Goal: Task Accomplishment & Management: Use online tool/utility

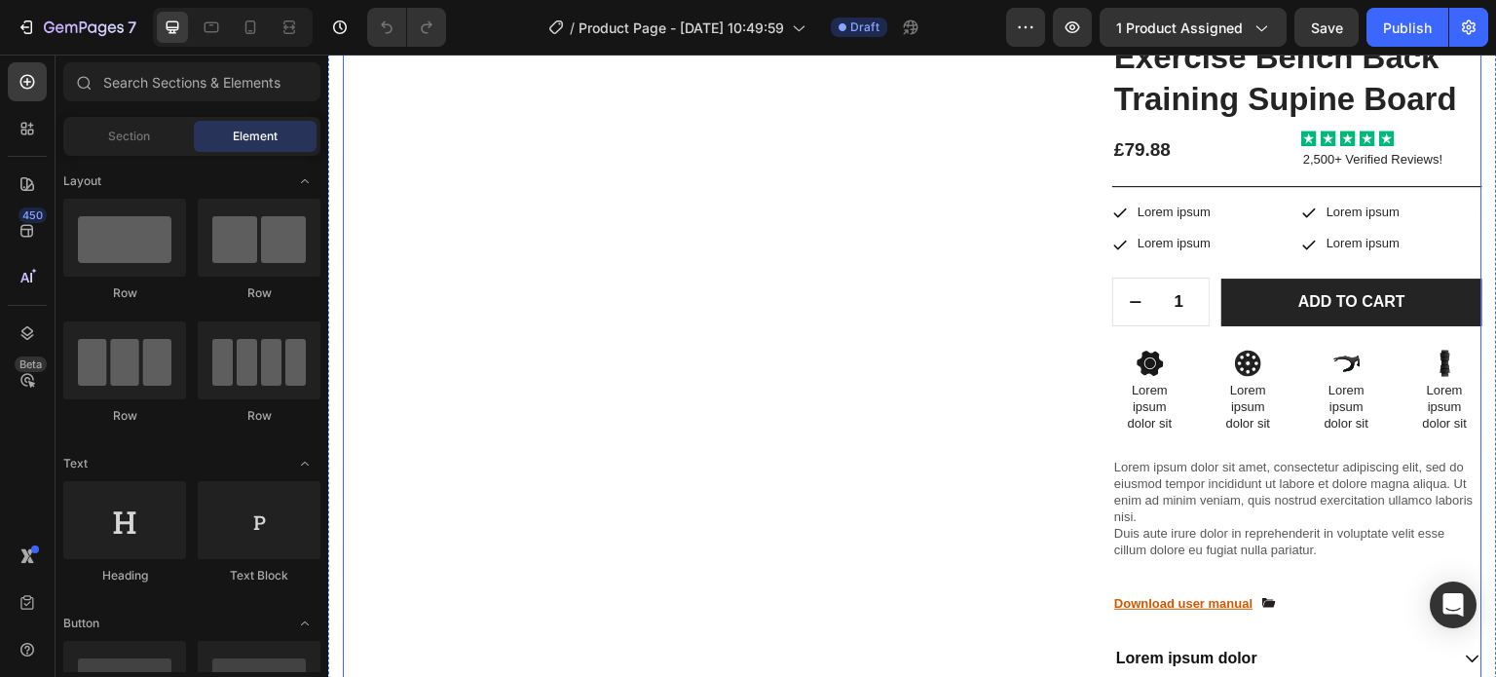
scroll to position [71, 0]
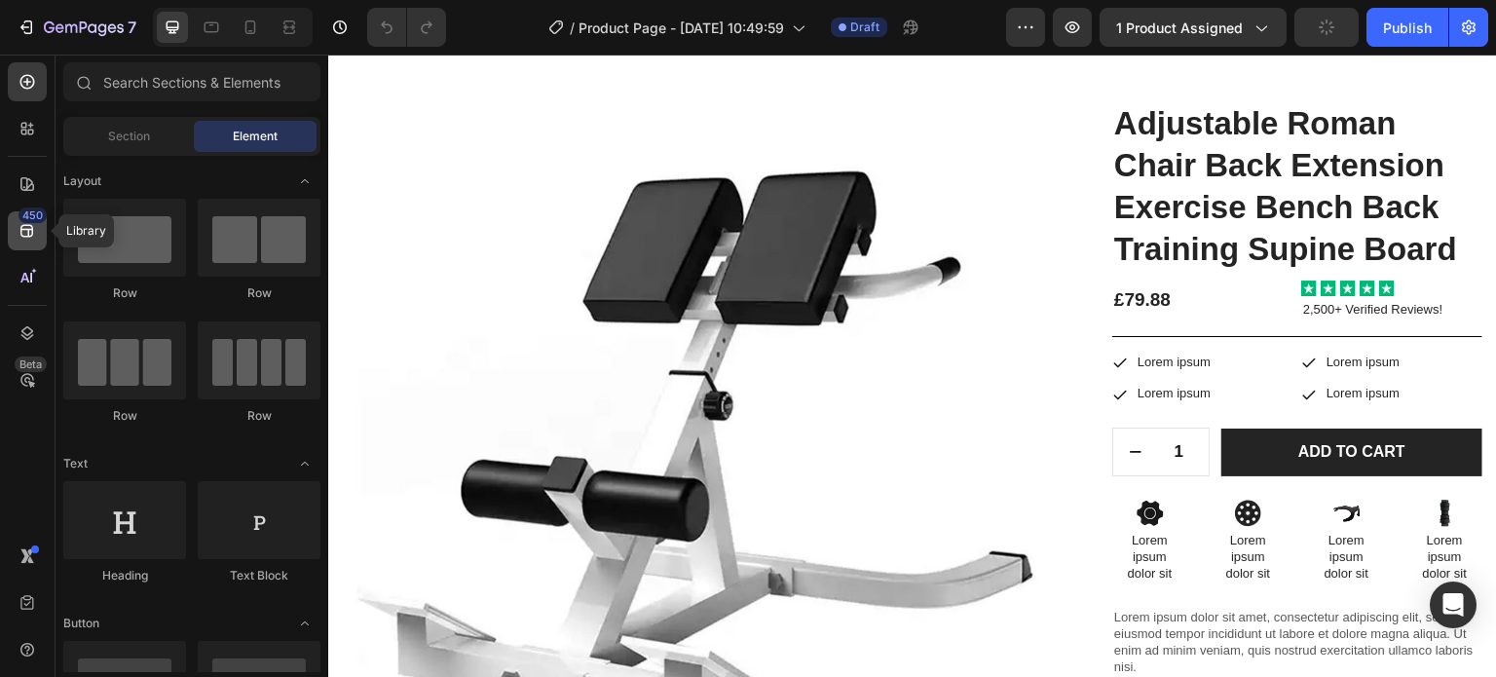
click at [20, 236] on icon at bounding box center [27, 230] width 19 height 19
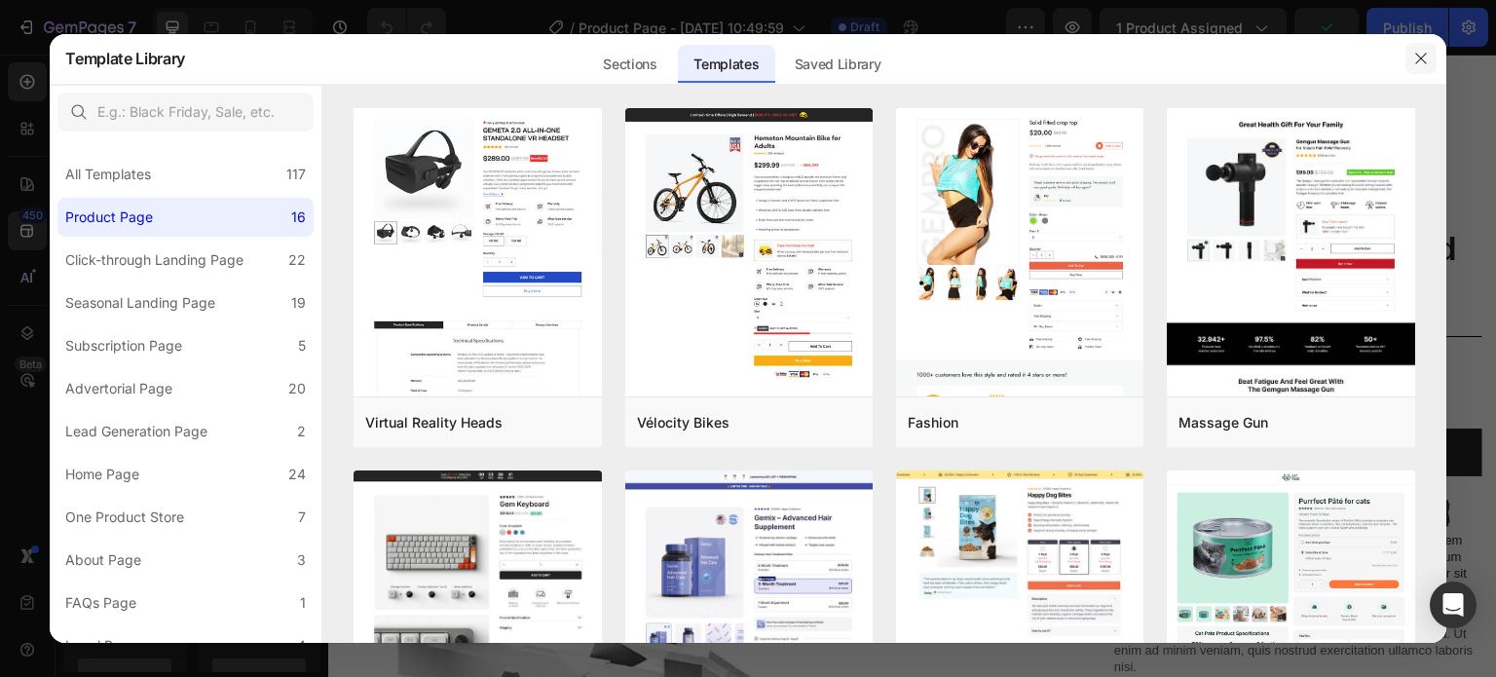
drag, startPoint x: 1415, startPoint y: 60, endPoint x: 627, endPoint y: 134, distance: 791.4
click at [1415, 60] on icon "button" at bounding box center [1421, 59] width 16 height 16
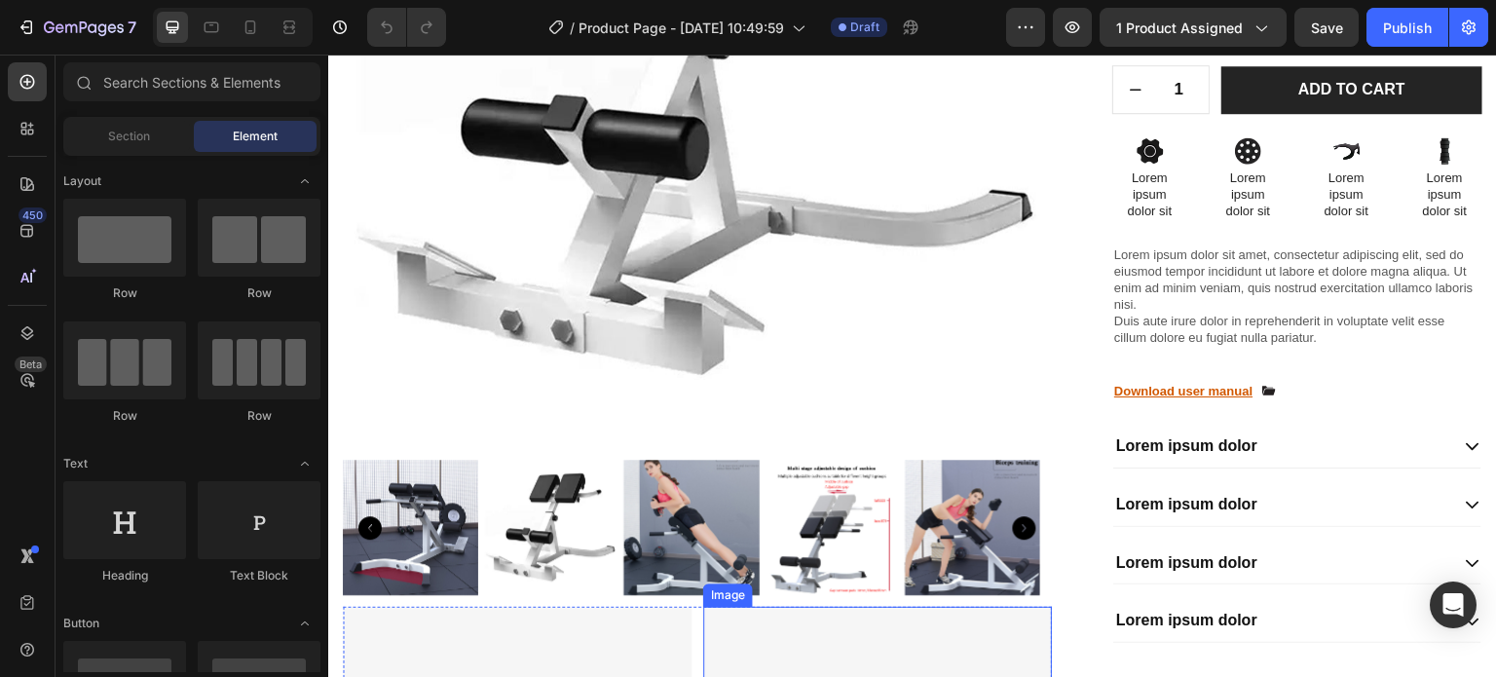
scroll to position [304, 0]
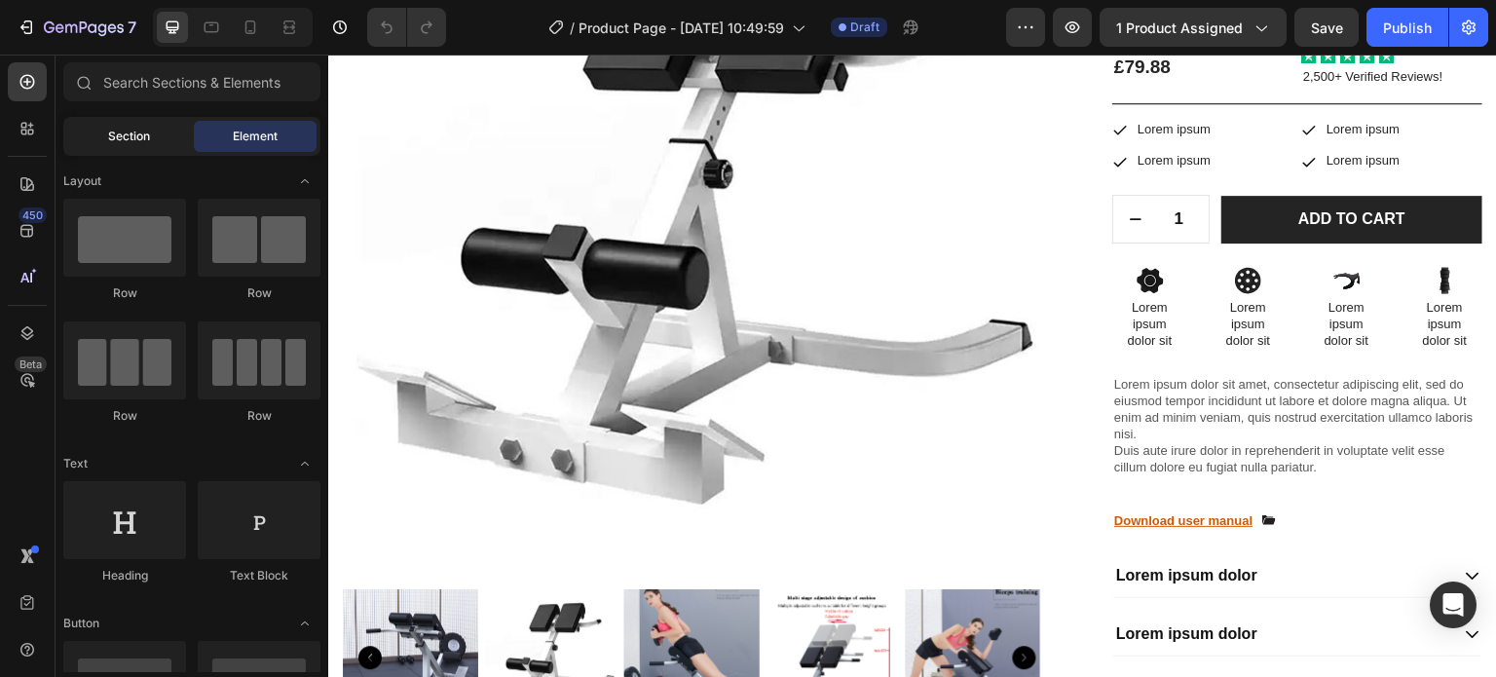
click at [115, 131] on span "Section" at bounding box center [129, 137] width 42 height 18
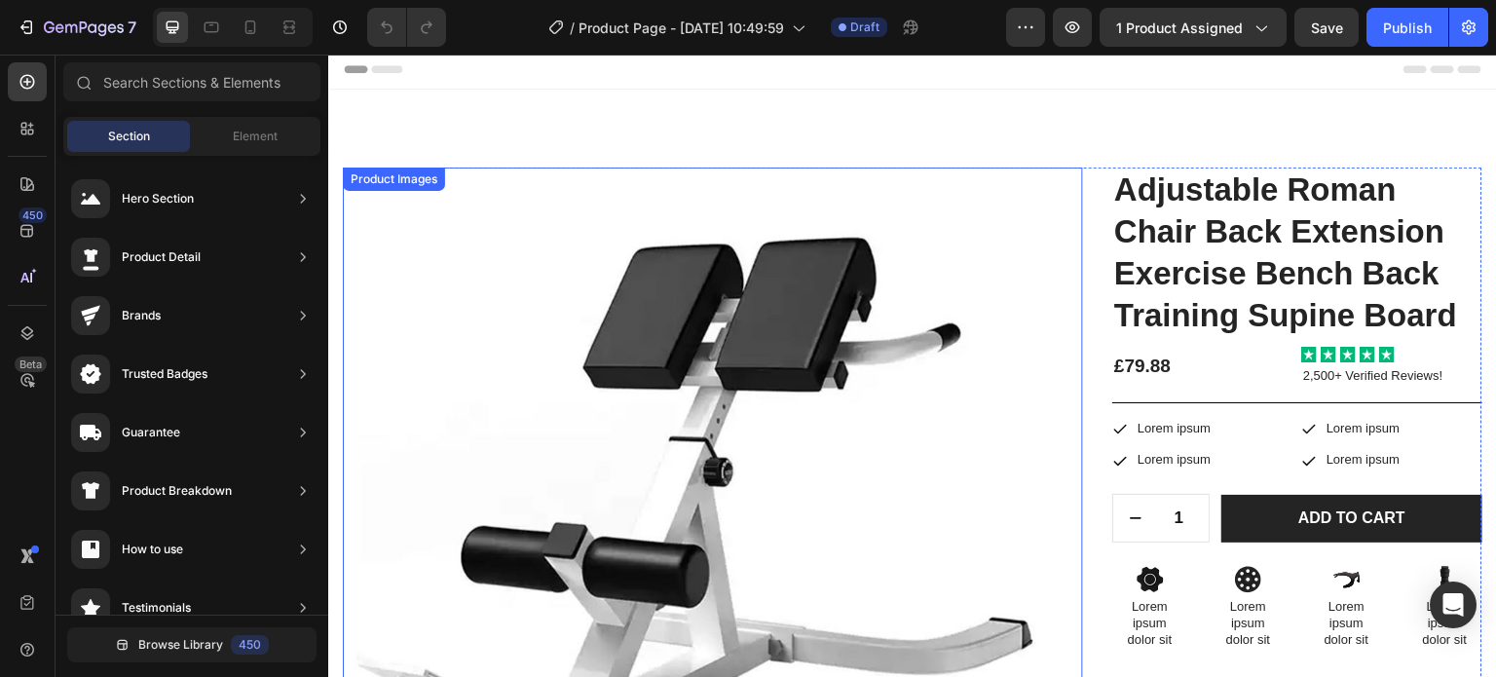
scroll to position [0, 0]
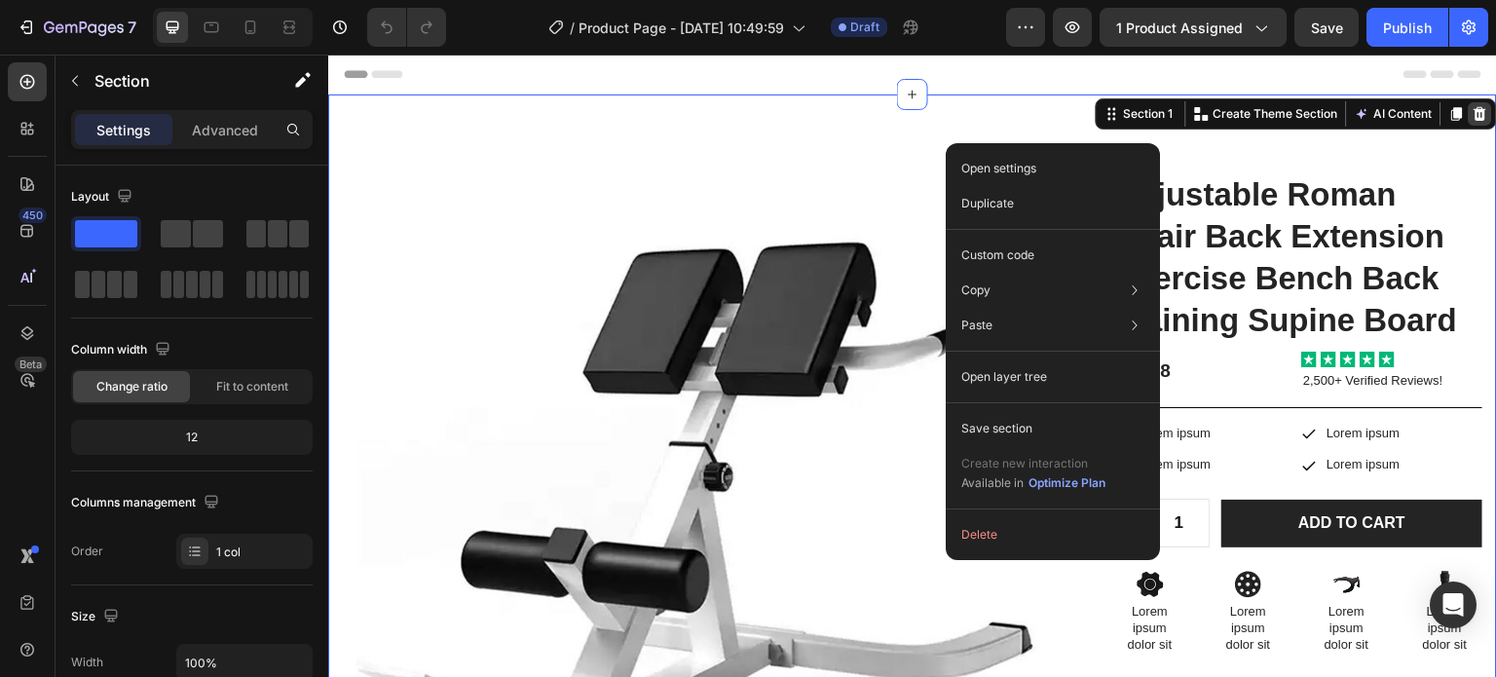
click at [1475, 116] on icon at bounding box center [1481, 114] width 13 height 14
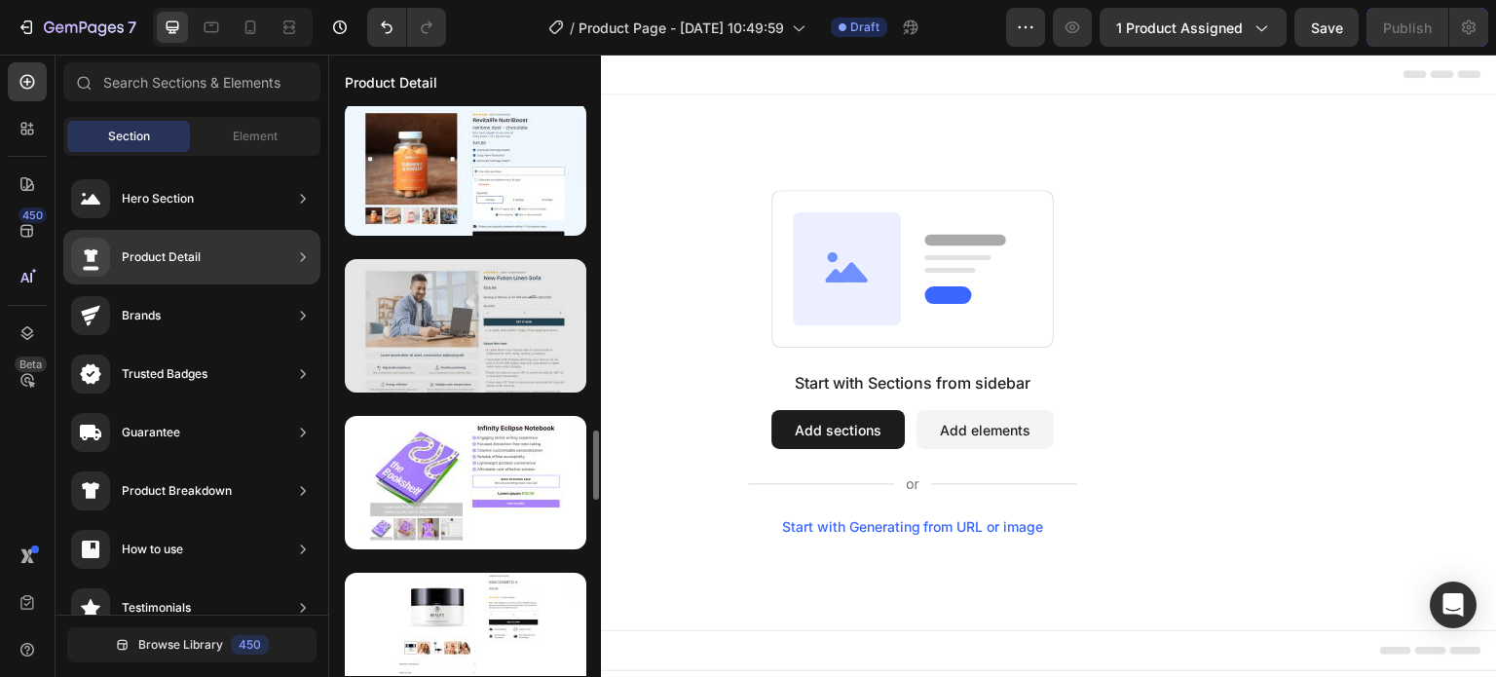
scroll to position [2431, 0]
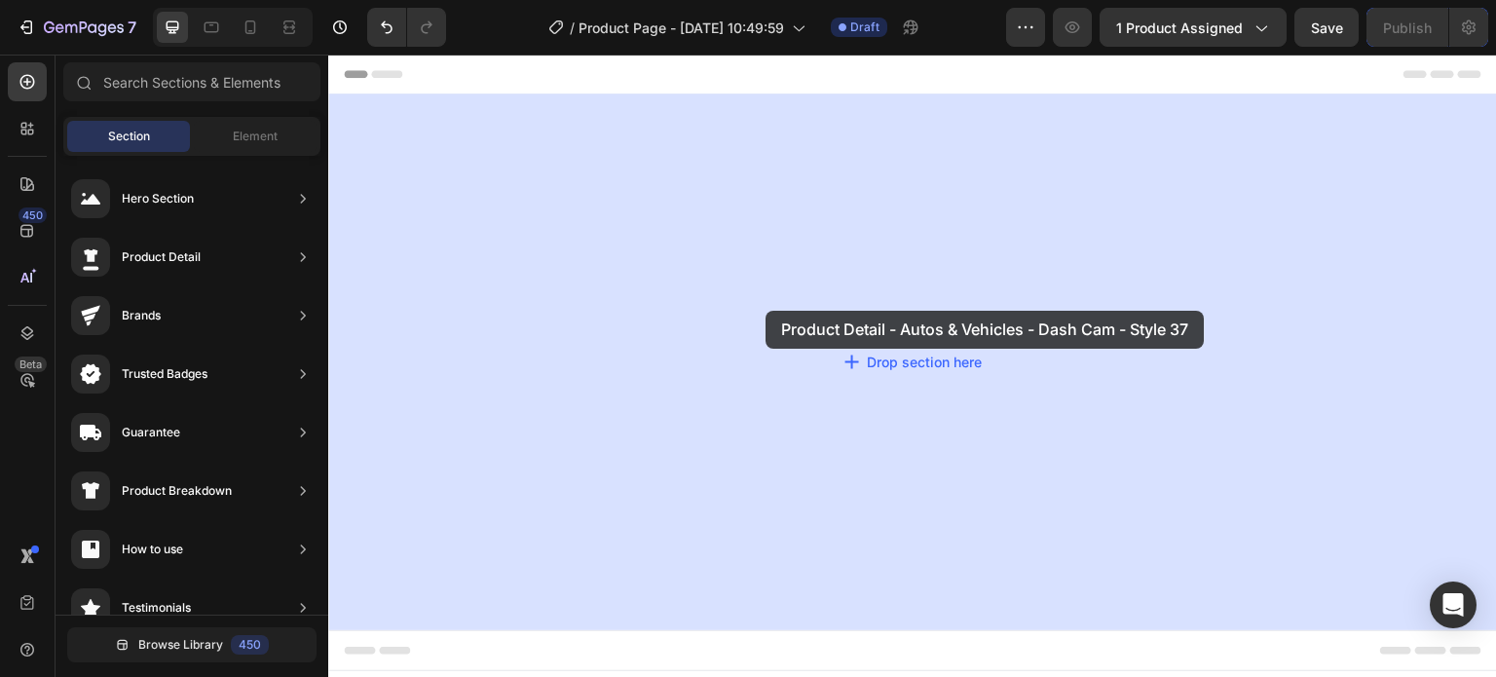
drag, startPoint x: 750, startPoint y: 309, endPoint x: 766, endPoint y: 311, distance: 15.7
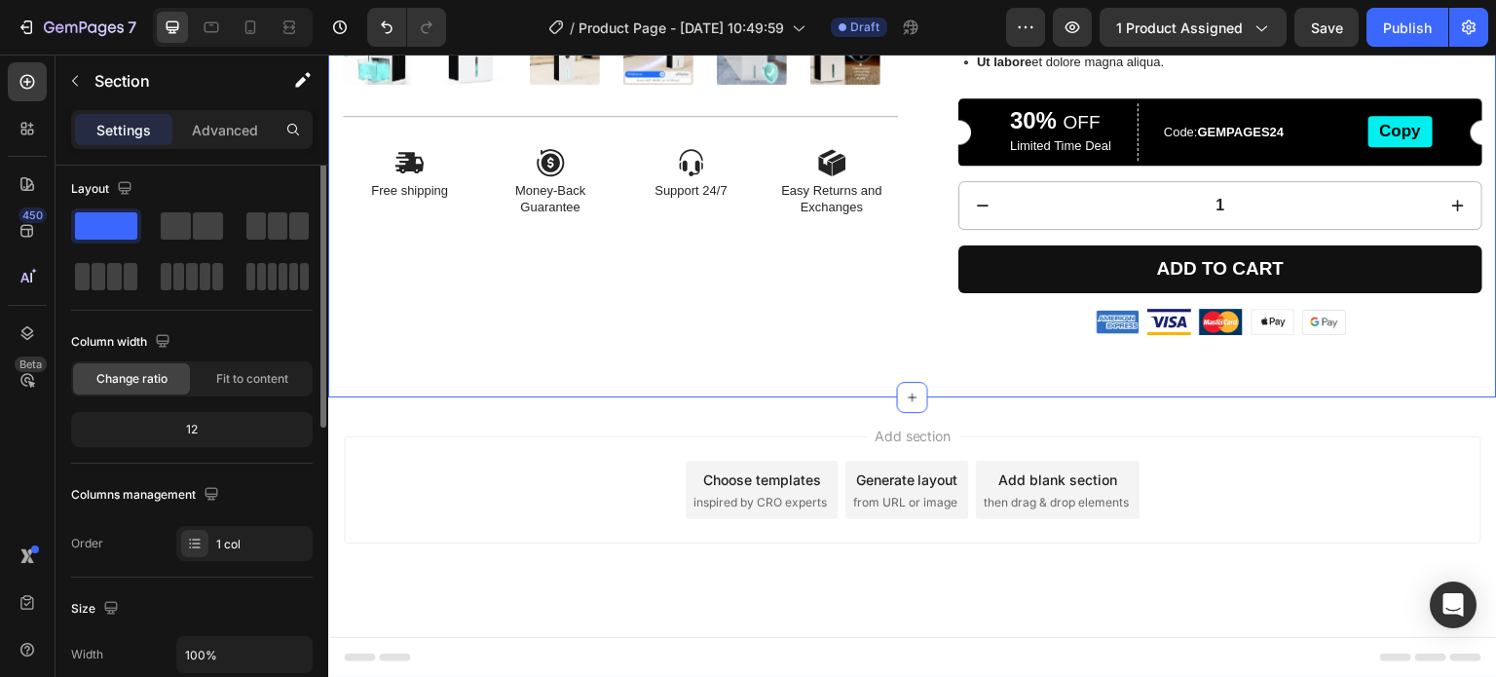
scroll to position [0, 0]
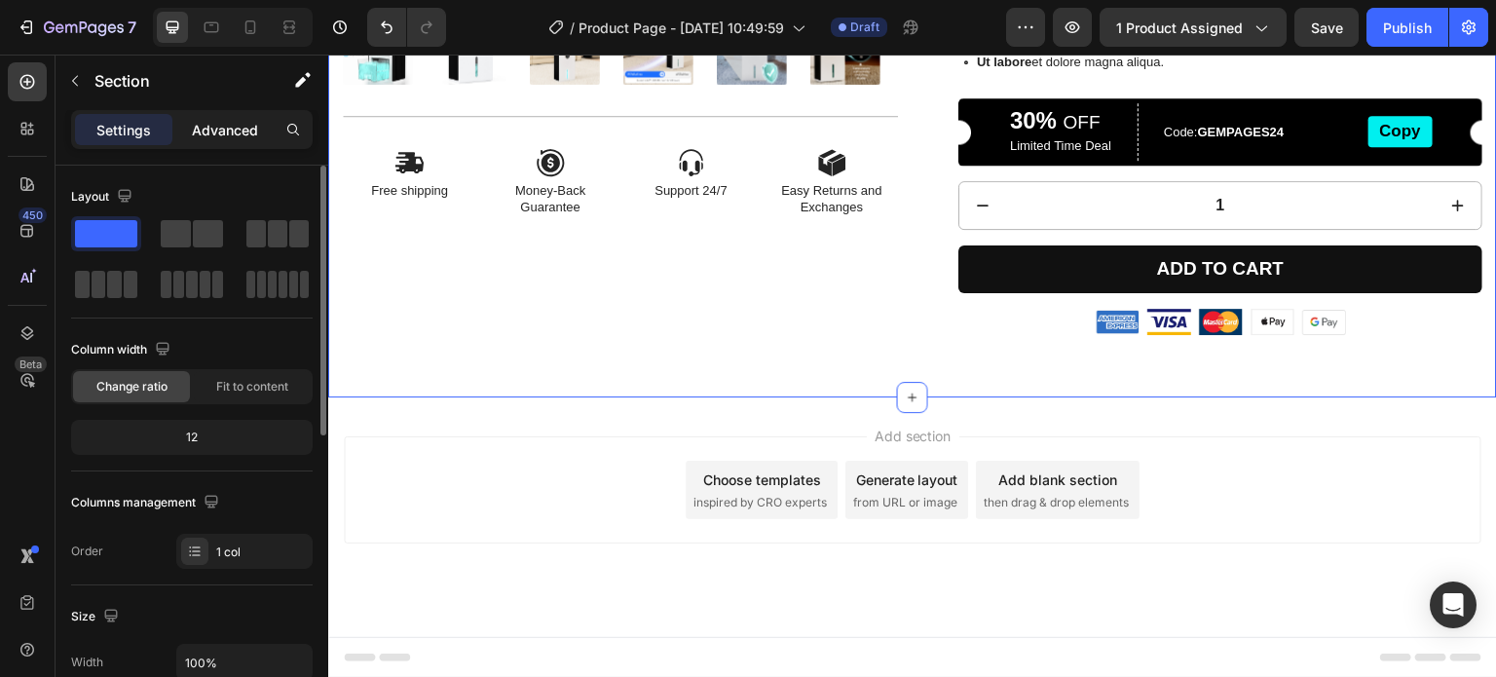
click at [201, 134] on p "Advanced" at bounding box center [225, 130] width 66 height 20
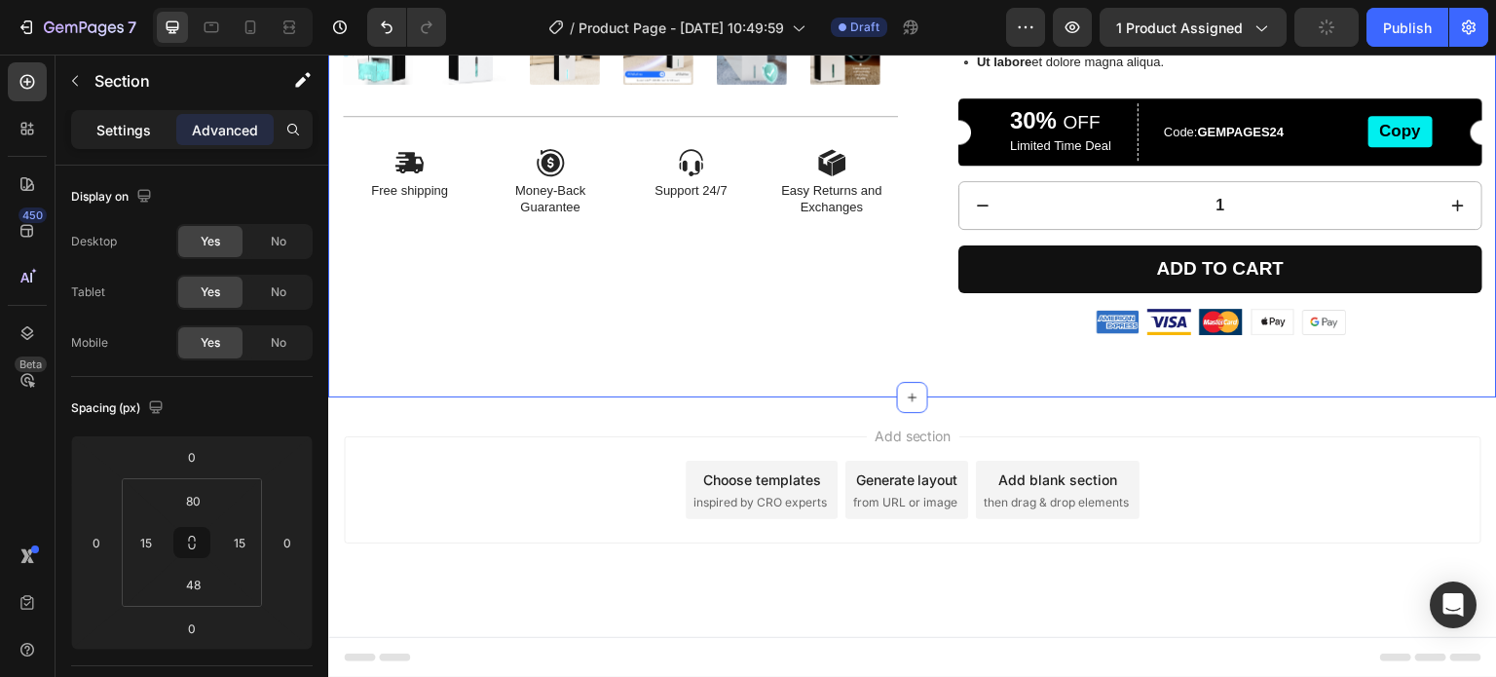
click at [115, 131] on p "Settings" at bounding box center [123, 130] width 55 height 20
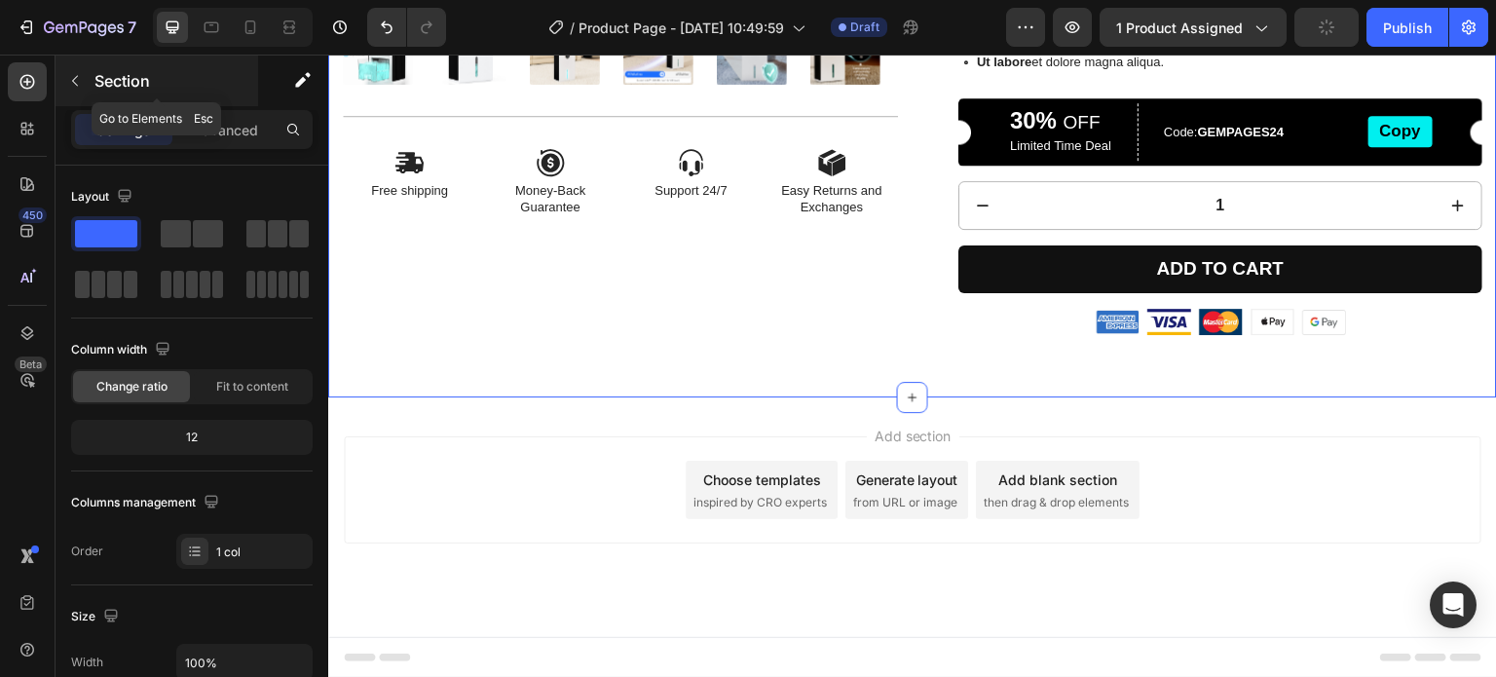
click at [80, 77] on icon "button" at bounding box center [75, 81] width 16 height 16
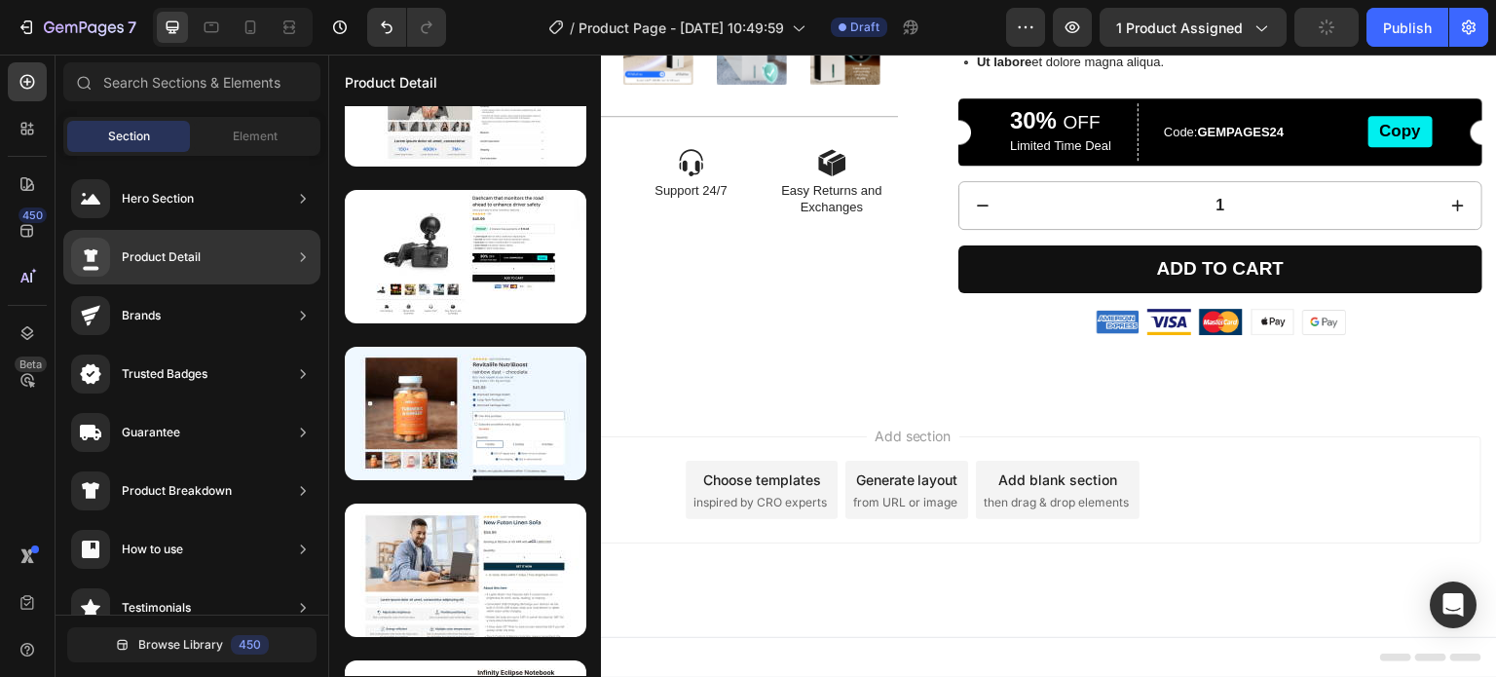
scroll to position [986, 0]
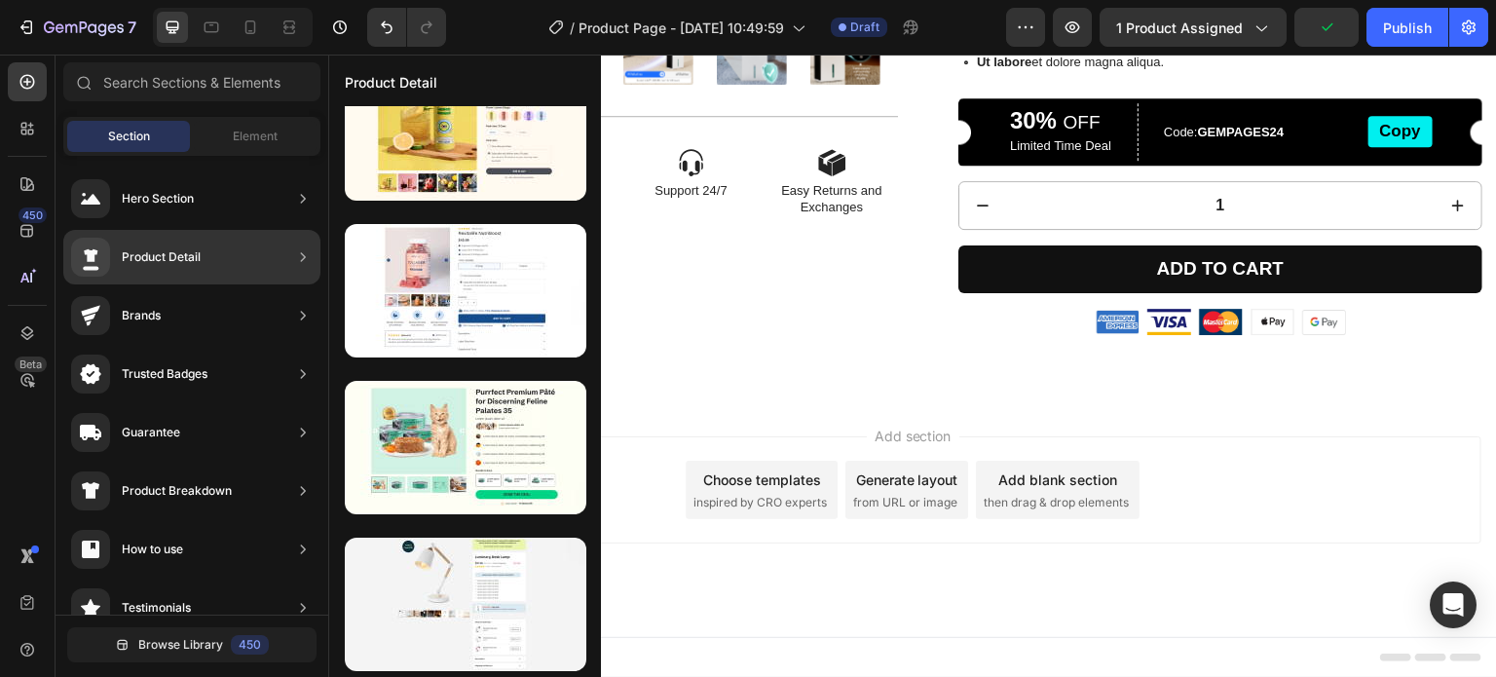
click at [226, 268] on div "Product Detail" at bounding box center [191, 257] width 257 height 55
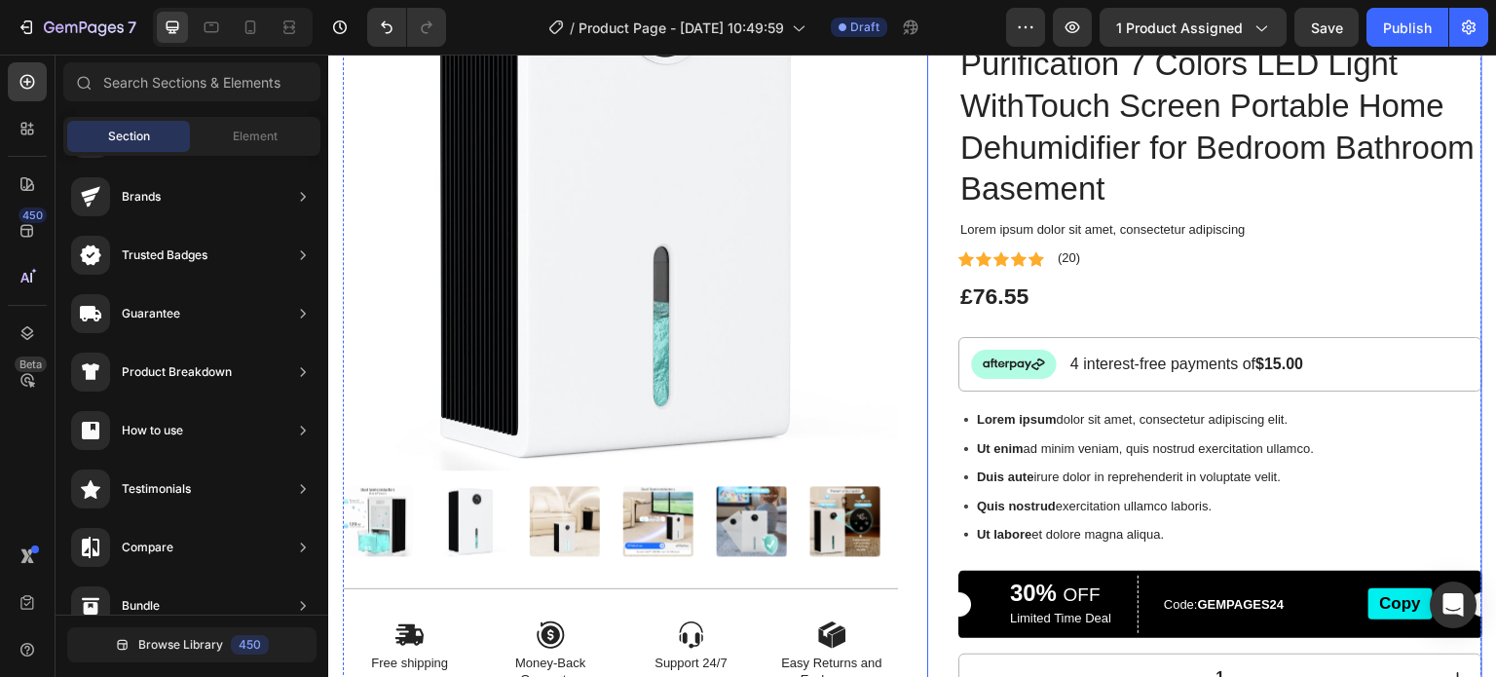
scroll to position [253, 0]
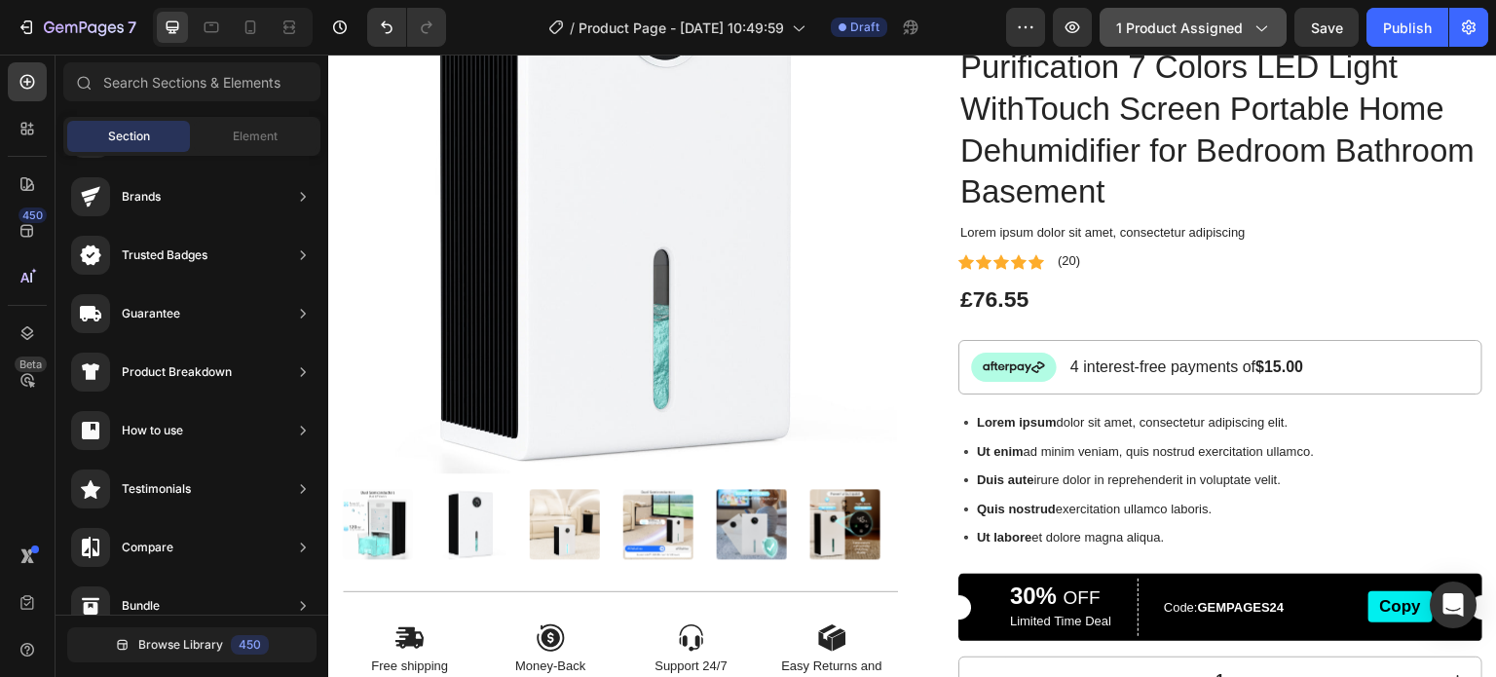
click at [1238, 19] on span "1 product assigned" at bounding box center [1179, 28] width 127 height 20
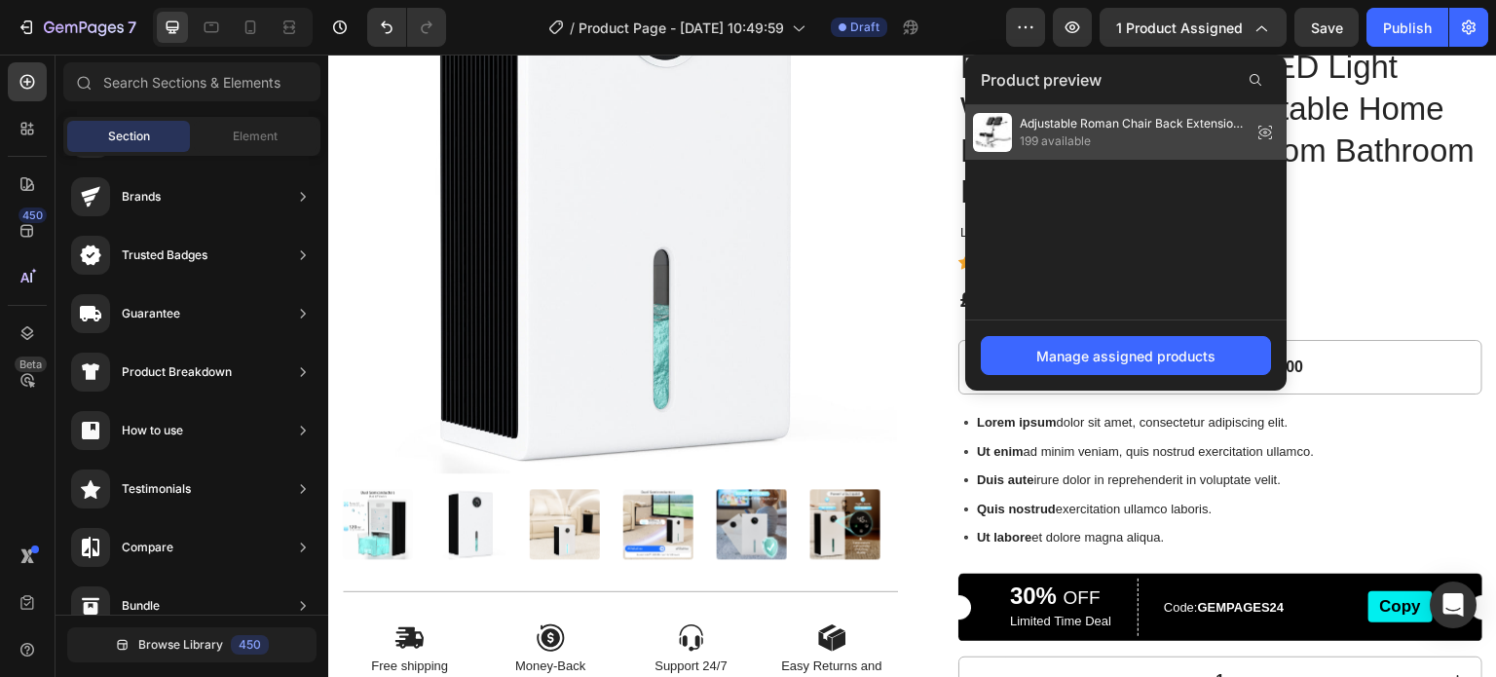
click at [1100, 136] on span "199 available" at bounding box center [1132, 141] width 224 height 18
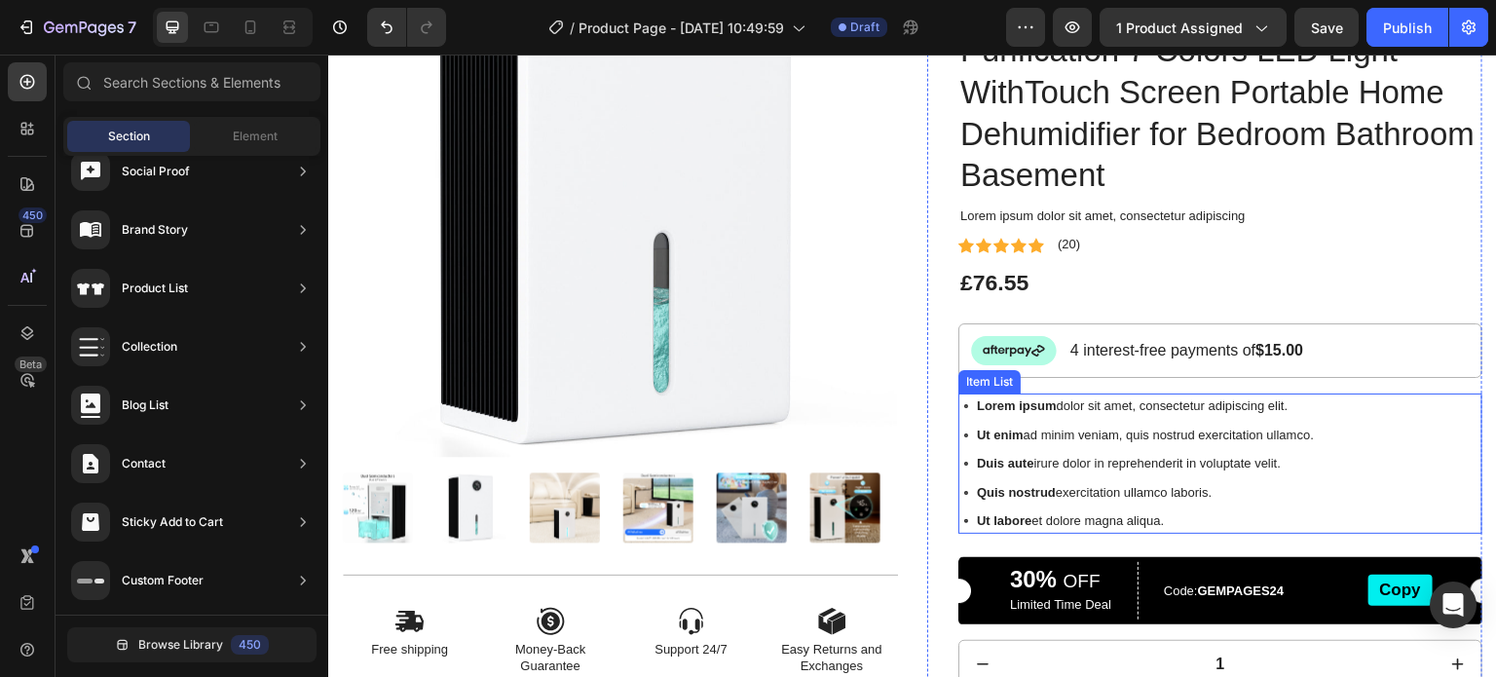
scroll to position [292, 0]
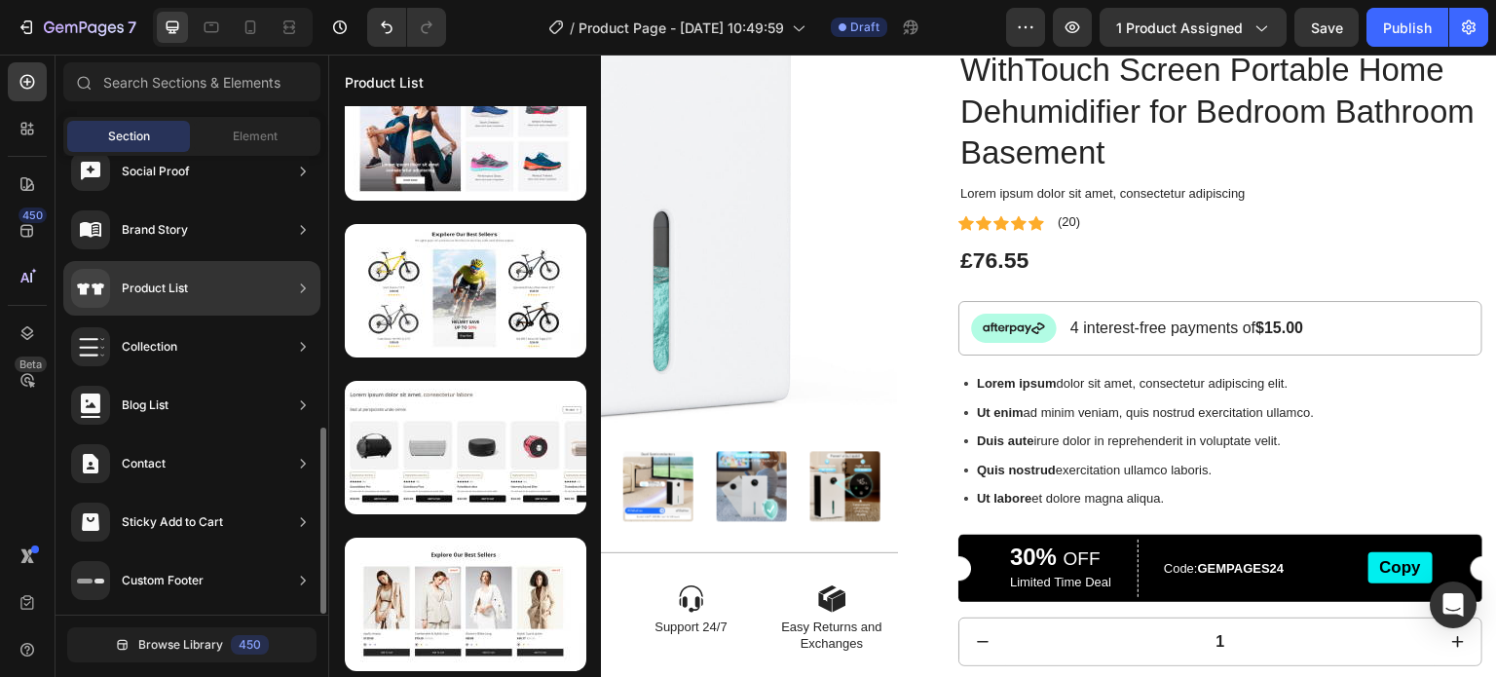
click at [244, 296] on div "Product List" at bounding box center [191, 288] width 257 height 55
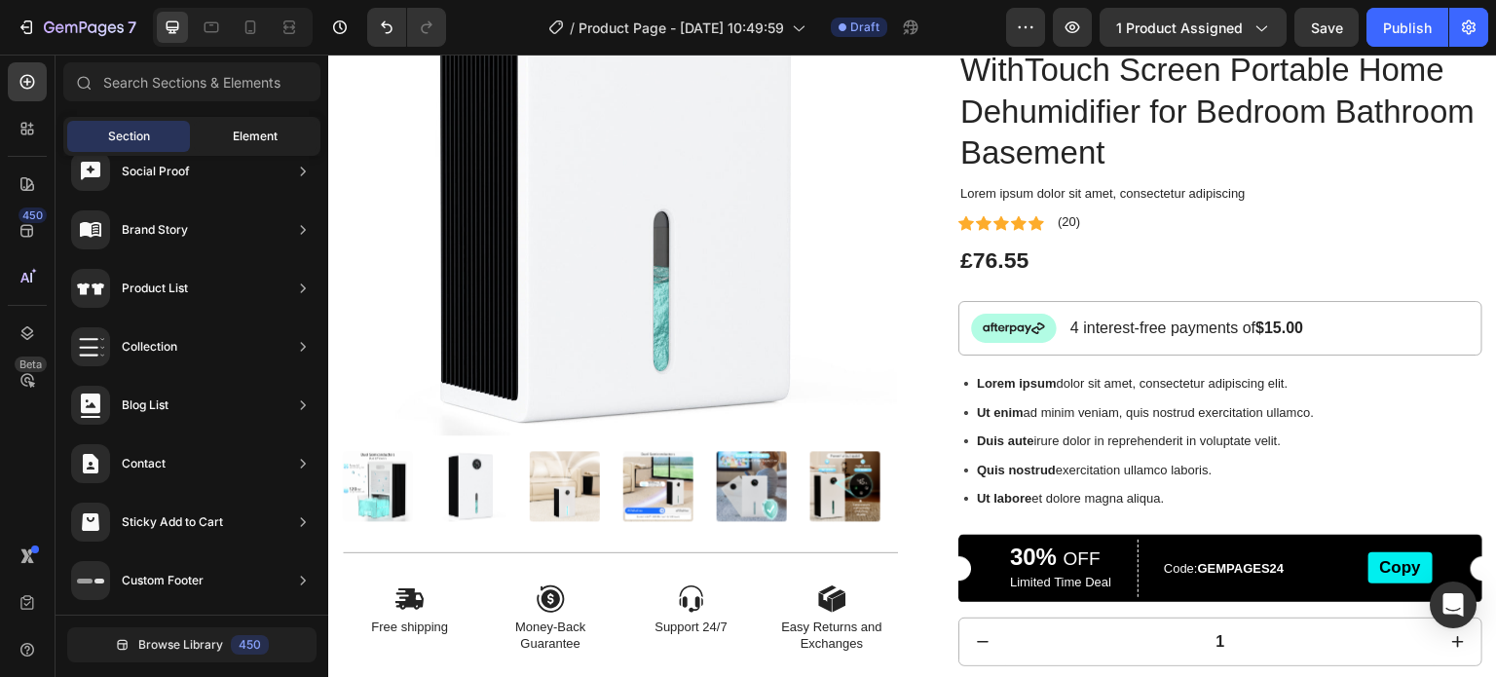
click at [230, 130] on div "Element" at bounding box center [255, 136] width 123 height 31
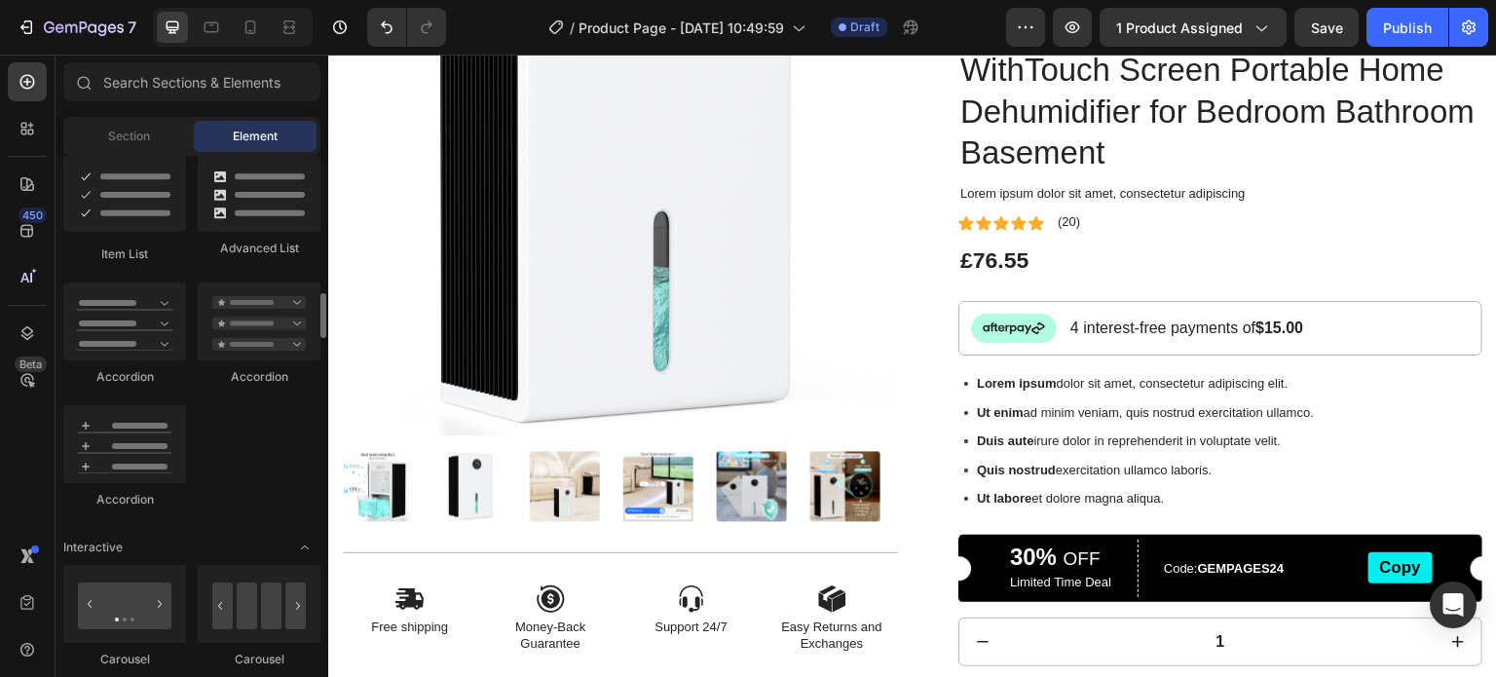
scroll to position [1213, 0]
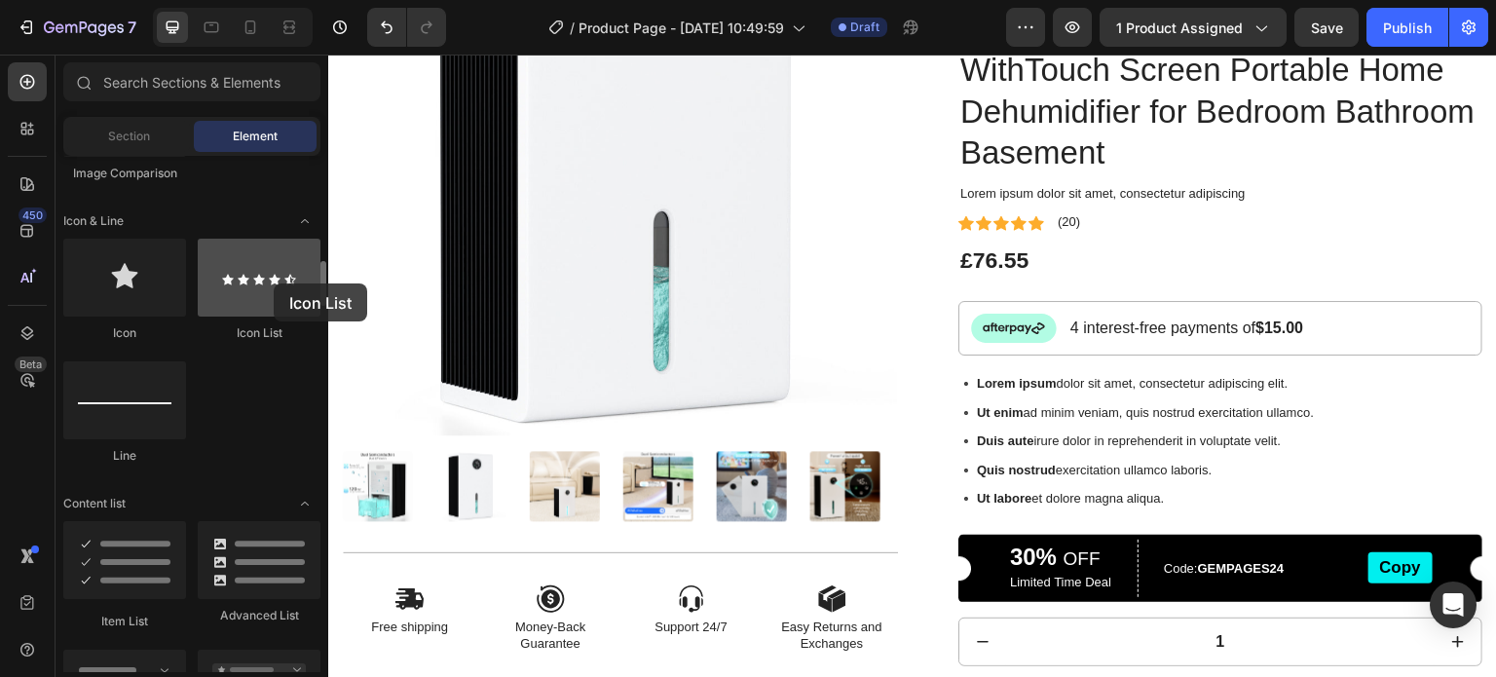
click at [274, 283] on div at bounding box center [259, 278] width 123 height 78
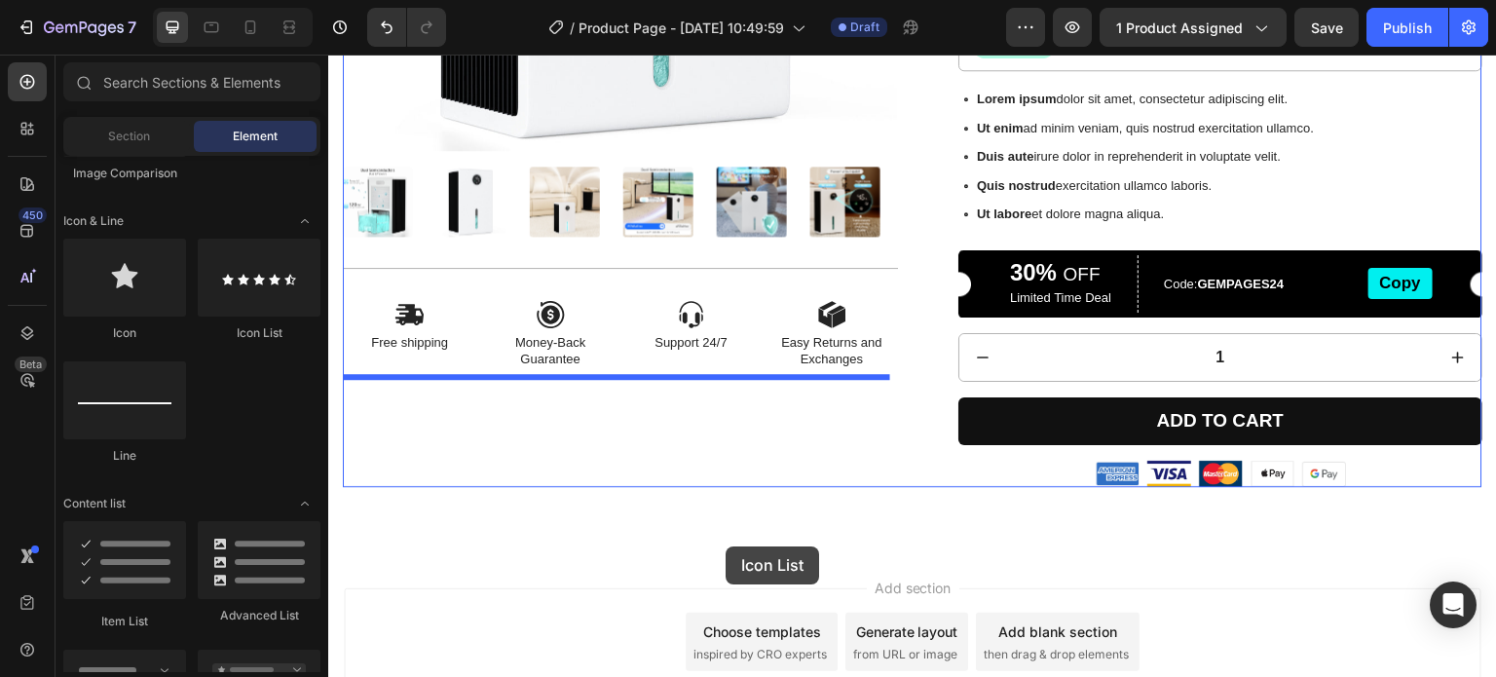
scroll to position [584, 0]
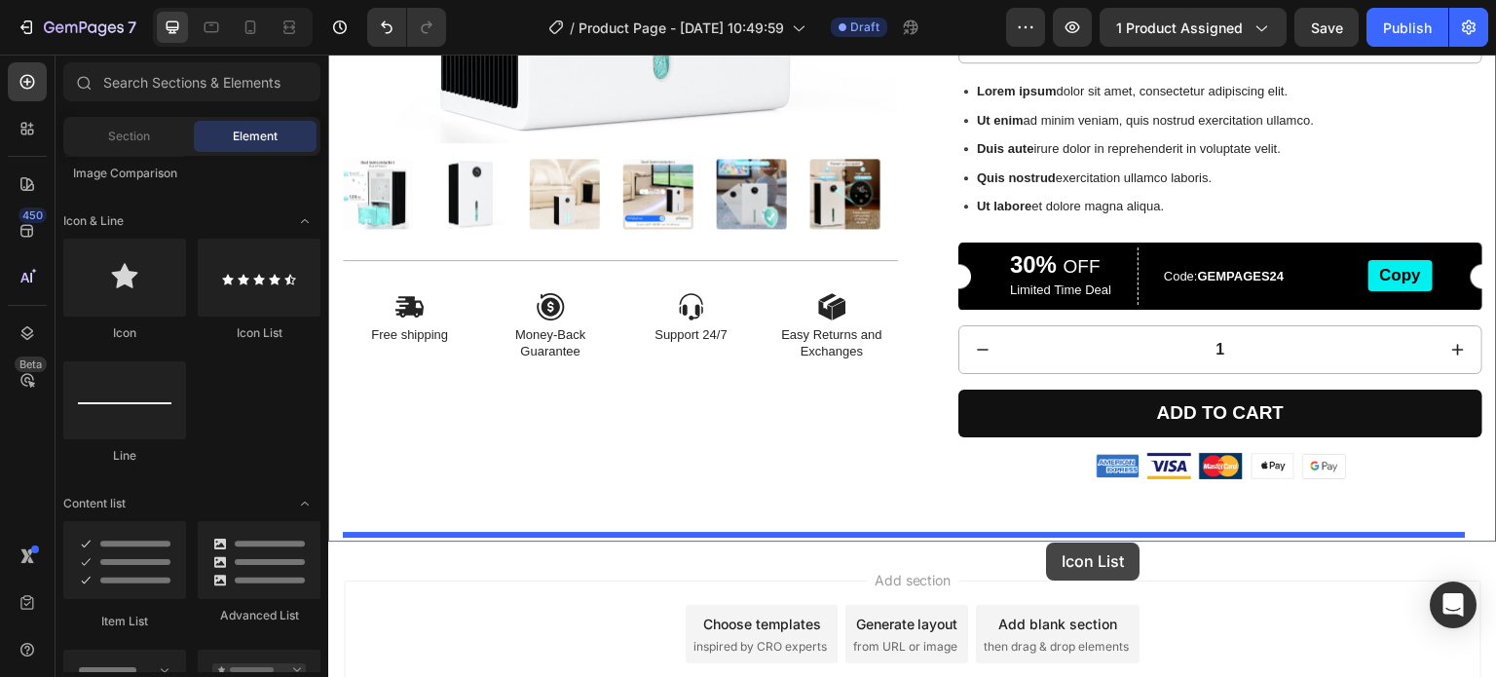
drag, startPoint x: 585, startPoint y: 334, endPoint x: 1386, endPoint y: 558, distance: 831.4
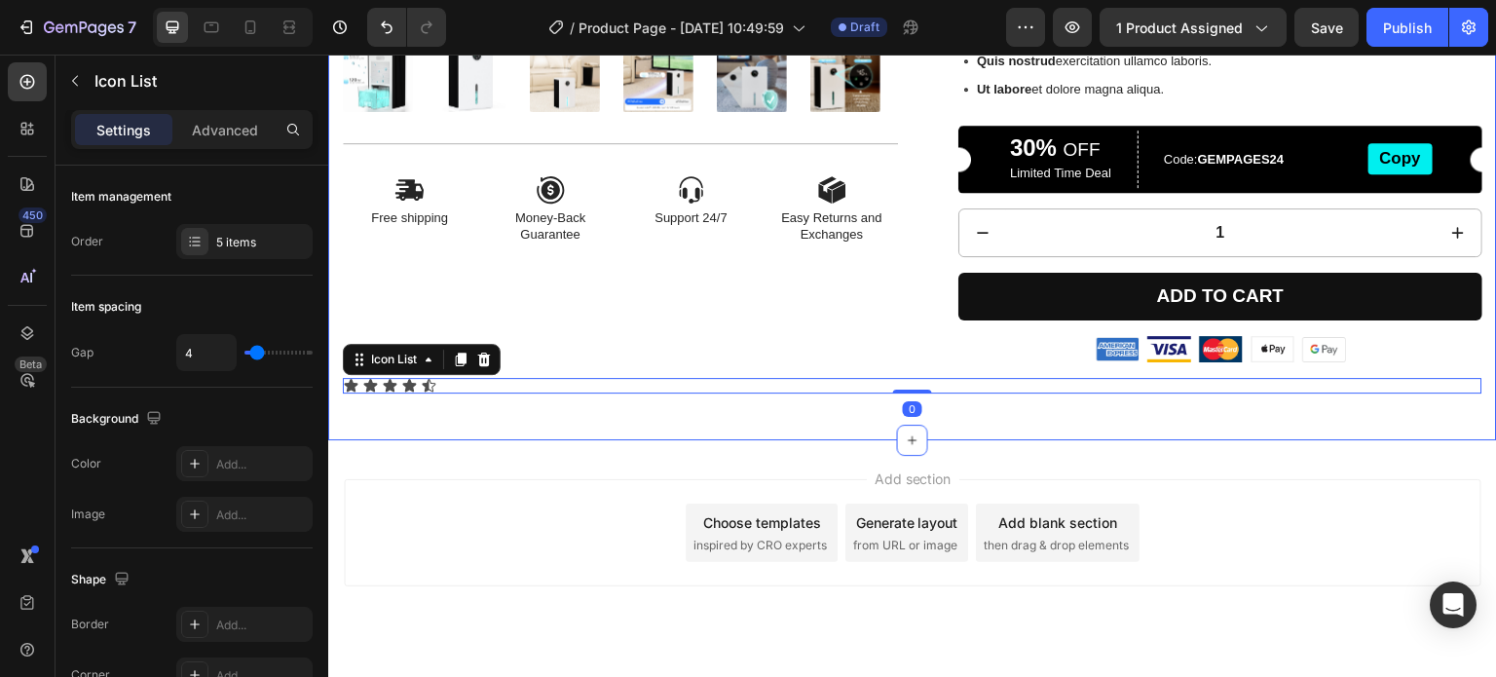
scroll to position [779, 0]
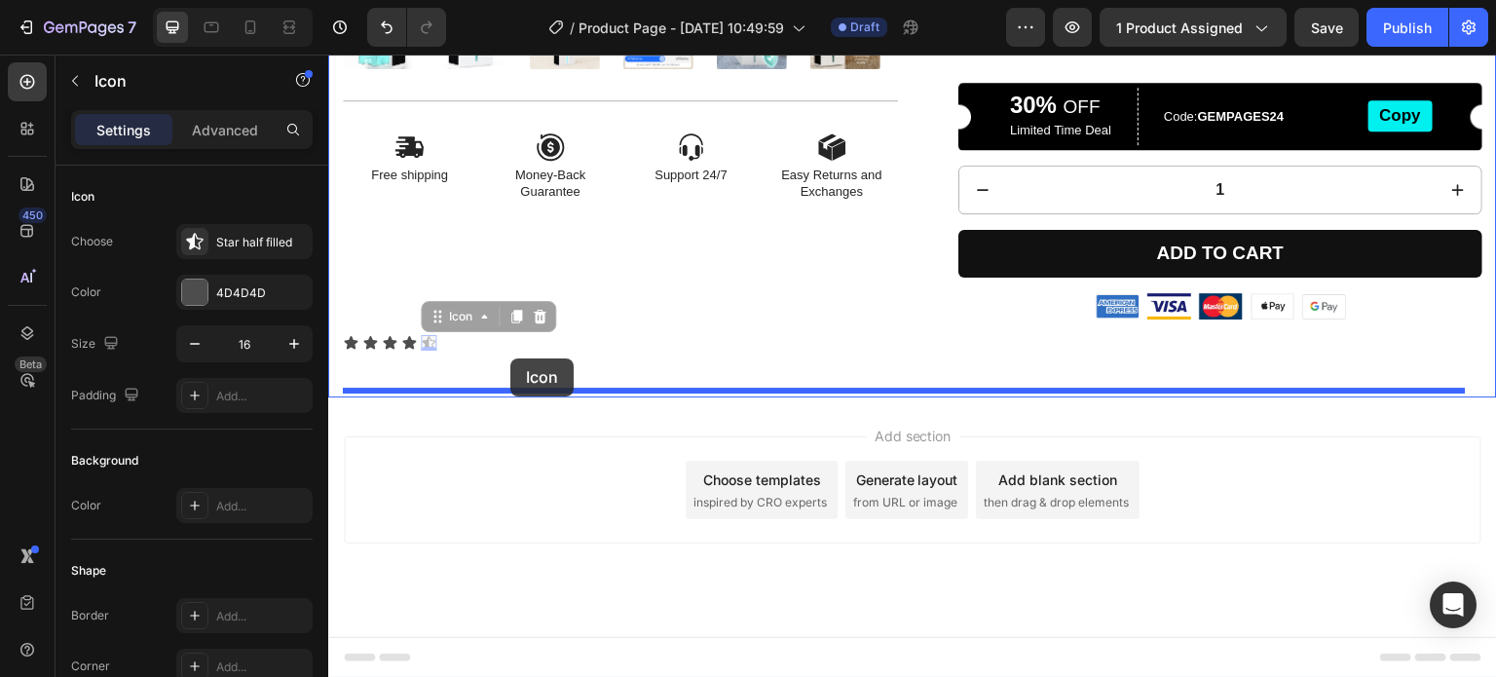
drag, startPoint x: 421, startPoint y: 345, endPoint x: 510, endPoint y: 358, distance: 90.6
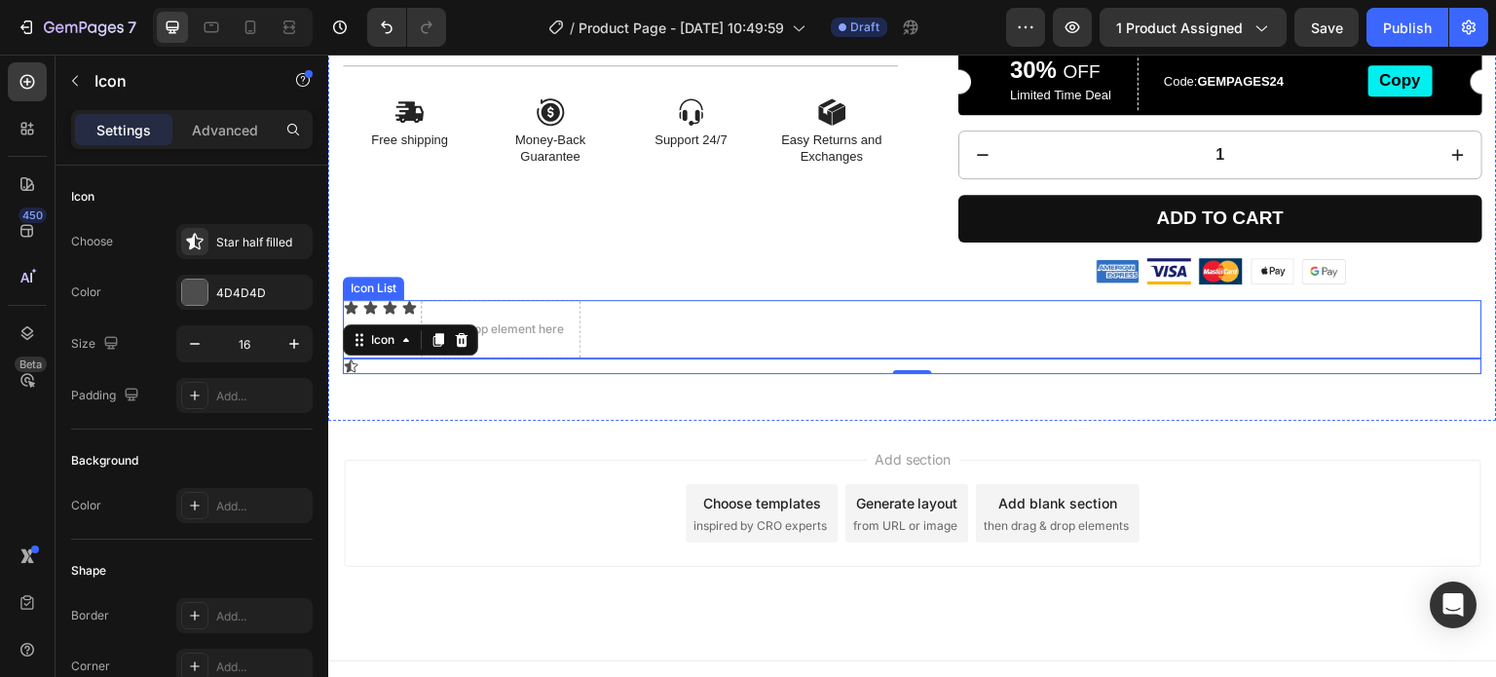
click at [754, 358] on div "Icon Icon Icon Icon Drop element here" at bounding box center [913, 329] width 1140 height 58
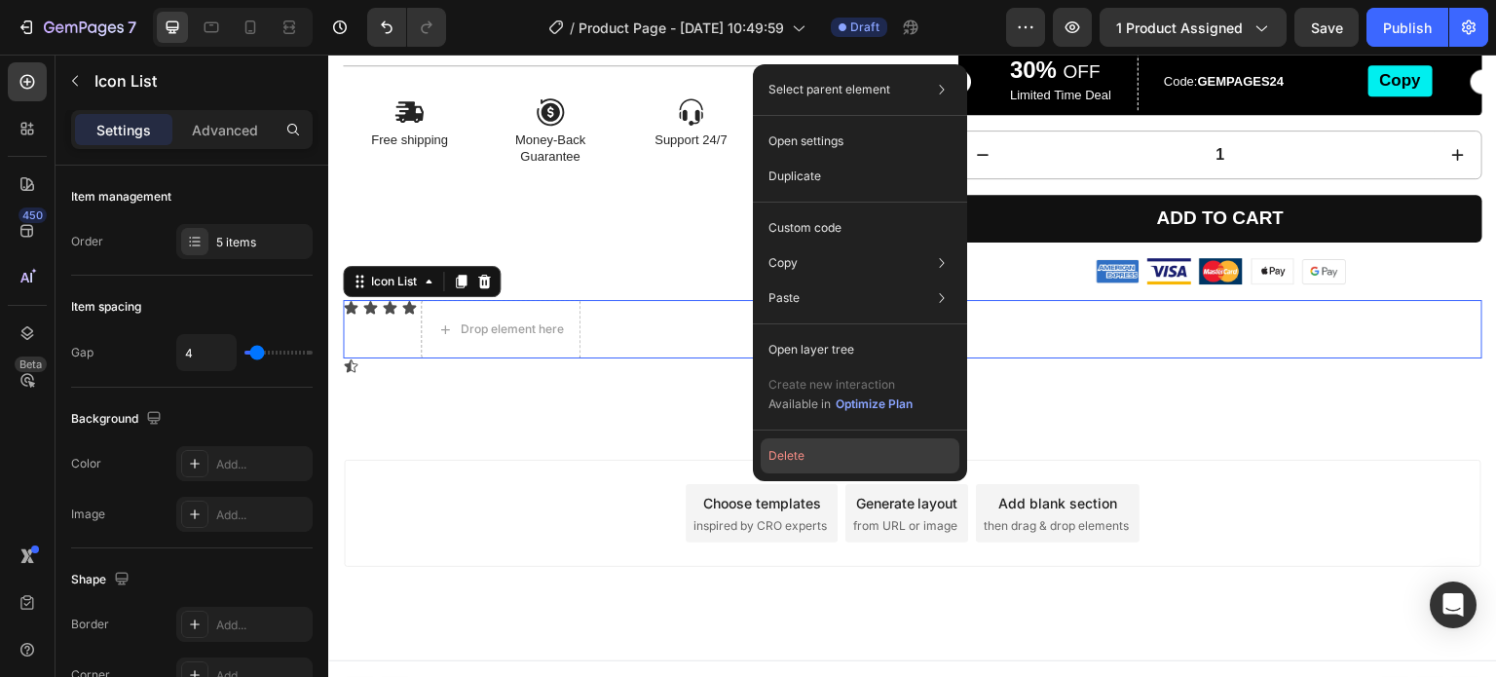
click at [785, 454] on button "Delete" at bounding box center [860, 455] width 199 height 35
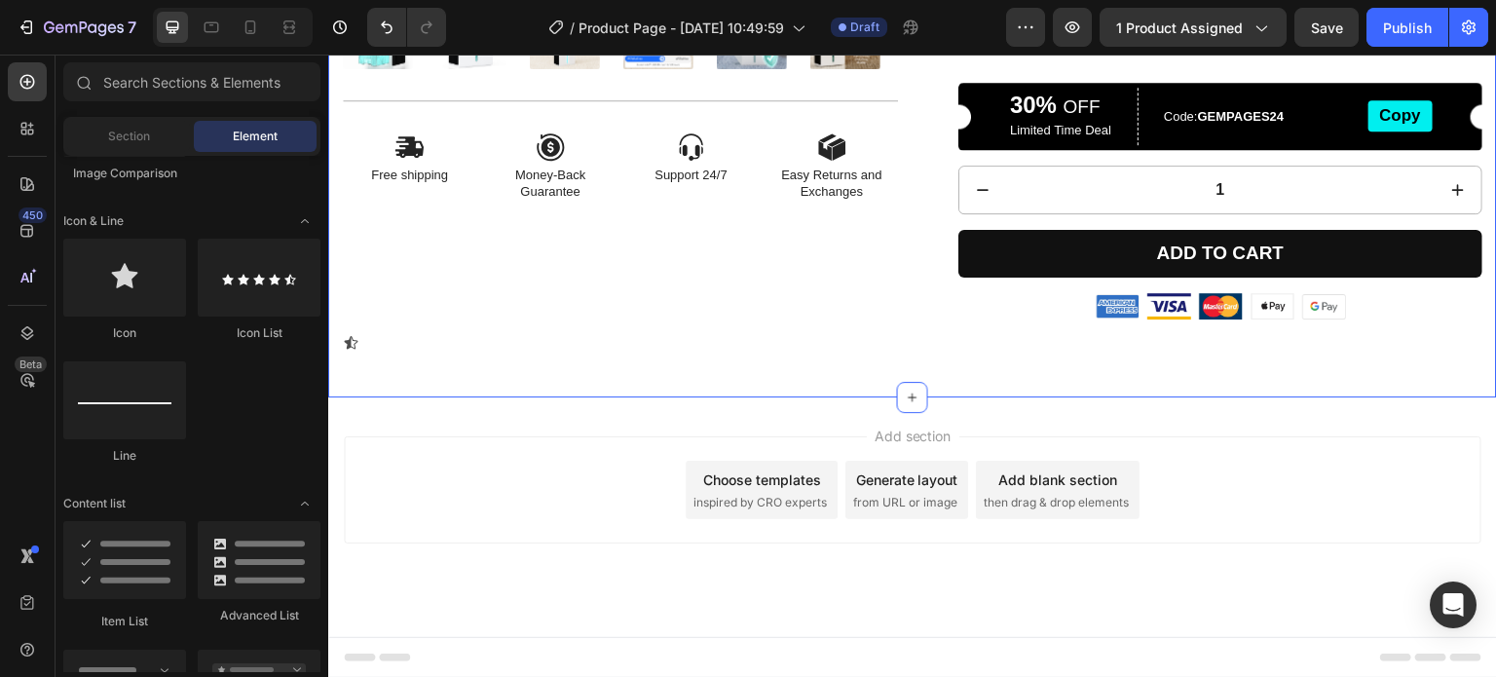
click at [393, 351] on div "Icon" at bounding box center [913, 343] width 1140 height 16
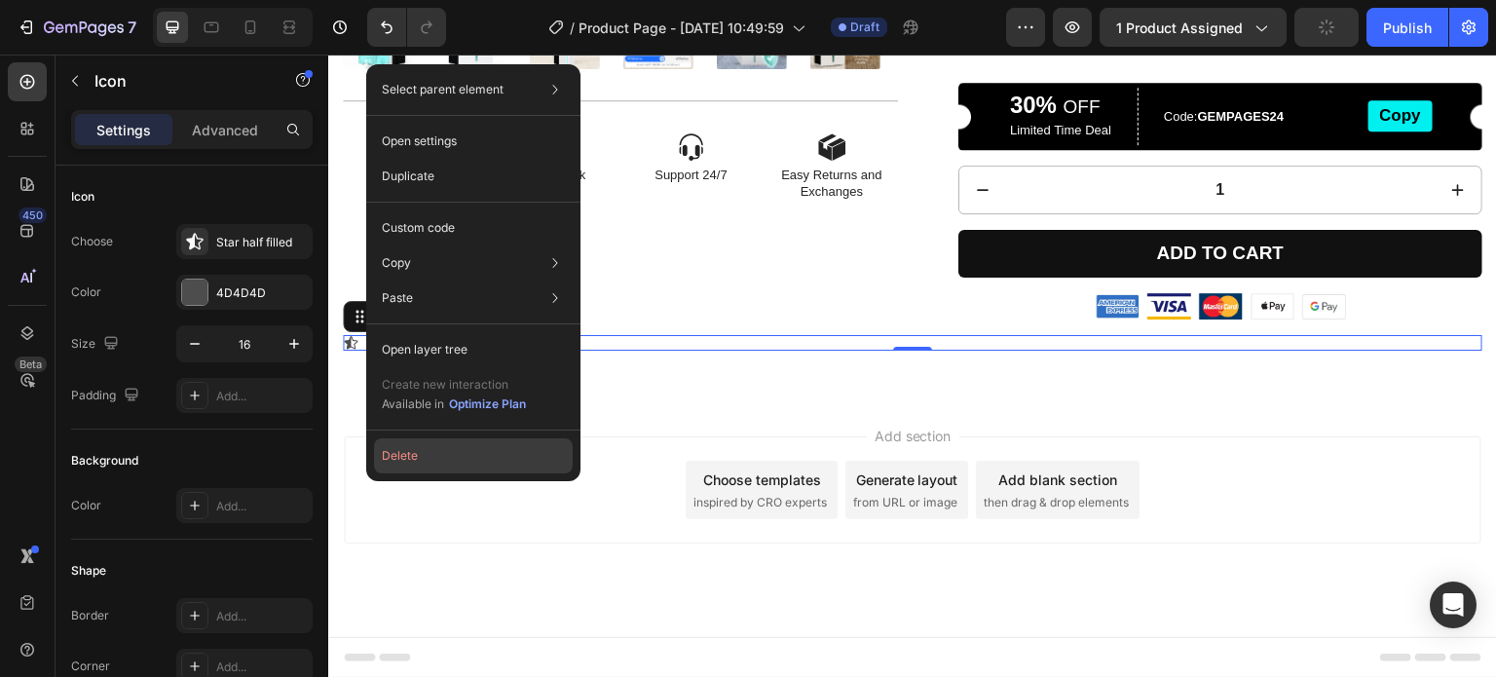
drag, startPoint x: 414, startPoint y: 454, endPoint x: 80, endPoint y: 393, distance: 339.5
click at [414, 454] on button "Delete" at bounding box center [473, 455] width 199 height 35
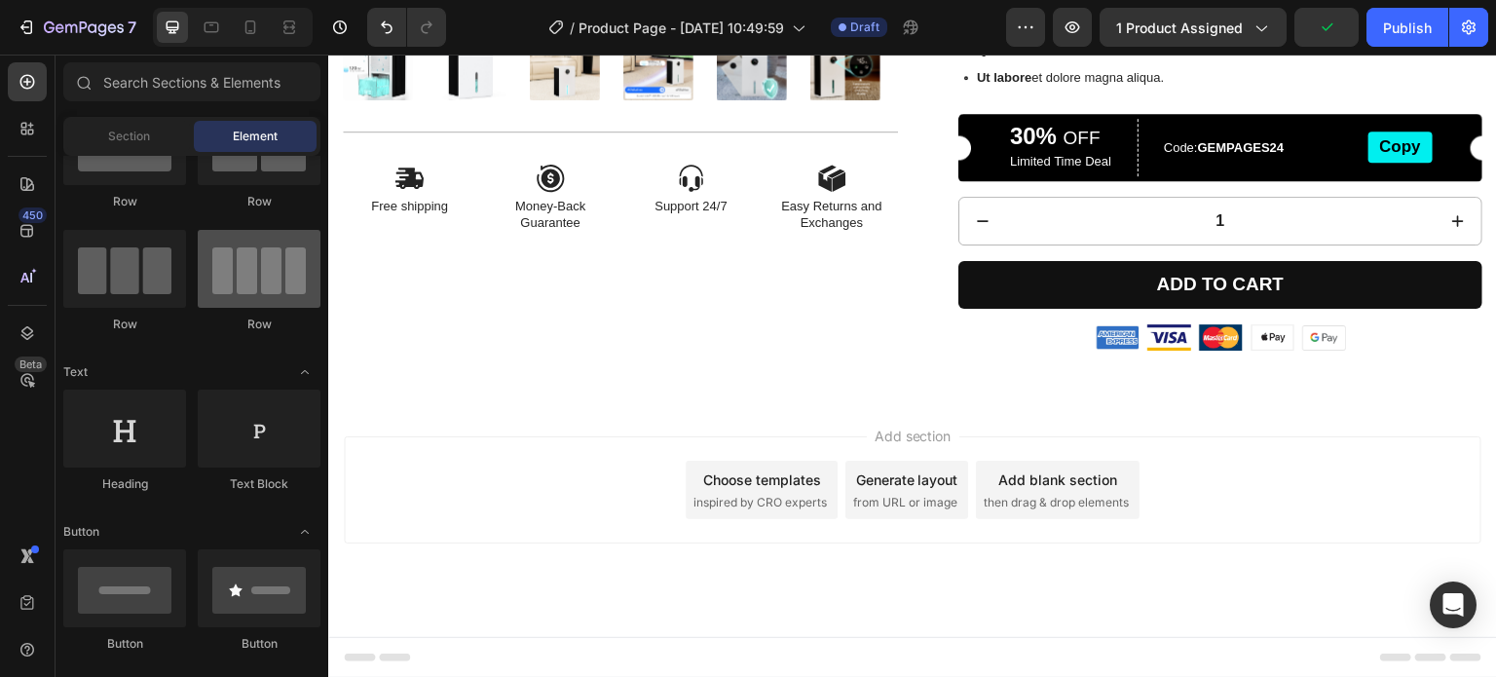
scroll to position [0, 0]
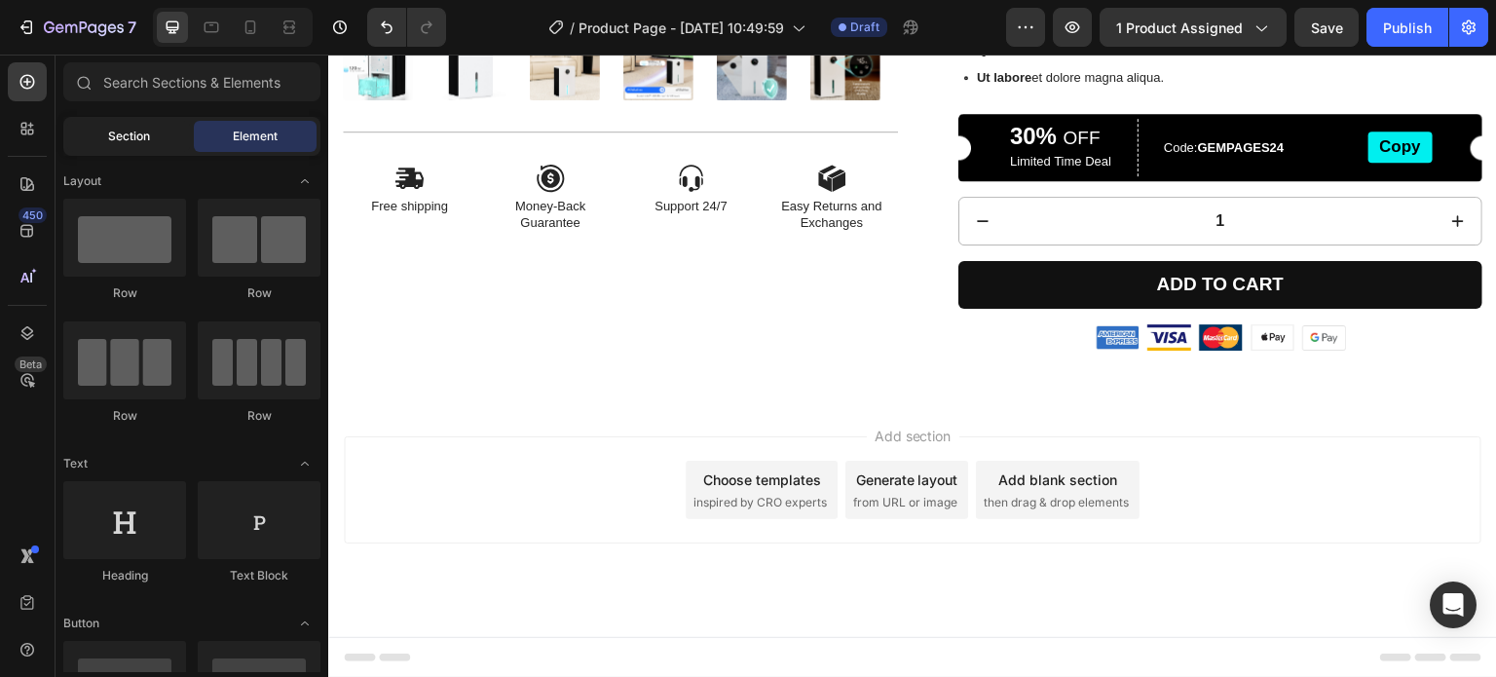
click at [112, 129] on span "Section" at bounding box center [129, 137] width 42 height 18
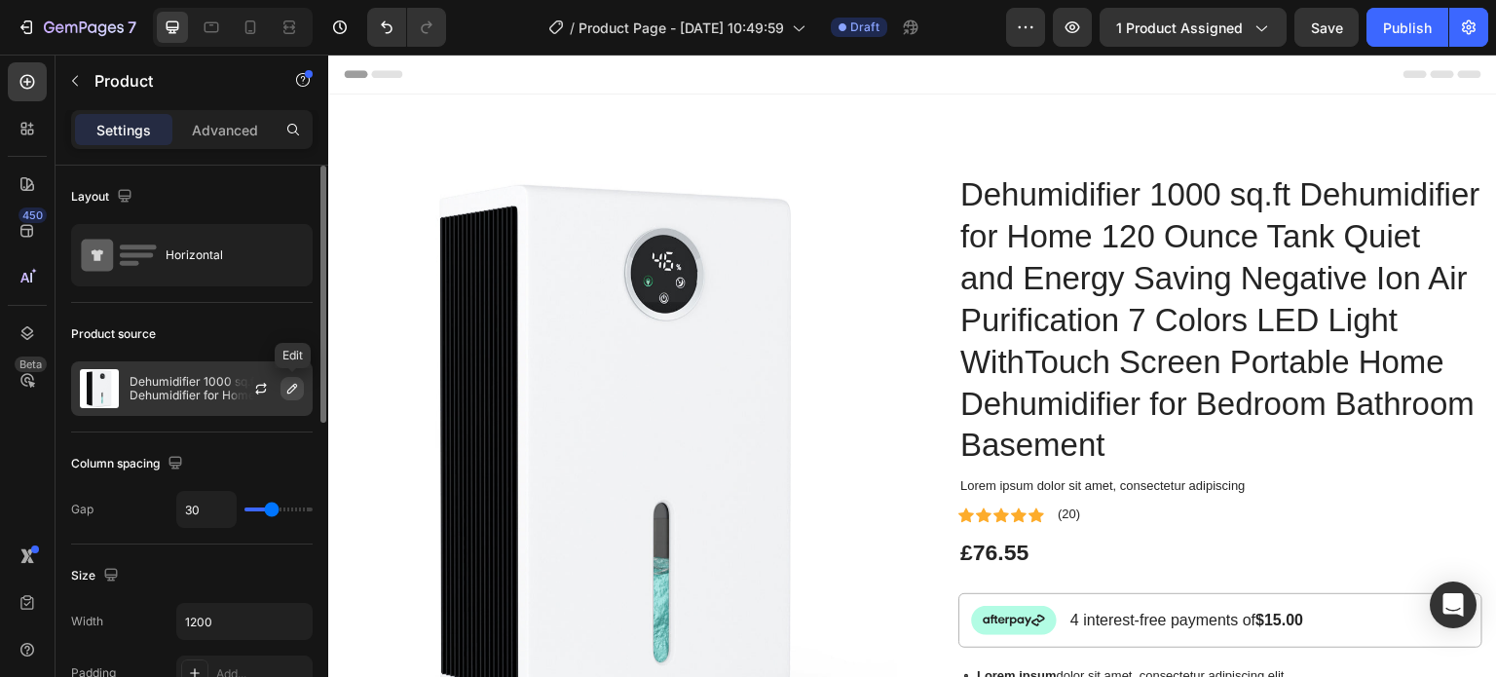
click at [293, 385] on icon "button" at bounding box center [292, 389] width 10 height 10
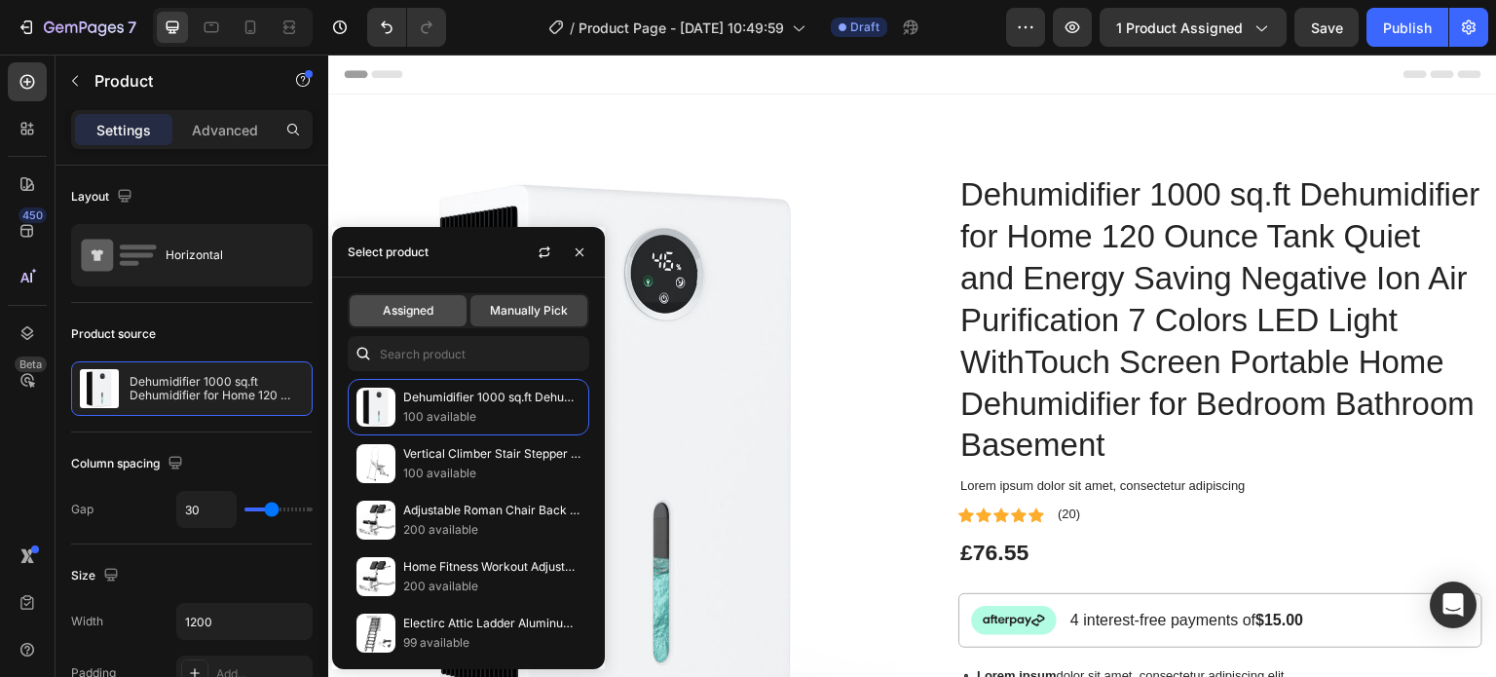
click at [439, 321] on div "Assigned" at bounding box center [408, 310] width 117 height 31
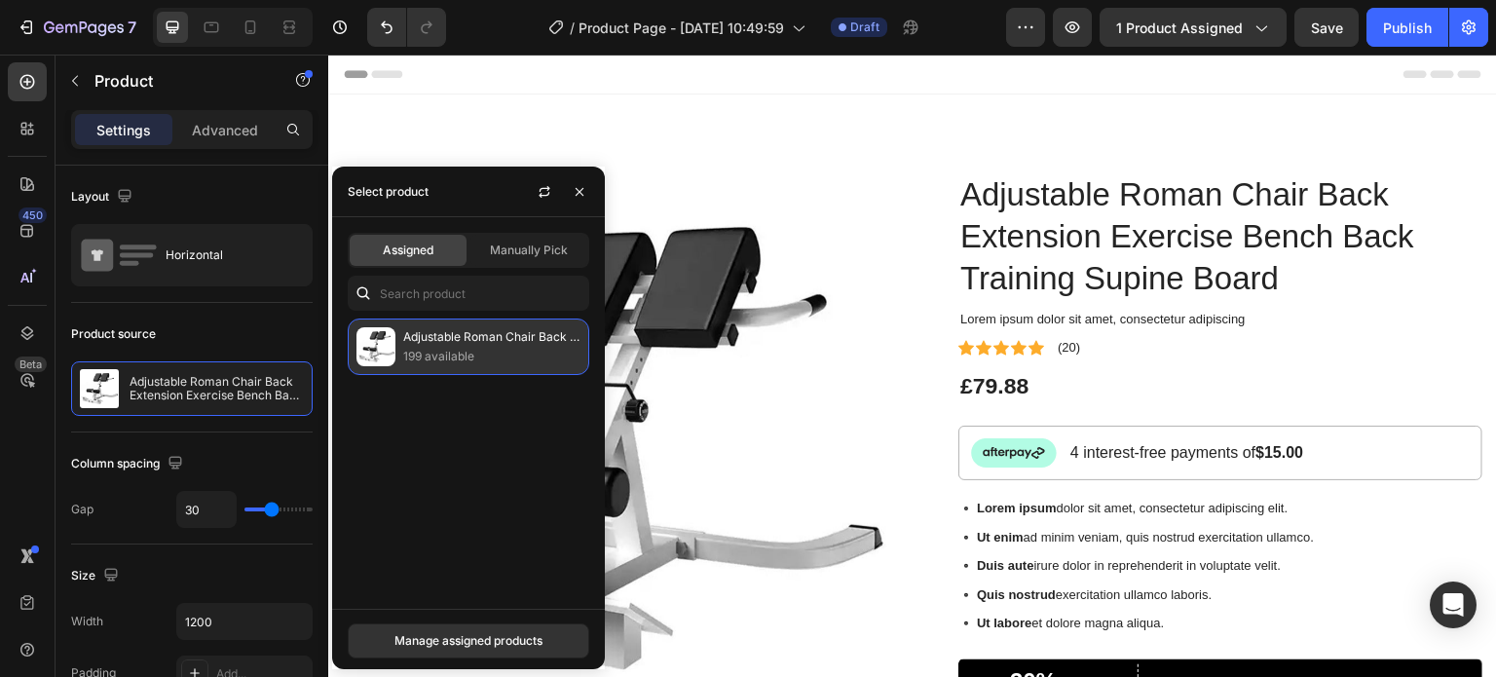
click at [475, 346] on p "Adjustable Roman Chair Back Extension Exercise Bench Back Training Supine Board" at bounding box center [491, 336] width 177 height 19
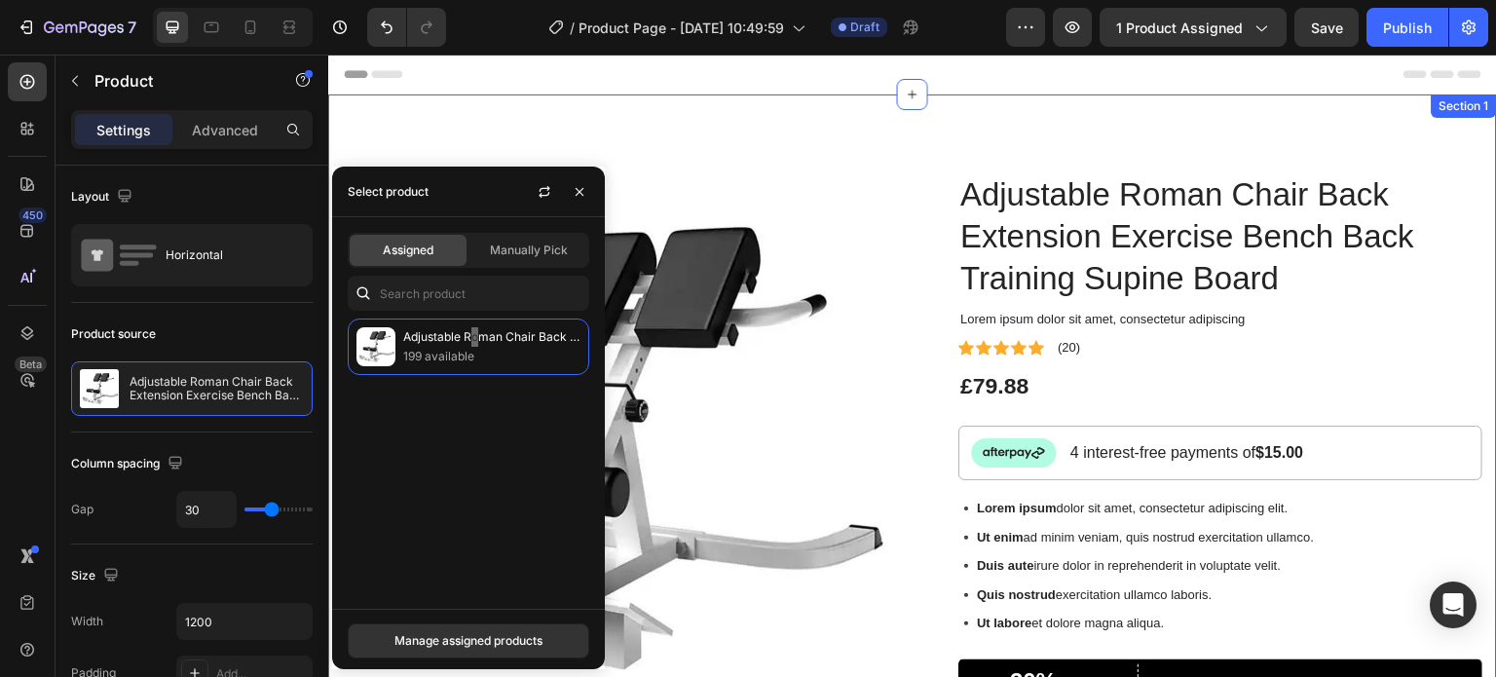
click at [1169, 131] on div "Product Images Icon Free shipping Text Block Icon Money-Back Guarantee Text Blo…" at bounding box center [912, 551] width 1169 height 915
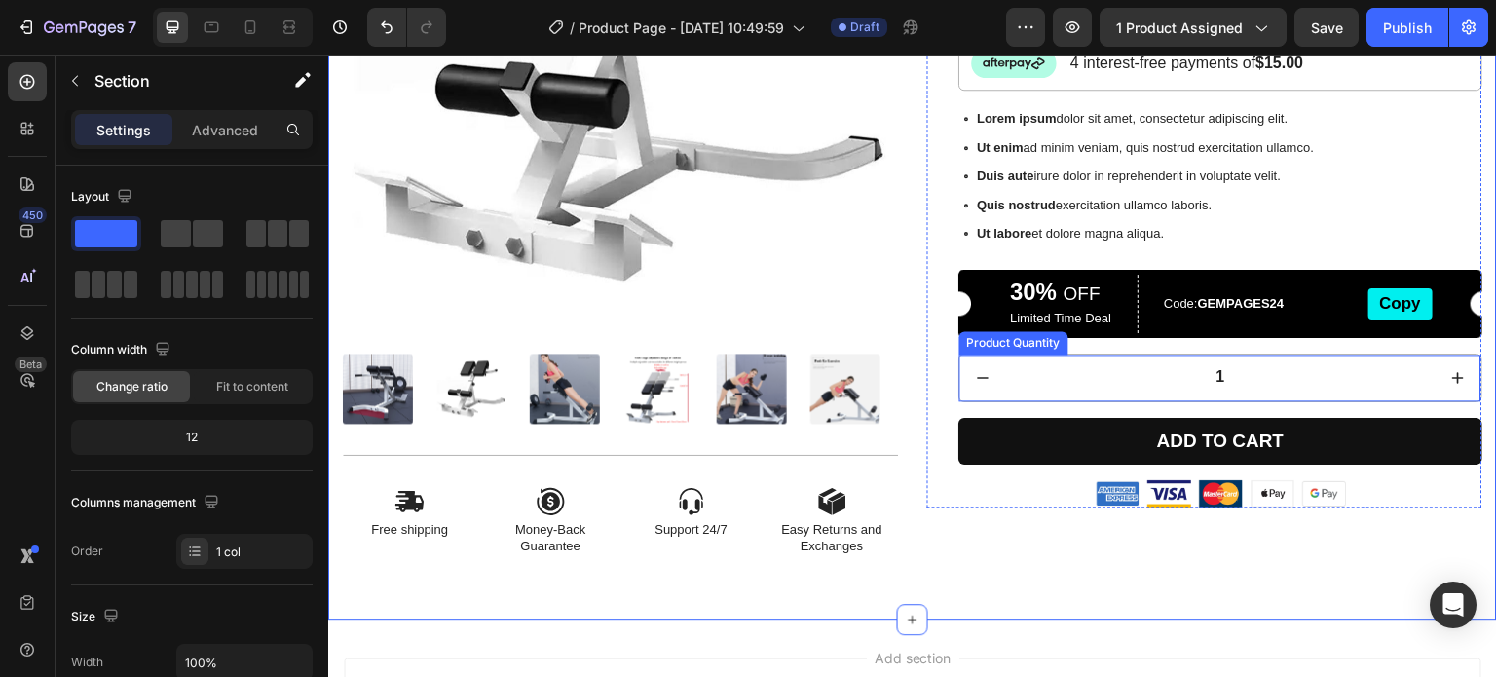
scroll to position [390, 0]
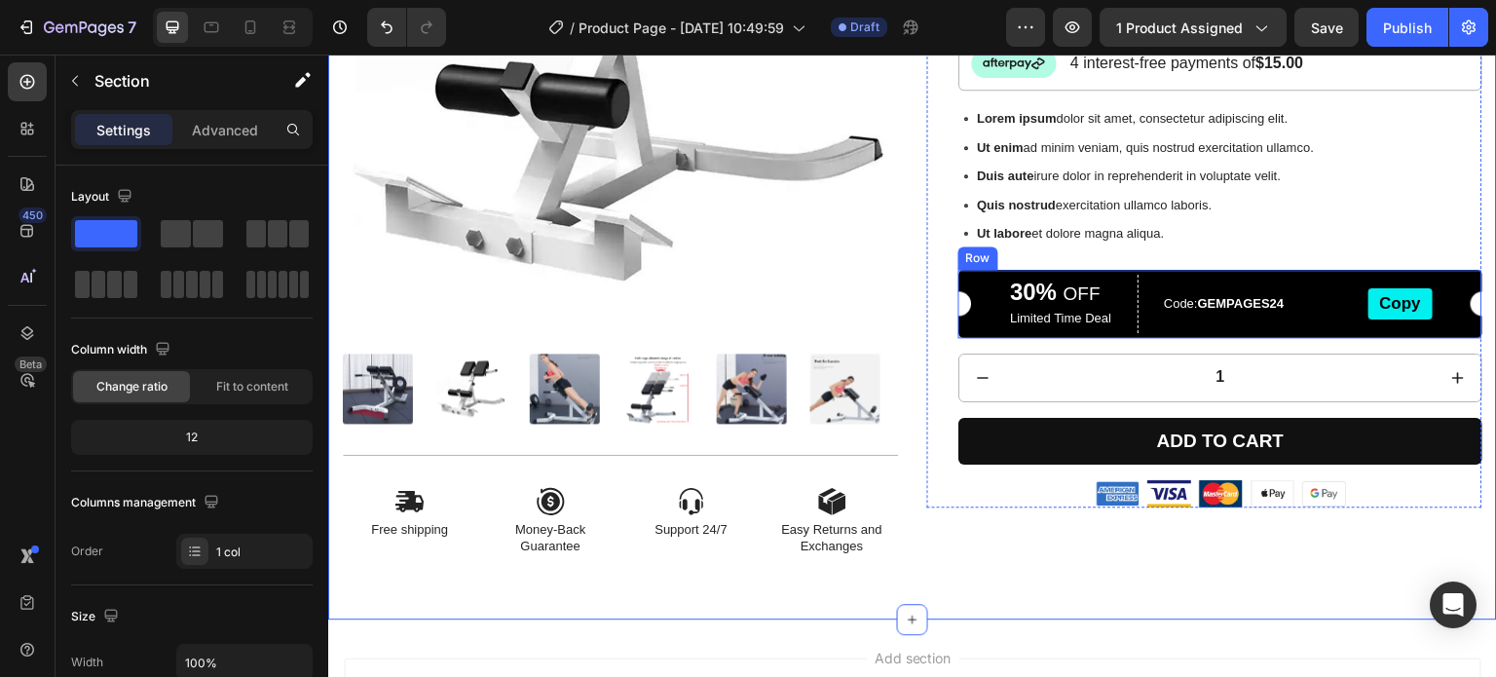
click at [1297, 276] on div "Code: GEMPAGES24 Text Block" at bounding box center [1253, 304] width 214 height 58
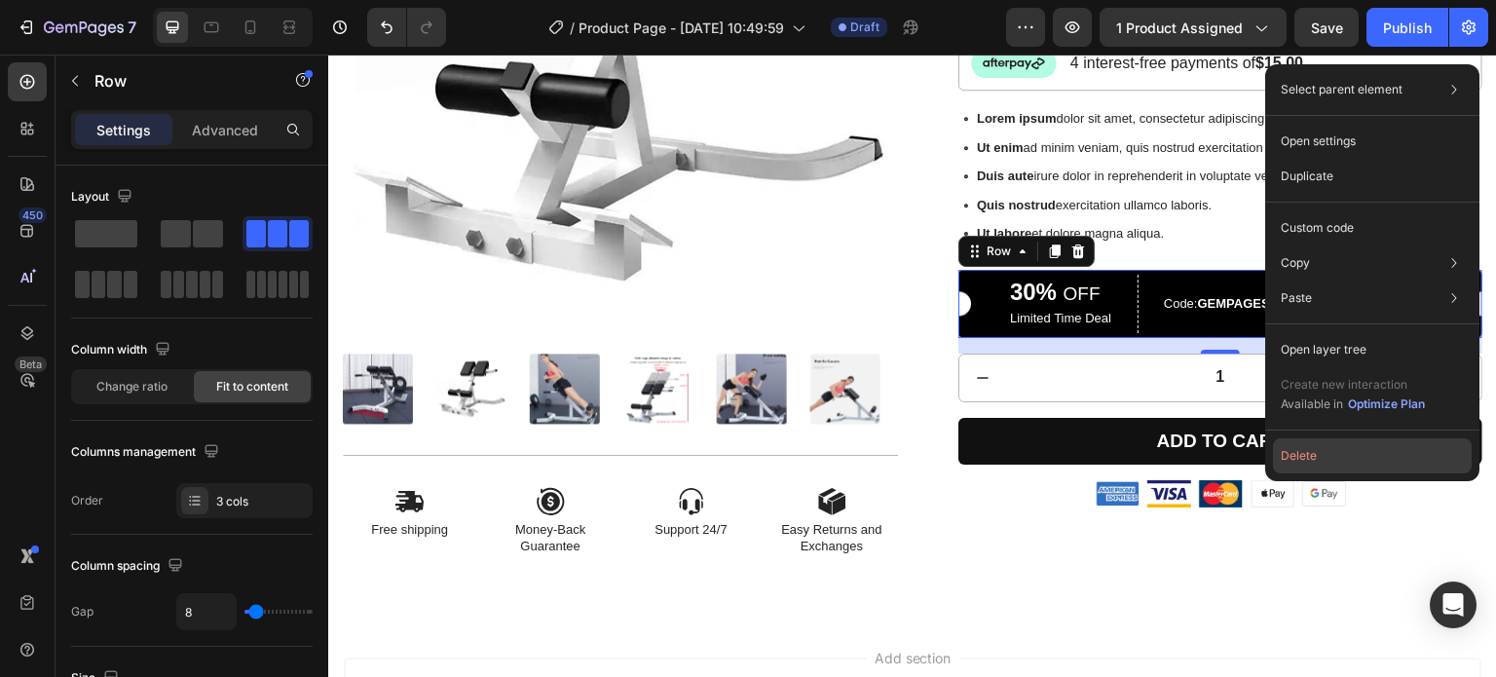
click at [1315, 453] on button "Delete" at bounding box center [1372, 455] width 199 height 35
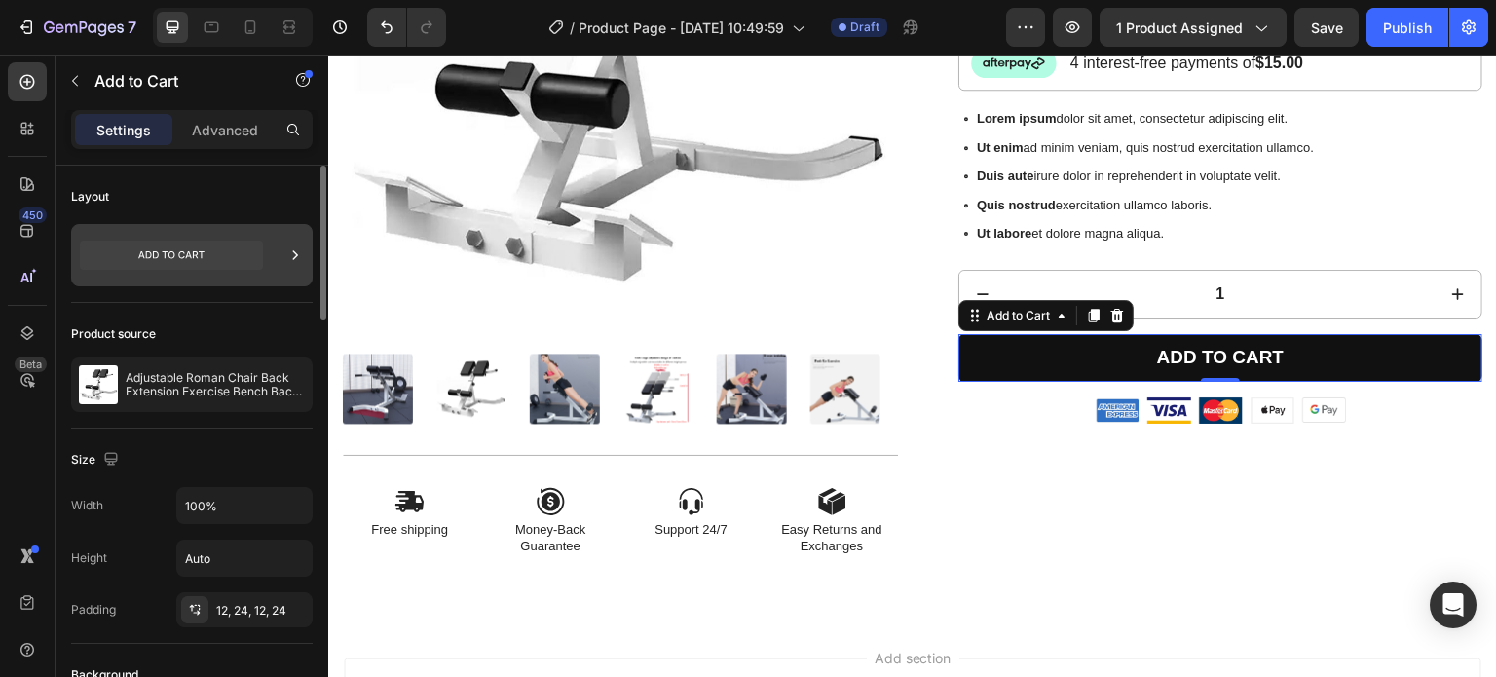
click at [298, 249] on icon at bounding box center [294, 254] width 19 height 19
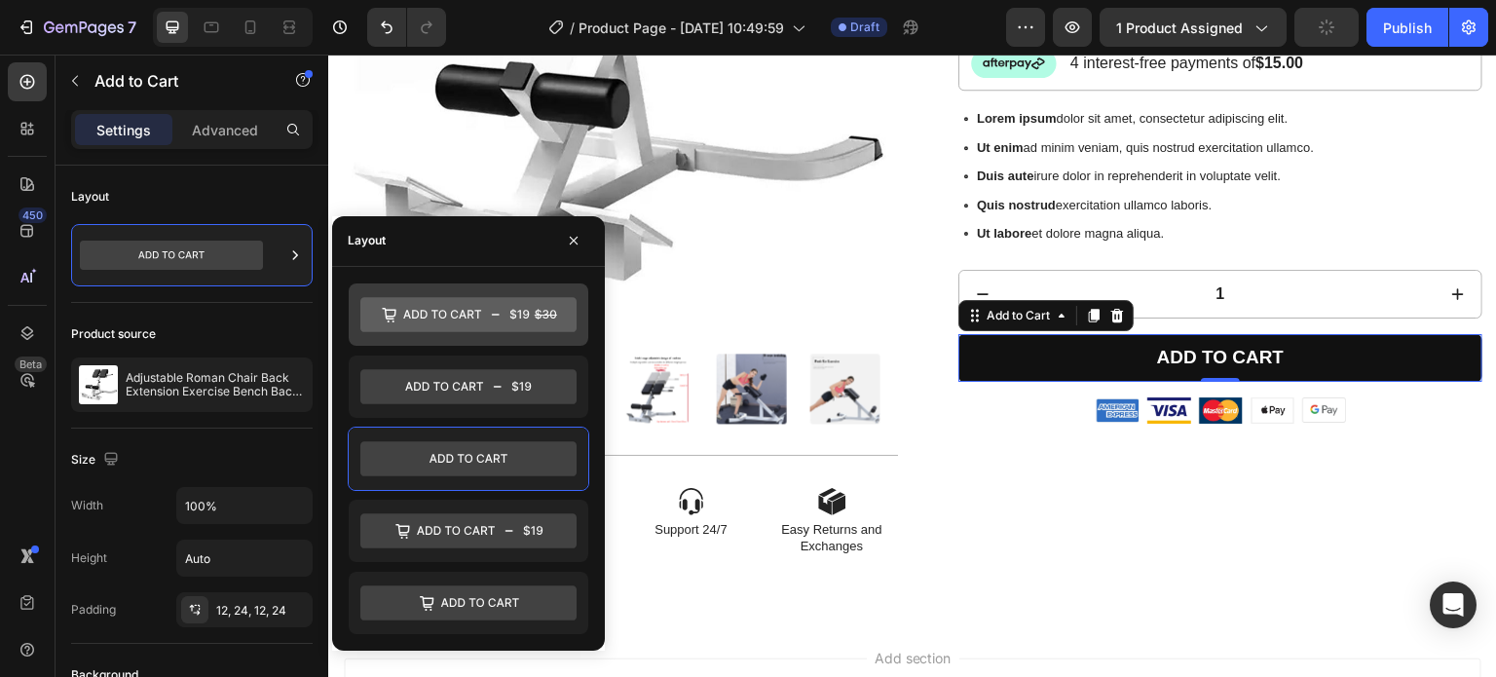
click at [480, 309] on icon at bounding box center [468, 314] width 216 height 35
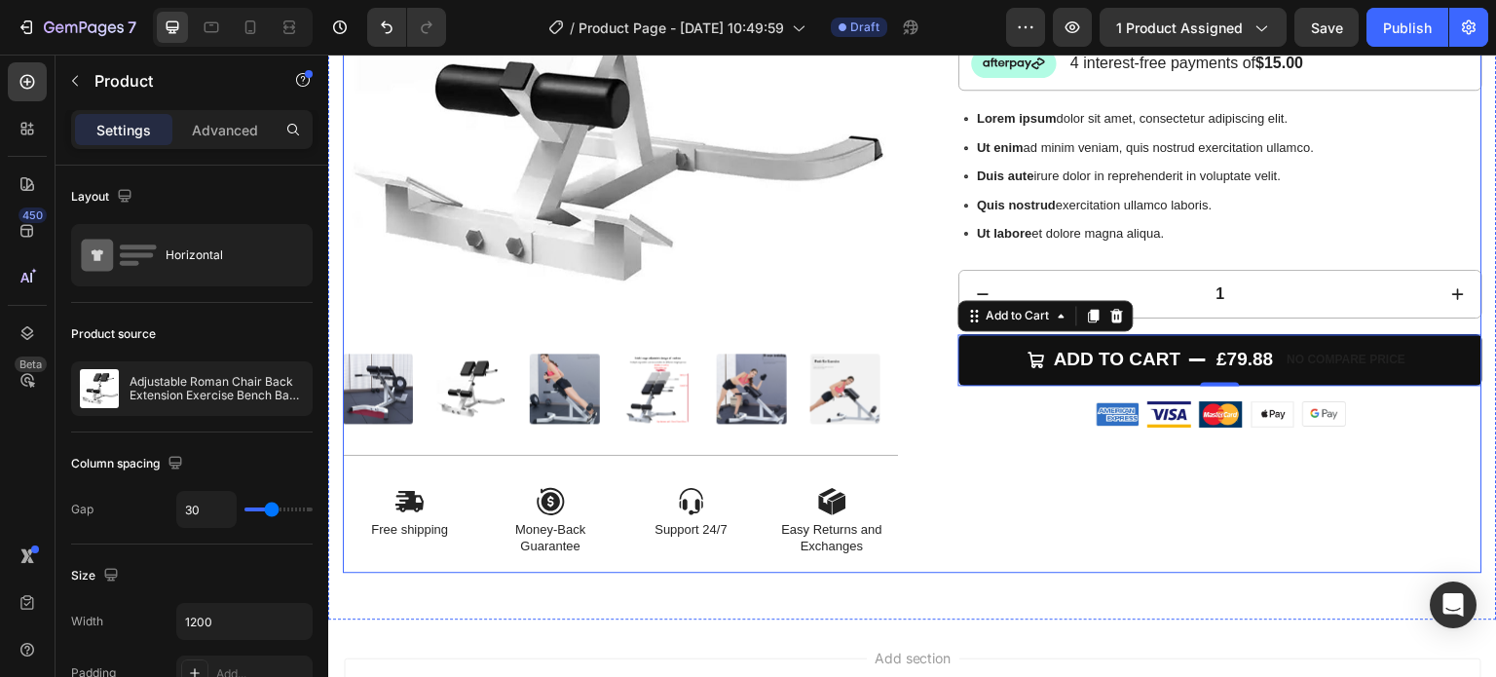
click at [1418, 501] on div "Adjustable Roman Chair Back Extension Exercise Bench Back Training Supine Board…" at bounding box center [1204, 178] width 555 height 790
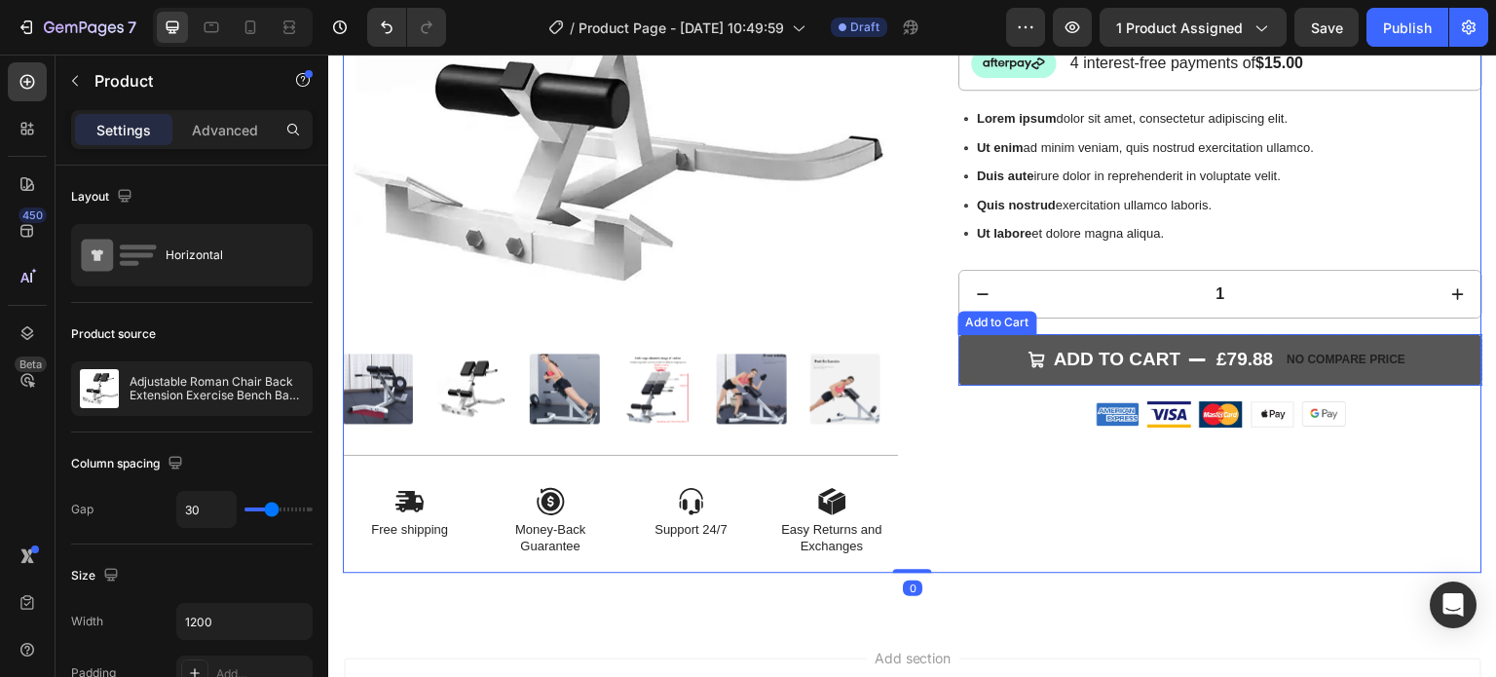
click at [1344, 358] on p "No compare price" at bounding box center [1346, 360] width 119 height 12
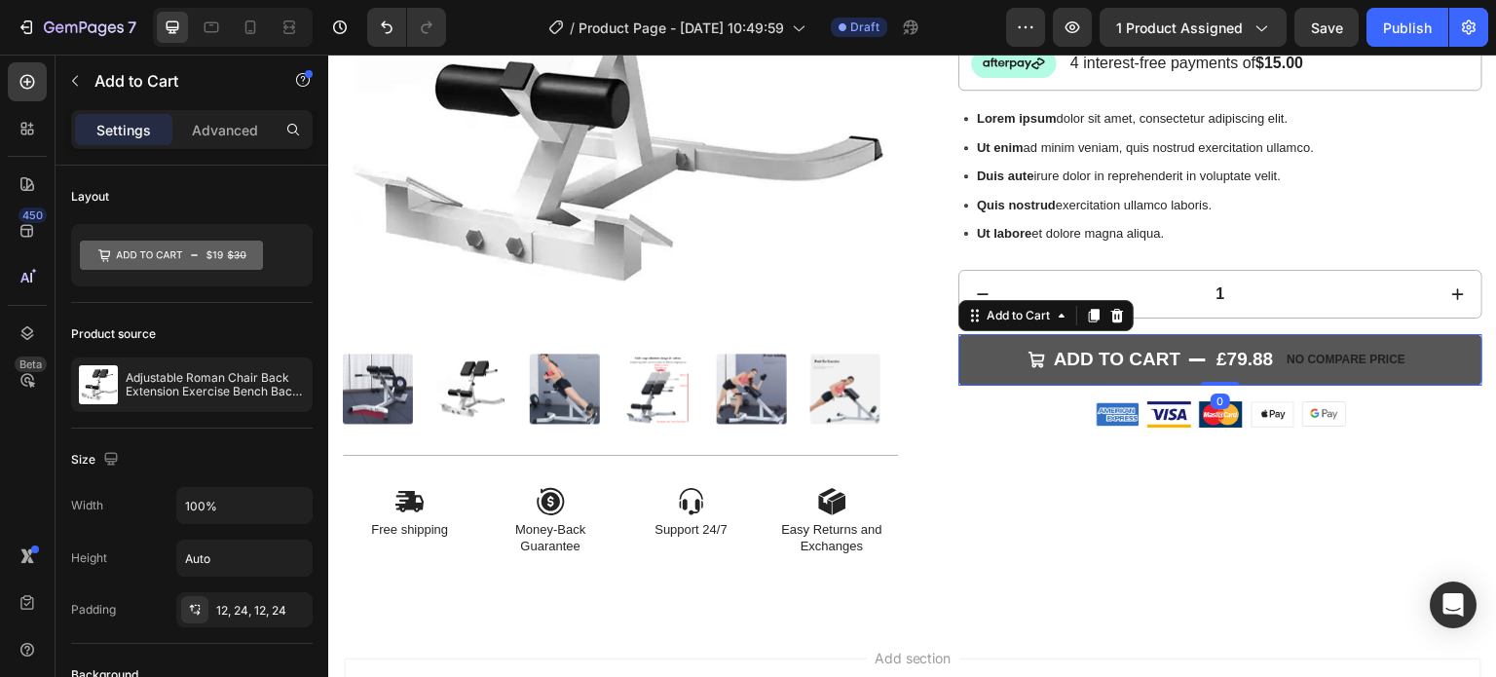
click at [1336, 358] on p "No compare price" at bounding box center [1346, 360] width 119 height 12
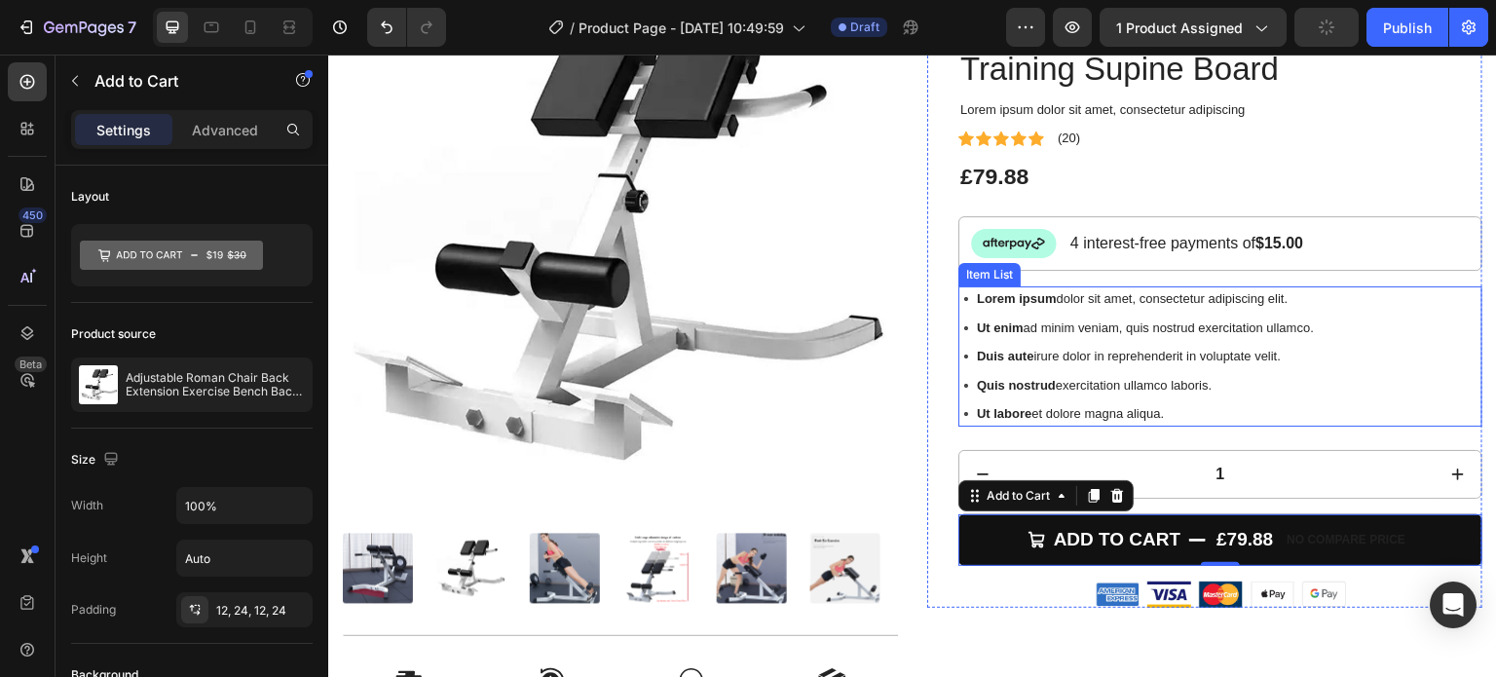
scroll to position [97, 0]
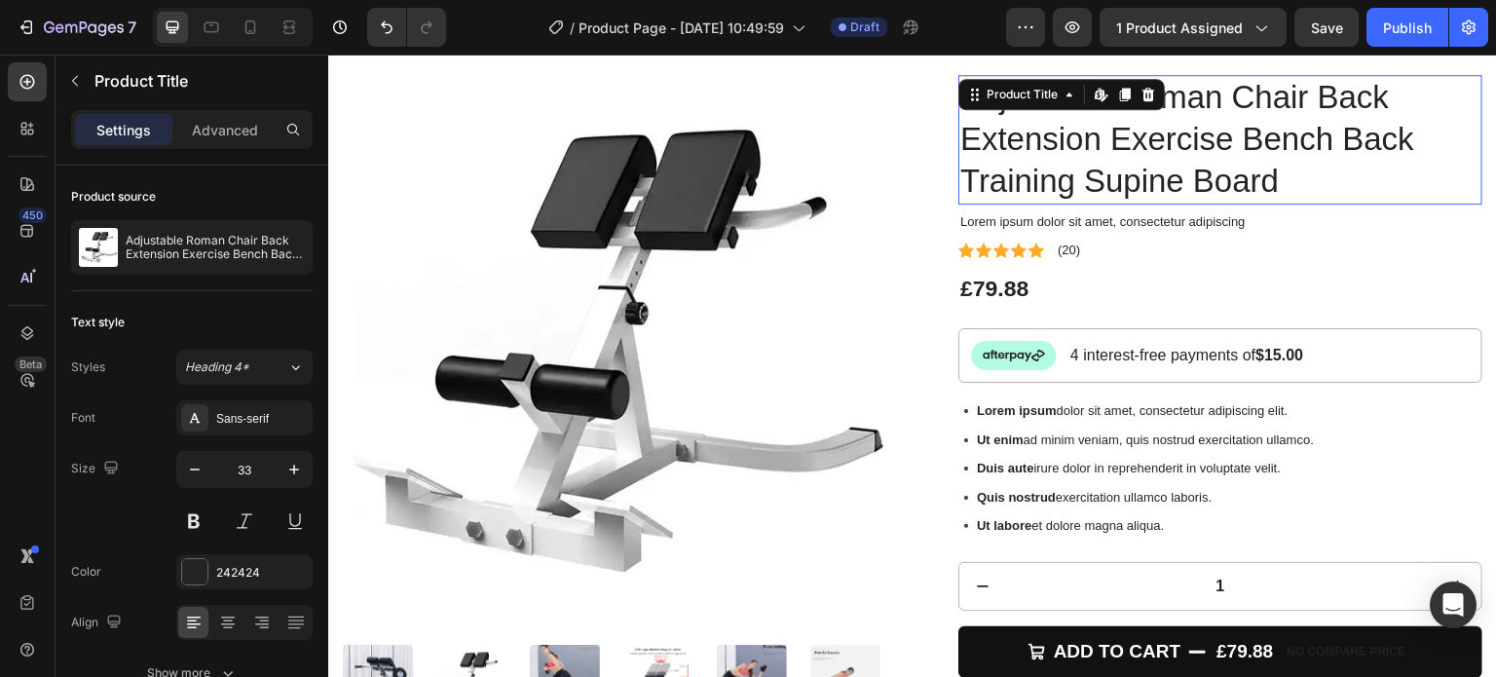
click at [1409, 188] on h1 "Adjustable Roman Chair Back Extension Exercise Bench Back Training Supine Board" at bounding box center [1220, 140] width 524 height 130
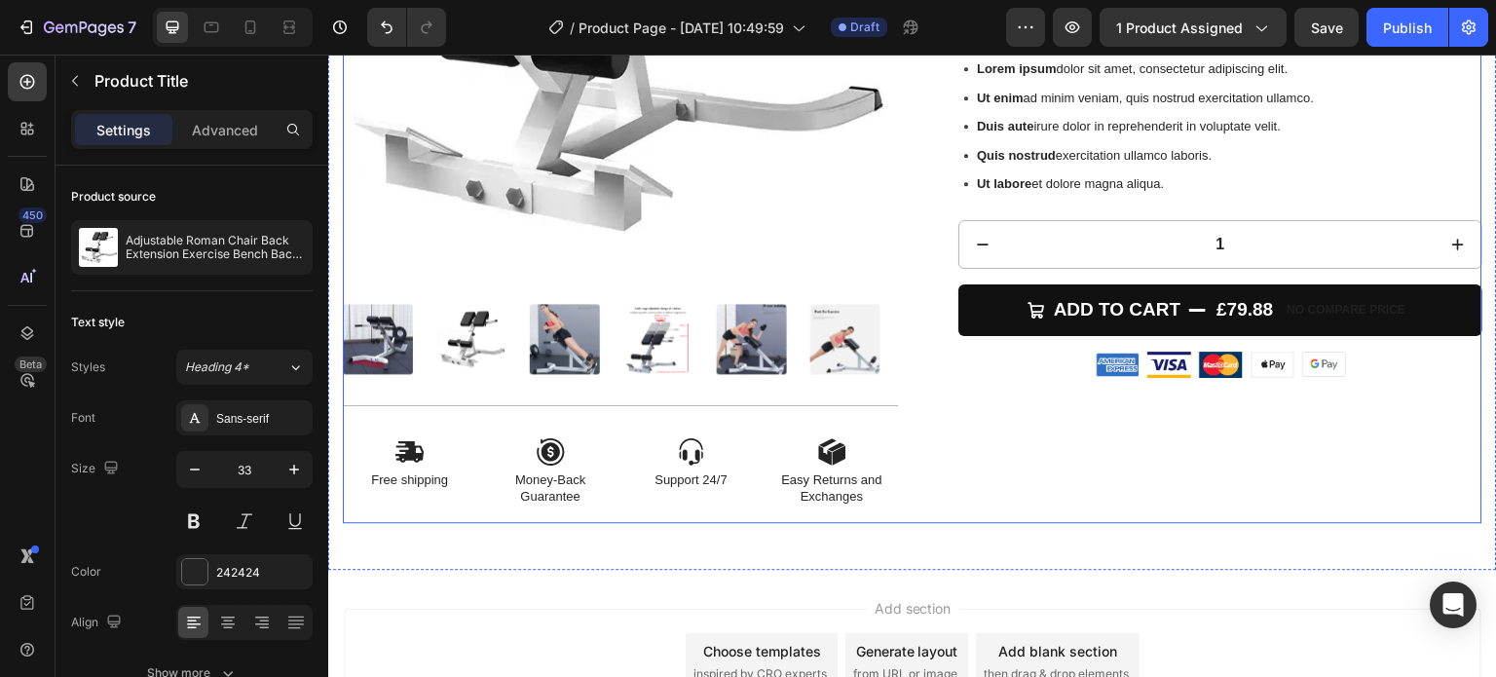
scroll to position [487, 0]
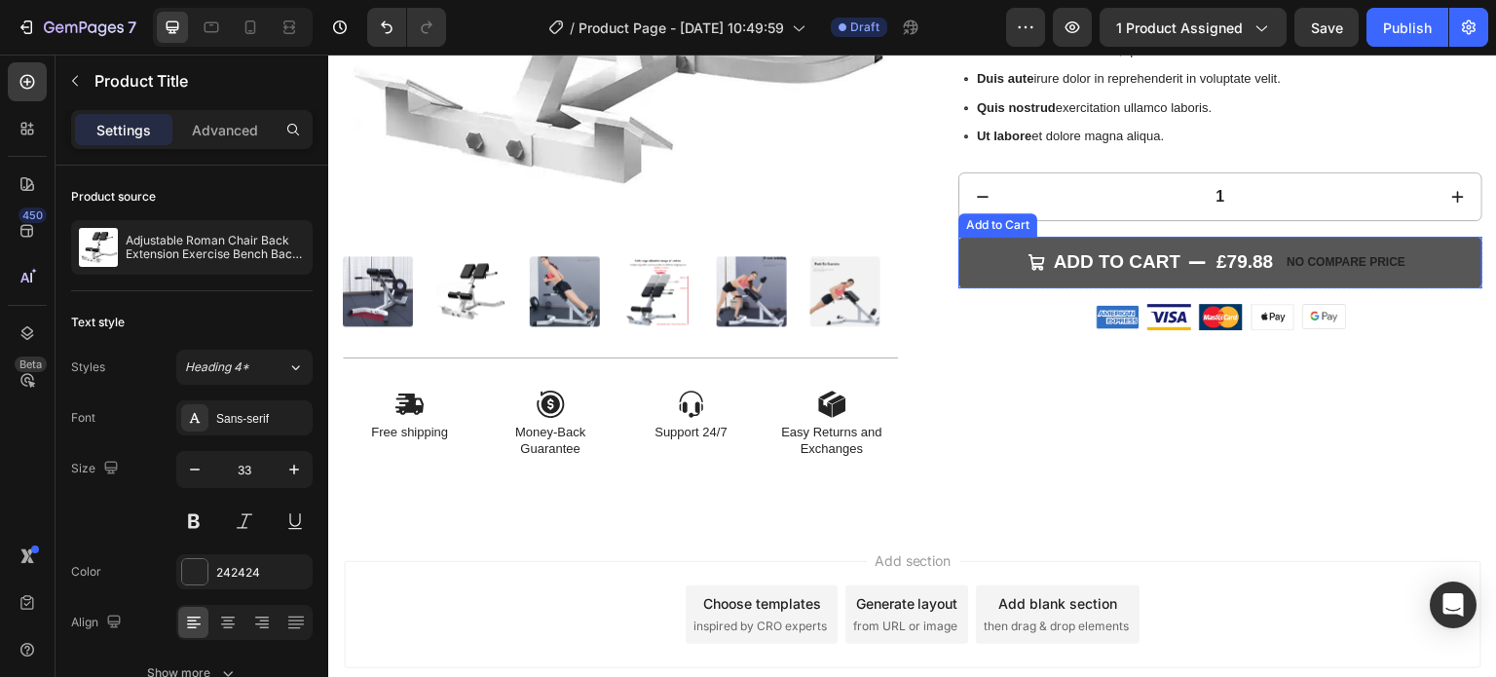
click at [1299, 257] on p "No compare price" at bounding box center [1346, 262] width 119 height 12
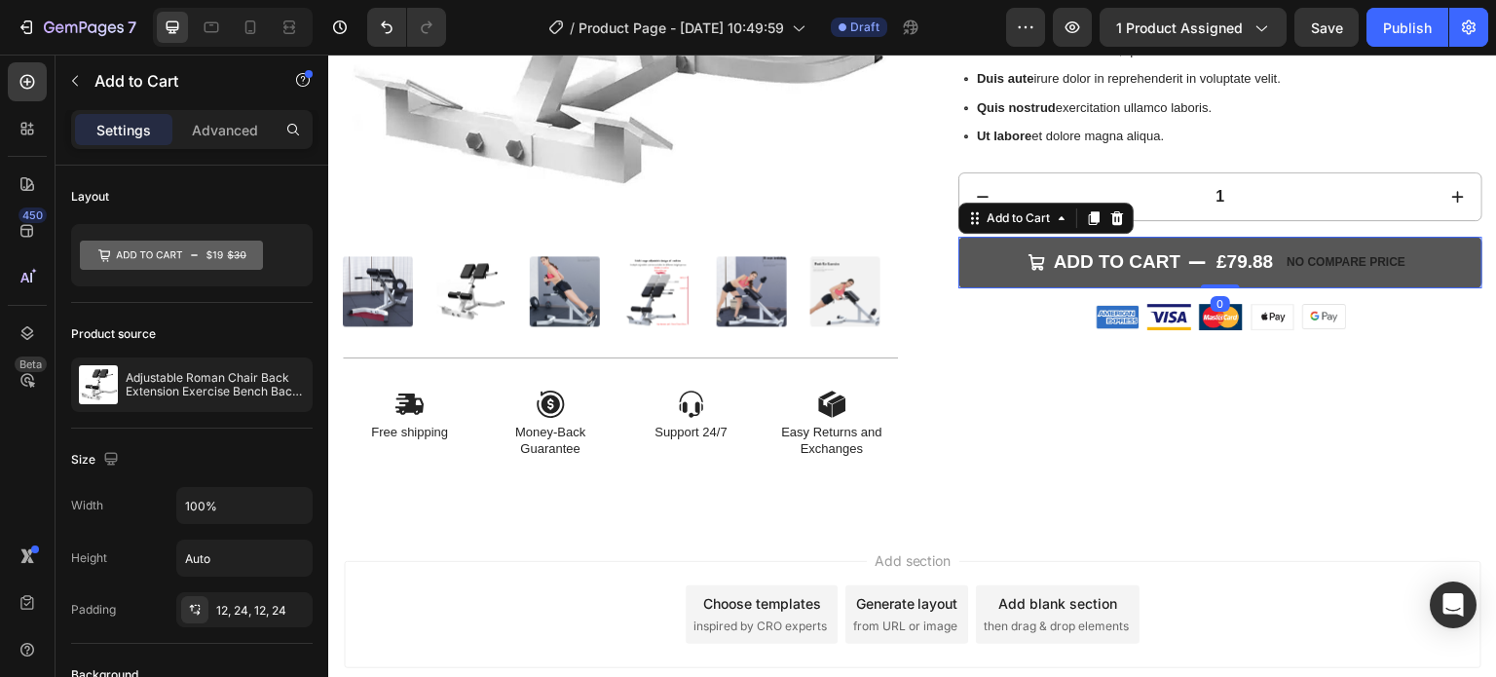
click at [1321, 257] on p "No compare price" at bounding box center [1346, 262] width 119 height 12
click at [1132, 257] on div "Add to cart" at bounding box center [1118, 262] width 128 height 24
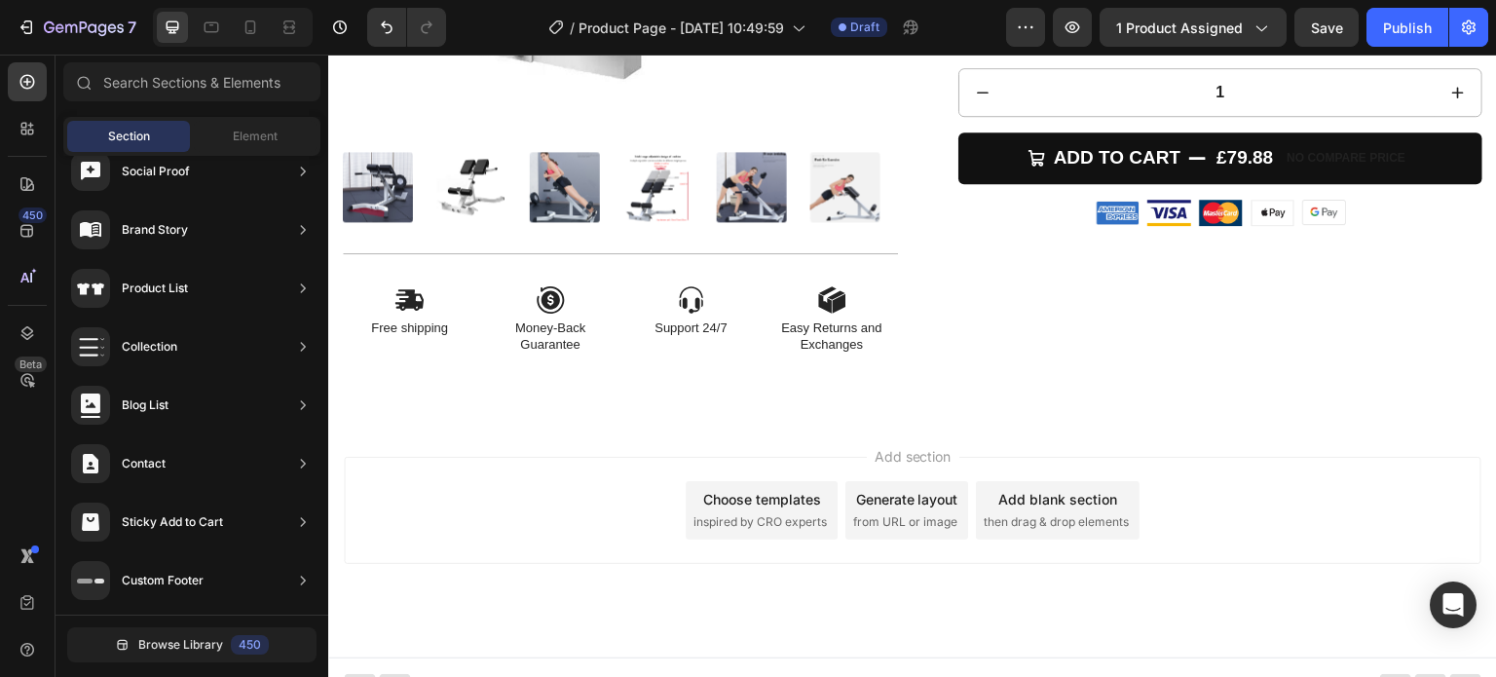
scroll to position [603, 0]
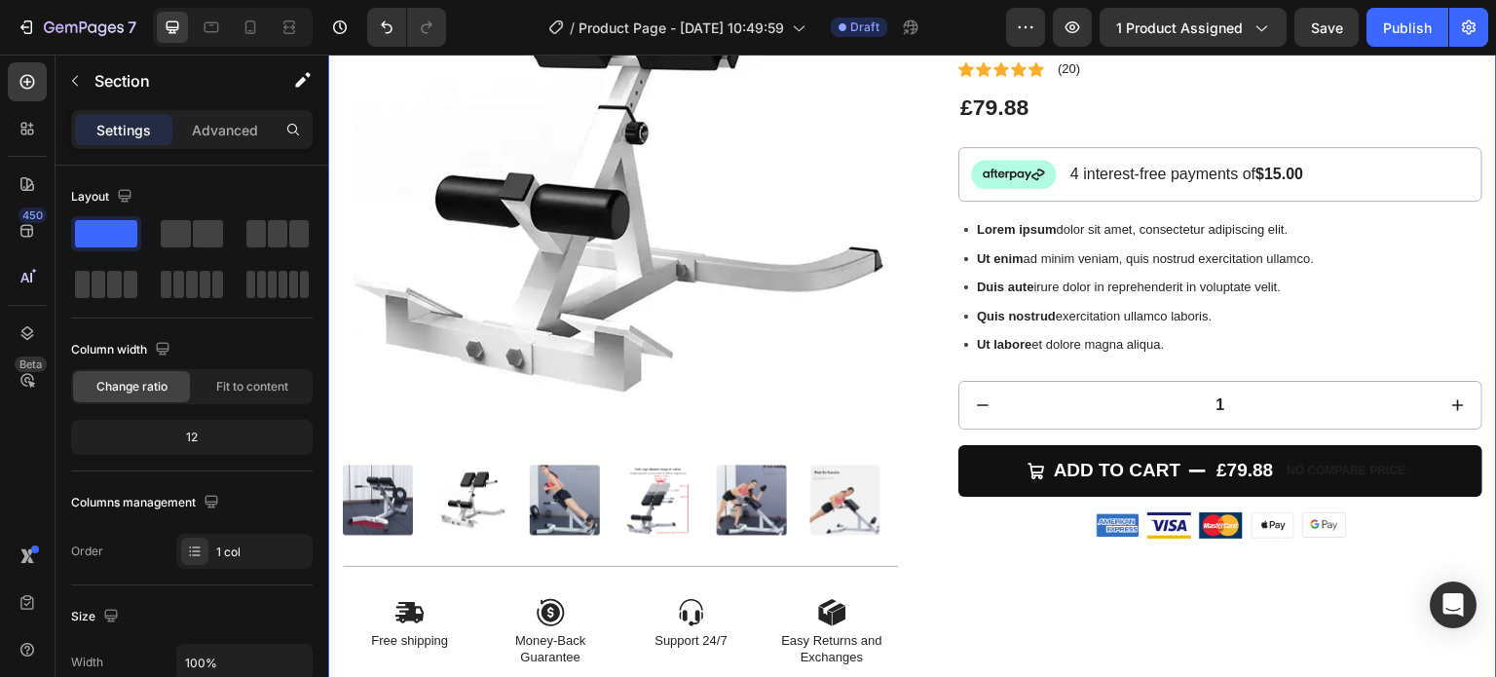
scroll to position [213, 0]
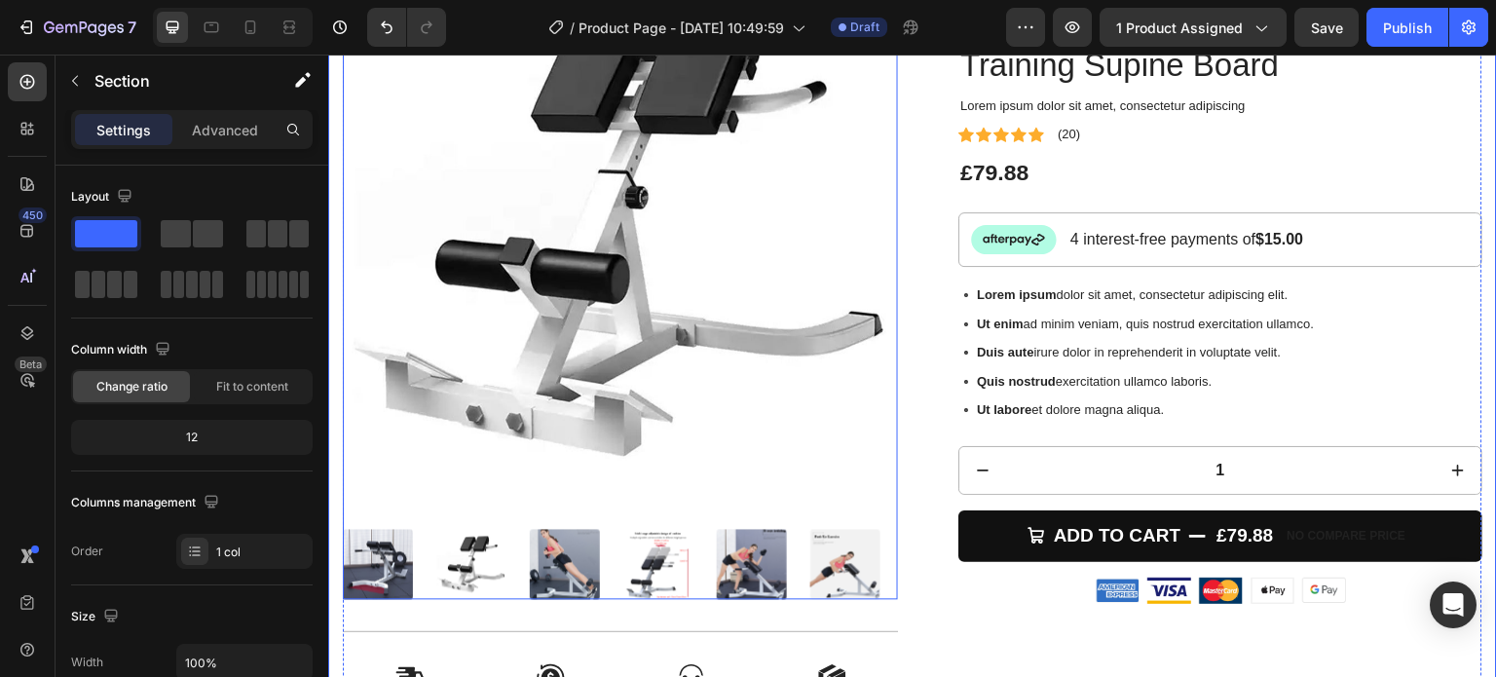
click at [810, 339] on img at bounding box center [620, 236] width 555 height 555
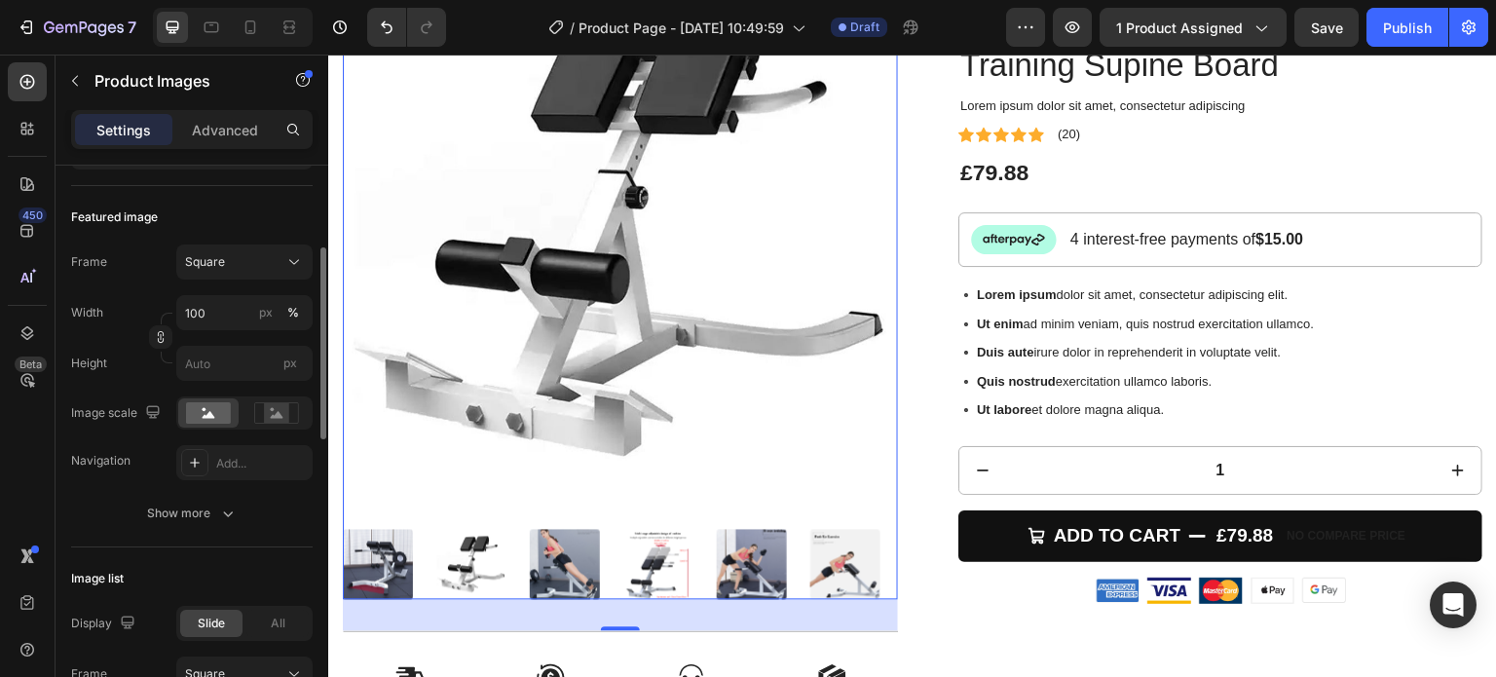
scroll to position [0, 0]
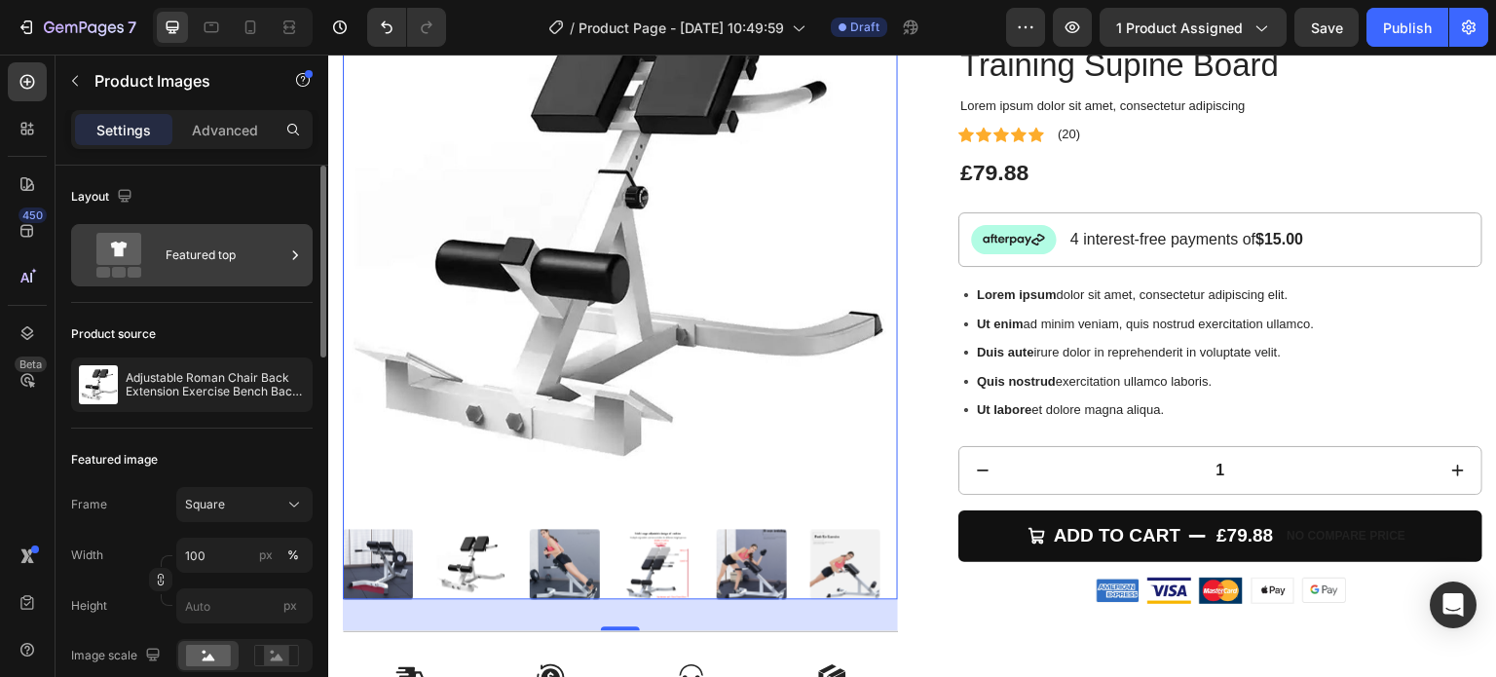
drag, startPoint x: 242, startPoint y: 259, endPoint x: 1, endPoint y: 217, distance: 244.2
click at [242, 259] on div "Featured top" at bounding box center [225, 255] width 119 height 45
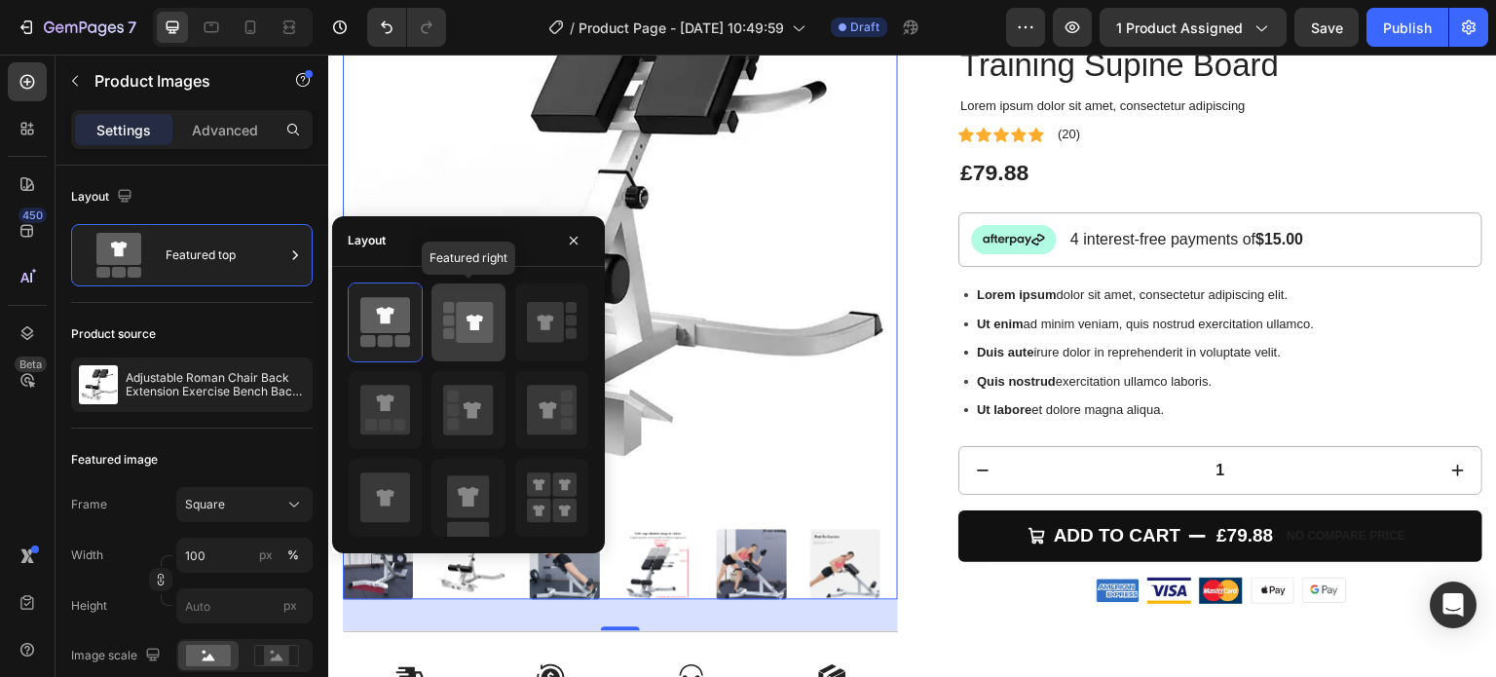
click at [479, 325] on icon at bounding box center [475, 322] width 37 height 41
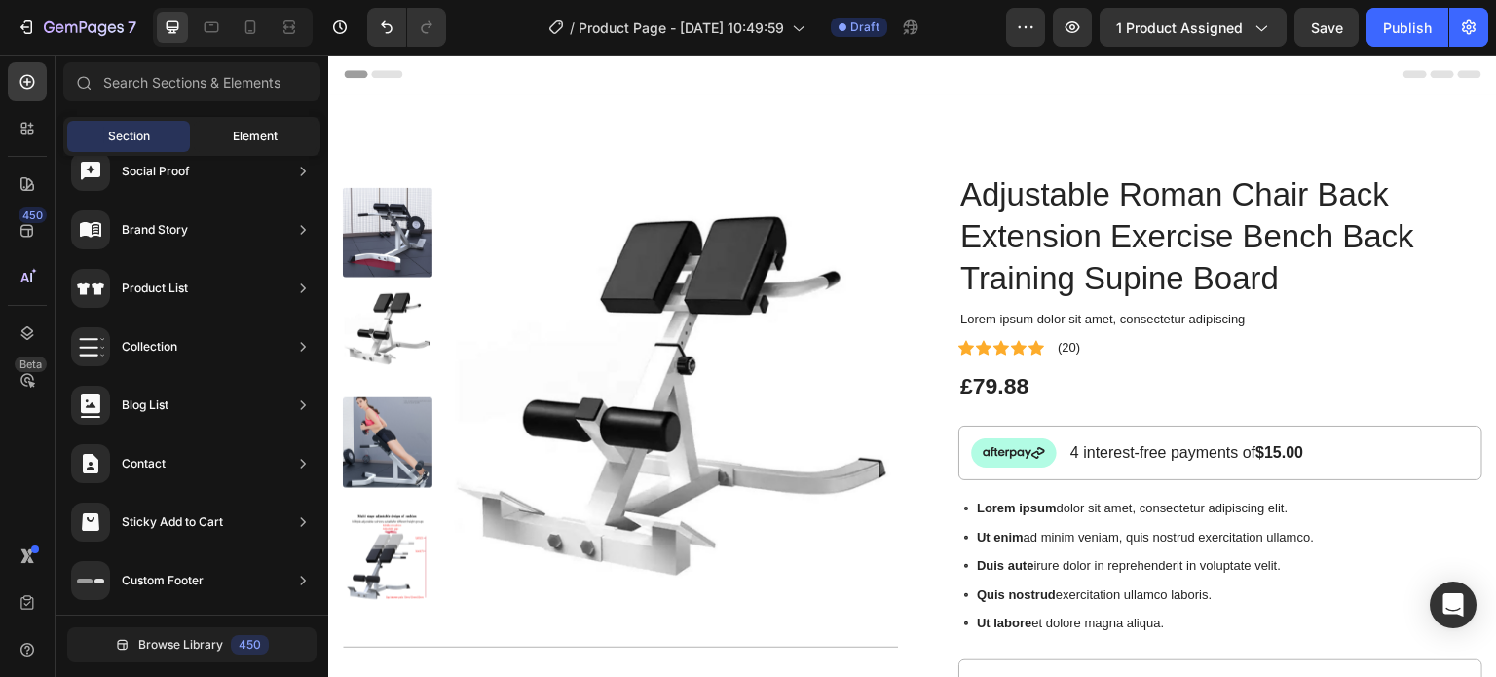
click at [246, 137] on span "Element" at bounding box center [255, 137] width 45 height 18
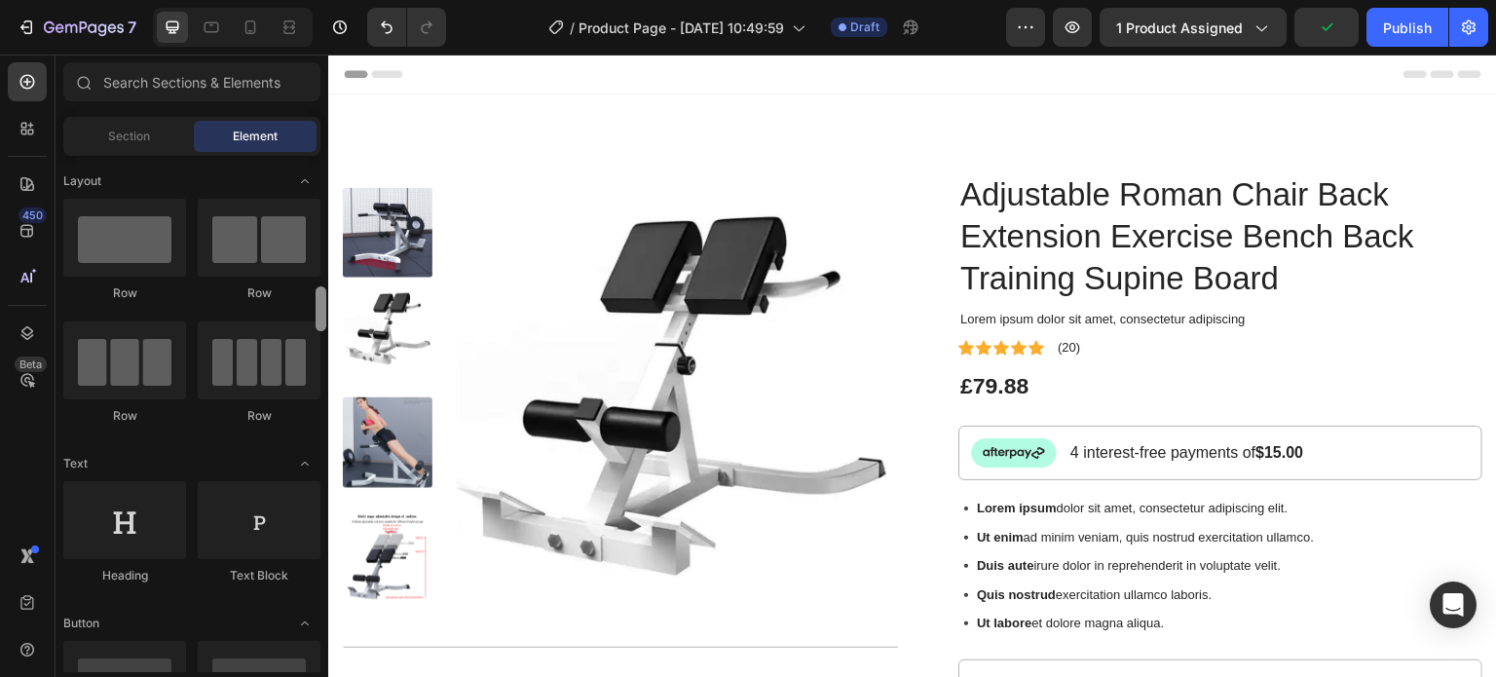
scroll to position [121, 0]
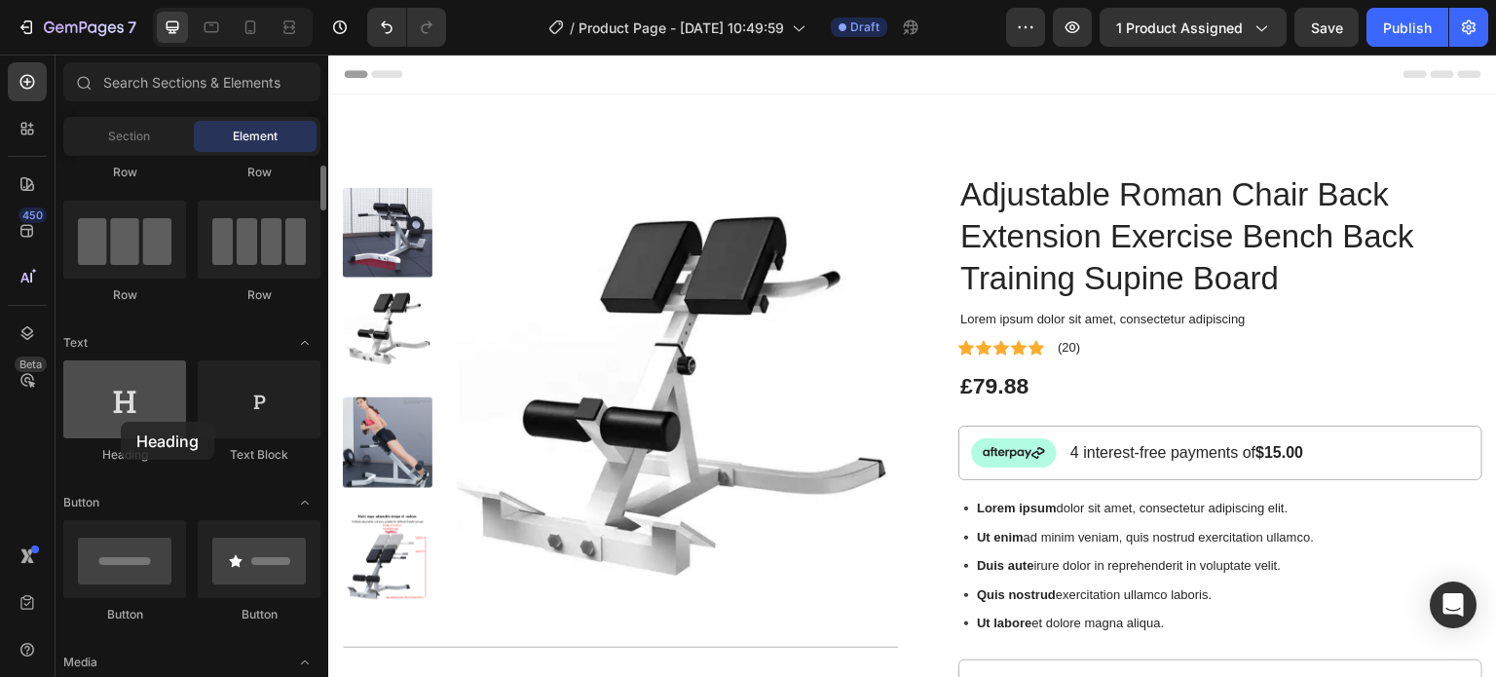
click at [121, 422] on div at bounding box center [124, 399] width 123 height 78
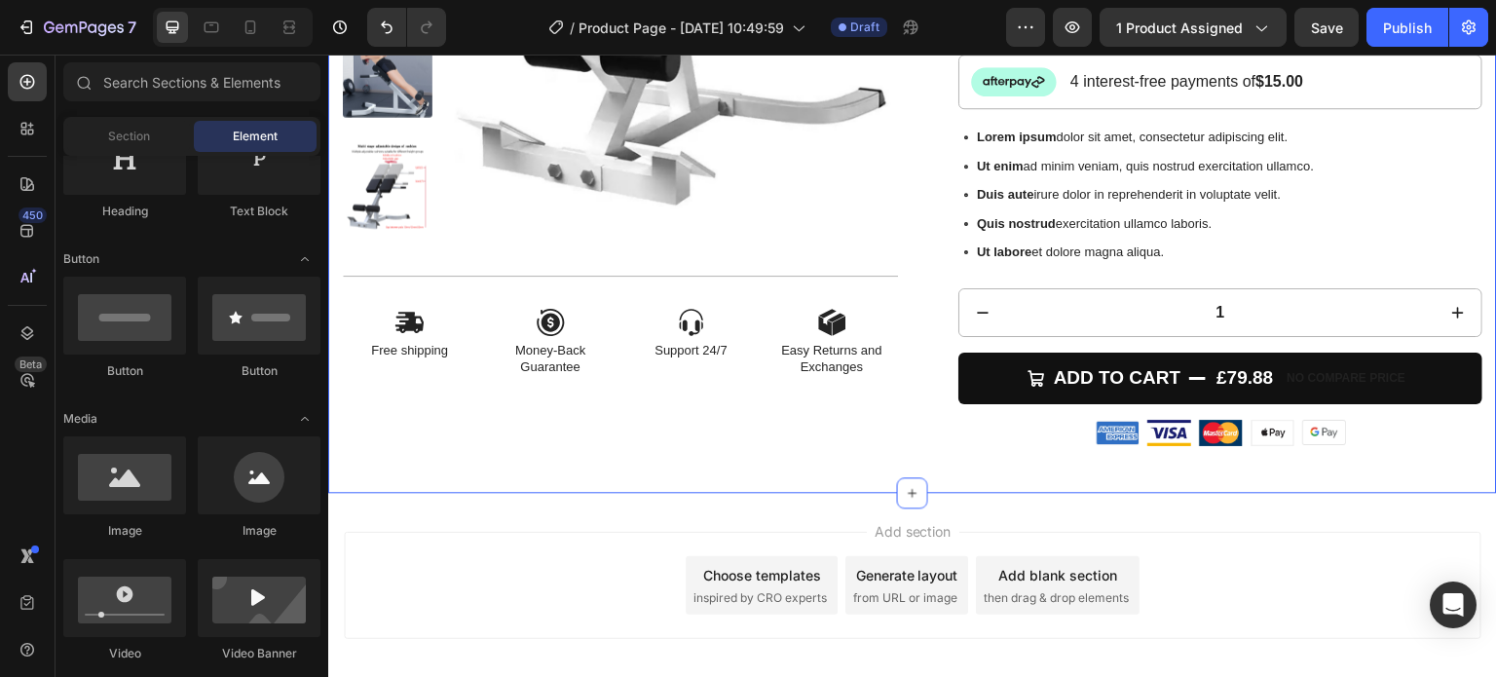
scroll to position [464, 0]
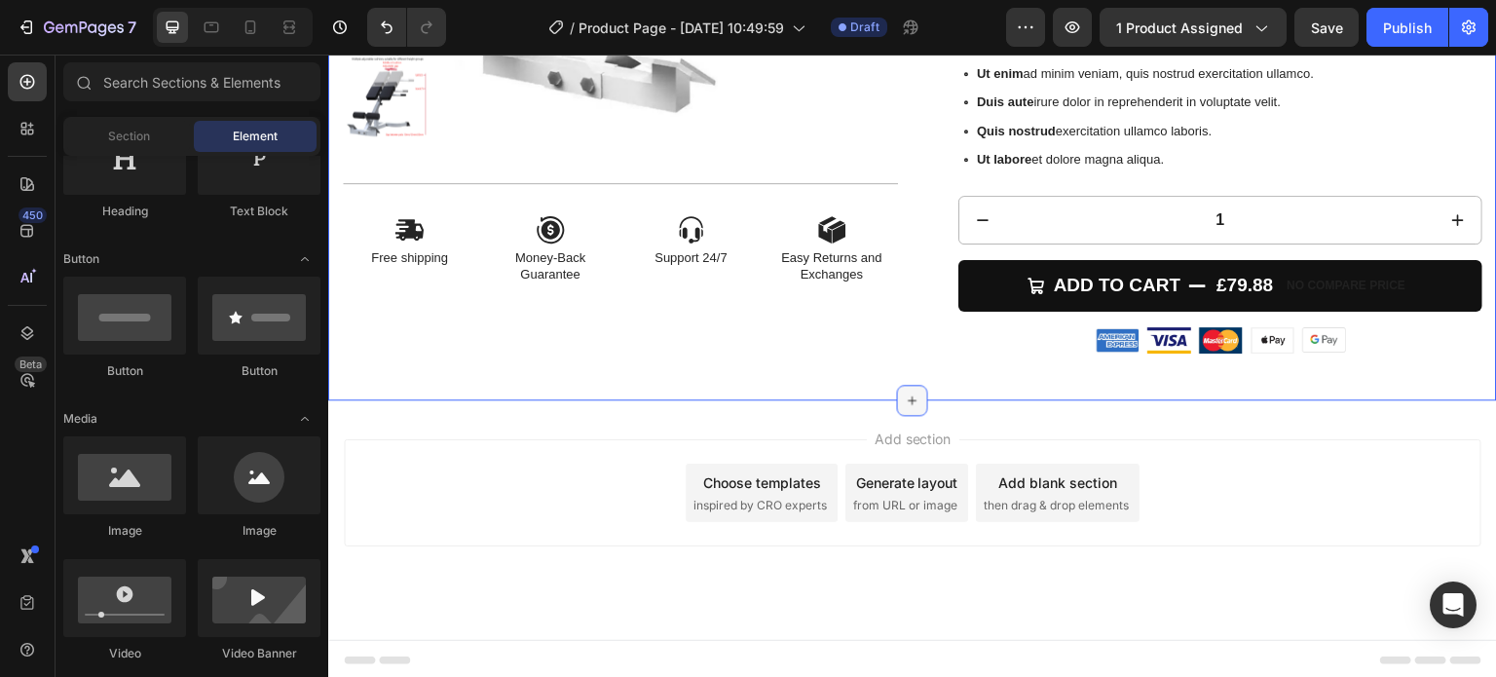
click at [910, 397] on icon at bounding box center [913, 401] width 16 height 16
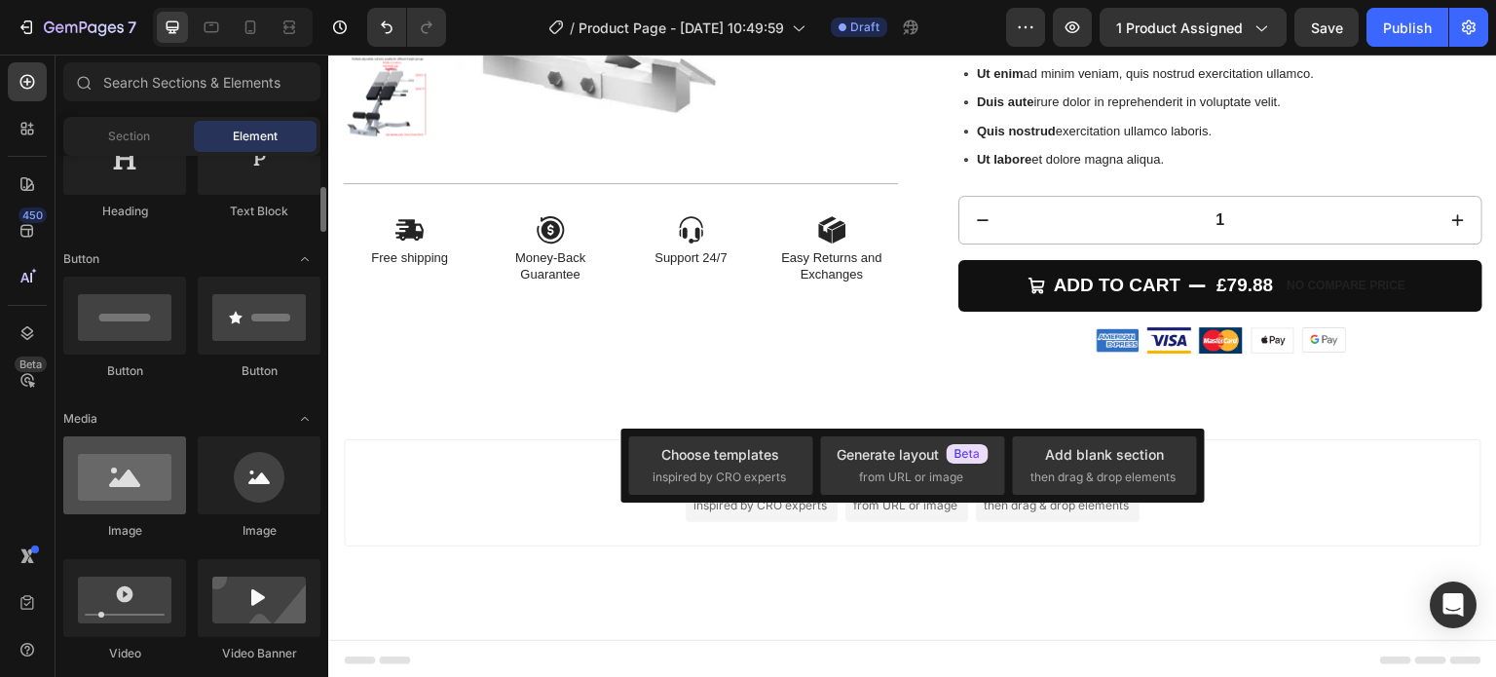
click at [118, 481] on div at bounding box center [124, 475] width 123 height 78
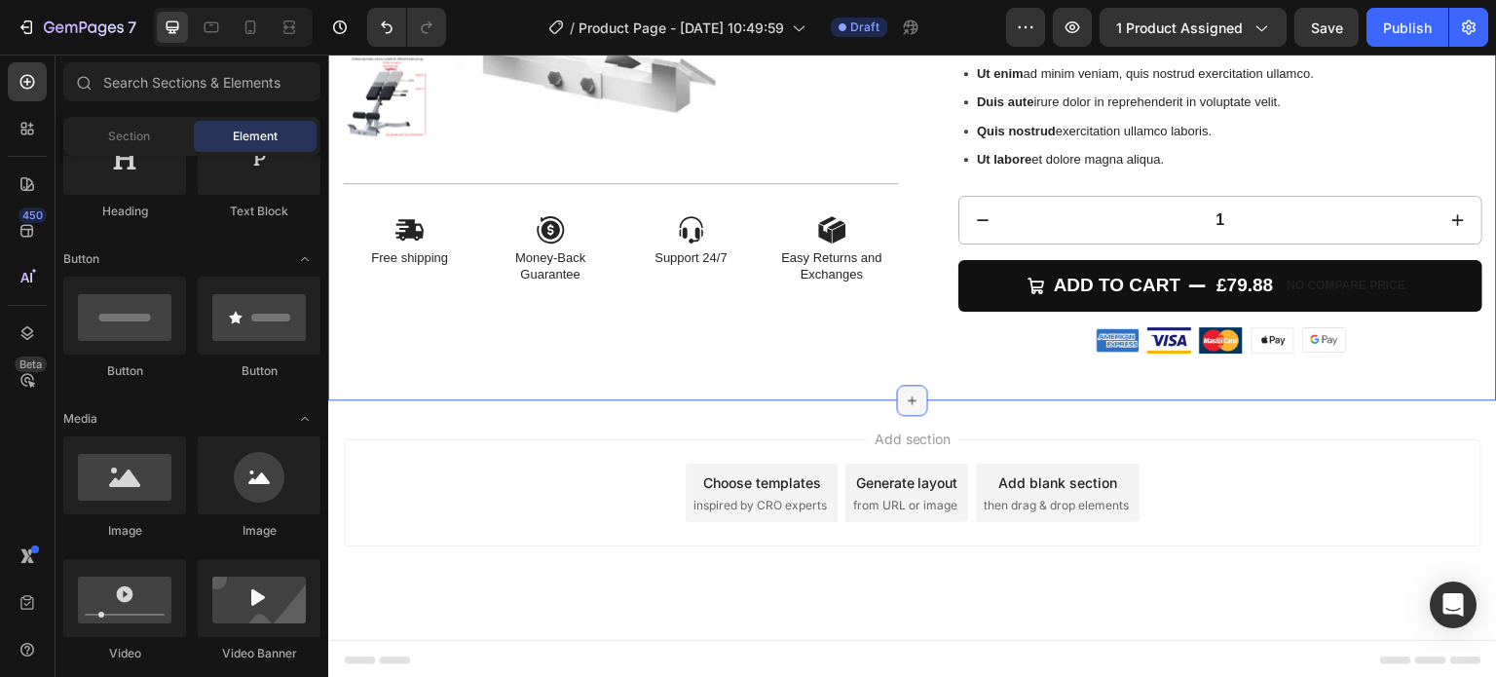
click at [897, 386] on div at bounding box center [912, 400] width 31 height 31
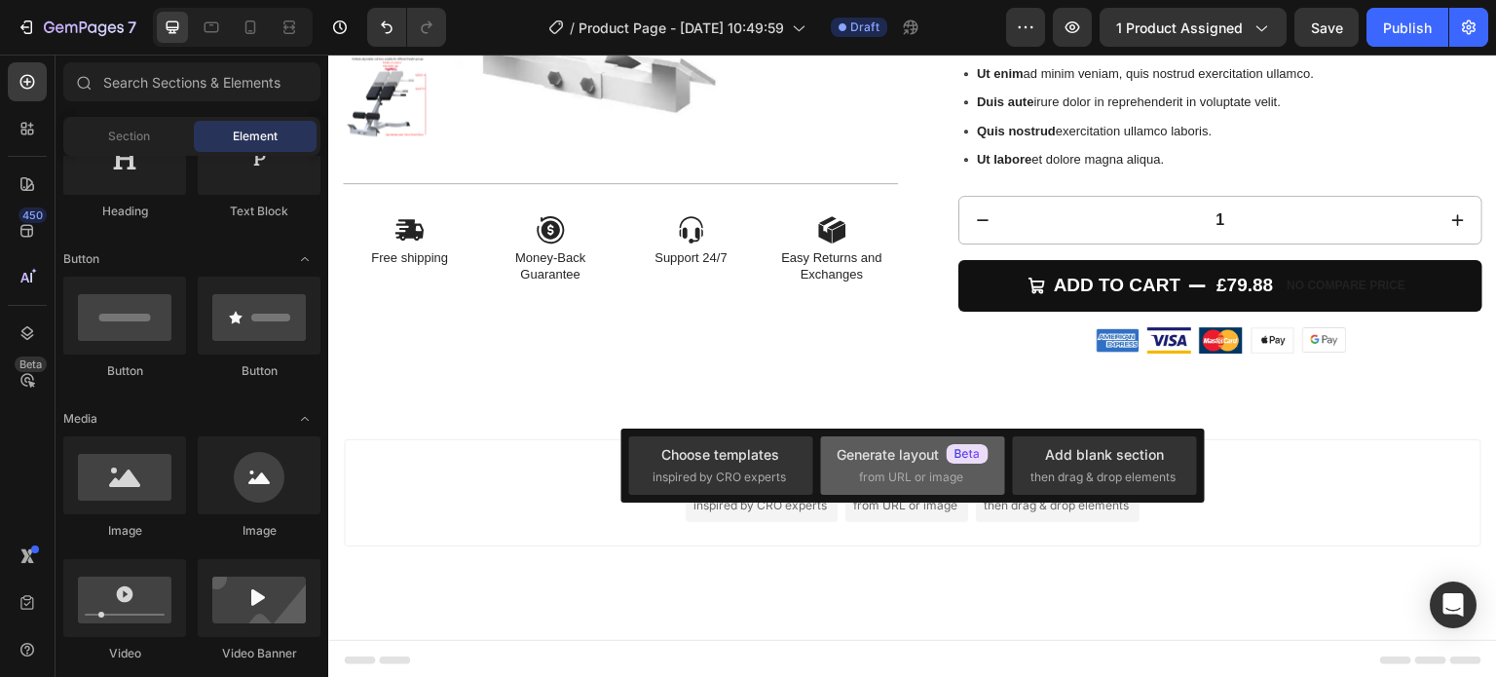
click at [902, 473] on span "from URL or image" at bounding box center [911, 477] width 104 height 18
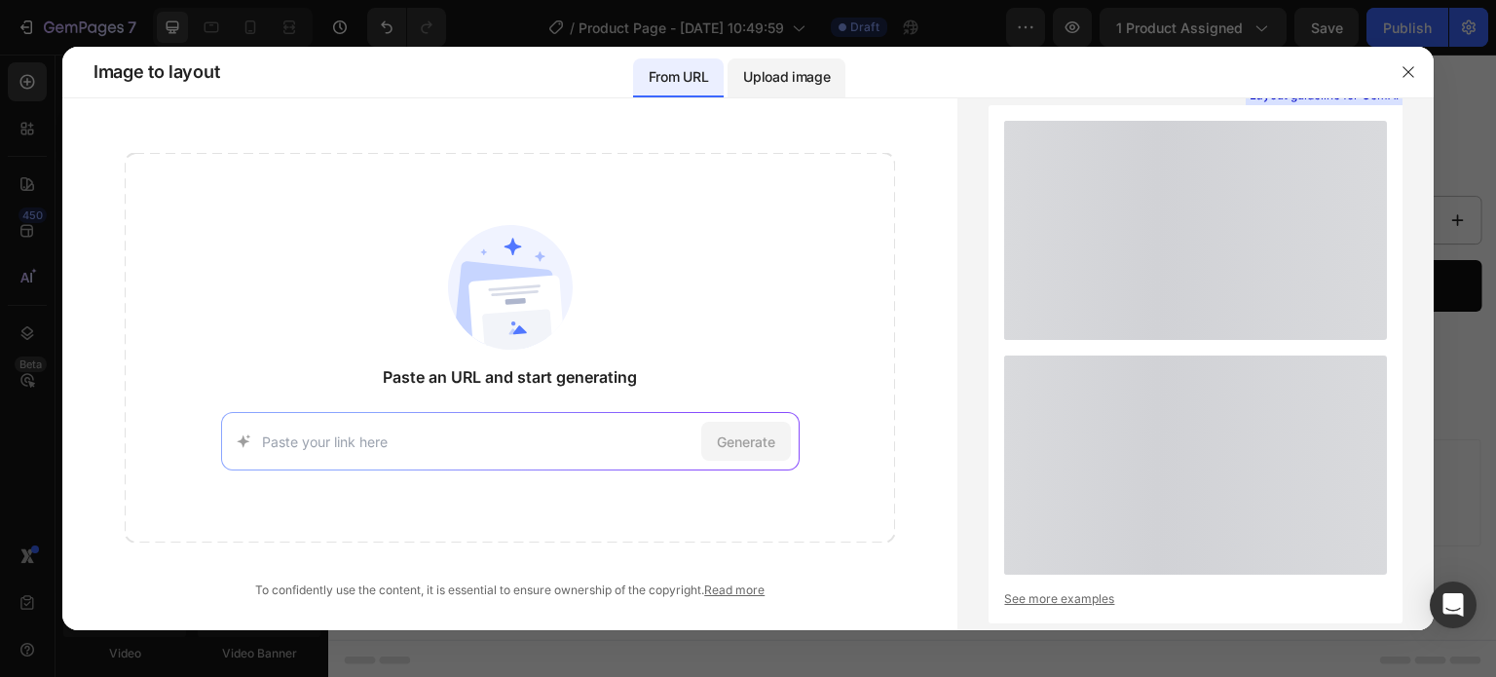
click at [794, 75] on p "Upload image" at bounding box center [786, 76] width 87 height 23
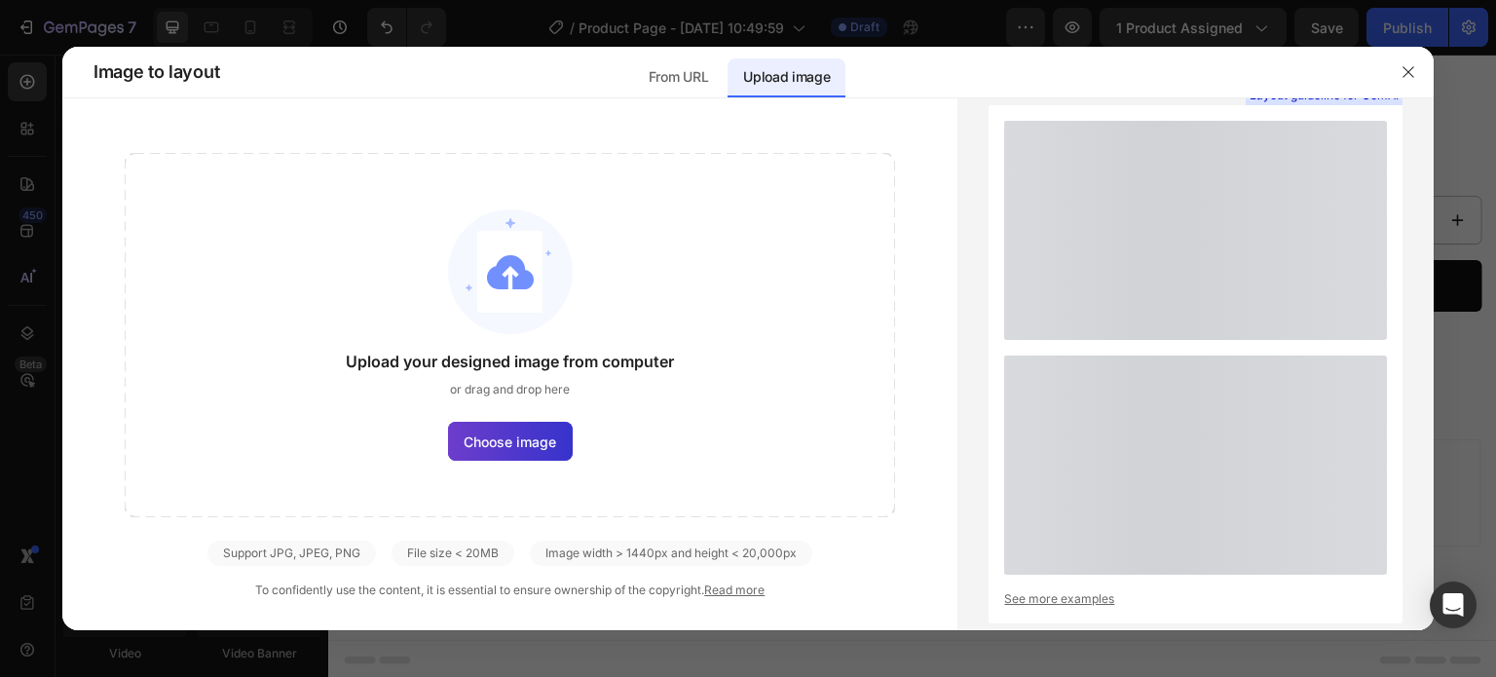
click at [511, 449] on span "Choose image" at bounding box center [510, 441] width 93 height 20
click at [0, 0] on input "Choose image" at bounding box center [0, 0] width 0 height 0
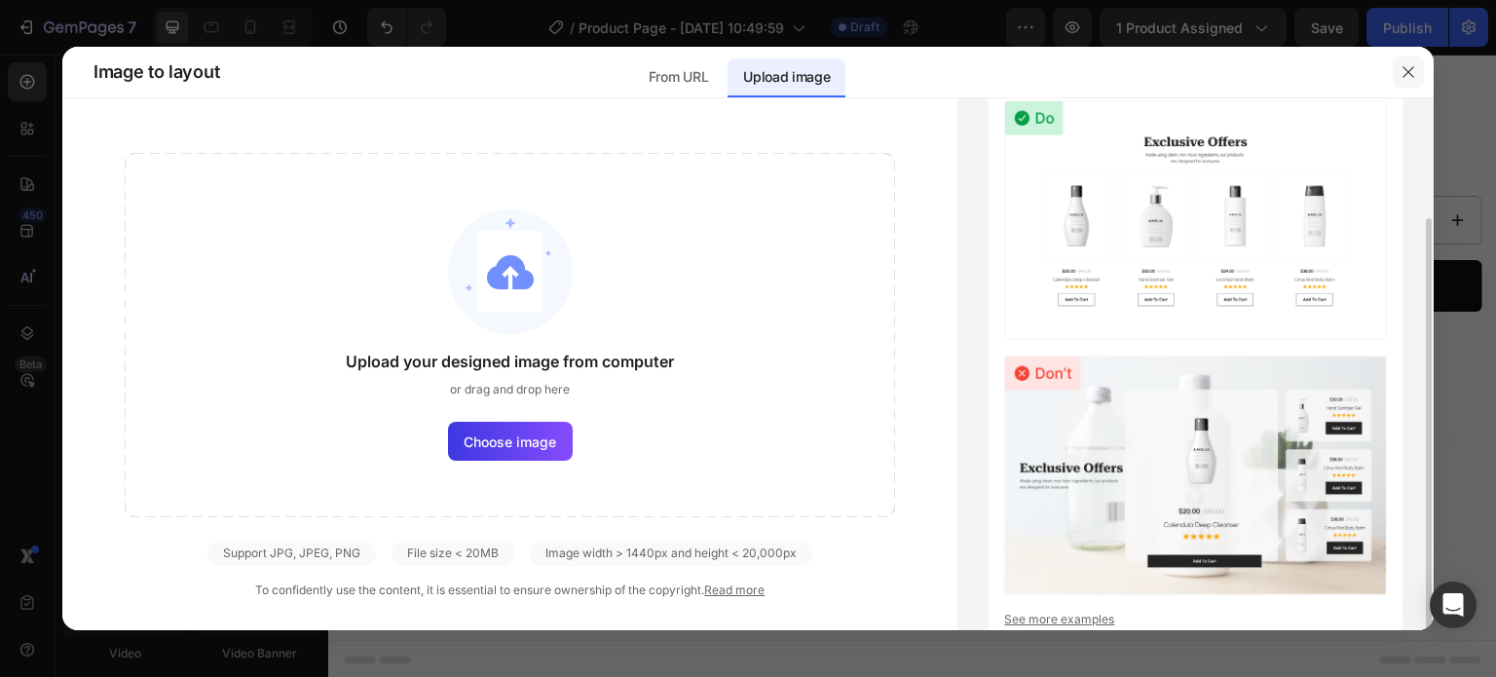
scroll to position [63, 0]
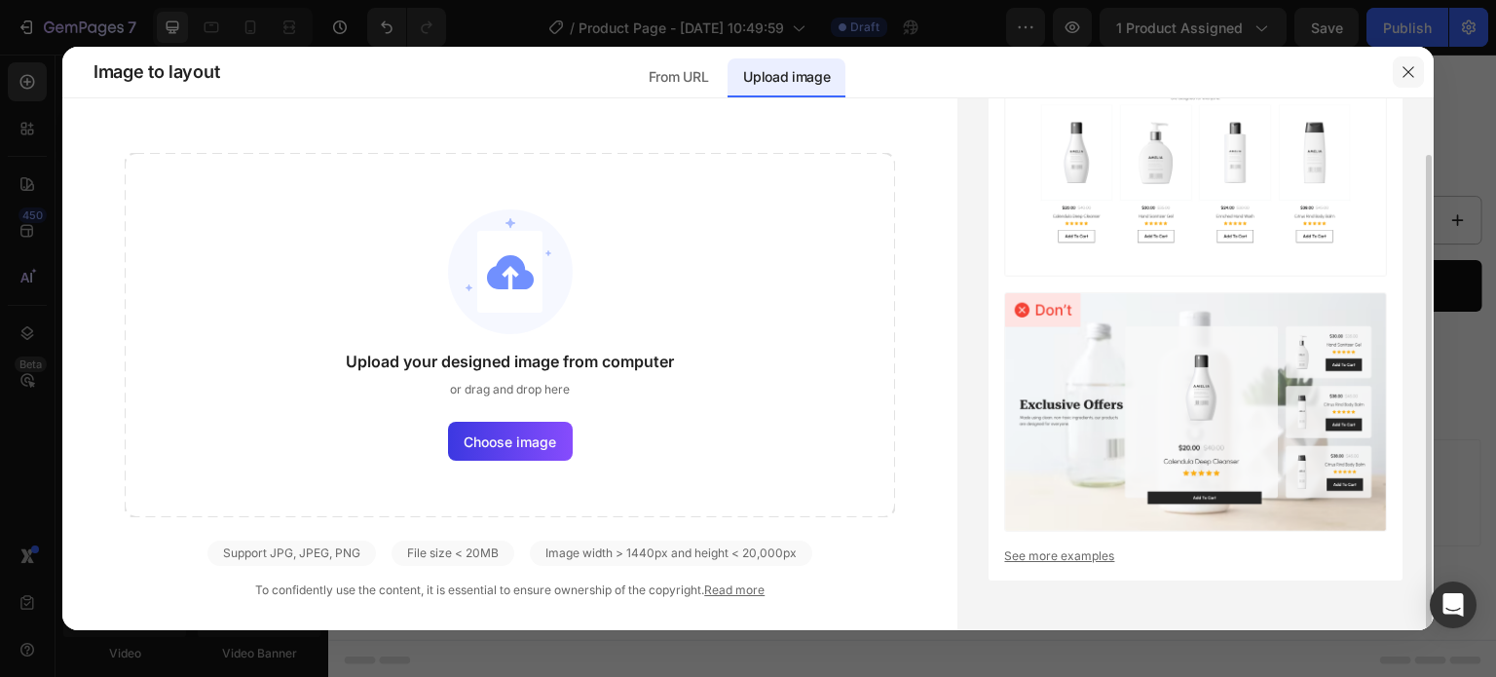
drag, startPoint x: 1404, startPoint y: 75, endPoint x: 1071, endPoint y: 26, distance: 336.6
click at [1404, 75] on icon "button" at bounding box center [1408, 71] width 11 height 11
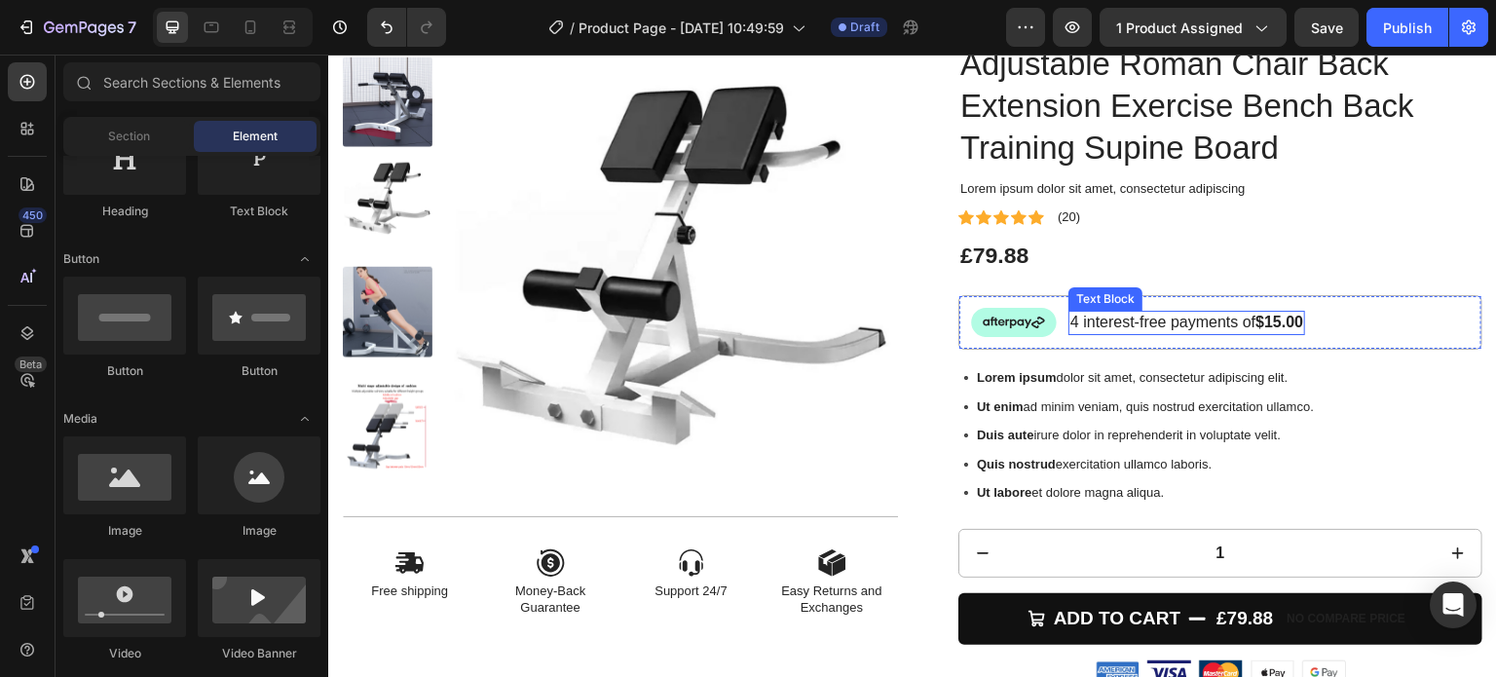
scroll to position [97, 0]
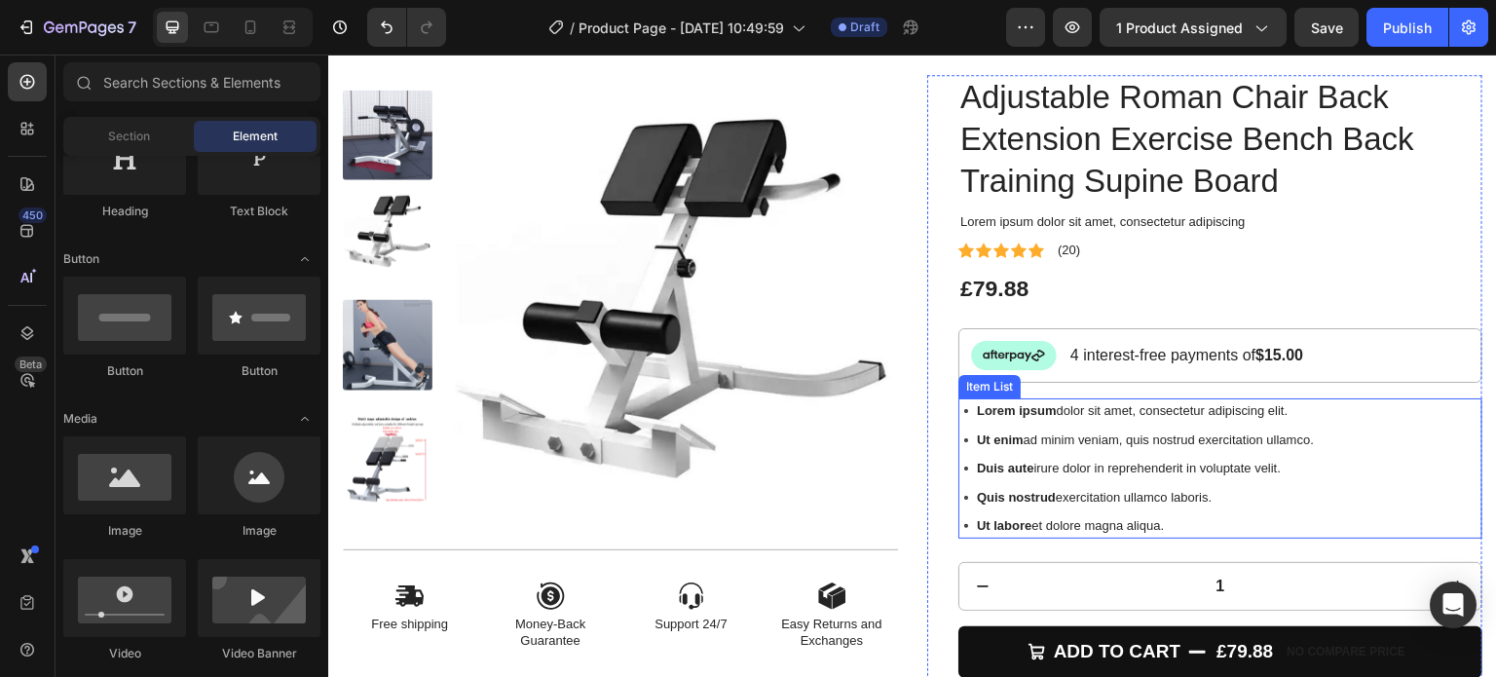
click at [1111, 409] on p "Lorem ipsum dolor sit amet, consectetur adipiscing elit." at bounding box center [1145, 410] width 337 height 19
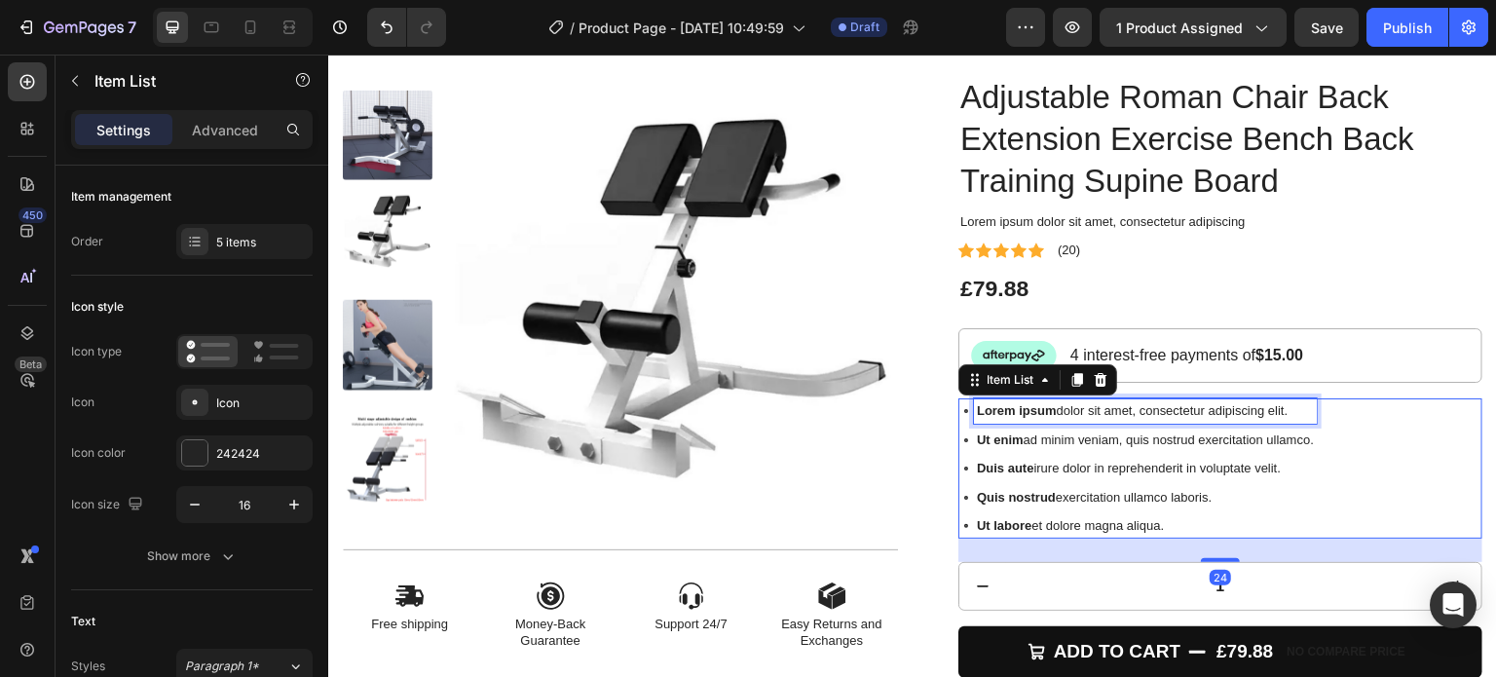
click at [1051, 413] on strong "Lorem ipsum" at bounding box center [1017, 410] width 80 height 15
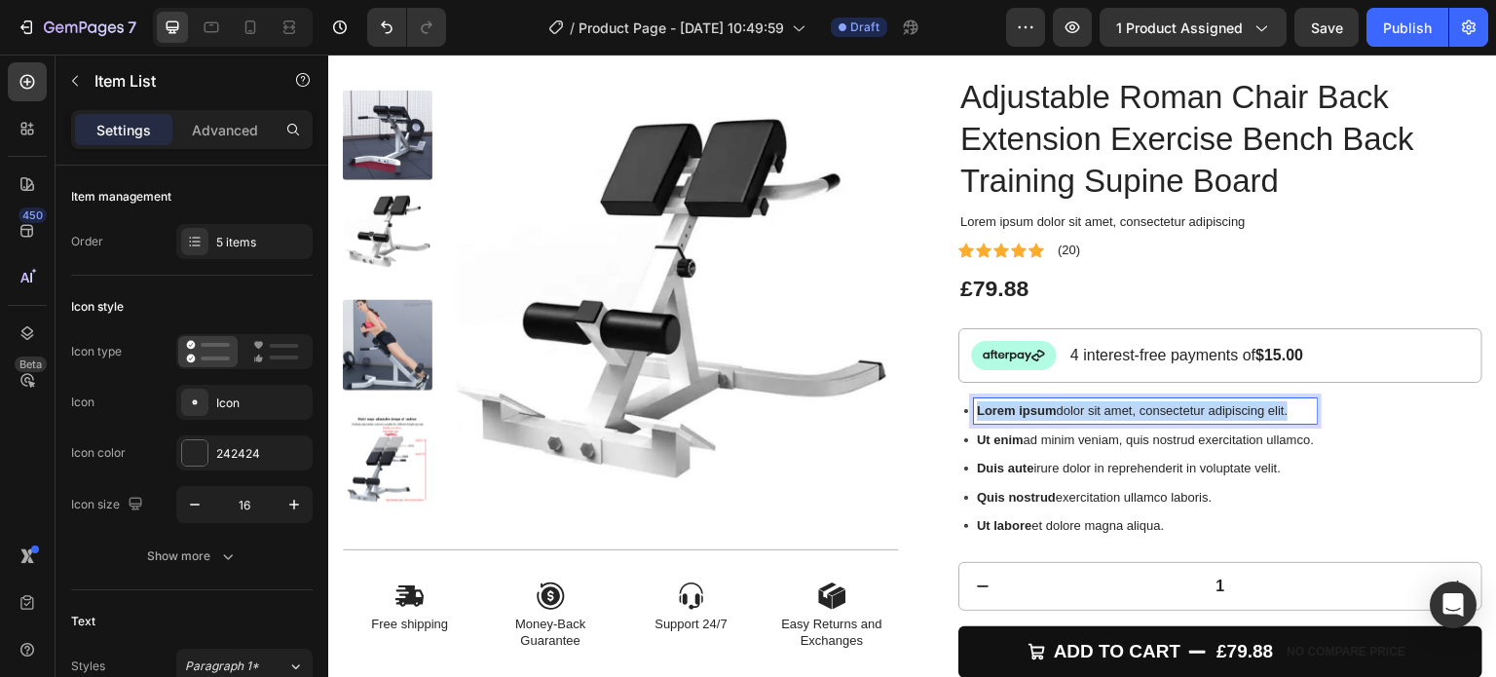
click at [1052, 413] on strong "Lorem ipsum" at bounding box center [1017, 410] width 80 height 15
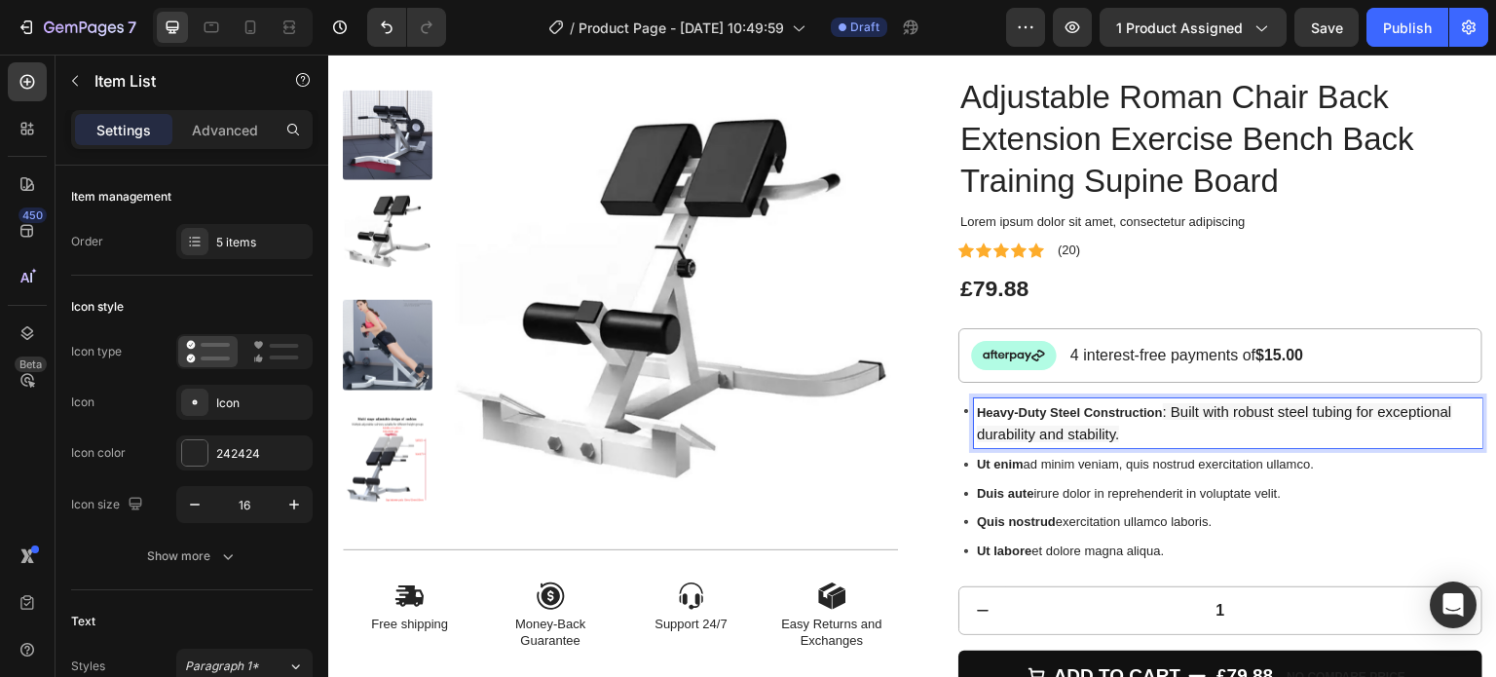
click at [1236, 440] on p "Heavy-Duty Steel Construction : Built with robust steel tubing for exceptional …" at bounding box center [1228, 423] width 503 height 44
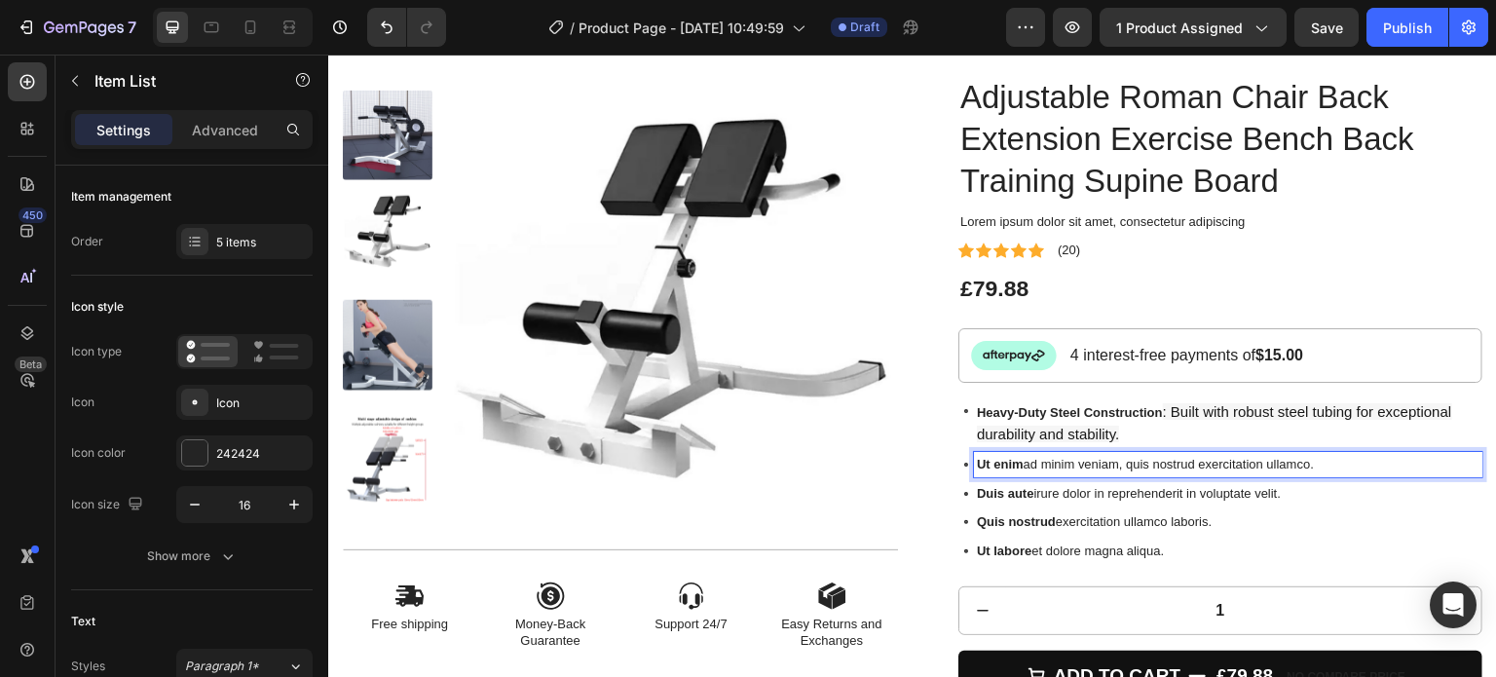
click at [1210, 463] on p "Ut enim ad minim veniam, quis nostrud exercitation ullamco." at bounding box center [1228, 464] width 503 height 19
click at [1116, 460] on p "Ut enim ad minim veniam, quis nostrud exercitation ullamco." at bounding box center [1228, 464] width 503 height 19
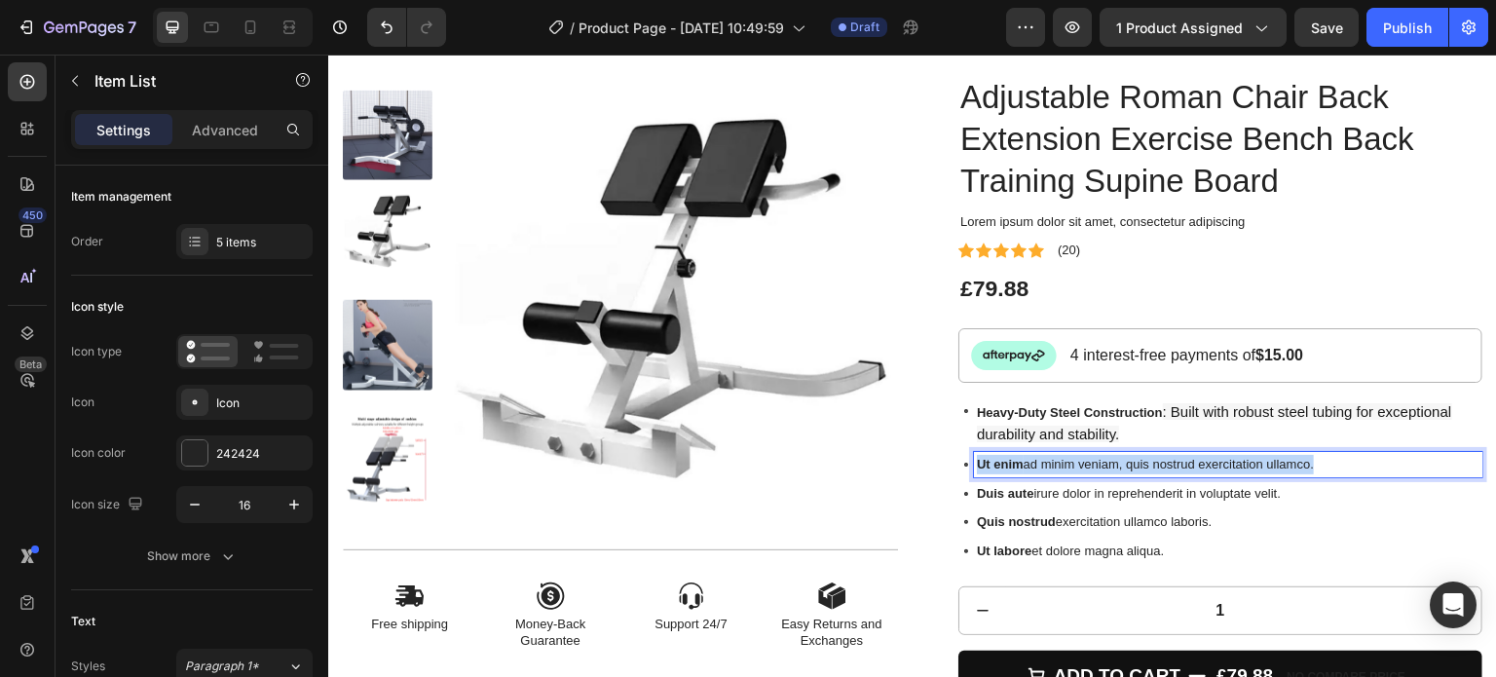
click at [1116, 460] on p "Ut enim ad minim veniam, quis nostrud exercitation ullamco." at bounding box center [1228, 464] width 503 height 19
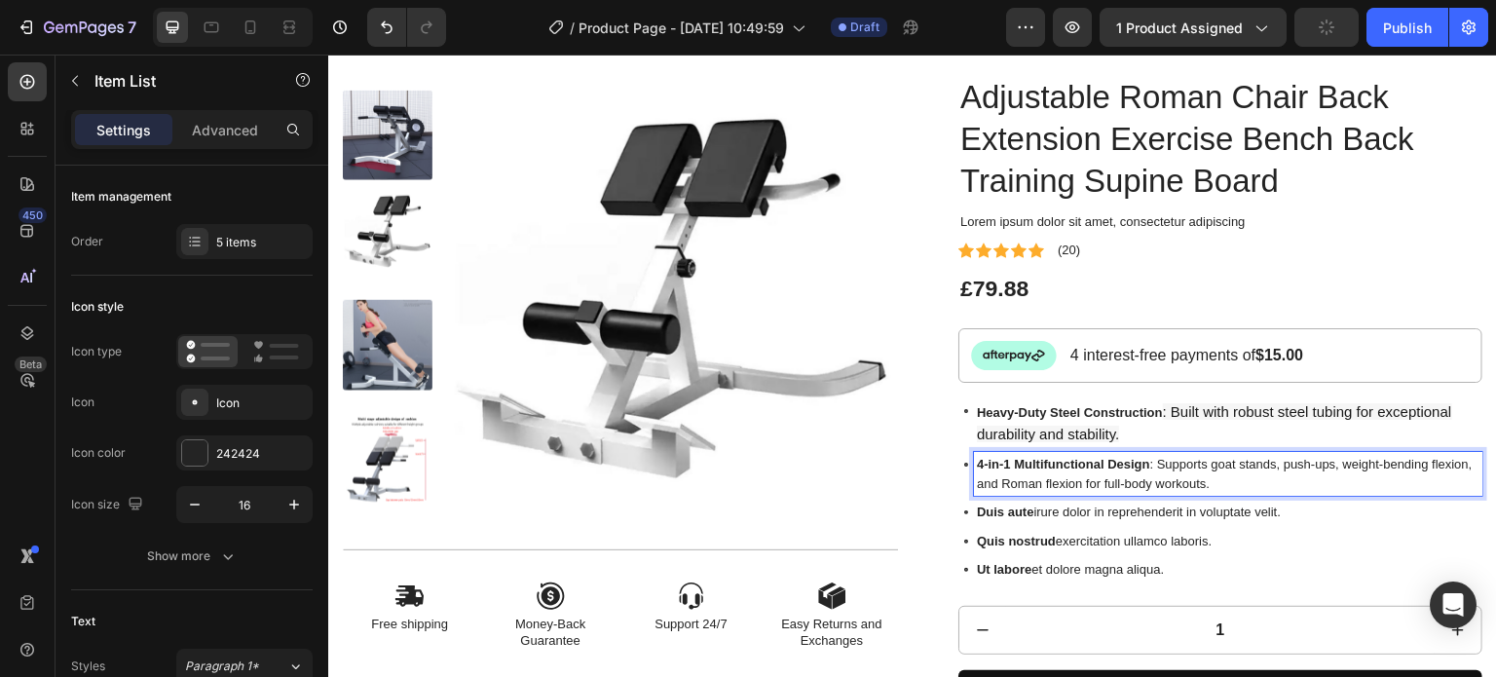
click at [1090, 505] on p "Duis aute irure dolor in reprehenderit in voluptate velit." at bounding box center [1228, 512] width 503 height 19
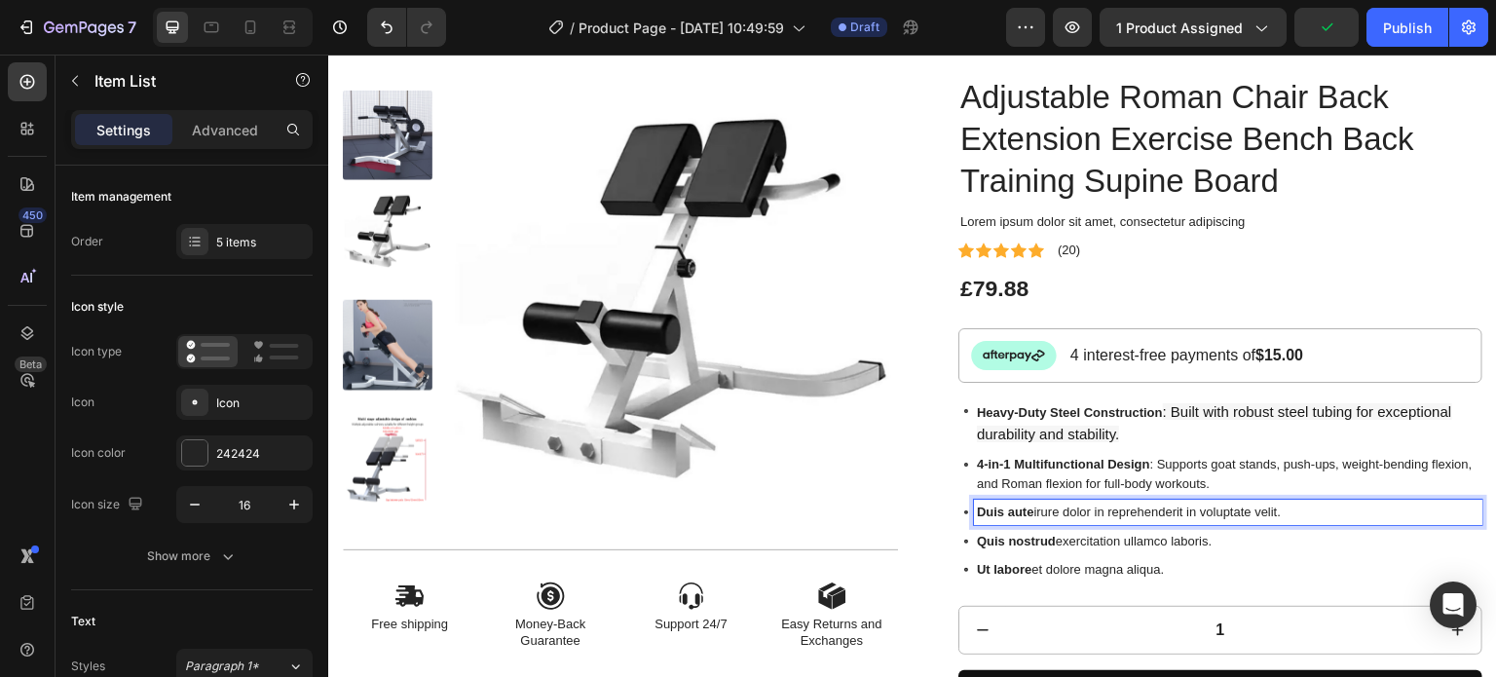
click at [1078, 510] on p "Duis aute irure dolor in reprehenderit in voluptate velit." at bounding box center [1228, 512] width 503 height 19
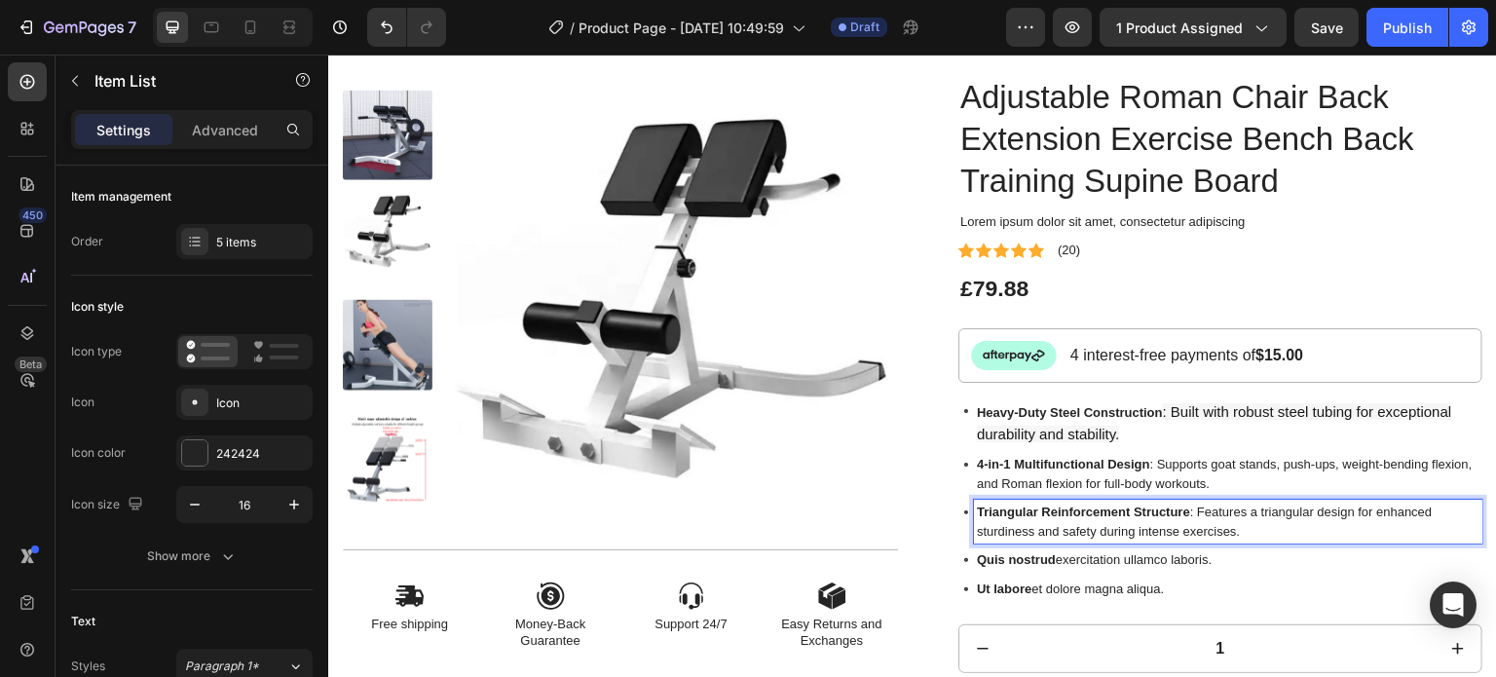
click at [1046, 566] on p "Quis nostrud exercitation ullamco laboris." at bounding box center [1228, 559] width 503 height 19
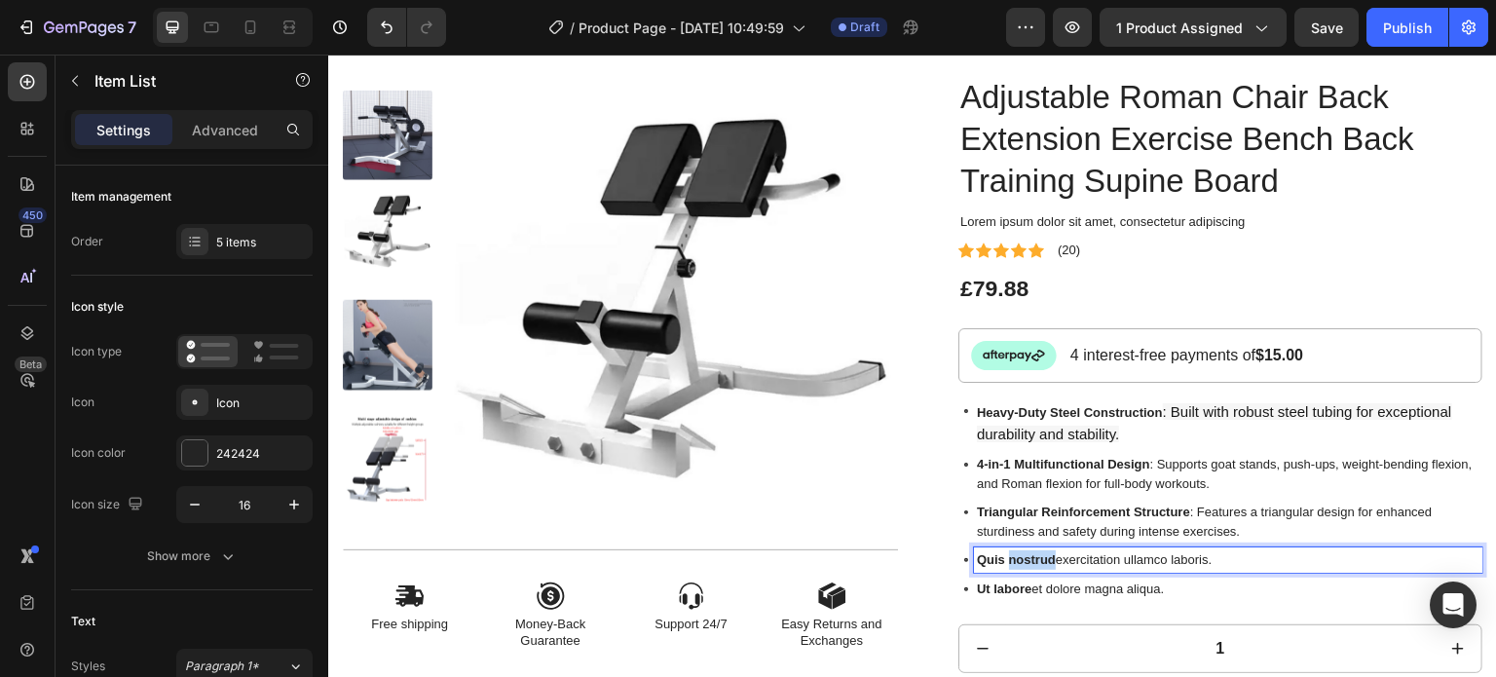
click at [1046, 566] on p "Quis nostrud exercitation ullamco laboris." at bounding box center [1228, 559] width 503 height 19
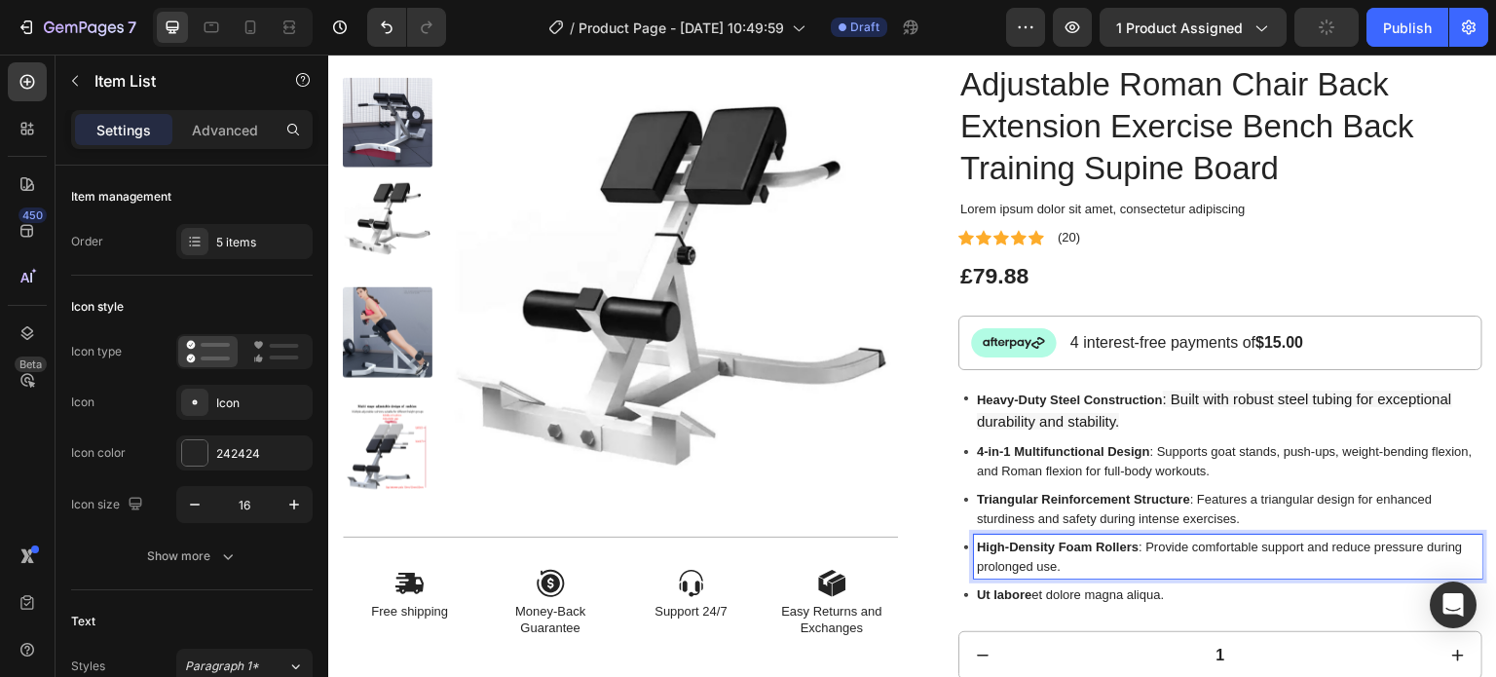
scroll to position [195, 0]
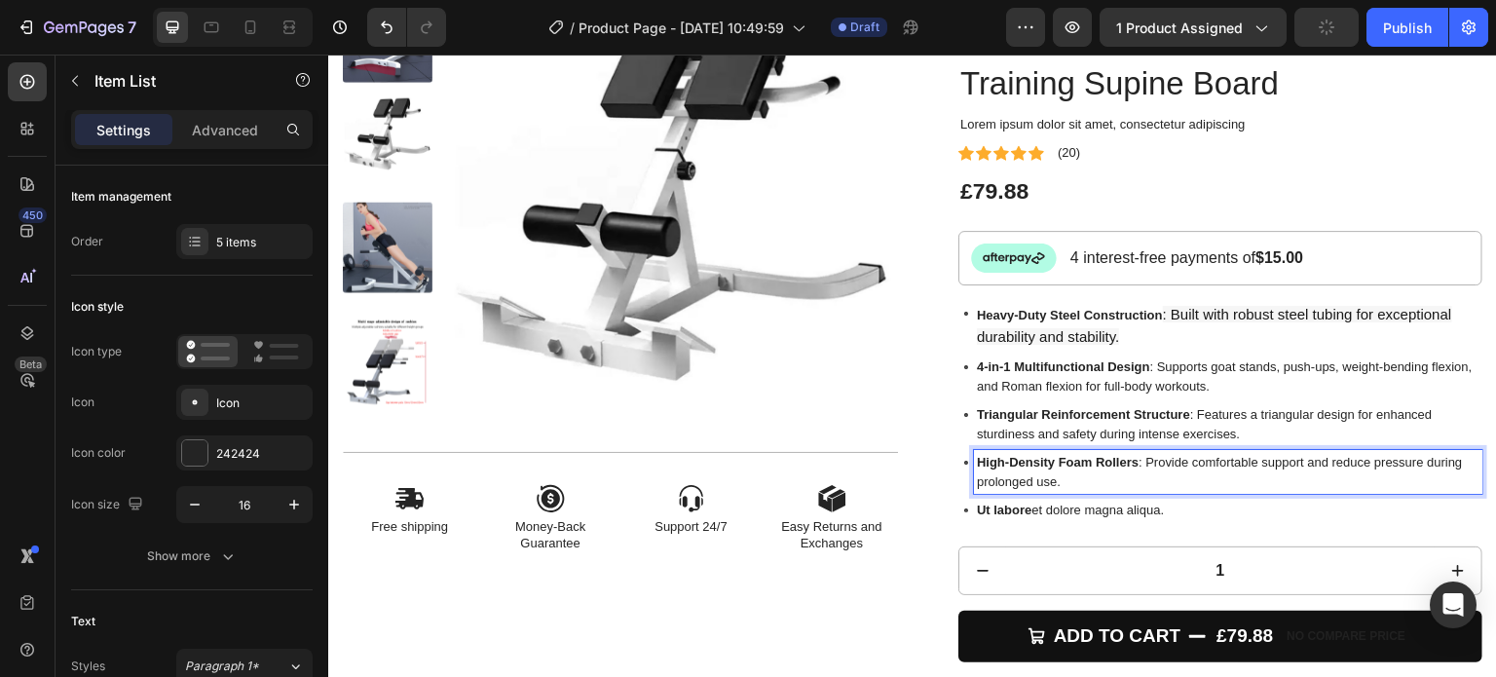
click at [1102, 503] on p "Ut labore et dolore magna aliqua." at bounding box center [1228, 510] width 503 height 19
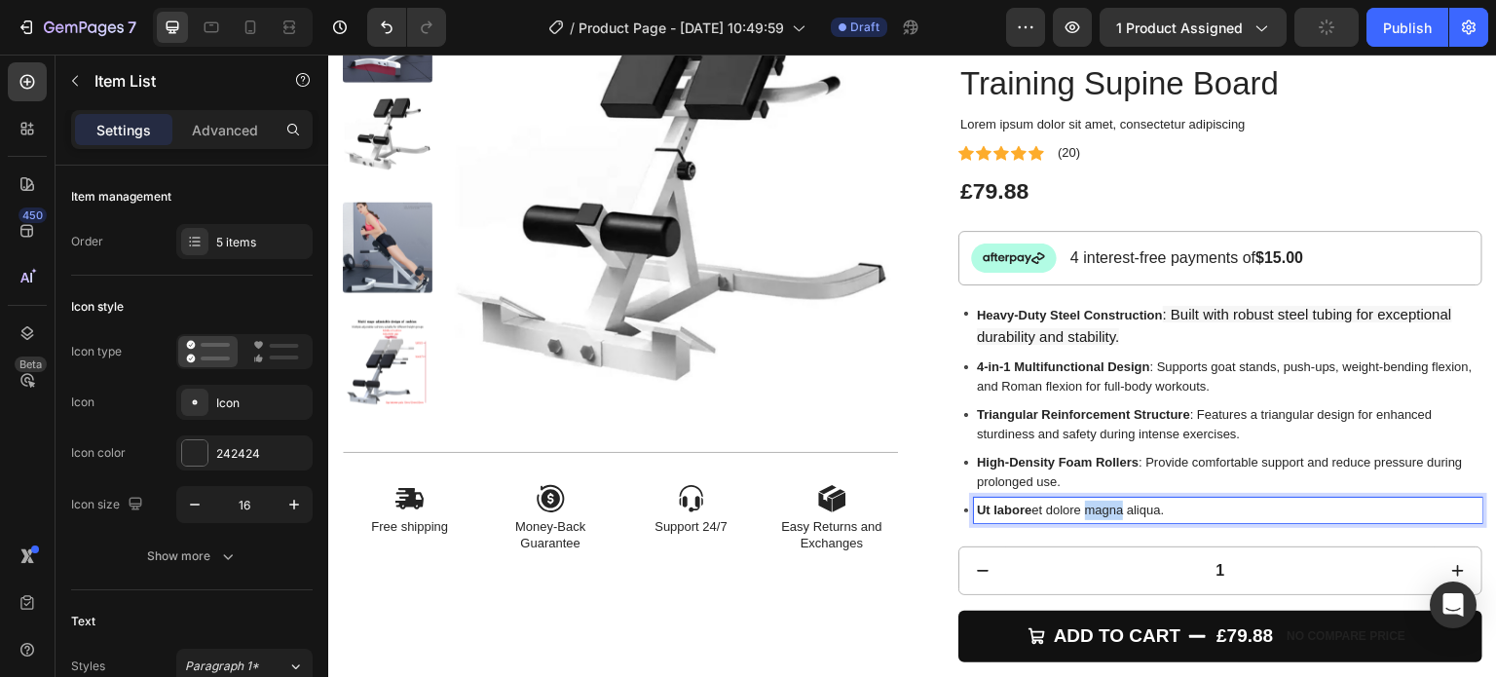
click at [1103, 503] on p "Ut labore et dolore magna aliqua." at bounding box center [1228, 510] width 503 height 19
click at [1107, 503] on p "Ut labore et dolore magna aliqua." at bounding box center [1228, 510] width 503 height 19
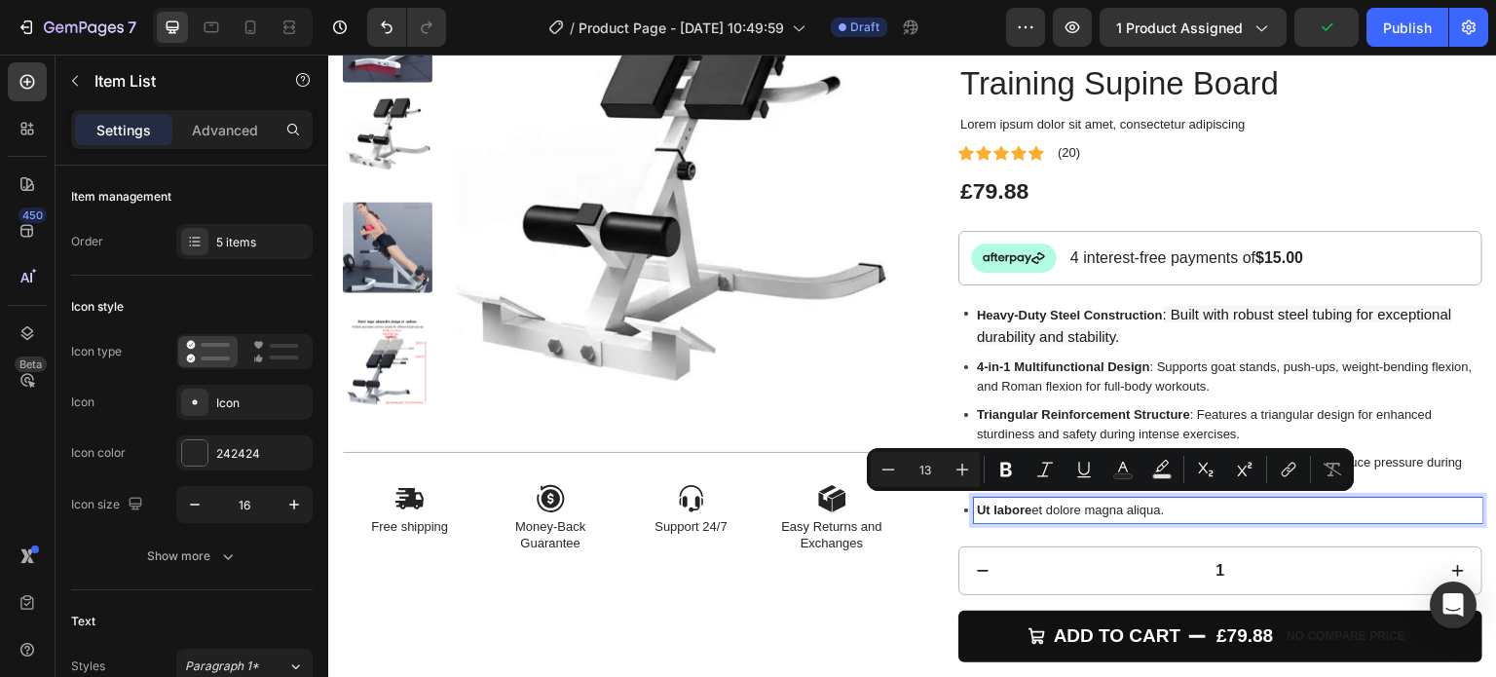
click at [1087, 511] on p "Ut labore et dolore magna aliqua." at bounding box center [1228, 510] width 503 height 19
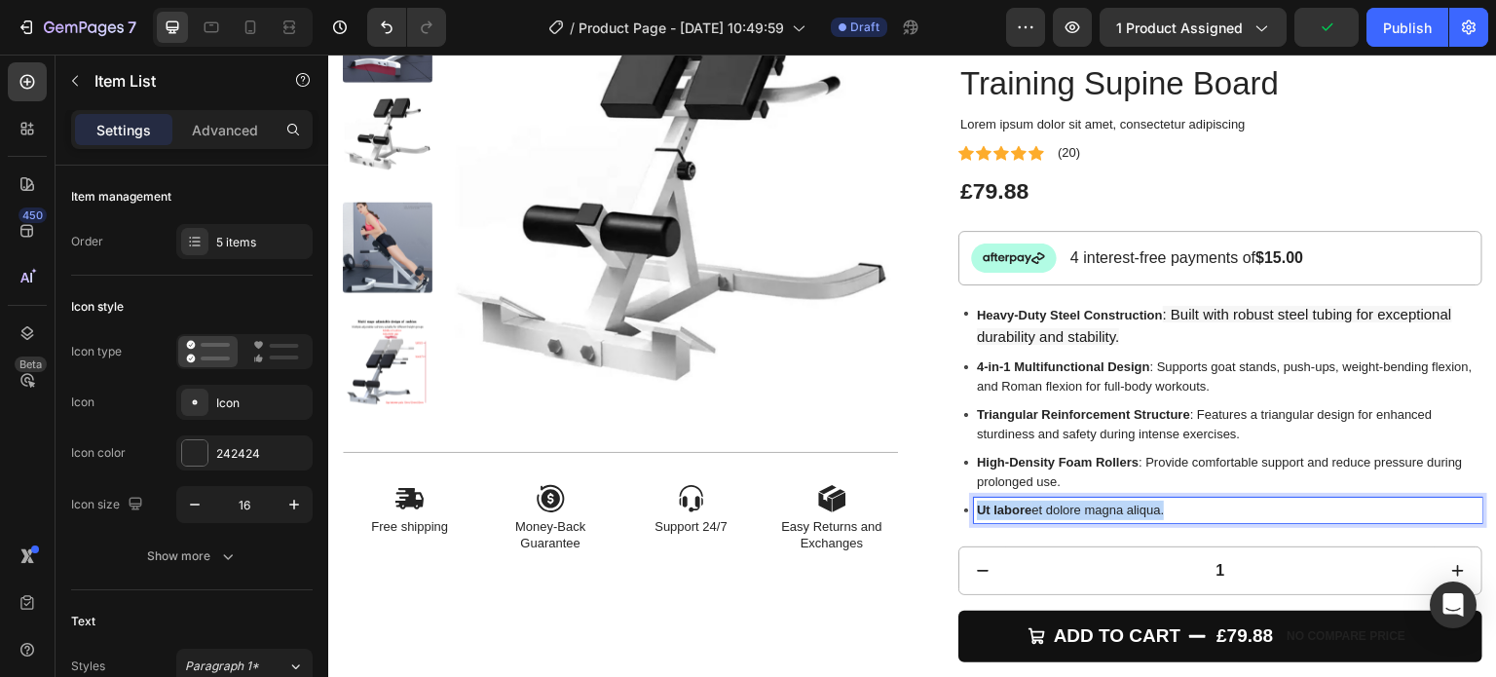
click at [1087, 511] on p "Ut labore et dolore magna aliqua." at bounding box center [1228, 510] width 503 height 19
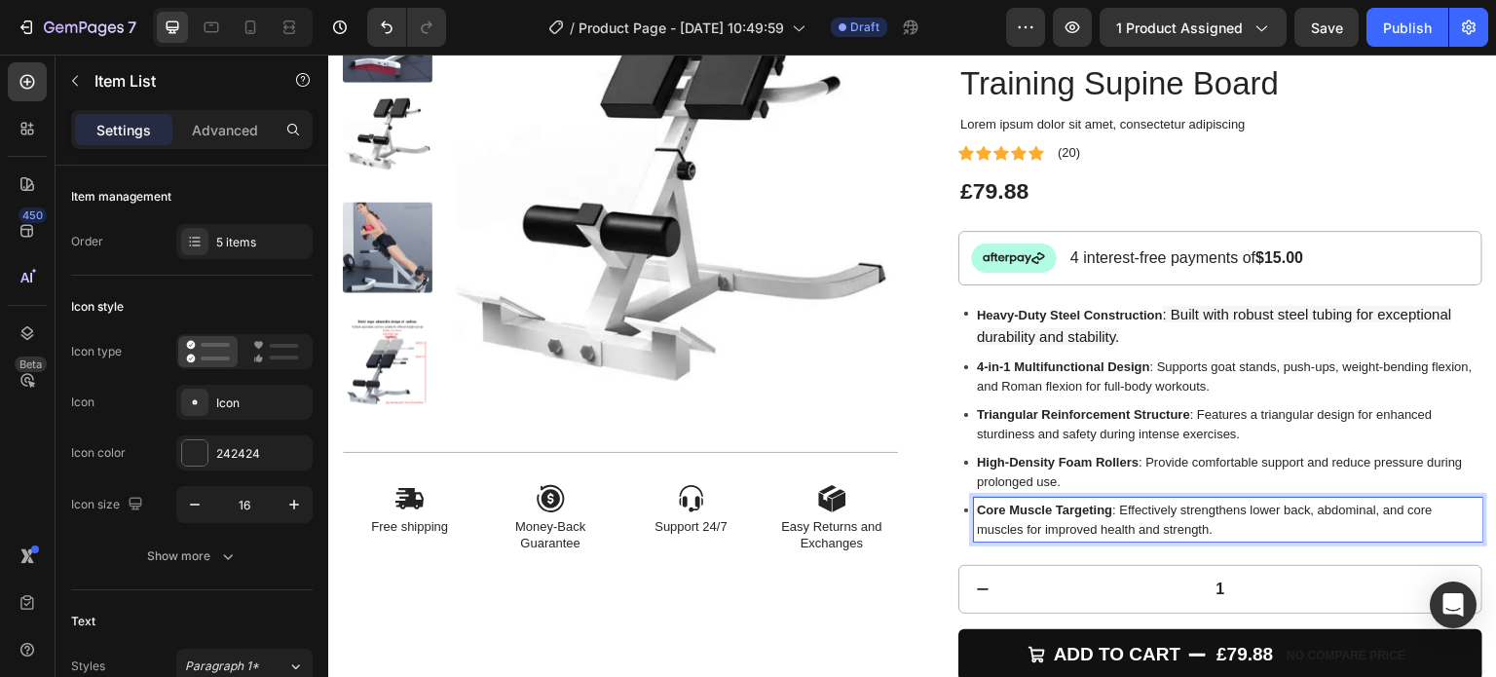
click at [1172, 327] on span ": Built with robust steel tubing for exceptional durability and stability." at bounding box center [1214, 325] width 475 height 39
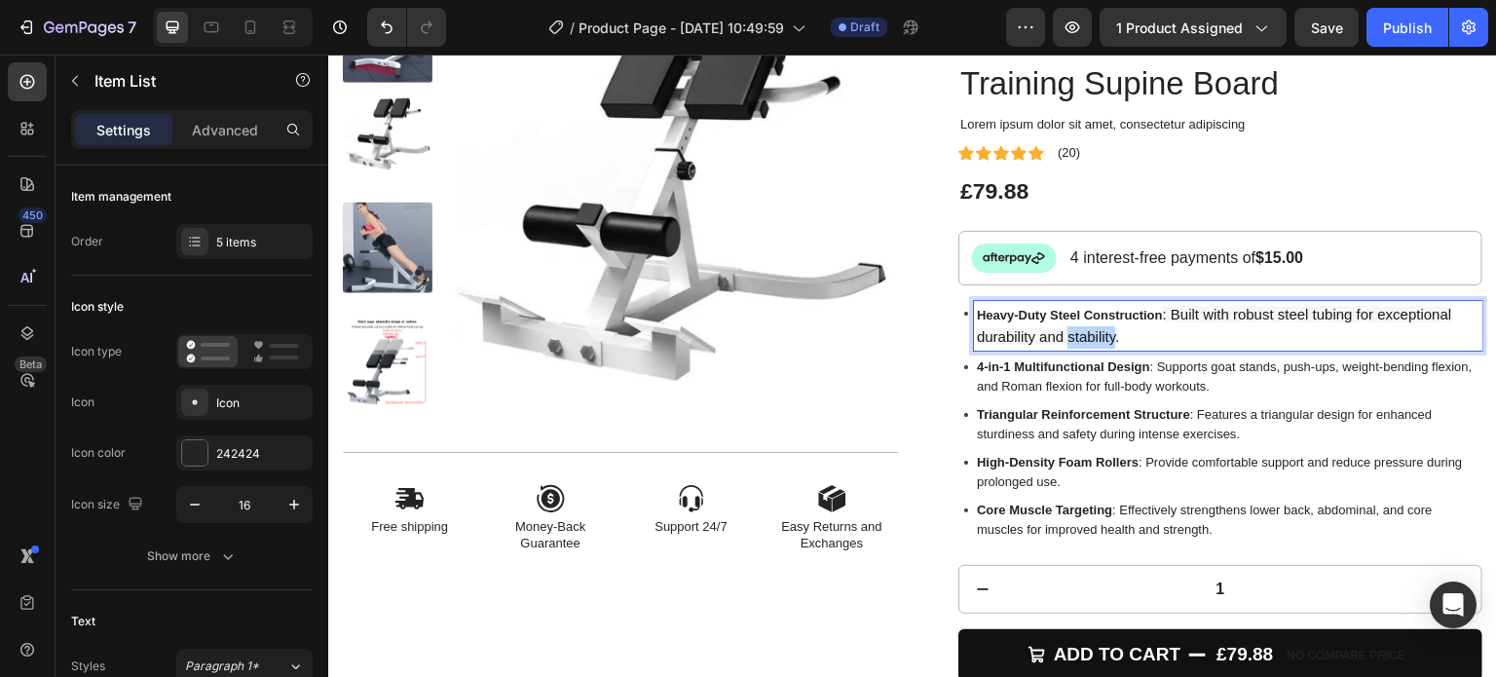
click at [1172, 327] on span ": Built with robust steel tubing for exceptional durability and stability." at bounding box center [1214, 325] width 475 height 39
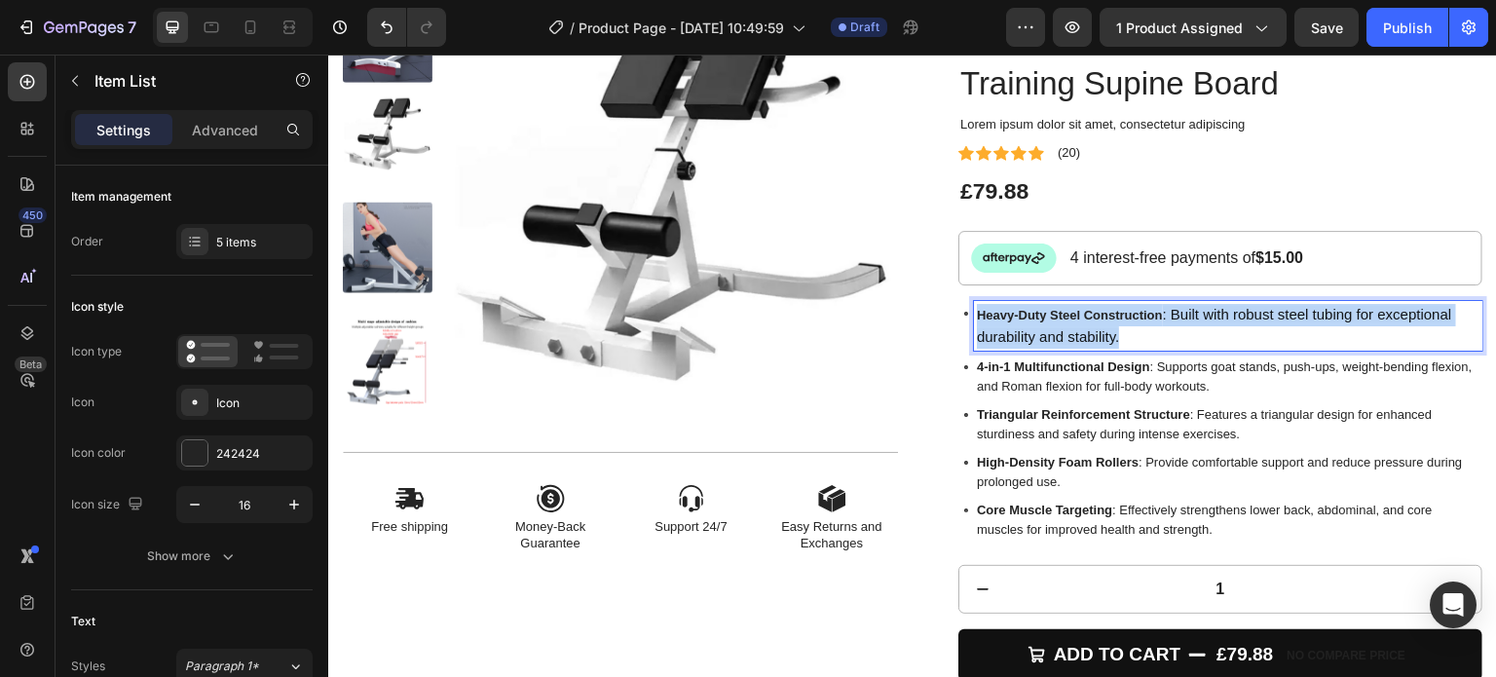
click at [1172, 327] on span ": Built with robust steel tubing for exceptional durability and stability." at bounding box center [1214, 325] width 475 height 39
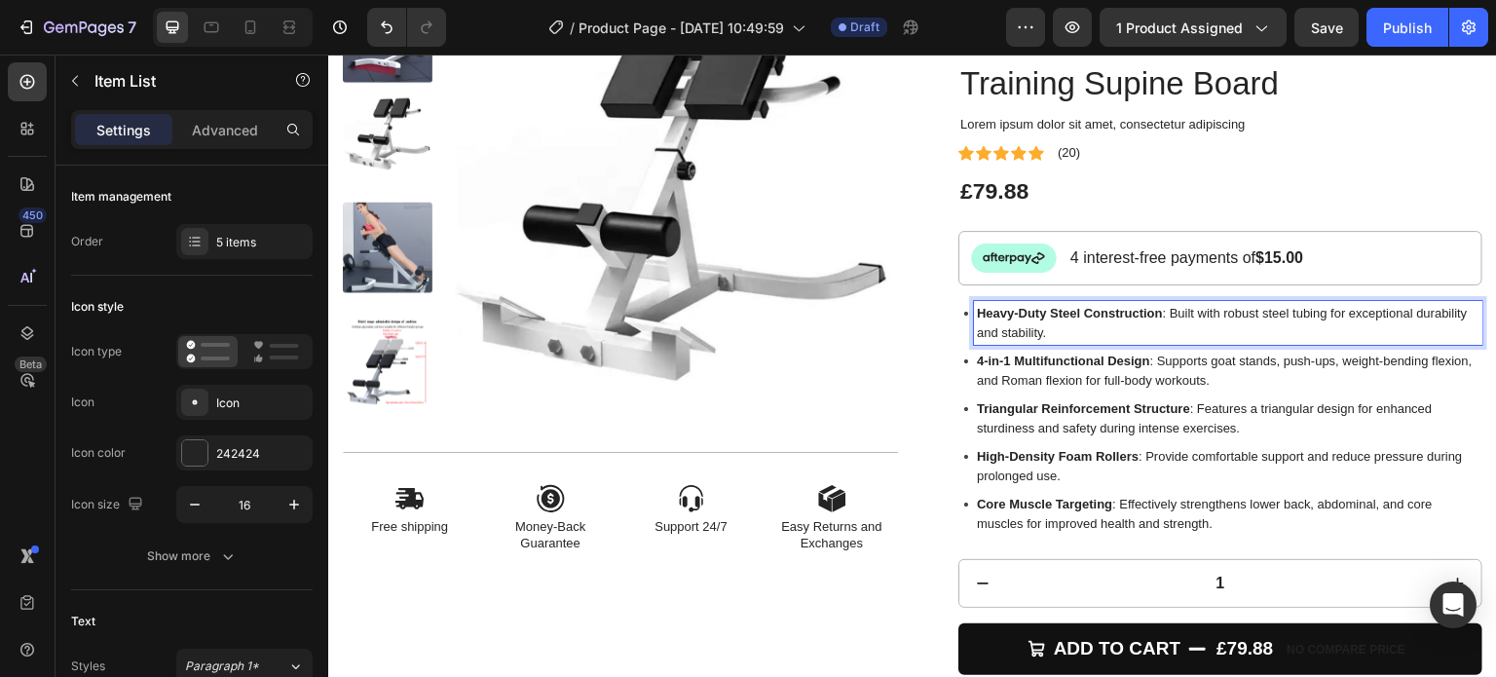
click at [1258, 505] on p "​ Core Muscle Targeting : Effectively strengthens lower back, abdominal, and co…" at bounding box center [1228, 514] width 503 height 38
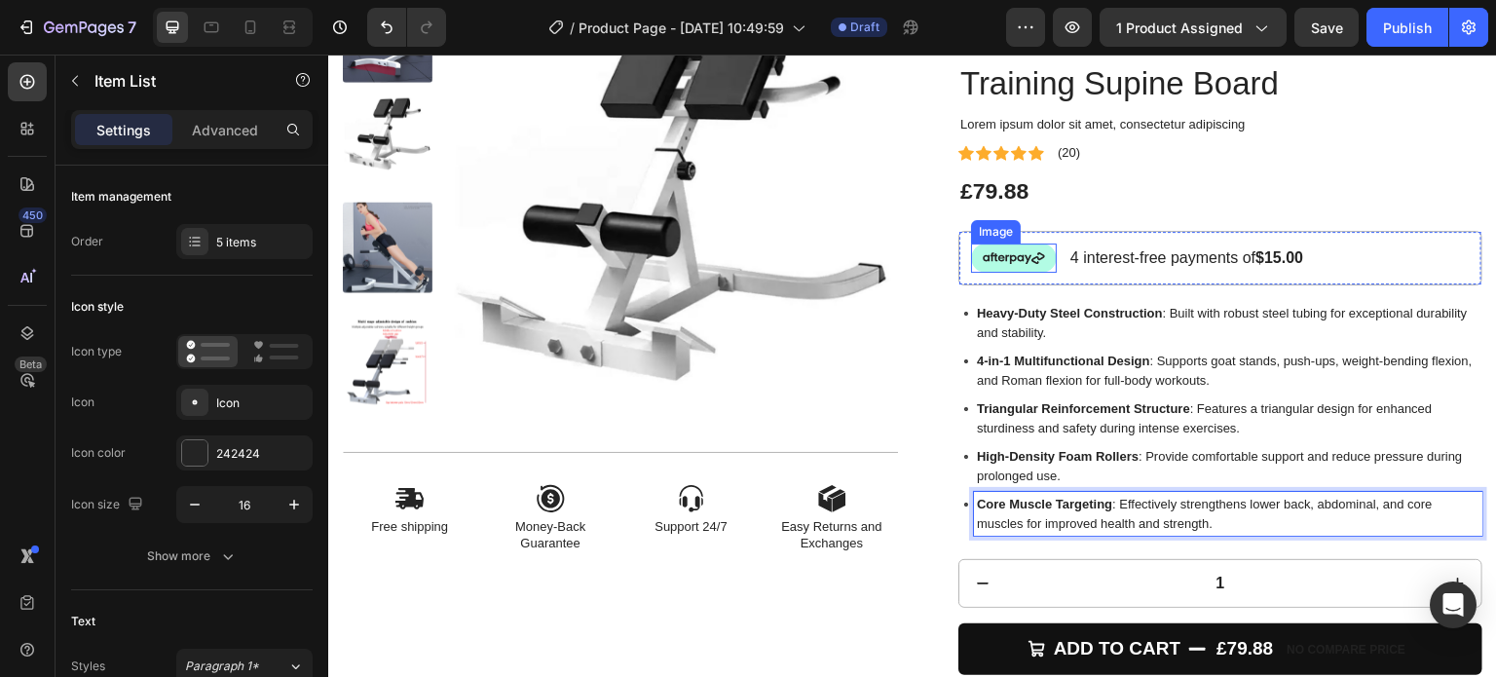
click at [1027, 259] on img at bounding box center [1014, 257] width 86 height 29
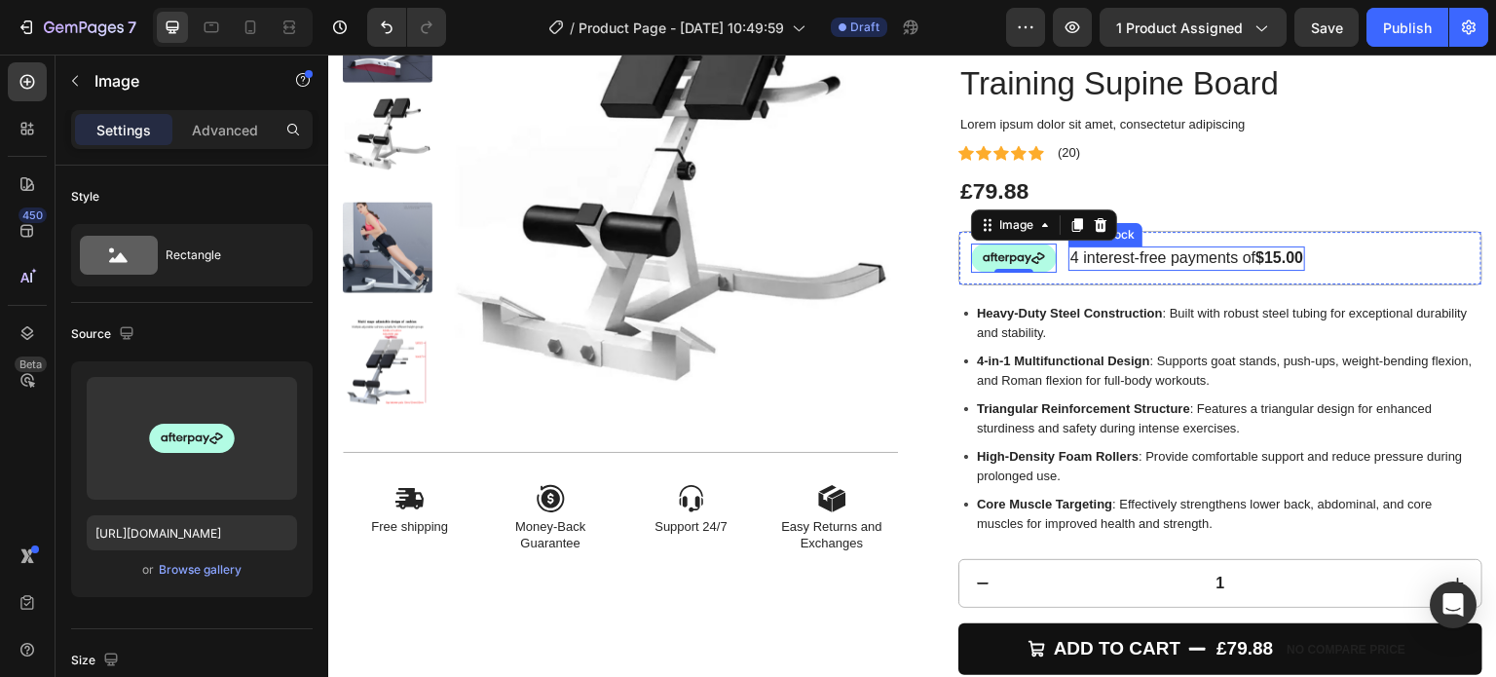
click at [1088, 264] on p "4 interest-free payments of $15.00" at bounding box center [1186, 258] width 233 height 20
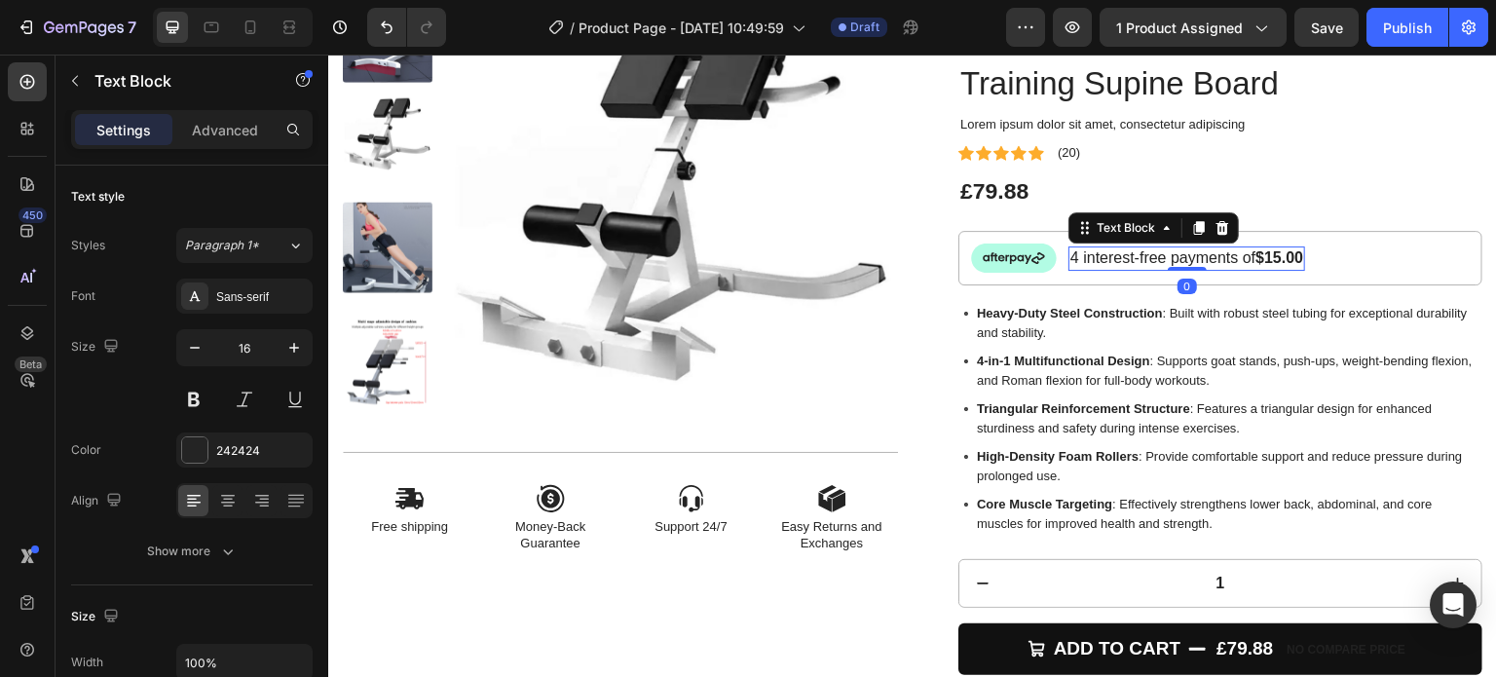
scroll to position [192, 0]
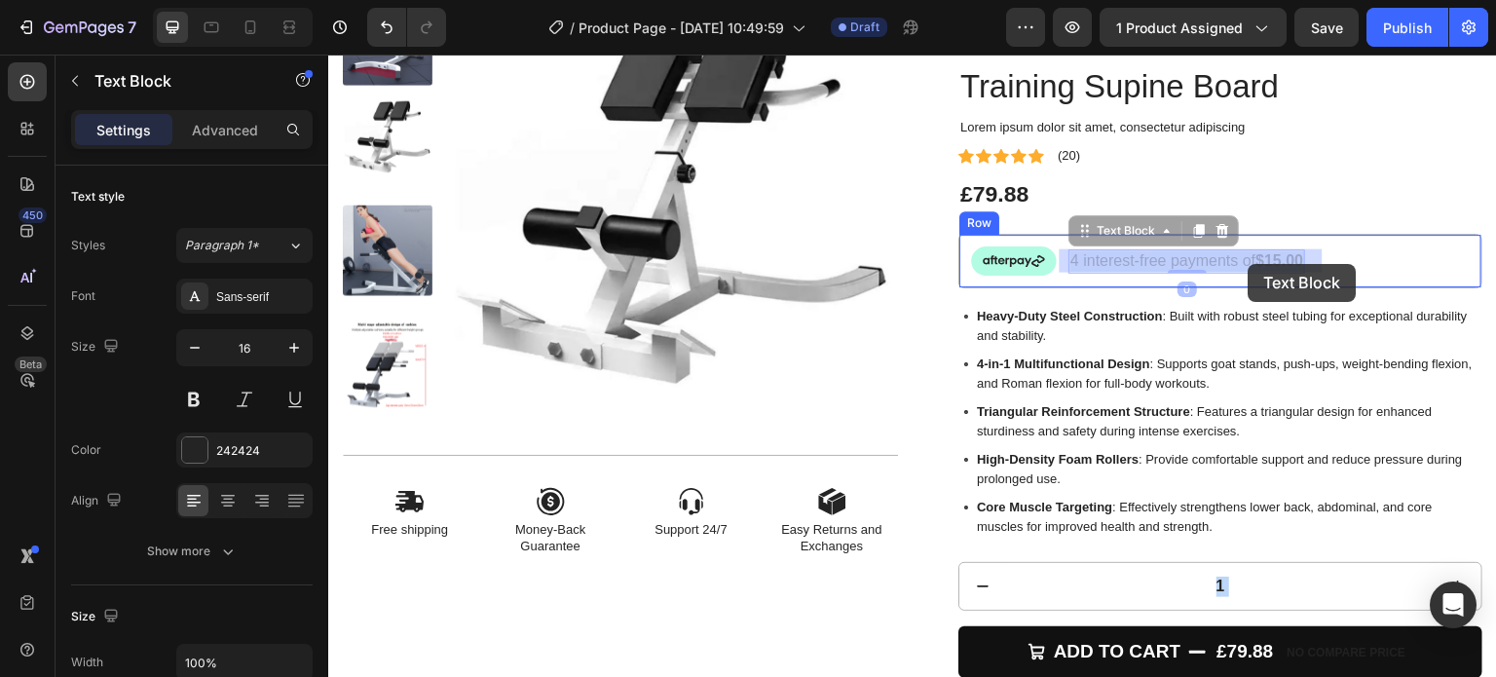
drag, startPoint x: 1063, startPoint y: 261, endPoint x: 1249, endPoint y: 264, distance: 186.1
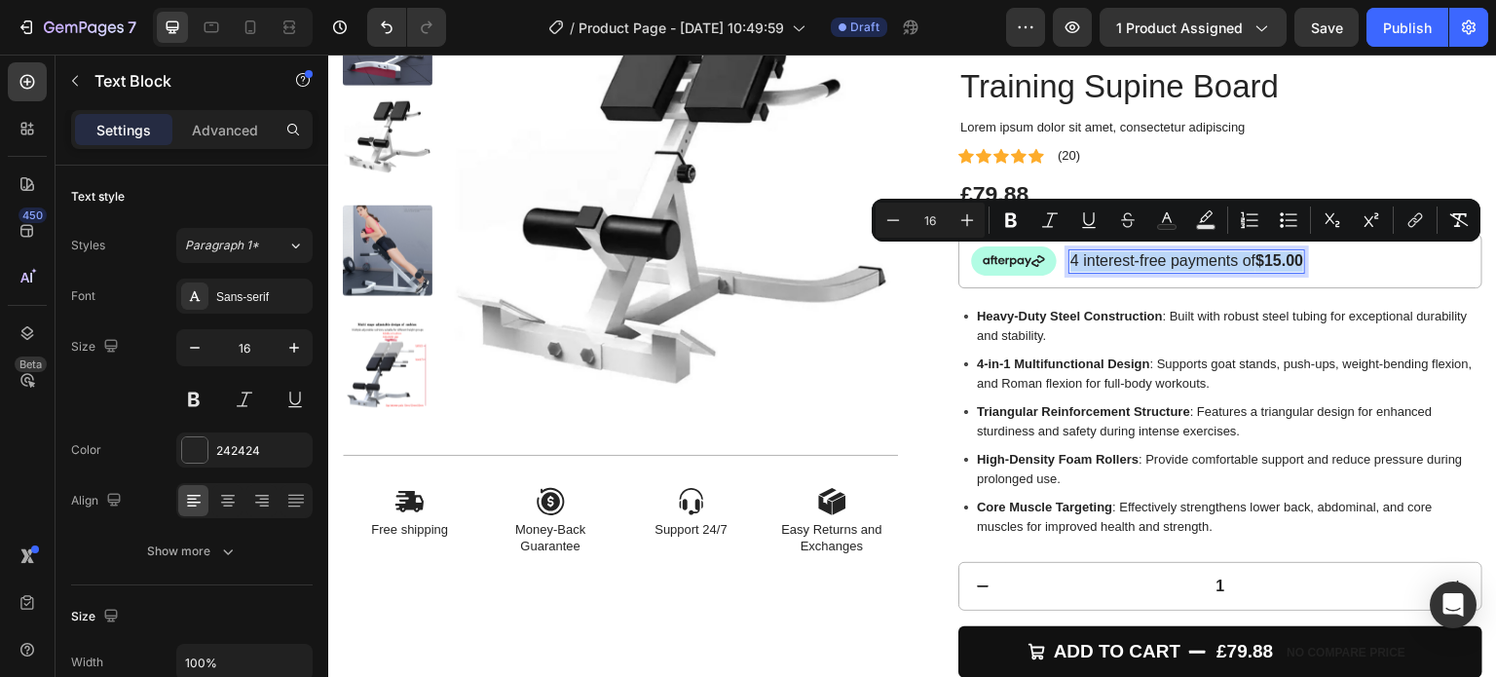
copy p "4 interest-free payments of $15.00"
drag, startPoint x: 1066, startPoint y: 259, endPoint x: 1317, endPoint y: 259, distance: 251.3
click at [1396, 258] on div "Image 4 interest-free payments of $15.00 Text Block Row 0" at bounding box center [1220, 261] width 524 height 55
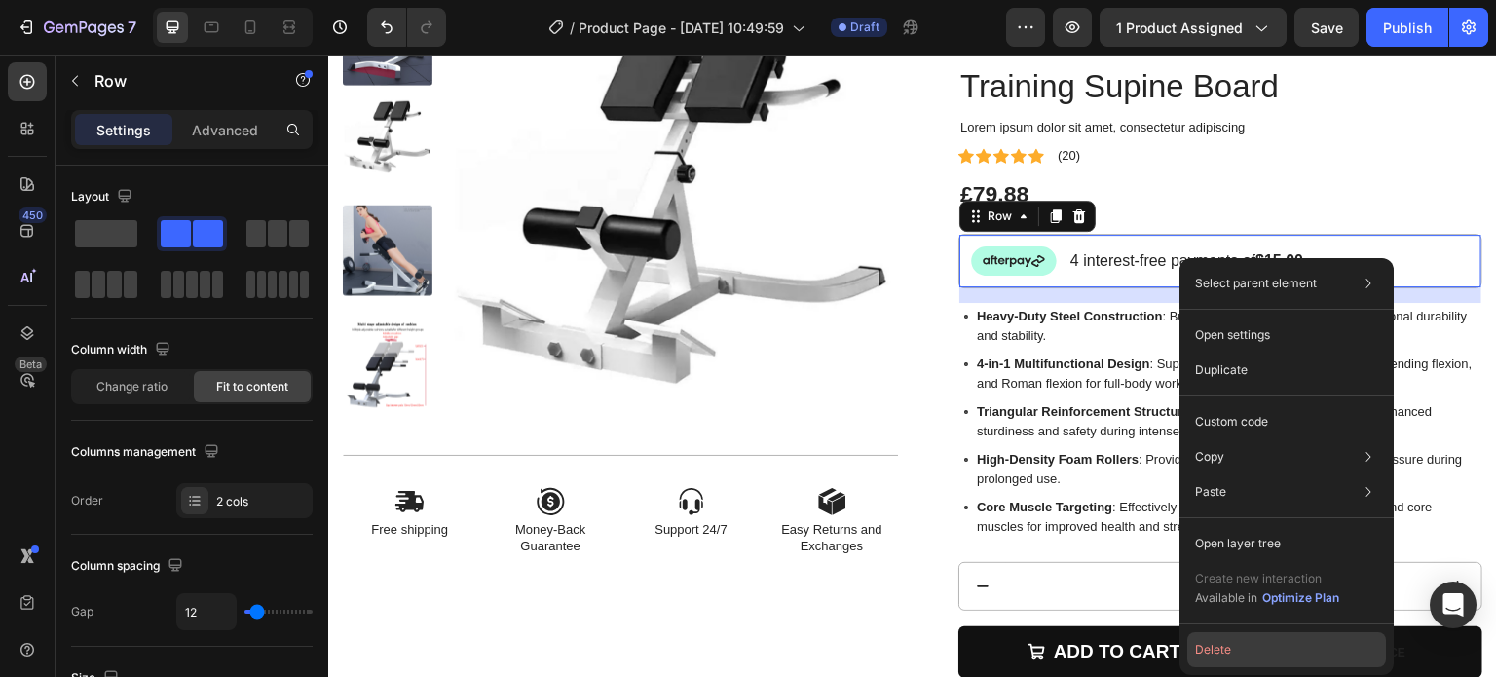
drag, startPoint x: 1218, startPoint y: 653, endPoint x: 879, endPoint y: 574, distance: 348.0
click at [1218, 653] on button "Delete" at bounding box center [1286, 649] width 199 height 35
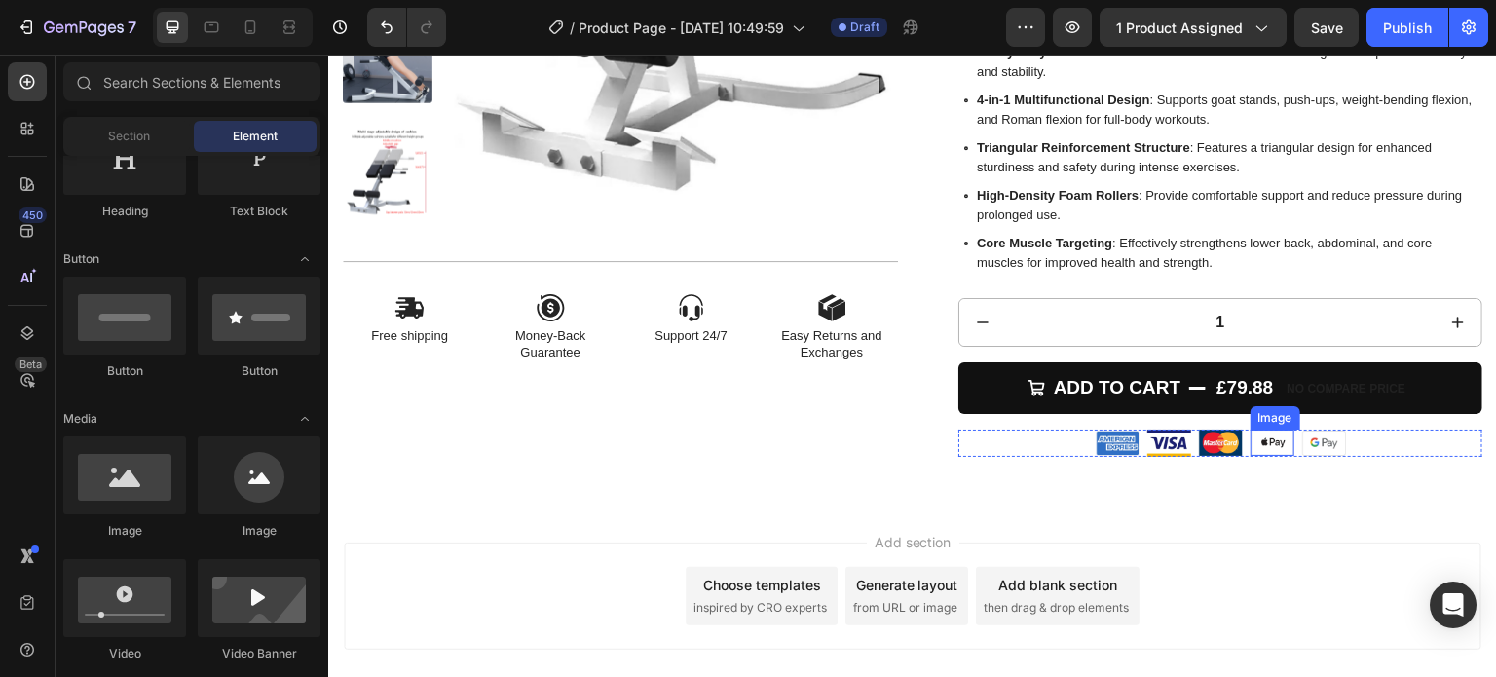
scroll to position [387, 0]
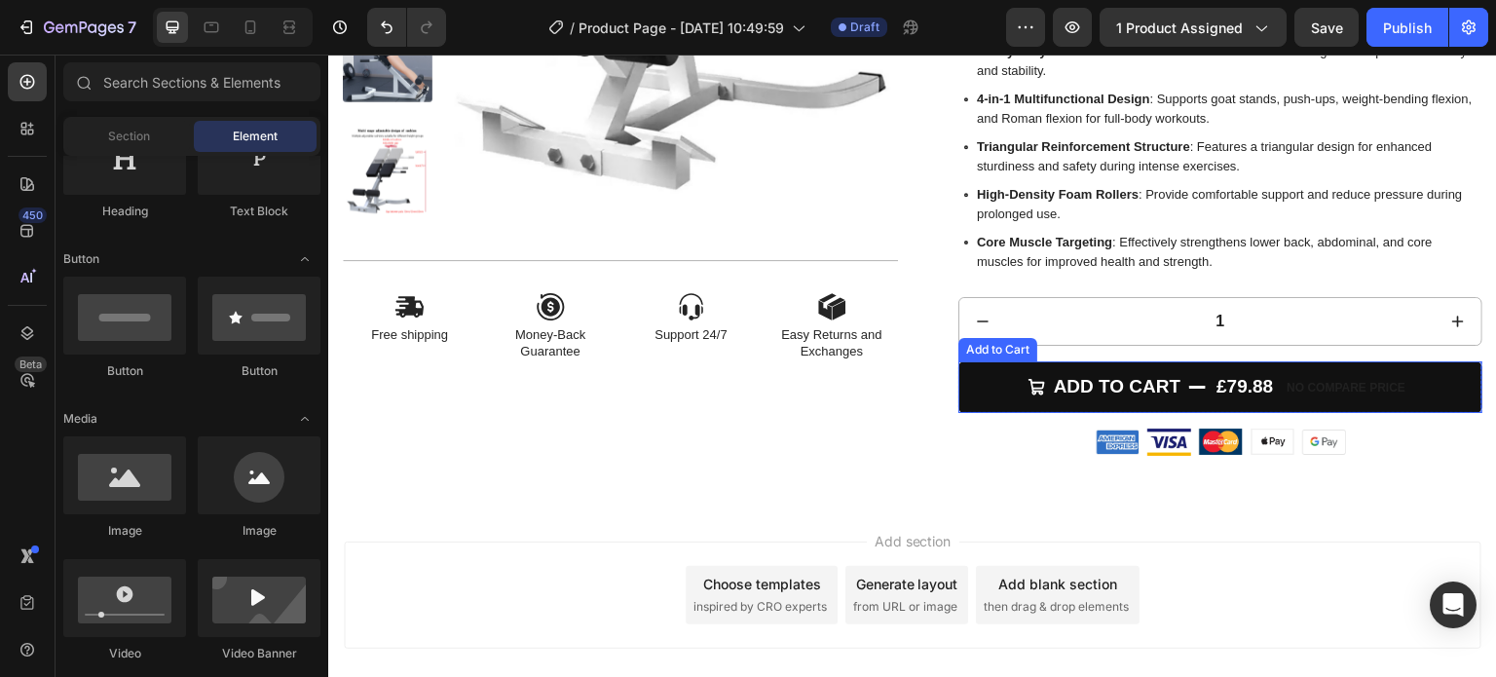
click at [987, 347] on div "Add to Cart" at bounding box center [997, 350] width 71 height 18
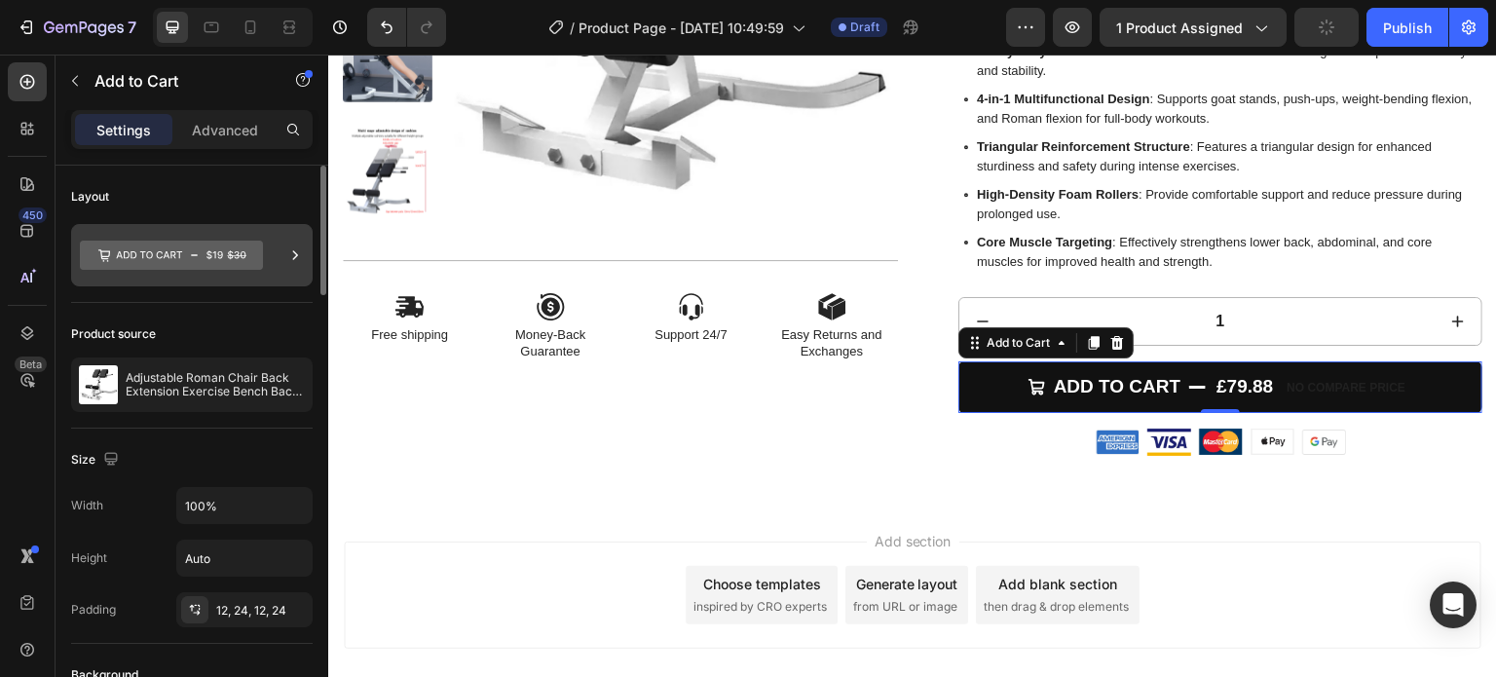
click at [291, 260] on icon at bounding box center [294, 254] width 19 height 19
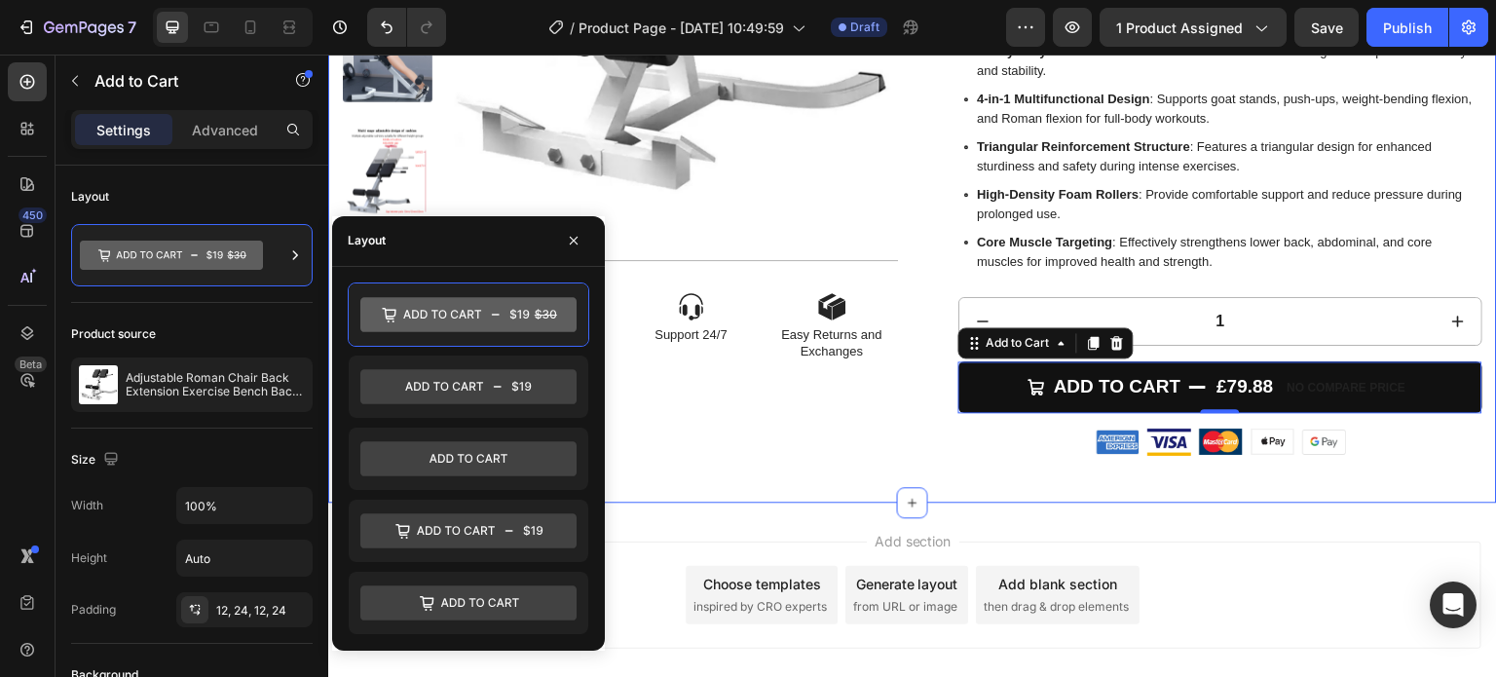
click at [1399, 486] on div "Product Images Icon Free shipping Text Block Icon Money-Back Guarantee Text Blo…" at bounding box center [912, 105] width 1169 height 795
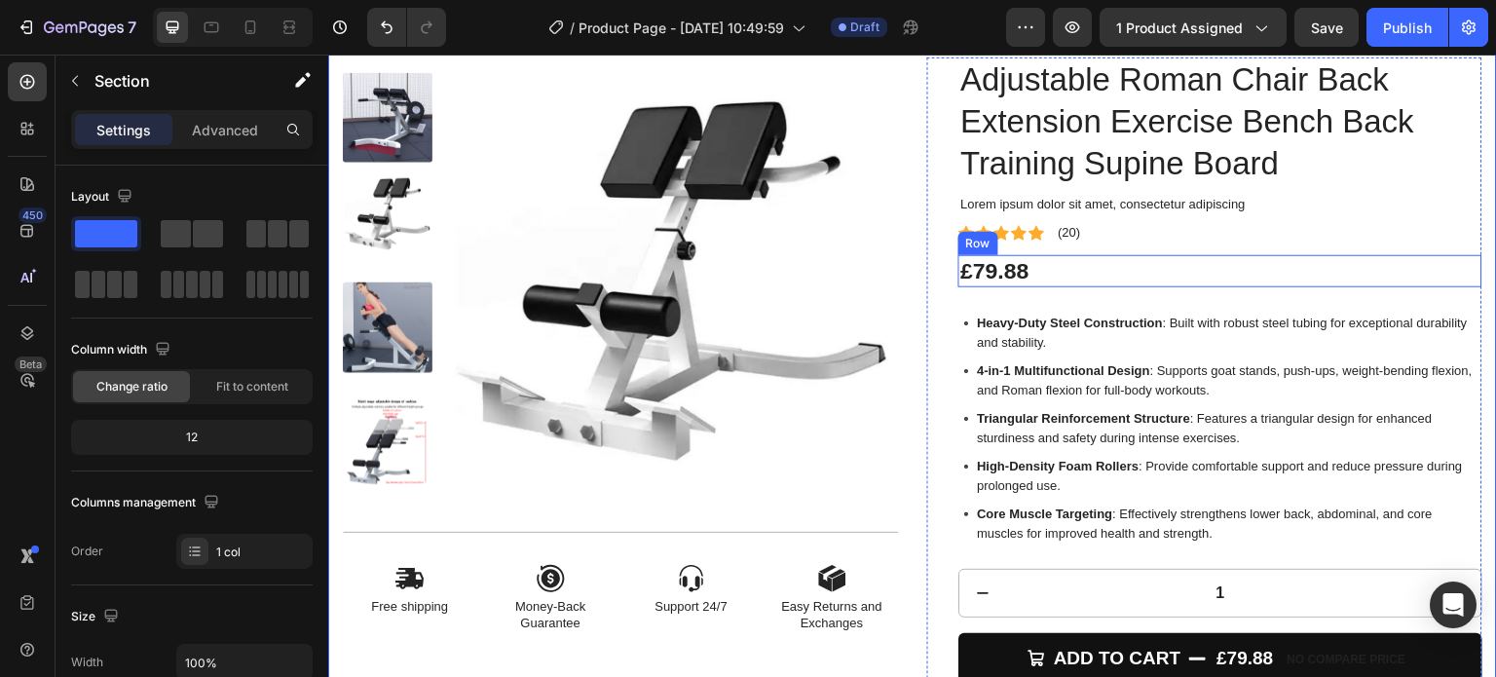
scroll to position [292, 0]
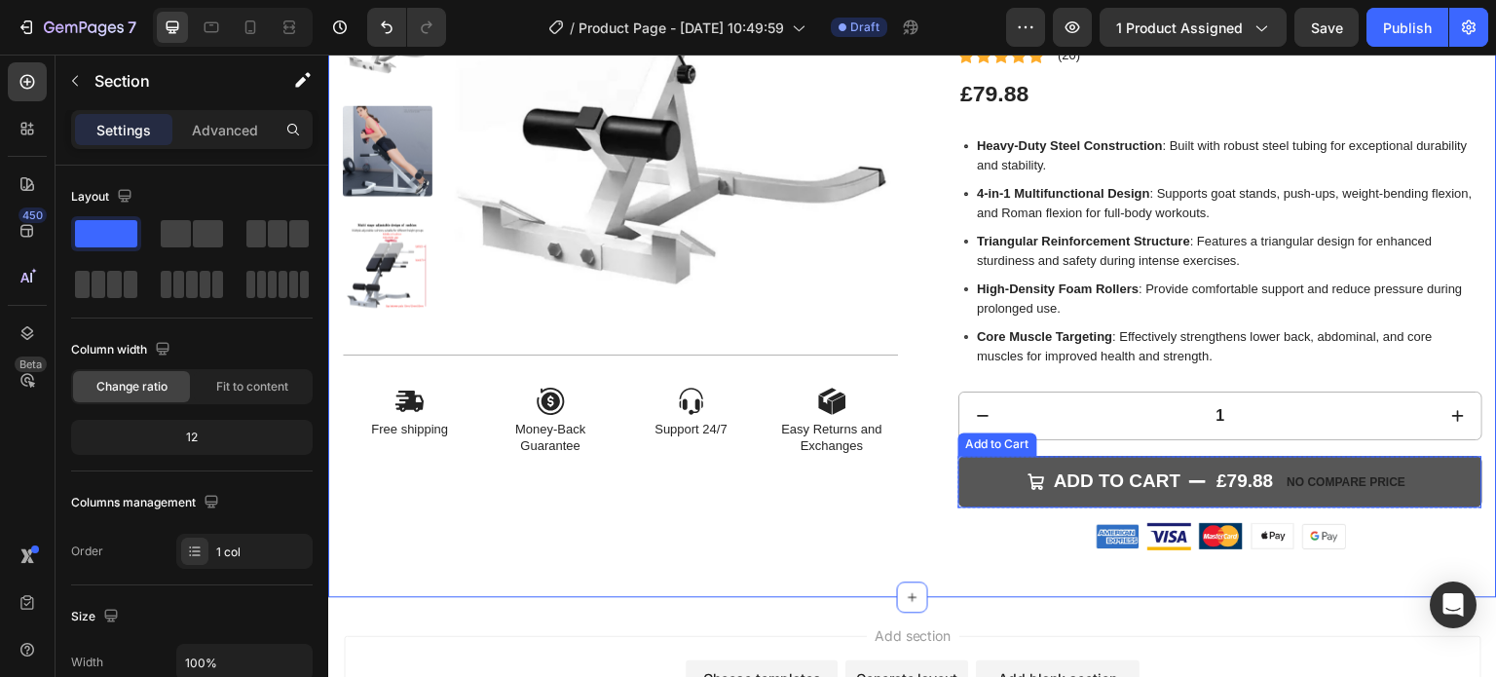
click at [1327, 483] on p "No compare price" at bounding box center [1346, 482] width 119 height 12
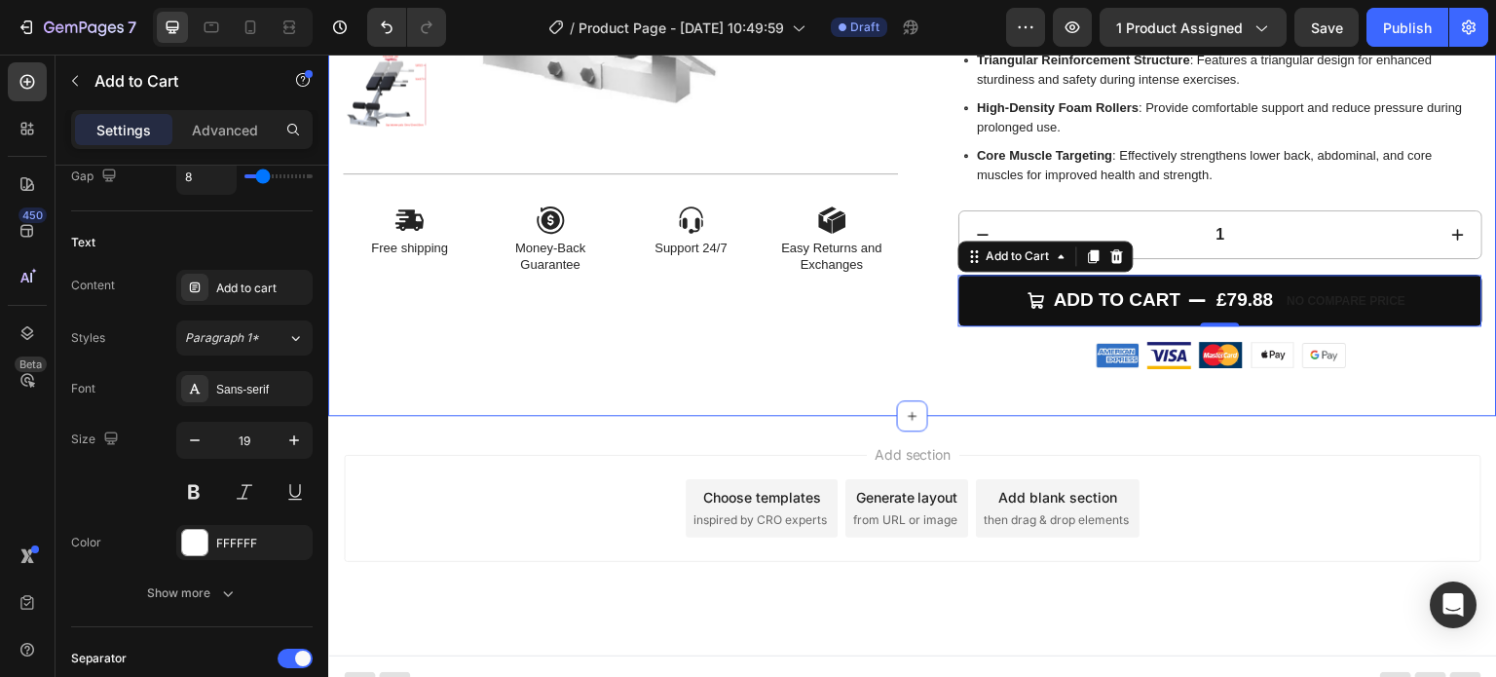
scroll to position [489, 0]
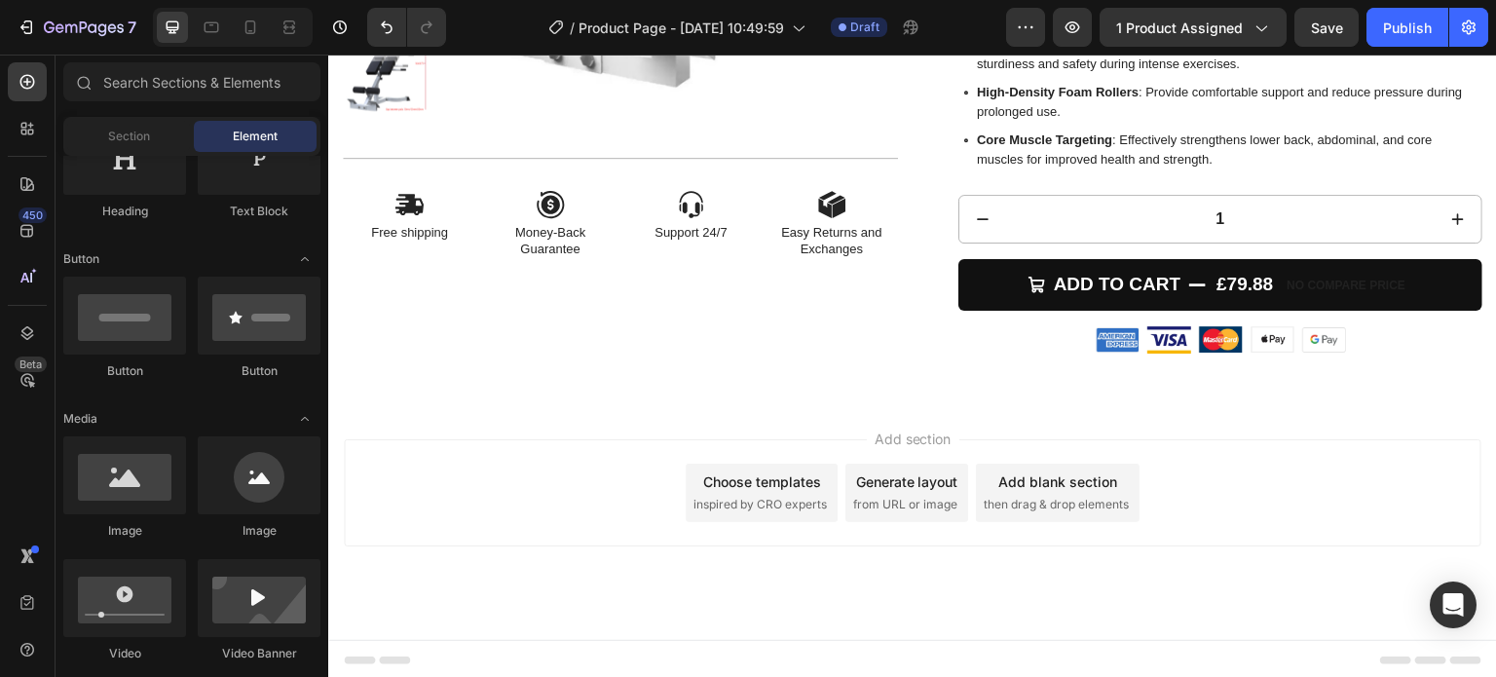
click at [885, 429] on span "Add section" at bounding box center [913, 439] width 93 height 20
click at [896, 433] on span "Add section" at bounding box center [913, 439] width 93 height 20
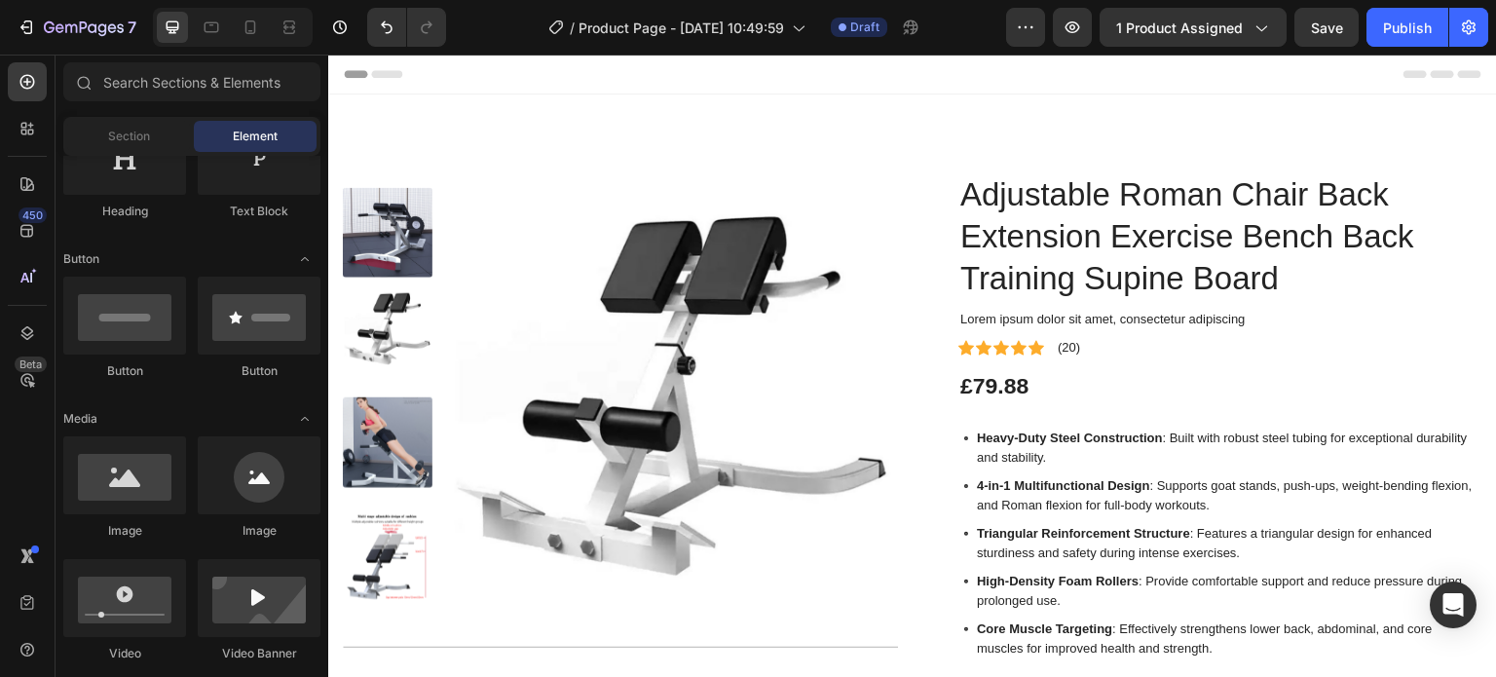
scroll to position [0, 0]
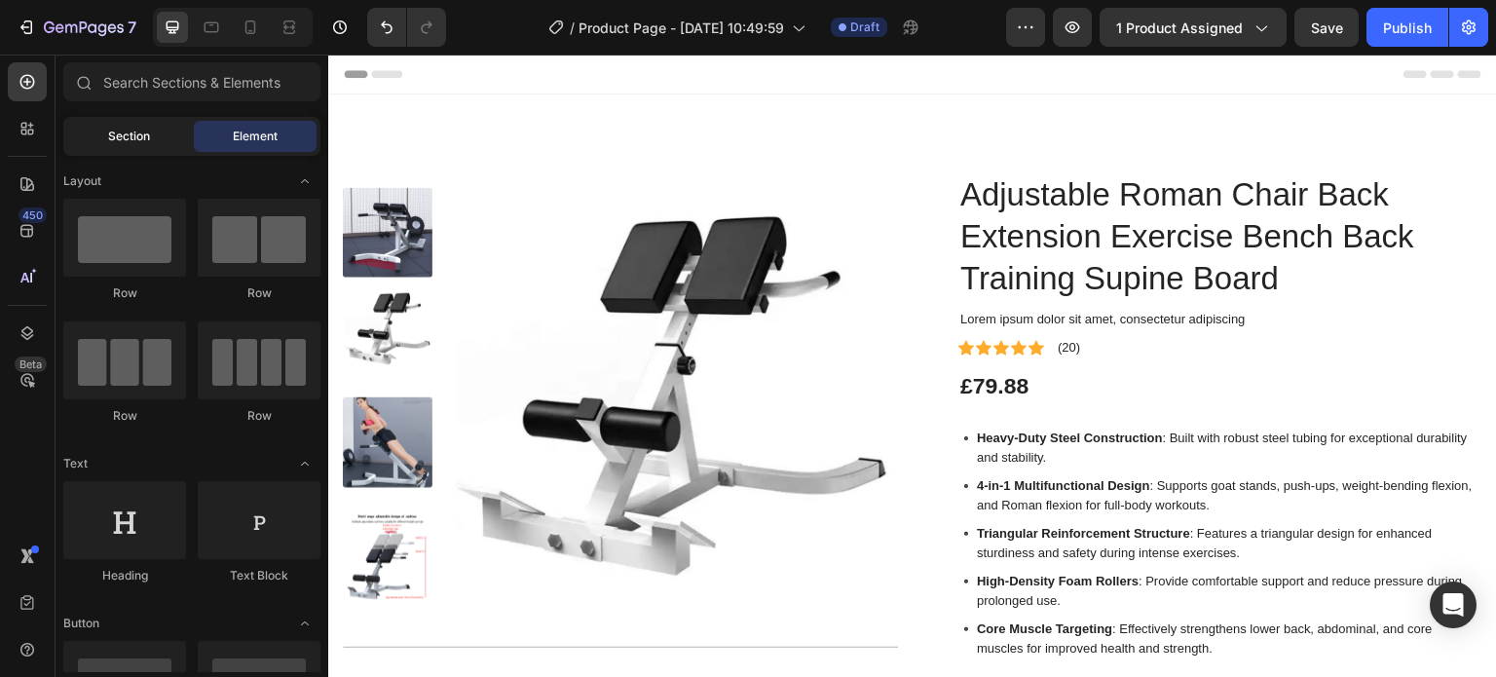
click at [154, 131] on div "Section" at bounding box center [128, 136] width 123 height 31
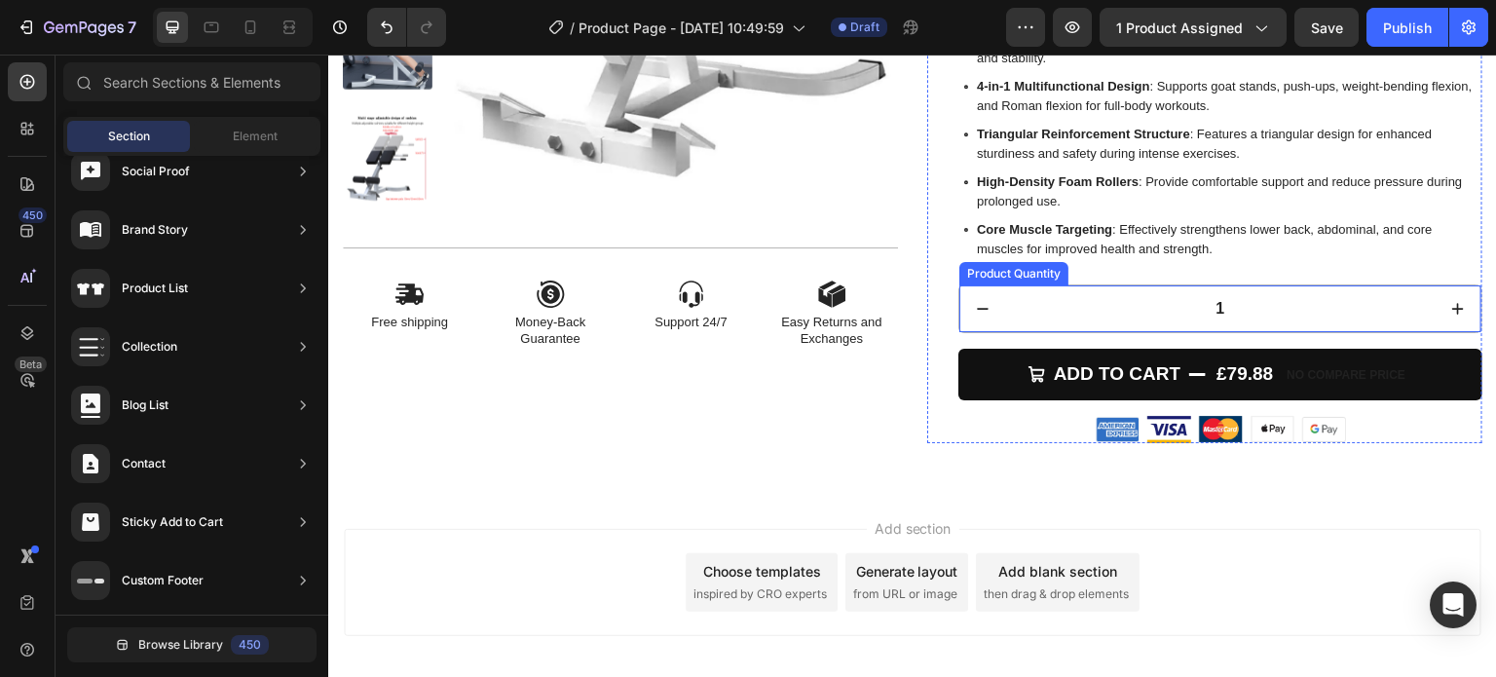
scroll to position [489, 0]
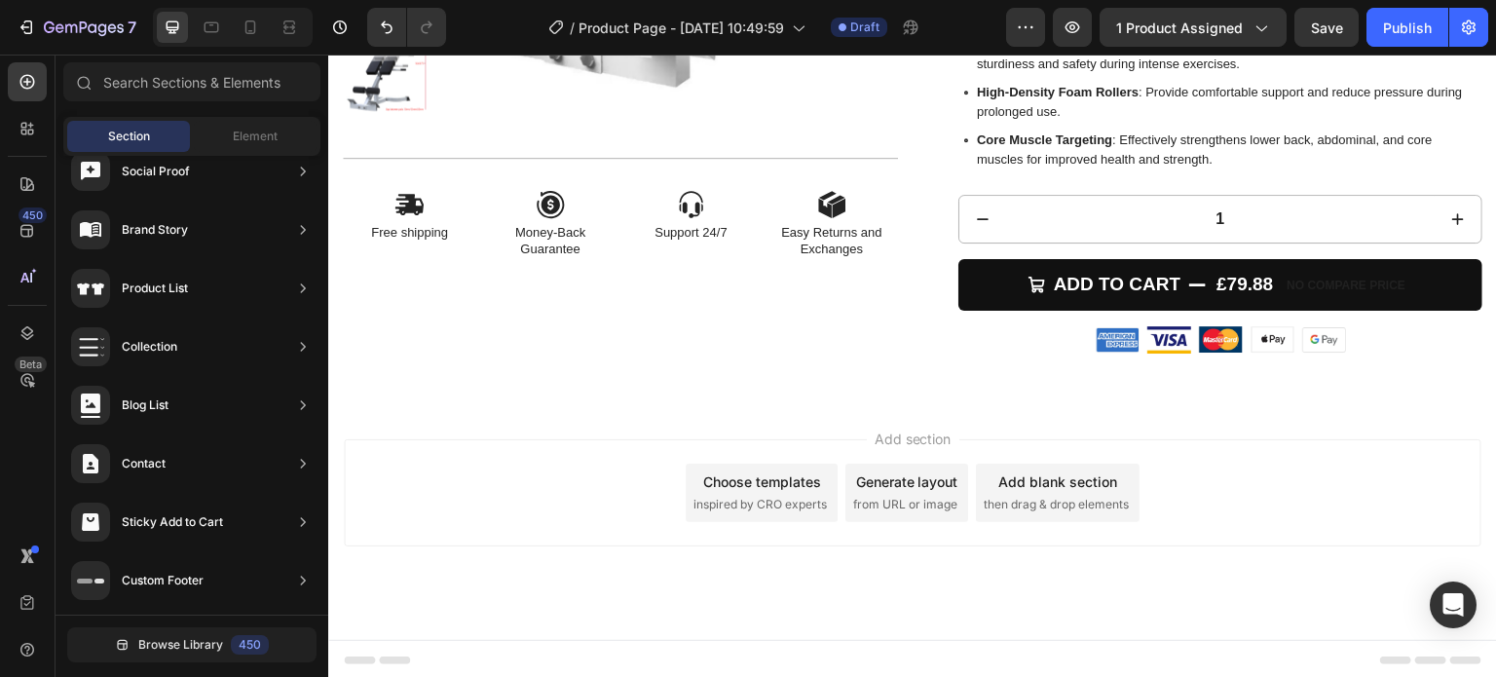
click at [882, 429] on span "Add section" at bounding box center [913, 439] width 93 height 20
click at [895, 437] on span "Add section" at bounding box center [913, 439] width 93 height 20
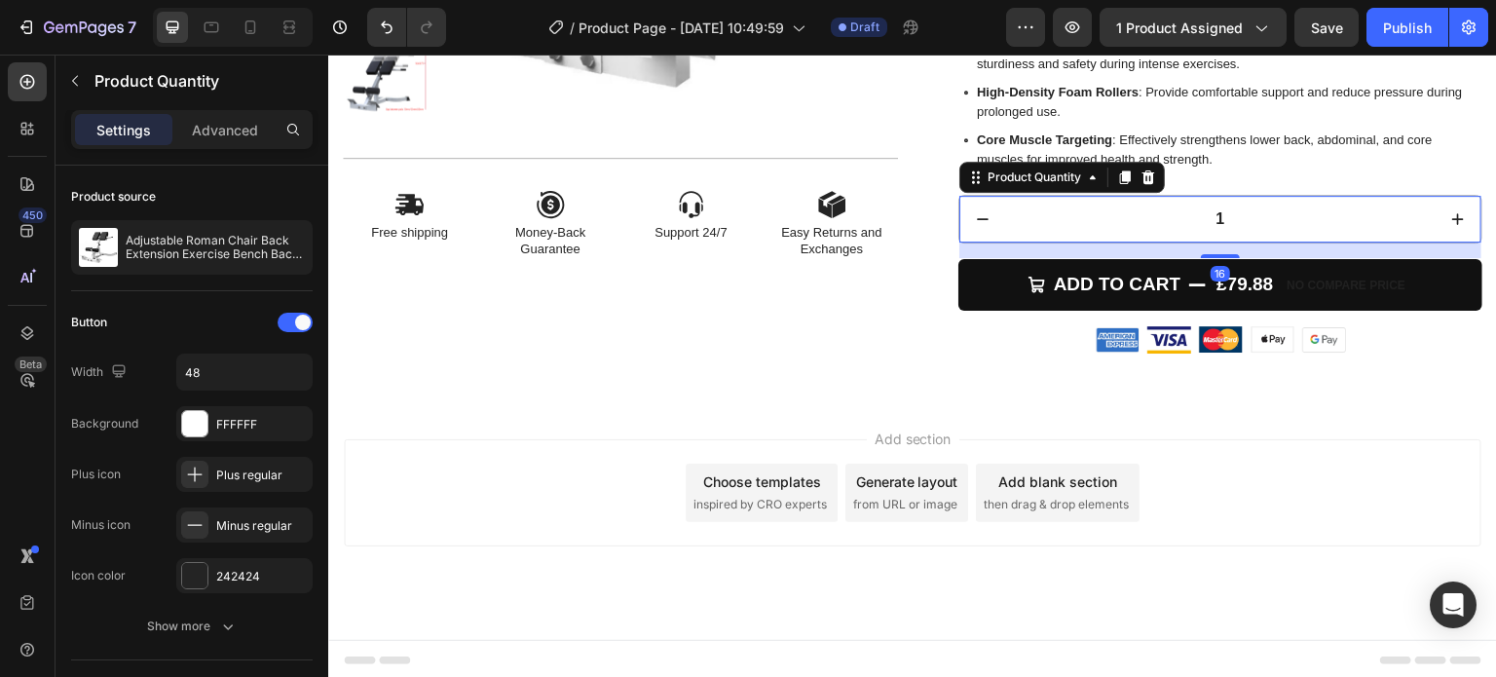
click at [1206, 216] on input "1" at bounding box center [1220, 219] width 429 height 47
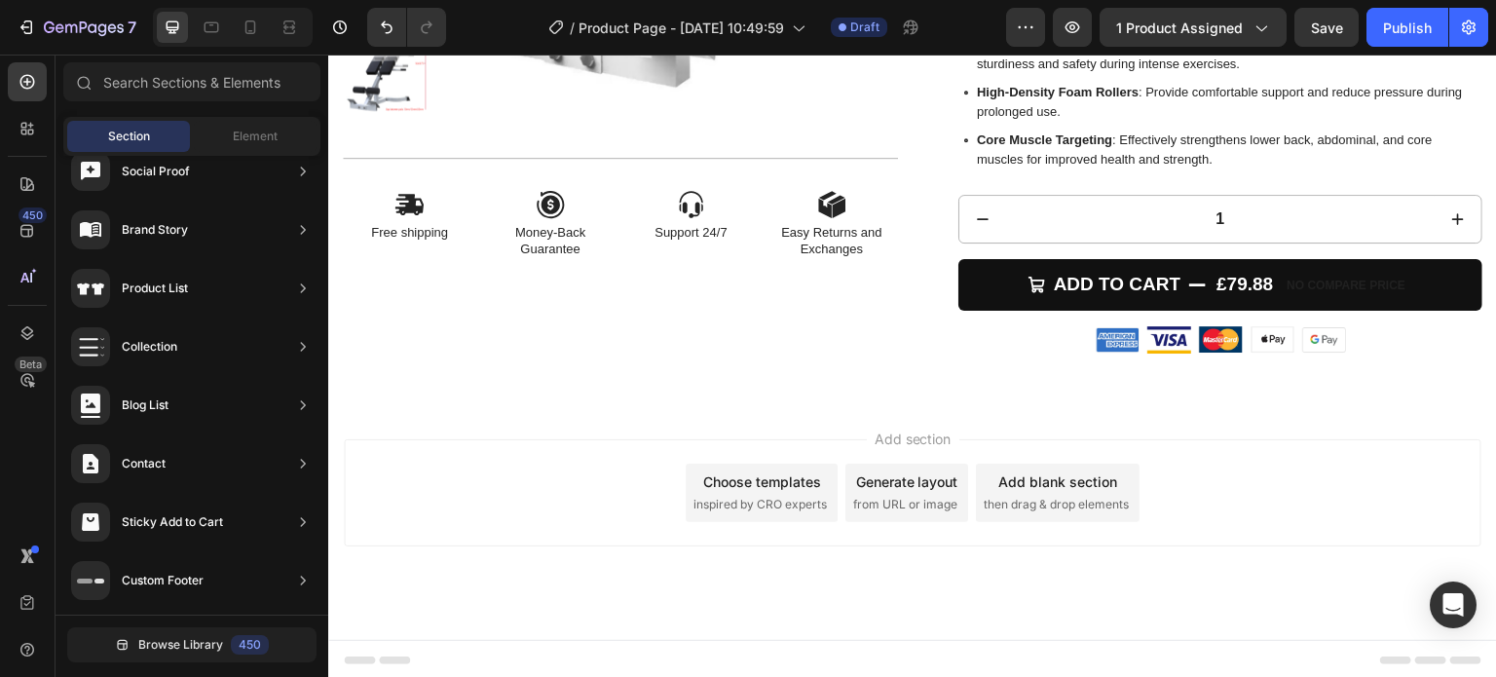
click at [855, 447] on div "Add section Choose templates inspired by CRO experts Generate layout from URL o…" at bounding box center [913, 492] width 1138 height 107
click at [905, 429] on span "Add section" at bounding box center [913, 439] width 93 height 20
click at [881, 506] on span "from URL or image" at bounding box center [905, 505] width 104 height 18
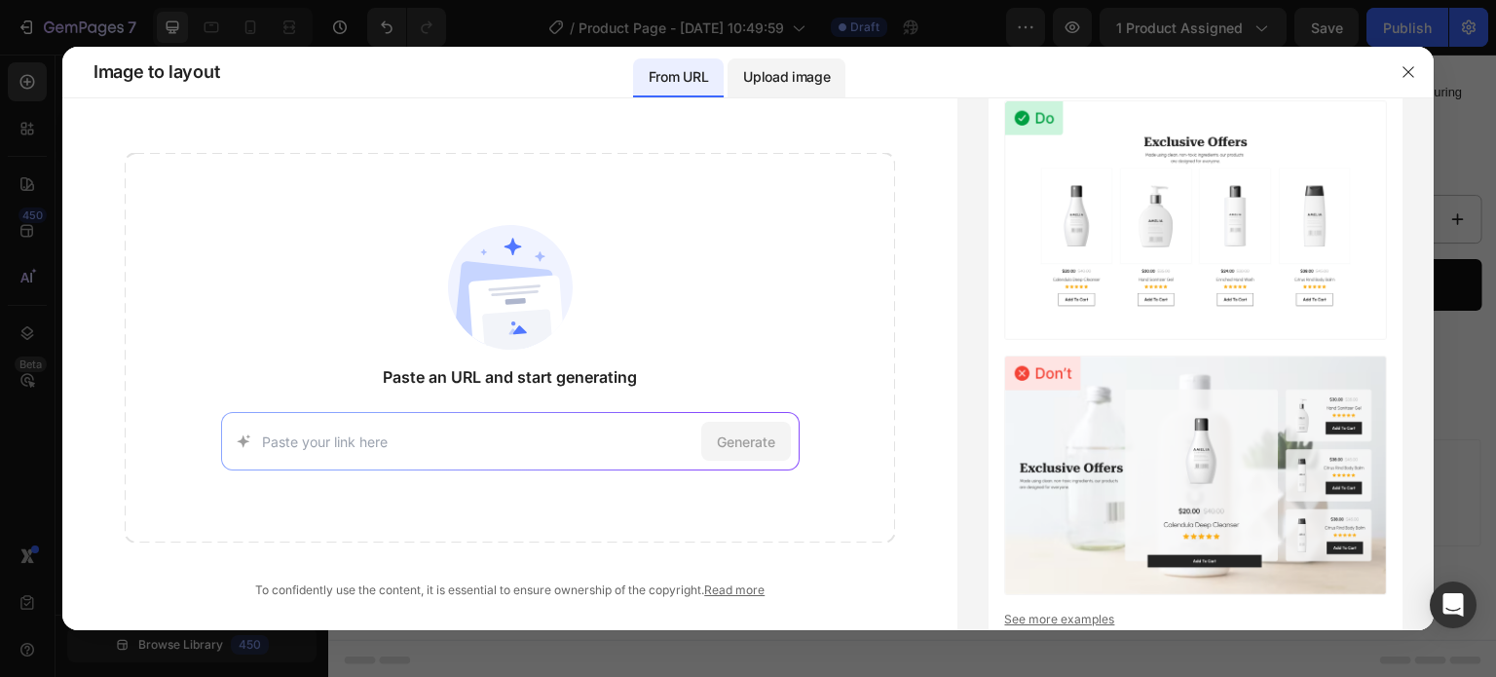
click at [781, 81] on p "Upload image" at bounding box center [786, 76] width 87 height 23
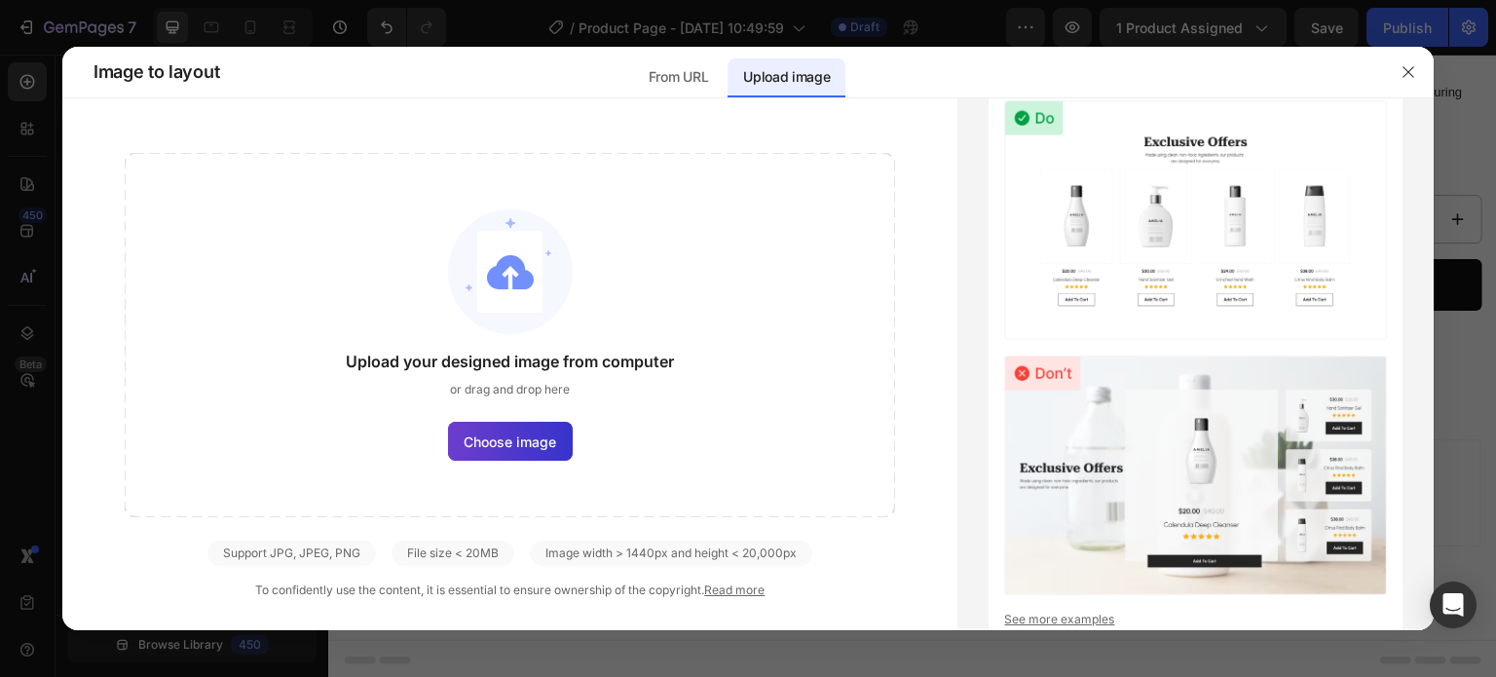
click at [519, 435] on span "Choose image" at bounding box center [510, 441] width 93 height 20
click at [0, 0] on input "Choose image" at bounding box center [0, 0] width 0 height 0
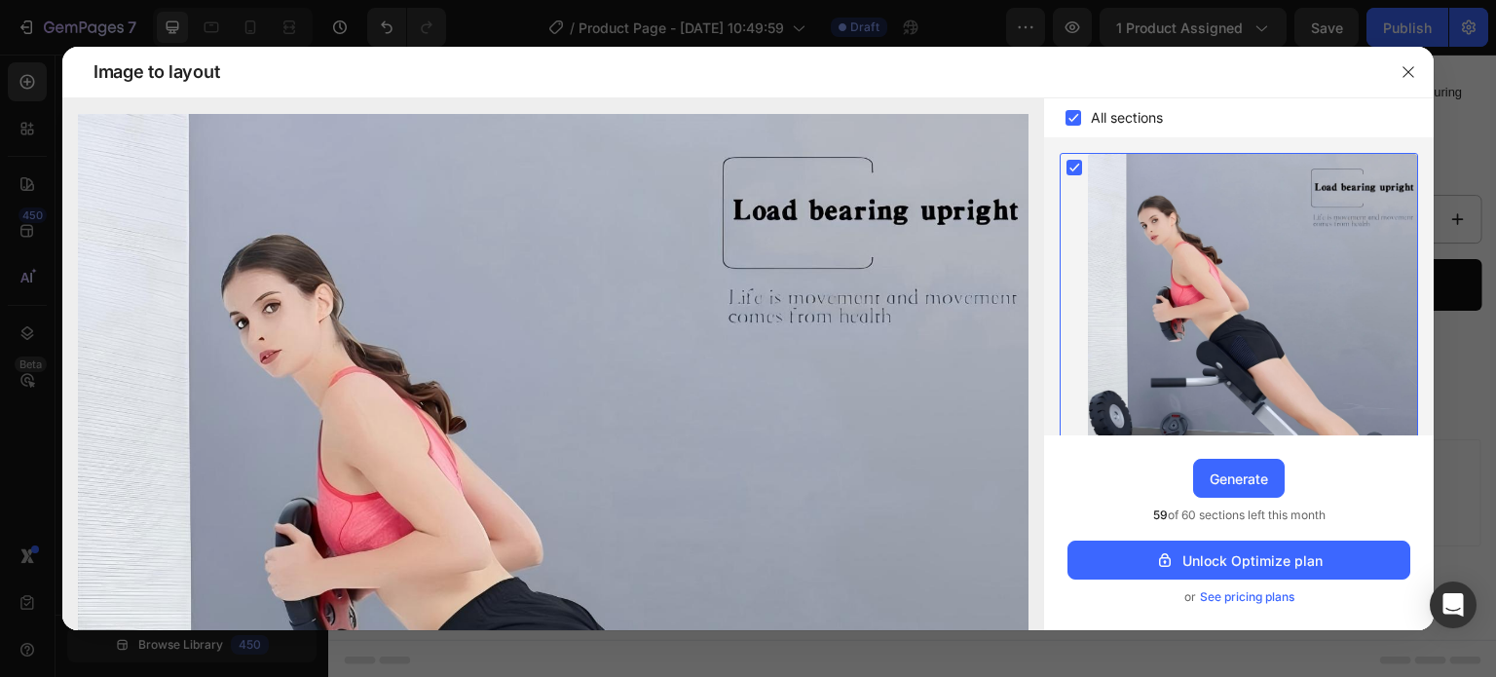
scroll to position [364, 0]
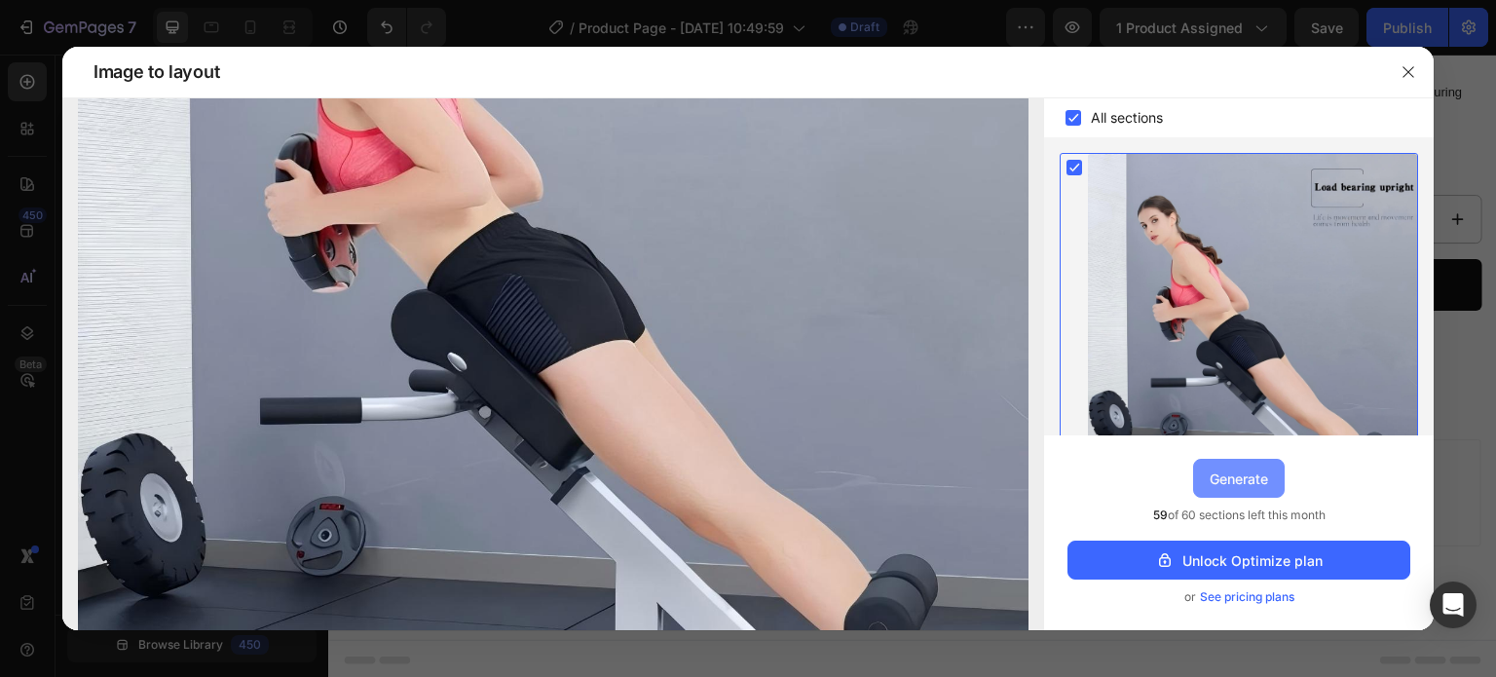
click at [1243, 490] on button "Generate" at bounding box center [1239, 478] width 92 height 39
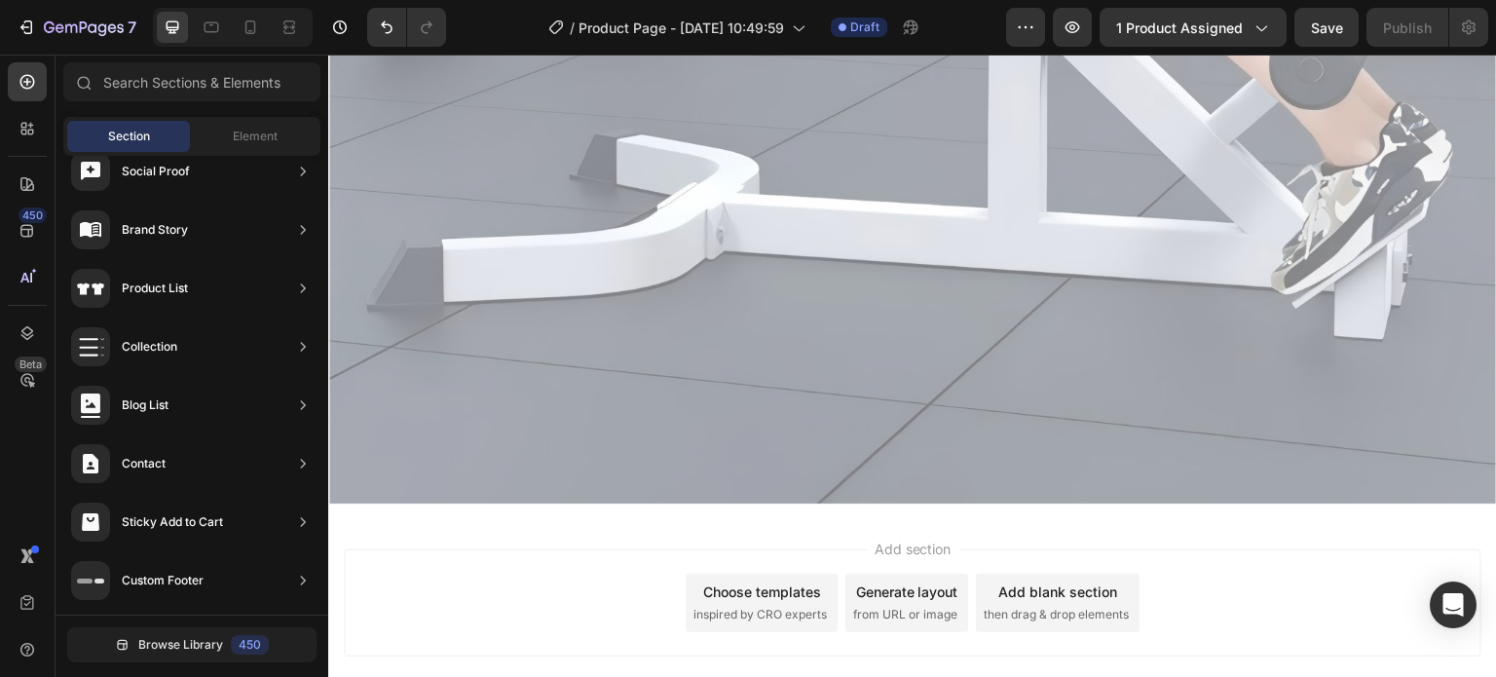
scroll to position [1992, 0]
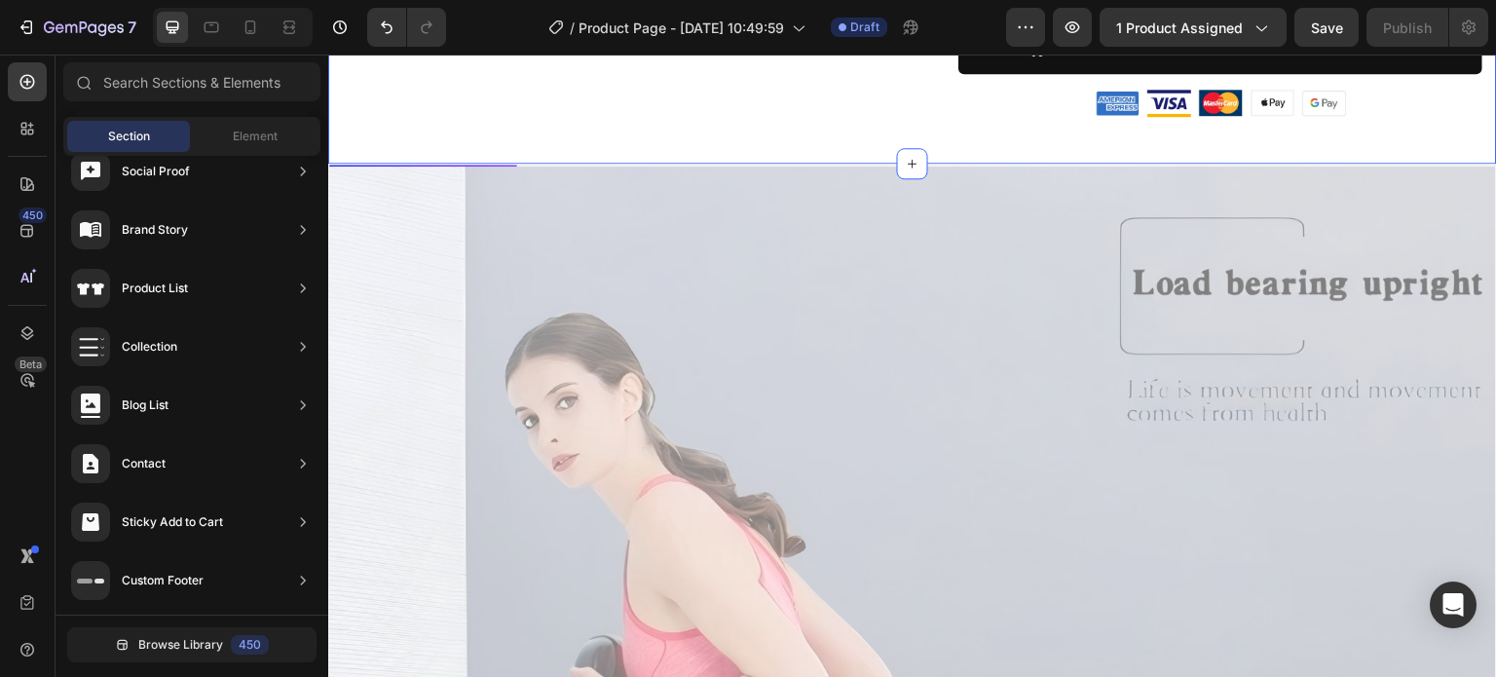
scroll to position [433, 0]
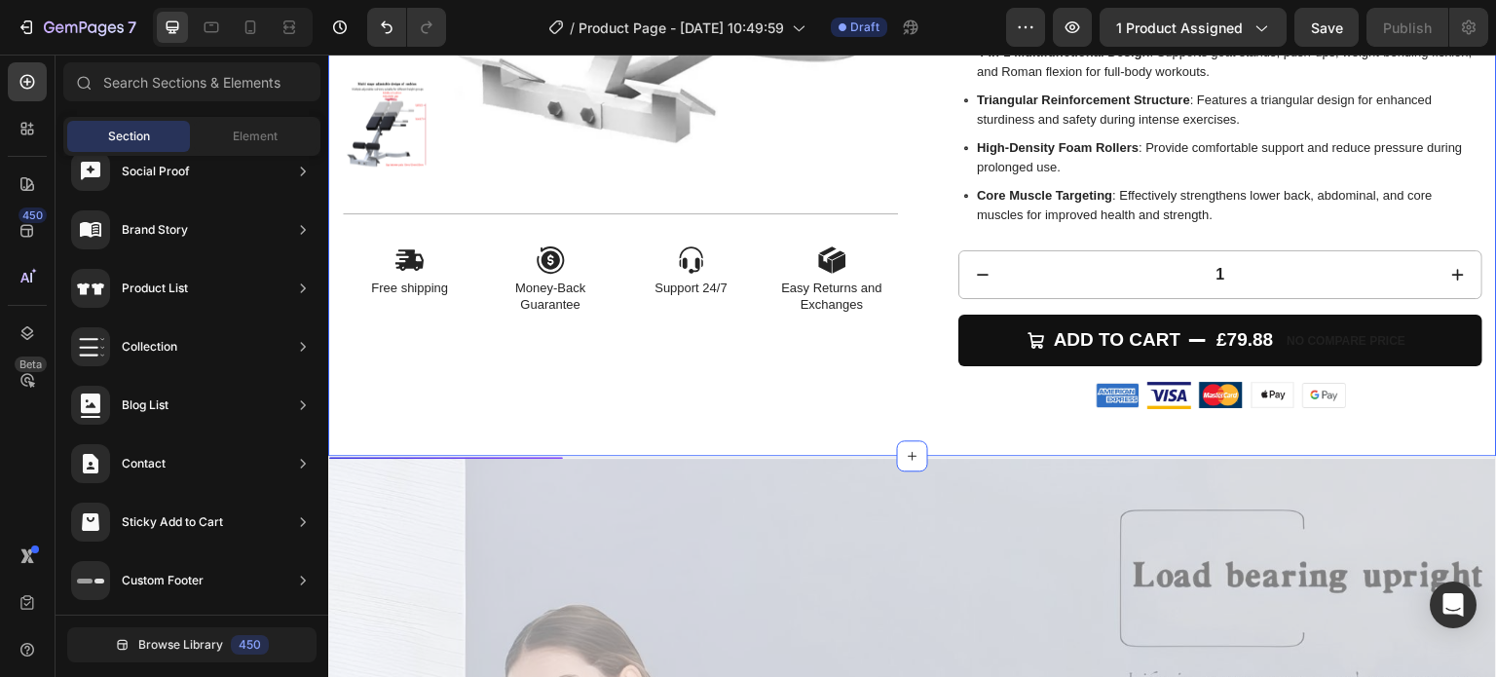
click at [939, 415] on div "Product Images Icon Free shipping Text Block Icon Money-Back Guarantee Text Blo…" at bounding box center [912, 58] width 1169 height 795
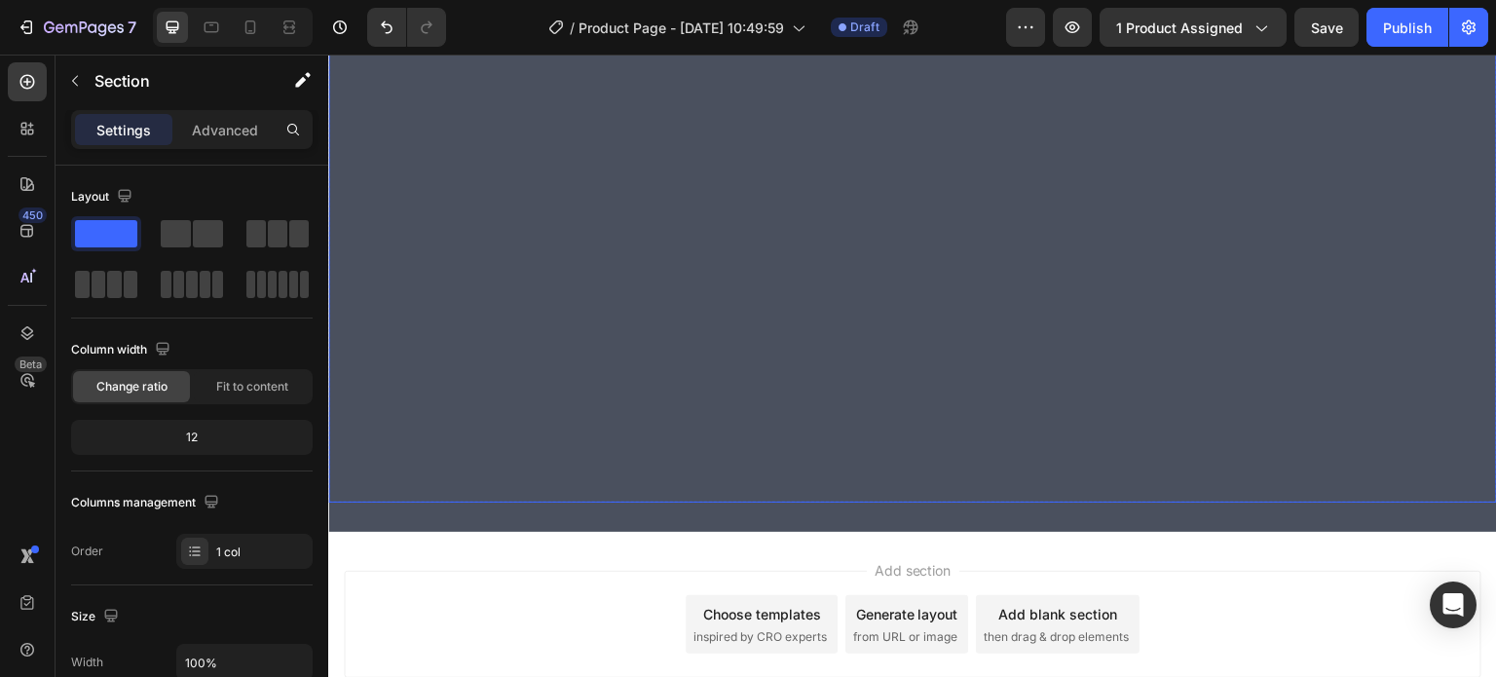
scroll to position [2275, 0]
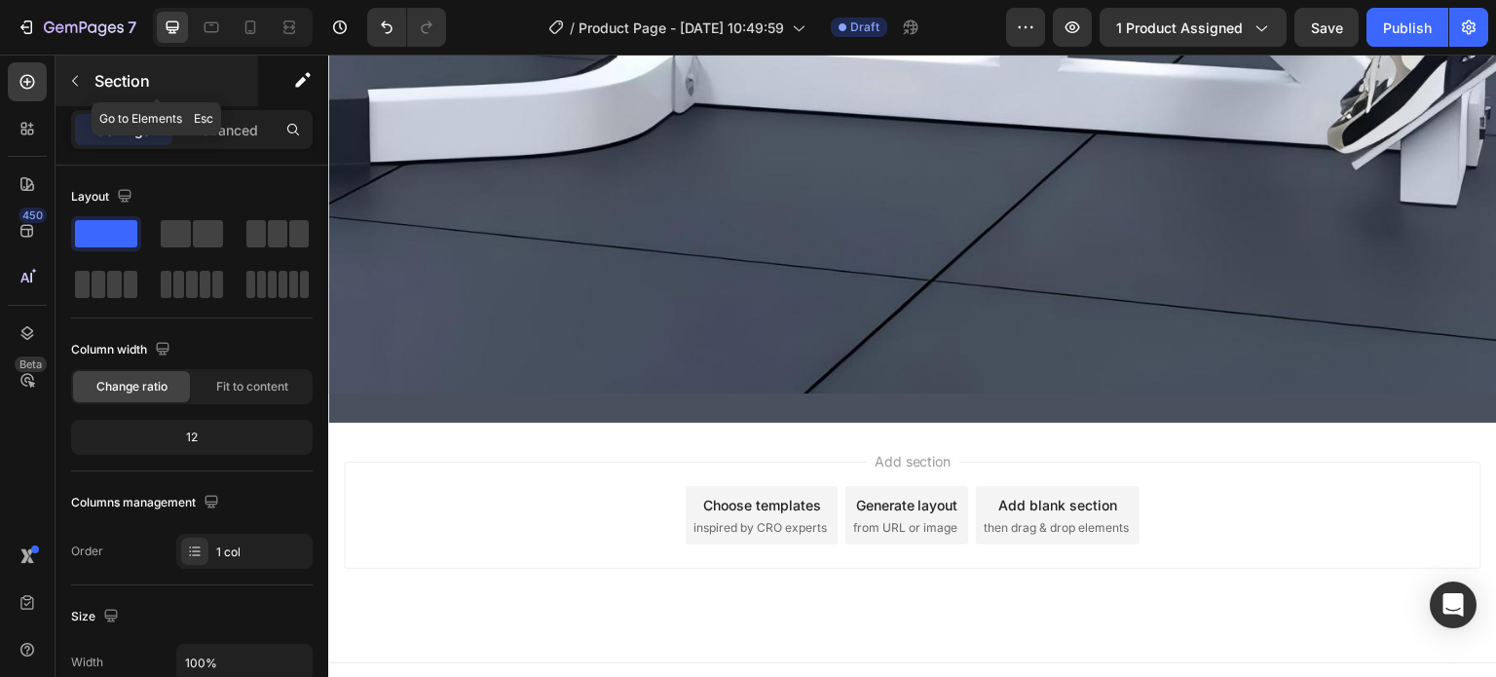
click at [82, 75] on icon "button" at bounding box center [75, 81] width 16 height 16
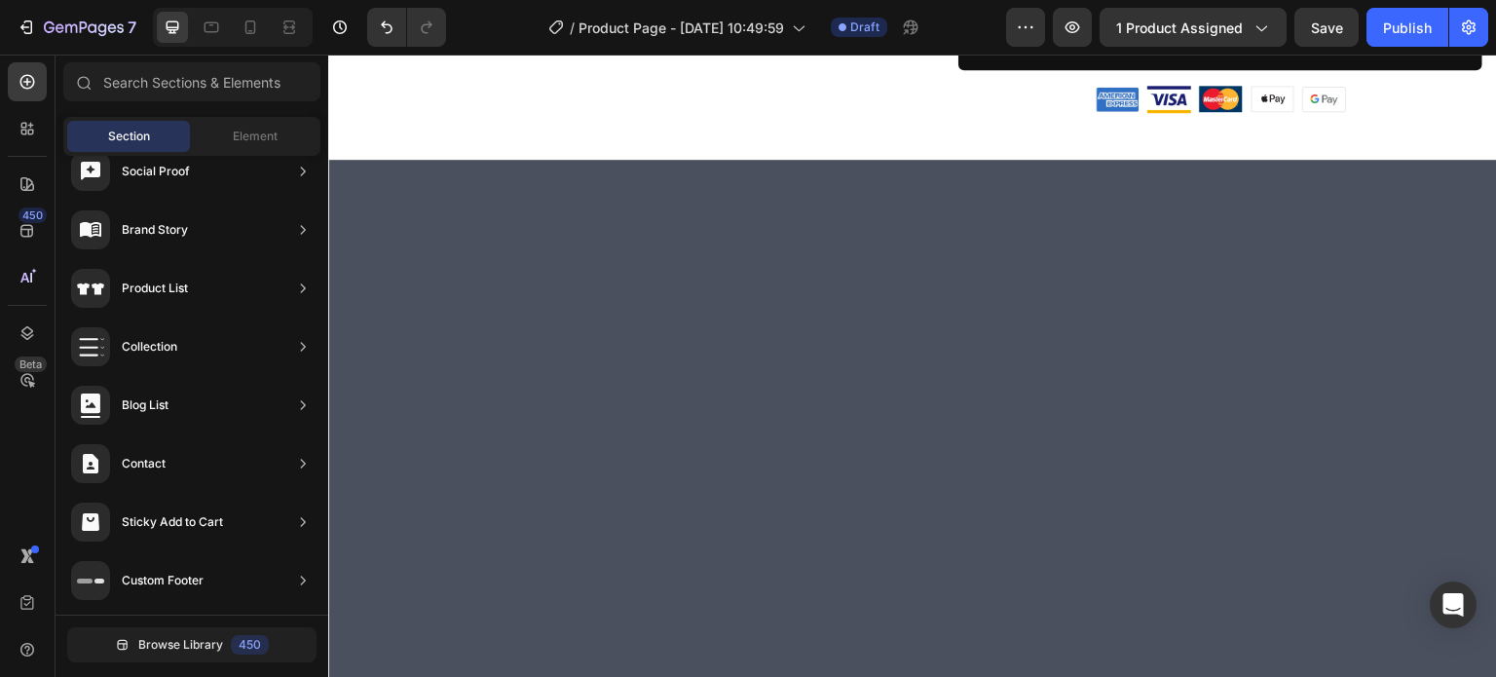
scroll to position [0, 0]
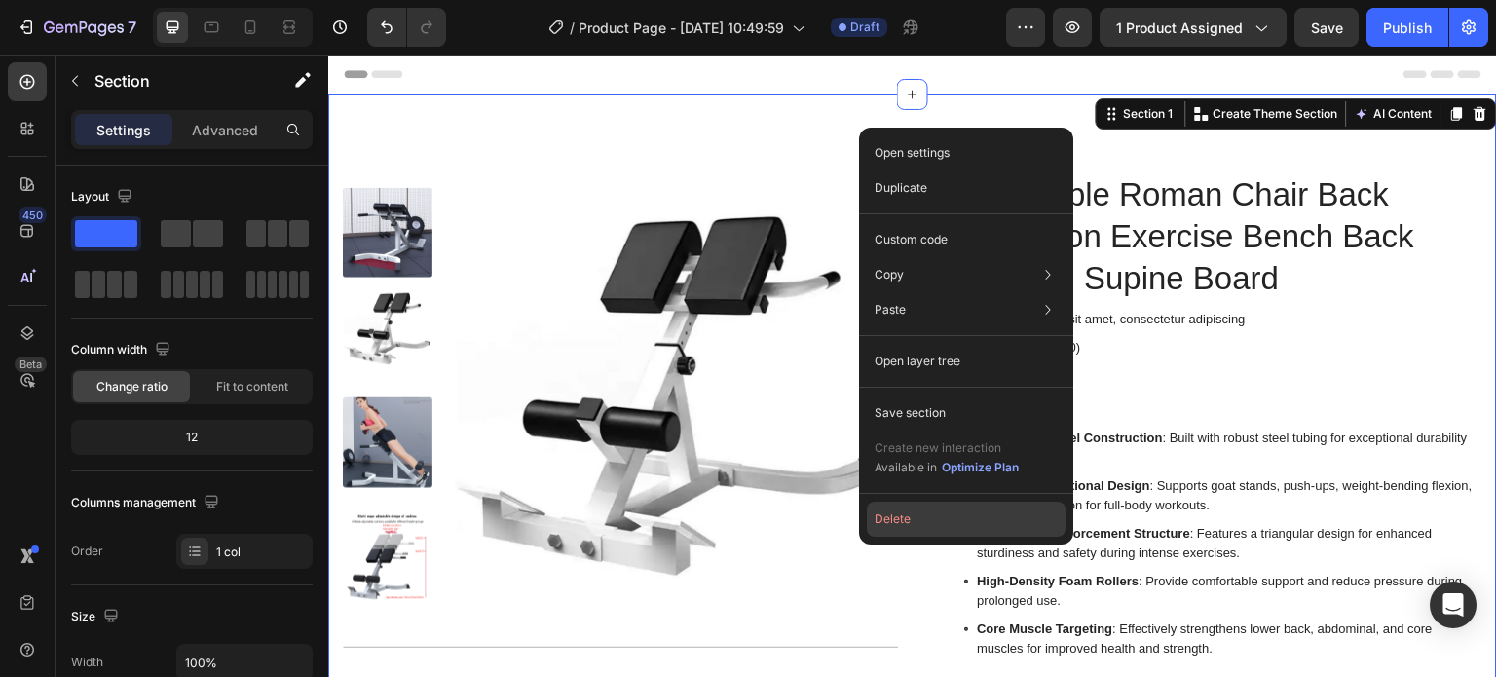
click at [894, 524] on button "Delete" at bounding box center [966, 519] width 199 height 35
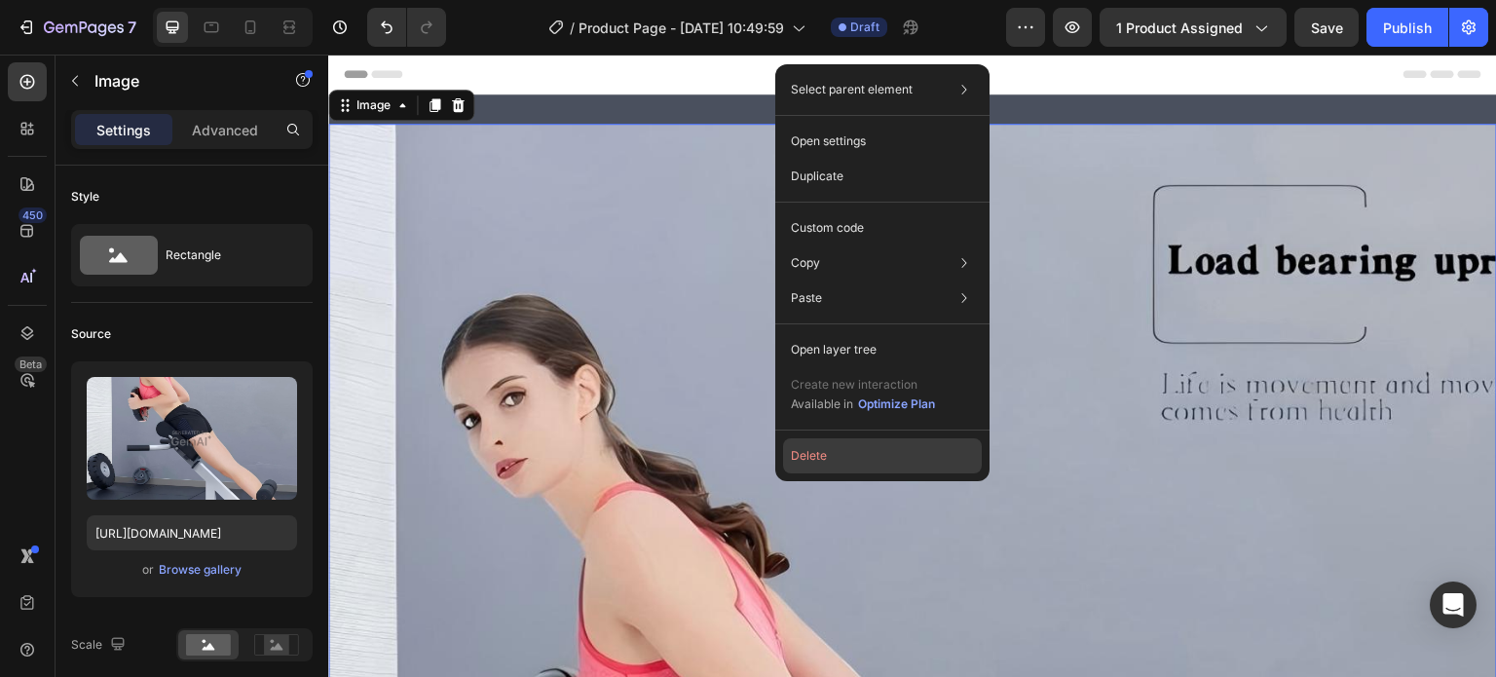
click at [819, 459] on button "Delete" at bounding box center [882, 455] width 199 height 35
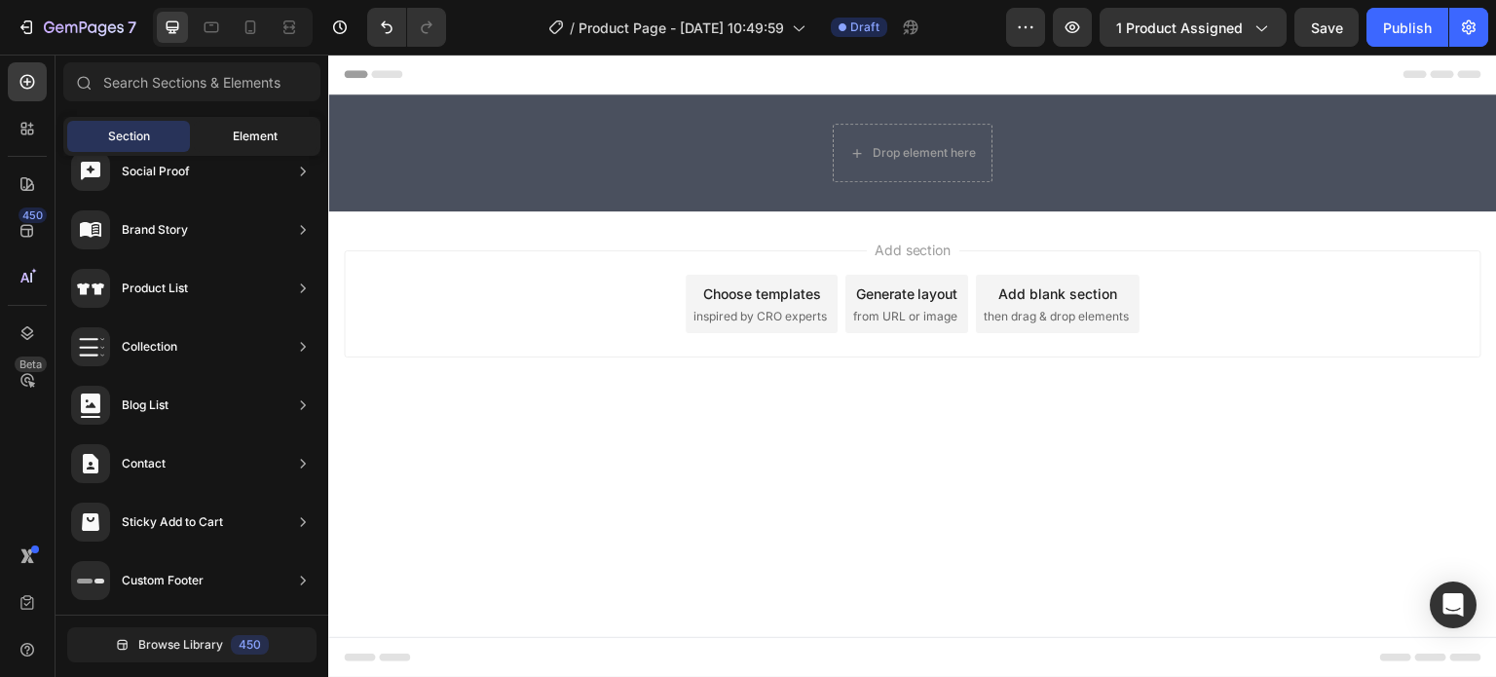
click at [243, 142] on span "Element" at bounding box center [255, 137] width 45 height 18
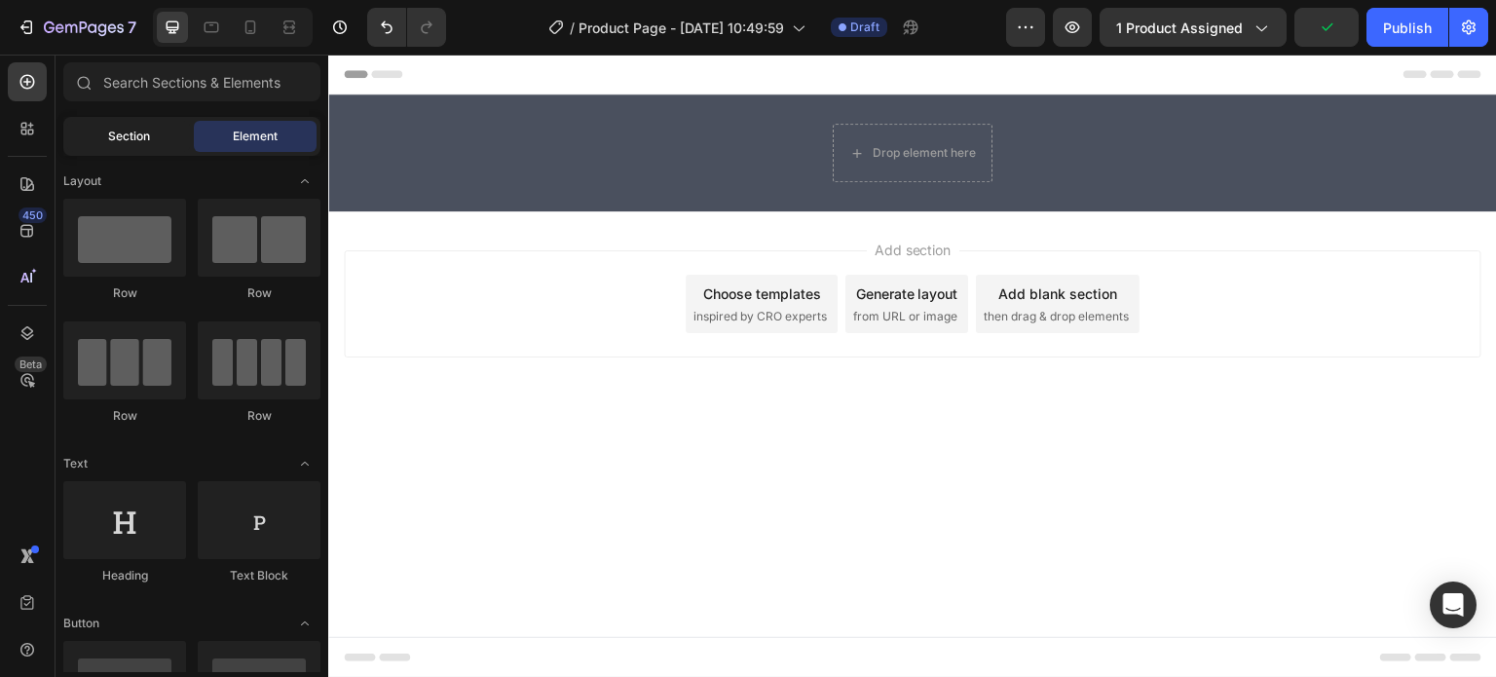
click at [136, 134] on span "Section" at bounding box center [129, 137] width 42 height 18
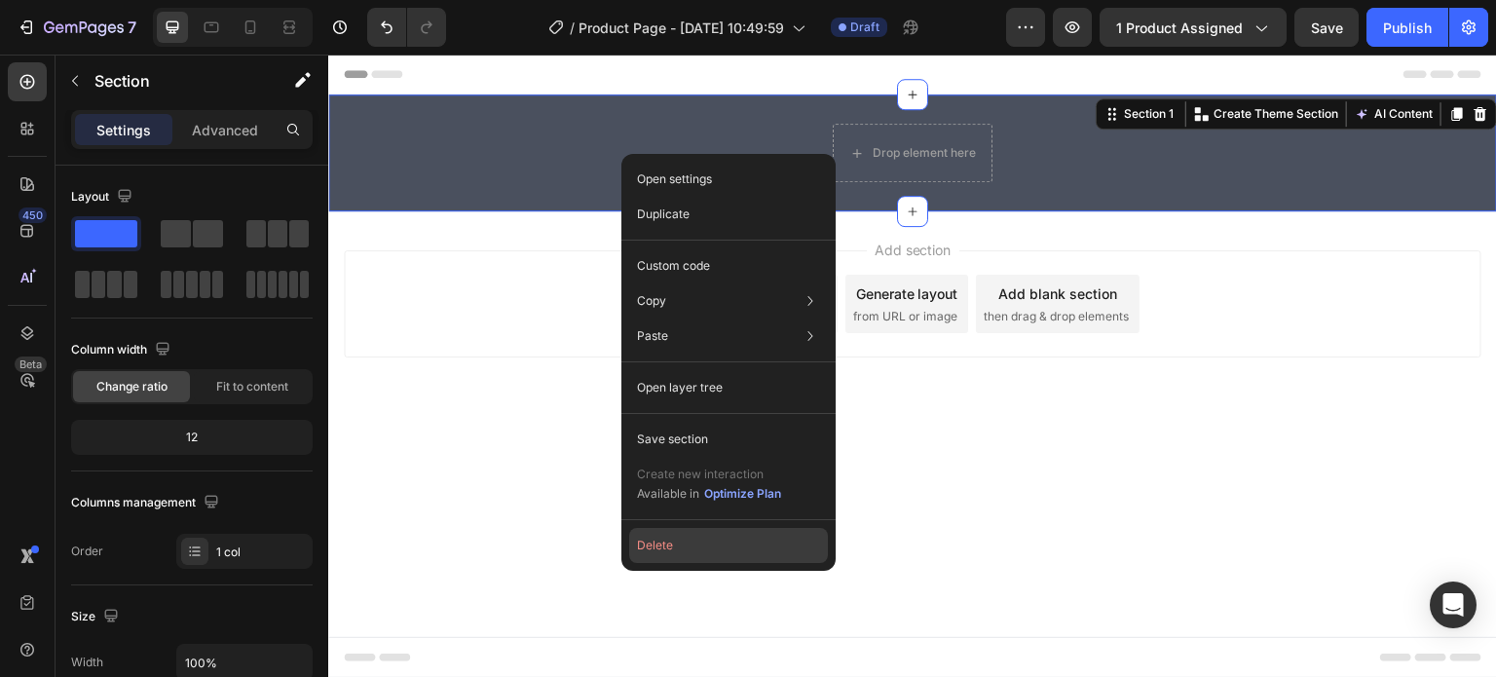
click at [650, 552] on button "Delete" at bounding box center [728, 545] width 199 height 35
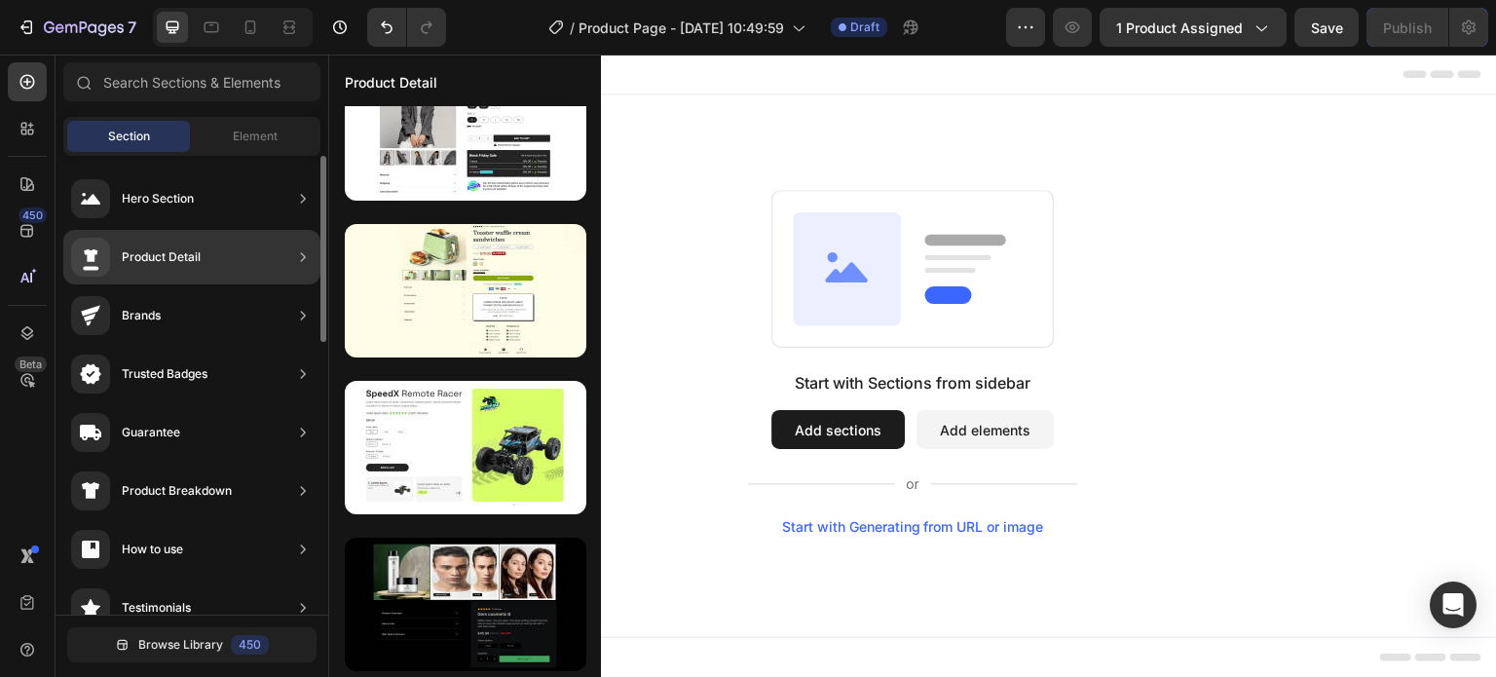
click at [199, 272] on div "Product Detail" at bounding box center [136, 257] width 130 height 39
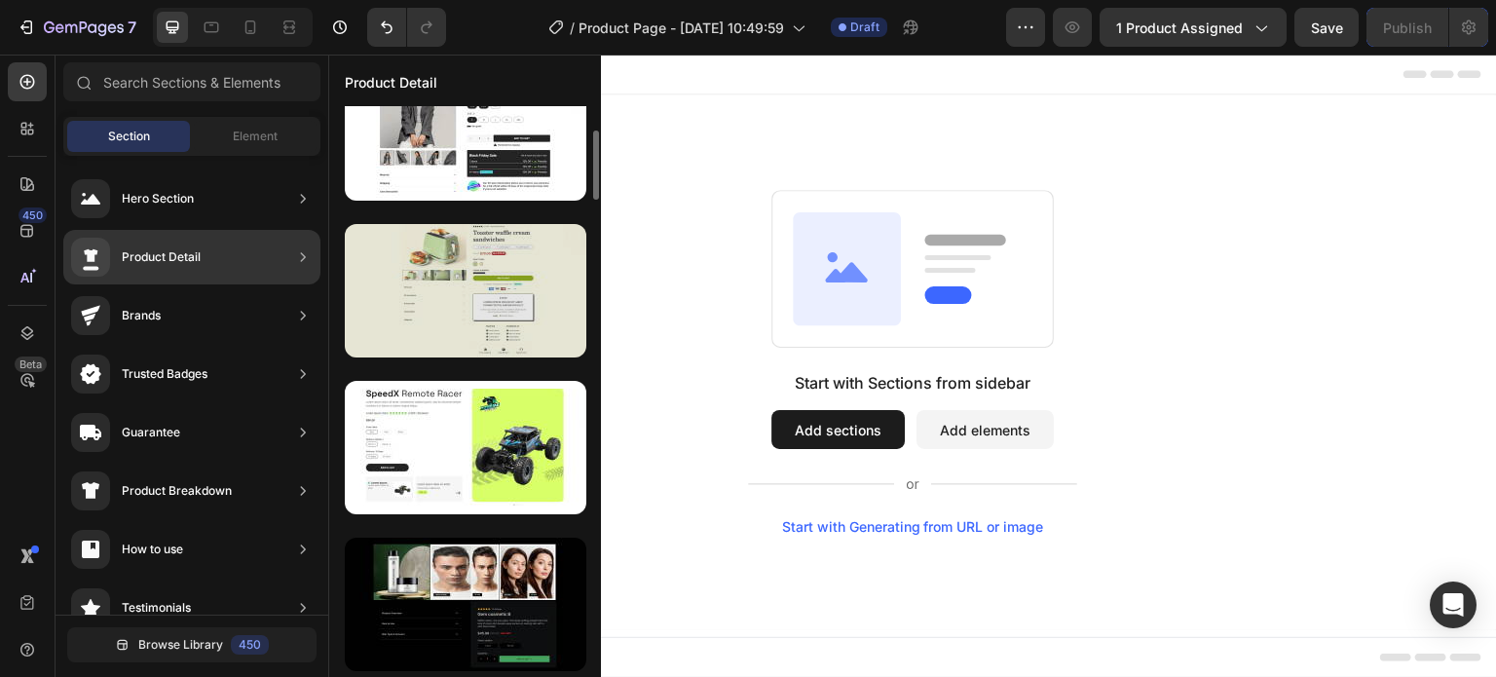
click at [457, 303] on div at bounding box center [466, 290] width 242 height 133
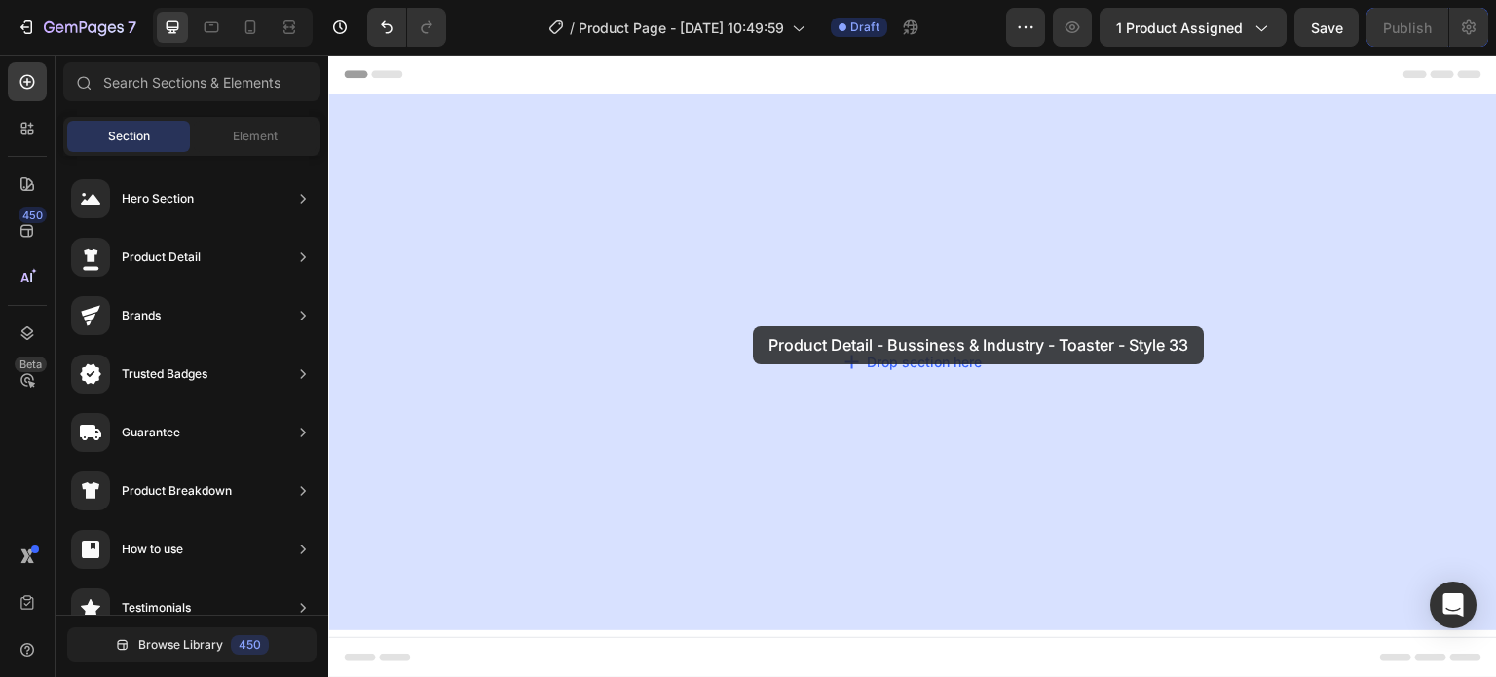
drag, startPoint x: 771, startPoint y: 348, endPoint x: 733, endPoint y: 319, distance: 47.3
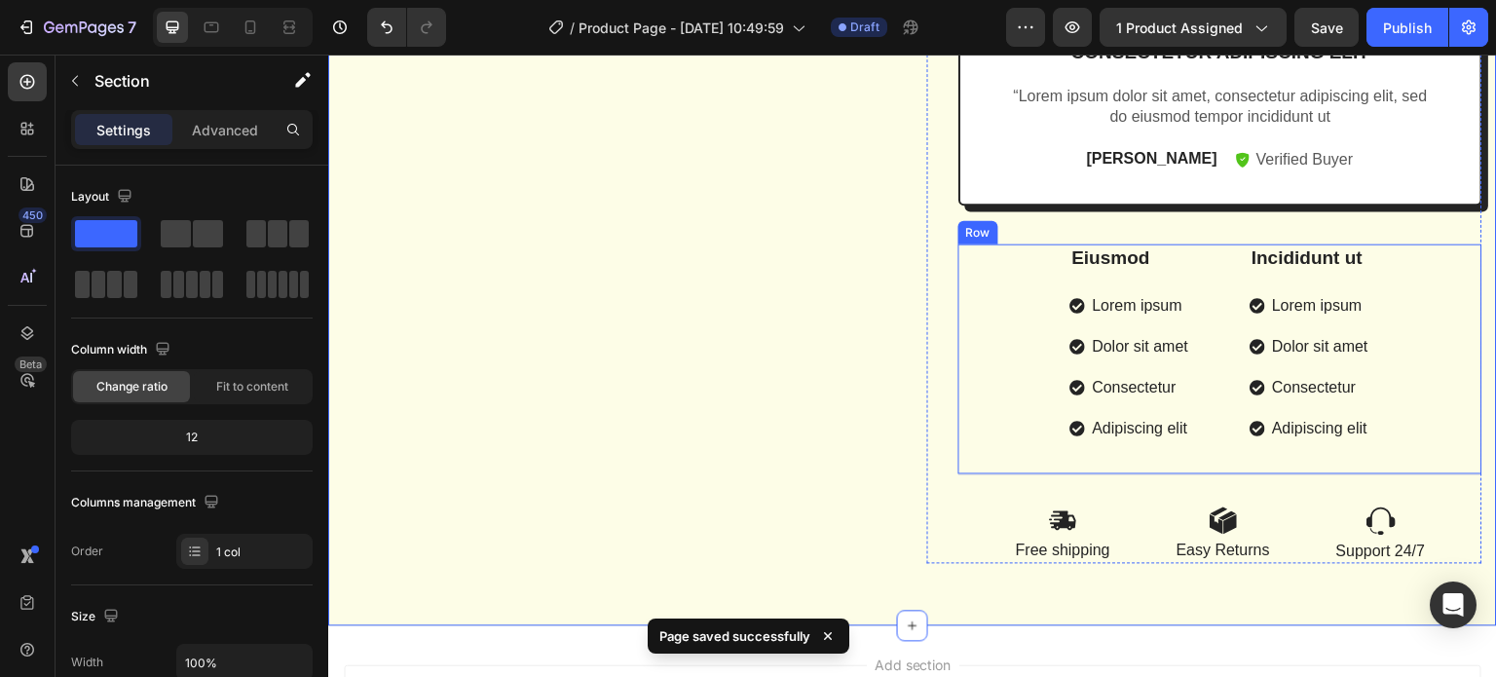
scroll to position [1169, 0]
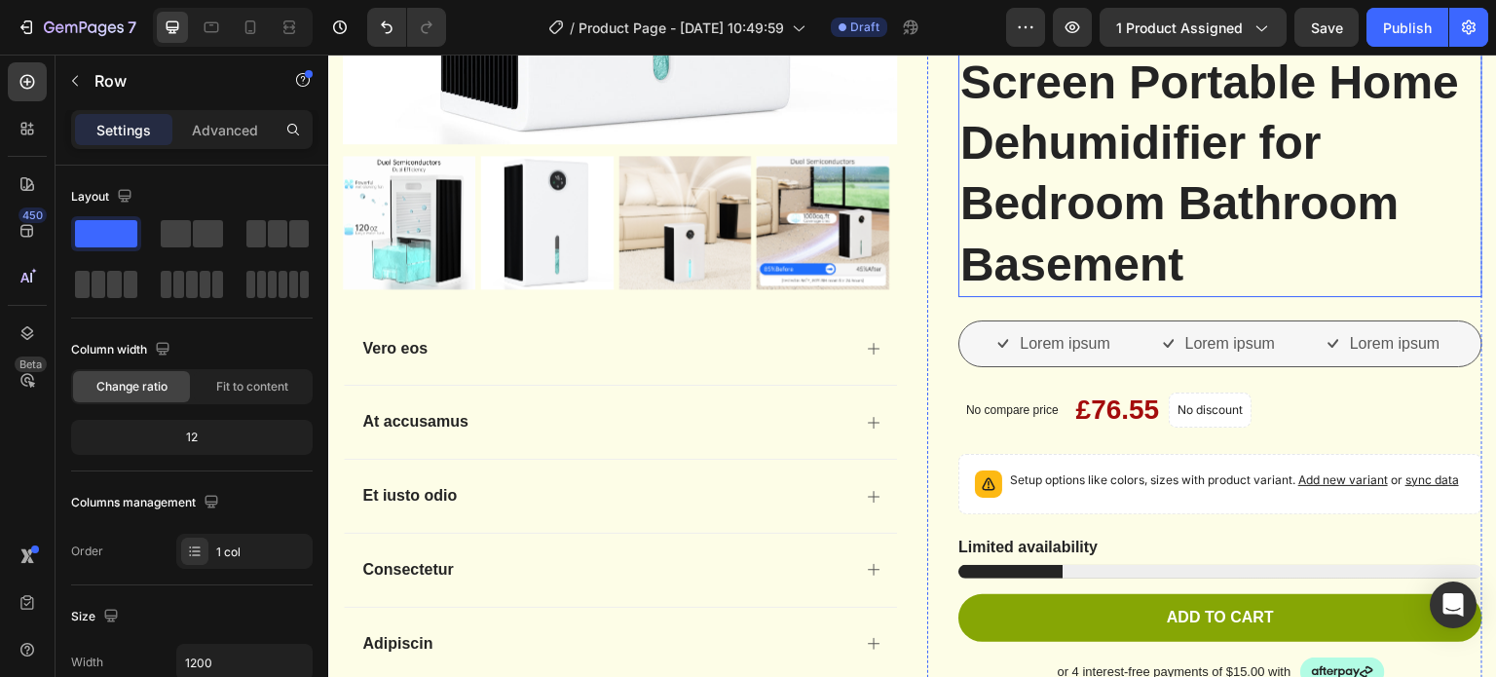
scroll to position [682, 0]
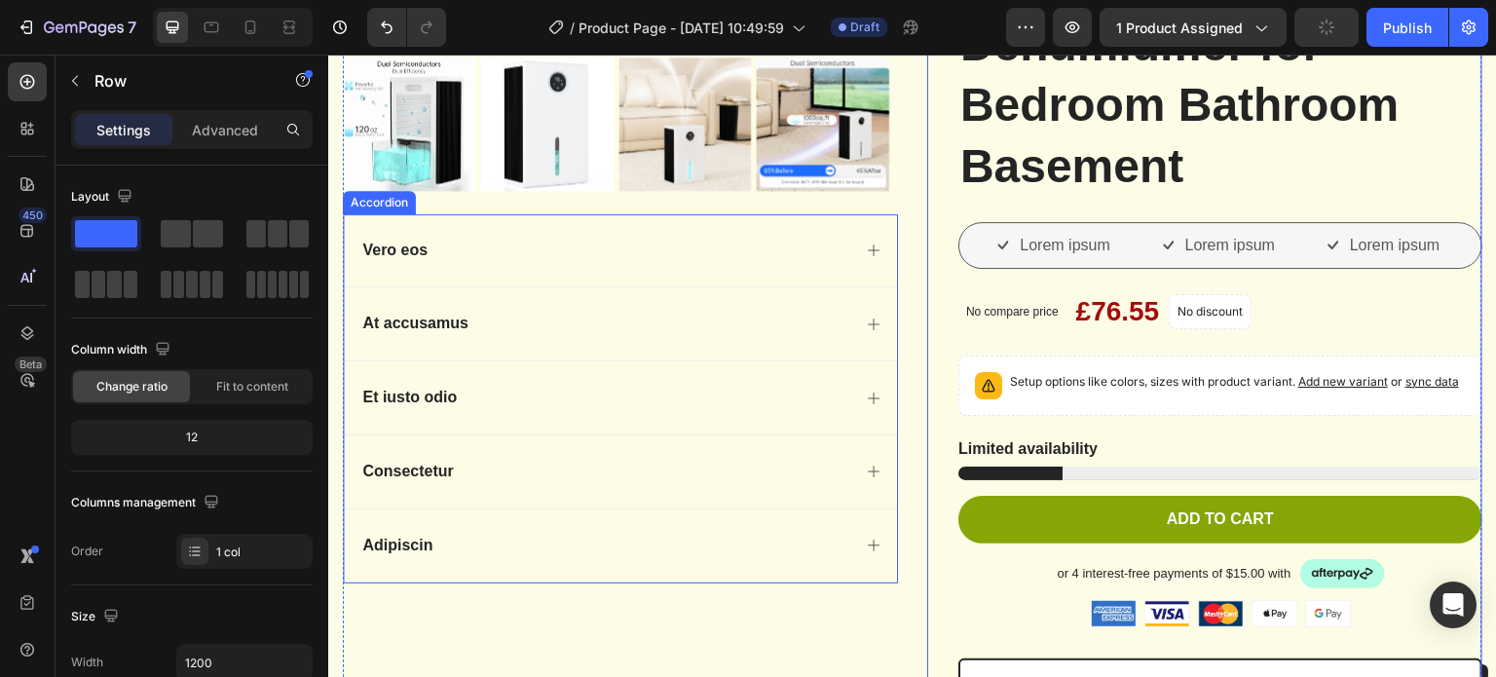
click at [716, 252] on div "Vero eos" at bounding box center [604, 251] width 491 height 26
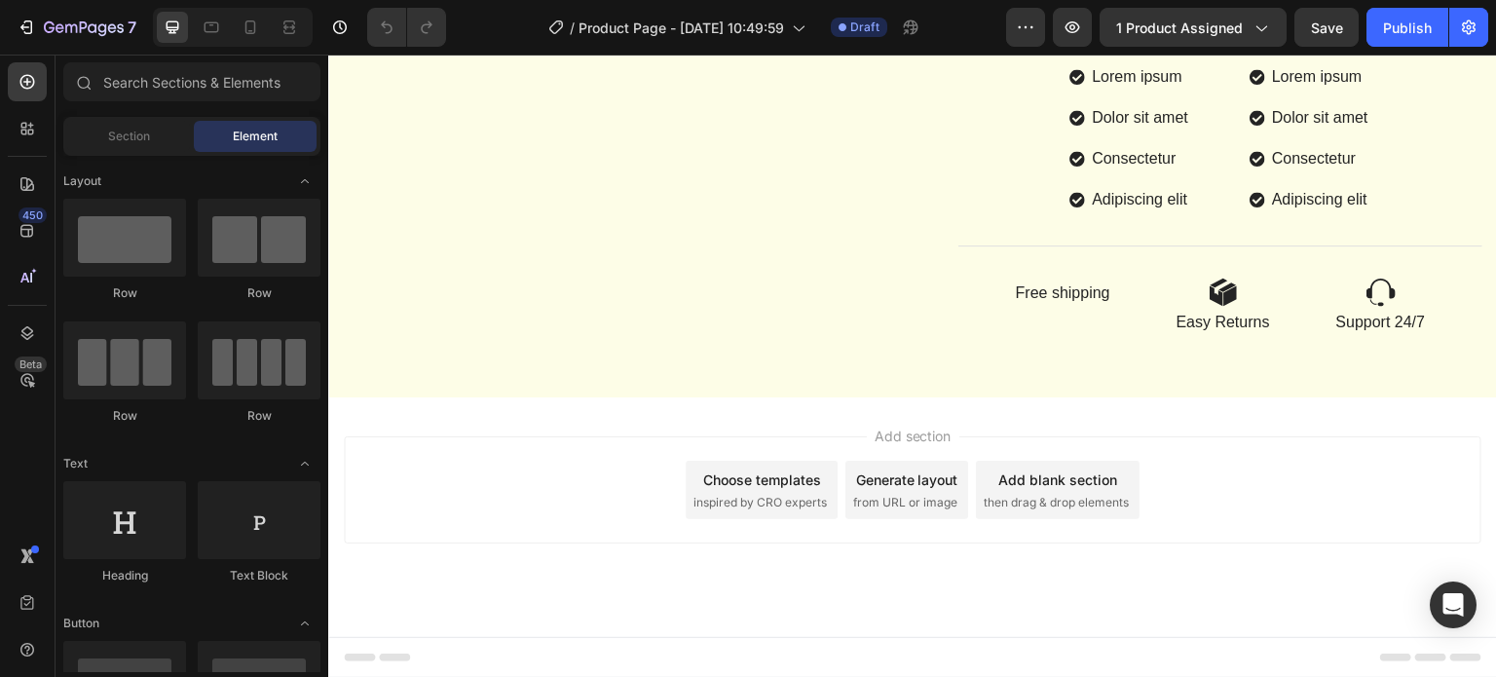
scroll to position [1689, 0]
click at [23, 131] on icon at bounding box center [27, 128] width 19 height 19
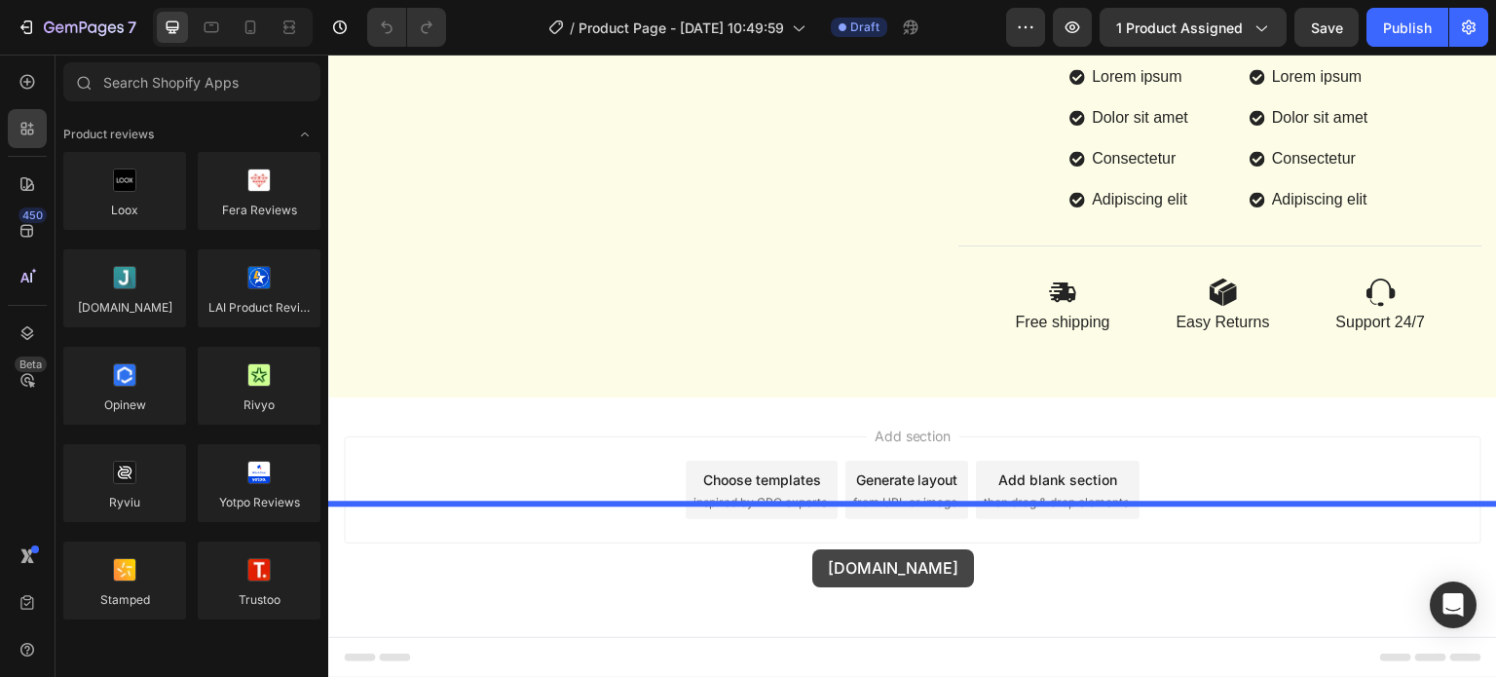
drag, startPoint x: 449, startPoint y: 341, endPoint x: 812, endPoint y: 549, distance: 418.8
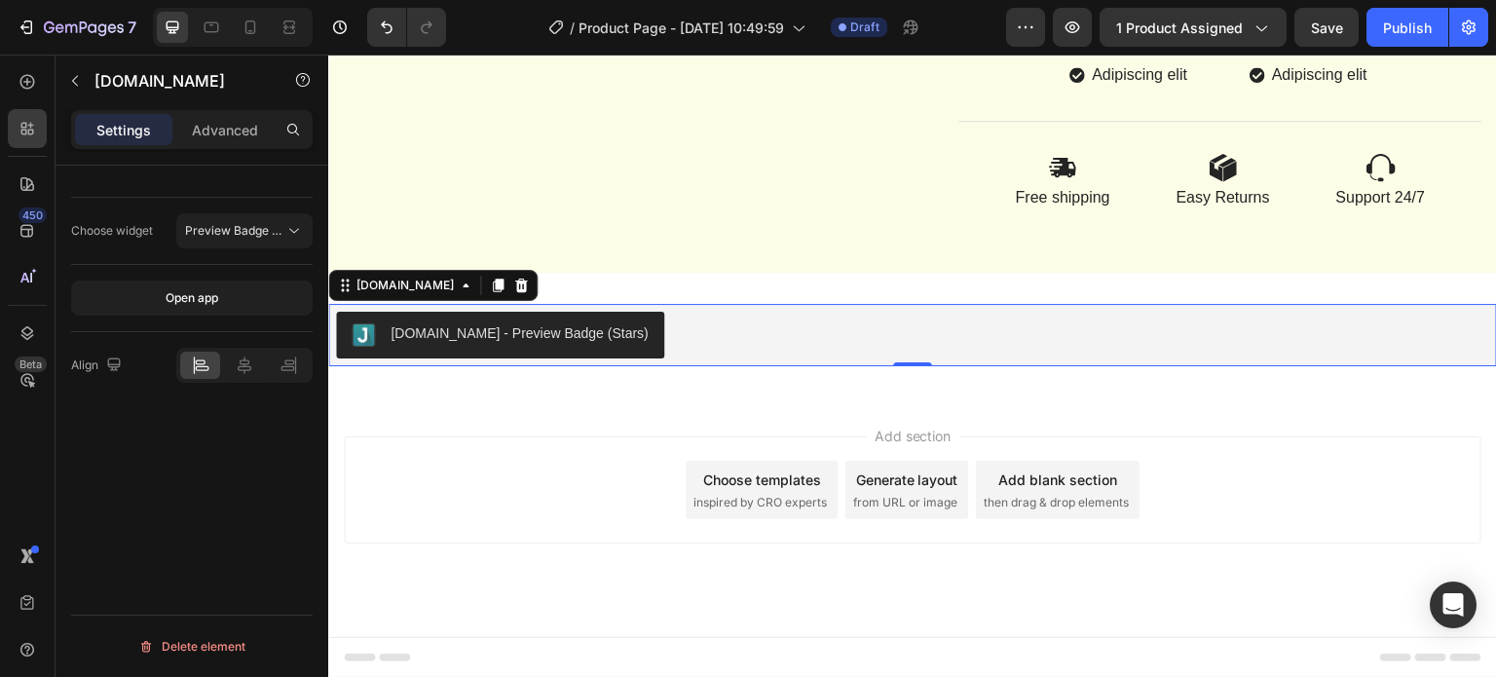
scroll to position [1814, 0]
click at [237, 132] on p "Advanced" at bounding box center [225, 130] width 66 height 20
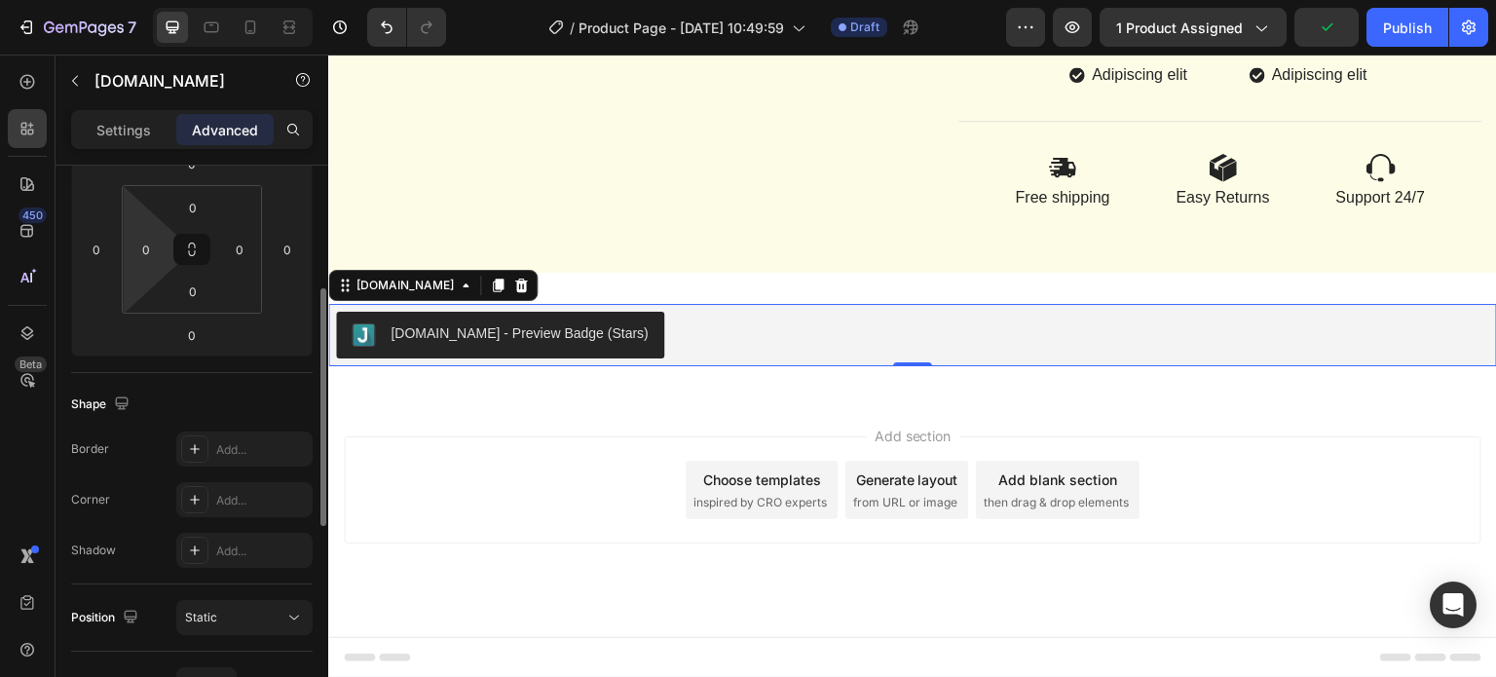
scroll to position [0, 0]
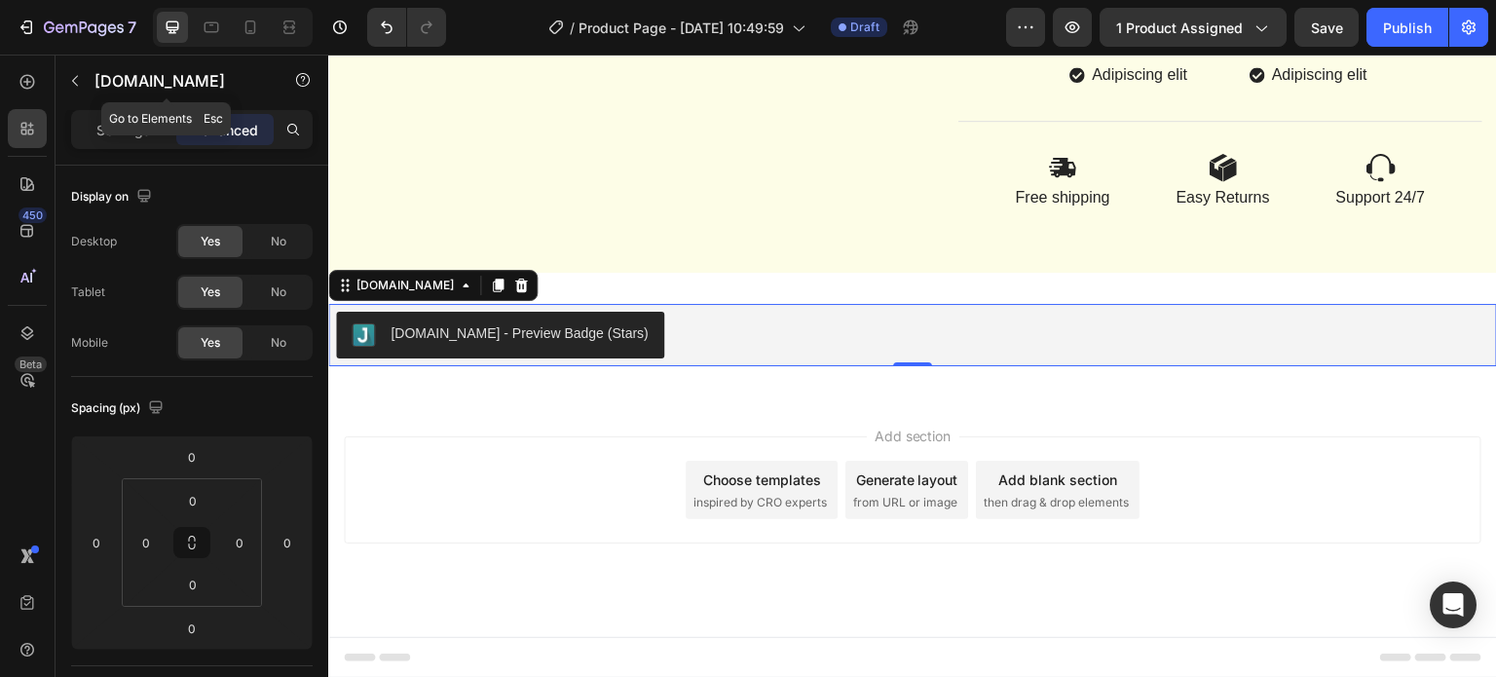
click at [78, 81] on icon "button" at bounding box center [75, 81] width 16 height 16
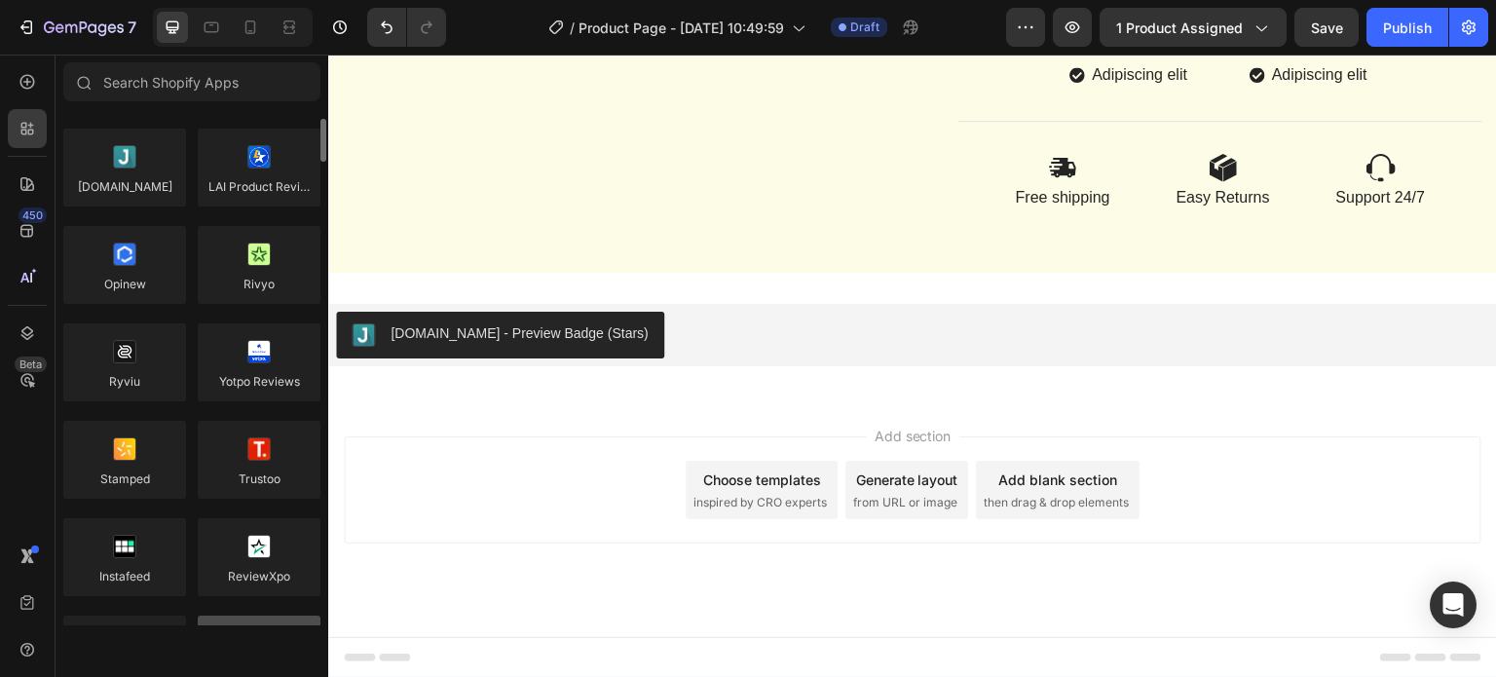
scroll to position [243, 0]
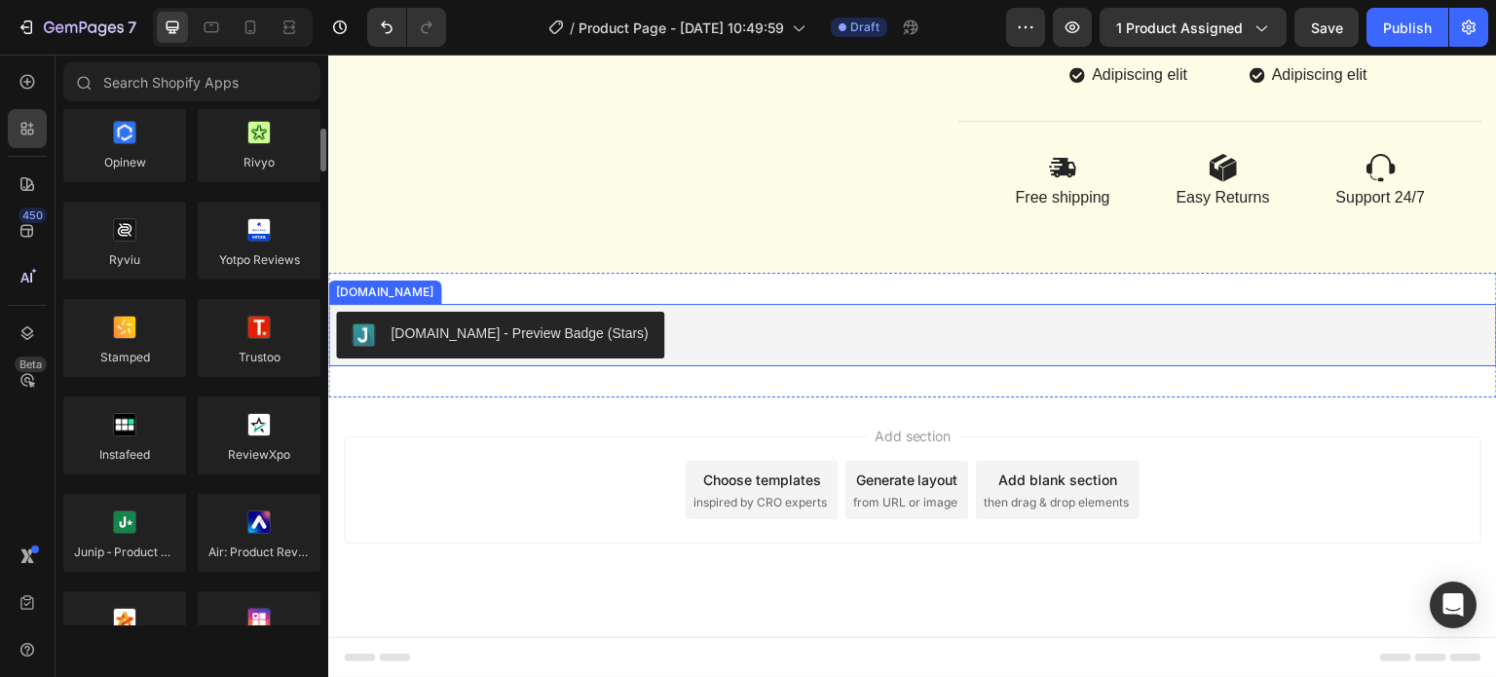
click at [525, 329] on div "[DOMAIN_NAME] - Preview Badge (Stars)" at bounding box center [520, 333] width 258 height 20
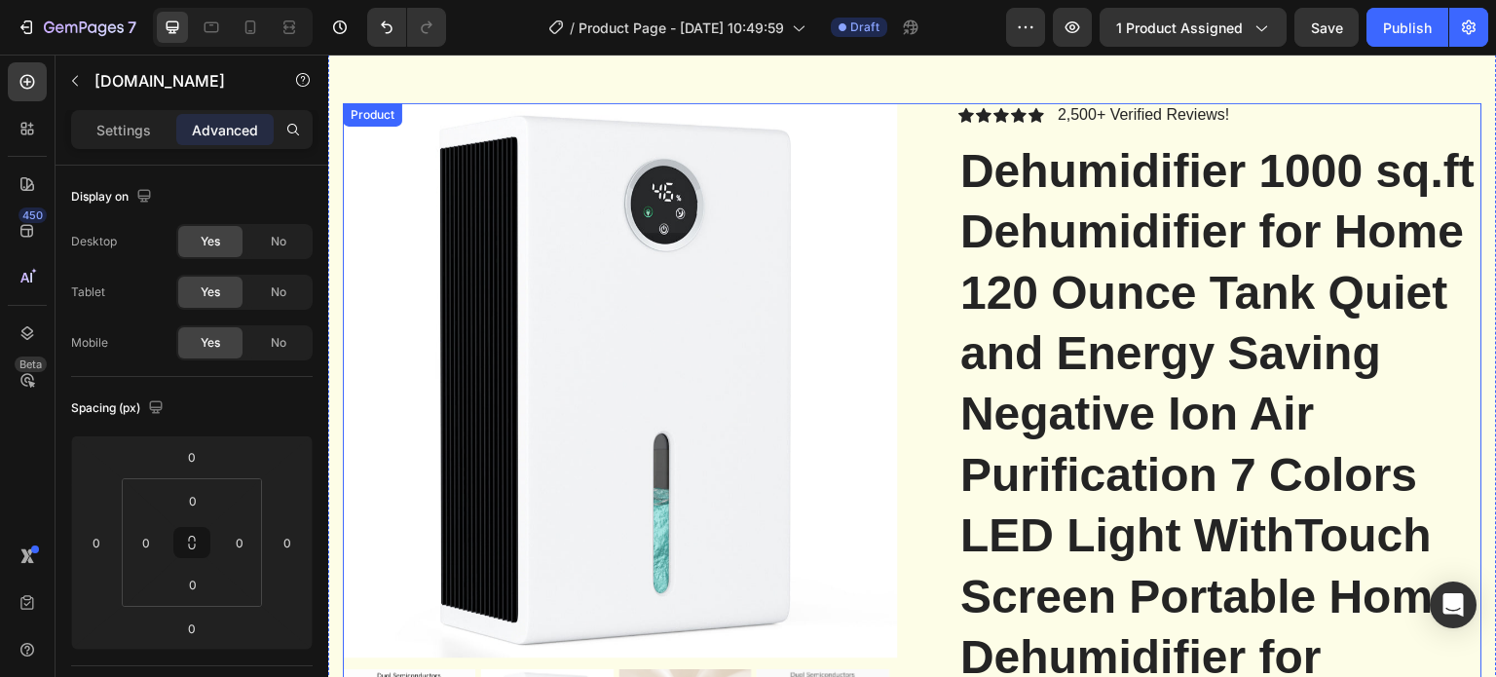
scroll to position [0, 0]
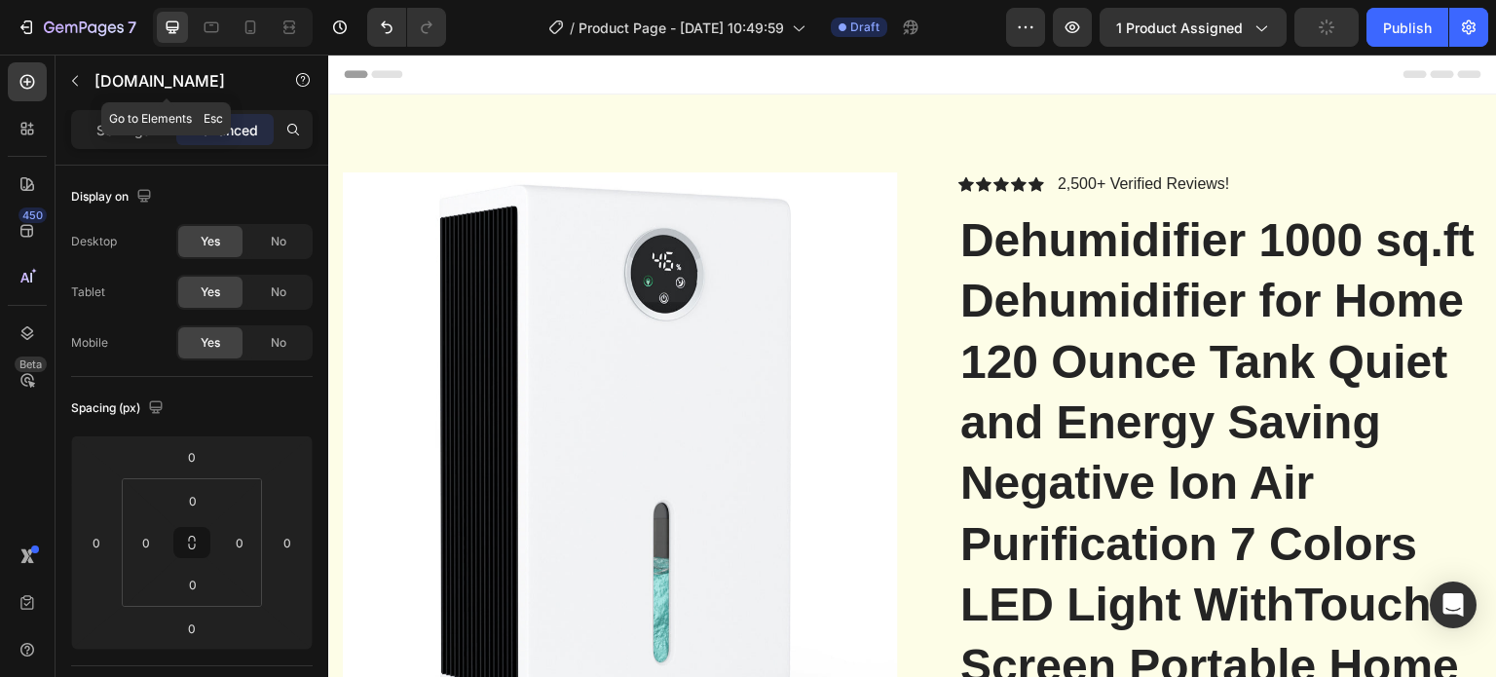
drag, startPoint x: 79, startPoint y: 84, endPoint x: 146, endPoint y: 151, distance: 95.0
click at [82, 84] on icon "button" at bounding box center [75, 81] width 16 height 16
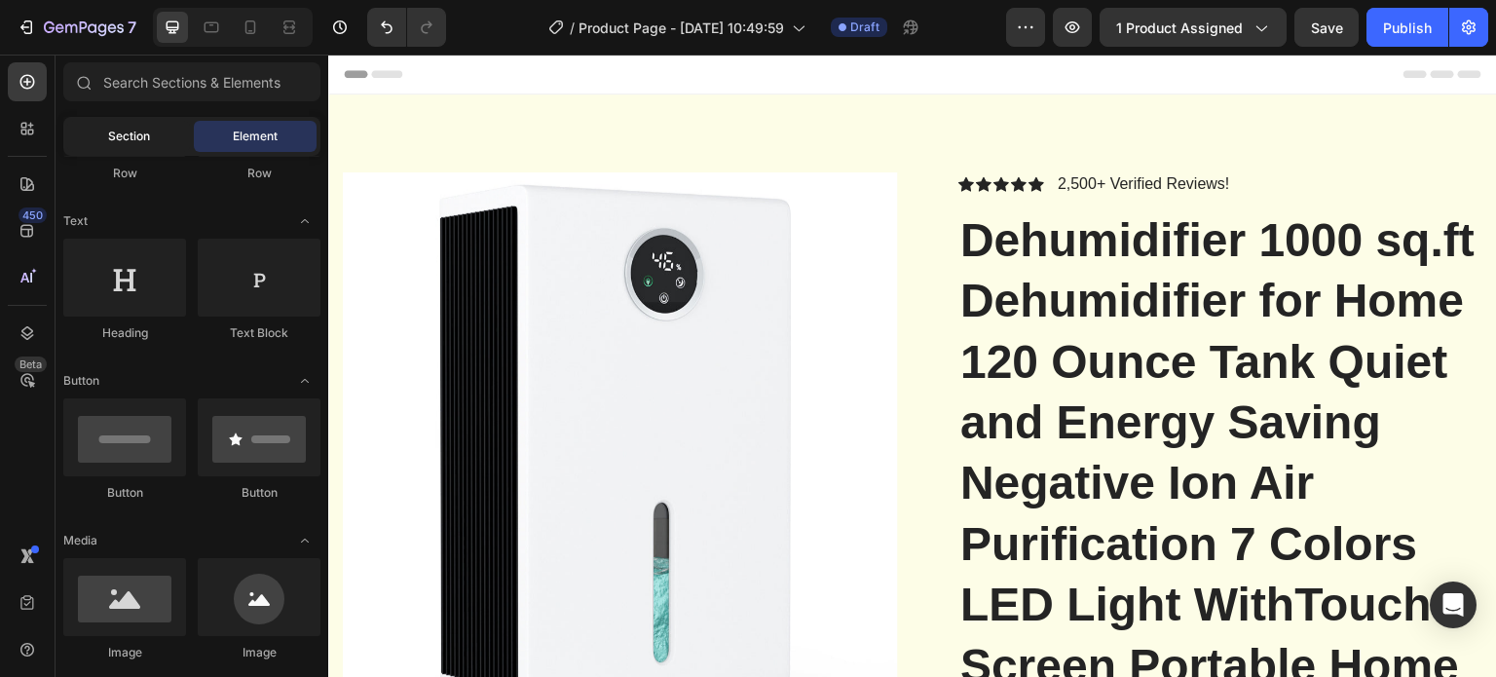
click at [87, 137] on div "Section" at bounding box center [128, 136] width 123 height 31
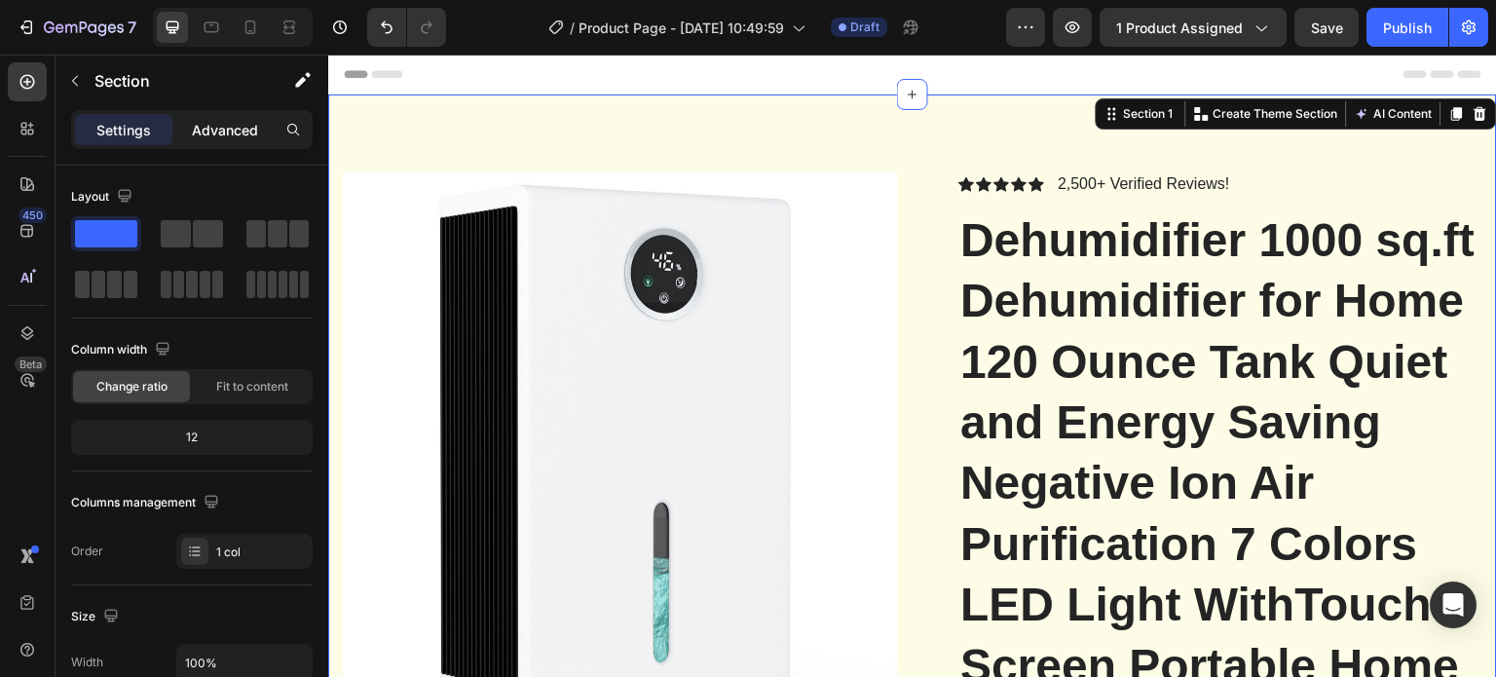
click at [230, 123] on p "Advanced" at bounding box center [225, 130] width 66 height 20
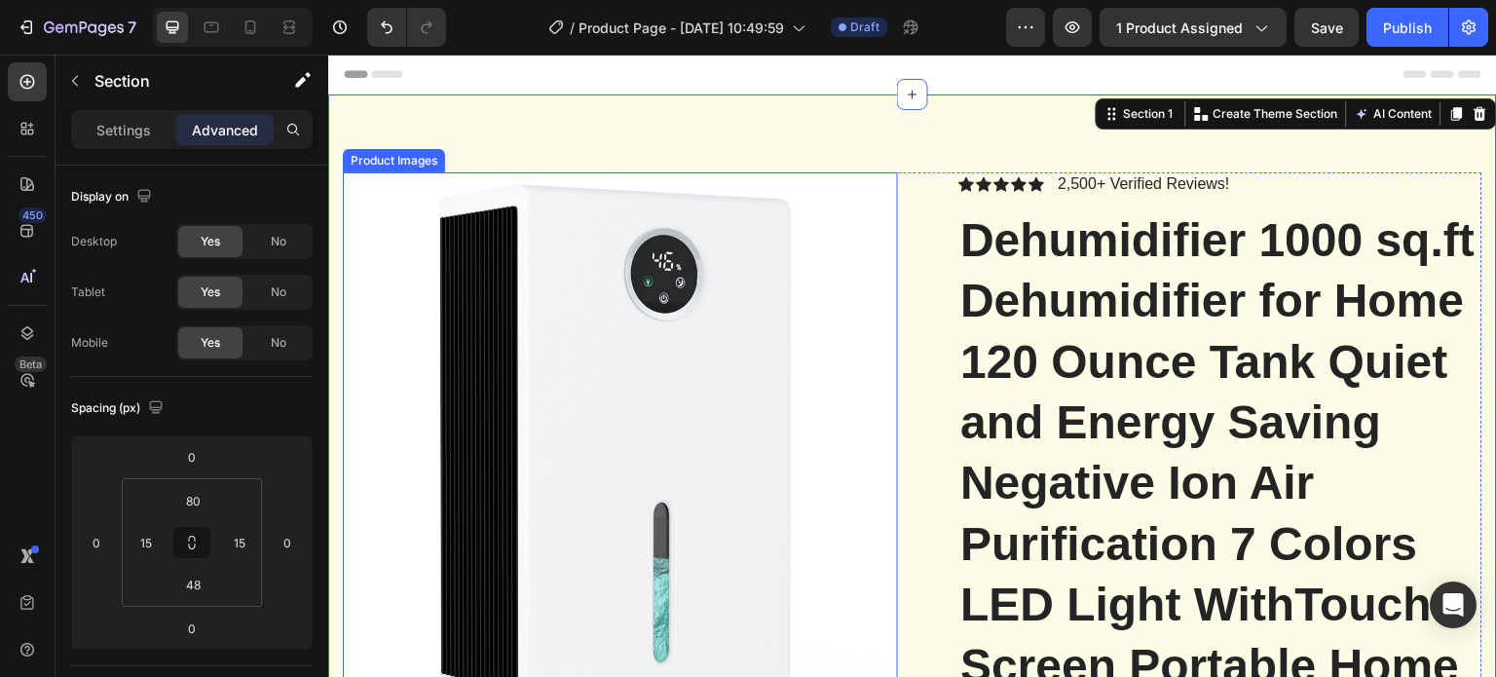
click at [765, 184] on img at bounding box center [620, 449] width 555 height 555
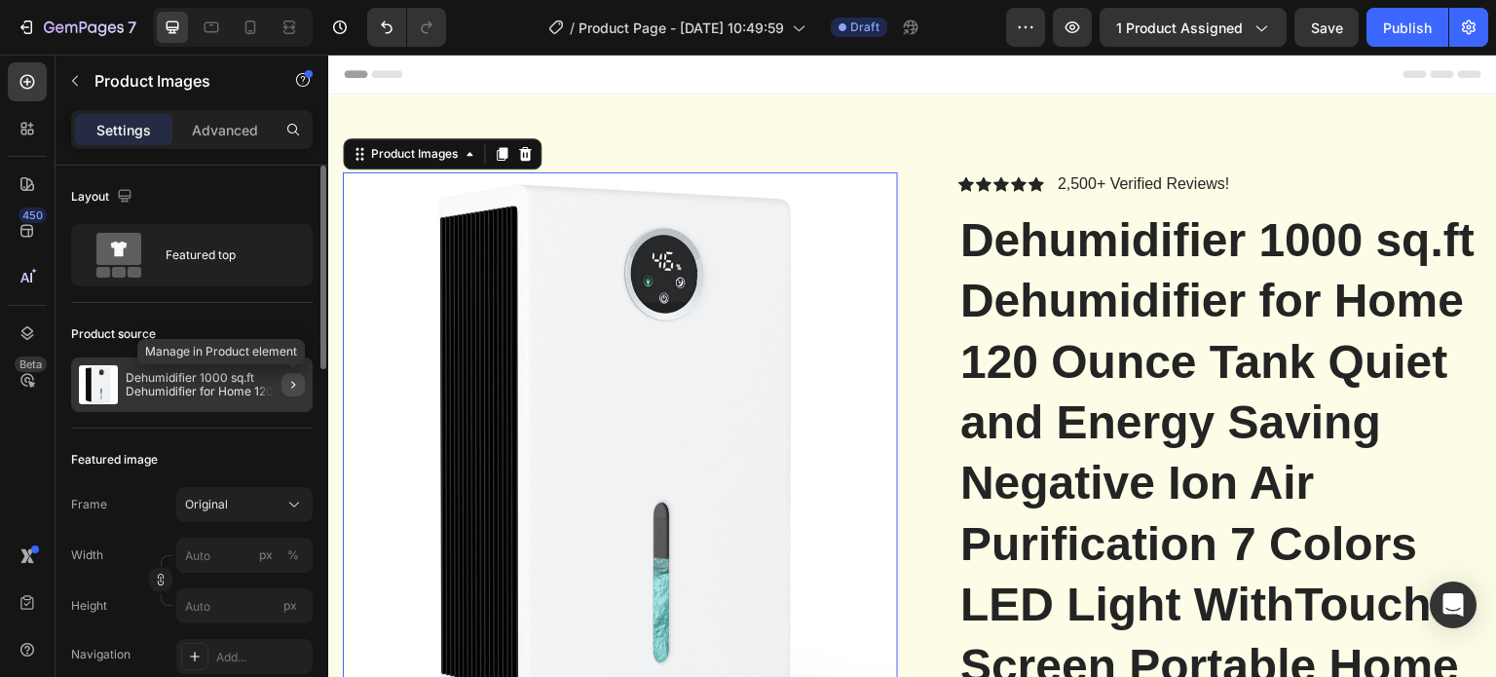
click at [295, 377] on icon "button" at bounding box center [293, 385] width 16 height 16
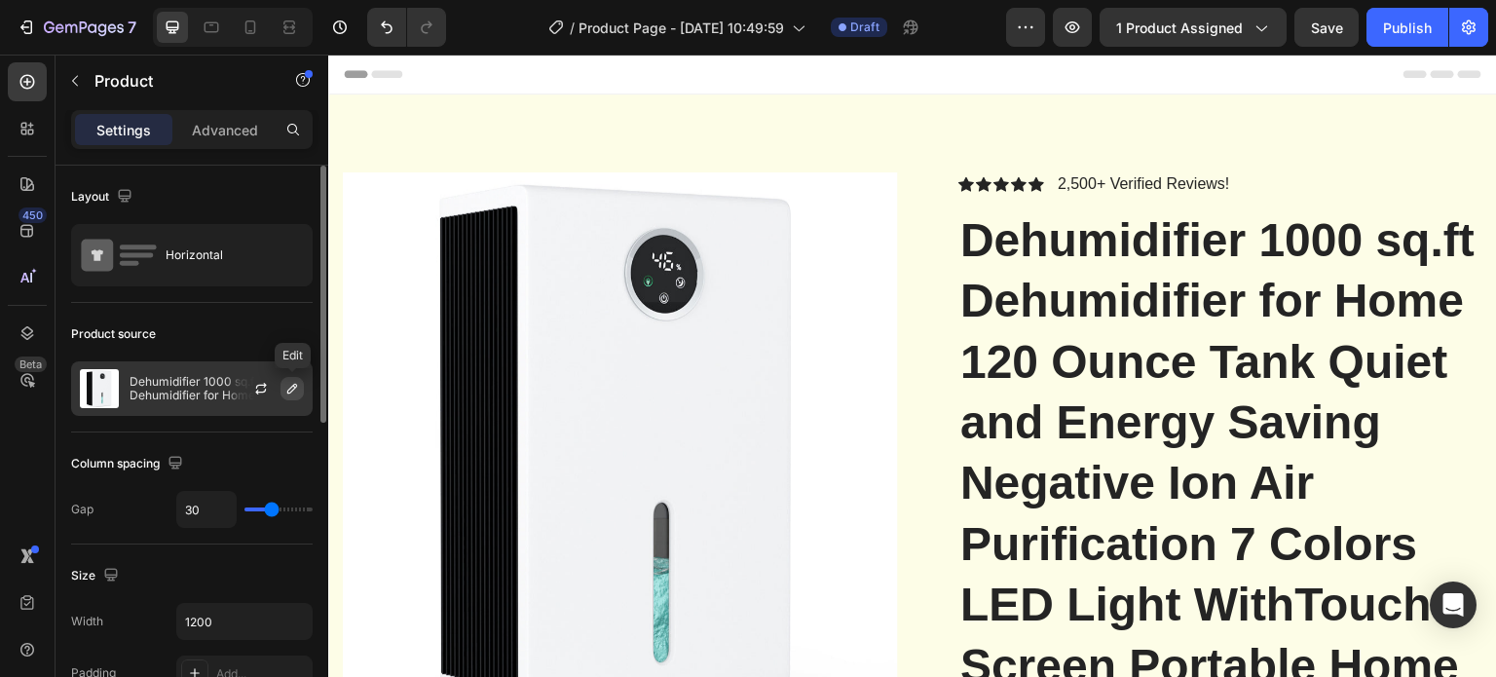
click at [292, 383] on icon "button" at bounding box center [292, 389] width 16 height 16
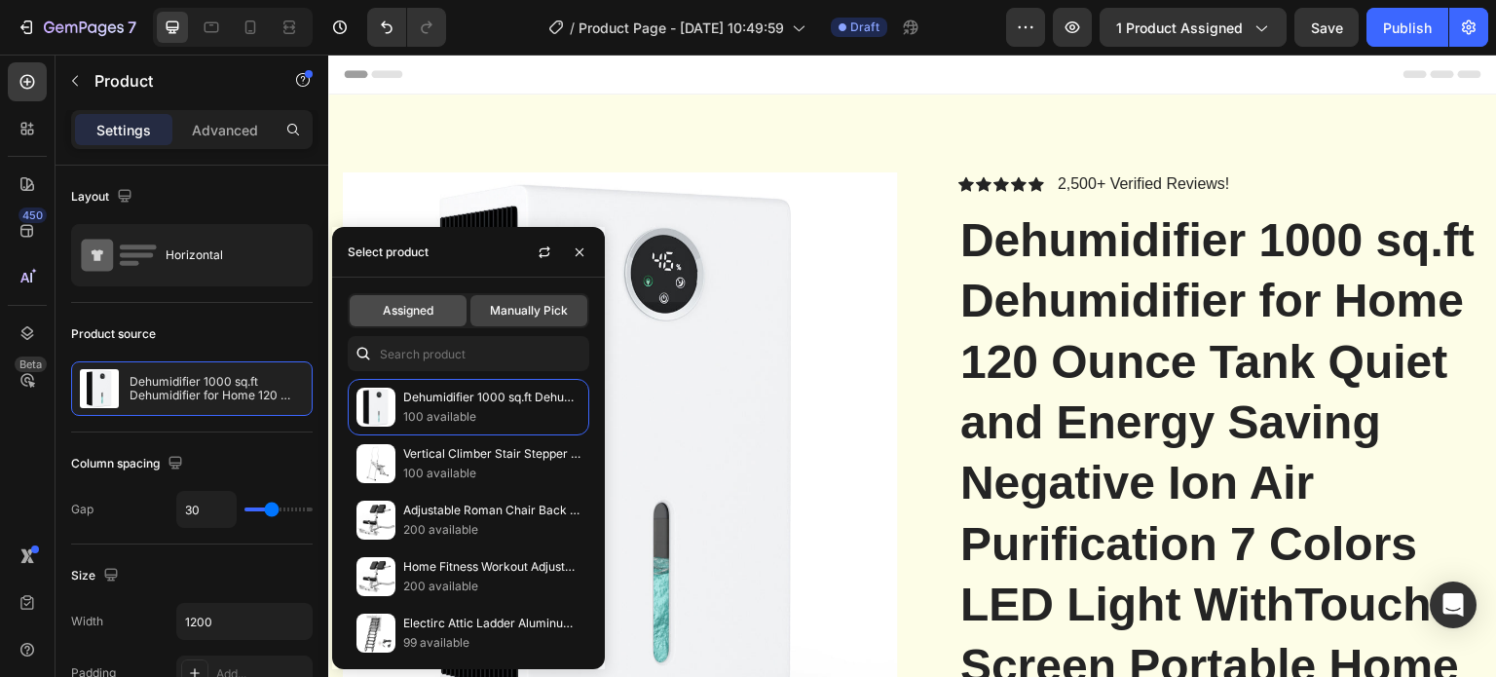
click at [395, 310] on span "Assigned" at bounding box center [408, 311] width 51 height 18
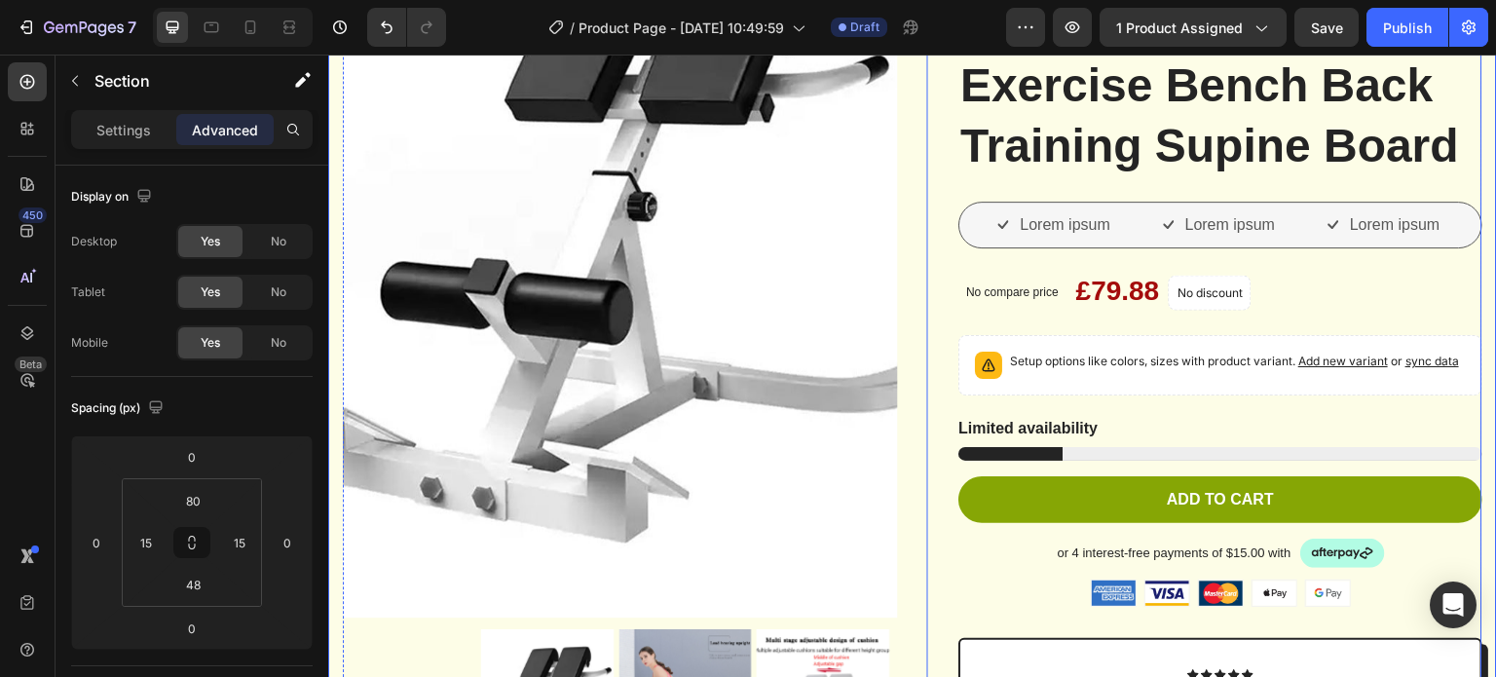
scroll to position [292, 0]
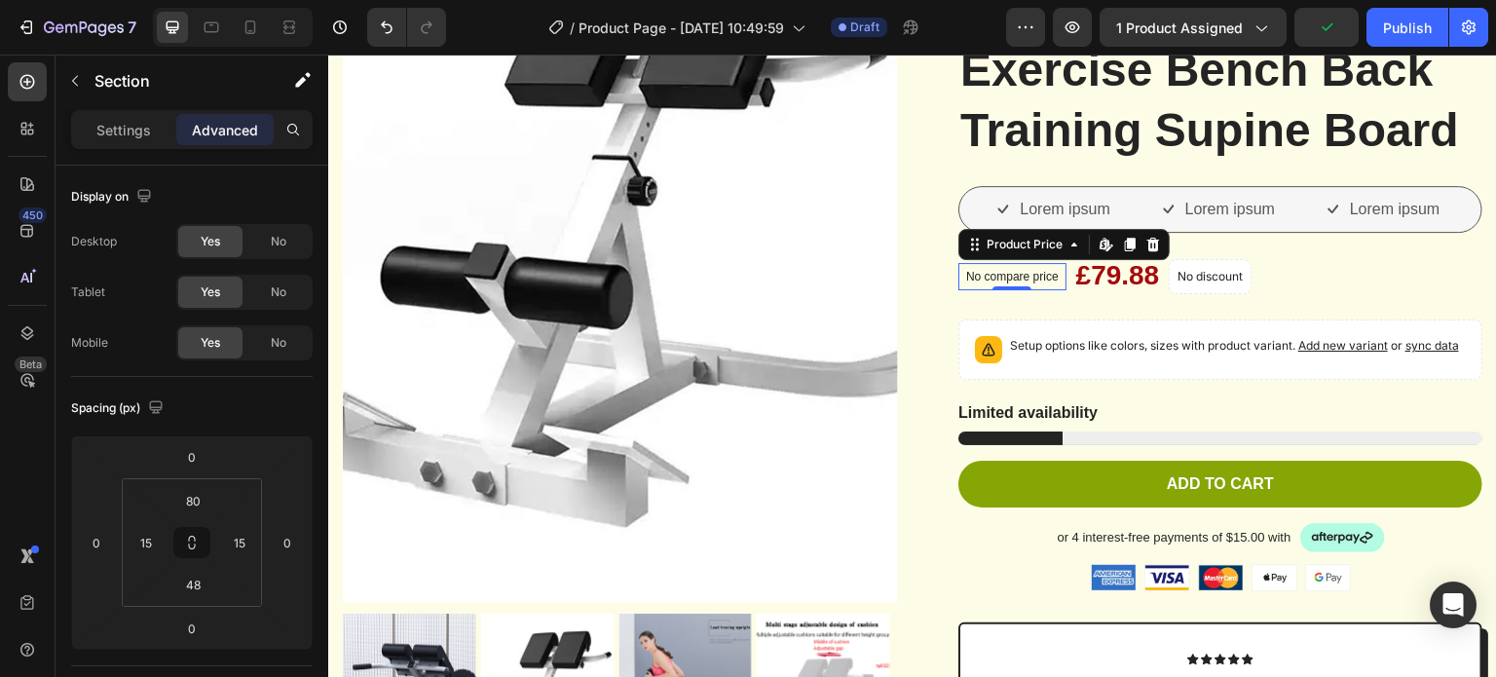
click at [1015, 282] on p "No compare price" at bounding box center [1012, 277] width 93 height 12
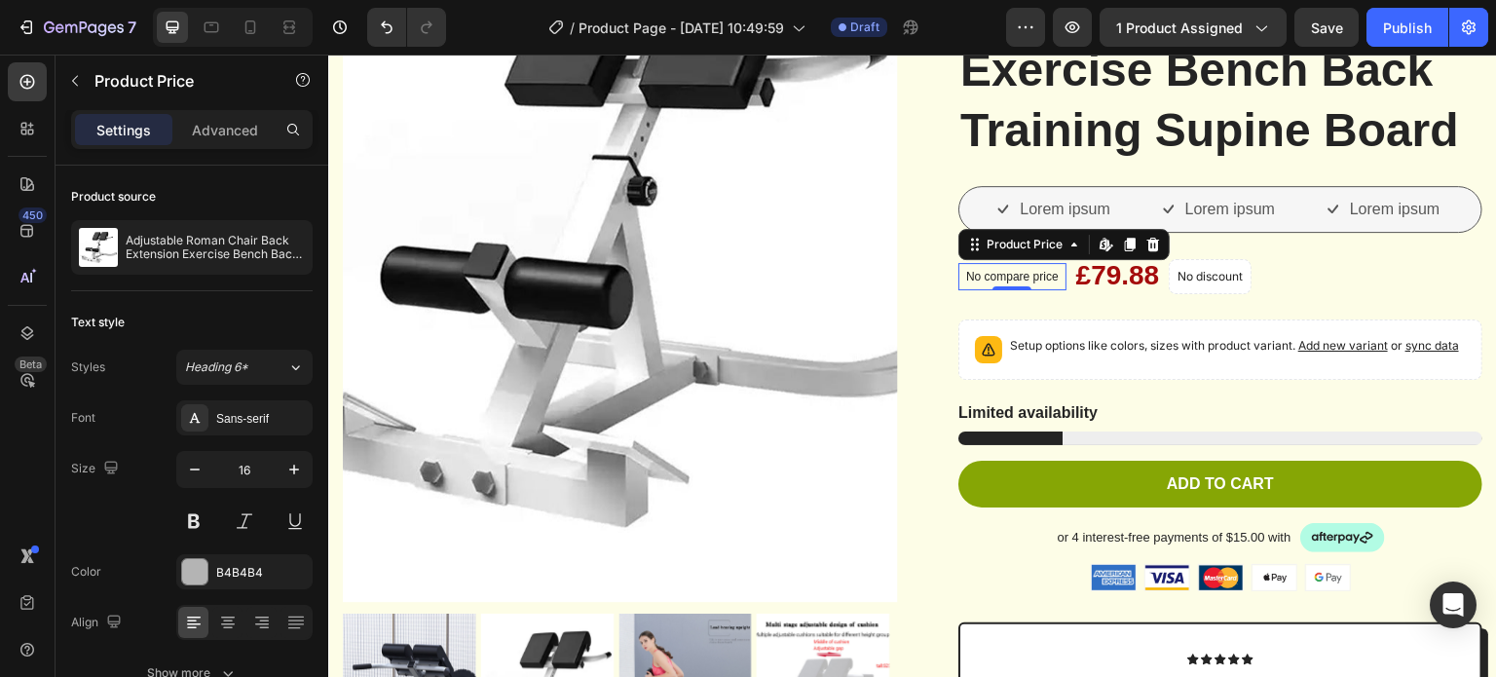
click at [1014, 282] on p "No compare price" at bounding box center [1012, 277] width 93 height 12
click at [1100, 249] on icon at bounding box center [1104, 244] width 8 height 12
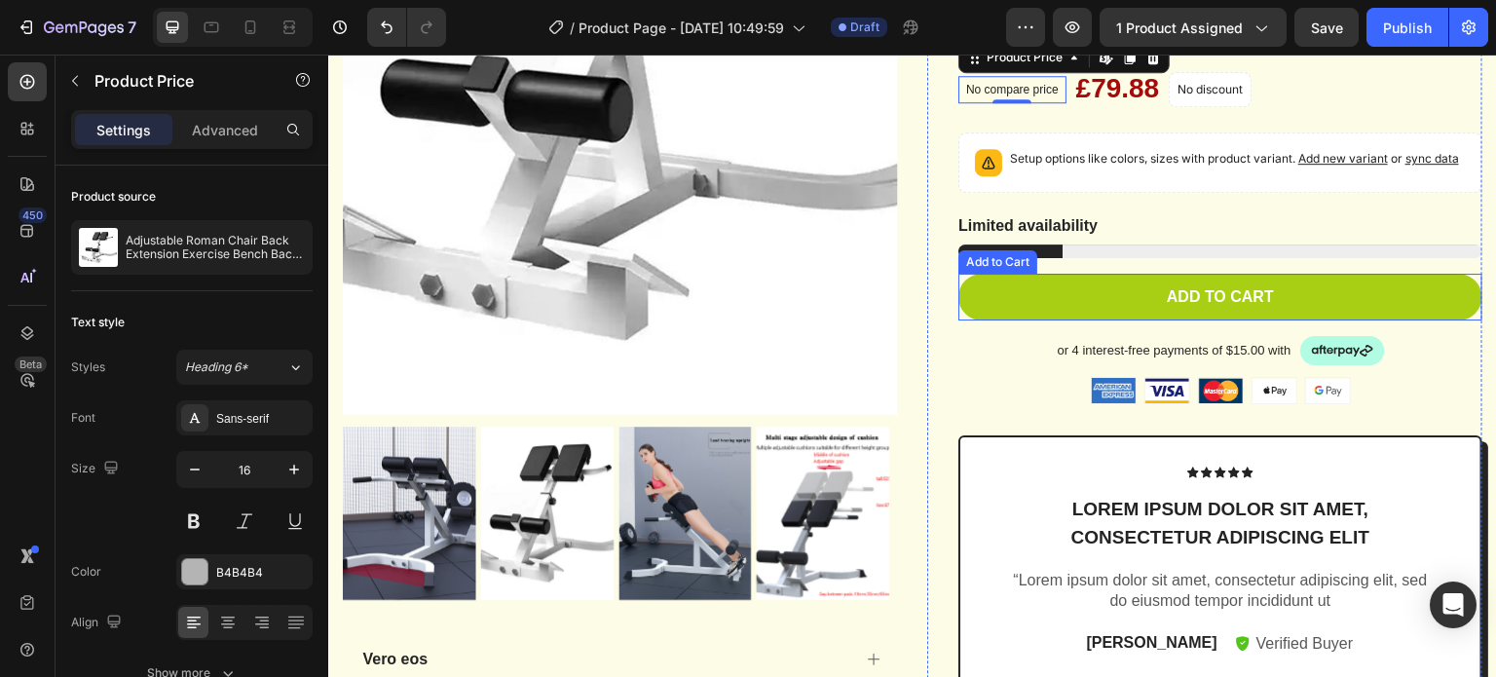
scroll to position [487, 0]
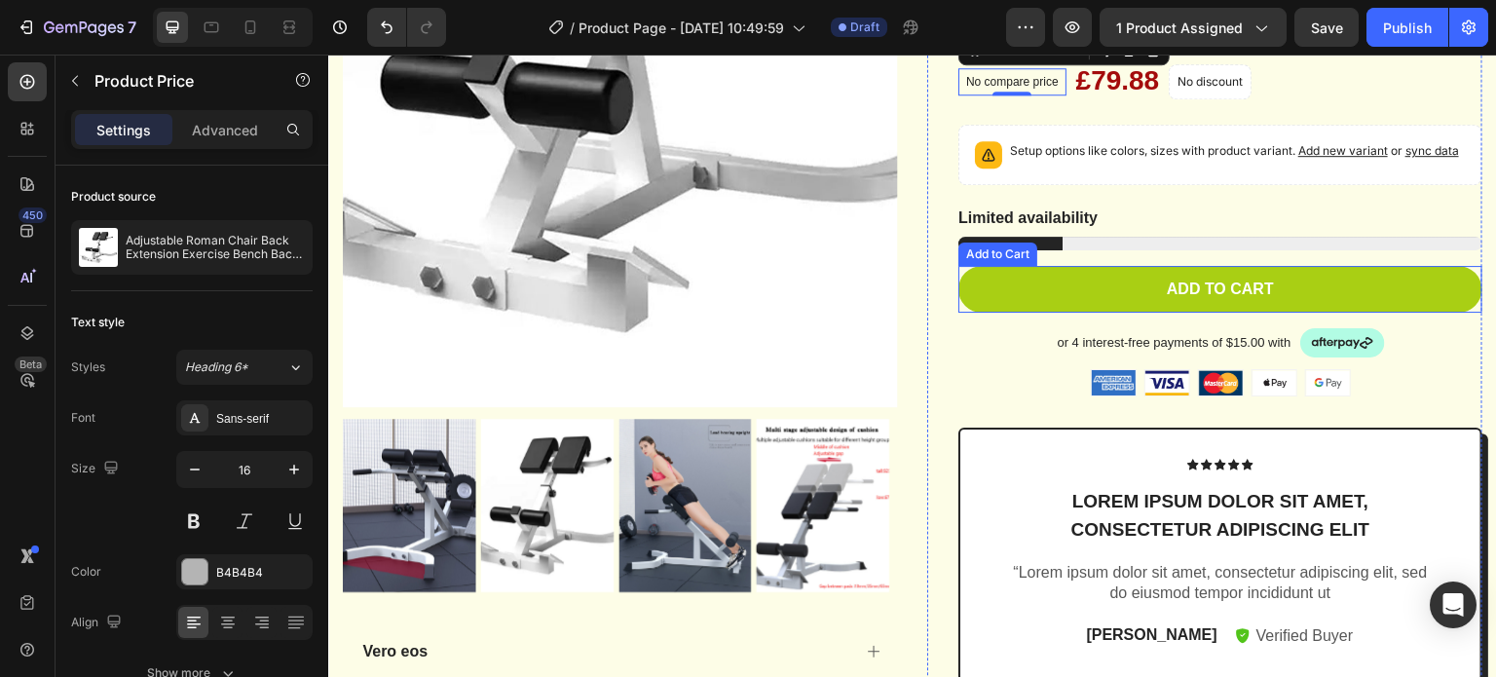
click at [1052, 314] on button "Add to cart" at bounding box center [1220, 290] width 524 height 48
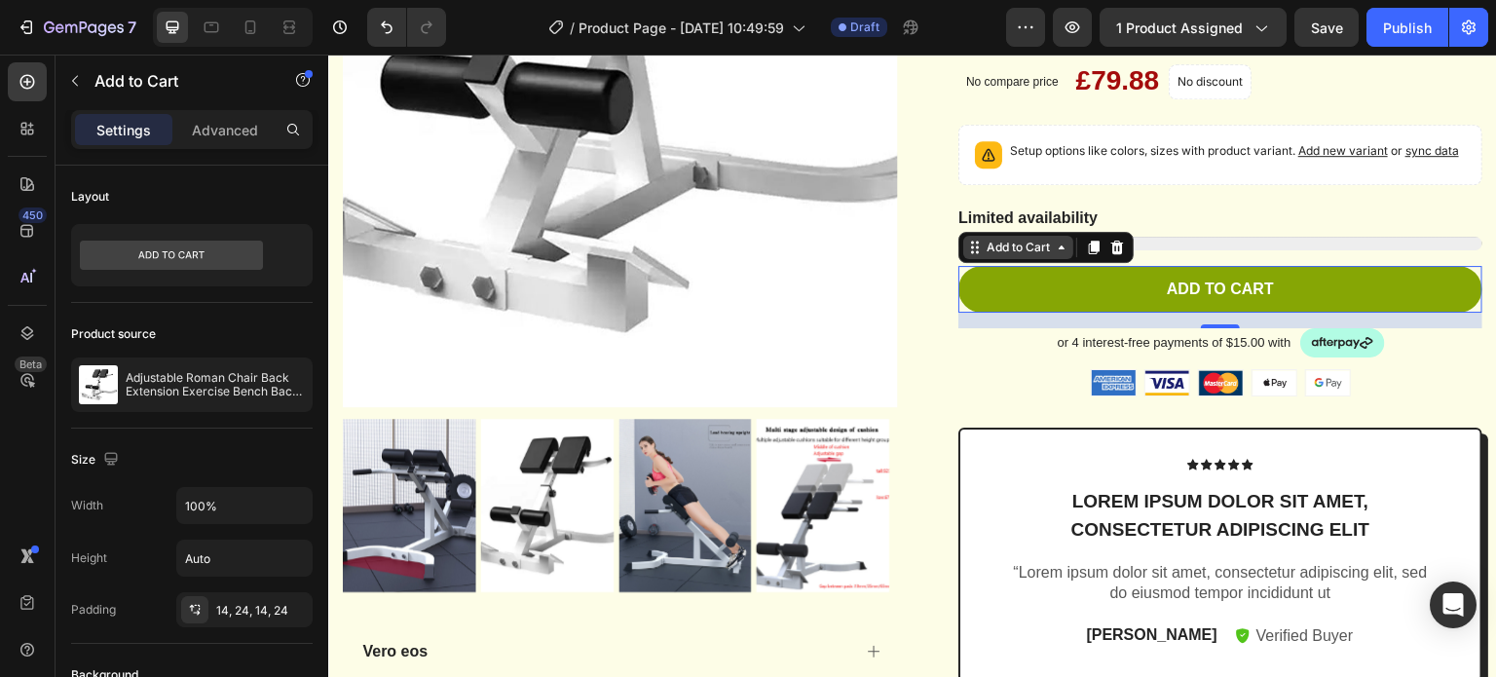
click at [1054, 255] on icon at bounding box center [1062, 248] width 16 height 16
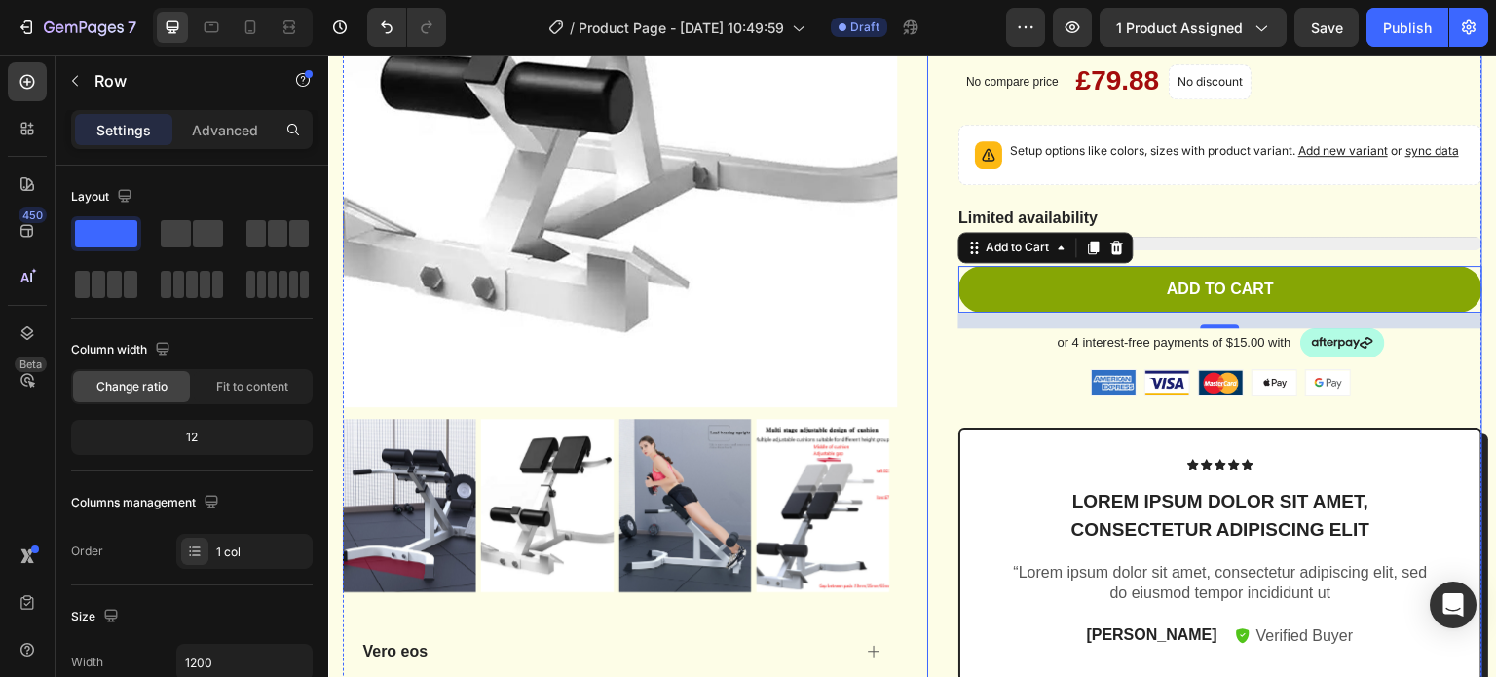
click at [1291, 328] on div "Icon Icon Icon Icon Icon Icon List 2,500+ Verified Reviews! Text Block Row Adju…" at bounding box center [1220, 362] width 524 height 1355
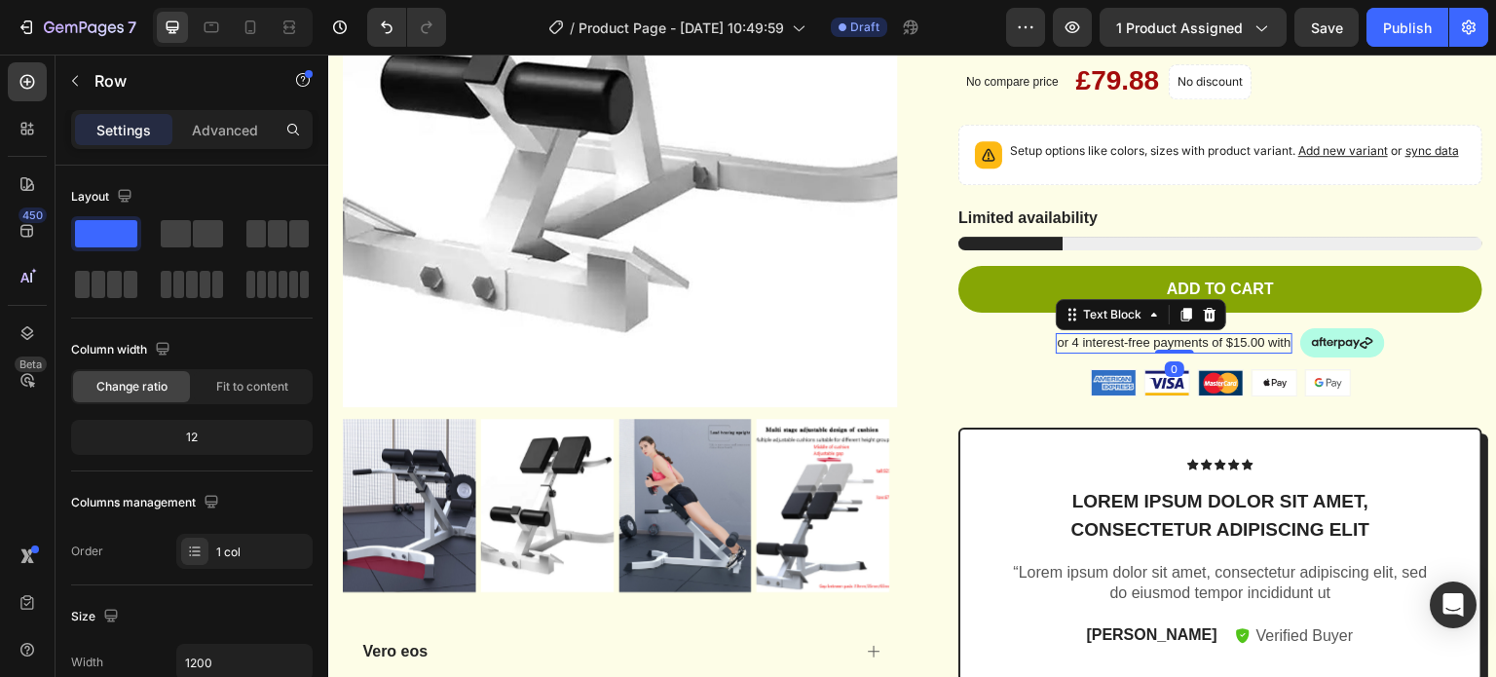
click at [1170, 352] on p "or 4 interest-free payments of $15.00 with" at bounding box center [1175, 343] width 234 height 17
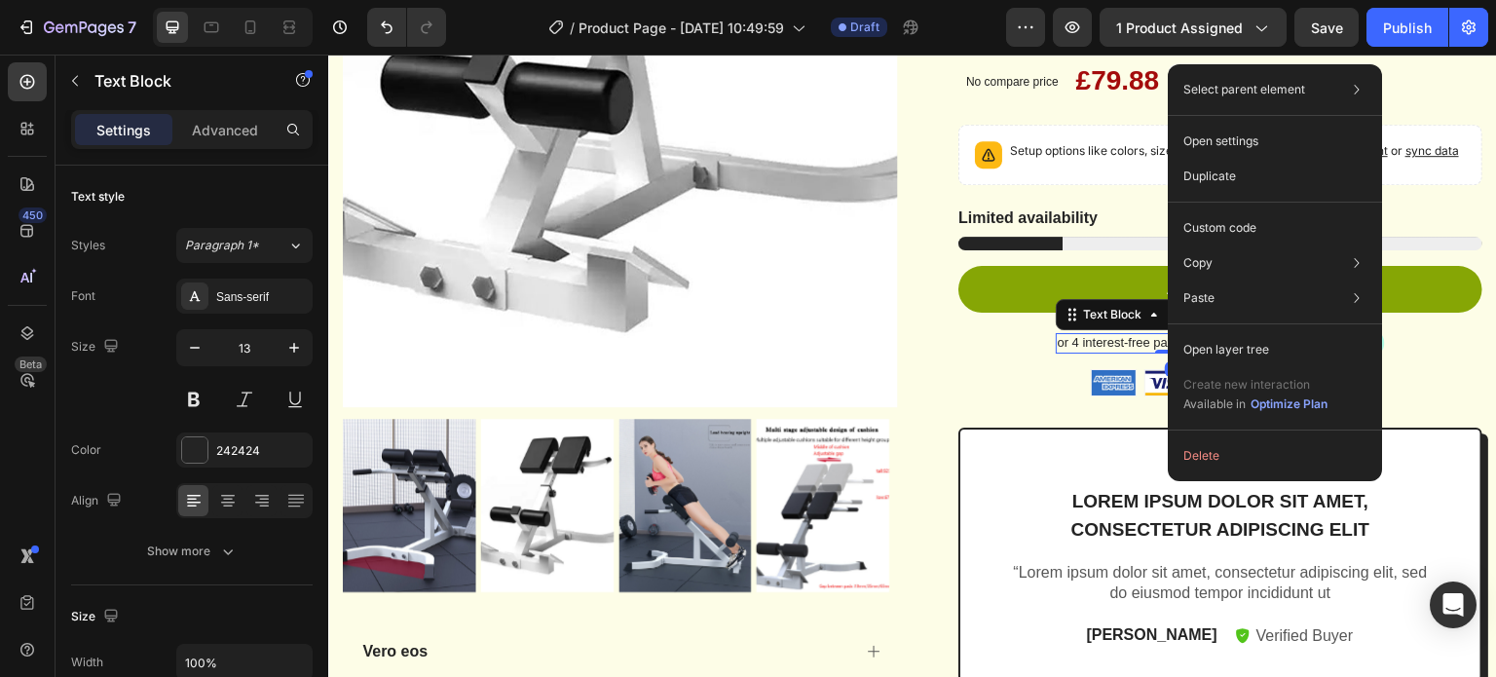
click at [1129, 352] on p "or 4 interest-free payments of $15.00 with" at bounding box center [1175, 343] width 234 height 17
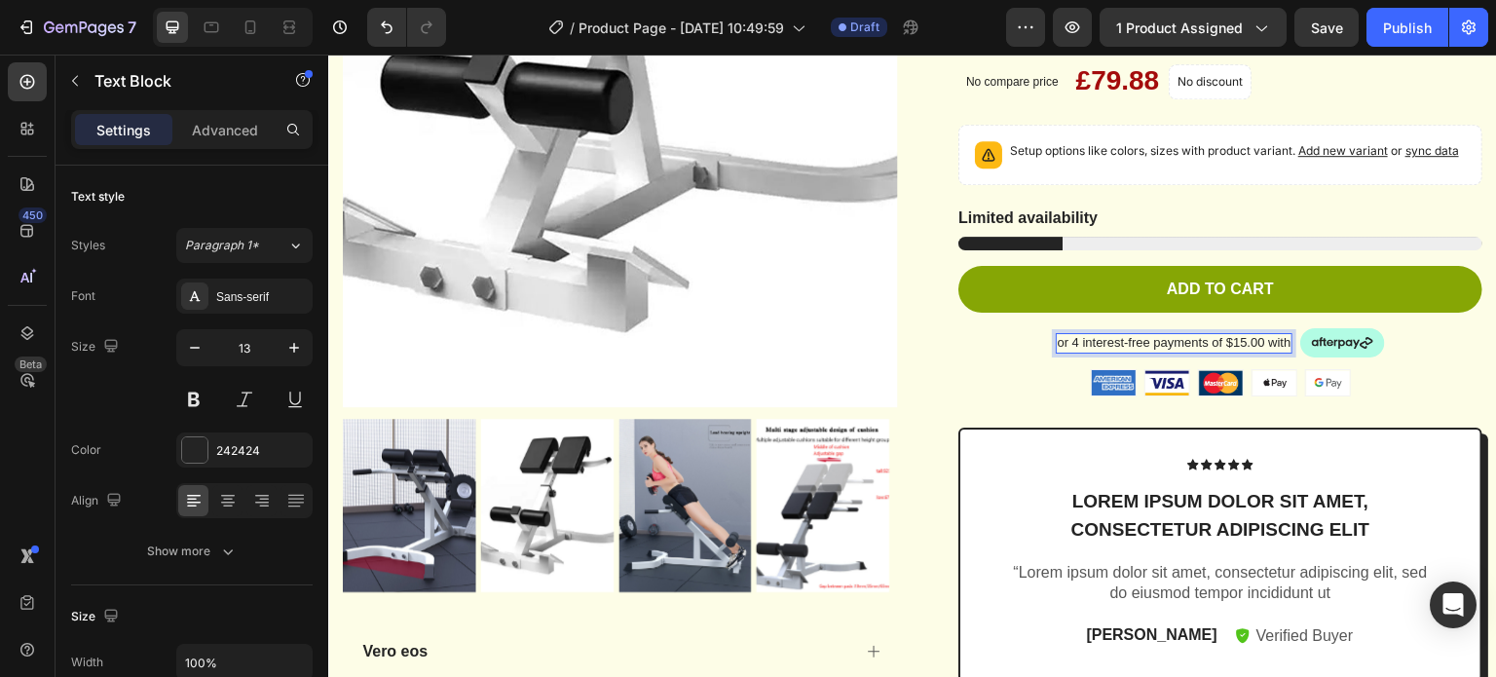
click at [1197, 352] on p "or 4 interest-free payments of $15.00 with" at bounding box center [1175, 343] width 234 height 17
drag, startPoint x: 1197, startPoint y: 414, endPoint x: 1133, endPoint y: 417, distance: 64.3
click at [1133, 352] on p "or 4 interest-free payments of $15.00 with" at bounding box center [1175, 343] width 234 height 17
drag, startPoint x: 1133, startPoint y: 417, endPoint x: 1090, endPoint y: 416, distance: 42.9
click at [1090, 352] on p "or 4 interest-free payments of $15.00 with" at bounding box center [1175, 343] width 234 height 17
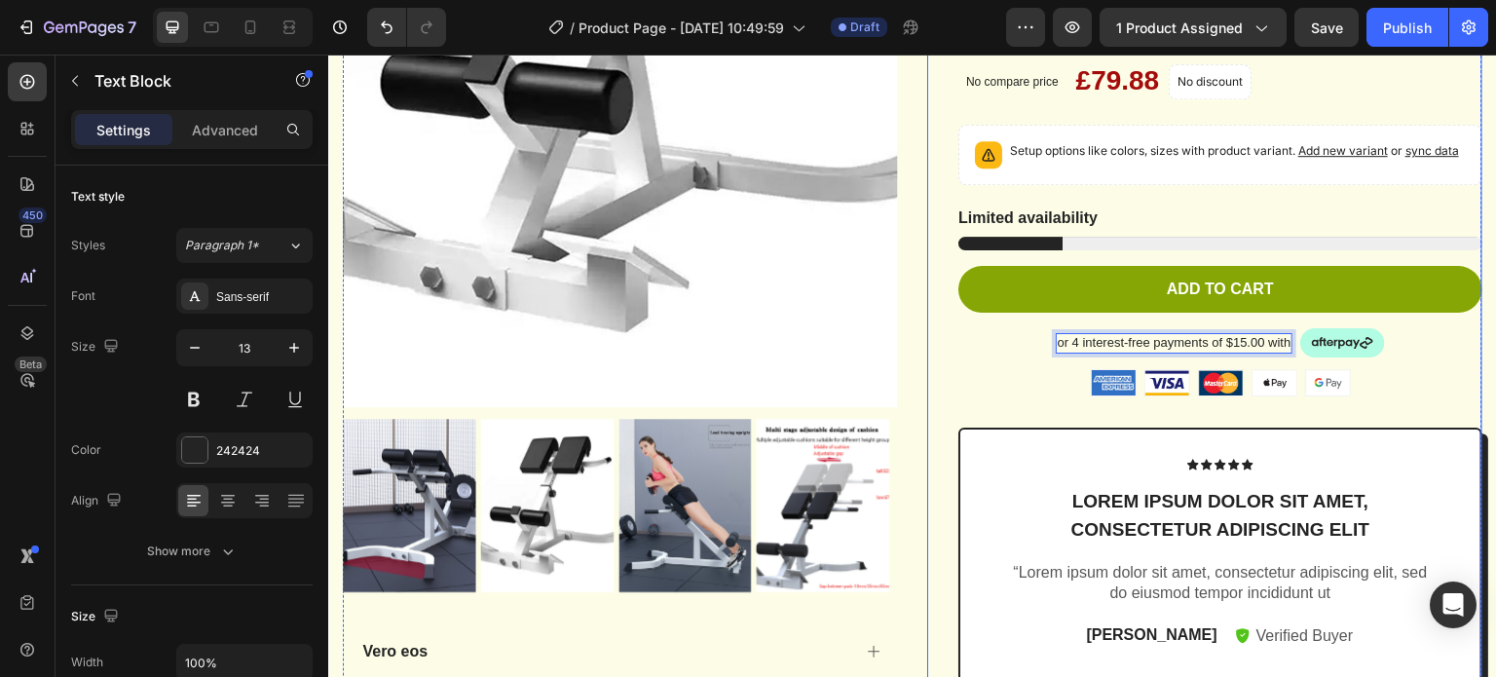
click at [1375, 396] on div "Image Image Image Image Image Row" at bounding box center [1220, 382] width 524 height 27
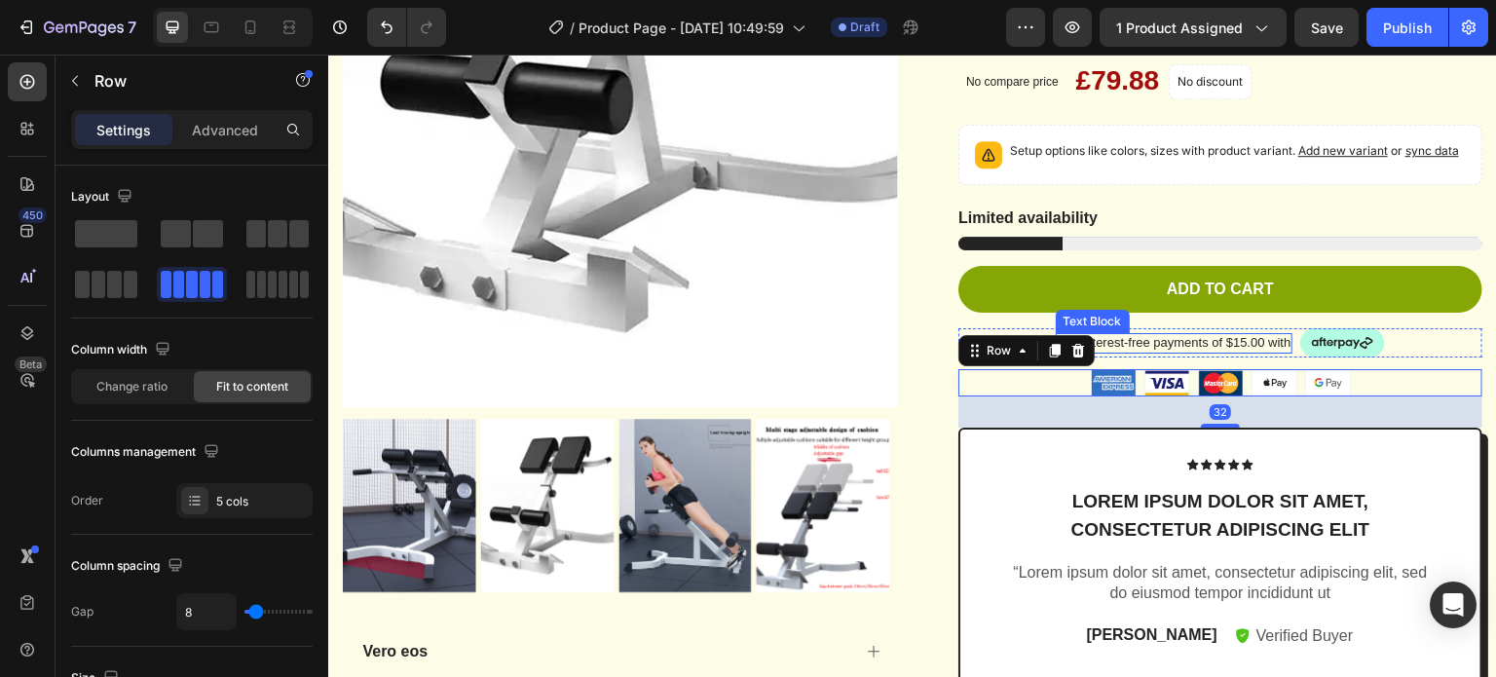
click at [1199, 352] on p "or 4 interest-free payments of $15.00 with" at bounding box center [1175, 343] width 234 height 17
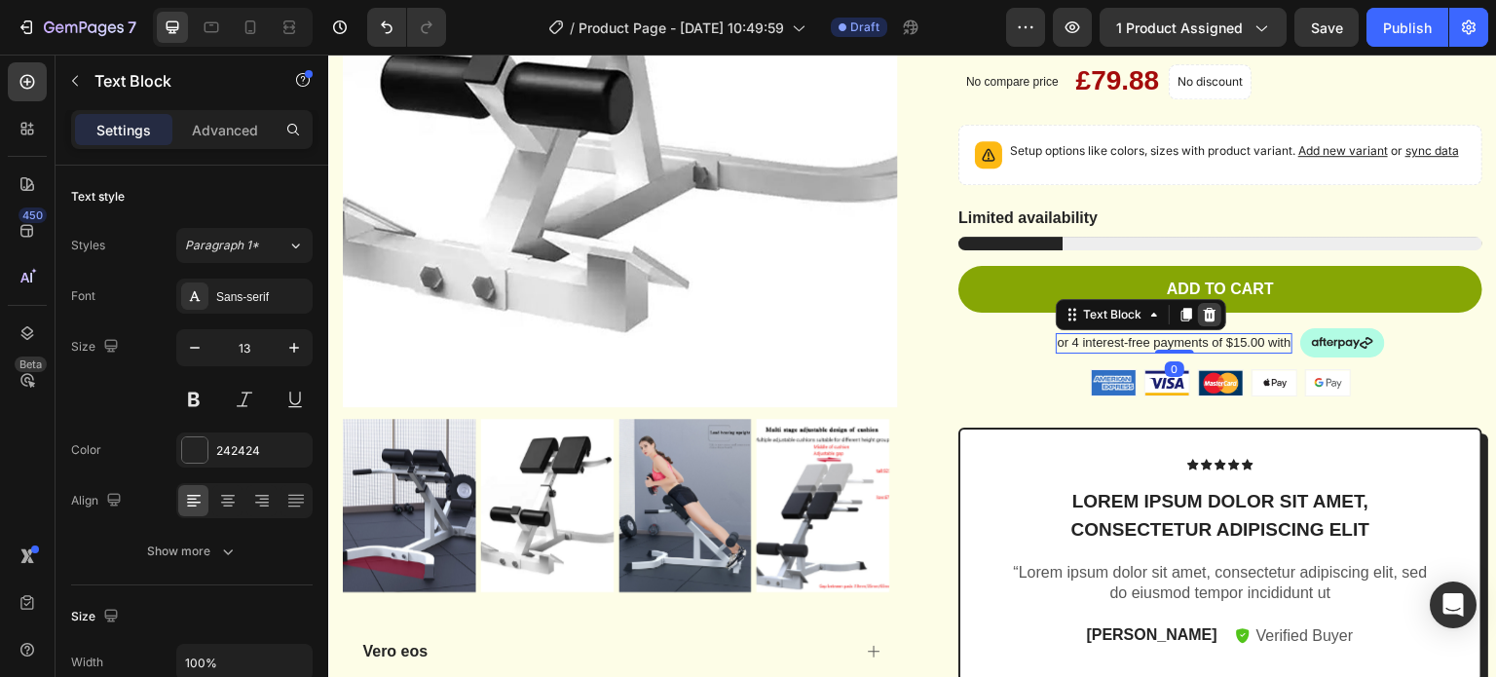
click at [1202, 322] on icon at bounding box center [1210, 315] width 16 height 16
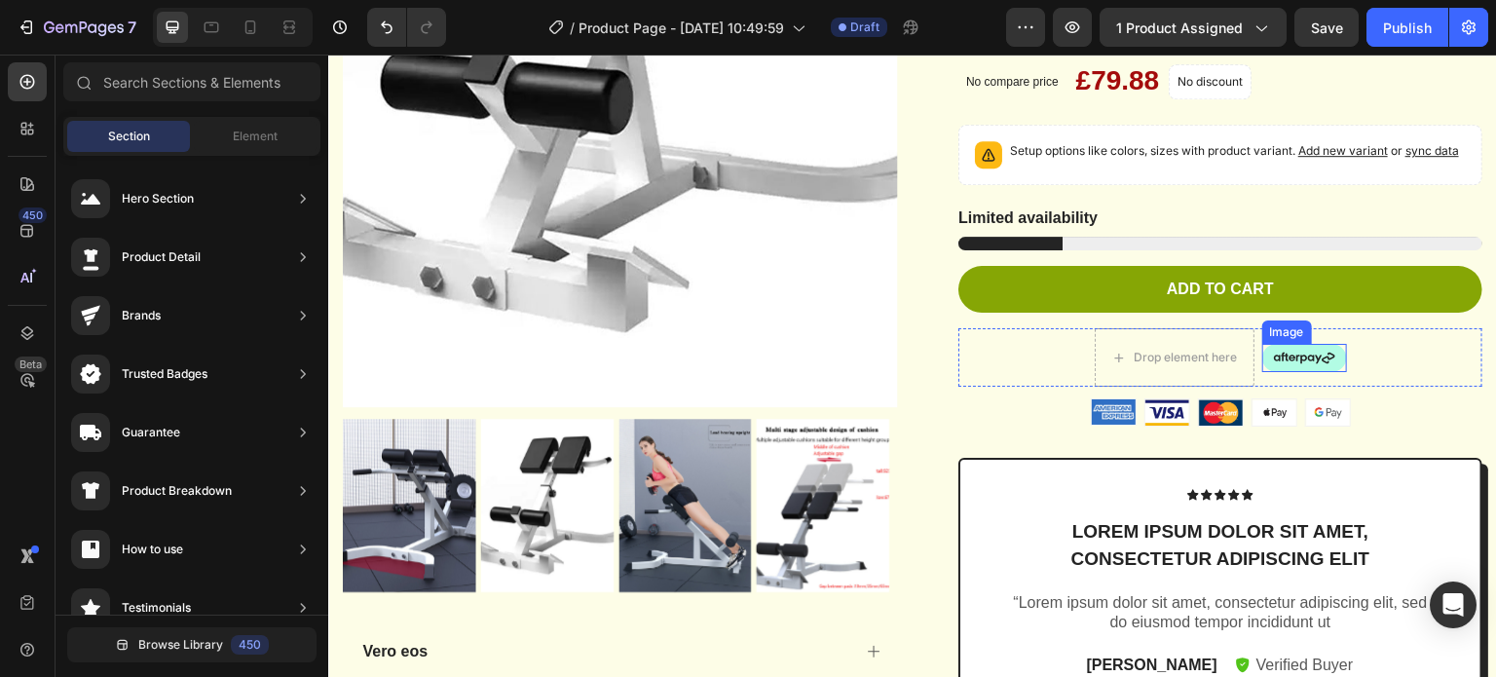
click at [1290, 373] on img at bounding box center [1304, 358] width 85 height 29
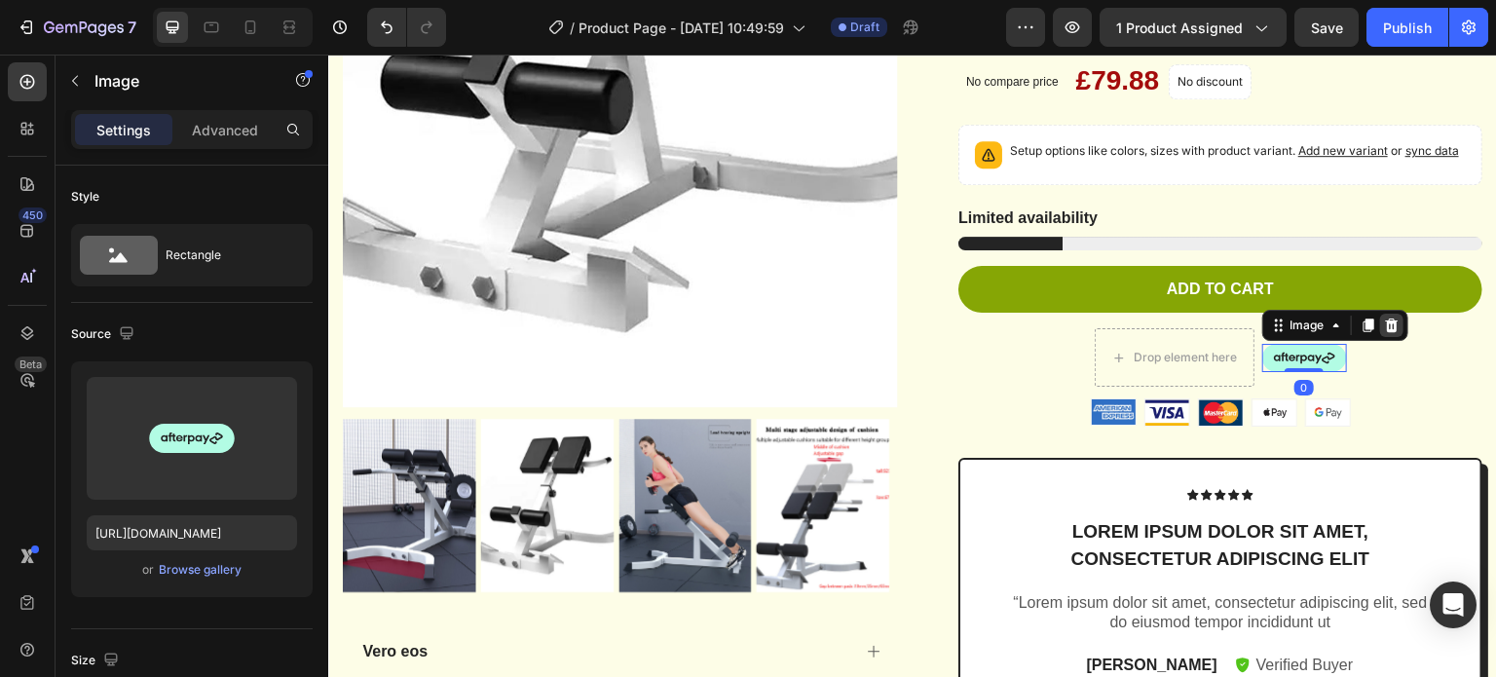
click at [1385, 331] on icon at bounding box center [1391, 325] width 13 height 14
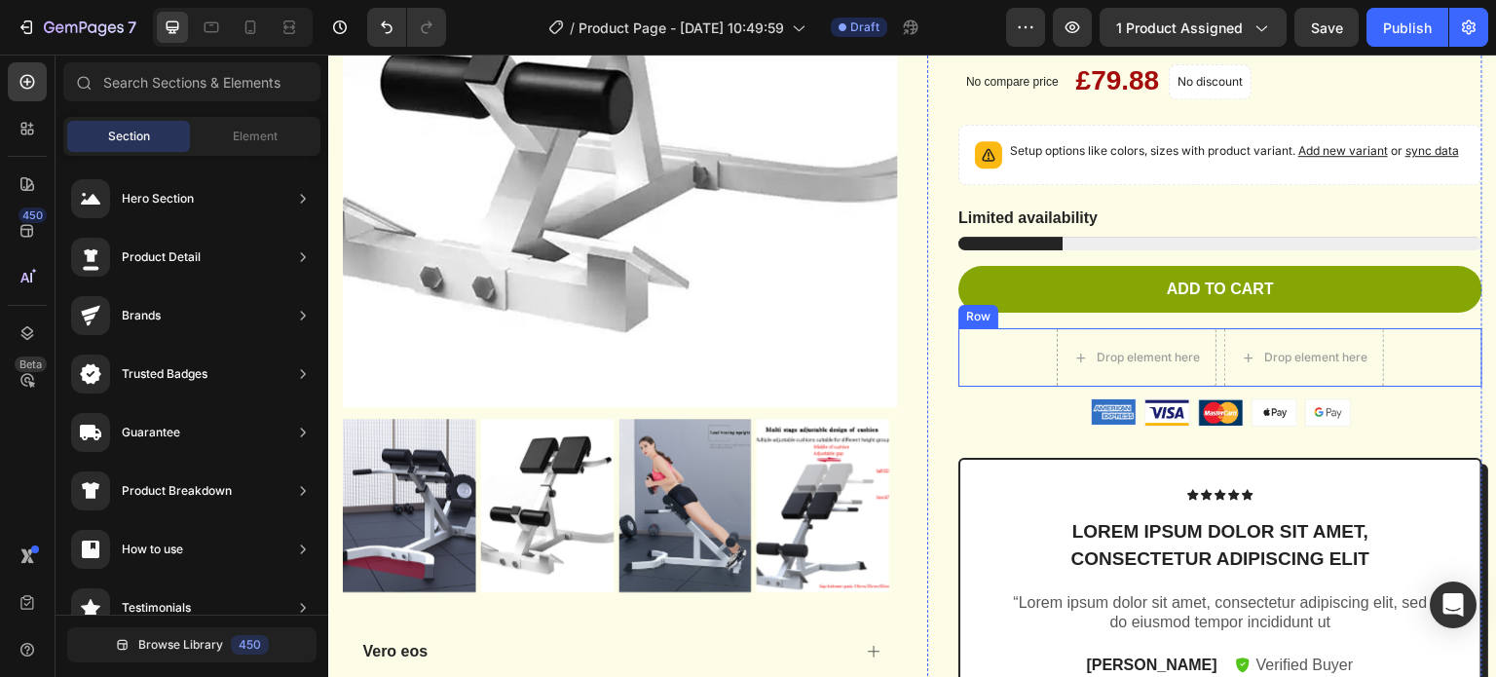
click at [1000, 387] on div "Drop element here Drop element here Row" at bounding box center [1220, 357] width 524 height 58
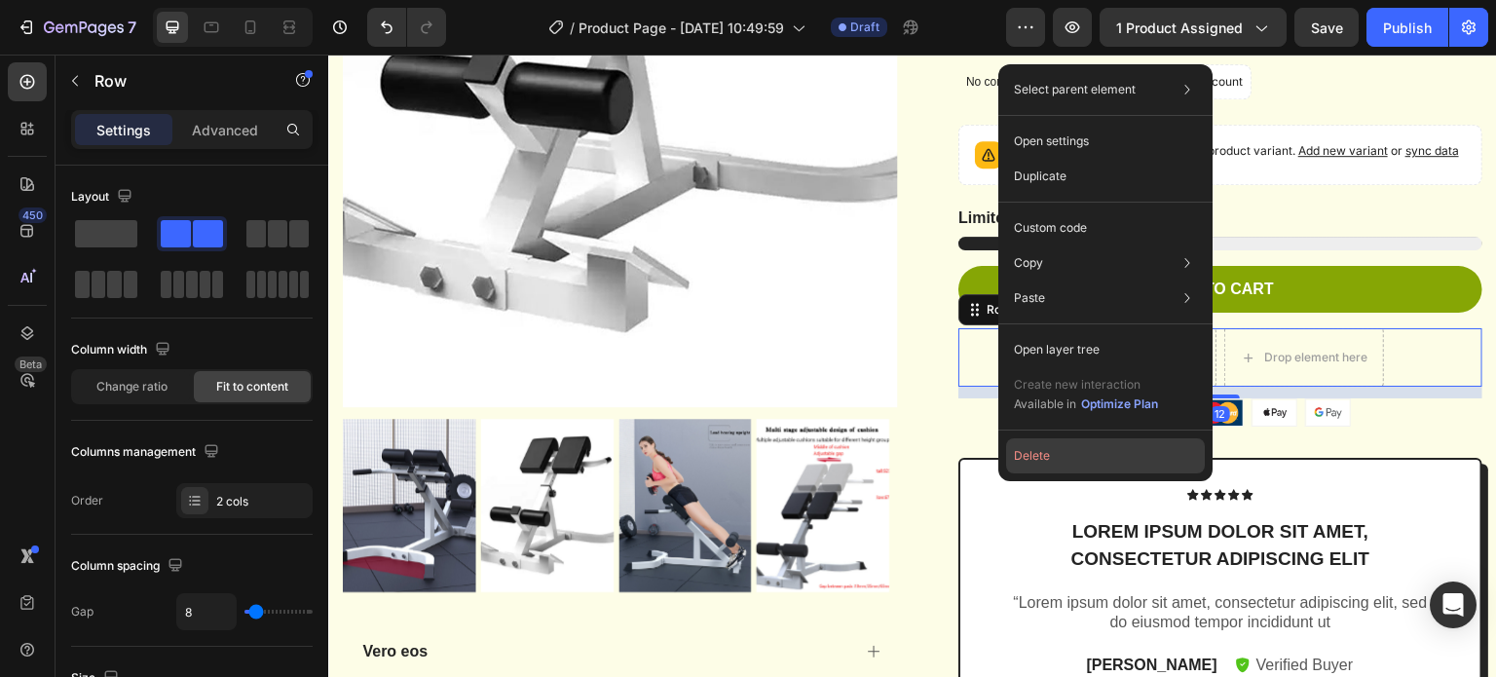
click at [1027, 448] on button "Delete" at bounding box center [1105, 455] width 199 height 35
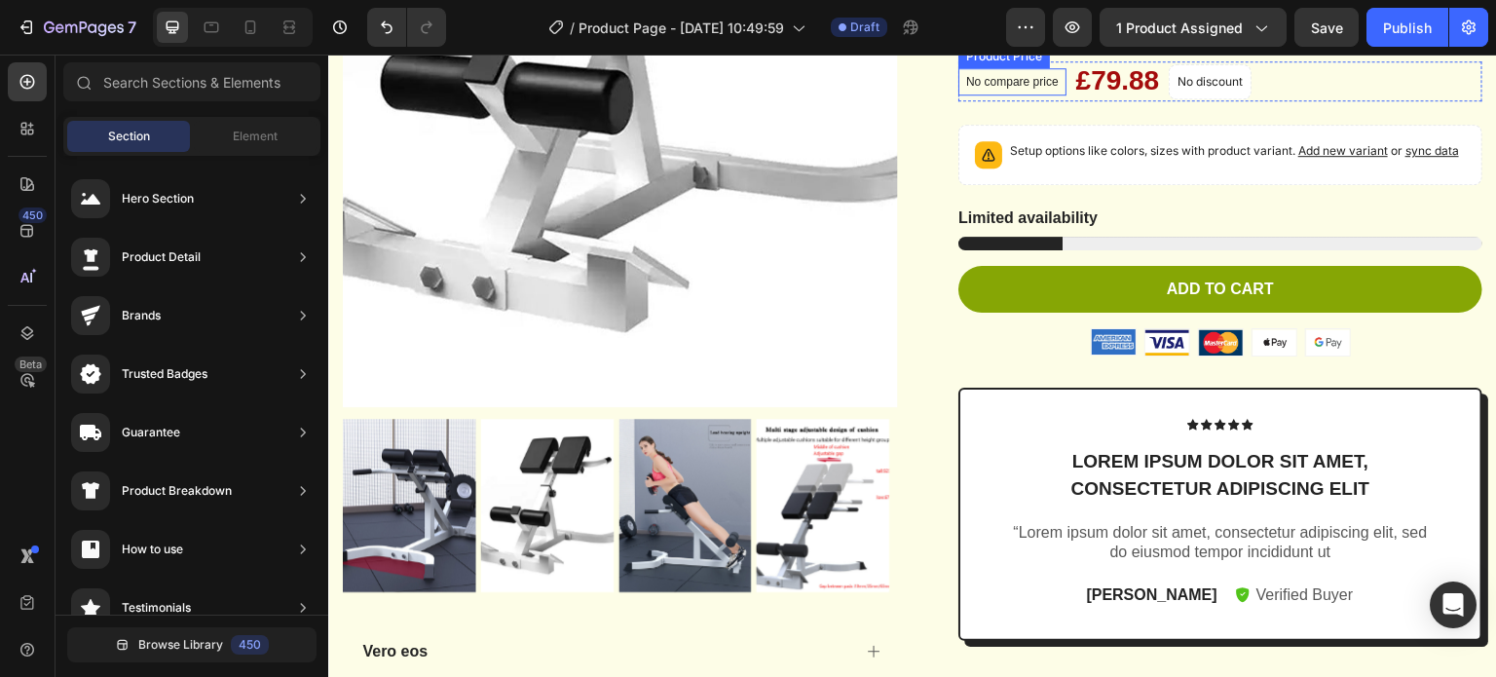
drag, startPoint x: 1014, startPoint y: 144, endPoint x: 1024, endPoint y: 143, distance: 9.8
click at [1015, 88] on p "No compare price" at bounding box center [1012, 82] width 93 height 12
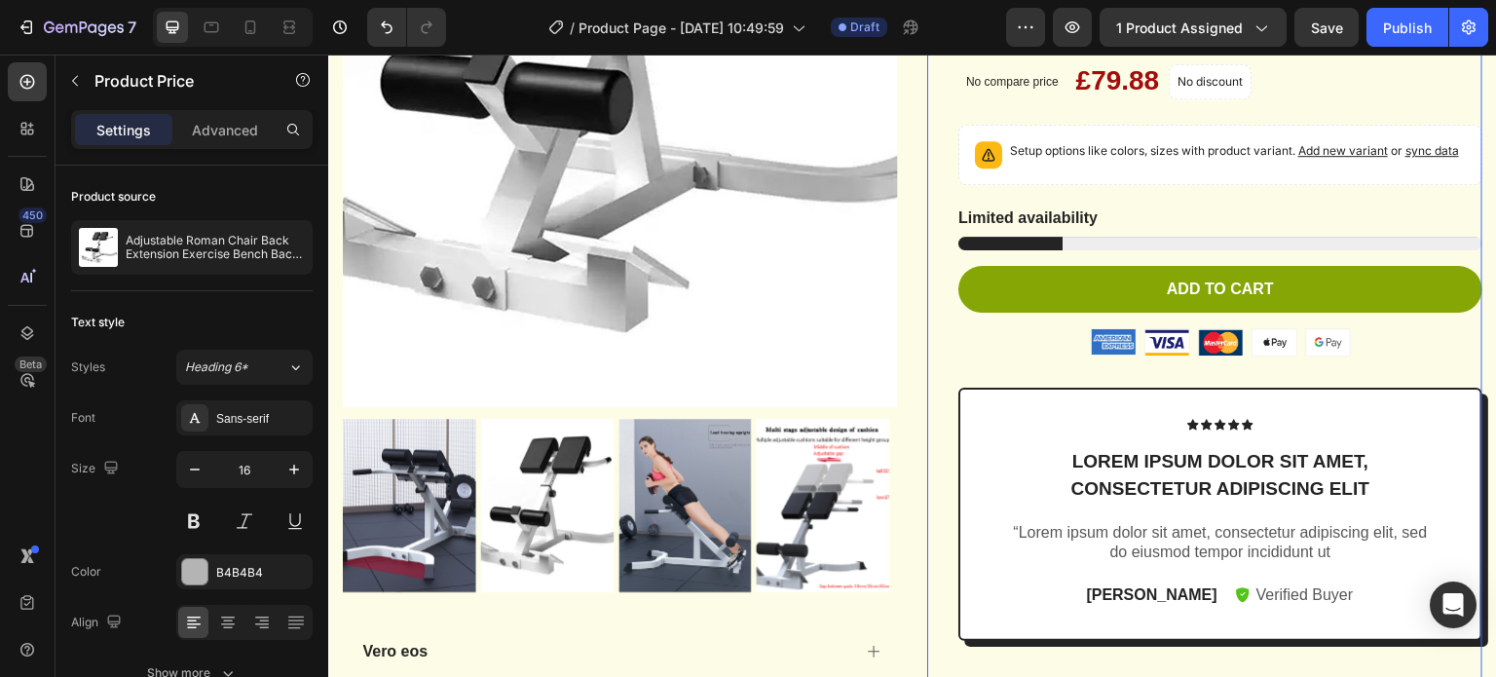
click at [1401, 161] on div "Icon Icon Icon Icon Icon Icon List 2,500+ Verified Reviews! Text Block Row Adju…" at bounding box center [1220, 342] width 524 height 1315
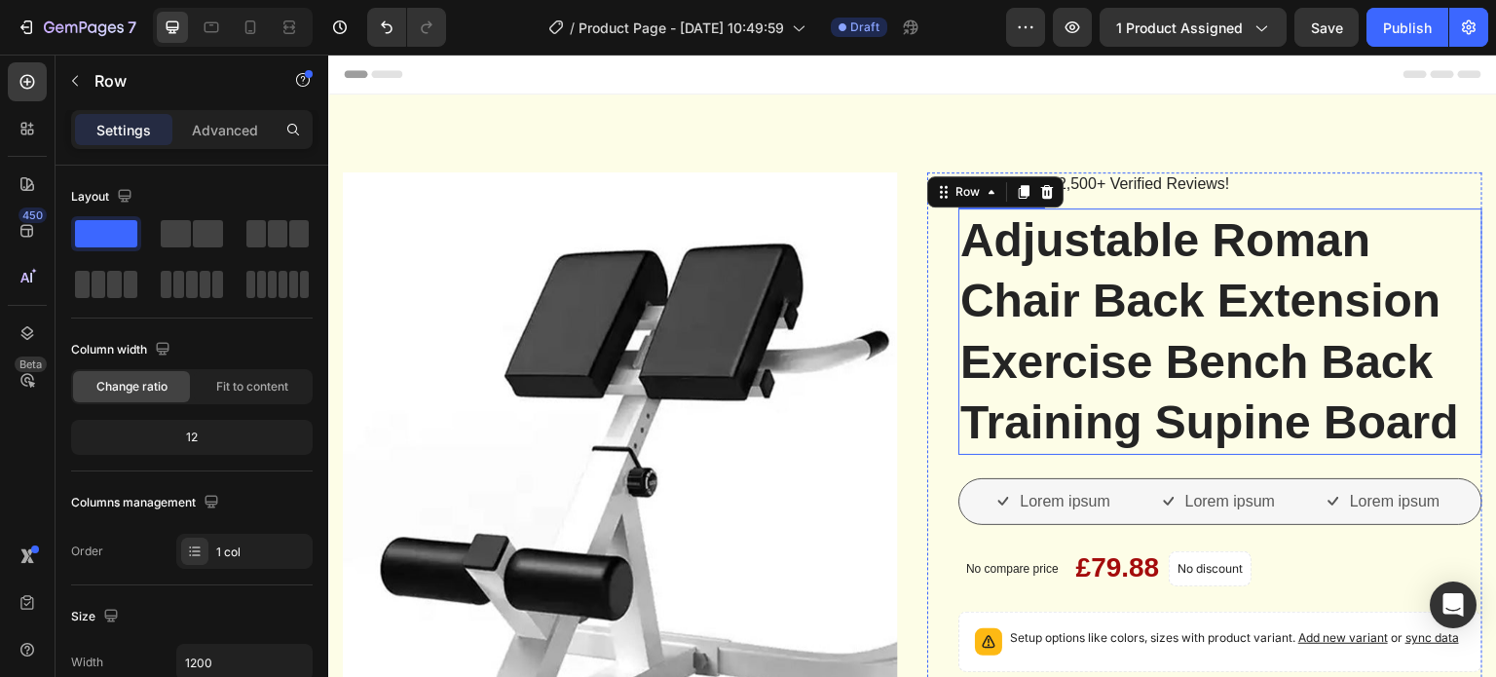
scroll to position [292, 0]
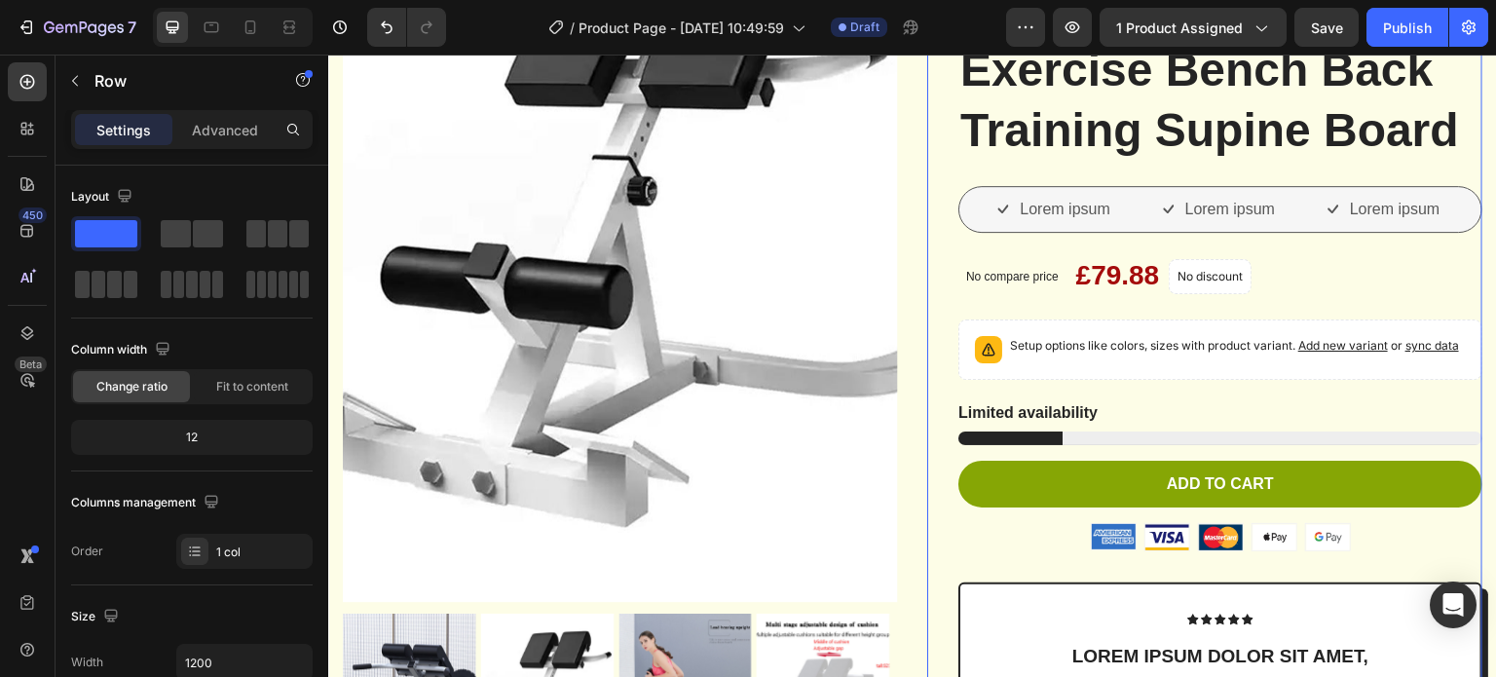
click at [1144, 476] on div "Icon Icon Icon Icon Icon Icon List 2,500+ Verified Reviews! Text Block Row Adju…" at bounding box center [1220, 537] width 524 height 1315
click at [1046, 221] on p "Lorem ipsum" at bounding box center [1065, 209] width 90 height 23
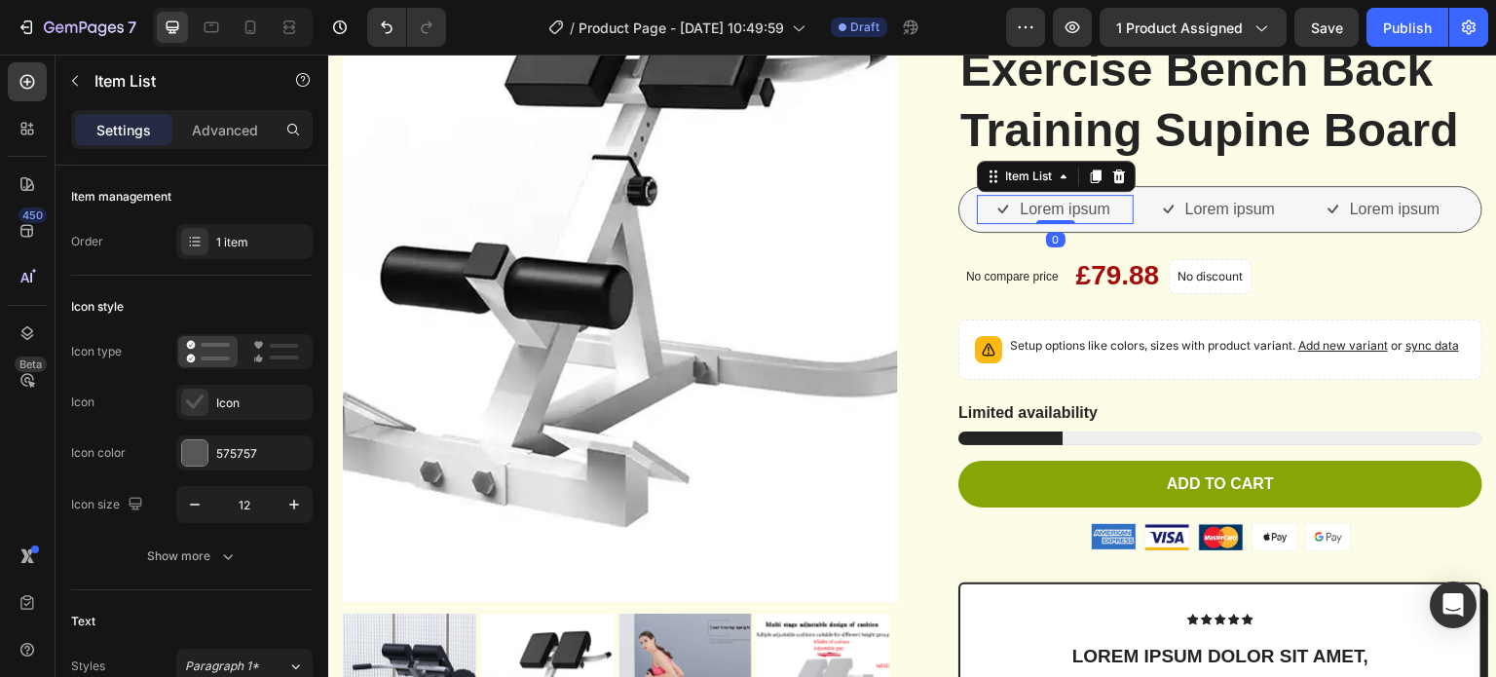
click at [1085, 221] on p "Lorem ipsum" at bounding box center [1065, 209] width 90 height 23
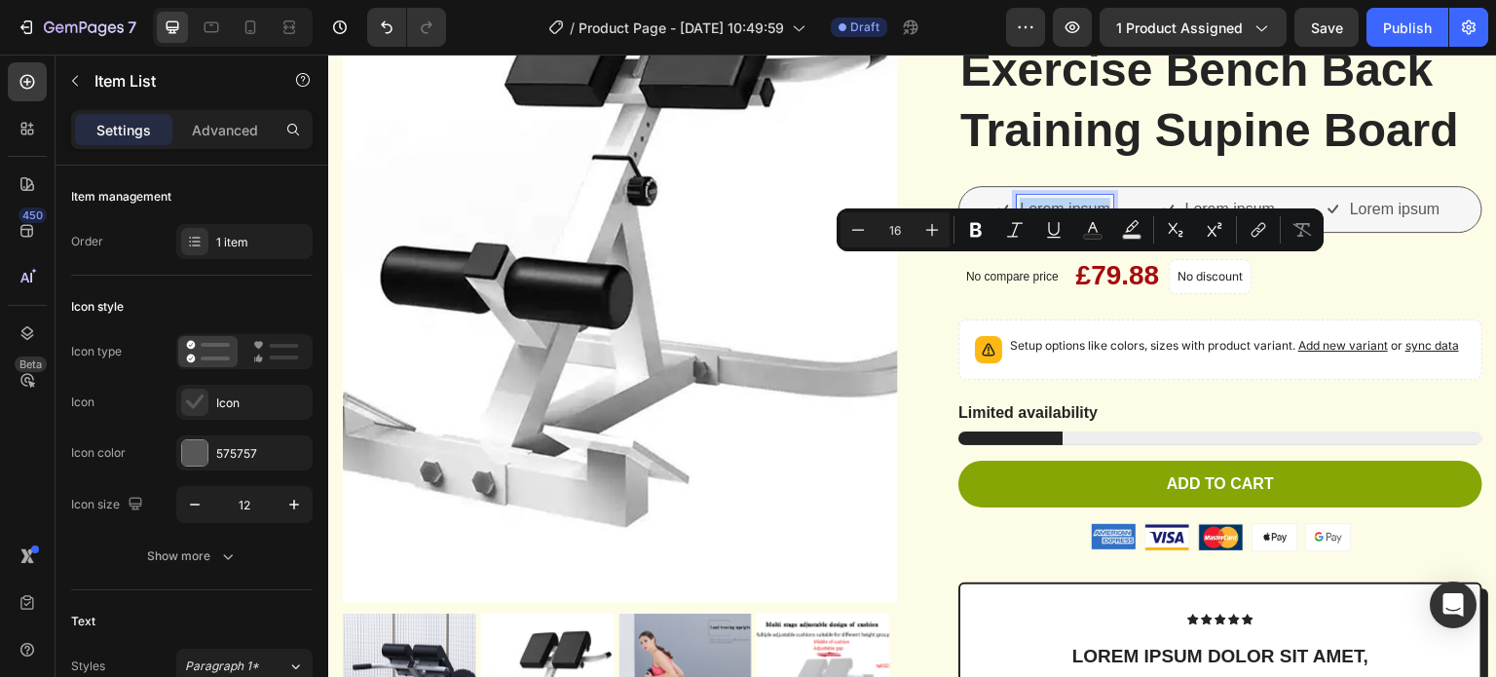
click at [1085, 221] on p "Lorem ipsum" at bounding box center [1065, 209] width 90 height 23
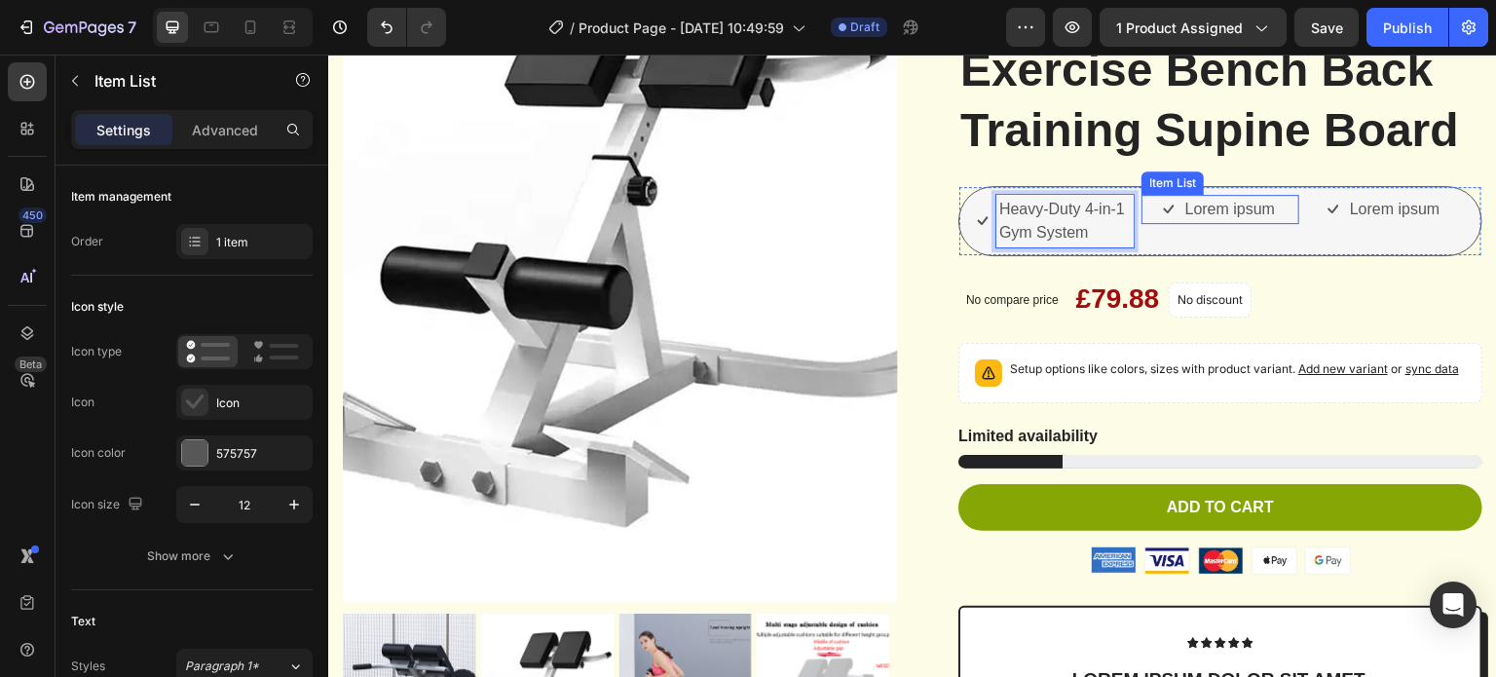
click at [1199, 221] on p "Lorem ipsum" at bounding box center [1230, 209] width 90 height 23
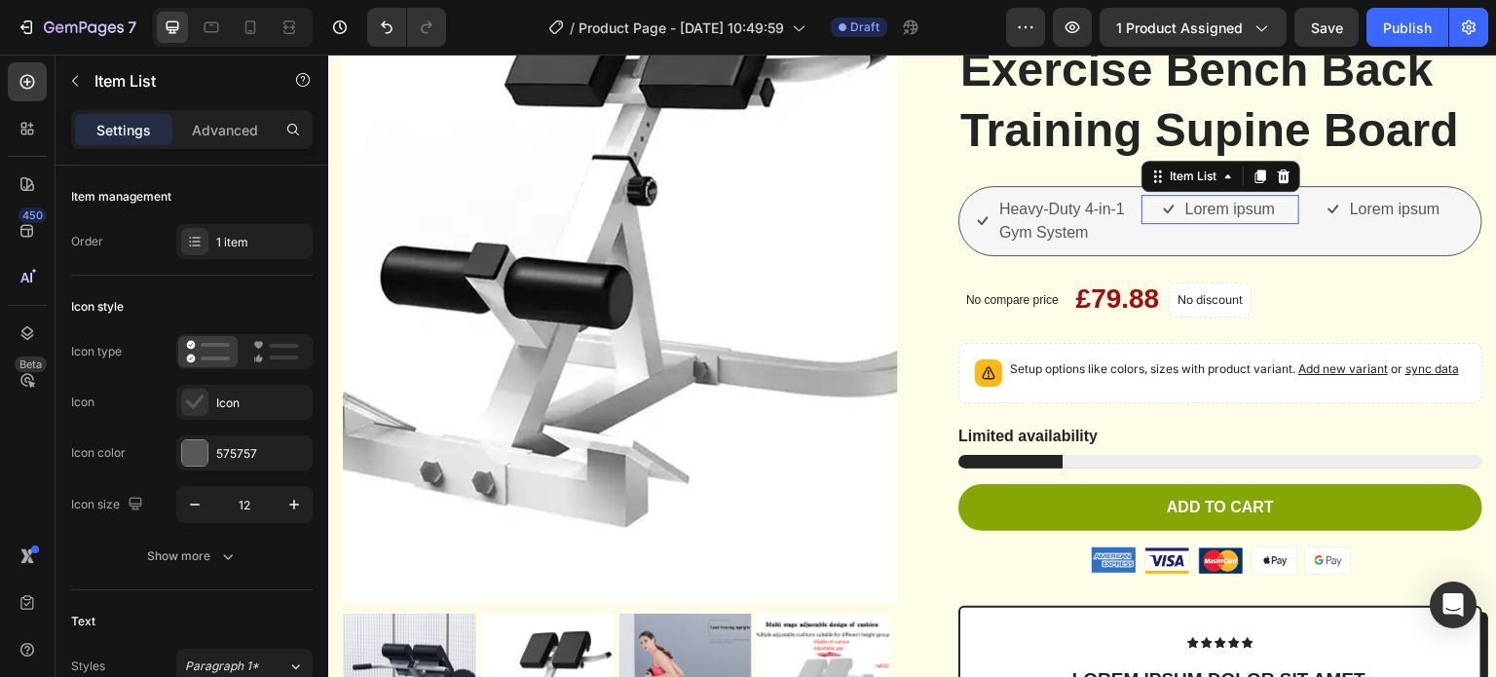
click at [1199, 221] on p "Lorem ipsum" at bounding box center [1230, 209] width 90 height 23
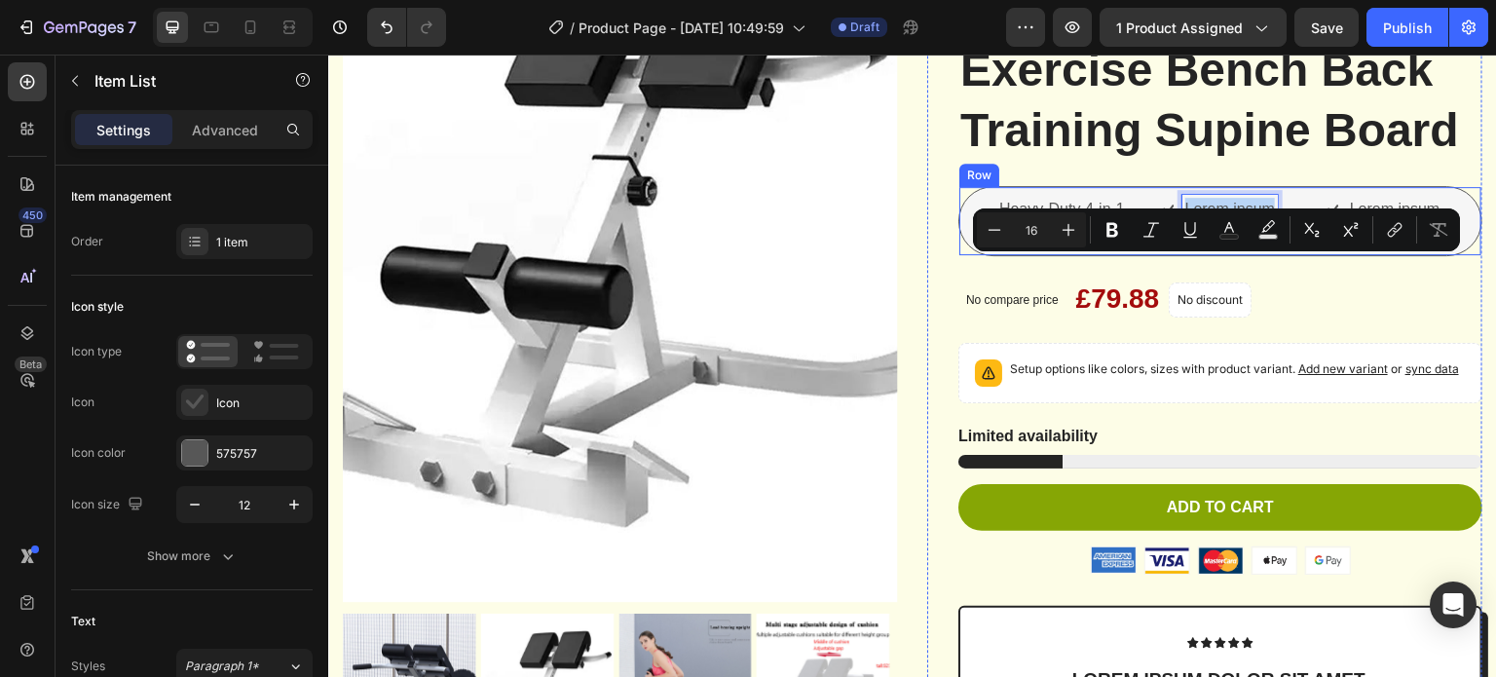
click at [1179, 247] on div "Lorem ipsum Item List 0" at bounding box center [1219, 221] width 157 height 53
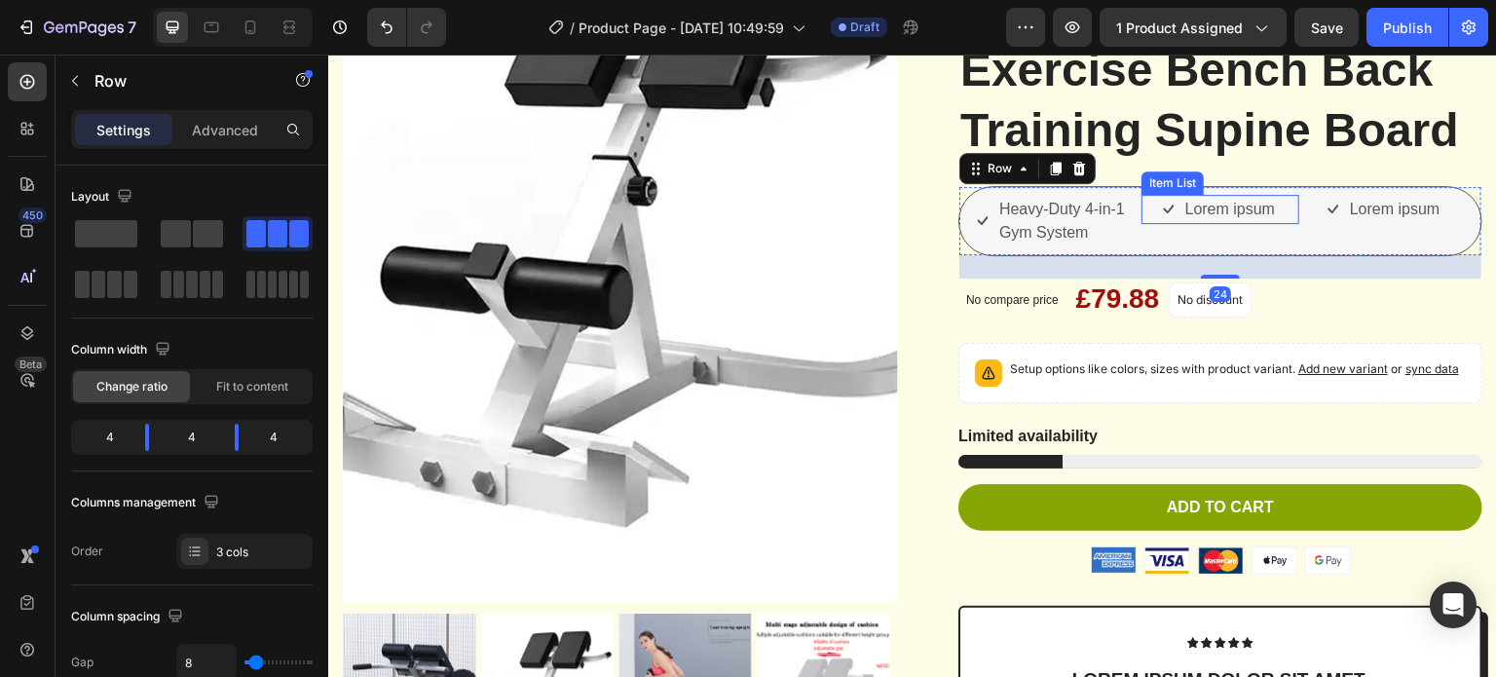
click at [1185, 221] on p "Lorem ipsum" at bounding box center [1230, 209] width 90 height 23
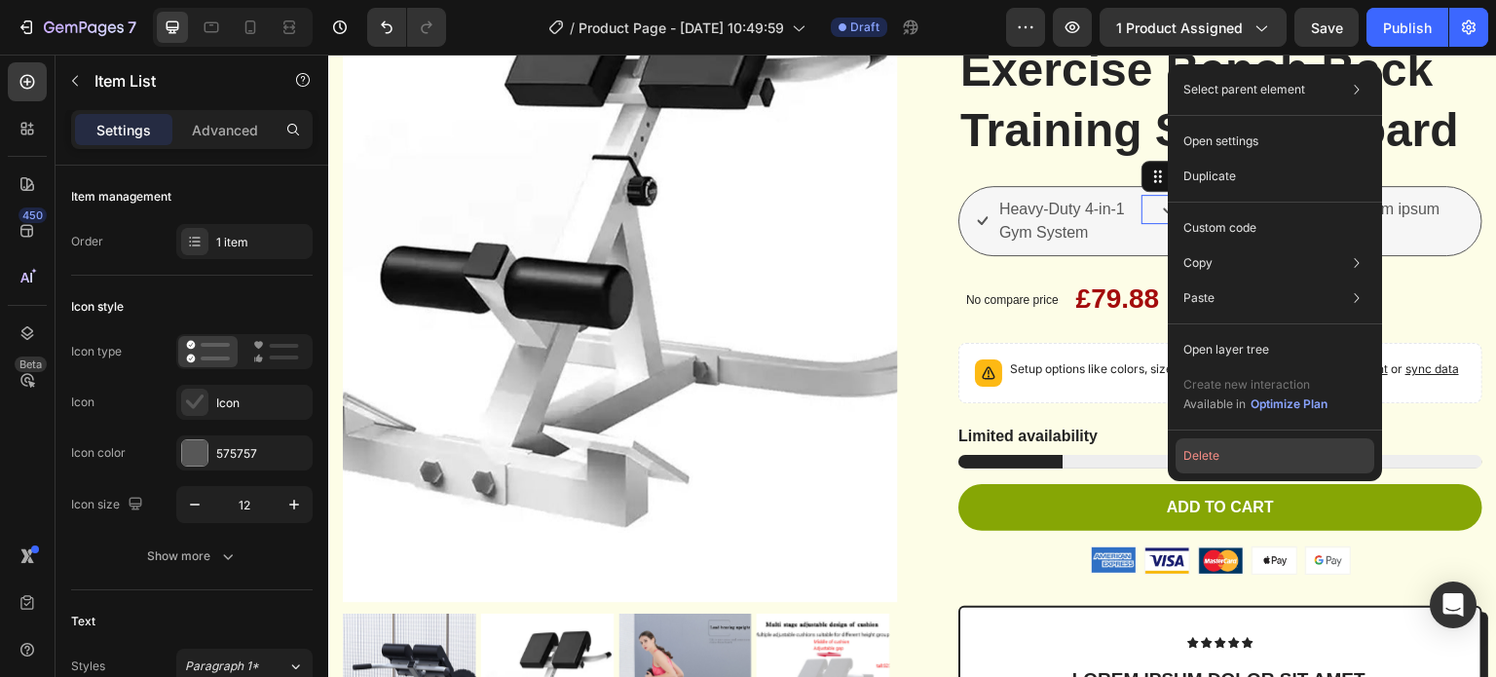
click at [1217, 448] on button "Delete" at bounding box center [1275, 455] width 199 height 35
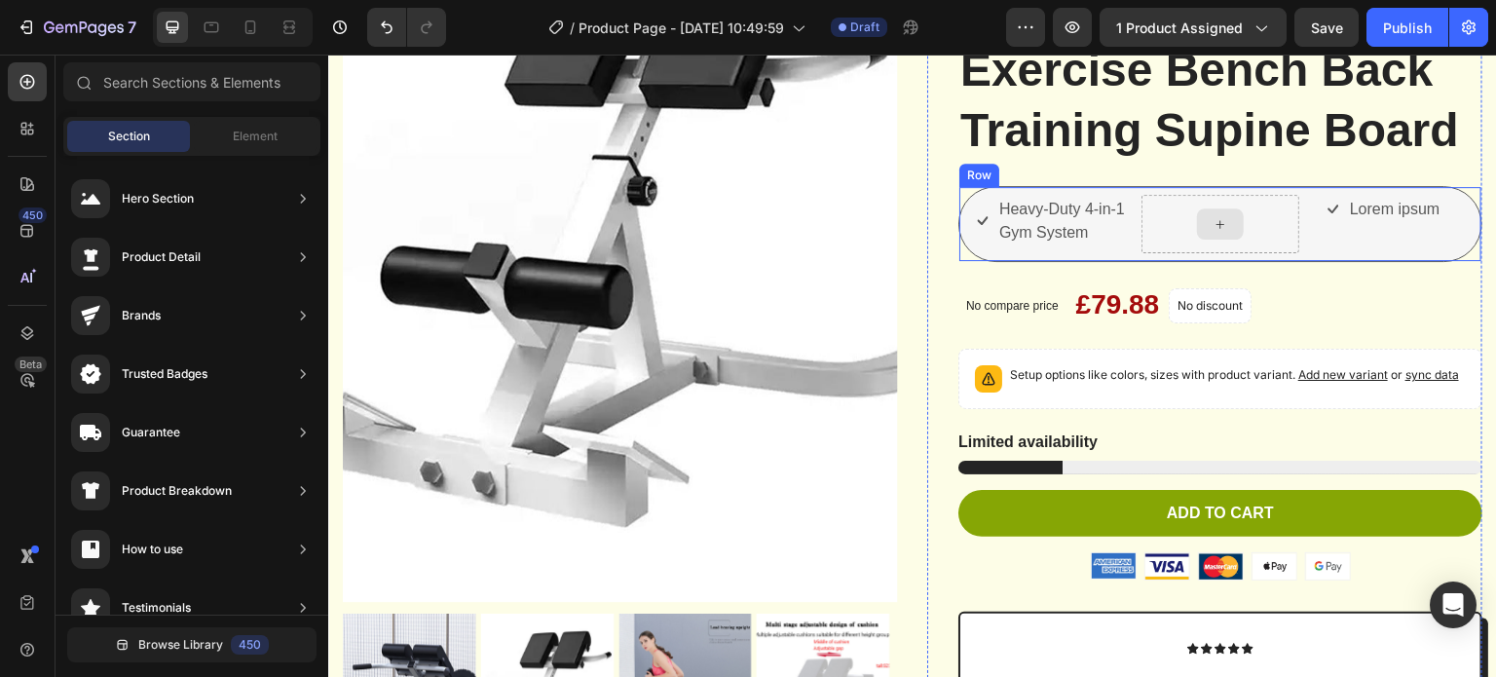
click at [1206, 240] on div at bounding box center [1220, 223] width 47 height 31
click at [1164, 253] on div at bounding box center [1219, 224] width 157 height 58
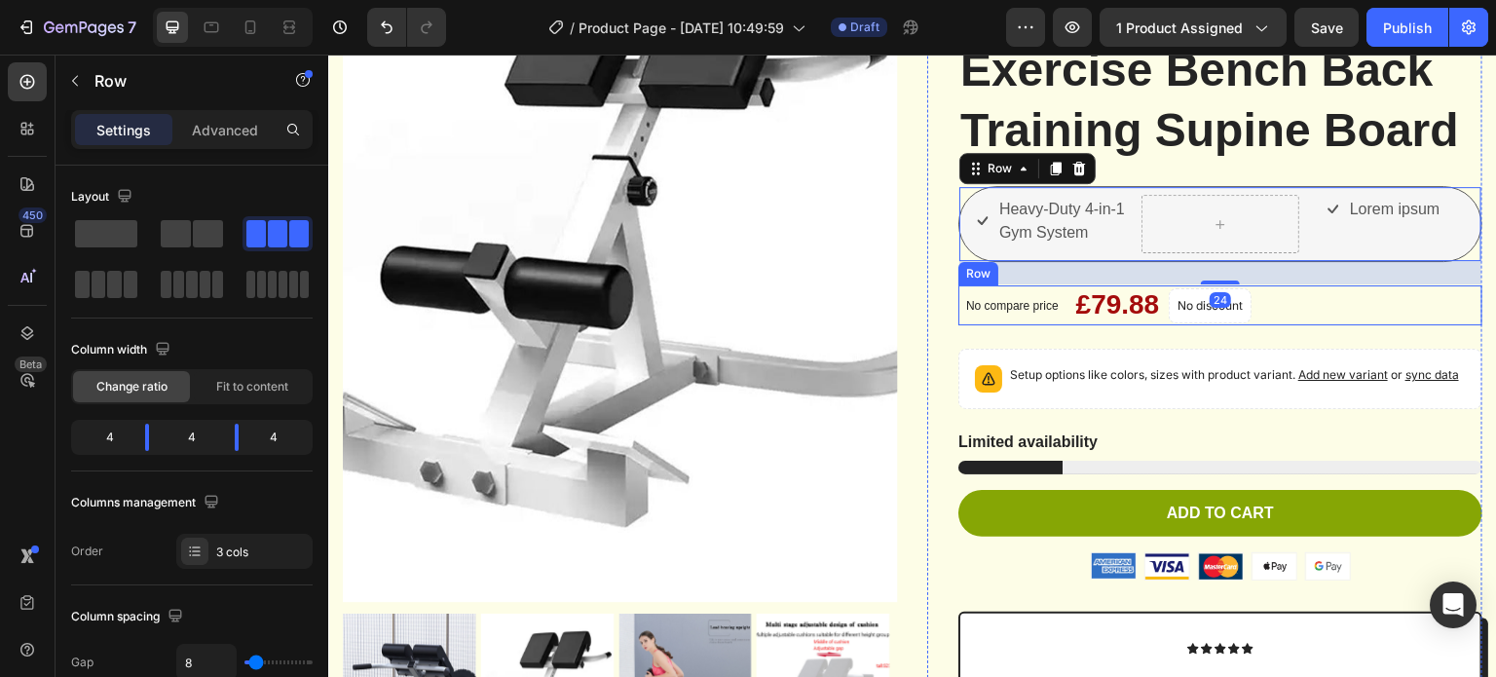
click at [1394, 324] on div "No compare price Product Price £79.88 Product Price Product Price No discount N…" at bounding box center [1220, 304] width 524 height 39
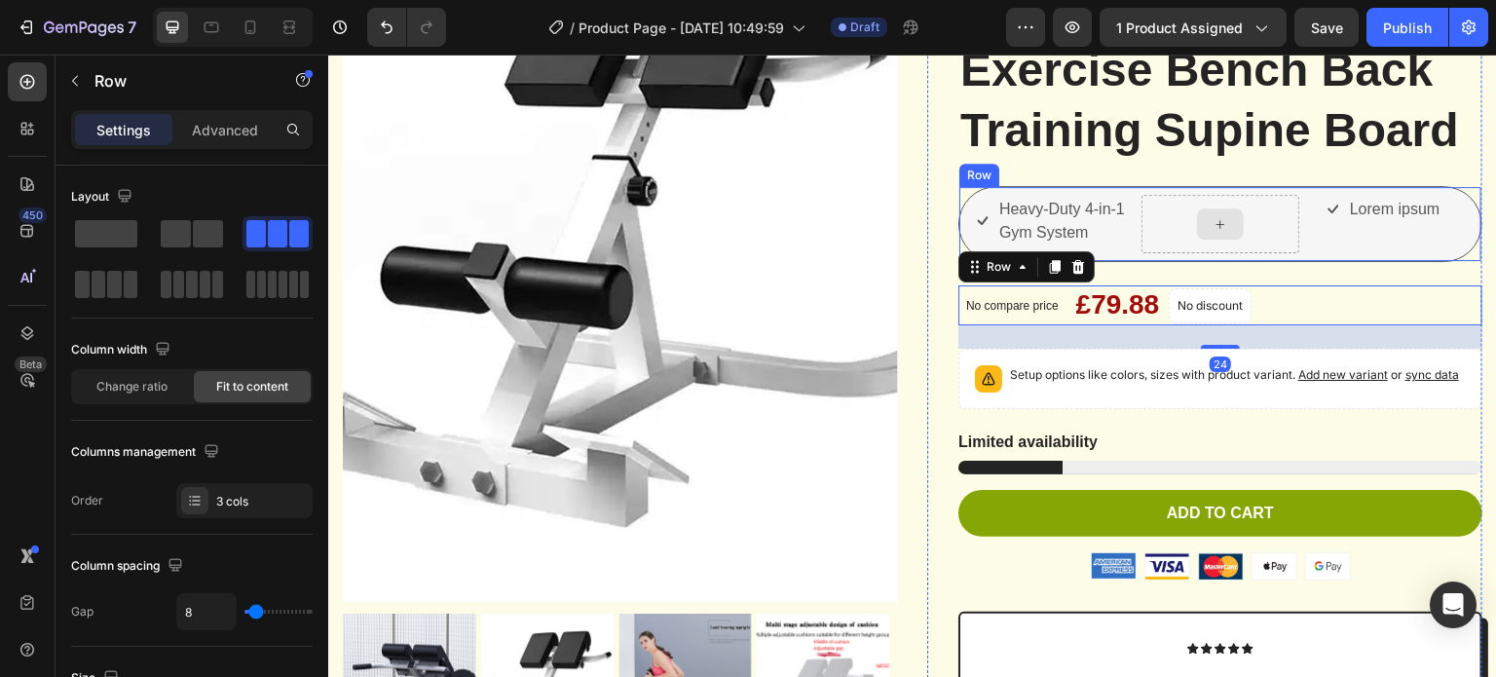
click at [1239, 253] on div at bounding box center [1219, 224] width 157 height 58
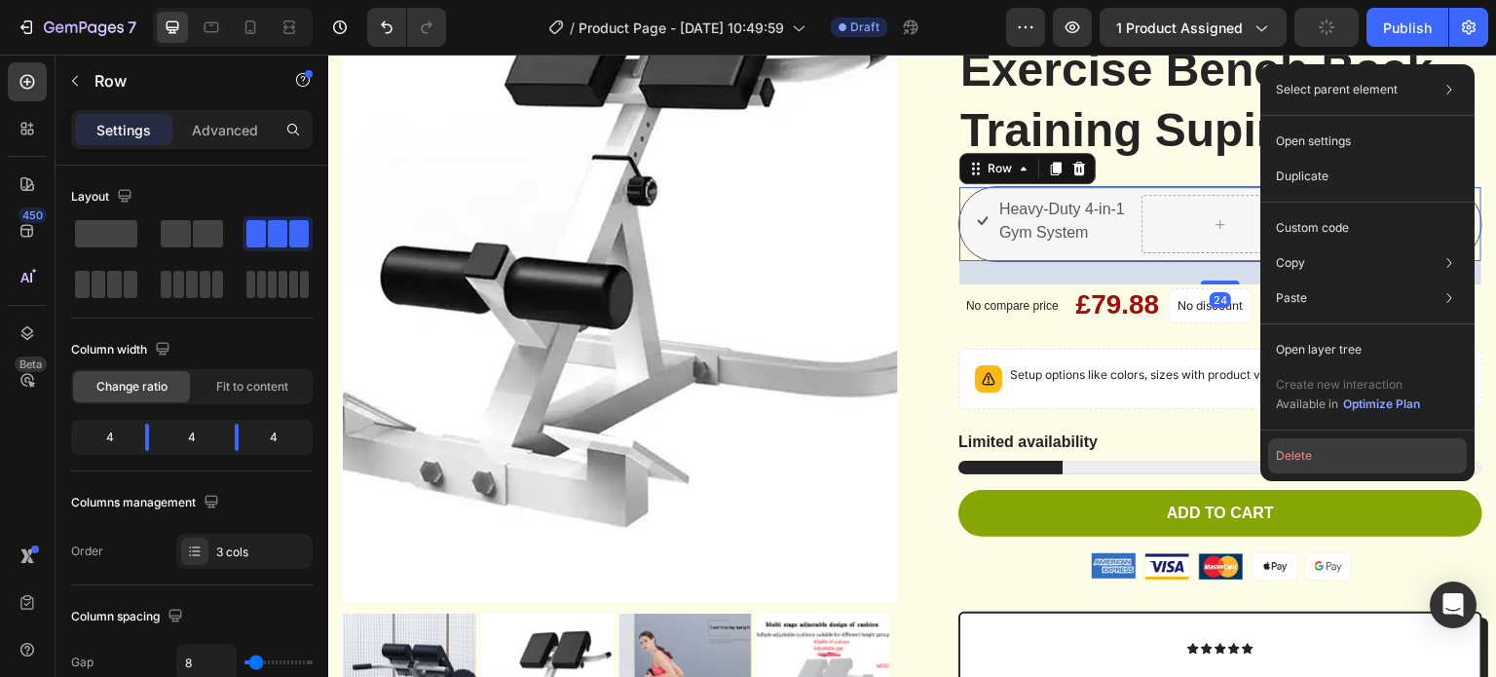
click at [1345, 460] on button "Delete" at bounding box center [1367, 455] width 199 height 35
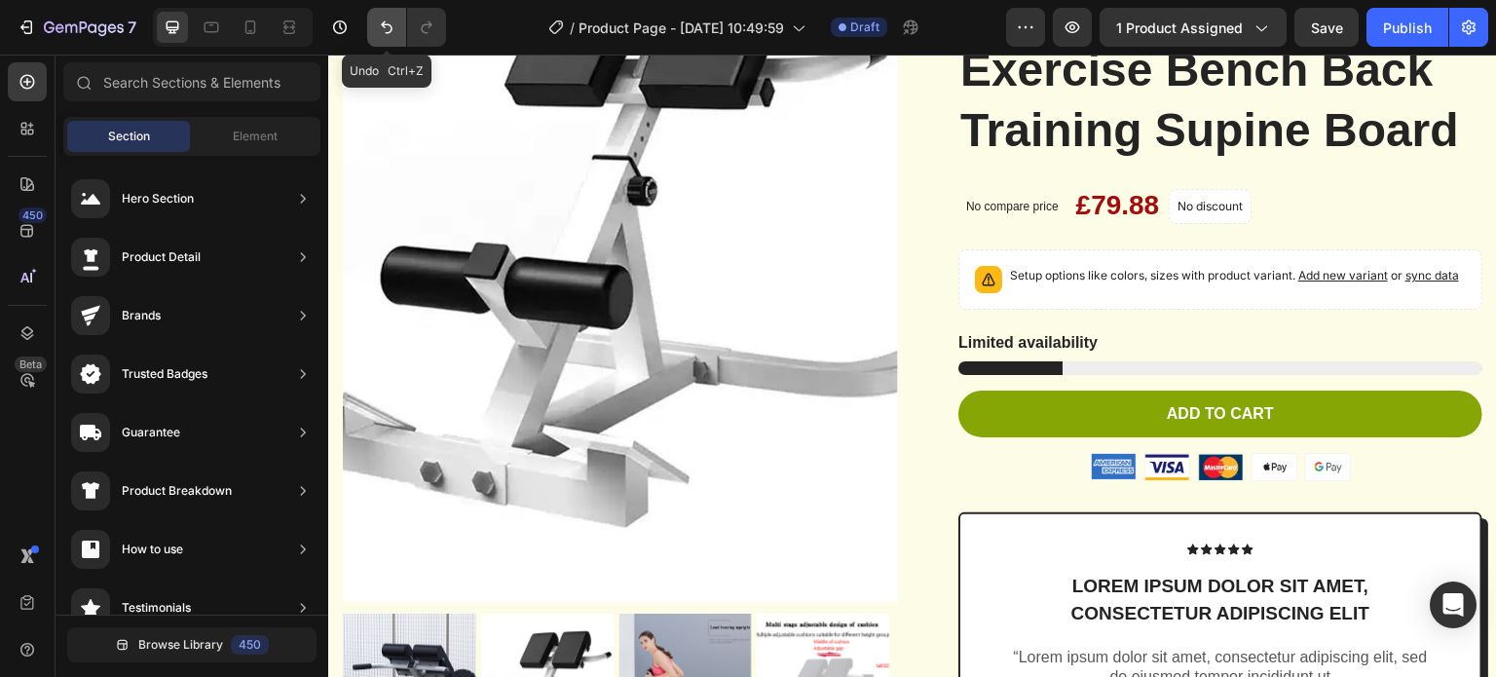
click at [389, 36] on icon "Undo/Redo" at bounding box center [386, 27] width 19 height 19
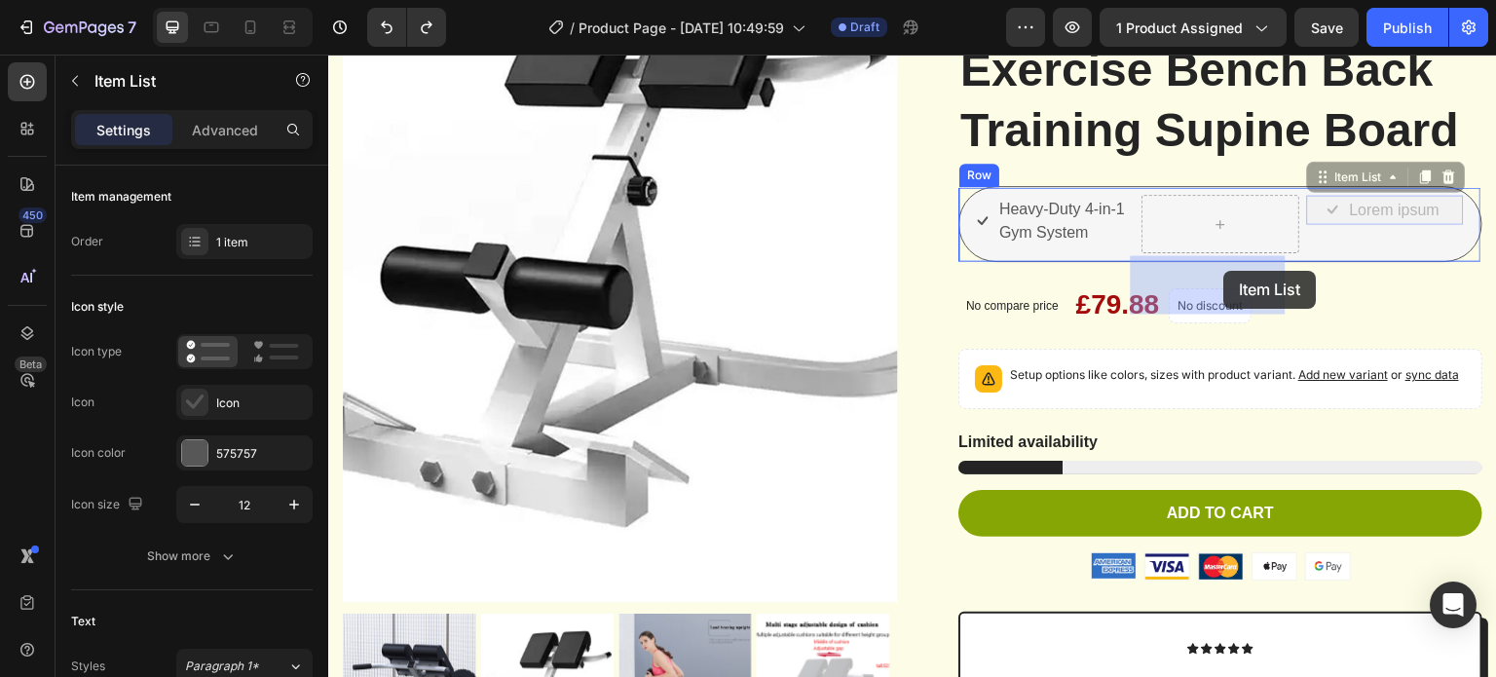
drag, startPoint x: 1300, startPoint y: 270, endPoint x: 1224, endPoint y: 271, distance: 76.0
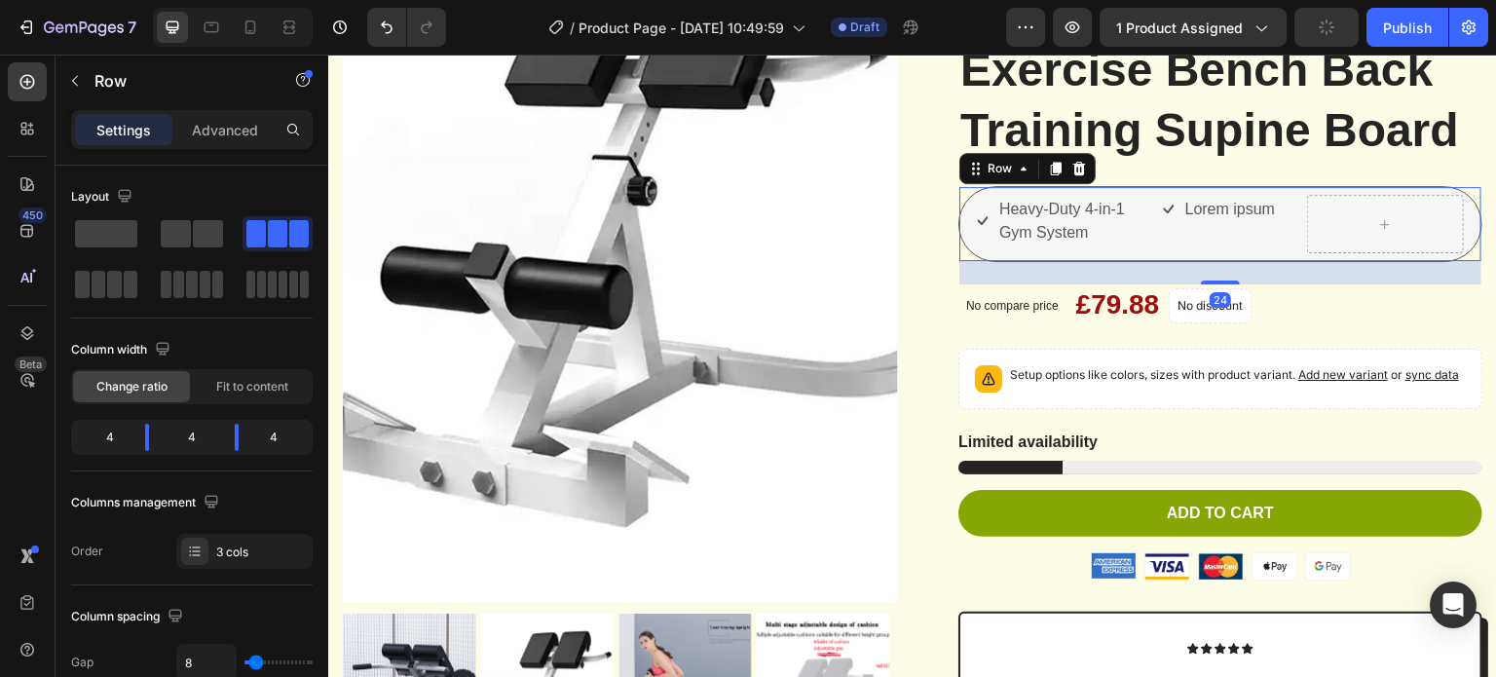
click at [1287, 262] on div "Heavy-Duty 4-in-1 Gym System Item List Lorem ipsum Item List Row 24" at bounding box center [1220, 224] width 524 height 76
click at [1270, 224] on div "Lorem ipsum" at bounding box center [1219, 209] width 157 height 29
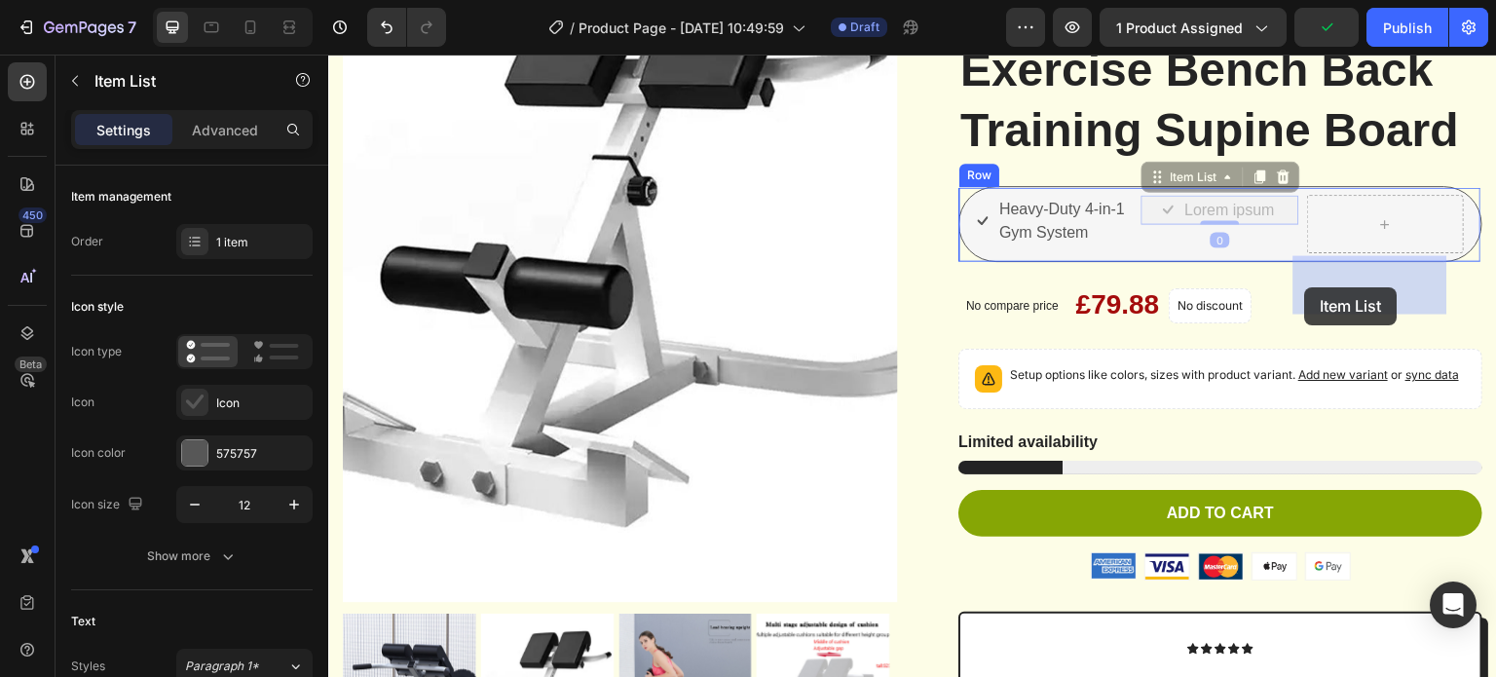
drag, startPoint x: 1283, startPoint y: 283, endPoint x: 1305, endPoint y: 287, distance: 22.7
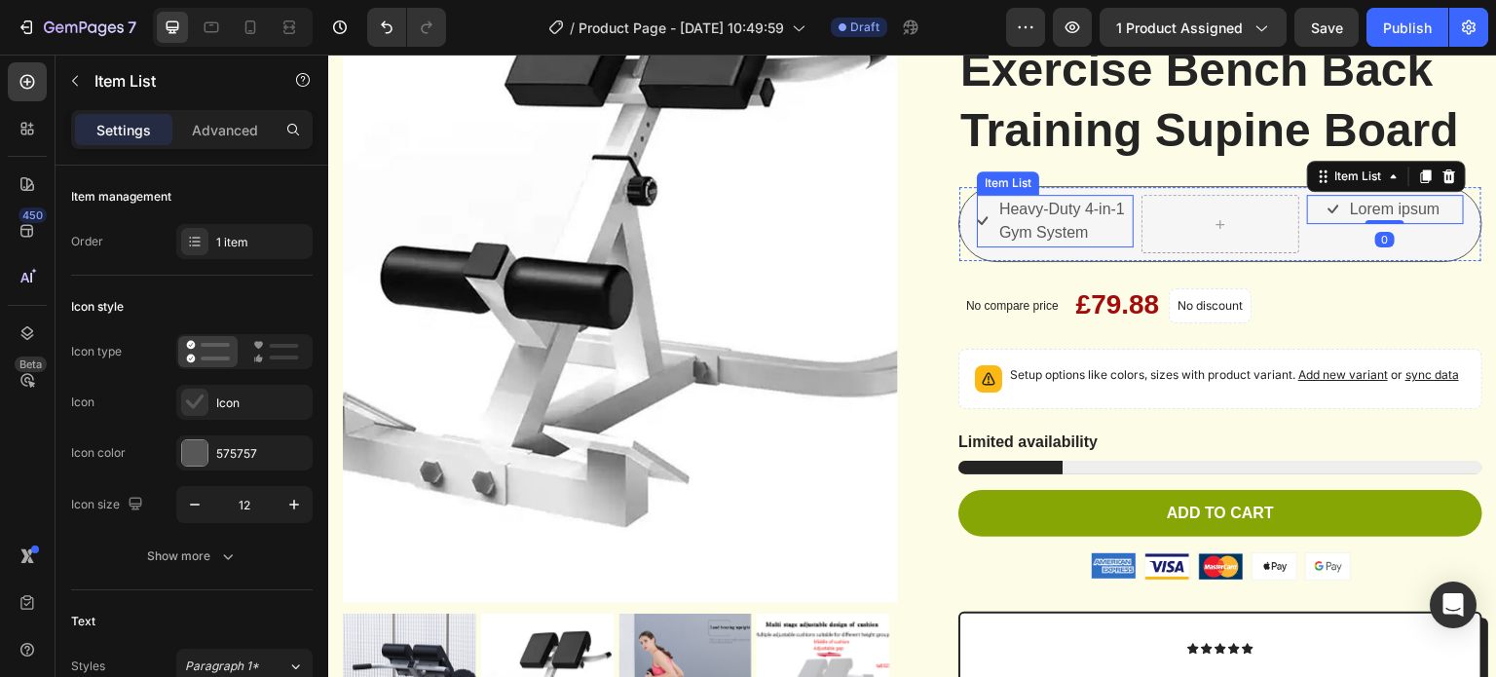
click at [1099, 244] on p "Heavy-Duty 4-in-1 Gym System" at bounding box center [1064, 221] width 131 height 47
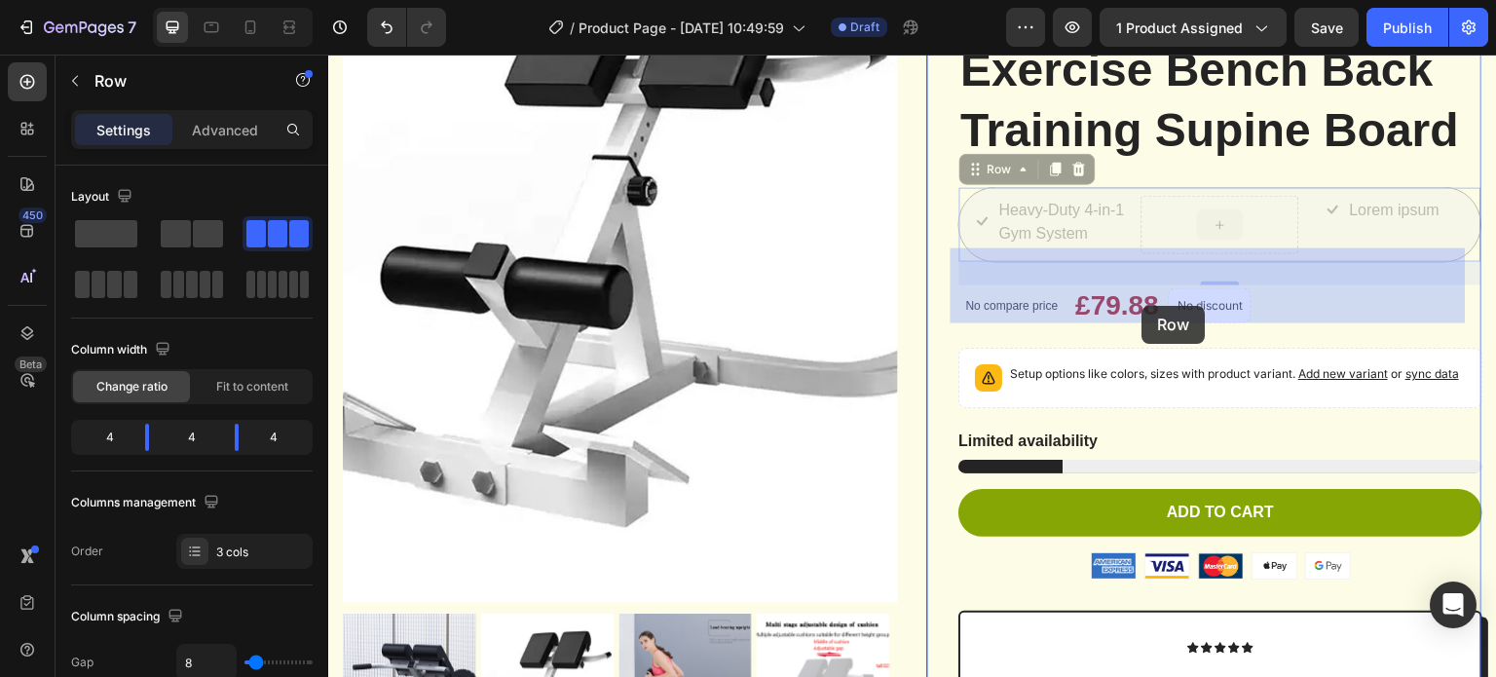
drag, startPoint x: 1123, startPoint y: 303, endPoint x: 1136, endPoint y: 305, distance: 12.8
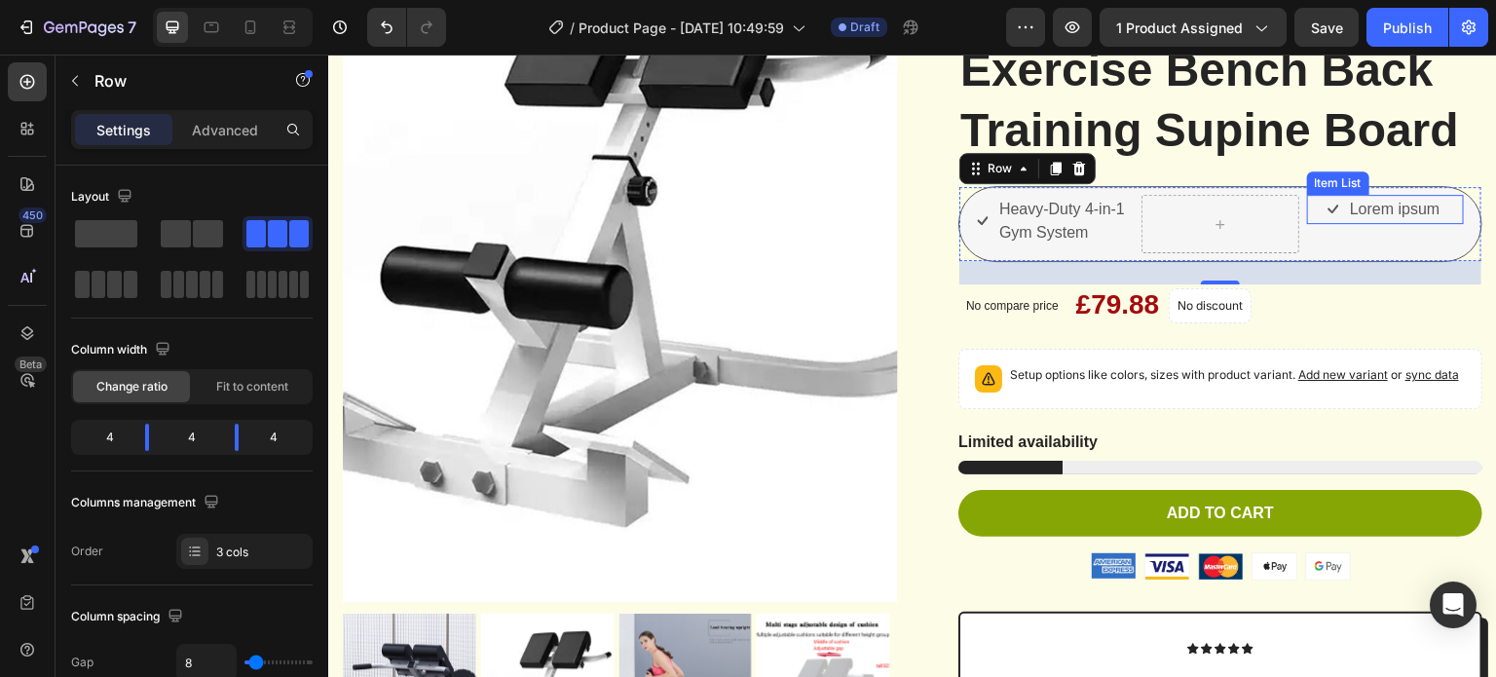
click at [1358, 221] on p "Lorem ipsum" at bounding box center [1395, 209] width 90 height 23
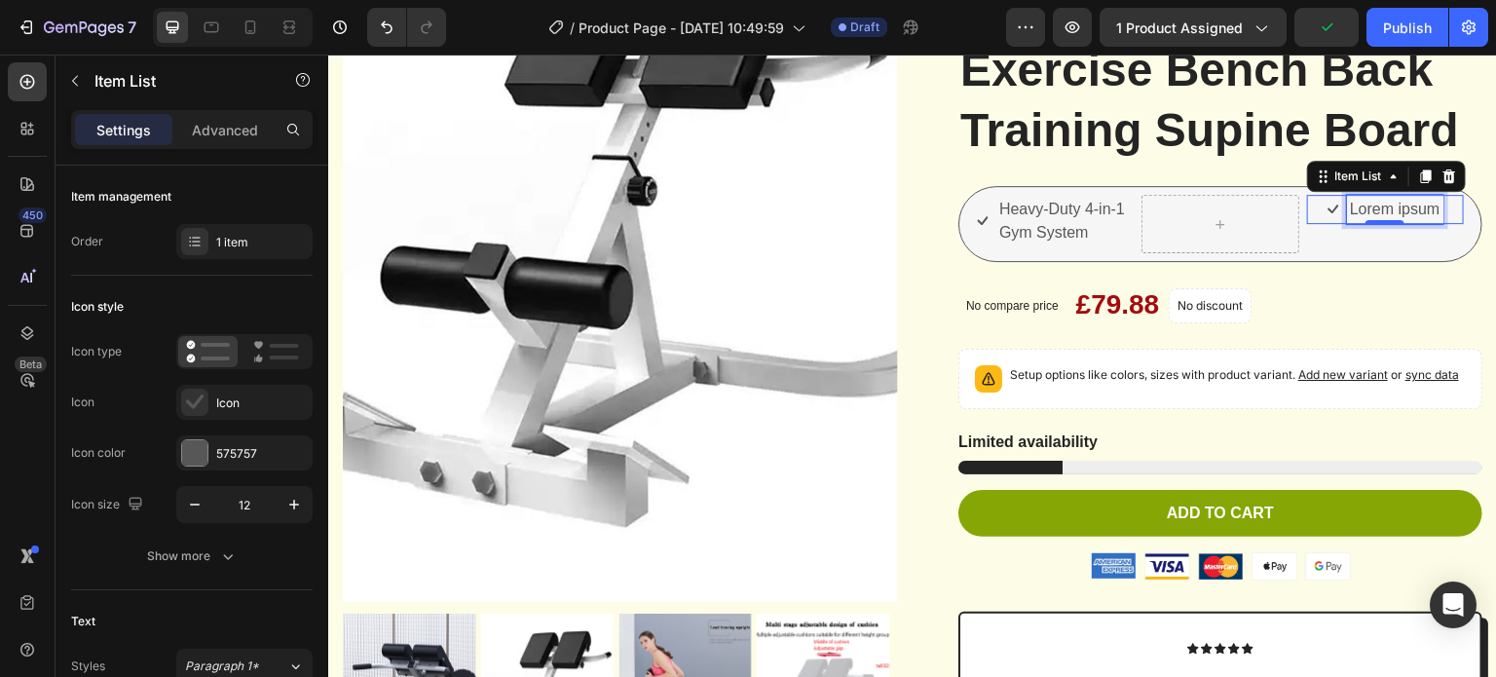
click at [1350, 221] on p "Lorem ipsum" at bounding box center [1395, 209] width 90 height 23
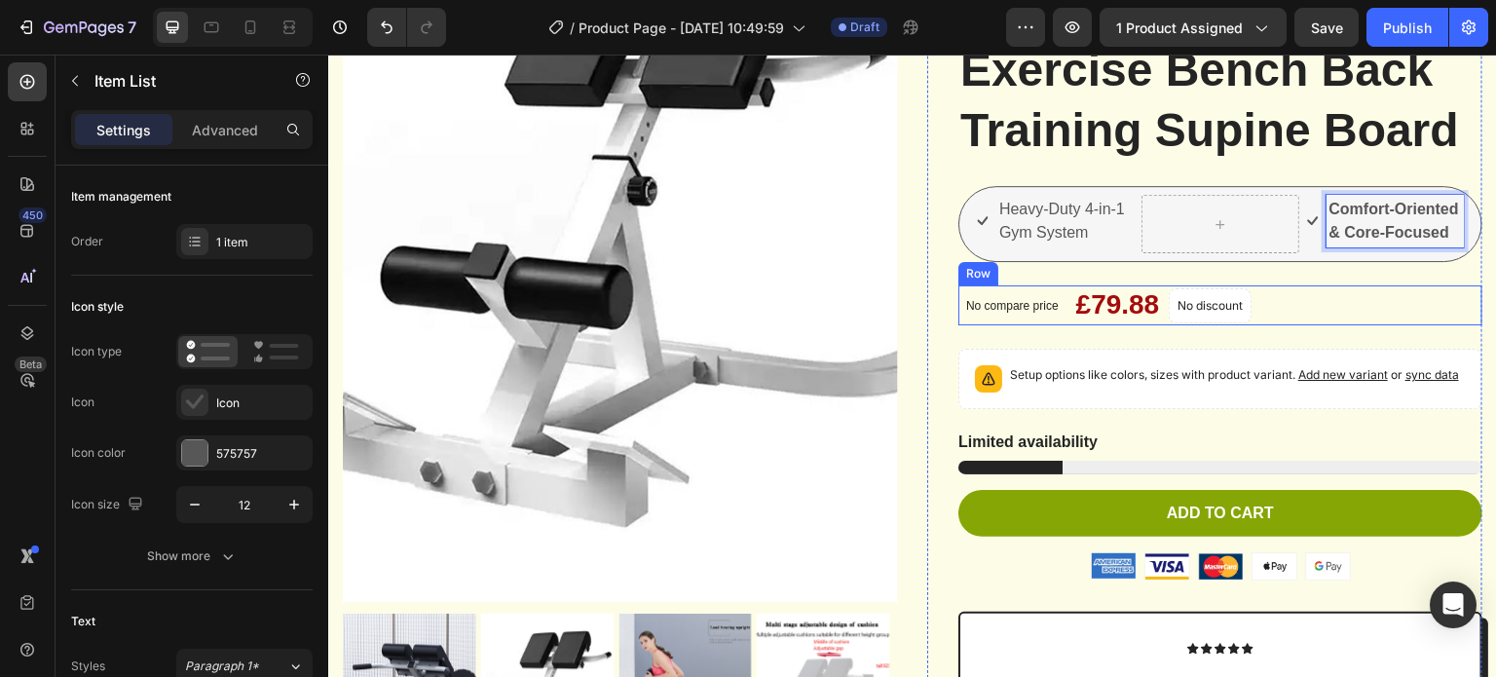
click at [1426, 324] on div "No compare price Product Price £79.88 Product Price Product Price No discount N…" at bounding box center [1220, 304] width 524 height 39
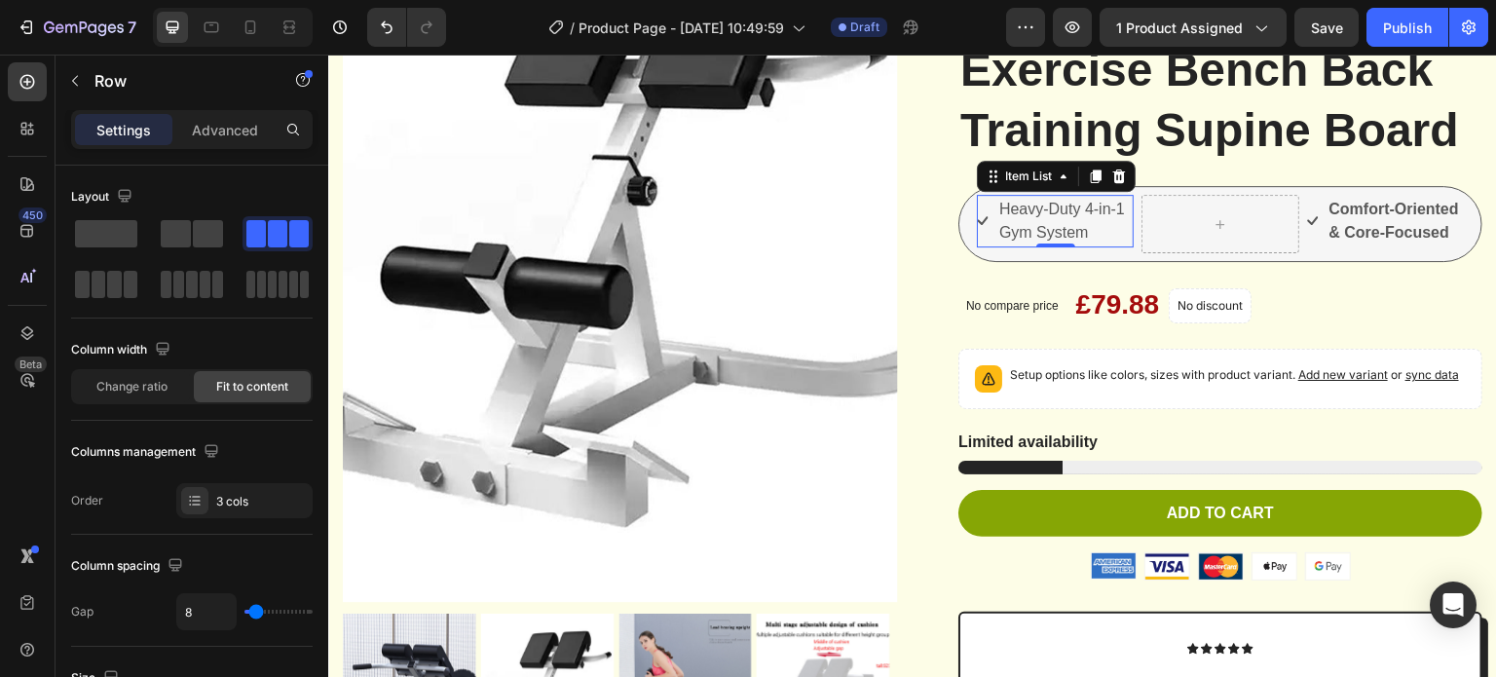
click at [1068, 244] on p "Heavy-Duty 4-in-1 Gym System" at bounding box center [1064, 221] width 131 height 47
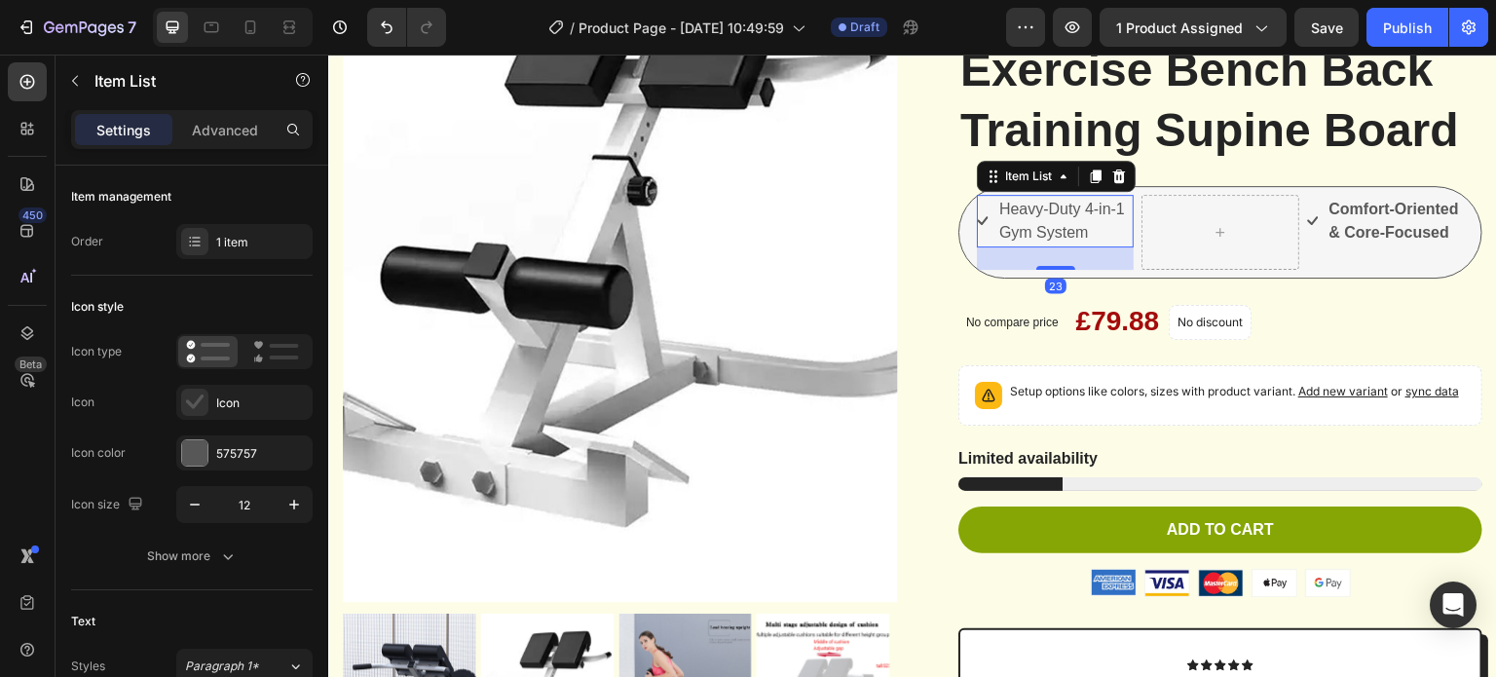
drag, startPoint x: 1053, startPoint y: 304, endPoint x: 1113, endPoint y: 326, distance: 64.4
click at [1113, 247] on div "23" at bounding box center [1055, 247] width 157 height 0
type input "100%"
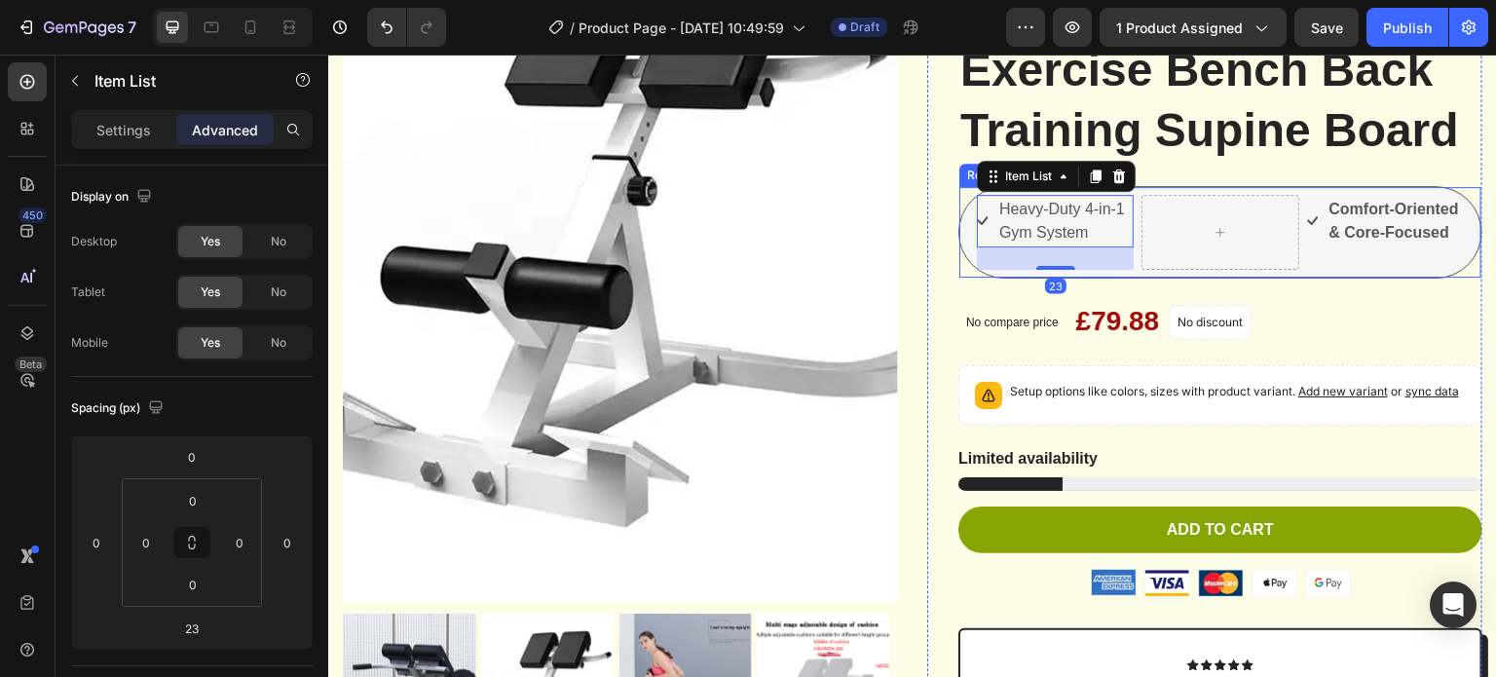
click at [1047, 279] on div "Heavy-Duty 4-in-1 Gym System Item List 23 Comfort-Oriented & Core-Focused Item …" at bounding box center [1220, 232] width 524 height 93
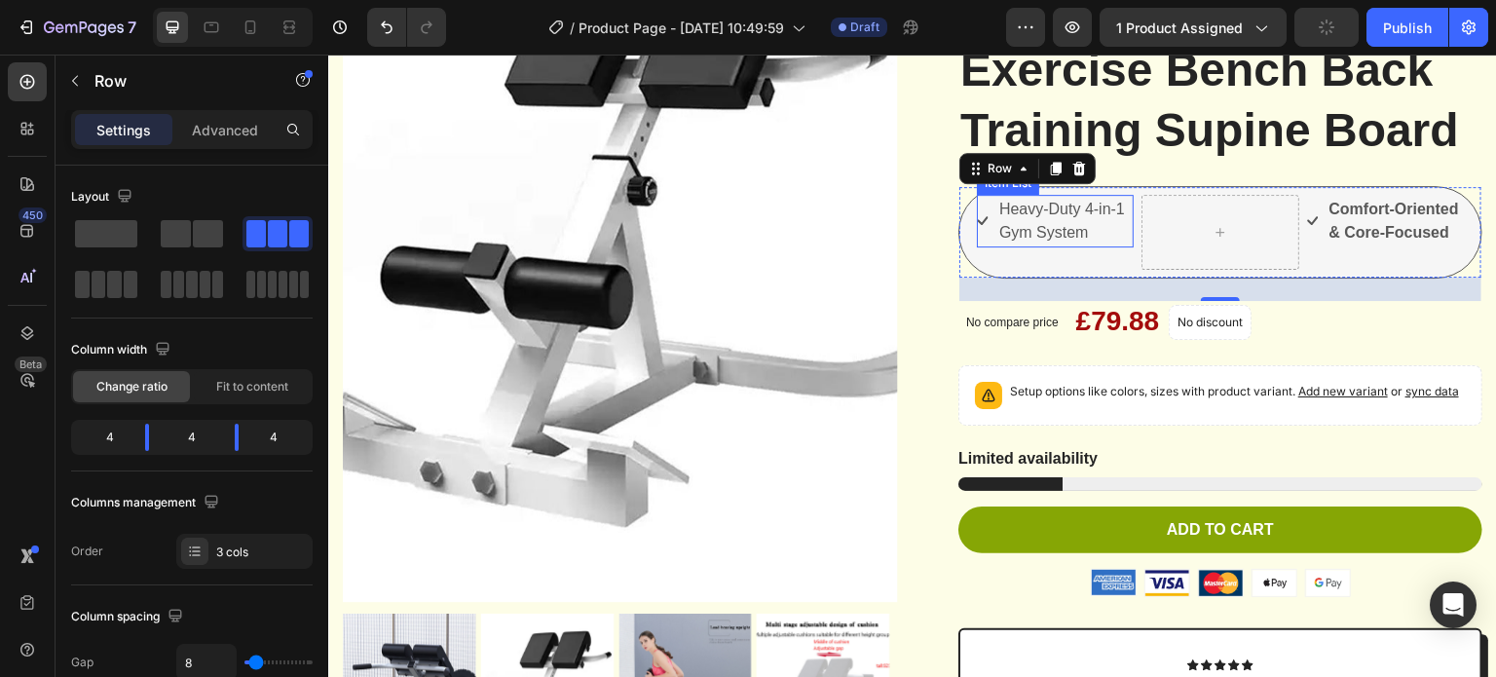
click at [1063, 244] on p "Heavy-Duty 4-in-1 Gym System" at bounding box center [1064, 221] width 131 height 47
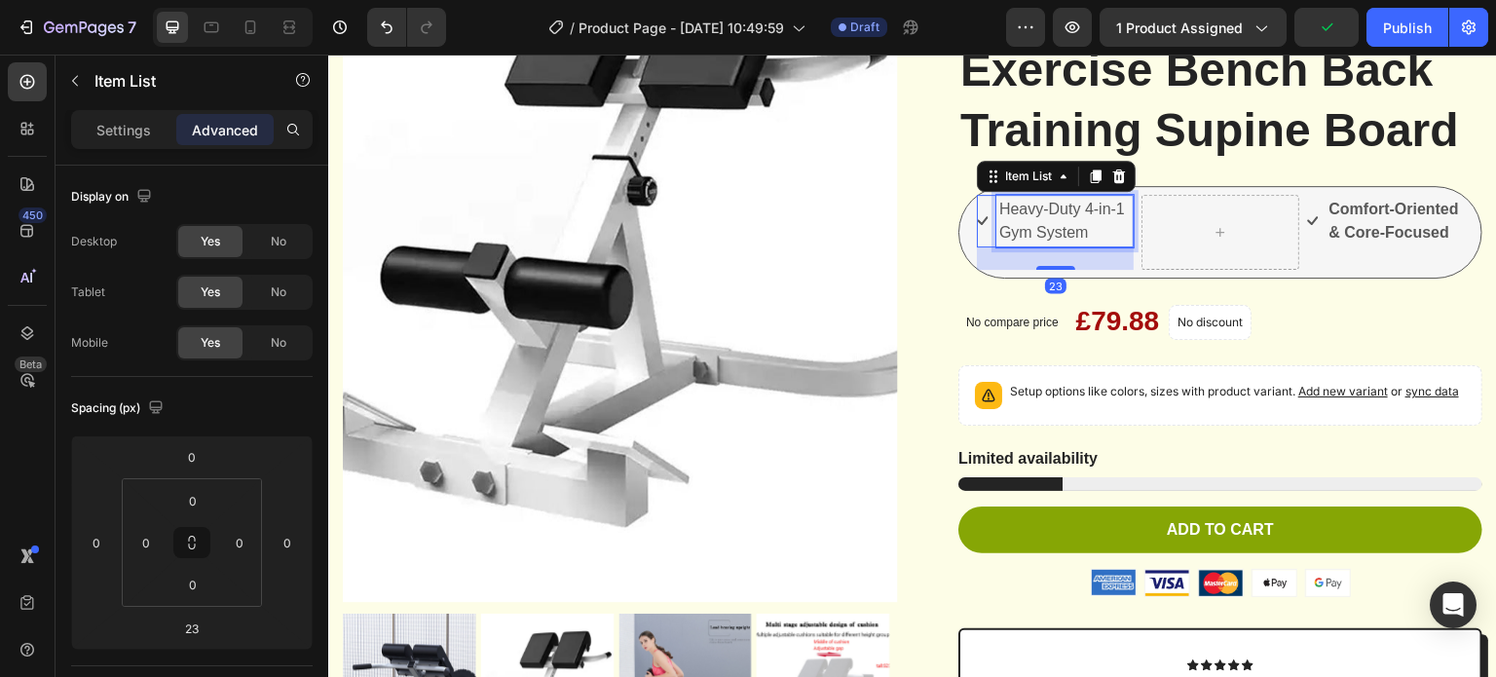
click at [1063, 244] on p "Heavy-Duty 4-in-1 Gym System" at bounding box center [1064, 221] width 131 height 47
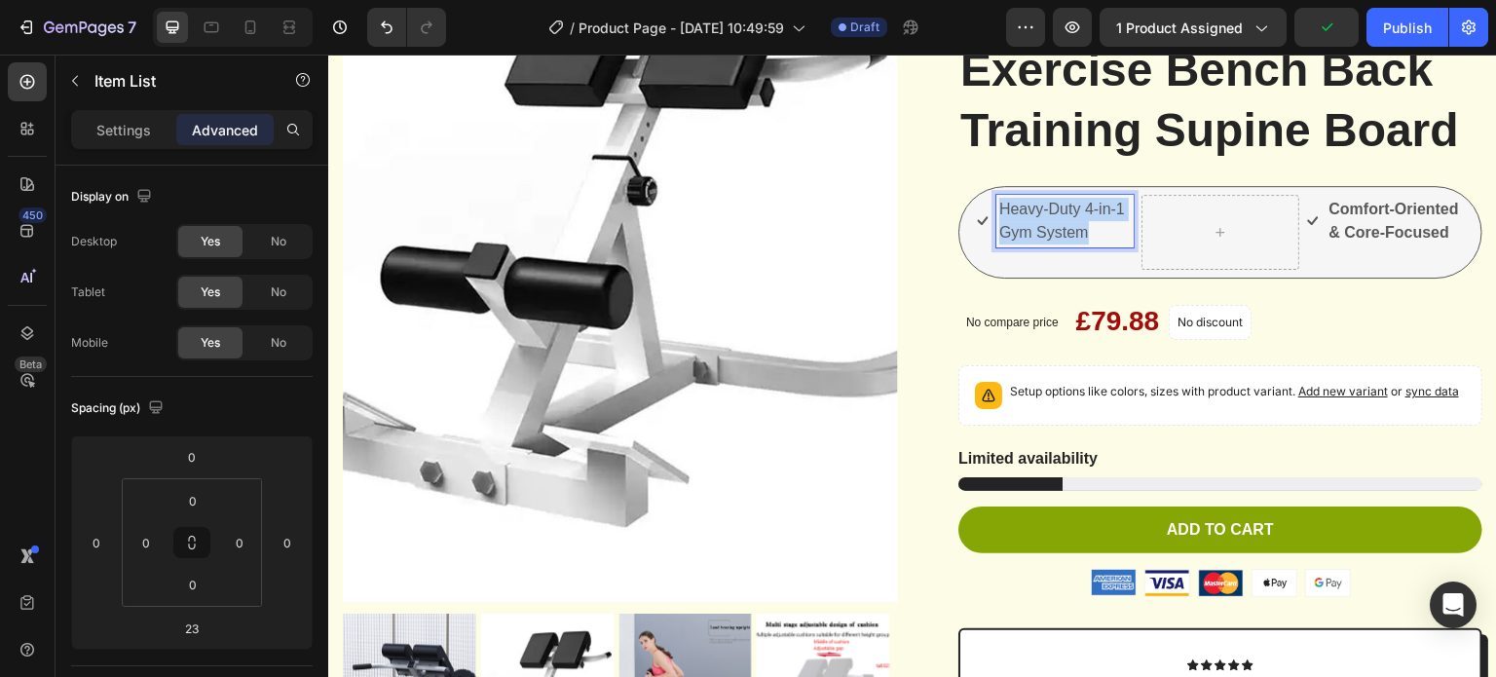
click at [1063, 244] on p "Heavy-Duty 4-in-1 Gym System" at bounding box center [1064, 221] width 131 height 47
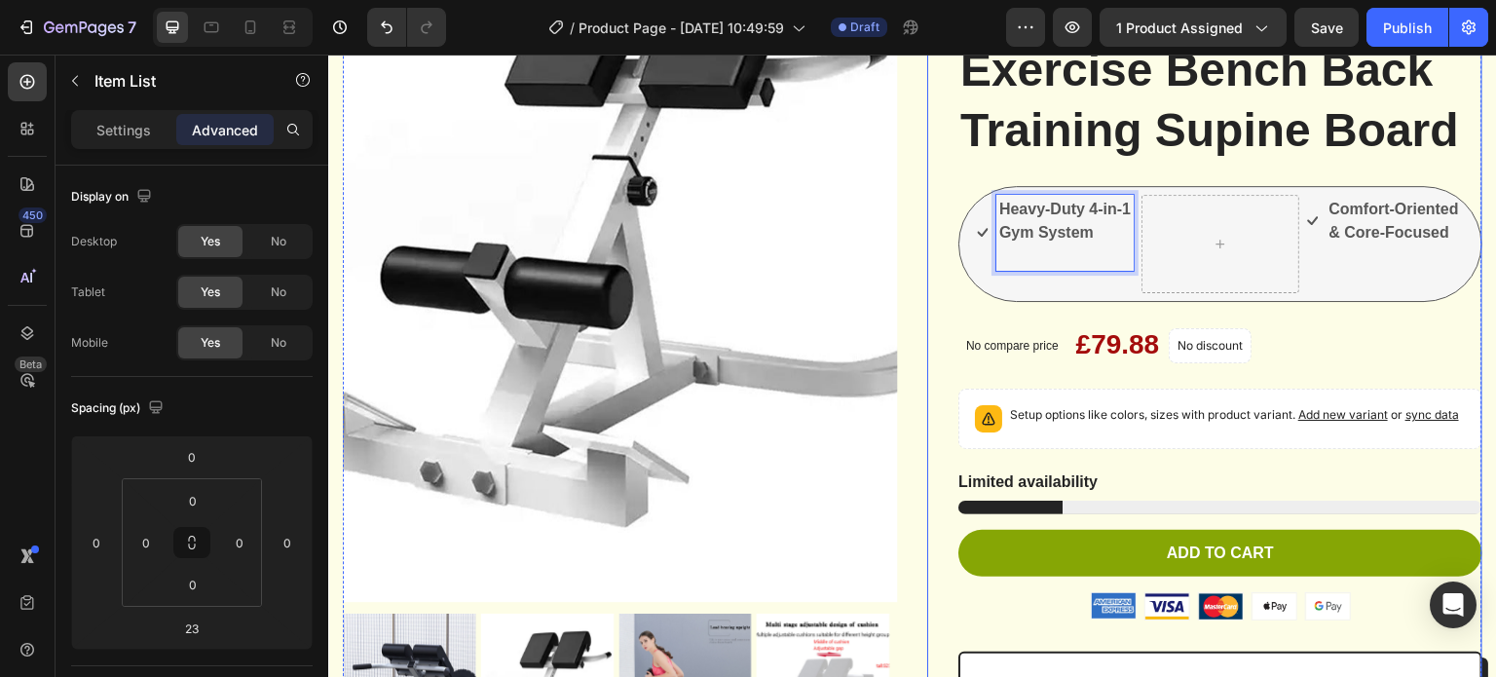
click at [1414, 397] on div "Icon Icon Icon Icon Icon Icon List 2,500+ Verified Reviews! Text Block Row Adju…" at bounding box center [1220, 572] width 524 height 1384
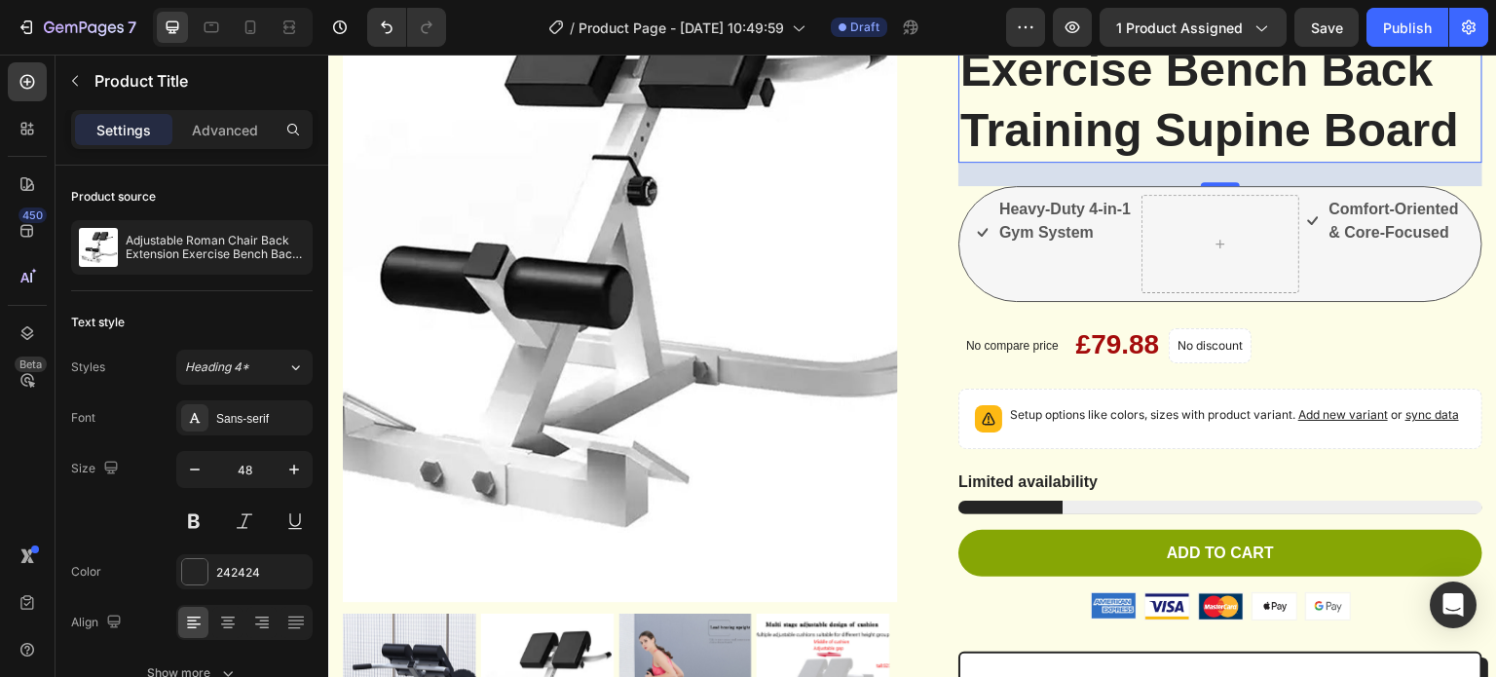
click at [1334, 164] on h1 "Adjustable Roman Chair Back Extension Exercise Bench Back Training Supine Board" at bounding box center [1220, 39] width 524 height 247
click at [1065, 293] on div "​ Heavy-Duty 4-in-1 Gym System ​ Item List" at bounding box center [1055, 244] width 157 height 98
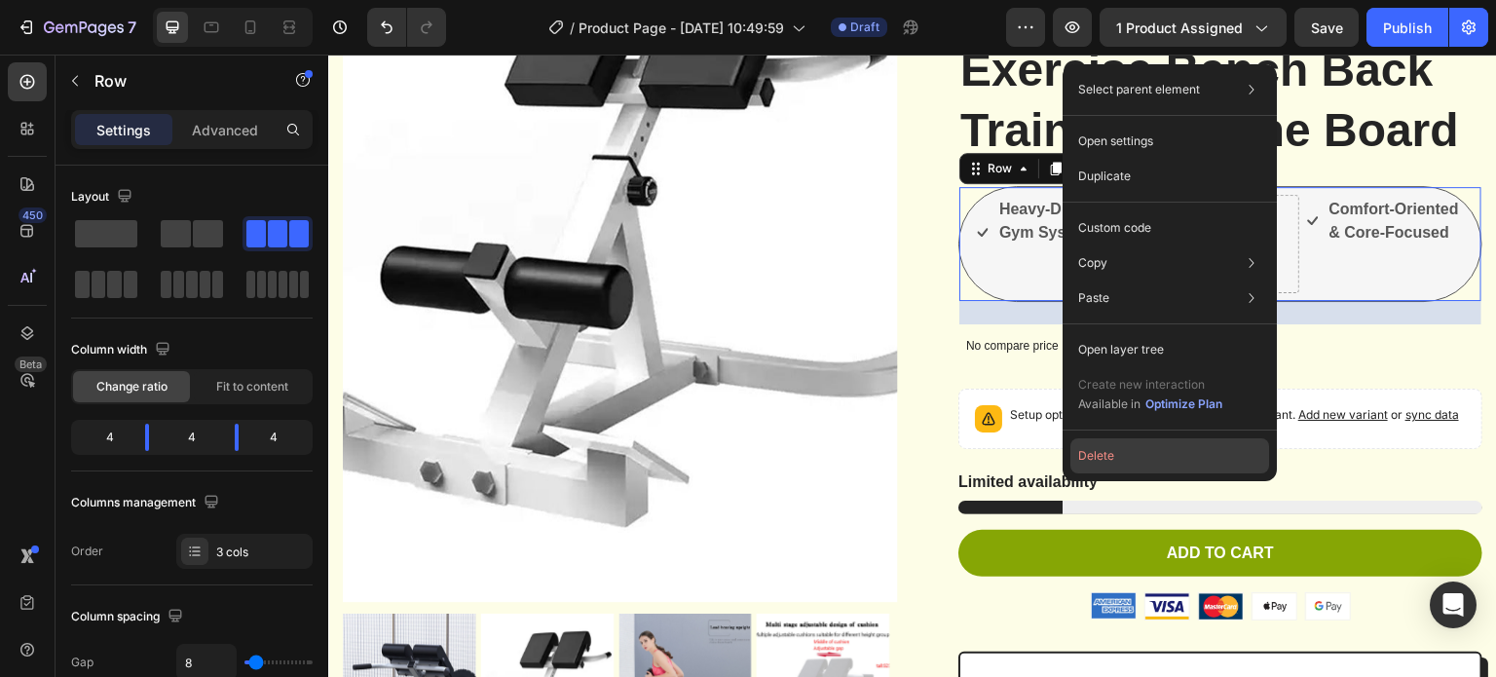
click at [1138, 457] on button "Delete" at bounding box center [1169, 455] width 199 height 35
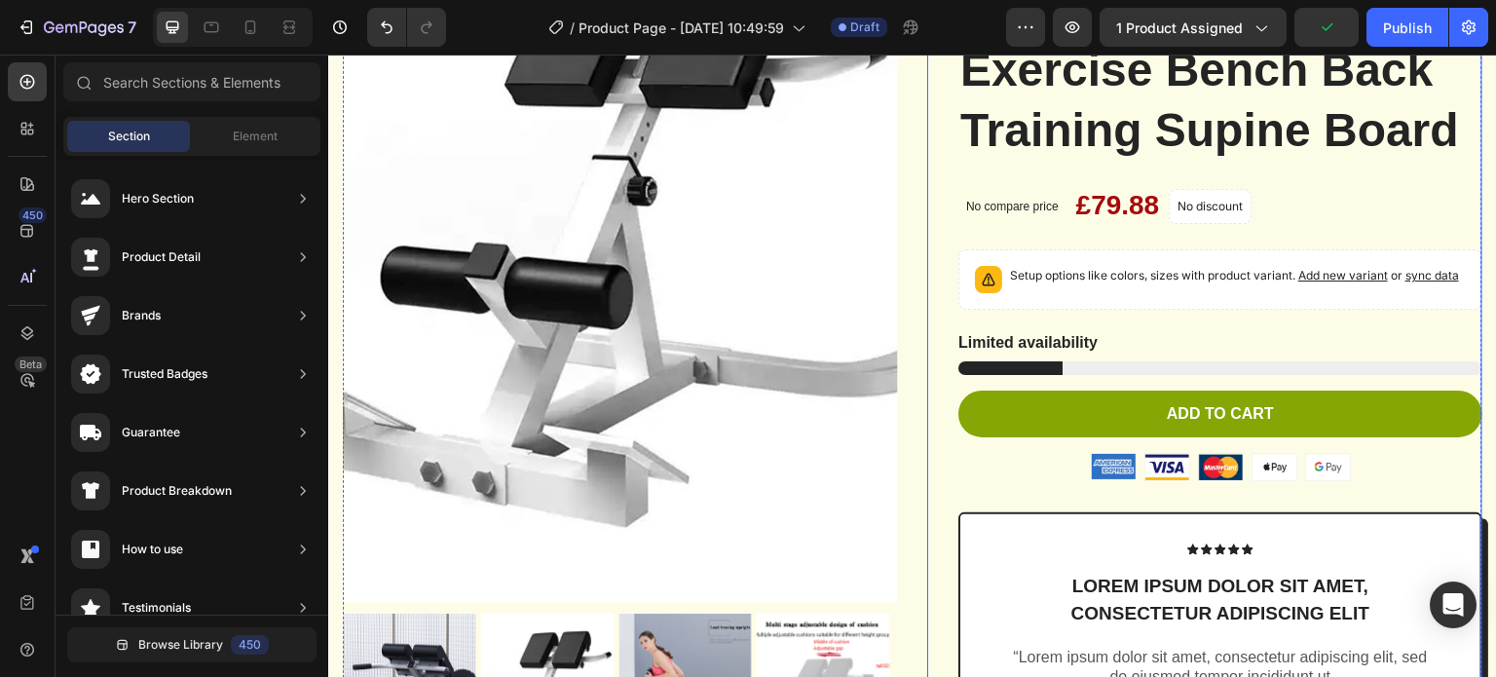
scroll to position [487, 0]
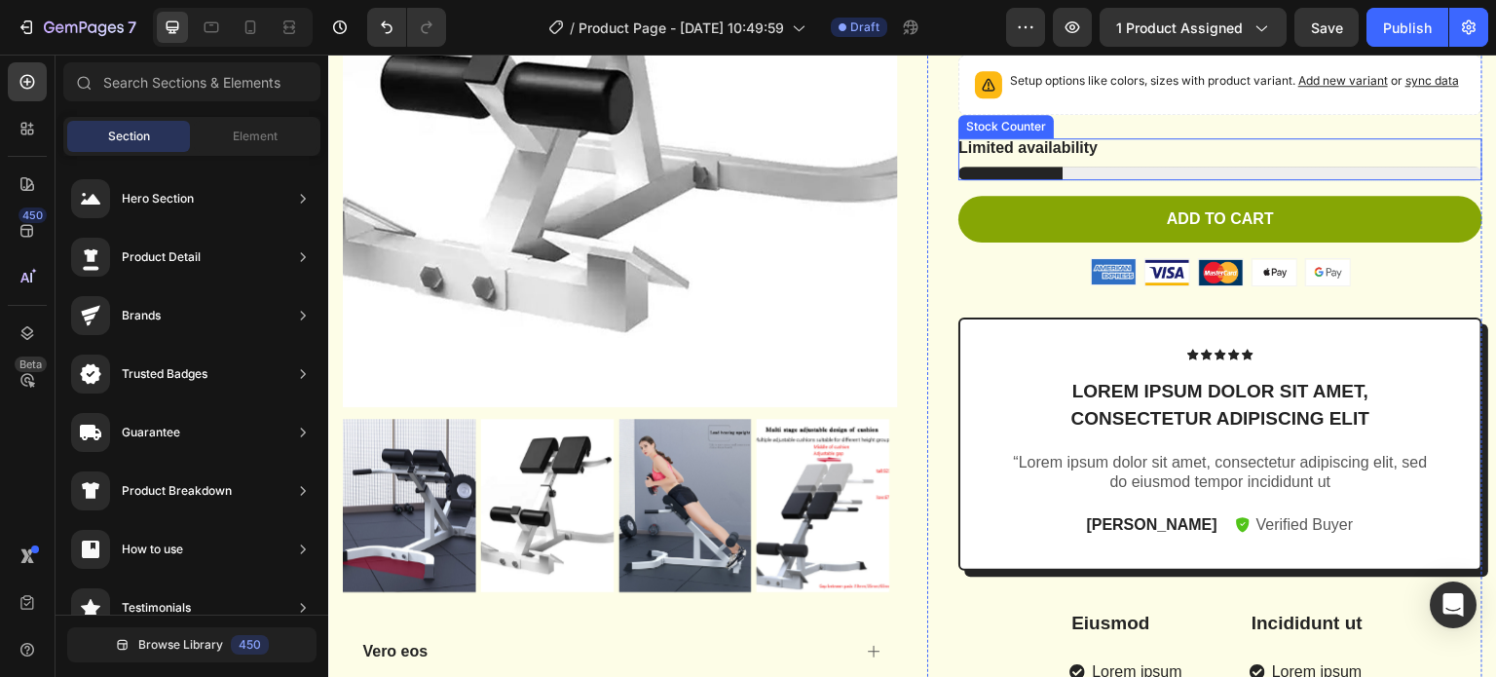
click at [1179, 180] on div "Limited availability" at bounding box center [1220, 159] width 524 height 42
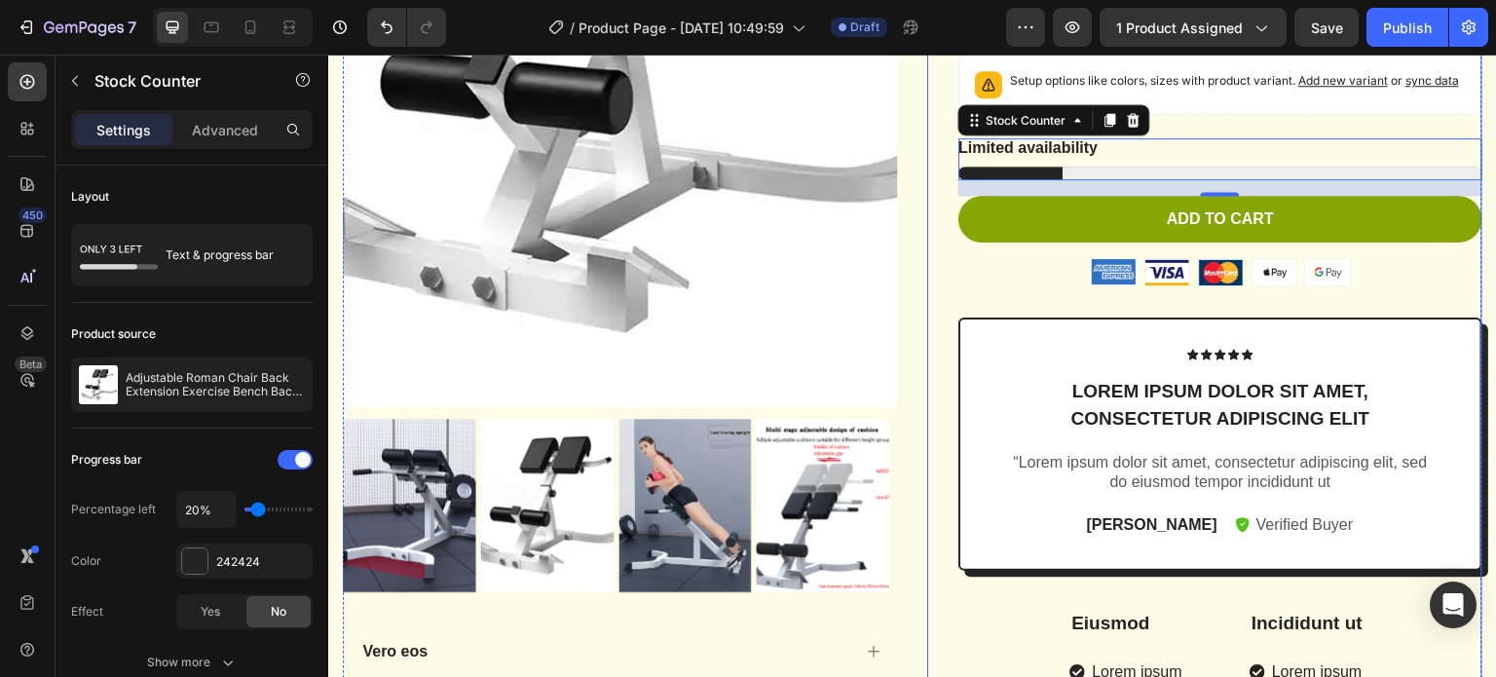
click at [993, 365] on div "Icon Icon Icon Icon Icon Icon List 2,500+ Verified Reviews! Text Block Row Adju…" at bounding box center [1220, 307] width 524 height 1245
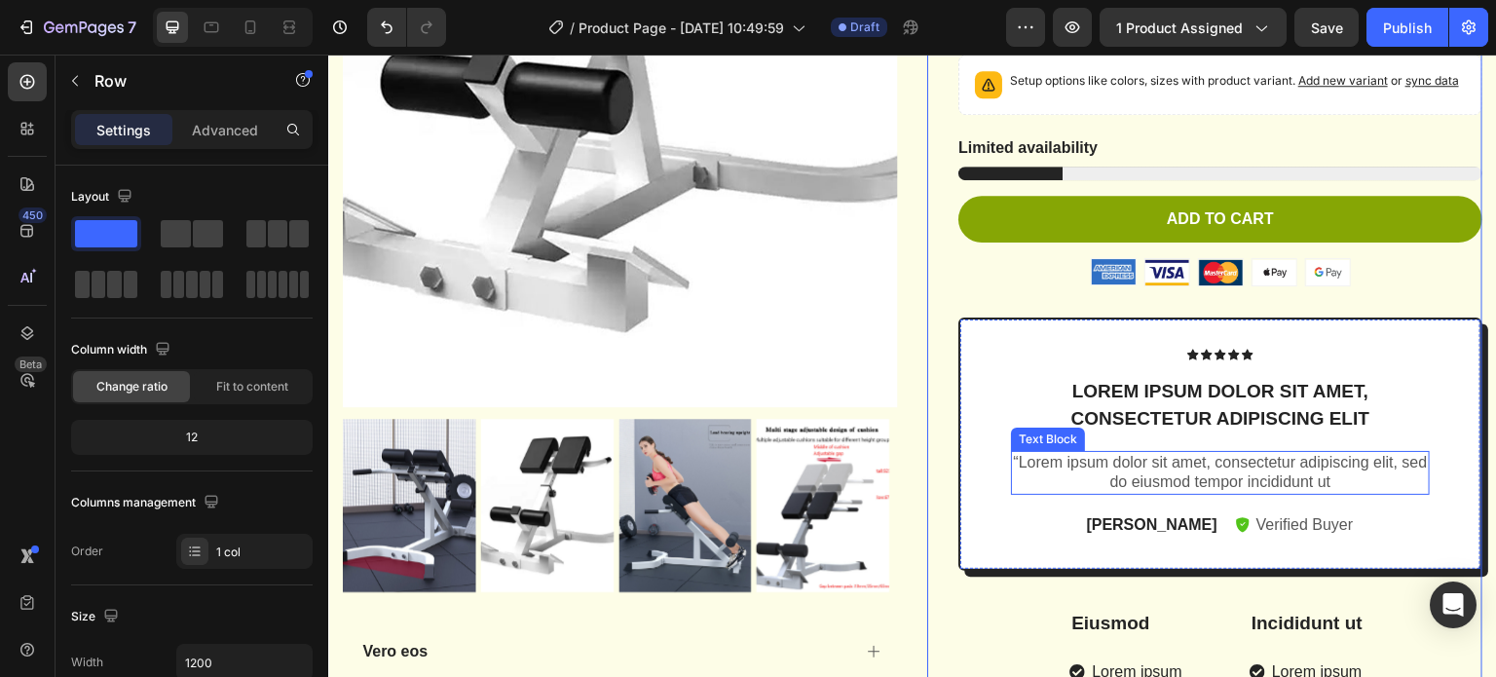
click at [1179, 494] on p "“Lorem ipsum dolor sit amet, consectetur adipiscing elit, sed do eiusmod tempor…" at bounding box center [1220, 473] width 415 height 41
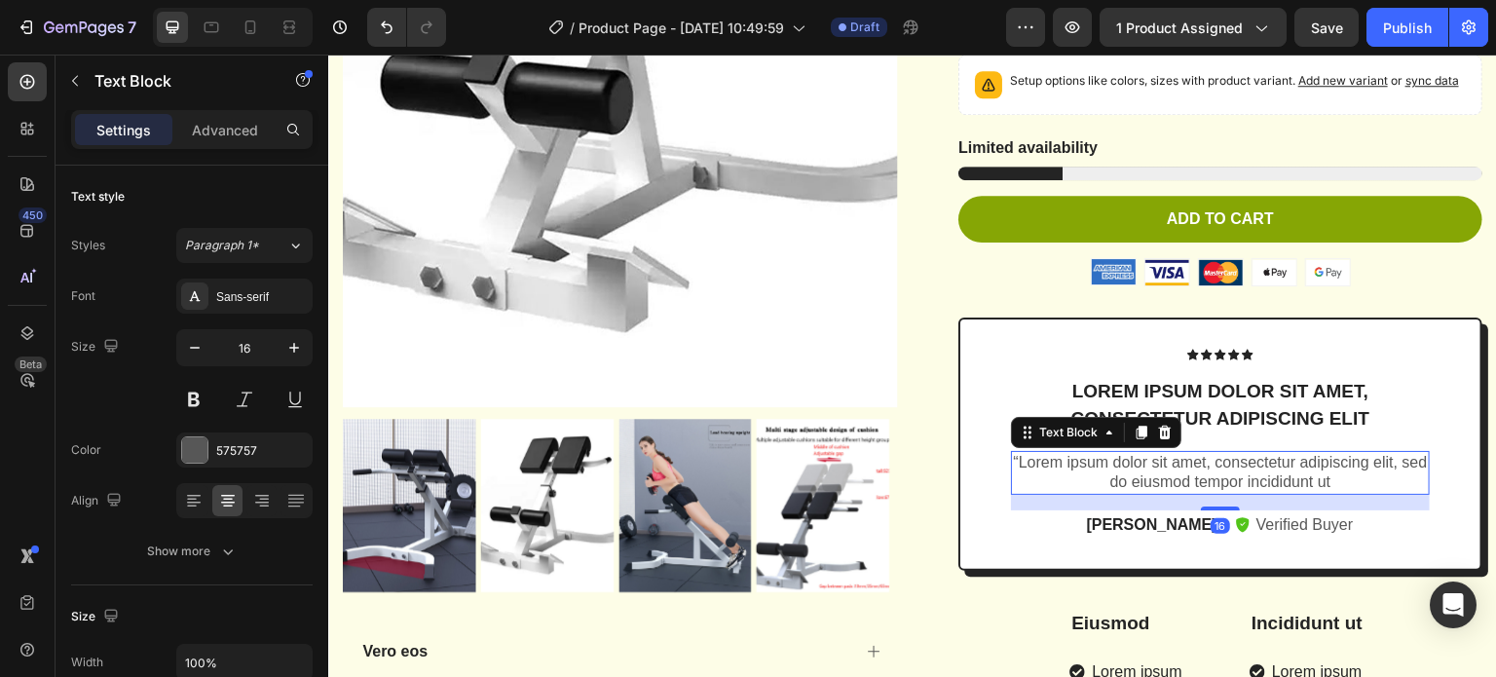
click at [1039, 494] on p "“Lorem ipsum dolor sit amet, consectetur adipiscing elit, sed do eiusmod tempor…" at bounding box center [1220, 473] width 415 height 41
click at [1041, 494] on p "“Lorem ipsum dolor sit amet, consectetur adipiscing elit, sed do eiusmod tempor…" at bounding box center [1220, 473] width 415 height 41
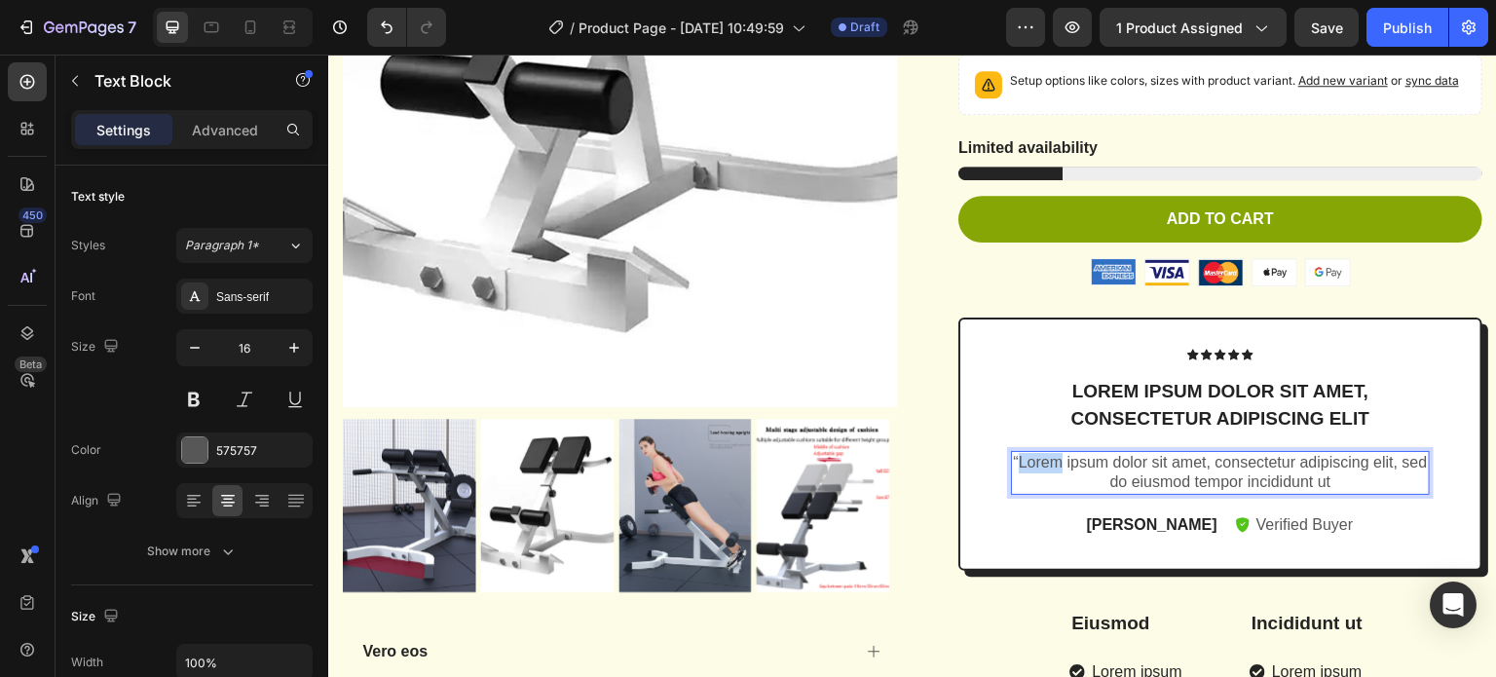
click at [1043, 494] on p "“Lorem ipsum dolor sit amet, consectetur adipiscing elit, sed do eiusmod tempor…" at bounding box center [1220, 473] width 415 height 41
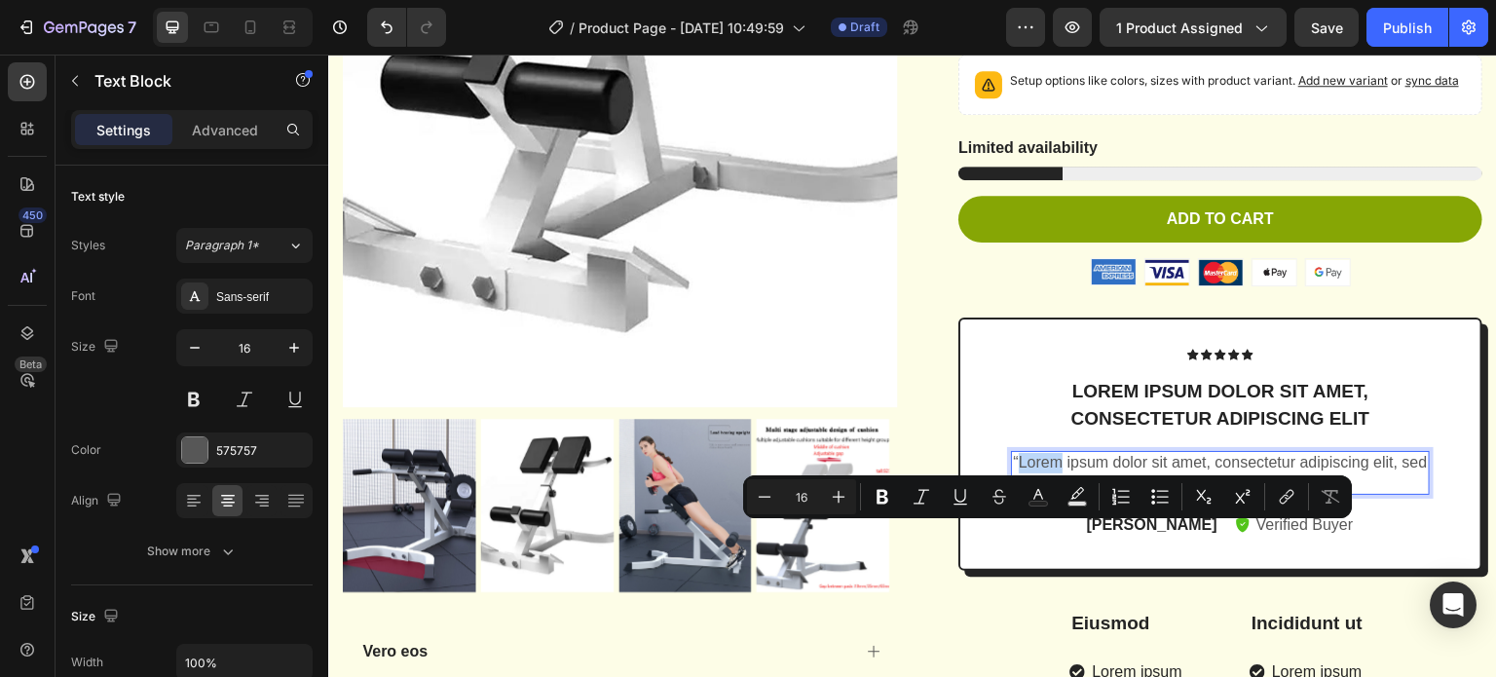
drag, startPoint x: 1043, startPoint y: 539, endPoint x: 1057, endPoint y: 539, distance: 13.6
click at [1043, 494] on p "“Lorem ipsum dolor sit amet, consectetur adipiscing elit, sed do eiusmod tempor…" at bounding box center [1220, 473] width 415 height 41
click at [1103, 494] on p "“Lorem ipsum dolor sit amet, consectetur adipiscing elit, sed do eiusmod tempor…" at bounding box center [1220, 473] width 415 height 41
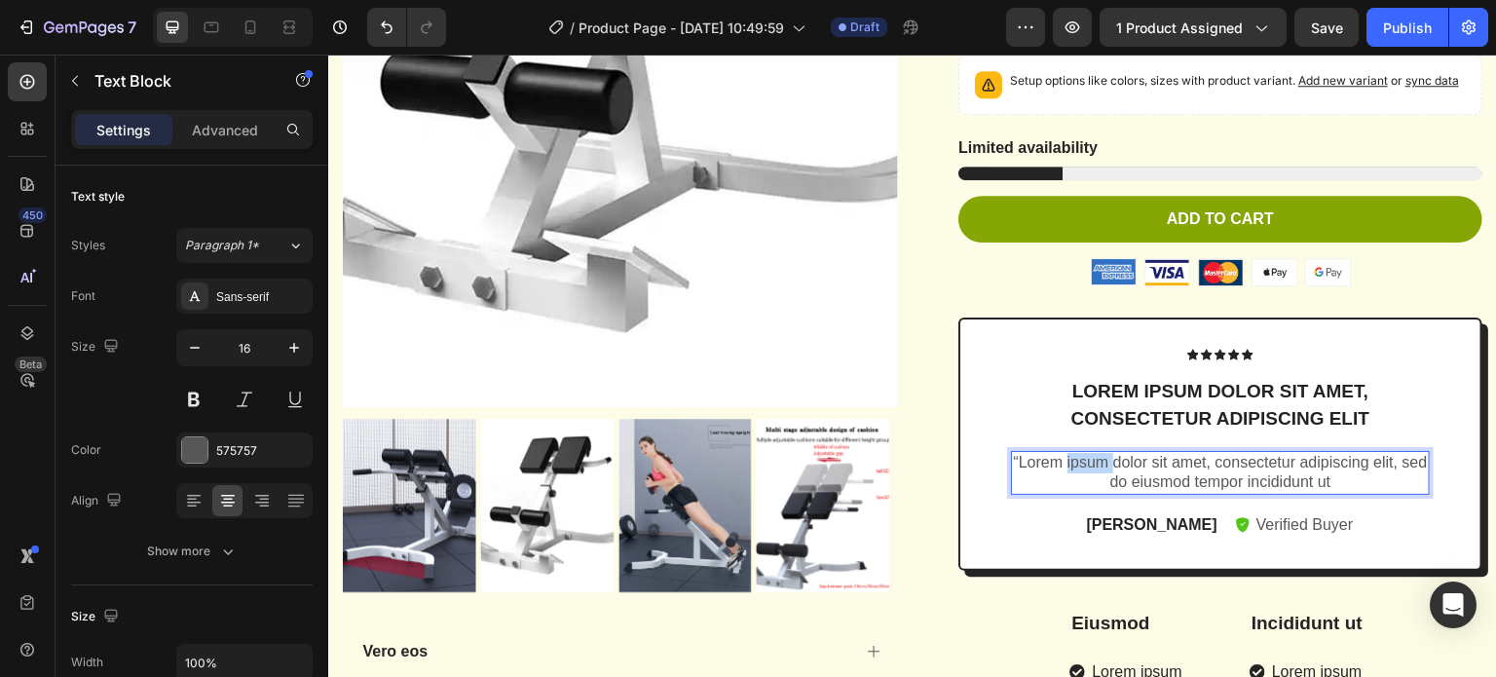
click at [1103, 494] on p "“Lorem ipsum dolor sit amet, consectetur adipiscing elit, sed do eiusmod tempor…" at bounding box center [1220, 473] width 415 height 41
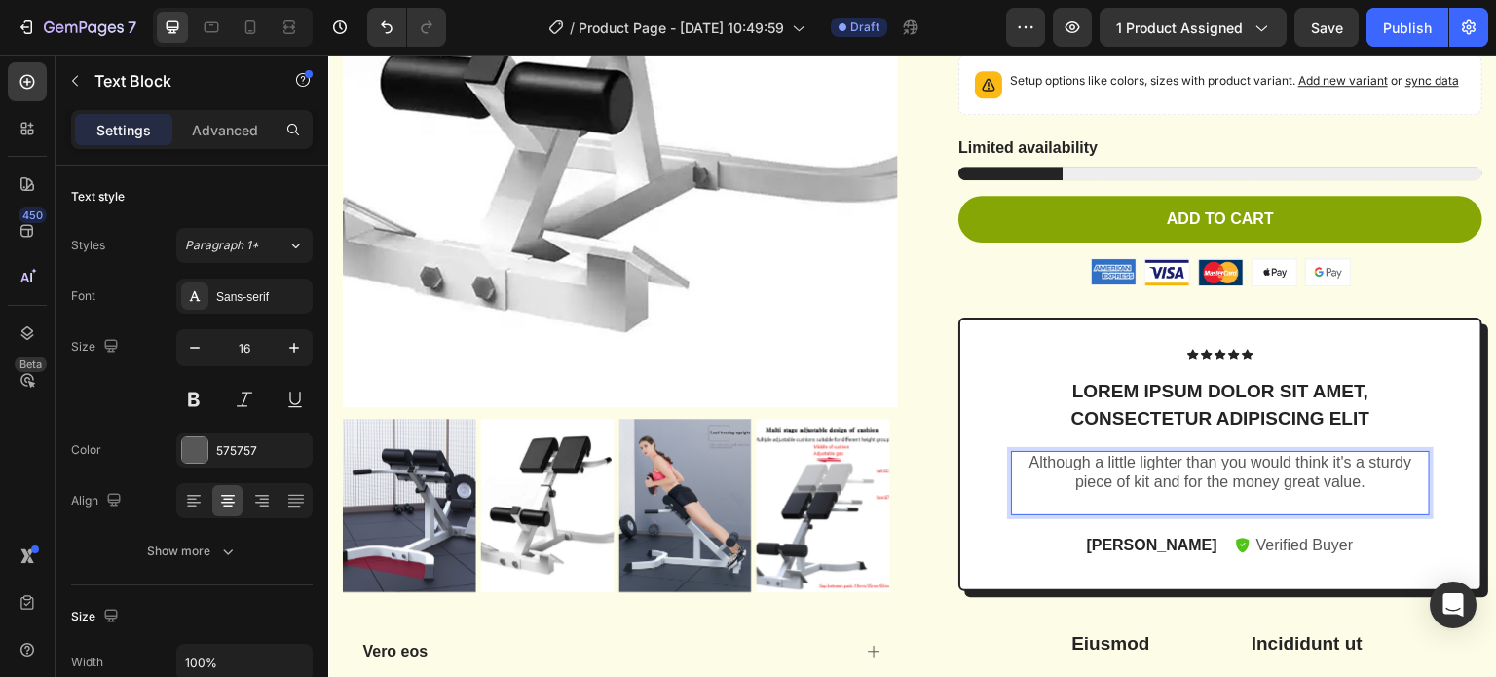
click at [1068, 513] on p "Rich Text Editor. Editing area: main" at bounding box center [1220, 503] width 415 height 20
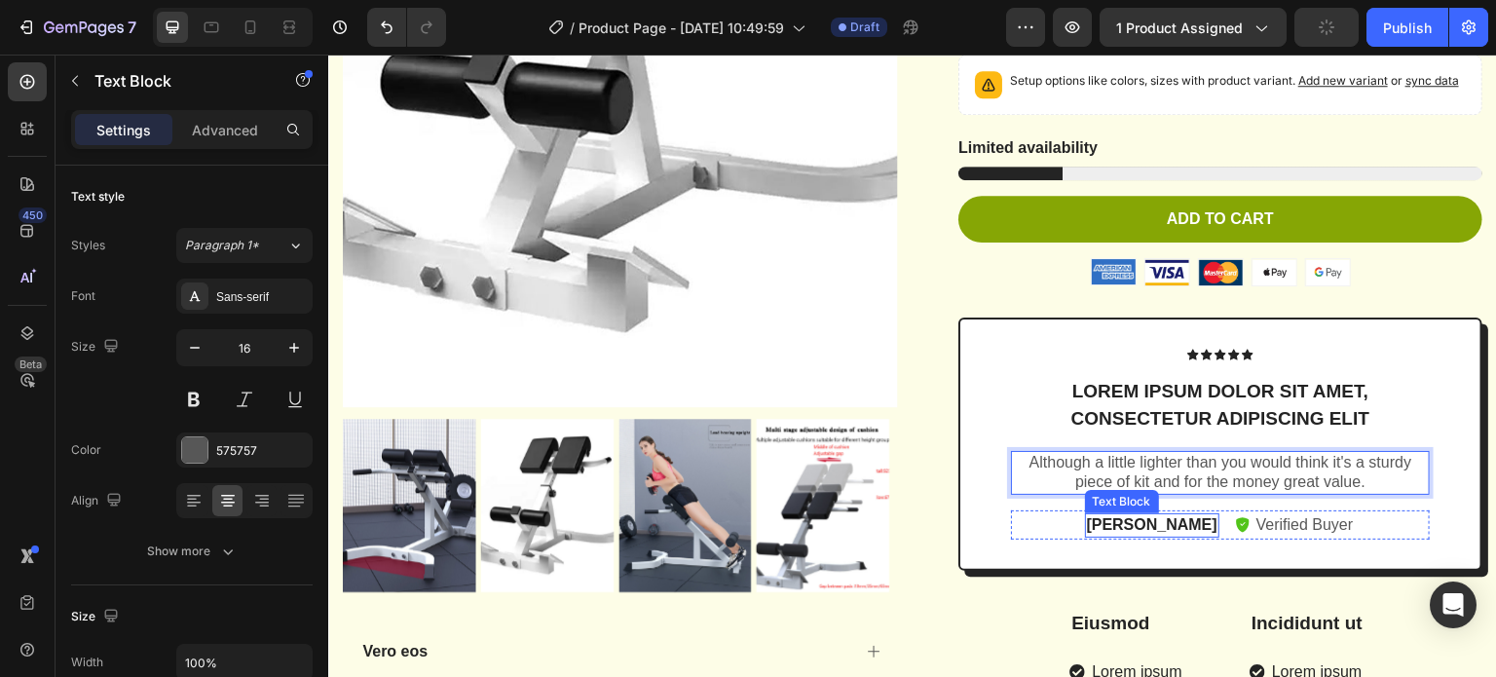
click at [1132, 536] on p "Emily" at bounding box center [1152, 525] width 131 height 20
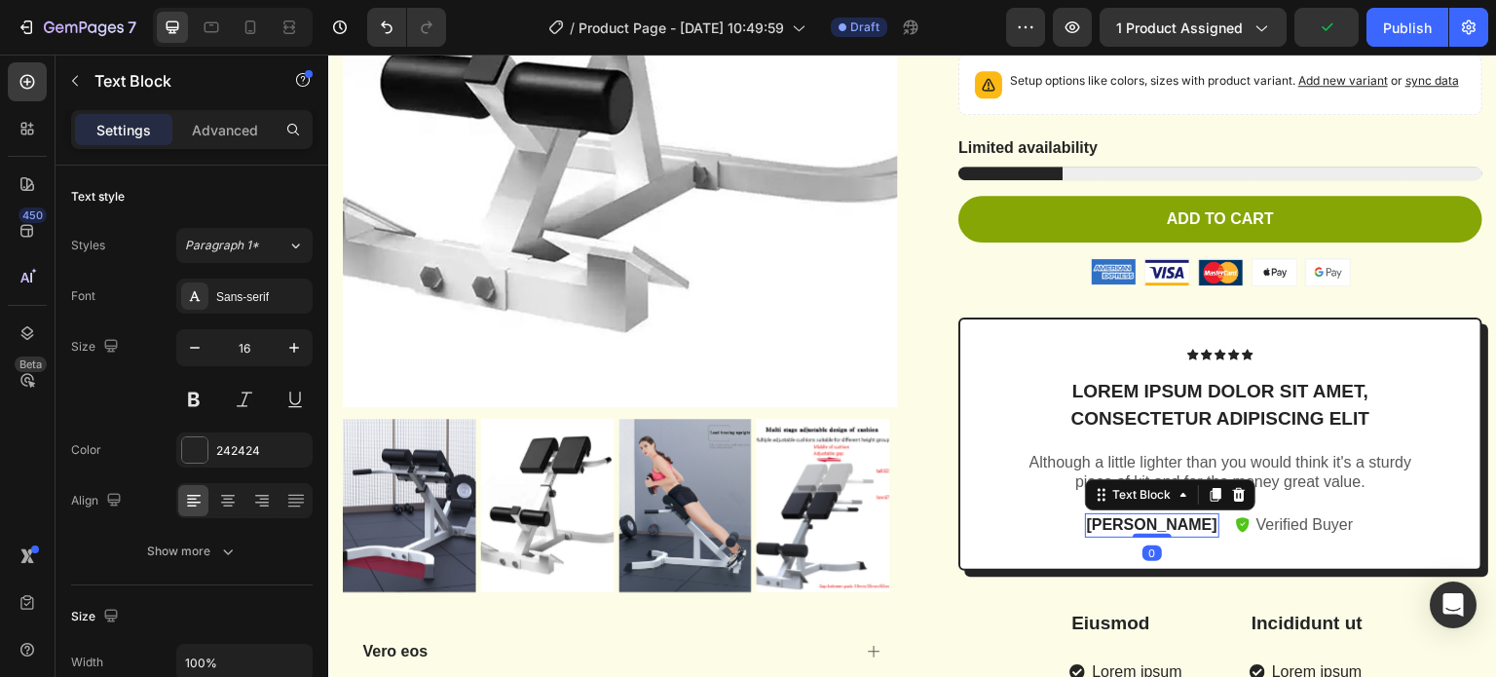
click at [1127, 536] on p "Emily" at bounding box center [1152, 525] width 131 height 20
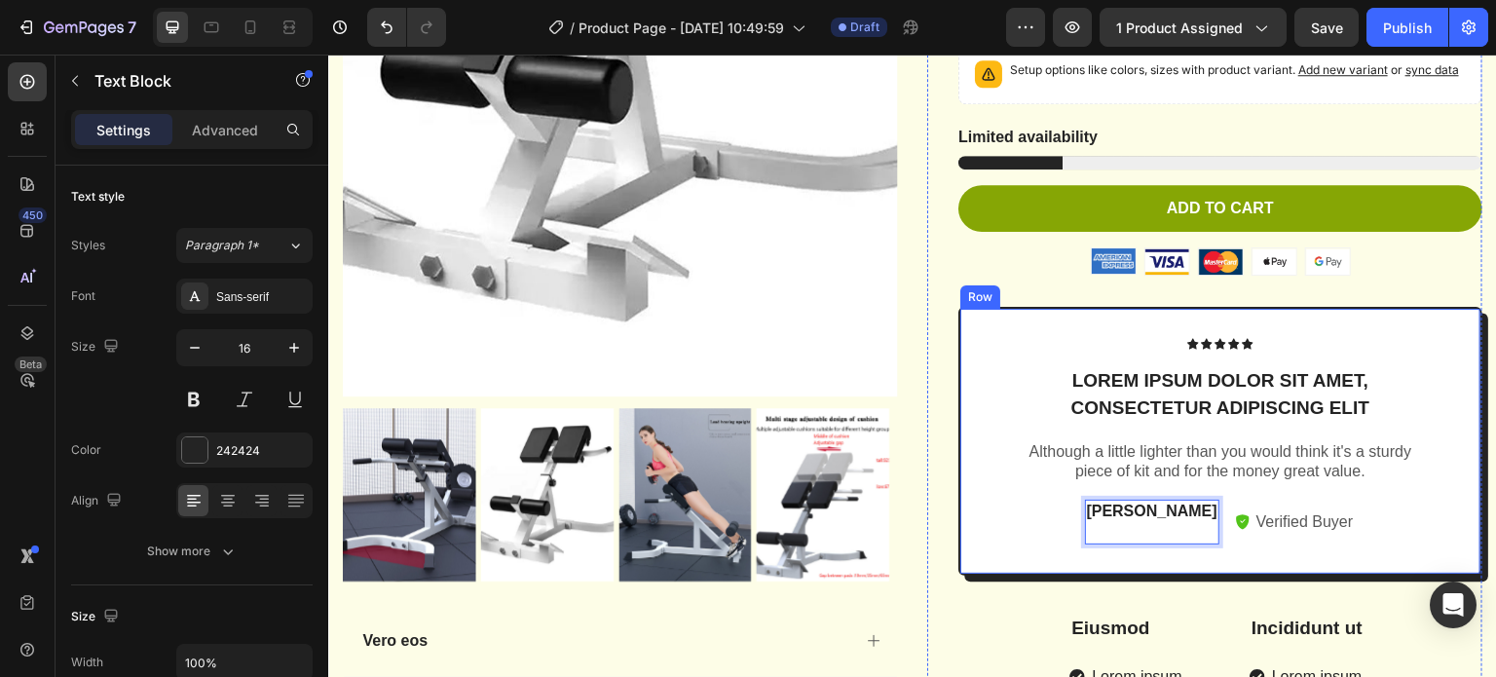
scroll to position [500, 0]
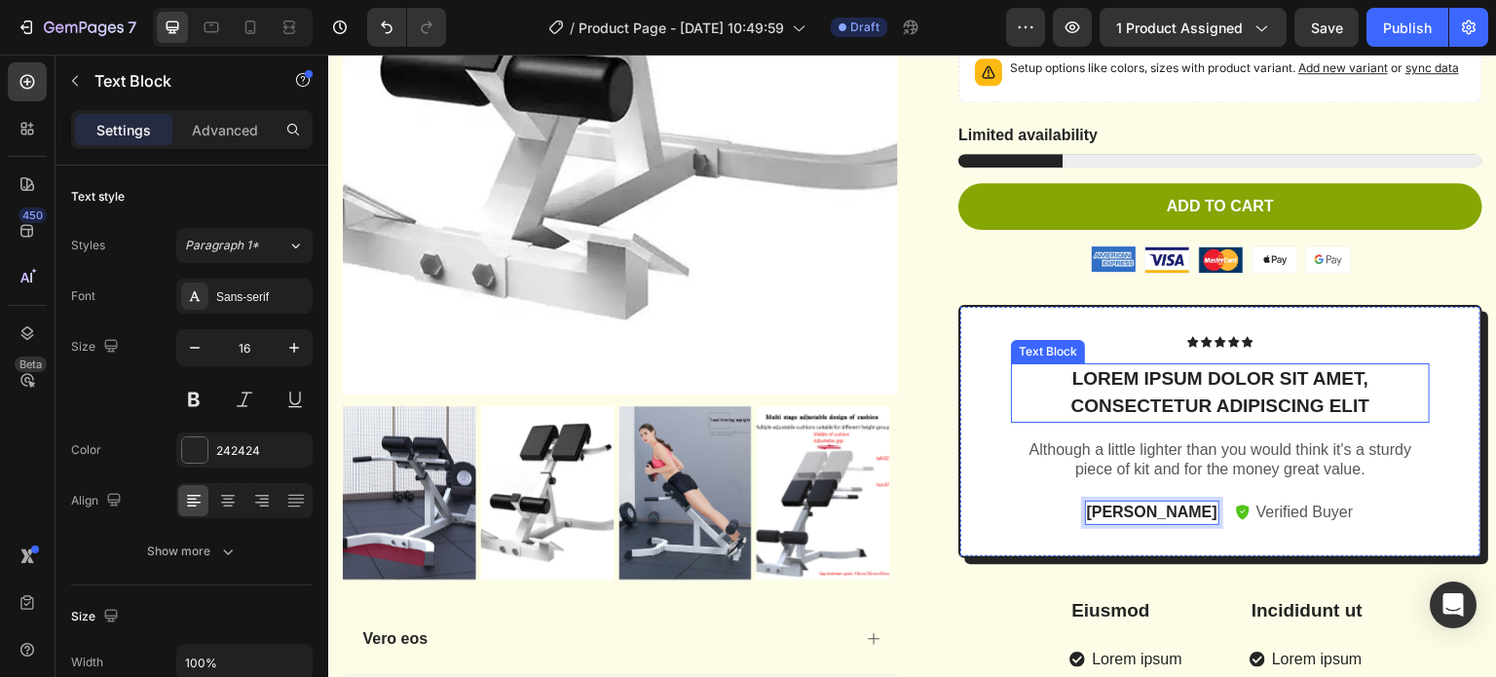
click at [1183, 421] on p "Lorem ipsum dolor sit amet, consectetur adipiscing elit" at bounding box center [1220, 393] width 415 height 56
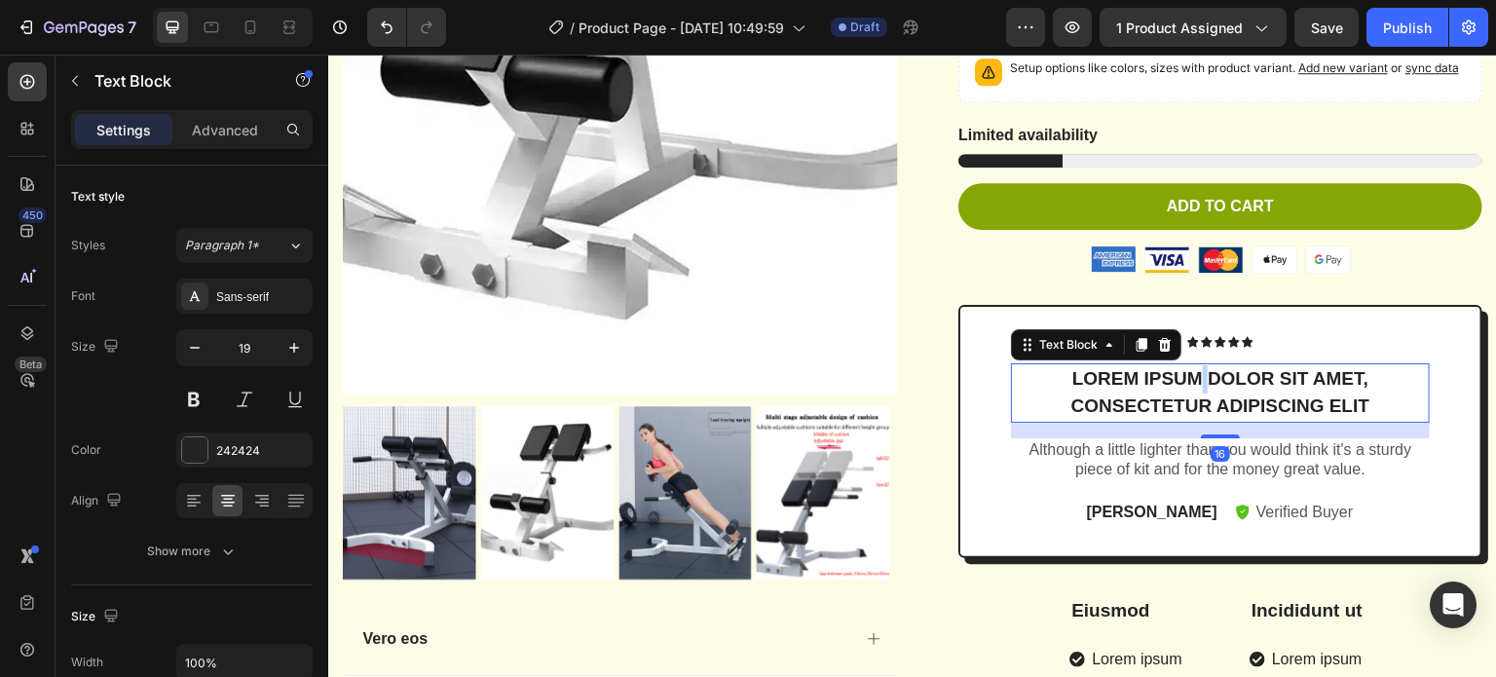
click at [1183, 421] on p "Lorem ipsum dolor sit amet, consectetur adipiscing elit" at bounding box center [1220, 393] width 415 height 56
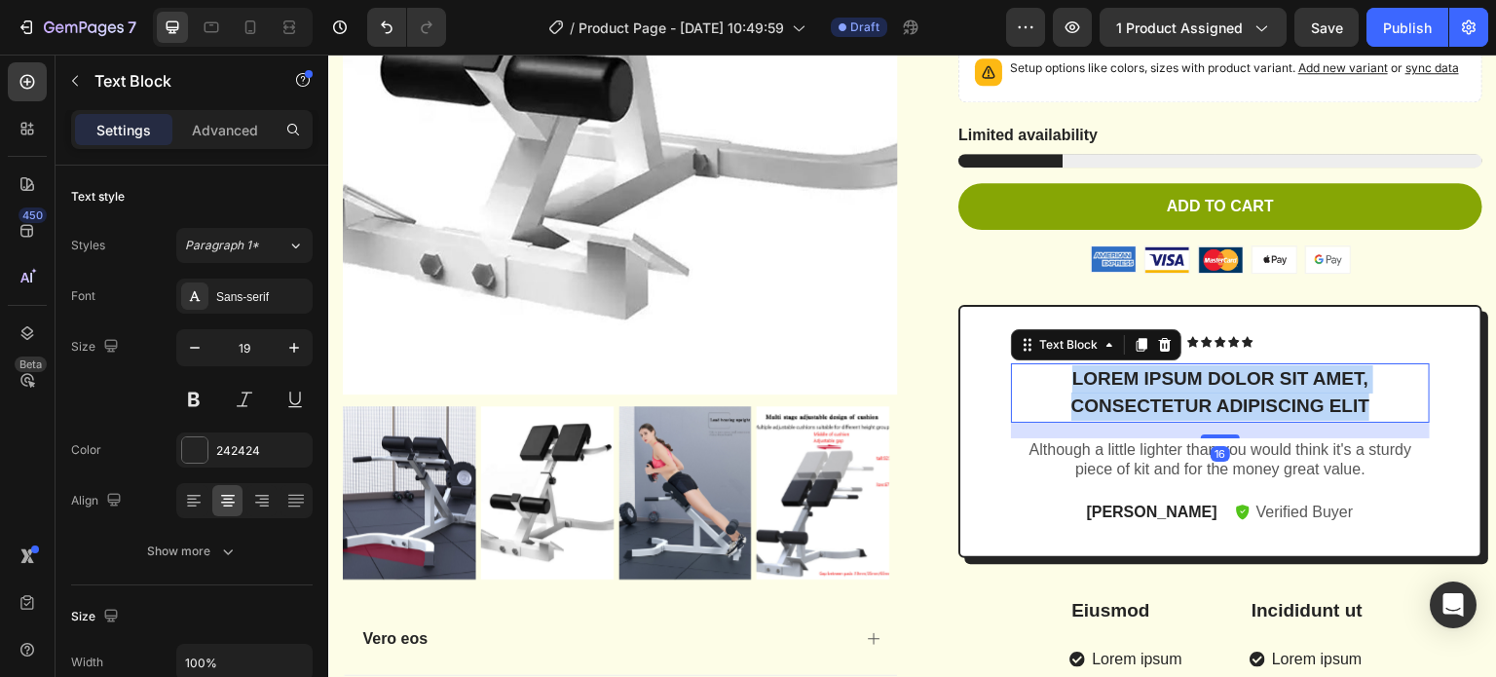
click at [1183, 421] on p "Lorem ipsum dolor sit amet, consectetur adipiscing elit" at bounding box center [1220, 393] width 415 height 56
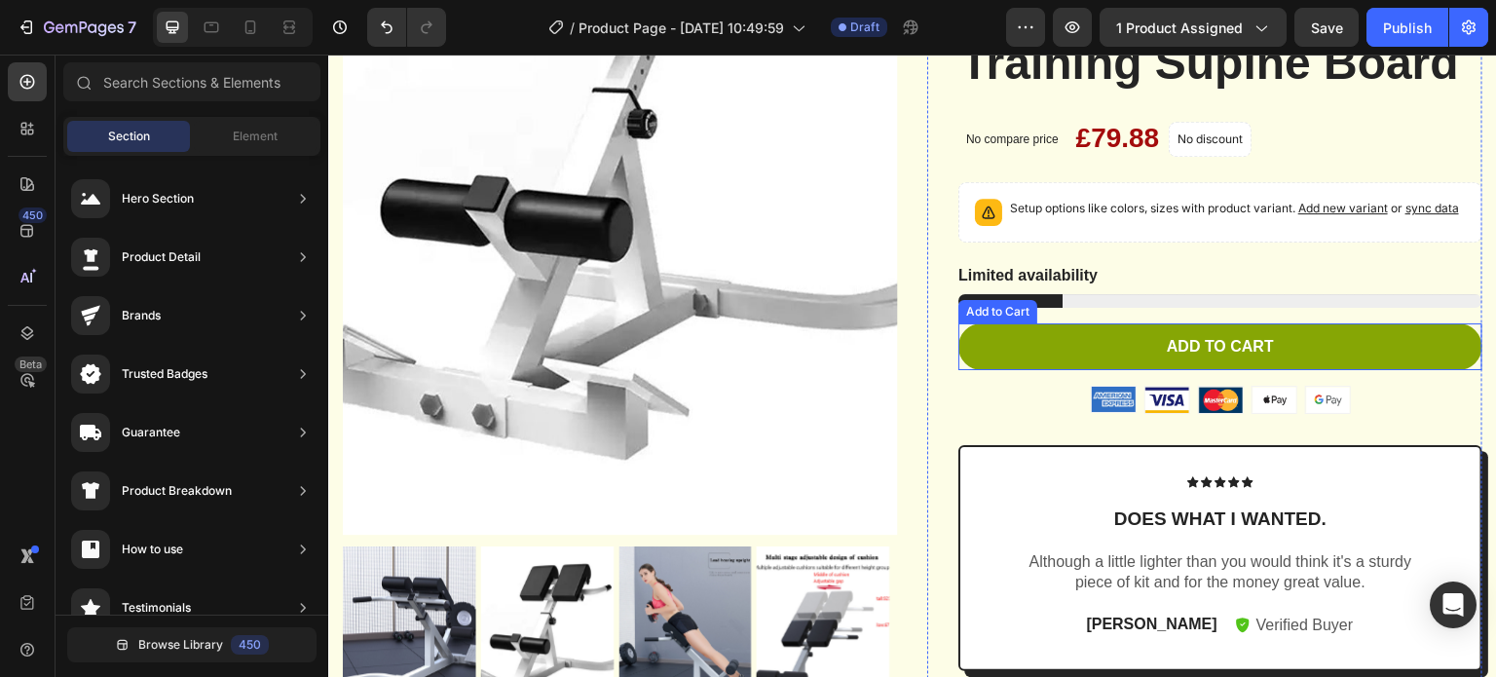
scroll to position [406, 0]
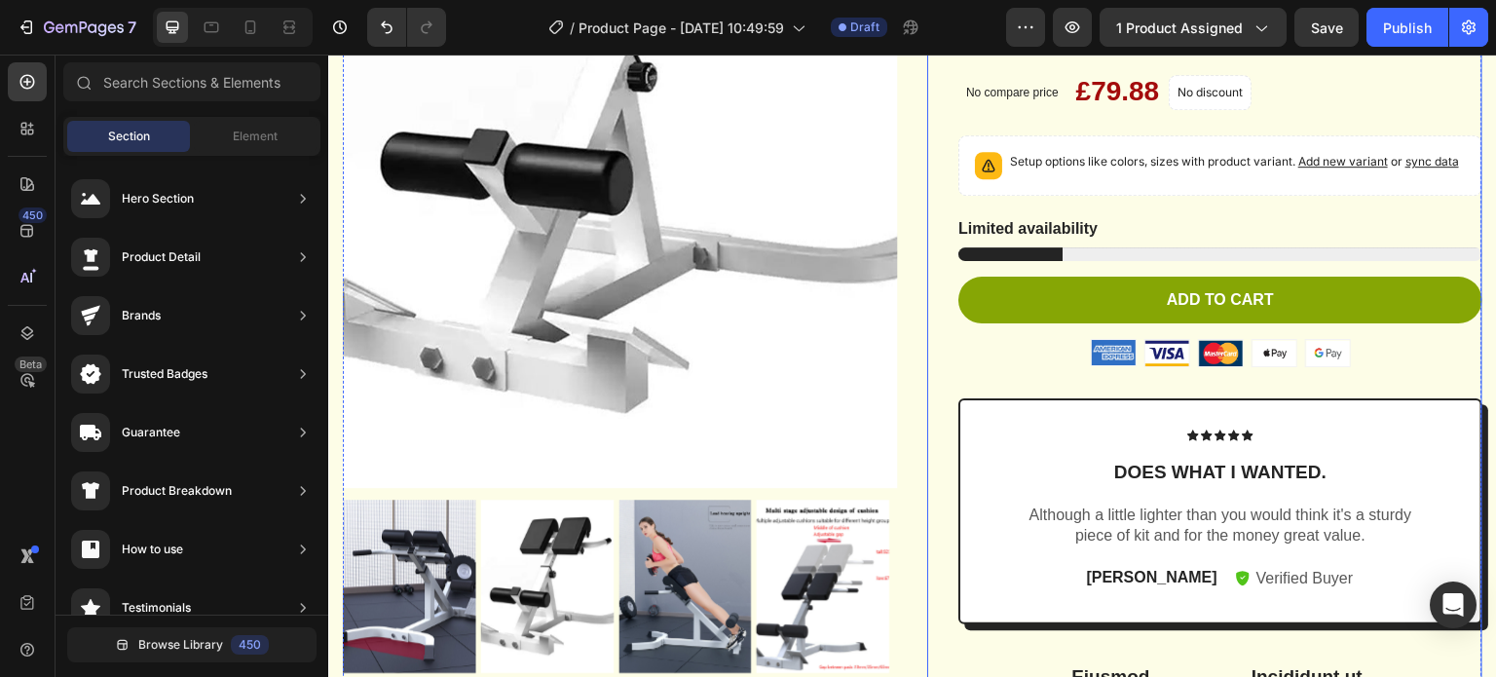
click at [1410, 452] on div "Icon Icon Icon Icon Icon Icon List 2,500+ Verified Reviews! Text Block Row Adju…" at bounding box center [1220, 374] width 524 height 1216
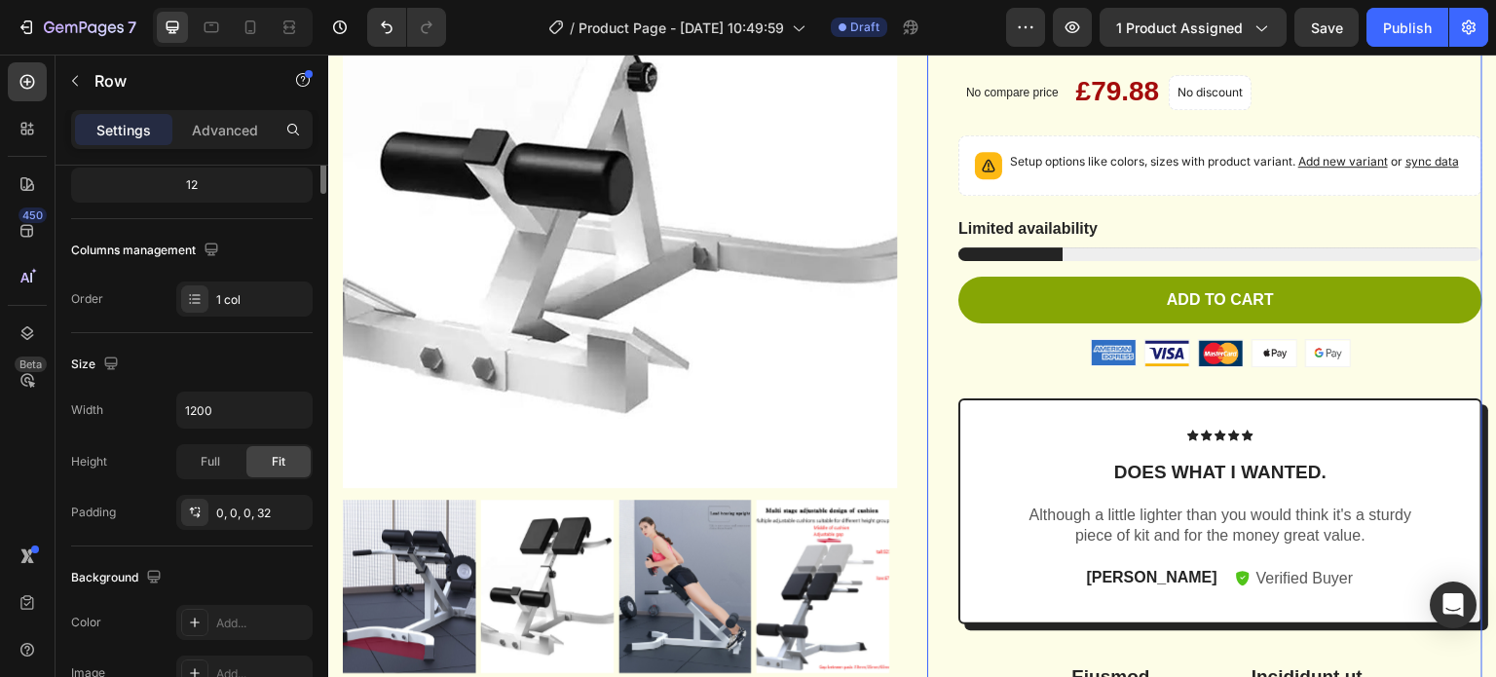
scroll to position [0, 0]
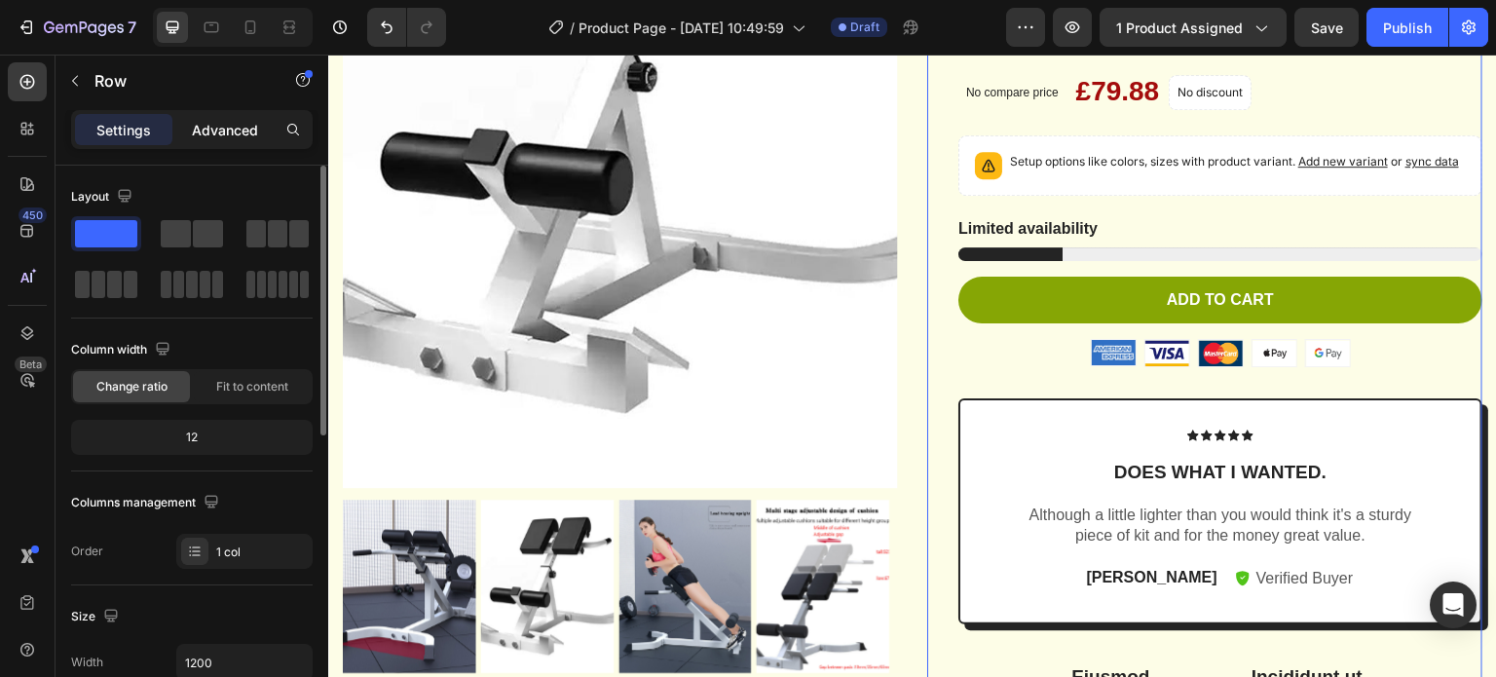
click at [213, 133] on p "Advanced" at bounding box center [225, 130] width 66 height 20
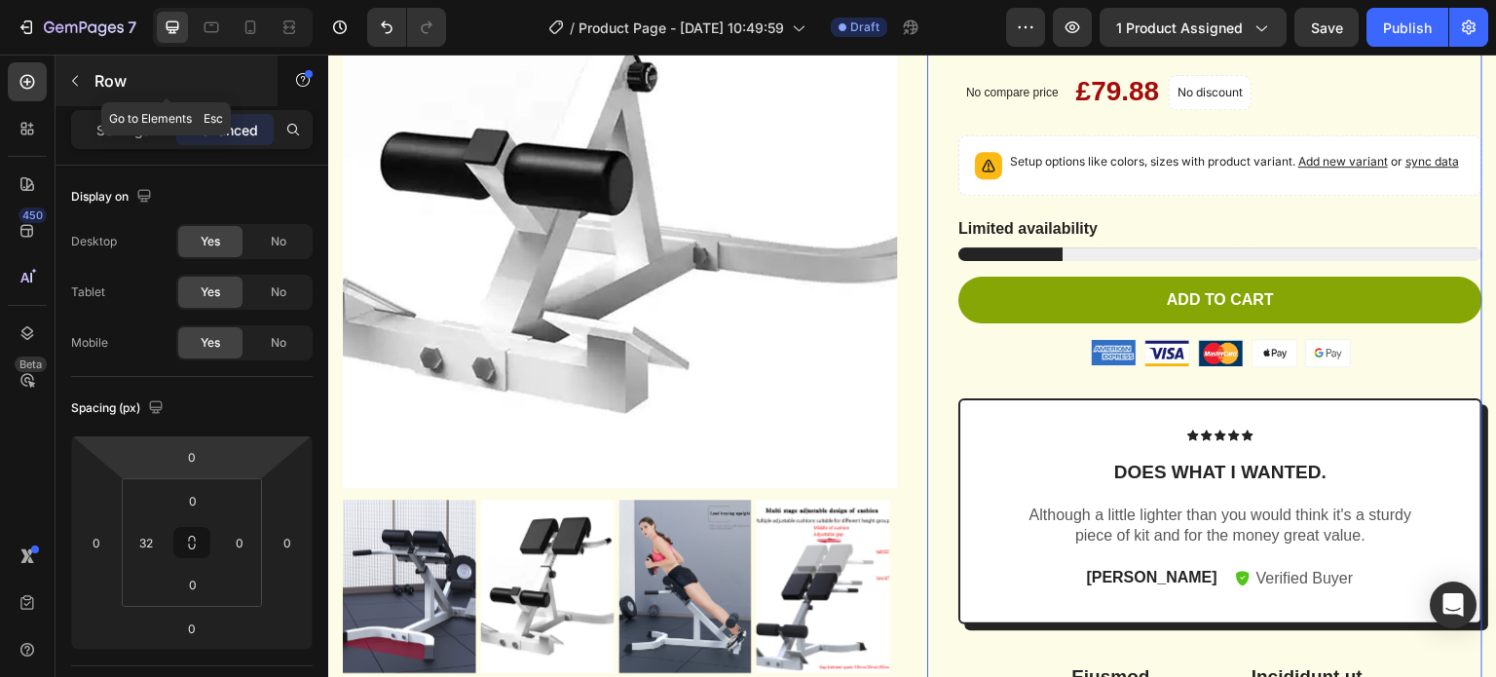
click at [74, 76] on icon "button" at bounding box center [75, 81] width 16 height 16
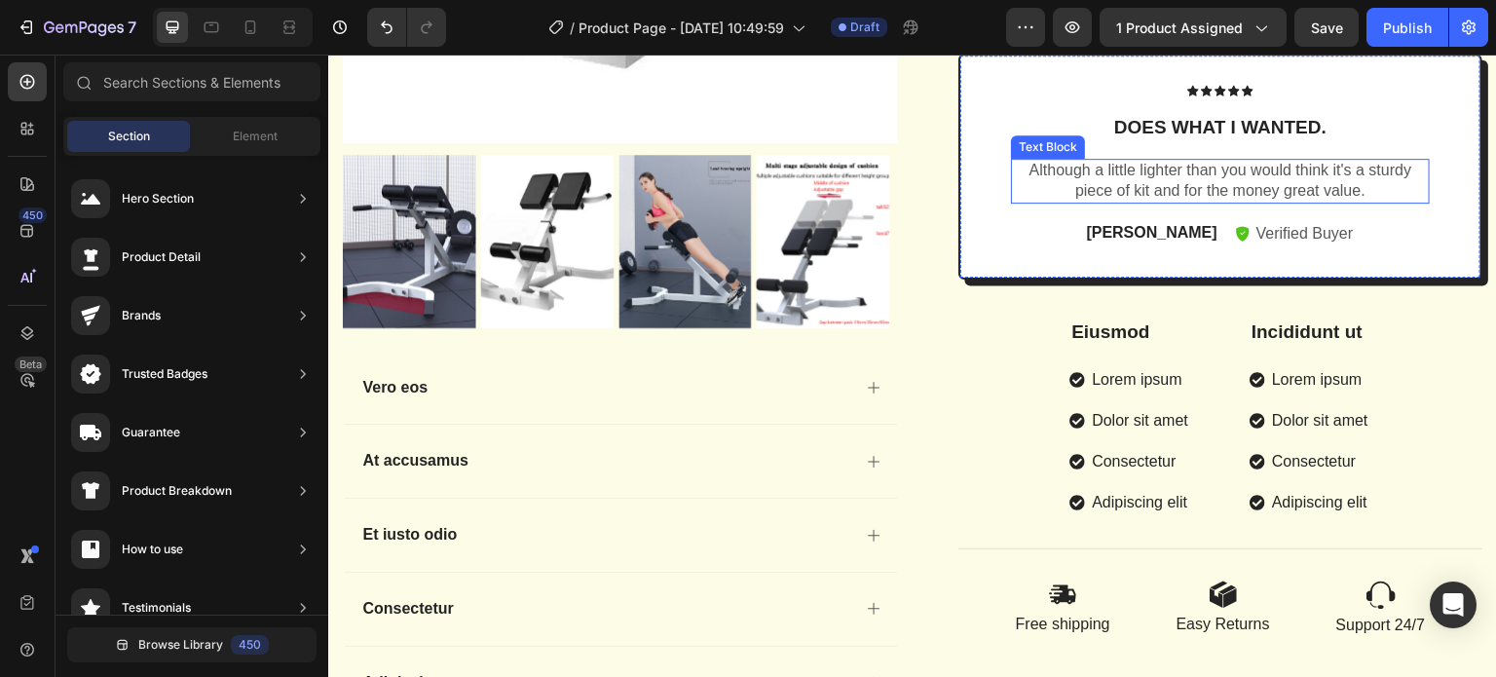
scroll to position [779, 0]
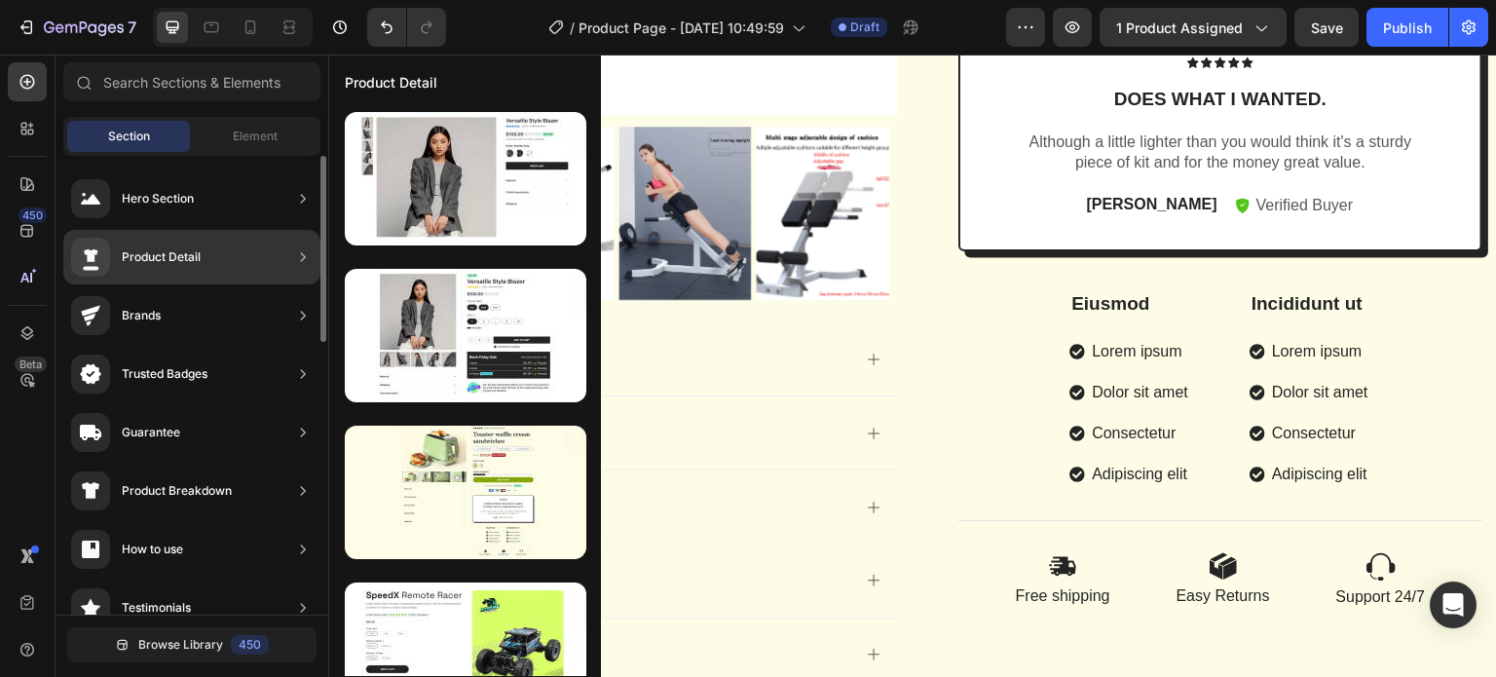
click at [225, 256] on div "Product Detail" at bounding box center [191, 257] width 257 height 55
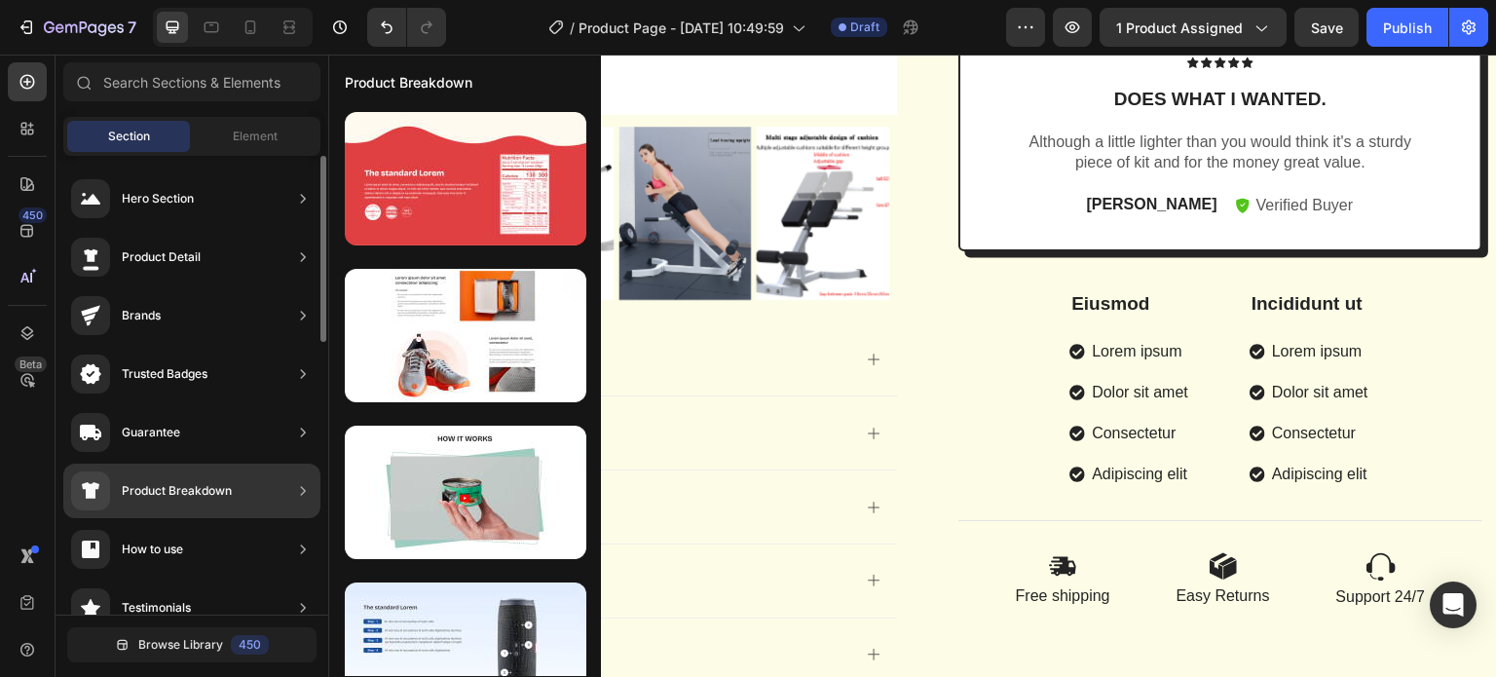
click at [212, 495] on div "Product Breakdown" at bounding box center [177, 490] width 110 height 19
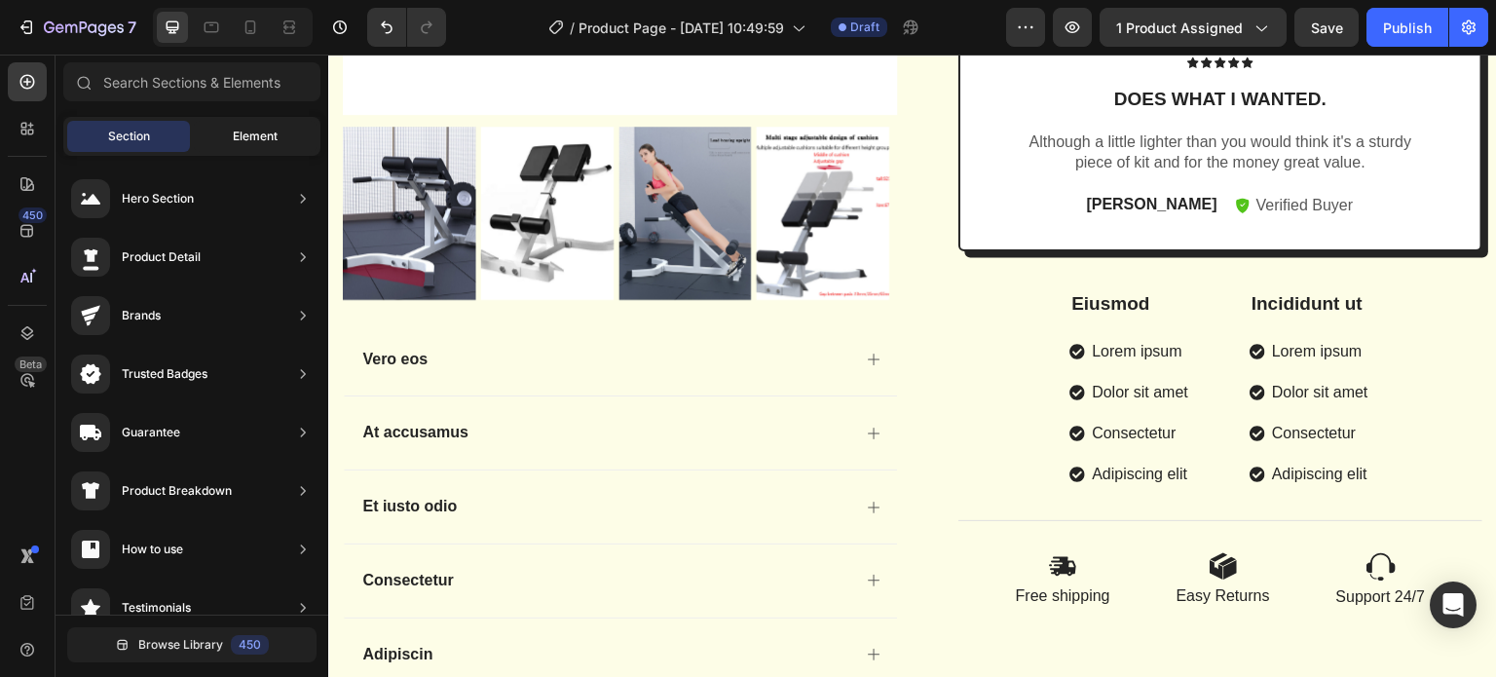
click at [249, 146] on div "Element" at bounding box center [255, 136] width 123 height 31
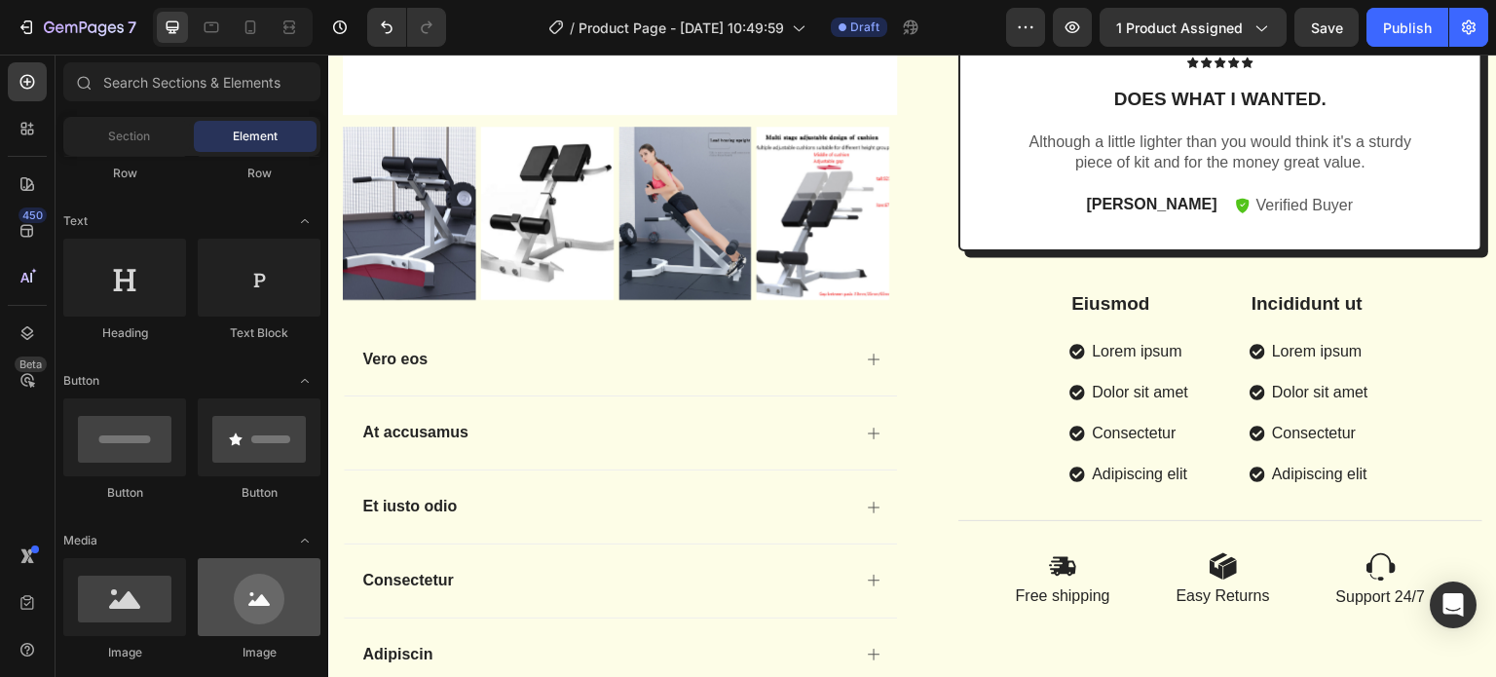
scroll to position [364, 0]
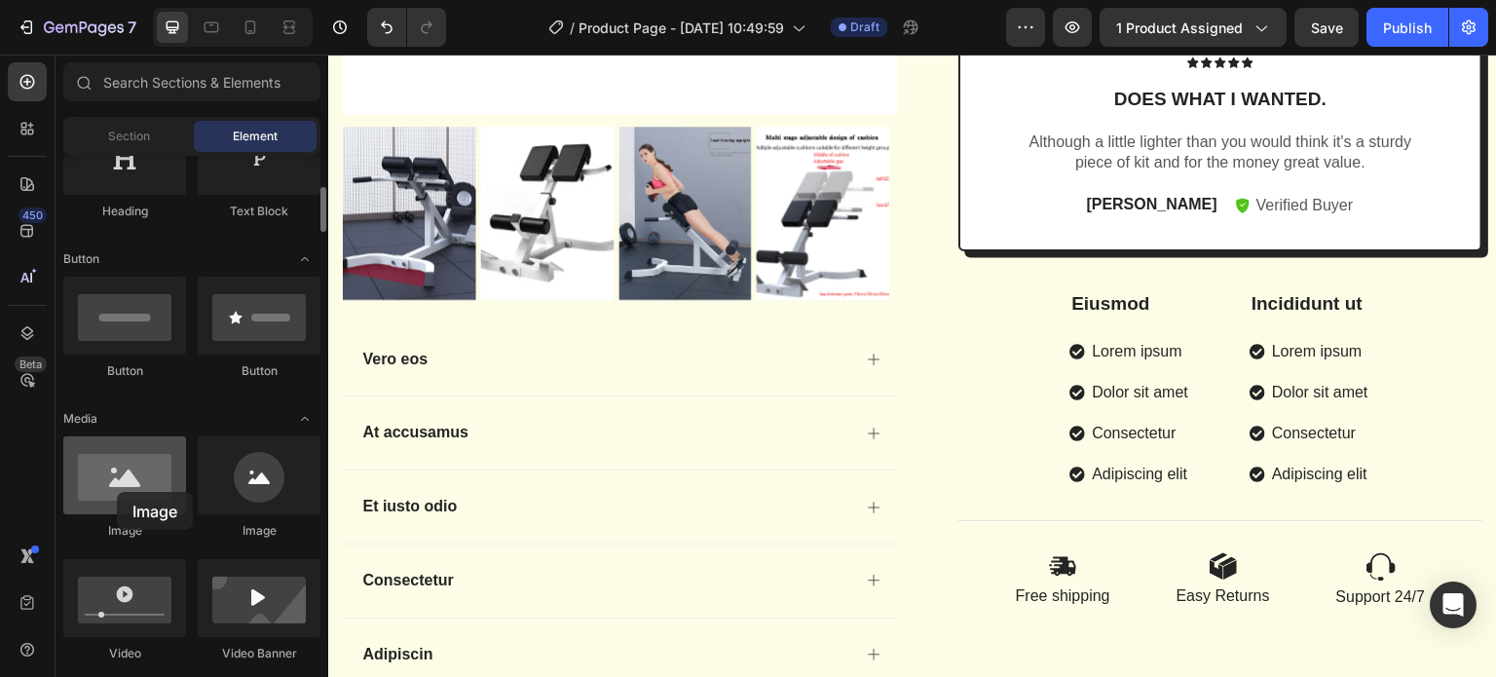
click at [117, 492] on div at bounding box center [124, 475] width 123 height 78
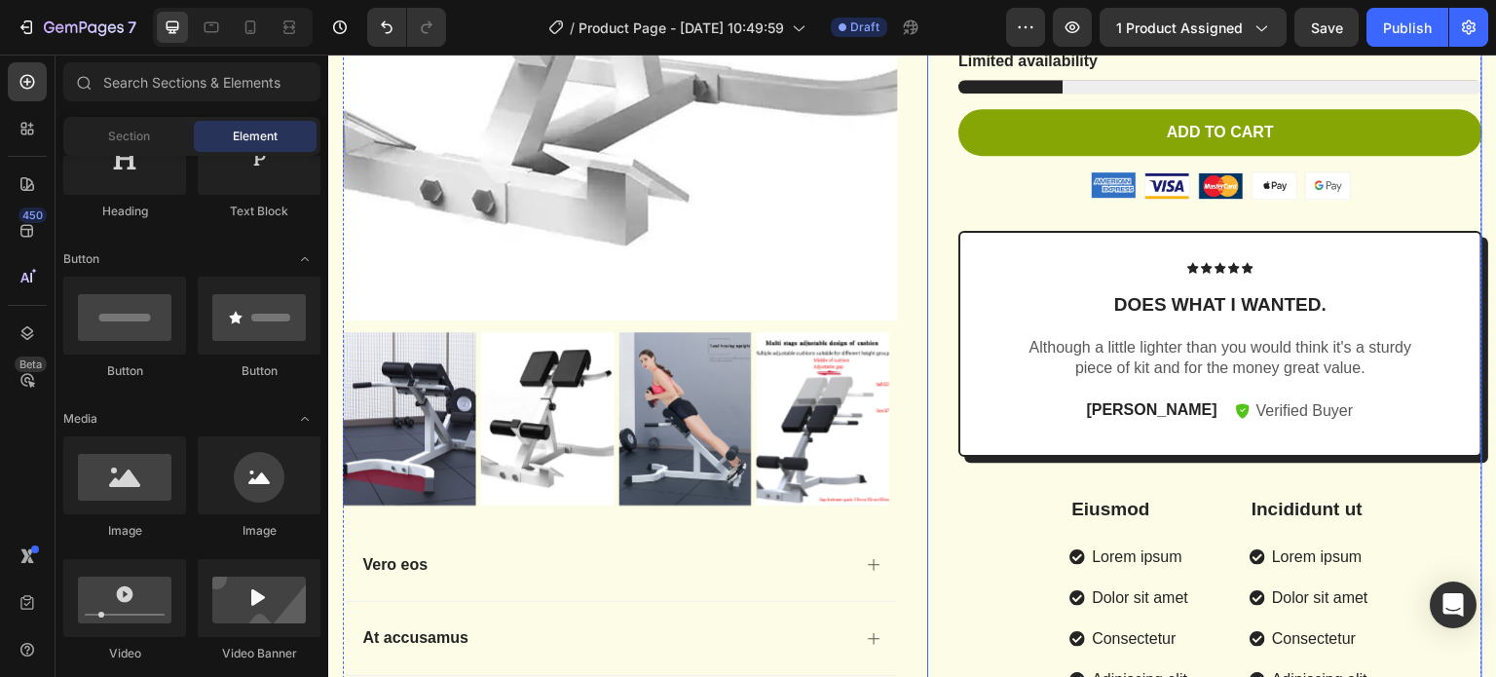
scroll to position [584, 0]
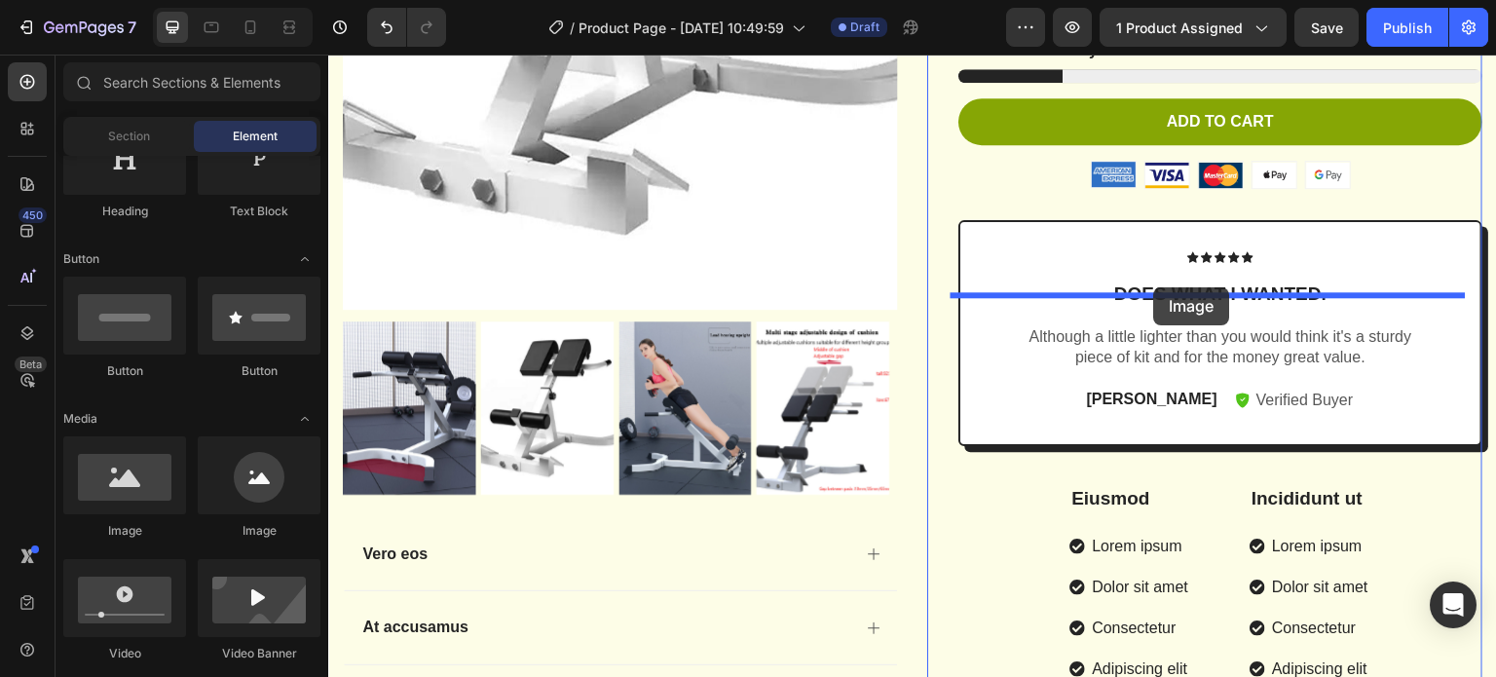
drag, startPoint x: 453, startPoint y: 541, endPoint x: 1154, endPoint y: 287, distance: 745.6
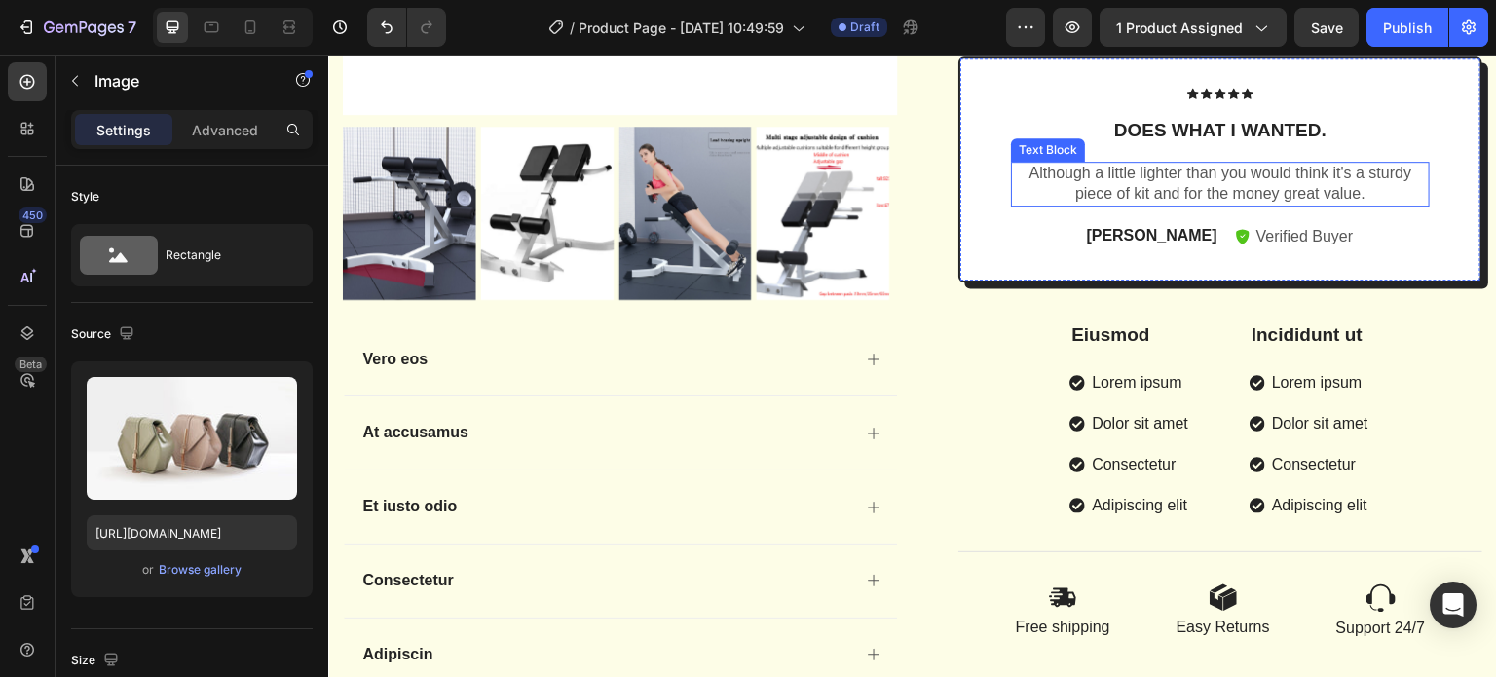
scroll to position [779, 0]
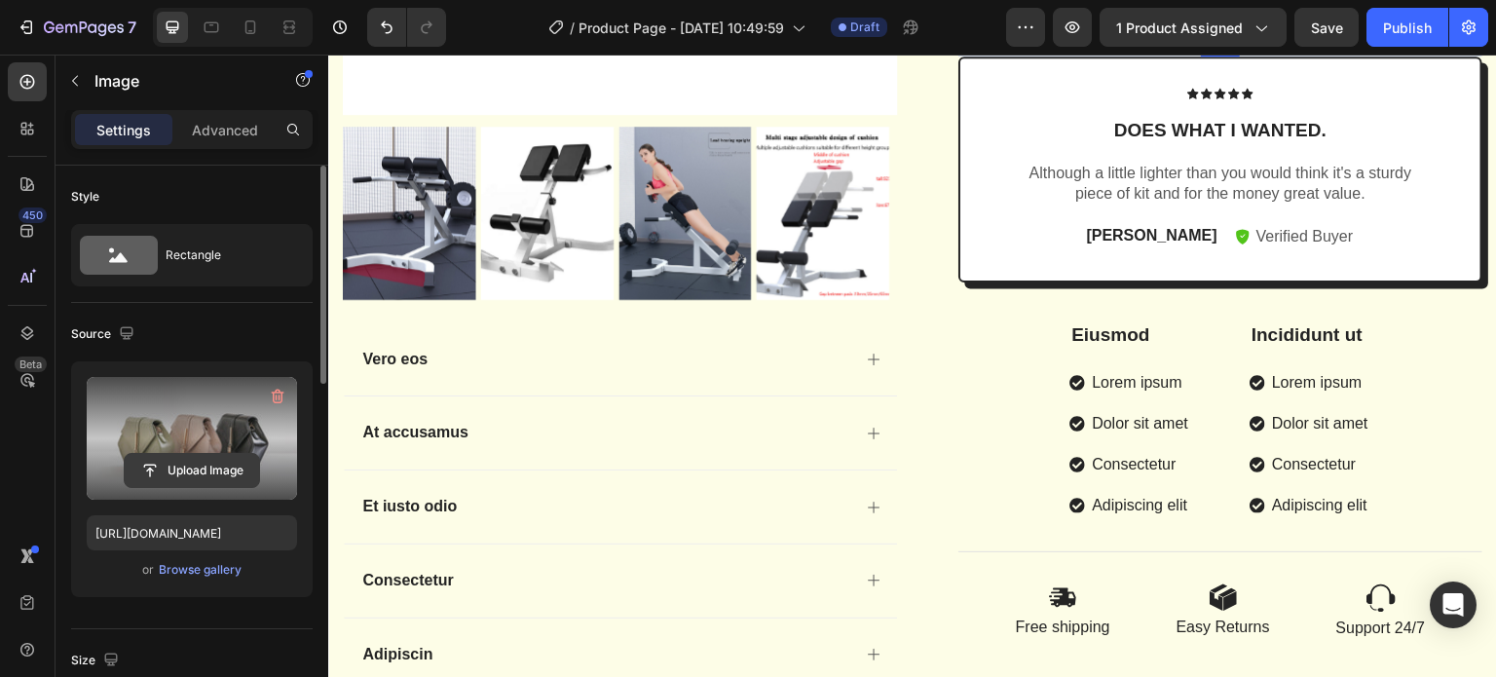
click at [193, 475] on input "file" at bounding box center [192, 470] width 134 height 33
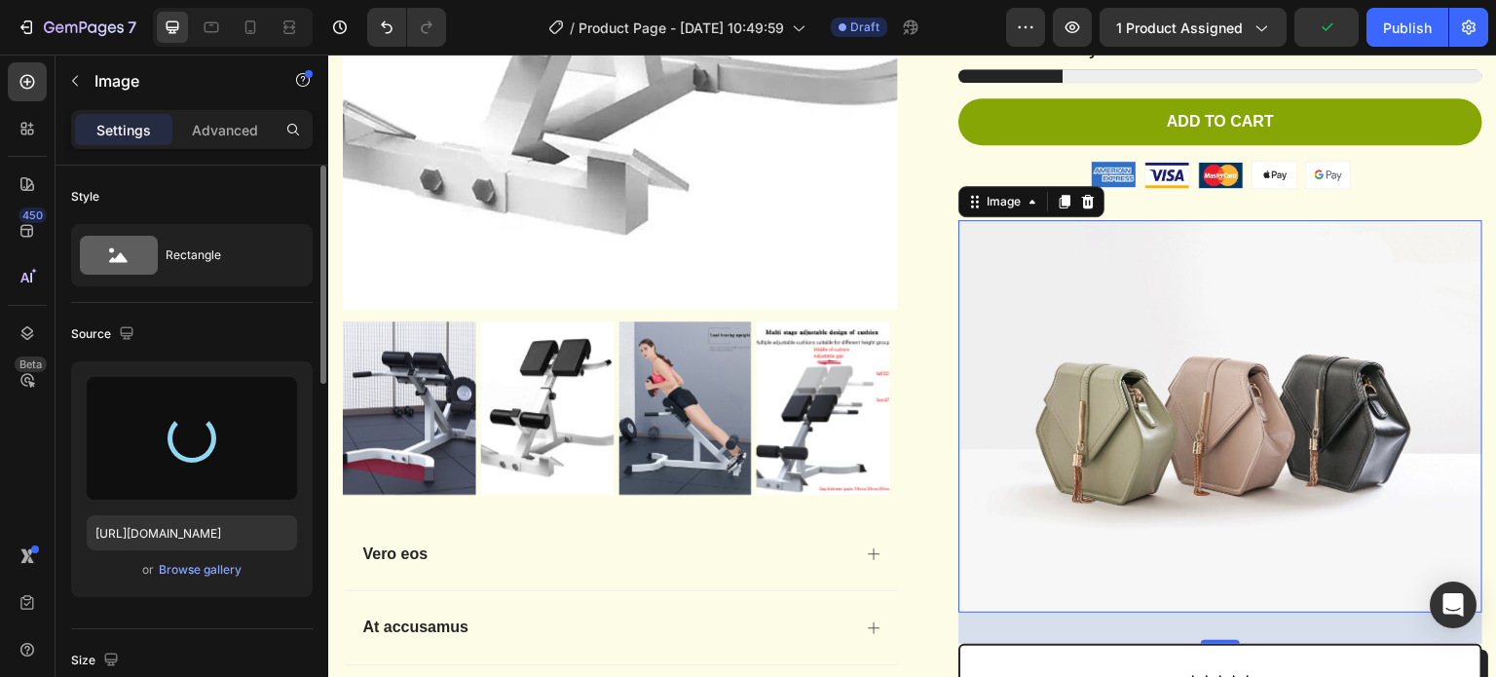
scroll to position [584, 0]
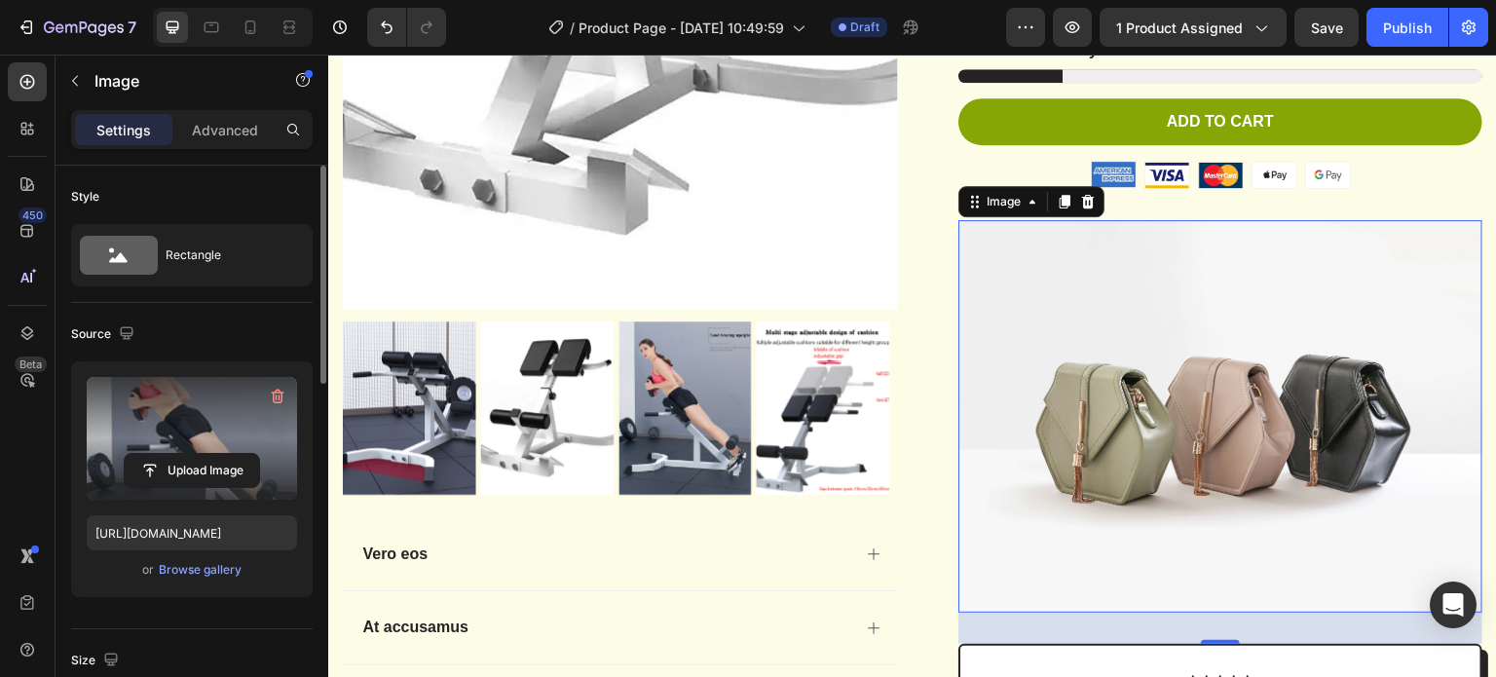
type input "https://cdn.shopify.com/s/files/1/0675/4349/9042/files/gempages_581471964049179…"
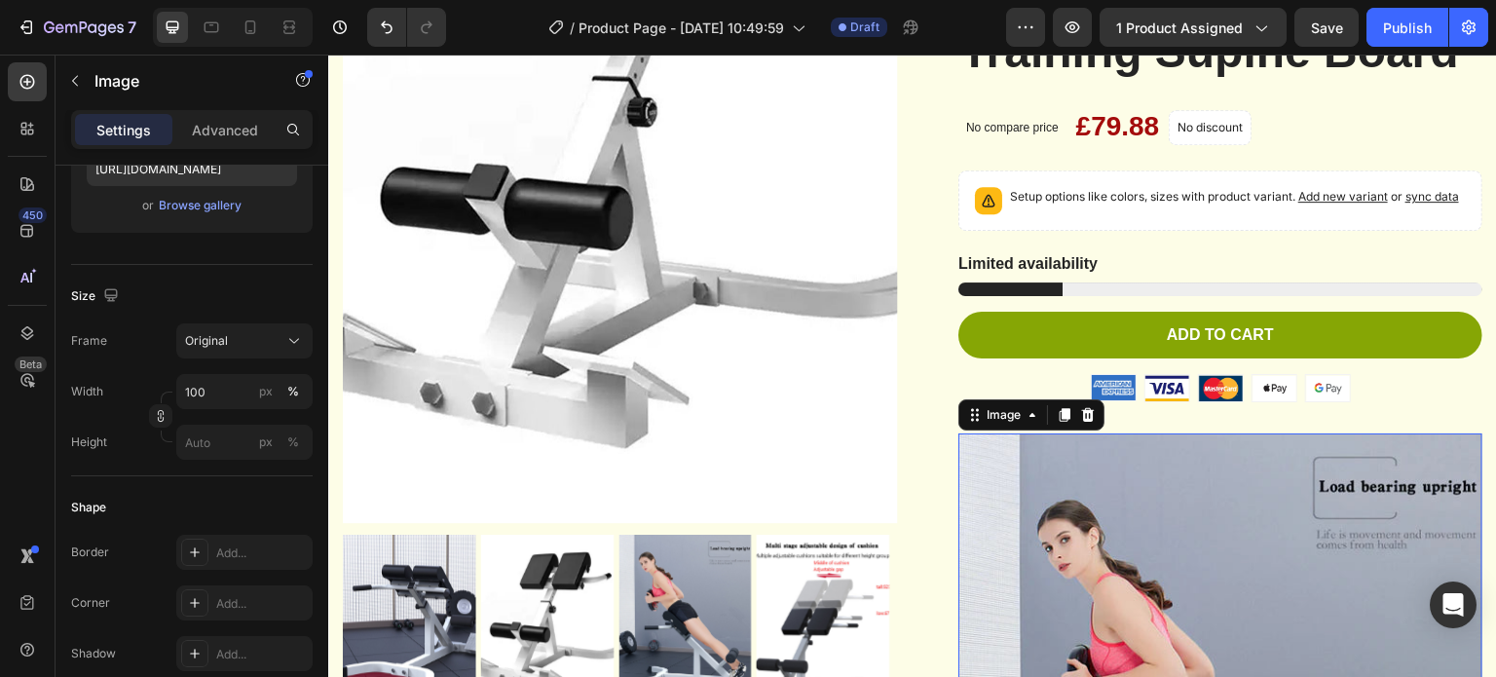
scroll to position [195, 0]
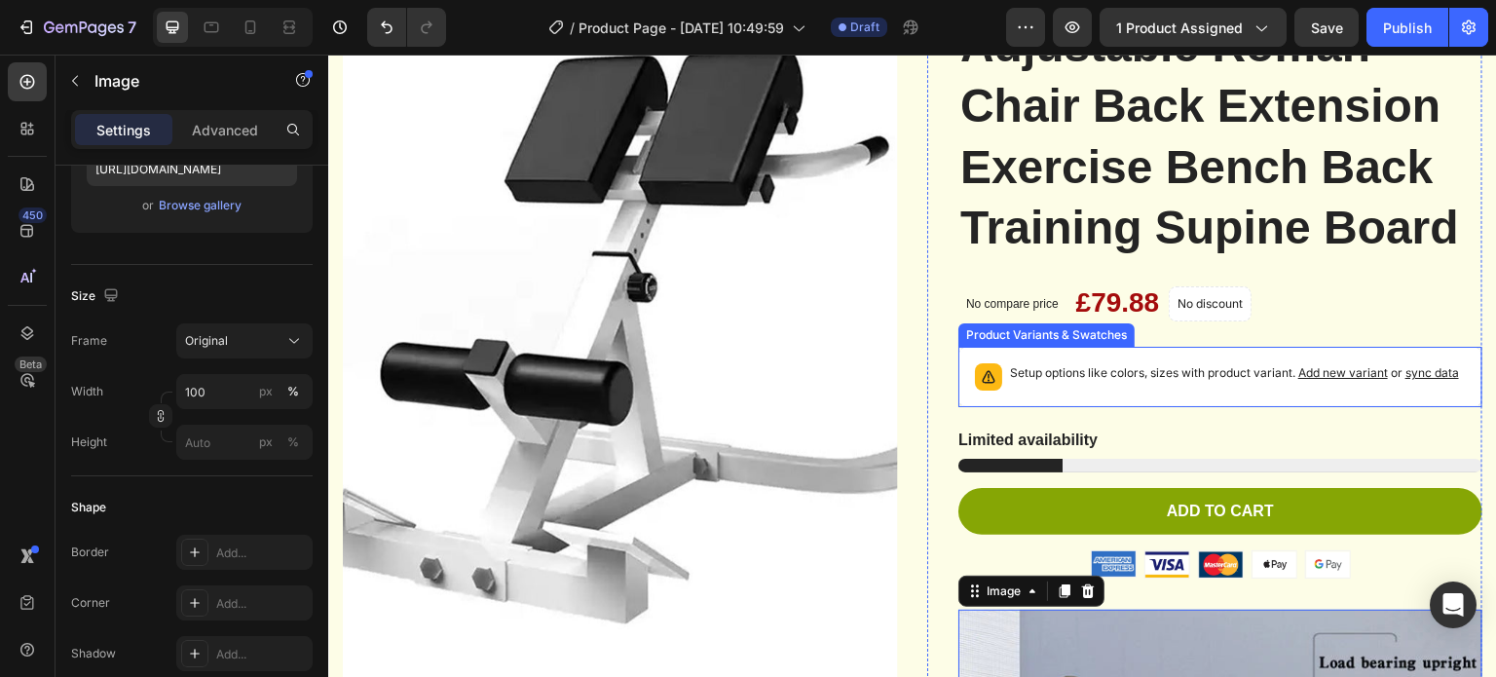
click at [1137, 383] on p "Setup options like colors, sizes with product variant. Add new variant or sync …" at bounding box center [1234, 372] width 449 height 19
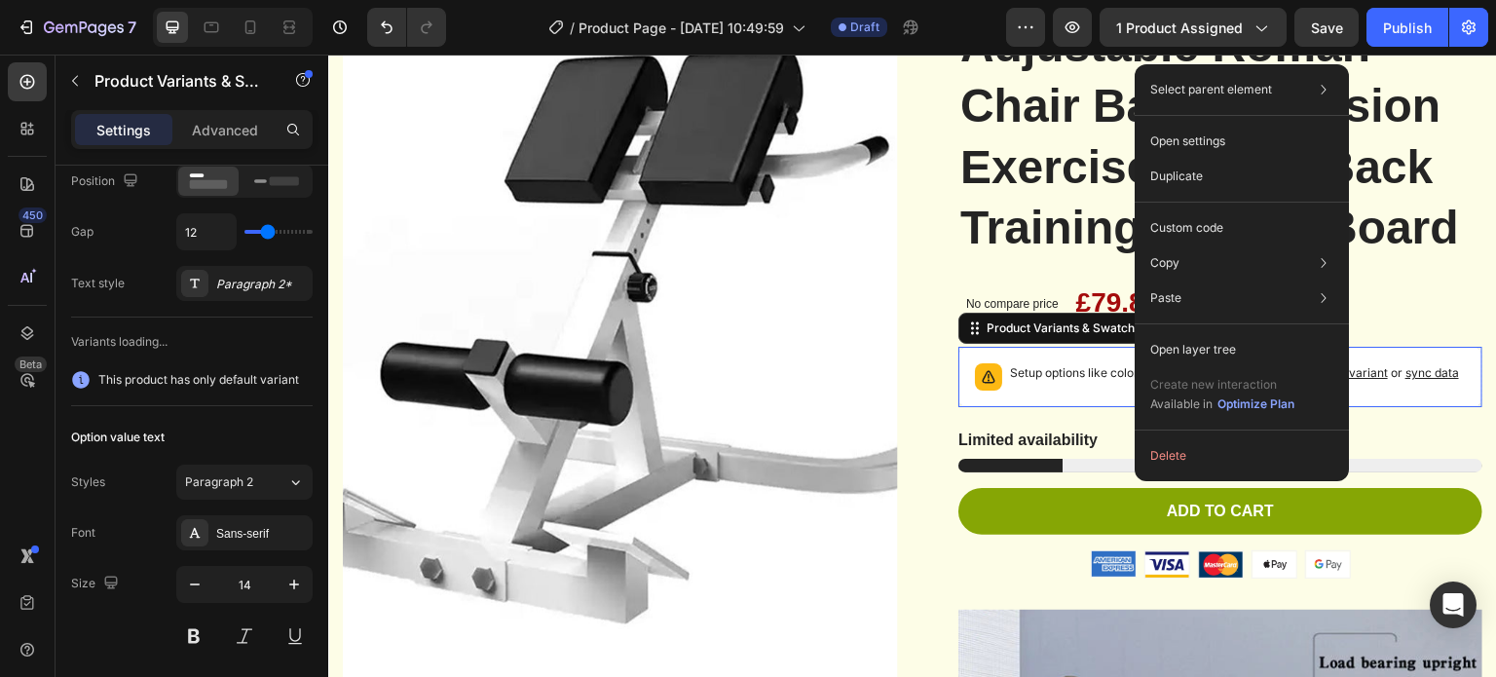
scroll to position [0, 0]
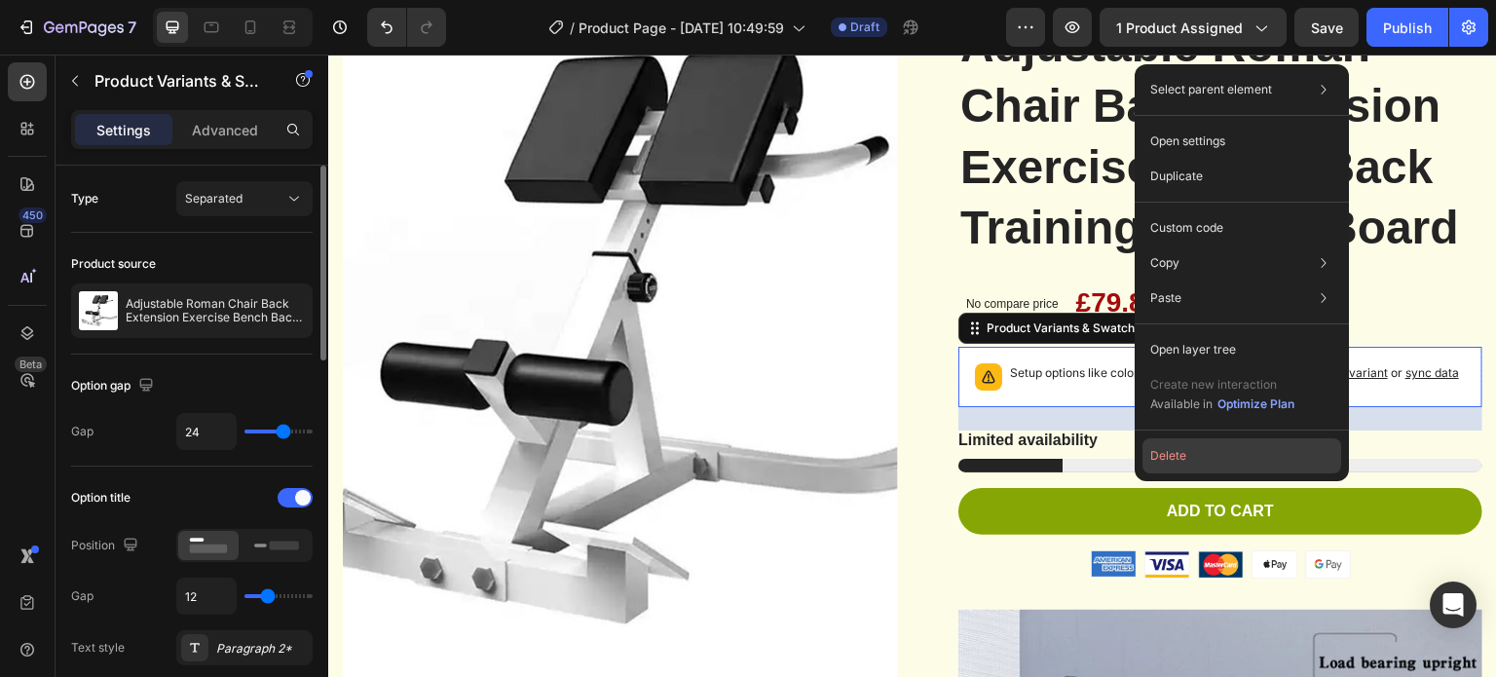
click at [1165, 458] on button "Delete" at bounding box center [1241, 455] width 199 height 35
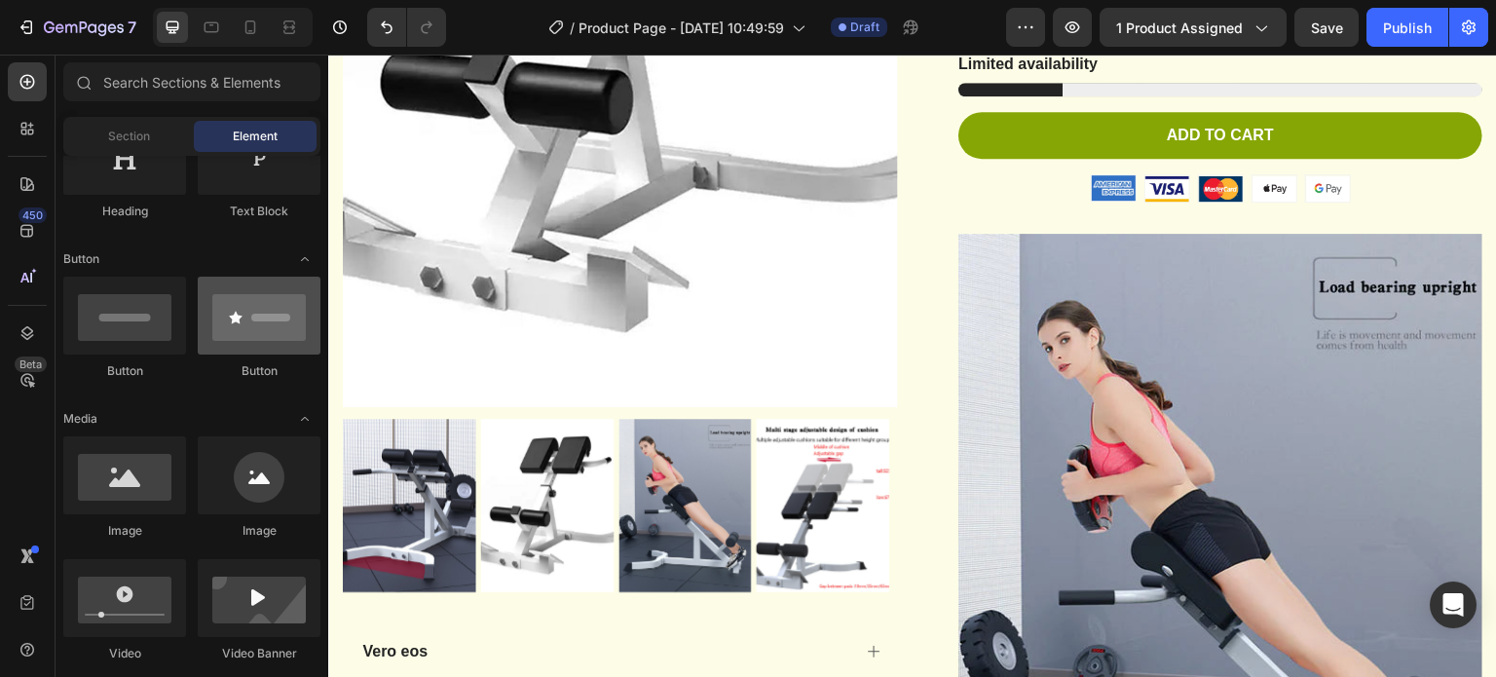
scroll to position [242, 0]
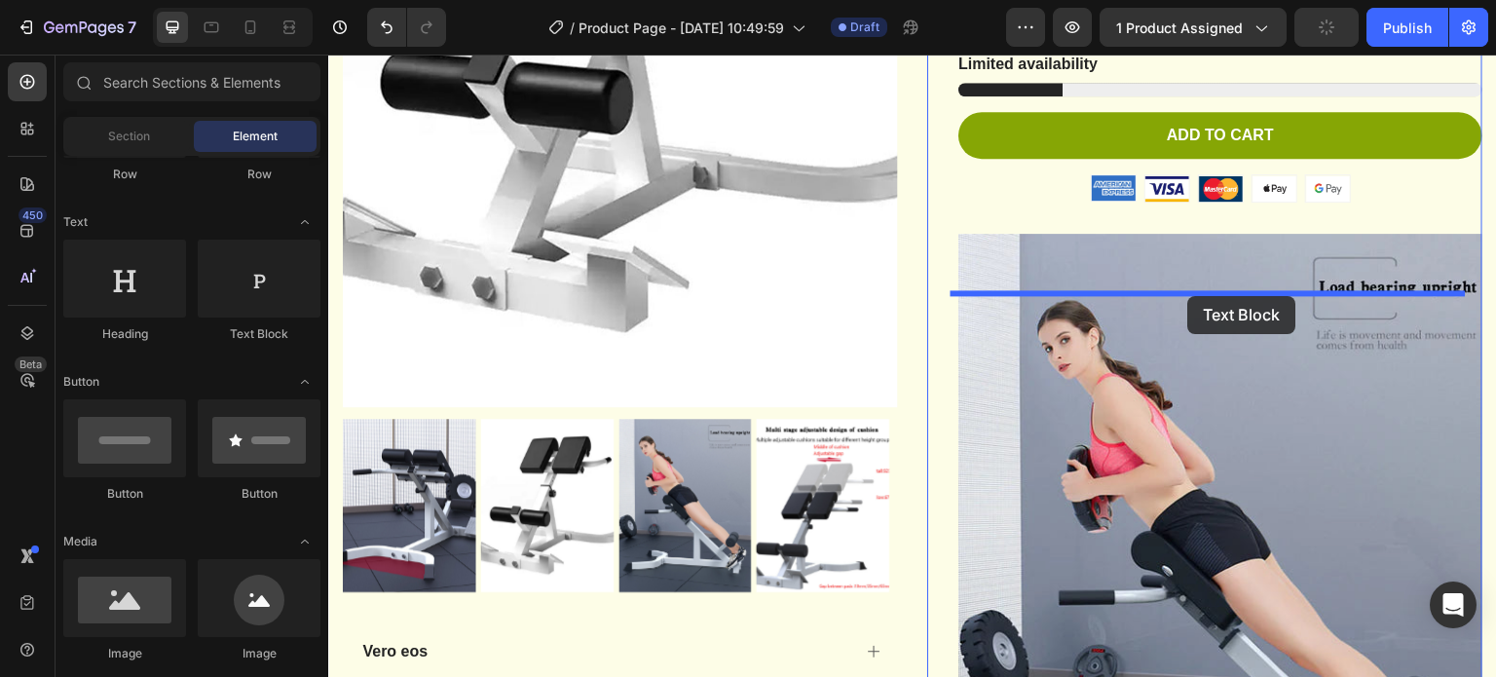
drag, startPoint x: 593, startPoint y: 338, endPoint x: 1188, endPoint y: 296, distance: 596.6
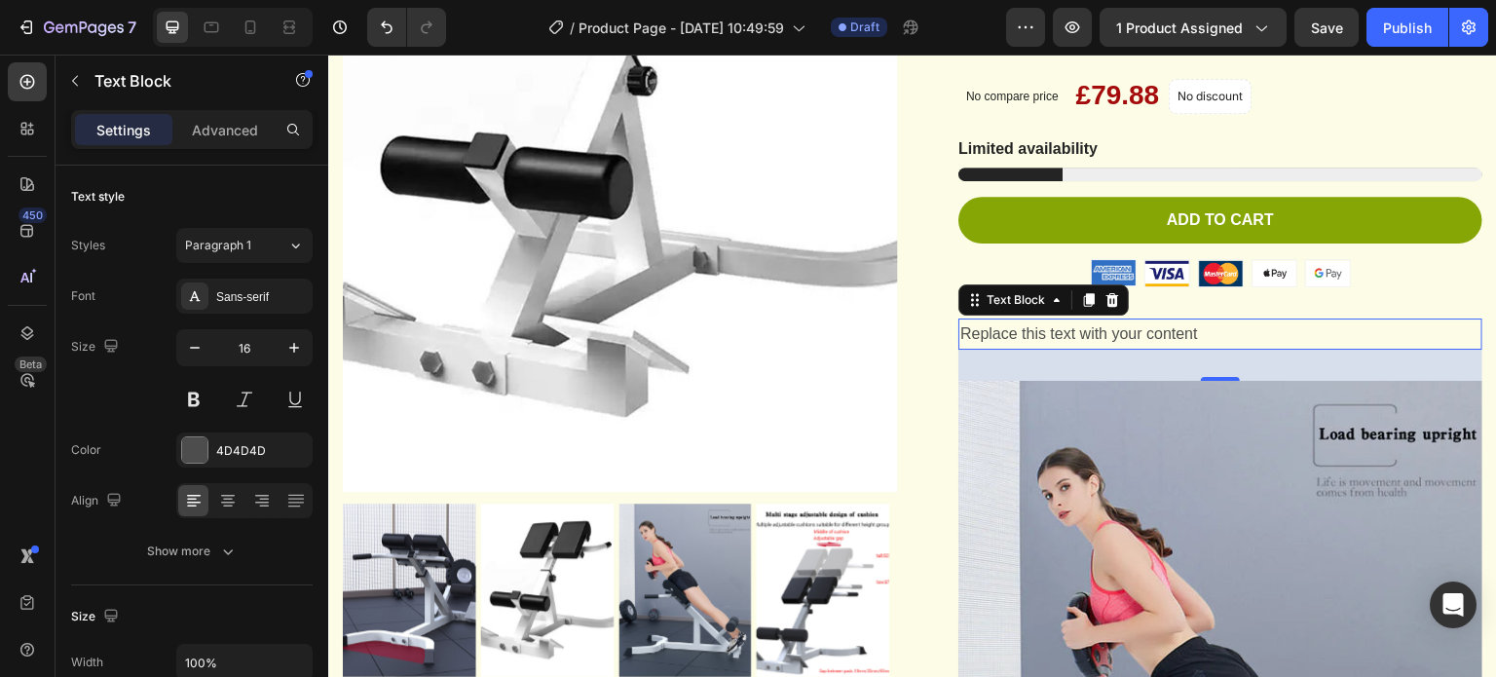
scroll to position [487, 0]
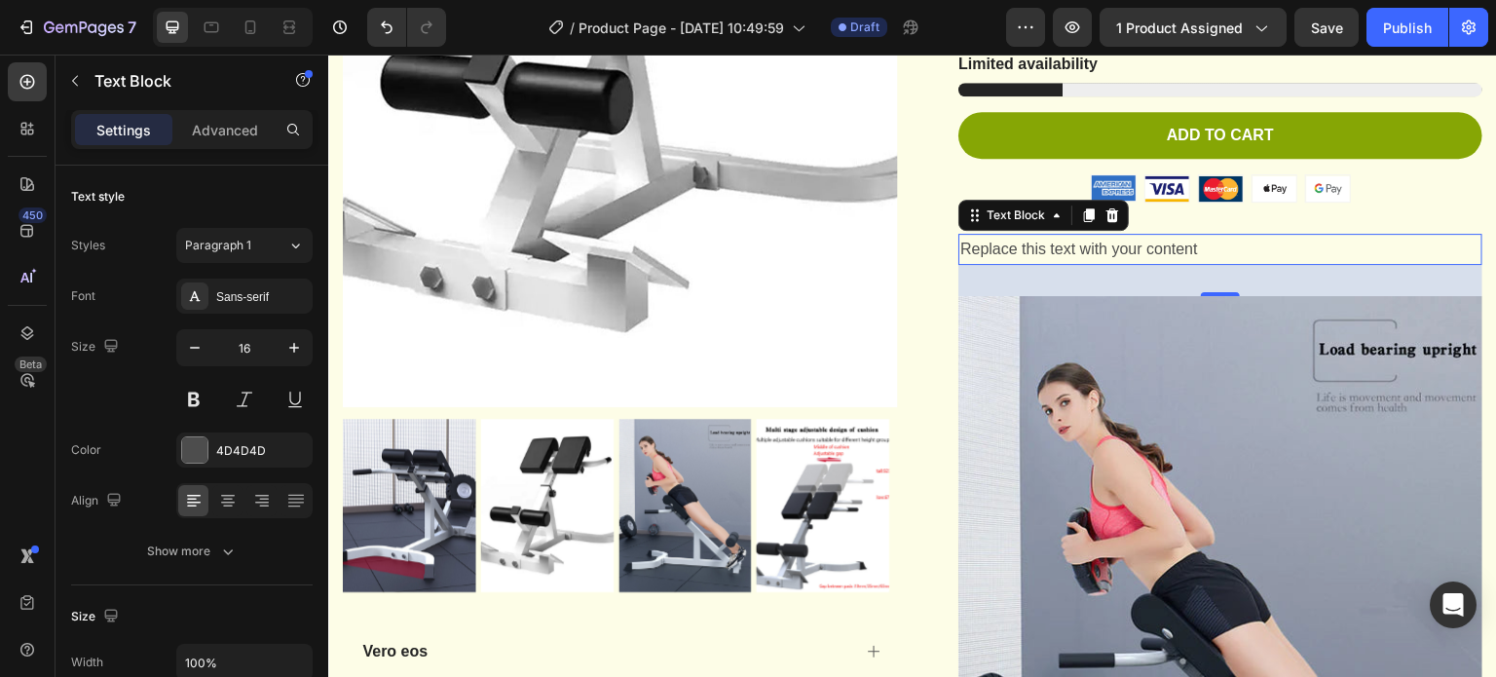
click at [1167, 266] on div "Replace this text with your content" at bounding box center [1220, 250] width 524 height 32
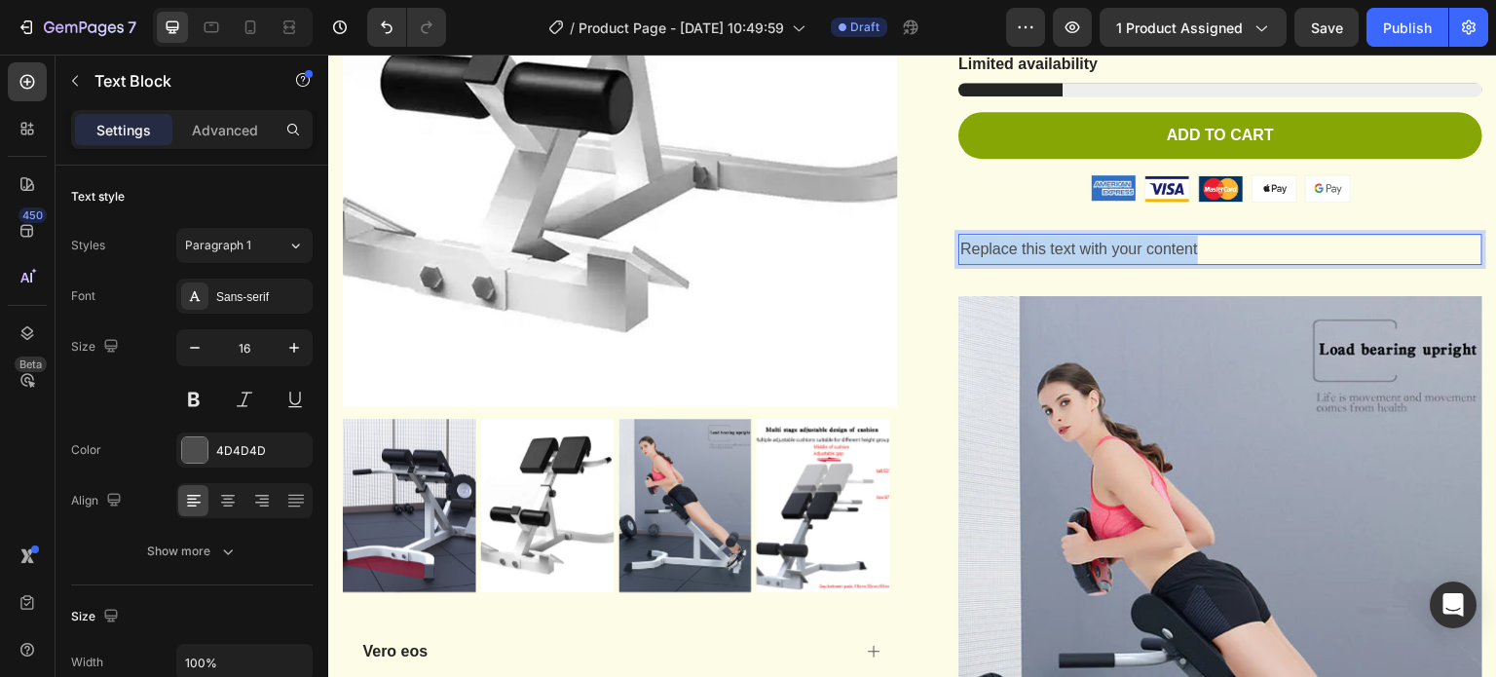
drag, startPoint x: 1232, startPoint y: 311, endPoint x: 953, endPoint y: 305, distance: 279.6
click at [960, 264] on p "Replace this text with your content" at bounding box center [1220, 250] width 520 height 28
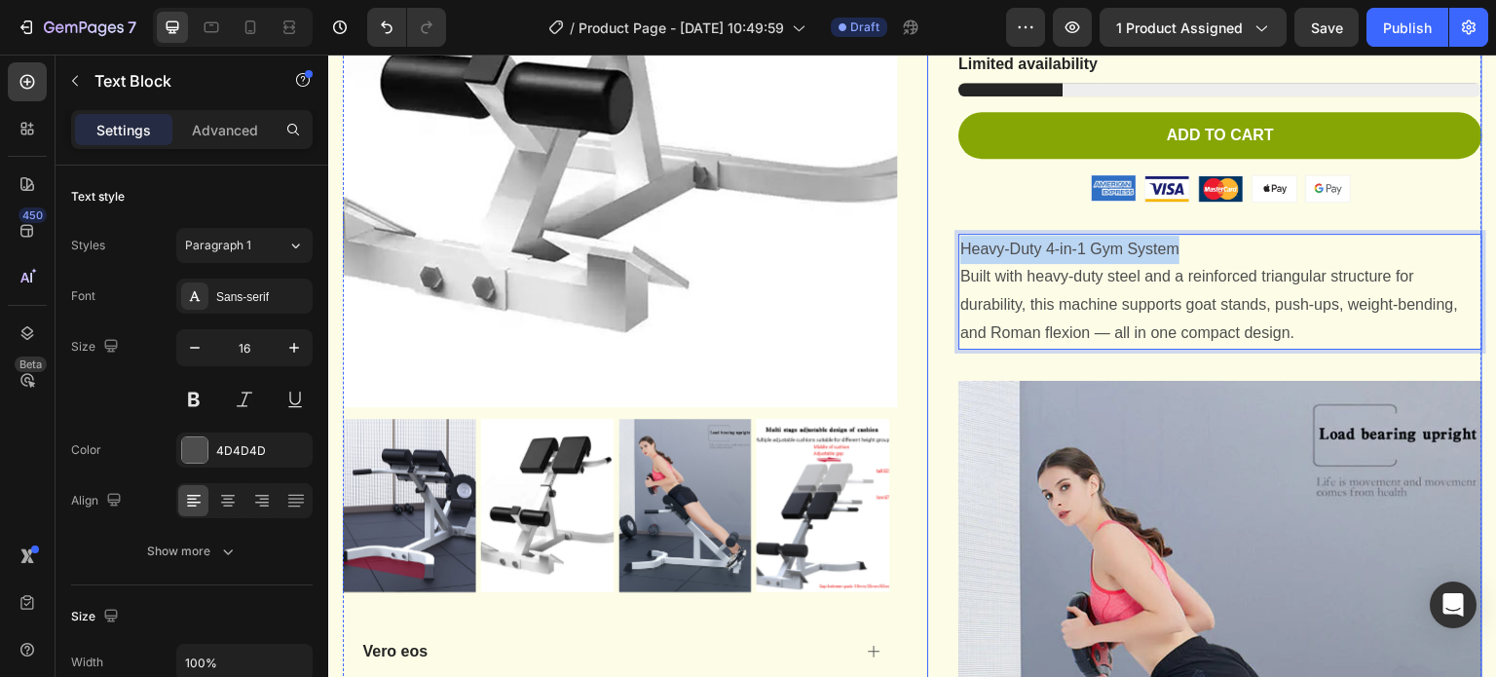
drag, startPoint x: 1191, startPoint y: 310, endPoint x: 941, endPoint y: 310, distance: 250.3
click at [943, 310] on div "Icon Icon Icon Icon Icon Icon List 2,500+ Verified Reviews! Text Block Row Adju…" at bounding box center [1204, 681] width 555 height 1993
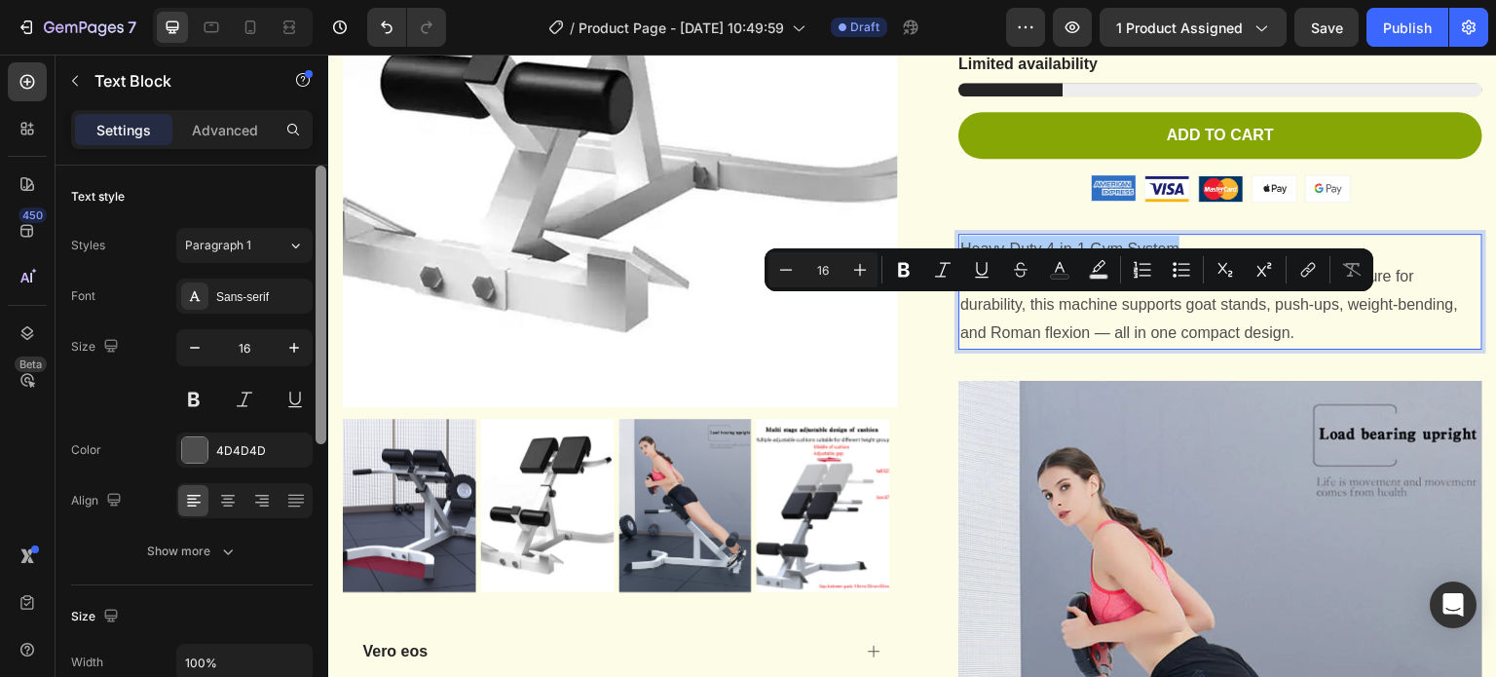
drag, startPoint x: 199, startPoint y: 408, endPoint x: 327, endPoint y: 398, distance: 128.9
click at [199, 408] on button at bounding box center [193, 399] width 35 height 35
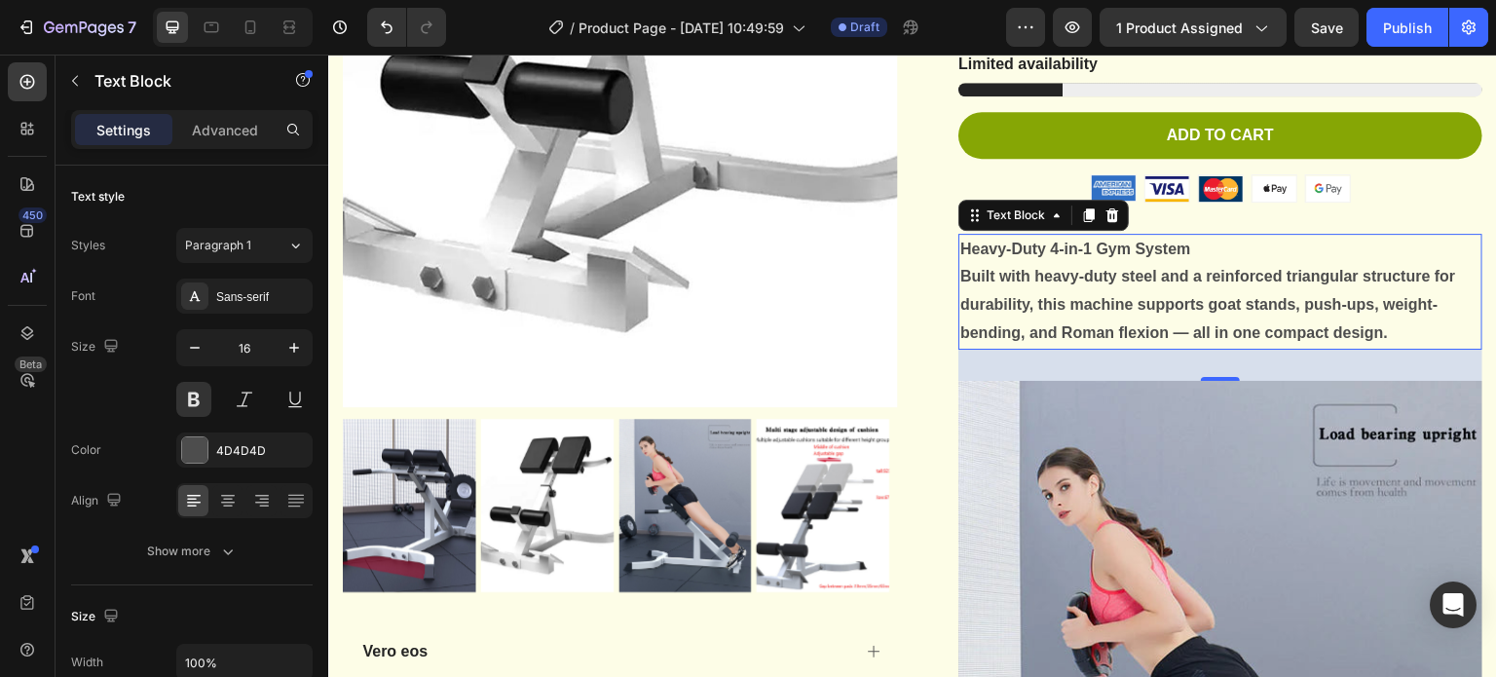
click at [1020, 348] on p "​Heavy-Duty 4-in-1 Gym System​ Built with heavy-duty steel and a reinforced tri…" at bounding box center [1220, 292] width 520 height 112
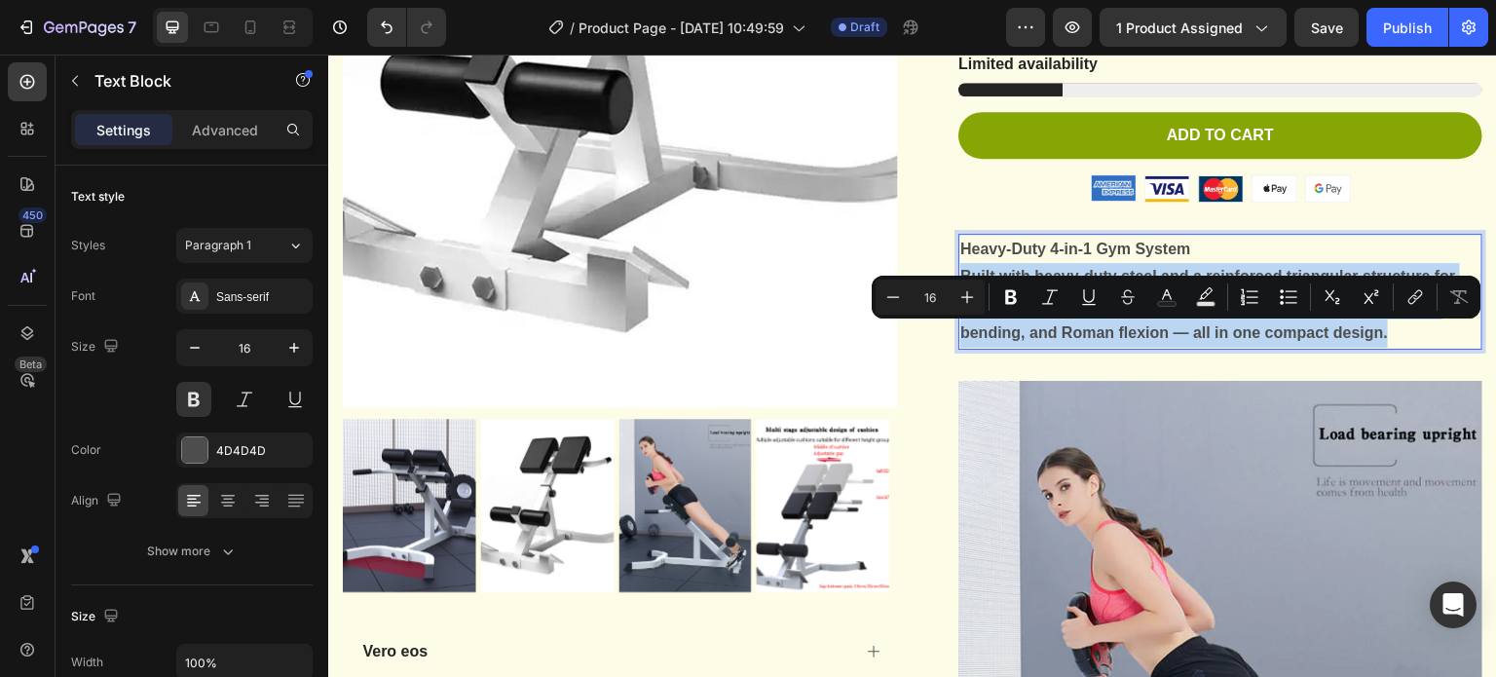
drag, startPoint x: 956, startPoint y: 336, endPoint x: 1027, endPoint y: 428, distance: 115.3
click at [1027, 348] on p "​Heavy-Duty 4-in-1 Gym System​ Built with heavy-duty steel and a reinforced tri…" at bounding box center [1220, 292] width 520 height 112
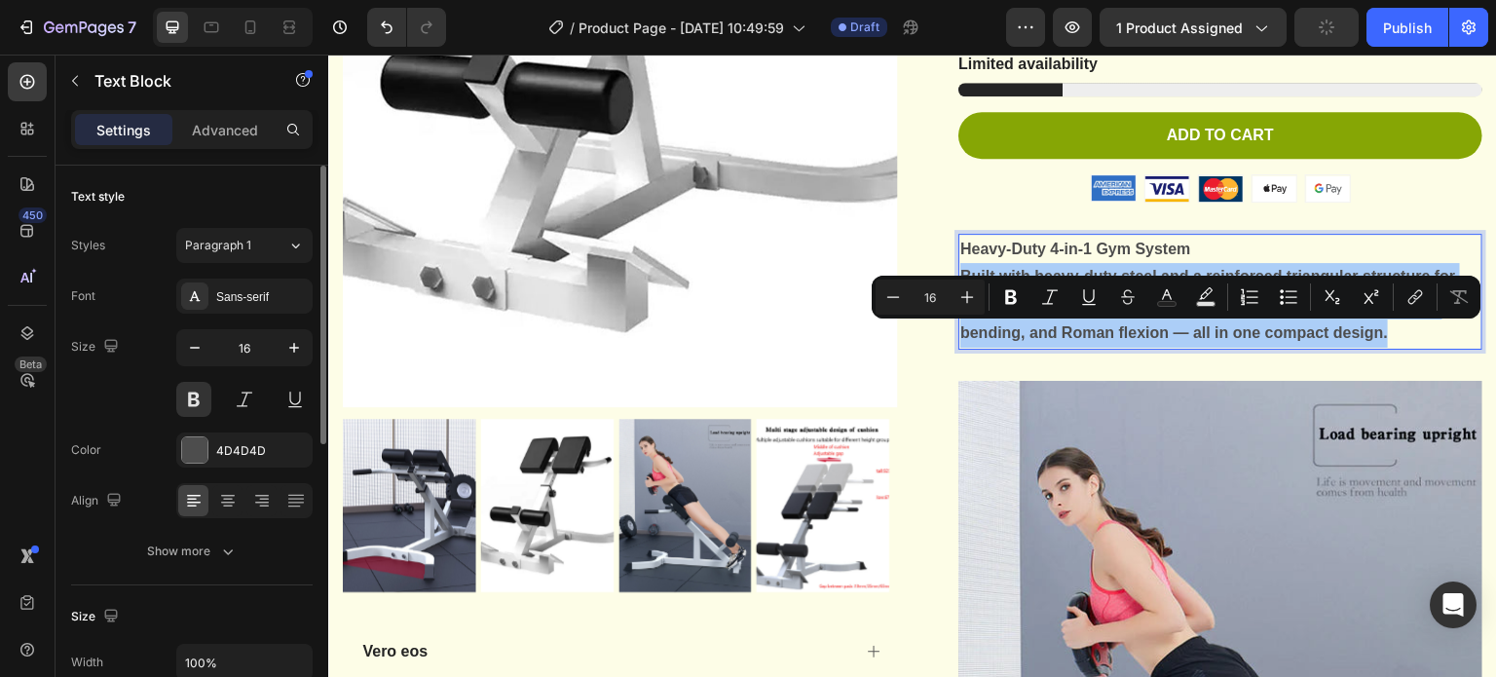
drag, startPoint x: 183, startPoint y: 396, endPoint x: 214, endPoint y: 396, distance: 31.2
click at [183, 396] on button at bounding box center [193, 399] width 35 height 35
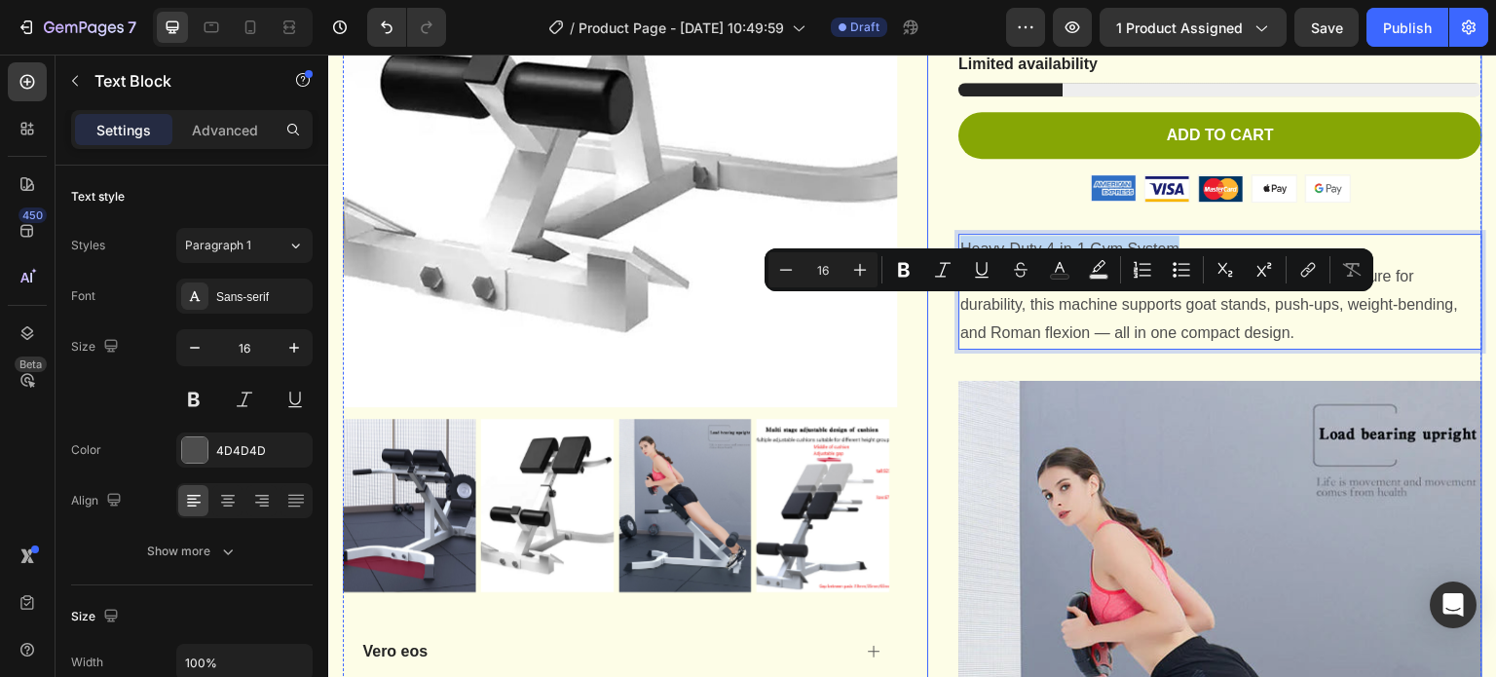
drag, startPoint x: 1187, startPoint y: 313, endPoint x: 949, endPoint y: 313, distance: 238.6
click at [949, 313] on div "Icon Icon Icon Icon Icon Icon List 2,500+ Verified Reviews! Text Block Row Adju…" at bounding box center [1204, 681] width 555 height 1993
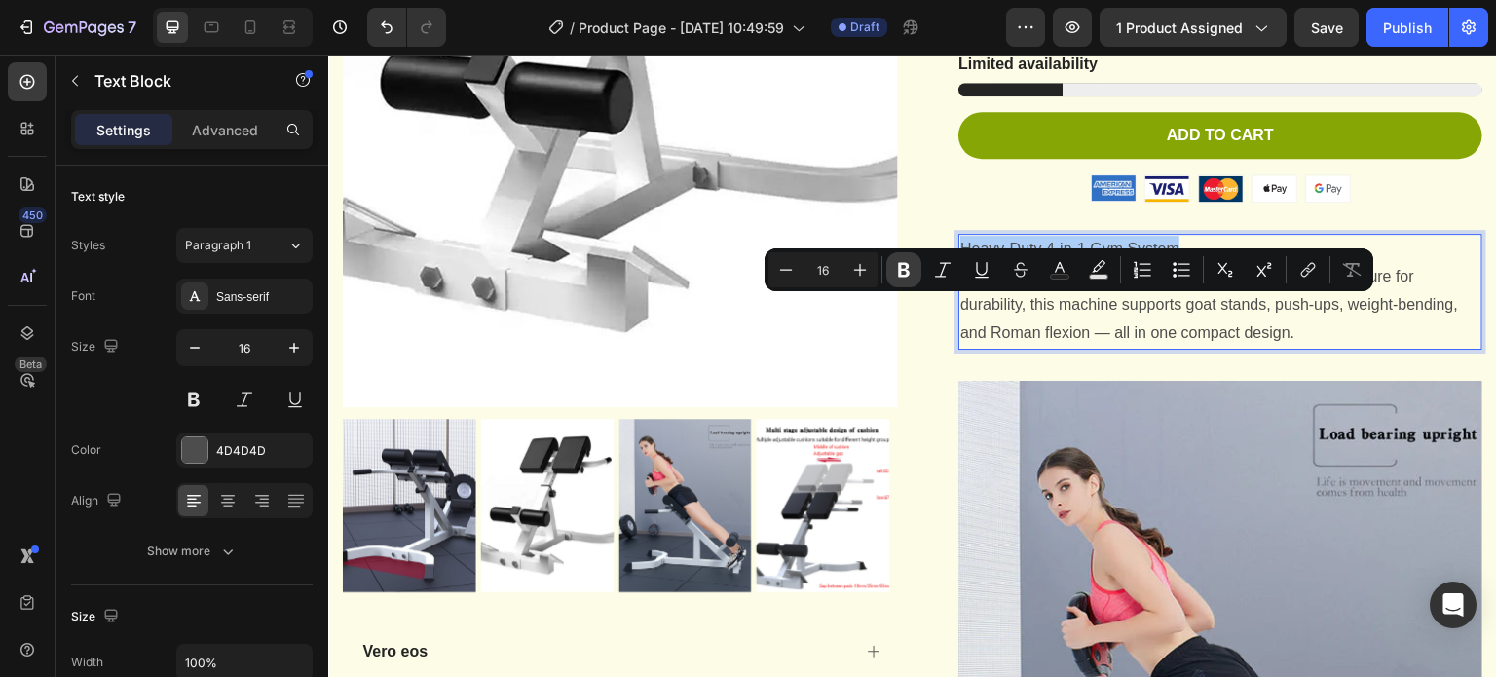
click at [904, 266] on icon "Editor contextual toolbar" at bounding box center [903, 269] width 19 height 19
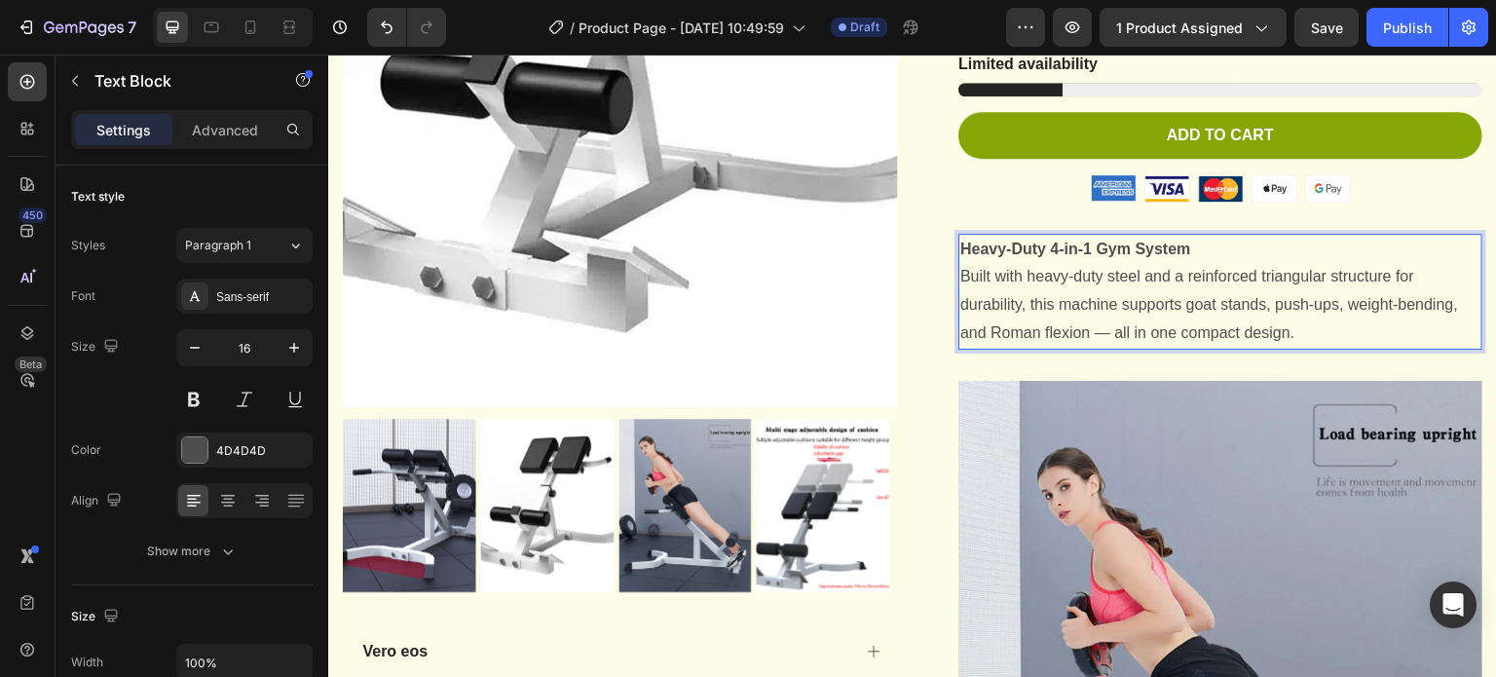
click at [1093, 335] on p "​Heavy-Duty 4-in-1 Gym System​ Built with heavy-duty steel and a reinforced tri…" at bounding box center [1220, 292] width 520 height 112
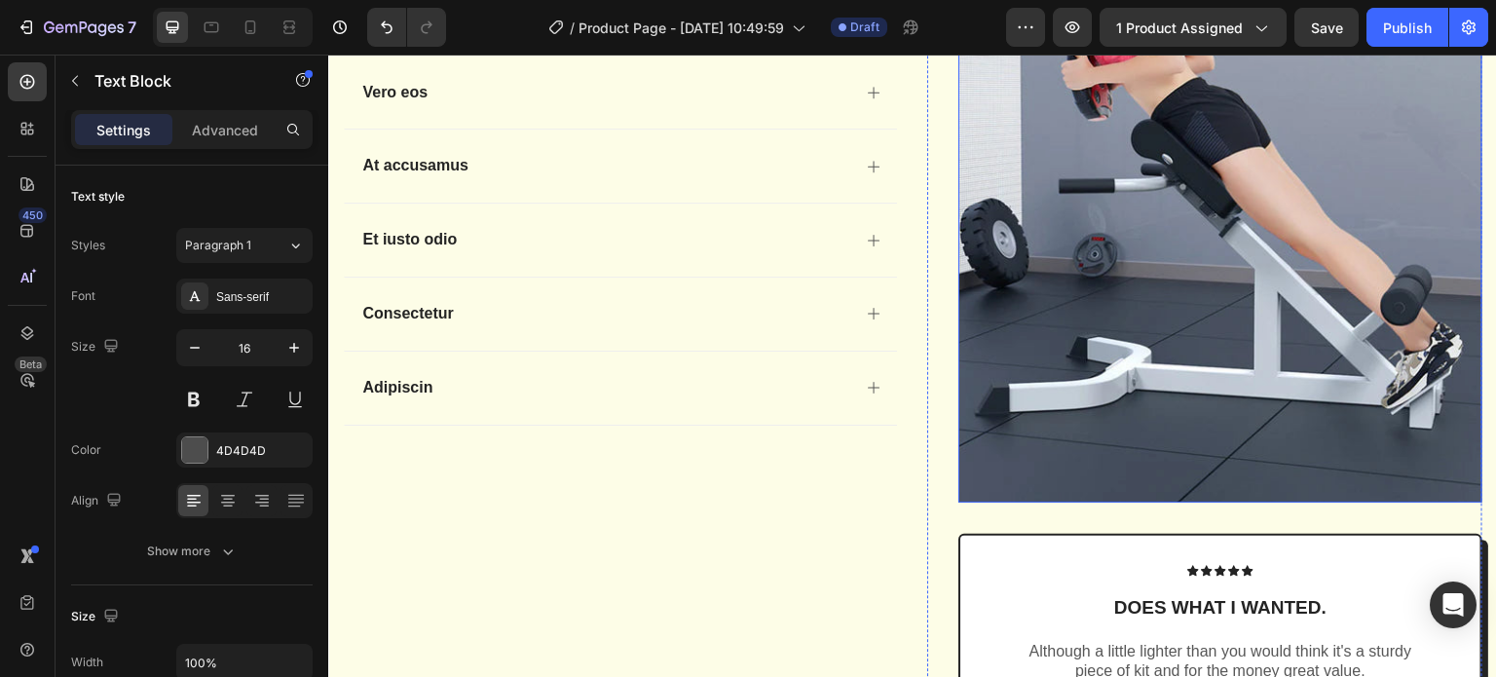
scroll to position [1266, 0]
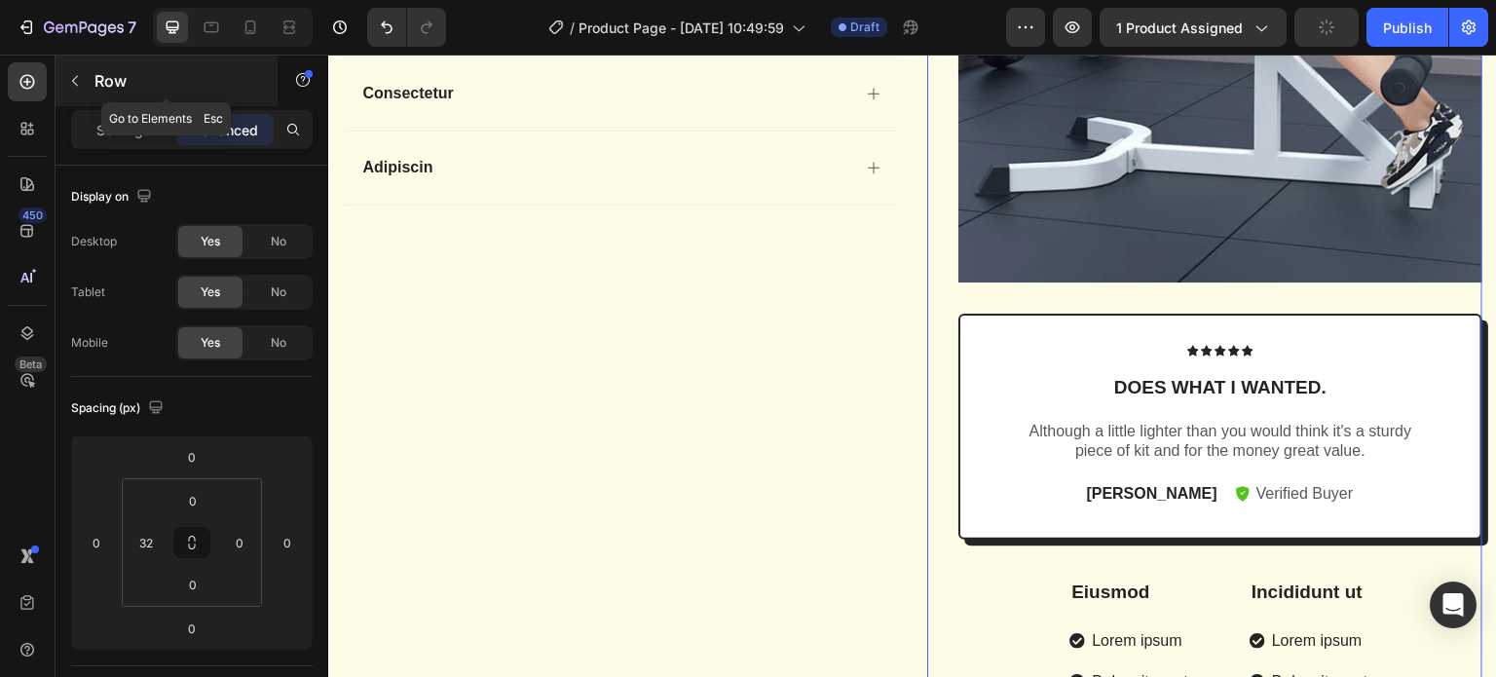
click at [76, 88] on icon "button" at bounding box center [75, 81] width 16 height 16
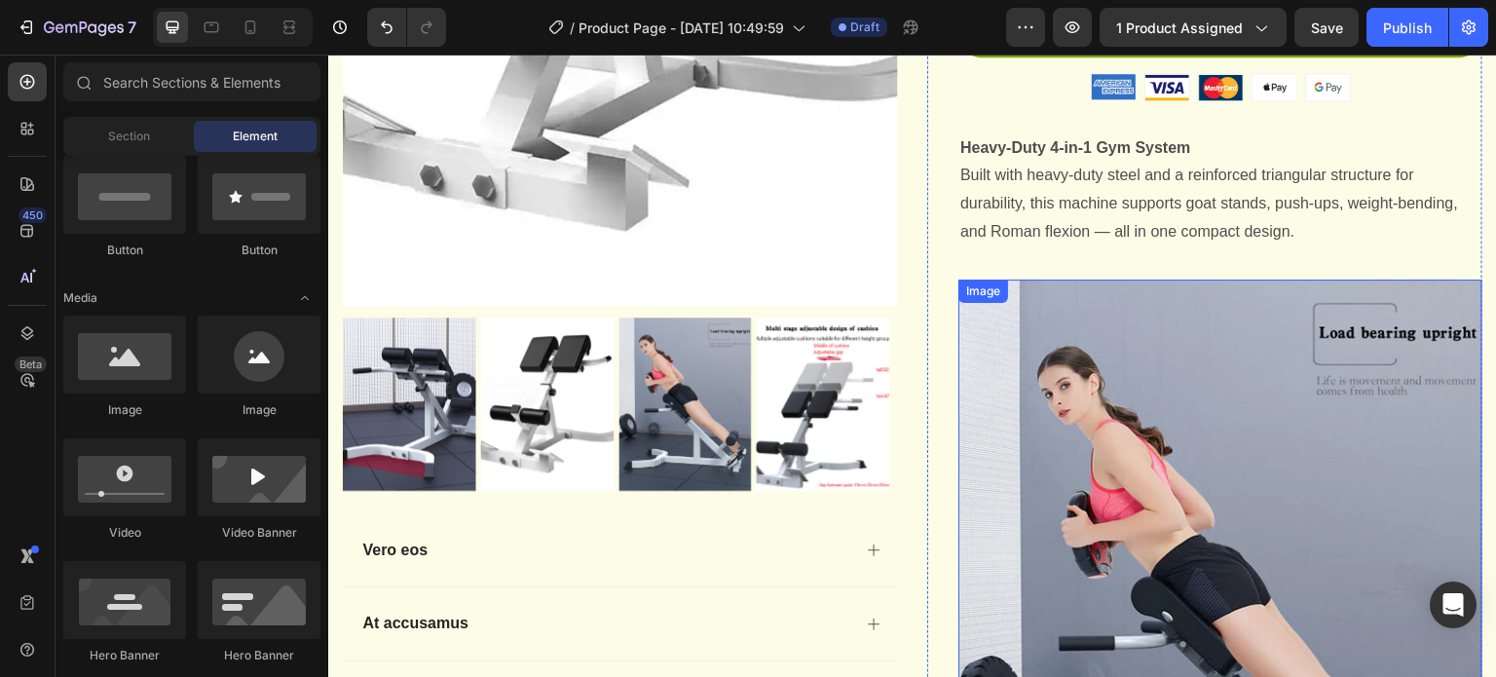
scroll to position [584, 0]
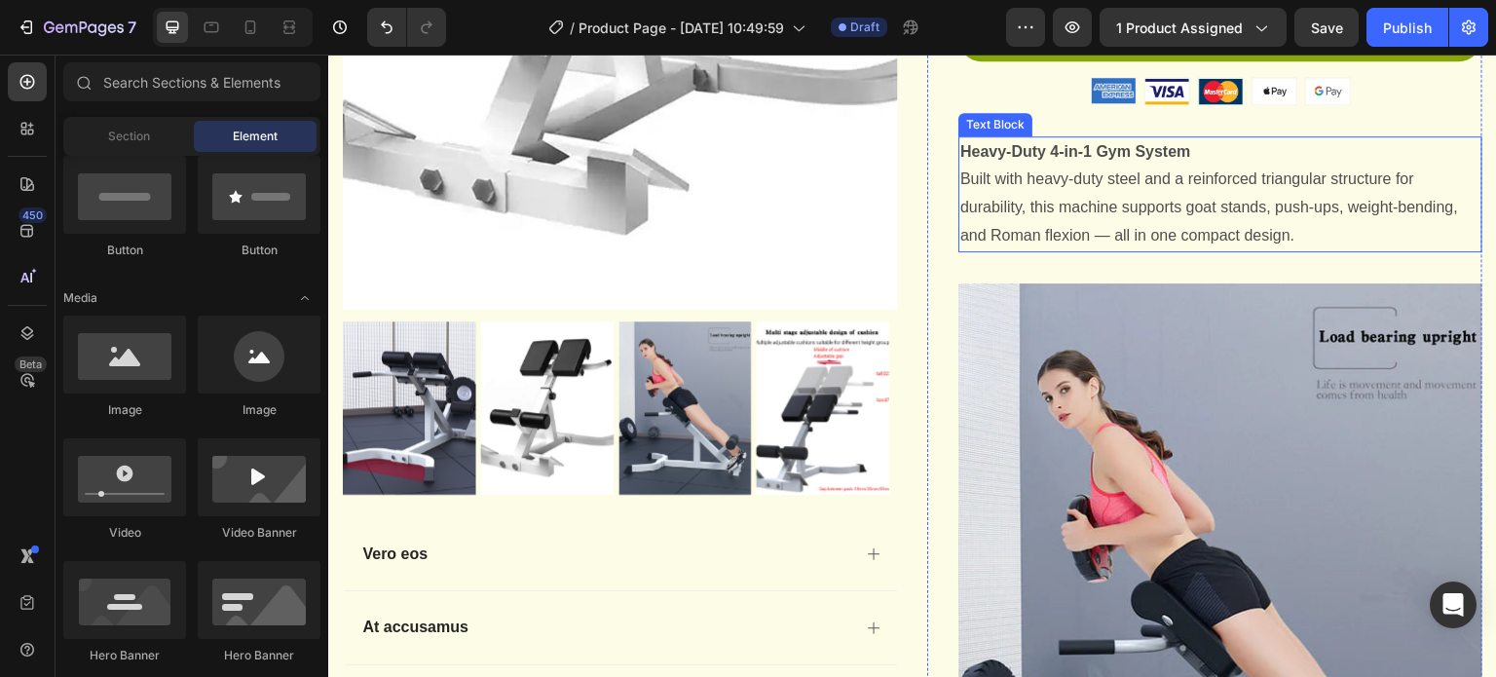
click at [978, 160] on strong "​Heavy-Duty 4-in-1 Gym System​" at bounding box center [1075, 151] width 231 height 17
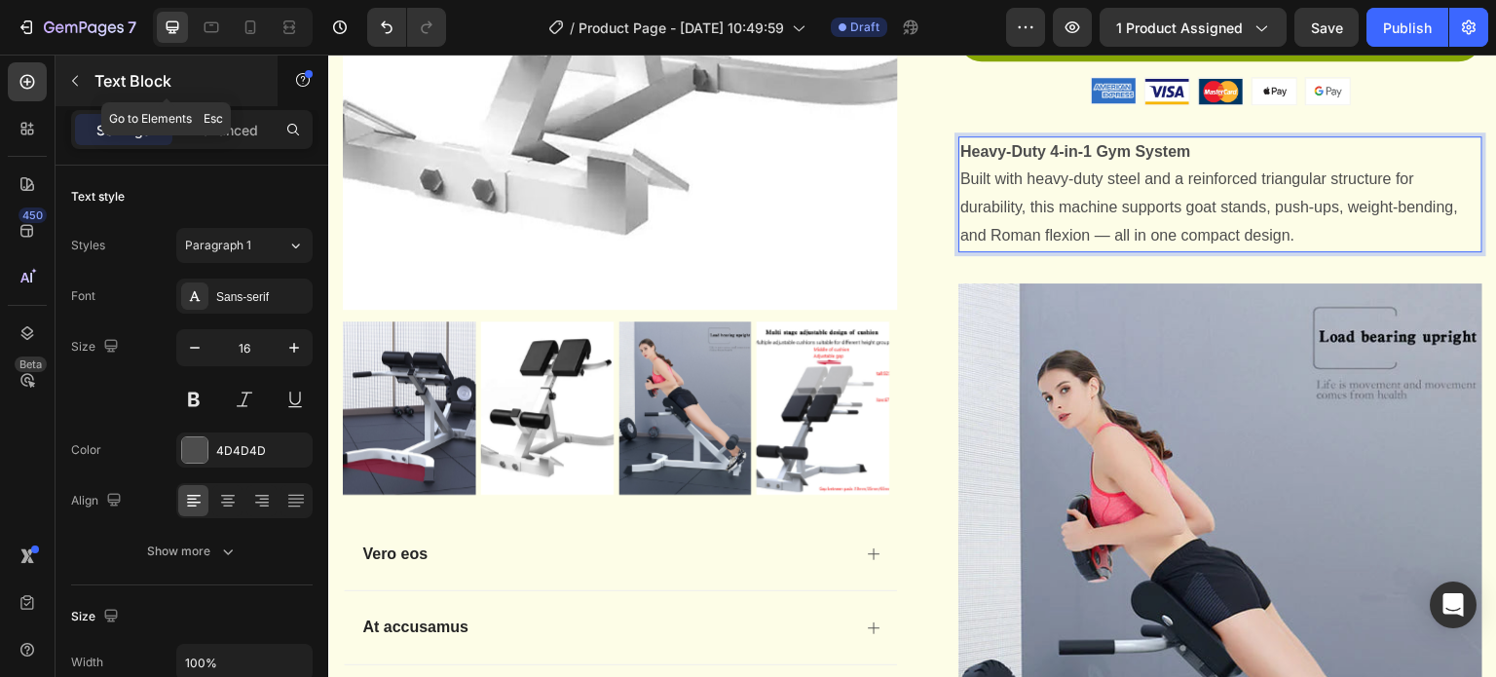
click at [74, 78] on icon "button" at bounding box center [75, 81] width 6 height 11
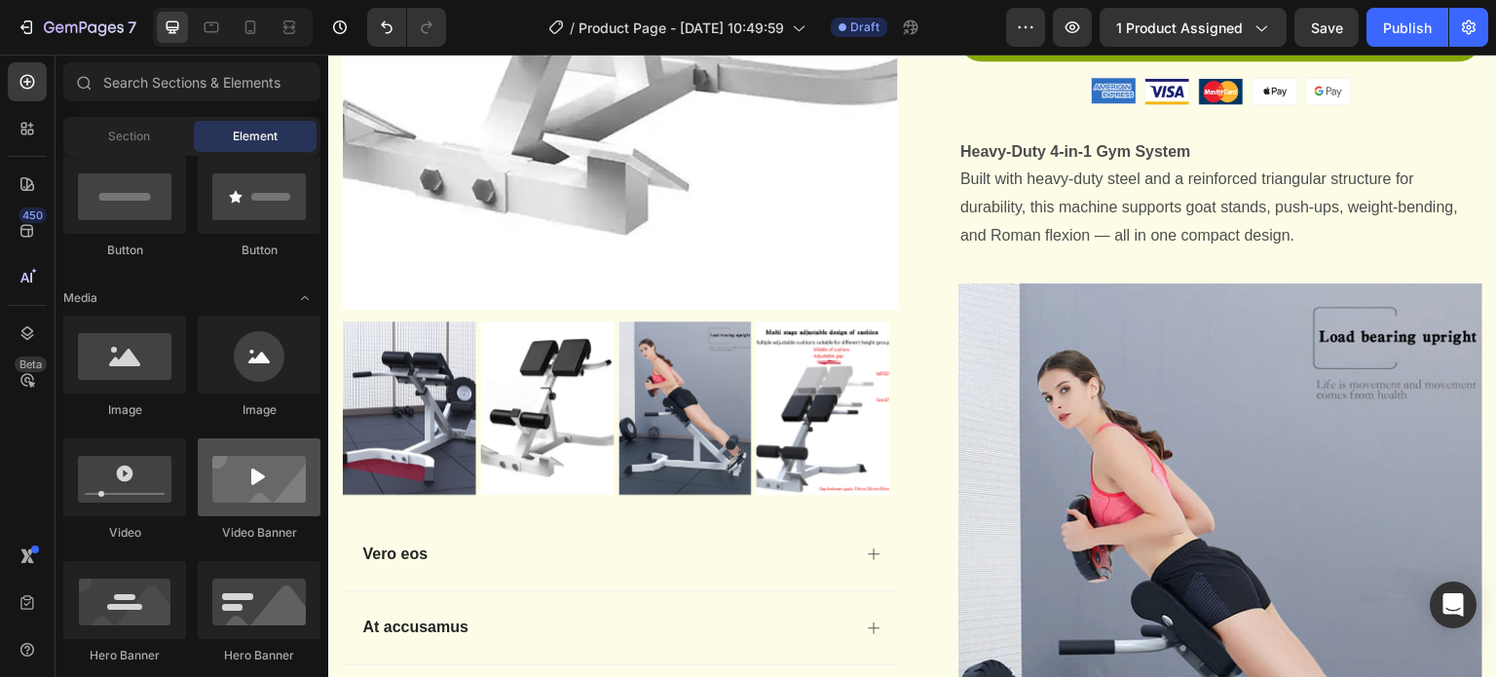
scroll to position [362, 0]
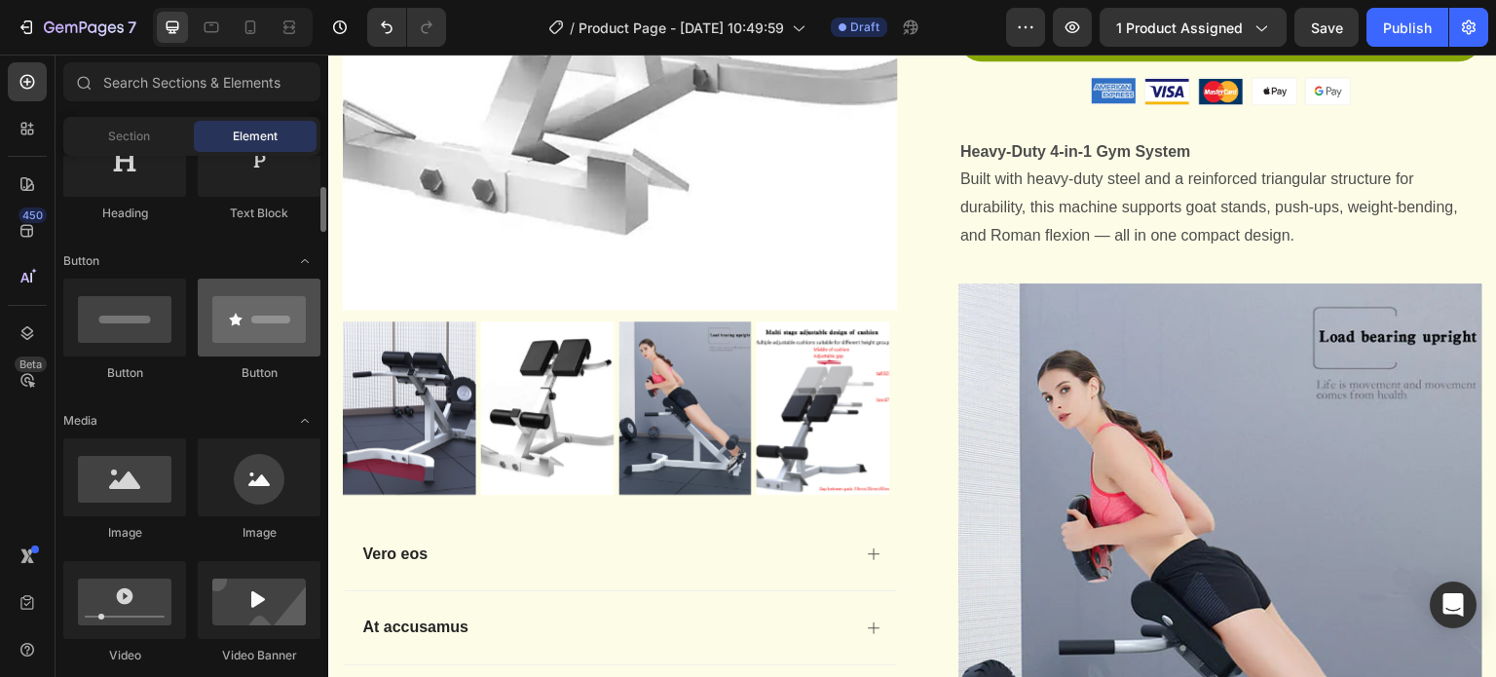
click at [245, 337] on div at bounding box center [259, 318] width 123 height 78
click at [245, 316] on div at bounding box center [259, 318] width 123 height 78
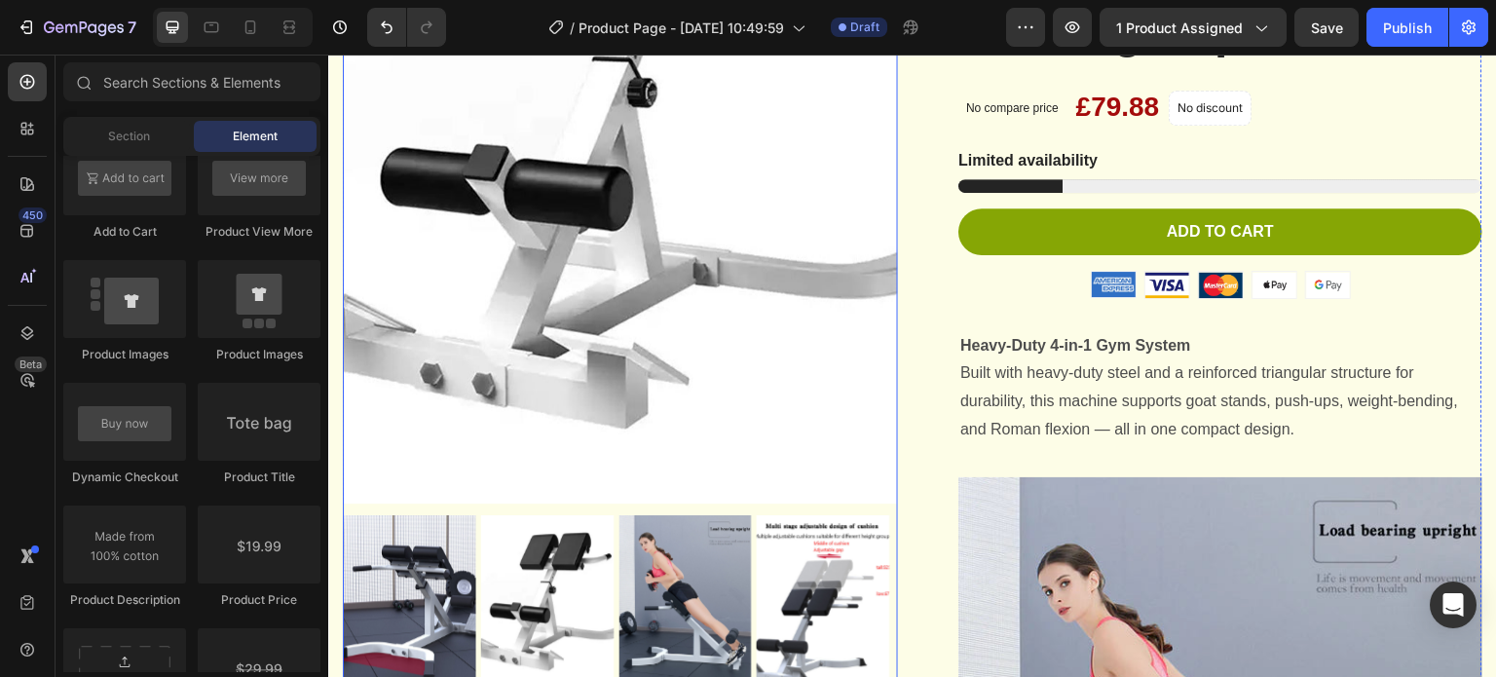
scroll to position [390, 0]
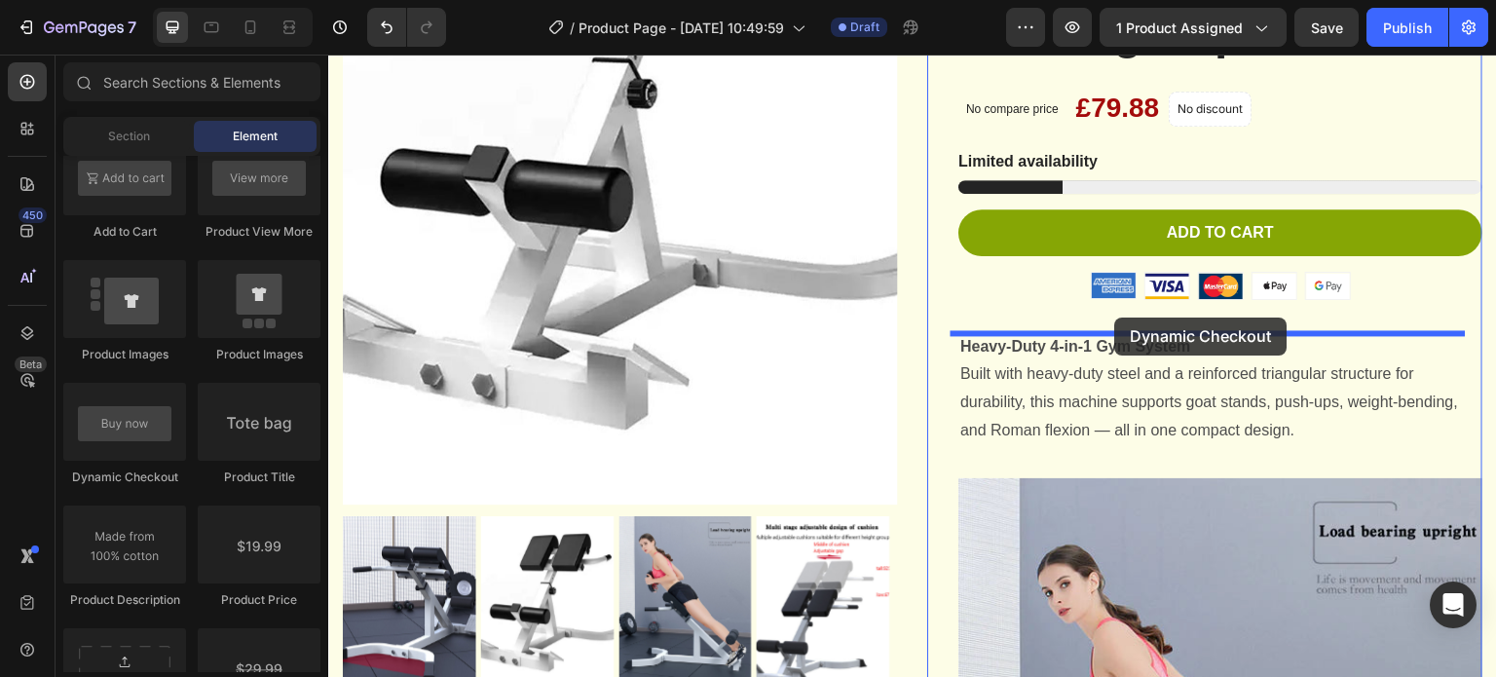
drag, startPoint x: 450, startPoint y: 489, endPoint x: 1115, endPoint y: 318, distance: 687.0
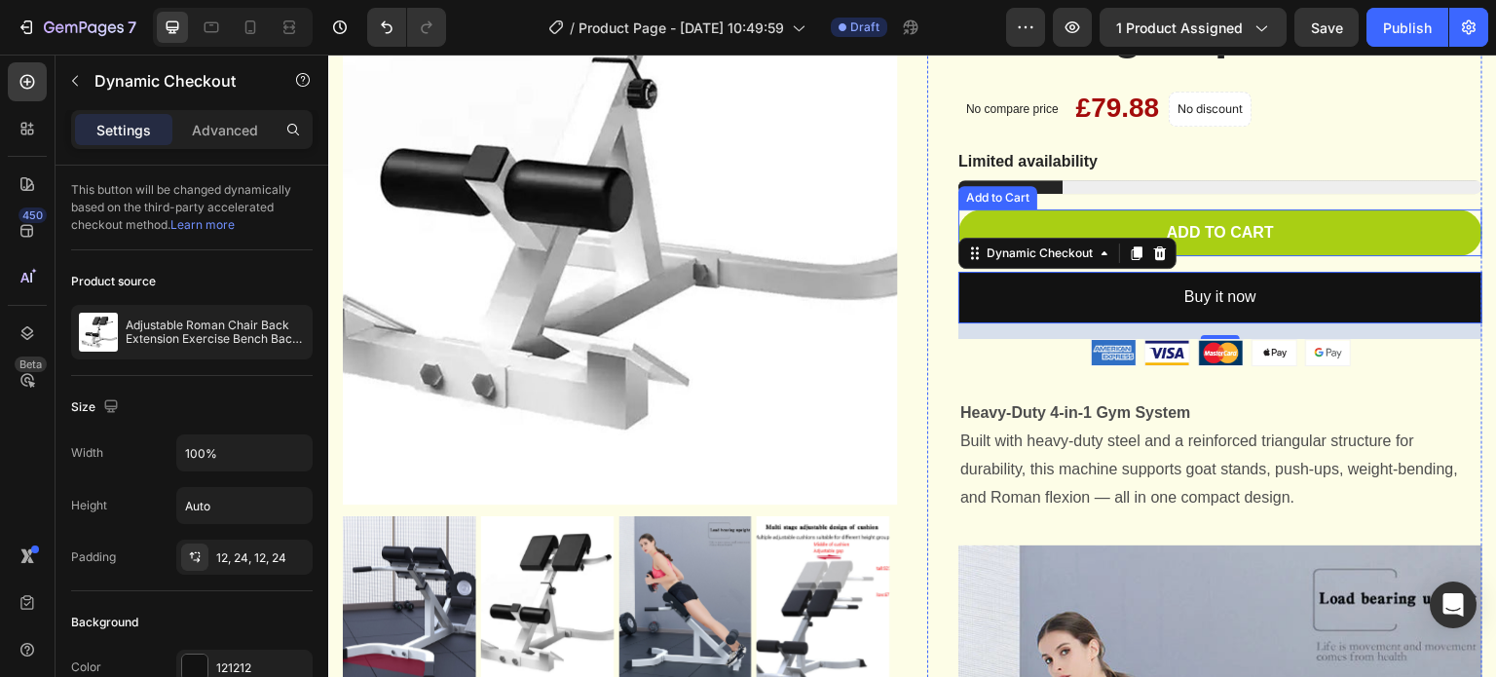
click at [1445, 257] on button "Add to cart" at bounding box center [1220, 233] width 524 height 48
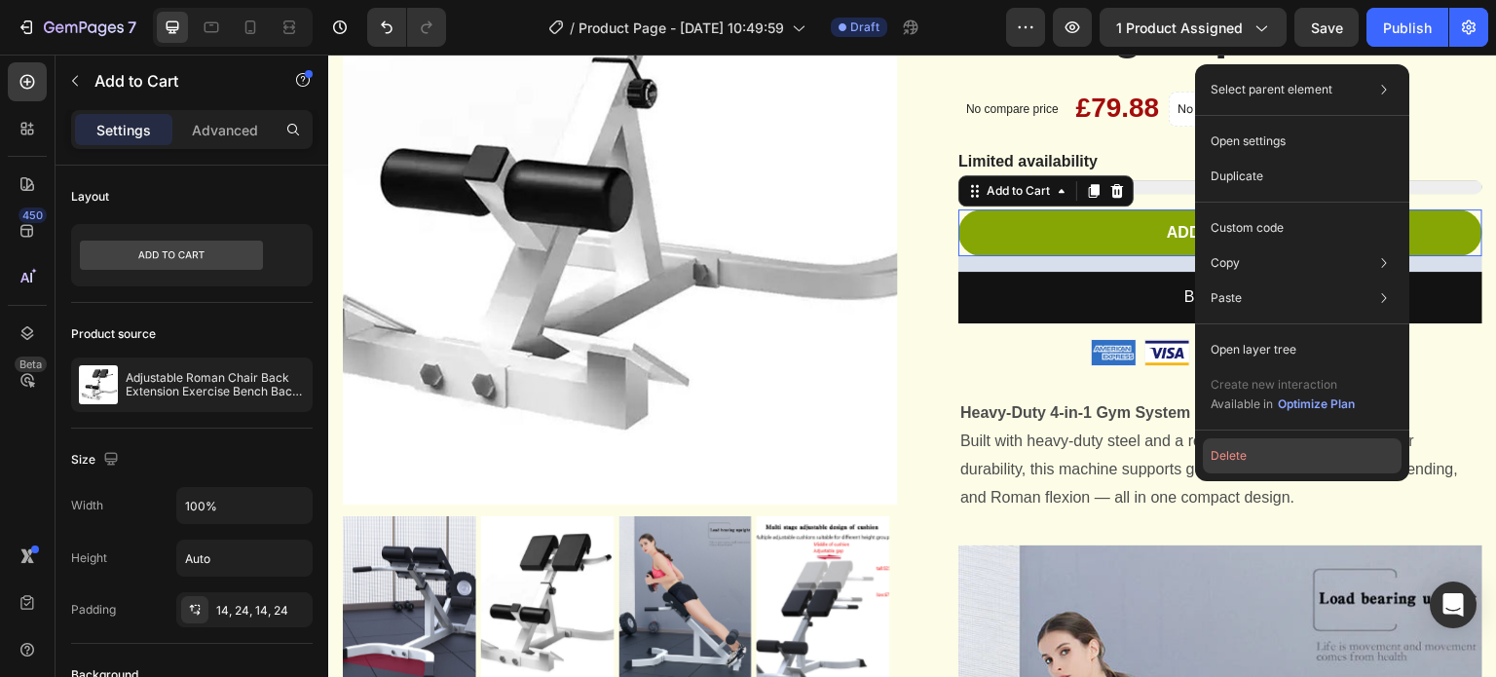
click at [1258, 453] on button "Delete" at bounding box center [1302, 455] width 199 height 35
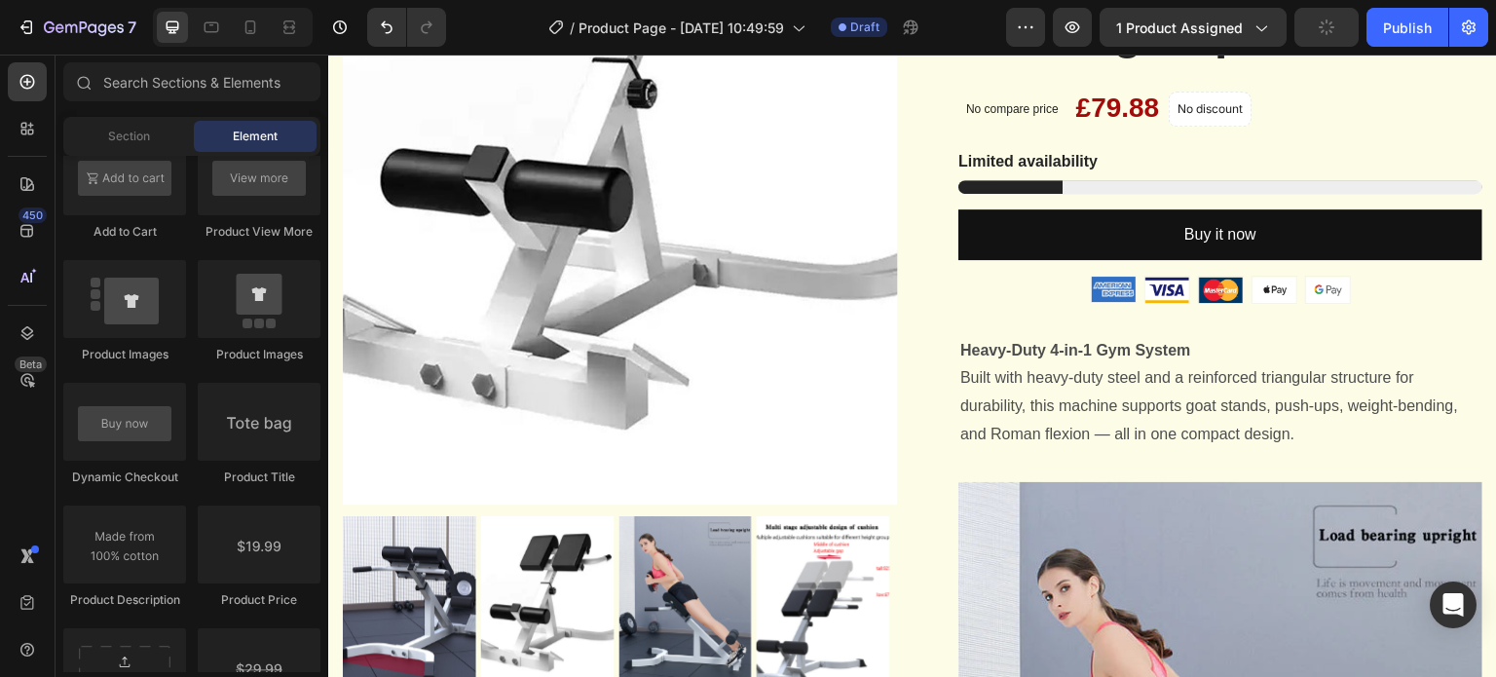
scroll to position [3159, 0]
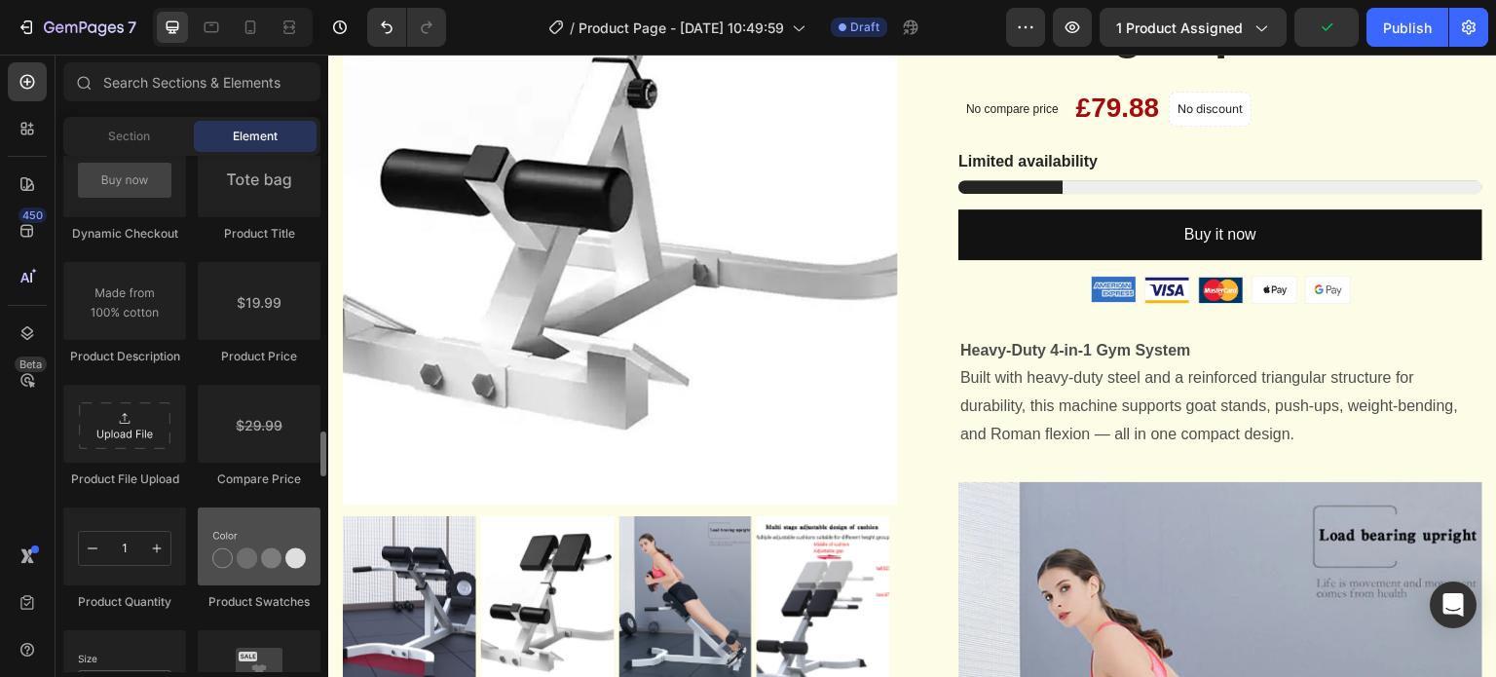
click at [263, 529] on div at bounding box center [259, 546] width 123 height 78
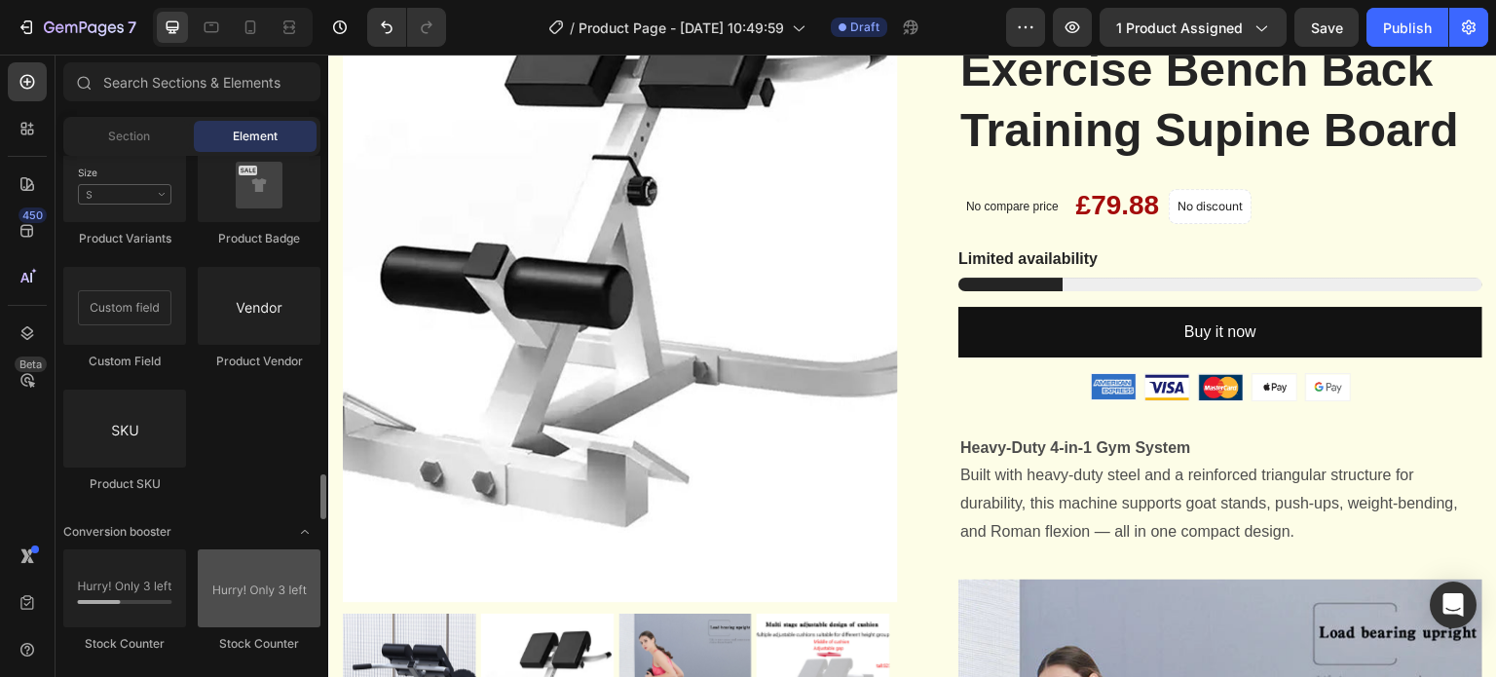
scroll to position [3766, 0]
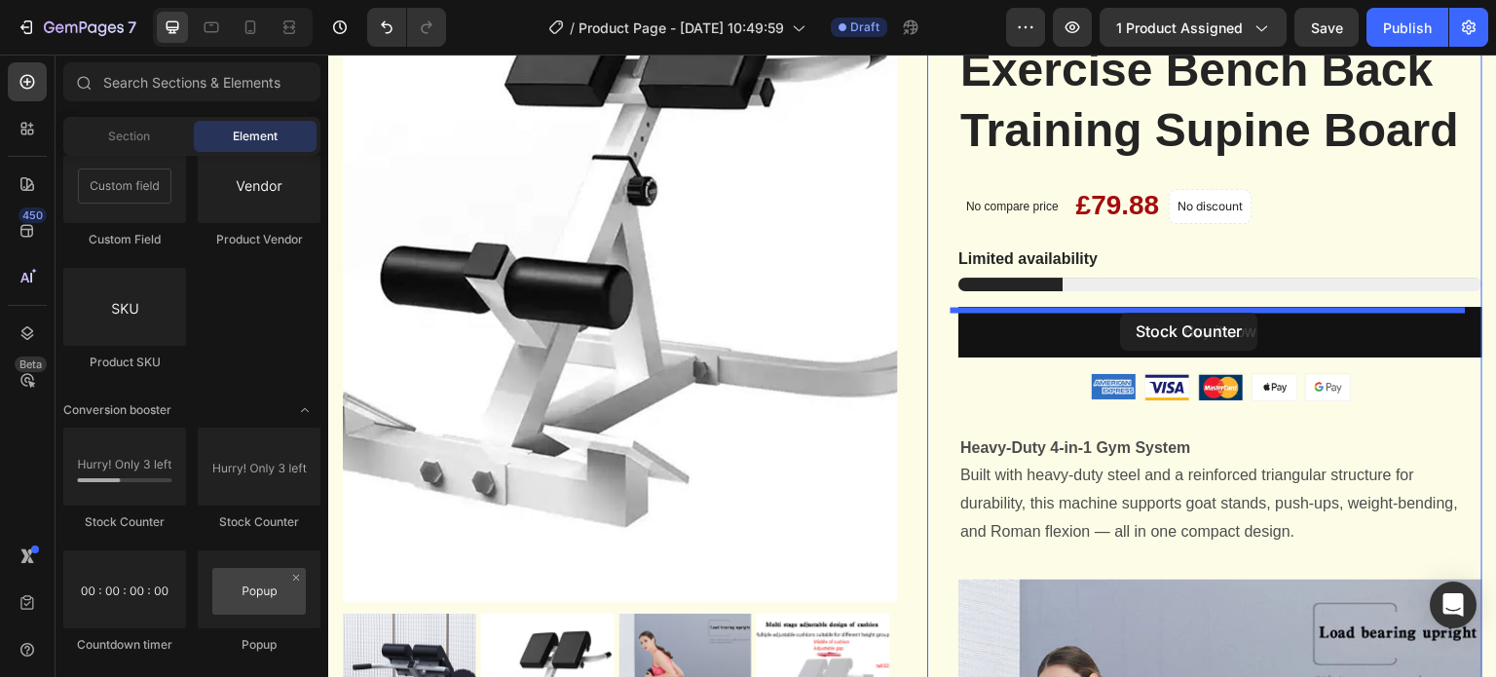
drag, startPoint x: 470, startPoint y: 519, endPoint x: 1121, endPoint y: 313, distance: 682.6
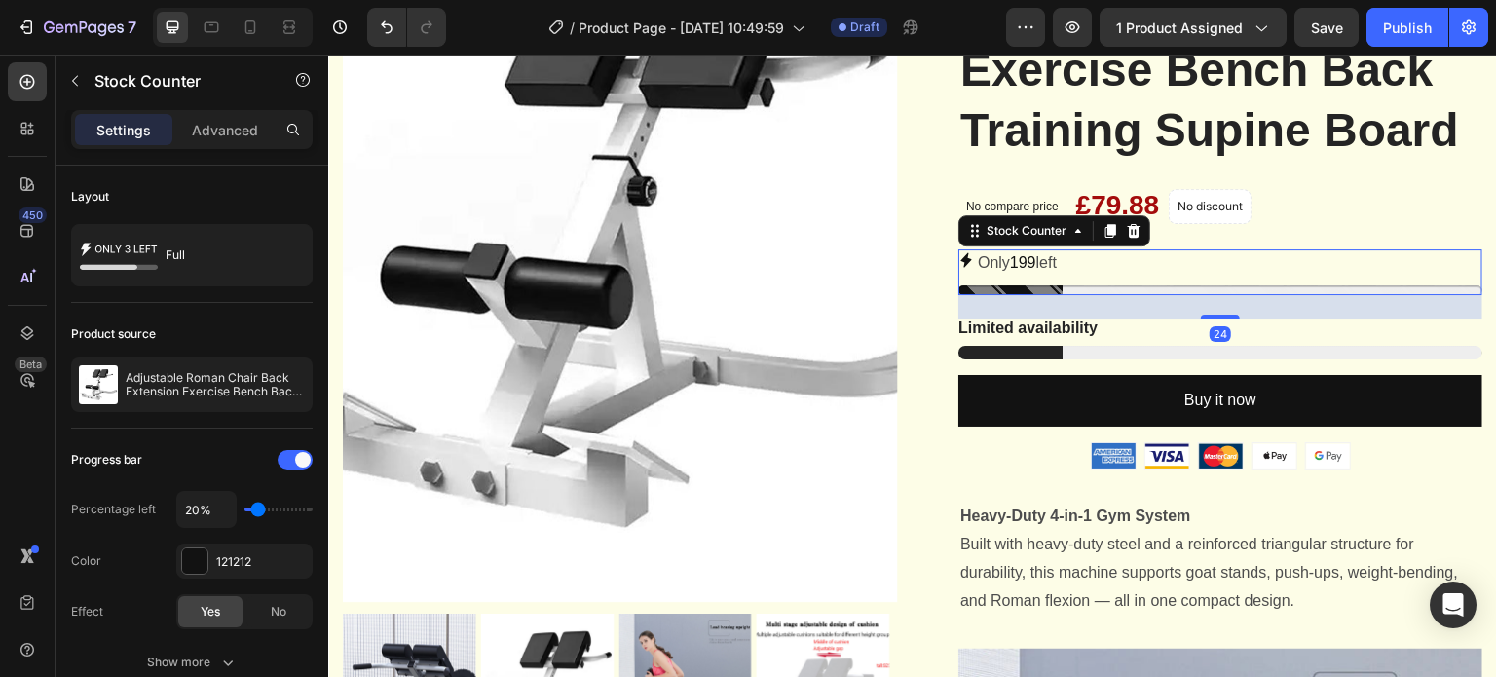
click at [1034, 271] on span "199" at bounding box center [1023, 262] width 26 height 17
click at [1212, 278] on div "Only 199 left" at bounding box center [1220, 263] width 524 height 28
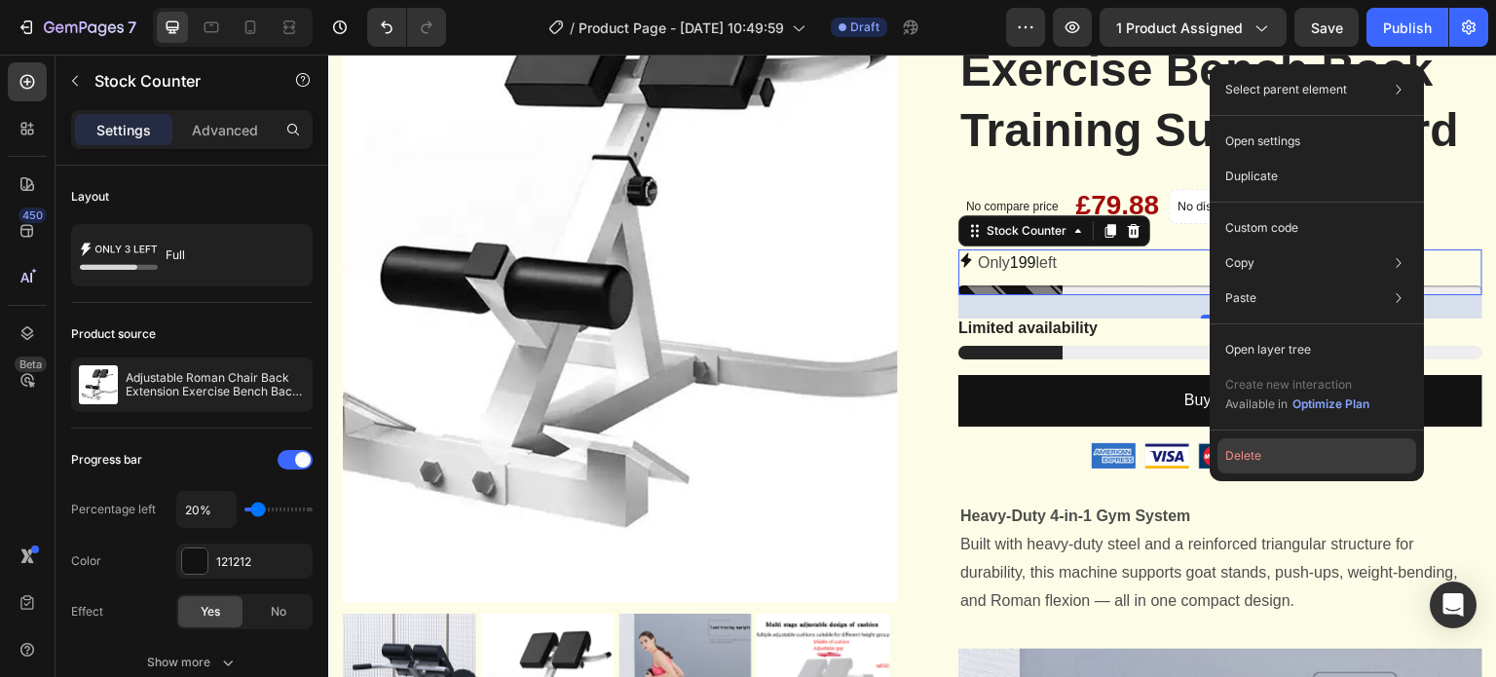
click at [1241, 455] on button "Delete" at bounding box center [1316, 455] width 199 height 35
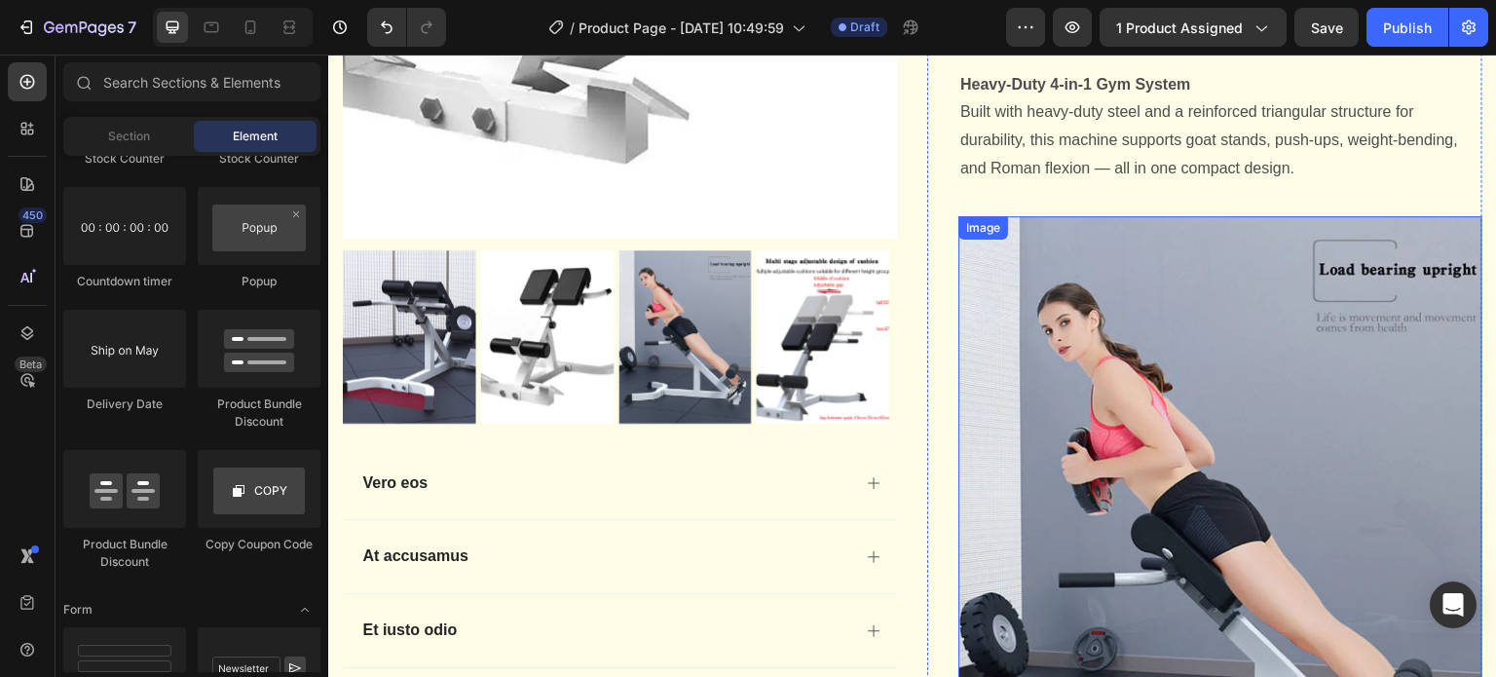
scroll to position [584, 0]
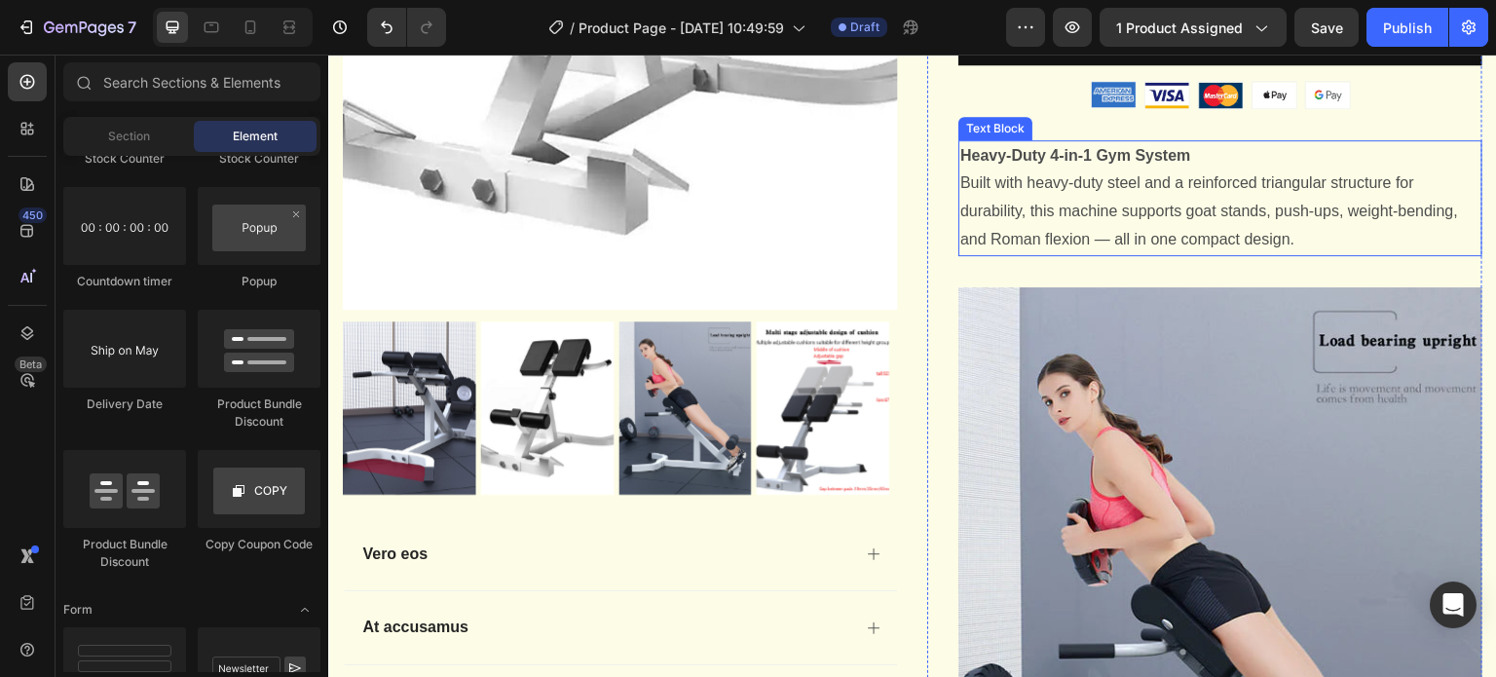
click at [981, 164] on strong "​Heavy-Duty 4-in-1 Gym System​" at bounding box center [1075, 155] width 231 height 17
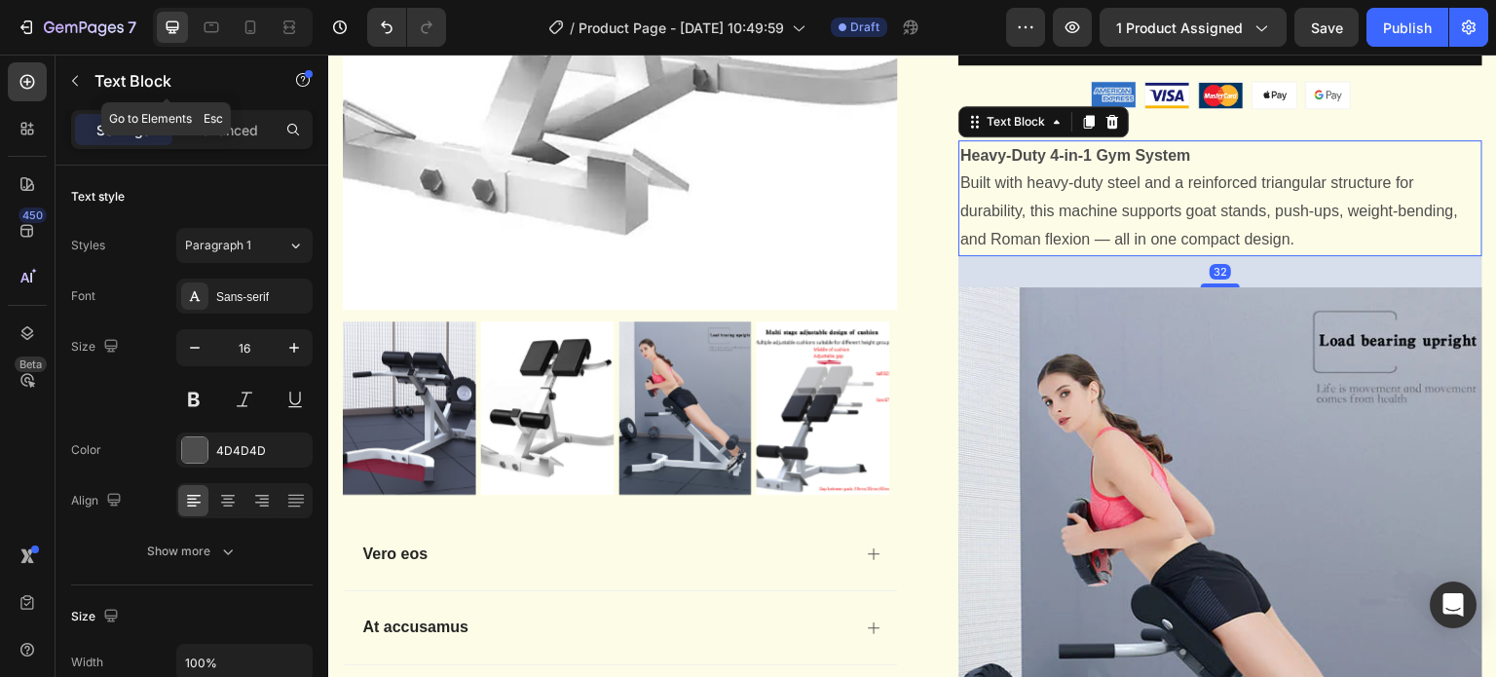
drag, startPoint x: 75, startPoint y: 76, endPoint x: 79, endPoint y: 96, distance: 20.8
click at [78, 76] on icon "button" at bounding box center [75, 81] width 16 height 16
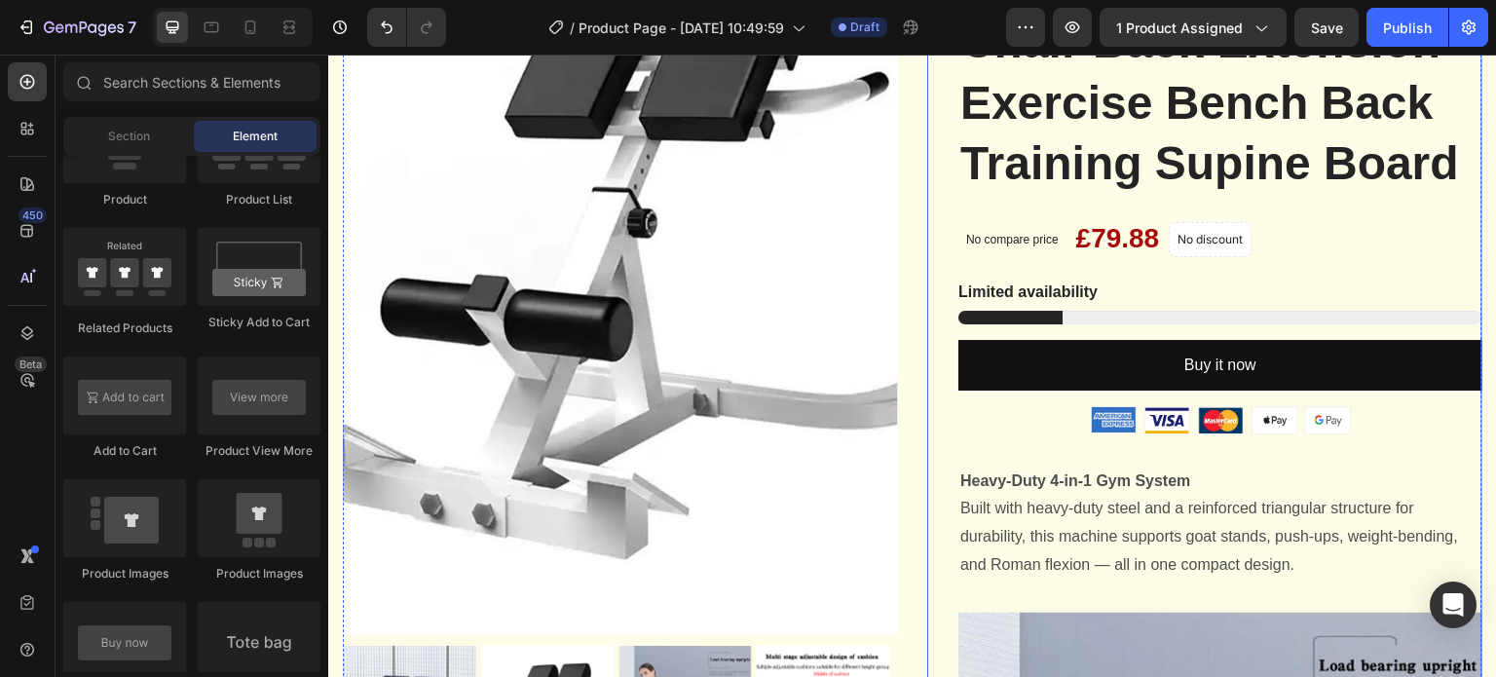
scroll to position [390, 0]
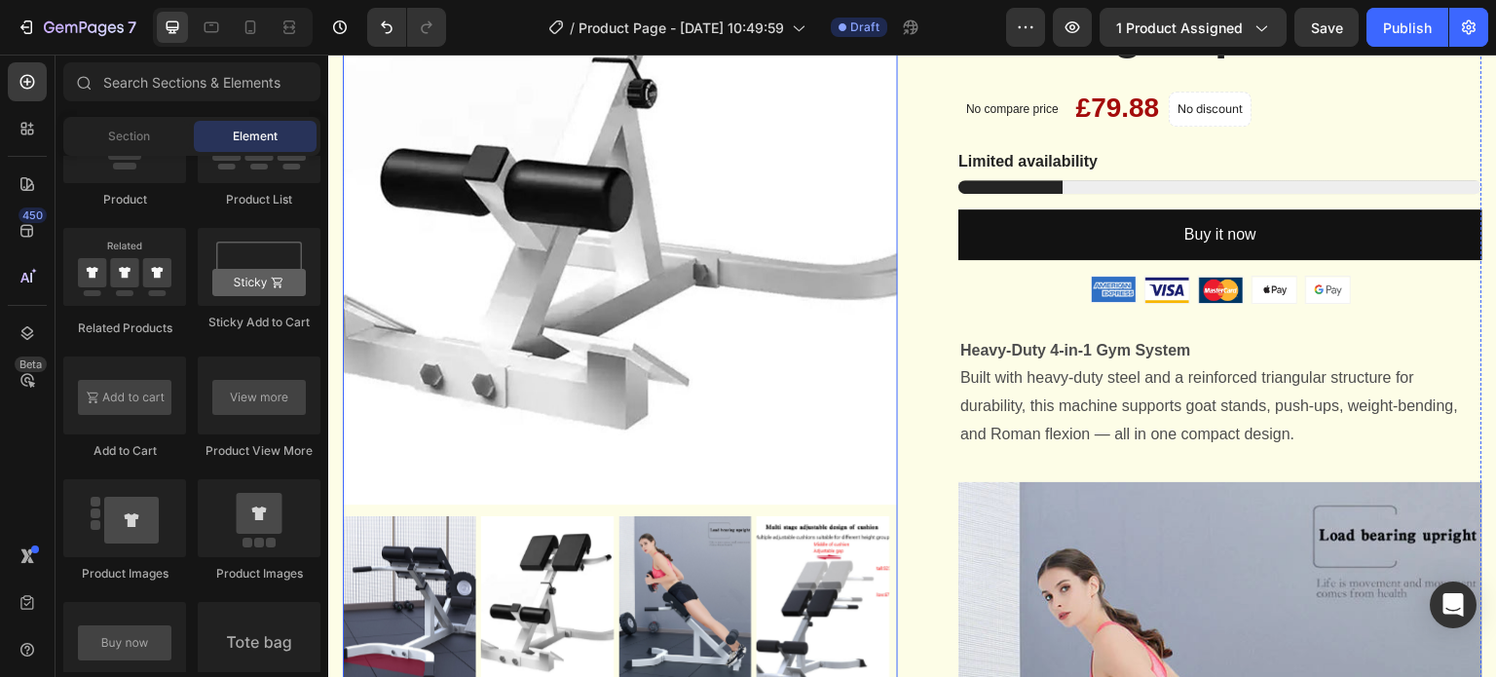
click at [707, 272] on img at bounding box center [620, 144] width 555 height 722
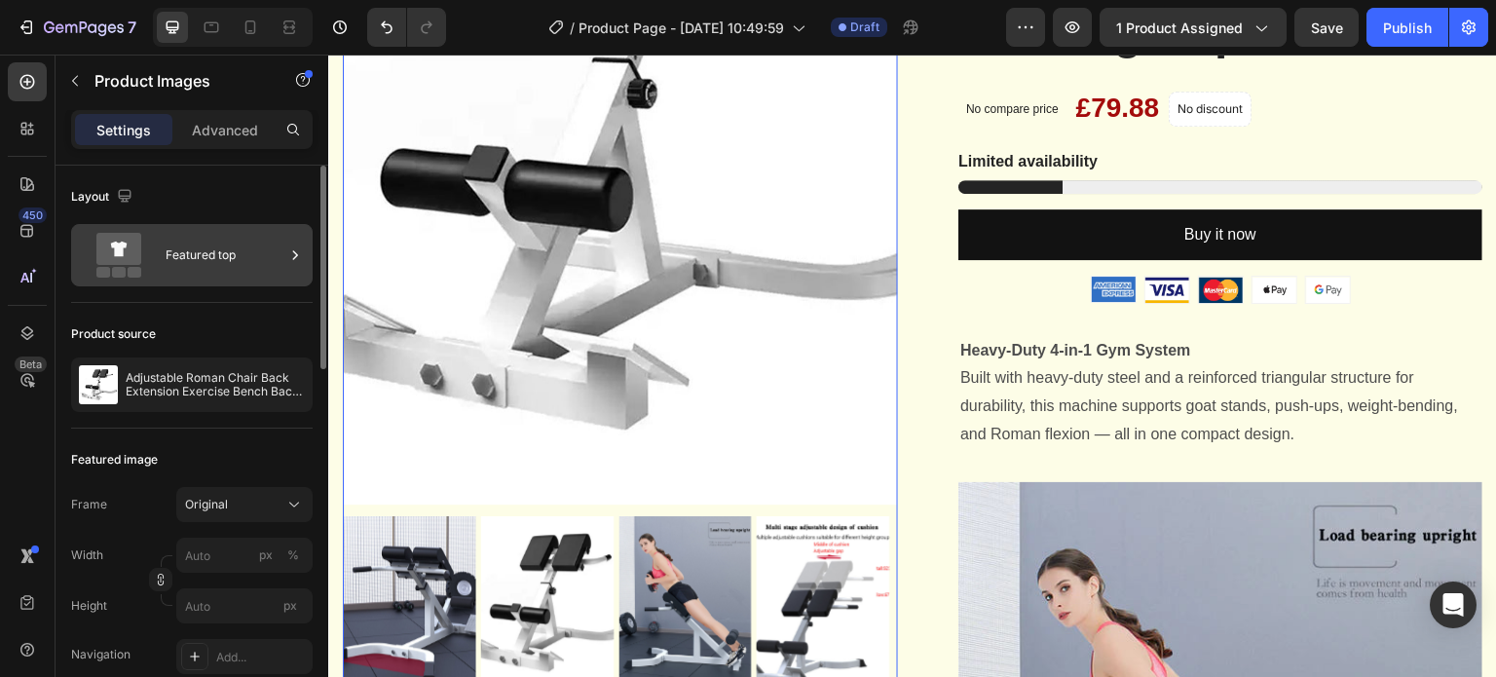
click at [285, 260] on icon at bounding box center [294, 254] width 19 height 19
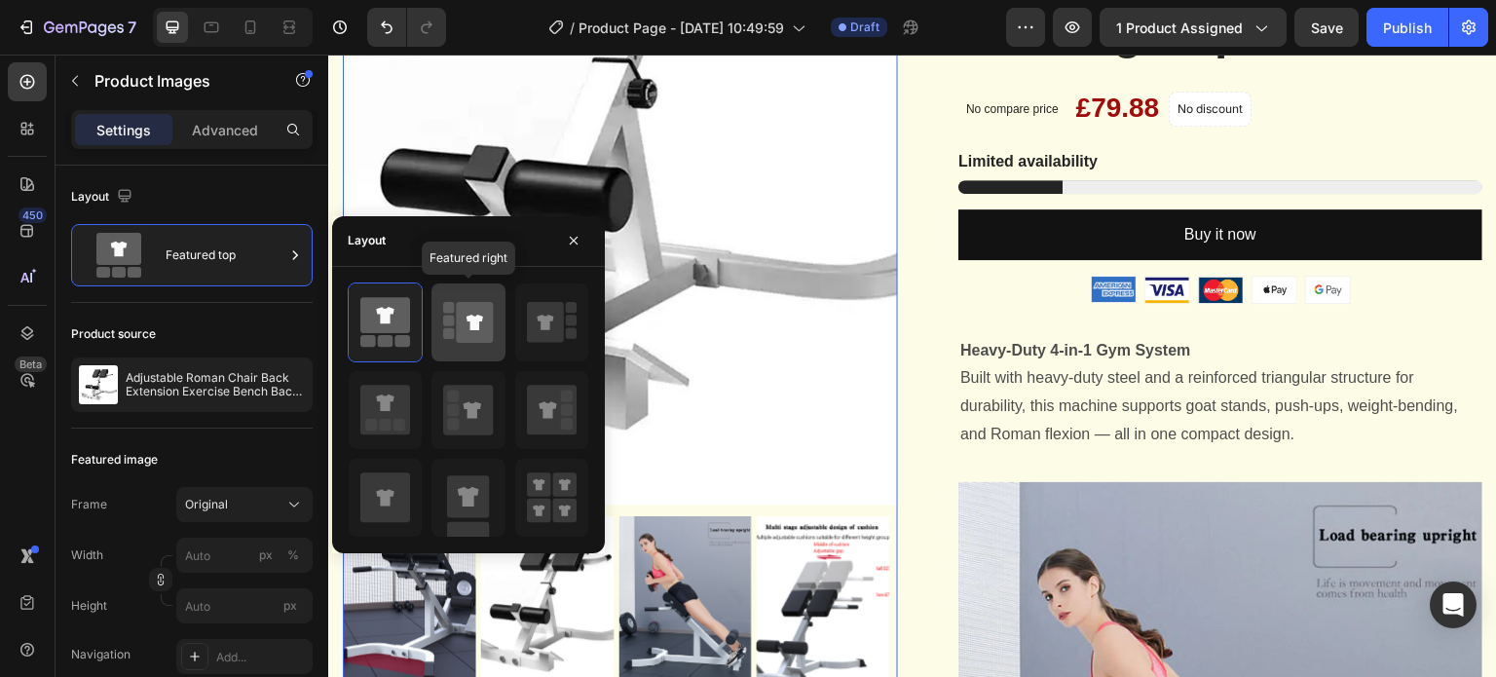
click at [461, 322] on icon at bounding box center [475, 322] width 37 height 41
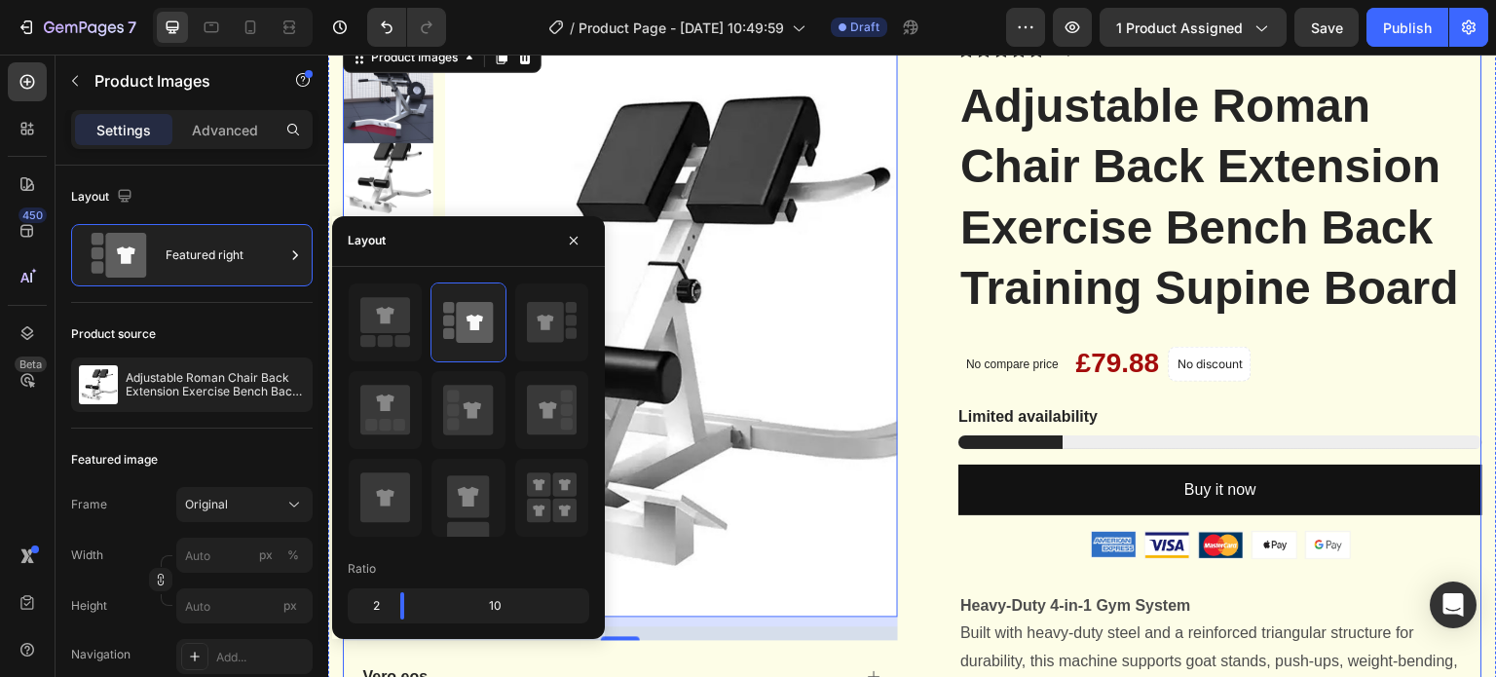
scroll to position [97, 0]
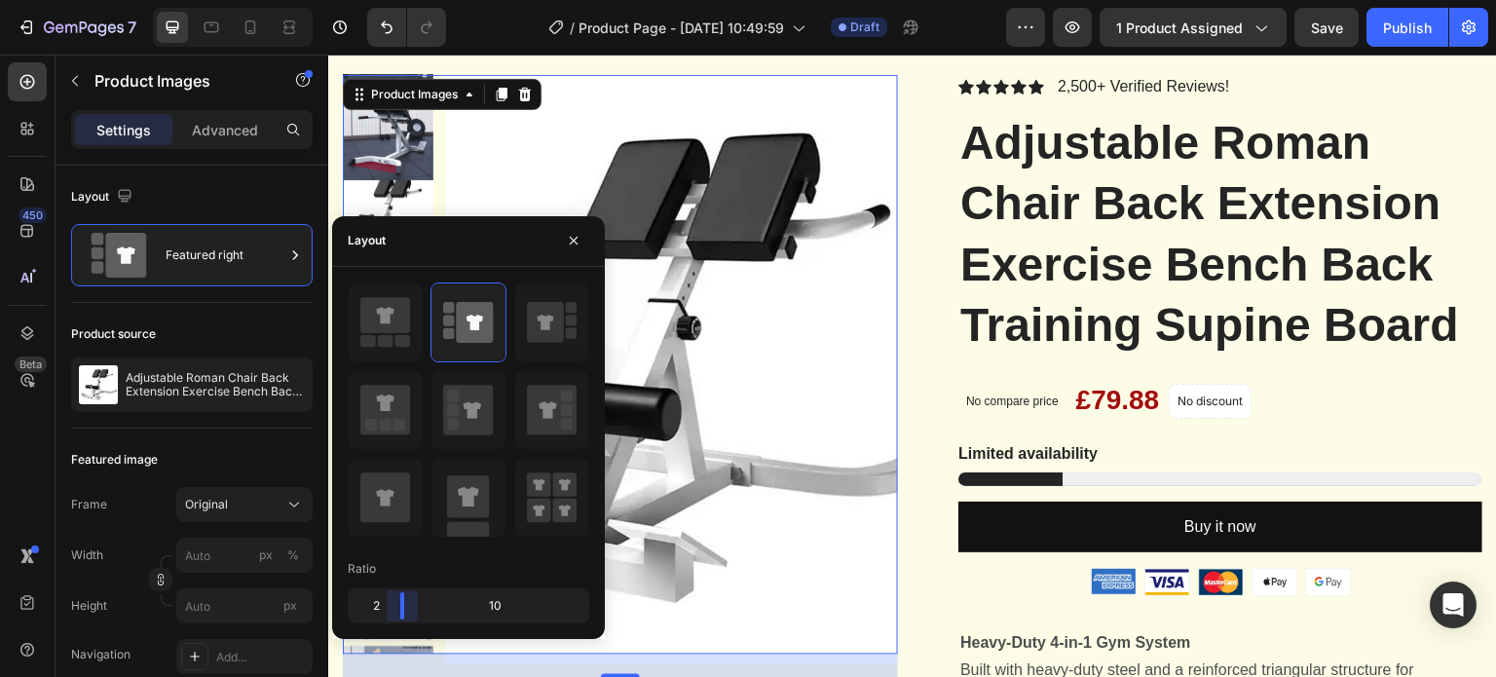
drag, startPoint x: 402, startPoint y: 616, endPoint x: 390, endPoint y: 607, distance: 15.4
click at [390, 0] on body "7 / Product Page - Aug 25, 10:49:59 Draft Preview 1 product assigned Save Publi…" at bounding box center [748, 0] width 1496 height 0
click at [284, 504] on icon at bounding box center [293, 504] width 19 height 19
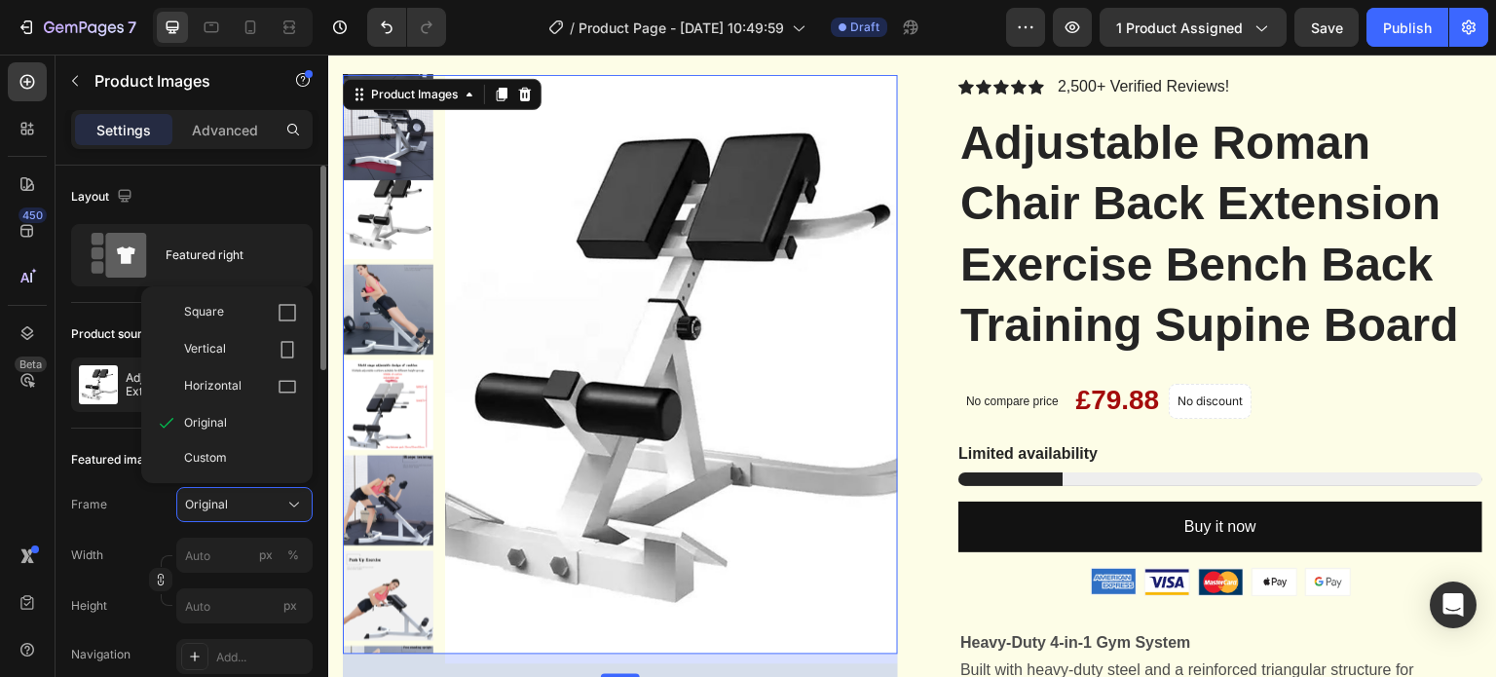
click at [89, 470] on div "Featured image" at bounding box center [192, 459] width 242 height 31
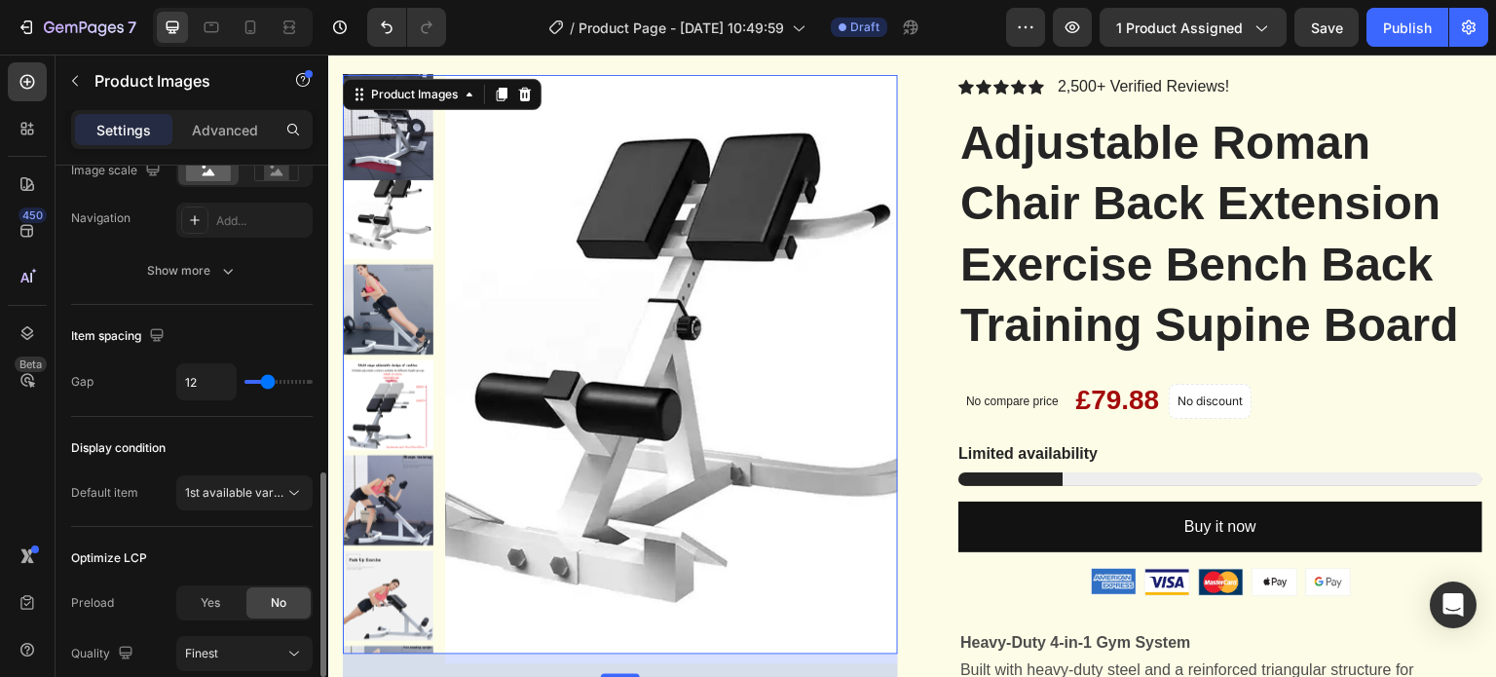
scroll to position [972, 0]
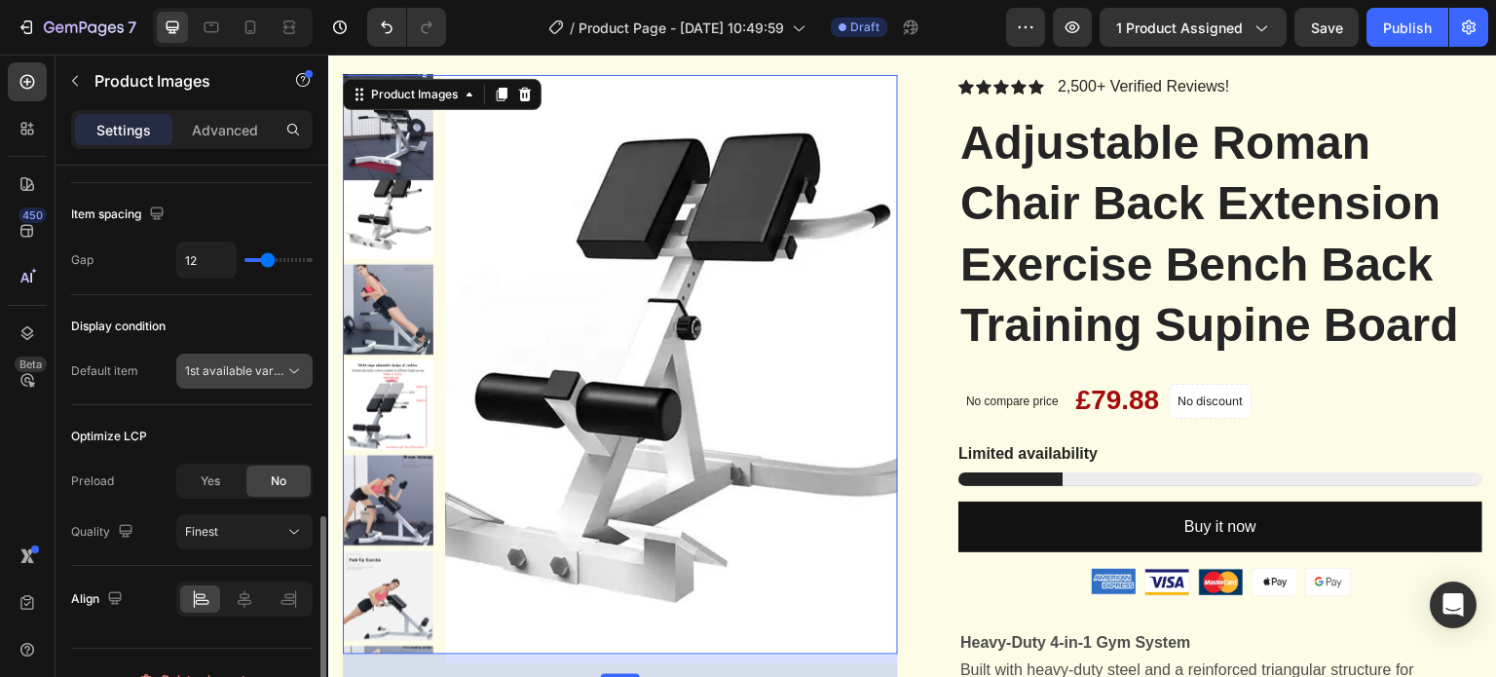
click at [292, 366] on icon at bounding box center [293, 370] width 19 height 19
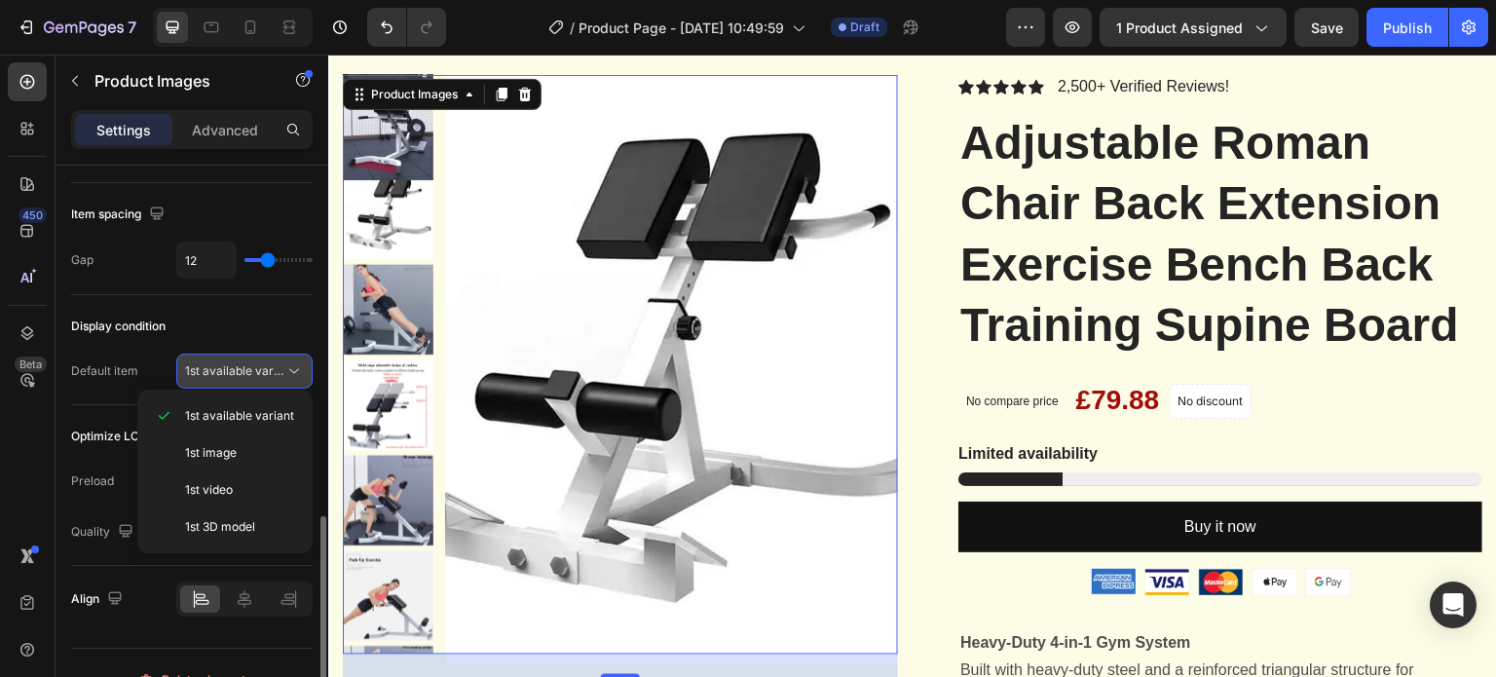
click at [291, 369] on icon at bounding box center [293, 370] width 19 height 19
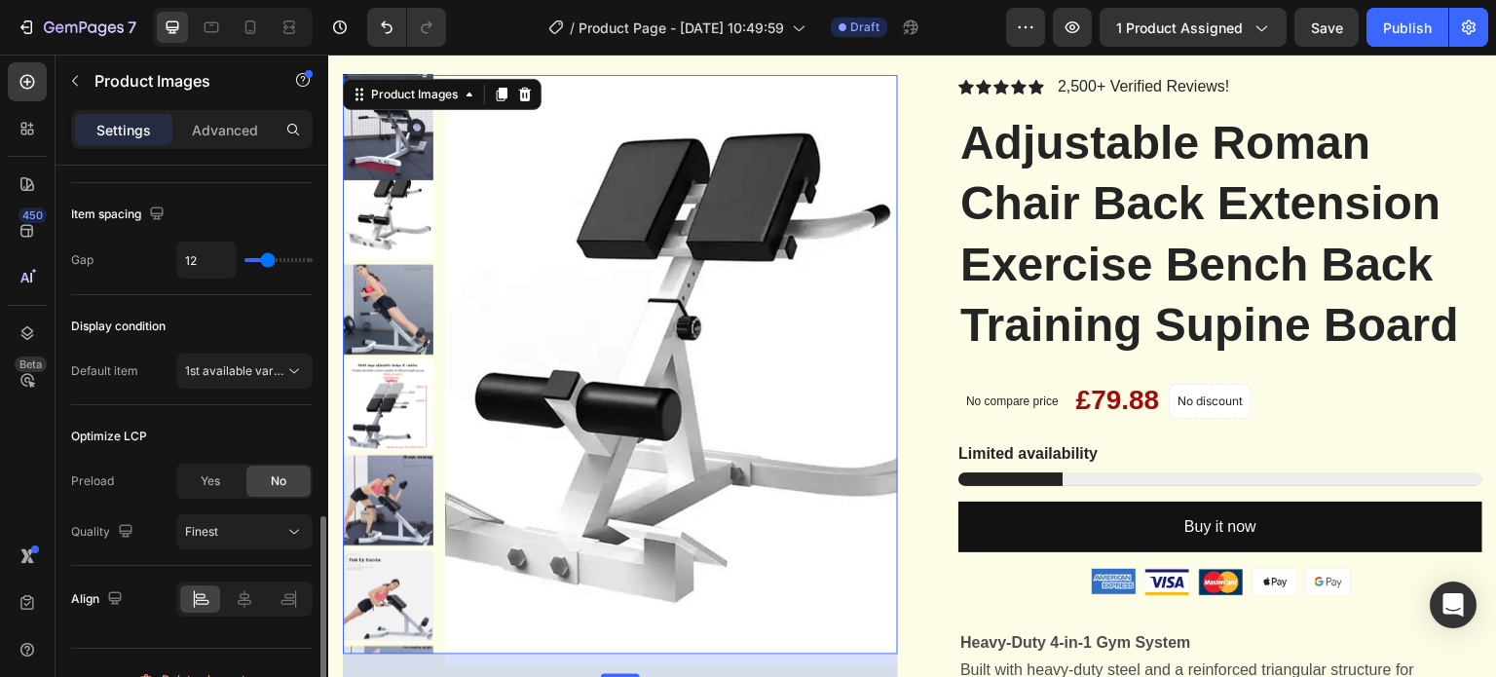
scroll to position [1002, 0]
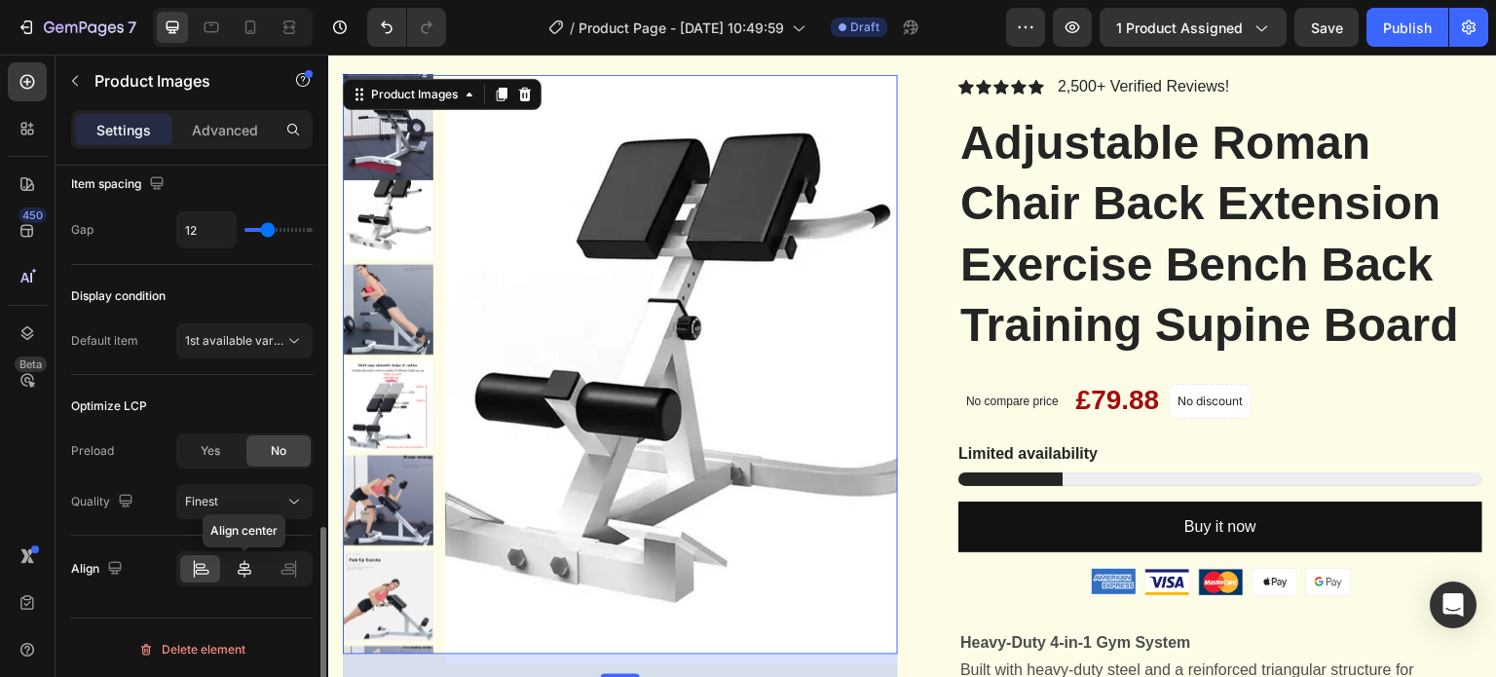
click at [234, 569] on div at bounding box center [244, 568] width 40 height 27
click at [199, 576] on div at bounding box center [200, 568] width 40 height 27
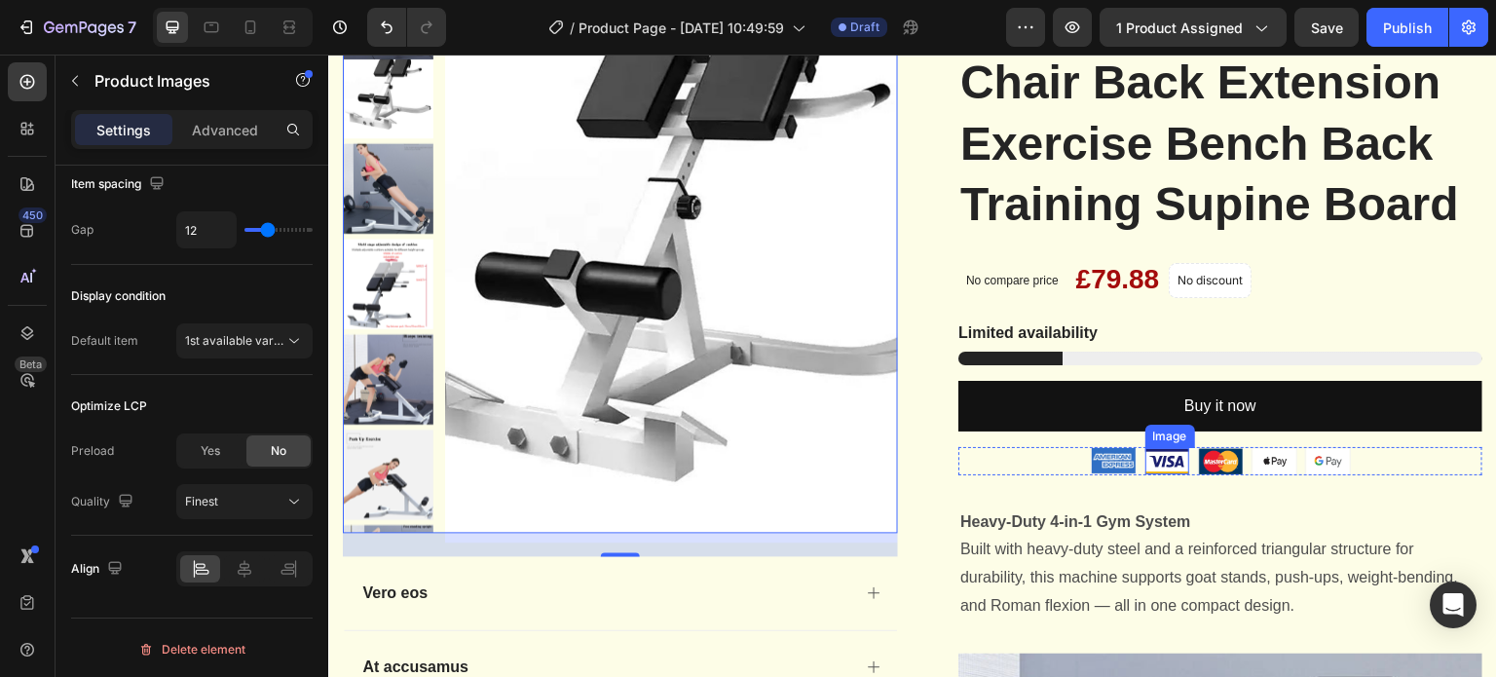
scroll to position [97, 0]
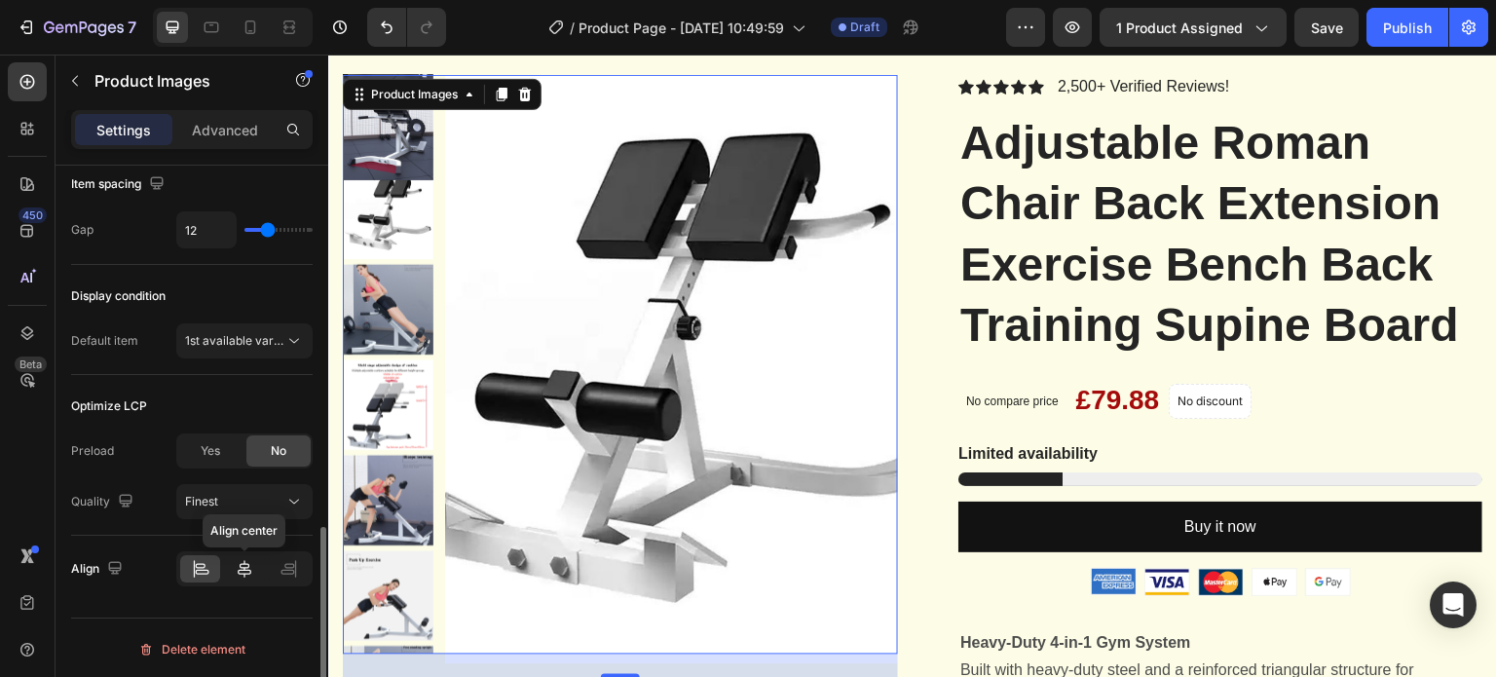
drag, startPoint x: 252, startPoint y: 561, endPoint x: 504, endPoint y: 378, distance: 310.9
click at [252, 561] on icon at bounding box center [244, 568] width 19 height 19
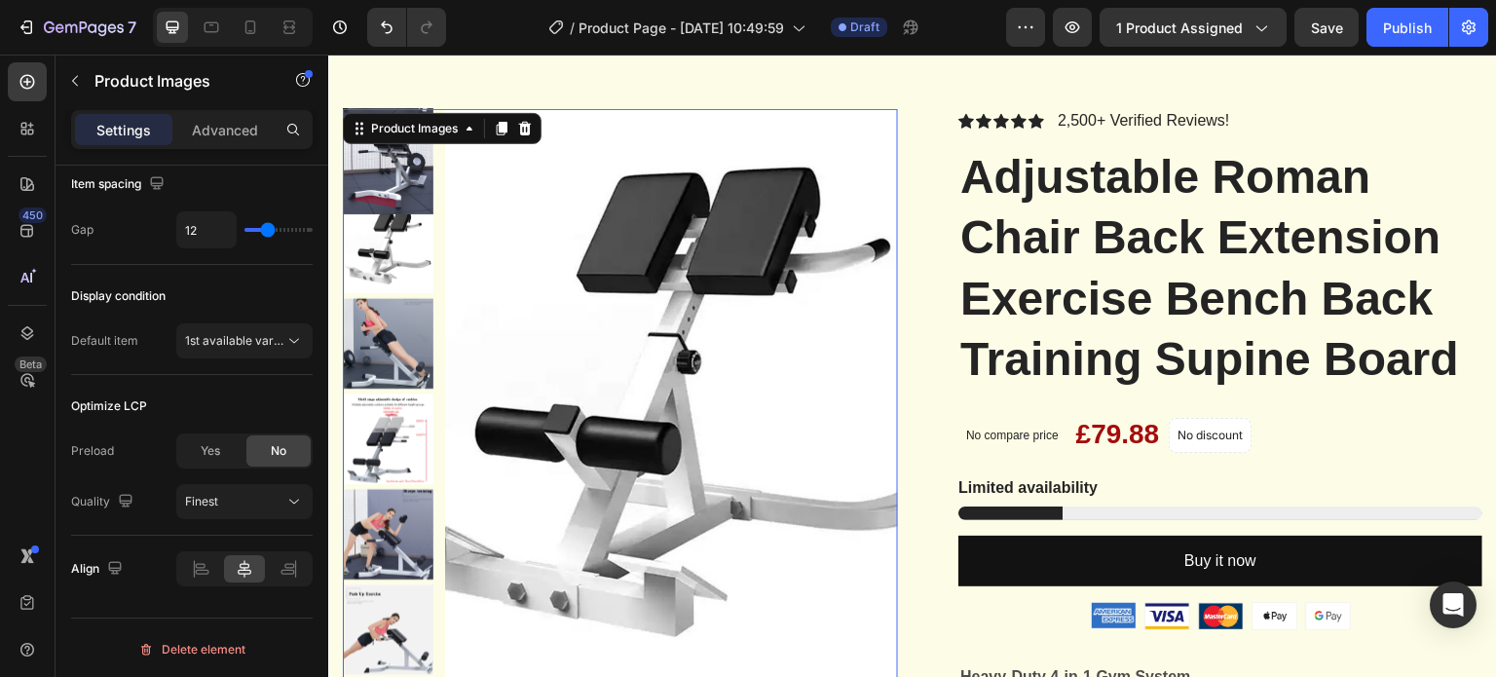
scroll to position [0, 0]
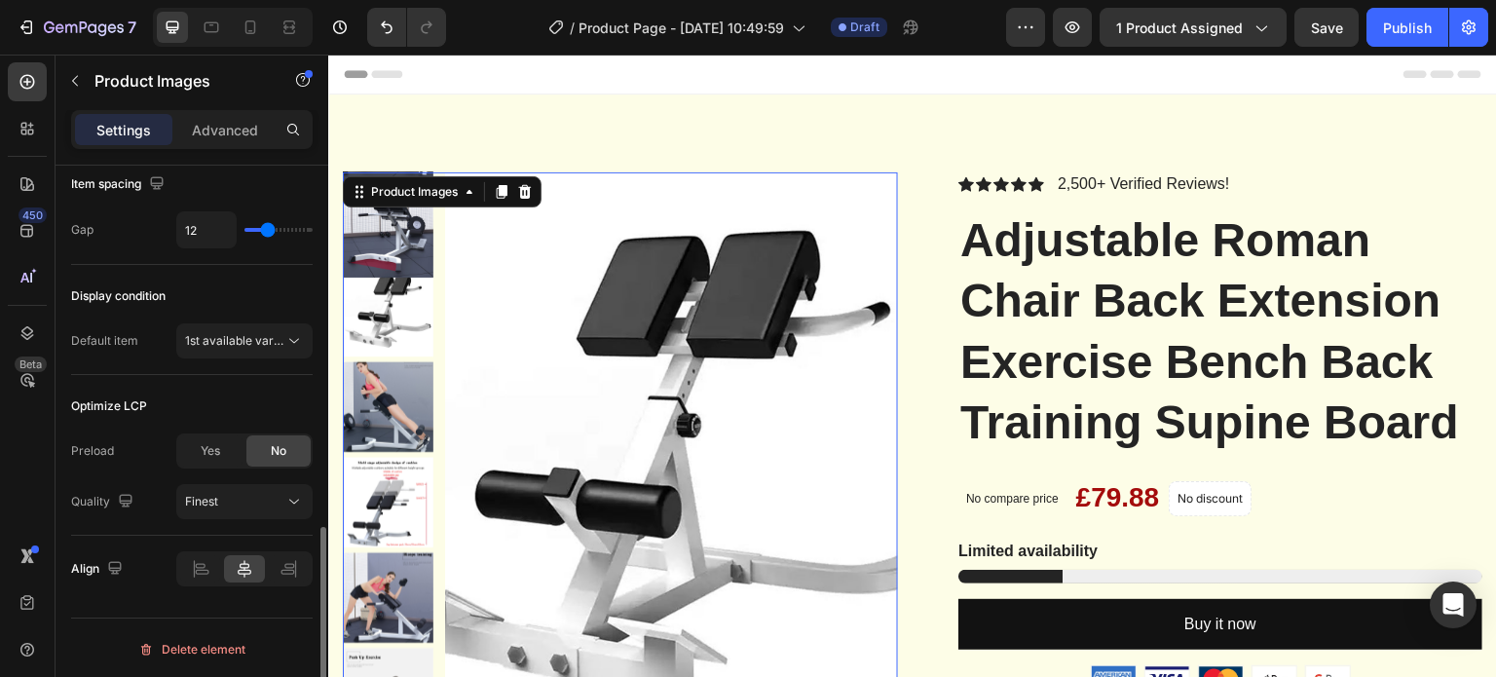
click at [288, 551] on div at bounding box center [244, 568] width 136 height 35
click at [288, 563] on icon at bounding box center [290, 565] width 10 height 5
click at [736, 192] on img at bounding box center [671, 466] width 453 height 589
click at [475, 194] on icon at bounding box center [470, 192] width 16 height 16
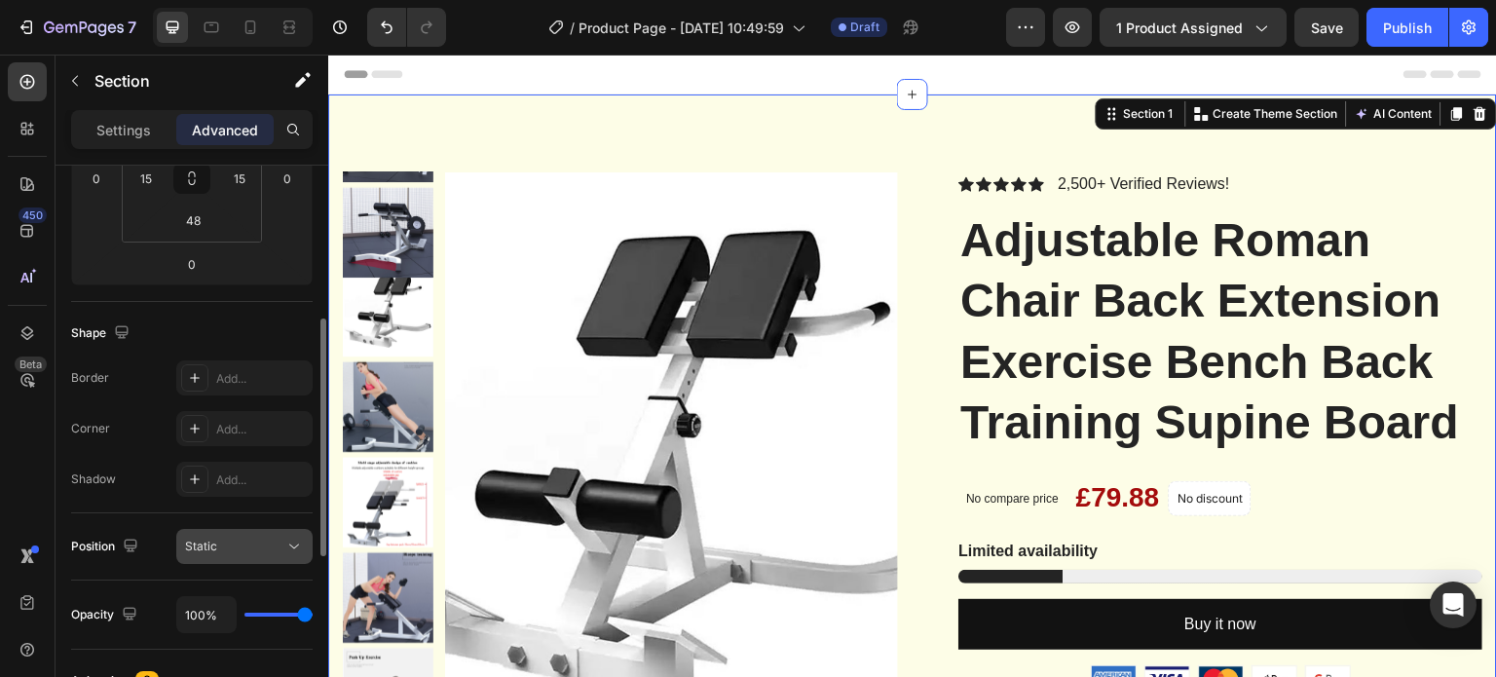
click at [273, 550] on div "Static" at bounding box center [234, 547] width 99 height 18
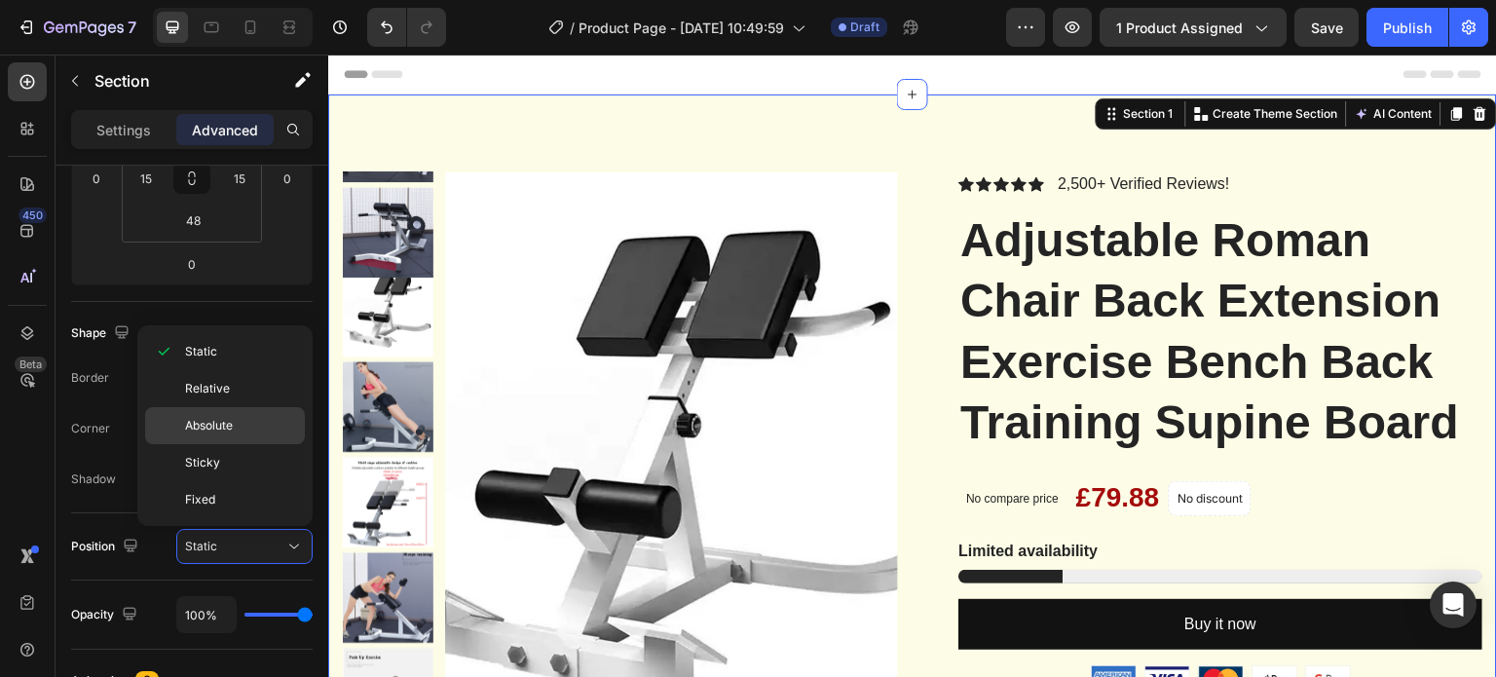
click at [231, 424] on span "Absolute" at bounding box center [209, 426] width 48 height 18
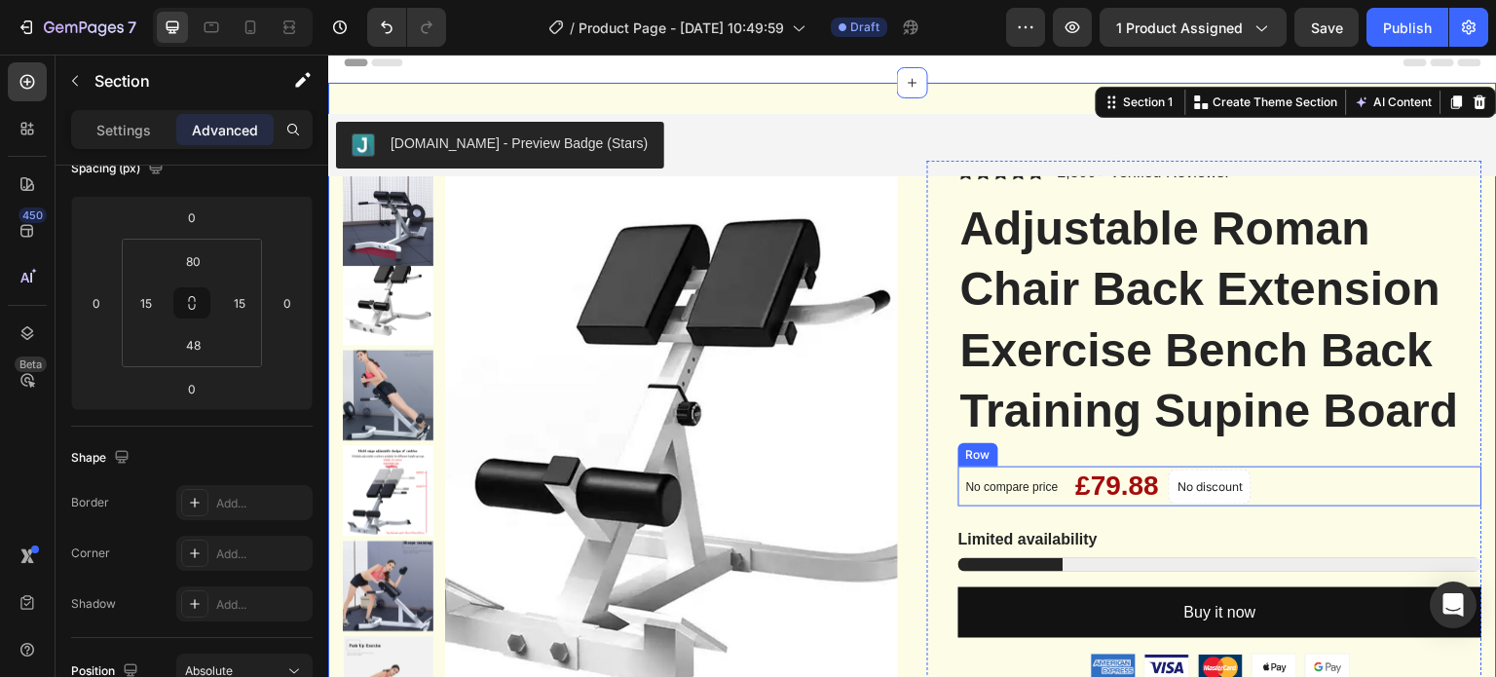
scroll to position [0, 0]
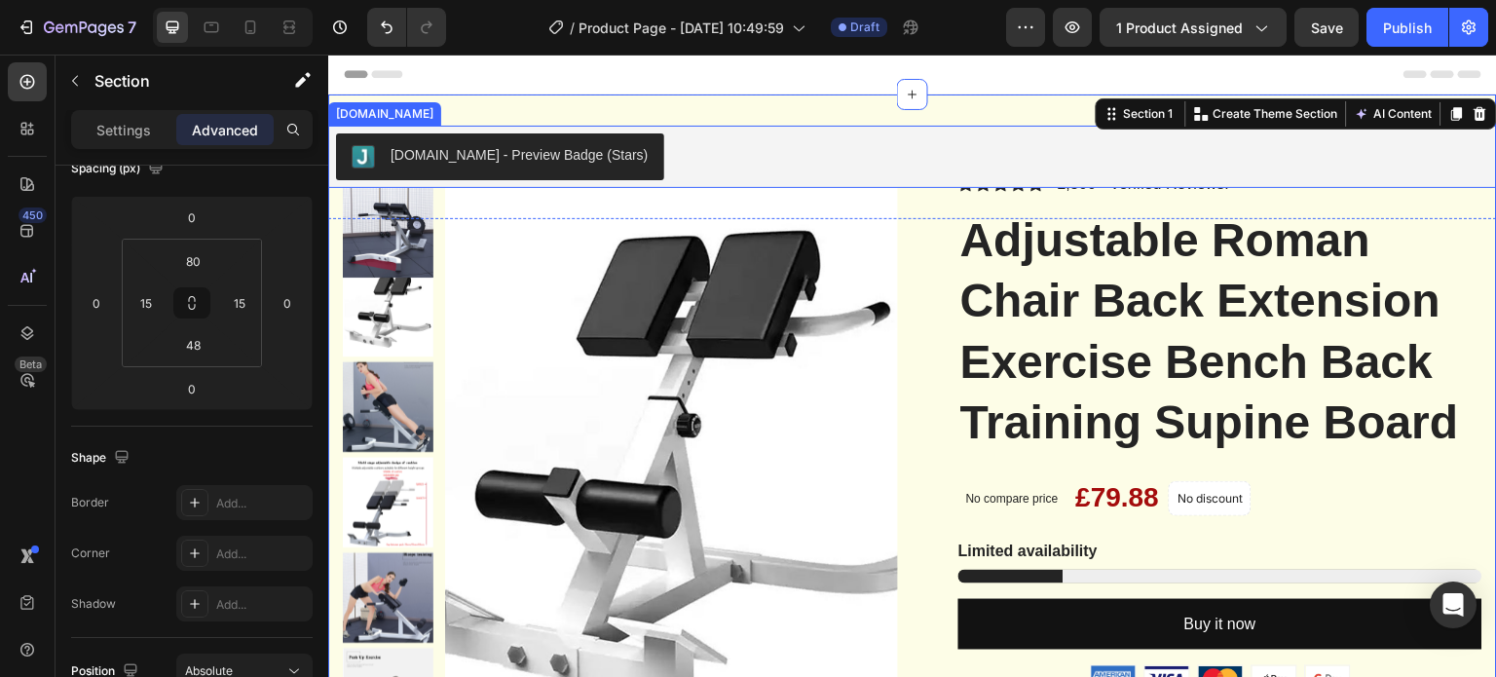
click at [1097, 185] on div "Judge.me - Preview Badge (Stars)" at bounding box center [912, 157] width 1169 height 62
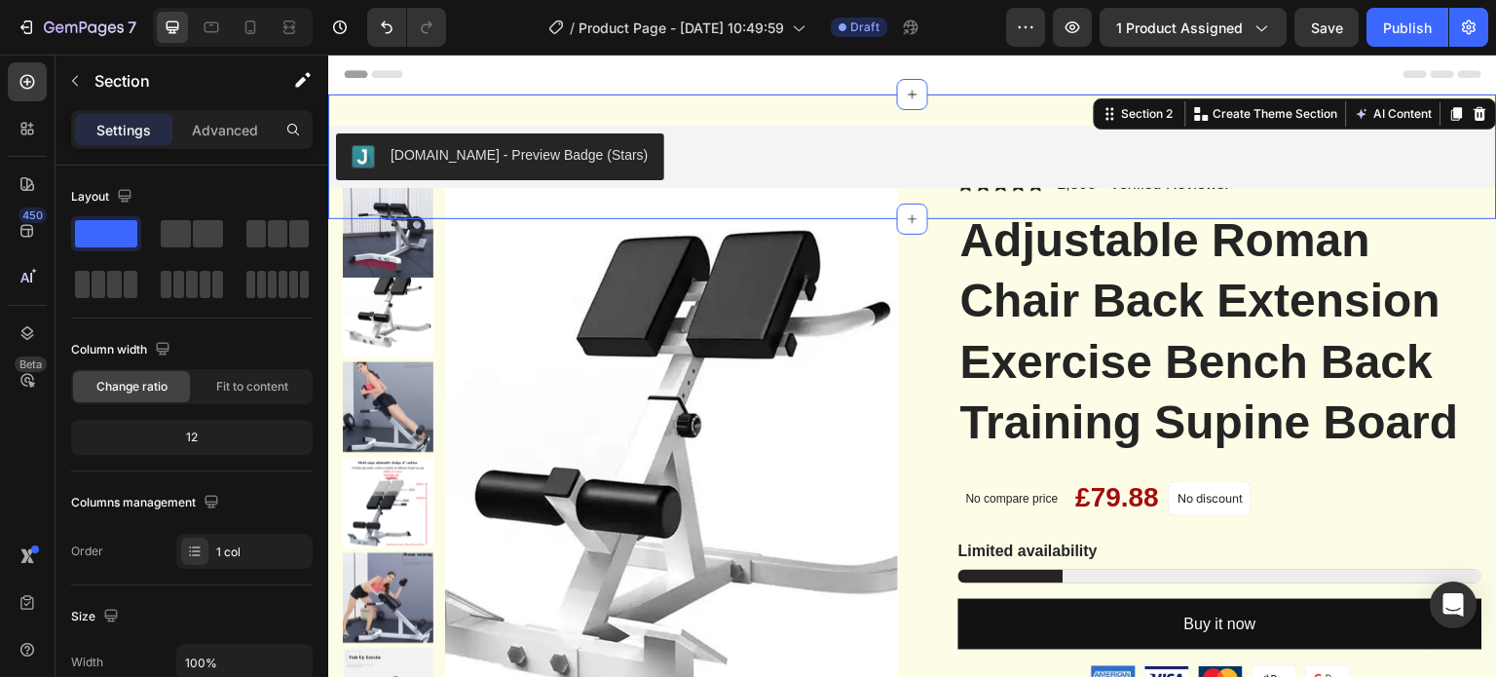
click at [1095, 189] on div "Judge.me - Preview Badge (Stars) Judge.me Section 2 You can create reusable sec…" at bounding box center [912, 156] width 1169 height 125
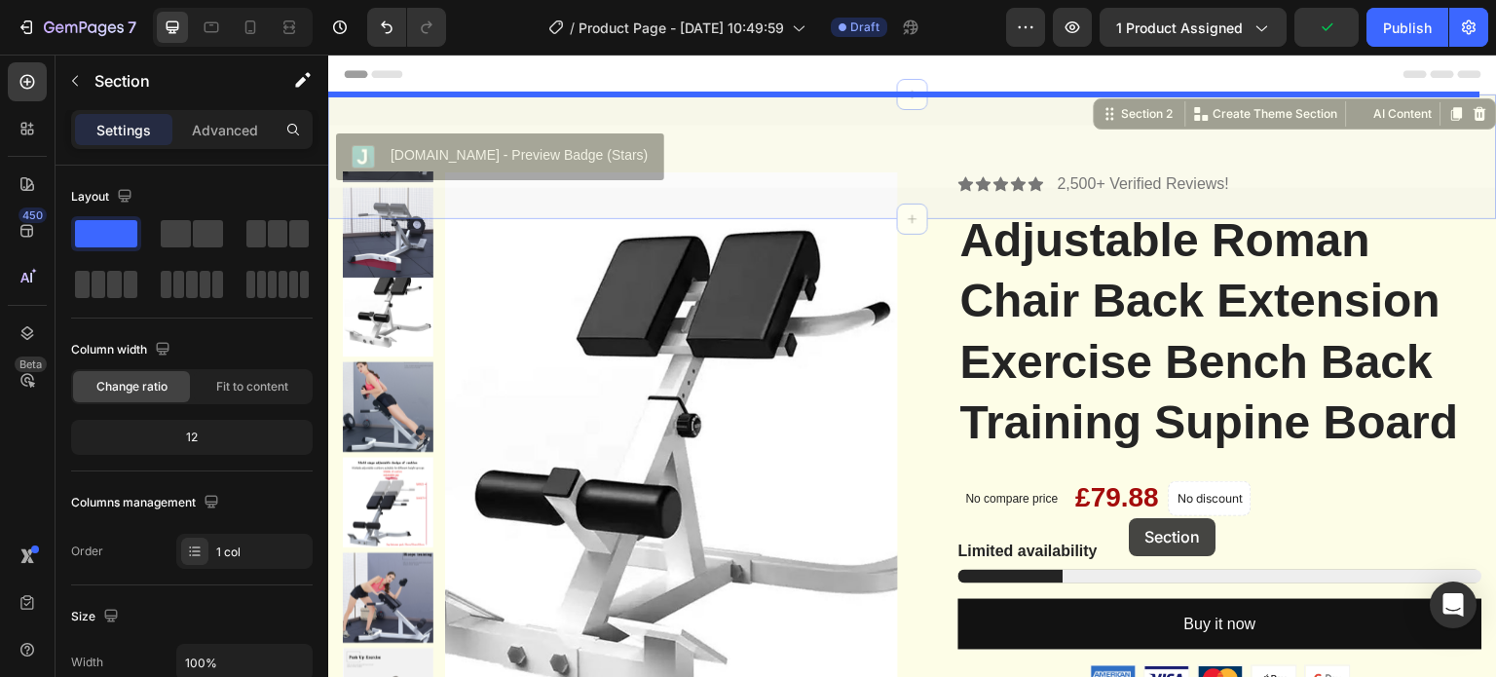
drag, startPoint x: 1095, startPoint y: 189, endPoint x: 1130, endPoint y: 518, distance: 331.1
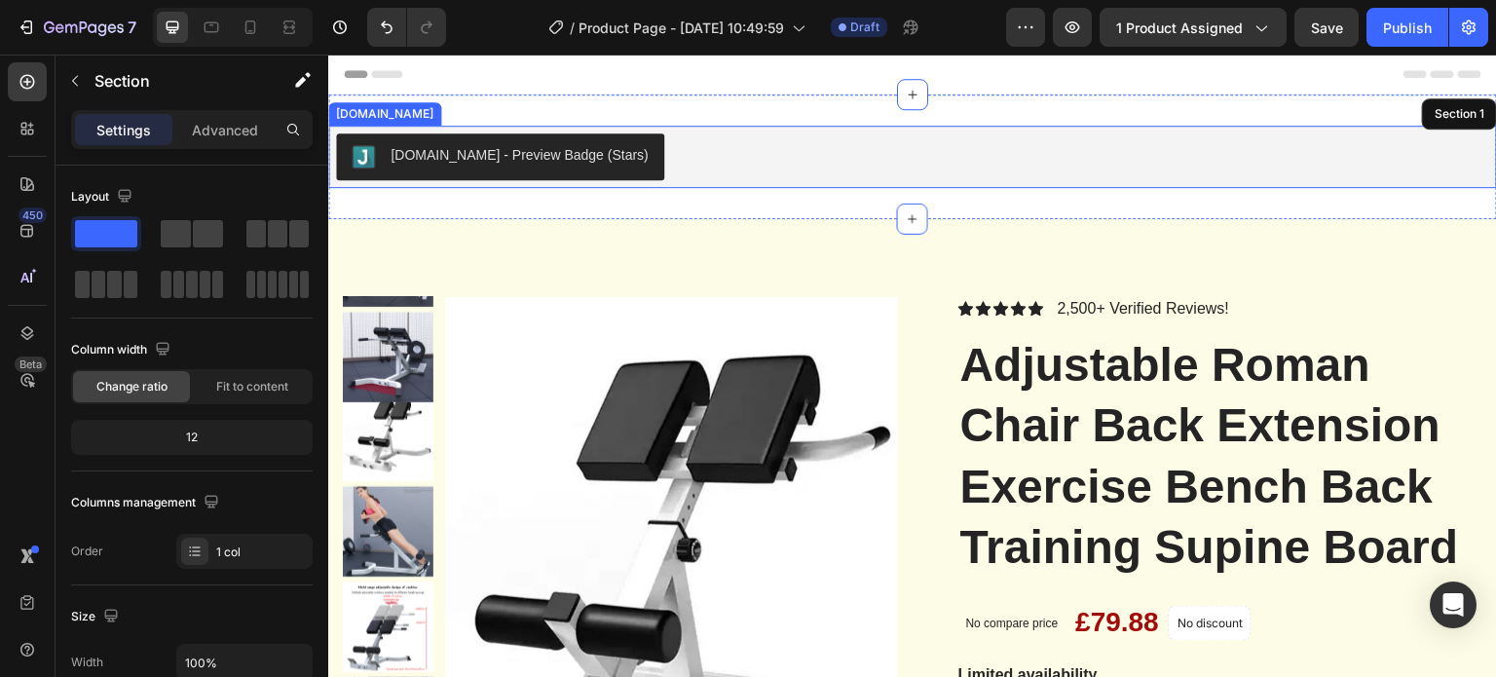
click at [1090, 139] on div "Judge.me - Preview Badge (Stars)" at bounding box center [912, 156] width 1153 height 47
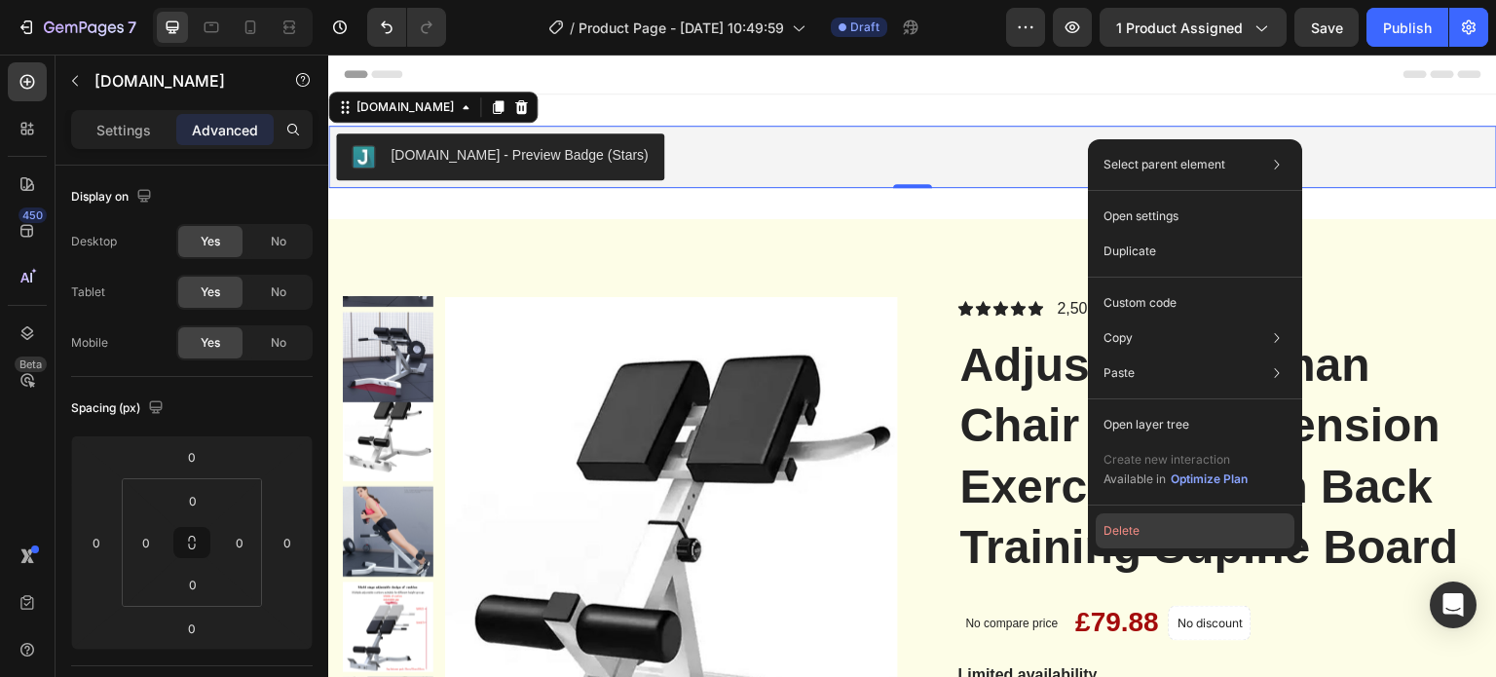
click at [1142, 527] on button "Delete" at bounding box center [1195, 530] width 199 height 35
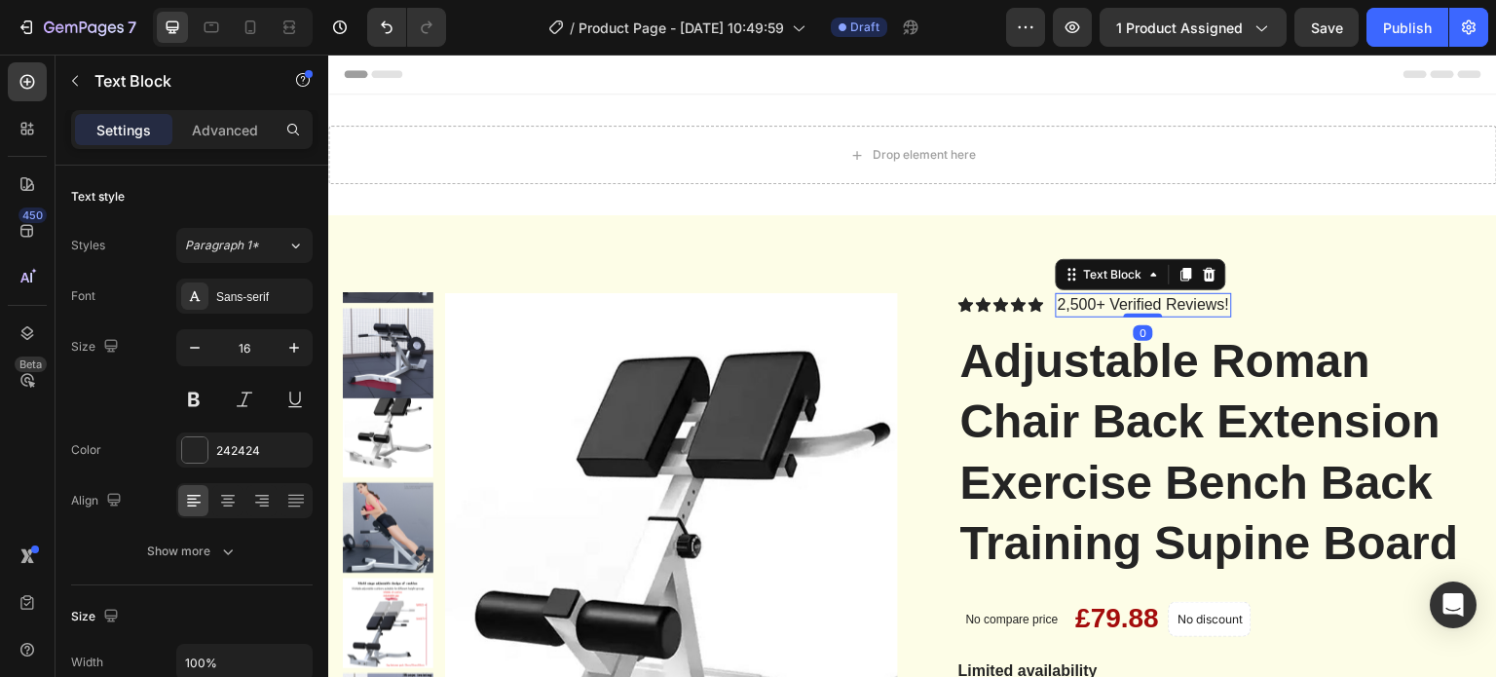
click at [1232, 304] on div "2,500+ Verified Reviews!" at bounding box center [1144, 305] width 176 height 24
click at [1274, 305] on div "Icon Icon Icon Icon Icon Icon List 2,500+ Verified Reviews! Text Block 0 Row" at bounding box center [1220, 305] width 524 height 24
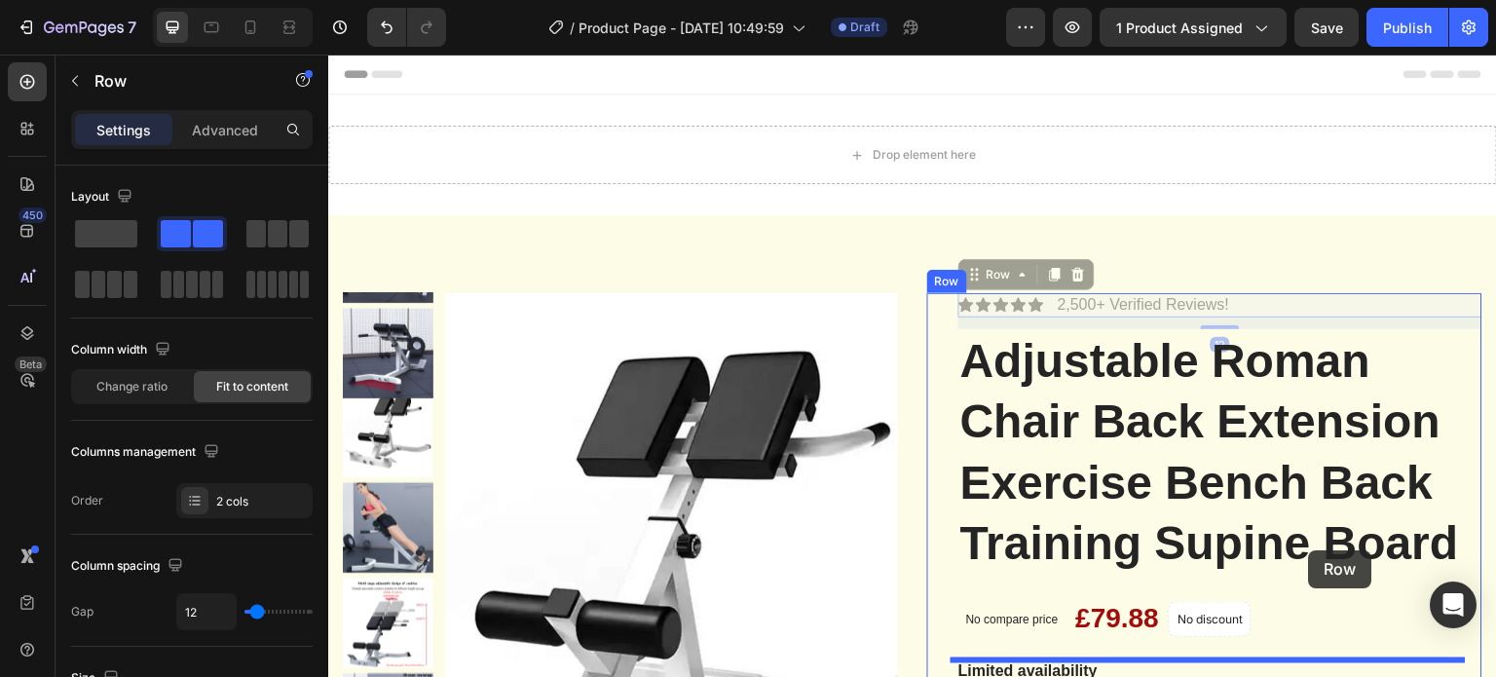
drag, startPoint x: 1274, startPoint y: 305, endPoint x: 1309, endPoint y: 550, distance: 247.9
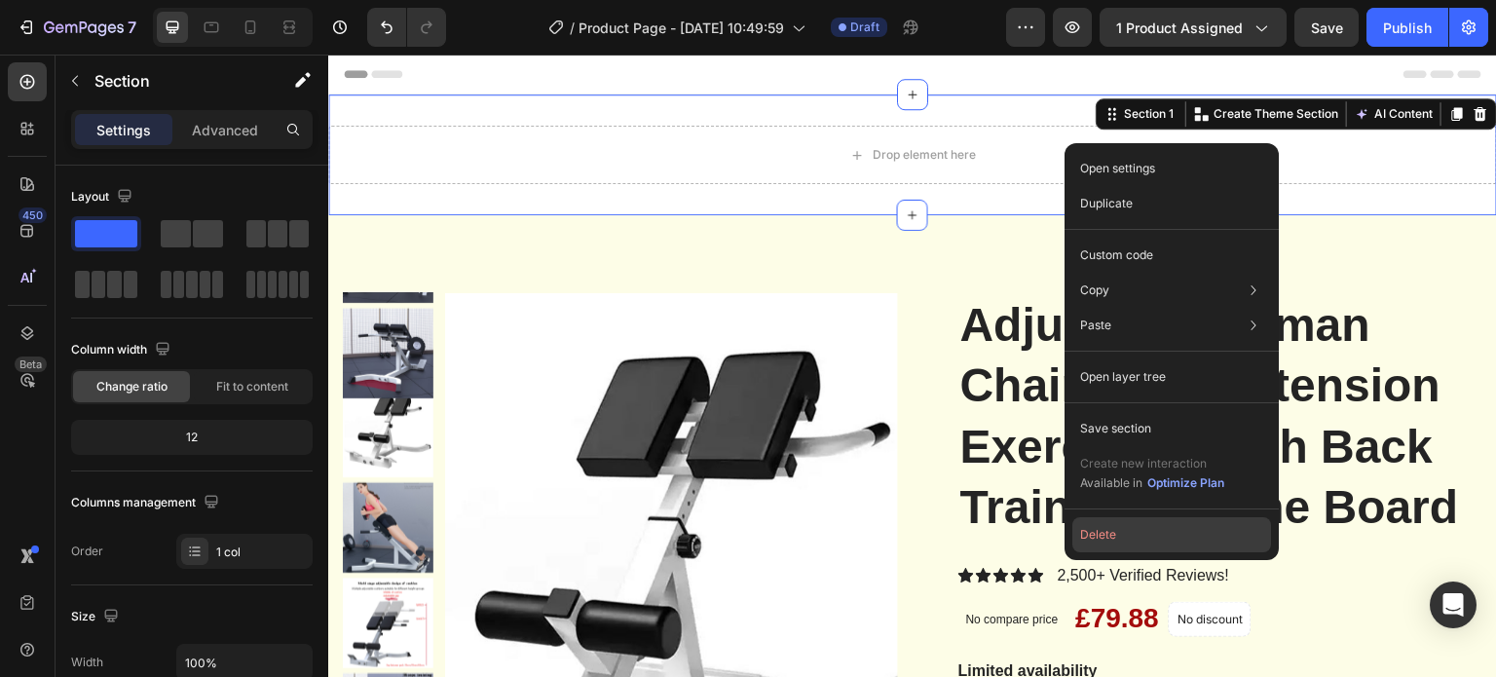
drag, startPoint x: 1096, startPoint y: 529, endPoint x: 769, endPoint y: 472, distance: 331.1
click at [1096, 529] on button "Delete" at bounding box center [1171, 534] width 199 height 35
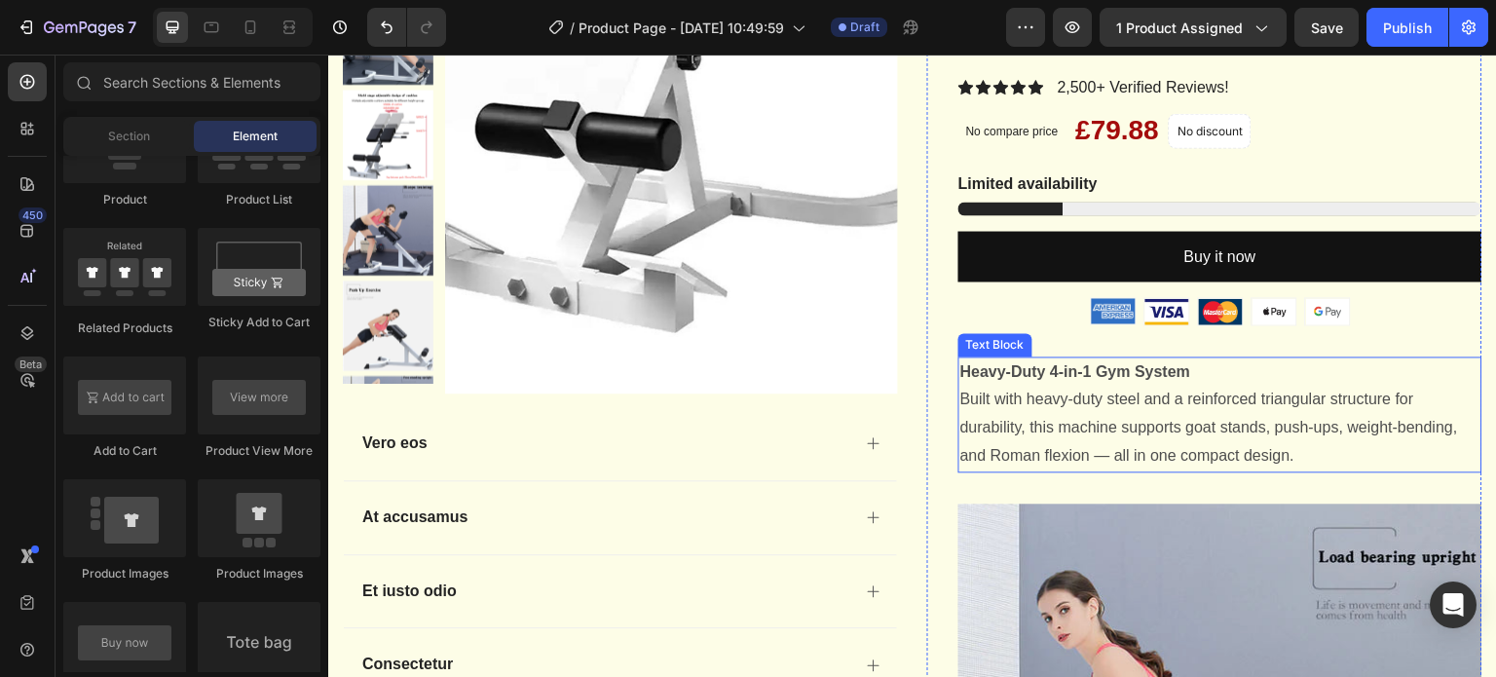
scroll to position [390, 0]
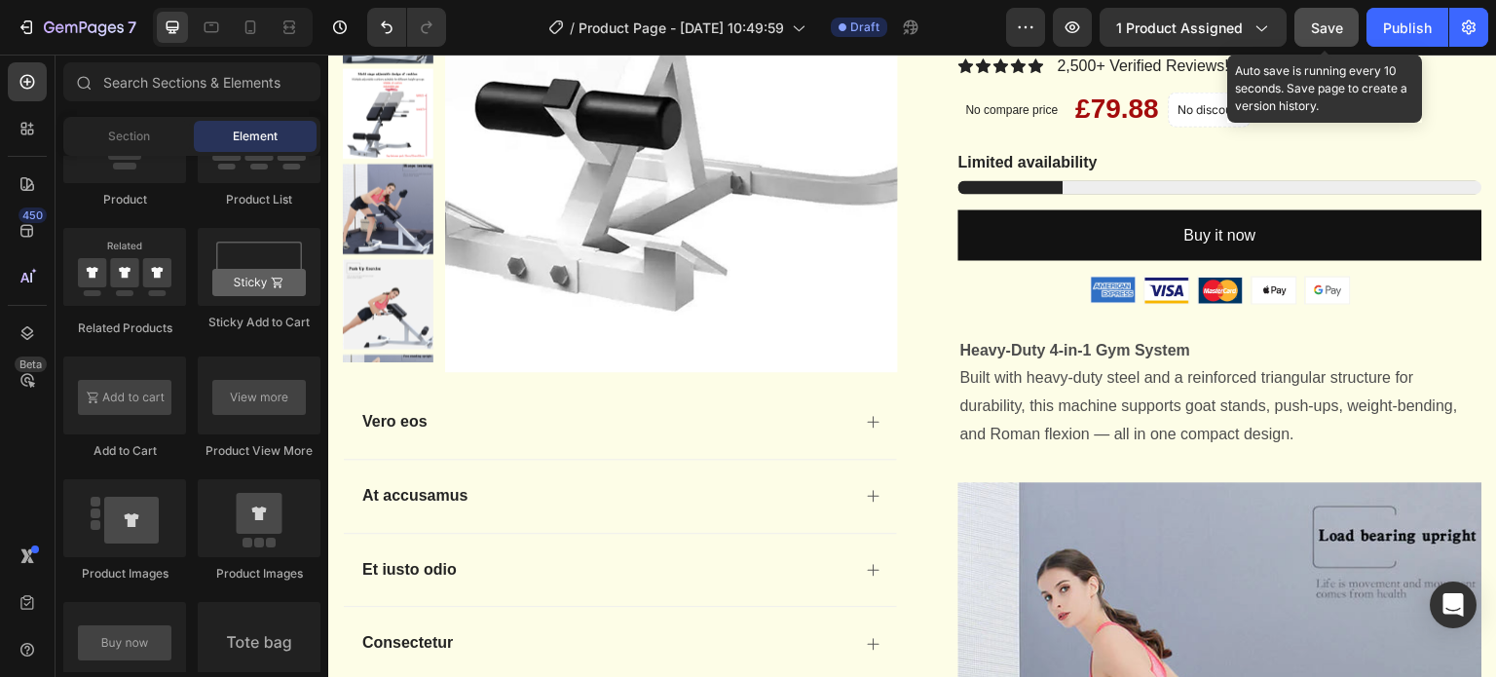
drag, startPoint x: 1322, startPoint y: 26, endPoint x: 981, endPoint y: 46, distance: 341.4
click at [1322, 26] on span "Save" at bounding box center [1327, 27] width 32 height 17
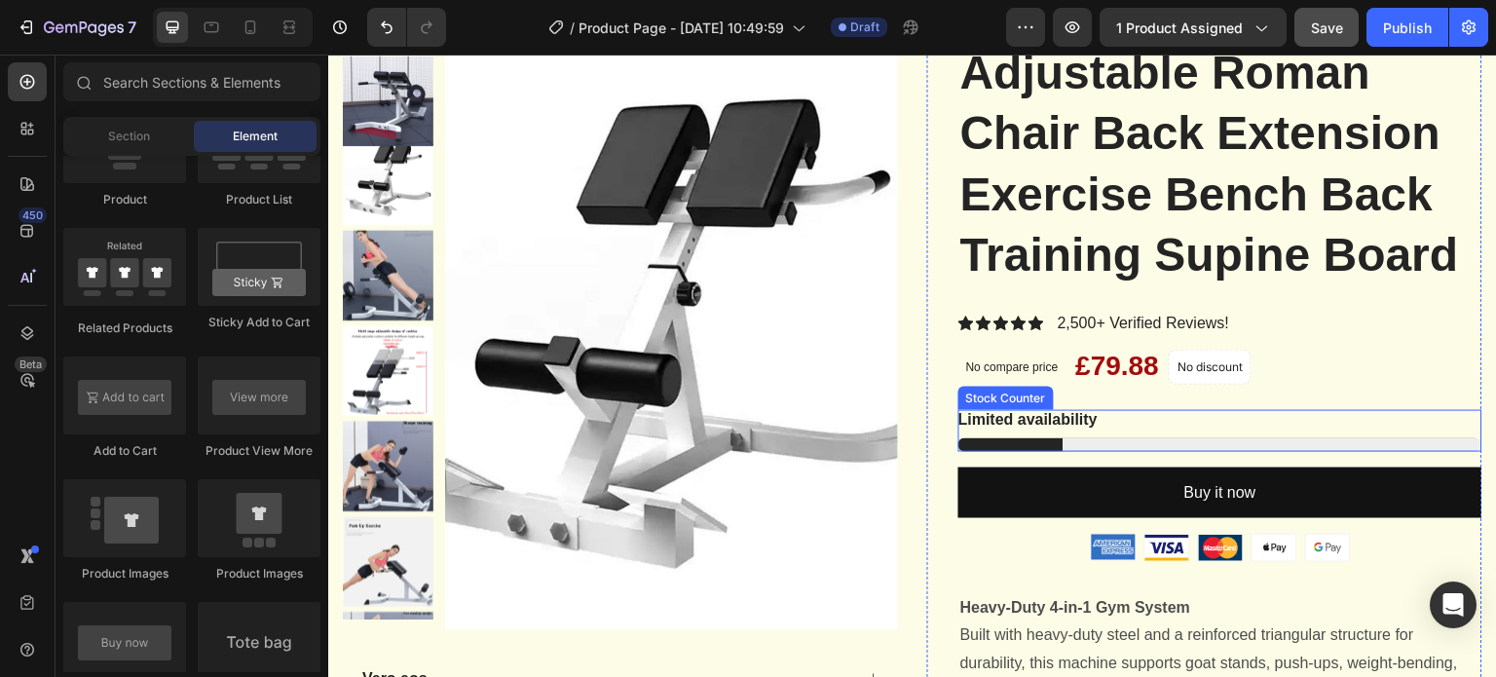
scroll to position [97, 0]
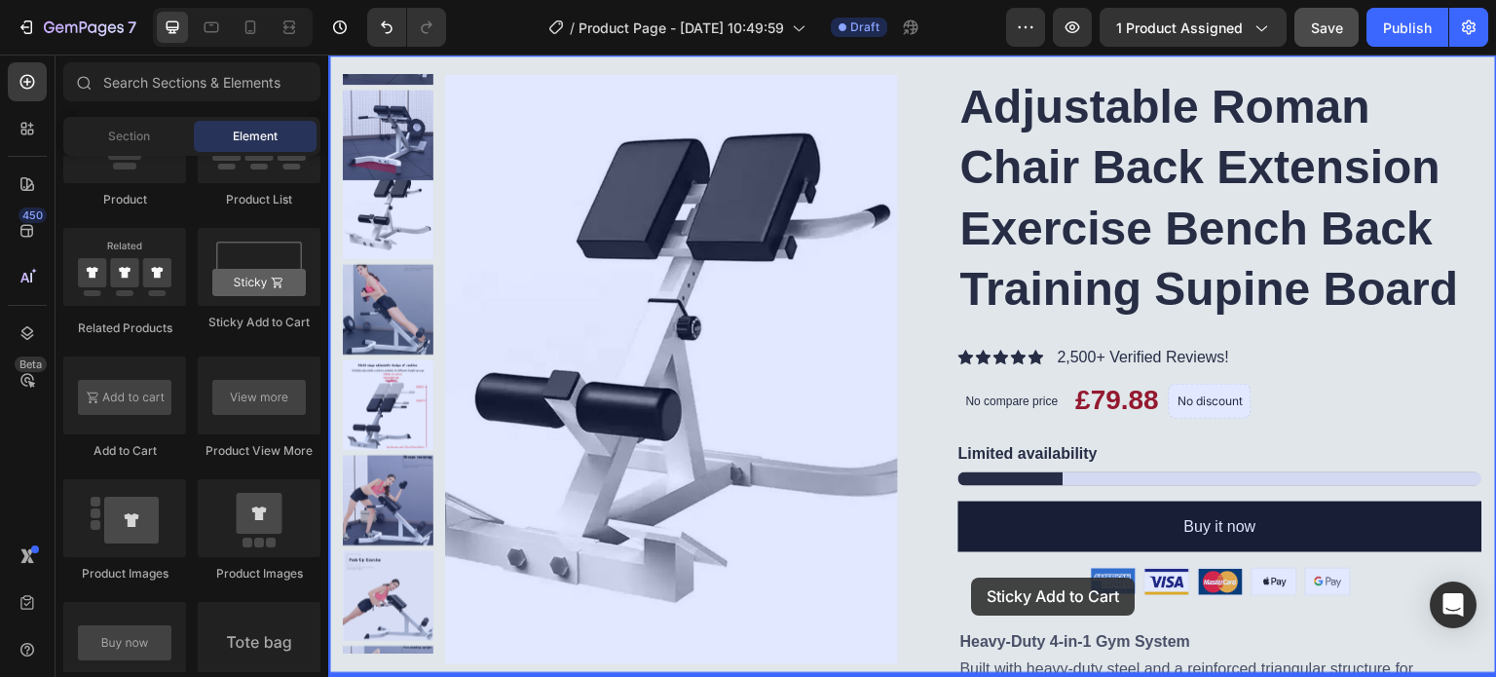
drag, startPoint x: 483, startPoint y: 335, endPoint x: 972, endPoint y: 578, distance: 545.8
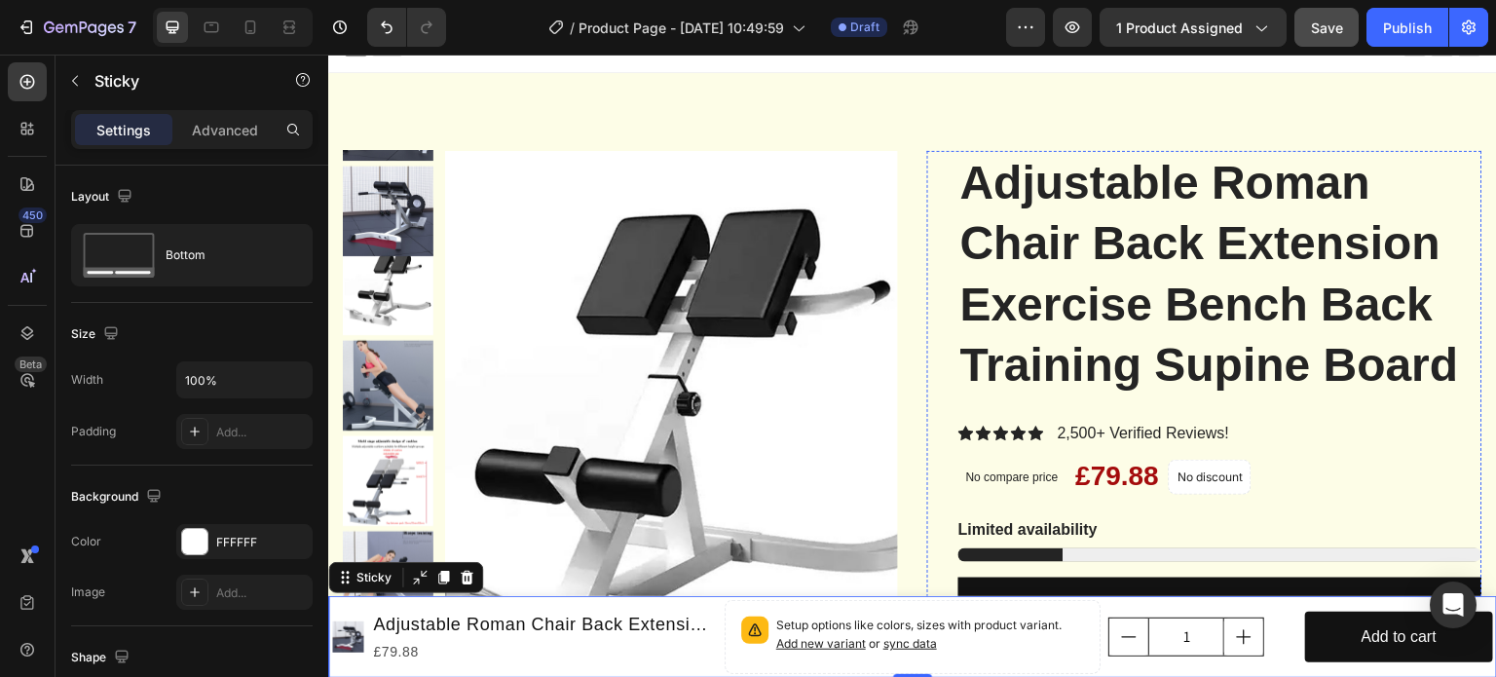
scroll to position [0, 0]
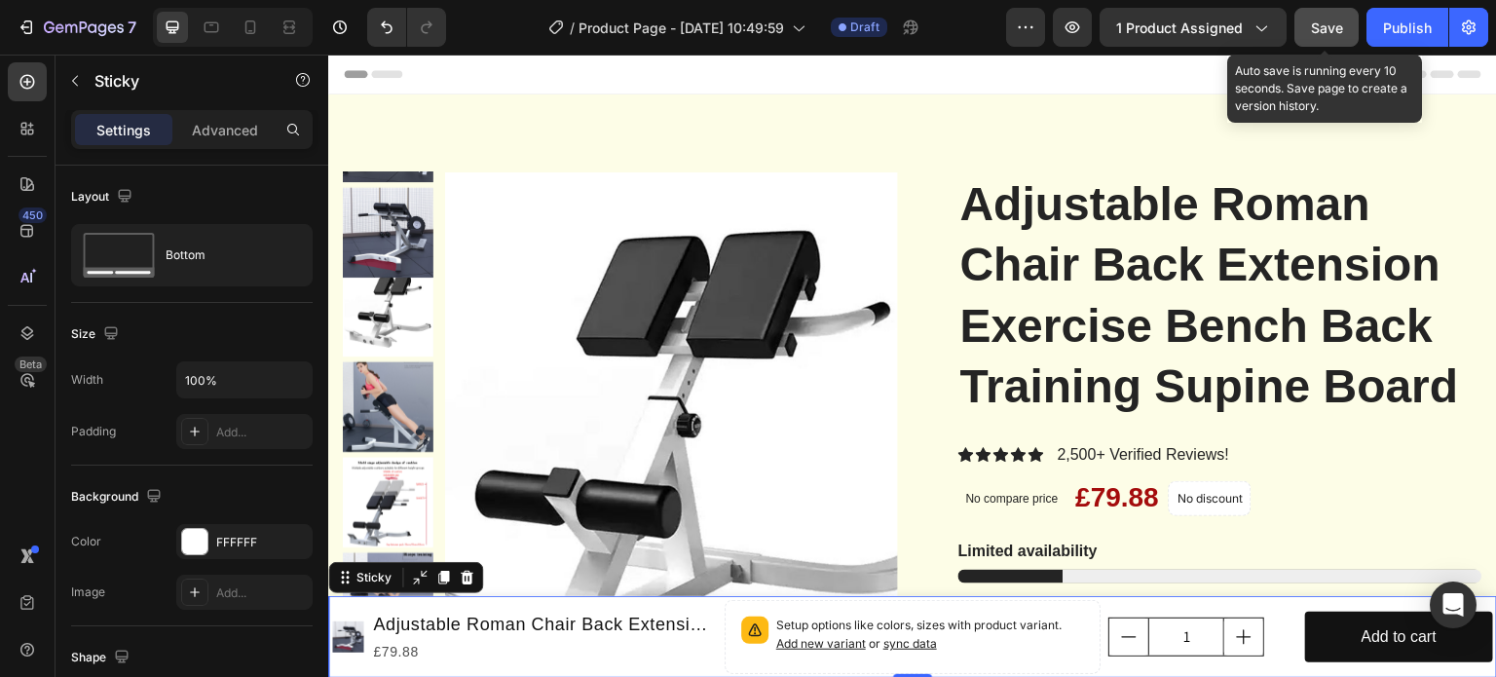
click at [1321, 34] on span "Save" at bounding box center [1327, 27] width 32 height 17
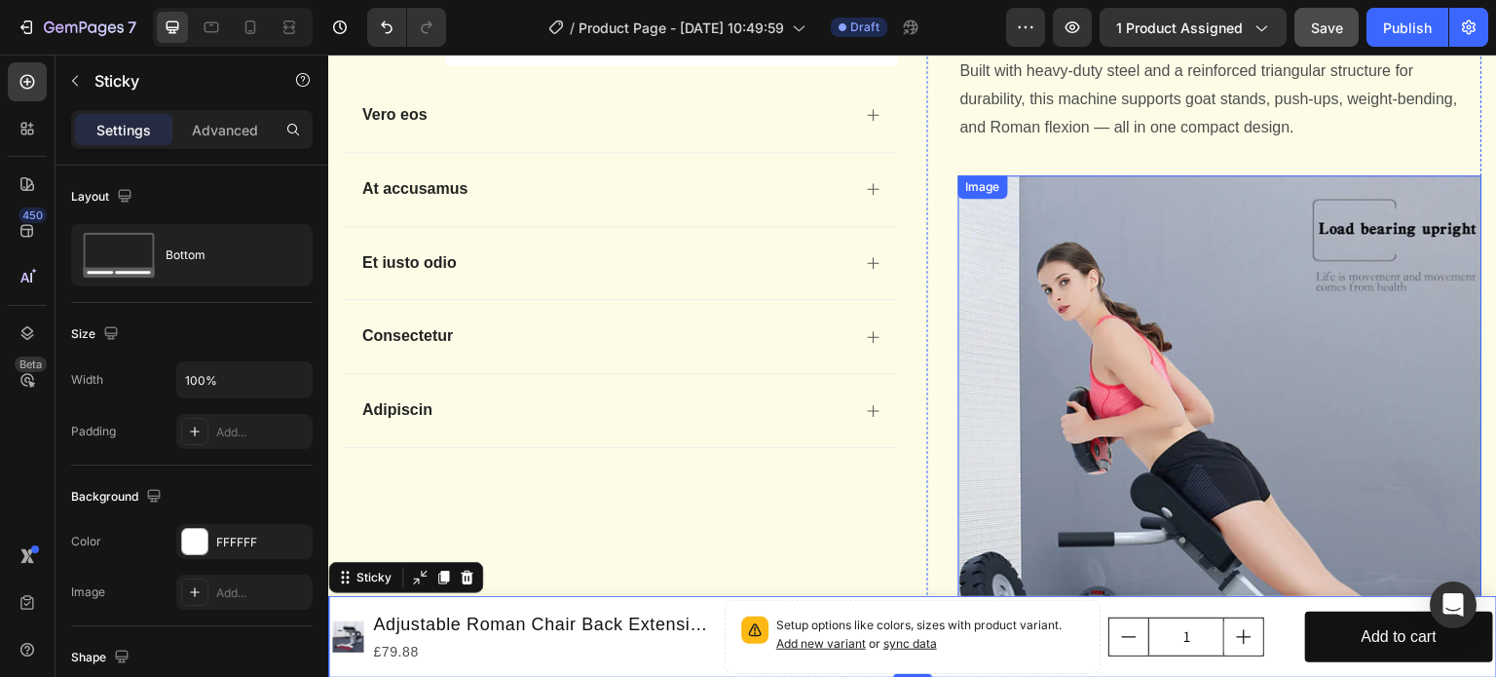
scroll to position [447, 0]
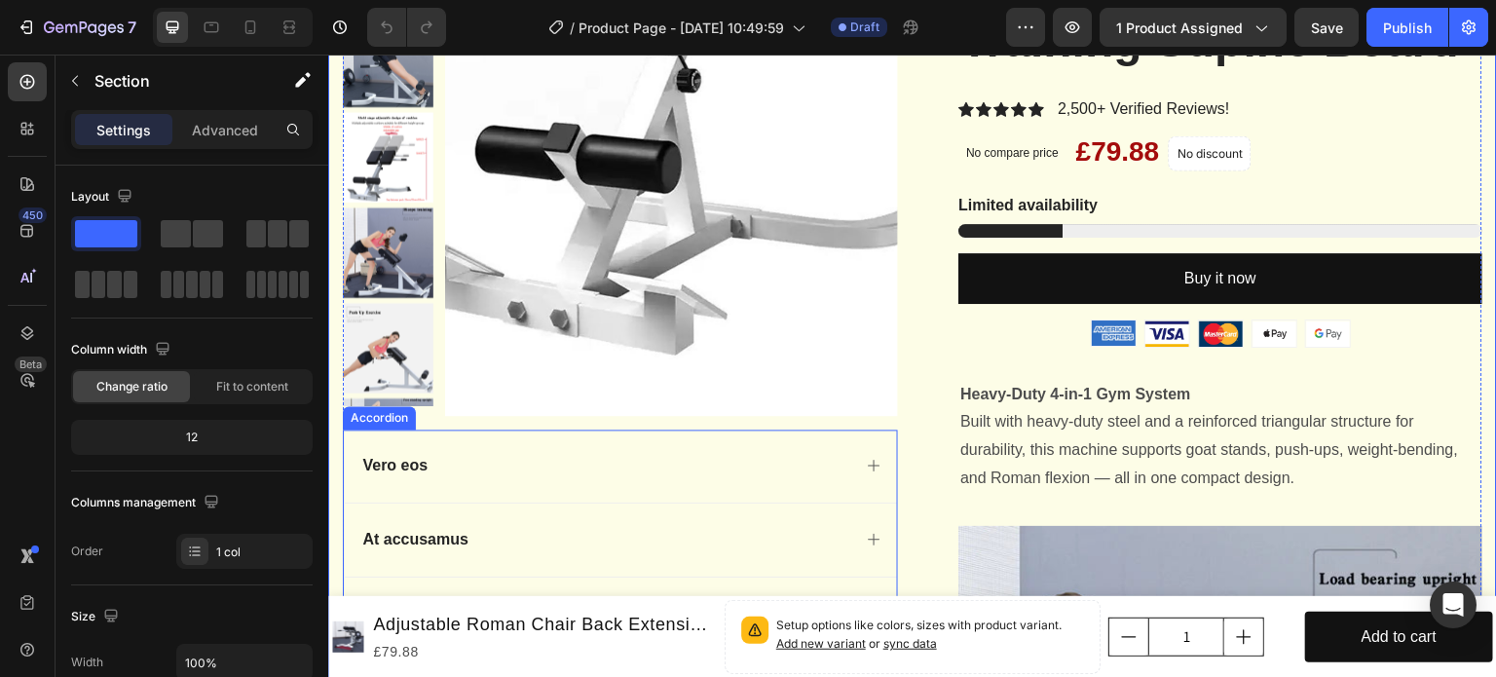
scroll to position [195, 0]
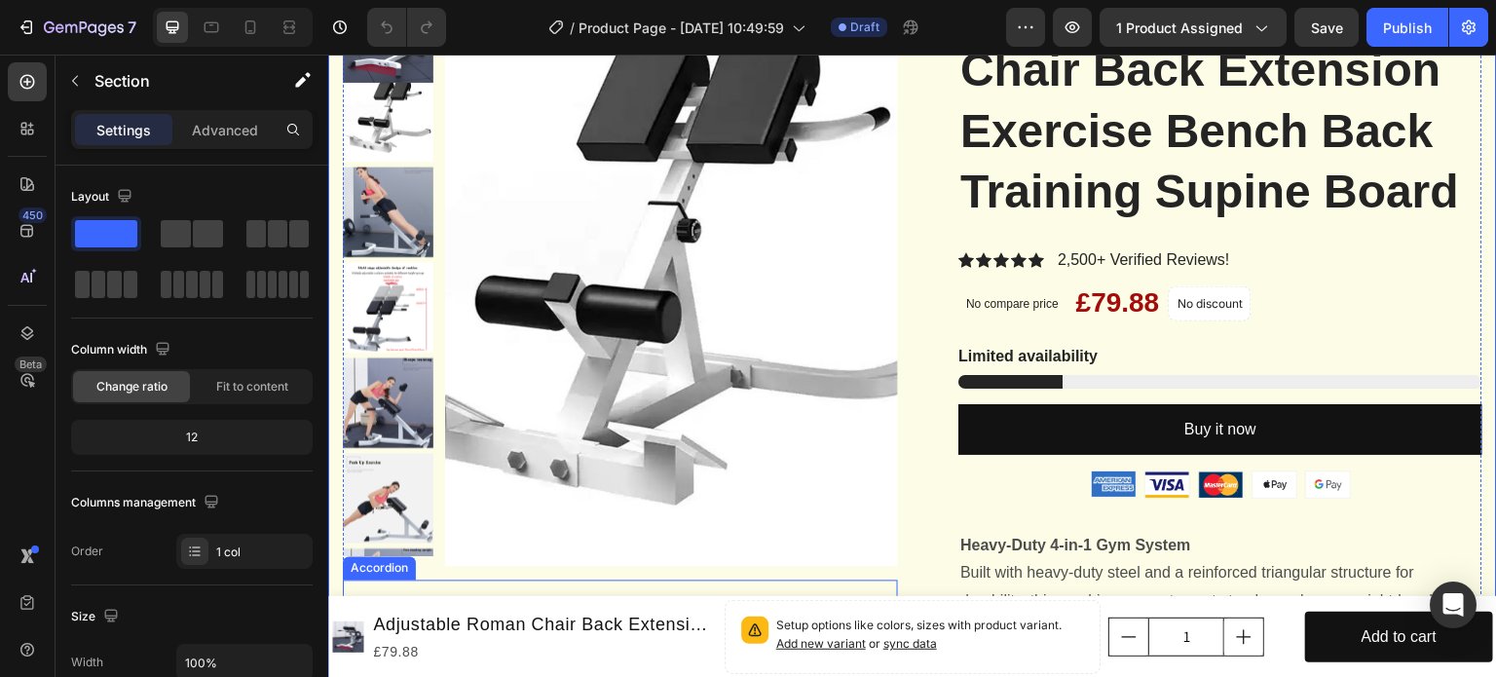
click at [647, 317] on img at bounding box center [671, 272] width 453 height 589
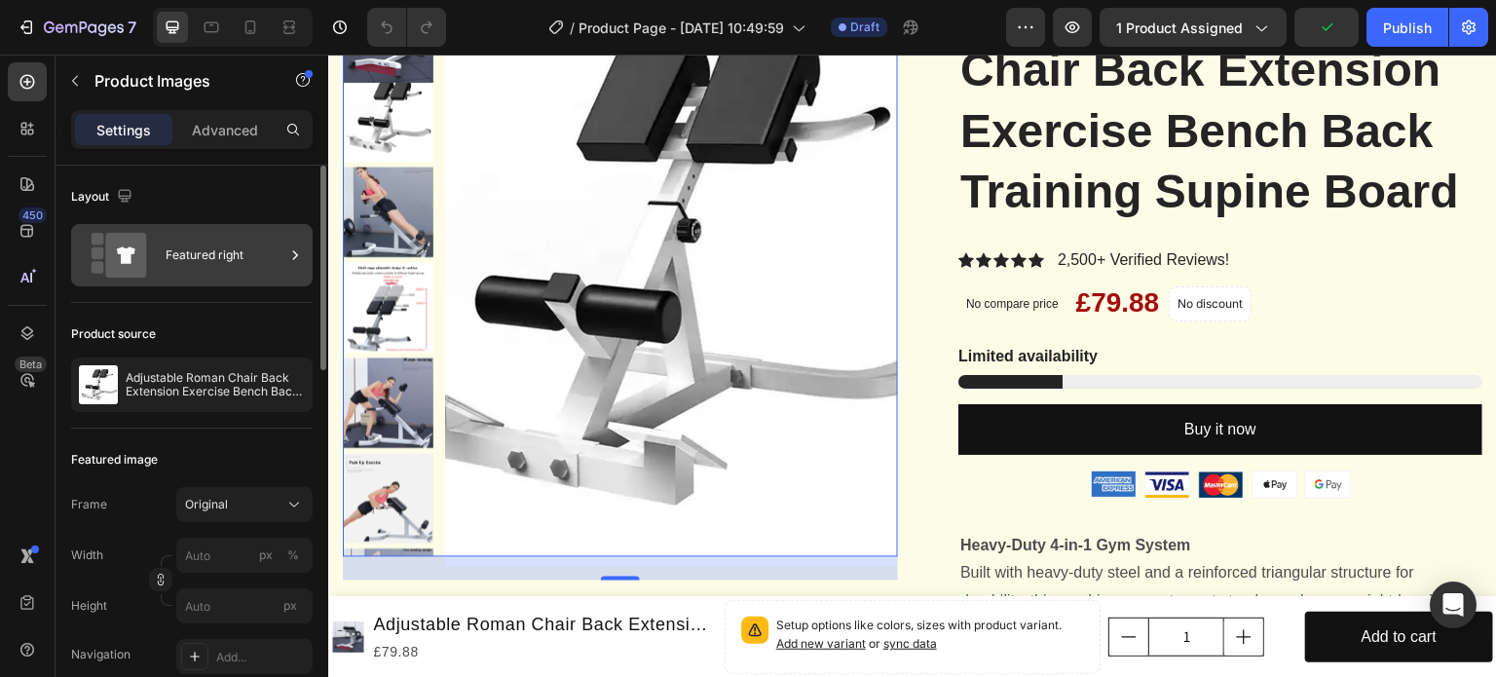
click at [291, 258] on icon at bounding box center [294, 254] width 19 height 19
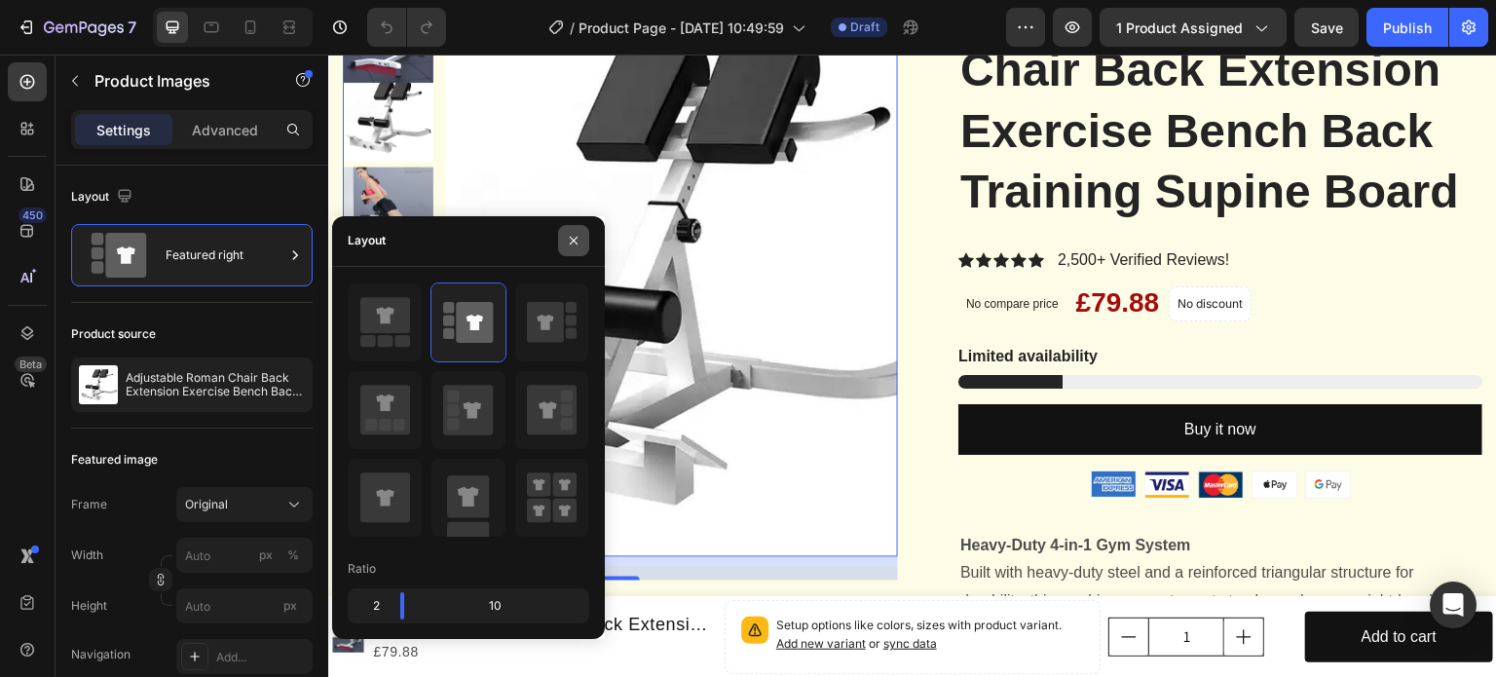
click at [584, 239] on button "button" at bounding box center [573, 240] width 31 height 31
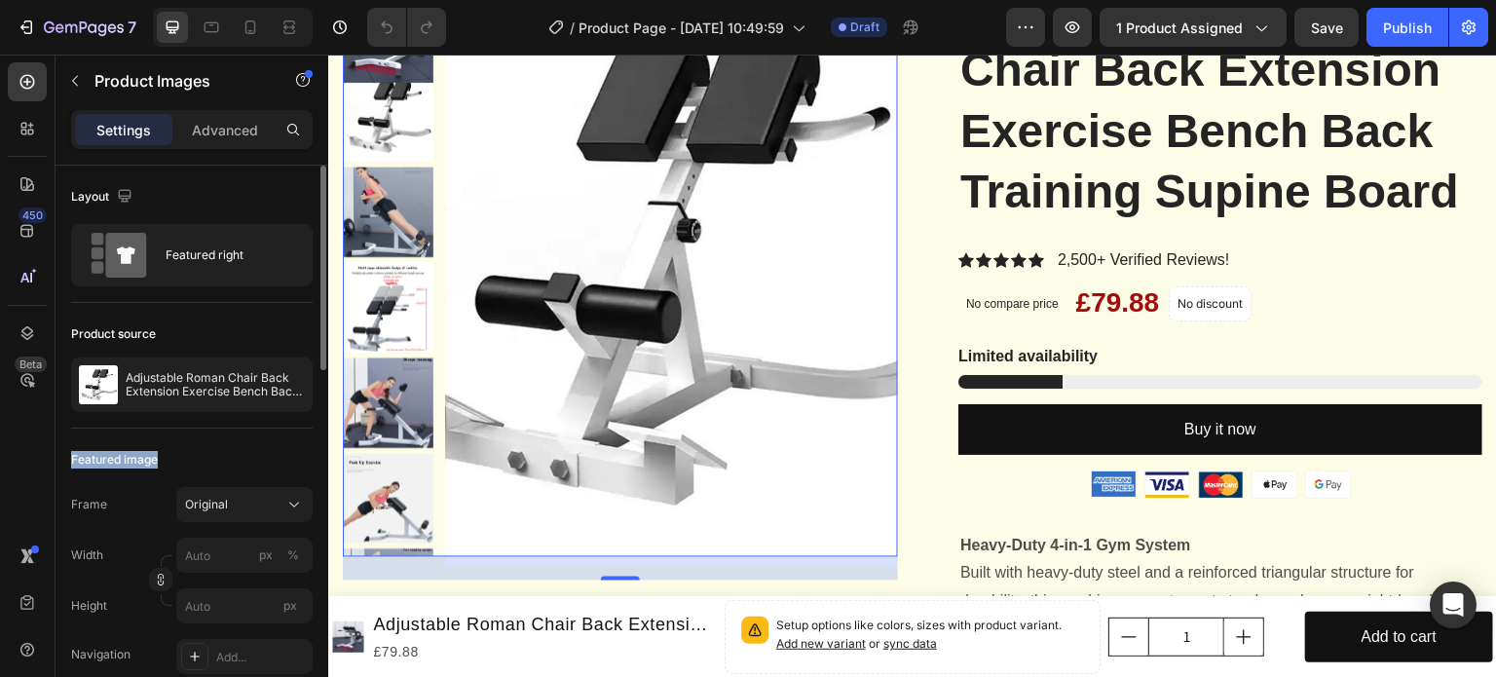
drag, startPoint x: 73, startPoint y: 456, endPoint x: 179, endPoint y: 457, distance: 106.2
click at [179, 457] on div "Featured image" at bounding box center [192, 459] width 242 height 31
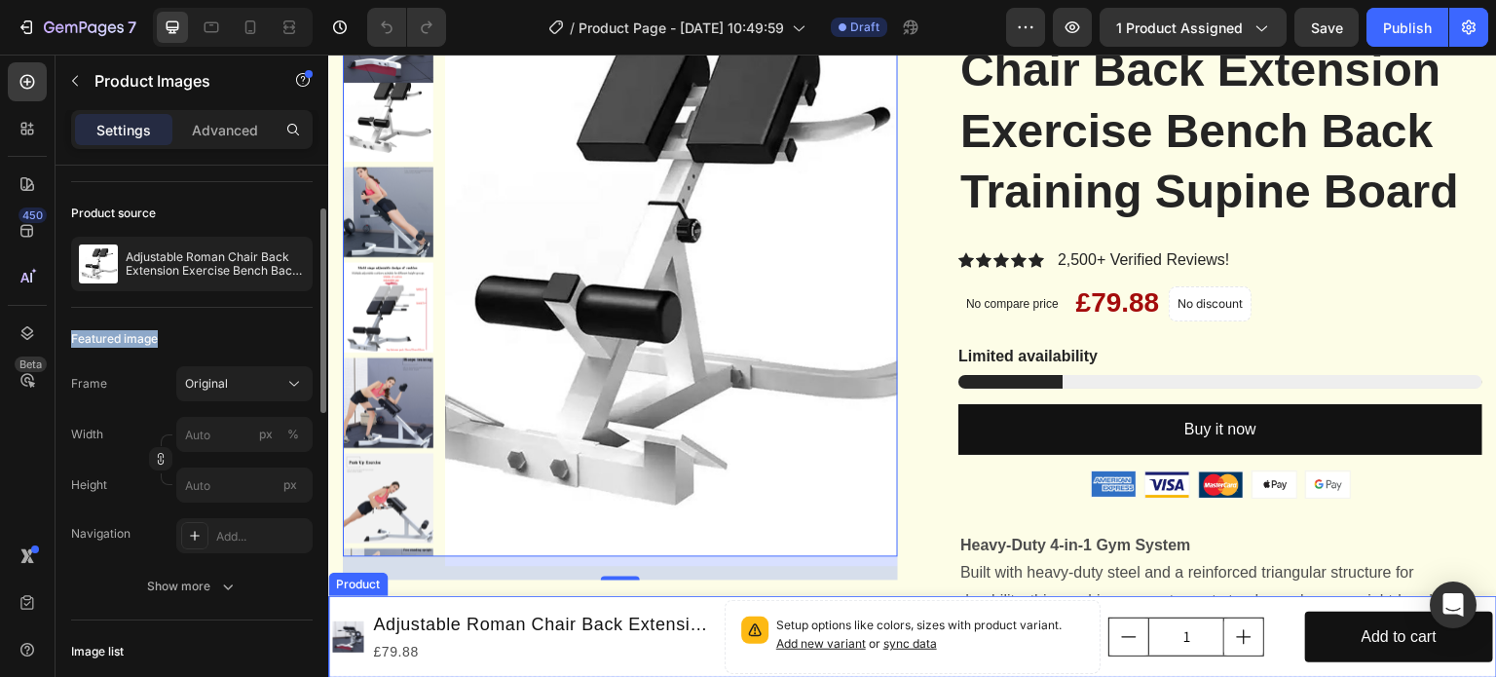
copy div "Featured image"
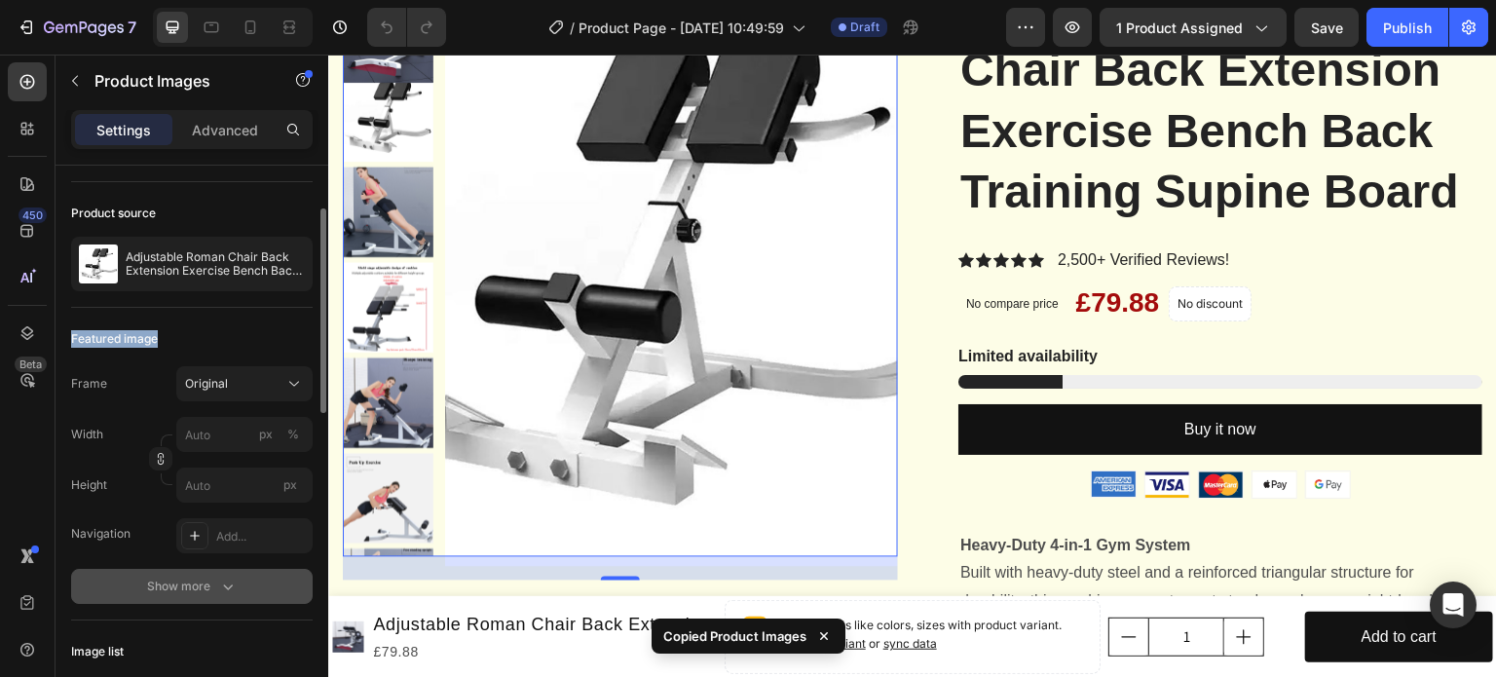
click at [237, 583] on icon "button" at bounding box center [227, 586] width 19 height 19
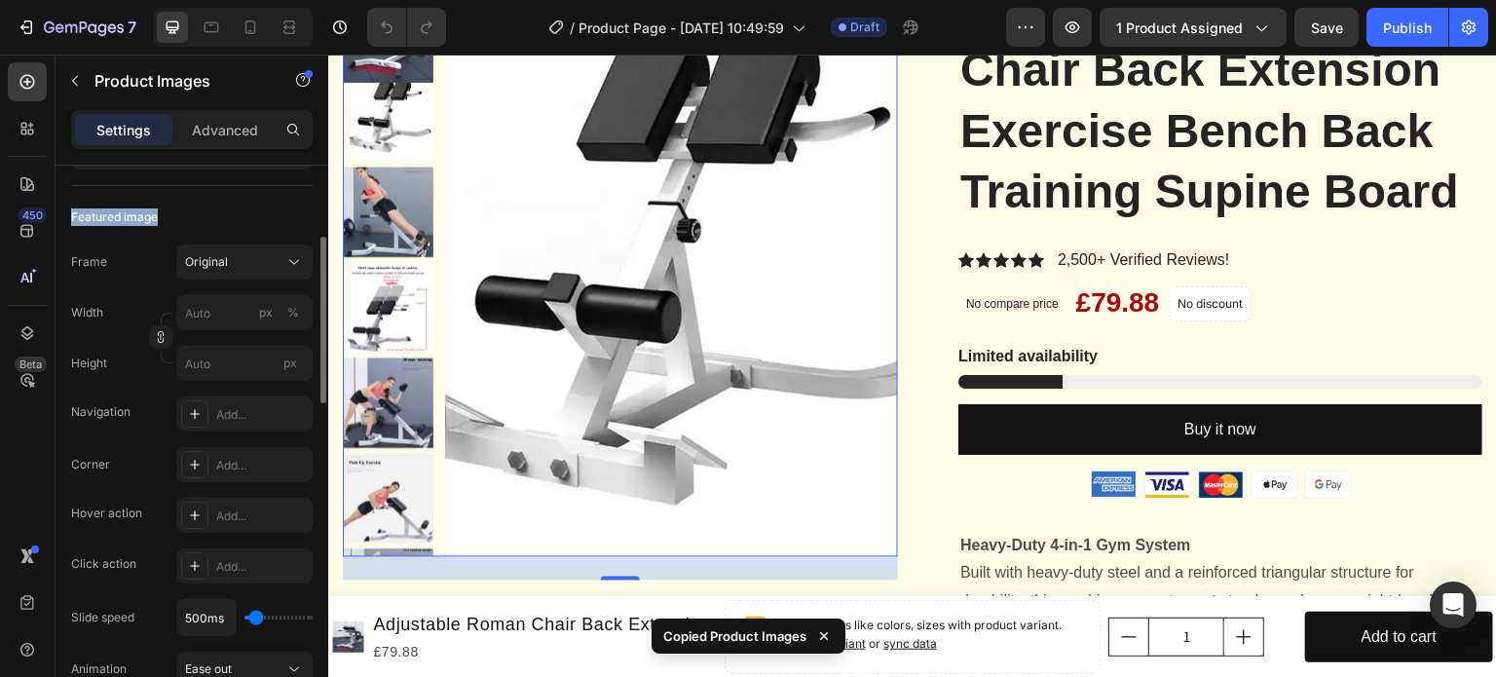
scroll to position [364, 0]
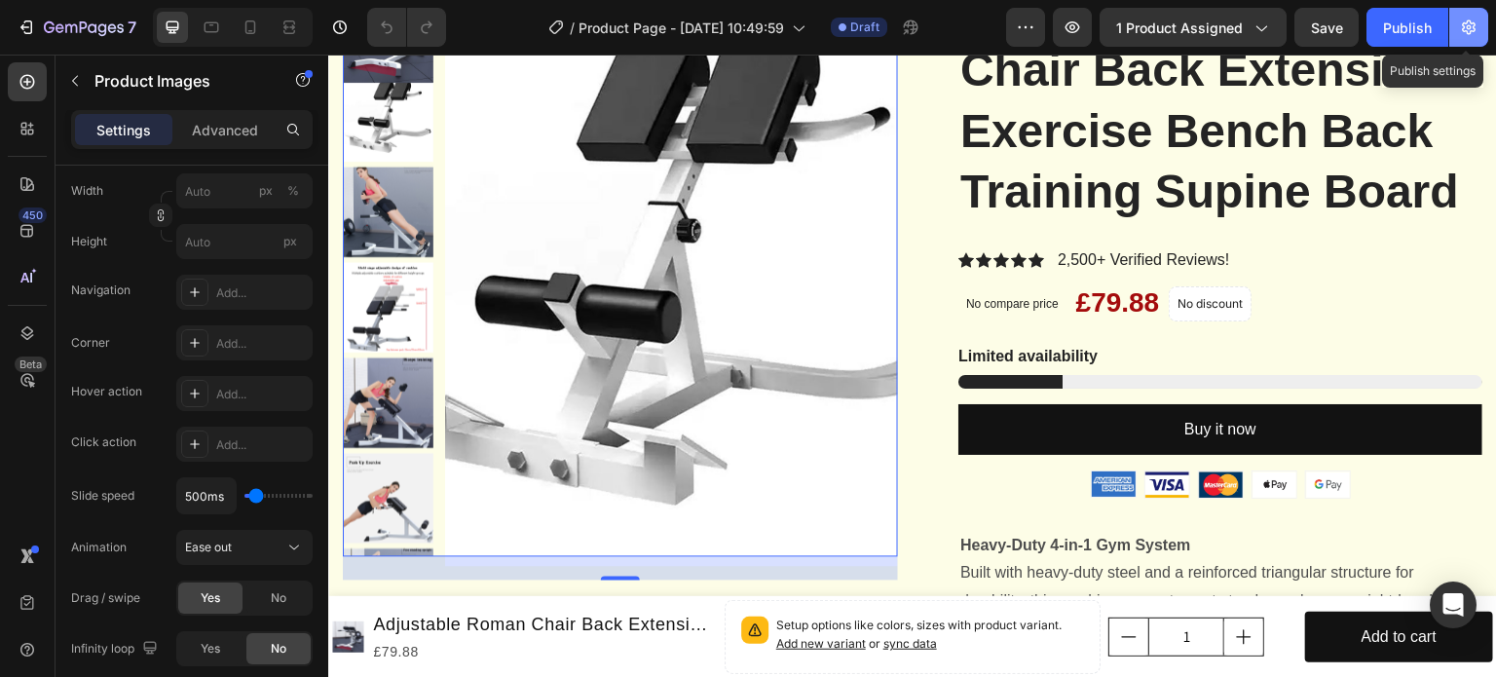
click at [1477, 11] on button "button" at bounding box center [1468, 27] width 39 height 39
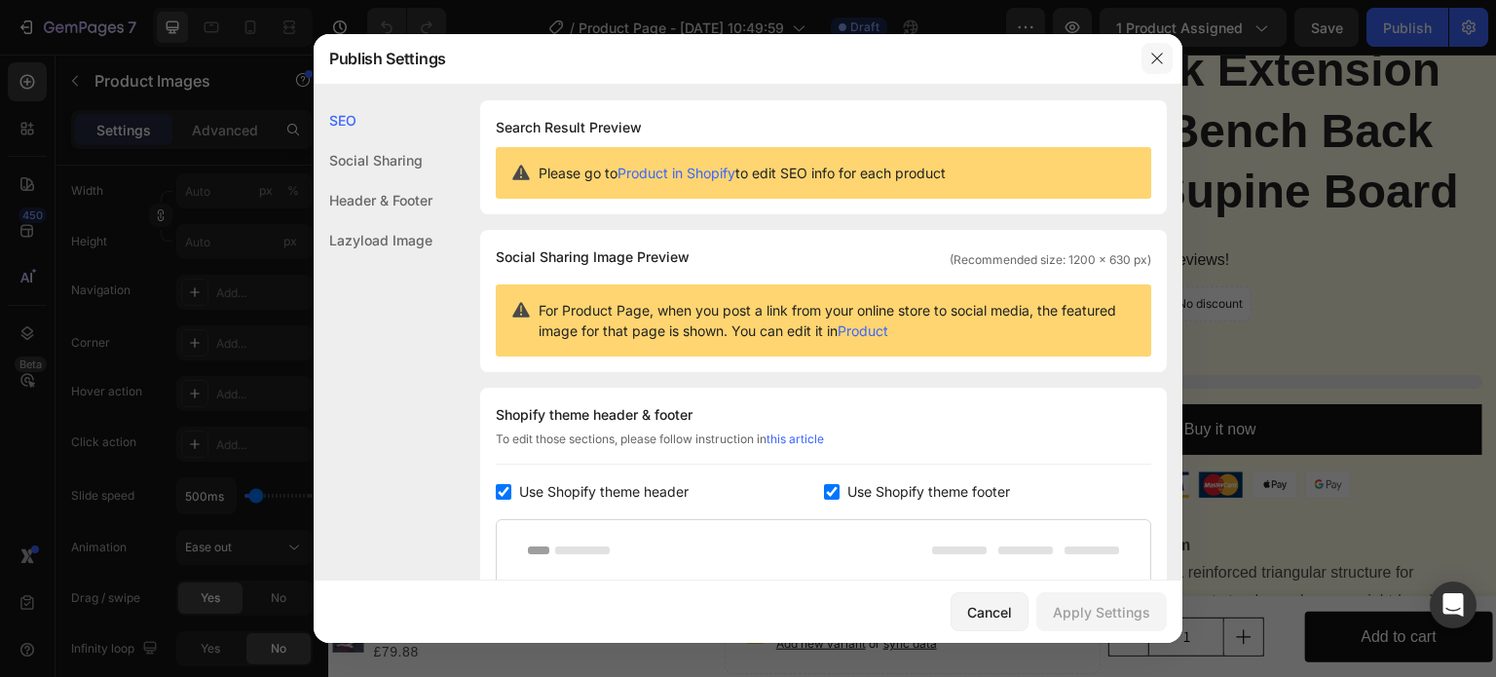
click at [1154, 61] on icon "button" at bounding box center [1156, 59] width 11 height 11
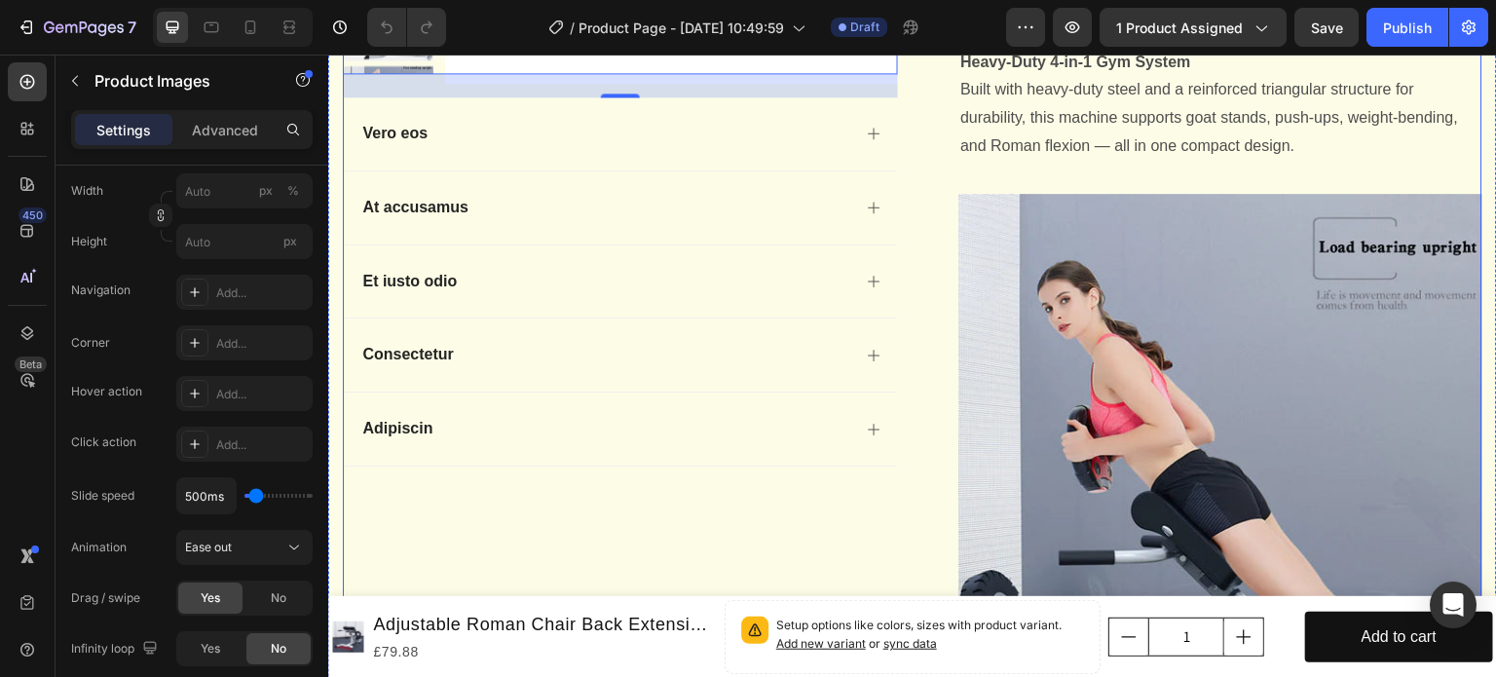
scroll to position [584, 0]
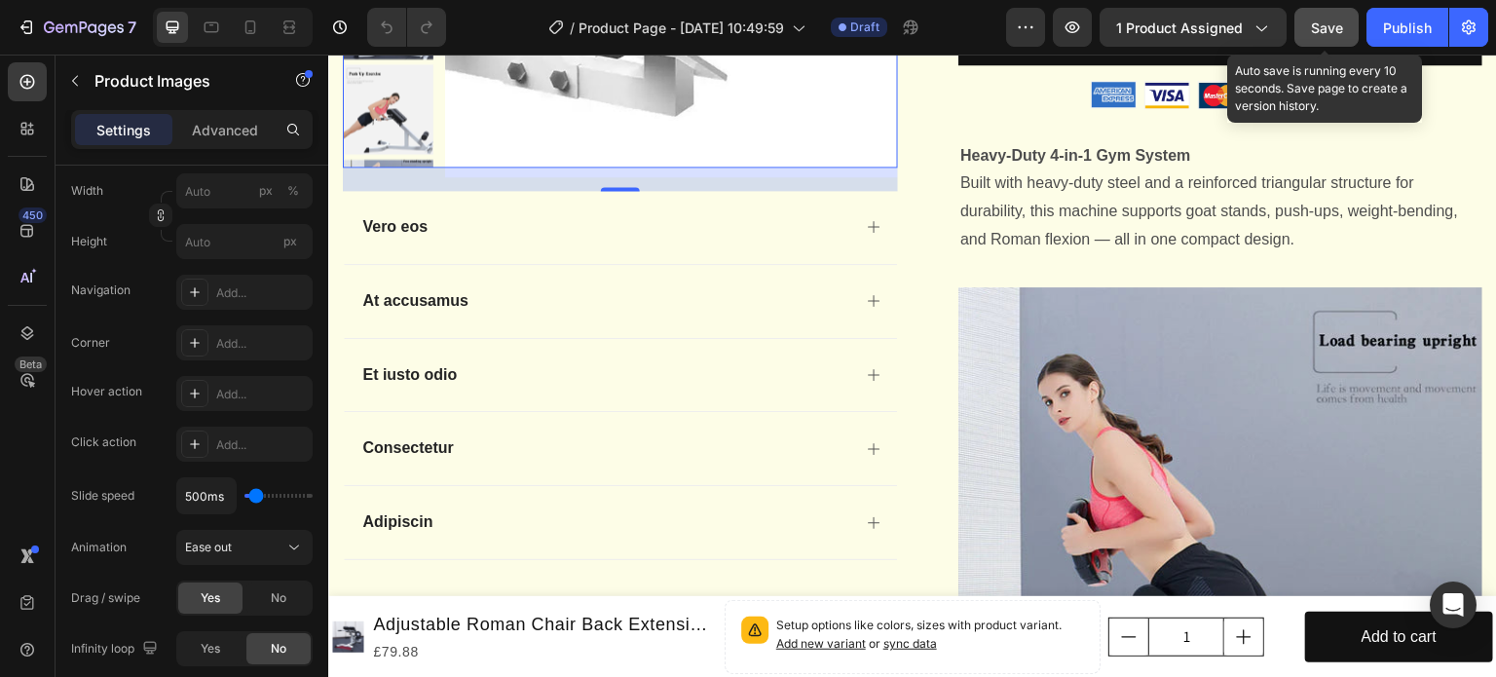
click at [1330, 37] on div "Save" at bounding box center [1327, 28] width 32 height 20
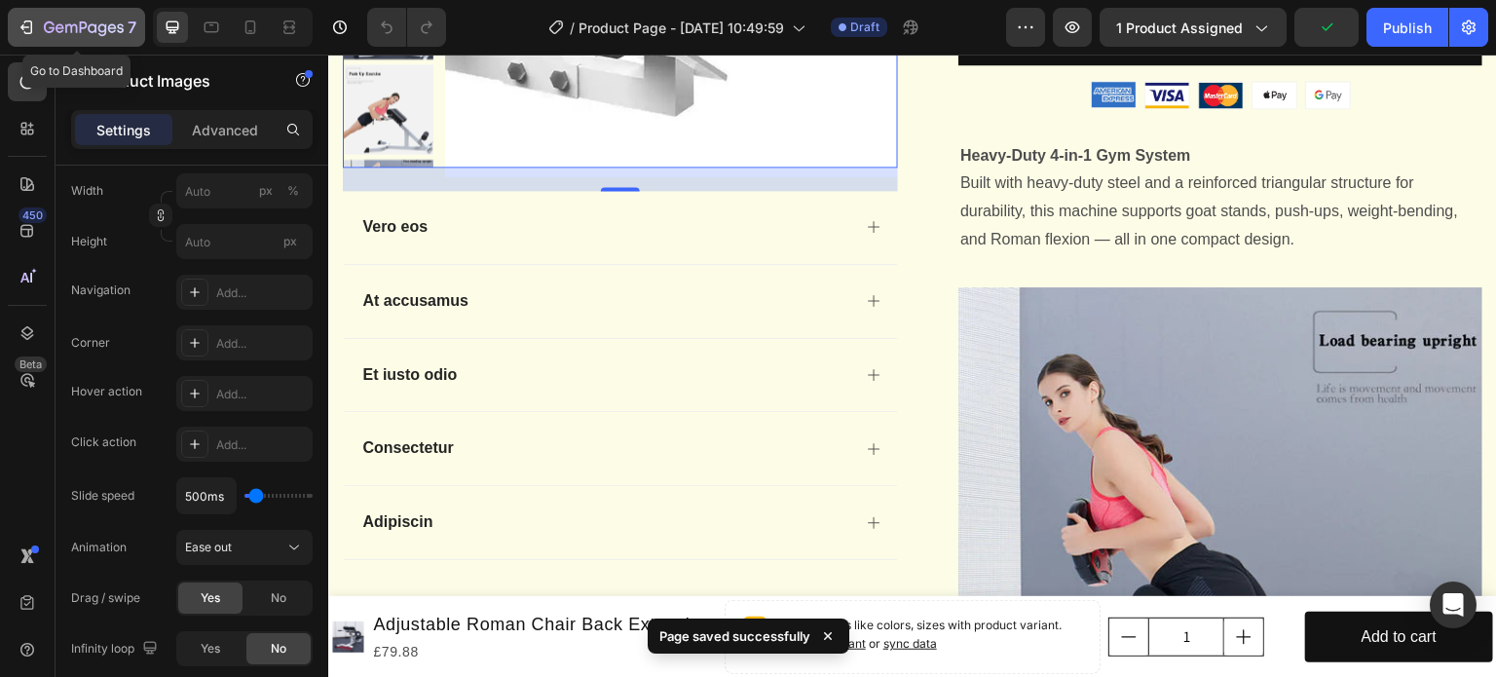
click at [21, 32] on icon "button" at bounding box center [26, 27] width 19 height 19
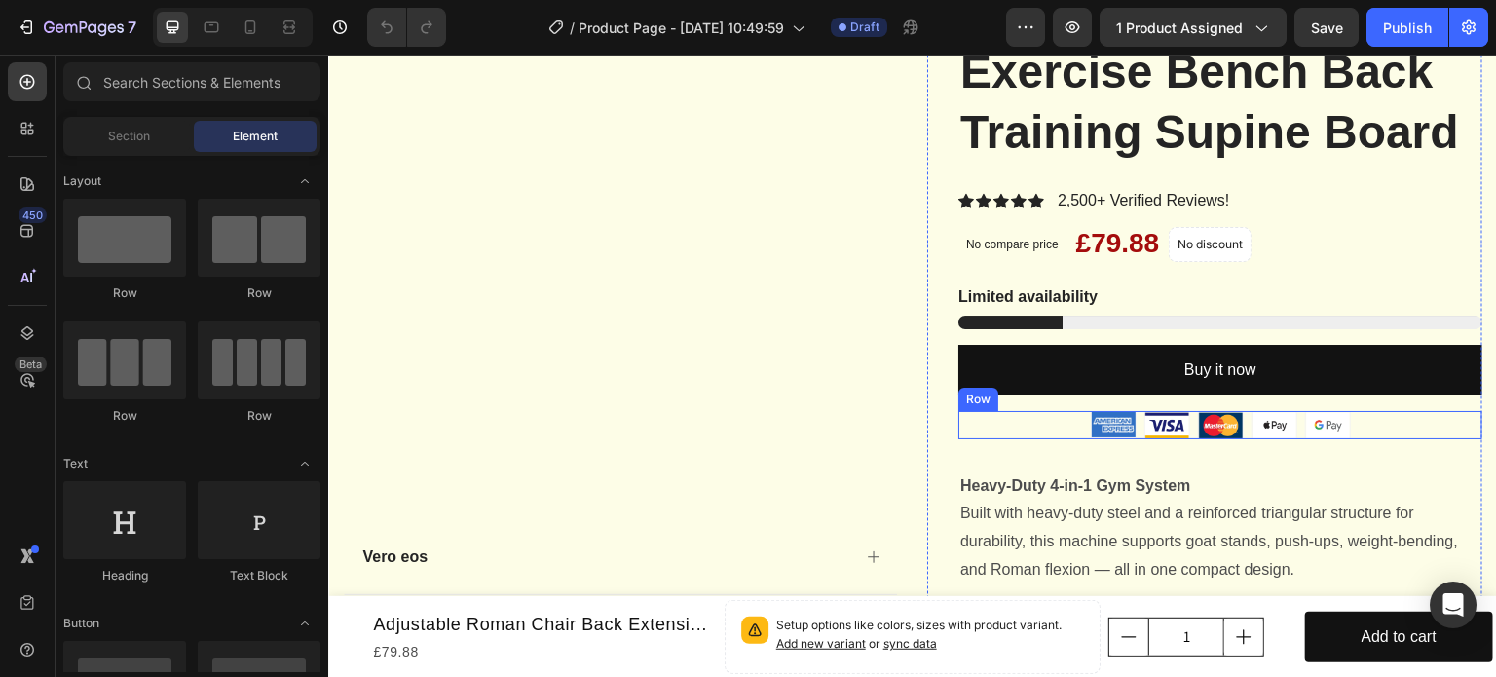
scroll to position [292, 0]
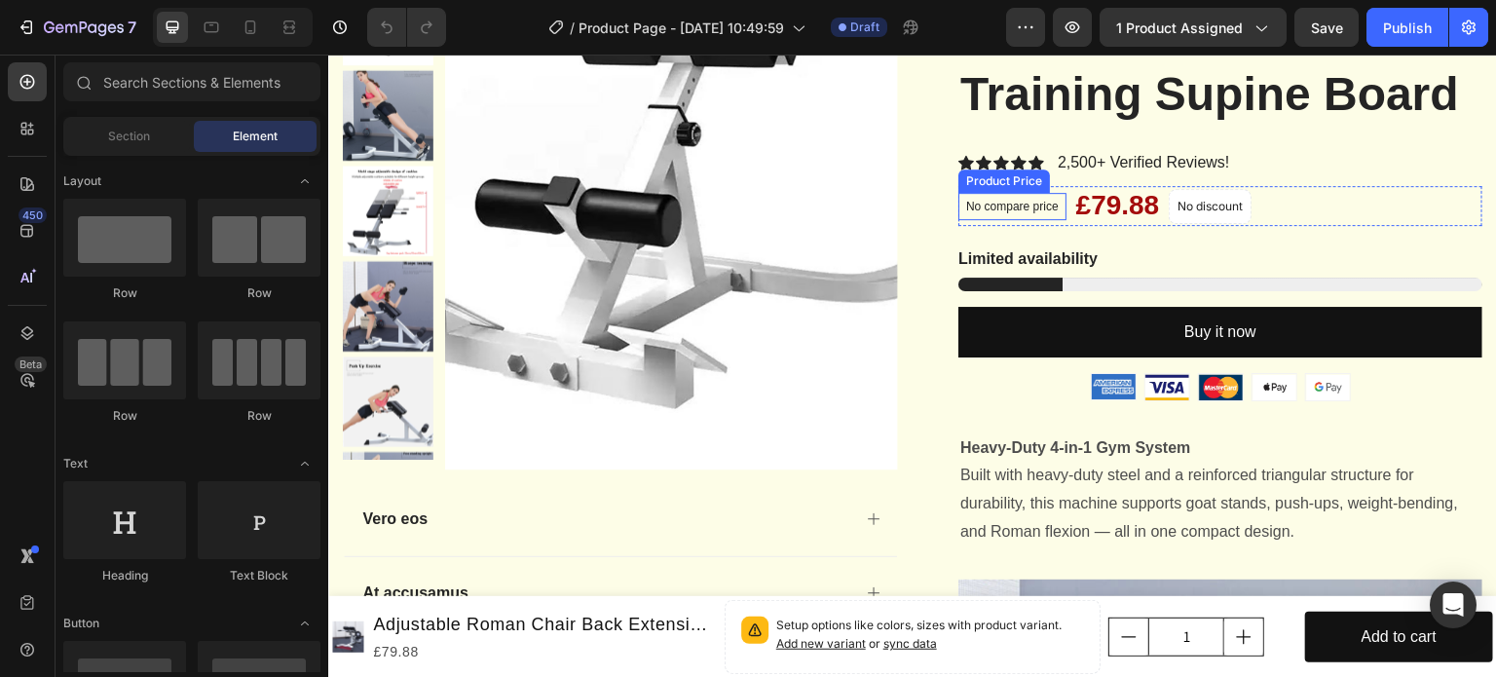
click at [1017, 212] on p "No compare price" at bounding box center [1012, 207] width 93 height 12
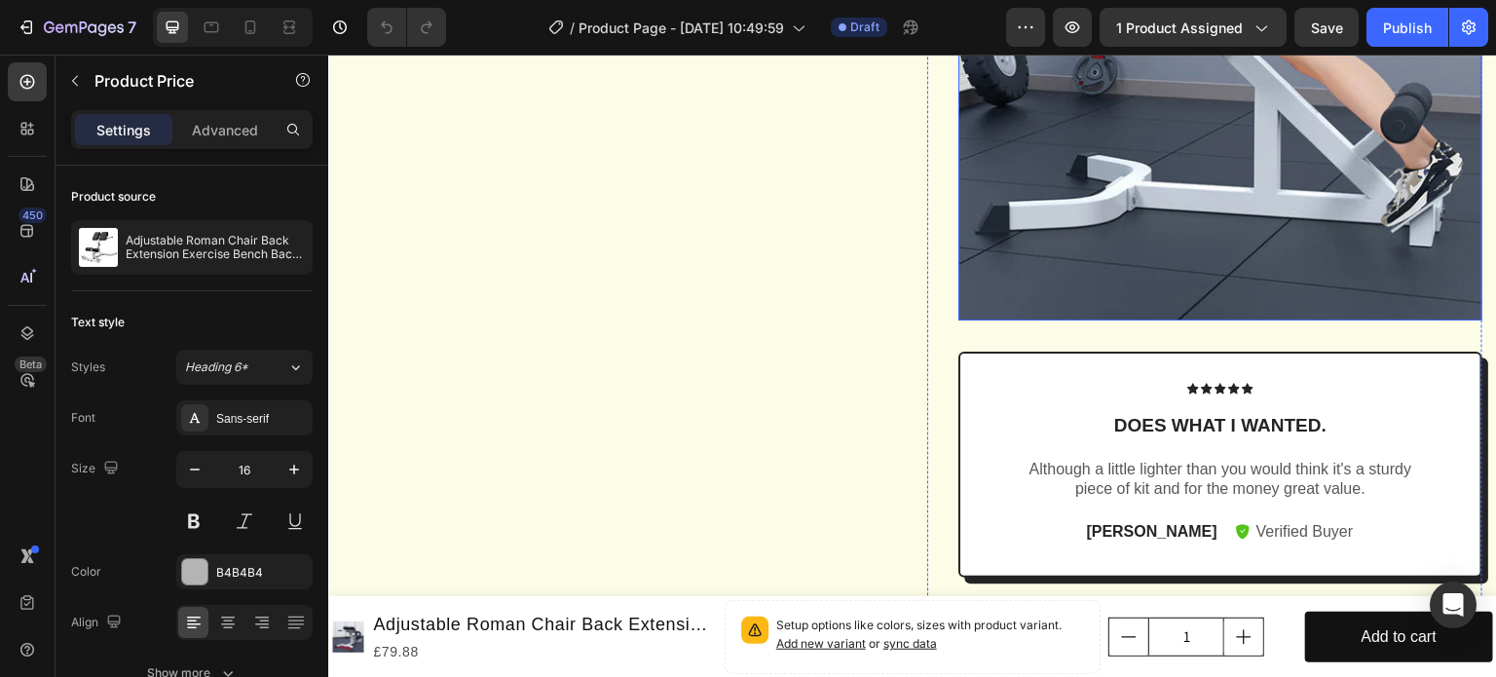
scroll to position [1266, 0]
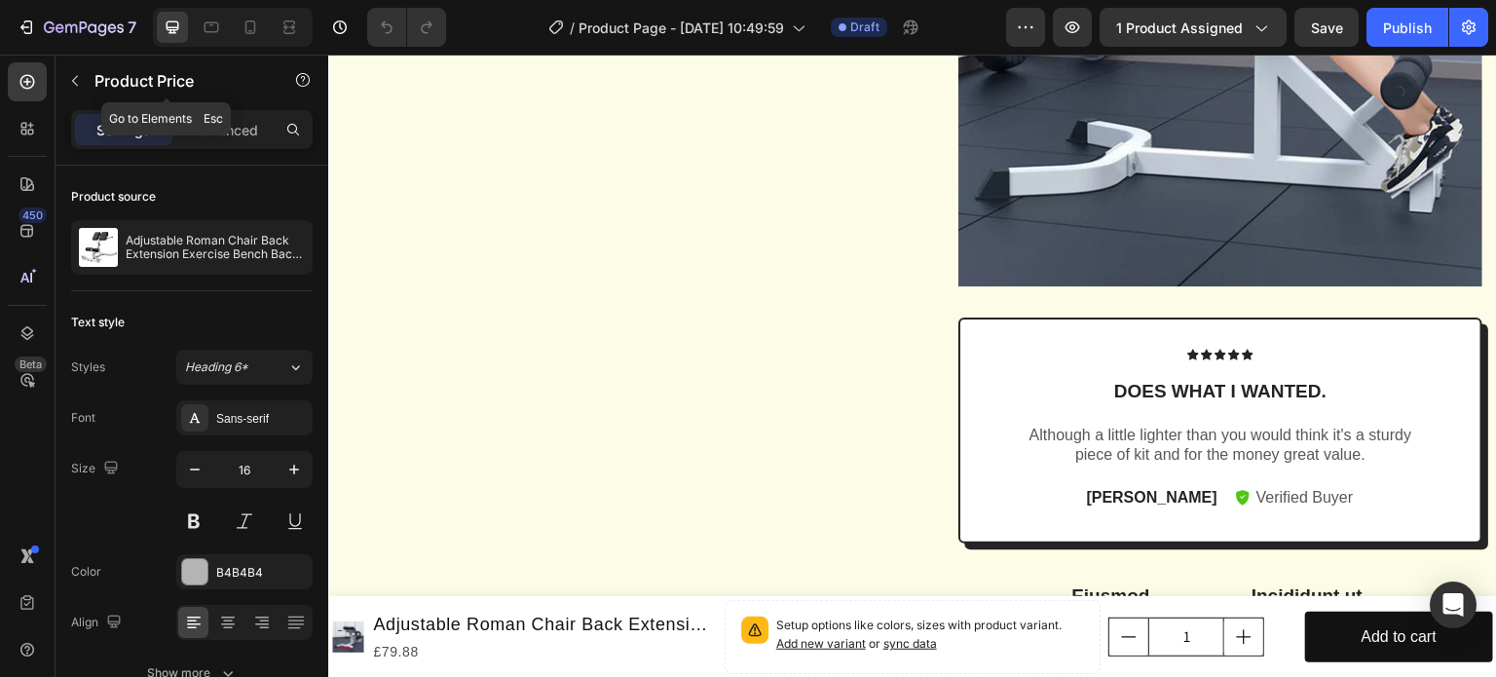
drag, startPoint x: 85, startPoint y: 80, endPoint x: 94, endPoint y: 94, distance: 16.8
click at [85, 80] on button "button" at bounding box center [74, 80] width 31 height 31
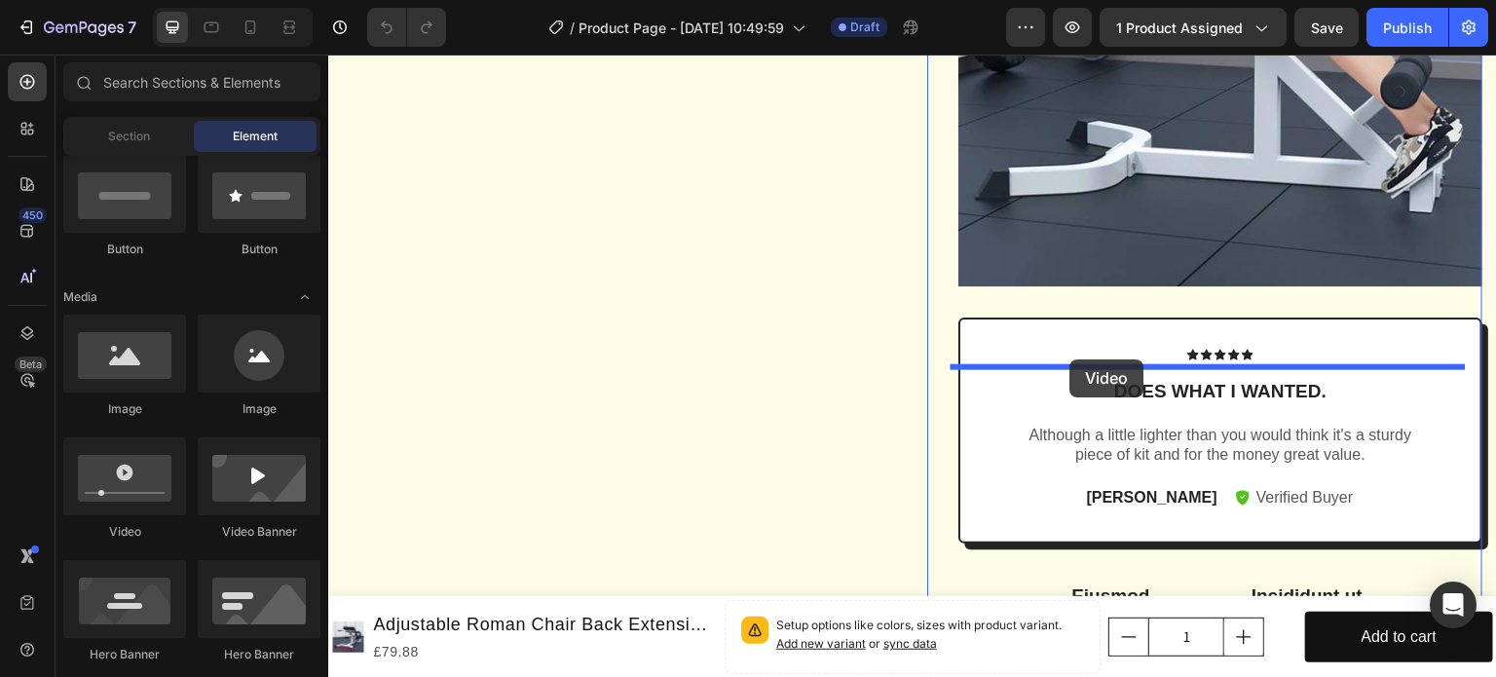
drag, startPoint x: 461, startPoint y: 544, endPoint x: 1070, endPoint y: 359, distance: 637.2
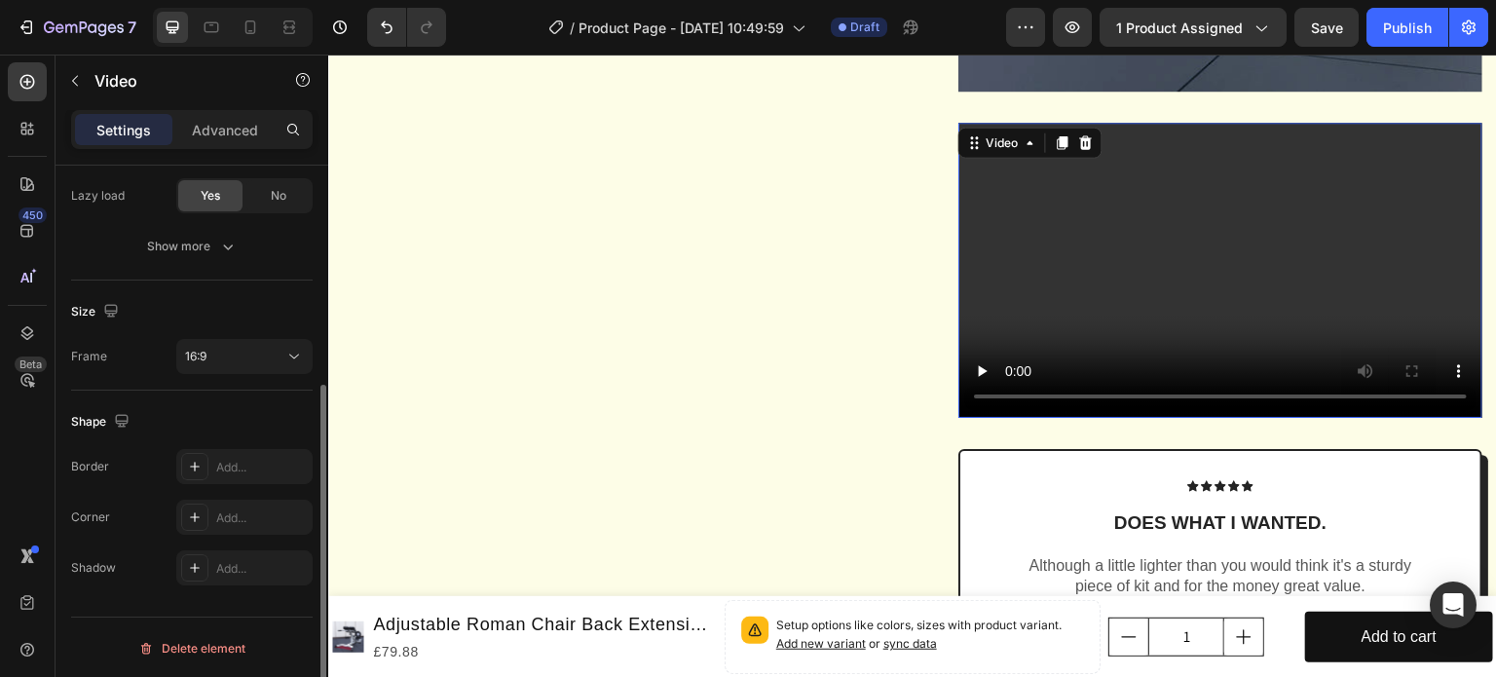
scroll to position [0, 0]
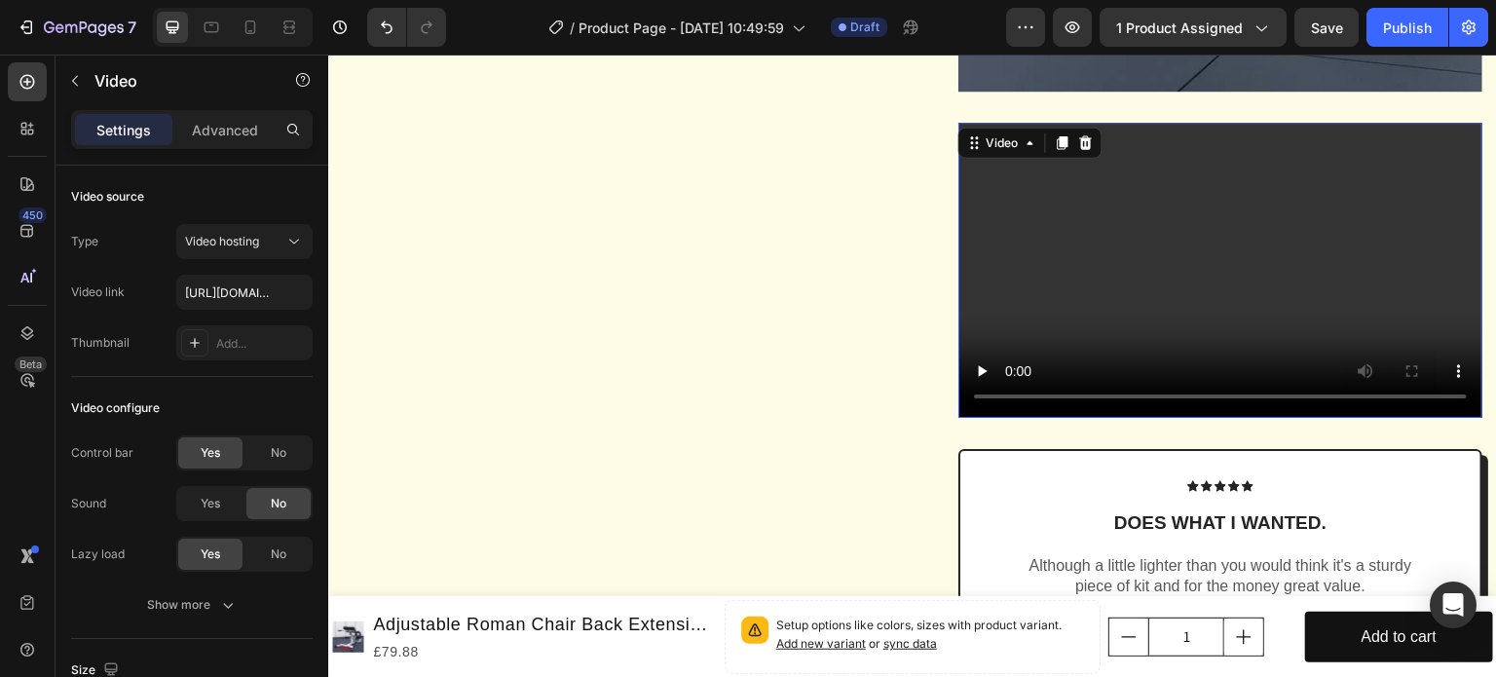
click at [1015, 307] on video at bounding box center [1220, 270] width 524 height 295
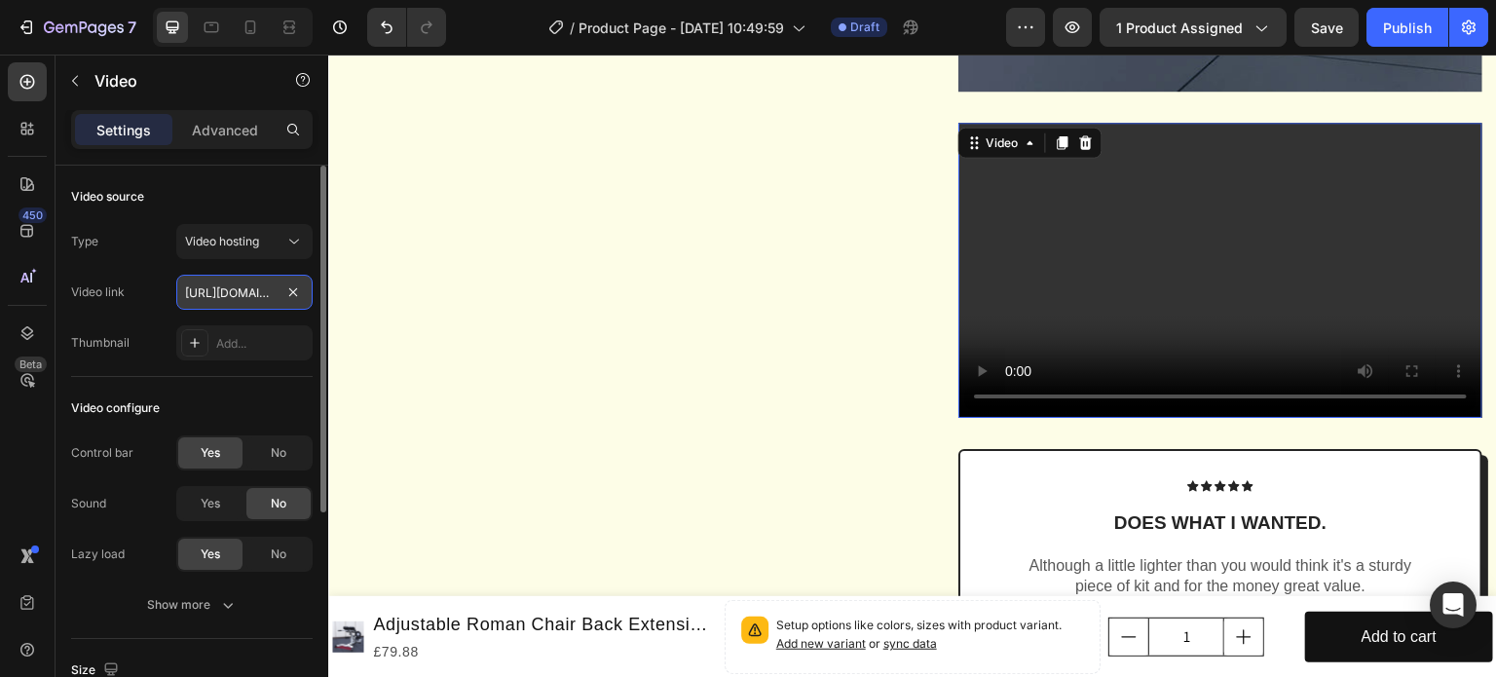
click at [249, 302] on input "[URL][DOMAIN_NAME]" at bounding box center [244, 292] width 136 height 35
click at [224, 287] on input "[URL][DOMAIN_NAME]" at bounding box center [244, 292] width 136 height 35
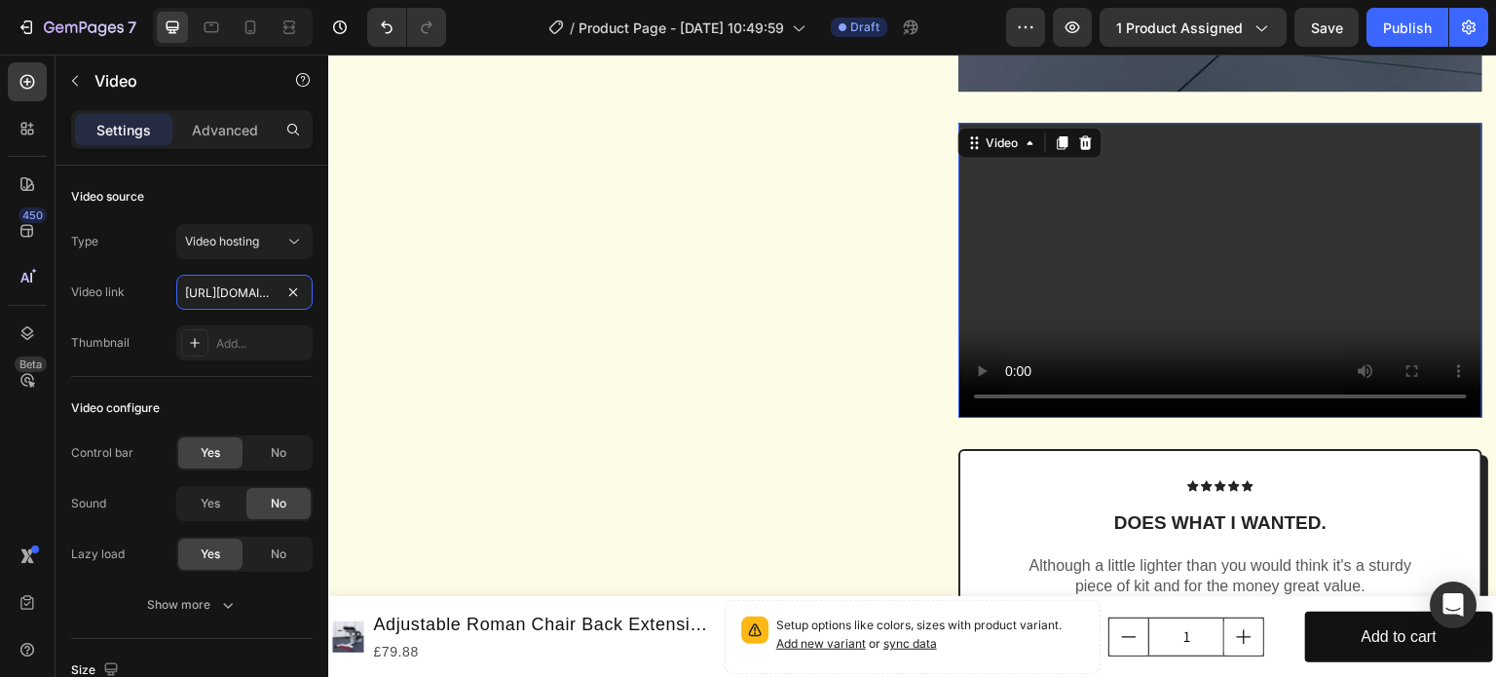
scroll to position [0, 370]
drag, startPoint x: 517, startPoint y: 342, endPoint x: 443, endPoint y: 287, distance: 91.9
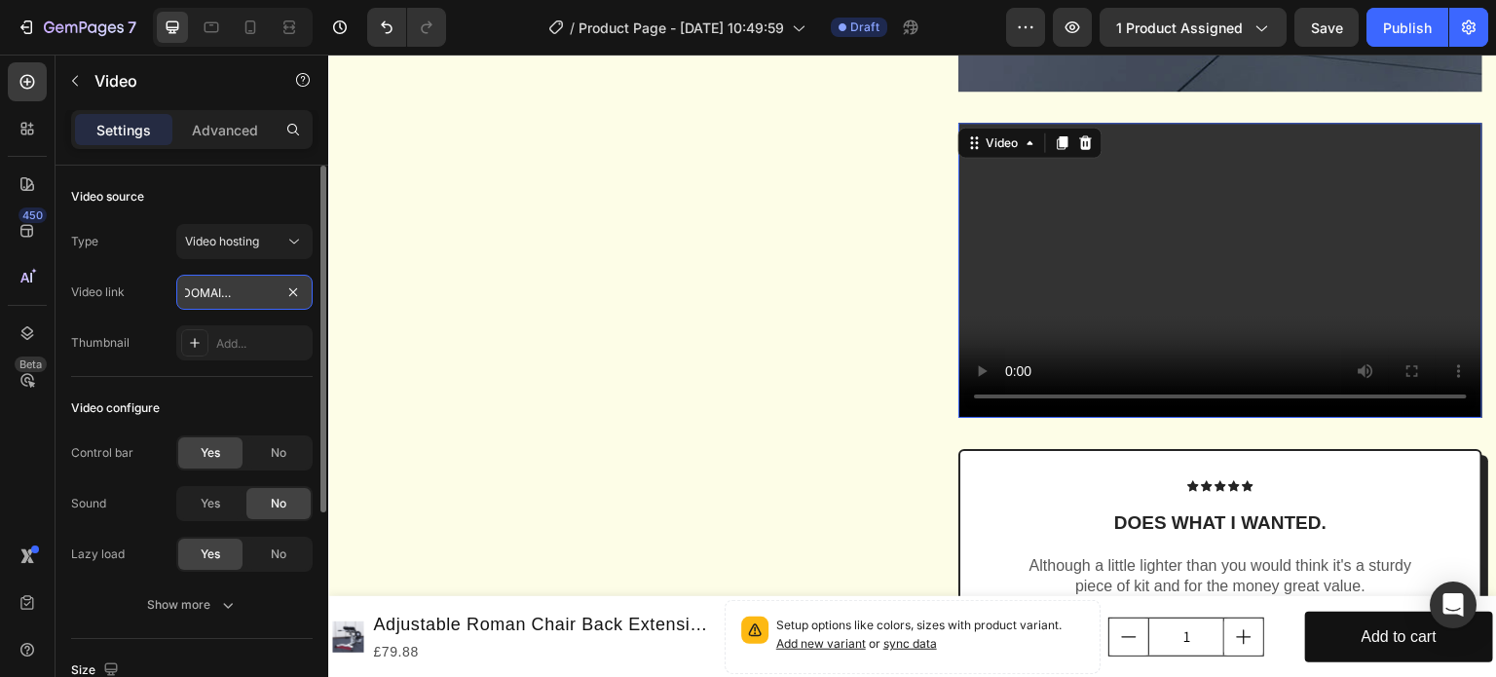
click at [222, 287] on input "[URL][DOMAIN_NAME]" at bounding box center [244, 292] width 136 height 35
click at [272, 245] on div "Video hosting" at bounding box center [234, 242] width 99 height 18
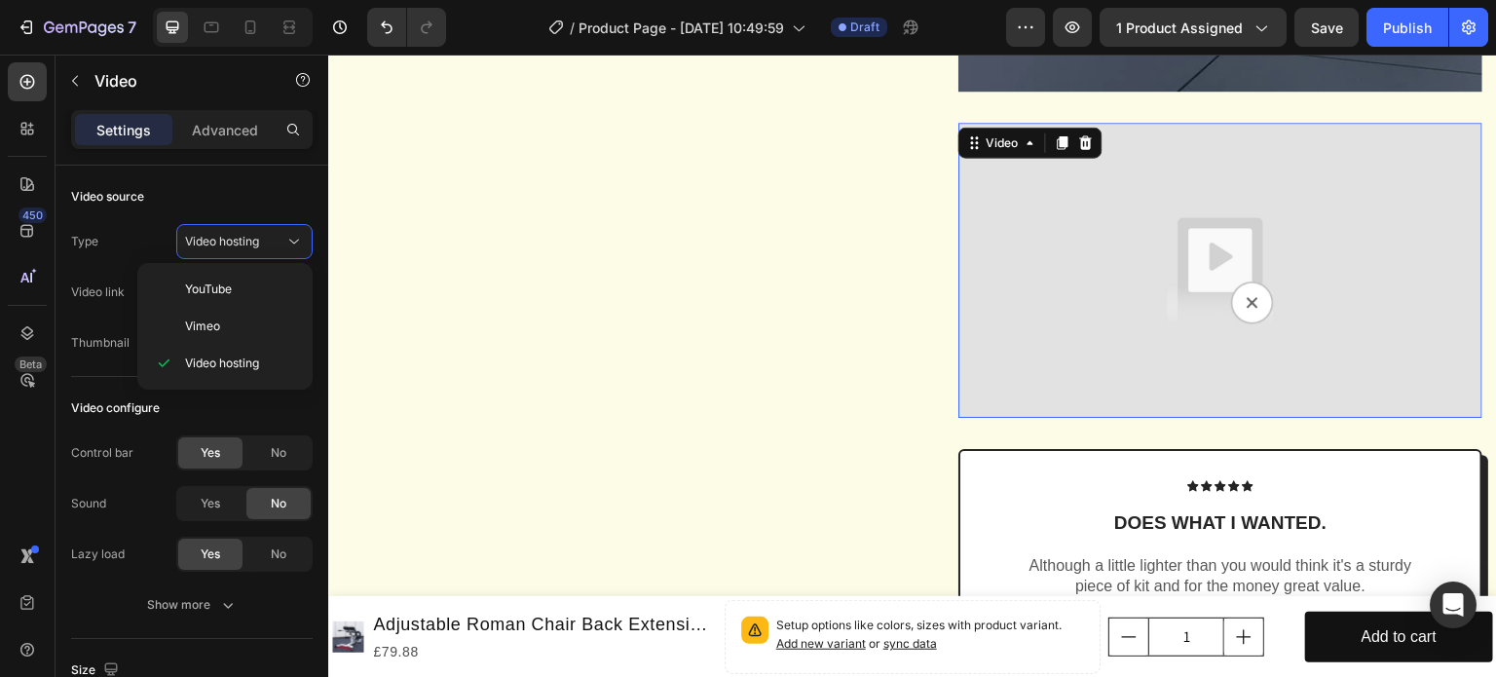
click at [1102, 293] on img at bounding box center [1220, 270] width 524 height 295
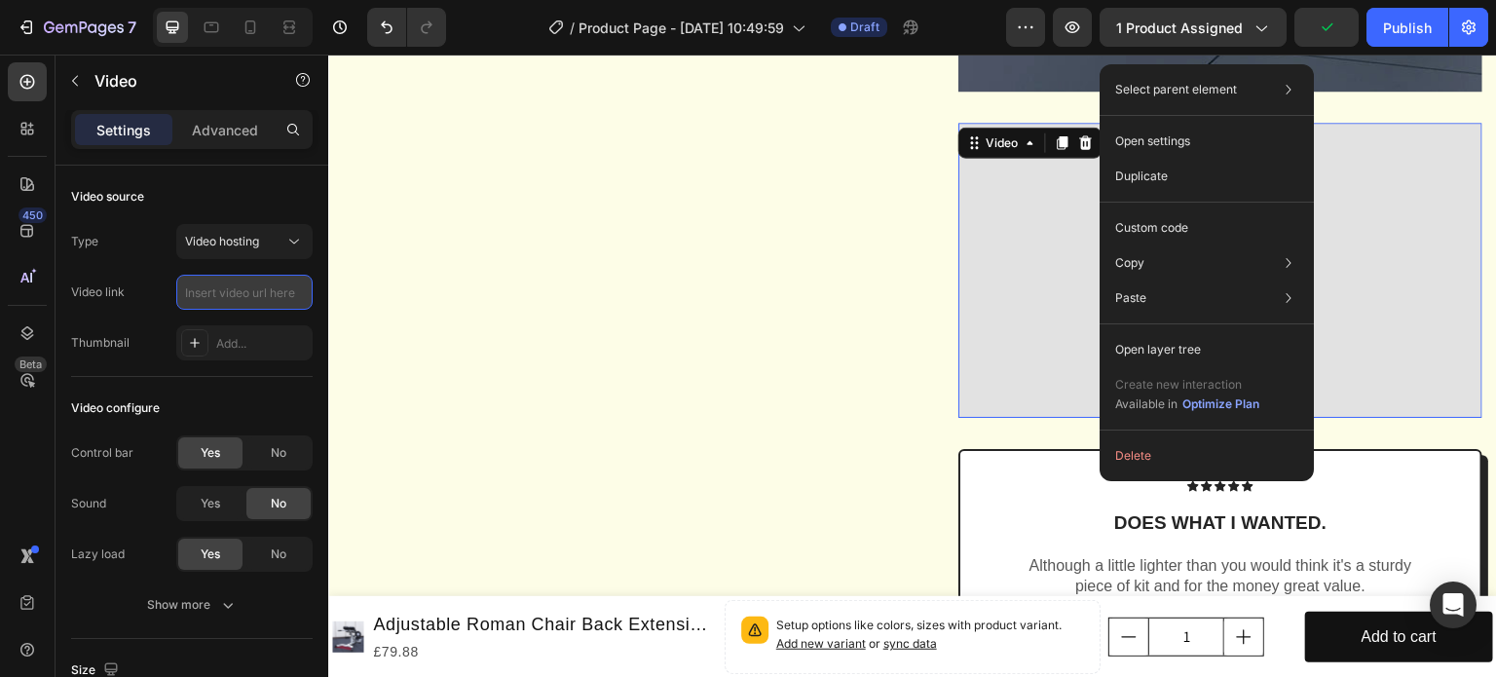
click at [240, 294] on input "text" at bounding box center [244, 292] width 136 height 35
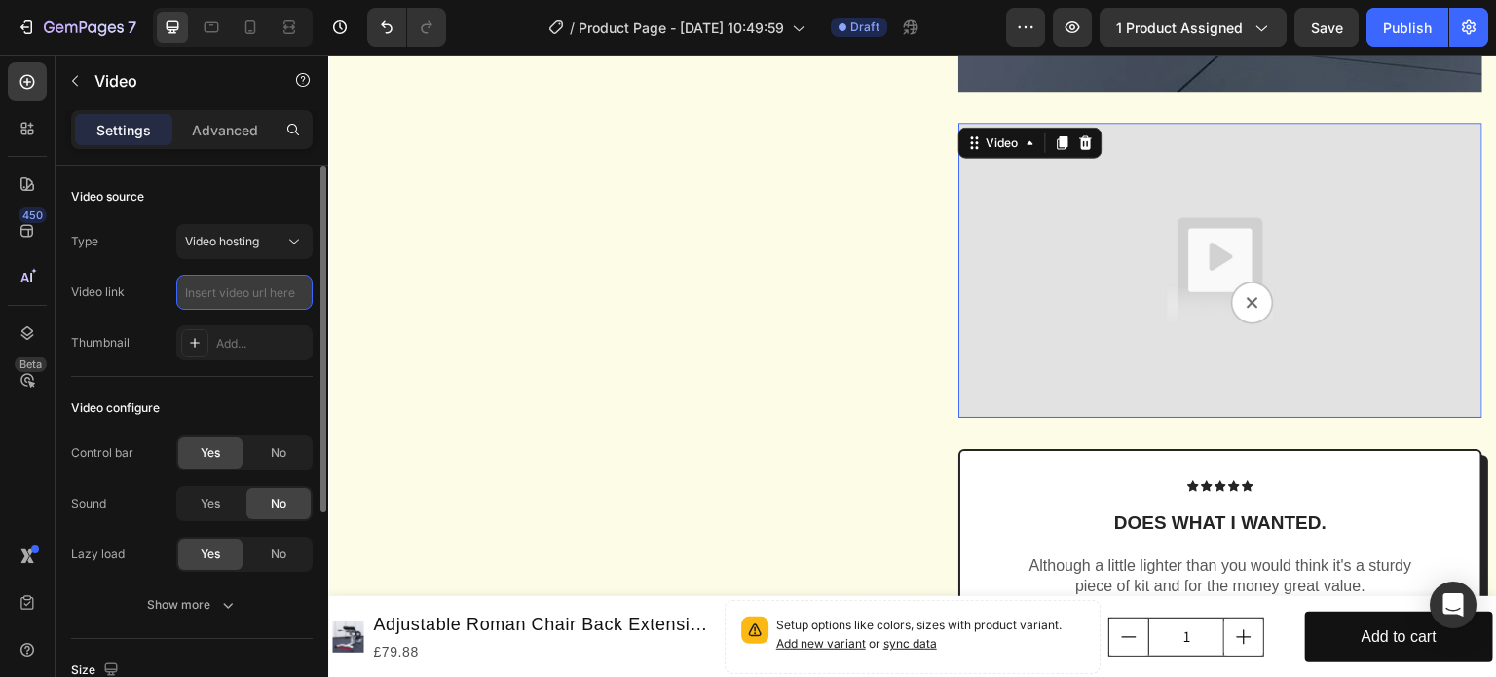
paste input "file://192.168.192.200/%E4%BA%A7%E5%93%81%E8%B5%84%E6%96%99/%E7%B2%BE%E5%93%81%…"
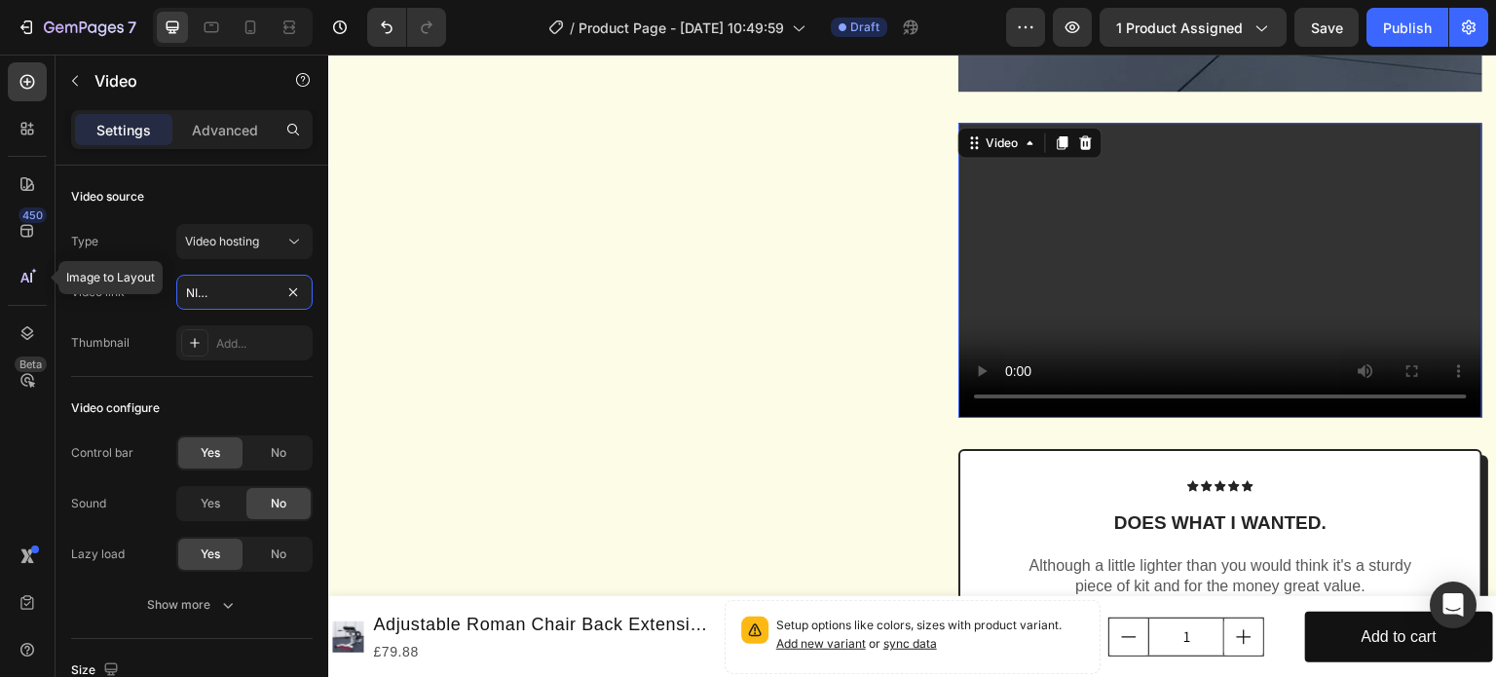
scroll to position [0, 177]
drag, startPoint x: 228, startPoint y: 293, endPoint x: 0, endPoint y: 279, distance: 228.4
click at [0, 279] on div "450 Image to Layout Beta Sections(18) Elements(84) Section Element Hero Section…" at bounding box center [164, 366] width 328 height 622
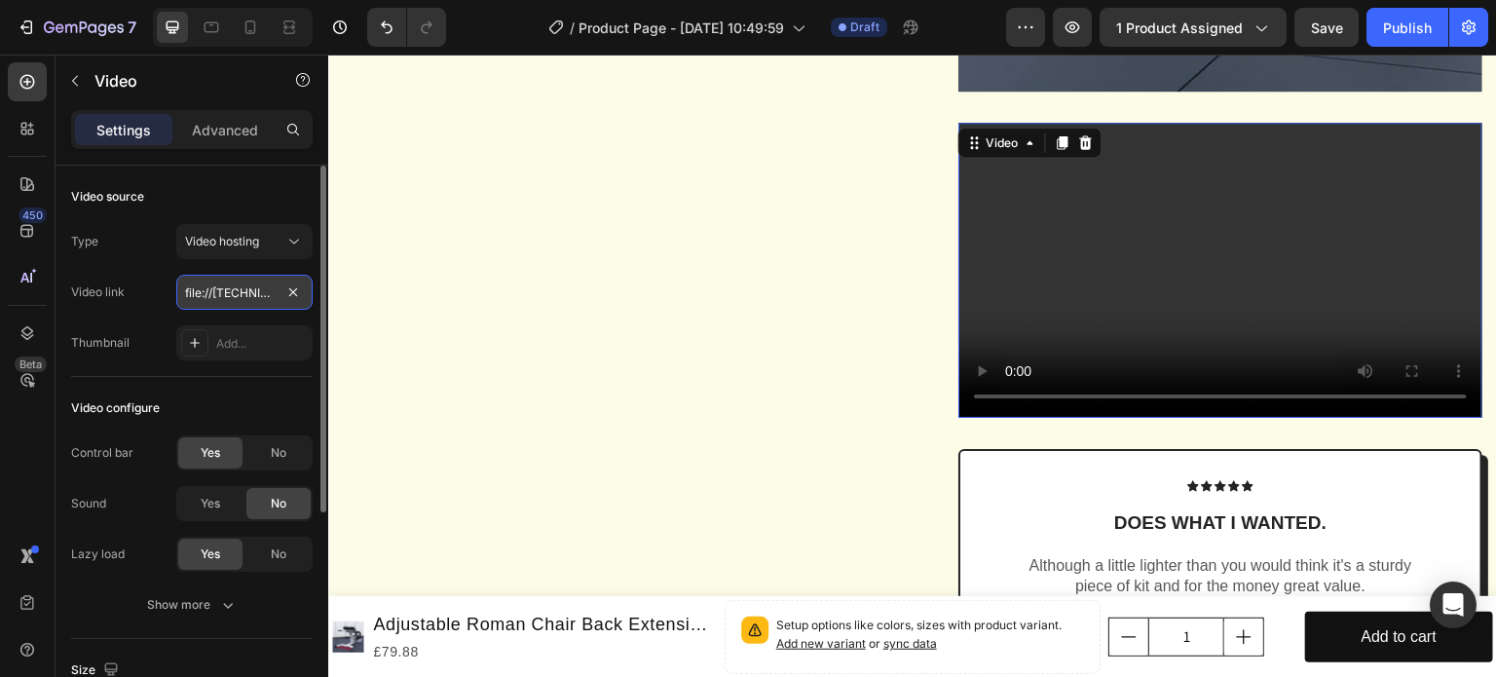
click at [218, 296] on input "file://192.168.192.200/%E4%BA%A7%E5%93%81%E8%B5%84%E6%96%99/%E7%B2%BE%E5%93%81%…" at bounding box center [244, 292] width 136 height 35
drag, startPoint x: 220, startPoint y: 295, endPoint x: 87, endPoint y: 288, distance: 133.6
click at [87, 288] on div "Video link file://192.168.192.200/%E4%BA%A7%E5%93%81%E8%B5%84%E6%96%99/%E7%B2%B…" at bounding box center [192, 292] width 242 height 35
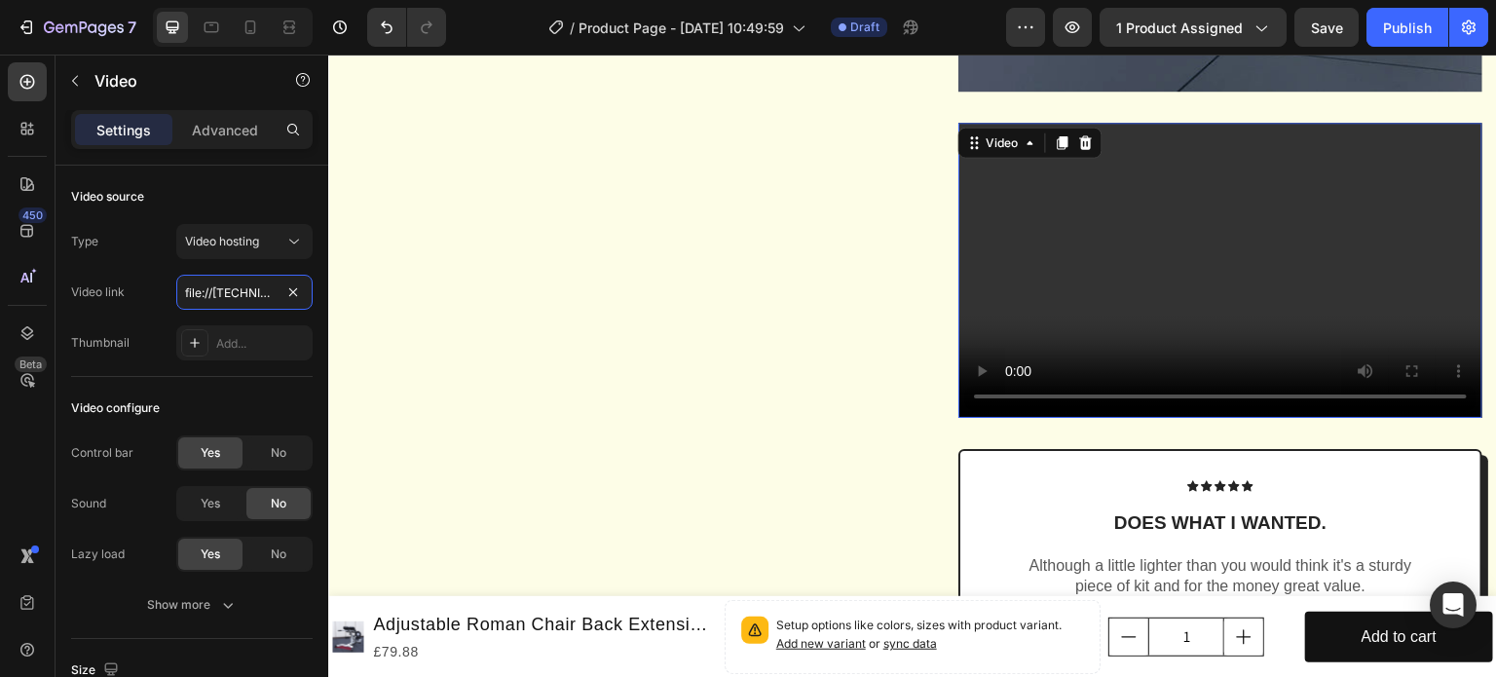
type input "file://192.168.192.200/%E4%BA%A7%E5%93%81%E8%B5%84%E6%96%99/%E7%B2%BE%E5%93%81%…"
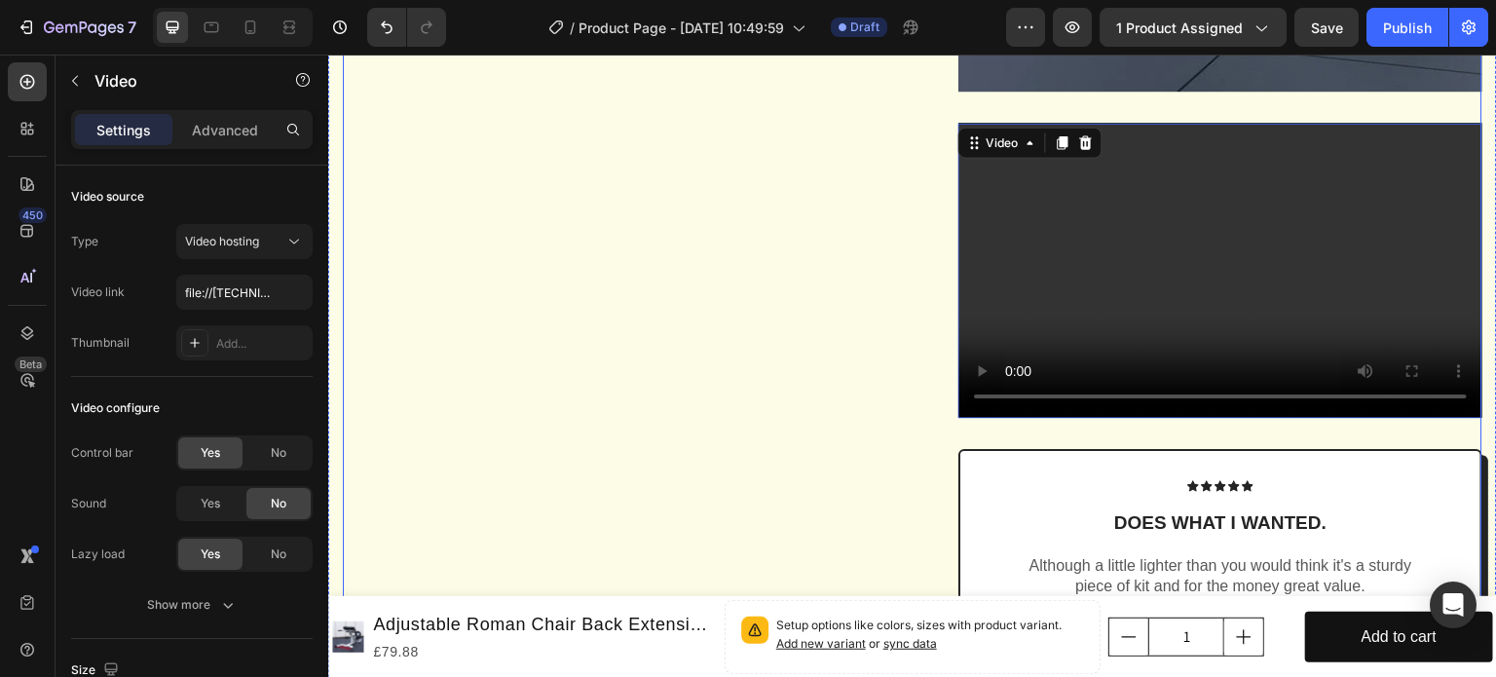
drag, startPoint x: 698, startPoint y: 323, endPoint x: 602, endPoint y: 319, distance: 96.5
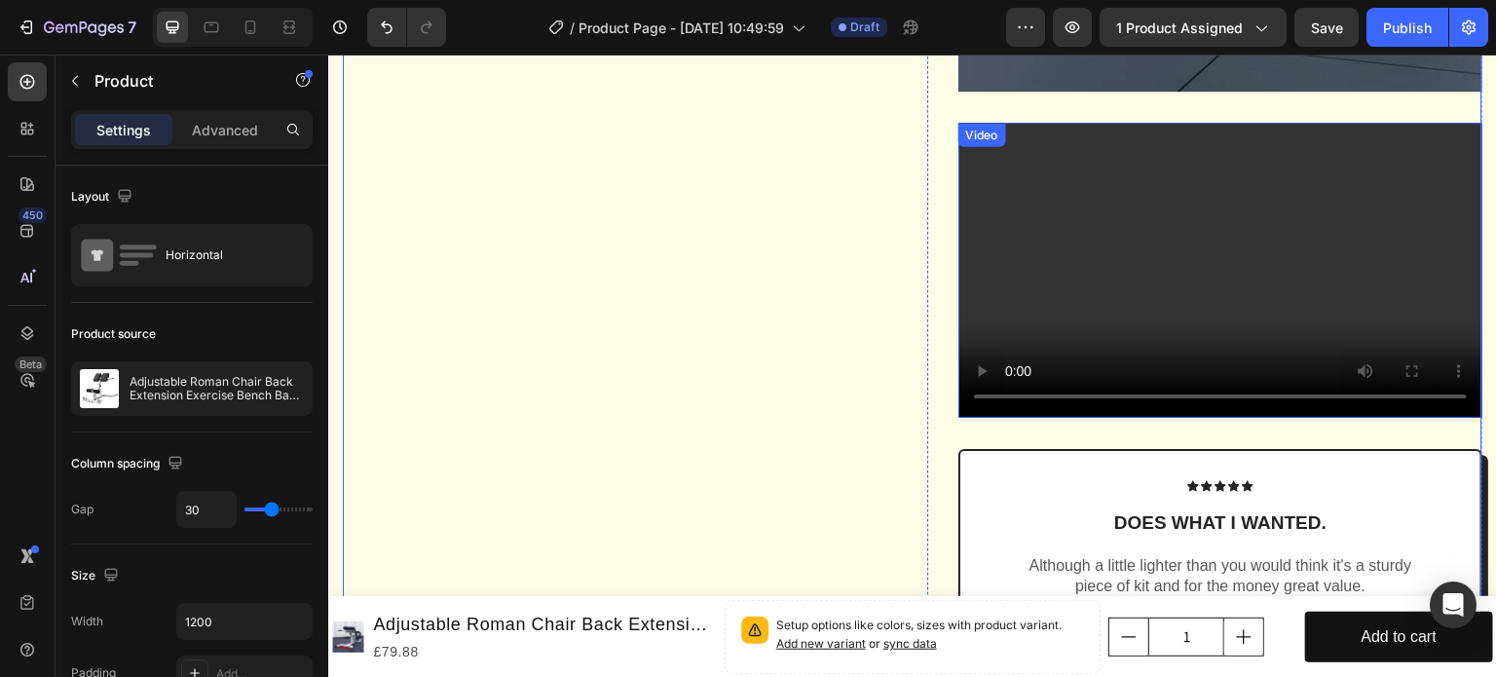
click at [1204, 309] on video at bounding box center [1220, 270] width 524 height 295
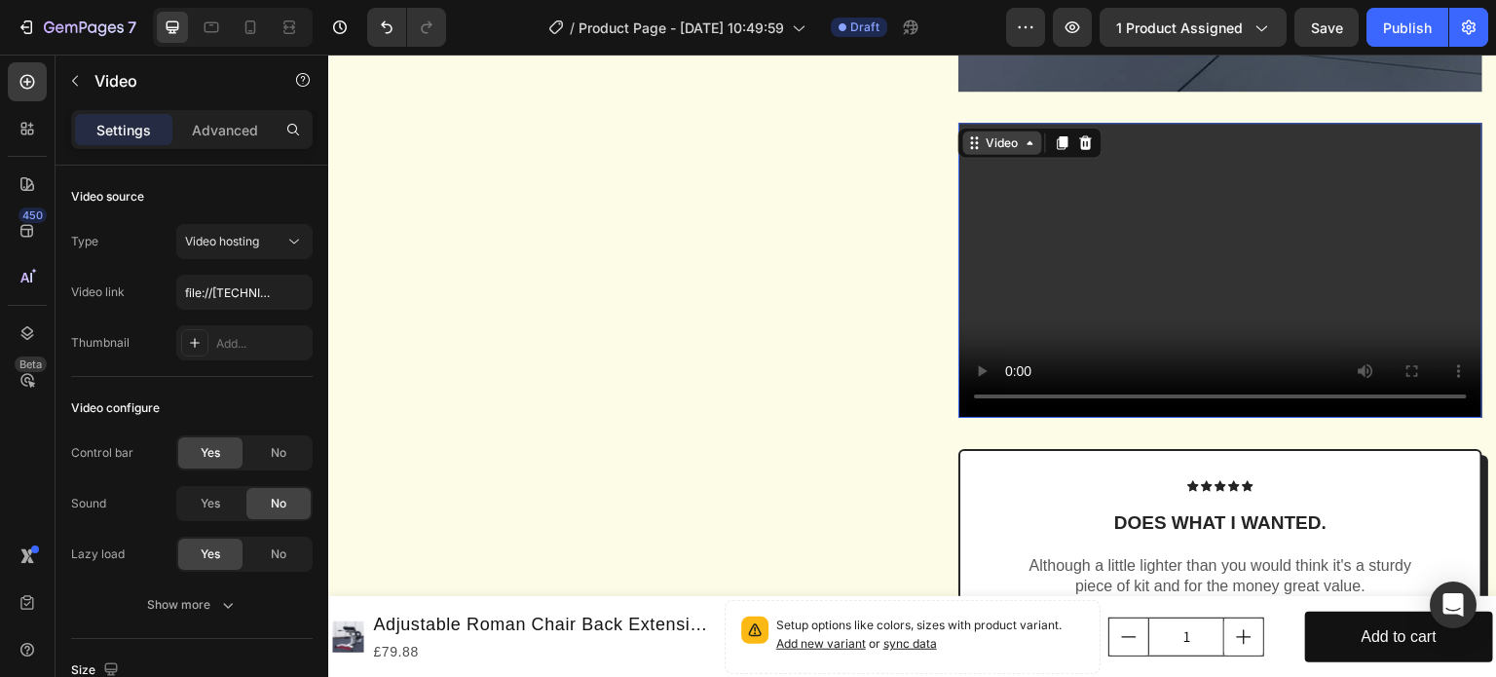
click at [1026, 150] on icon at bounding box center [1031, 142] width 16 height 16
click at [1194, 308] on video at bounding box center [1220, 270] width 524 height 295
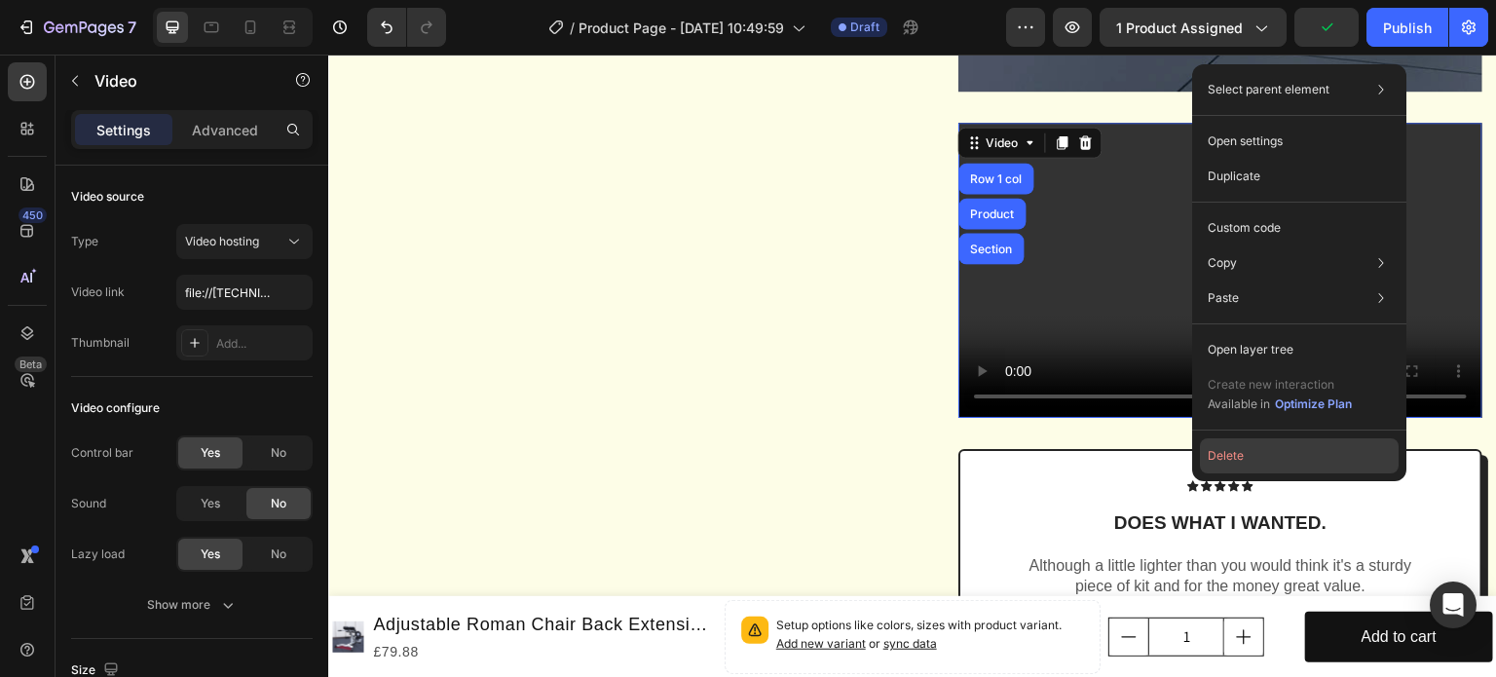
click at [1244, 466] on button "Delete" at bounding box center [1299, 455] width 199 height 35
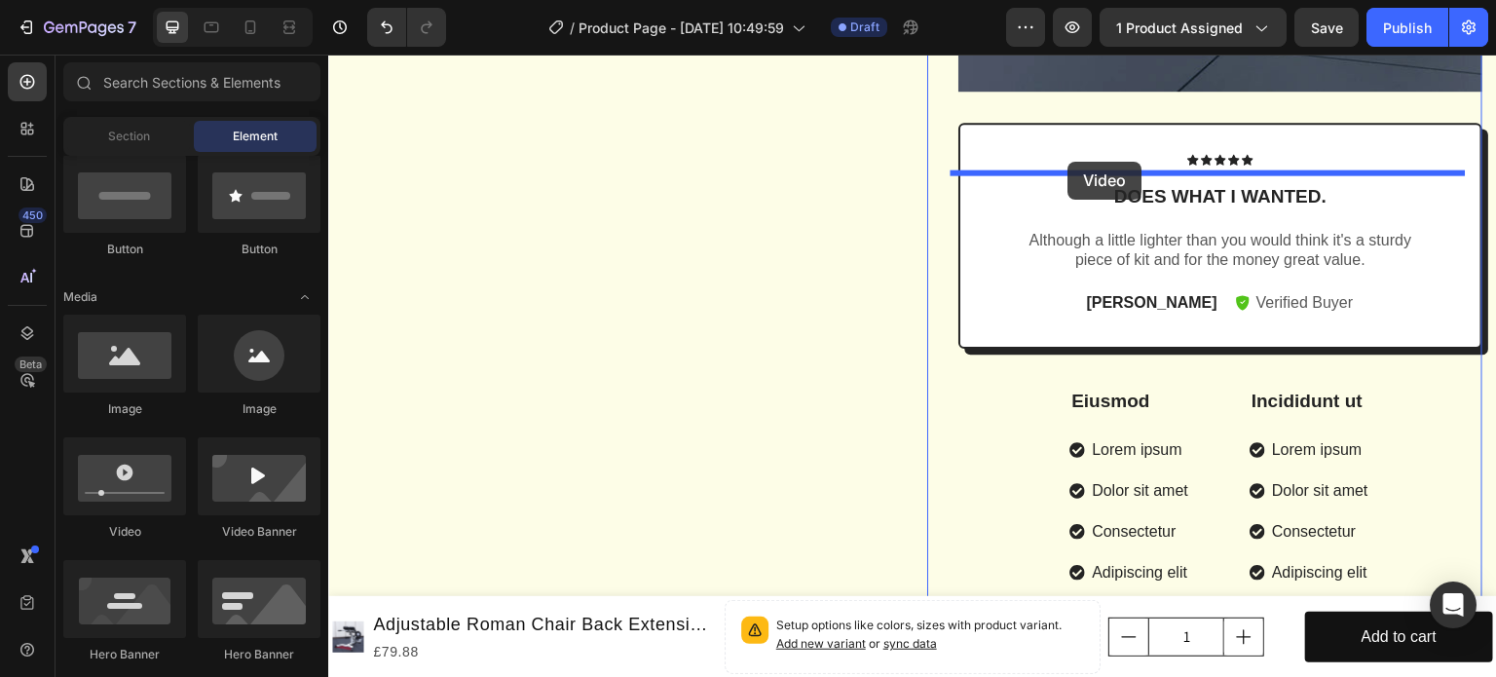
drag, startPoint x: 476, startPoint y: 534, endPoint x: 1068, endPoint y: 162, distance: 699.4
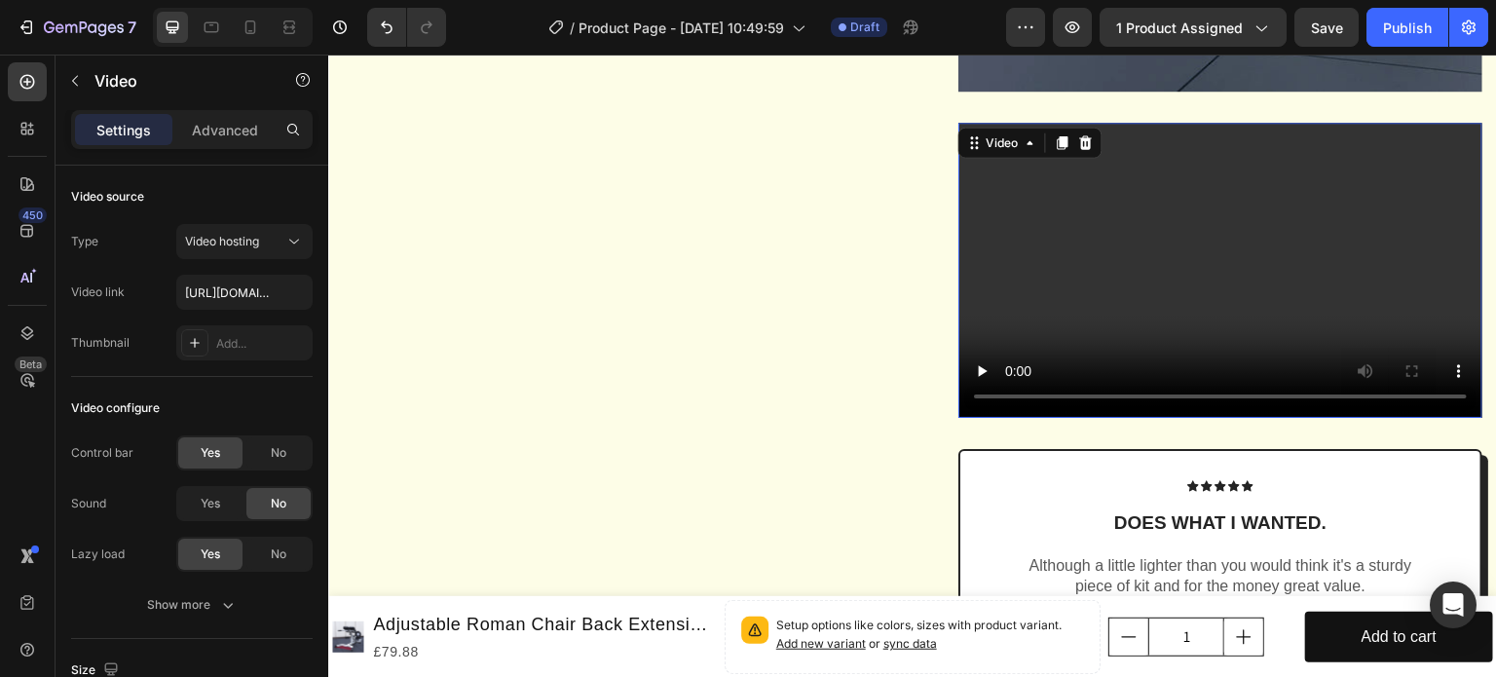
click at [1083, 332] on video at bounding box center [1220, 270] width 524 height 295
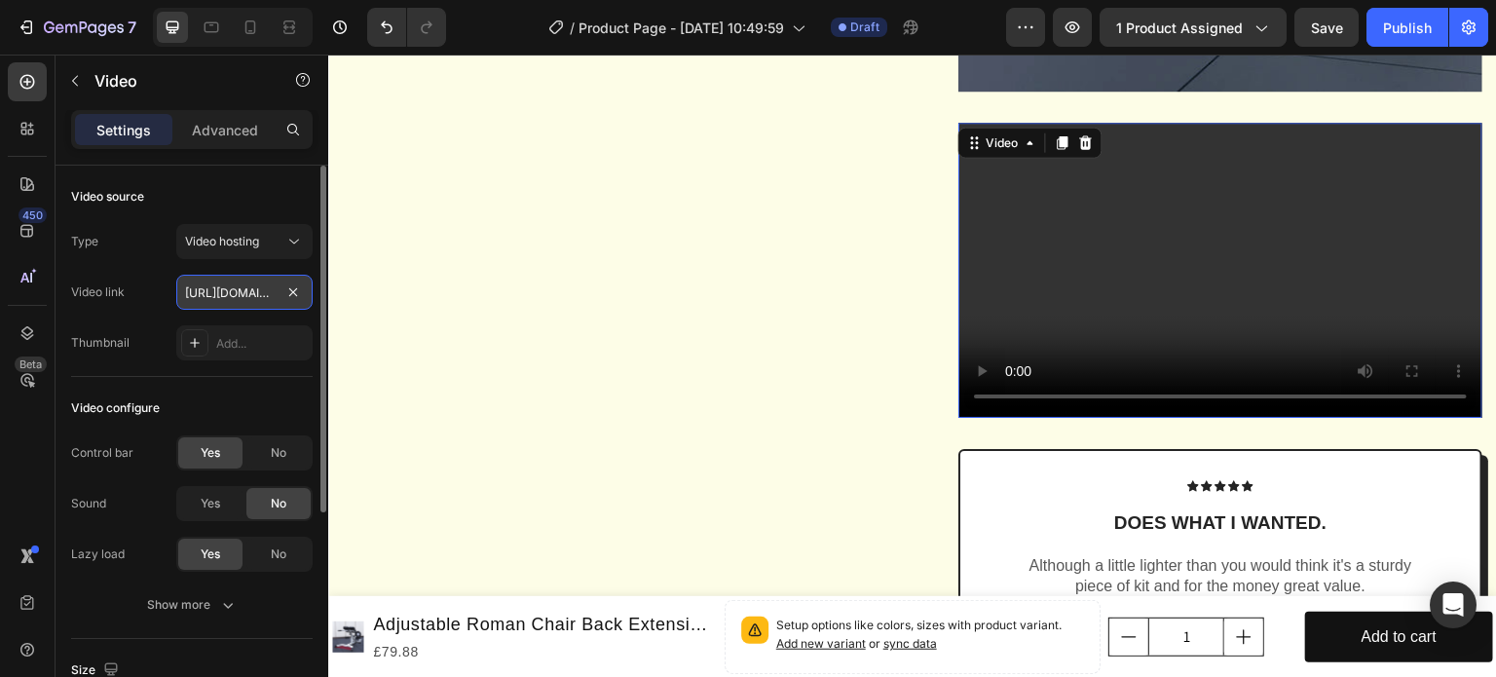
click at [249, 291] on input "[URL][DOMAIN_NAME]" at bounding box center [244, 292] width 136 height 35
click at [230, 296] on input "[URL][DOMAIN_NAME]" at bounding box center [244, 292] width 136 height 35
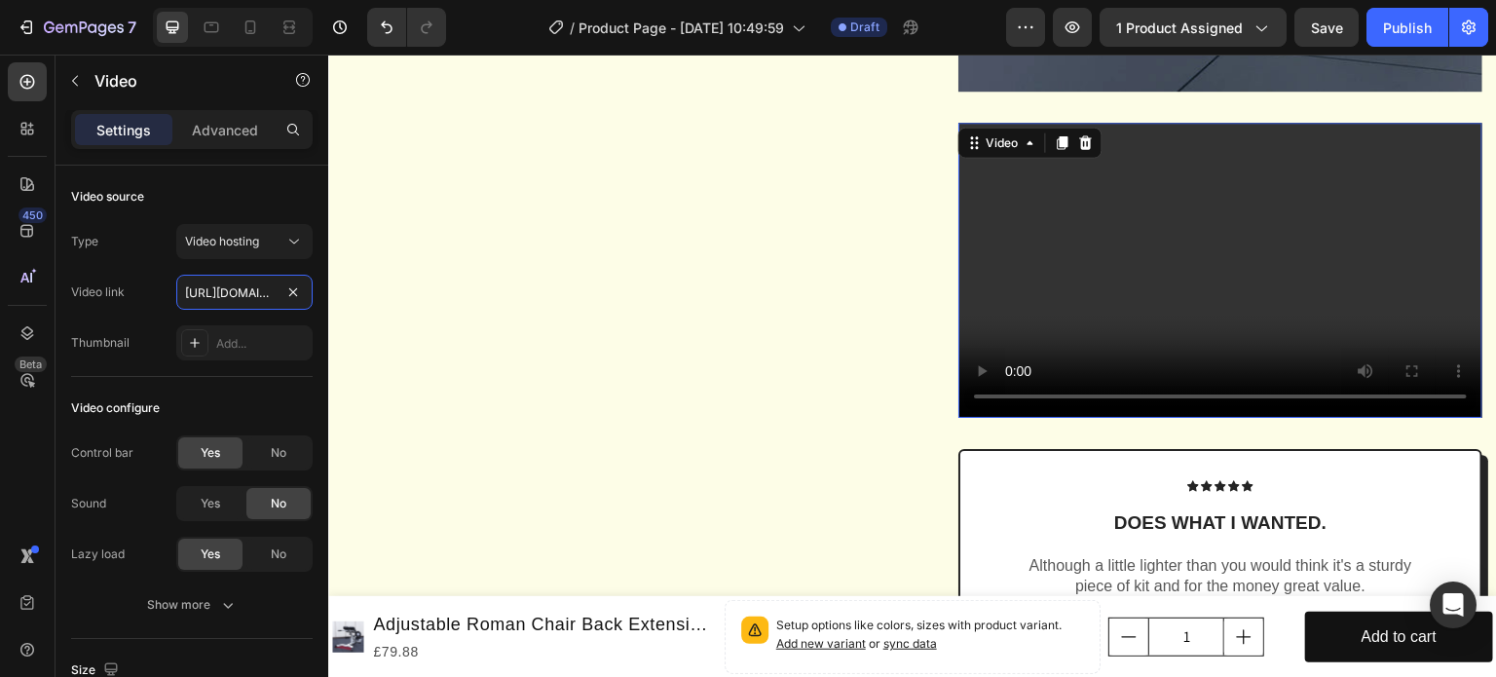
scroll to position [0, 370]
drag, startPoint x: 539, startPoint y: 350, endPoint x: 363, endPoint y: 298, distance: 182.8
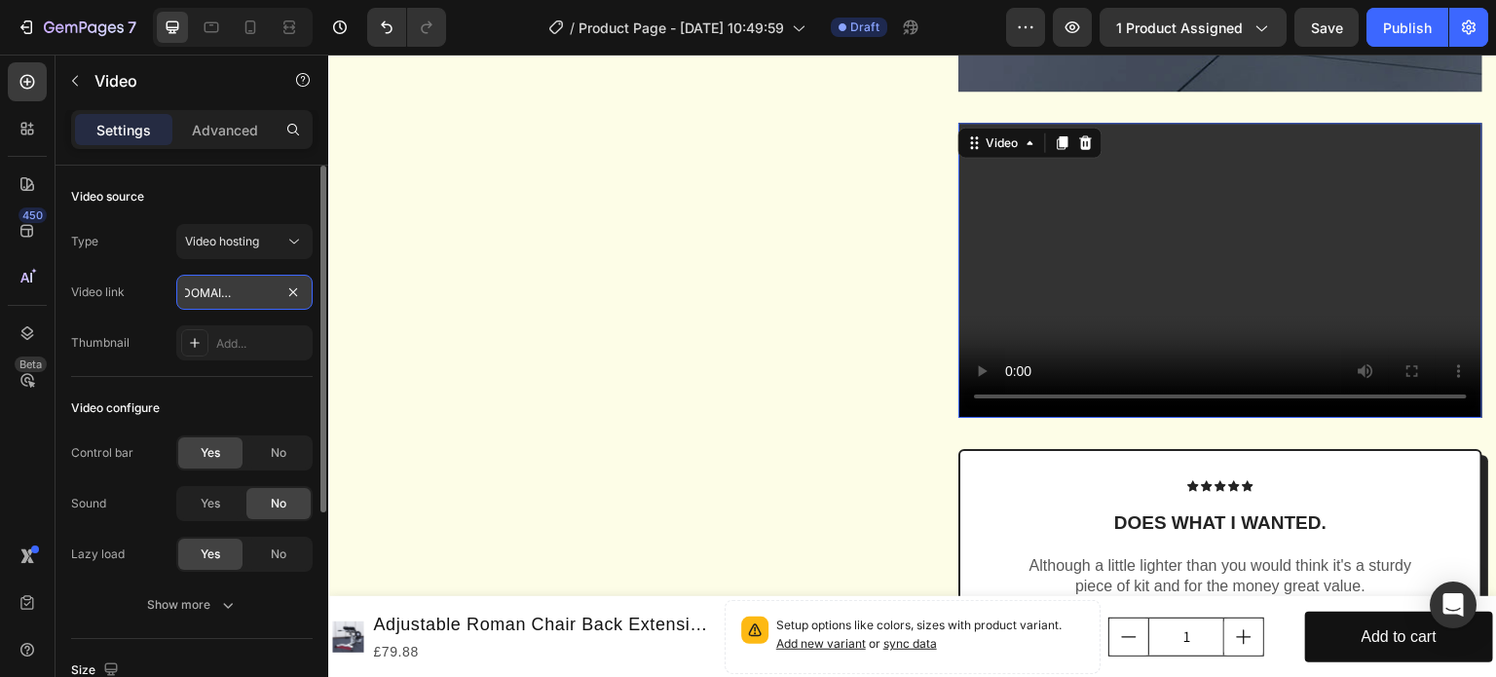
click at [210, 289] on input "[URL][DOMAIN_NAME]" at bounding box center [244, 292] width 136 height 35
drag, startPoint x: 235, startPoint y: 287, endPoint x: 140, endPoint y: 287, distance: 94.5
click at [140, 287] on div "Video link https://cdn.shopify.com/videos/c/o/v/2cd3deb506b54b009063f7270ab5cf2…" at bounding box center [192, 292] width 242 height 35
click at [226, 287] on input "[URL][DOMAIN_NAME]" at bounding box center [244, 292] width 136 height 35
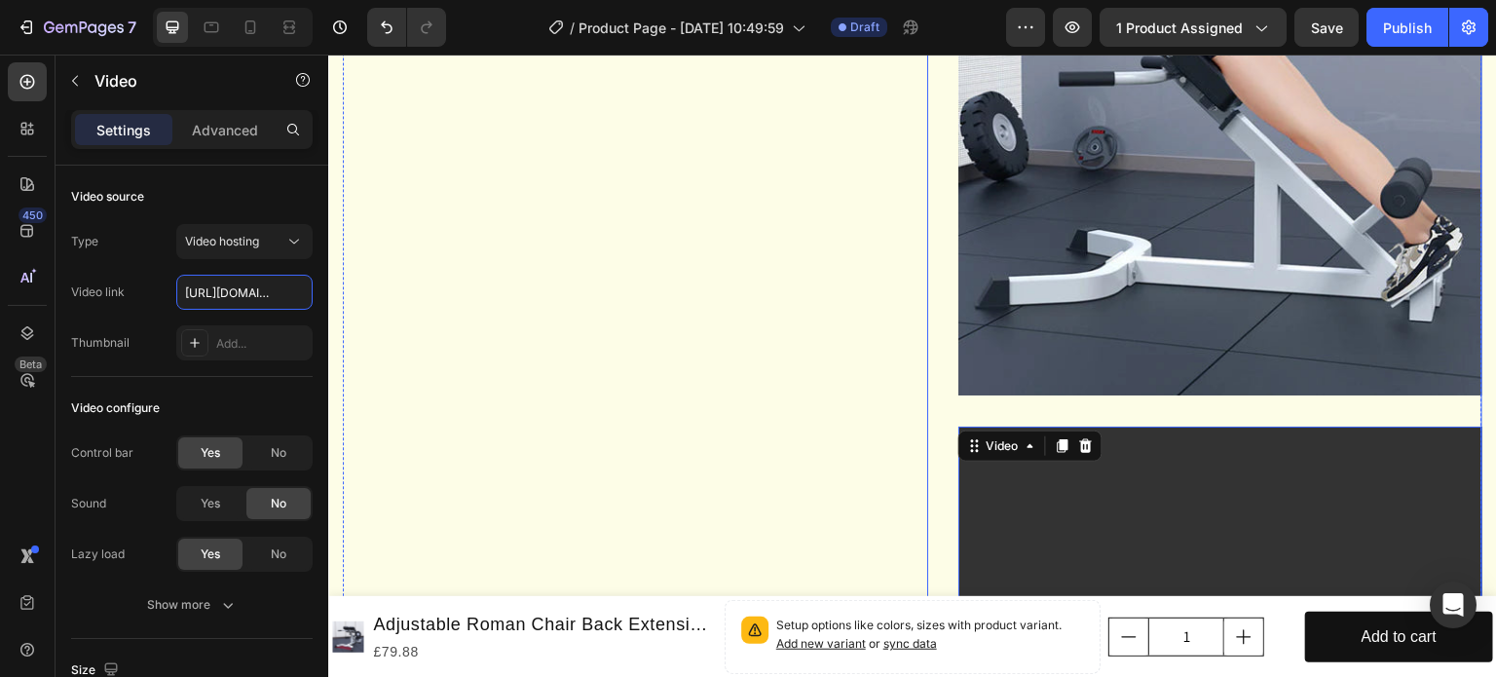
scroll to position [1266, 0]
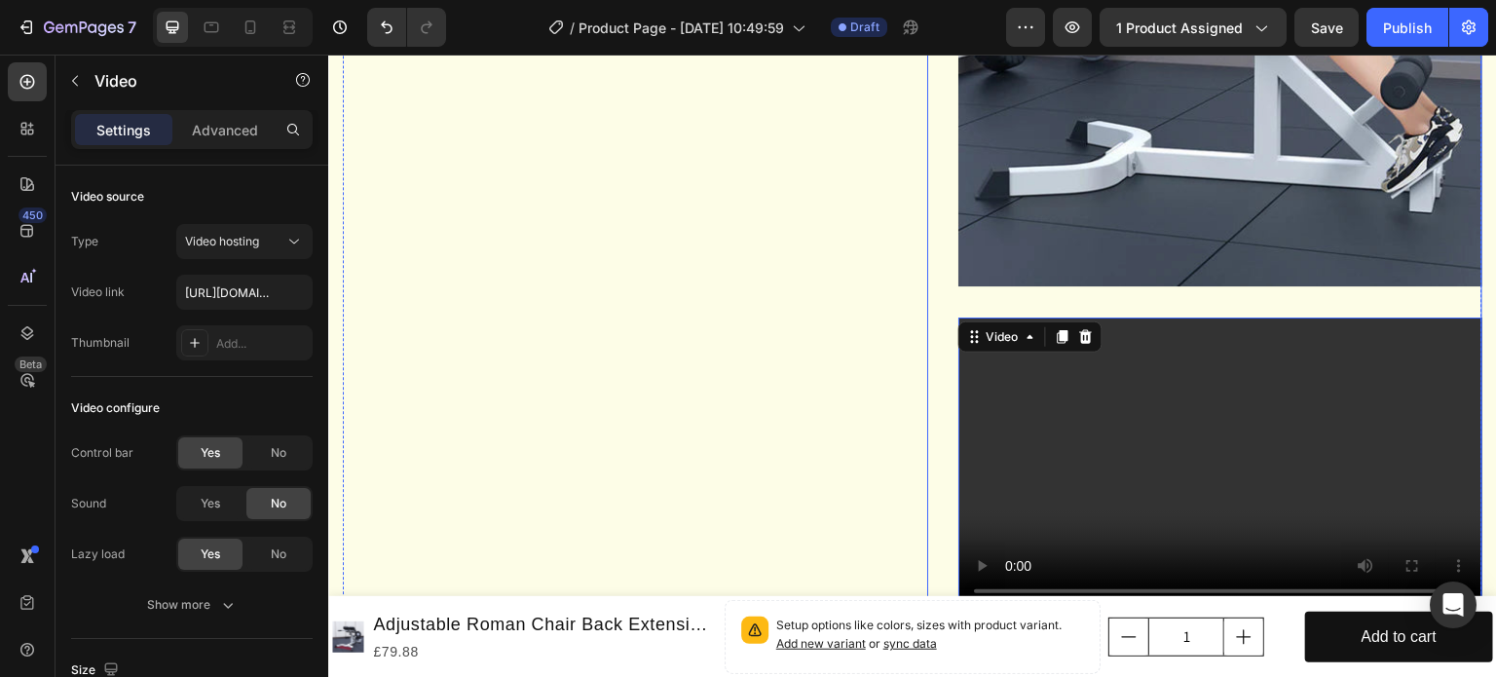
click at [997, 356] on div "Adjustable Roman Chair Back Extension Exercise Bench Back Training Supine Board…" at bounding box center [1220, 67] width 524 height 2322
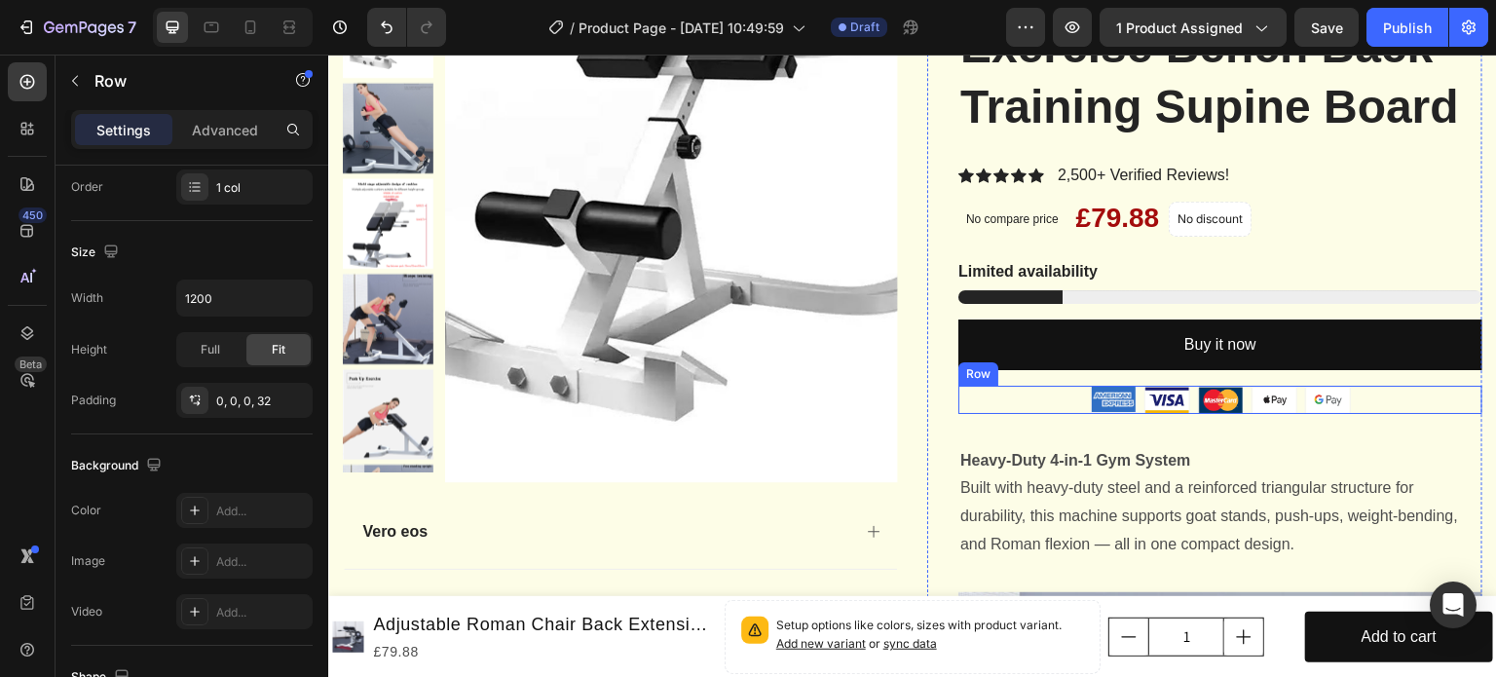
scroll to position [97, 0]
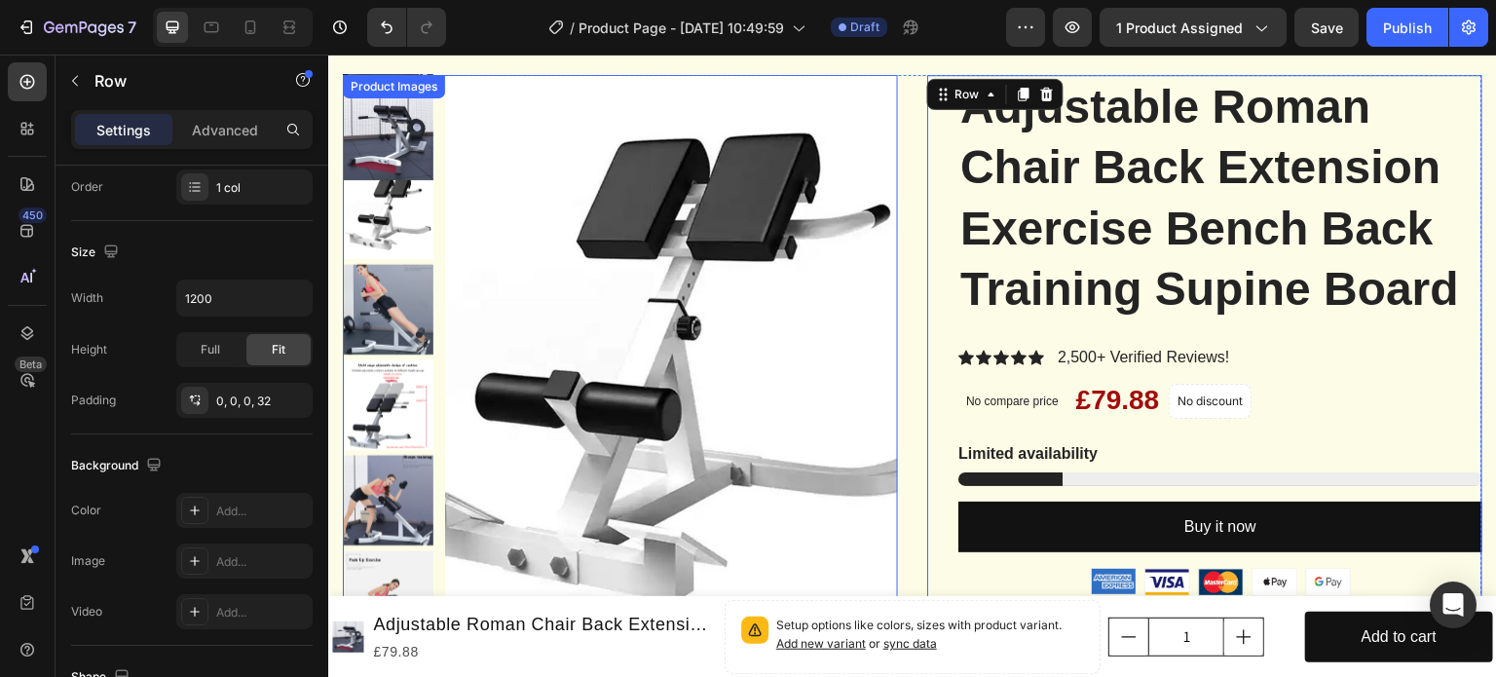
click at [872, 383] on img at bounding box center [671, 369] width 453 height 589
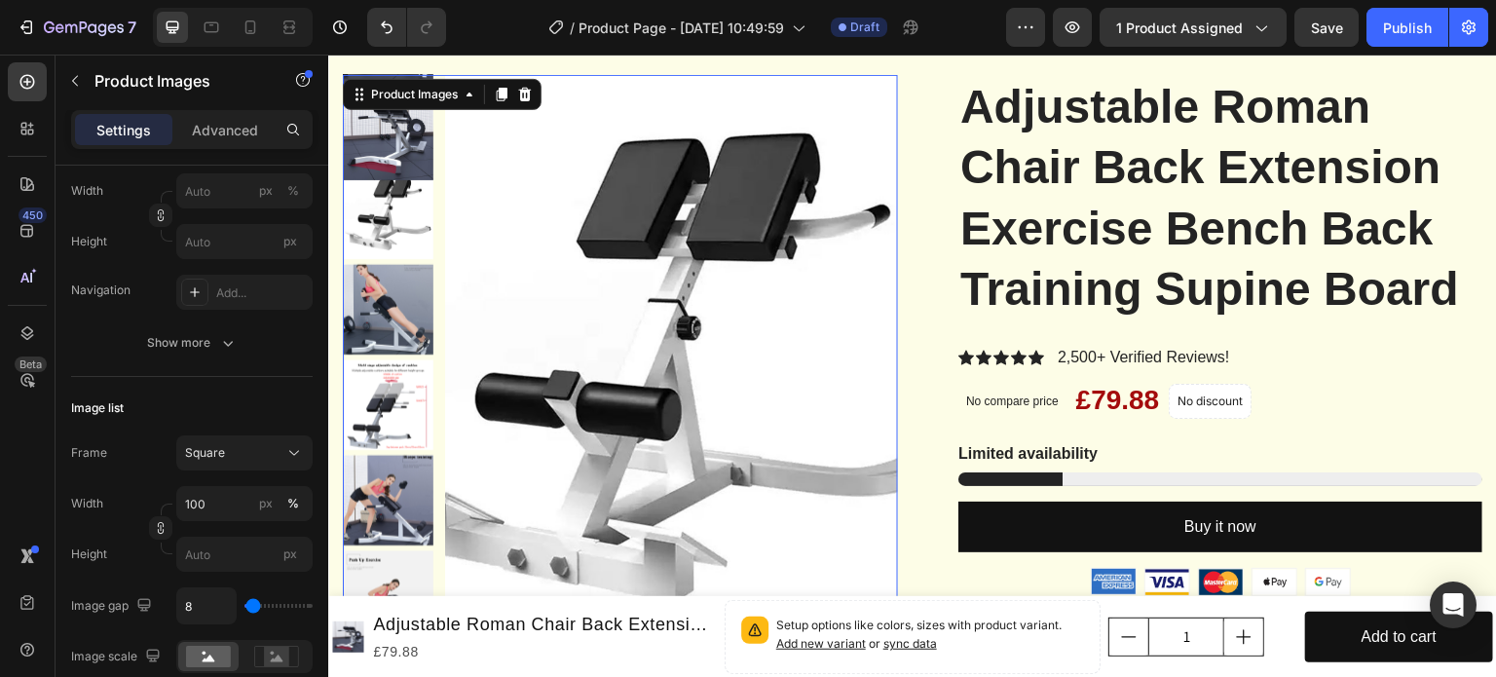
scroll to position [0, 0]
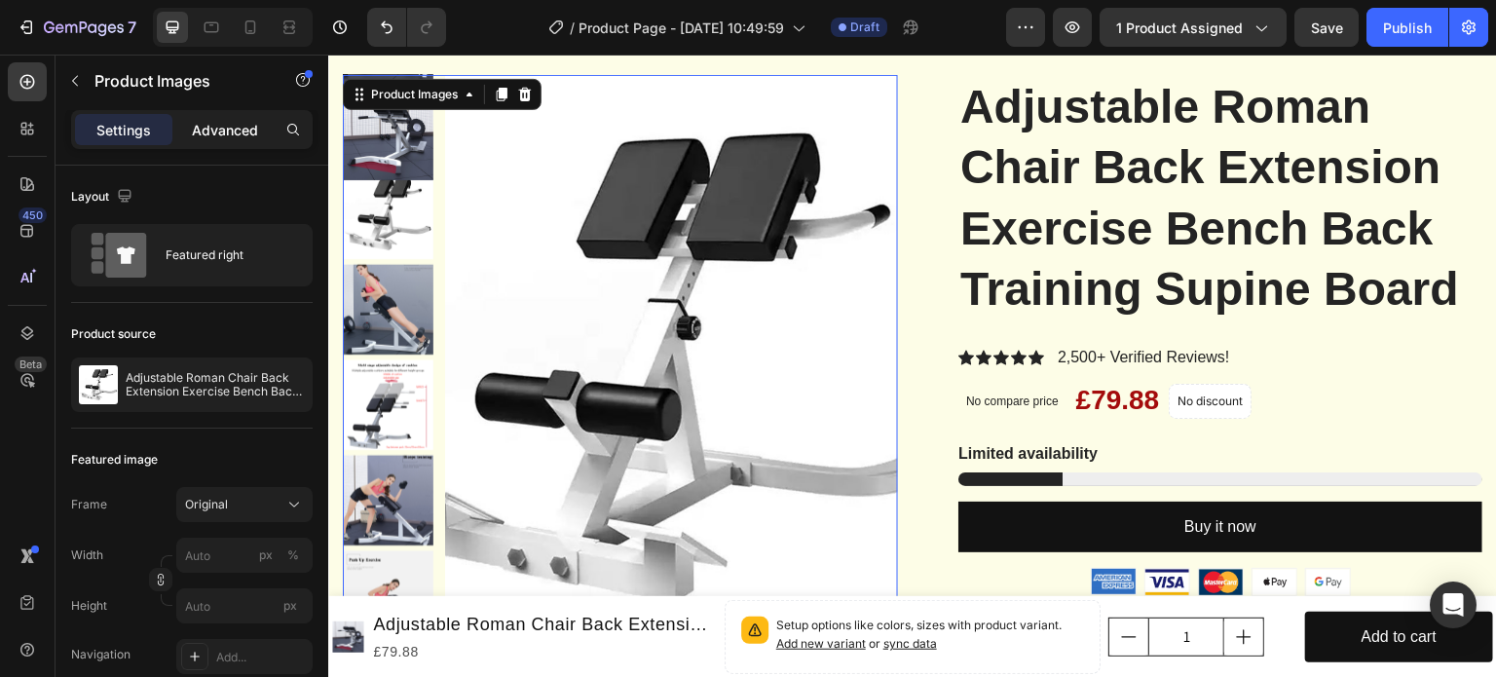
click at [196, 125] on p "Advanced" at bounding box center [225, 130] width 66 height 20
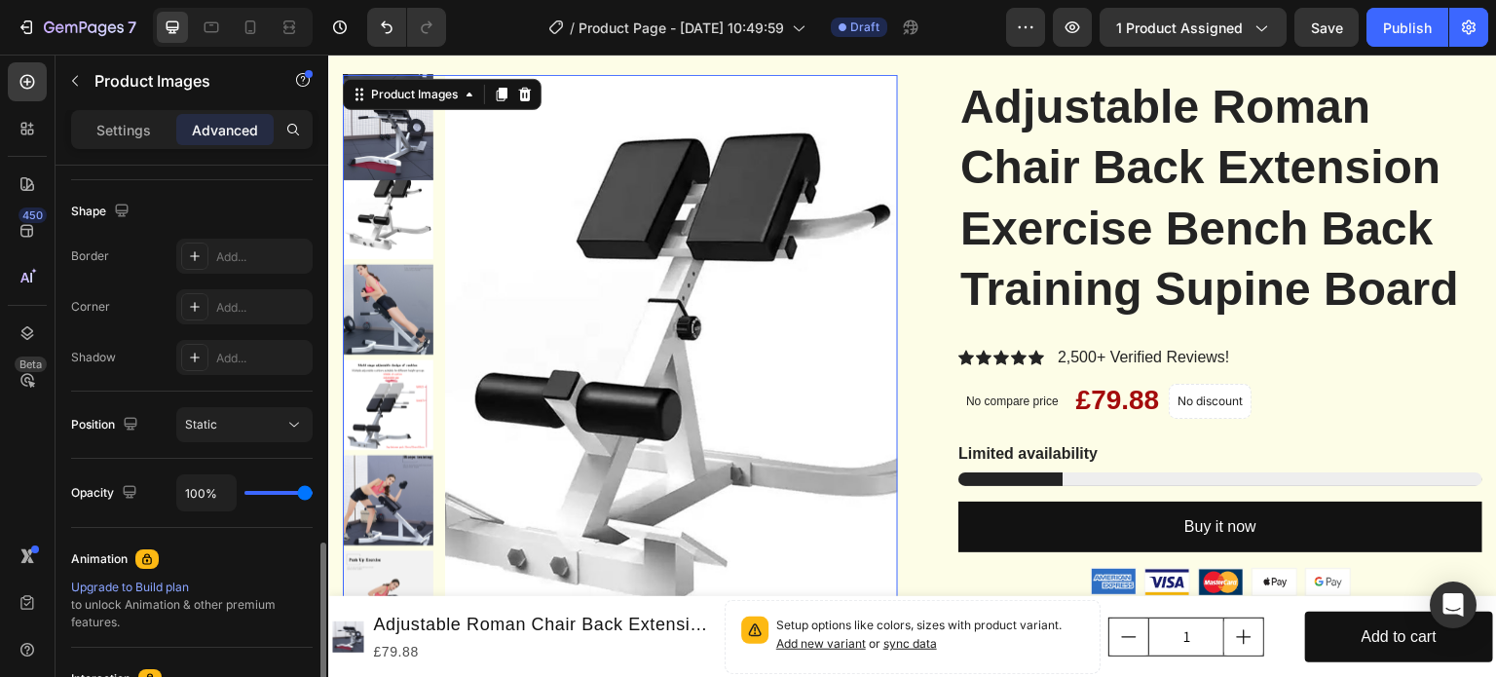
scroll to position [608, 0]
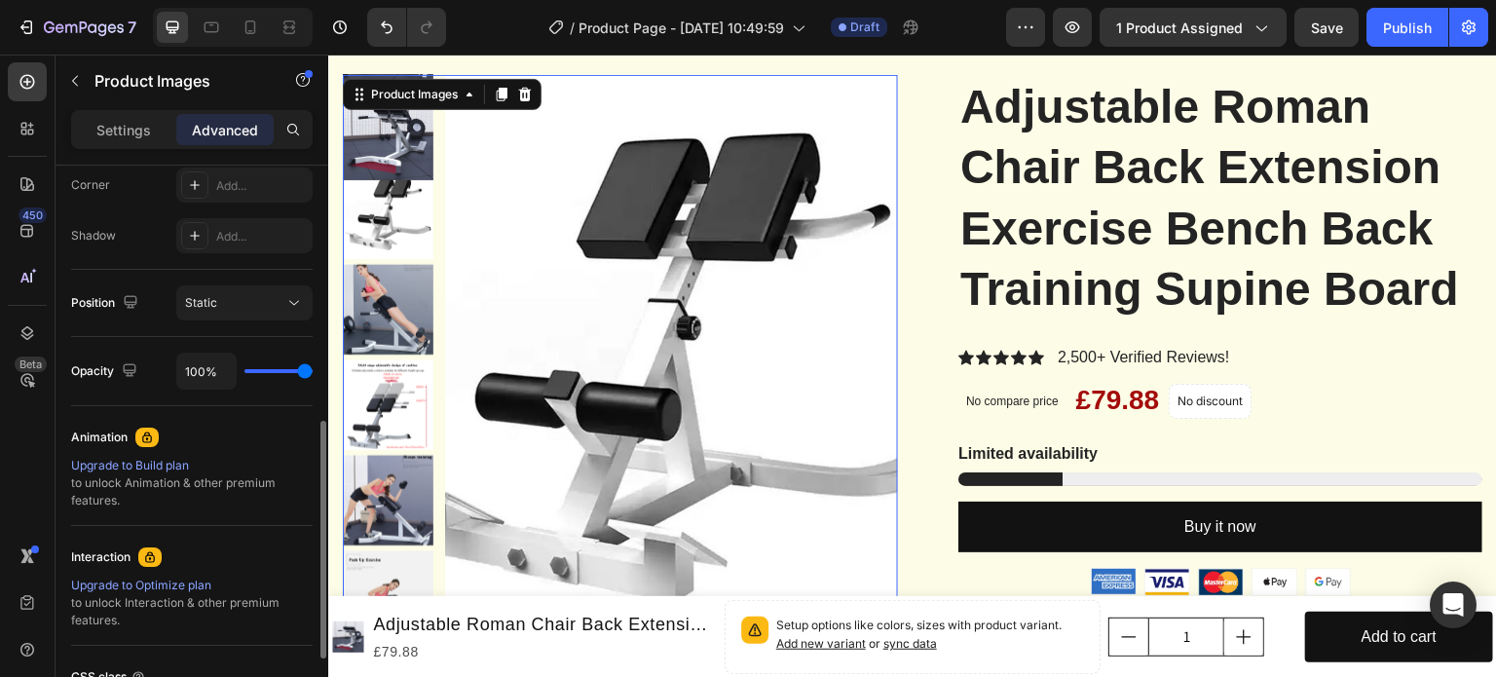
click at [175, 486] on div "Upgrade to Build plan to unlock Animation & other premium features." at bounding box center [192, 483] width 242 height 53
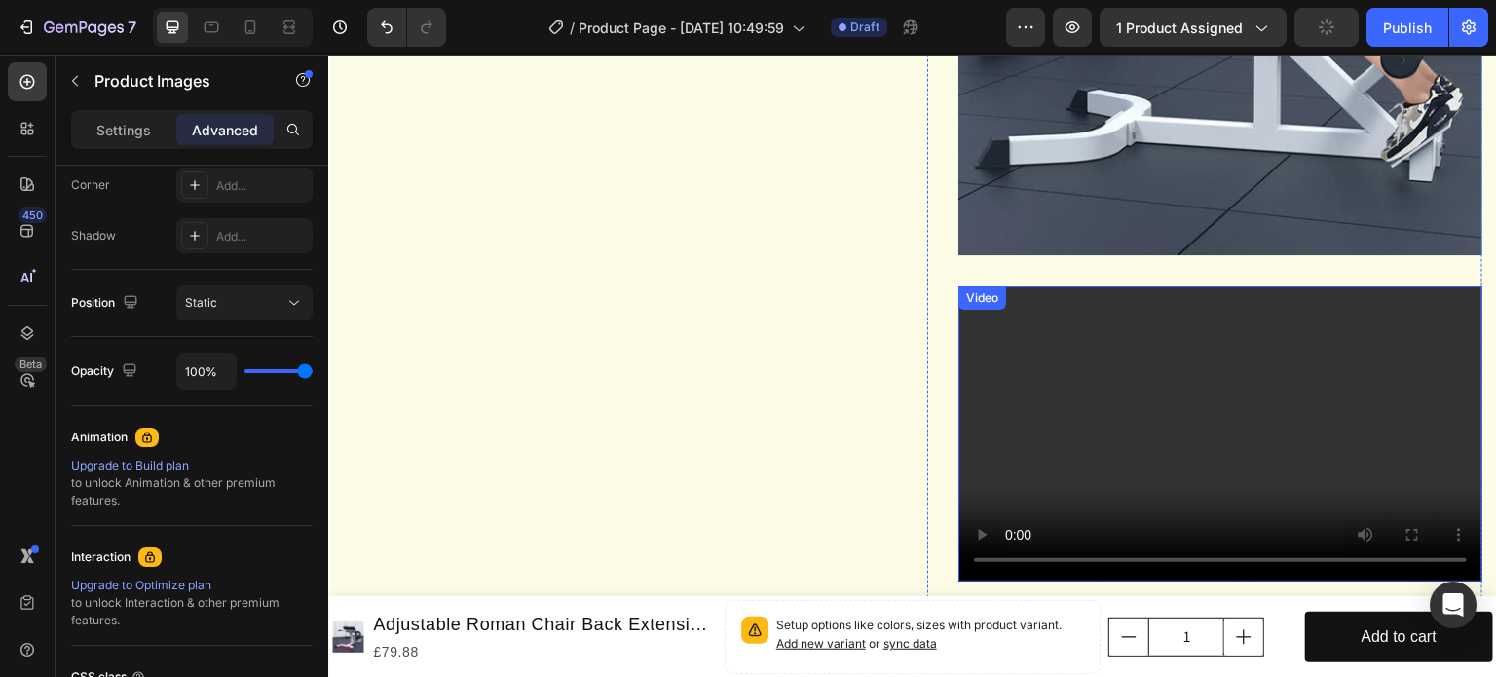
scroll to position [1266, 0]
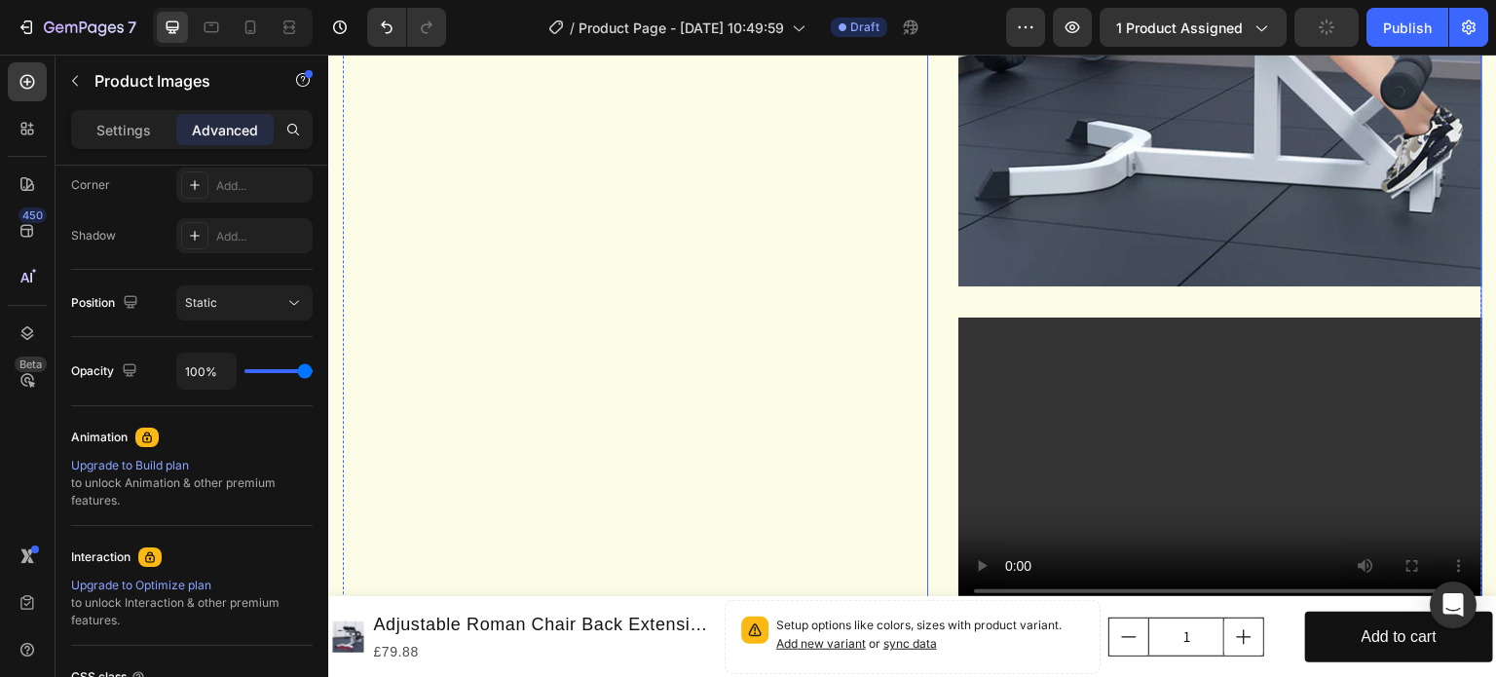
click at [987, 351] on div "Adjustable Roman Chair Back Extension Exercise Bench Back Training Supine Board…" at bounding box center [1220, 67] width 524 height 2322
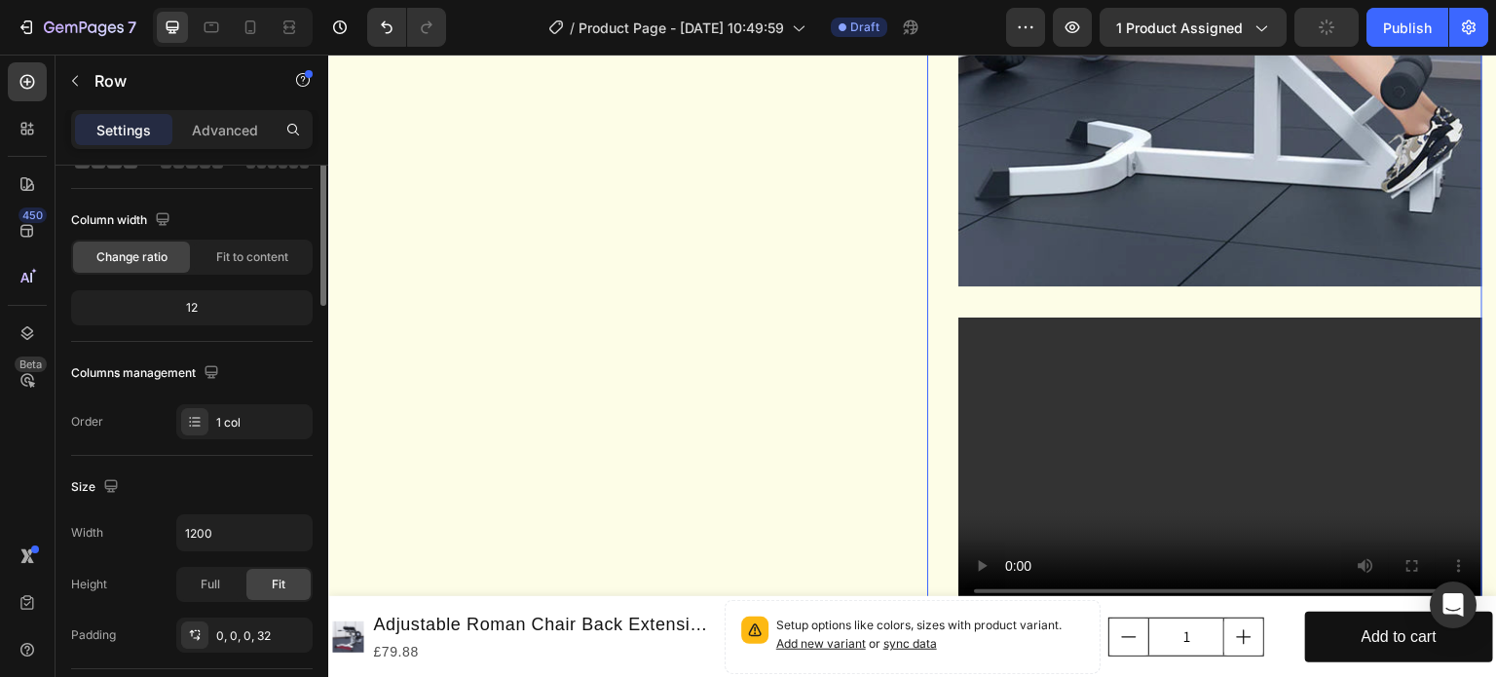
scroll to position [0, 0]
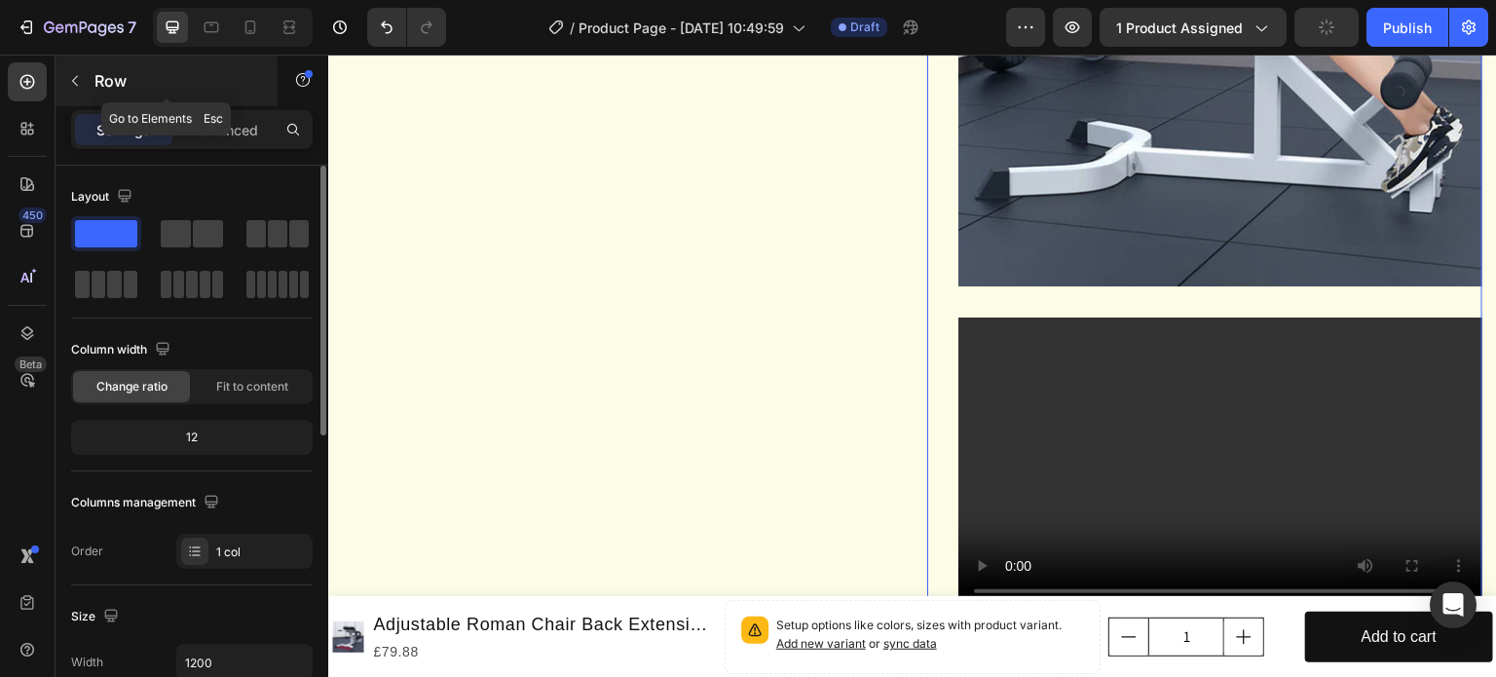
click at [74, 78] on icon "button" at bounding box center [75, 81] width 6 height 11
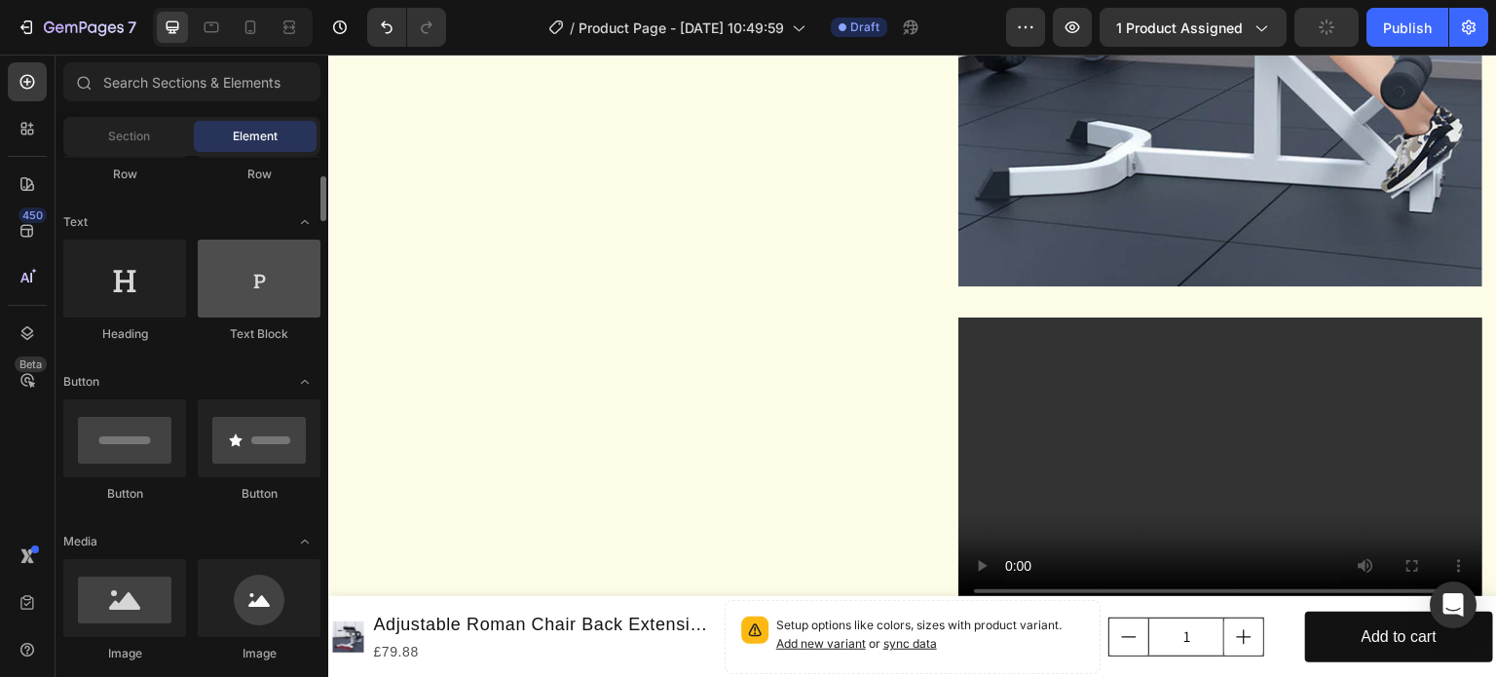
scroll to position [119, 0]
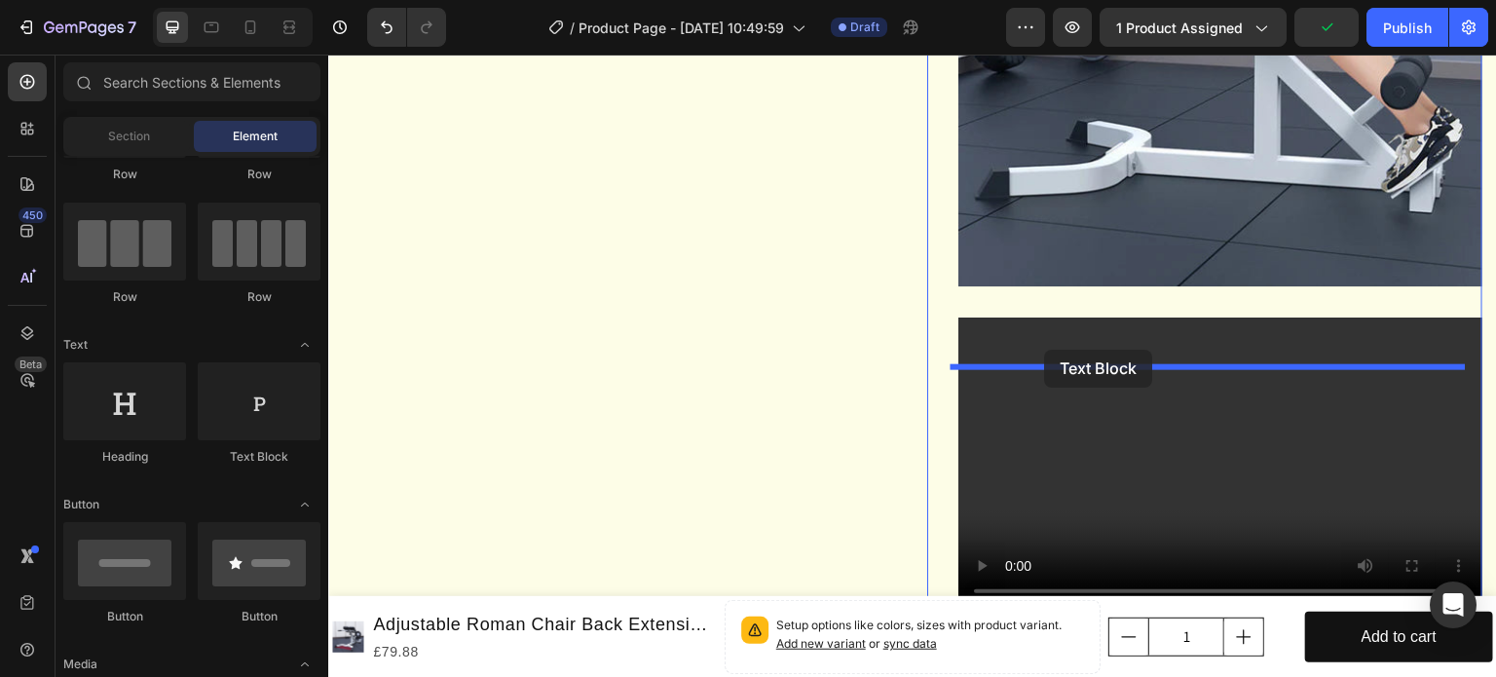
drag, startPoint x: 568, startPoint y: 393, endPoint x: 1044, endPoint y: 351, distance: 478.2
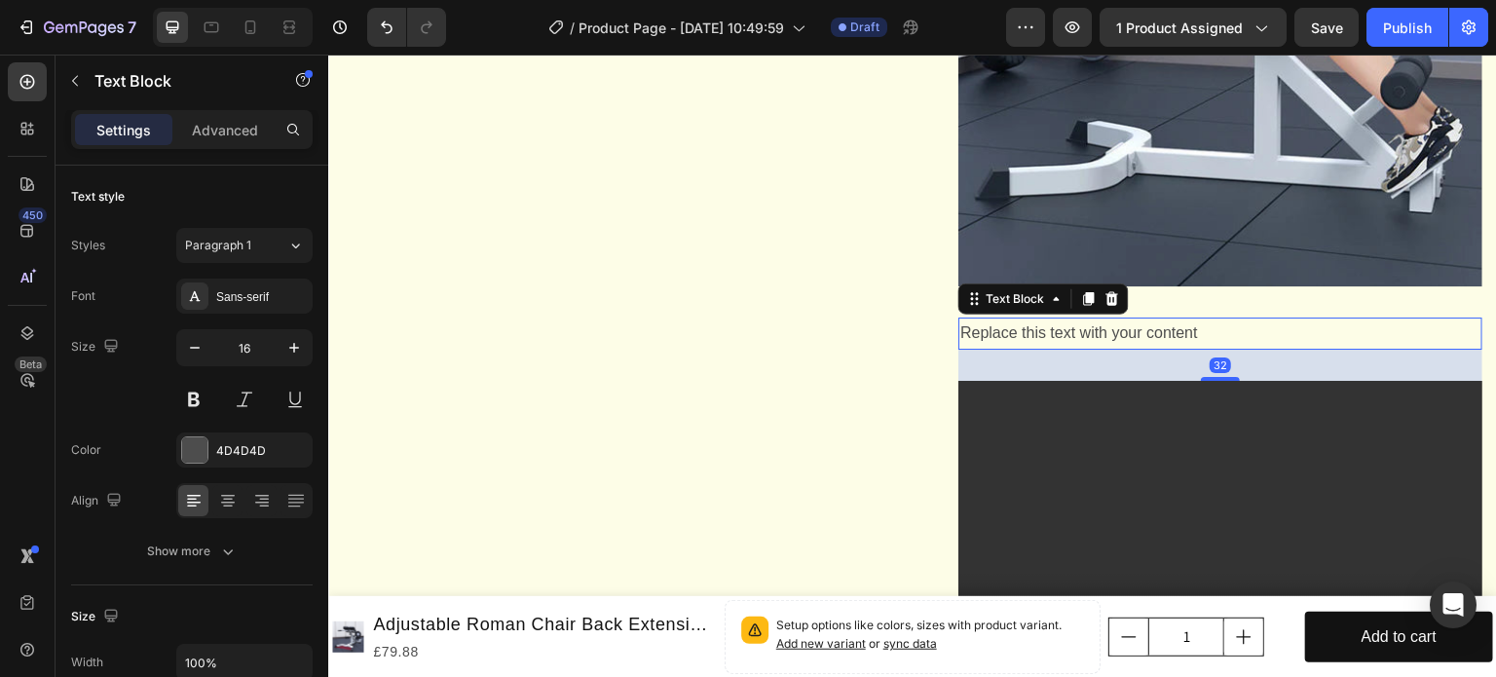
click at [1196, 350] on div "Replace this text with your content" at bounding box center [1220, 334] width 524 height 32
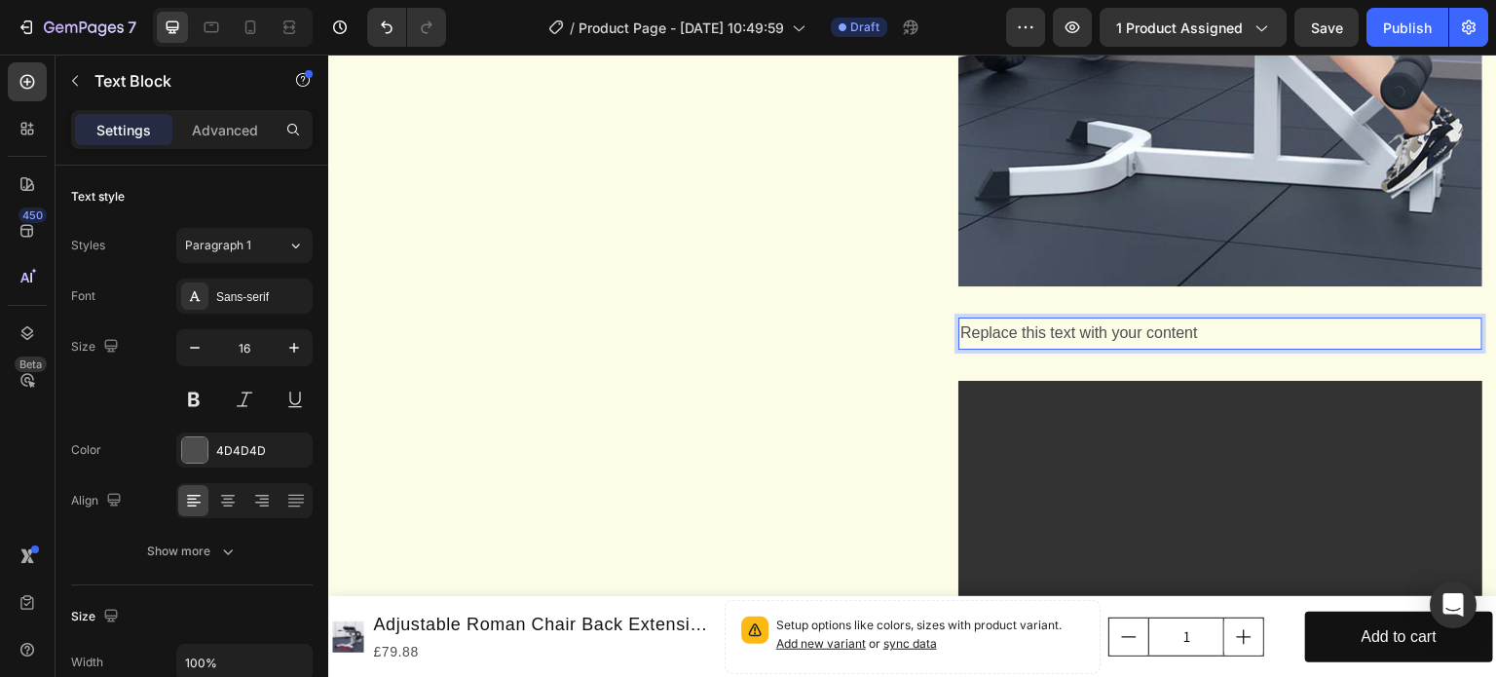
click at [1067, 348] on p "Replace this text with your content" at bounding box center [1220, 333] width 520 height 28
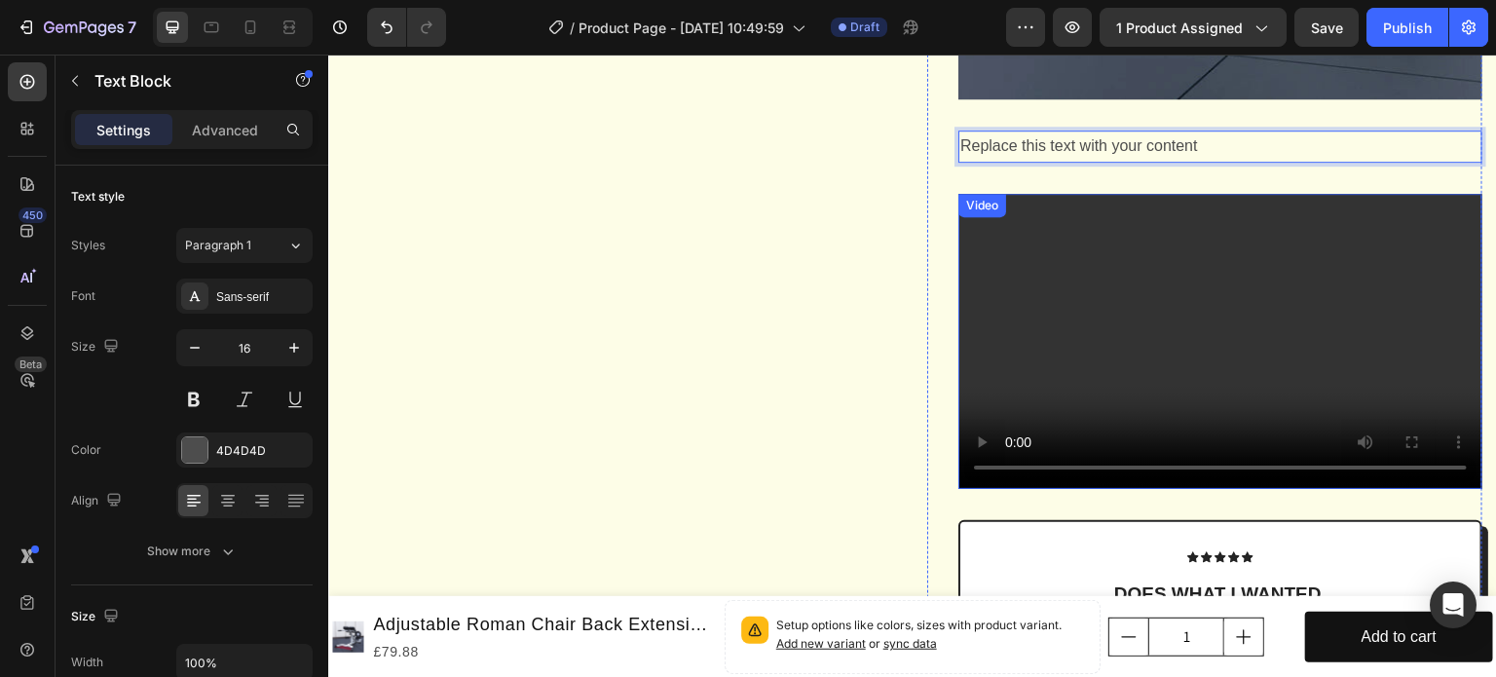
scroll to position [1558, 0]
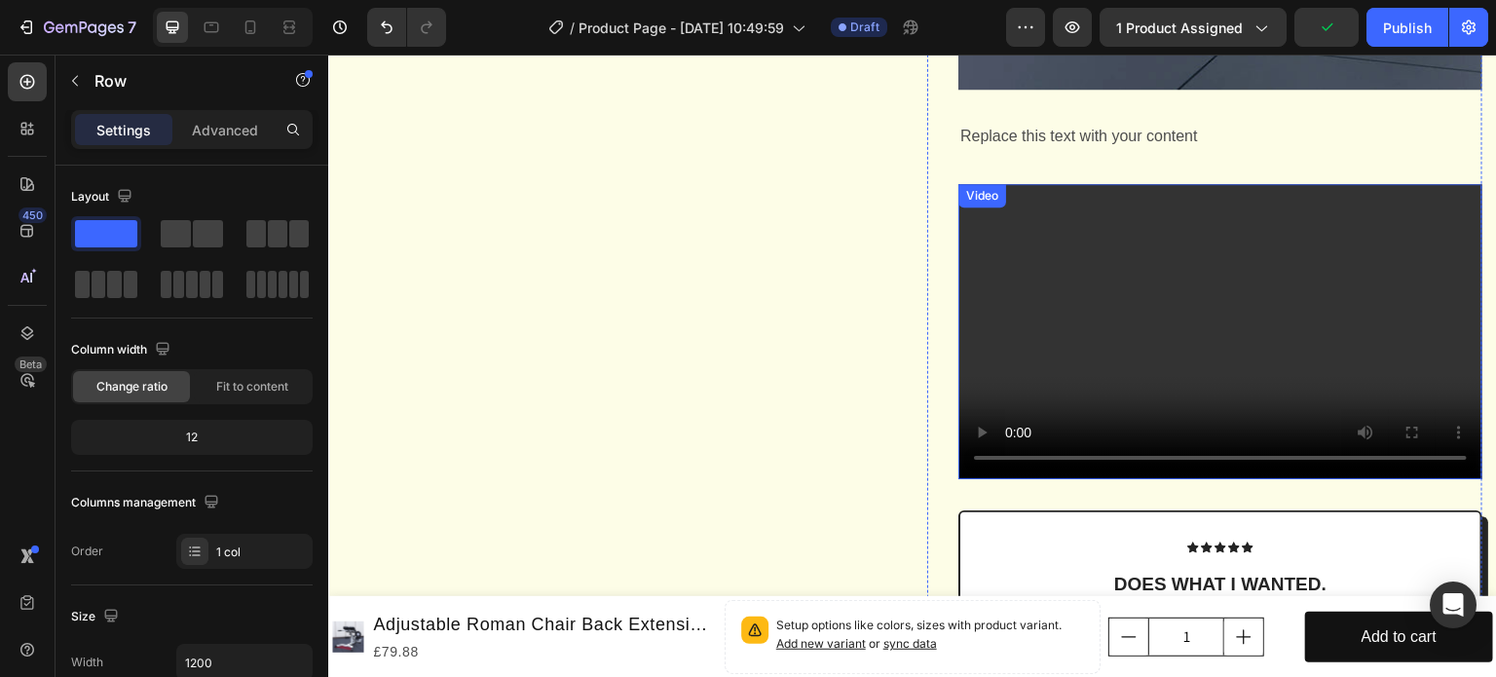
scroll to position [1364, 0]
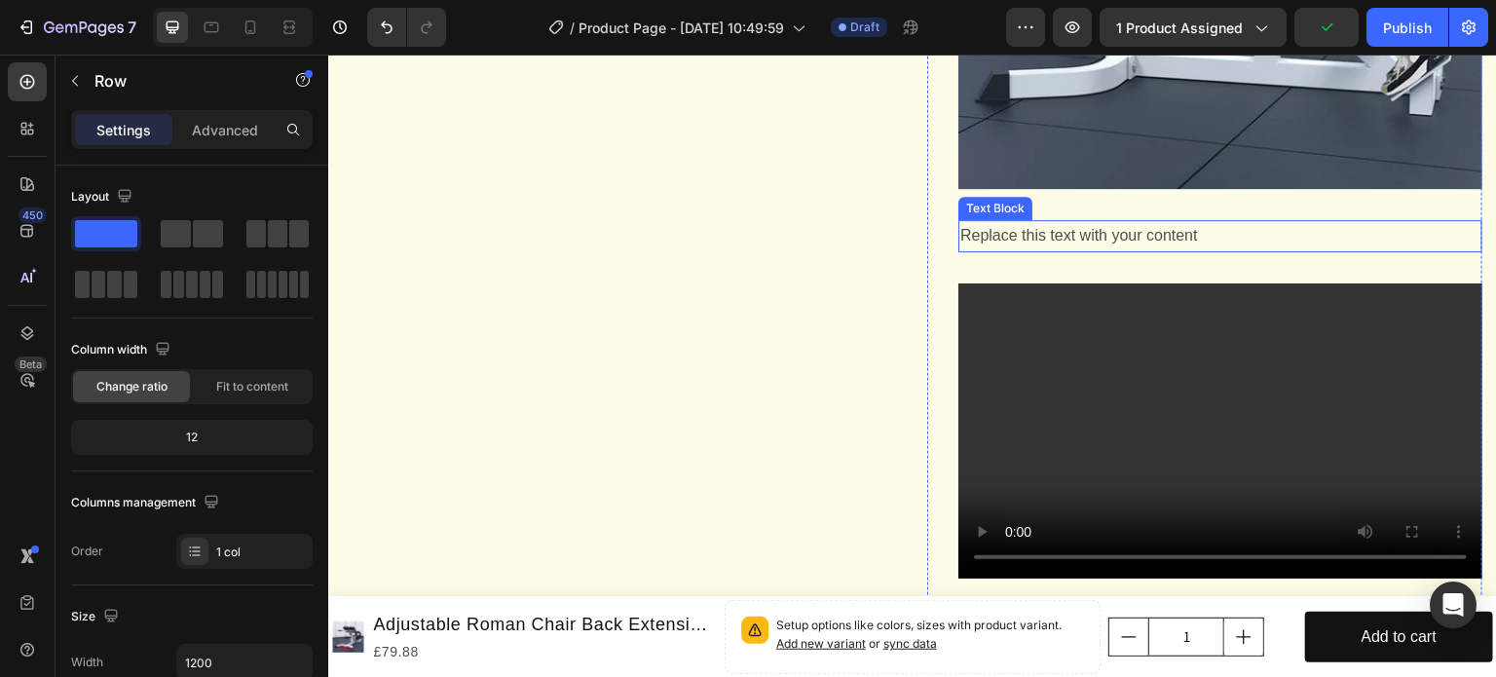
click at [1029, 250] on p "Replace this text with your content" at bounding box center [1220, 236] width 520 height 28
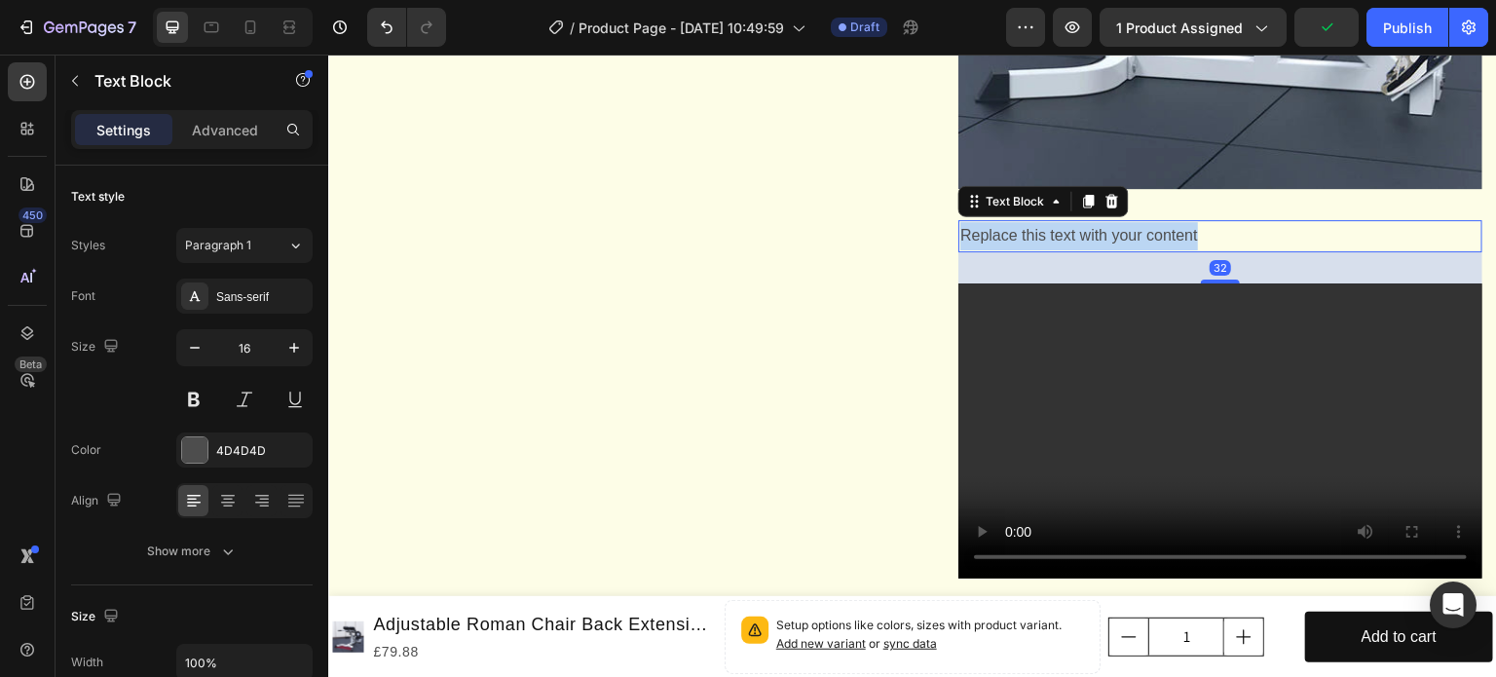
click at [1029, 250] on p "Replace this text with your content" at bounding box center [1220, 236] width 520 height 28
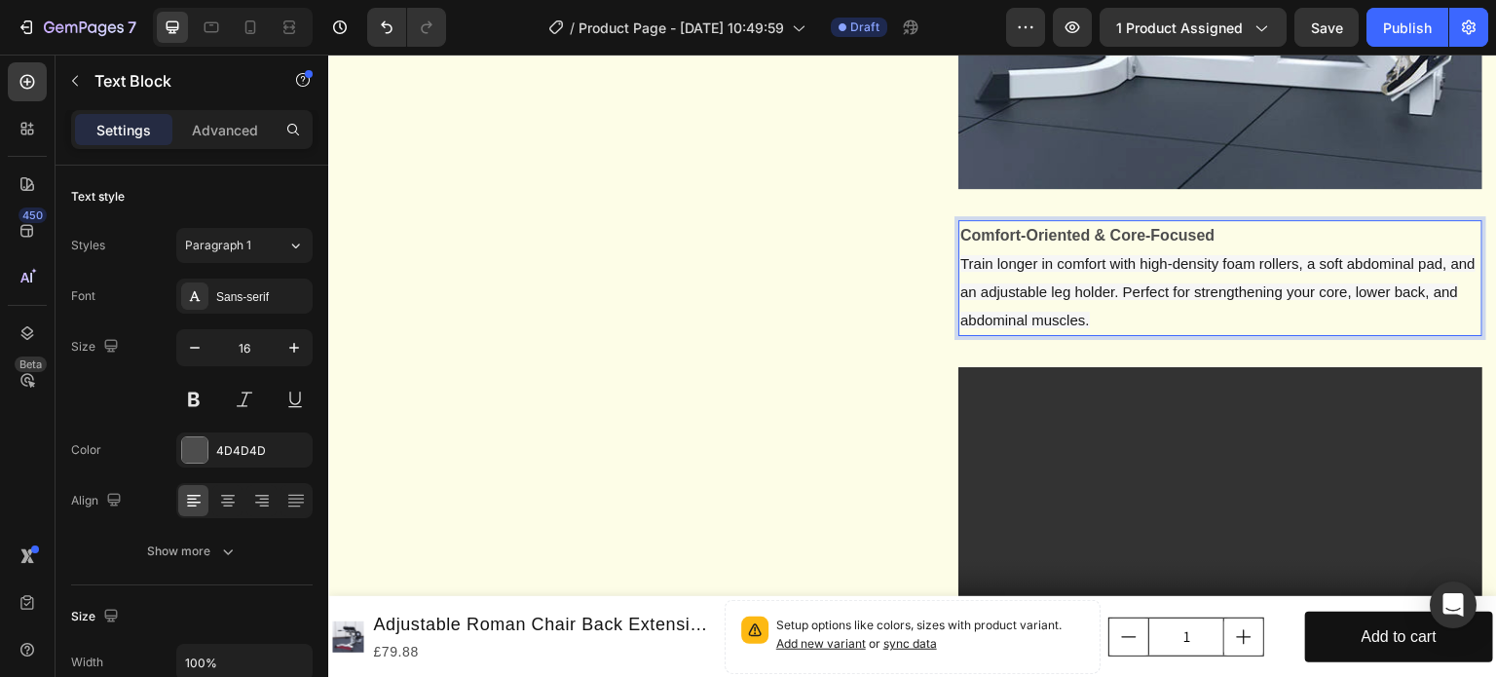
click at [1243, 328] on span "Train longer in comfort with high-density foam rollers, a soft abdominal pad, a…" at bounding box center [1217, 291] width 515 height 73
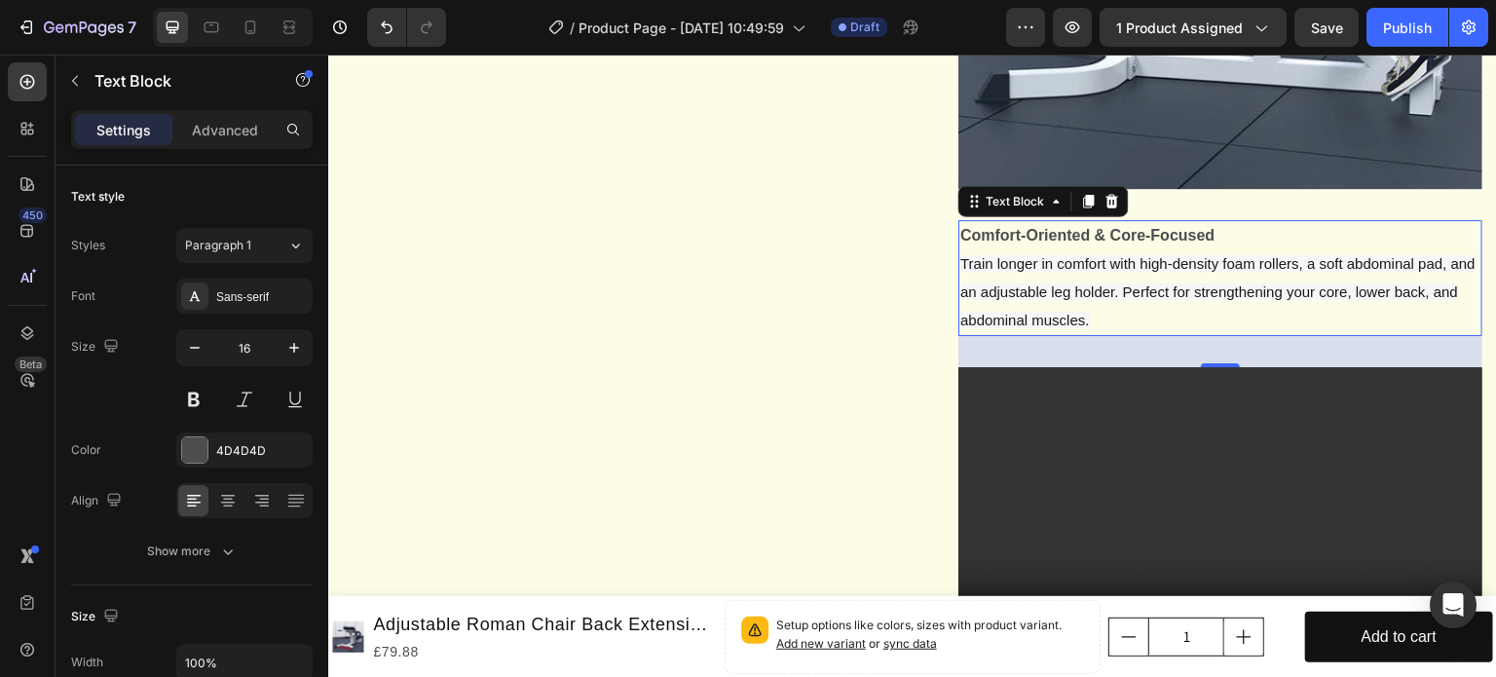
click at [1133, 304] on p "Comfort-Oriented & Core-Focused ​ Train longer in comfort with high-density foa…" at bounding box center [1220, 278] width 520 height 112
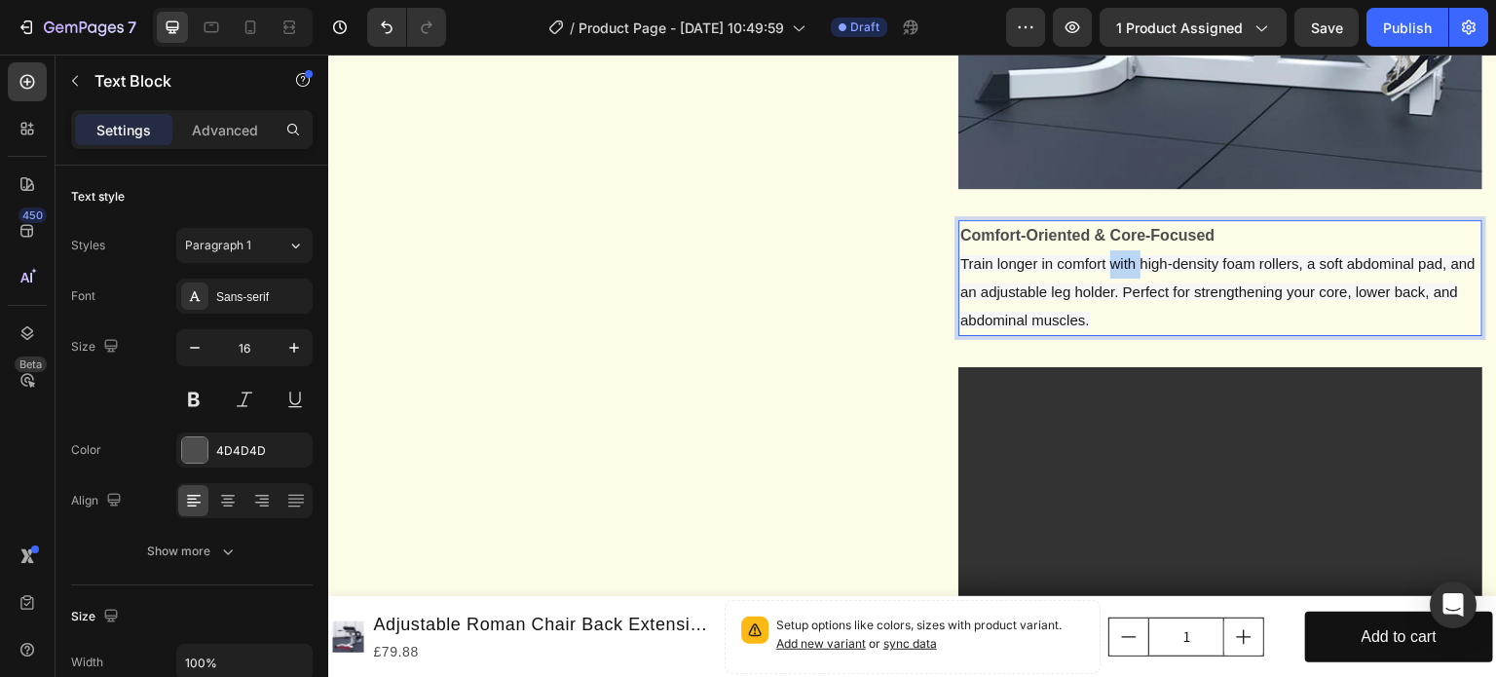
click at [1133, 304] on p "Comfort-Oriented & Core-Focused ​ Train longer in comfort with high-density foa…" at bounding box center [1220, 278] width 520 height 112
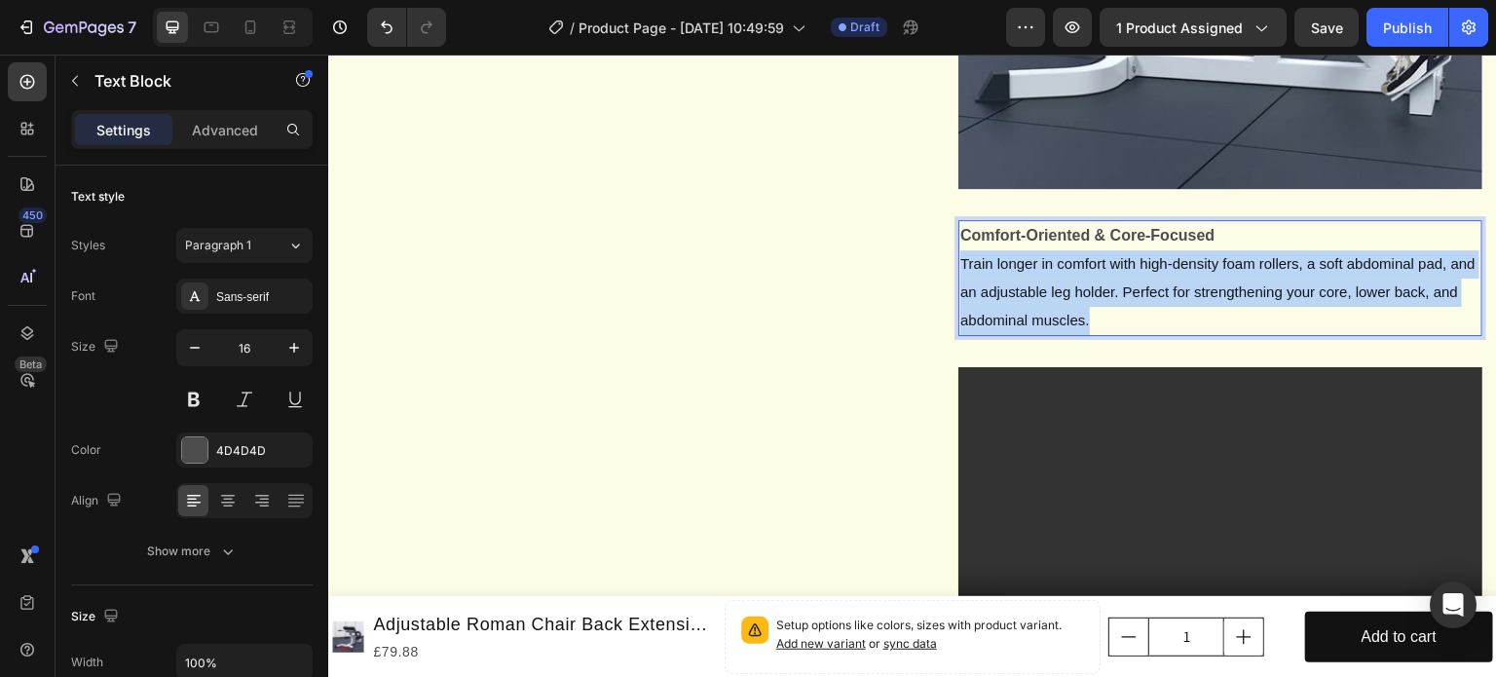
click at [1133, 304] on p "Comfort-Oriented & Core-Focused ​ Train longer in comfort with high-density foa…" at bounding box center [1220, 278] width 520 height 112
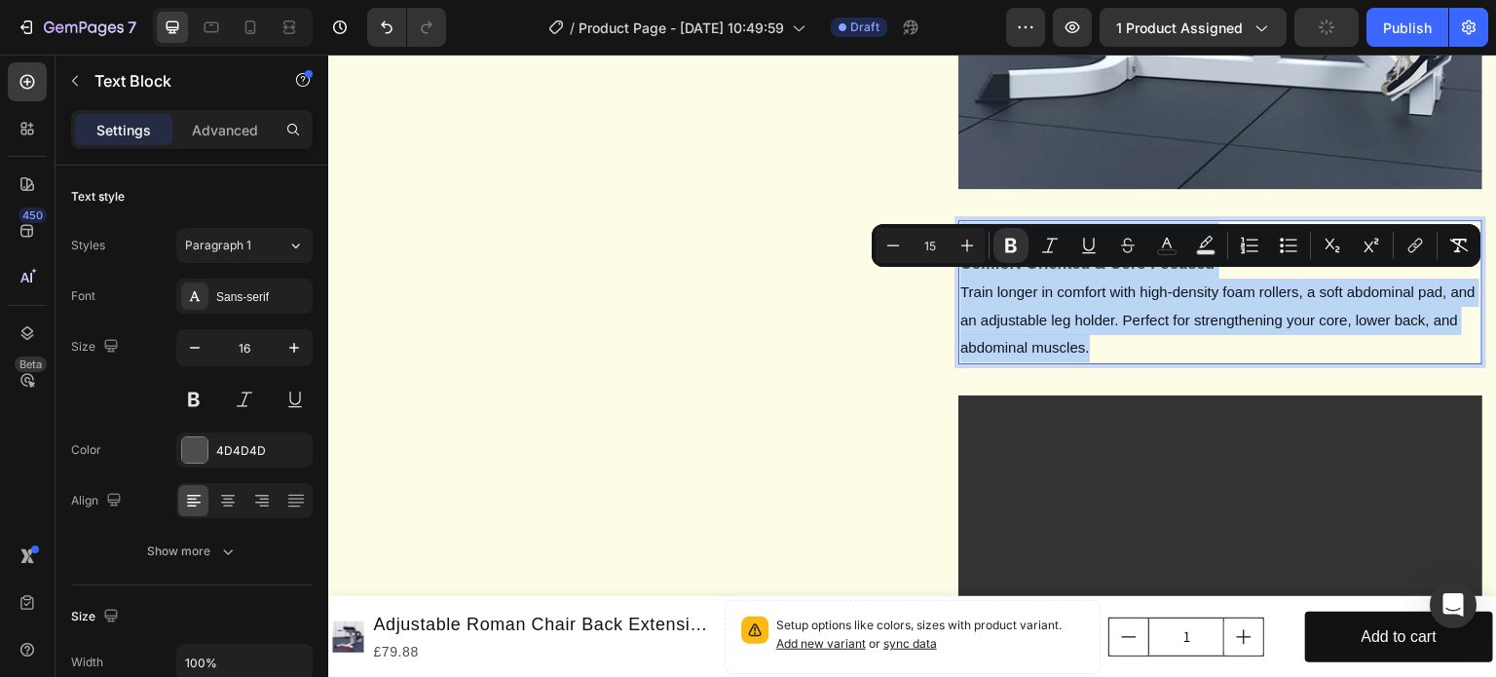
drag, startPoint x: 1224, startPoint y: 398, endPoint x: 956, endPoint y: 271, distance: 296.7
click at [960, 271] on p "Comfort-Oriented & Core-Focused ​ Comfort-Oriented & Core-Focused ​ Train longe…" at bounding box center [1220, 292] width 520 height 140
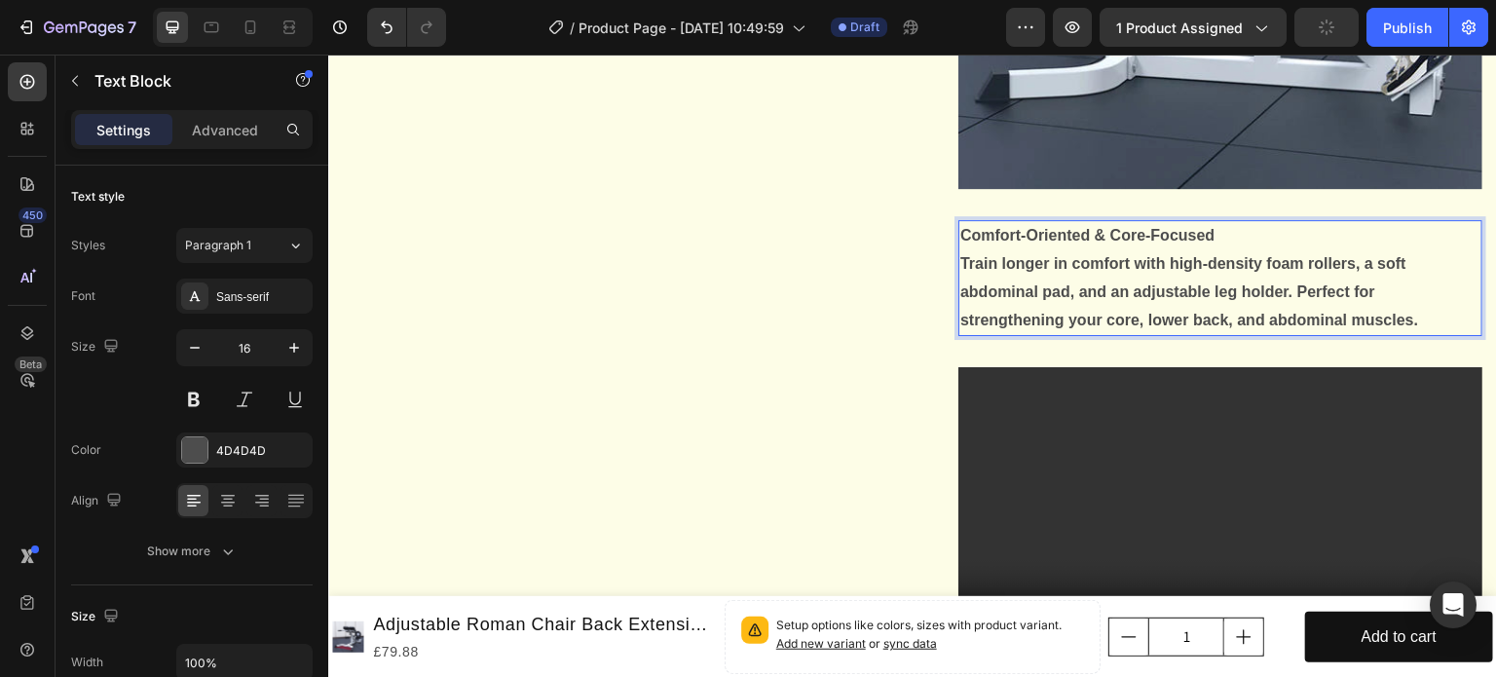
click at [981, 328] on strong "Train longer in comfort with high-density foam rollers, a soft abdominal pad, a…" at bounding box center [1189, 291] width 458 height 73
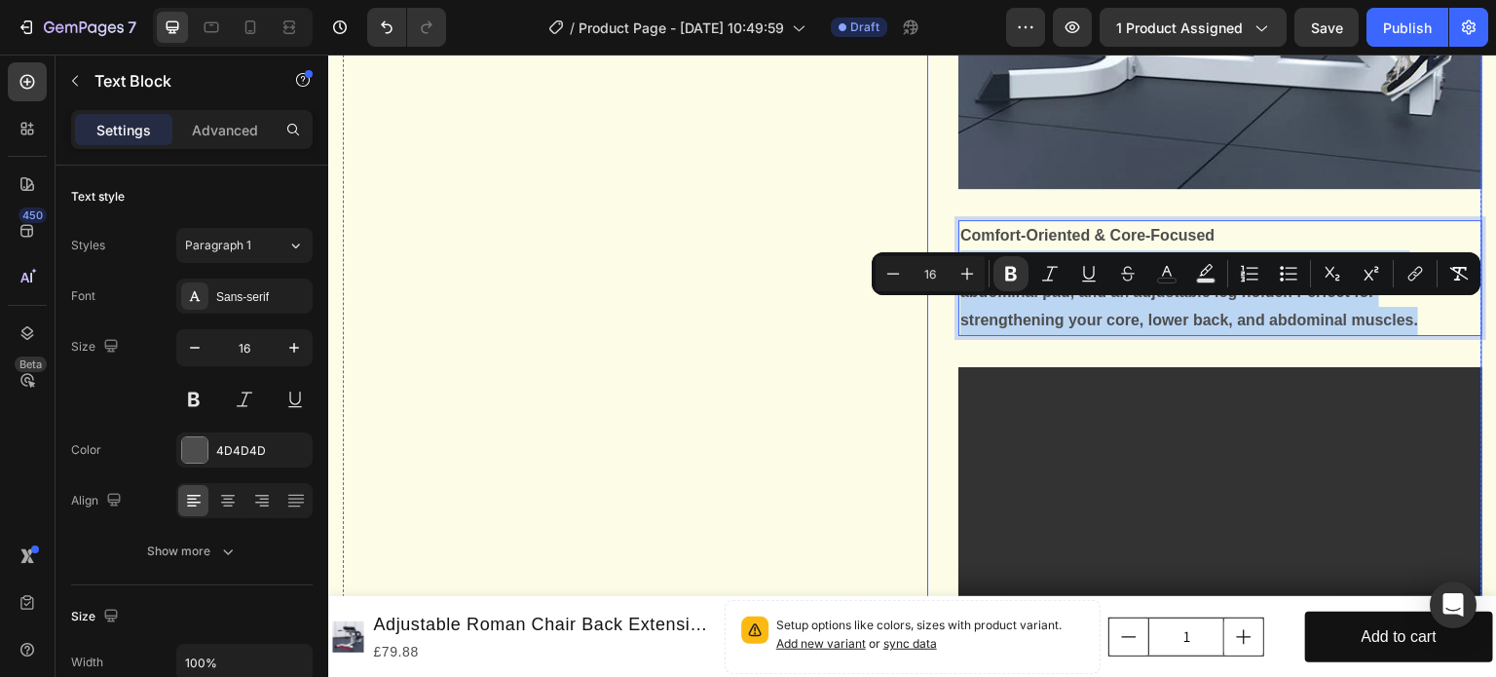
drag, startPoint x: 954, startPoint y: 309, endPoint x: 1242, endPoint y: 355, distance: 290.9
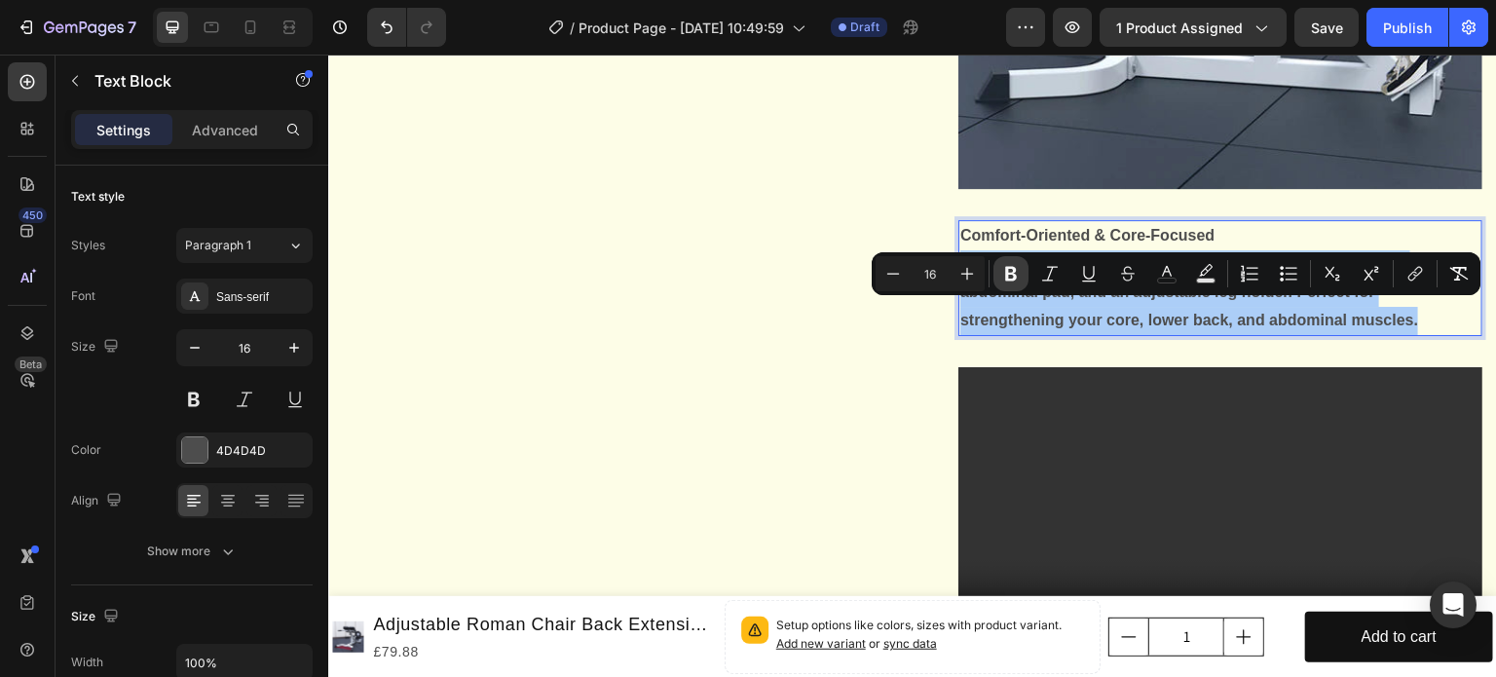
click at [1007, 268] on icon "Editor contextual toolbar" at bounding box center [1011, 274] width 12 height 15
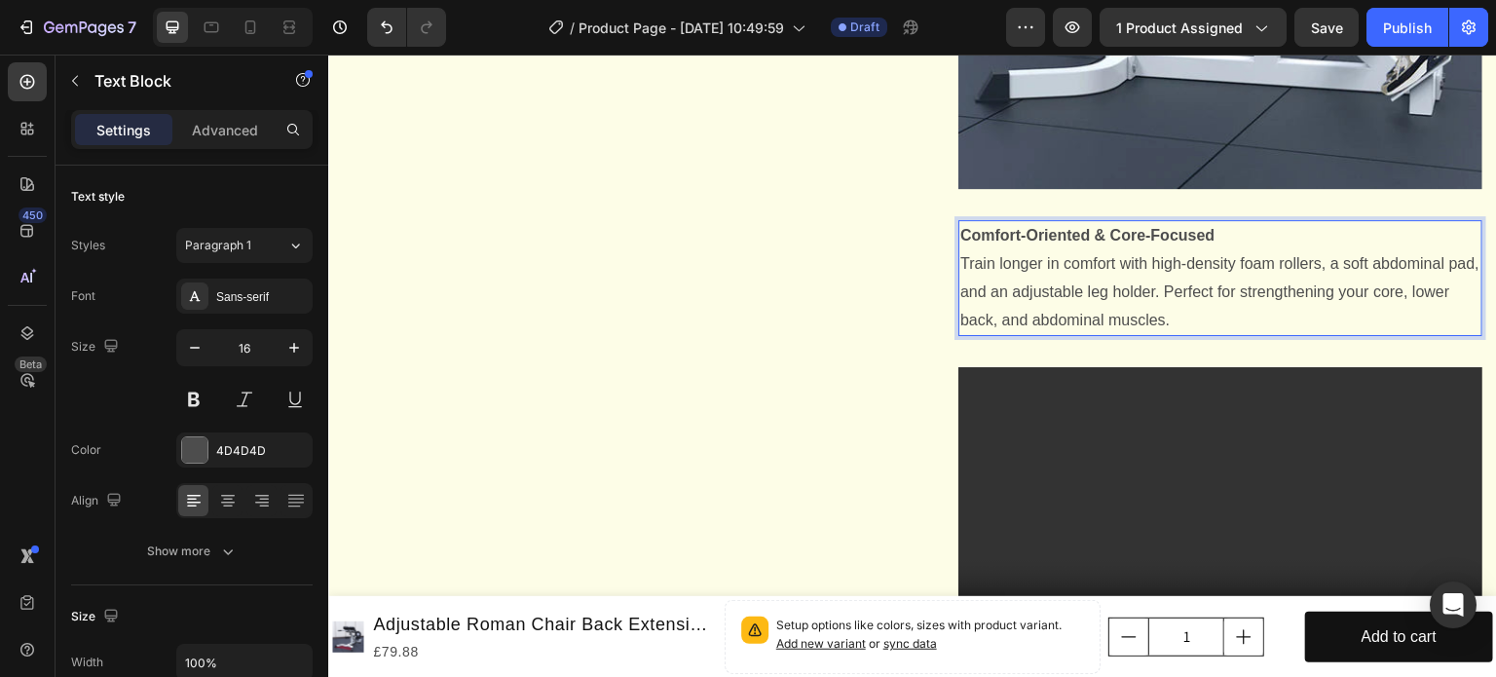
click at [1136, 334] on p "Comfort-Oriented & Core-Focused​ Train longer in comfort with high-density foam…" at bounding box center [1220, 278] width 520 height 112
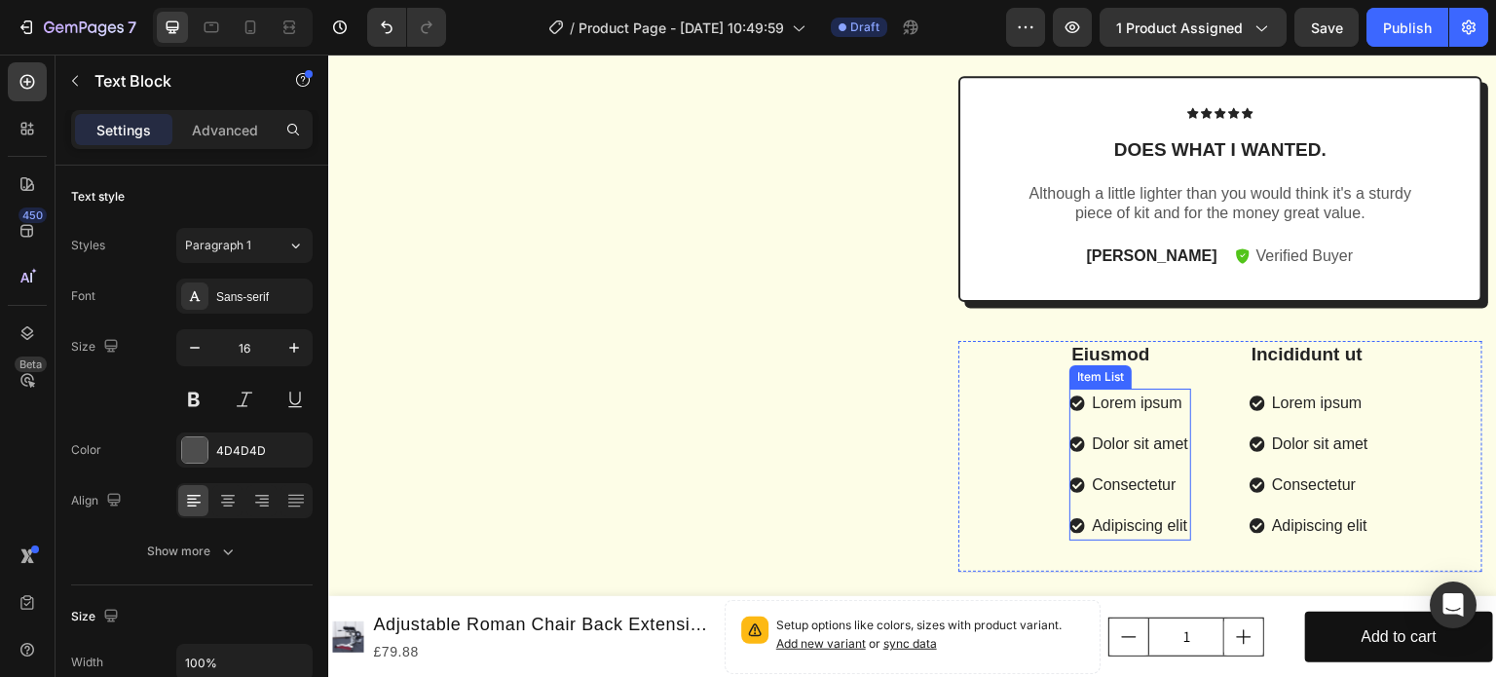
scroll to position [2084, 0]
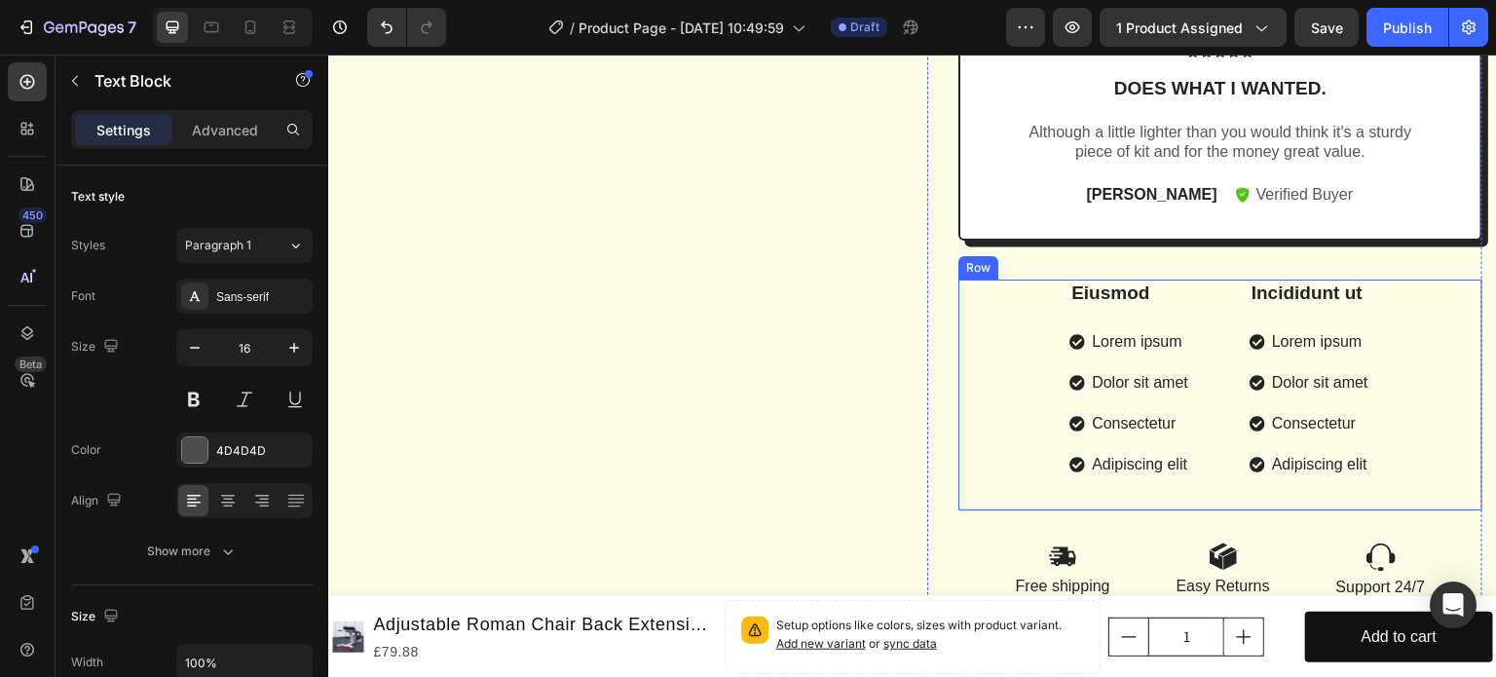
click at [1072, 318] on div "Eiusmod Text Block Lorem ipsum Dolor sit amet Consectetur Adipiscing elit Item …" at bounding box center [1130, 380] width 122 height 200
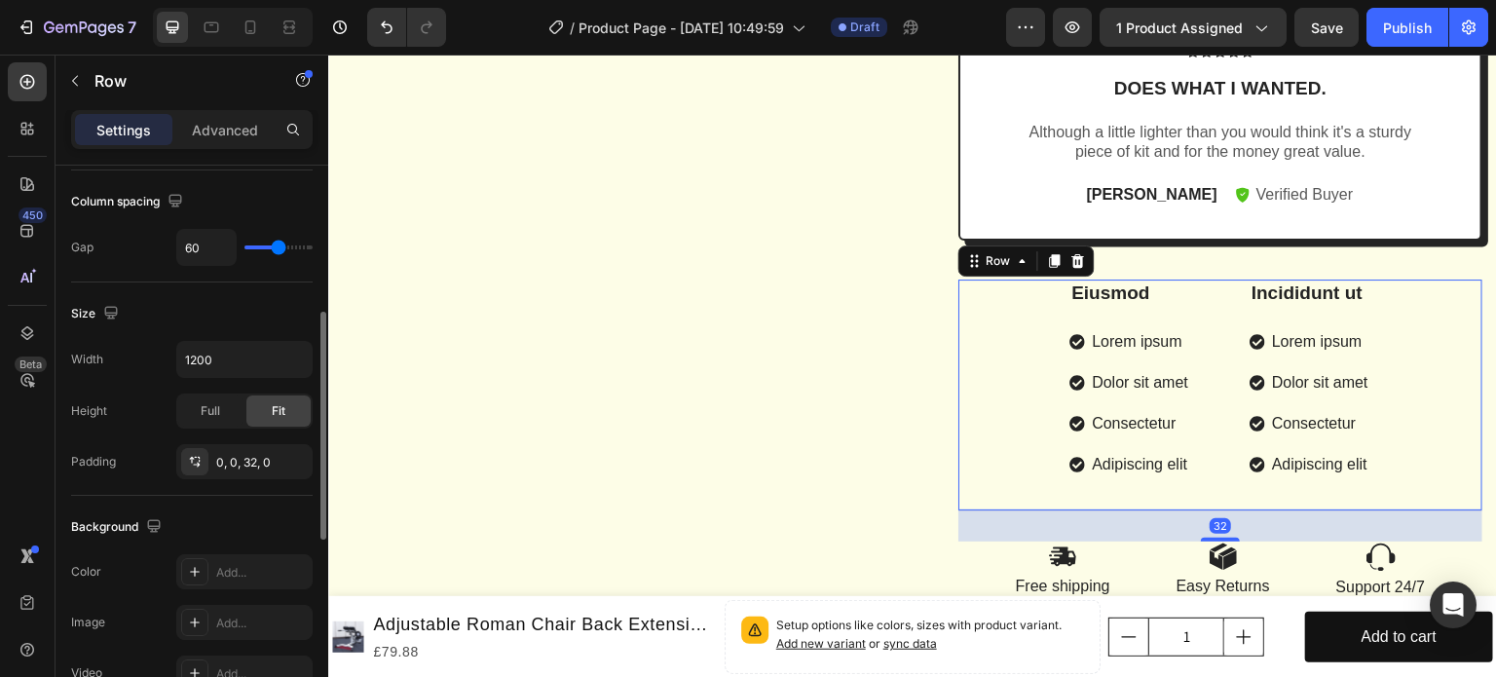
scroll to position [841, 0]
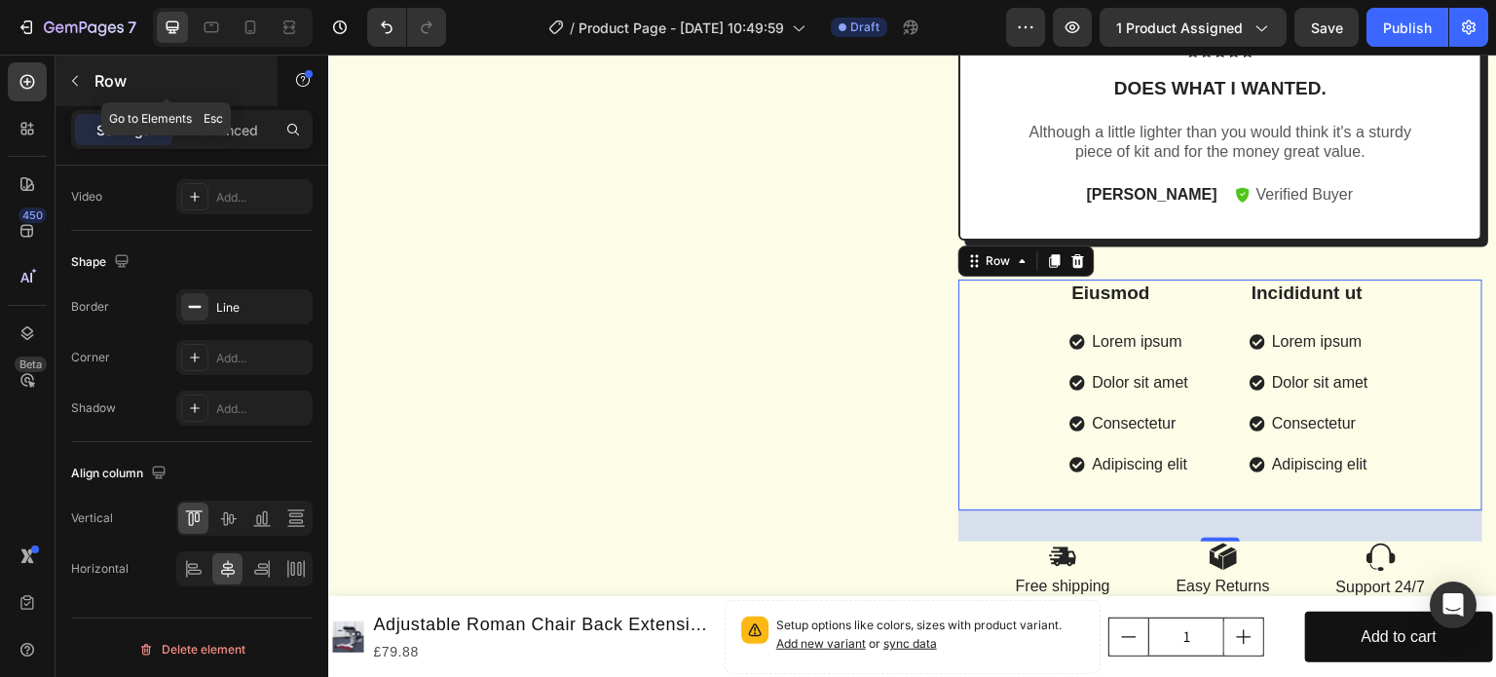
click at [78, 83] on icon "button" at bounding box center [75, 81] width 16 height 16
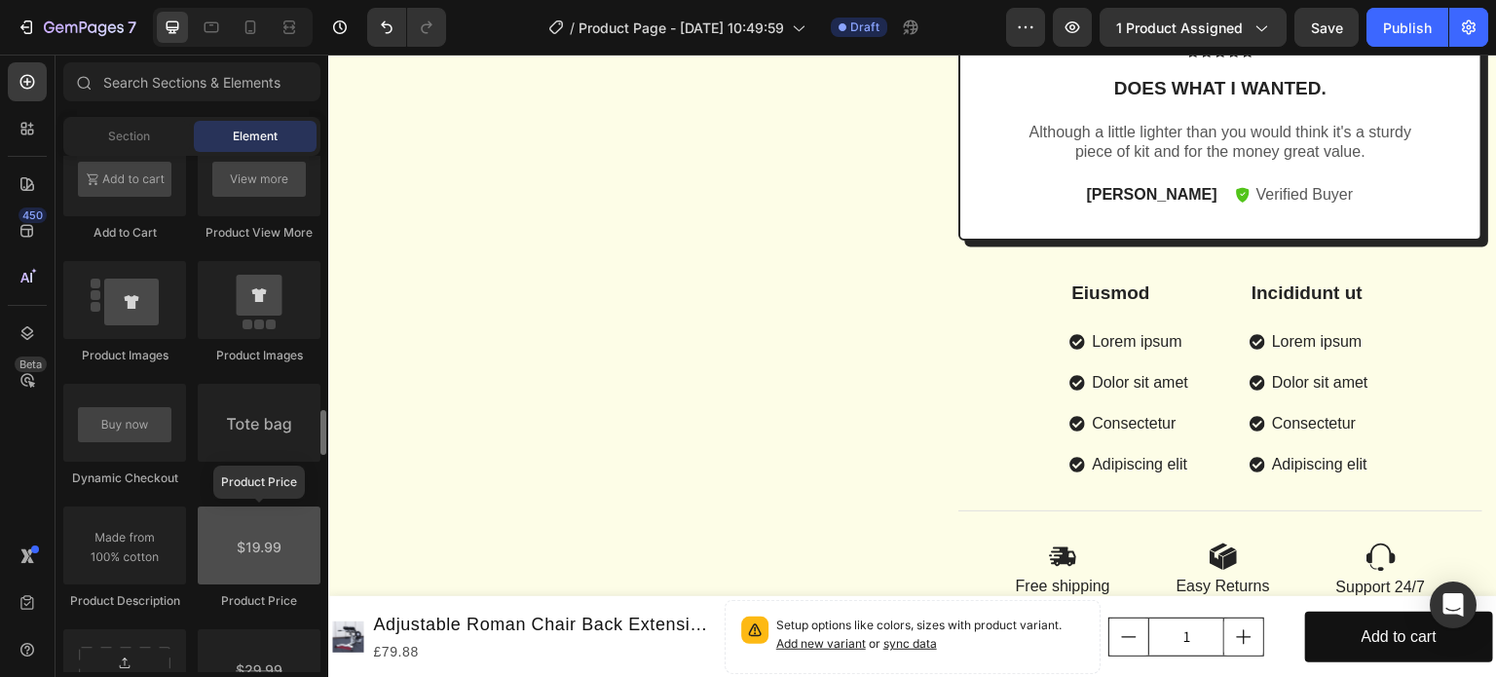
scroll to position [3158, 0]
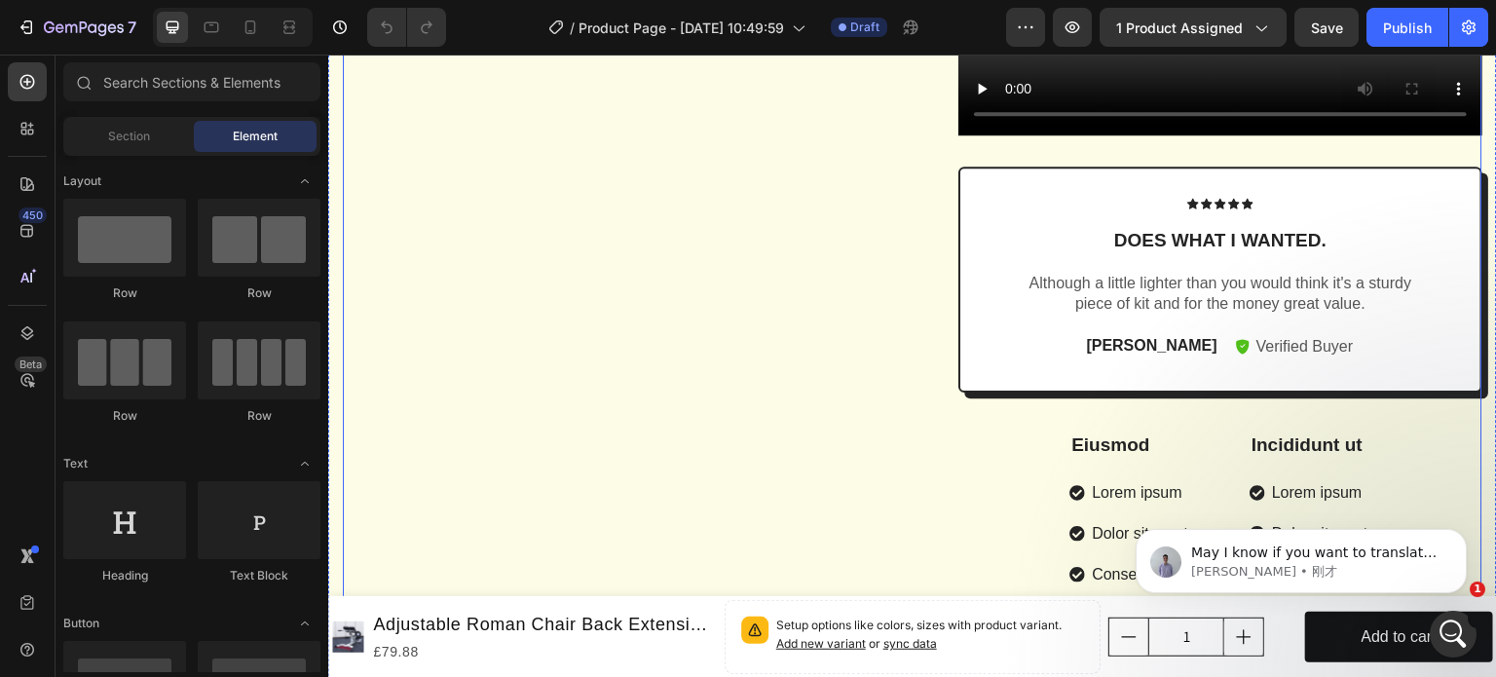
scroll to position [1597, 0]
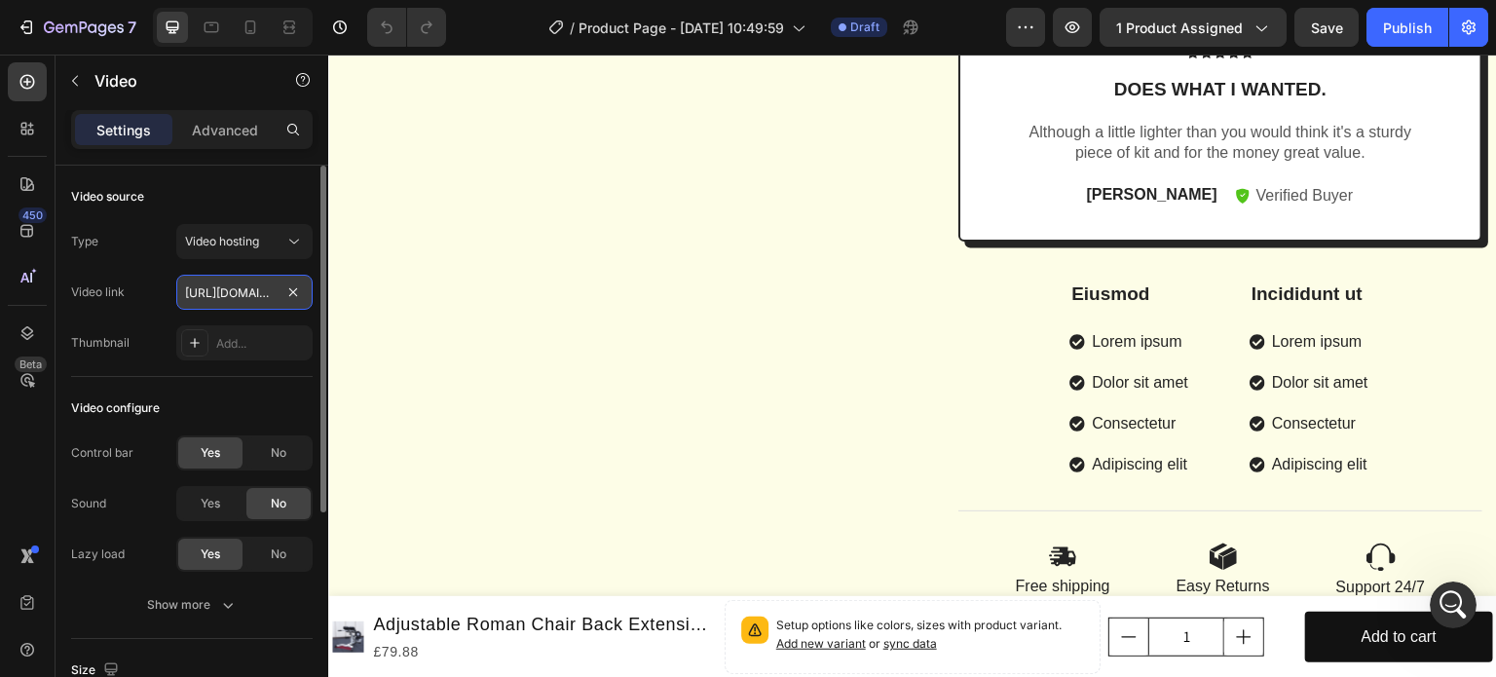
click at [237, 284] on input "[URL][DOMAIN_NAME]" at bounding box center [244, 292] width 136 height 35
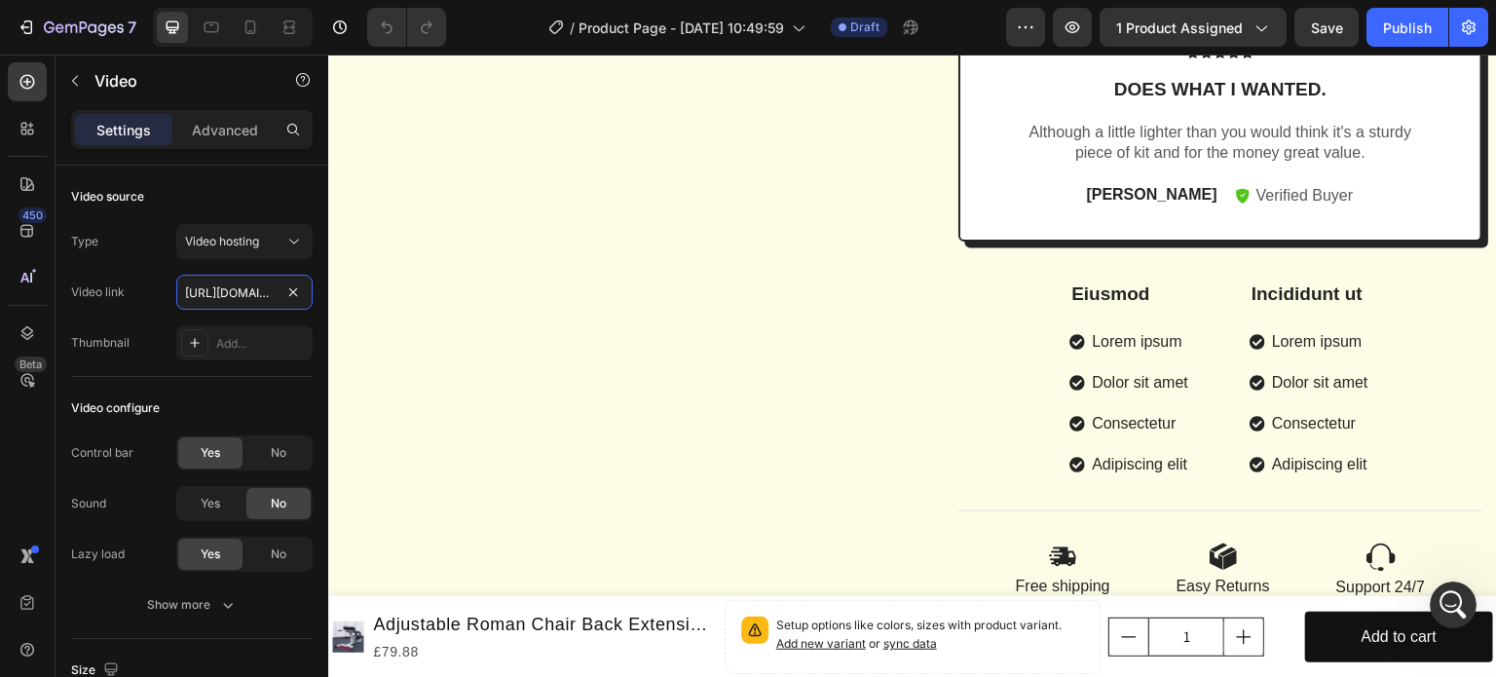
type input "Processing up to SD ... 3 minutes left"
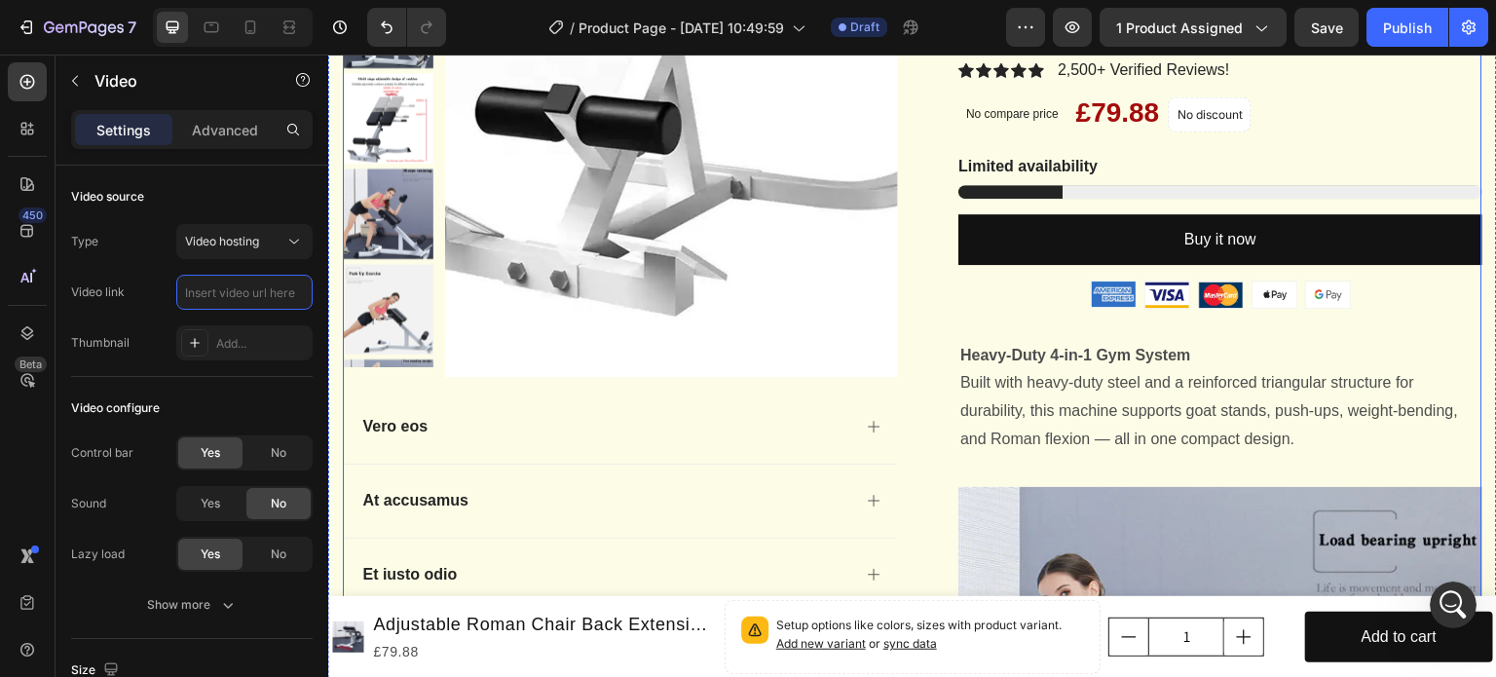
scroll to position [0, 0]
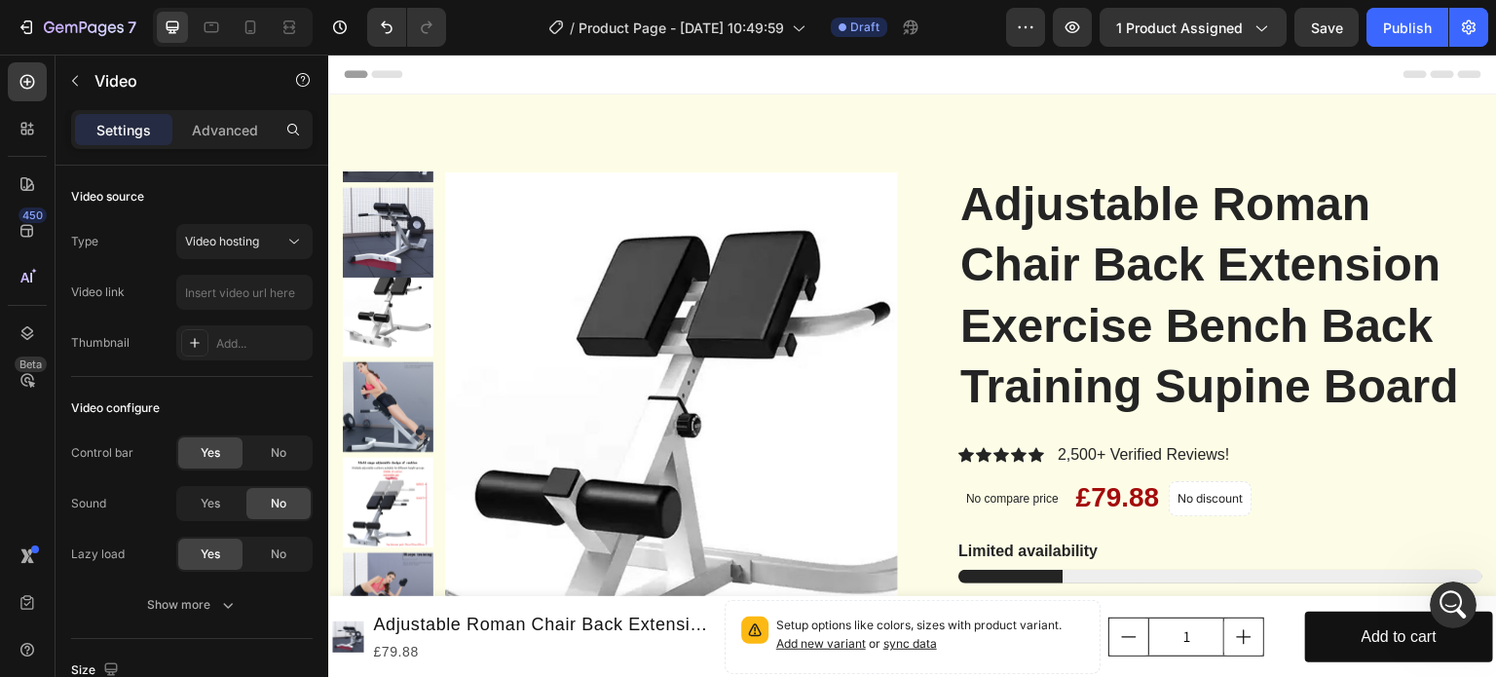
click at [856, 88] on div "Header" at bounding box center [913, 74] width 1138 height 39
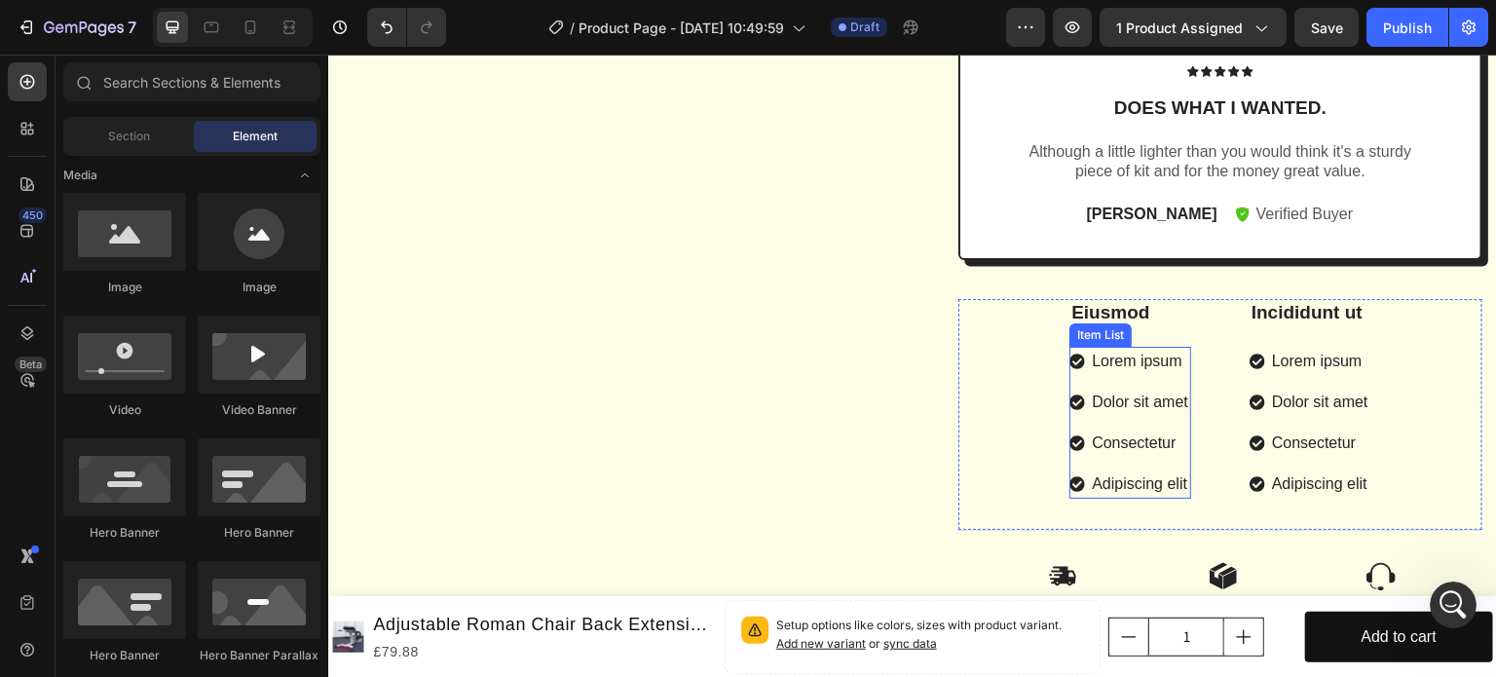
scroll to position [2084, 0]
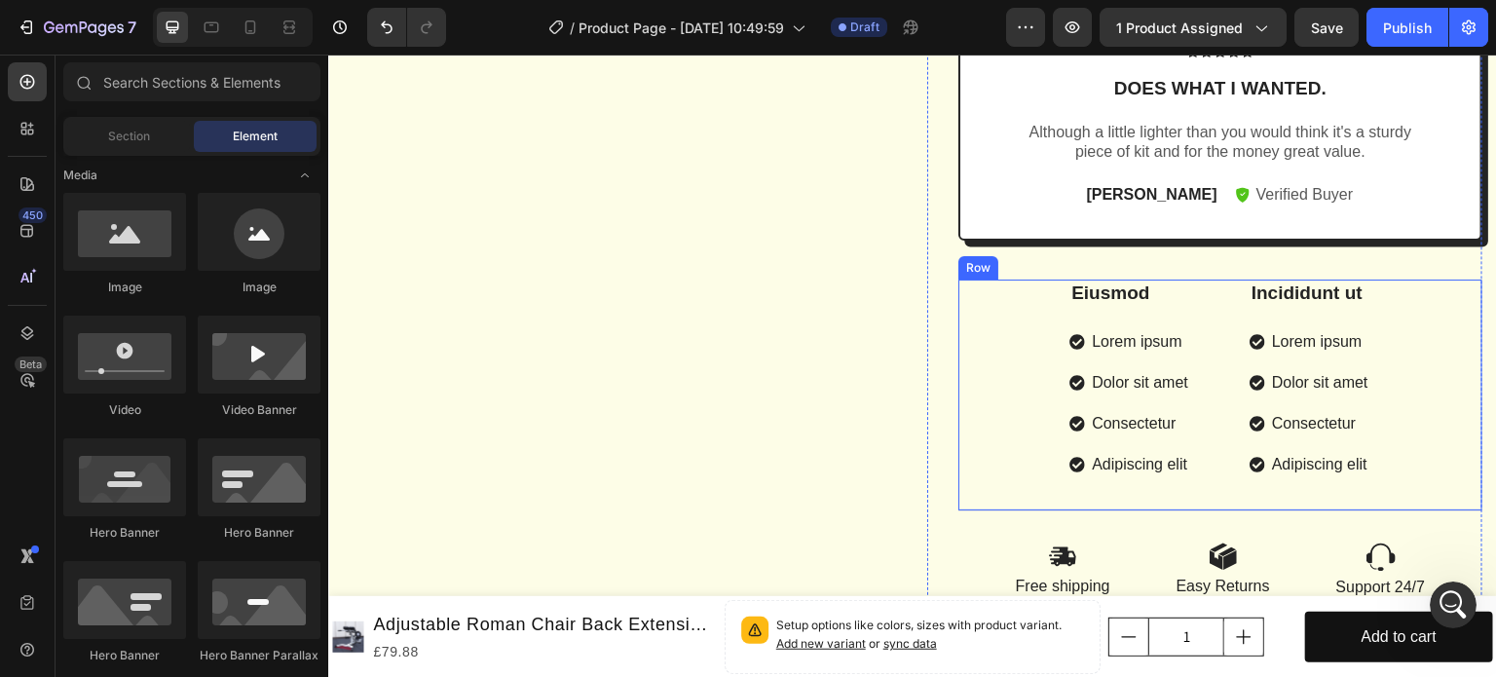
click at [1001, 353] on div "Eiusmod Text Block Lorem ipsum Dolor sit amet Consectetur Adipiscing elit Item …" at bounding box center [1220, 396] width 524 height 232
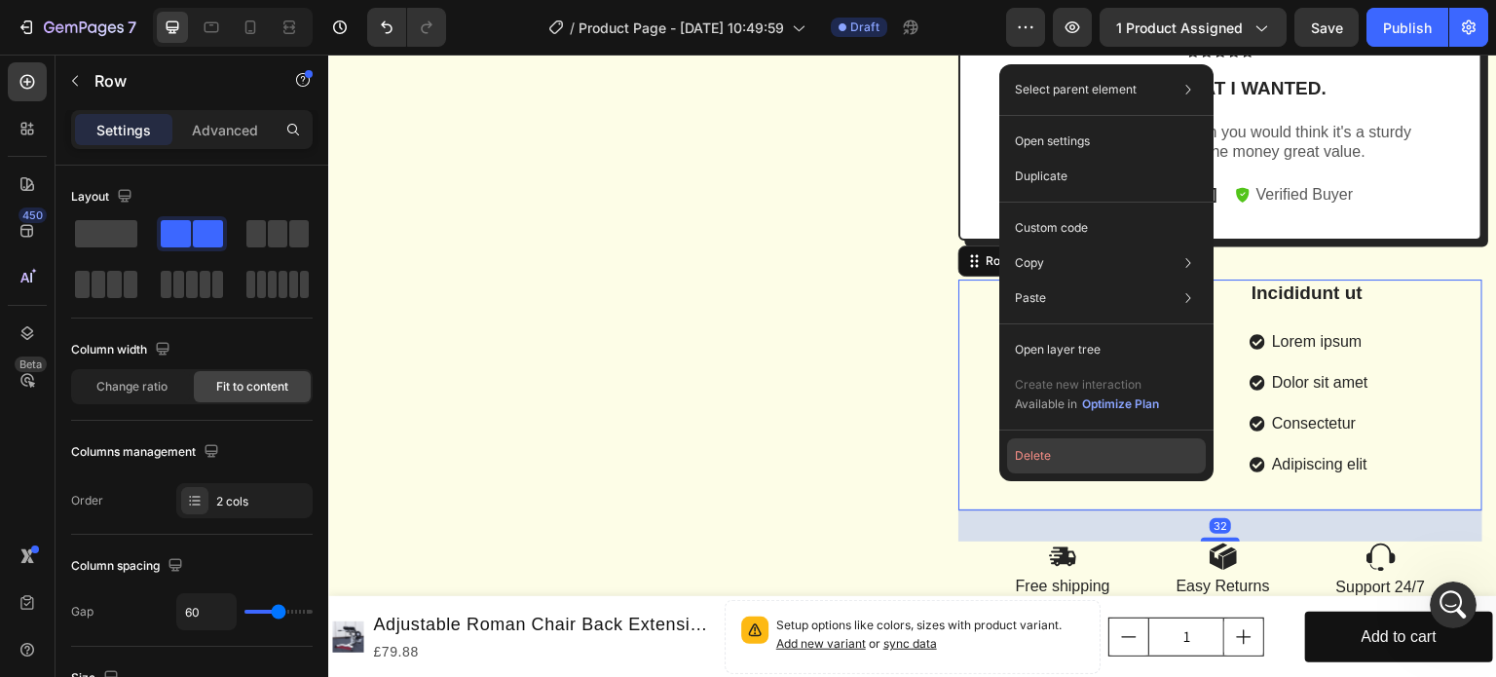
click at [1043, 454] on button "Delete" at bounding box center [1106, 455] width 199 height 35
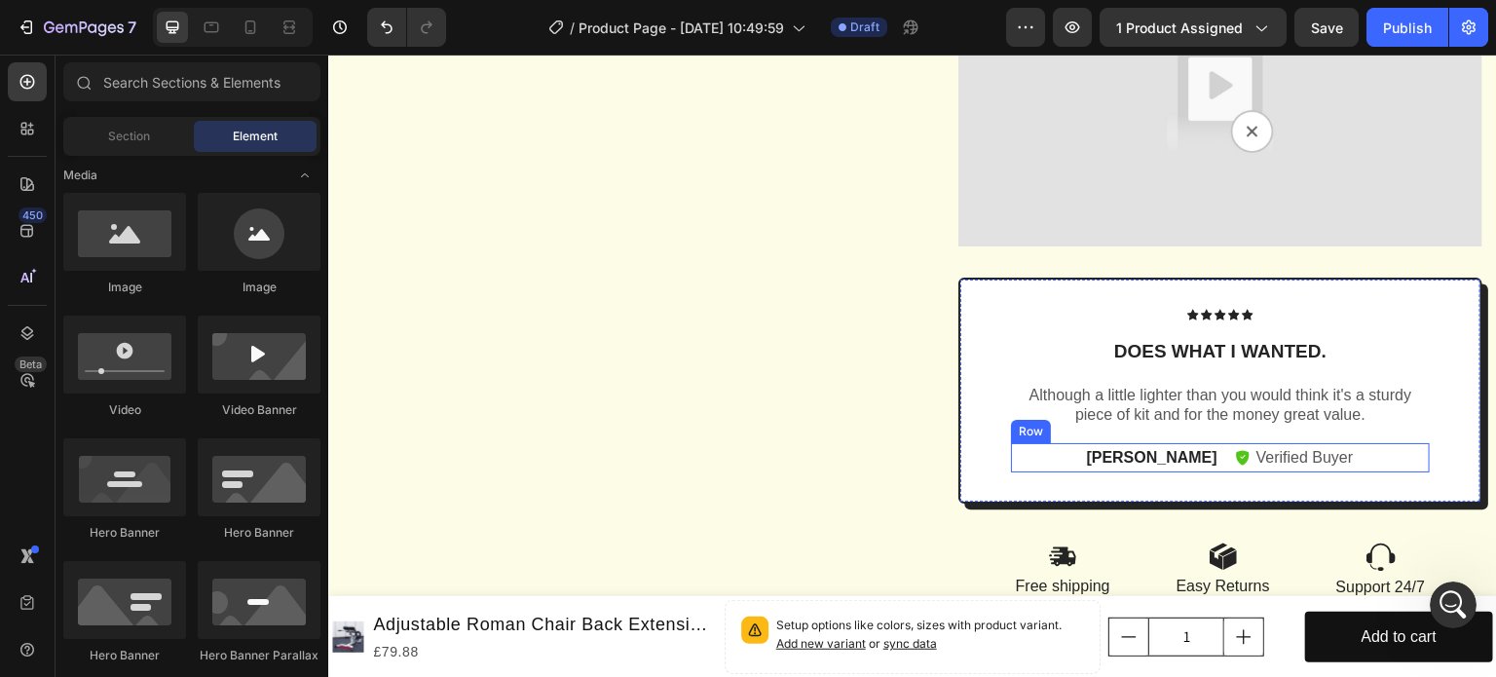
scroll to position [1823, 0]
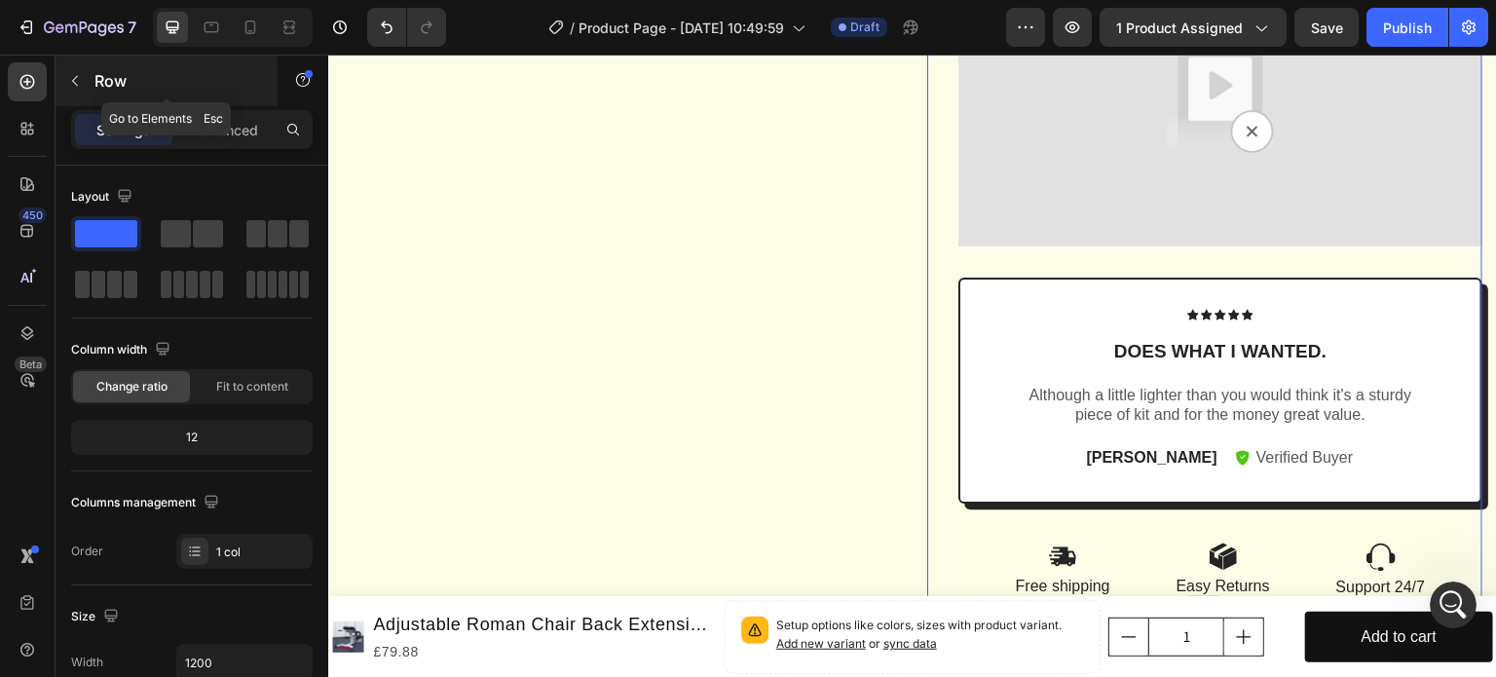
click at [79, 80] on icon "button" at bounding box center [75, 81] width 16 height 16
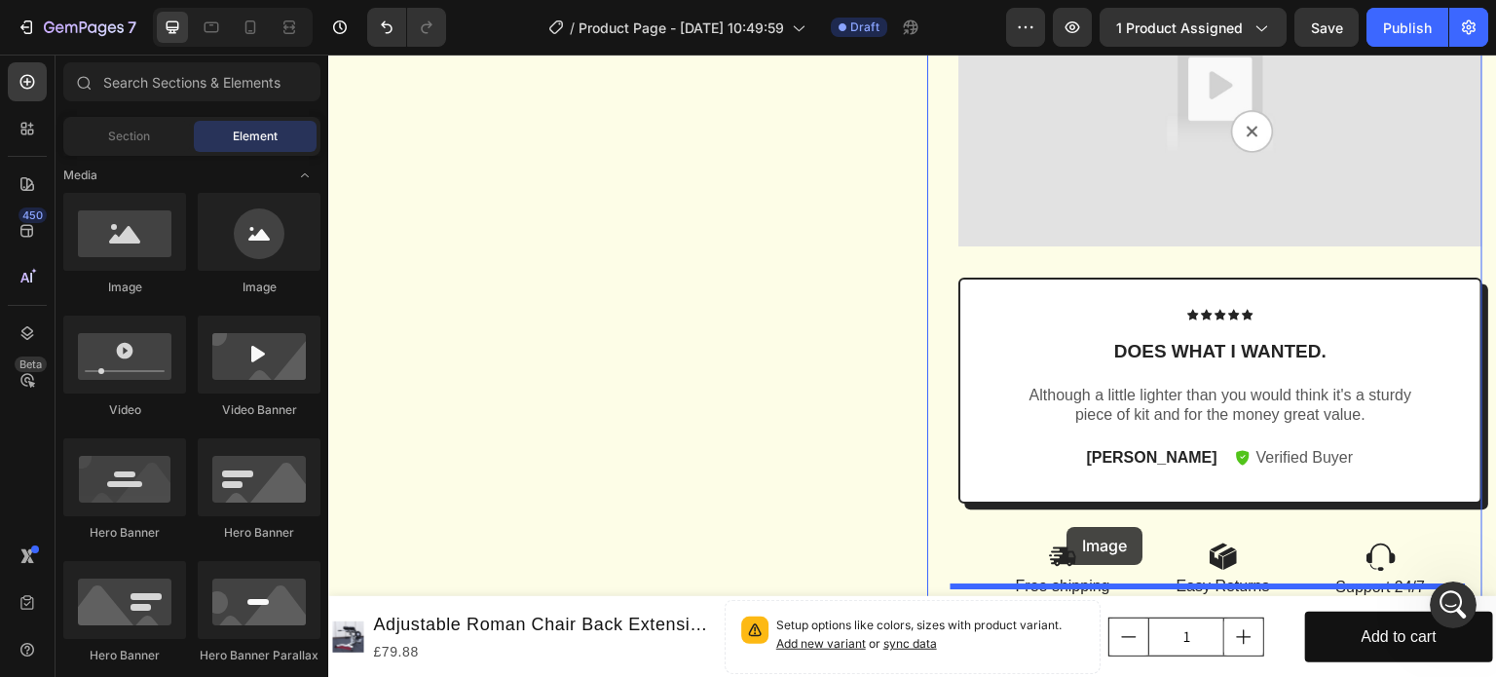
drag, startPoint x: 447, startPoint y: 306, endPoint x: 1067, endPoint y: 527, distance: 658.6
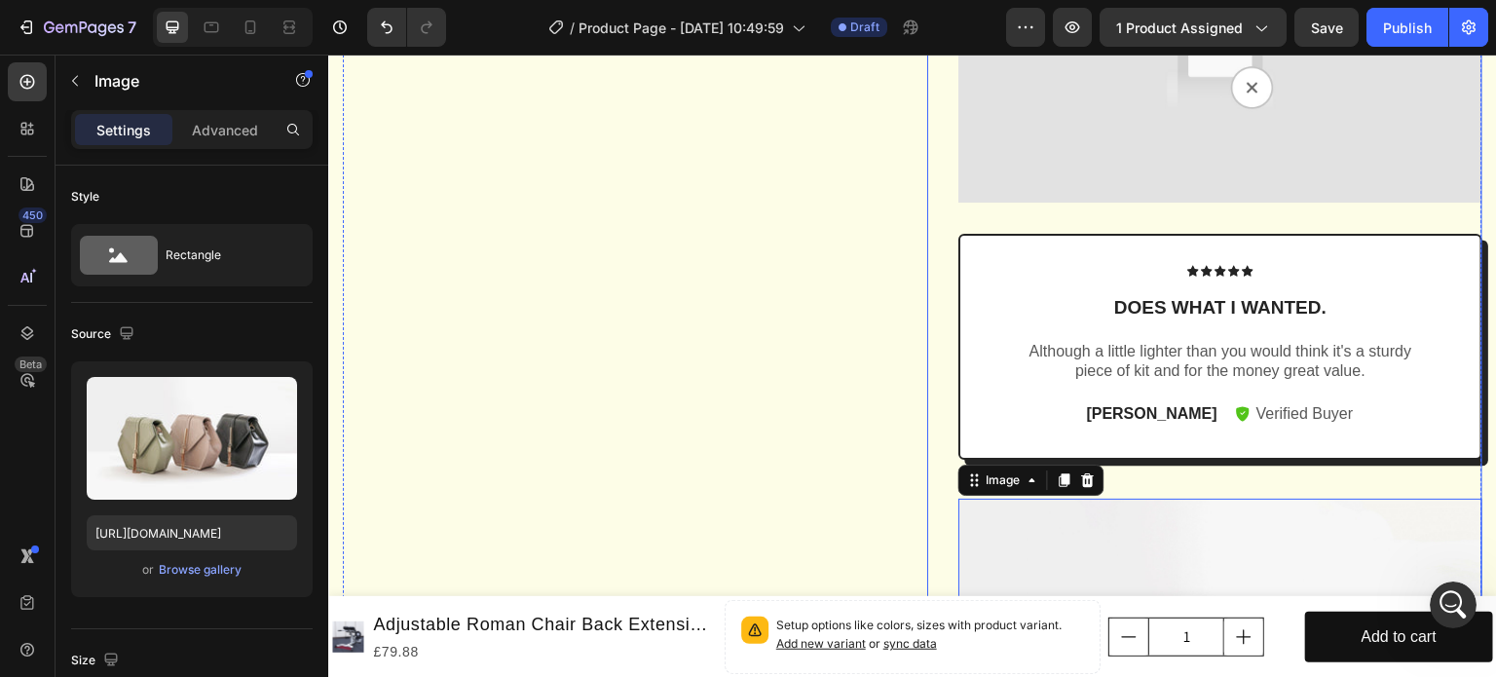
scroll to position [2084, 0]
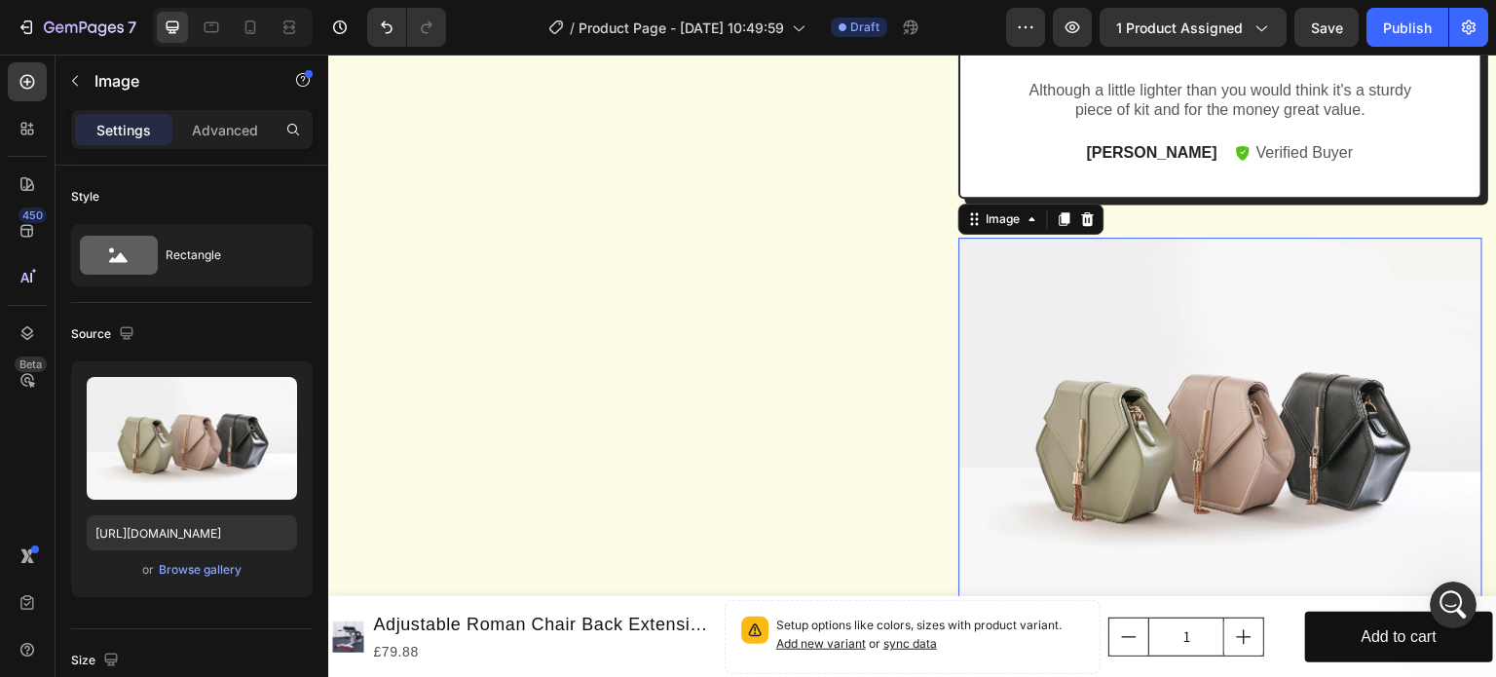
click at [1075, 417] on img at bounding box center [1220, 434] width 524 height 393
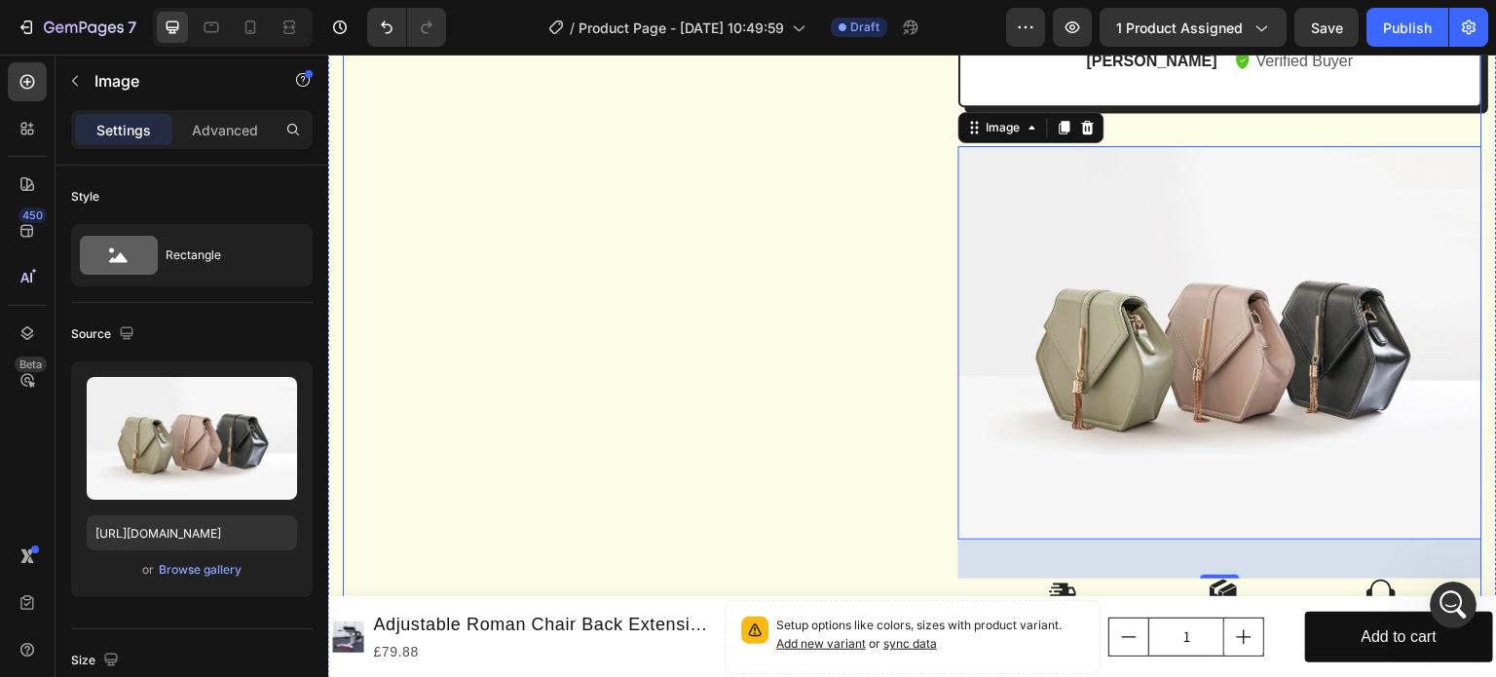
scroll to position [2249, 0]
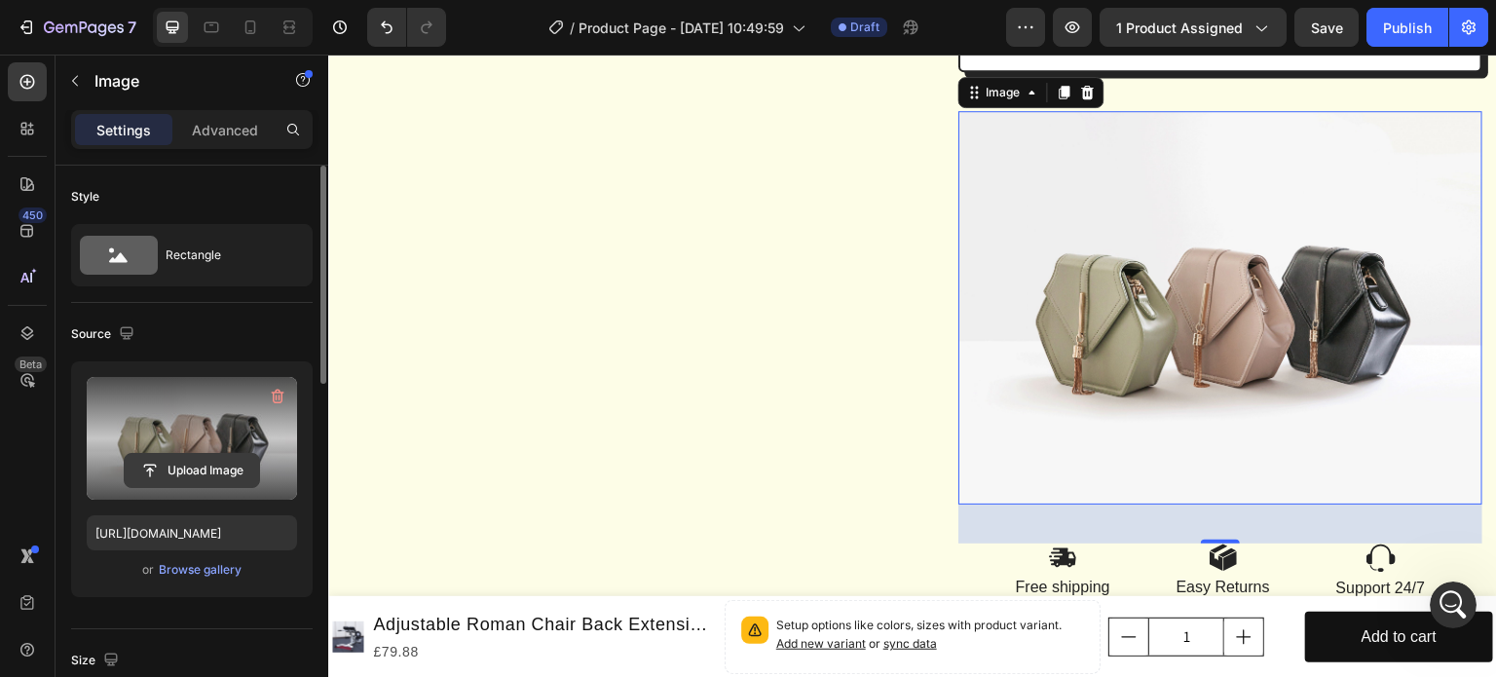
click at [187, 467] on input "file" at bounding box center [192, 470] width 134 height 33
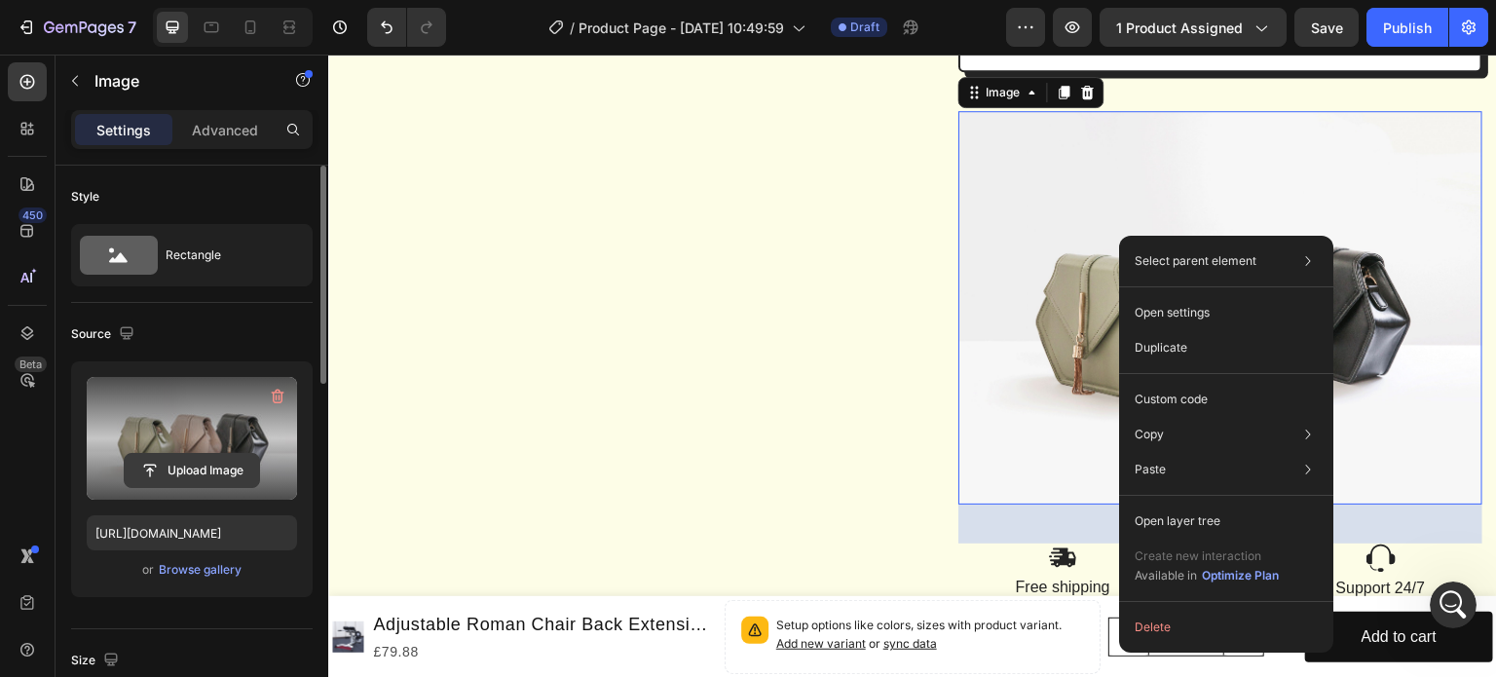
click at [171, 469] on input "file" at bounding box center [192, 470] width 134 height 33
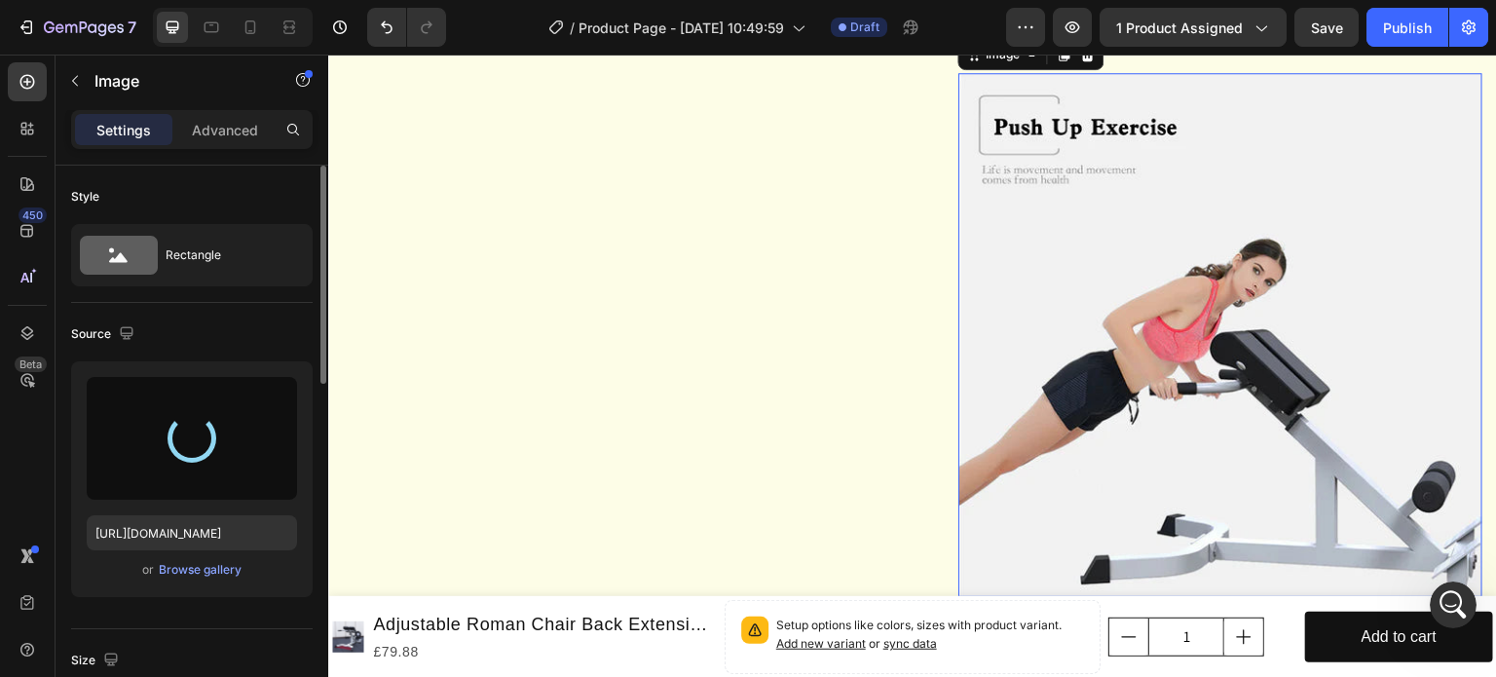
type input "[URL][DOMAIN_NAME]"
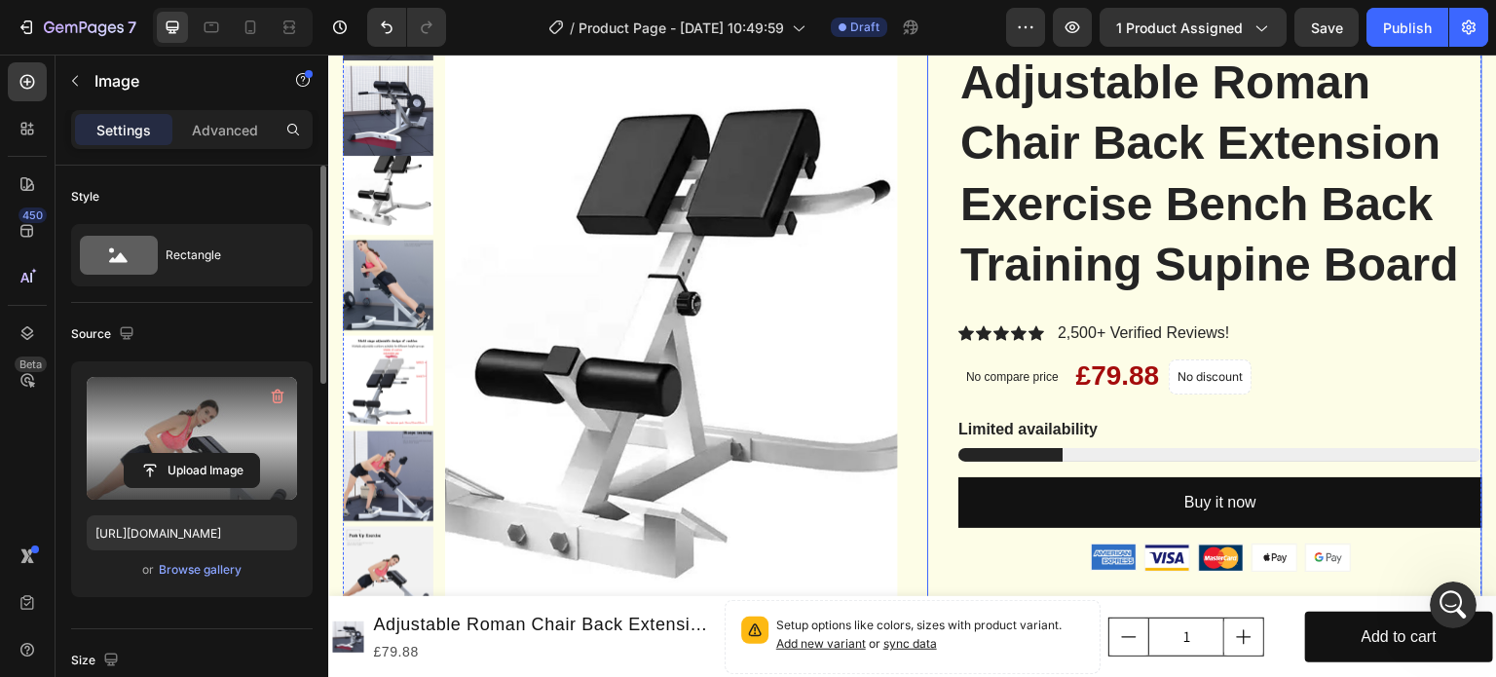
scroll to position [195, 0]
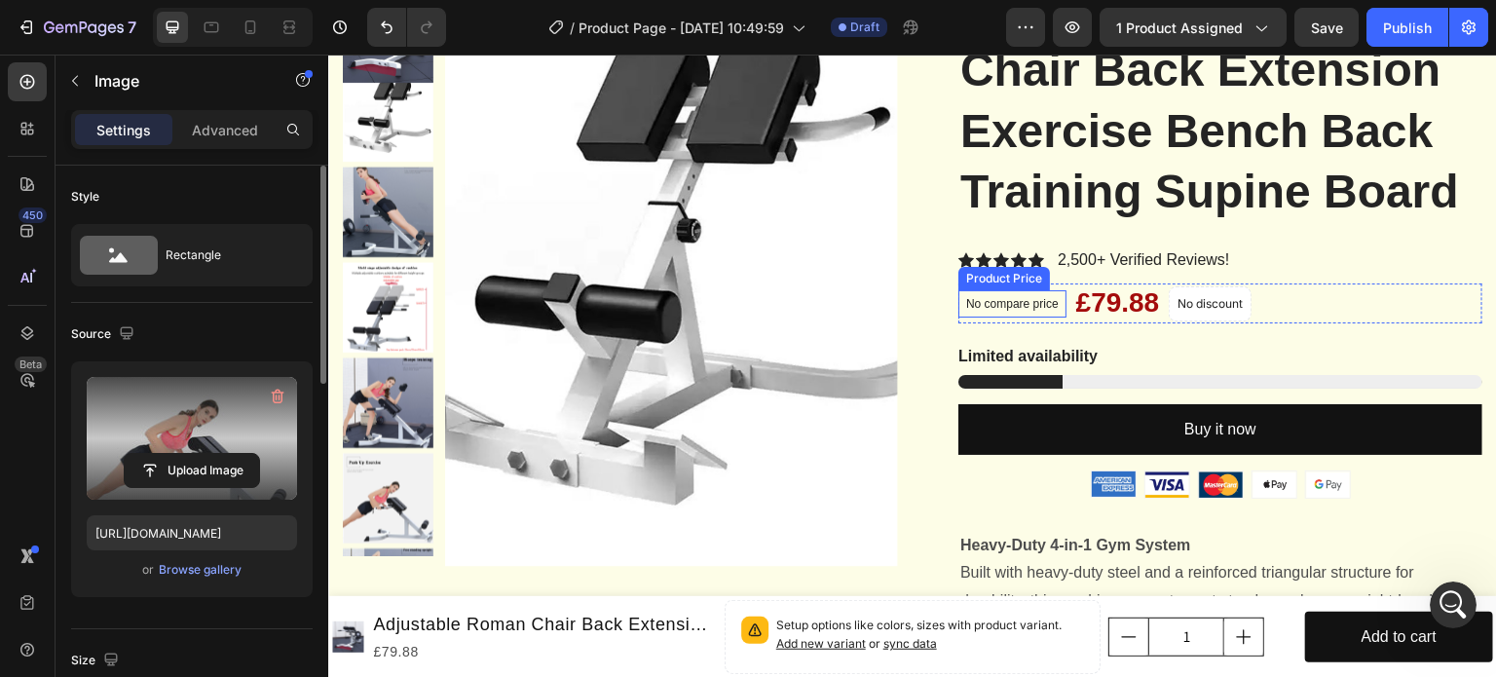
click at [1039, 310] on p "No compare price" at bounding box center [1012, 304] width 93 height 12
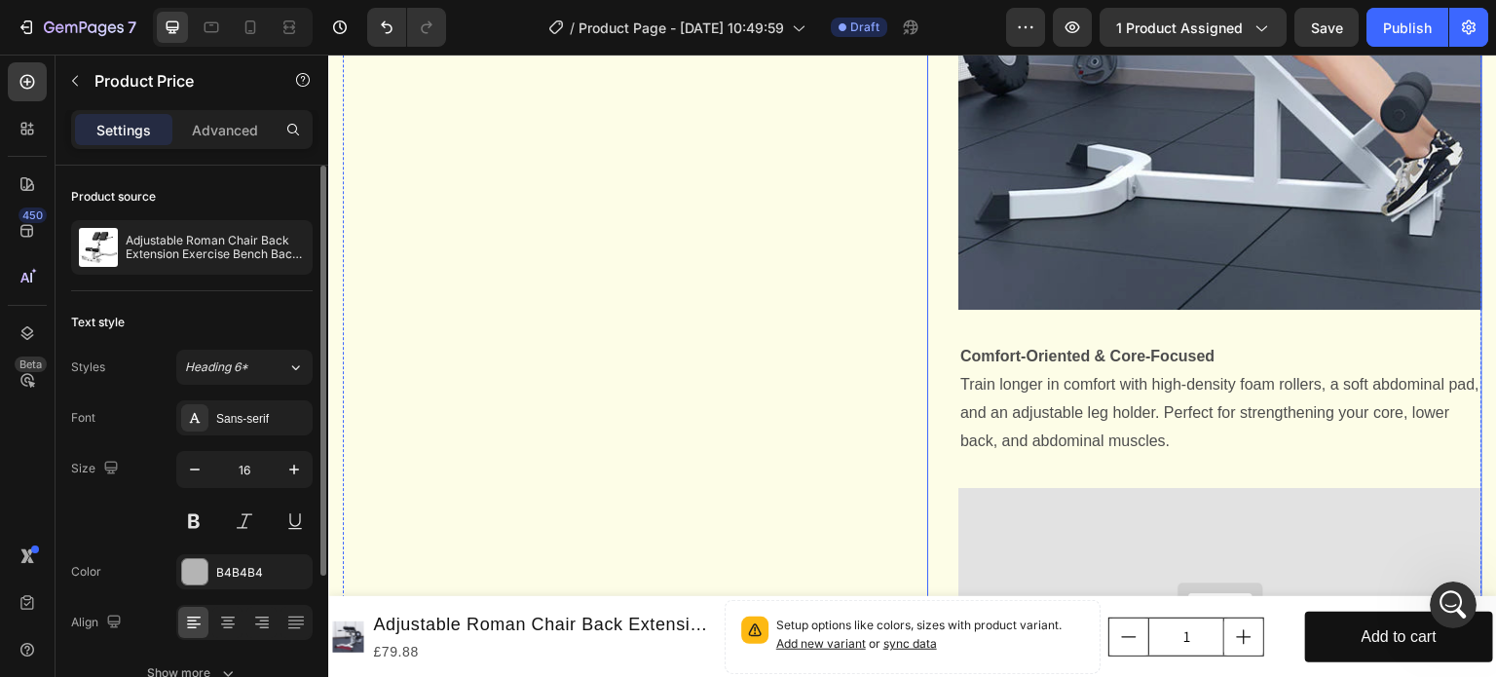
scroll to position [1364, 0]
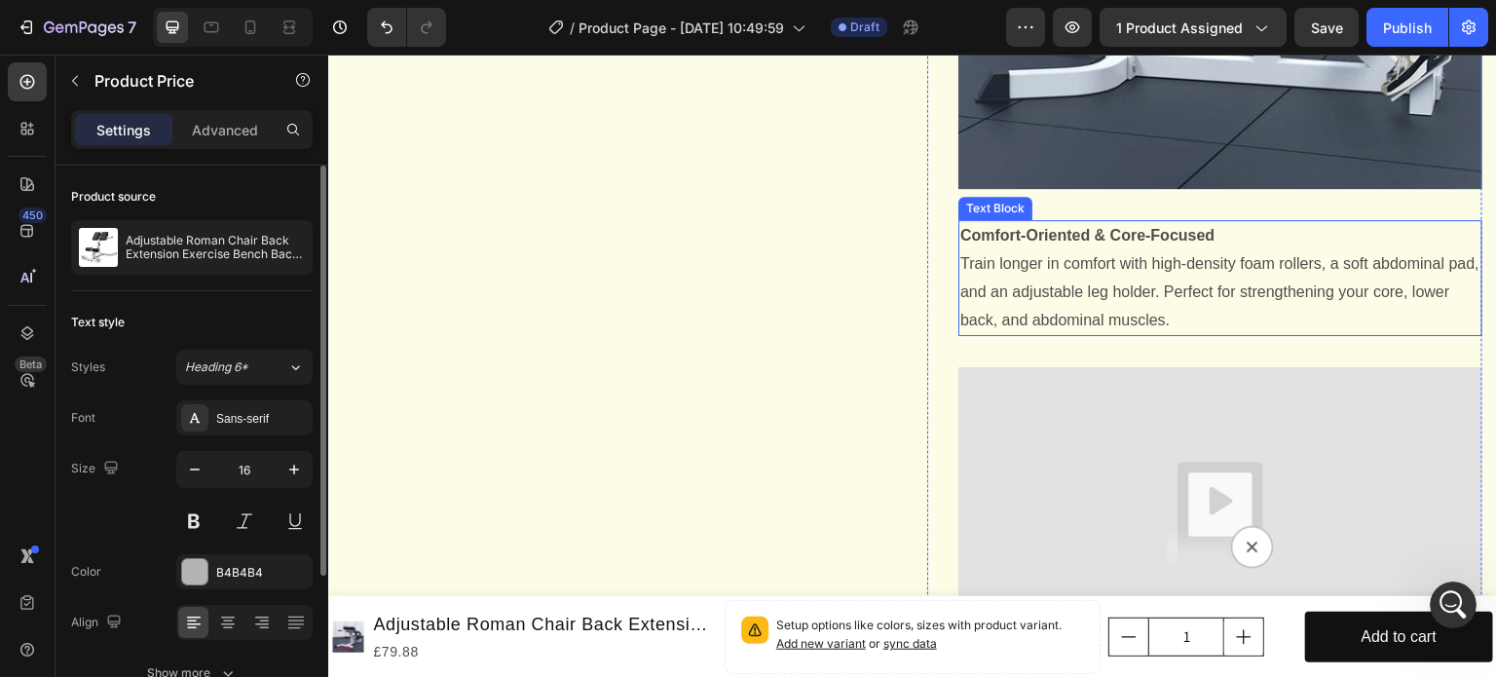
click at [968, 243] on strong "Comfort-Oriented & Core-Focused​" at bounding box center [1087, 235] width 254 height 17
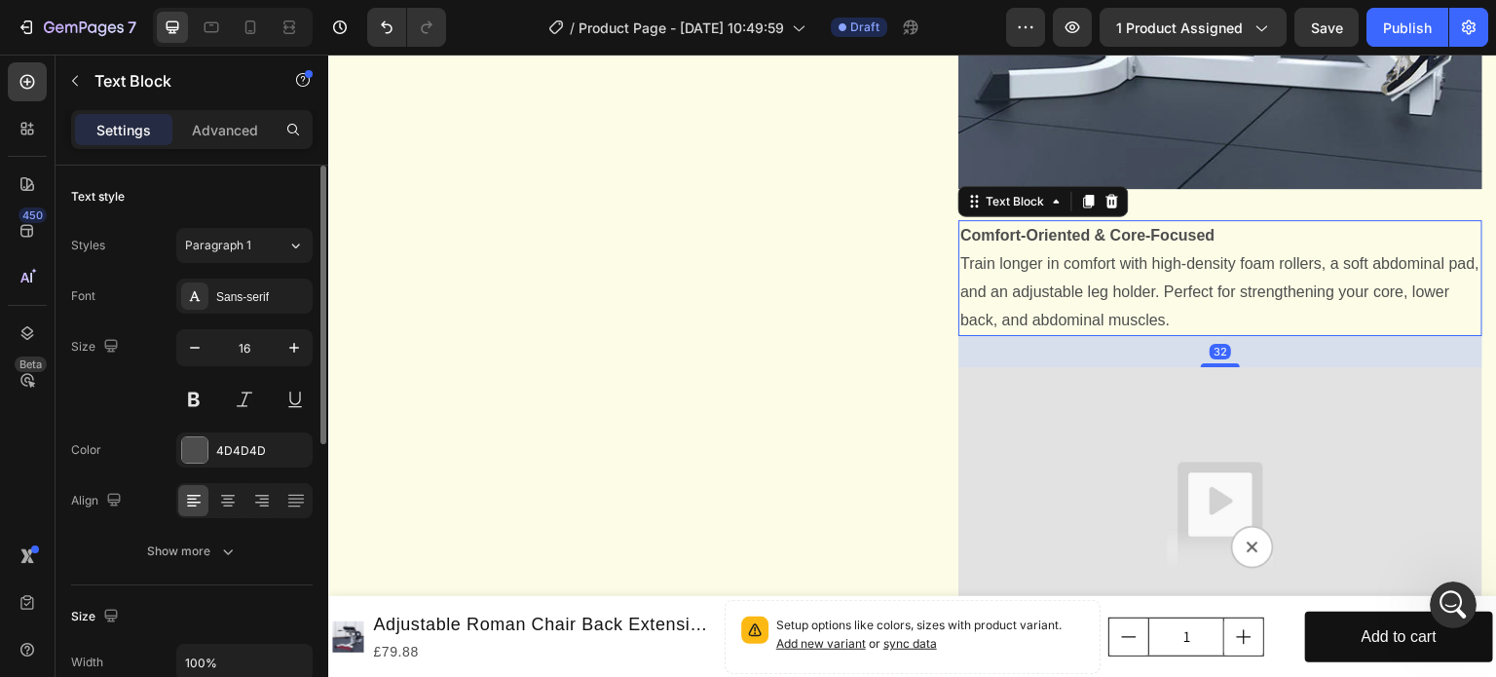
click at [960, 243] on strong "Comfort-Oriented & Core-Focused​" at bounding box center [1087, 235] width 254 height 17
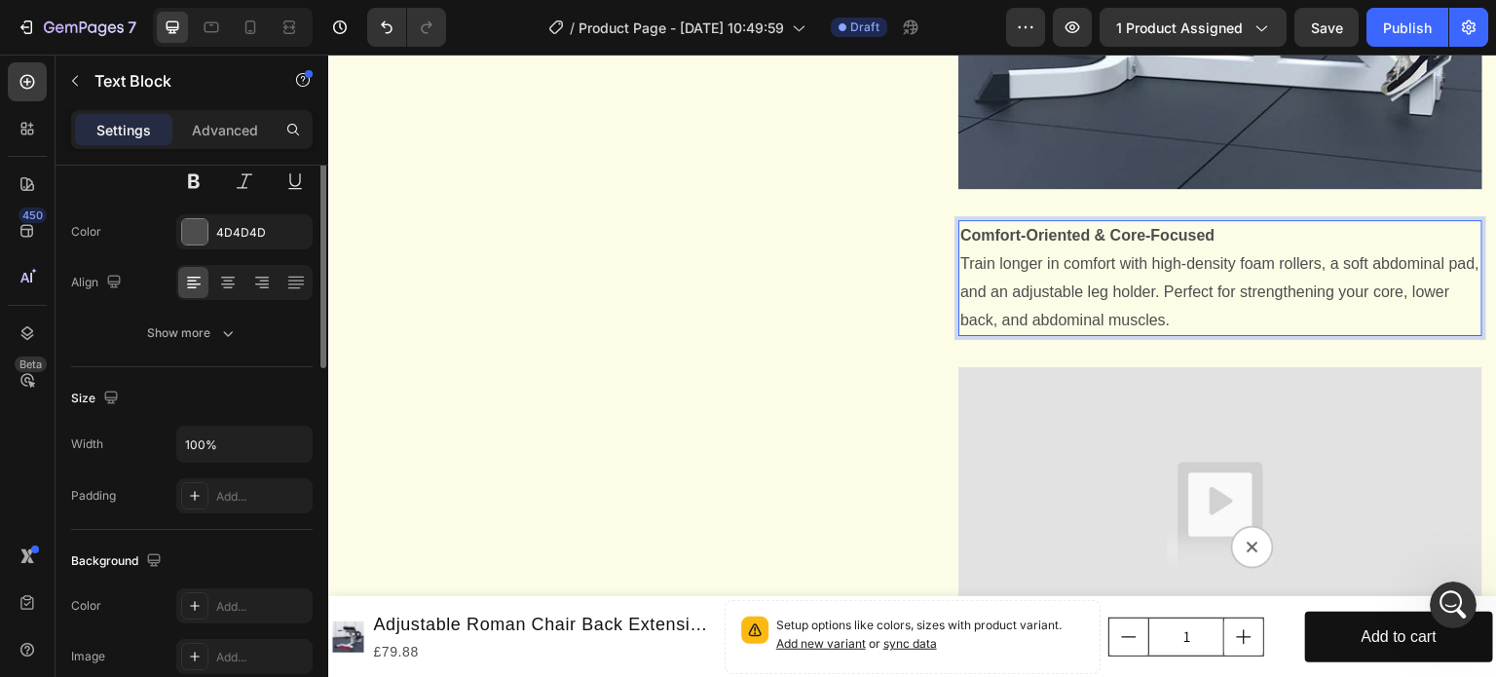
scroll to position [0, 0]
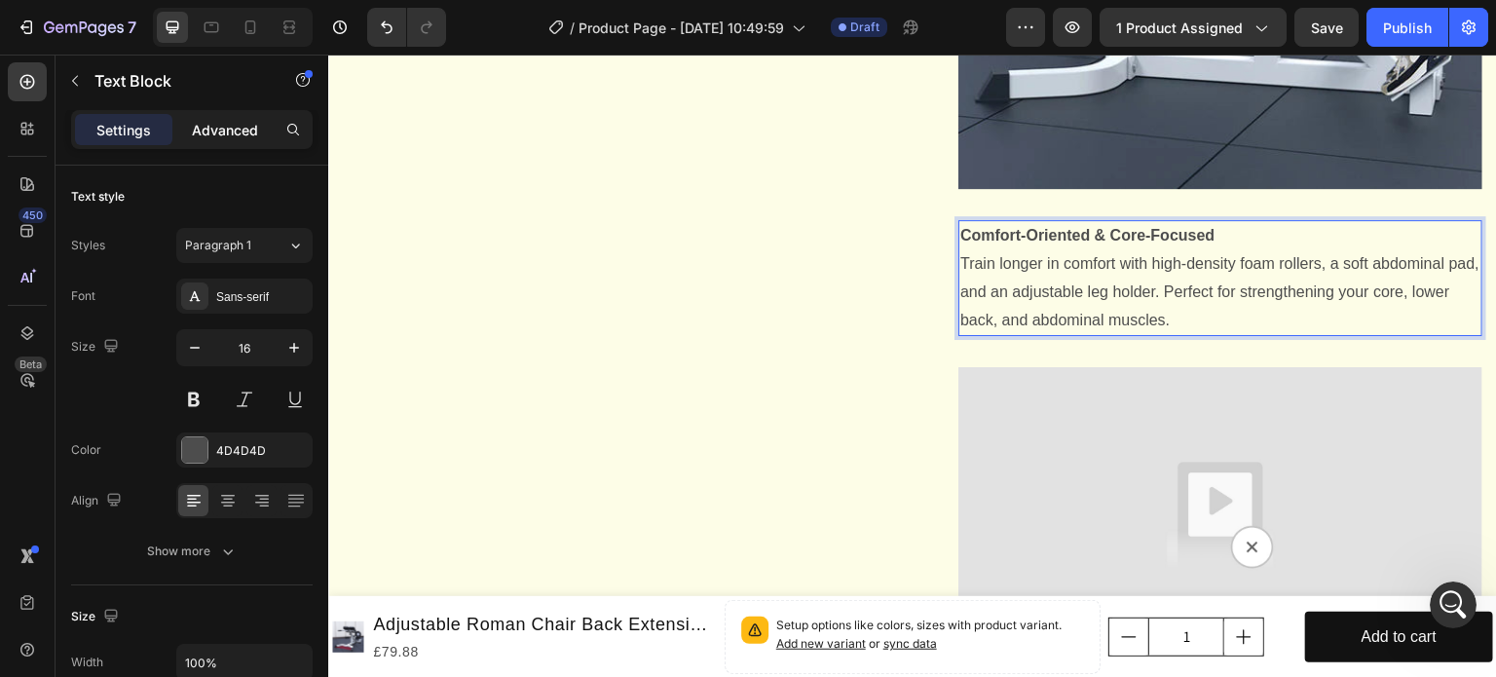
click at [226, 136] on p "Advanced" at bounding box center [225, 130] width 66 height 20
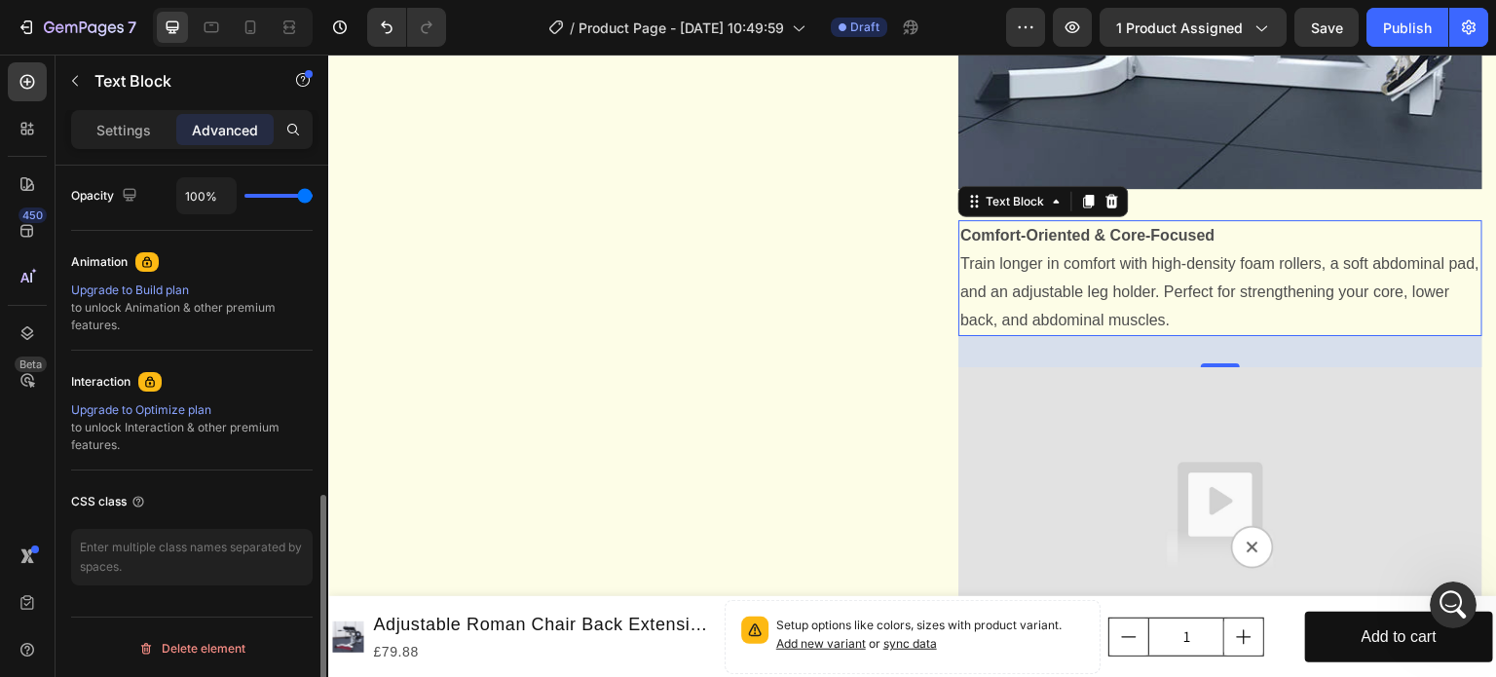
scroll to position [293, 0]
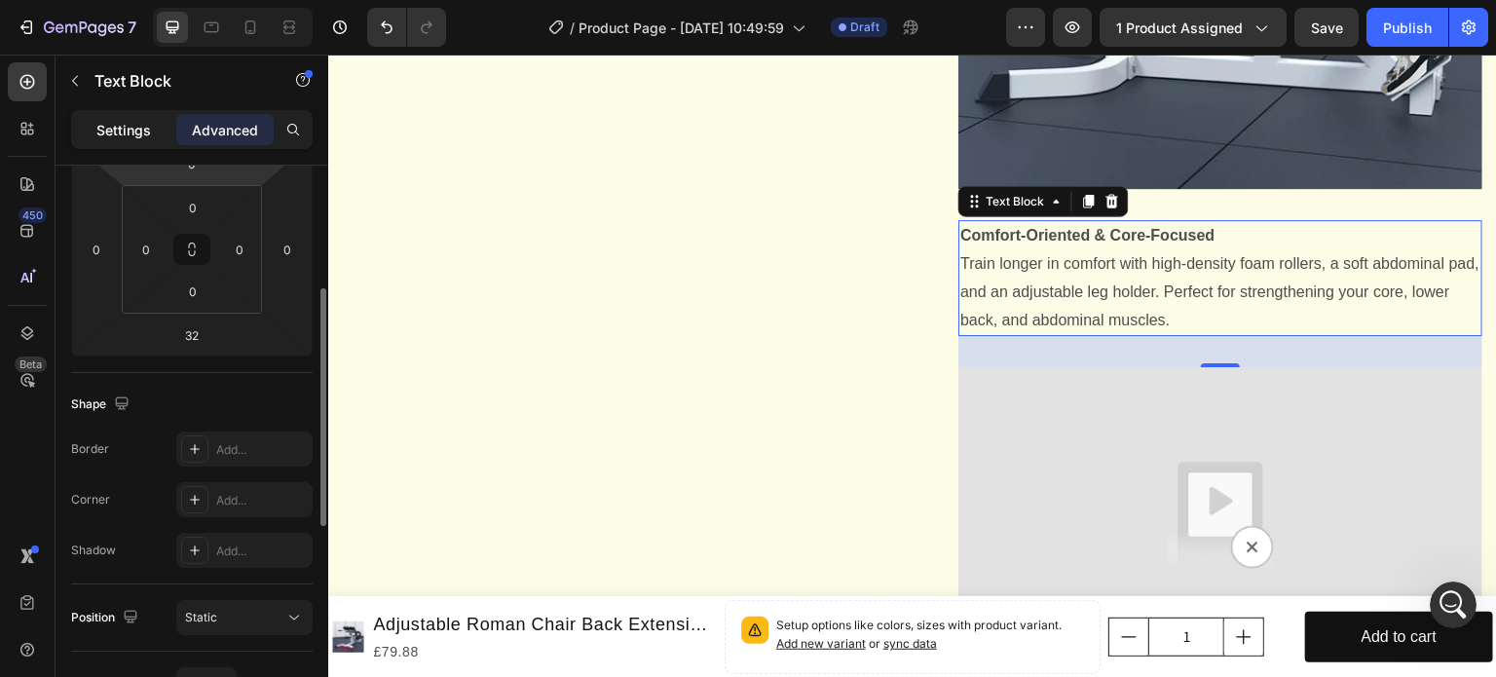
click at [110, 124] on p "Settings" at bounding box center [123, 130] width 55 height 20
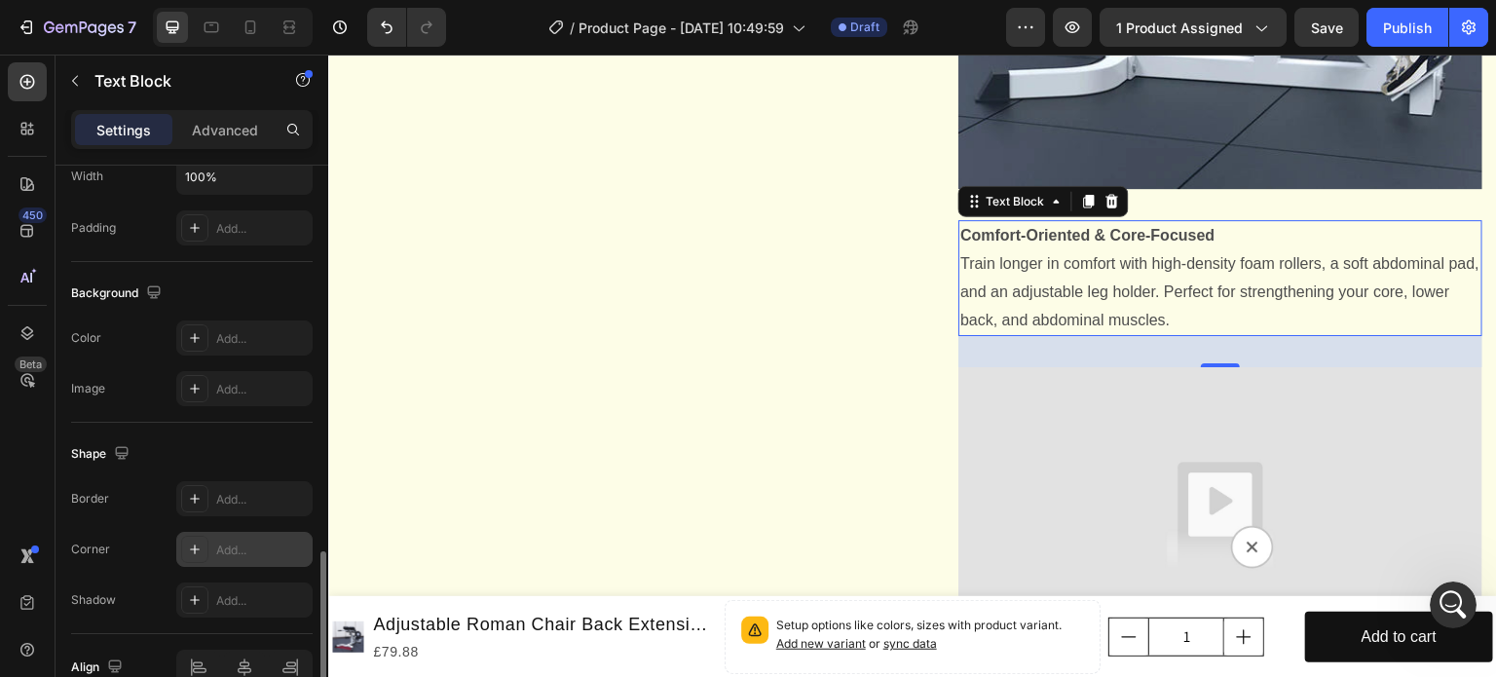
scroll to position [584, 0]
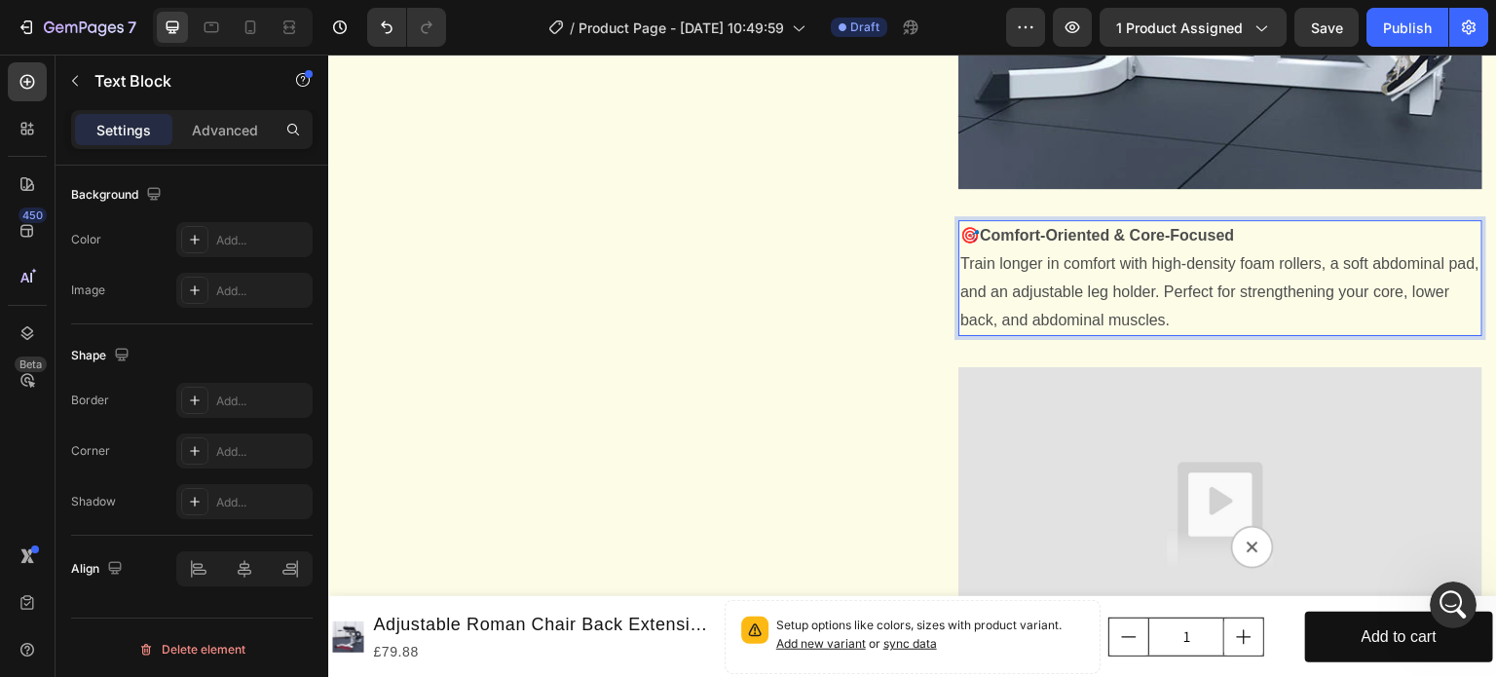
click at [1073, 313] on p "🎯Comfort-Oriented & Core-Focused​ Train longer in comfort with high-density foa…" at bounding box center [1220, 278] width 520 height 112
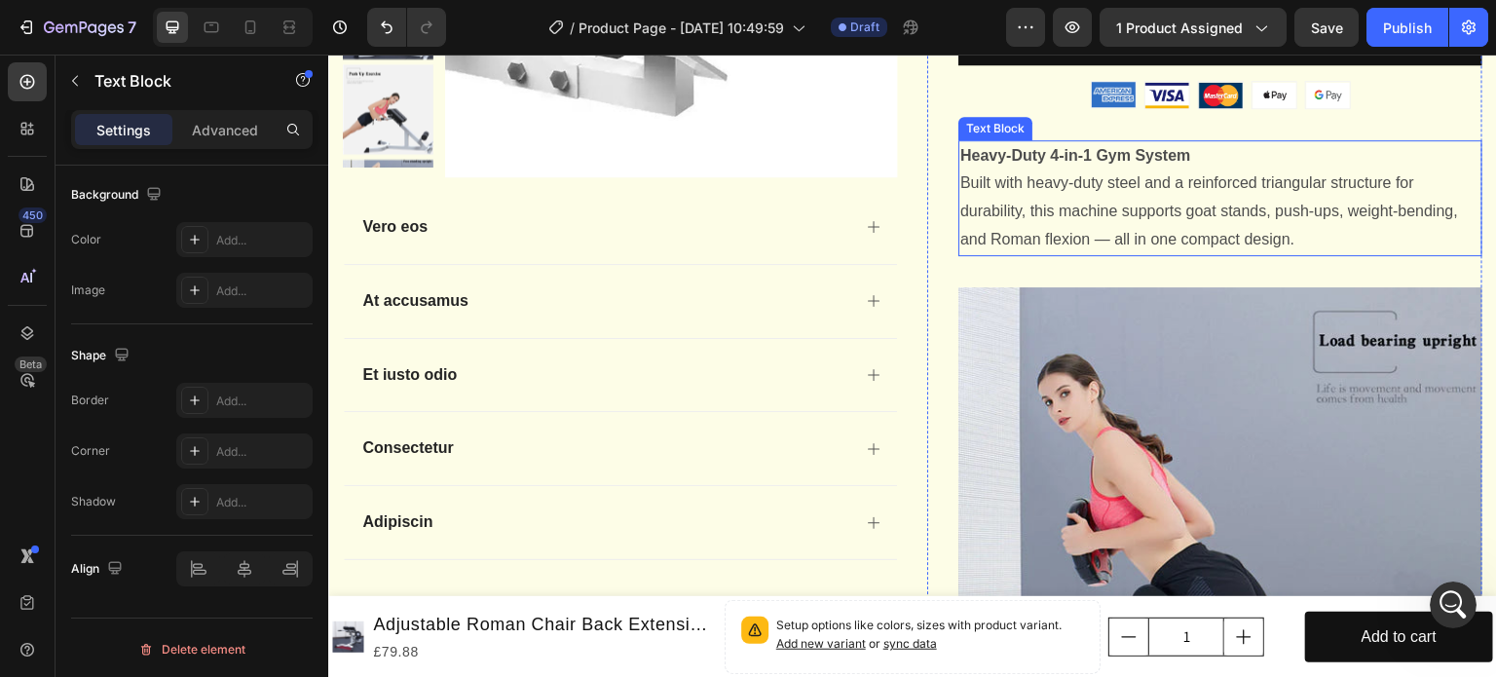
click at [960, 164] on strong "​Heavy-Duty 4-in-1 Gym System​" at bounding box center [1075, 155] width 231 height 17
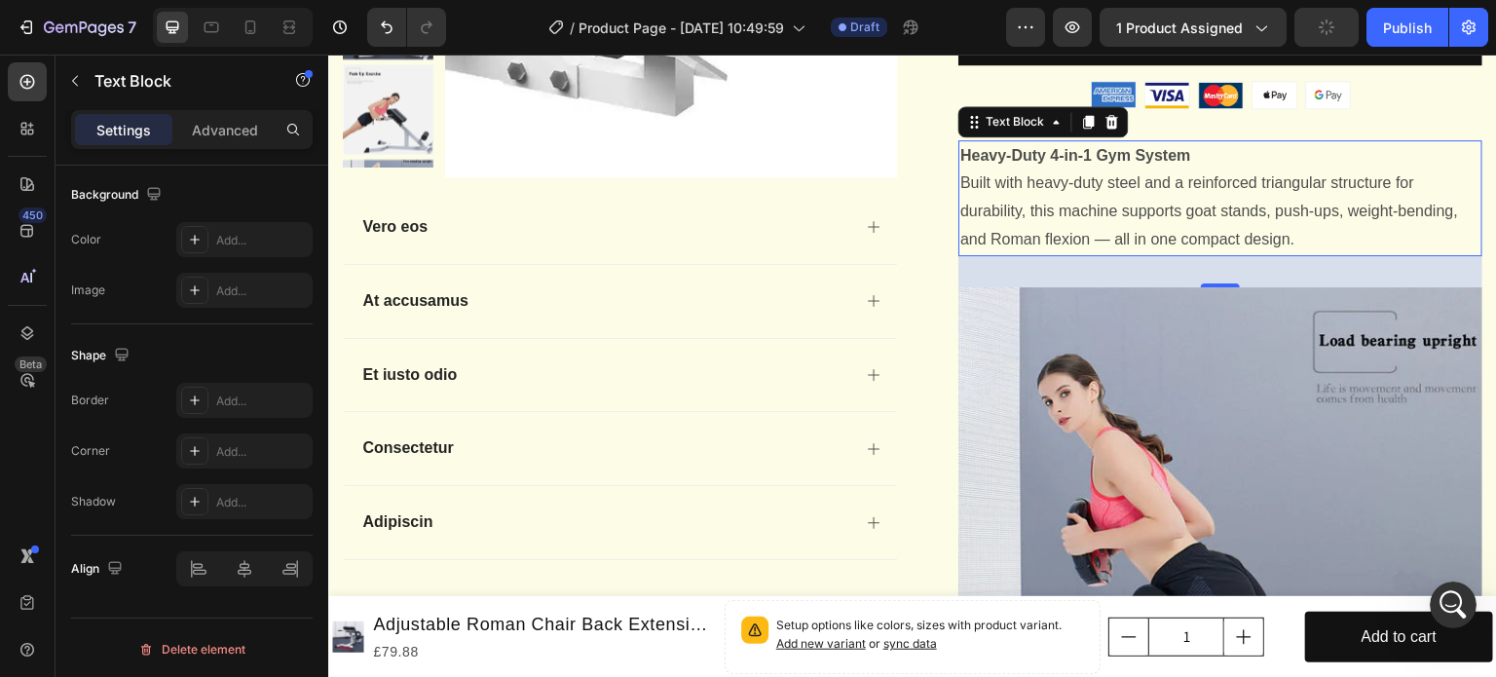
click at [960, 164] on strong "​Heavy-Duty 4-in-1 Gym System​" at bounding box center [1075, 155] width 231 height 17
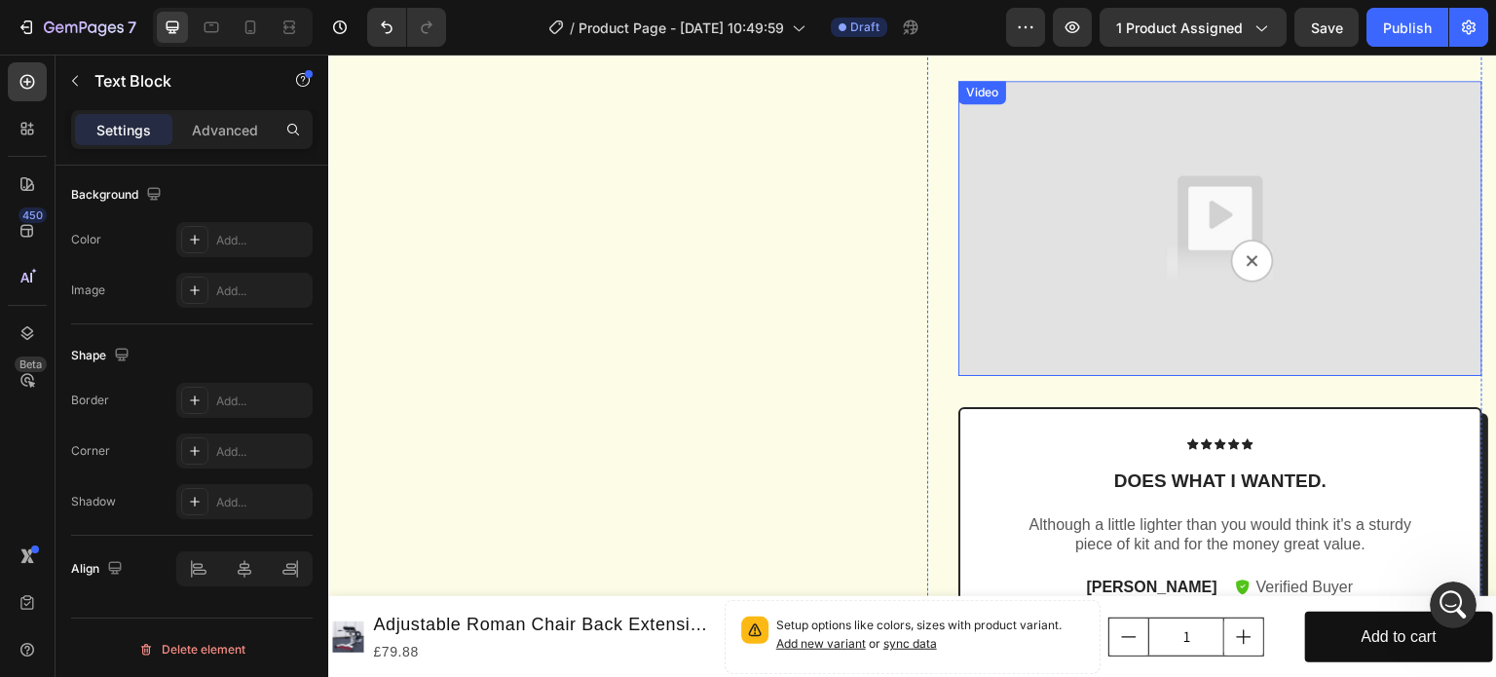
scroll to position [1683, 0]
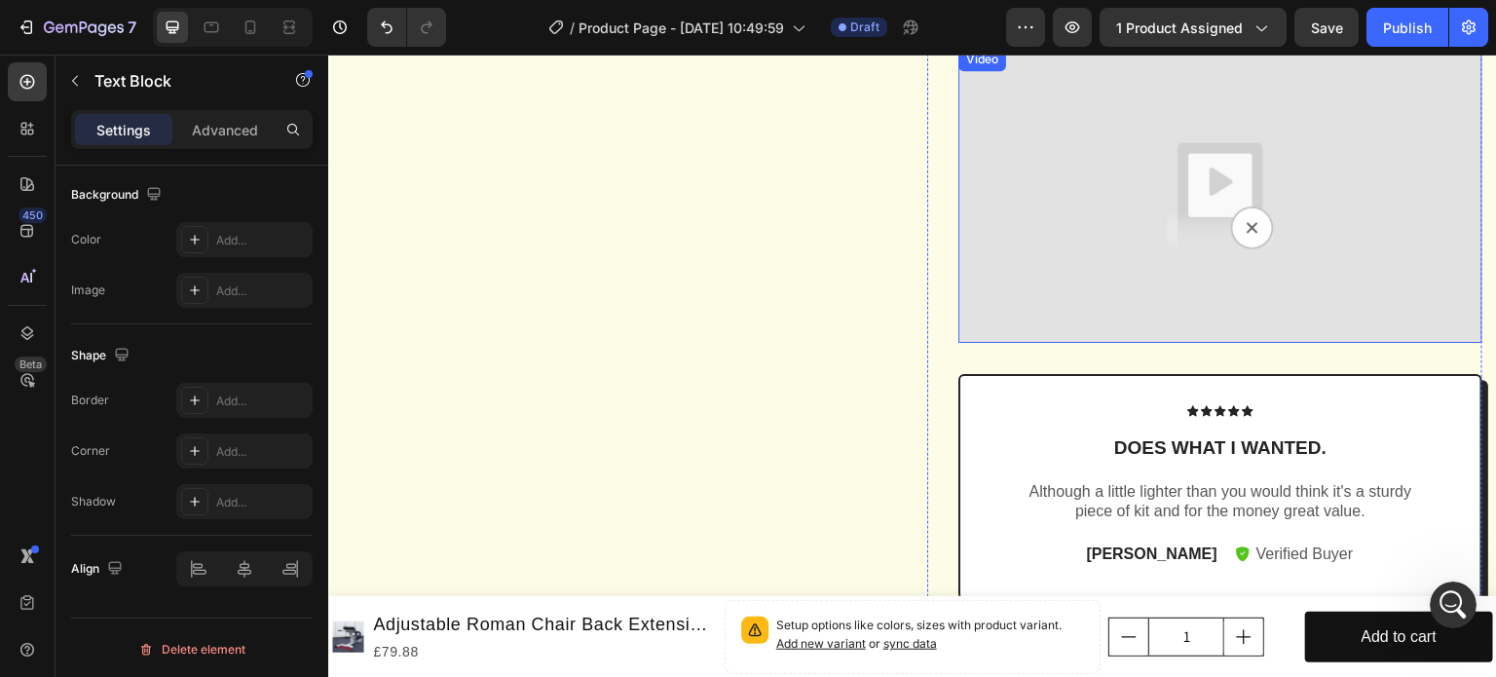
click at [1063, 261] on img at bounding box center [1220, 195] width 524 height 295
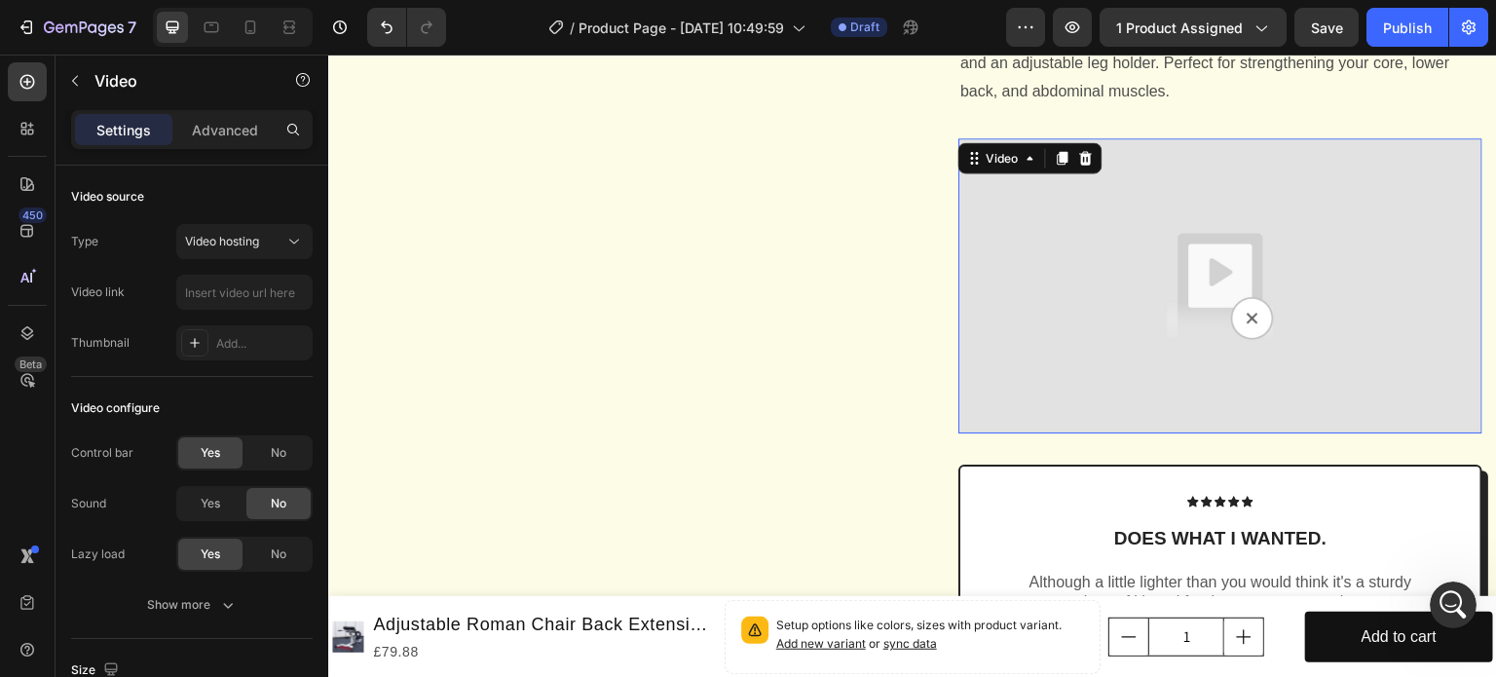
scroll to position [1878, 0]
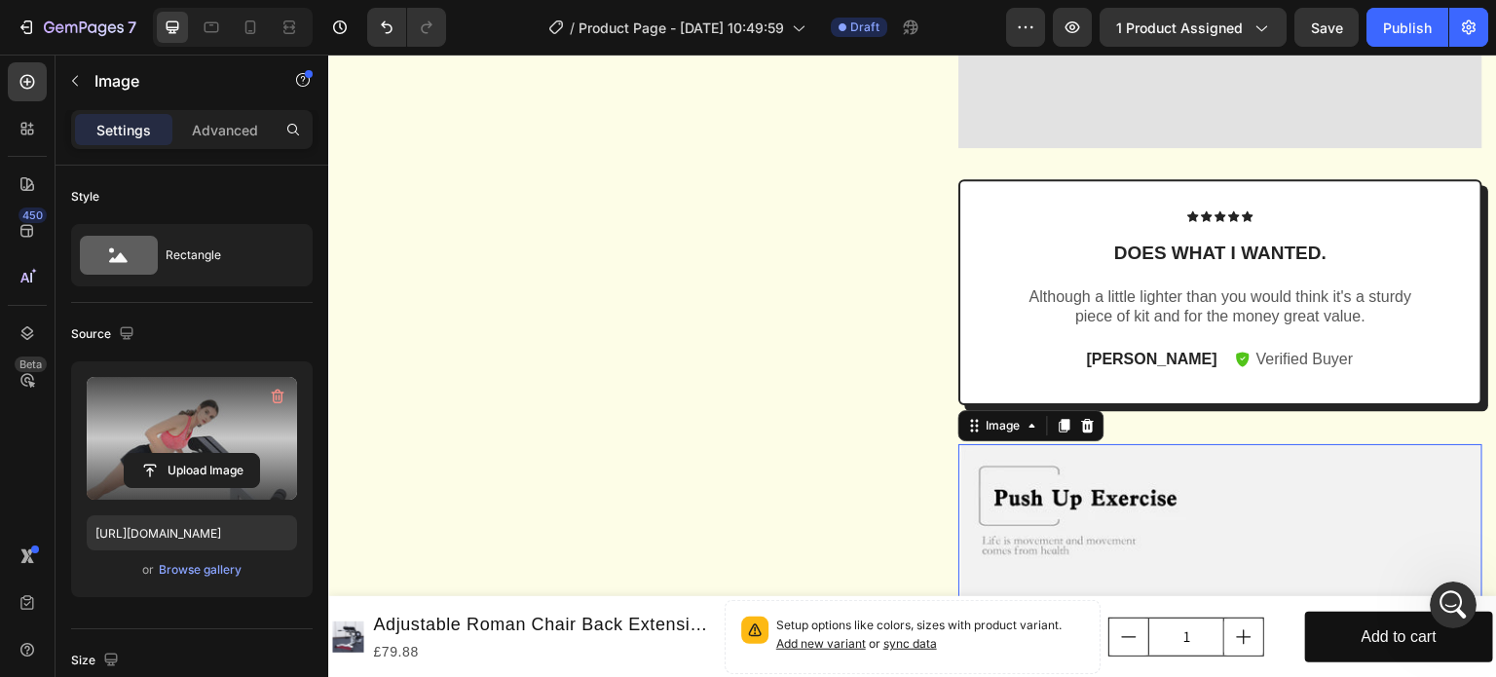
click at [241, 423] on label at bounding box center [192, 438] width 210 height 123
click at [241, 454] on input "file" at bounding box center [192, 470] width 134 height 33
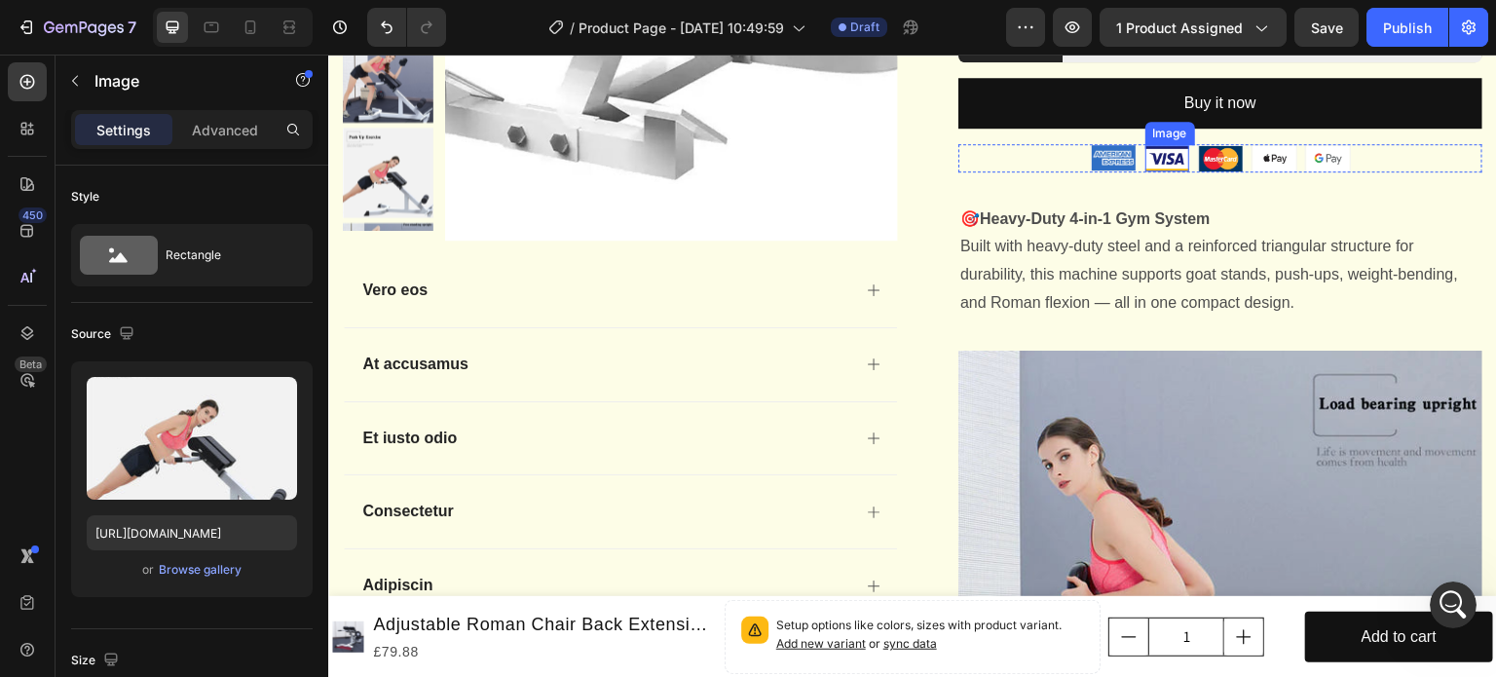
scroll to position [319, 0]
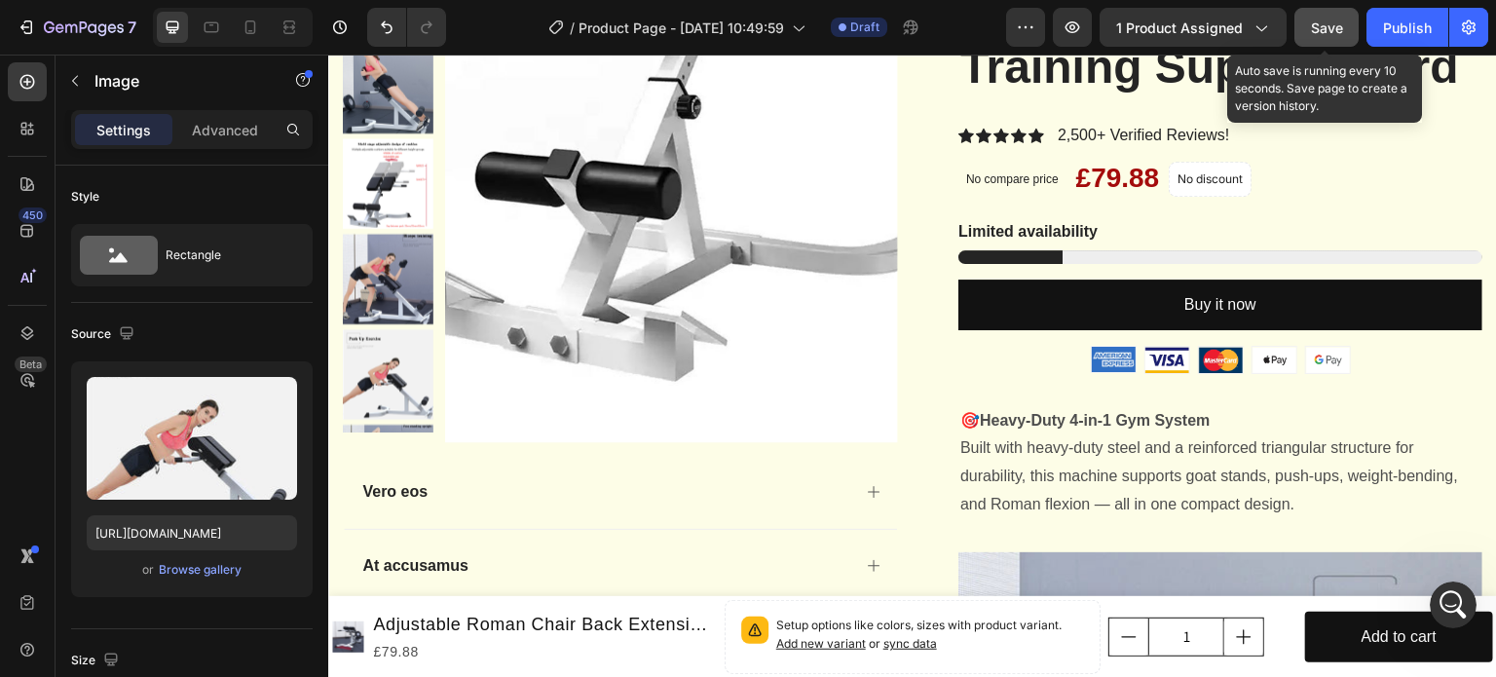
click at [1314, 27] on span "Save" at bounding box center [1327, 27] width 32 height 17
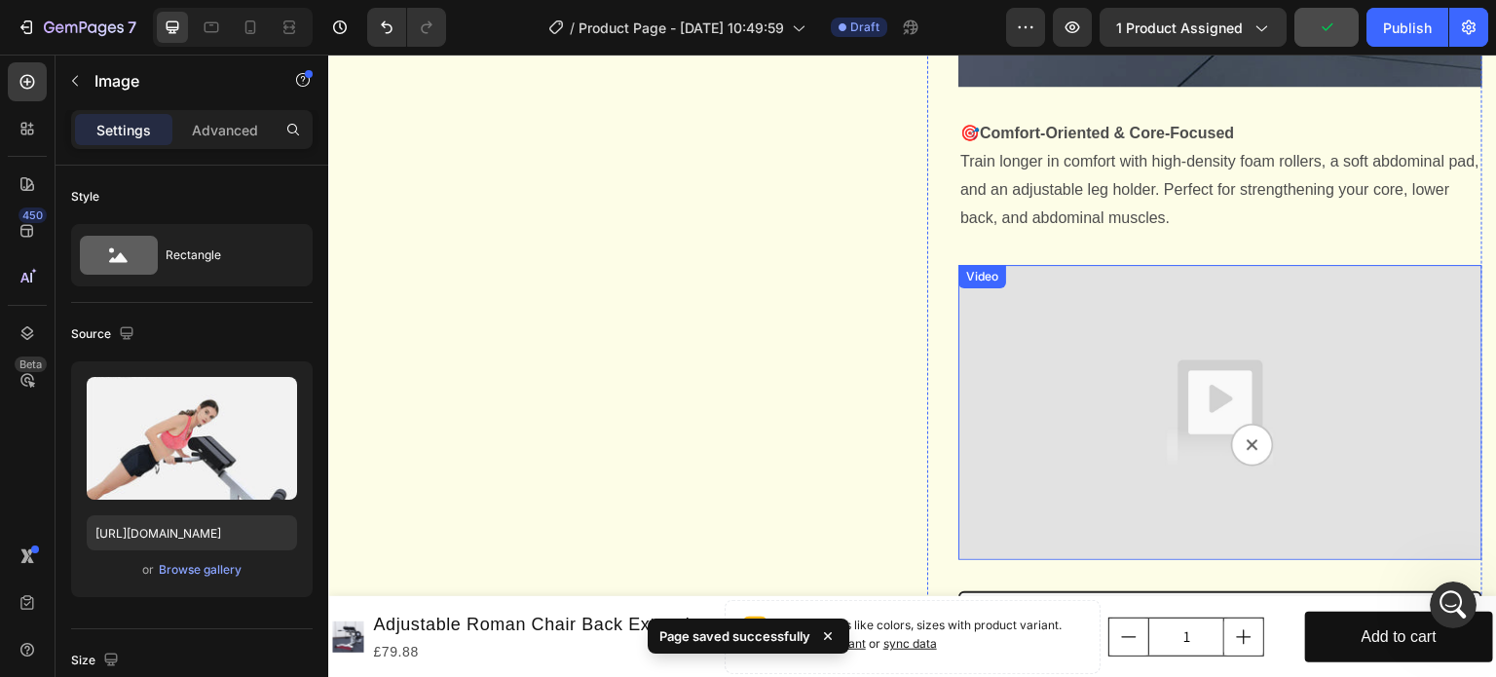
scroll to position [1878, 0]
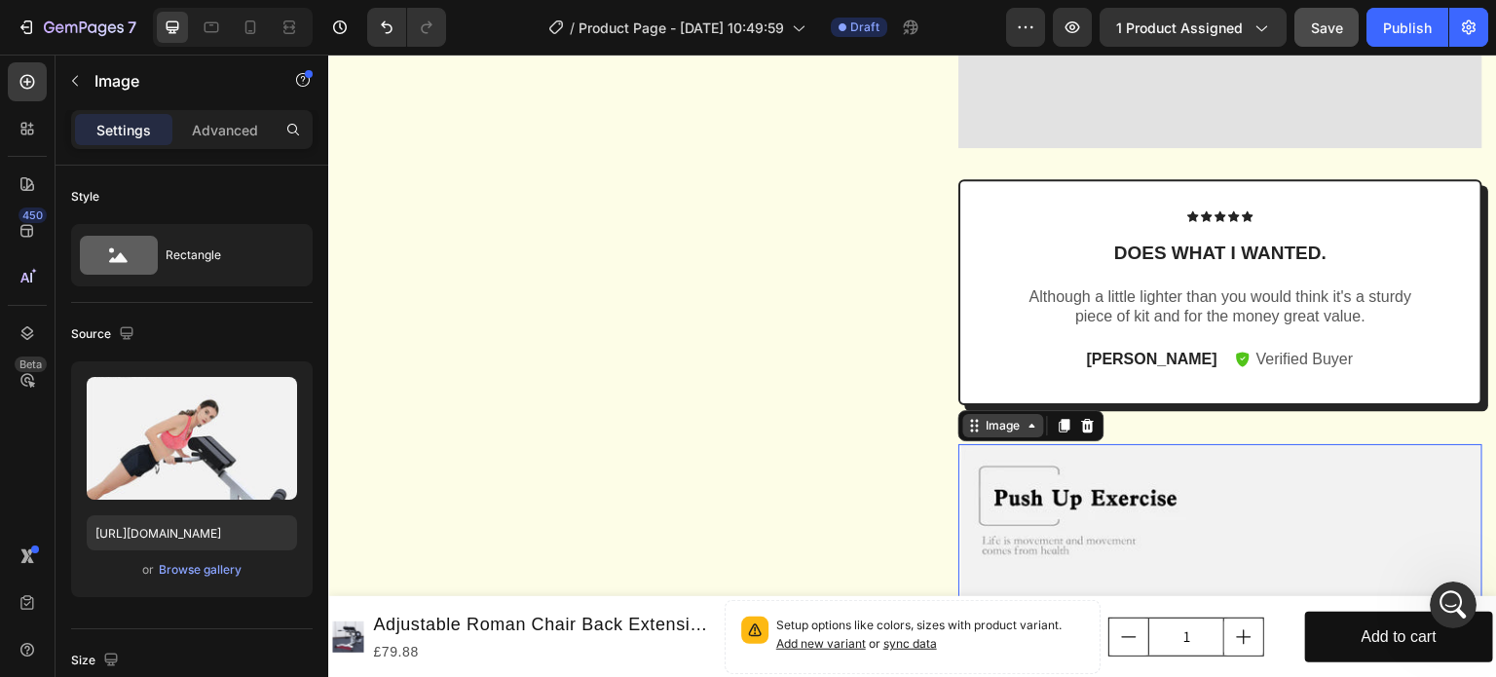
click at [1025, 433] on icon at bounding box center [1033, 426] width 16 height 16
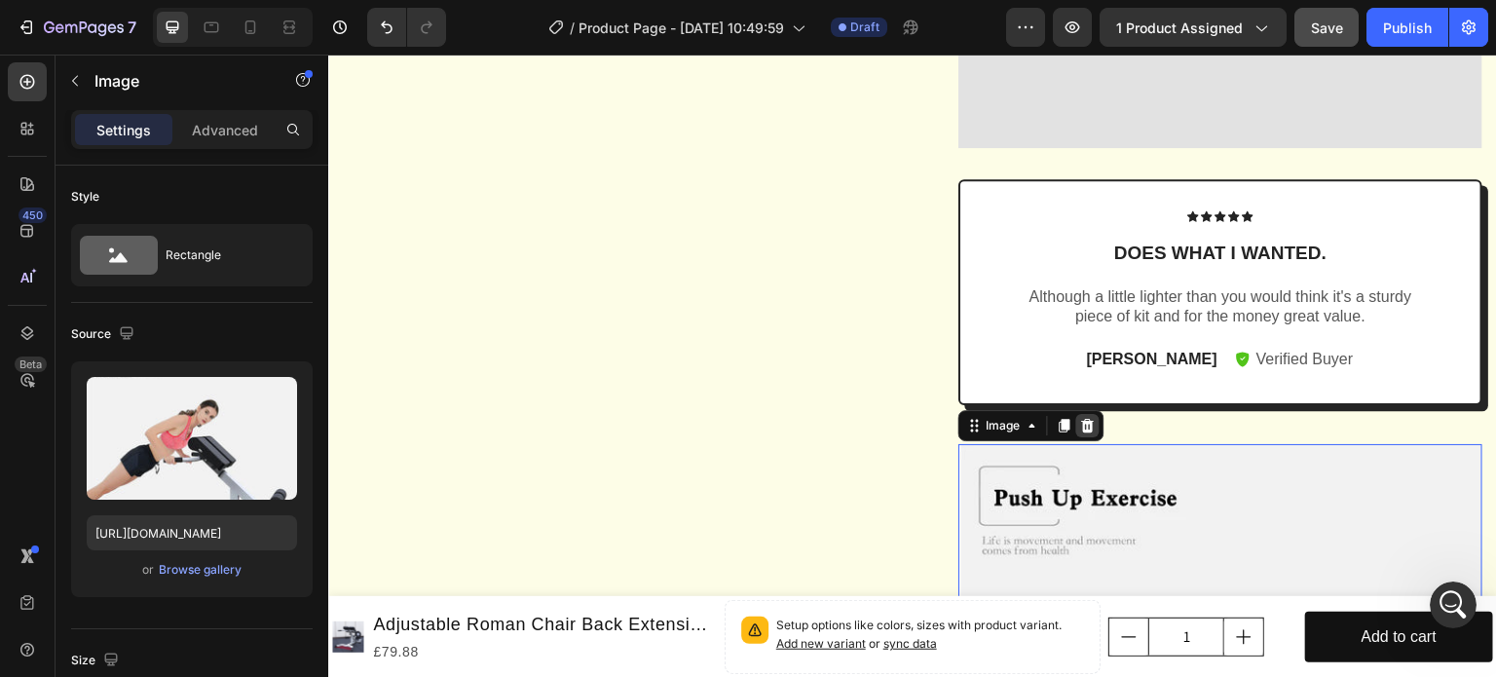
click at [1077, 437] on div at bounding box center [1087, 425] width 23 height 23
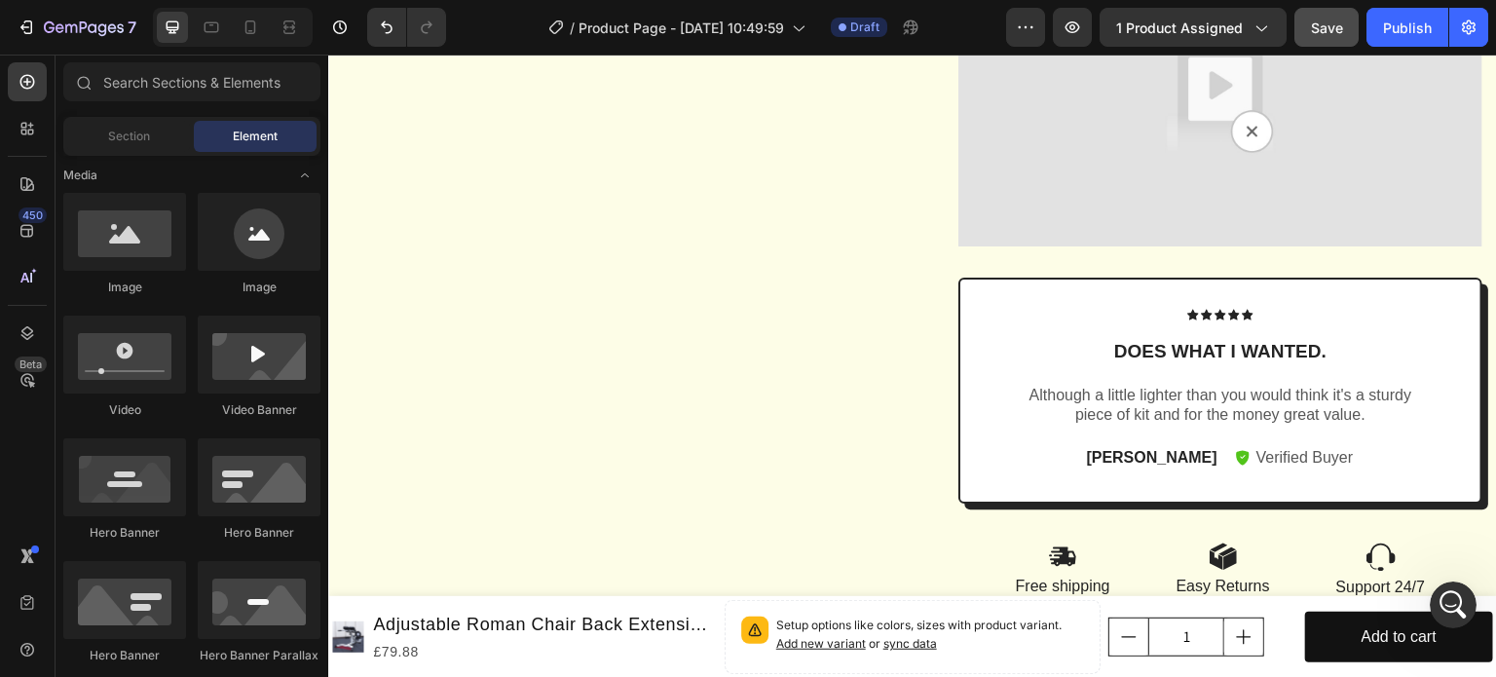
scroll to position [1823, 0]
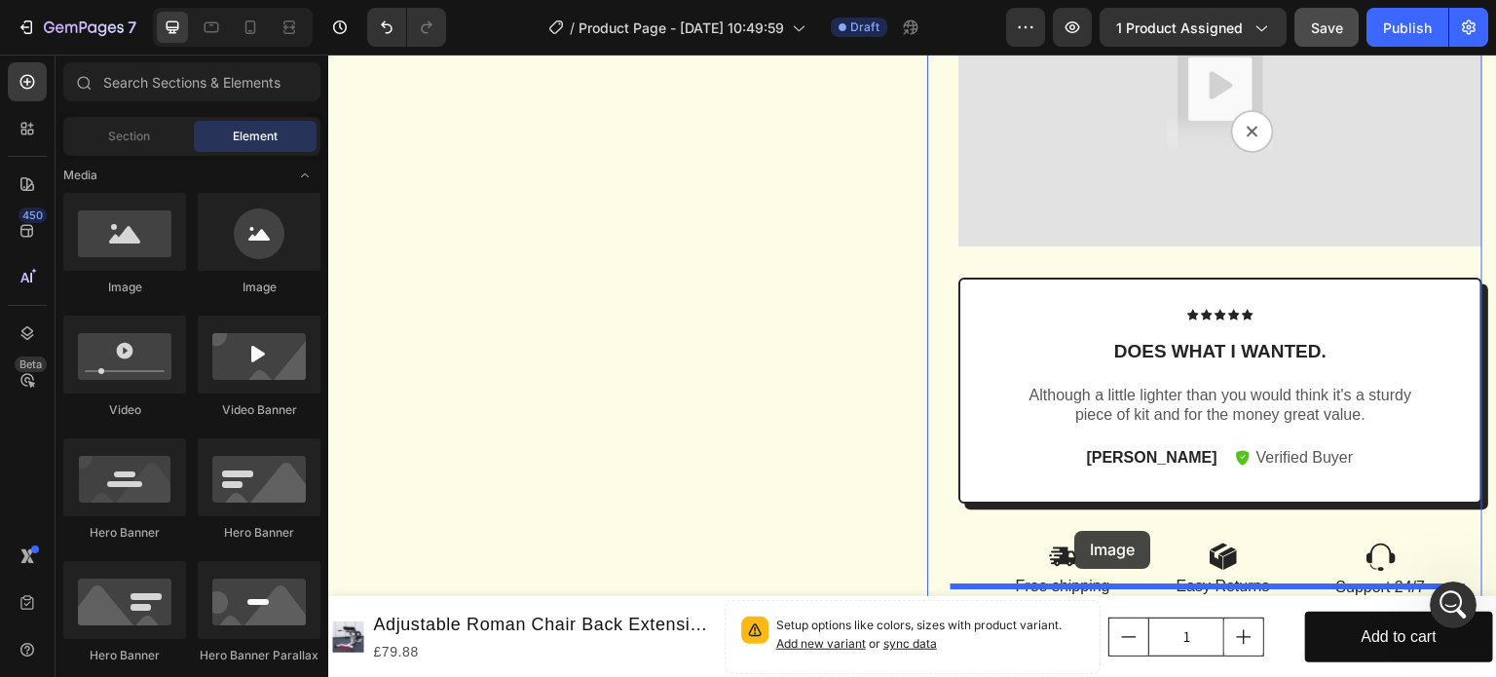
drag, startPoint x: 492, startPoint y: 314, endPoint x: 1075, endPoint y: 531, distance: 622.5
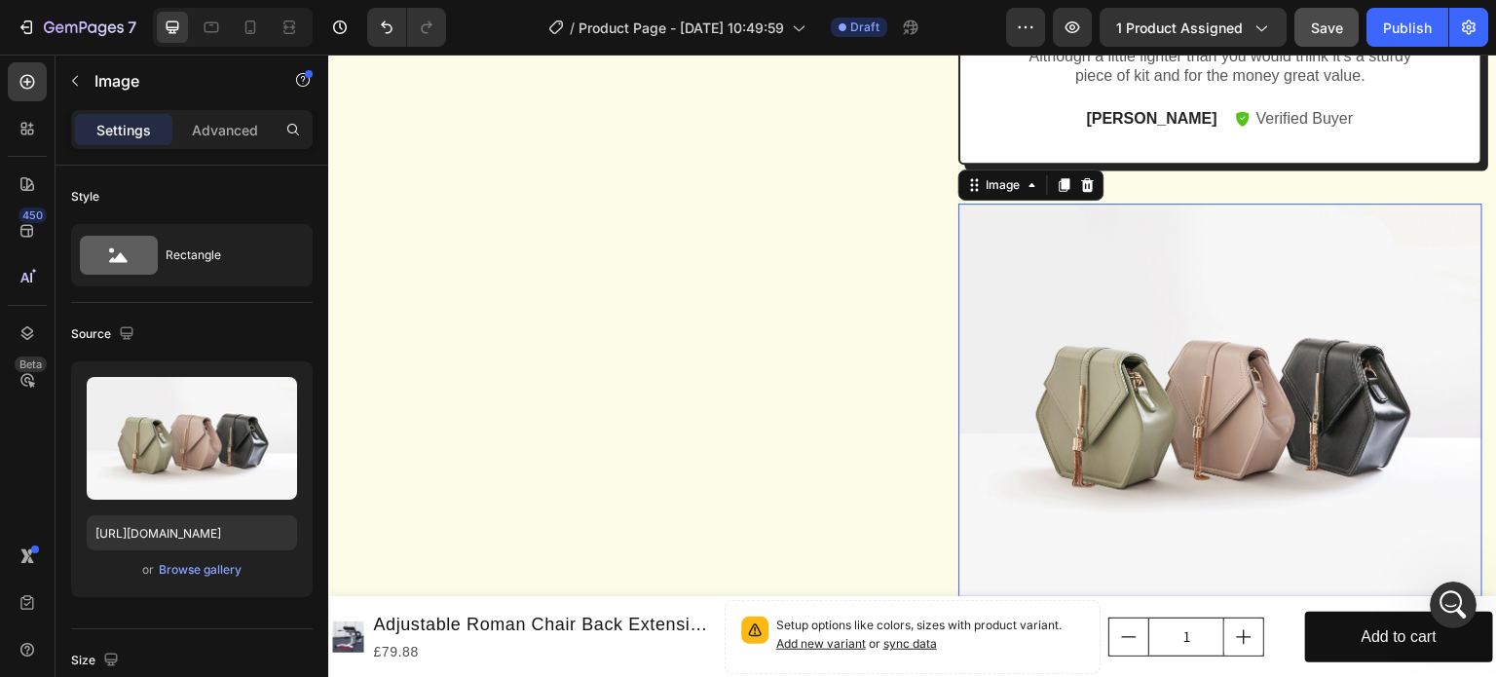
scroll to position [2170, 0]
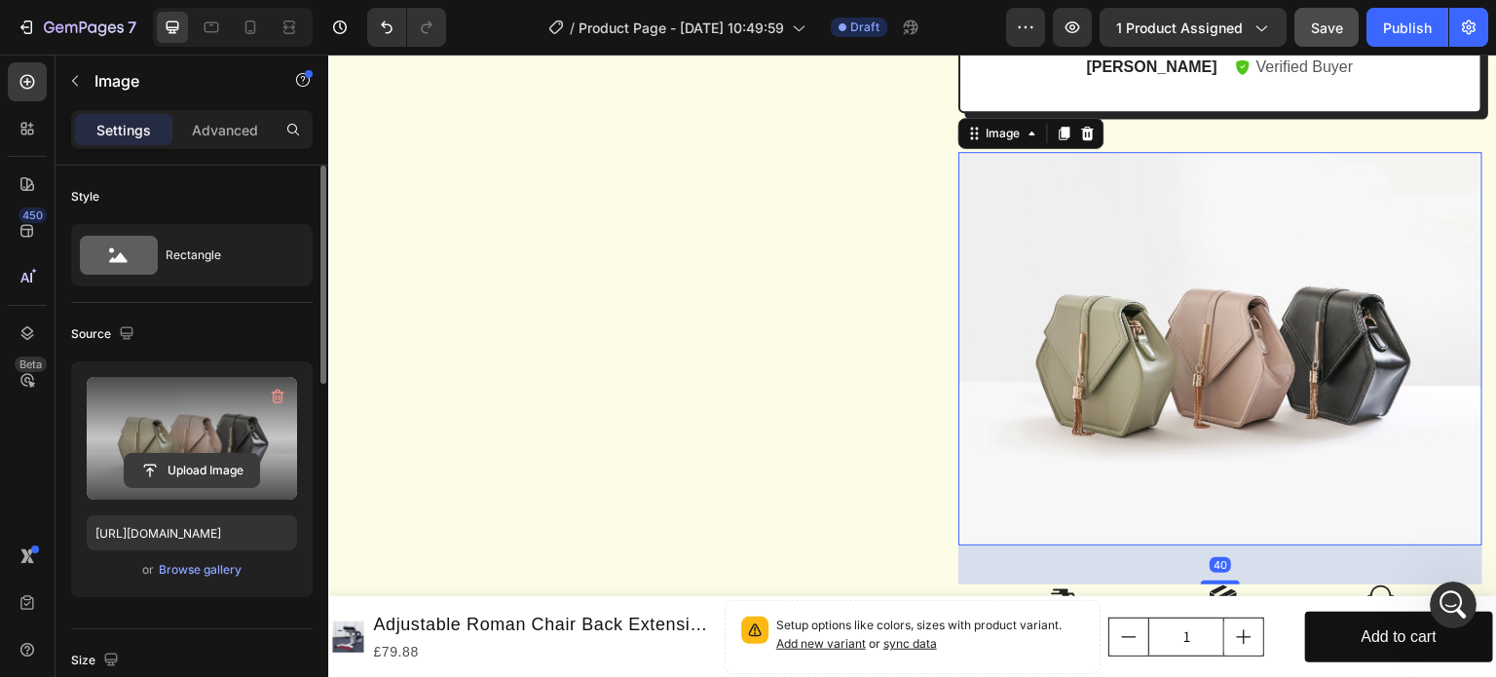
click at [195, 469] on input "file" at bounding box center [192, 470] width 134 height 33
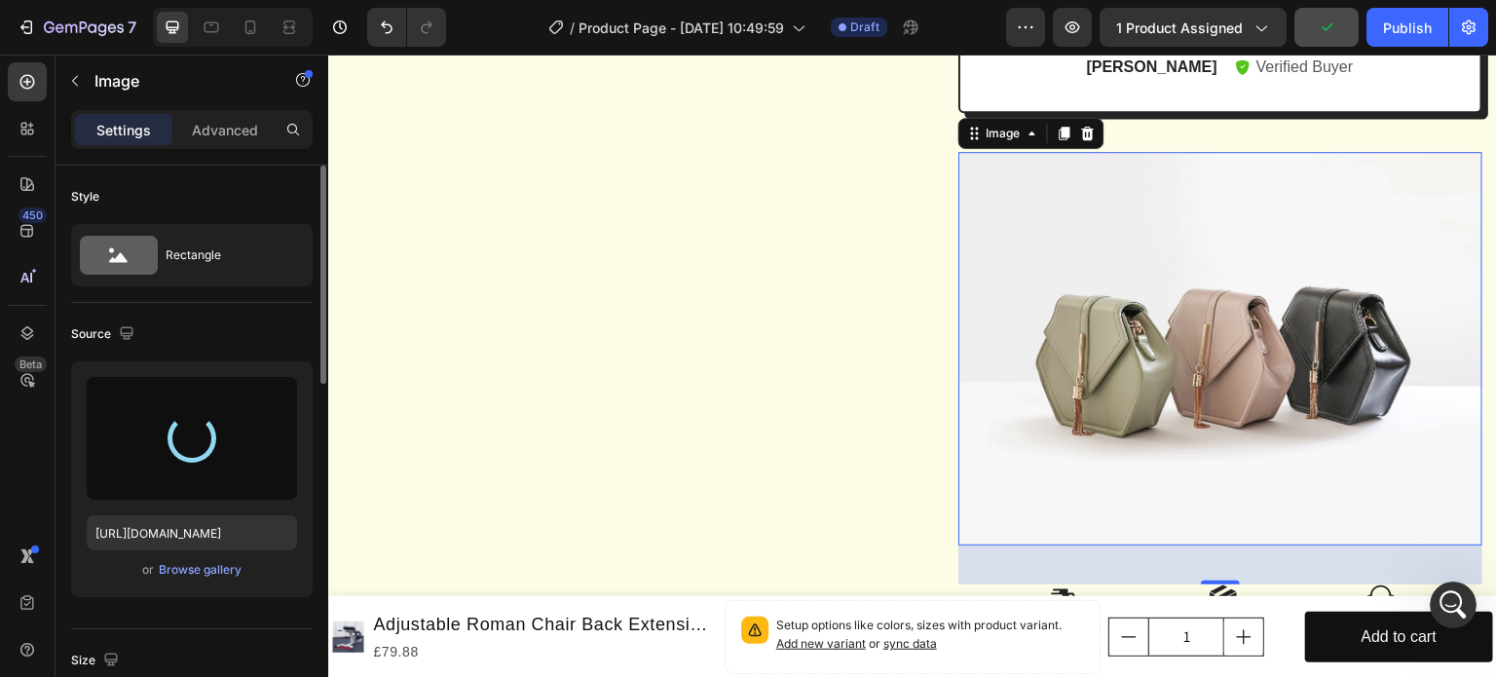
type input "[URL][DOMAIN_NAME]"
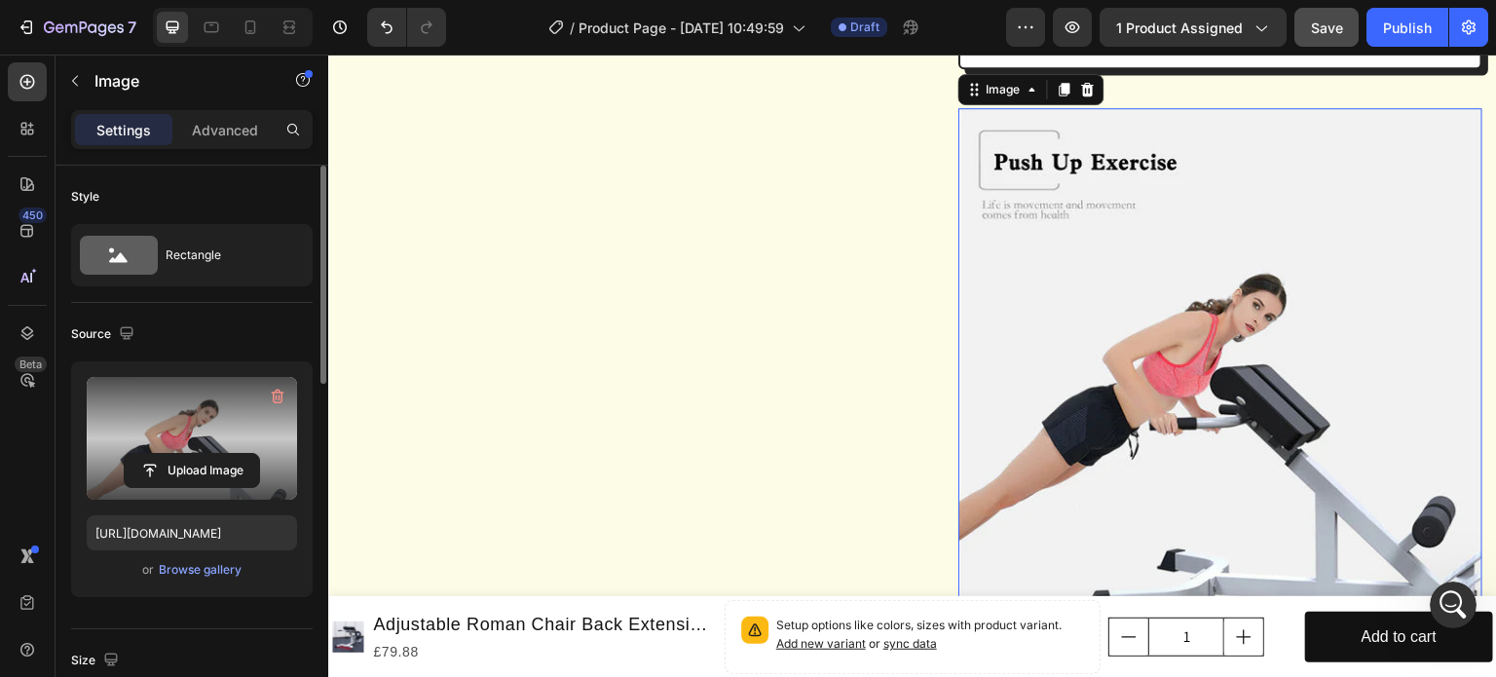
scroll to position [2086, 0]
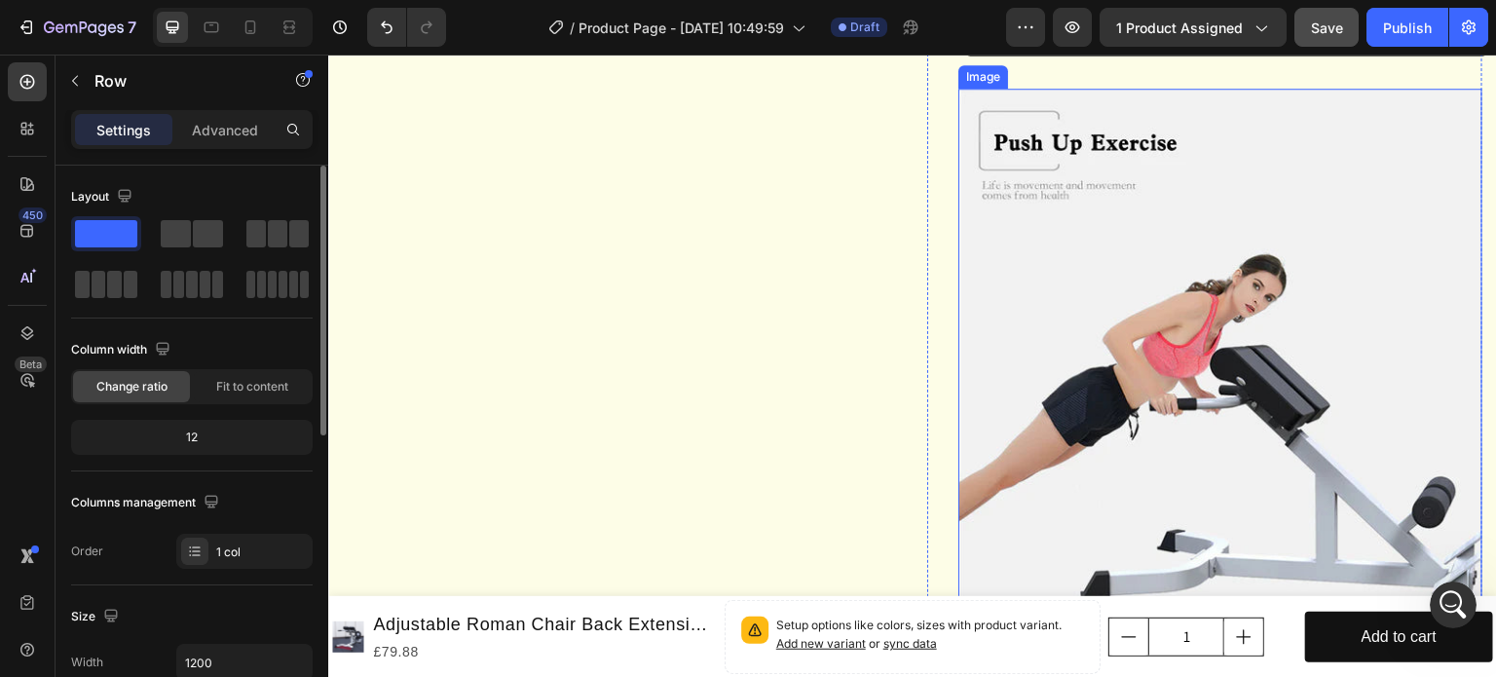
scroll to position [1948, 0]
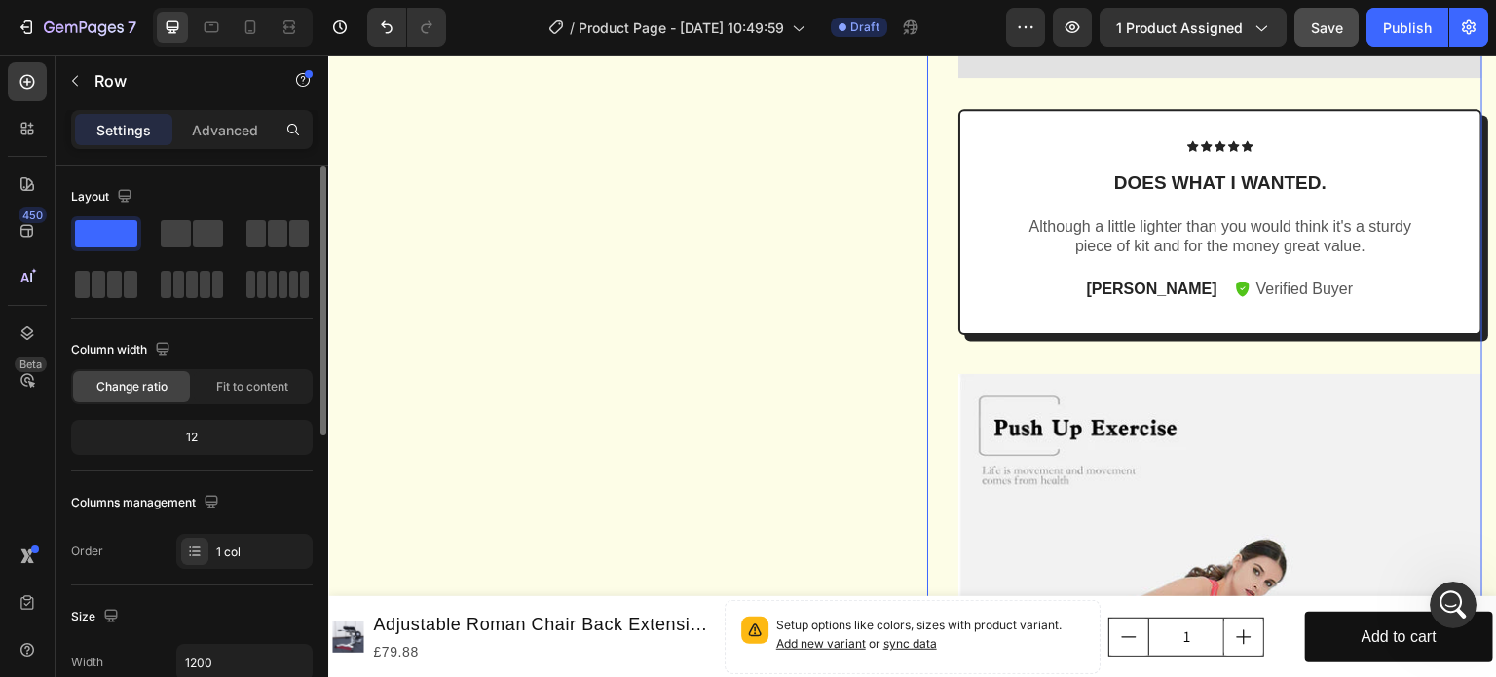
click at [75, 79] on icon "button" at bounding box center [75, 81] width 16 height 16
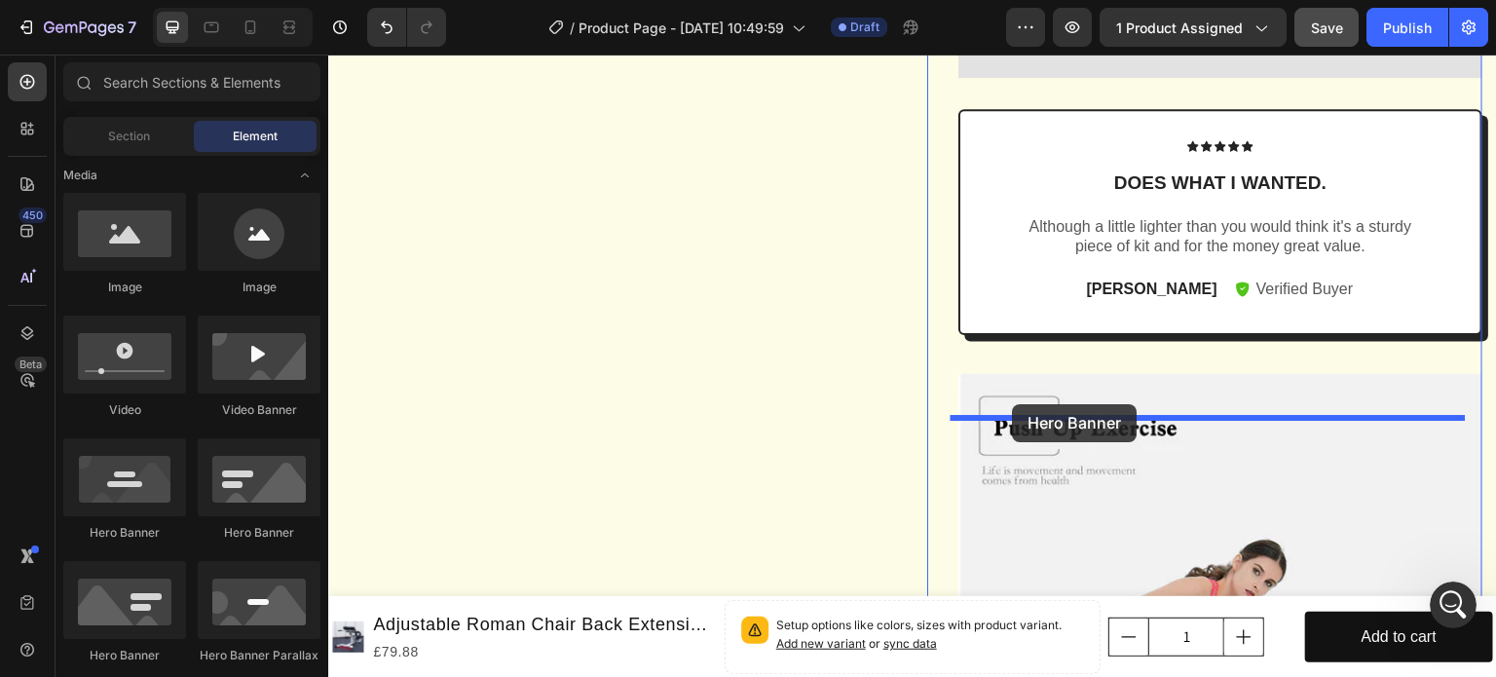
drag, startPoint x: 461, startPoint y: 549, endPoint x: 1013, endPoint y: 404, distance: 571.0
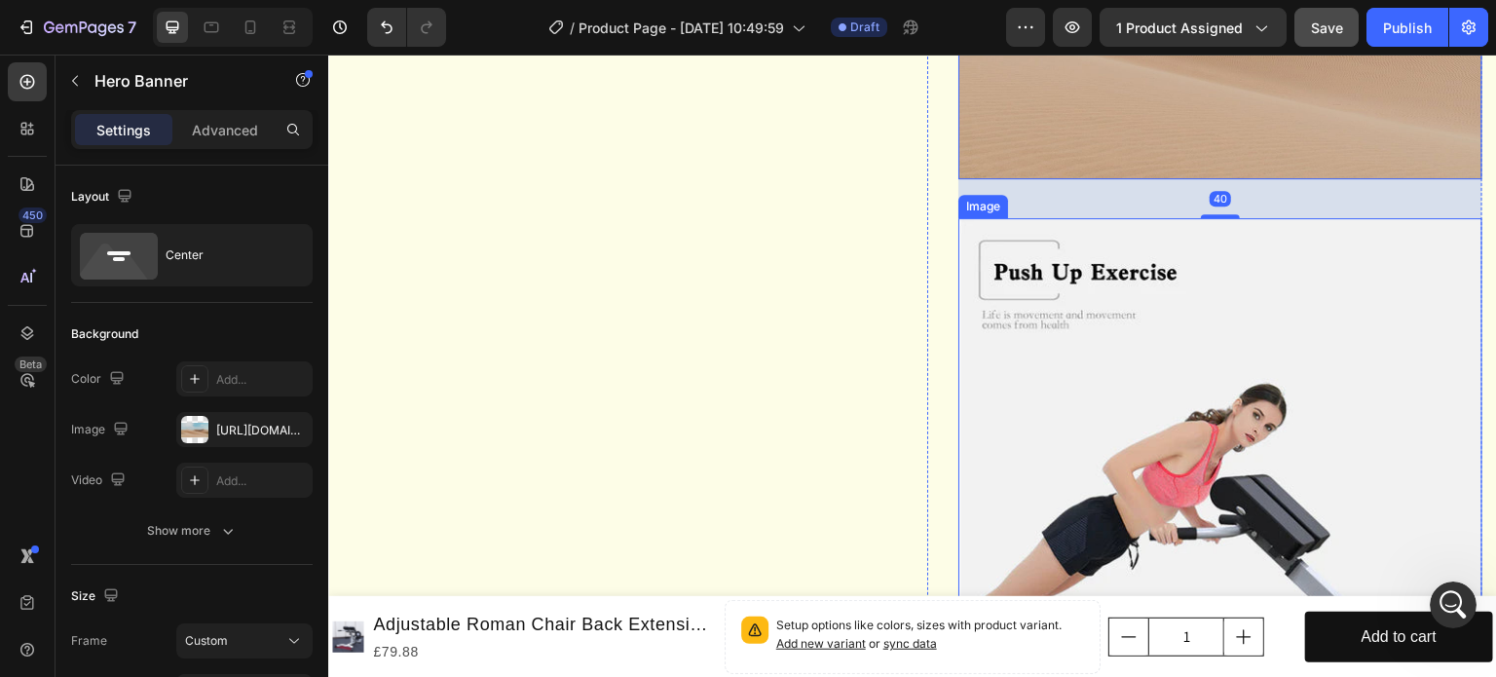
scroll to position [2435, 0]
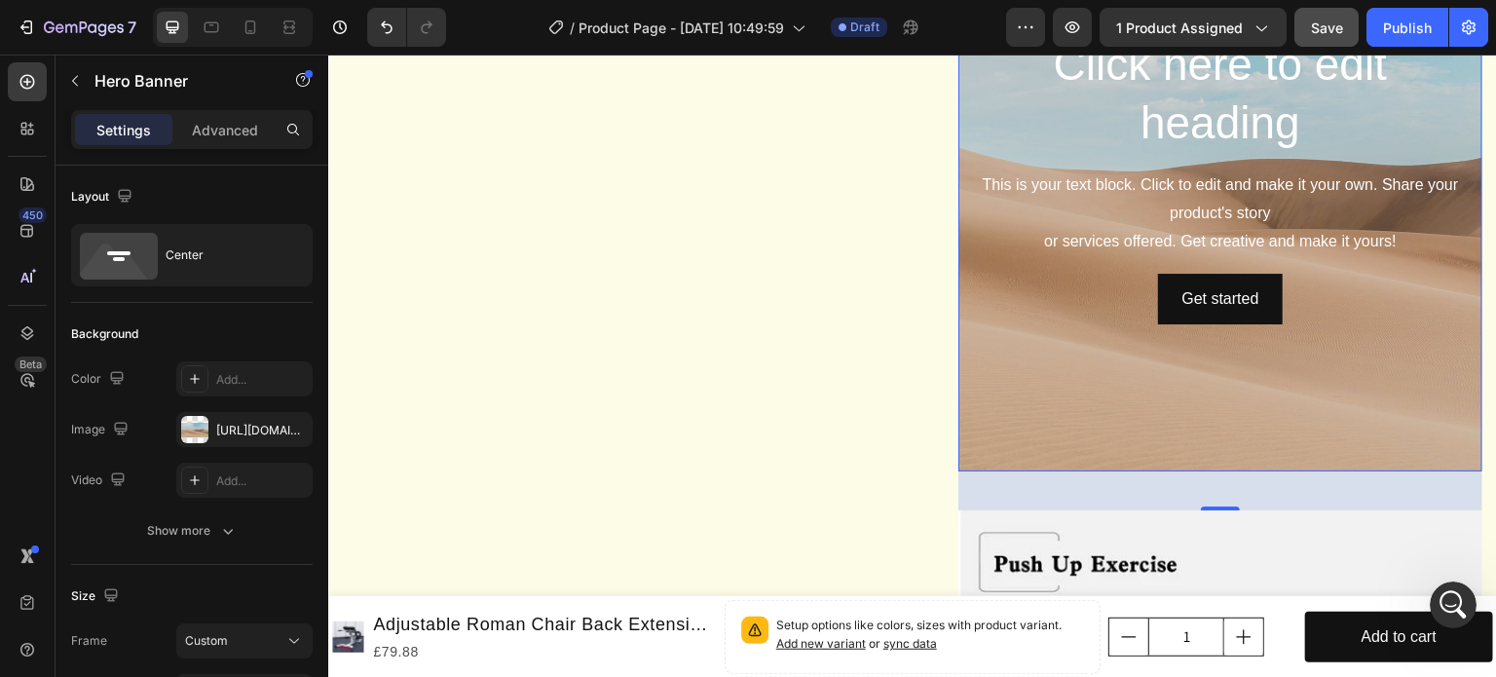
click at [1104, 421] on div "Background Image" at bounding box center [1220, 179] width 524 height 584
click at [1067, 421] on div "Background Image" at bounding box center [1220, 179] width 524 height 584
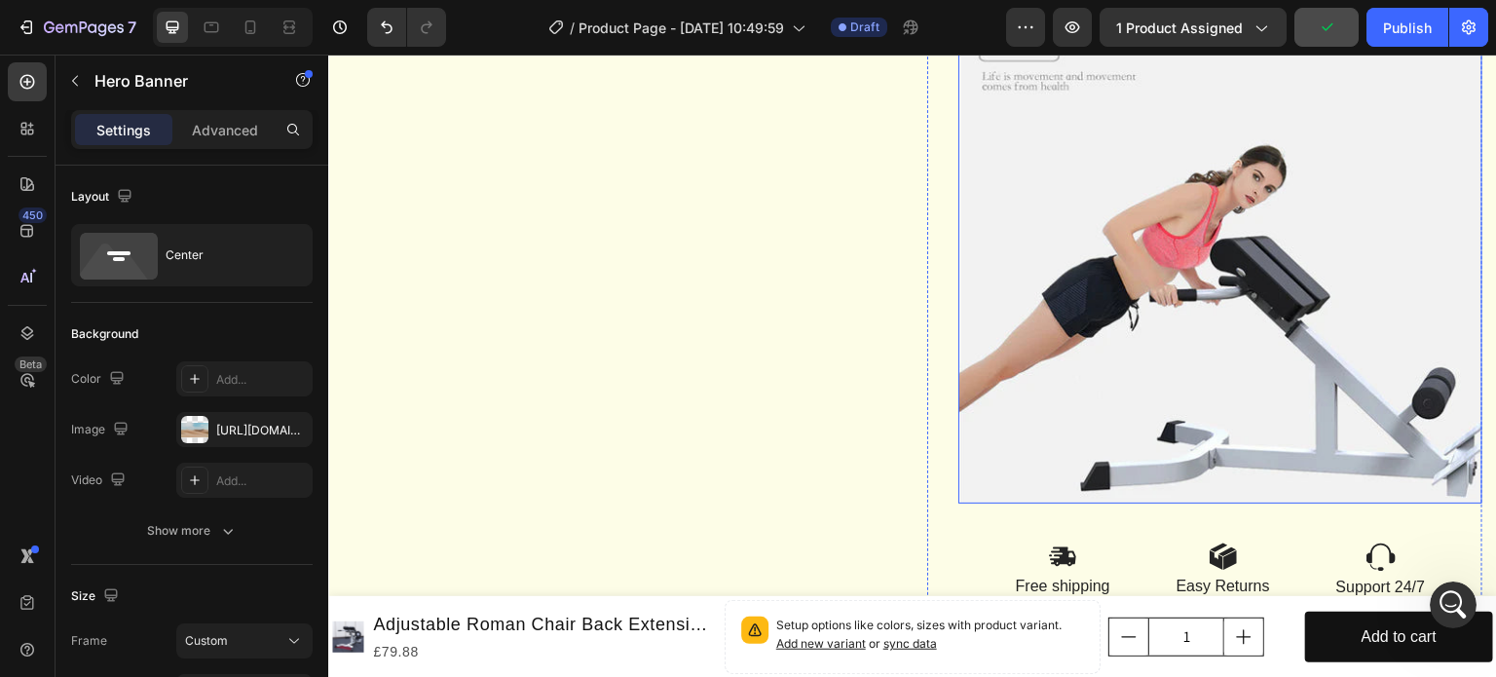
scroll to position [3002, 0]
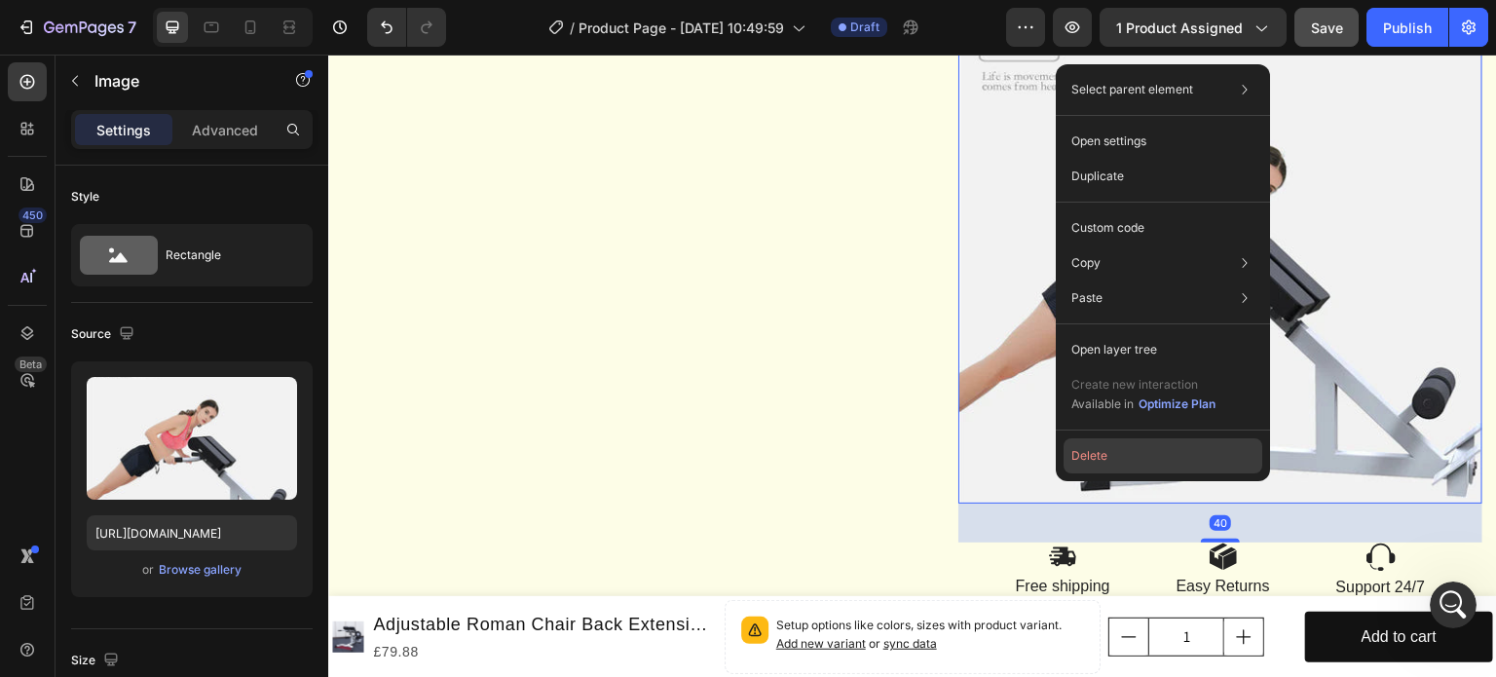
drag, startPoint x: 1101, startPoint y: 454, endPoint x: 772, endPoint y: 399, distance: 332.7
click at [1101, 454] on button "Delete" at bounding box center [1163, 455] width 199 height 35
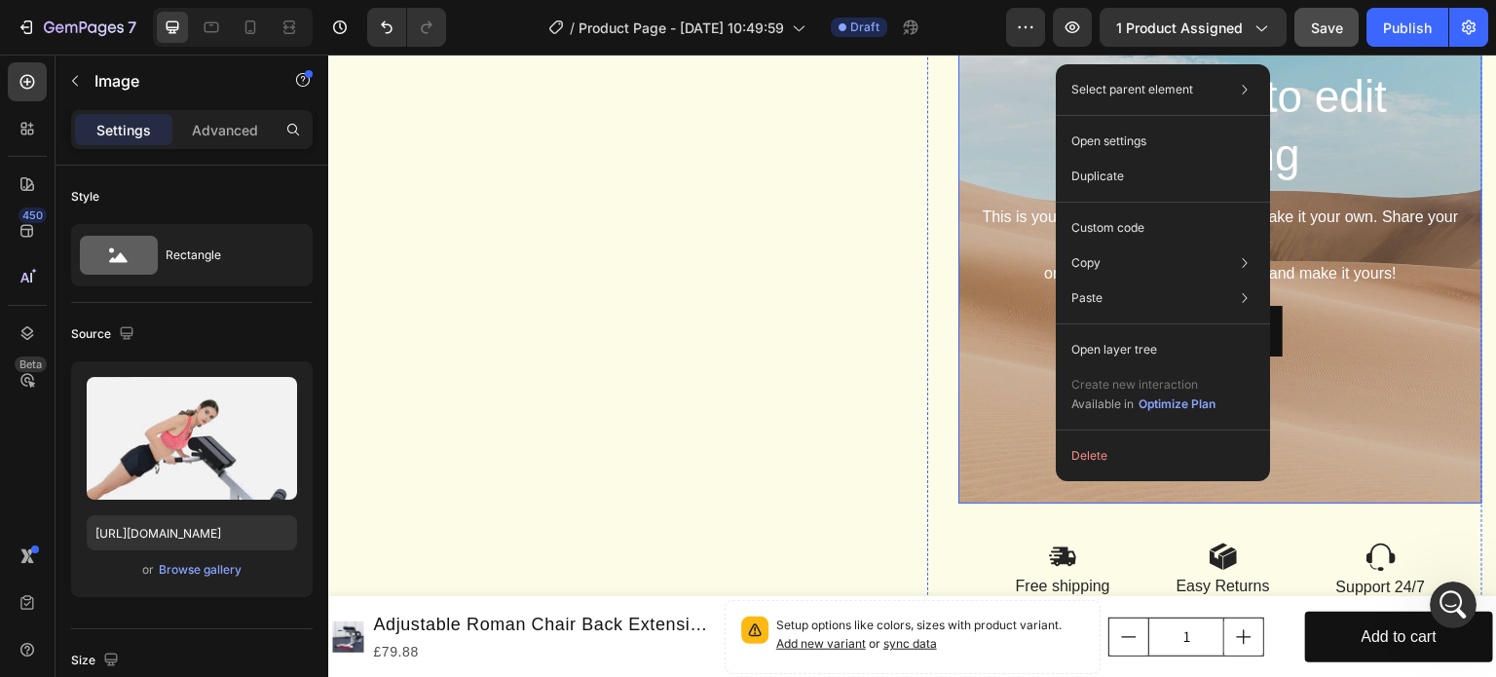
scroll to position [2447, 0]
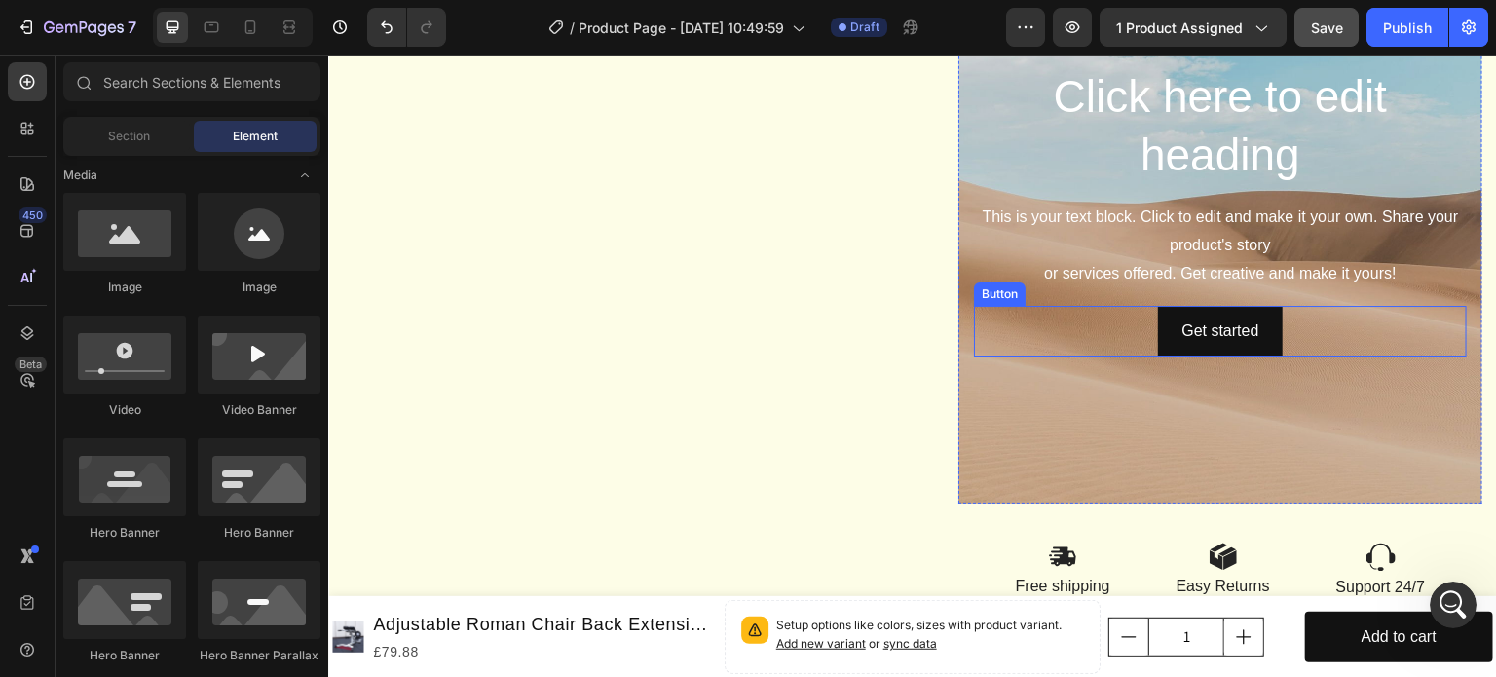
click at [1047, 335] on div "Get started Button" at bounding box center [1220, 332] width 493 height 52
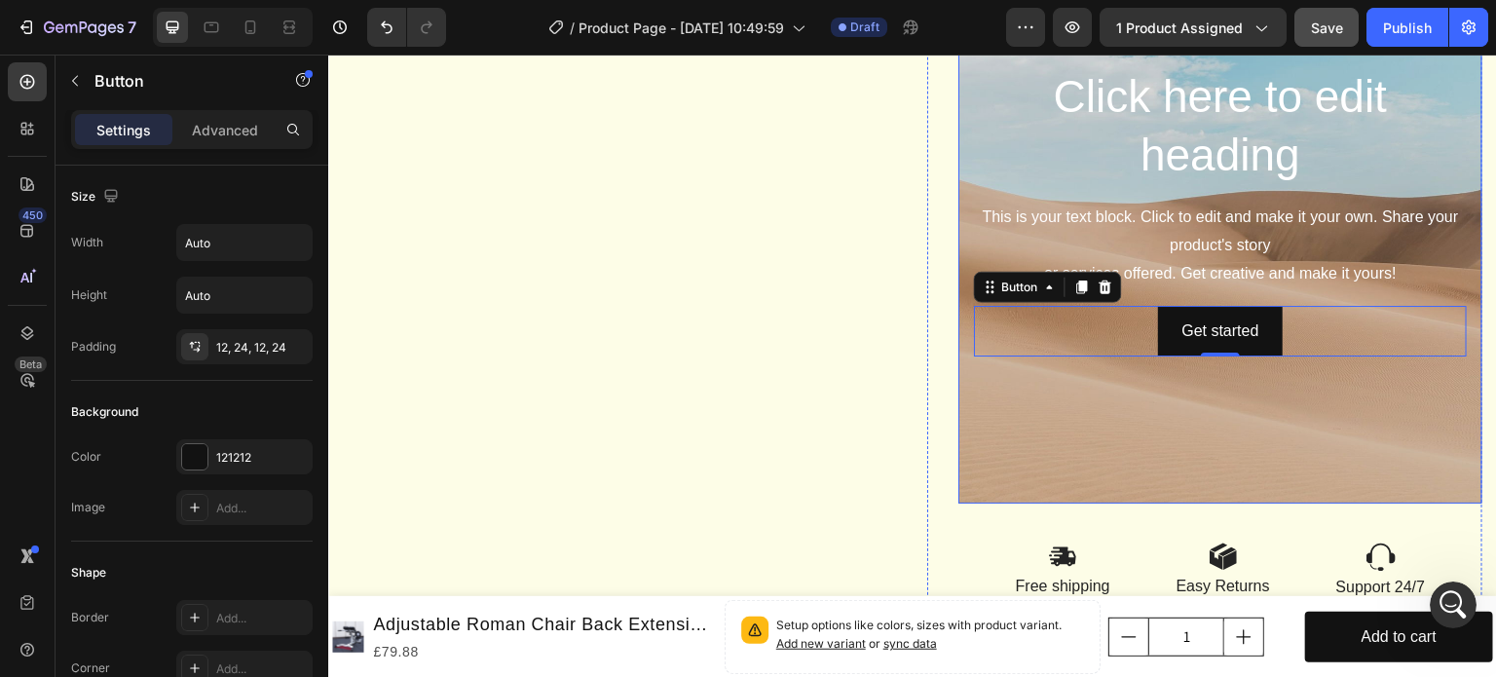
click at [1062, 451] on div "Background Image" at bounding box center [1220, 211] width 524 height 584
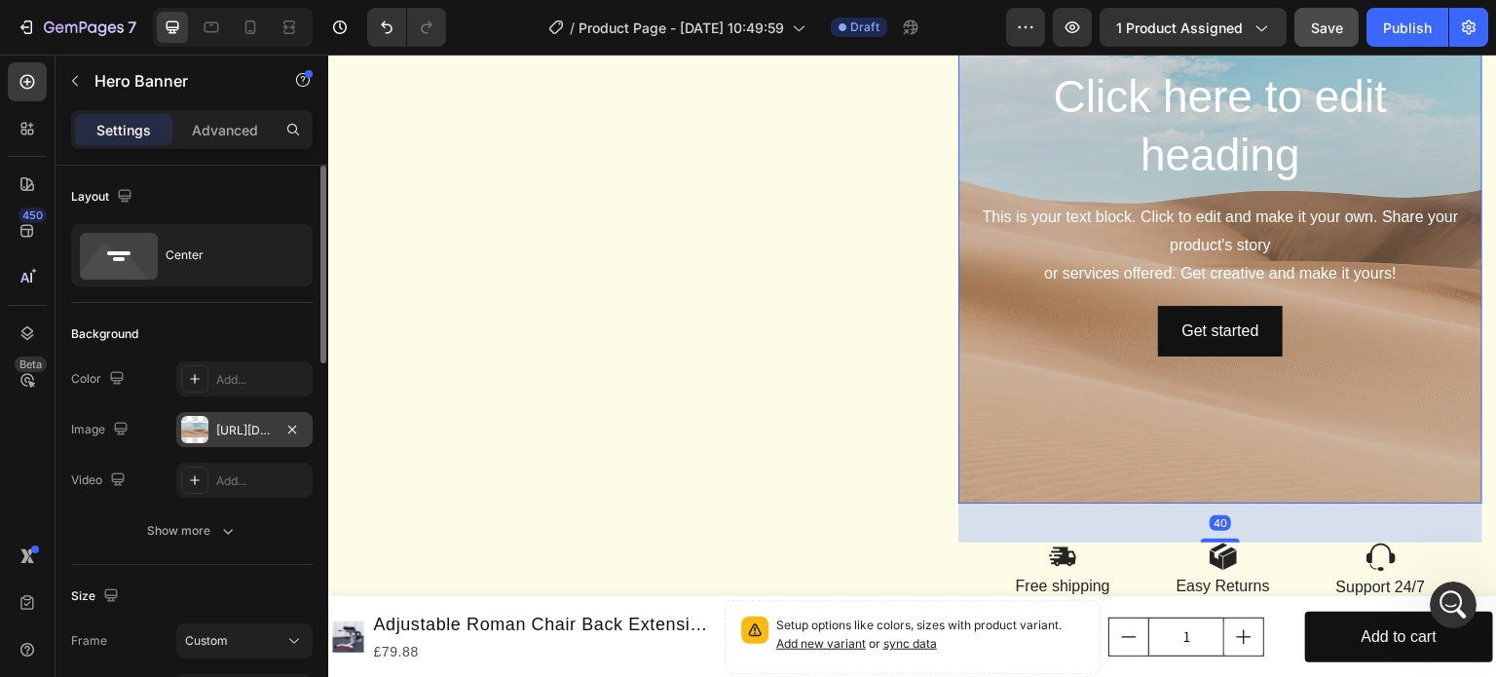
click at [265, 430] on div "[URL][DOMAIN_NAME]" at bounding box center [244, 431] width 56 height 18
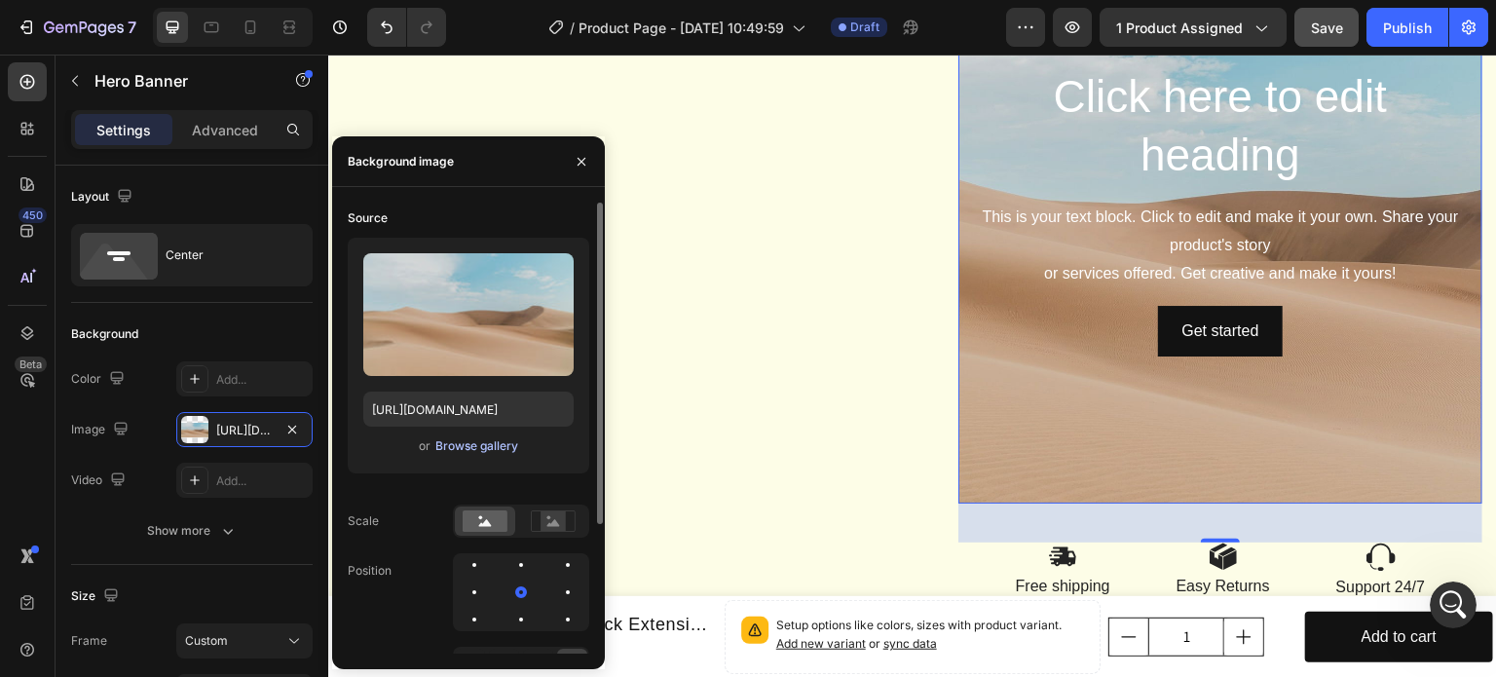
click at [487, 447] on div "Browse gallery" at bounding box center [476, 446] width 83 height 18
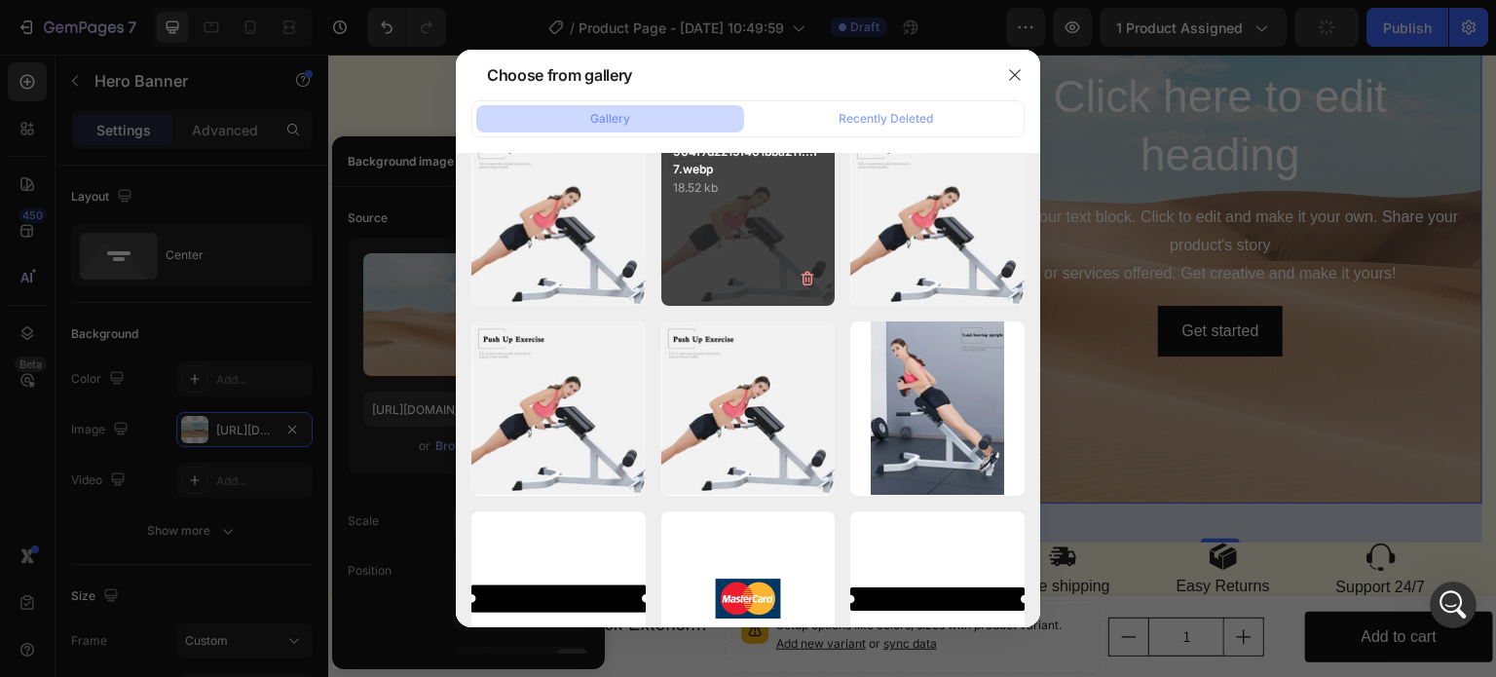
scroll to position [239, 0]
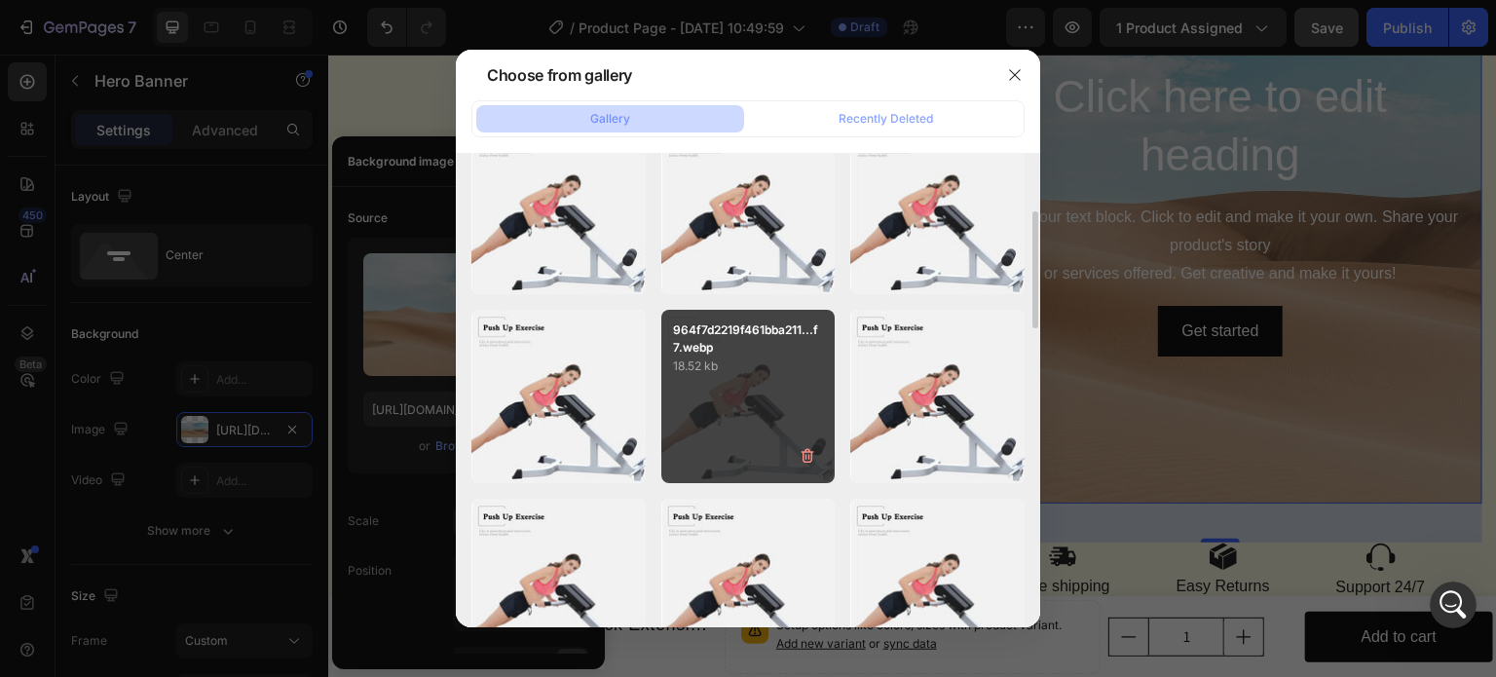
click at [726, 407] on div "964f7d2219f461bba211...f7.webp 18.52 kb" at bounding box center [748, 397] width 174 height 174
type input "[URL][DOMAIN_NAME]"
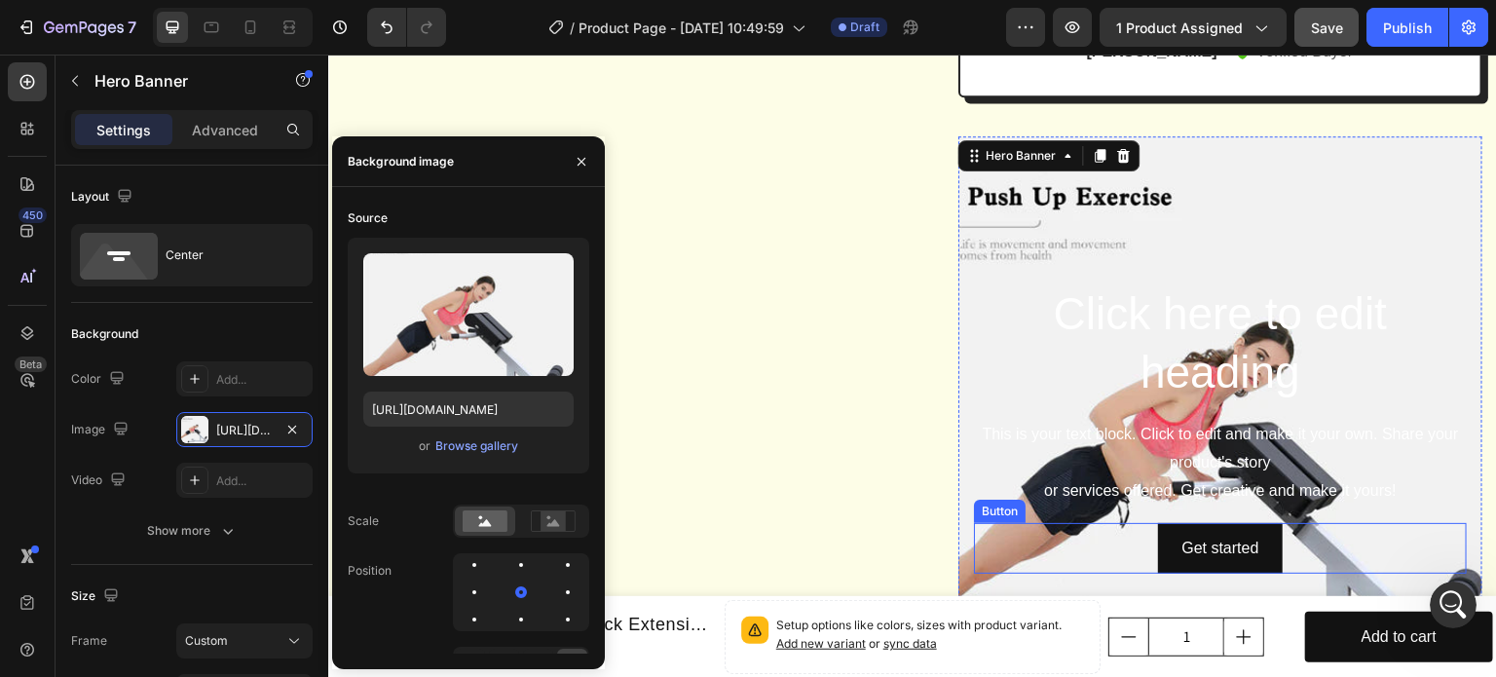
scroll to position [2154, 0]
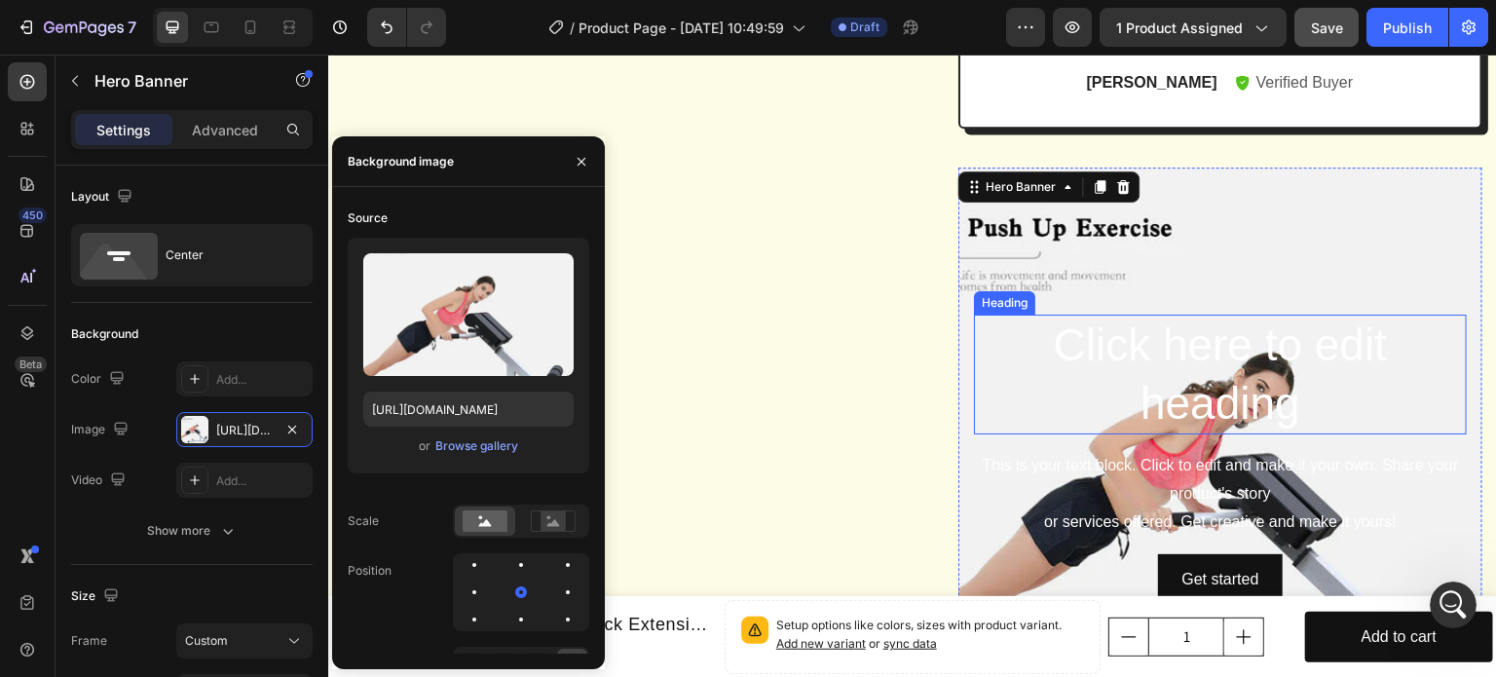
click at [1114, 431] on h2 "Click here to edit heading" at bounding box center [1220, 375] width 493 height 121
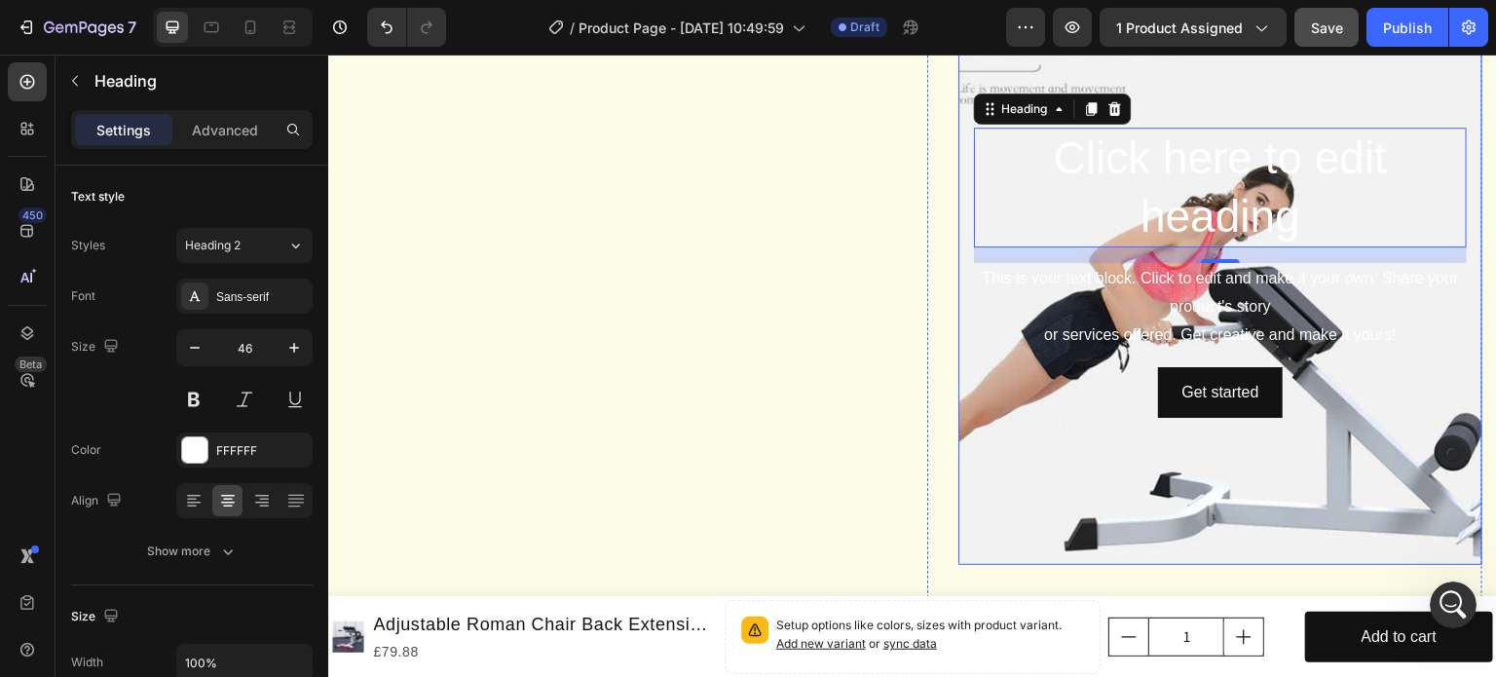
scroll to position [2252, 0]
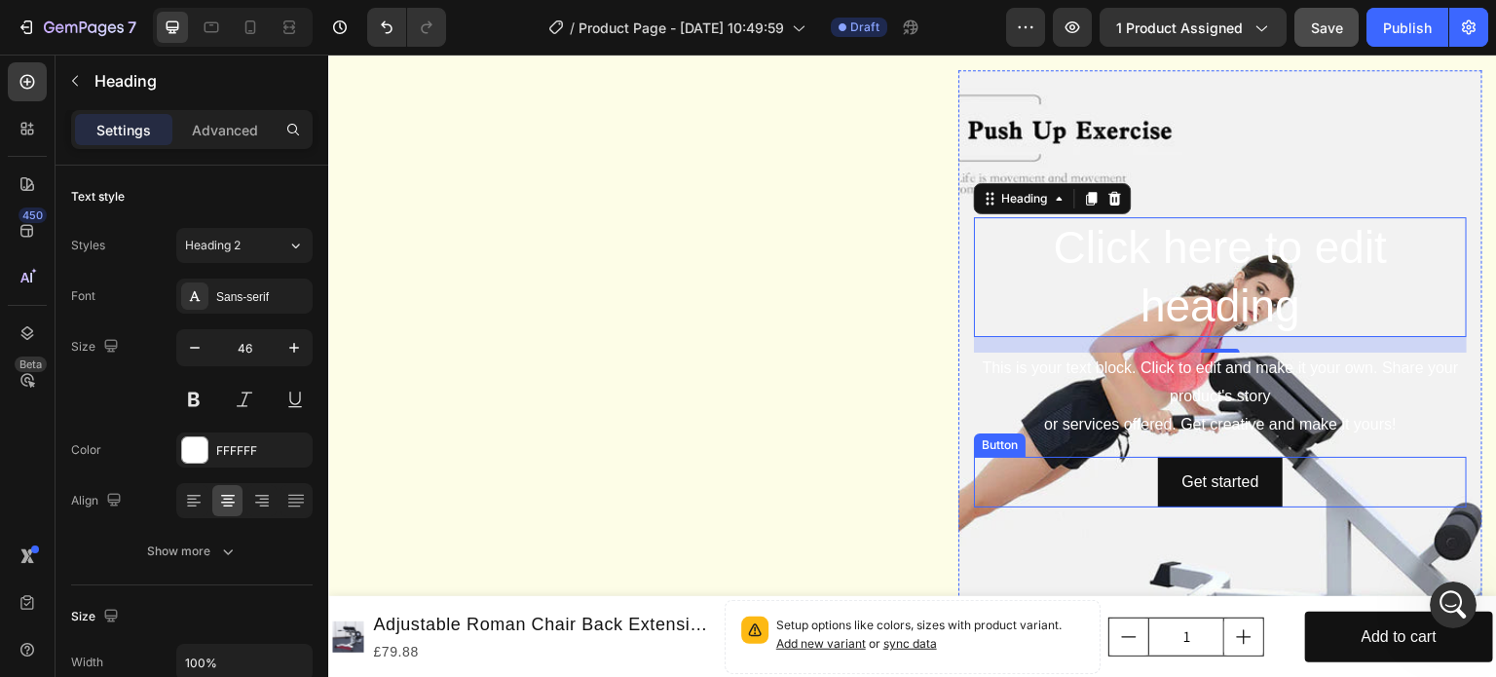
click at [1045, 508] on div "Get started Button" at bounding box center [1220, 483] width 493 height 52
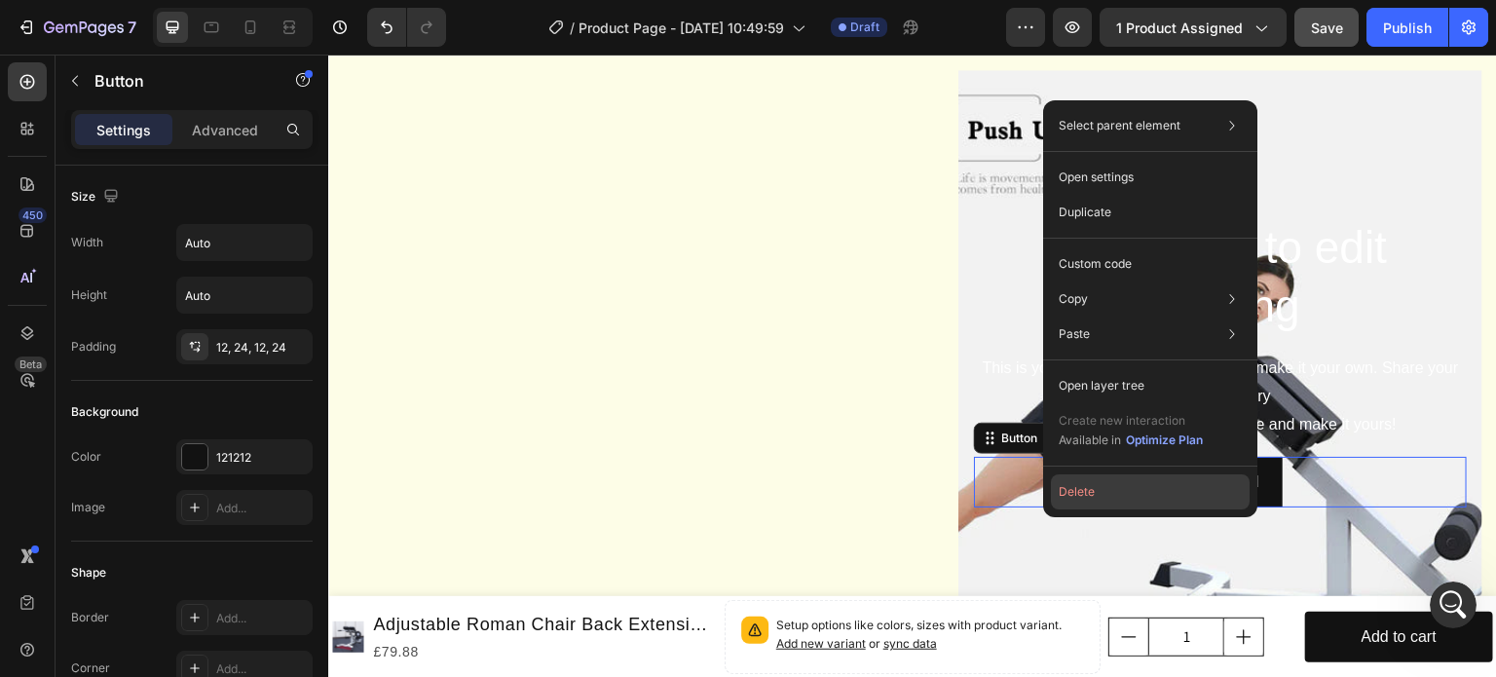
click at [1081, 486] on button "Delete" at bounding box center [1150, 491] width 199 height 35
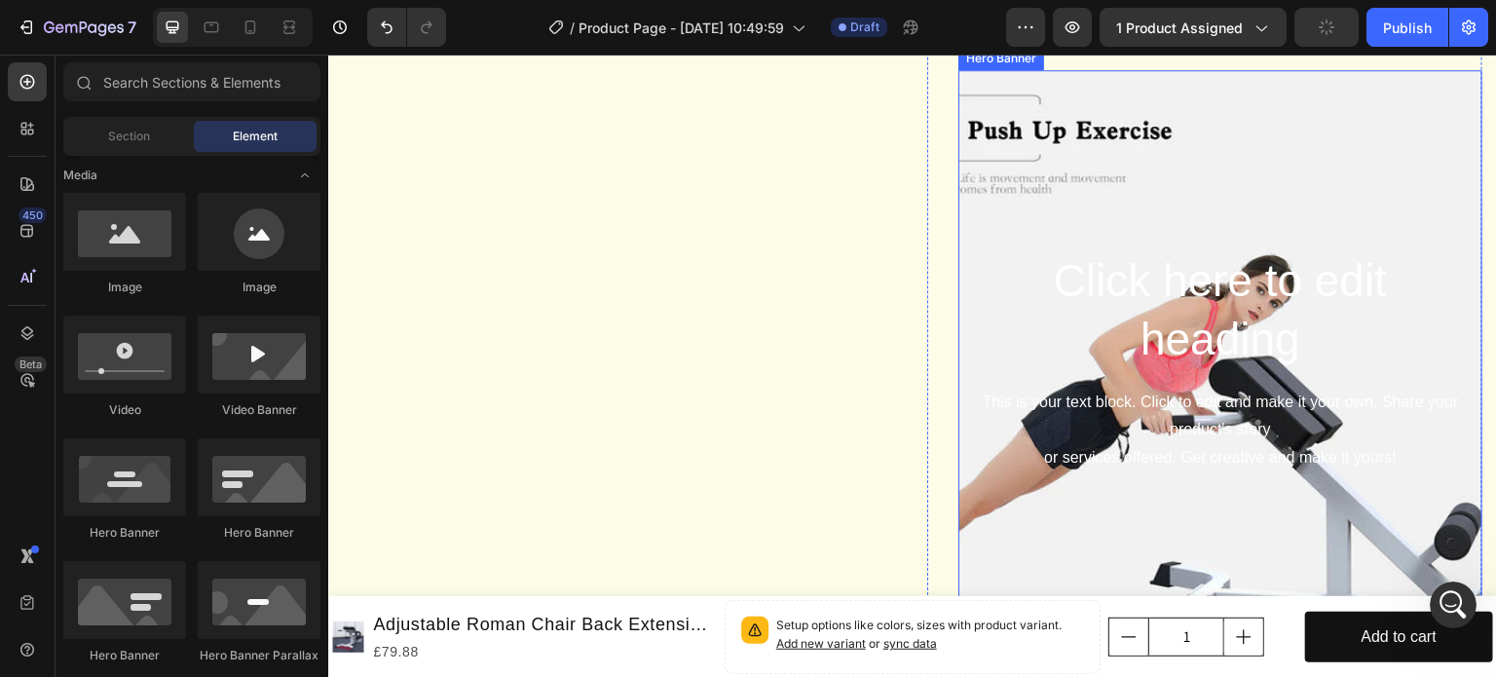
click at [1156, 267] on div "Background Image" at bounding box center [1220, 362] width 524 height 584
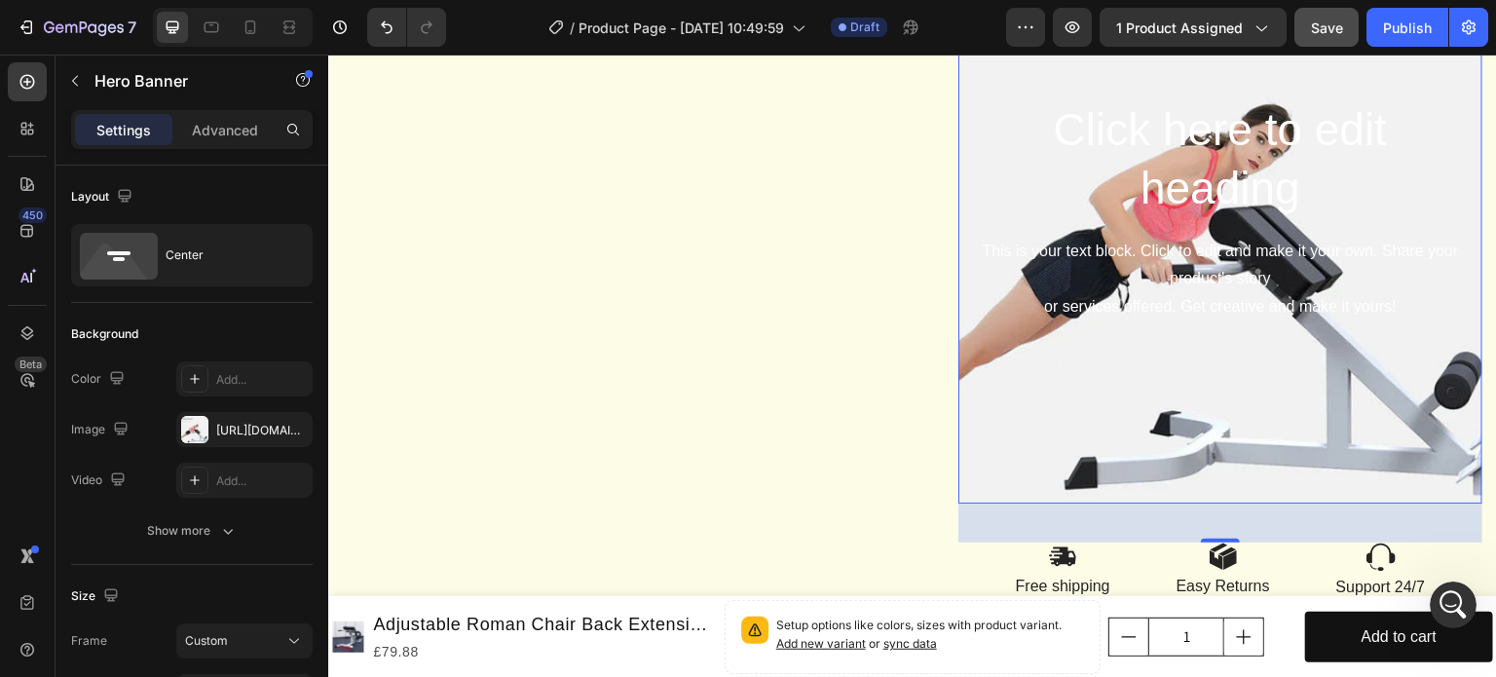
scroll to position [2447, 0]
click at [1139, 283] on div "This is your text block. Click to edit and make it your own. Share your product…" at bounding box center [1220, 280] width 493 height 88
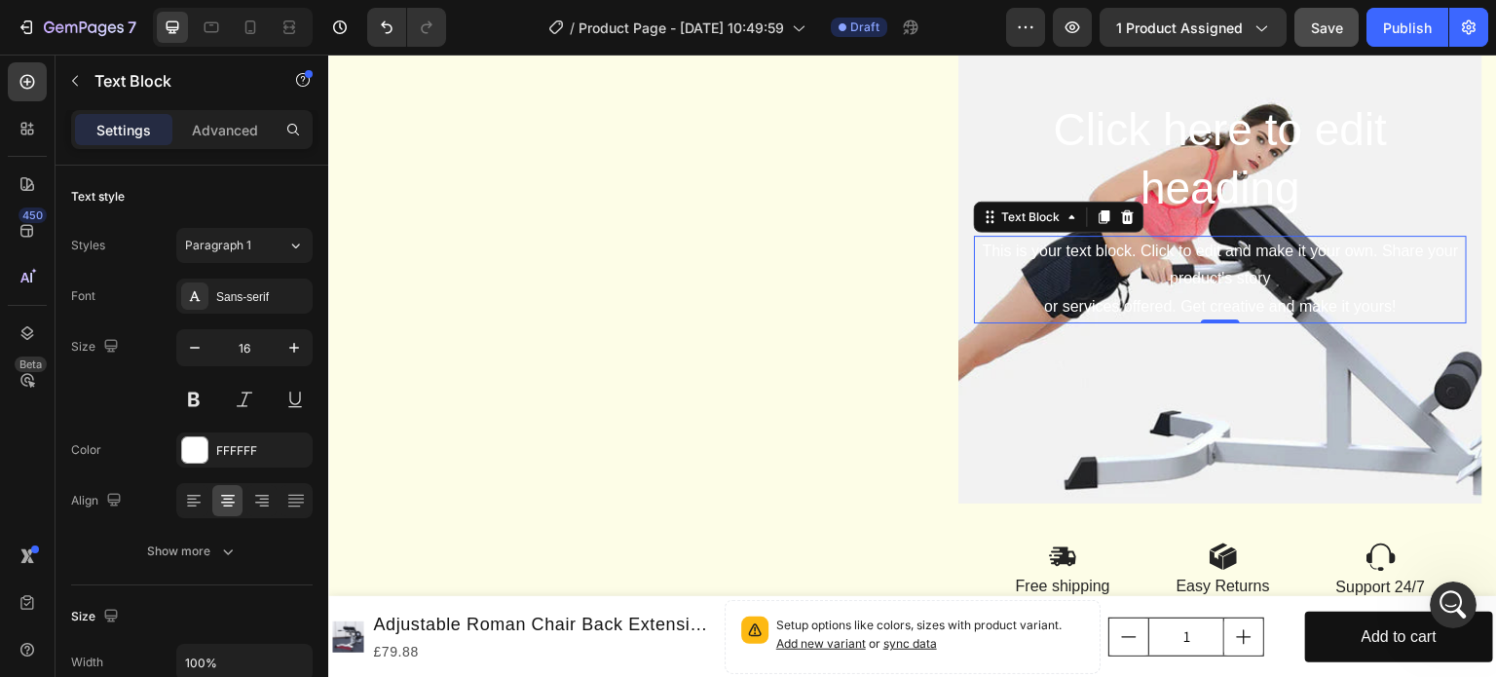
click at [1139, 283] on div "This is your text block. Click to edit and make it your own. Share your product…" at bounding box center [1220, 280] width 493 height 88
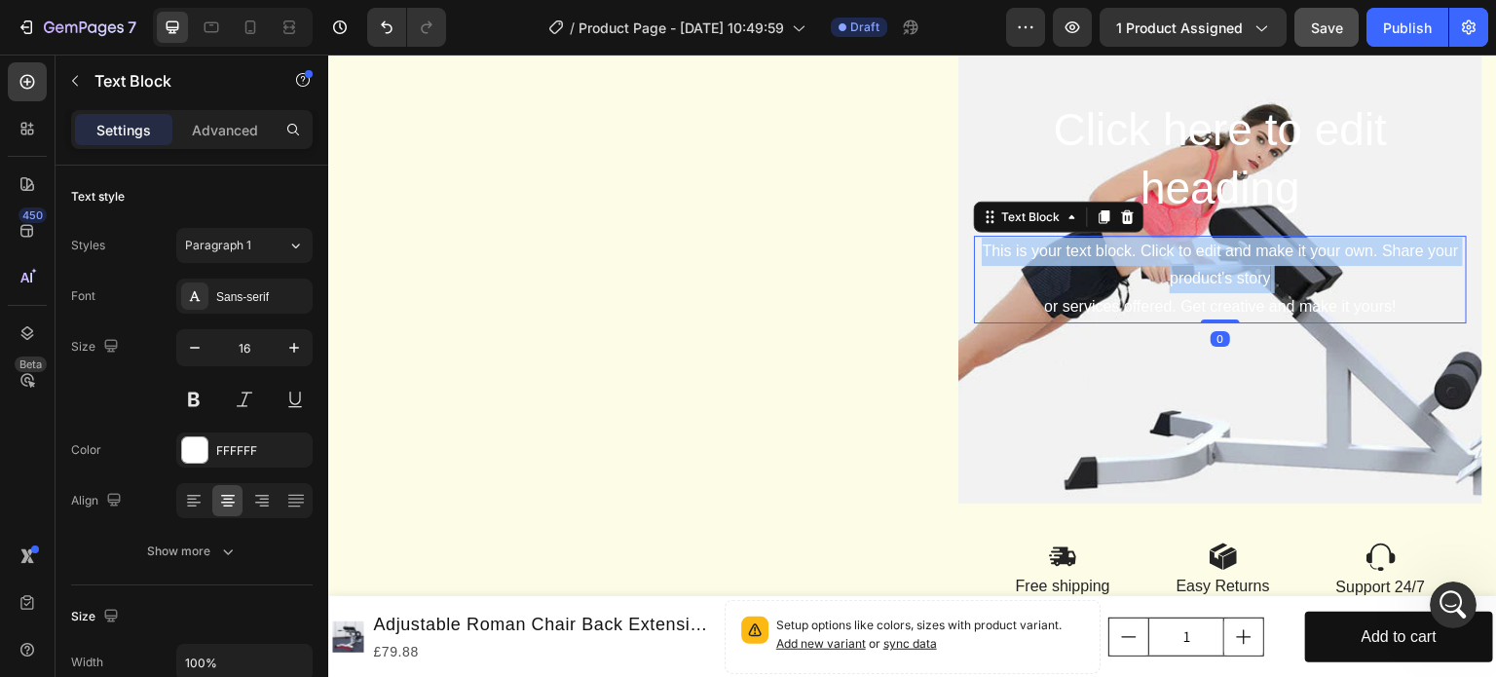
click at [1139, 283] on p "This is your text block. Click to edit and make it your own. Share your product…" at bounding box center [1220, 280] width 489 height 84
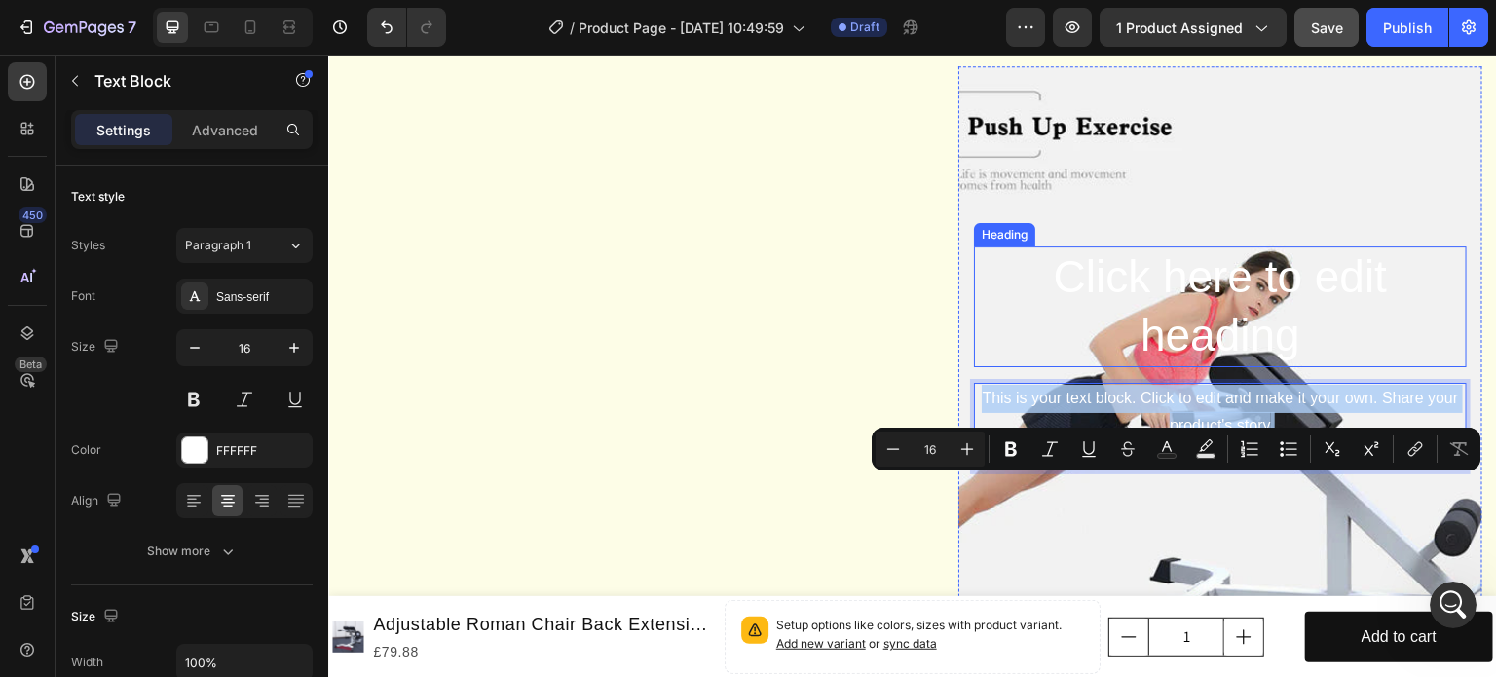
scroll to position [2154, 0]
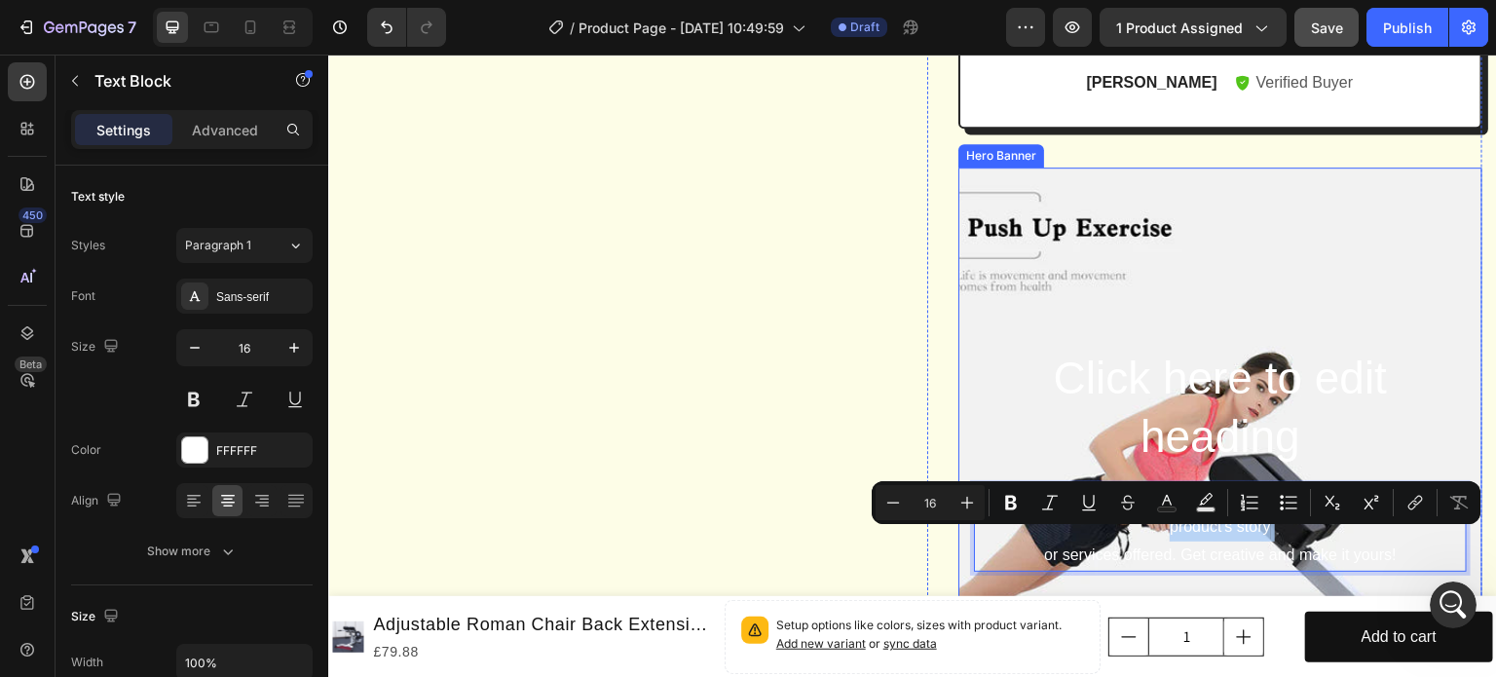
click at [1039, 276] on div "Background Image" at bounding box center [1220, 460] width 524 height 584
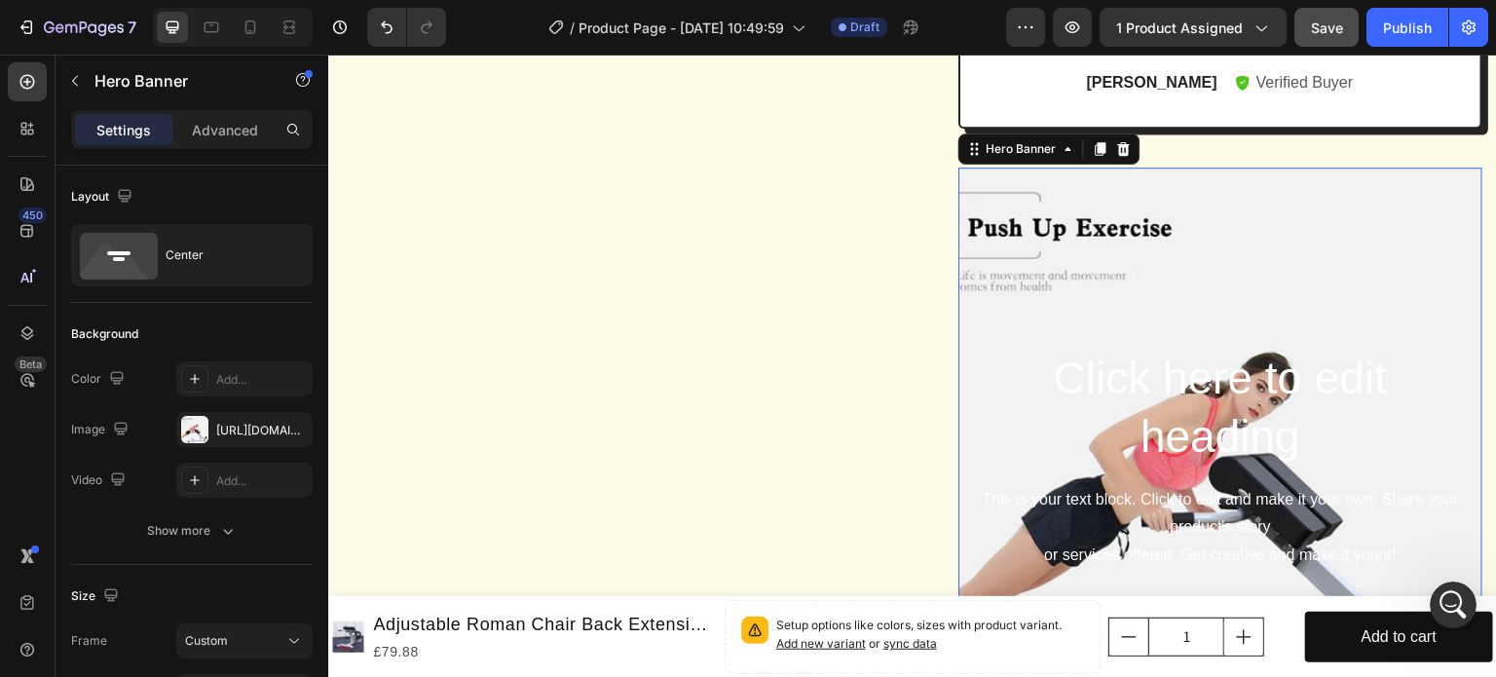
click at [1039, 276] on div "Background Image" at bounding box center [1220, 460] width 524 height 584
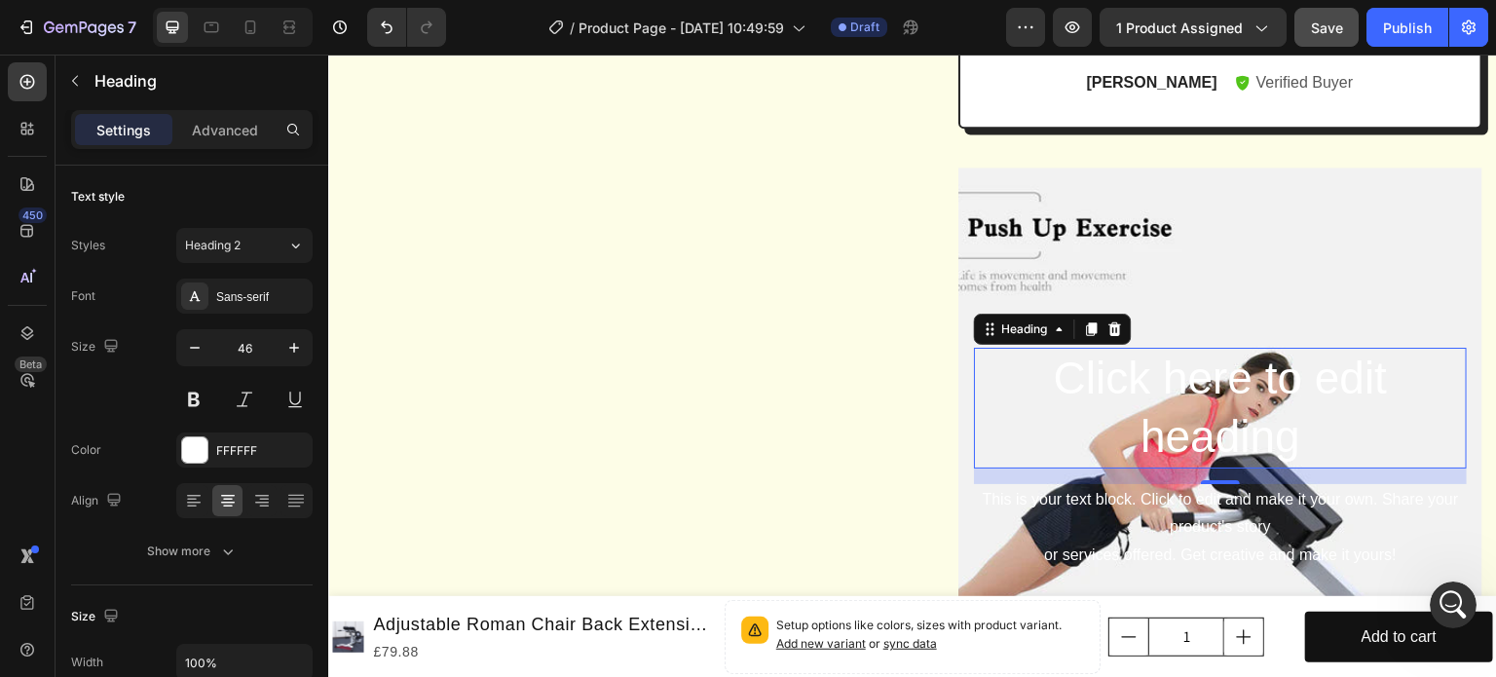
click at [1017, 446] on h2 "Click here to edit heading" at bounding box center [1220, 408] width 493 height 121
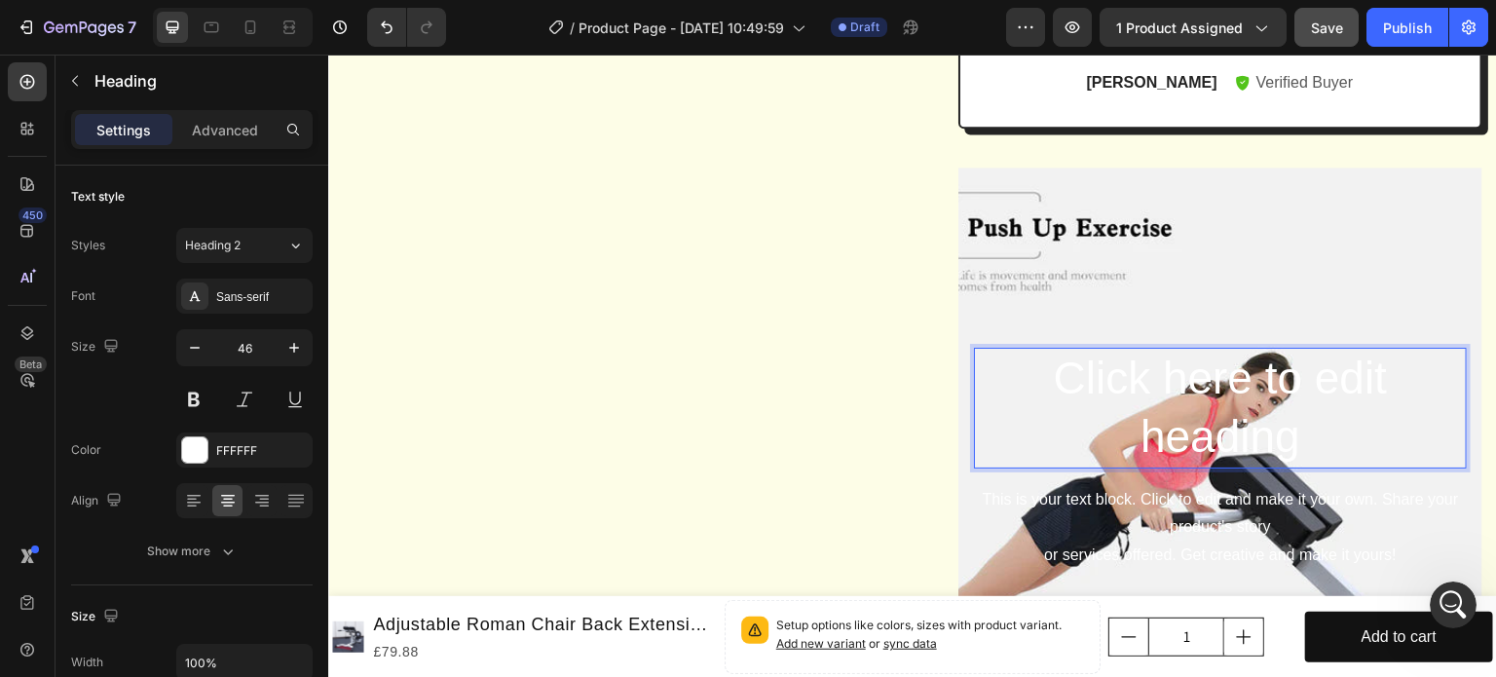
drag, startPoint x: 1021, startPoint y: 441, endPoint x: 995, endPoint y: 457, distance: 29.7
drag, startPoint x: 995, startPoint y: 457, endPoint x: 1436, endPoint y: 406, distance: 443.1
click at [1436, 406] on p "Click here to edit heading" at bounding box center [1220, 408] width 489 height 117
drag, startPoint x: 1426, startPoint y: 393, endPoint x: 1368, endPoint y: 482, distance: 105.6
click at [1359, 467] on p "Click here to edit heading" at bounding box center [1220, 408] width 489 height 117
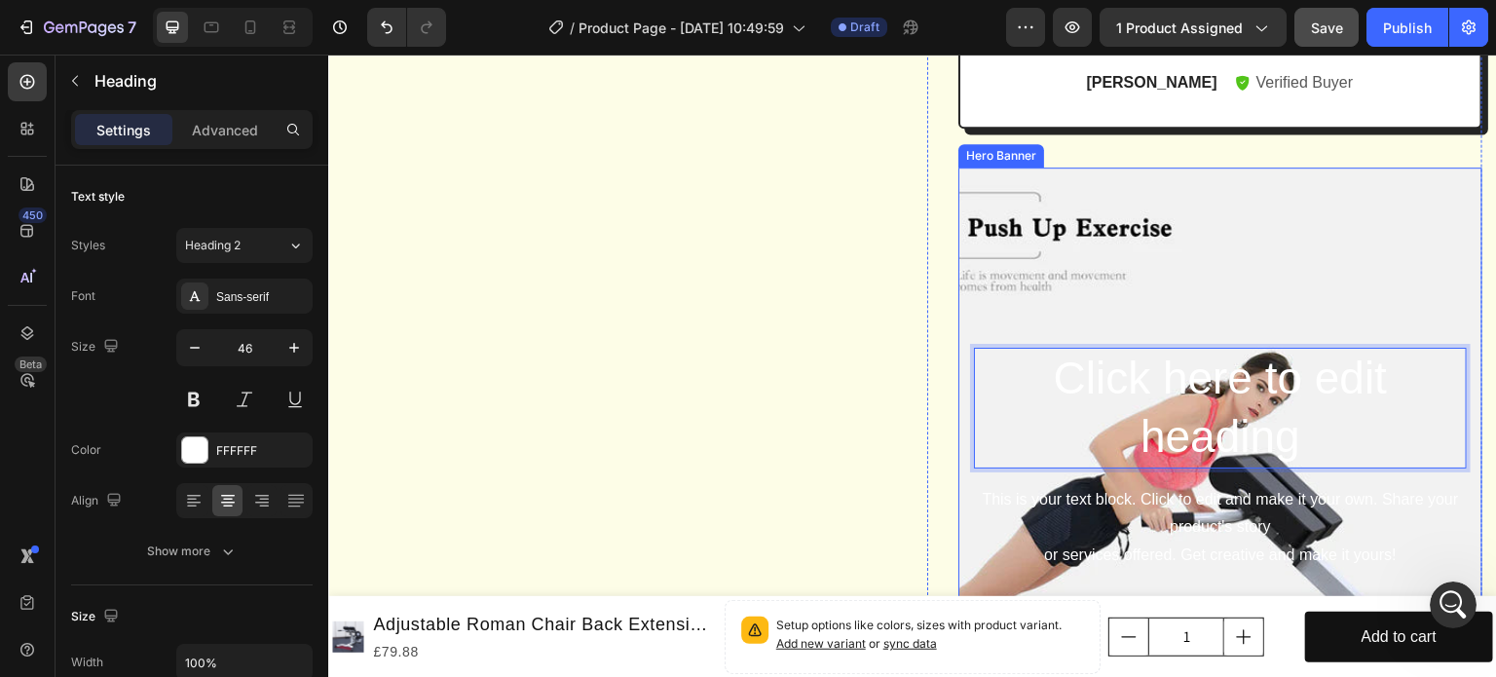
click at [1260, 300] on div "Background Image" at bounding box center [1220, 460] width 524 height 584
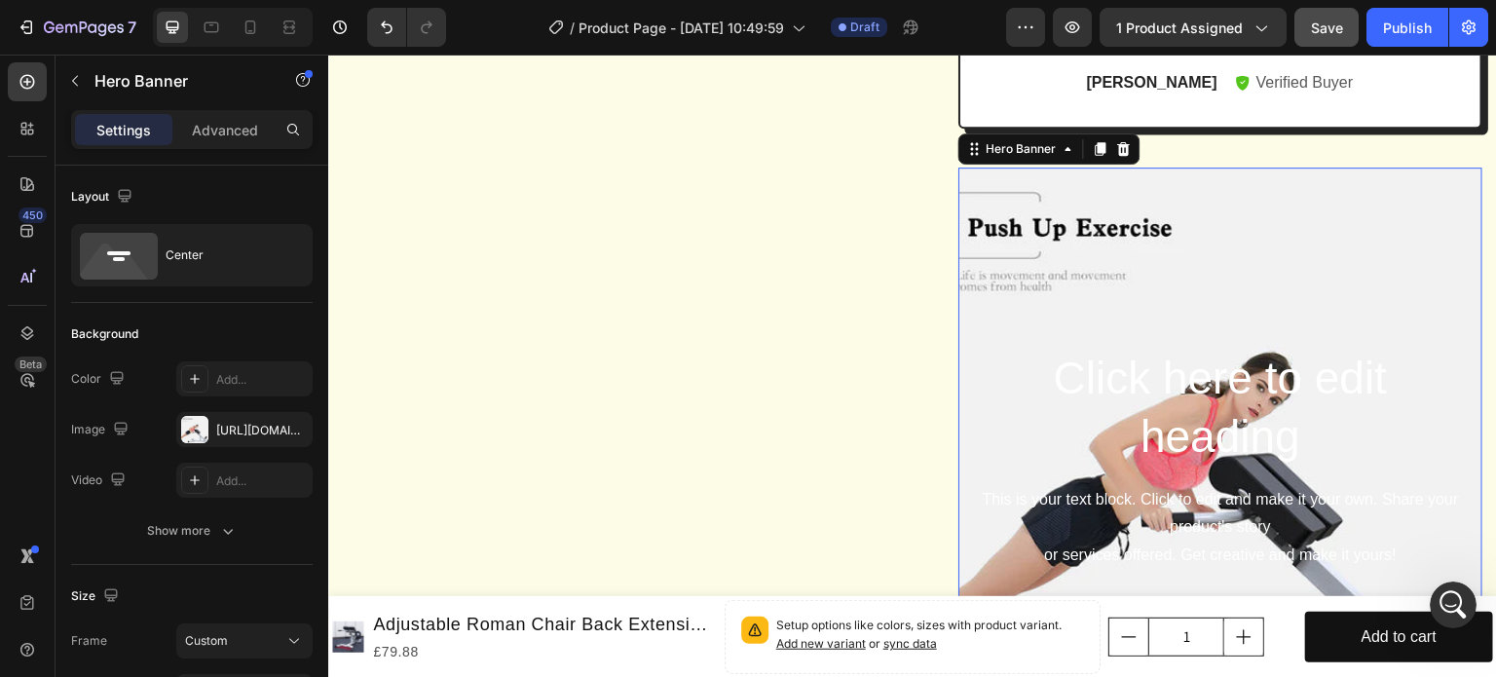
click at [1095, 431] on p "Click here to edit heading" at bounding box center [1220, 408] width 489 height 117
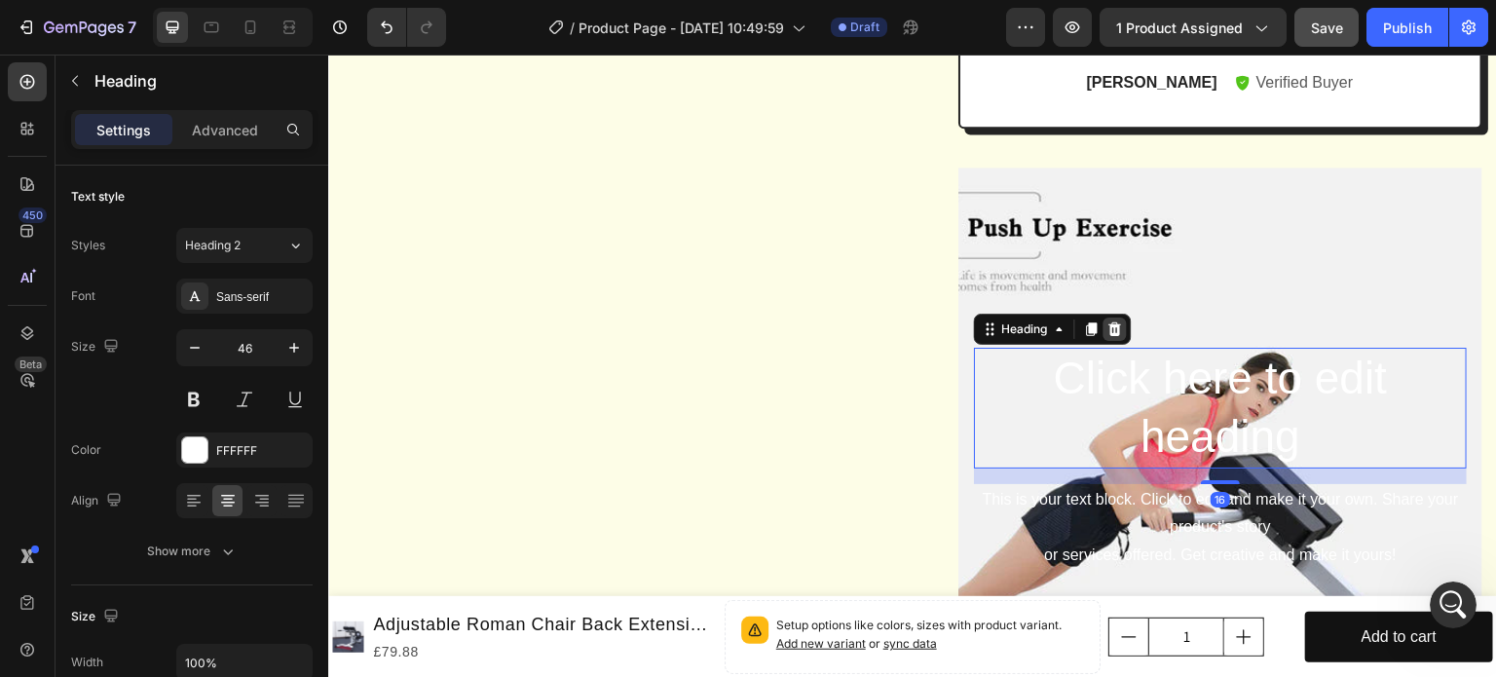
click at [1109, 336] on icon at bounding box center [1115, 329] width 13 height 14
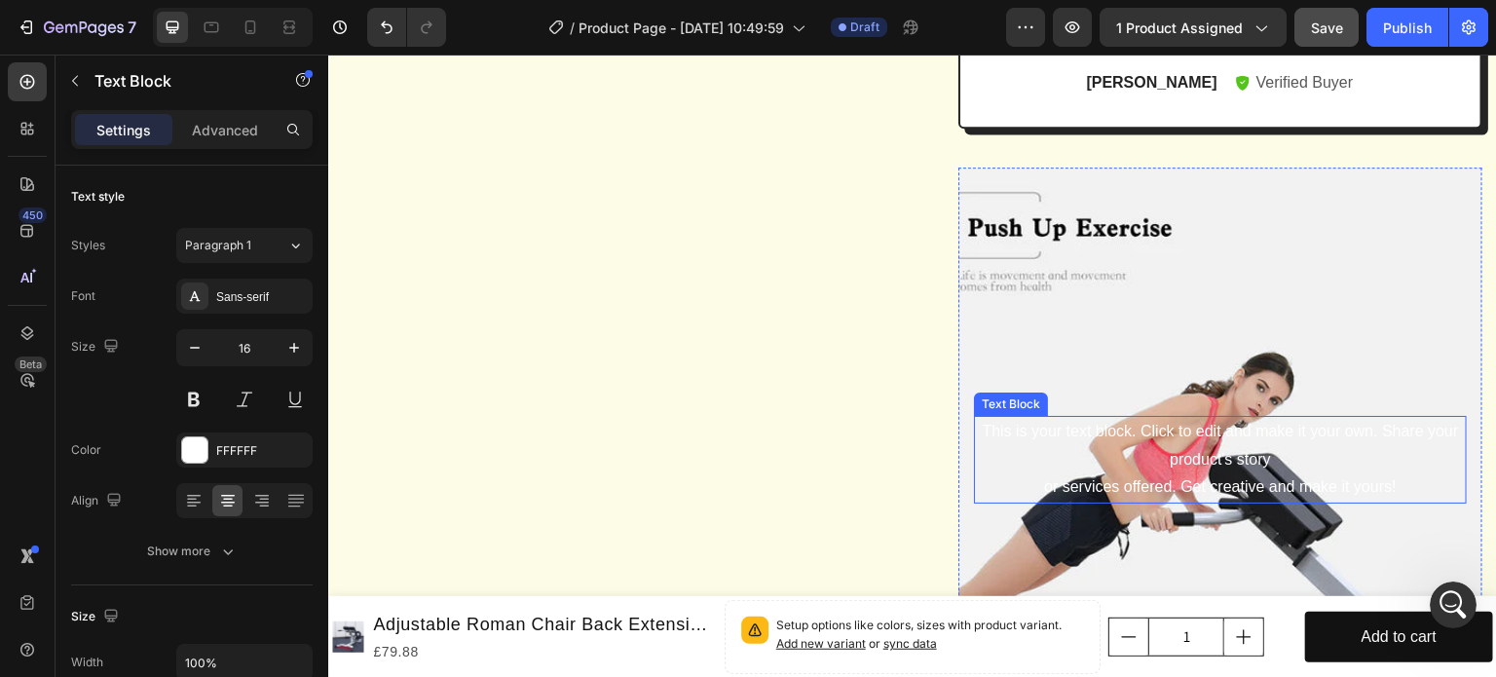
click at [1208, 479] on p "This is your text block. Click to edit and make it your own. Share your product…" at bounding box center [1220, 460] width 489 height 84
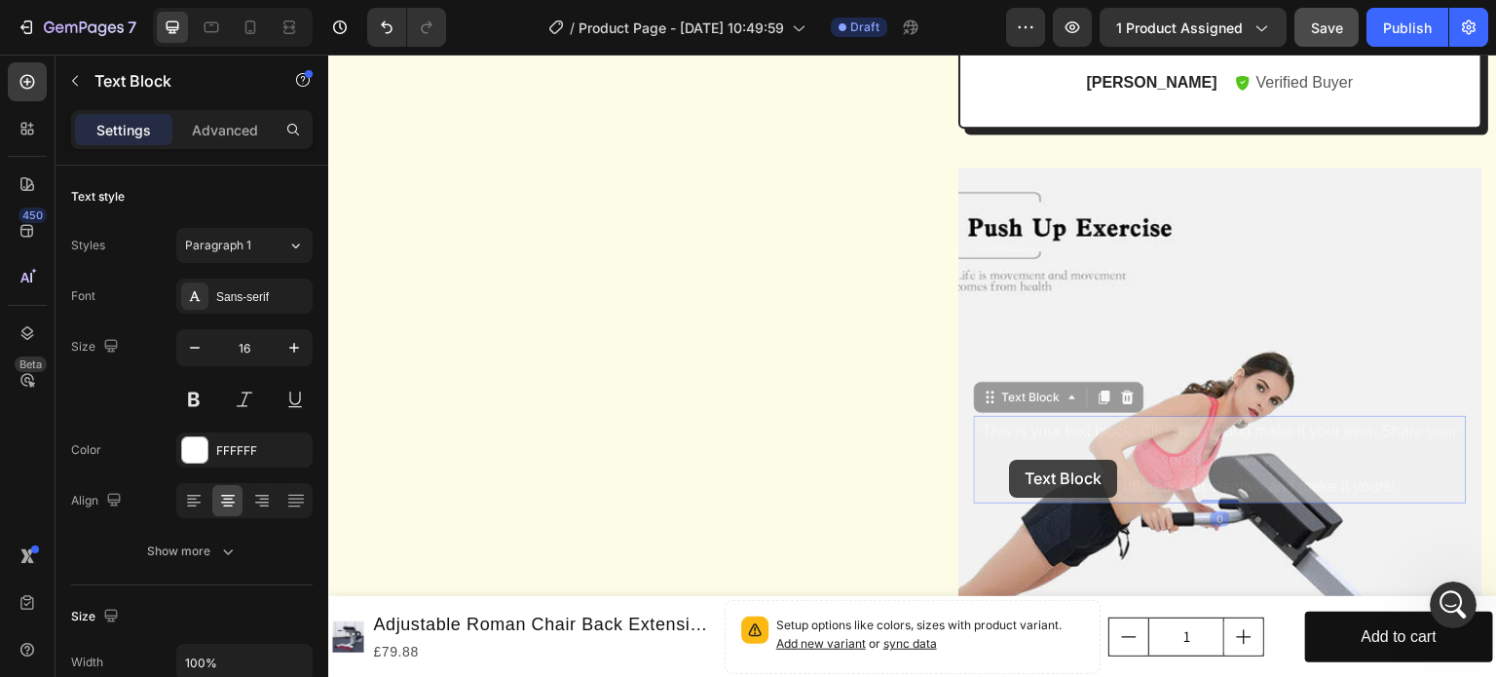
scroll to position [2111, 0]
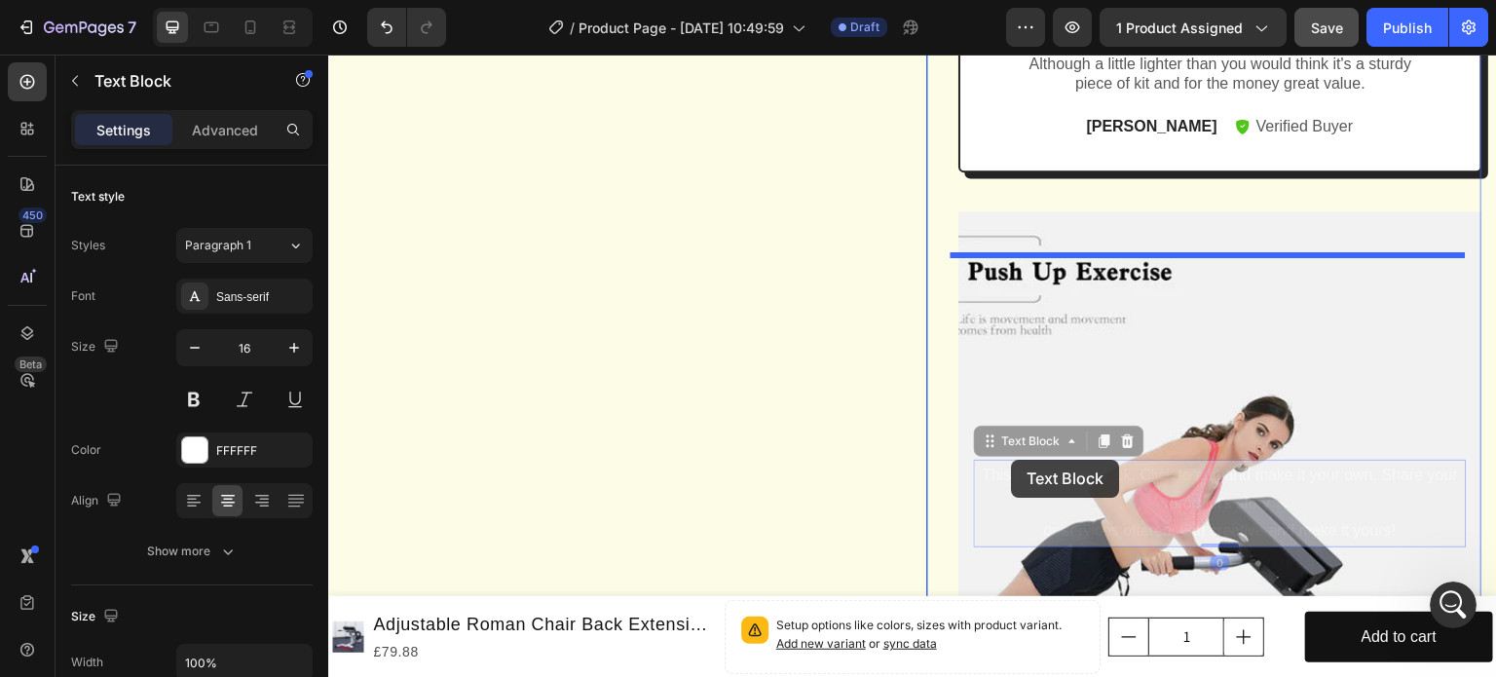
drag, startPoint x: 964, startPoint y: 458, endPoint x: 1012, endPoint y: 460, distance: 47.8
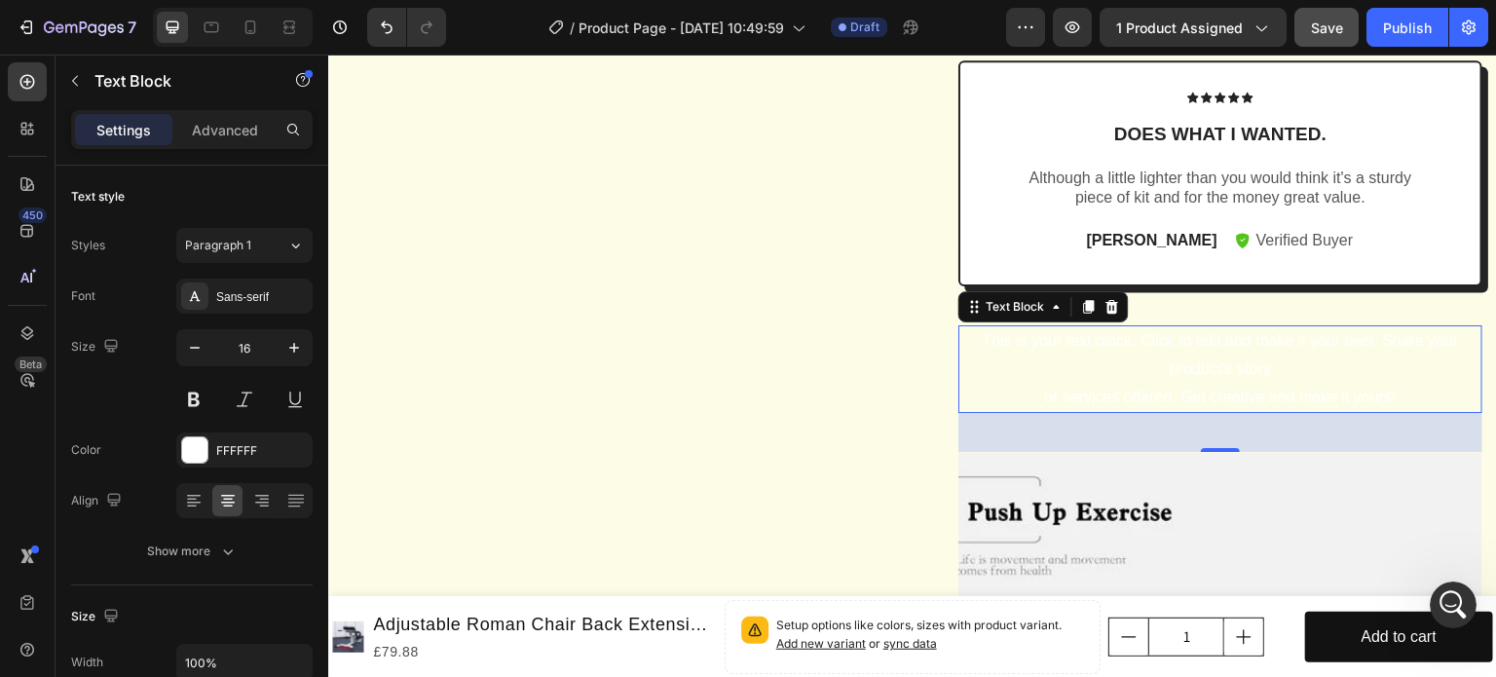
scroll to position [1892, 0]
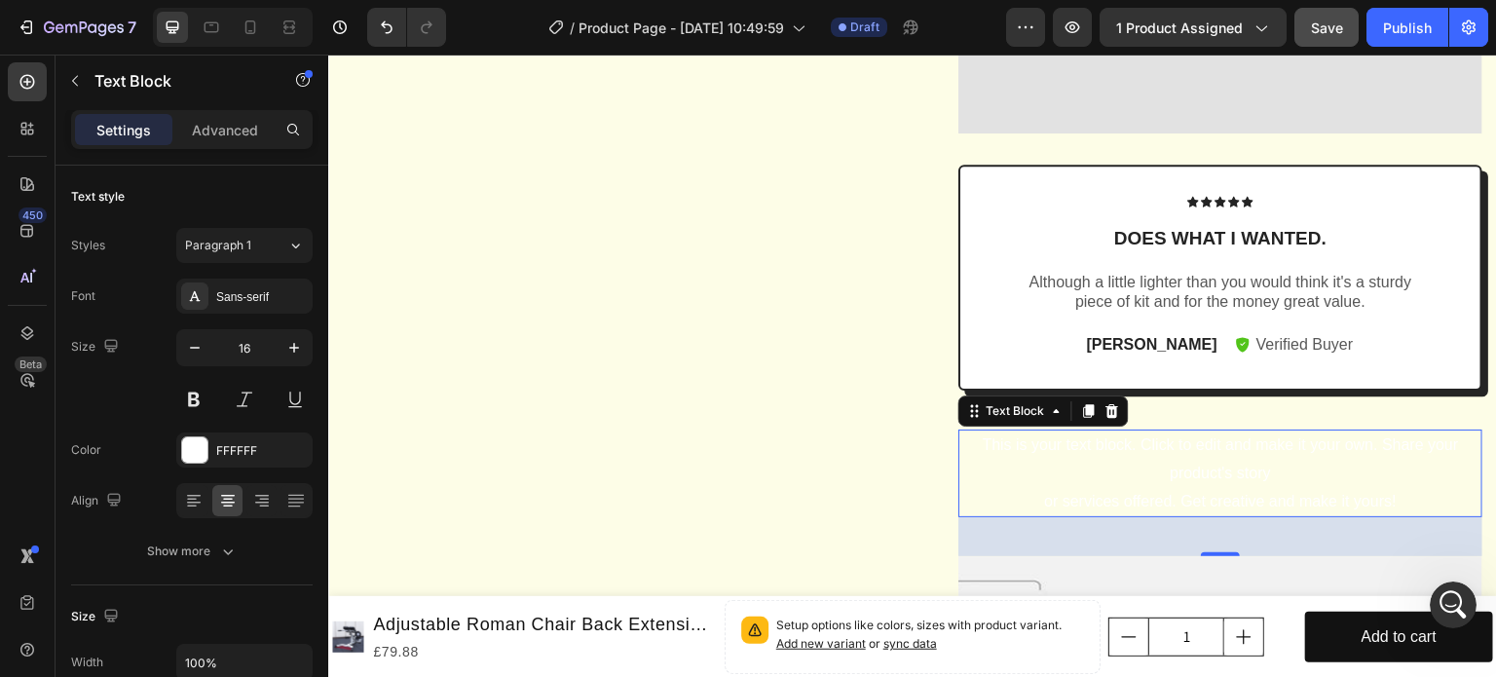
click at [1218, 499] on div "This is your text block. Click to edit and make it your own. Share your product…" at bounding box center [1220, 474] width 524 height 88
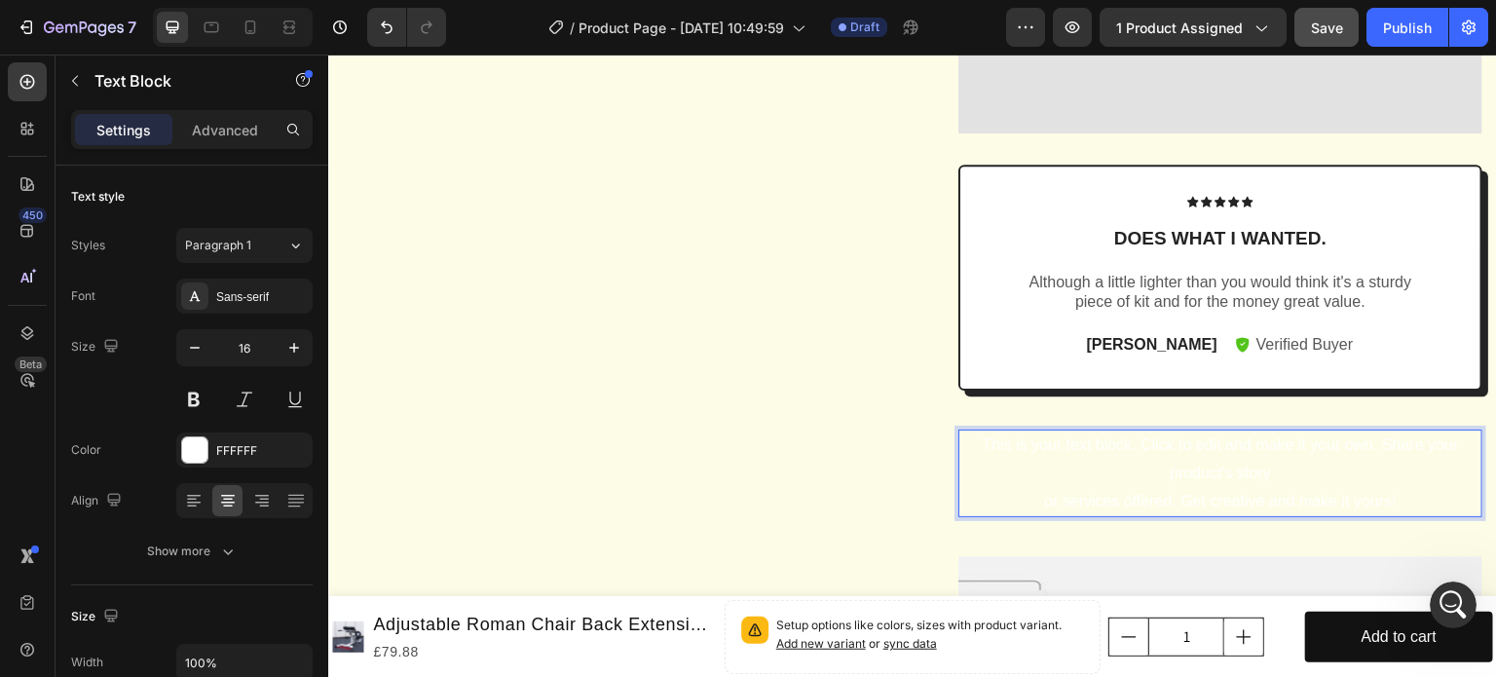
drag, startPoint x: 1217, startPoint y: 500, endPoint x: 960, endPoint y: 522, distance: 258.1
click at [981, 515] on p "This is your text block. Click to edit and make it your own. Share your product…" at bounding box center [1220, 473] width 520 height 84
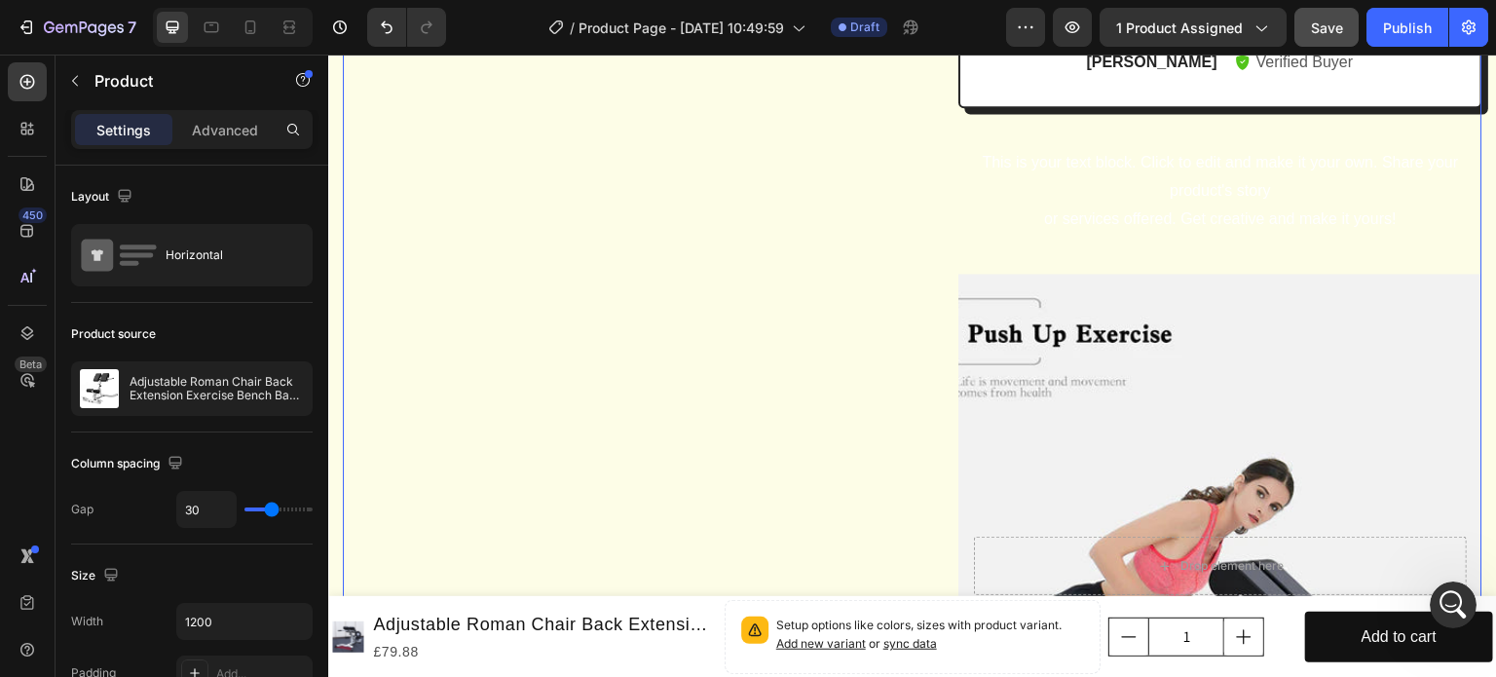
scroll to position [2185, 0]
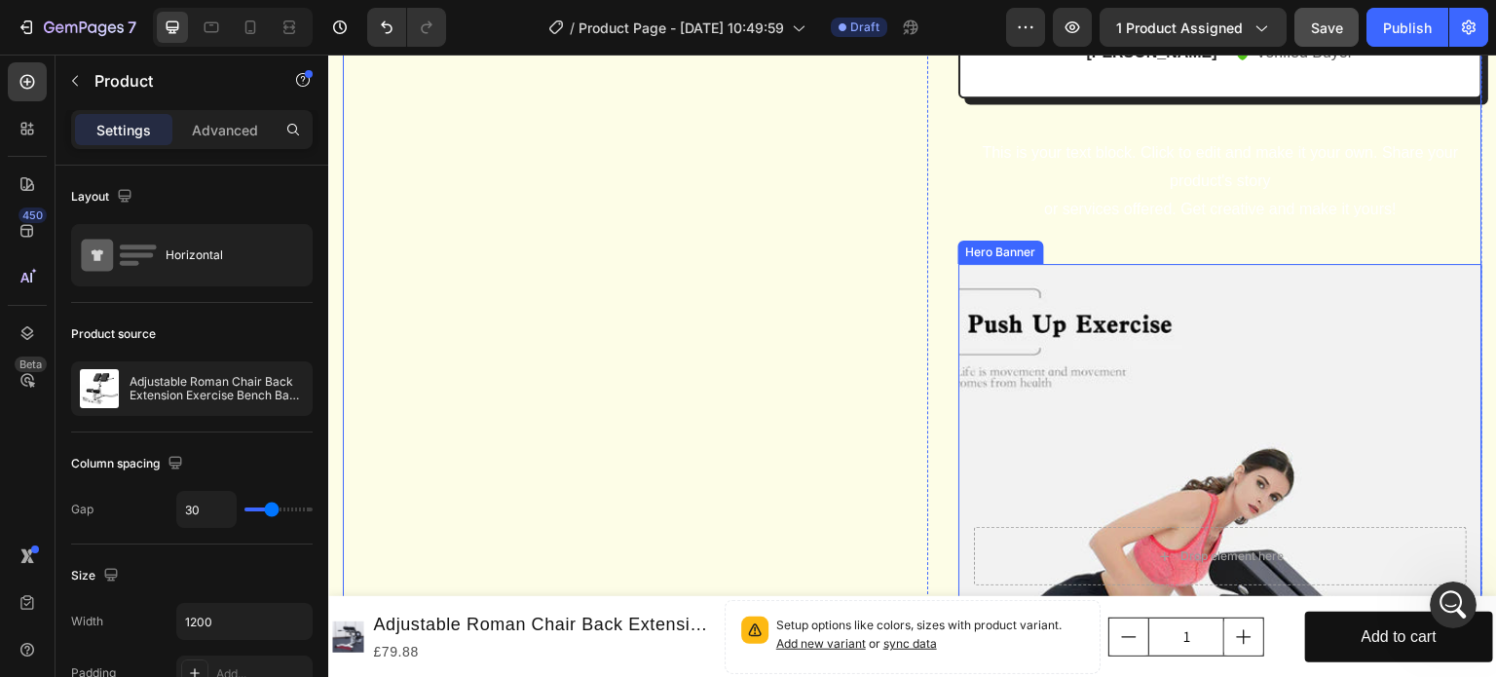
click at [1070, 223] on p "This is your text block. Click to edit and make it your own. Share your product…" at bounding box center [1220, 181] width 520 height 84
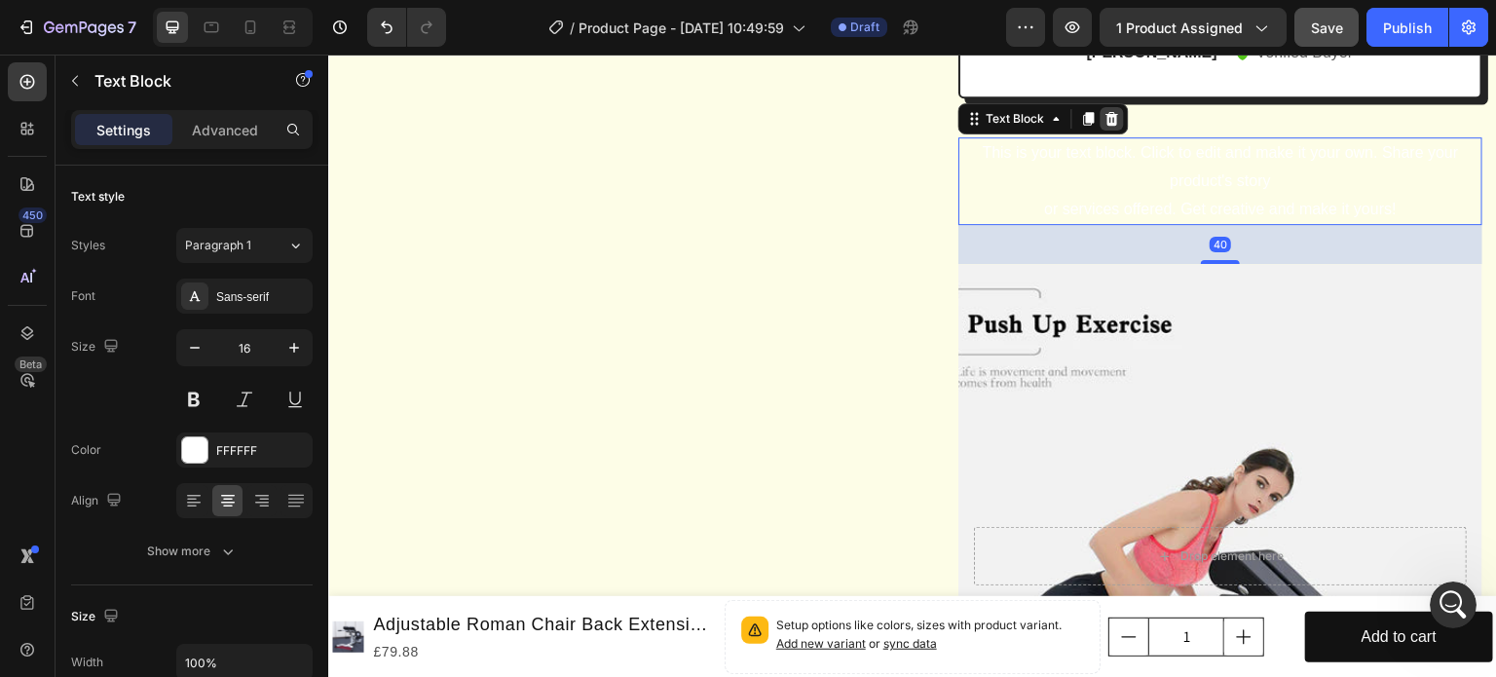
click at [1109, 127] on icon at bounding box center [1112, 119] width 16 height 16
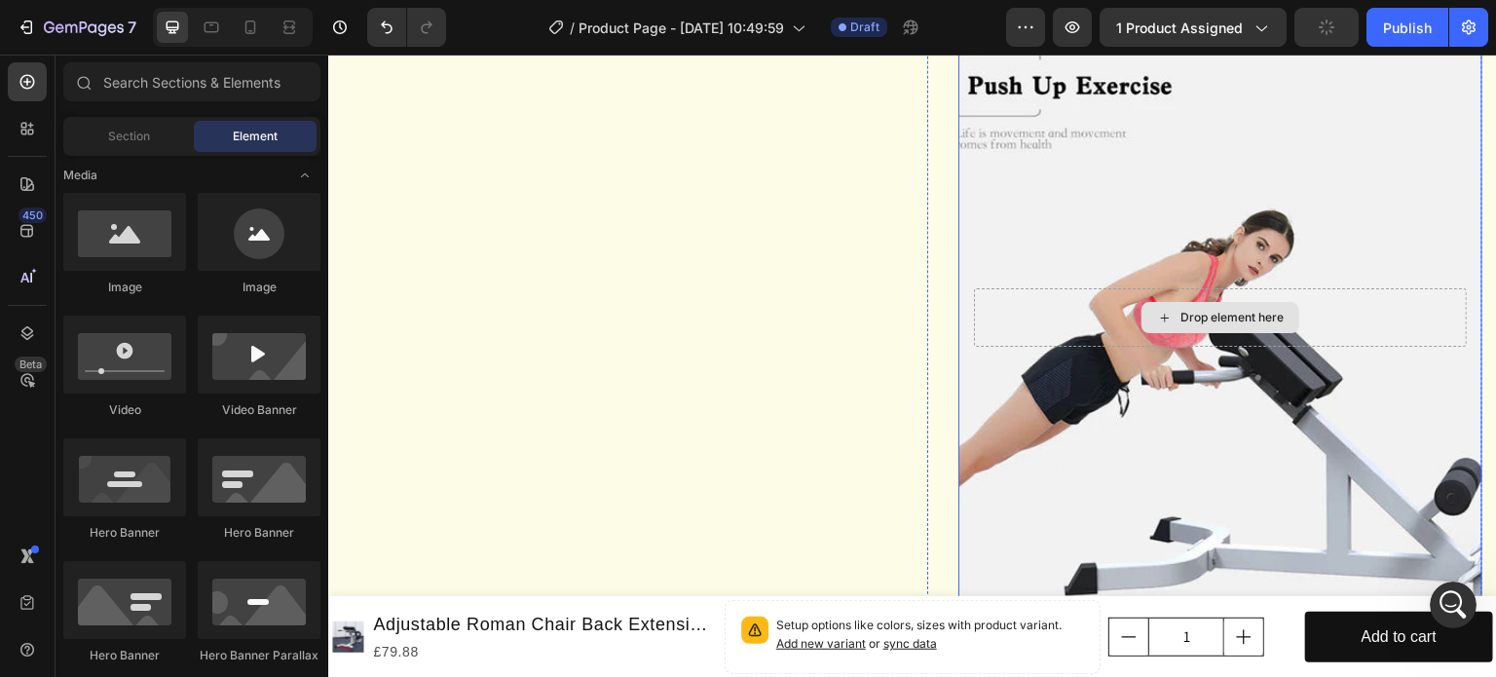
scroll to position [2379, 0]
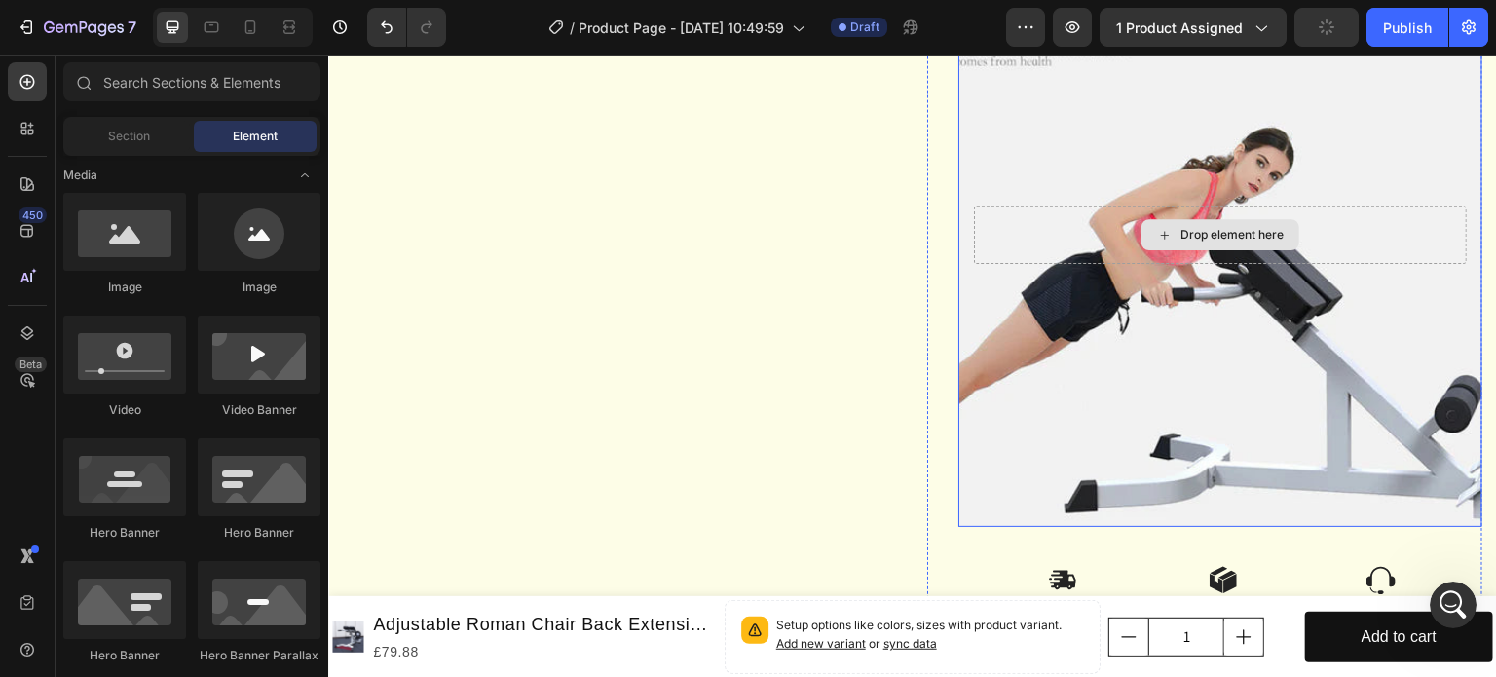
click at [1329, 264] on div "Drop element here" at bounding box center [1220, 235] width 493 height 58
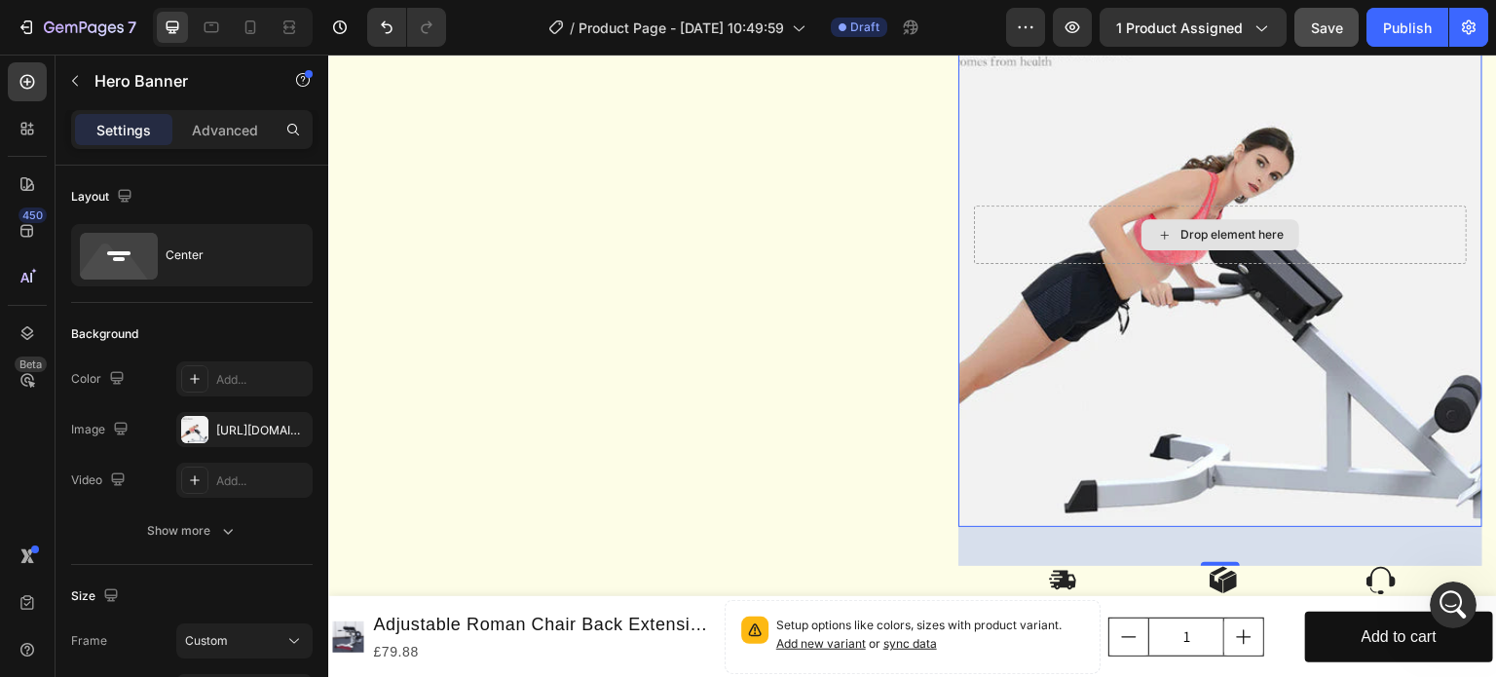
click at [1375, 264] on div "Drop element here" at bounding box center [1220, 235] width 493 height 58
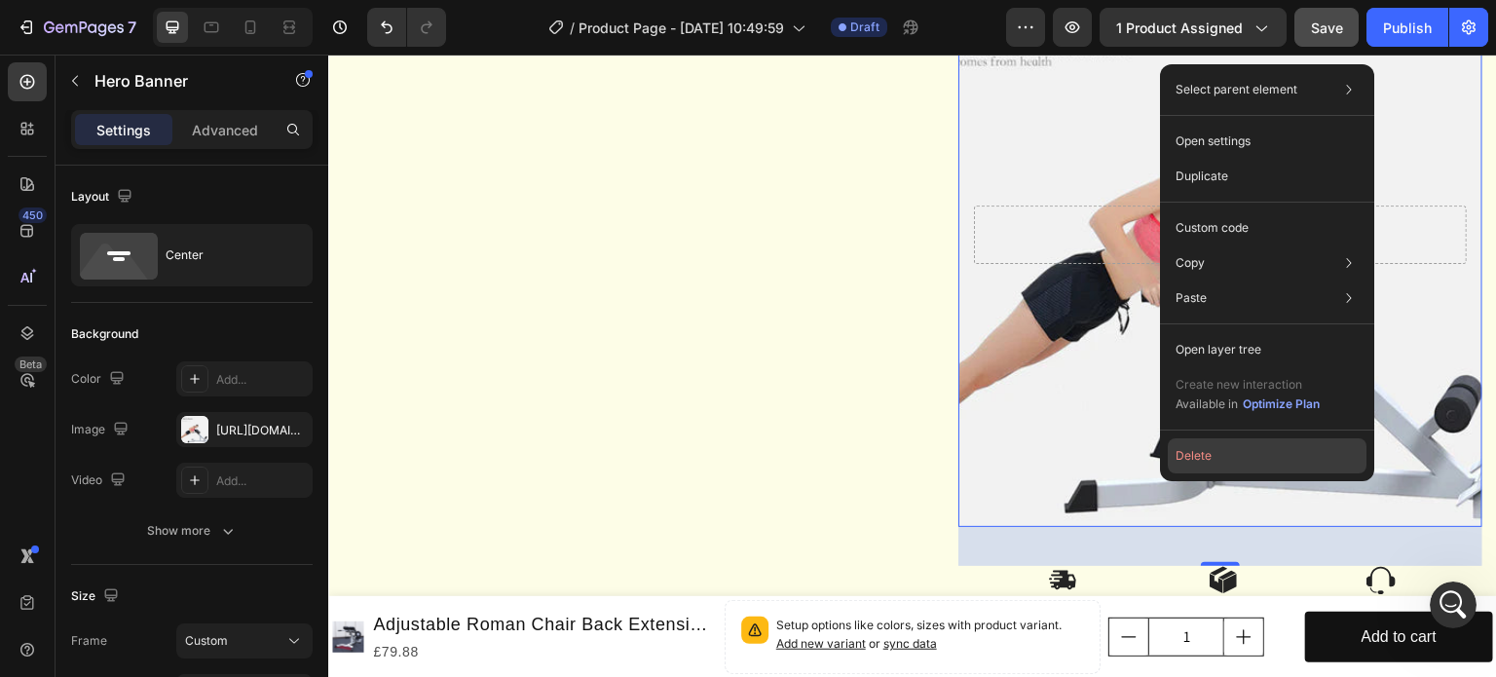
drag, startPoint x: 1209, startPoint y: 459, endPoint x: 965, endPoint y: 416, distance: 247.2
click at [1209, 459] on button "Delete" at bounding box center [1267, 455] width 199 height 35
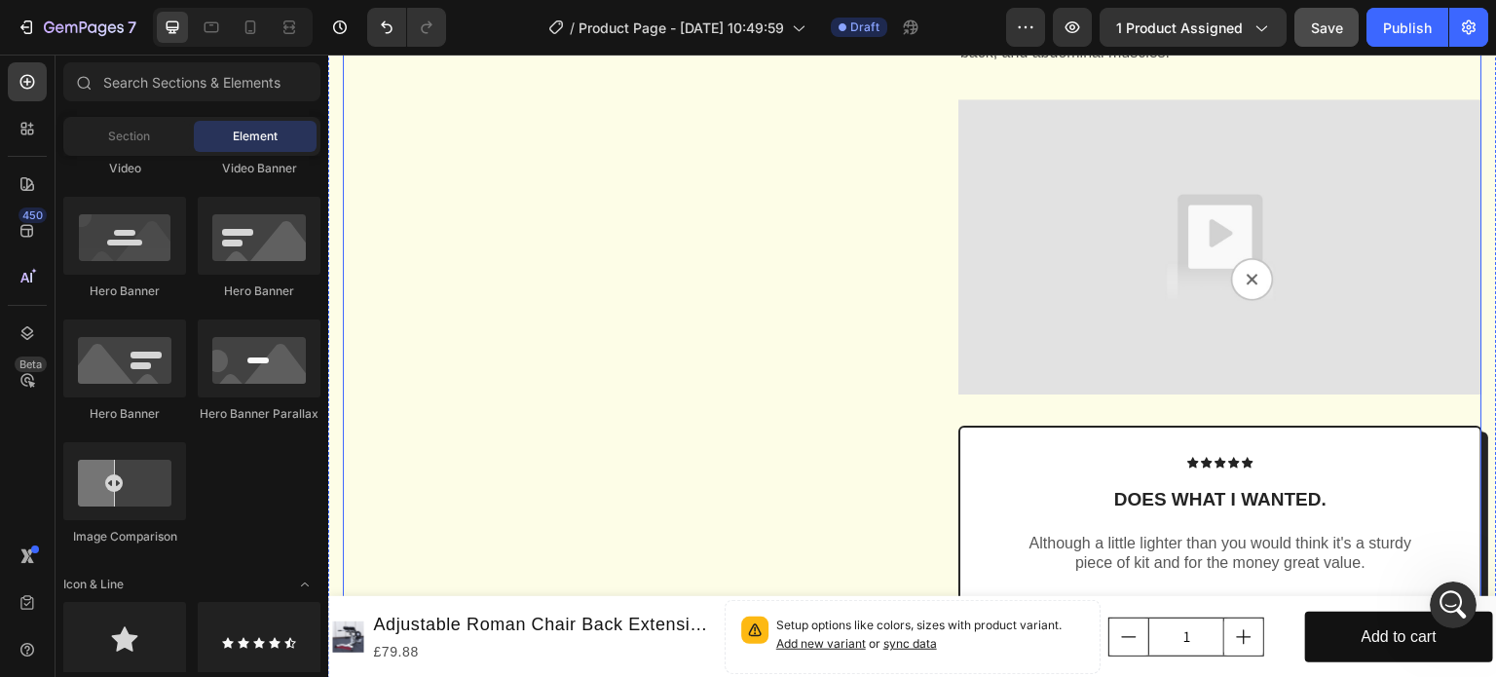
scroll to position [1628, 0]
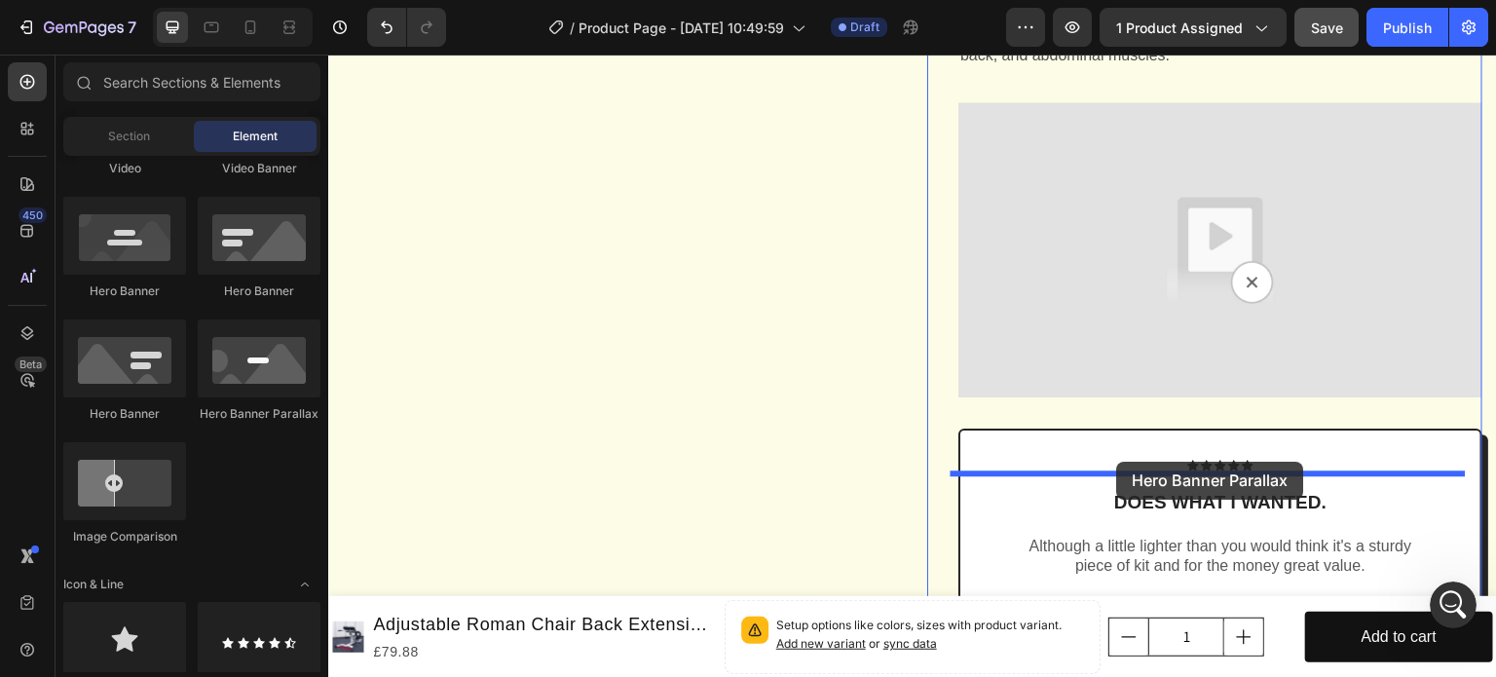
drag, startPoint x: 584, startPoint y: 427, endPoint x: 1117, endPoint y: 462, distance: 533.9
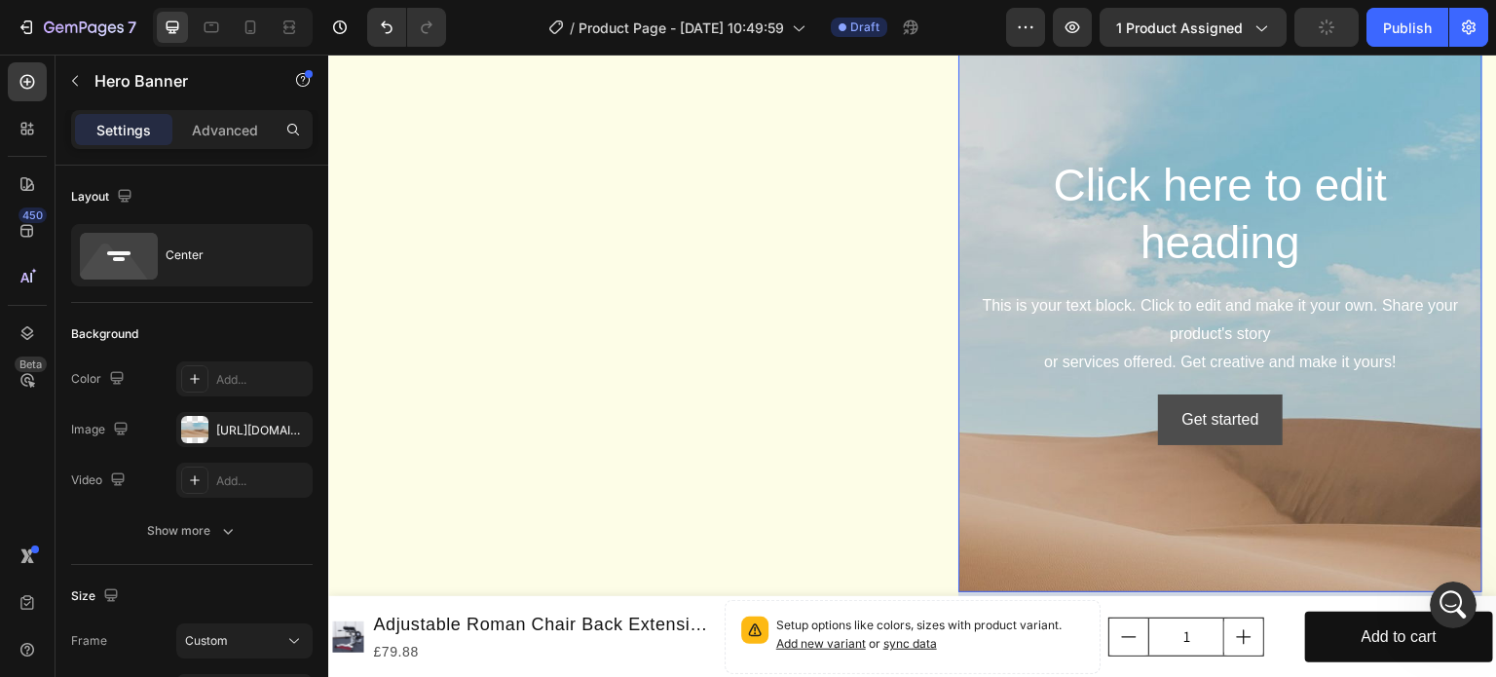
scroll to position [2018, 0]
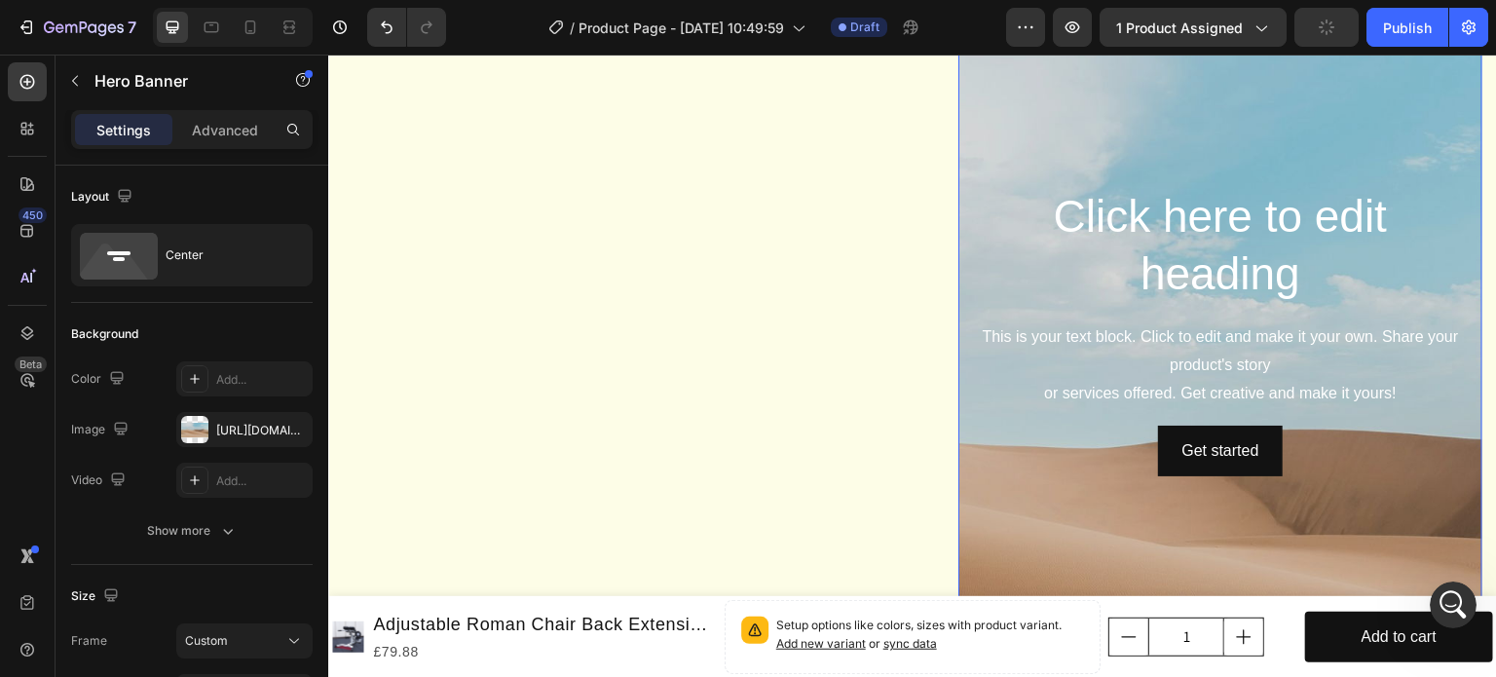
click at [1050, 147] on div "Background Image" at bounding box center [1220, 460] width 524 height 877
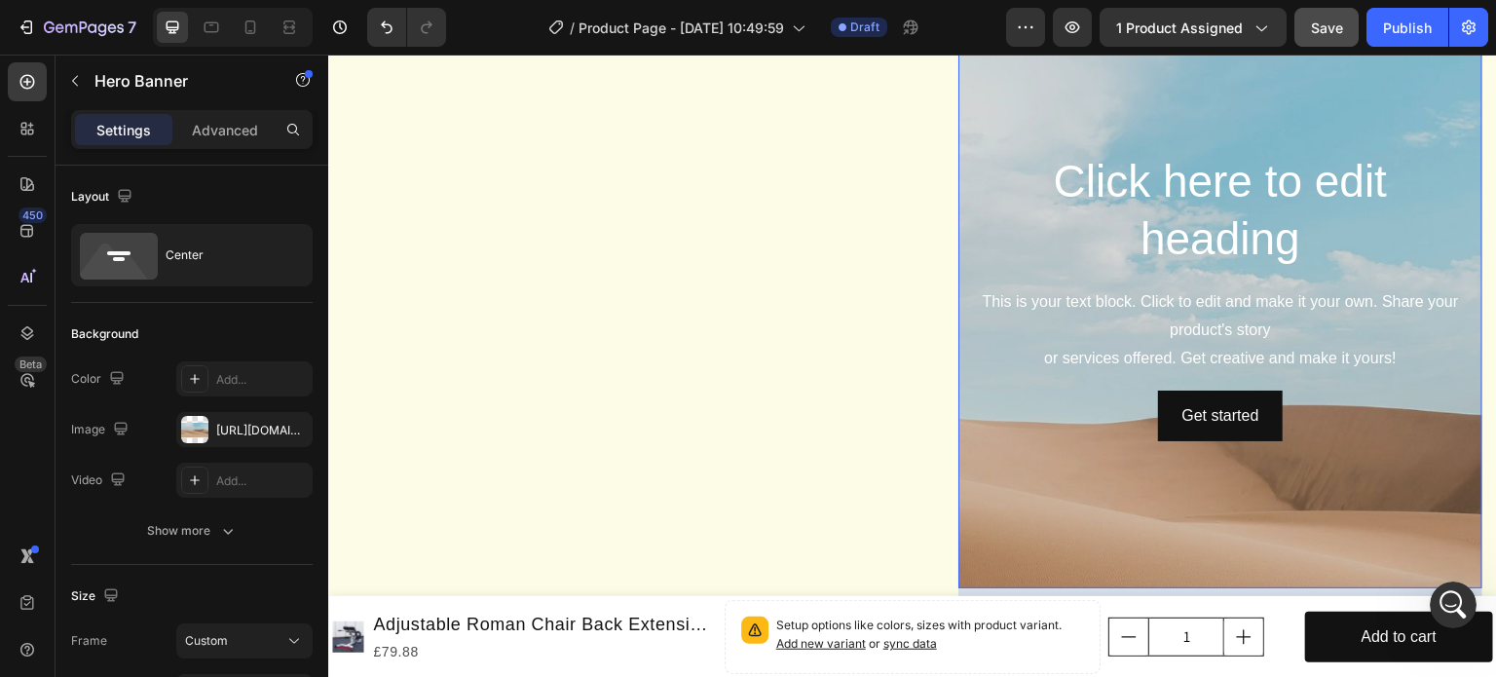
scroll to position [1854, 0]
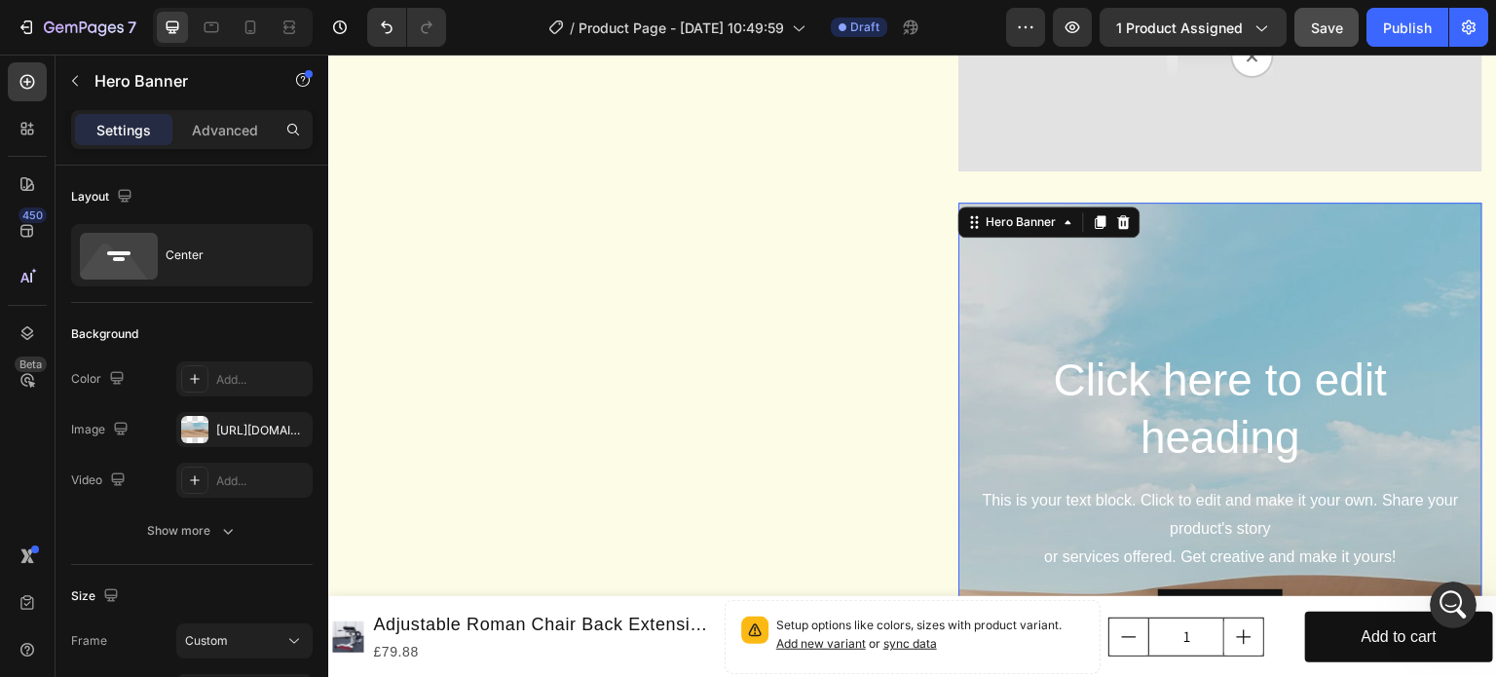
click at [1144, 318] on div "Background Image" at bounding box center [1220, 606] width 524 height 877
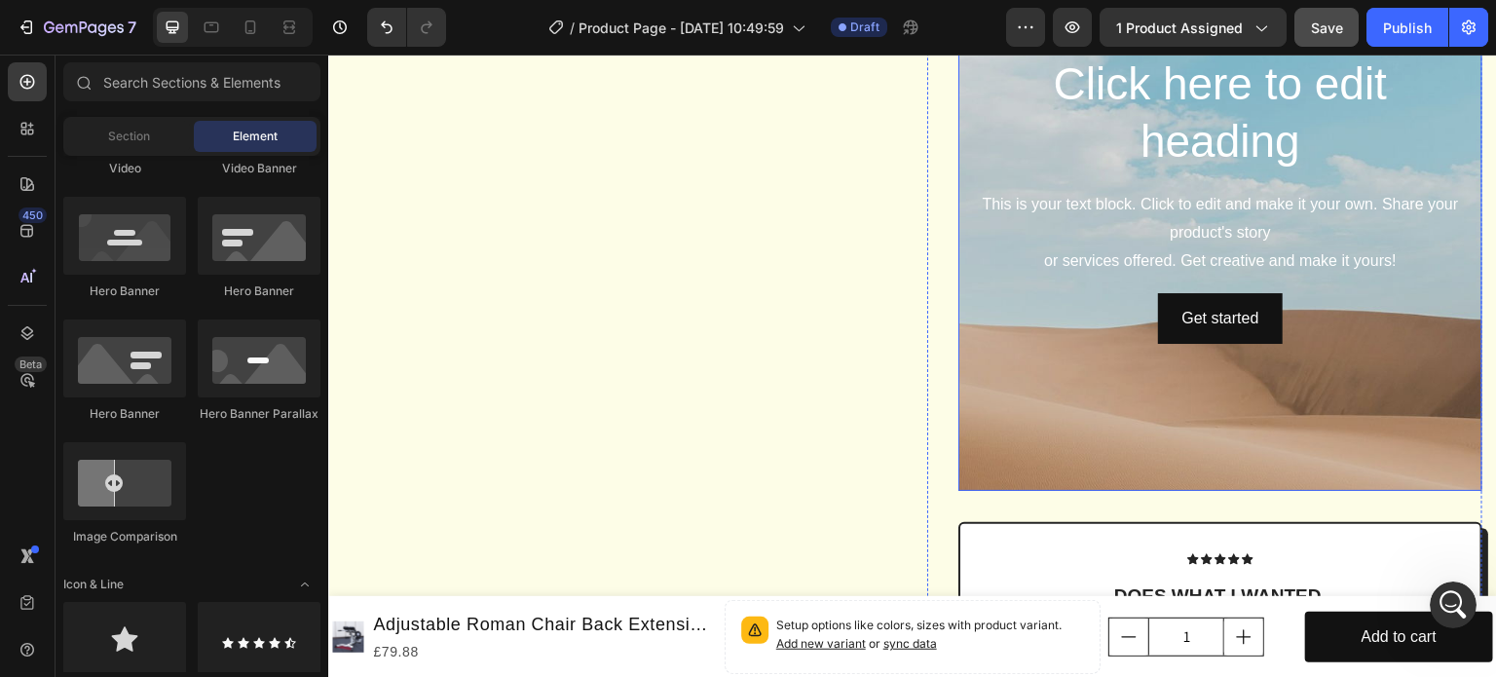
scroll to position [2147, 0]
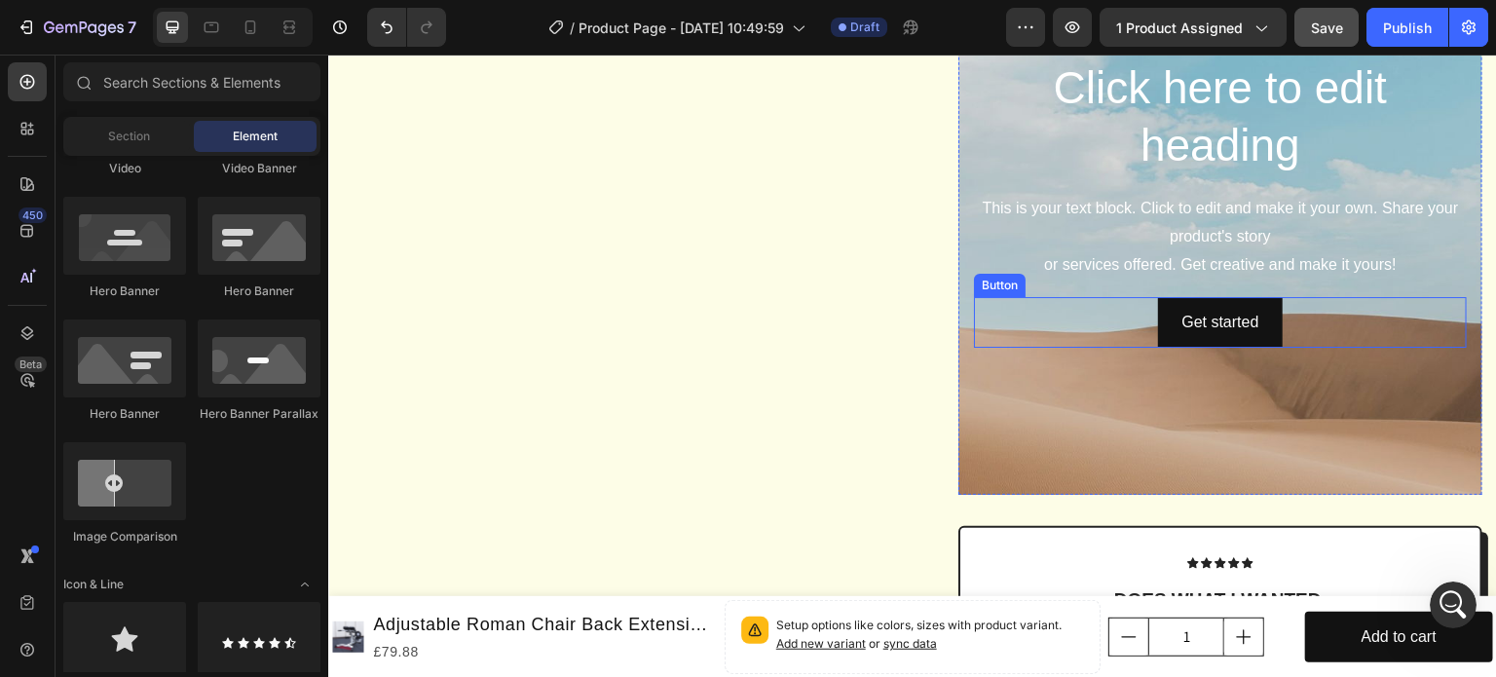
click at [1333, 349] on div "Get started Button" at bounding box center [1220, 323] width 493 height 52
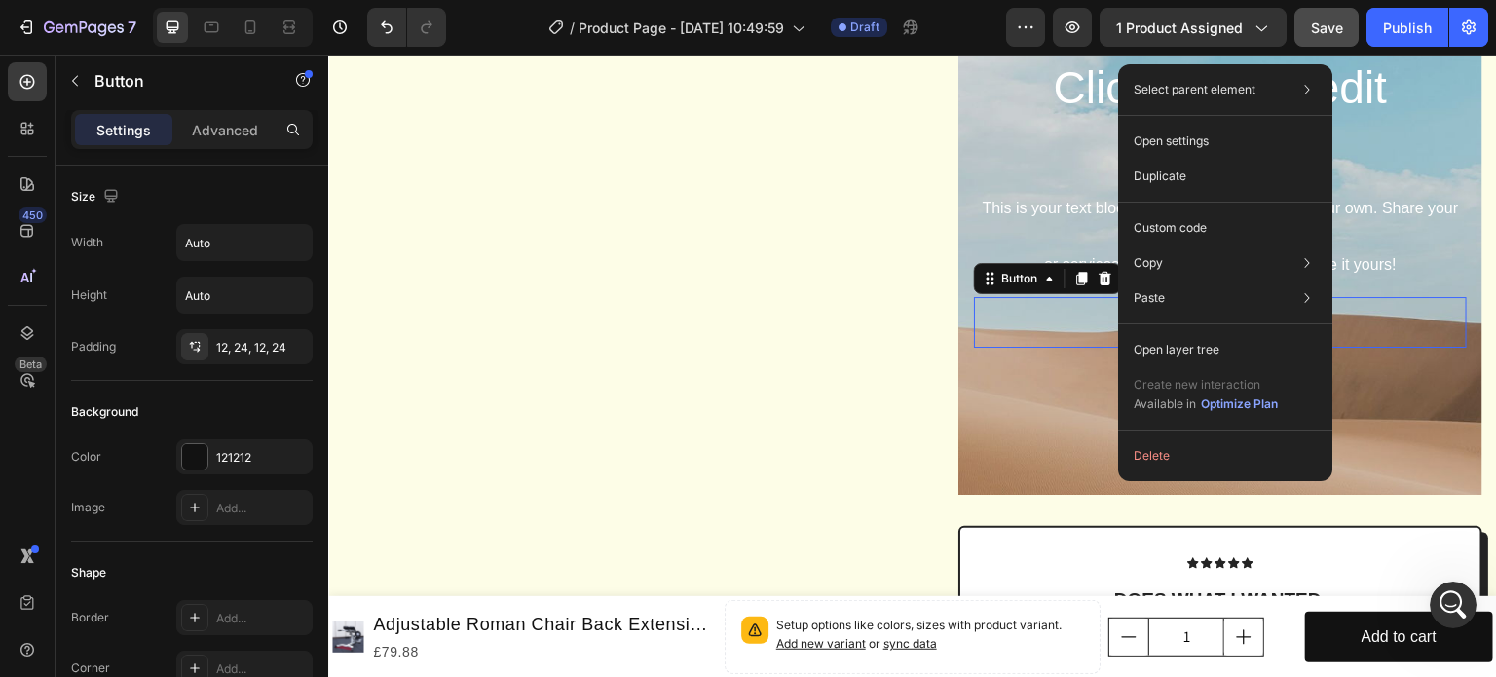
click at [1032, 426] on div "Background Image" at bounding box center [1220, 344] width 524 height 877
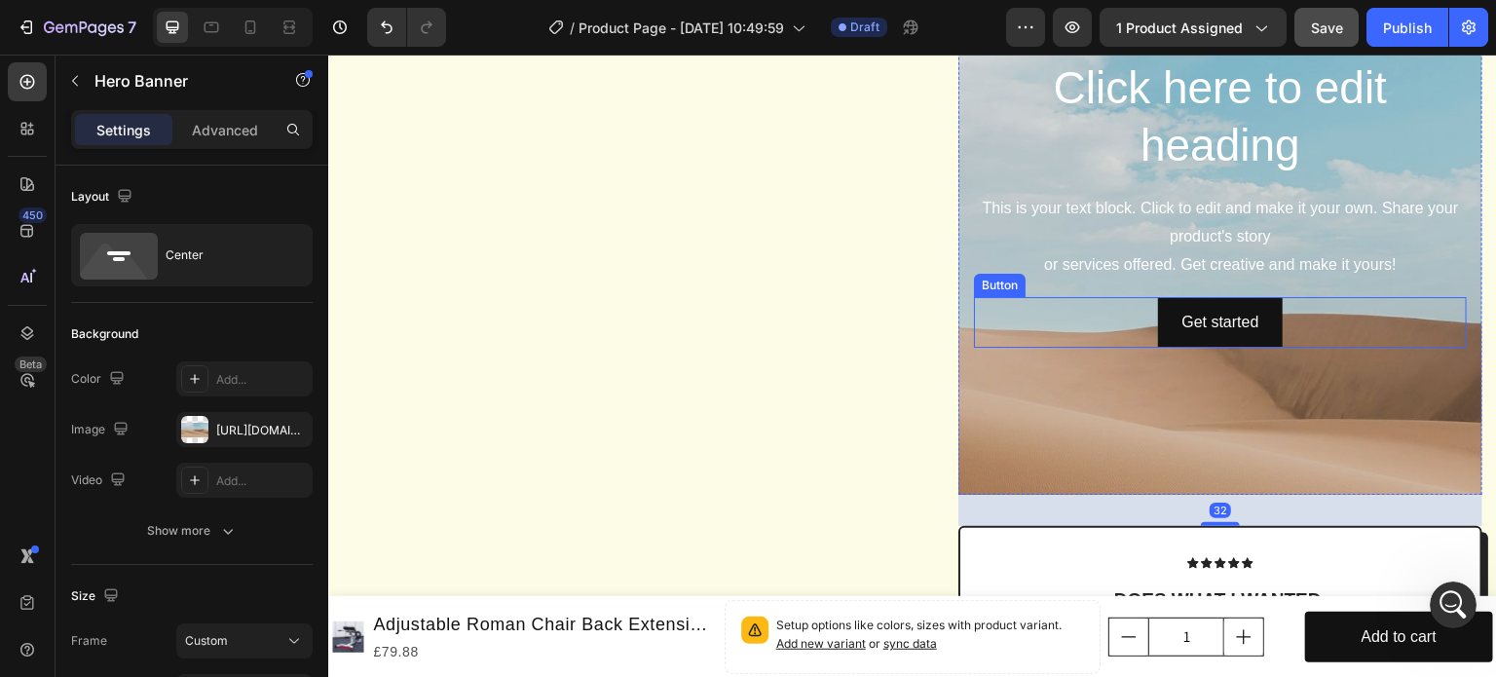
click at [1070, 349] on div "Get started Button" at bounding box center [1220, 323] width 493 height 52
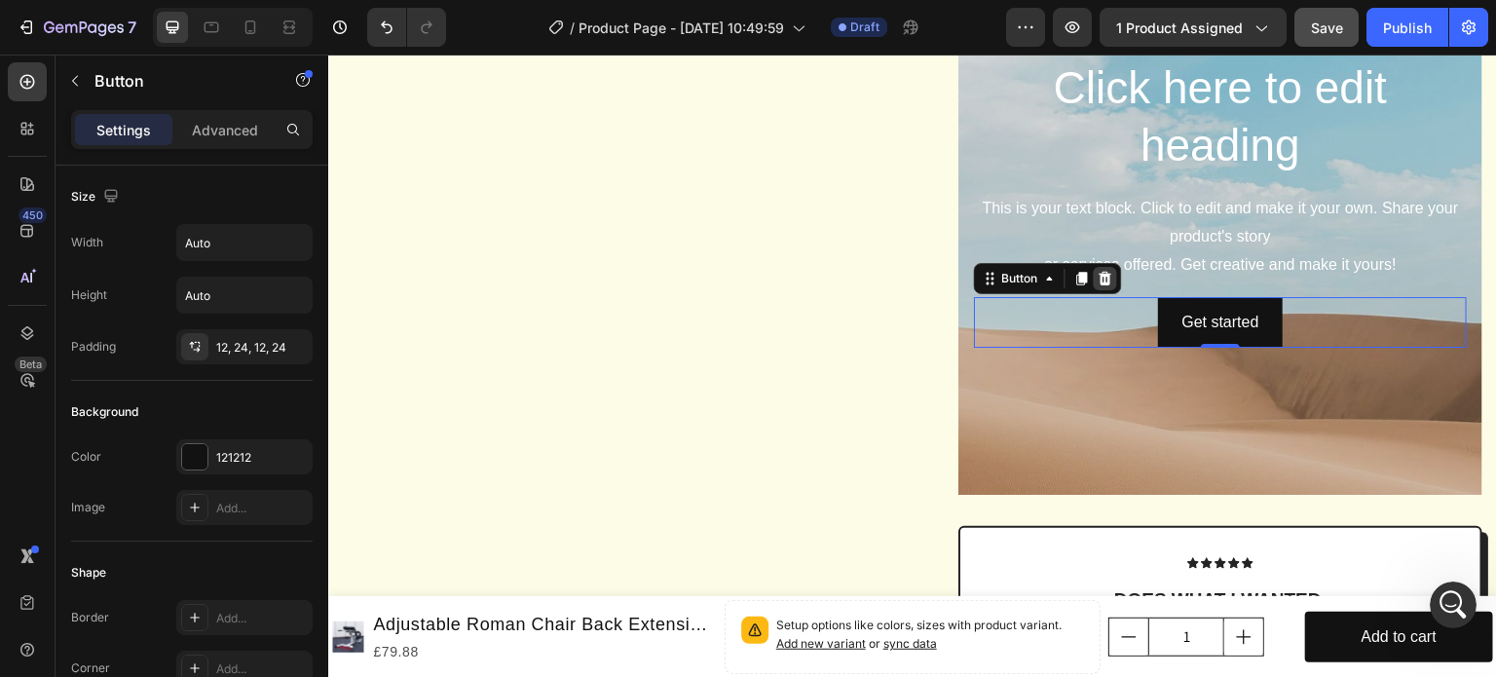
click at [1100, 284] on icon at bounding box center [1106, 278] width 13 height 14
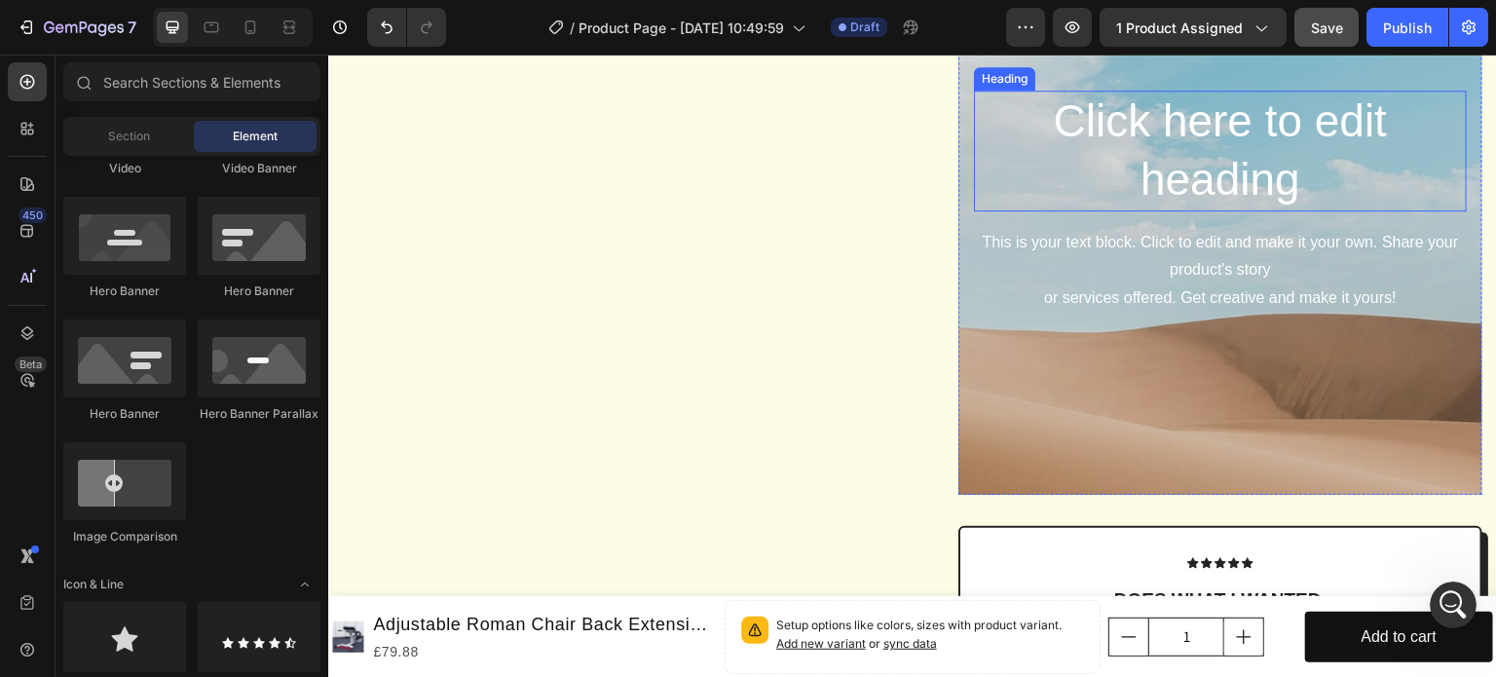
click at [1183, 180] on h2 "Click here to edit heading" at bounding box center [1220, 151] width 493 height 121
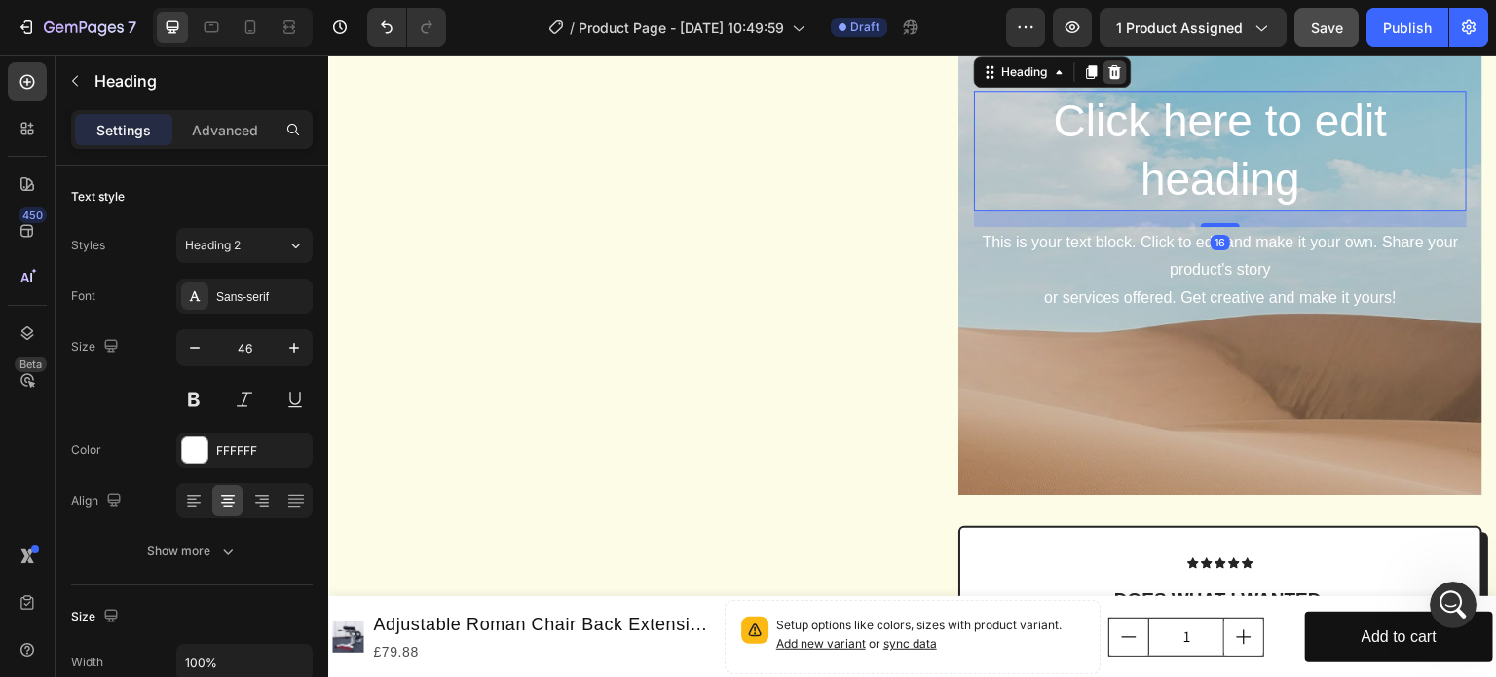
click at [1113, 80] on icon at bounding box center [1115, 72] width 16 height 16
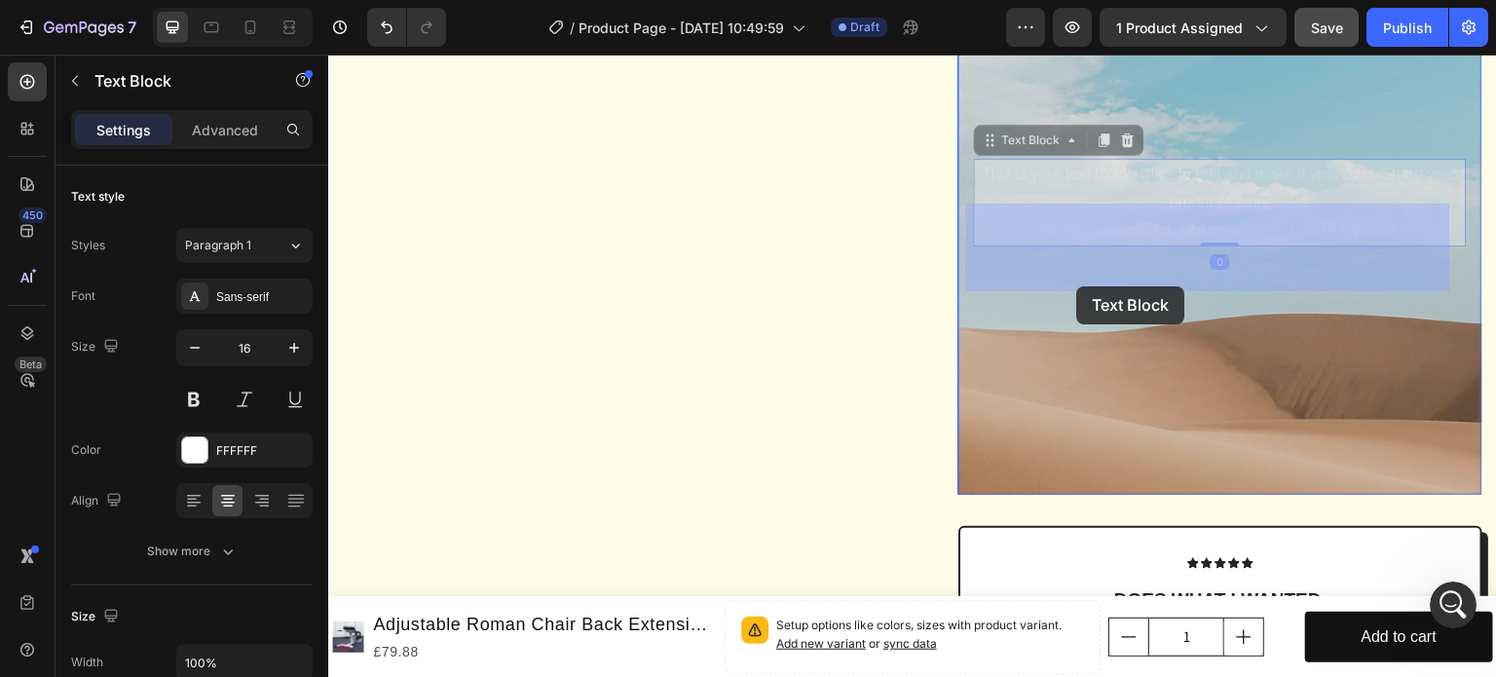
drag, startPoint x: 1080, startPoint y: 206, endPoint x: 1077, endPoint y: 286, distance: 79.9
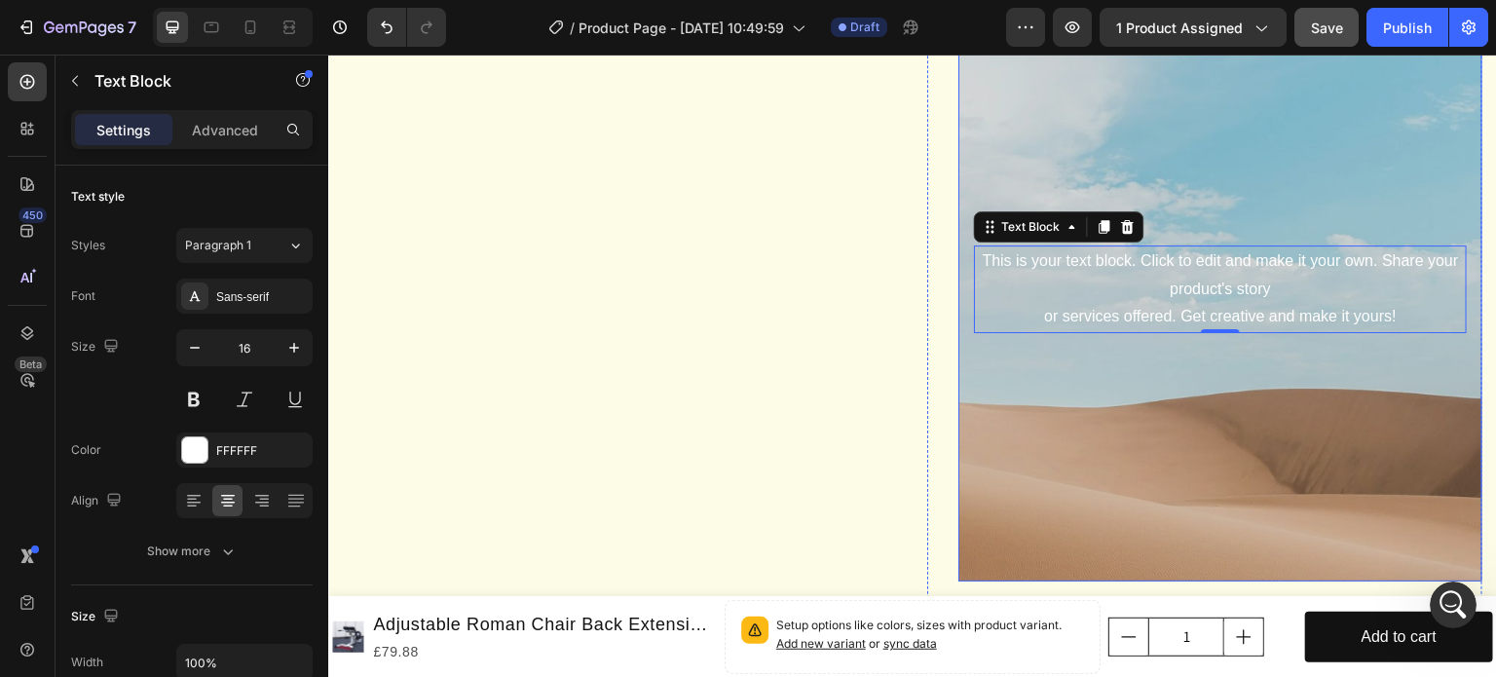
scroll to position [1952, 0]
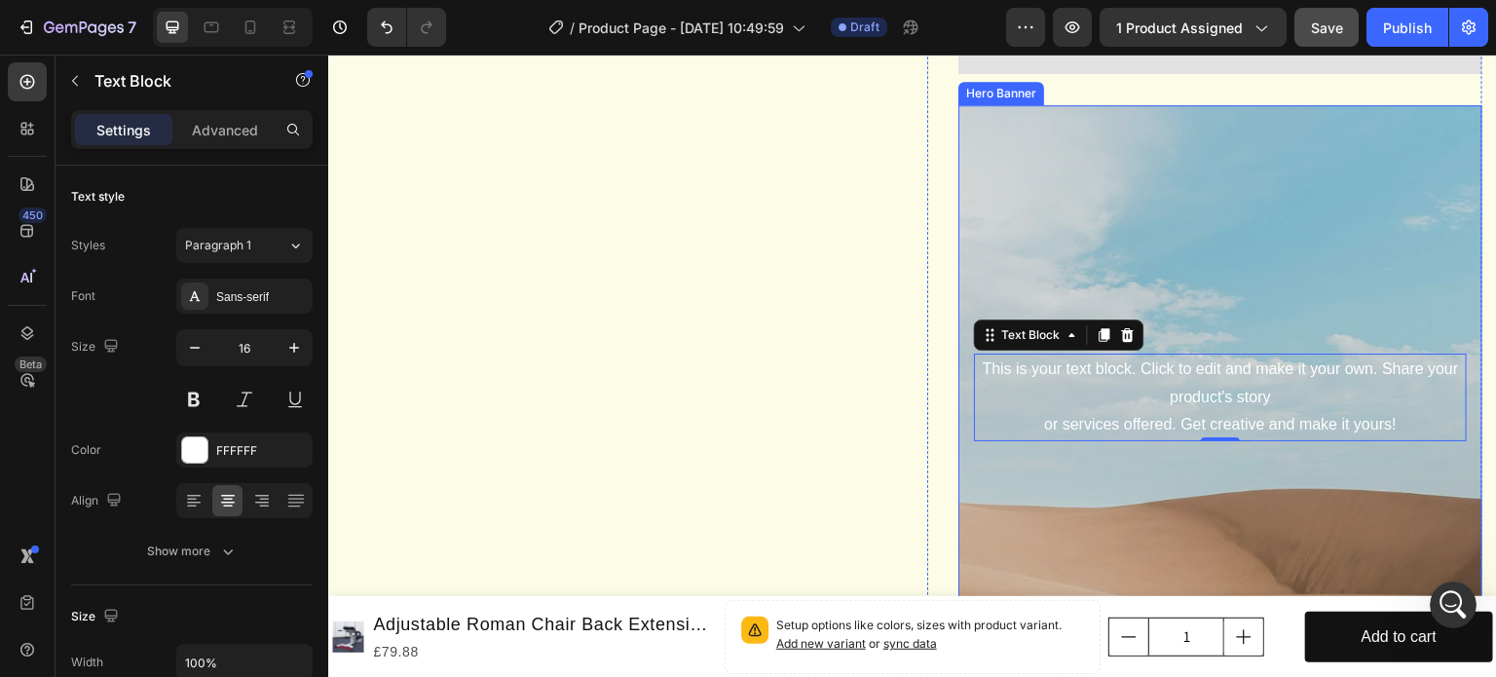
click at [1242, 345] on div "Background Image" at bounding box center [1220, 520] width 524 height 877
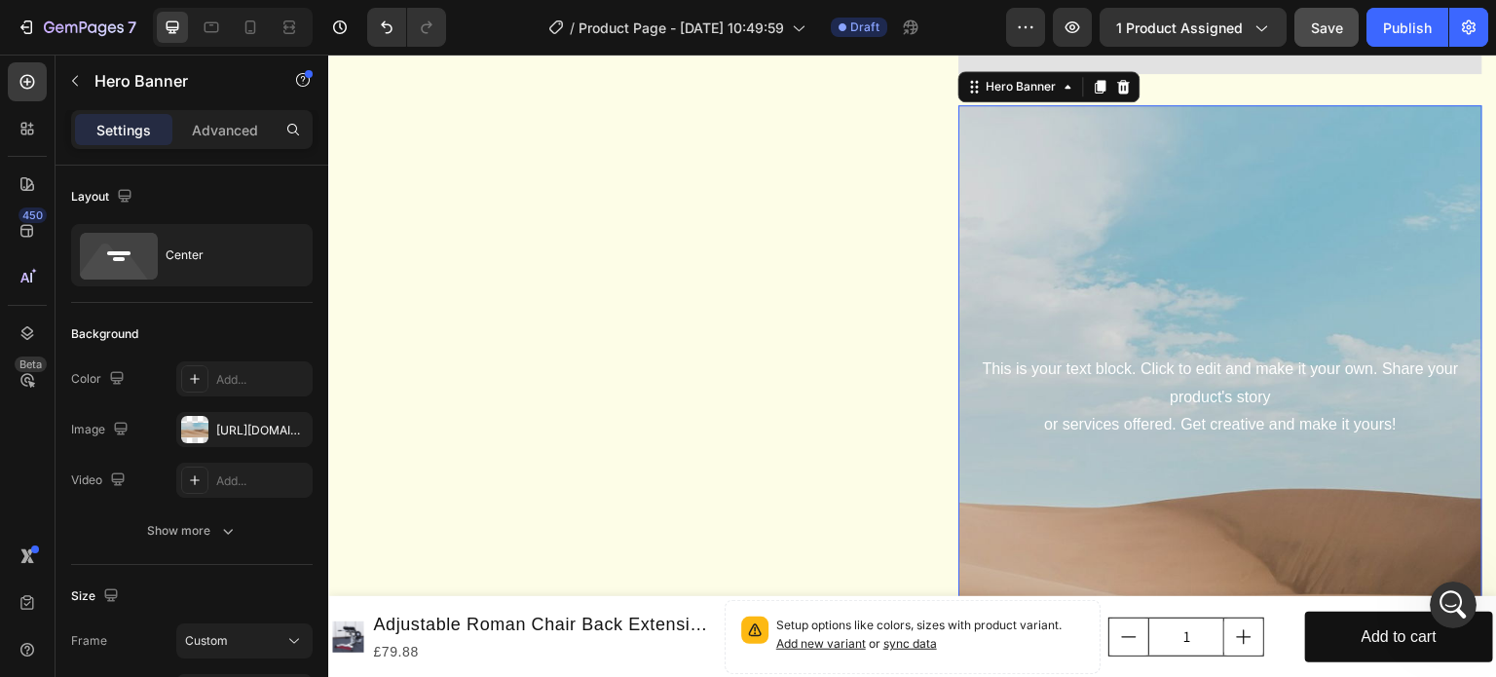
click at [1249, 390] on div "Background Image" at bounding box center [1220, 520] width 524 height 877
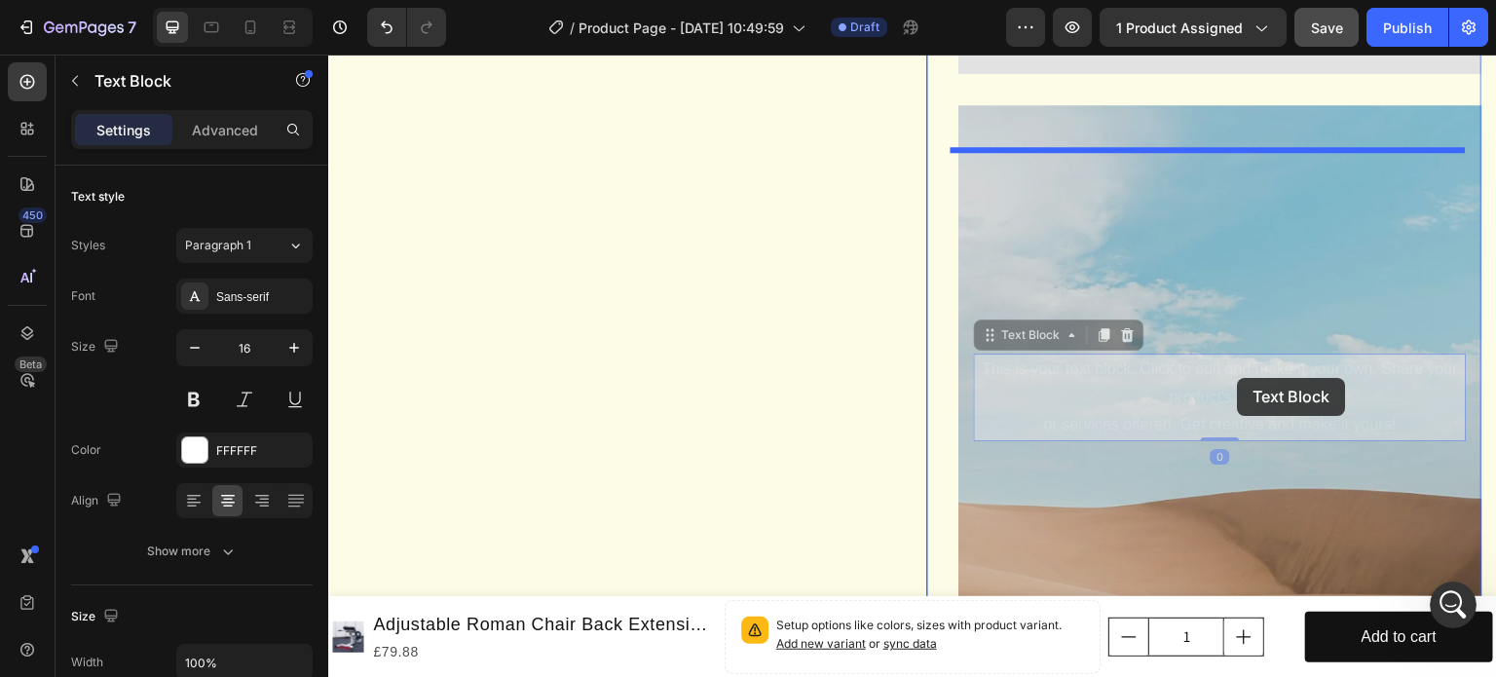
drag, startPoint x: 1241, startPoint y: 404, endPoint x: 1238, endPoint y: 378, distance: 26.5
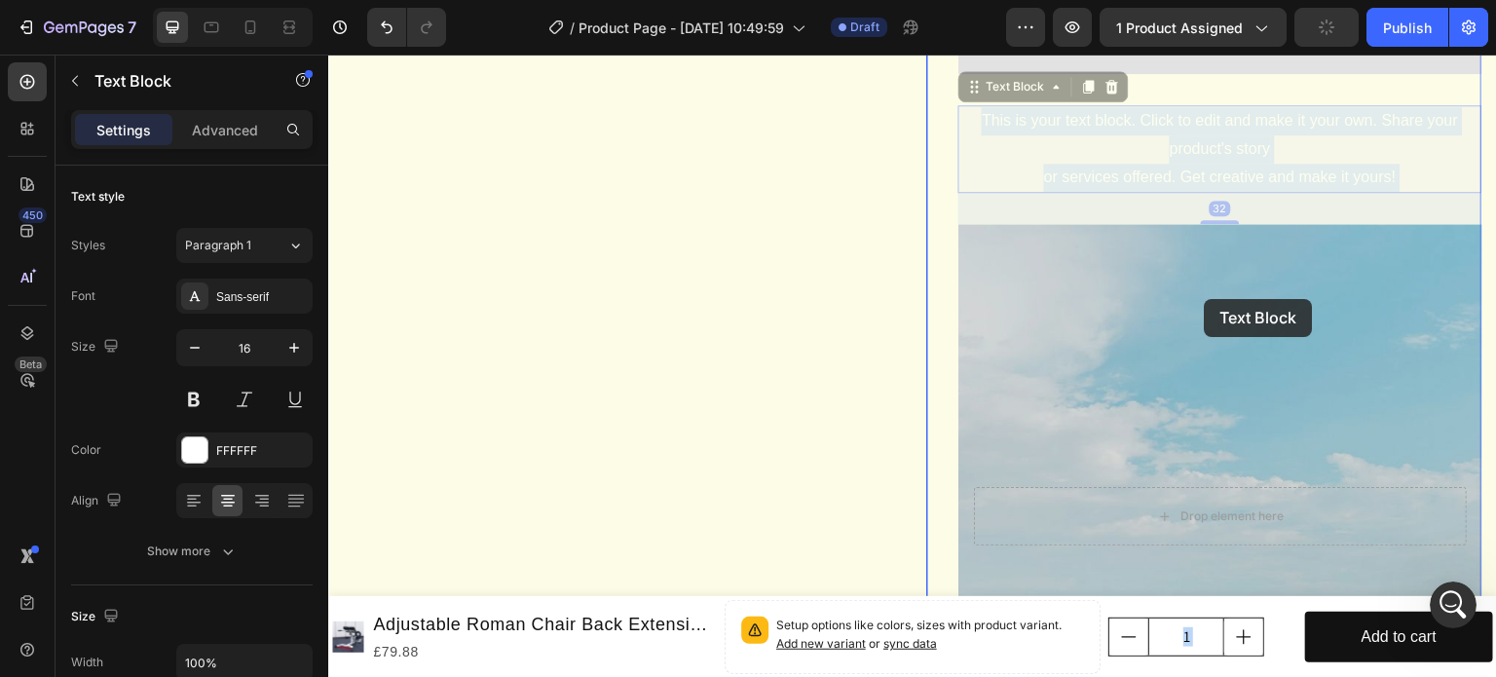
drag, startPoint x: 1214, startPoint y: 176, endPoint x: 1205, endPoint y: 299, distance: 123.0
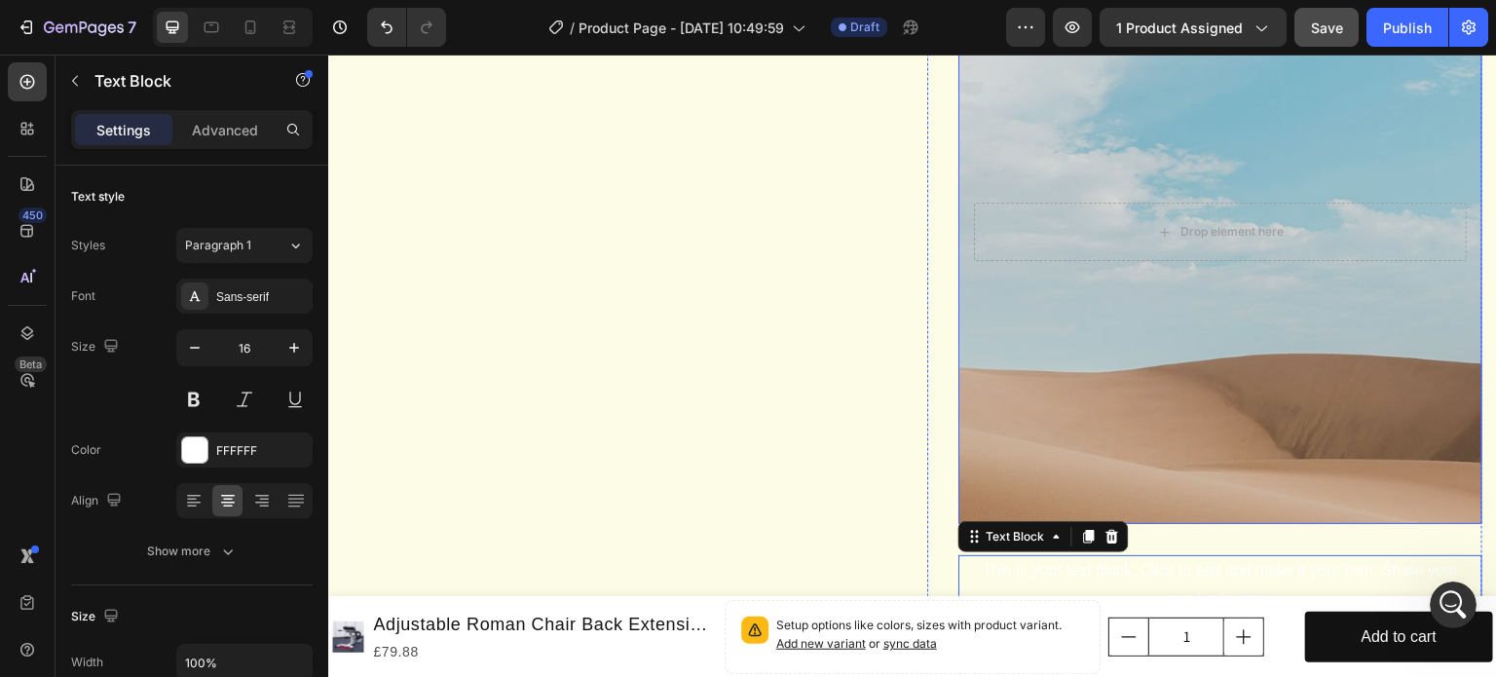
scroll to position [2049, 0]
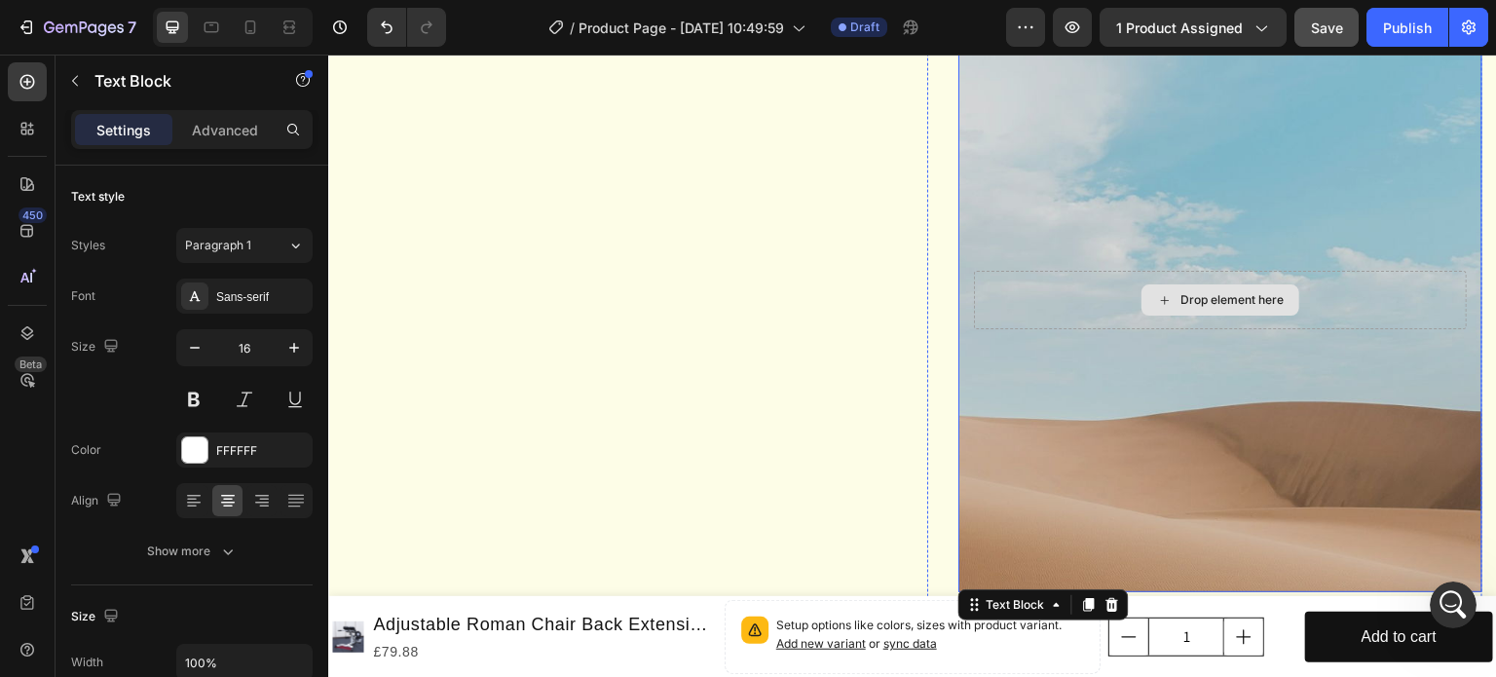
click at [1267, 308] on div "Drop element here" at bounding box center [1231, 300] width 103 height 16
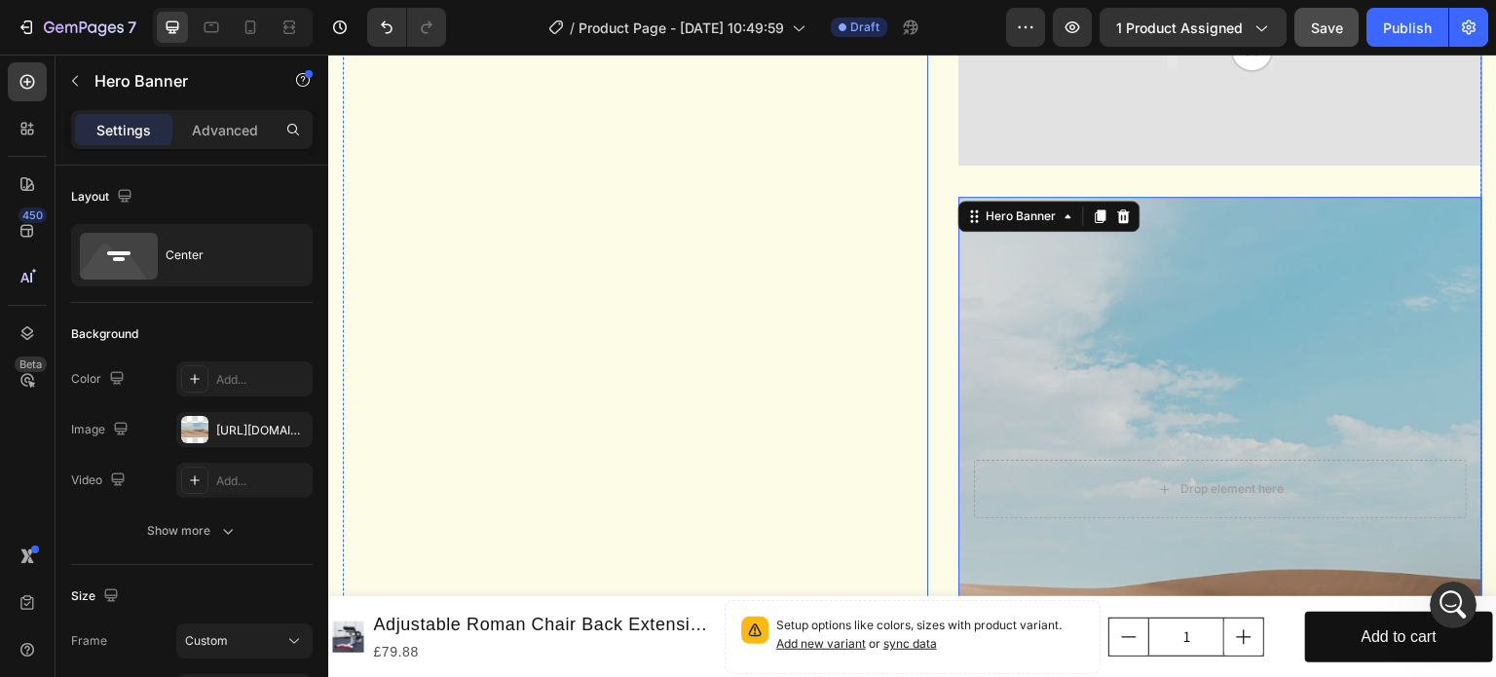
scroll to position [1854, 0]
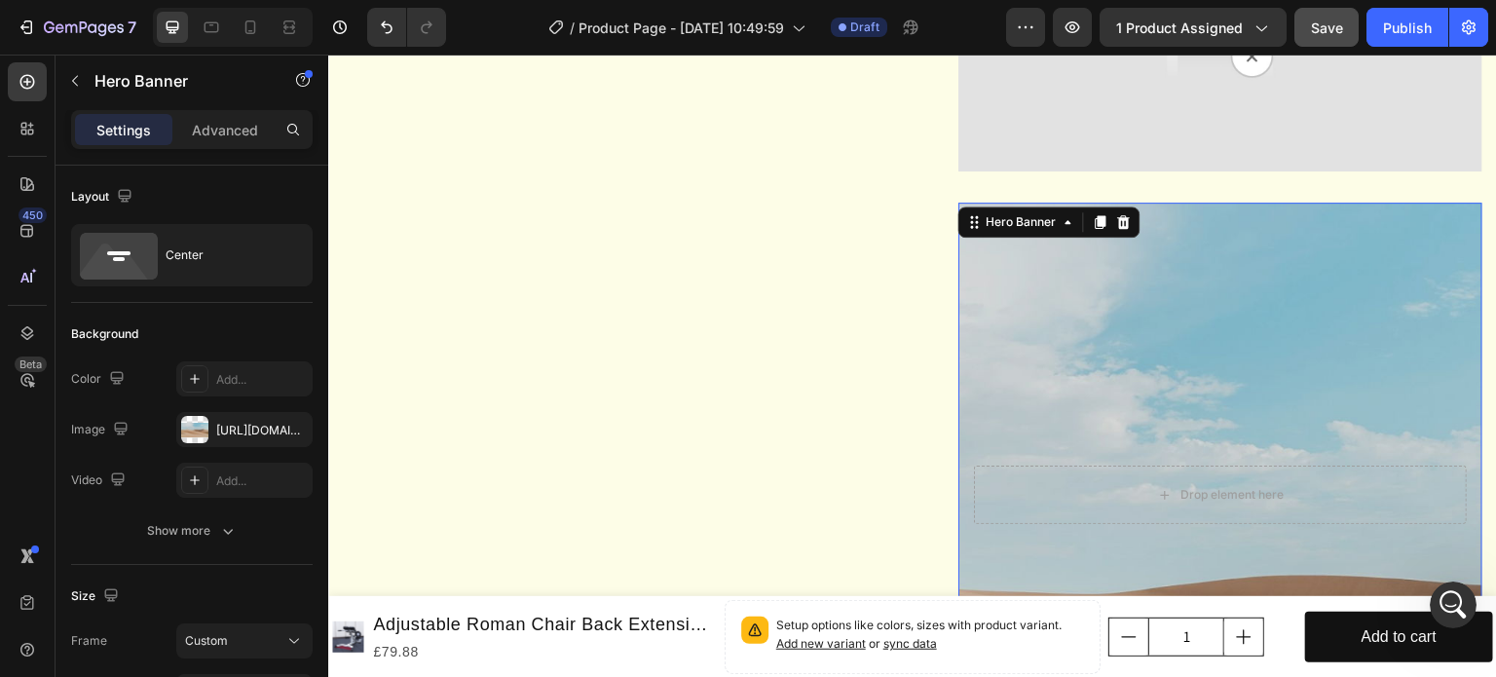
click at [1116, 324] on div "Background Image" at bounding box center [1220, 606] width 524 height 877
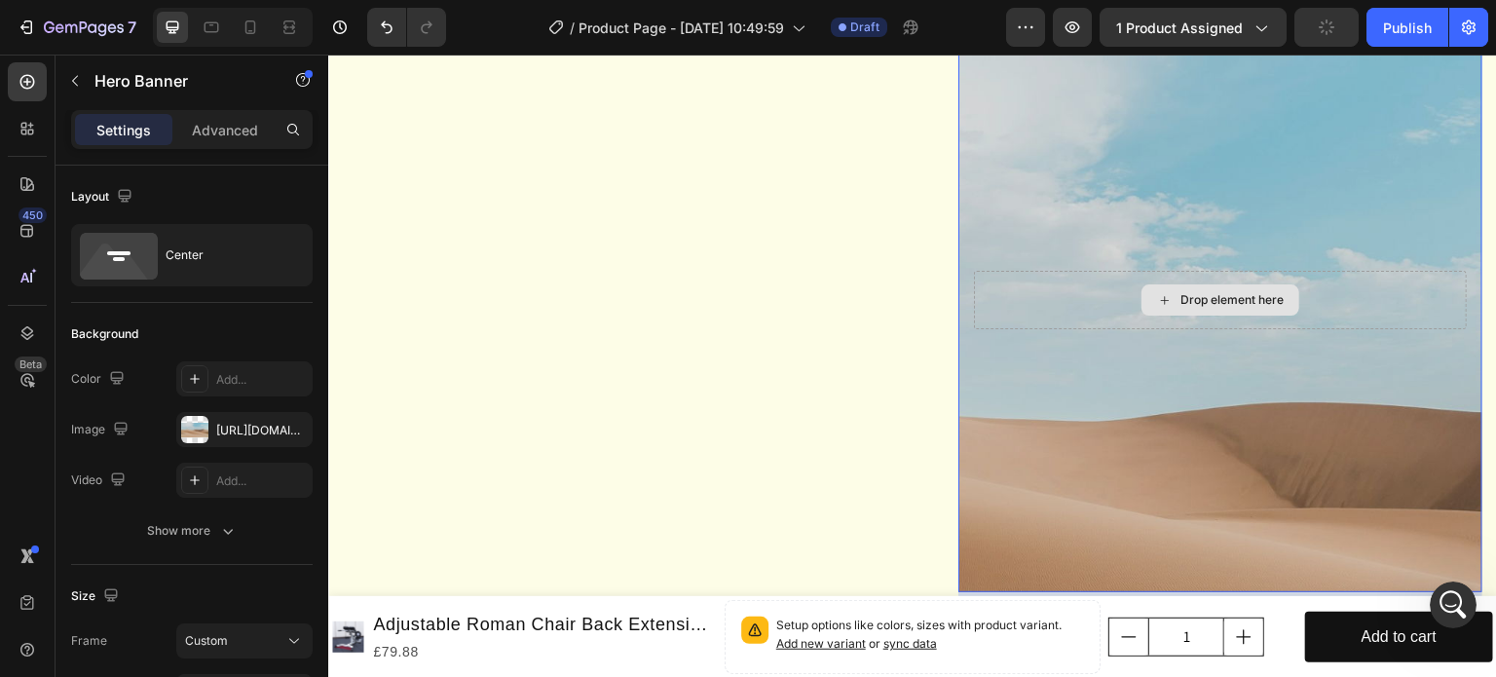
click at [1032, 329] on div "Drop element here" at bounding box center [1220, 300] width 493 height 58
click at [1116, 35] on icon at bounding box center [1124, 27] width 16 height 16
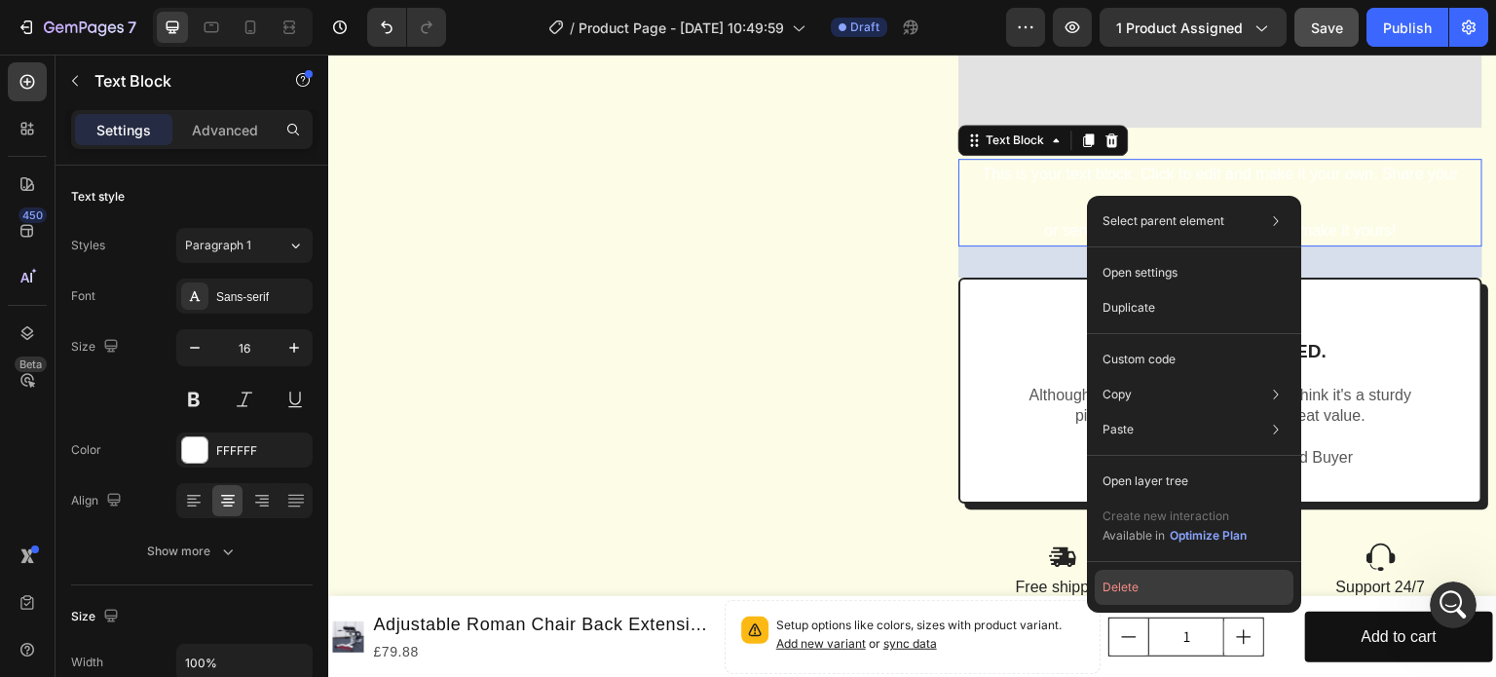
click at [1111, 586] on button "Delete" at bounding box center [1194, 587] width 199 height 35
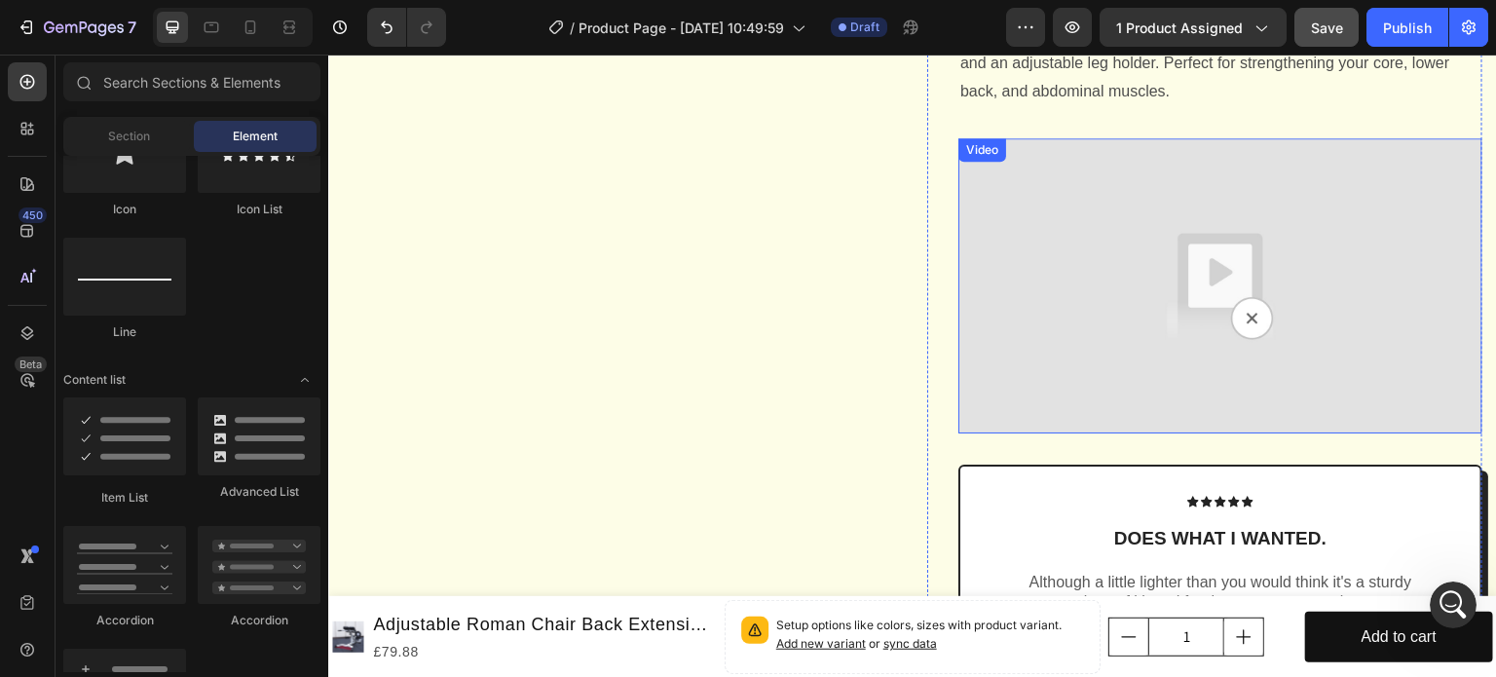
scroll to position [1823, 0]
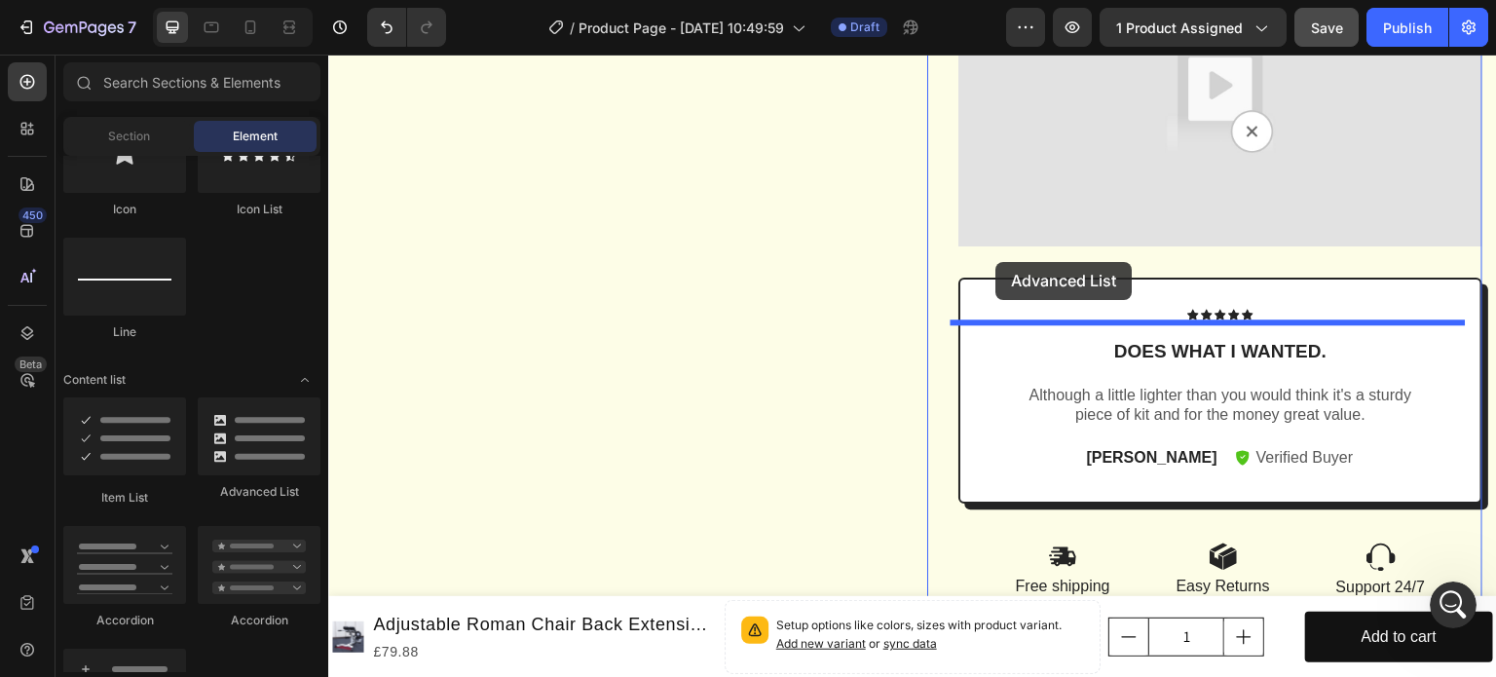
drag, startPoint x: 566, startPoint y: 499, endPoint x: 996, endPoint y: 262, distance: 491.3
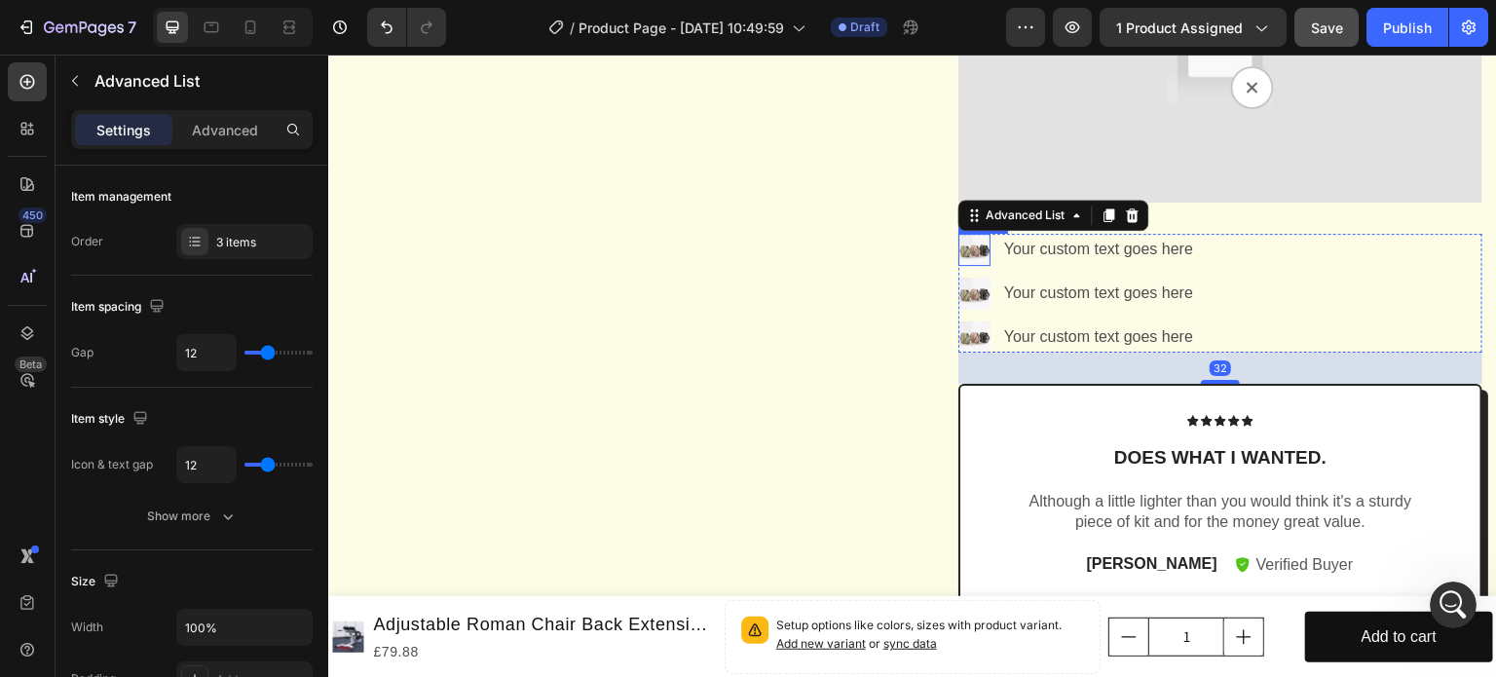
click at [974, 266] on img at bounding box center [974, 250] width 32 height 32
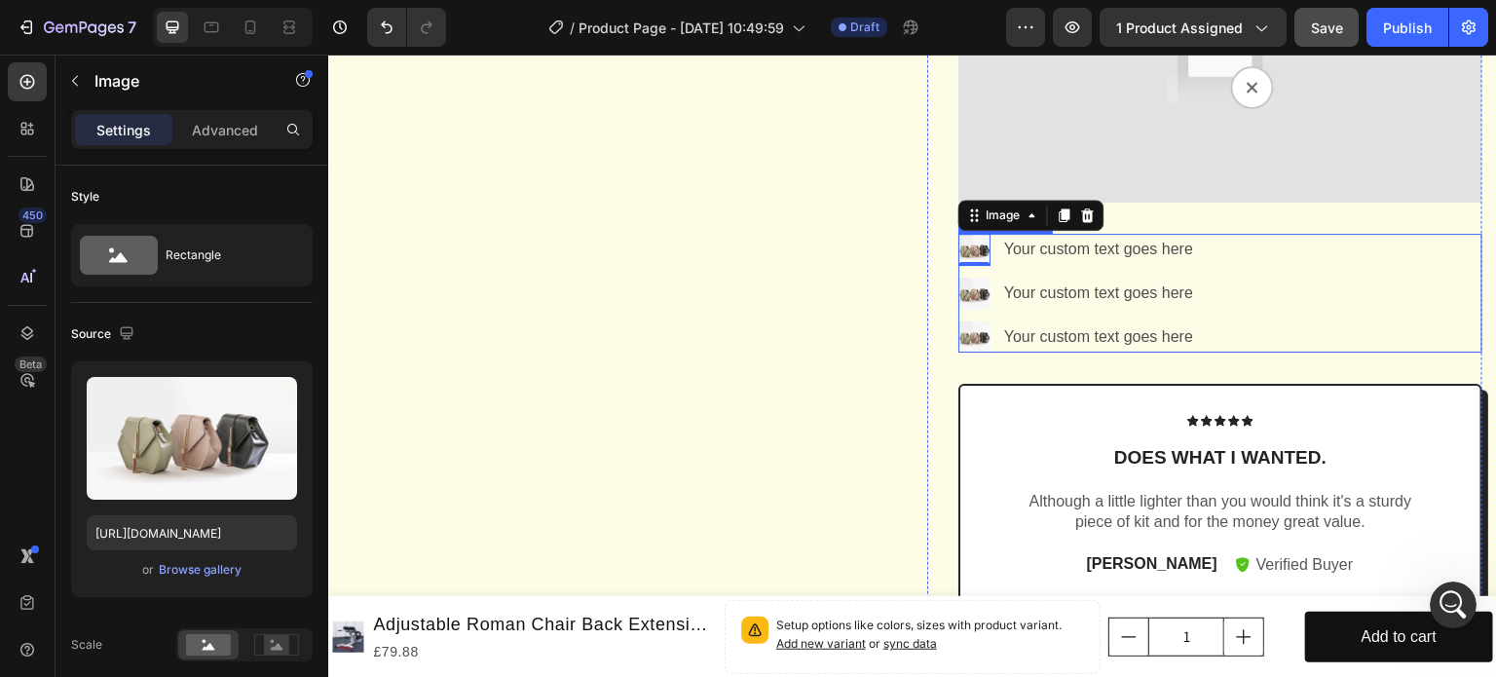
click at [1380, 323] on div "Image 0 Your custom text goes here Text Block Image Your custom text goes here …" at bounding box center [1220, 293] width 524 height 119
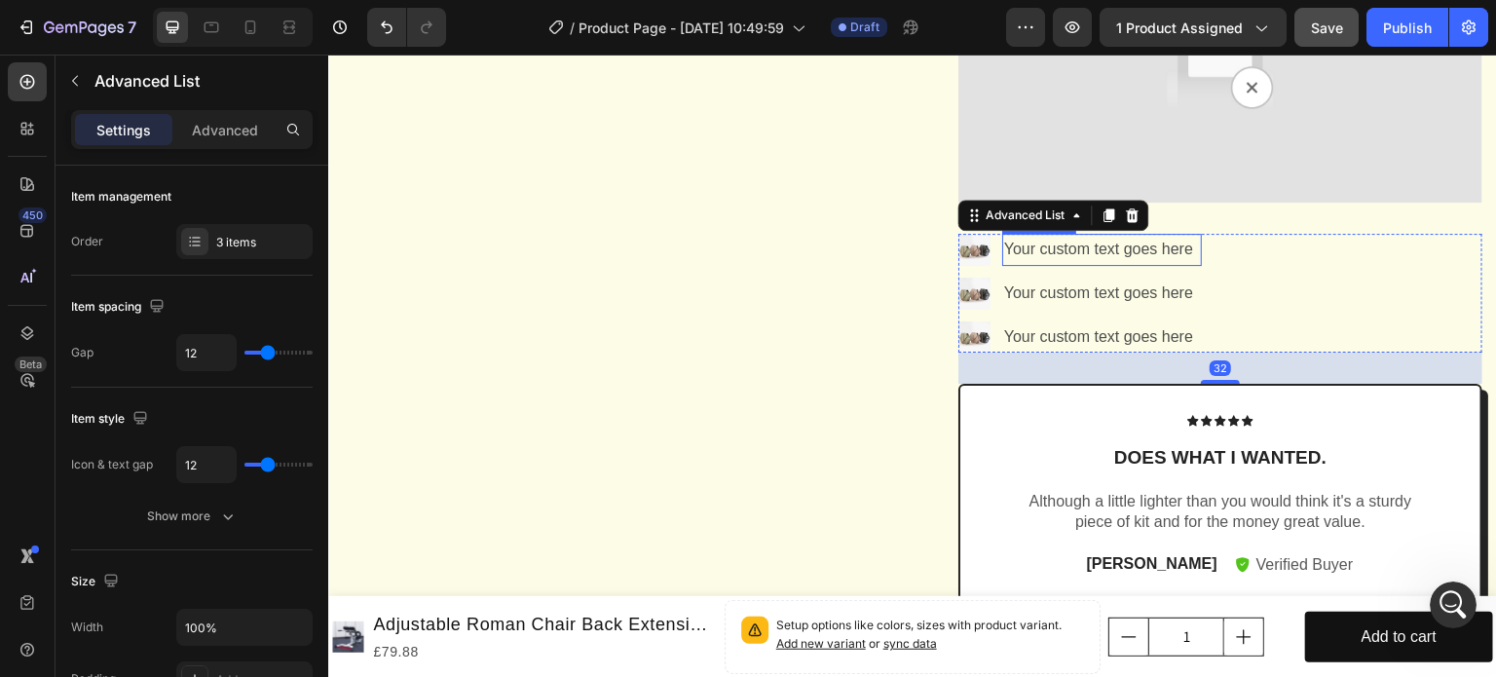
click at [1094, 266] on div "Your custom text goes here" at bounding box center [1102, 250] width 200 height 32
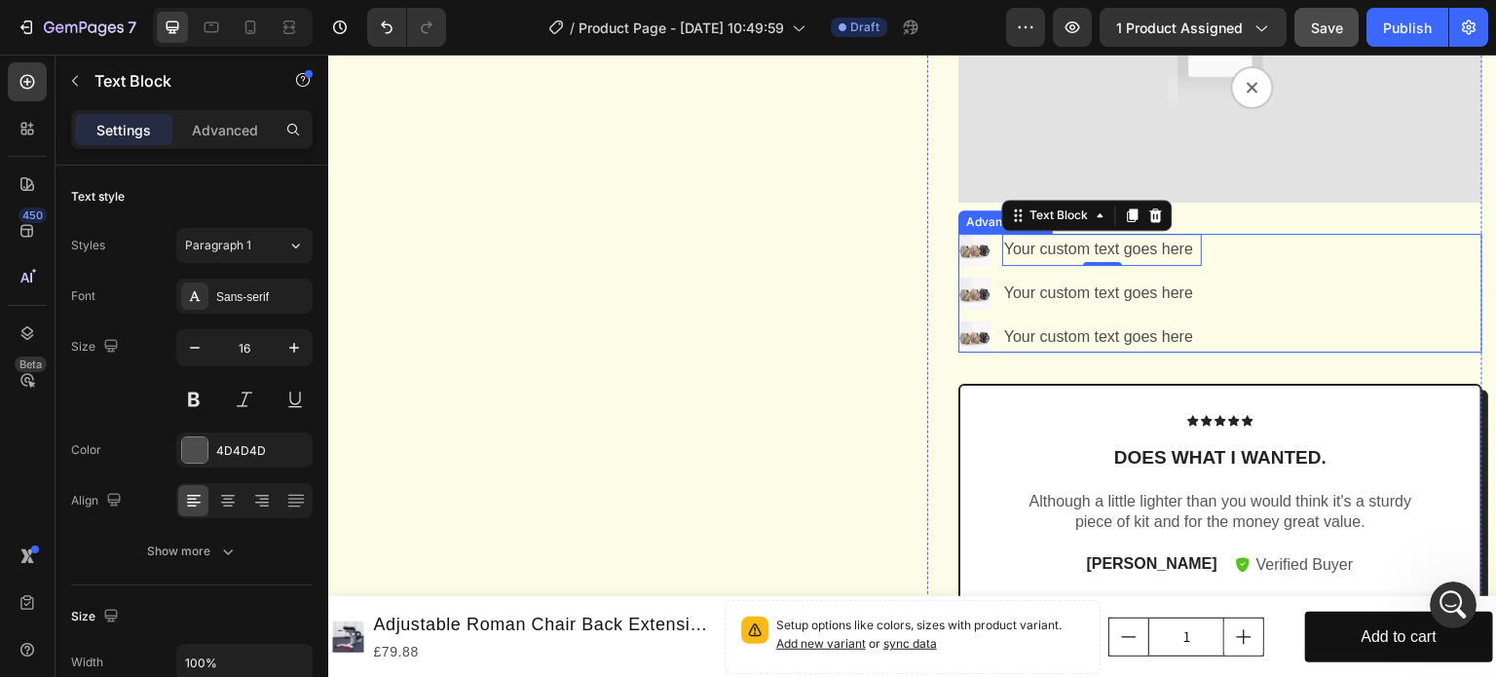
click at [1363, 312] on div "Image Your custom text goes here Text Block 0 Image Your custom text goes here …" at bounding box center [1220, 293] width 524 height 119
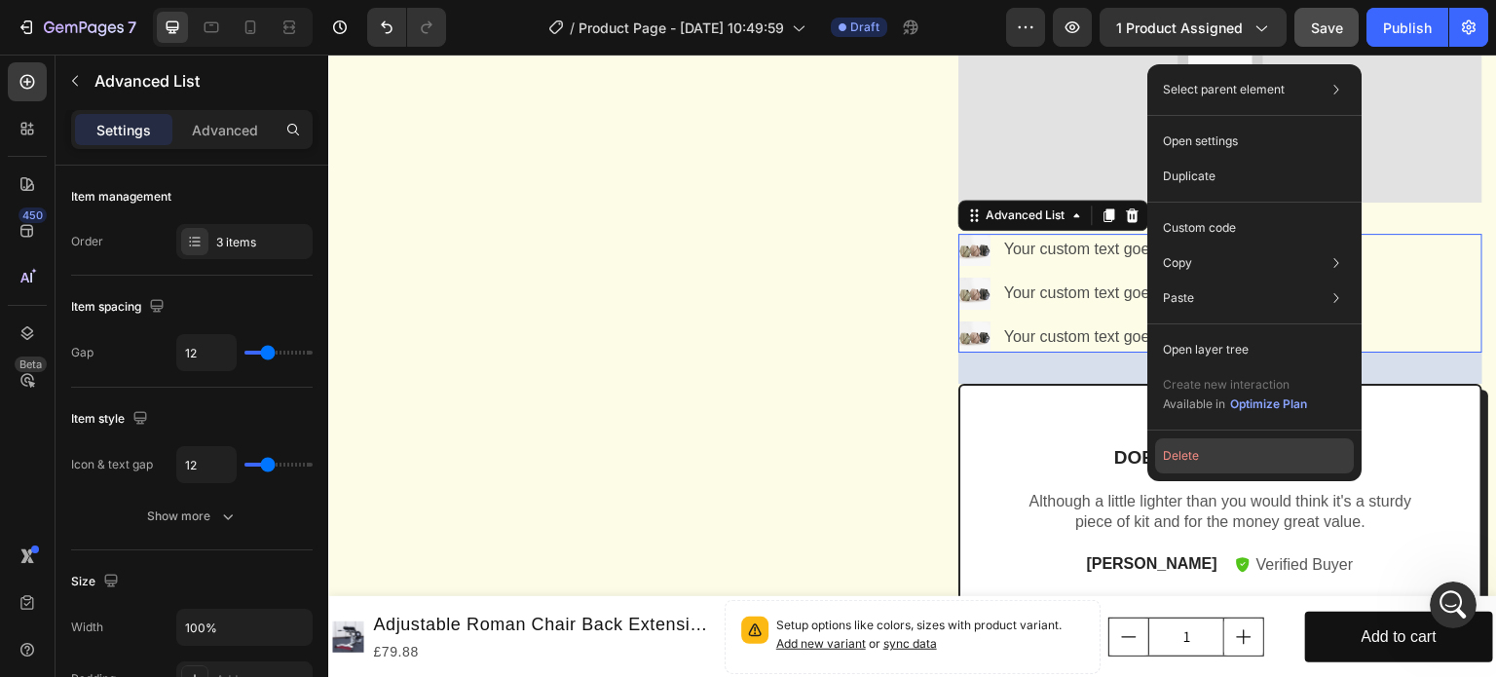
click at [1247, 464] on button "Delete" at bounding box center [1254, 455] width 199 height 35
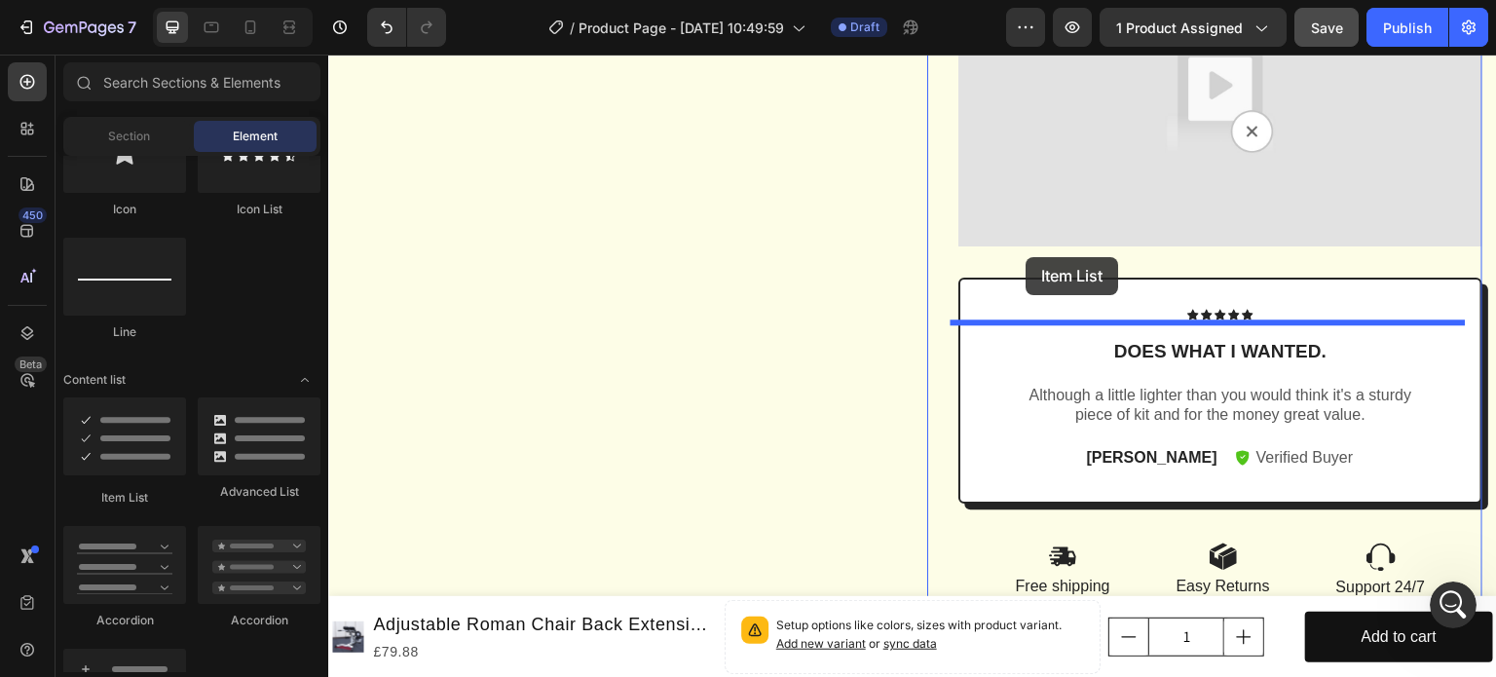
drag, startPoint x: 424, startPoint y: 497, endPoint x: 1027, endPoint y: 257, distance: 648.8
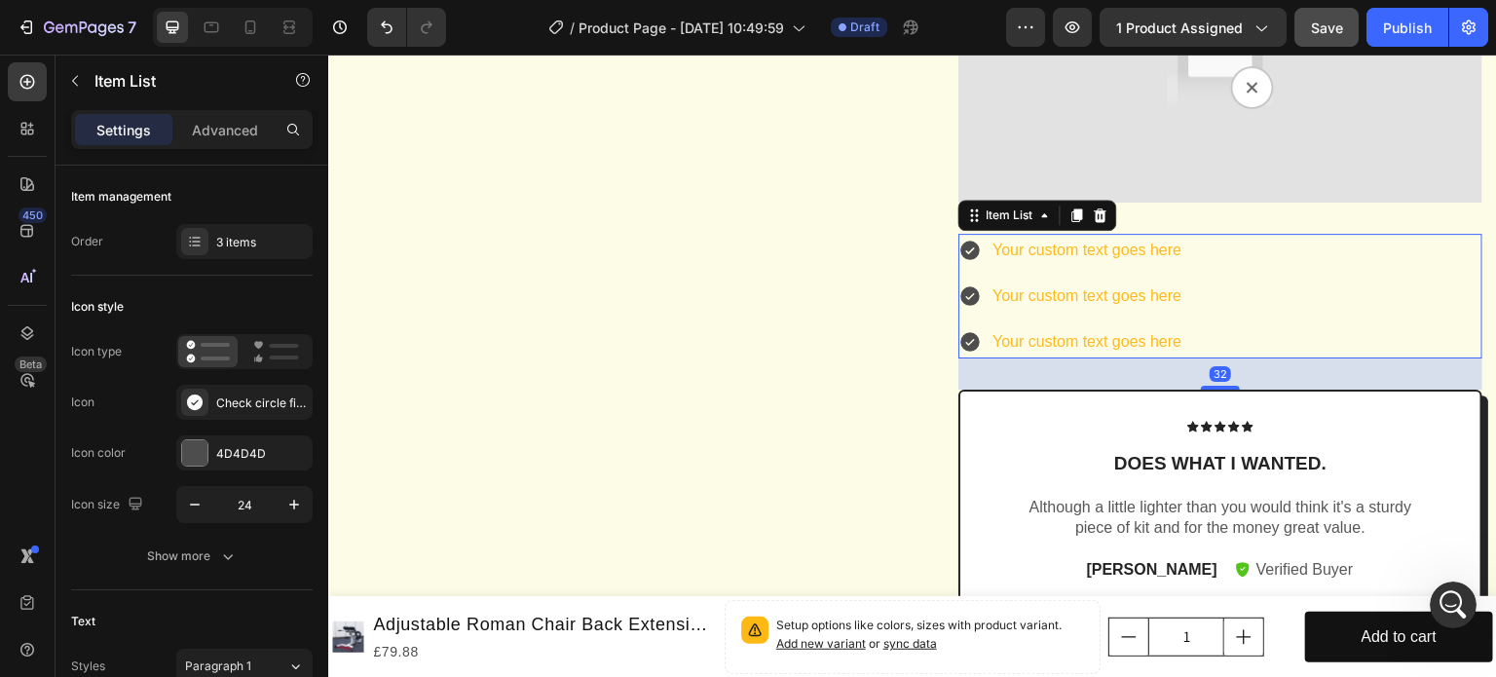
click at [966, 261] on icon at bounding box center [969, 251] width 19 height 19
click at [1012, 268] on div "Your custom text goes here" at bounding box center [1087, 251] width 195 height 34
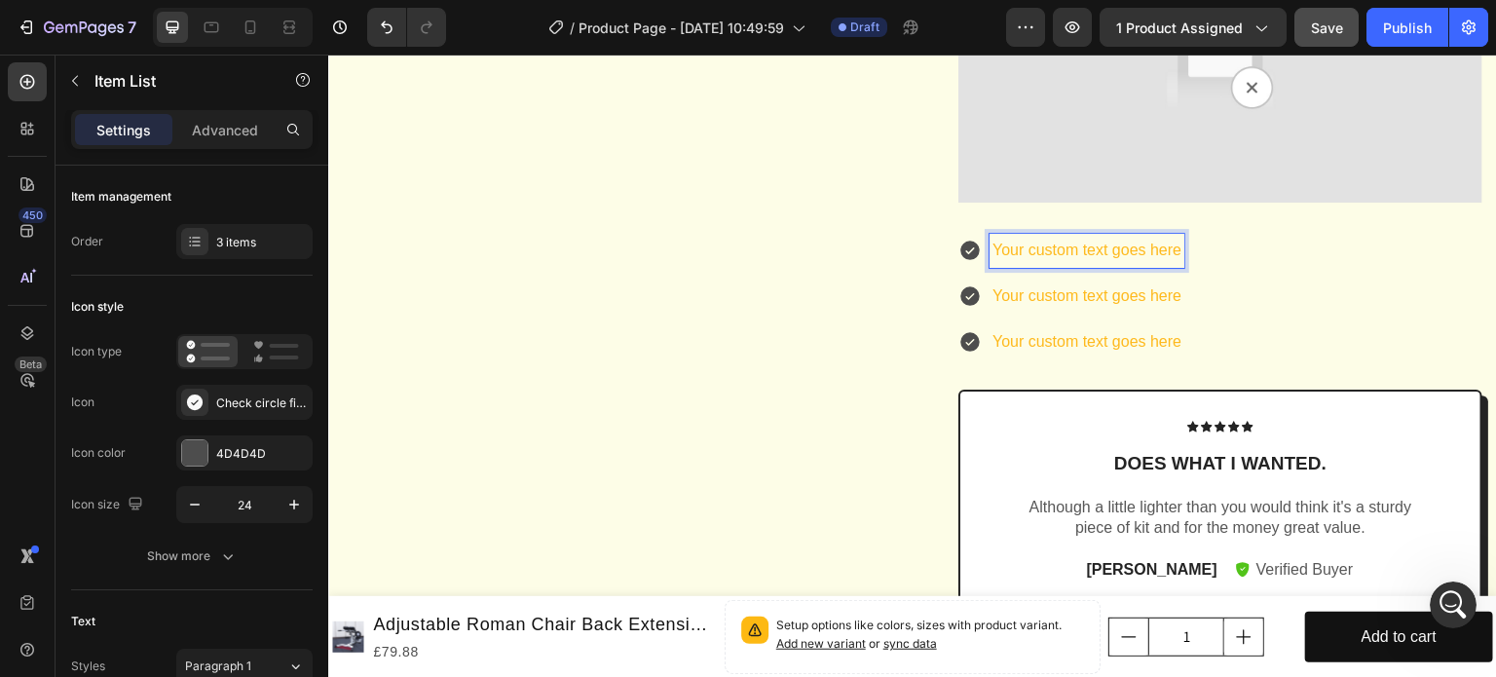
click at [1053, 265] on p "Your custom text goes here" at bounding box center [1086, 251] width 189 height 28
click at [1047, 311] on p "Your custom text goes here" at bounding box center [1086, 296] width 189 height 28
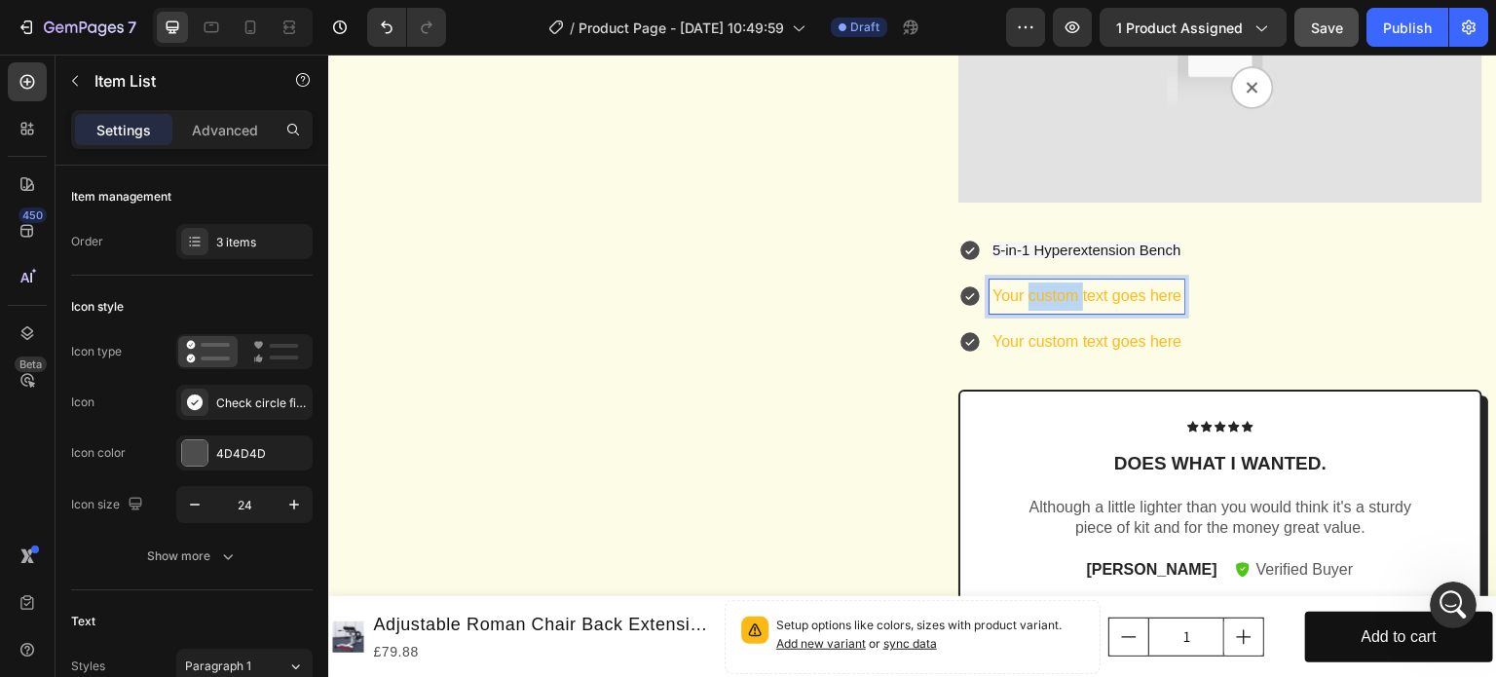
click at [1047, 311] on p "Your custom text goes here" at bounding box center [1086, 296] width 189 height 28
click at [1320, 352] on div "5-in-1 Hyperextension Bench Quick-Assembly Design Your custom text goes here" at bounding box center [1220, 296] width 524 height 125
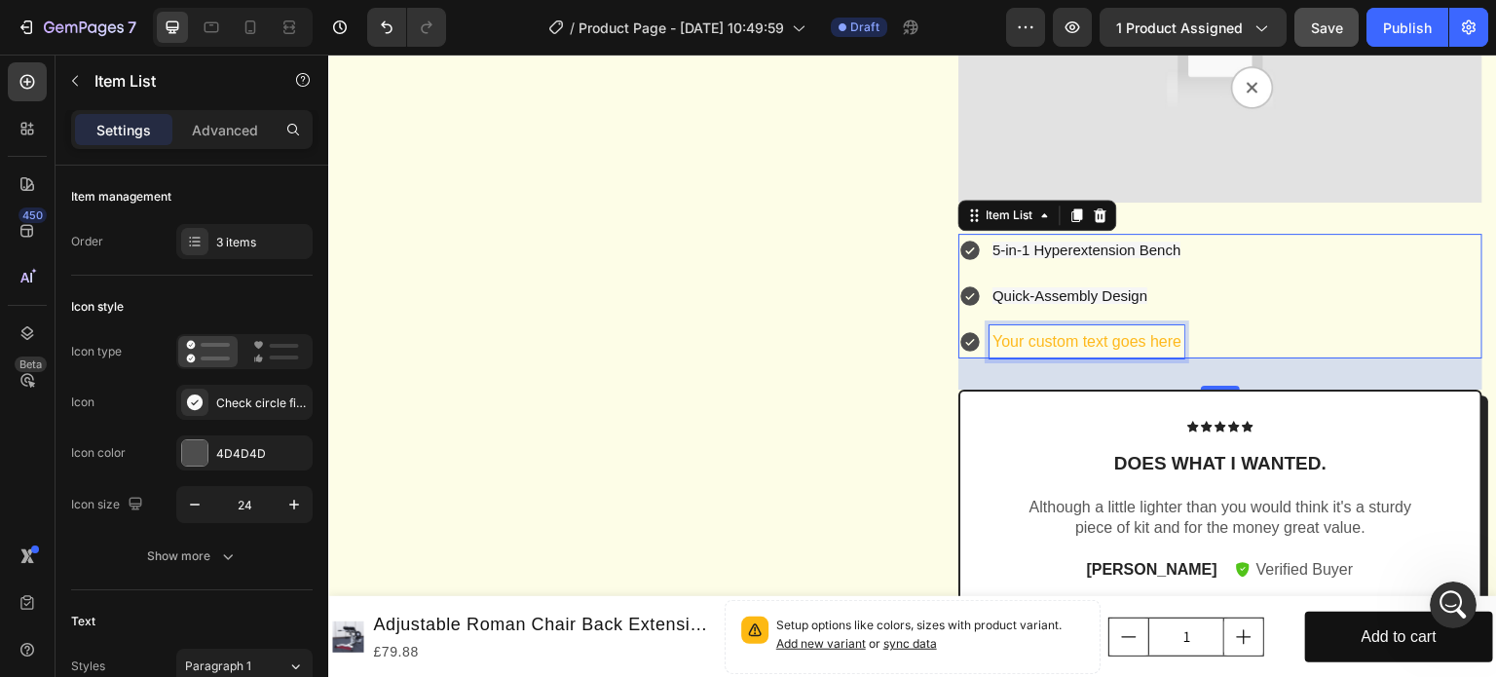
click at [1049, 356] on p "Your custom text goes here" at bounding box center [1086, 342] width 189 height 28
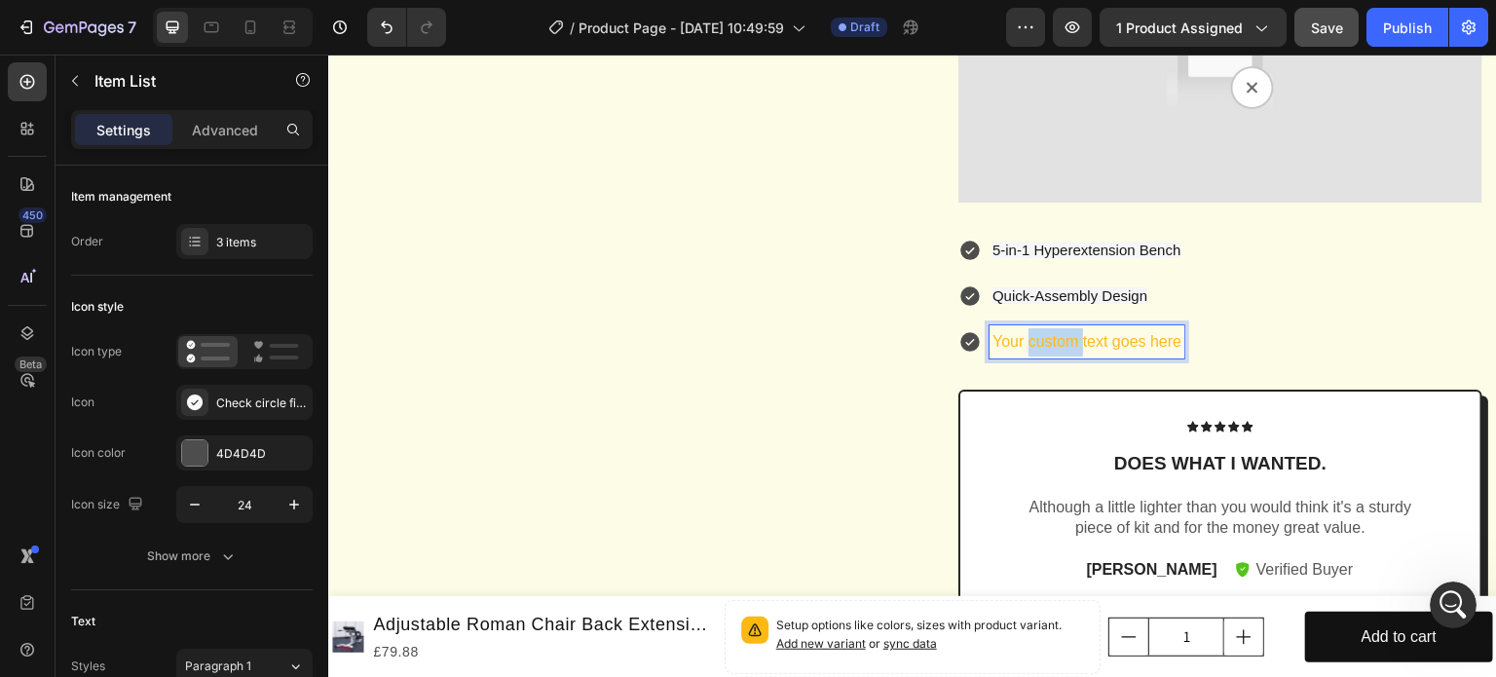
click at [1049, 356] on p "Your custom text goes here" at bounding box center [1086, 342] width 189 height 28
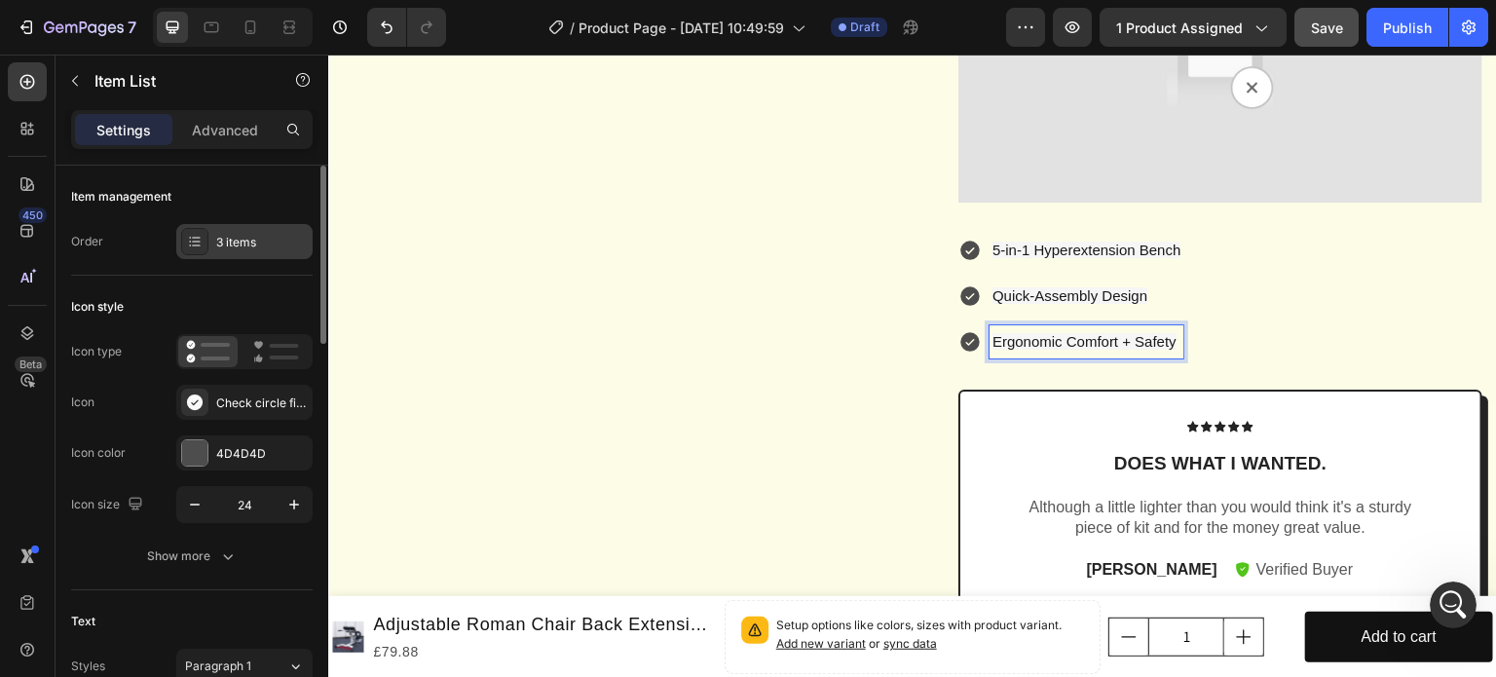
click at [243, 238] on div "3 items" at bounding box center [262, 243] width 92 height 18
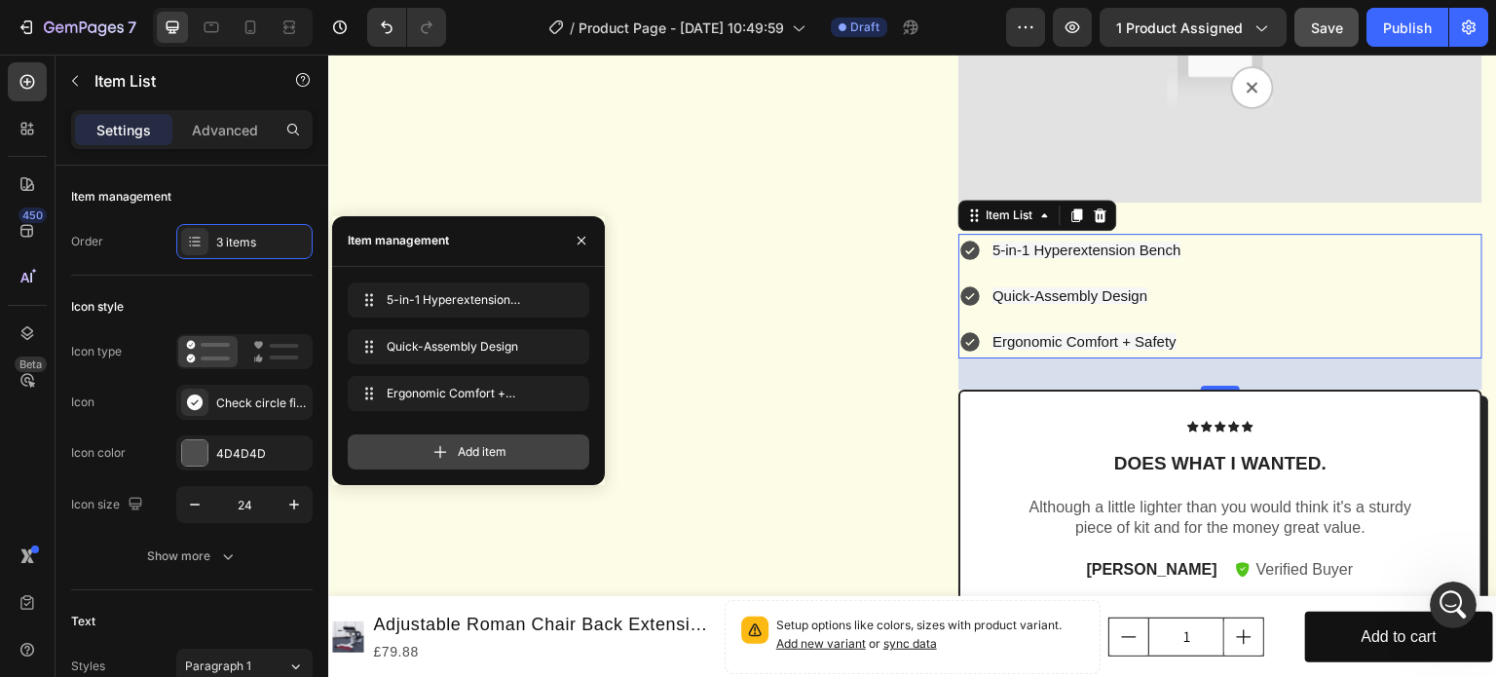
click at [475, 446] on span "Add item" at bounding box center [482, 452] width 49 height 18
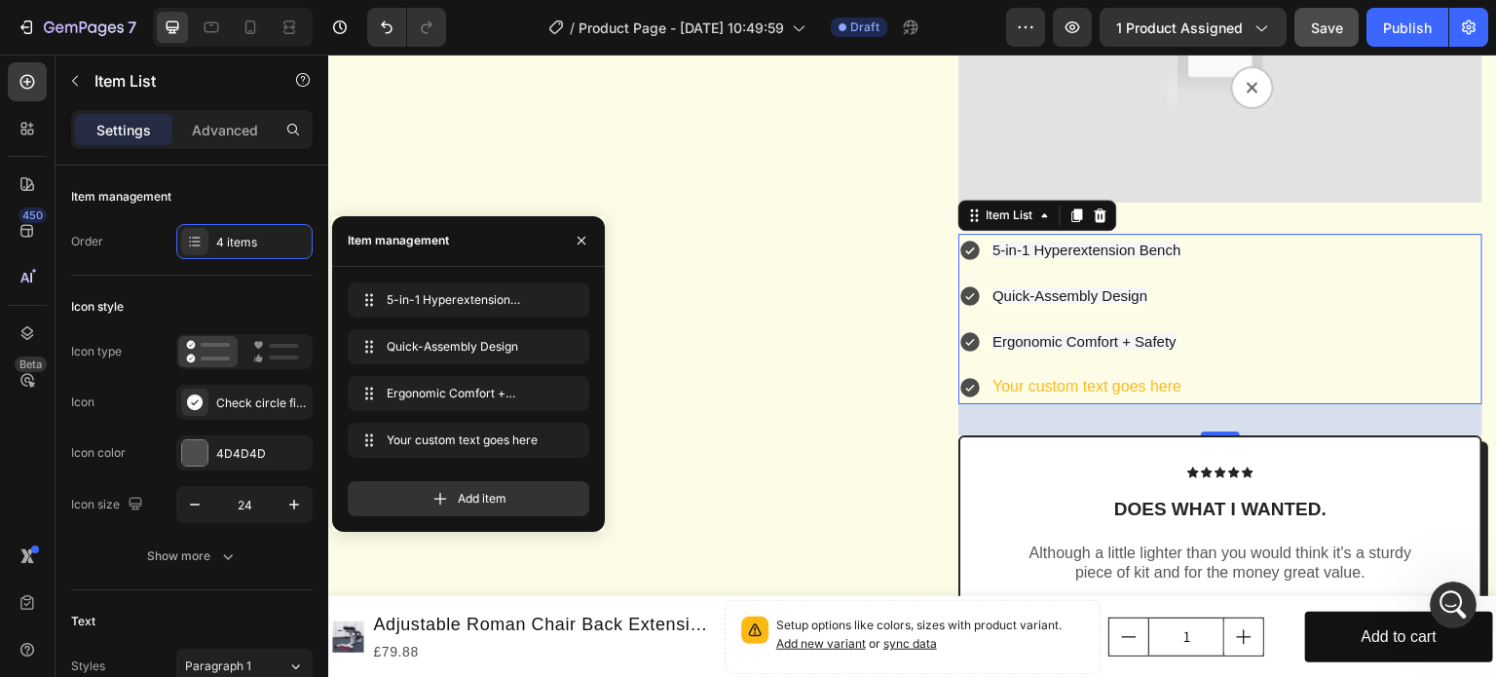
click at [1029, 404] on div "Your custom text goes here" at bounding box center [1087, 387] width 195 height 34
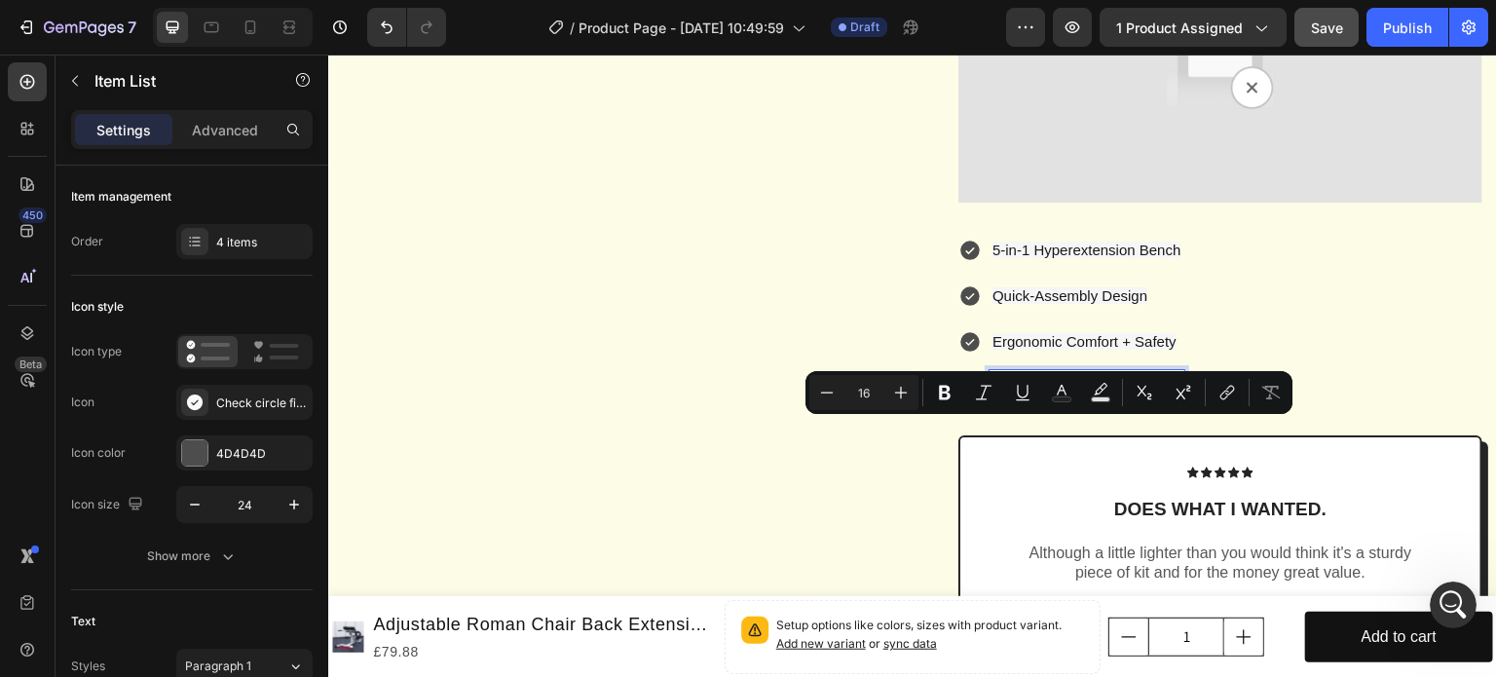
click at [1063, 401] on p "Your custom text goes here" at bounding box center [1086, 387] width 189 height 28
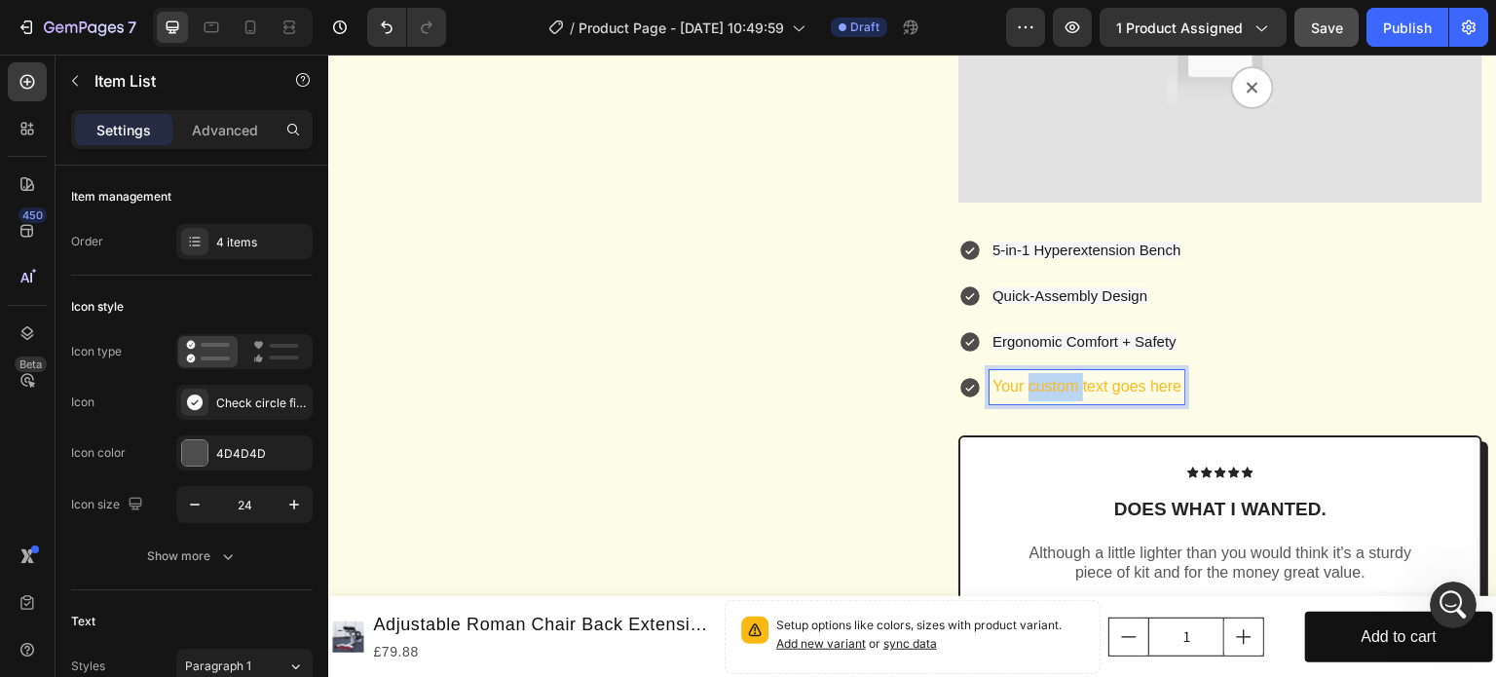
click at [1063, 401] on p "Your custom text goes here" at bounding box center [1086, 387] width 189 height 28
click at [1353, 404] on div "5-in-1 Hyperextension Bench Quick-Assembly Design Ergonomic Comfort + Safety Ce…" at bounding box center [1220, 319] width 524 height 170
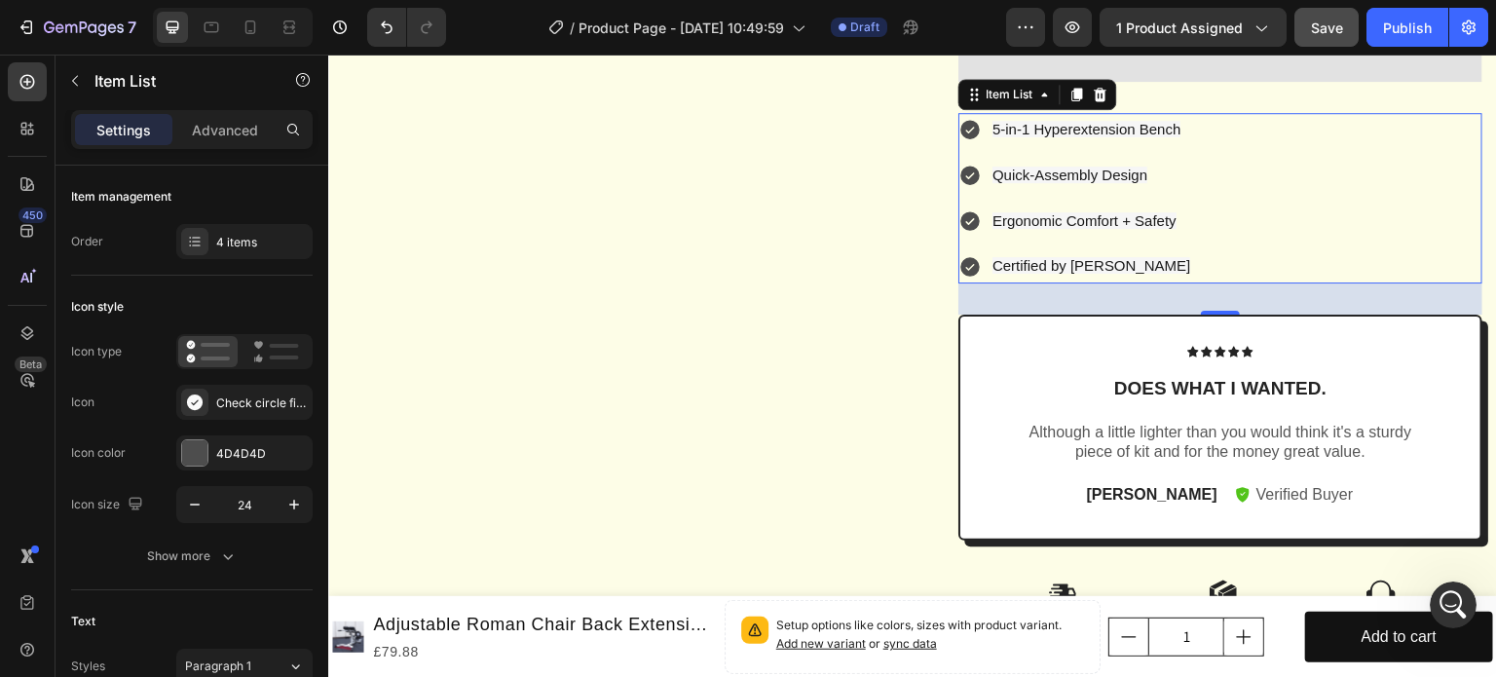
scroll to position [2027, 0]
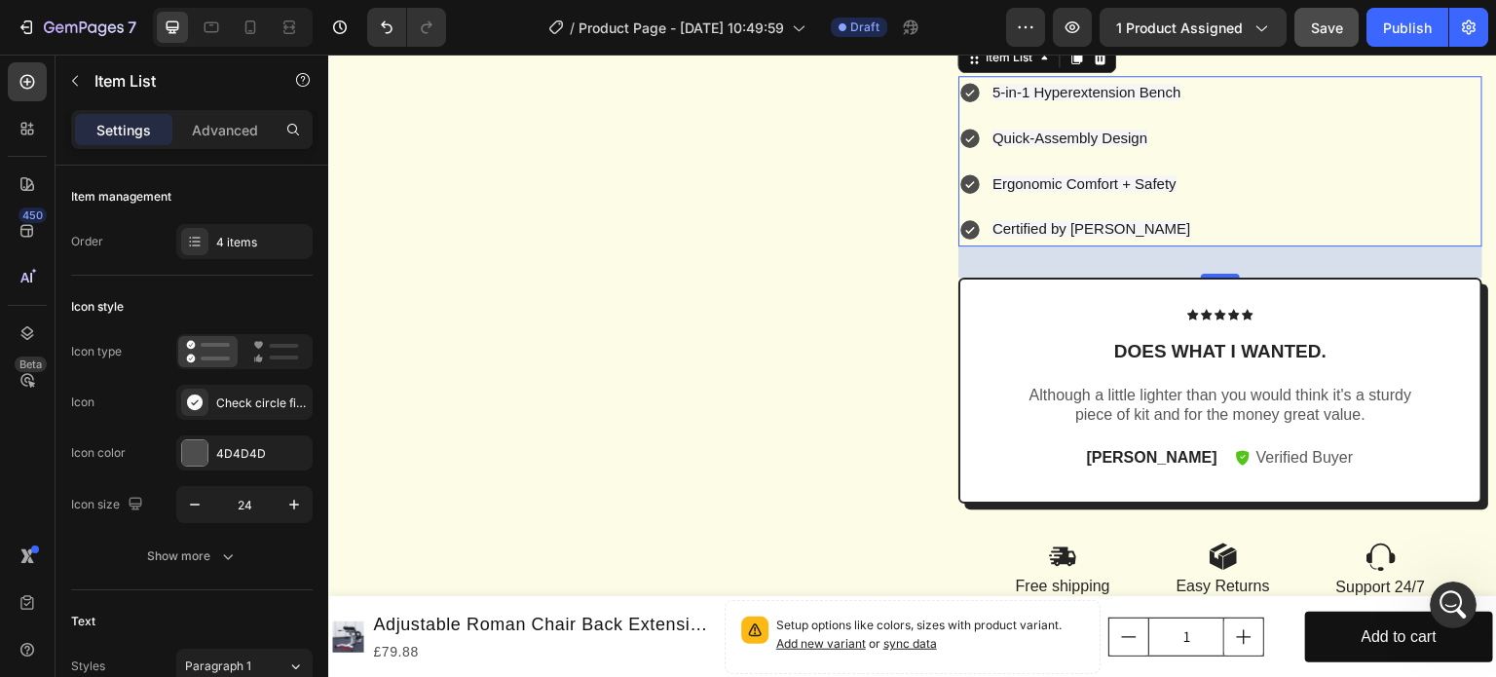
click at [1071, 269] on div "32" at bounding box center [1220, 261] width 524 height 31
click at [77, 69] on button "button" at bounding box center [74, 80] width 31 height 31
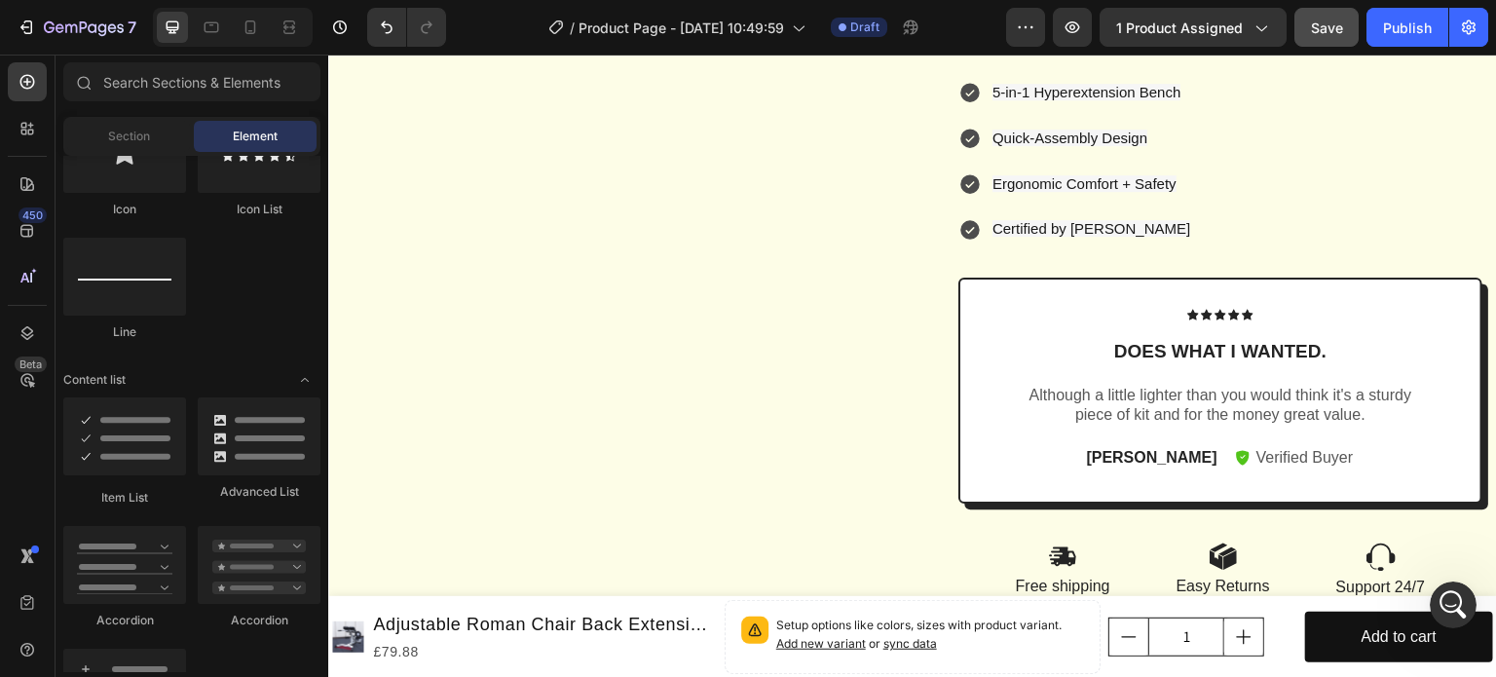
scroll to position [1579, 0]
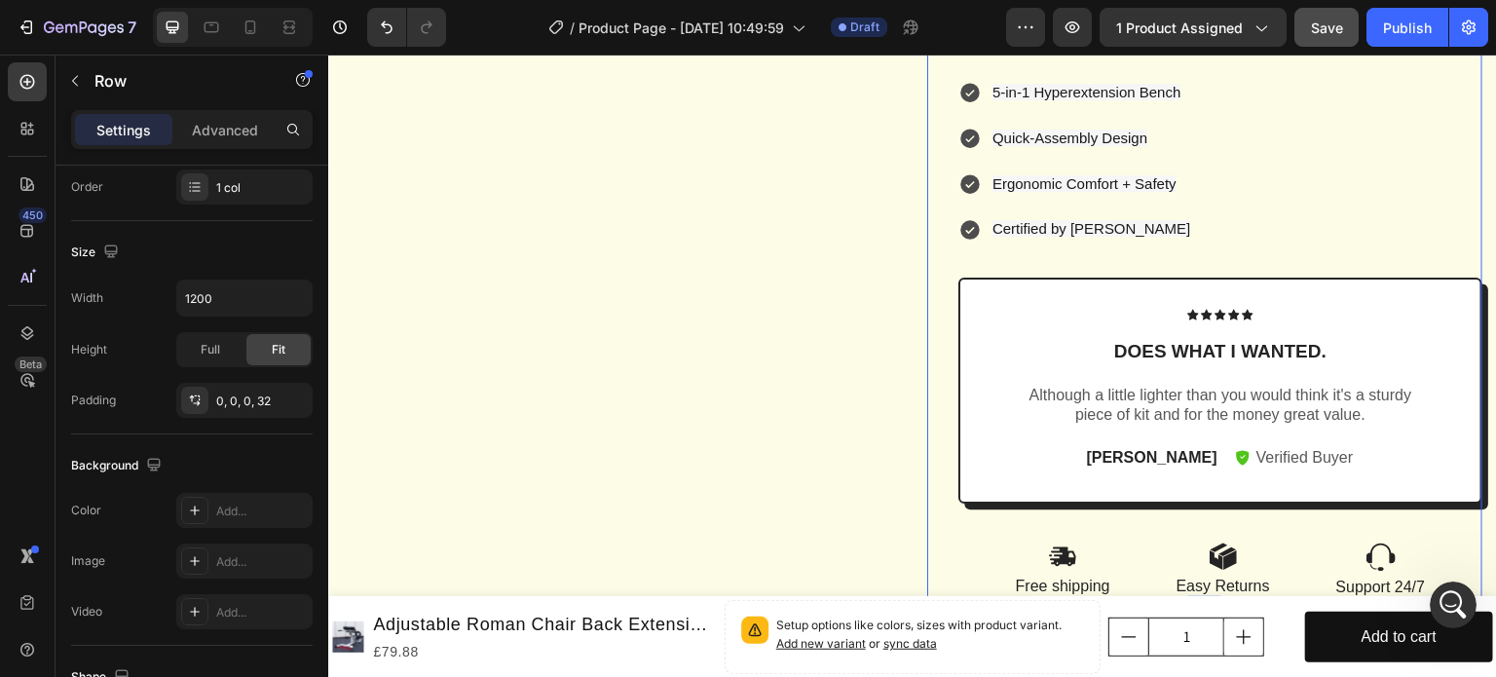
scroll to position [619, 0]
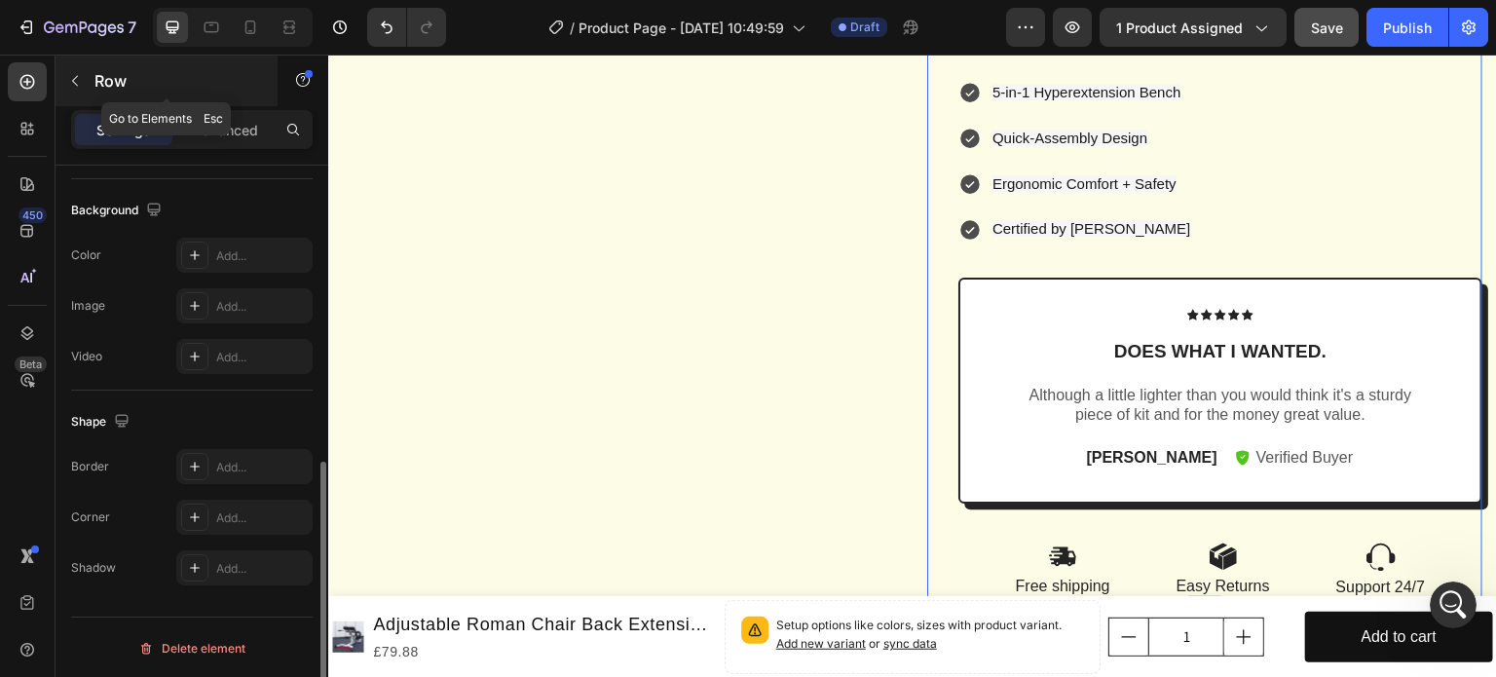
click at [77, 83] on icon "button" at bounding box center [75, 81] width 16 height 16
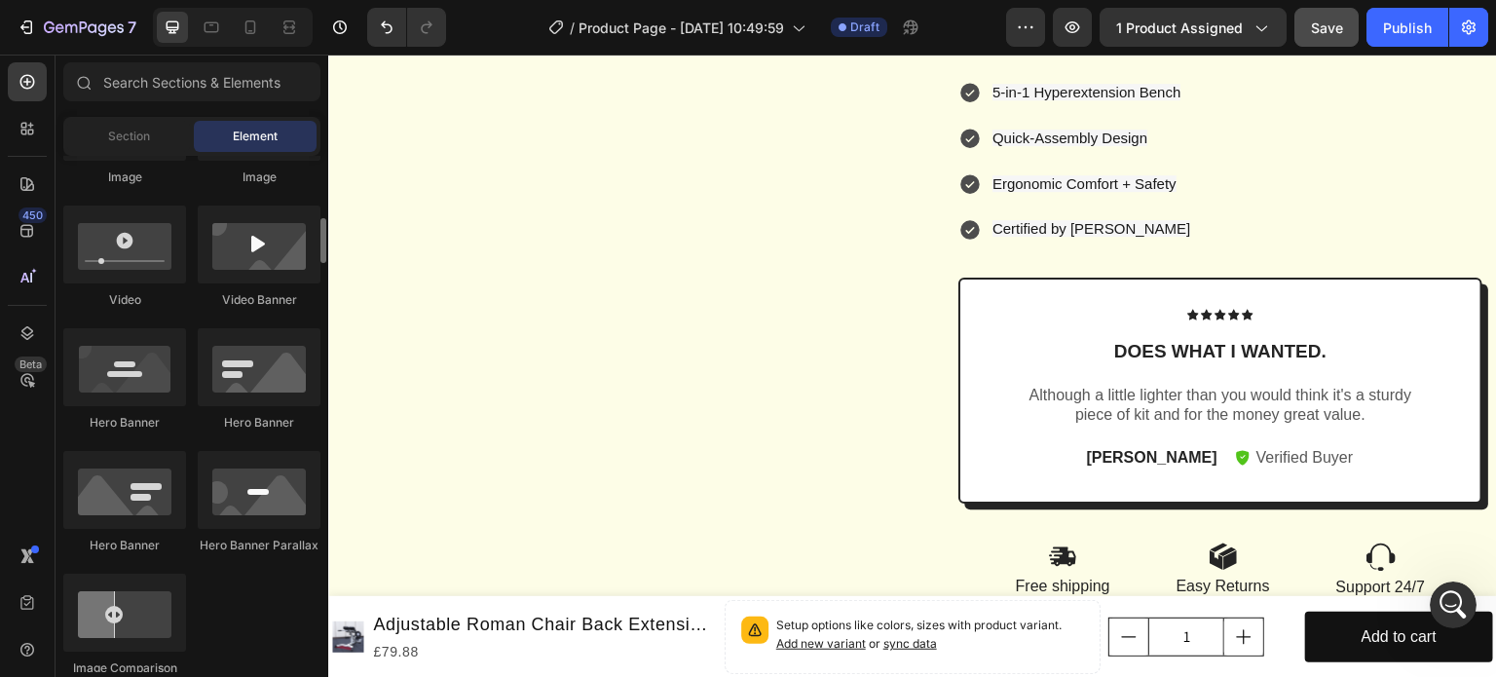
scroll to position [596, 0]
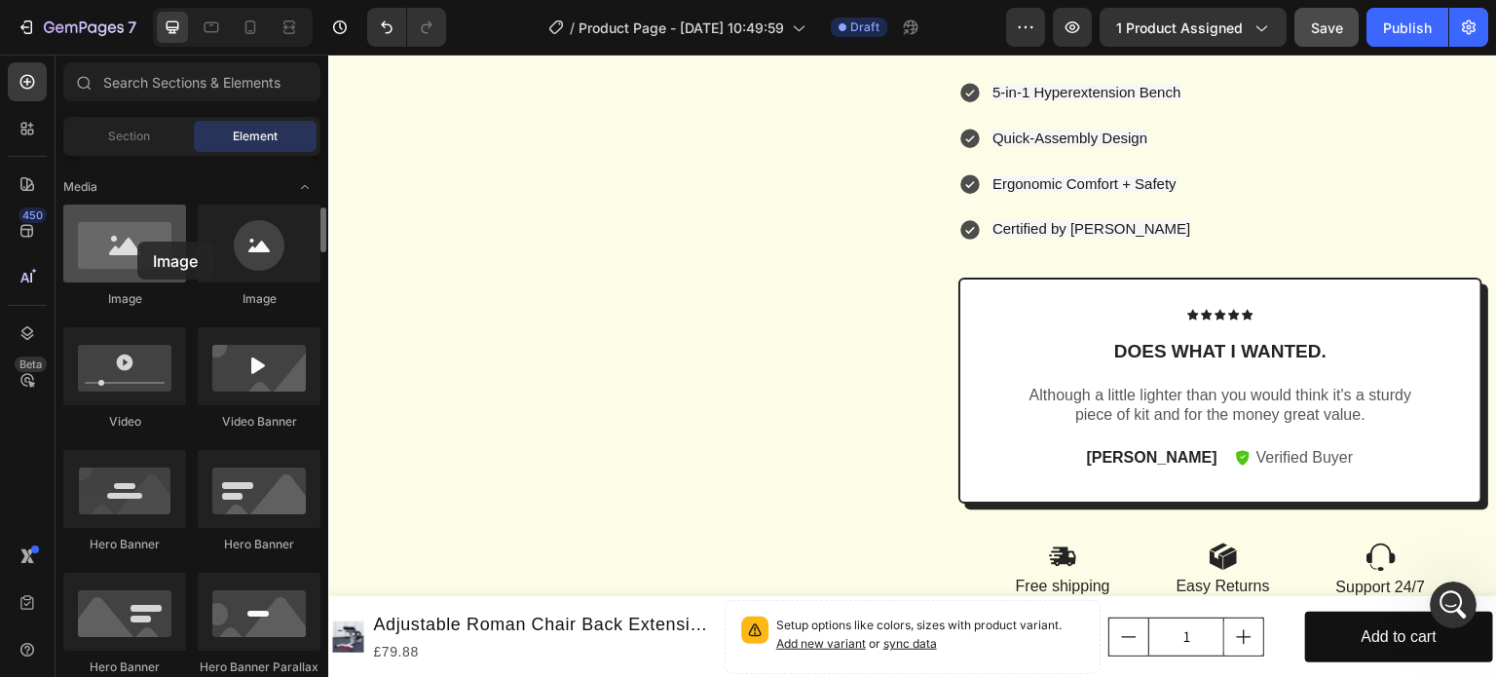
drag, startPoint x: 131, startPoint y: 259, endPoint x: 137, endPoint y: 242, distance: 18.8
click at [137, 242] on div at bounding box center [124, 244] width 123 height 78
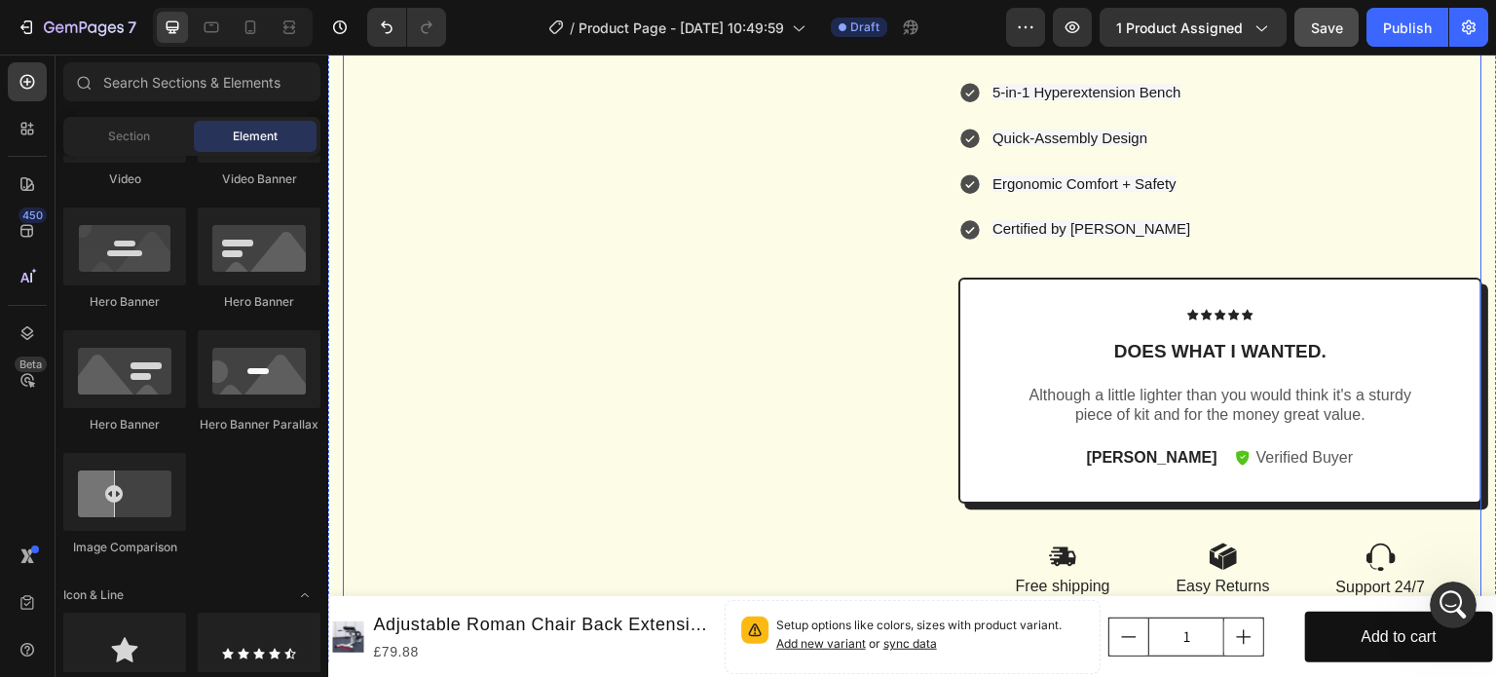
scroll to position [1929, 0]
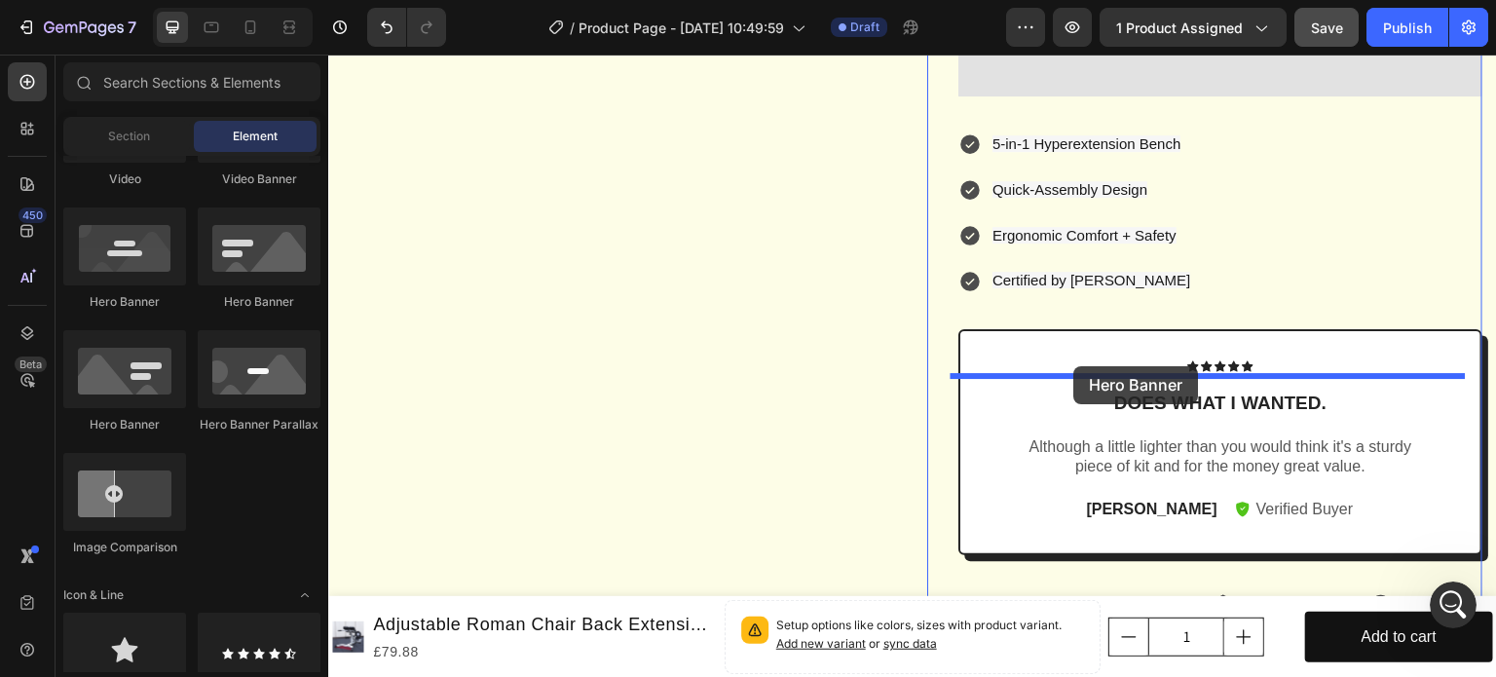
drag, startPoint x: 567, startPoint y: 310, endPoint x: 1074, endPoint y: 366, distance: 510.6
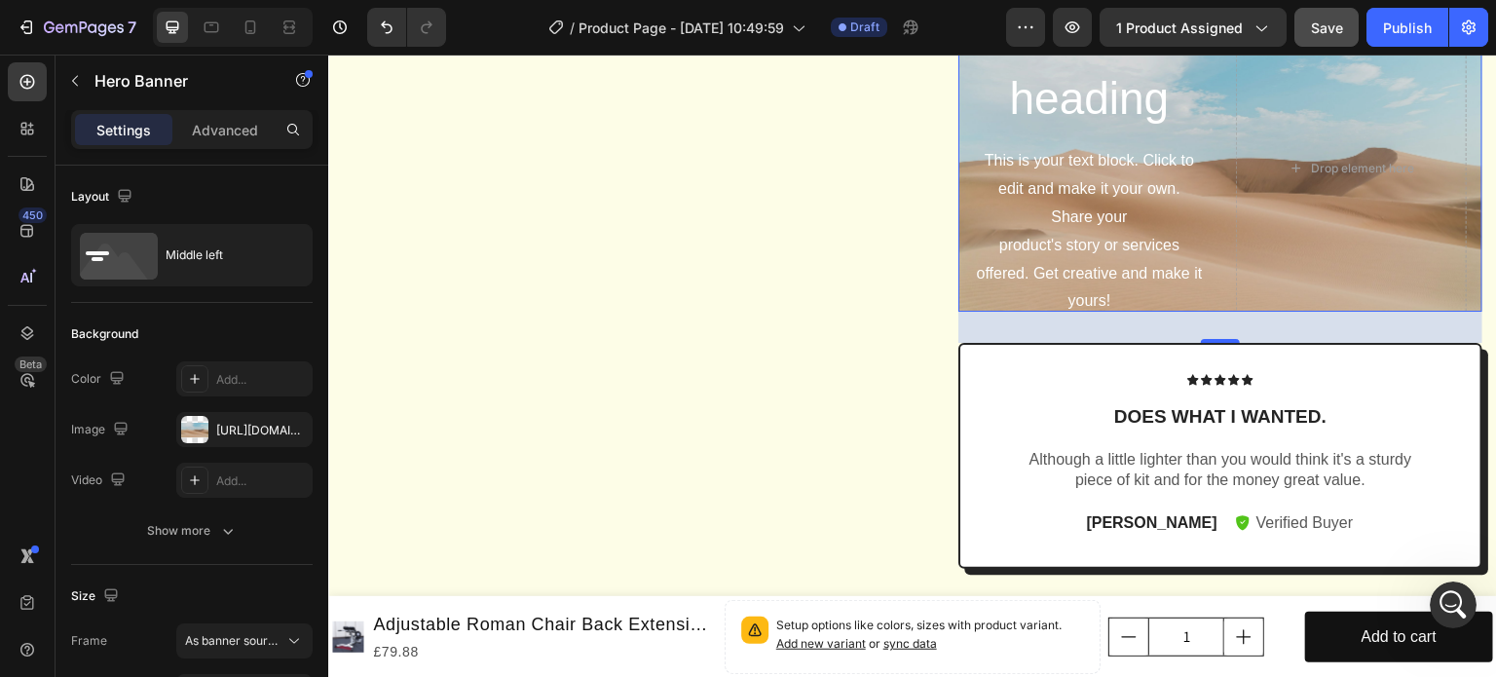
scroll to position [2146, 0]
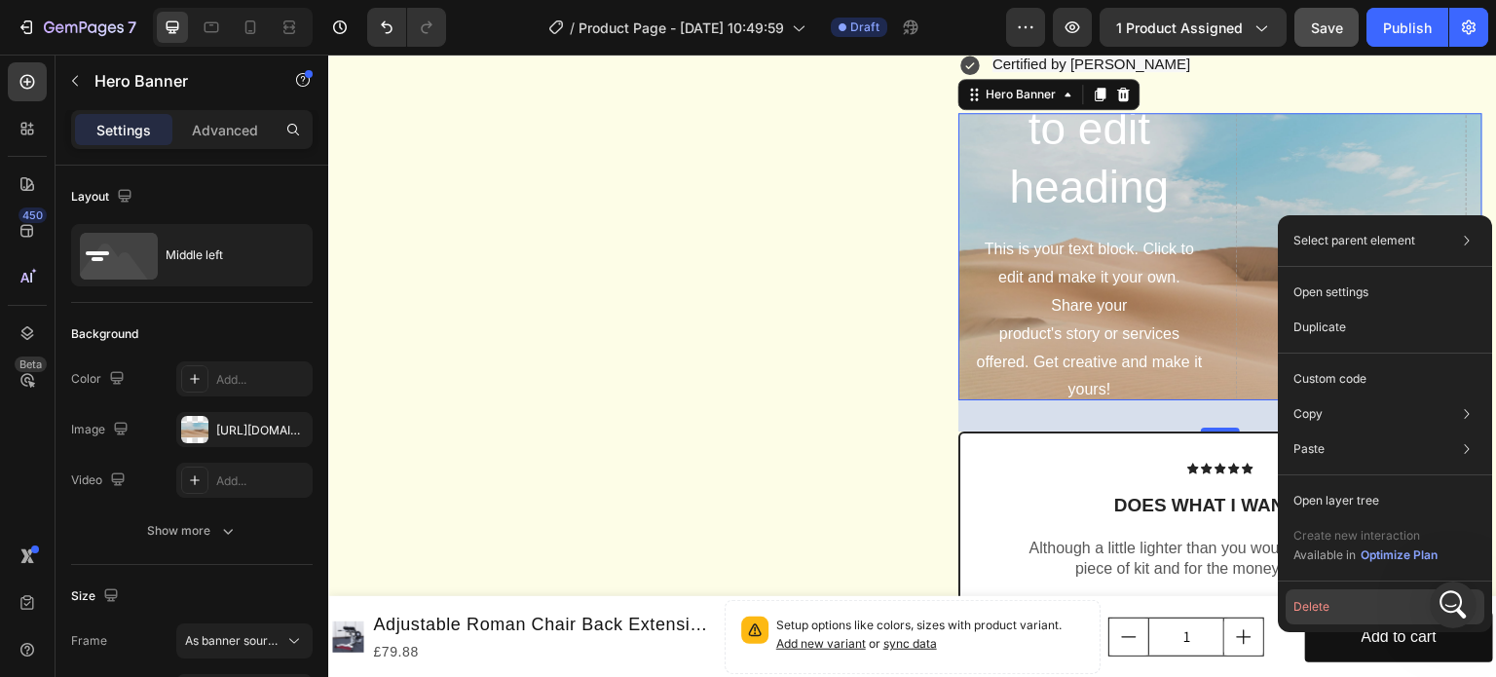
click at [1322, 605] on button "Delete" at bounding box center [1385, 606] width 199 height 35
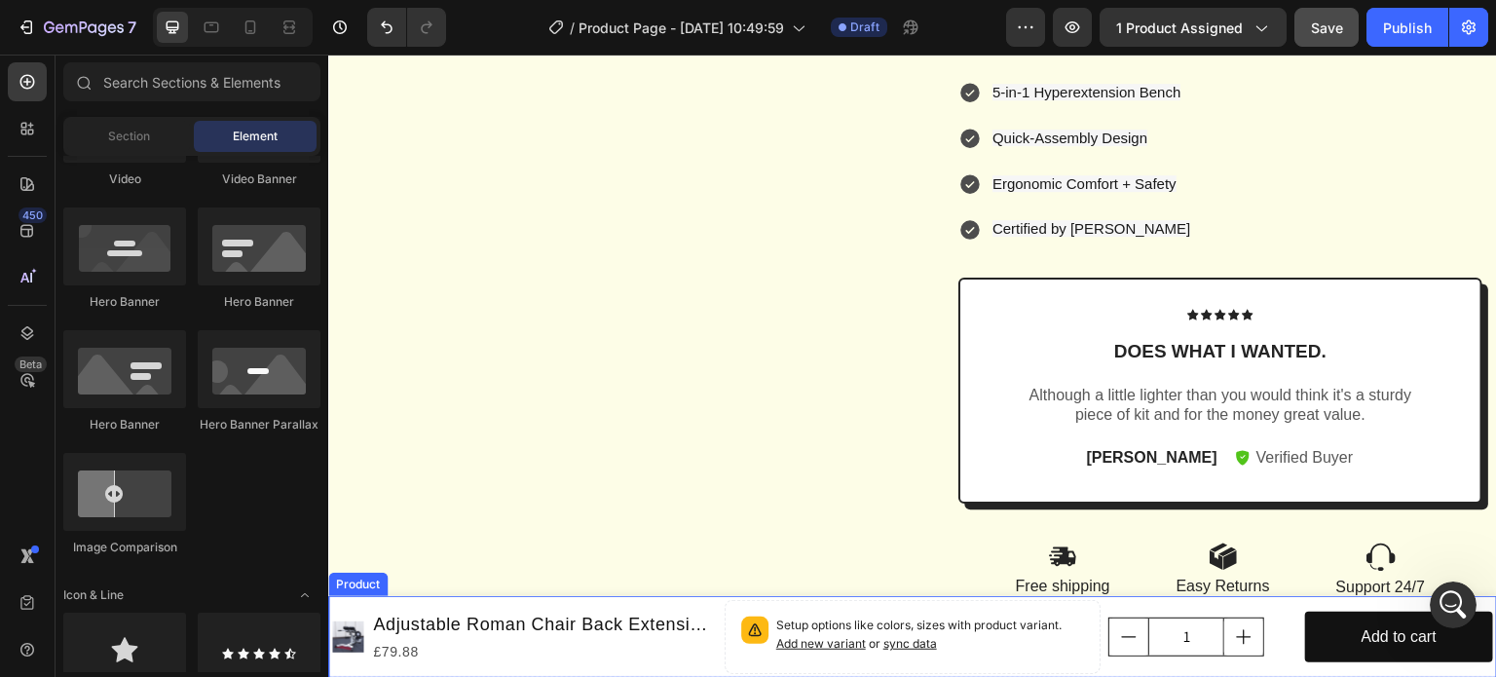
scroll to position [2027, 0]
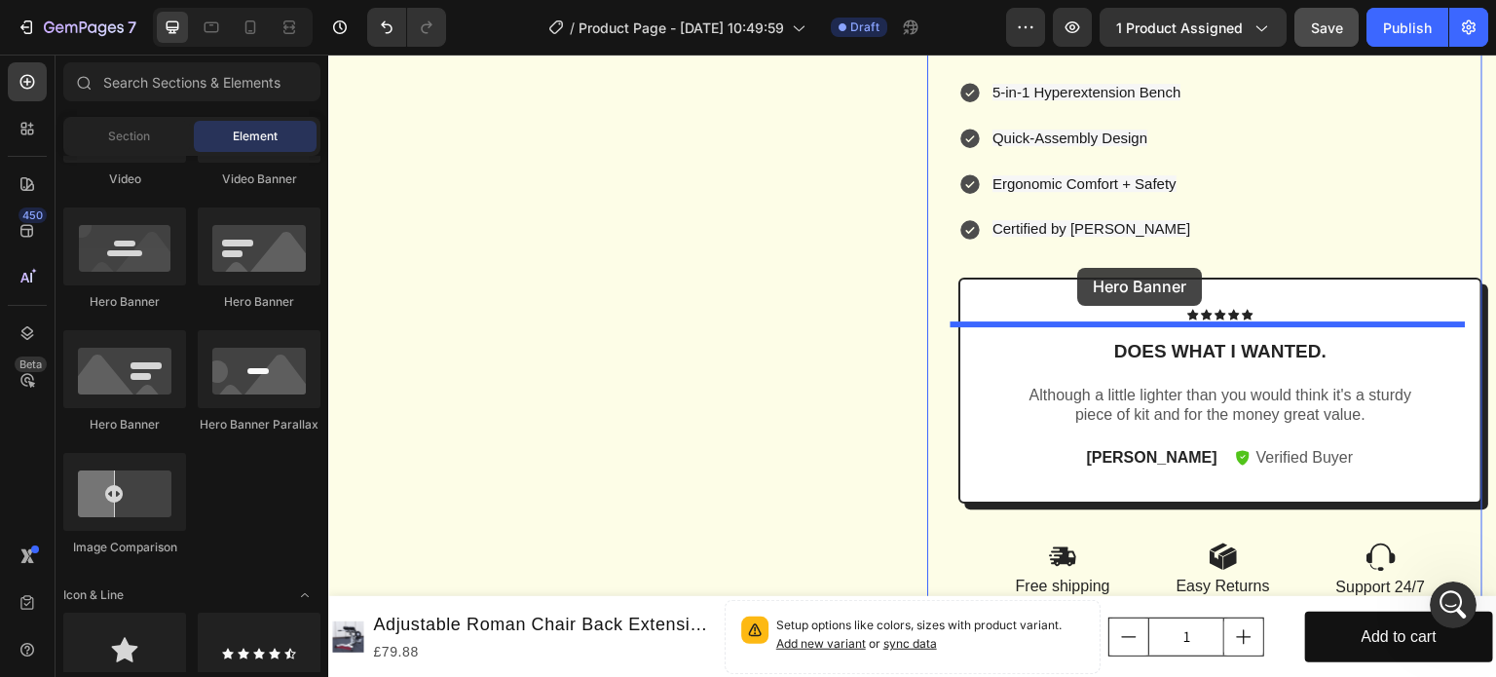
drag, startPoint x: 445, startPoint y: 320, endPoint x: 1078, endPoint y: 268, distance: 635.3
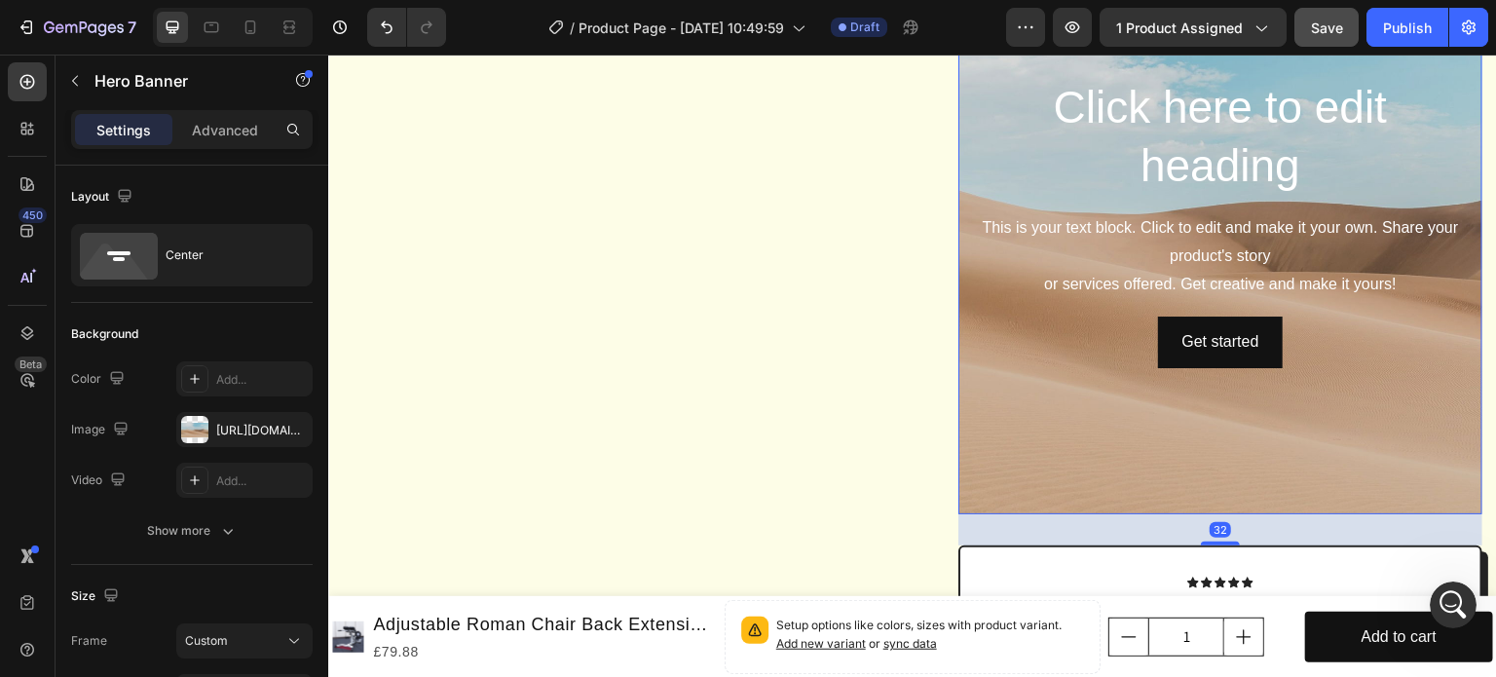
scroll to position [2243, 0]
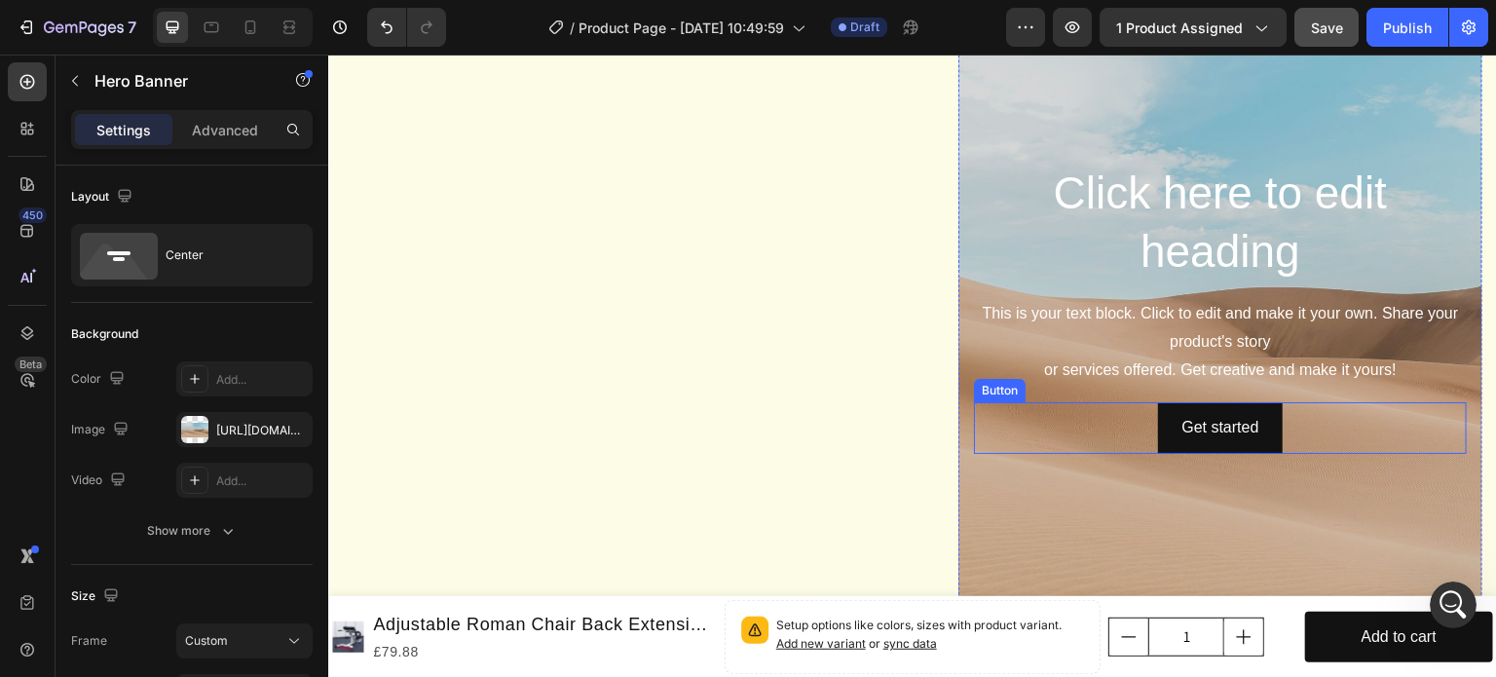
click at [978, 454] on div "Get started Button" at bounding box center [1220, 428] width 493 height 52
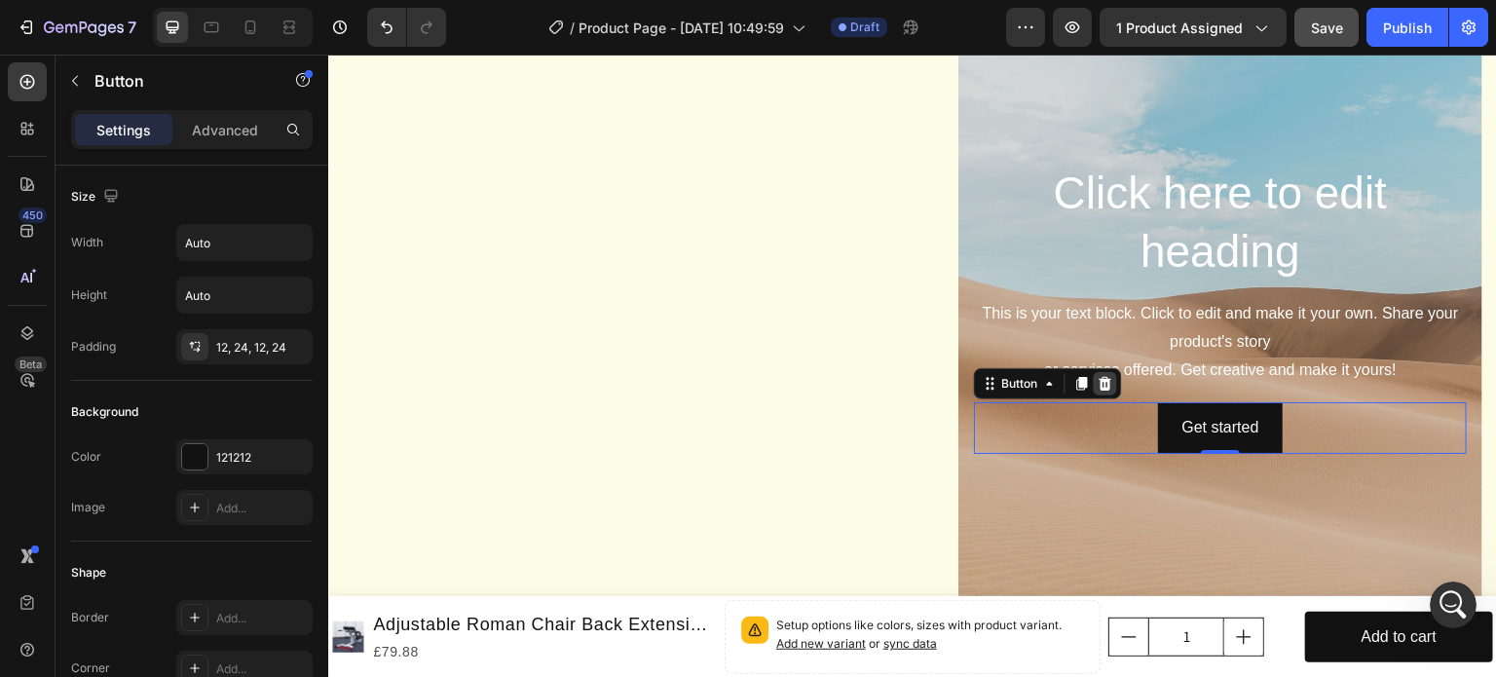
click at [1102, 391] on icon at bounding box center [1106, 384] width 13 height 14
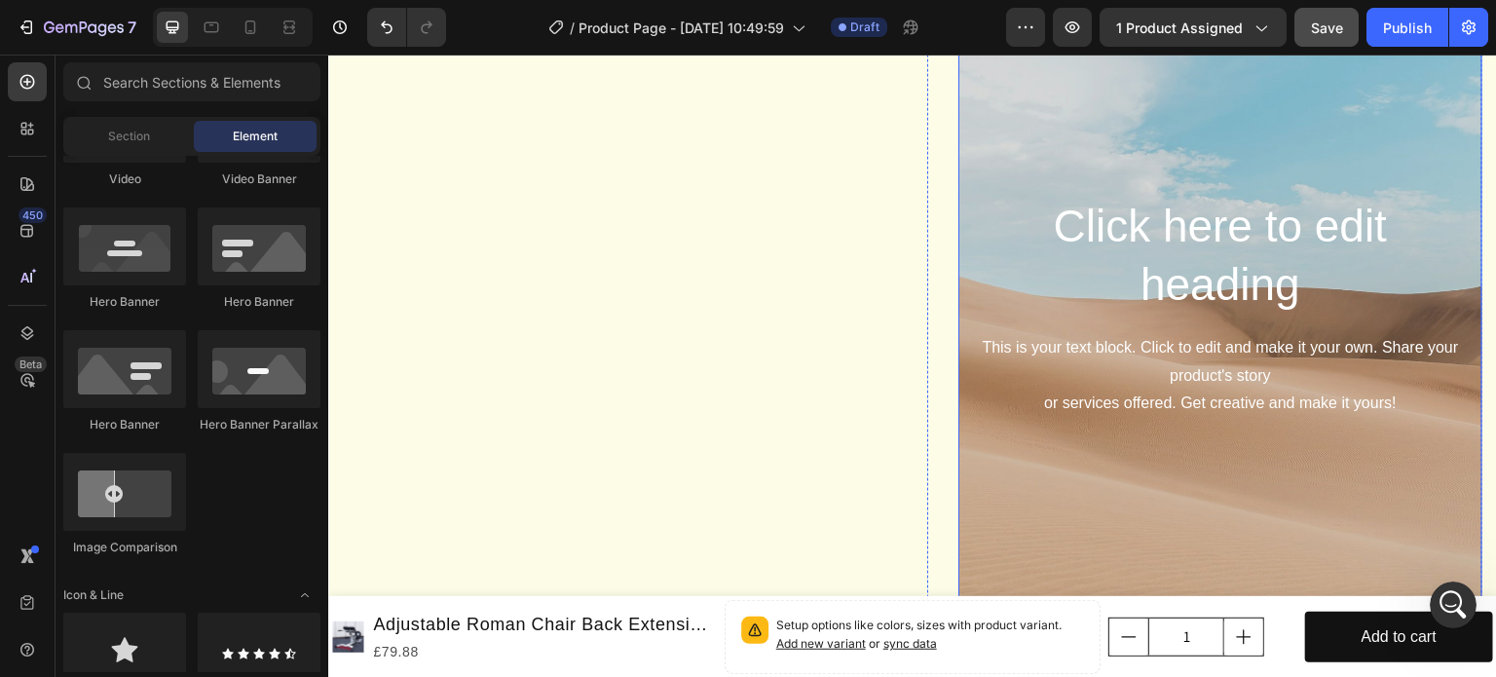
click at [1073, 170] on div "Background Image" at bounding box center [1220, 308] width 524 height 584
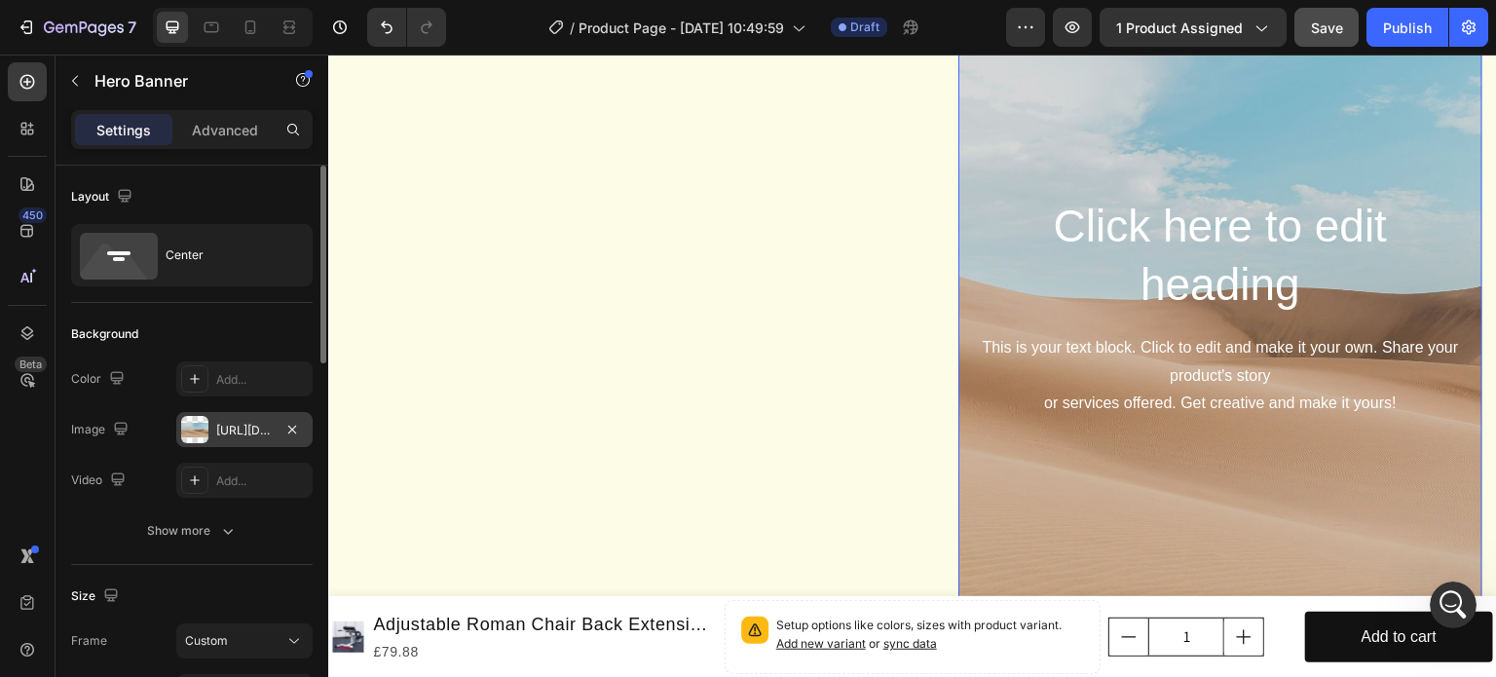
click at [231, 426] on div "https://cdn.shopify.com/s/files/1/2005/9307/files/background_settings.jpg" at bounding box center [244, 431] width 56 height 18
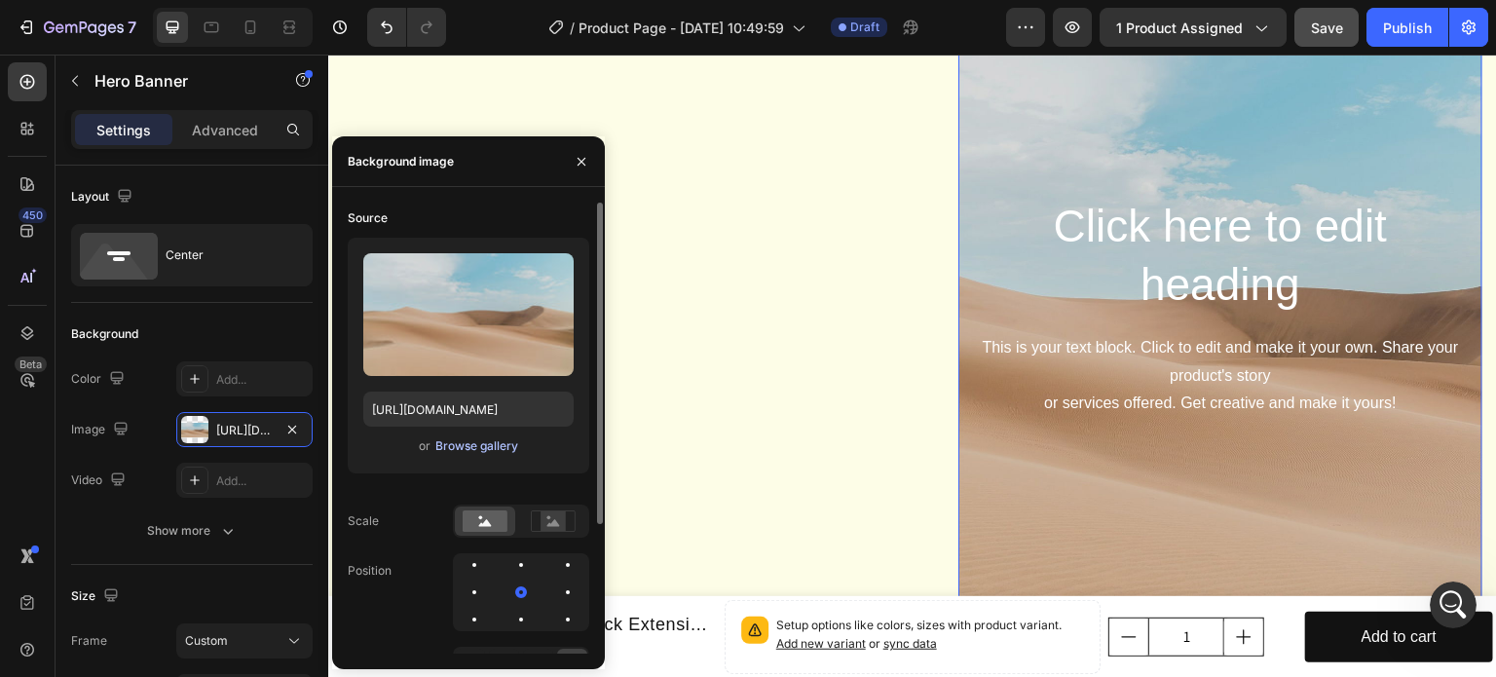
click at [476, 447] on div "Browse gallery" at bounding box center [476, 446] width 83 height 18
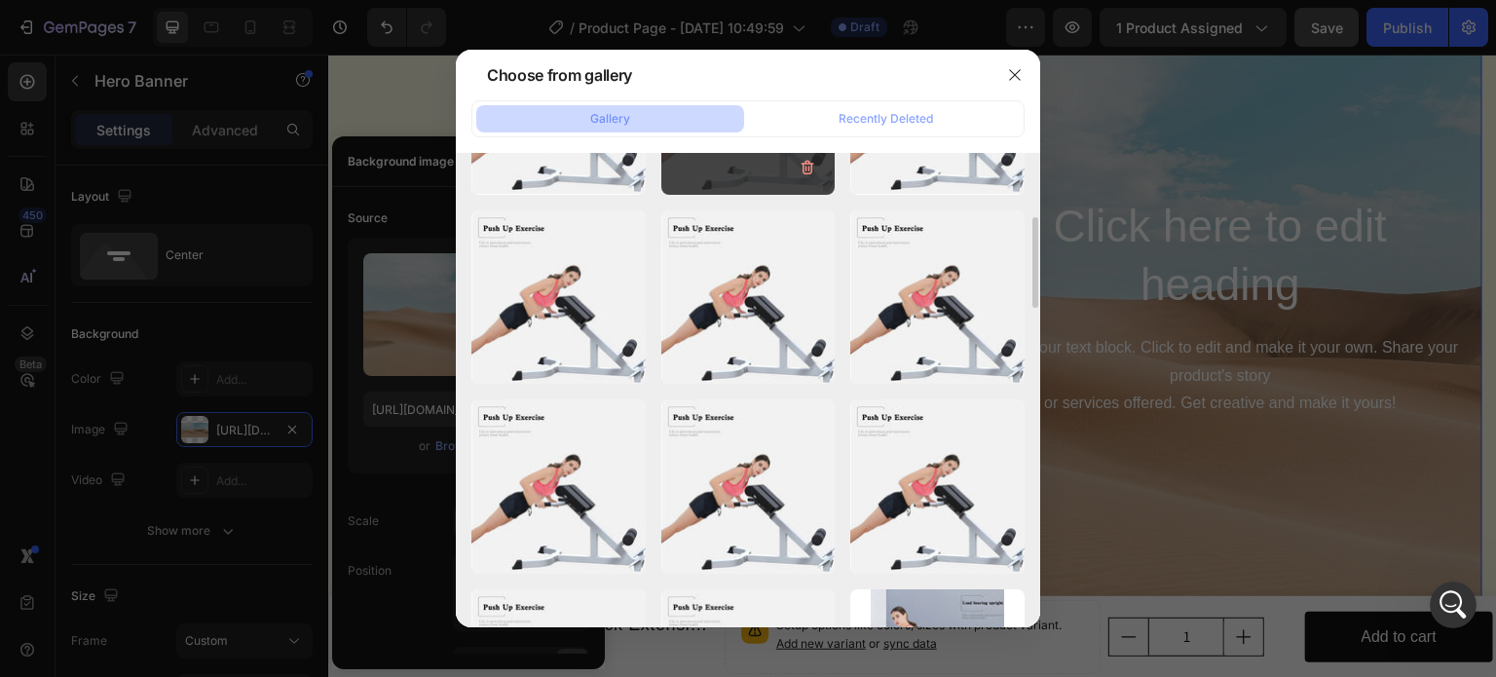
scroll to position [0, 0]
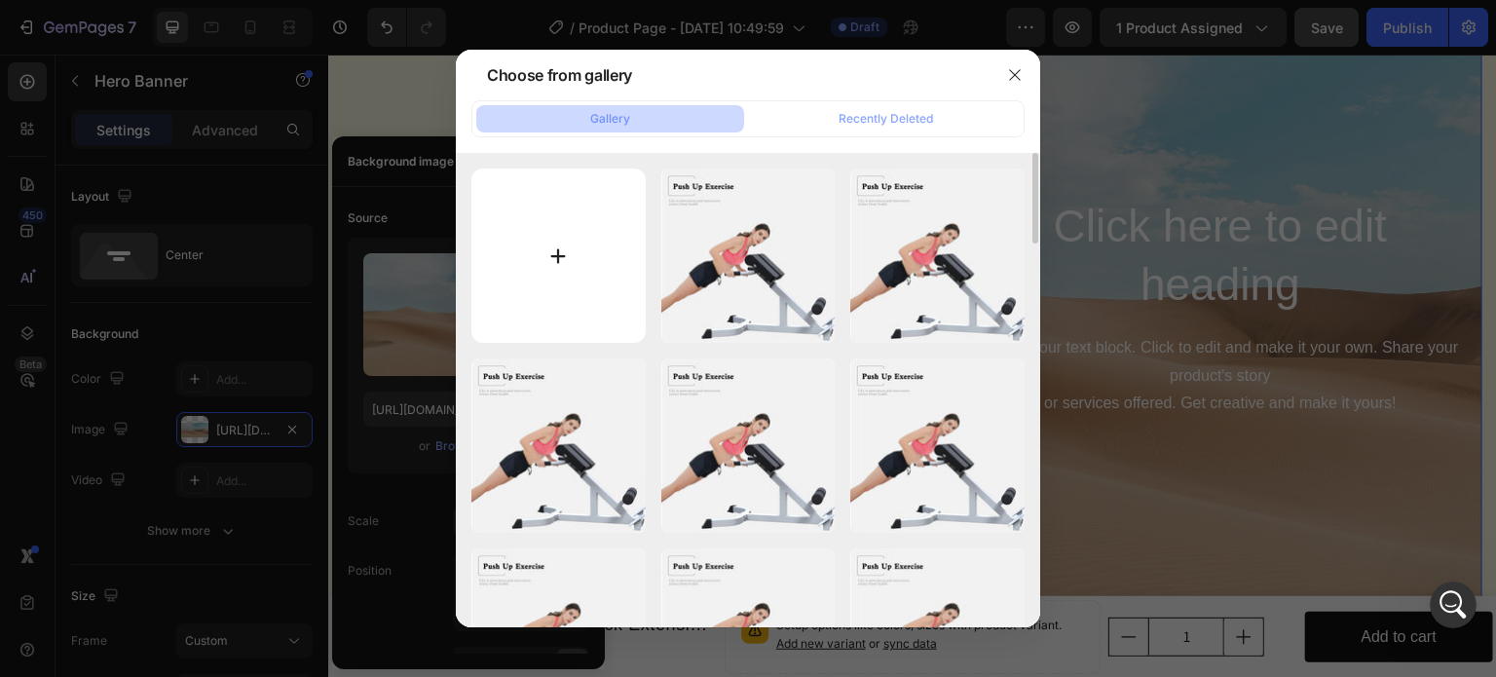
click at [565, 274] on input "file" at bounding box center [558, 255] width 174 height 174
type input "C:\fakepath\964f7d2219f461bba2117315c579c2f7.webp"
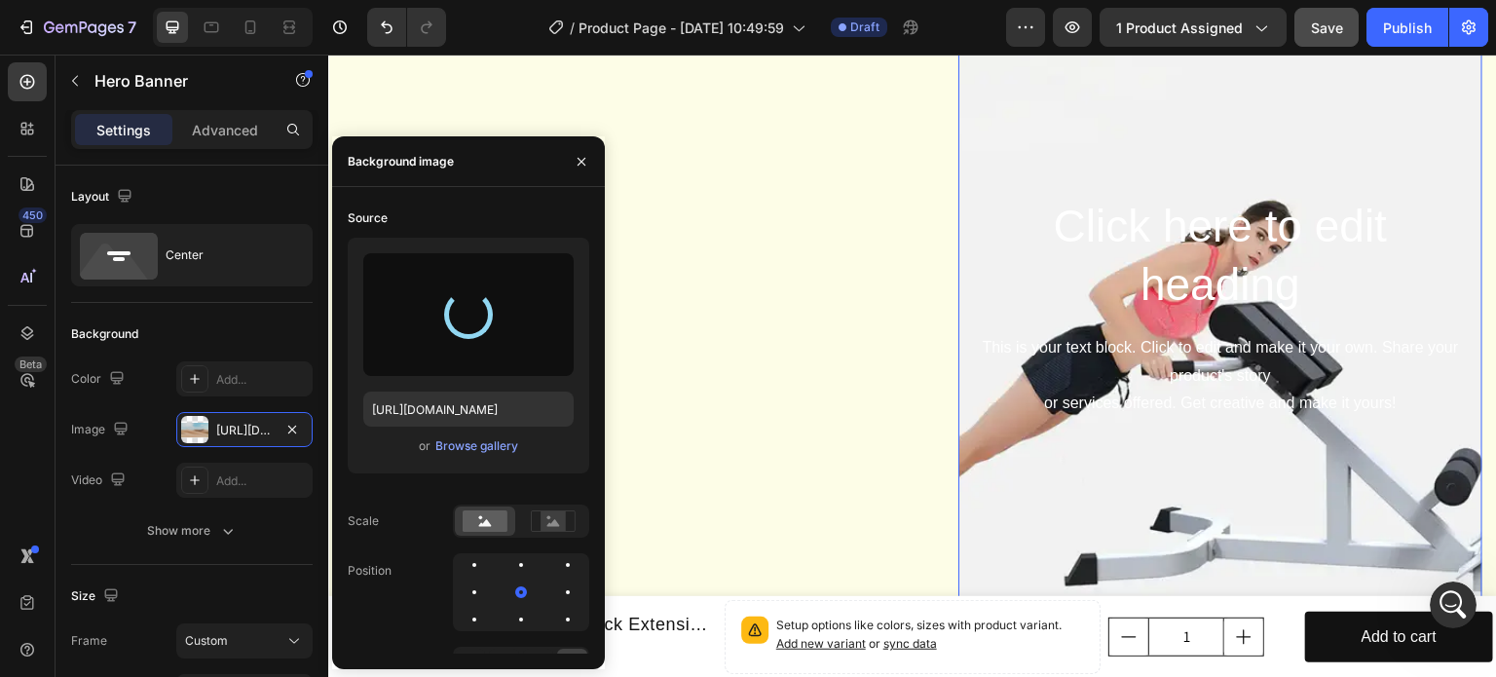
type input "https://cdn.shopify.com/s/files/1/0675/4349/9042/files/gempages_581471964049179…"
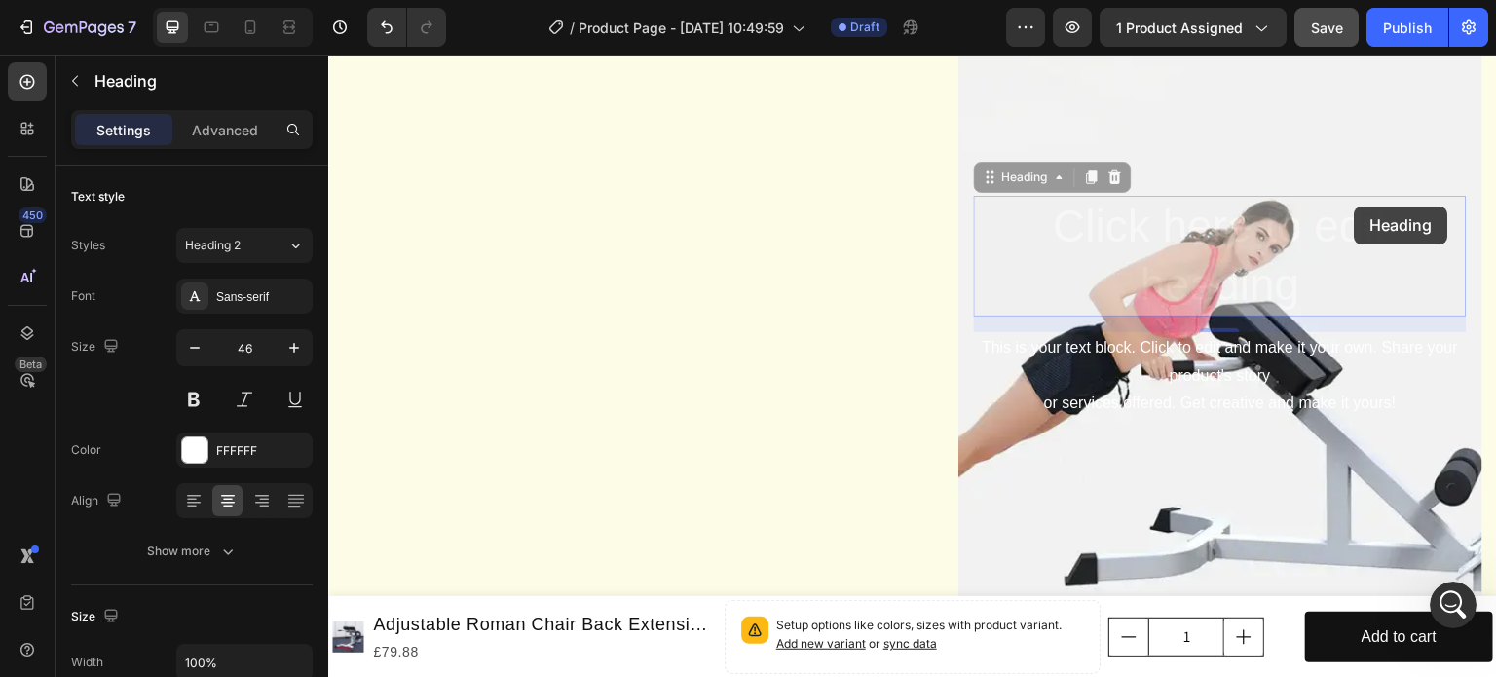
scroll to position [2175, 0]
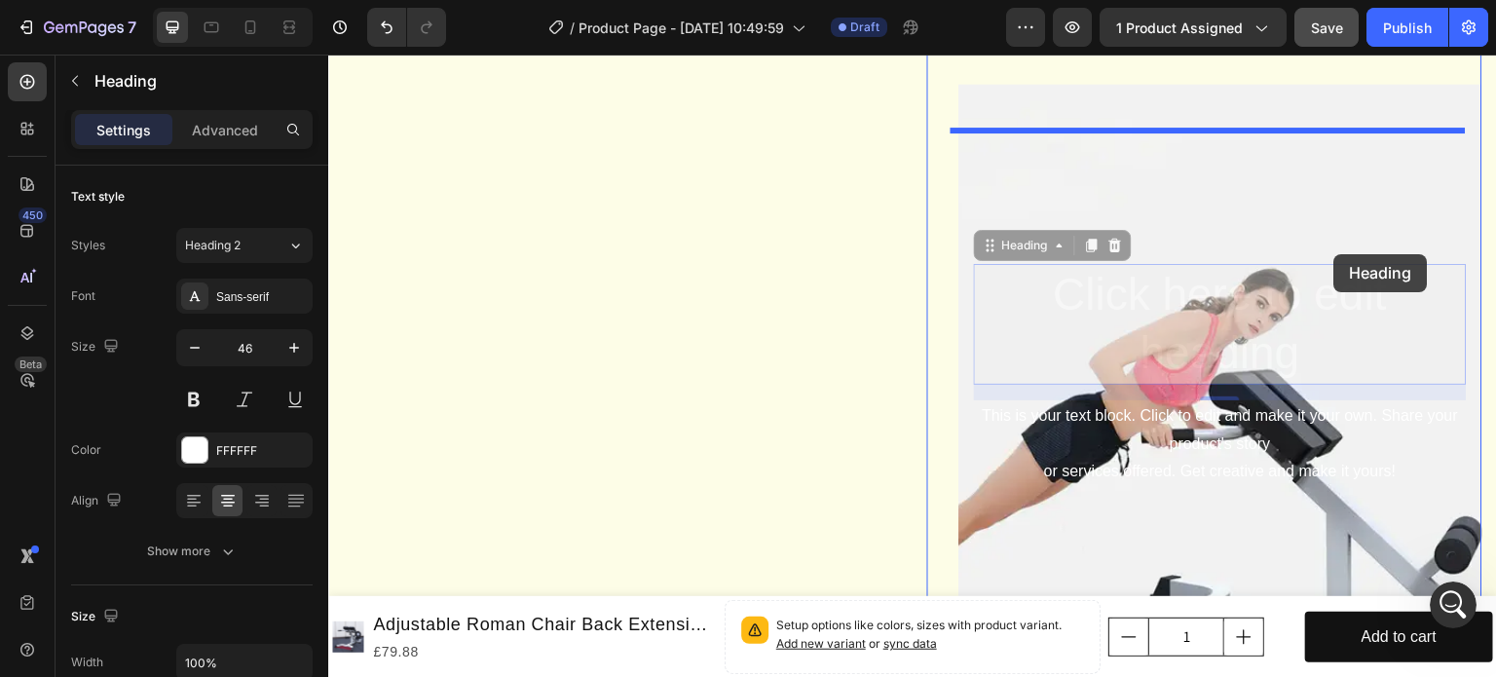
drag, startPoint x: 1355, startPoint y: 252, endPoint x: 1406, endPoint y: 337, distance: 99.2
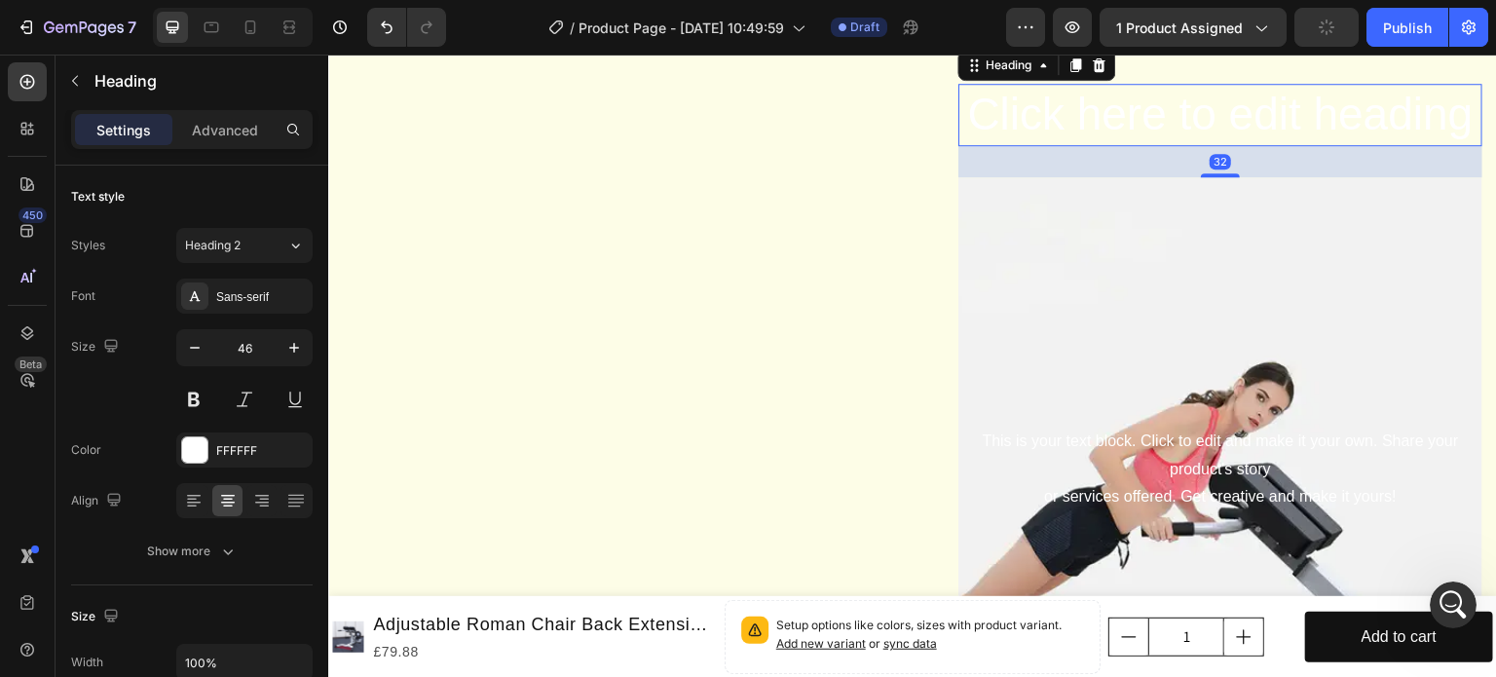
click at [1303, 146] on h2 "Click here to edit heading" at bounding box center [1220, 115] width 524 height 62
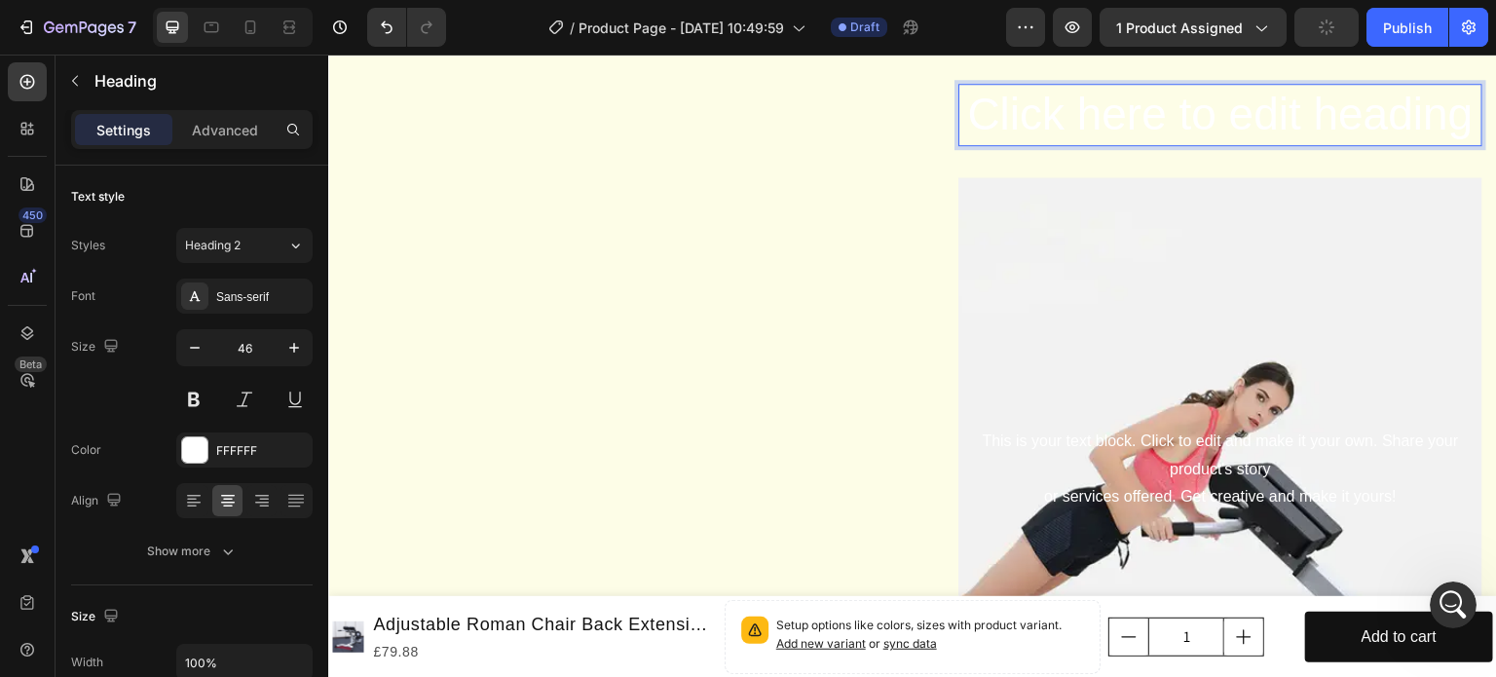
drag, startPoint x: 1303, startPoint y: 182, endPoint x: 1039, endPoint y: 182, distance: 263.9
click at [1063, 144] on p "Click here to edit heading" at bounding box center [1220, 115] width 520 height 58
drag, startPoint x: 989, startPoint y: 183, endPoint x: 841, endPoint y: 272, distance: 172.5
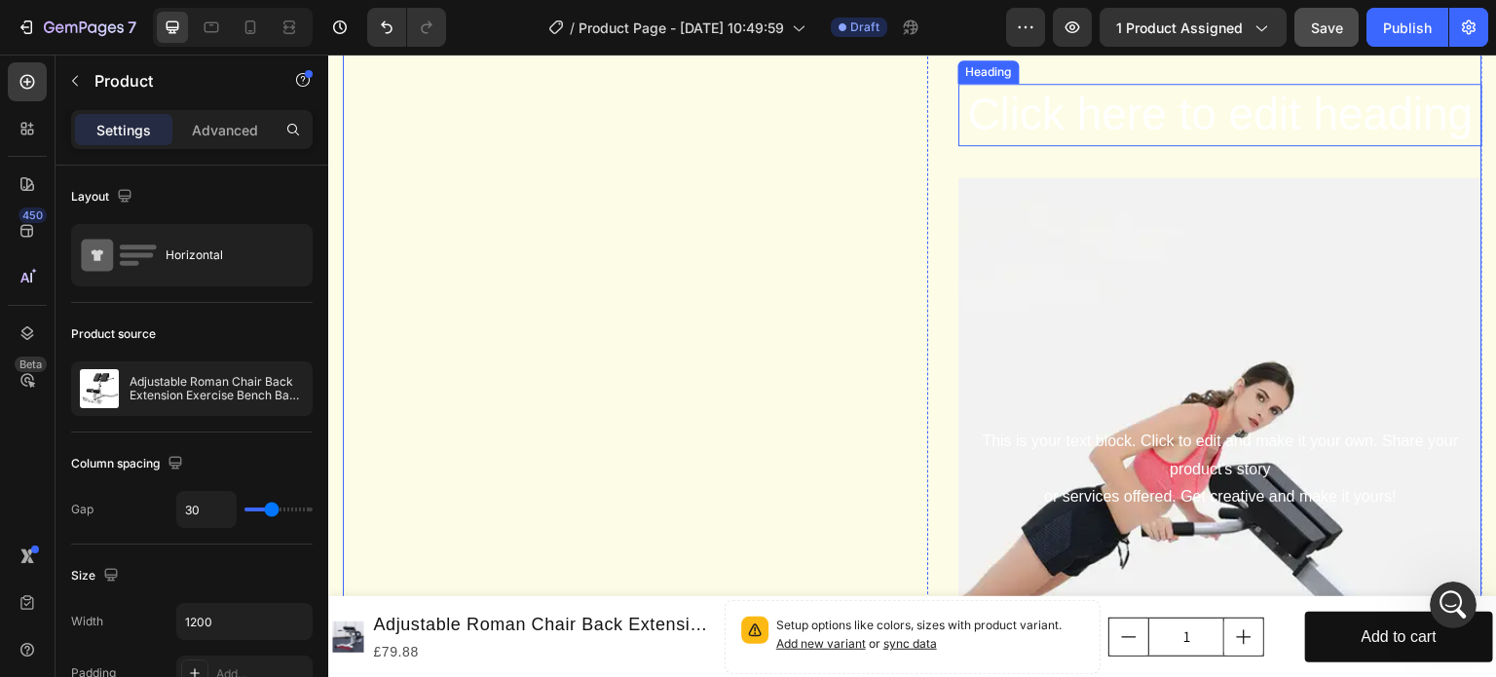
click at [1164, 144] on p "Click here to edit heading" at bounding box center [1220, 115] width 520 height 58
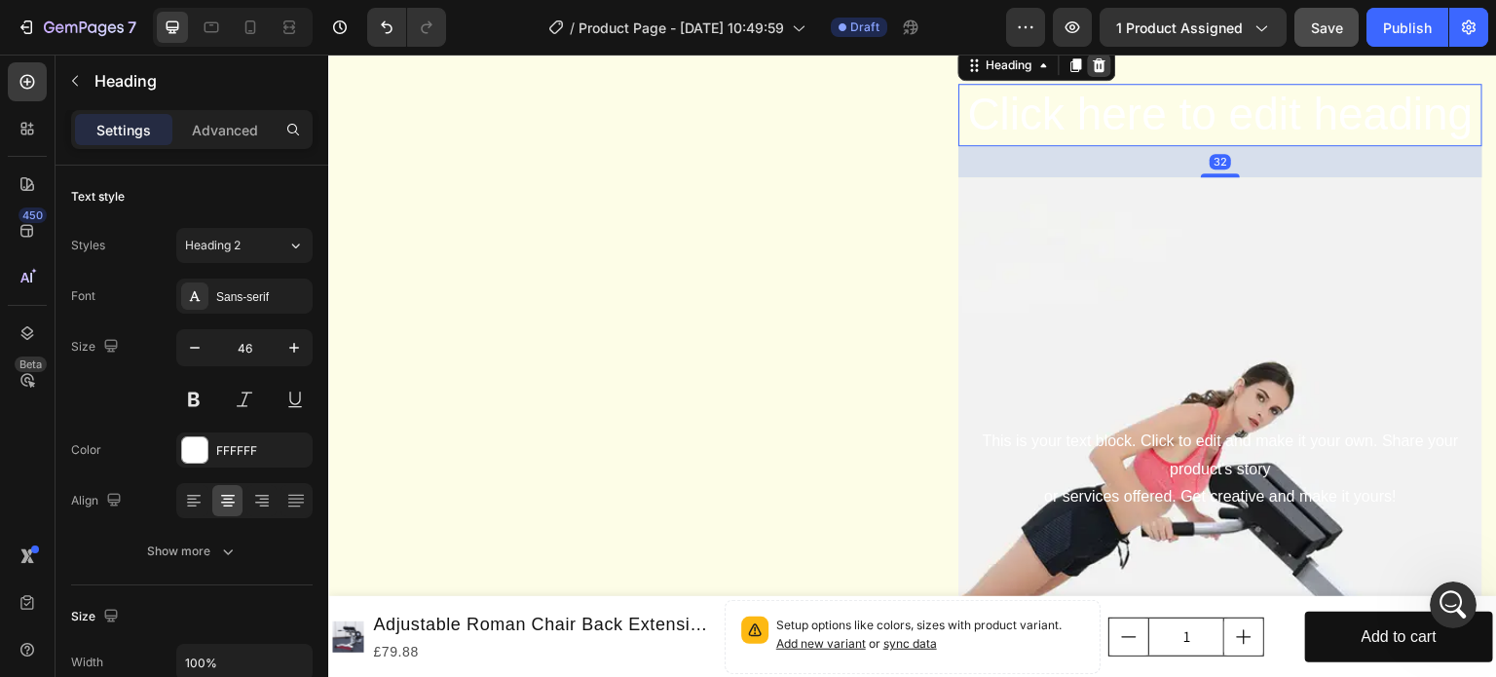
click at [1096, 72] on icon at bounding box center [1100, 65] width 13 height 14
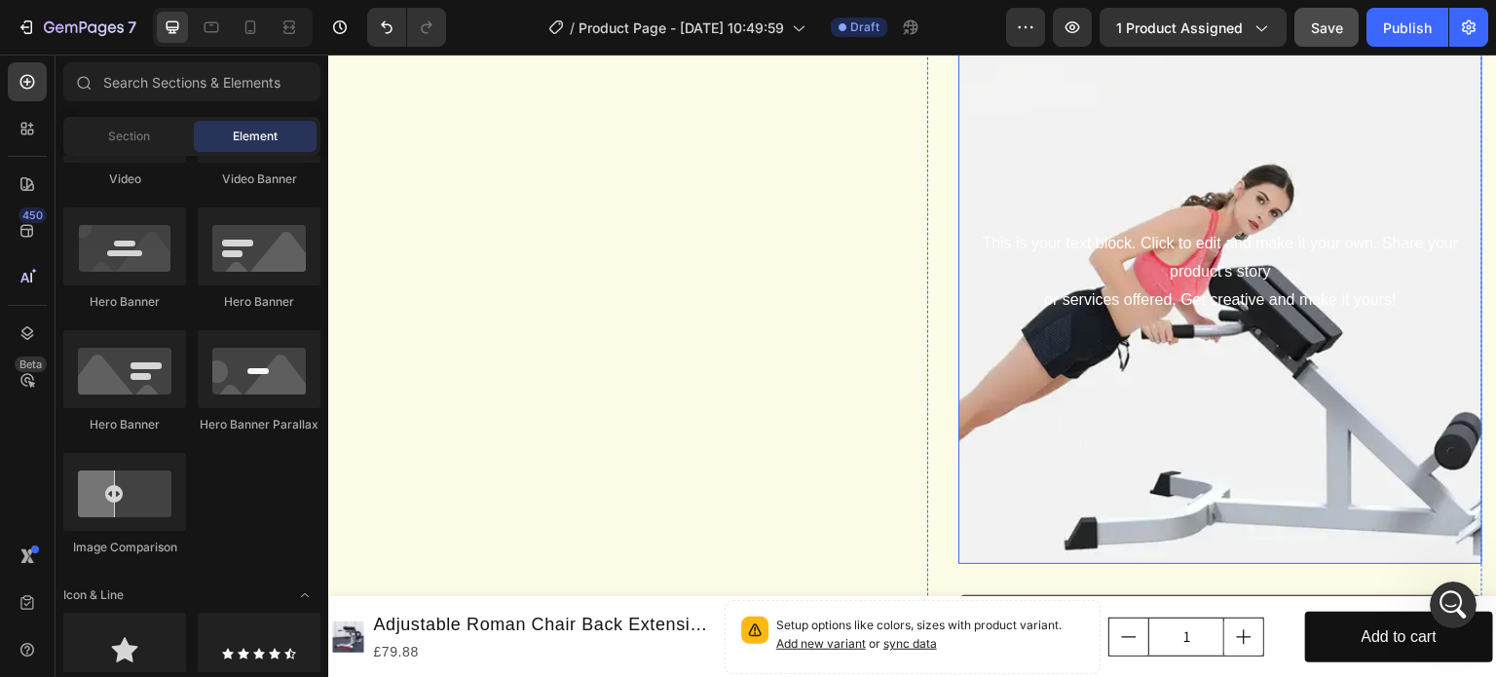
scroll to position [2272, 0]
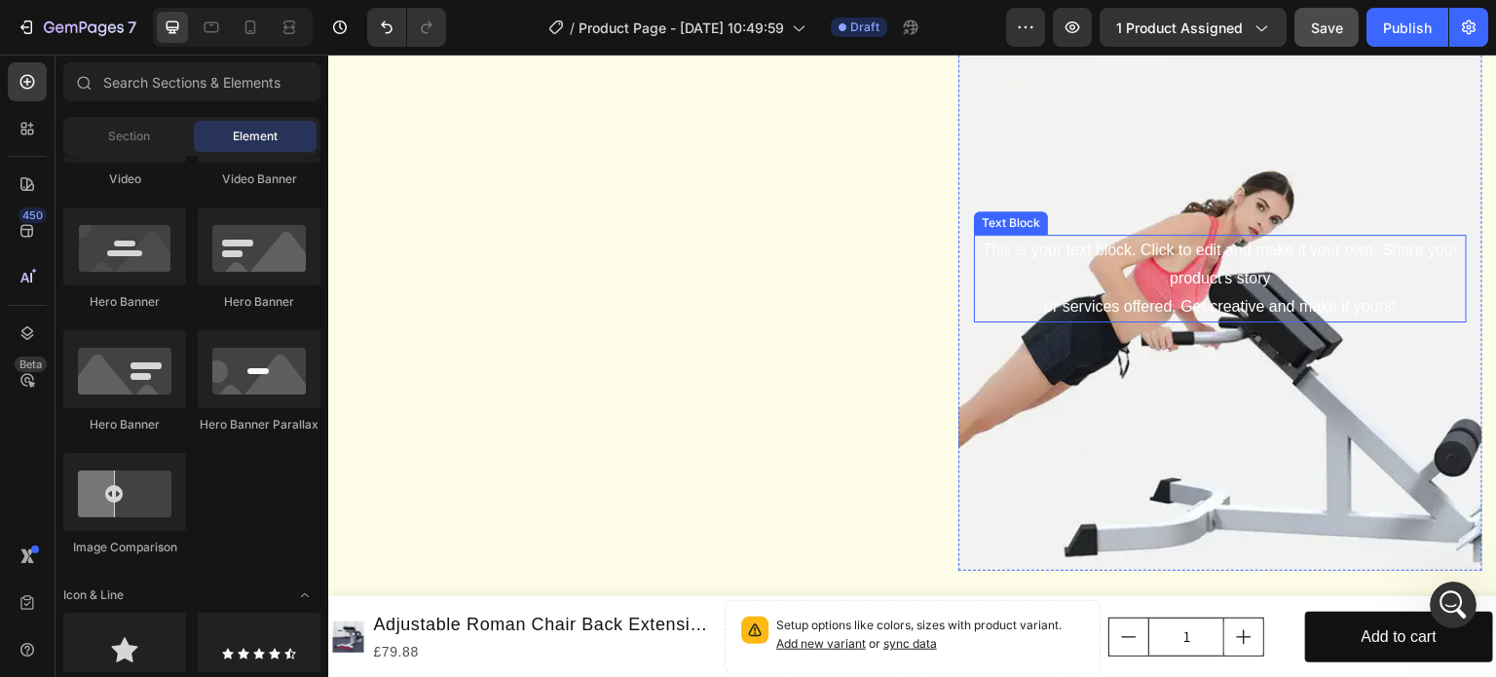
click at [1301, 322] on div "This is your text block. Click to edit and make it your own. Share your product…" at bounding box center [1220, 279] width 493 height 88
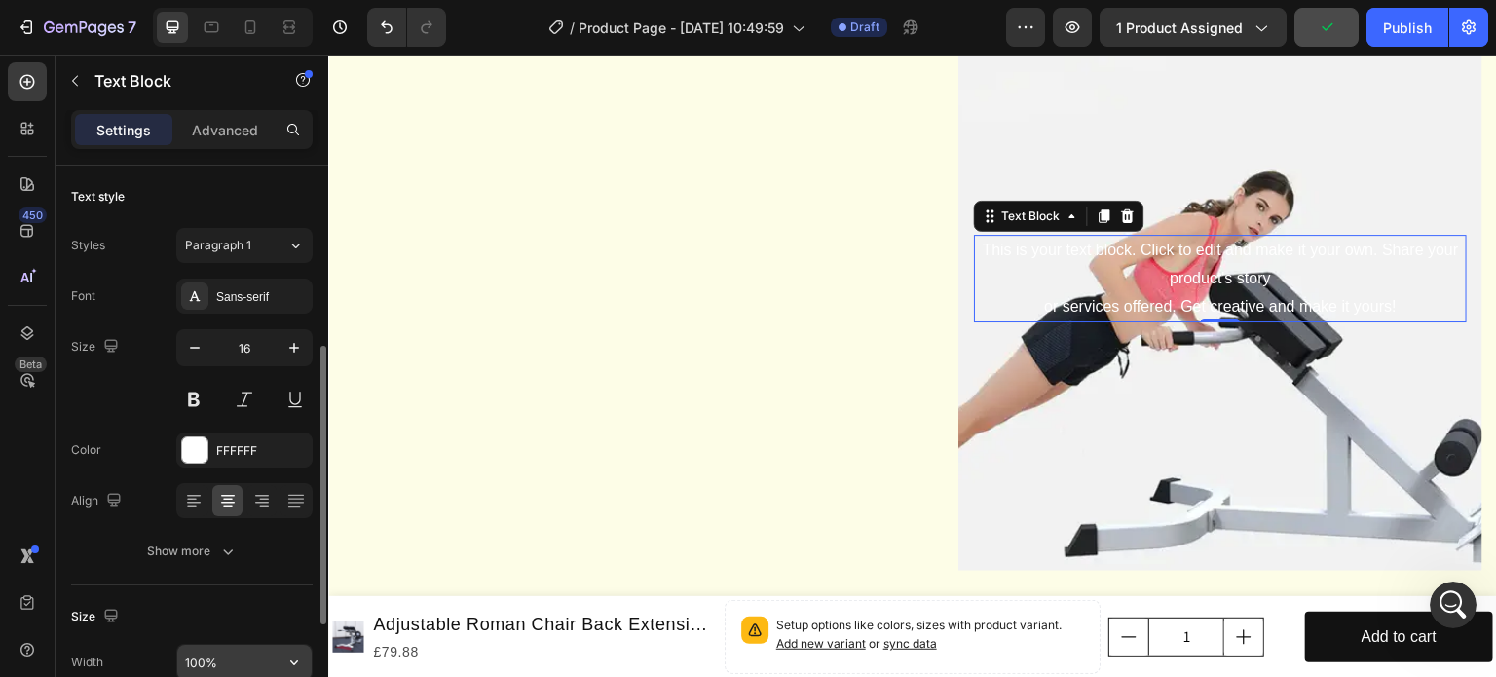
scroll to position [121, 0]
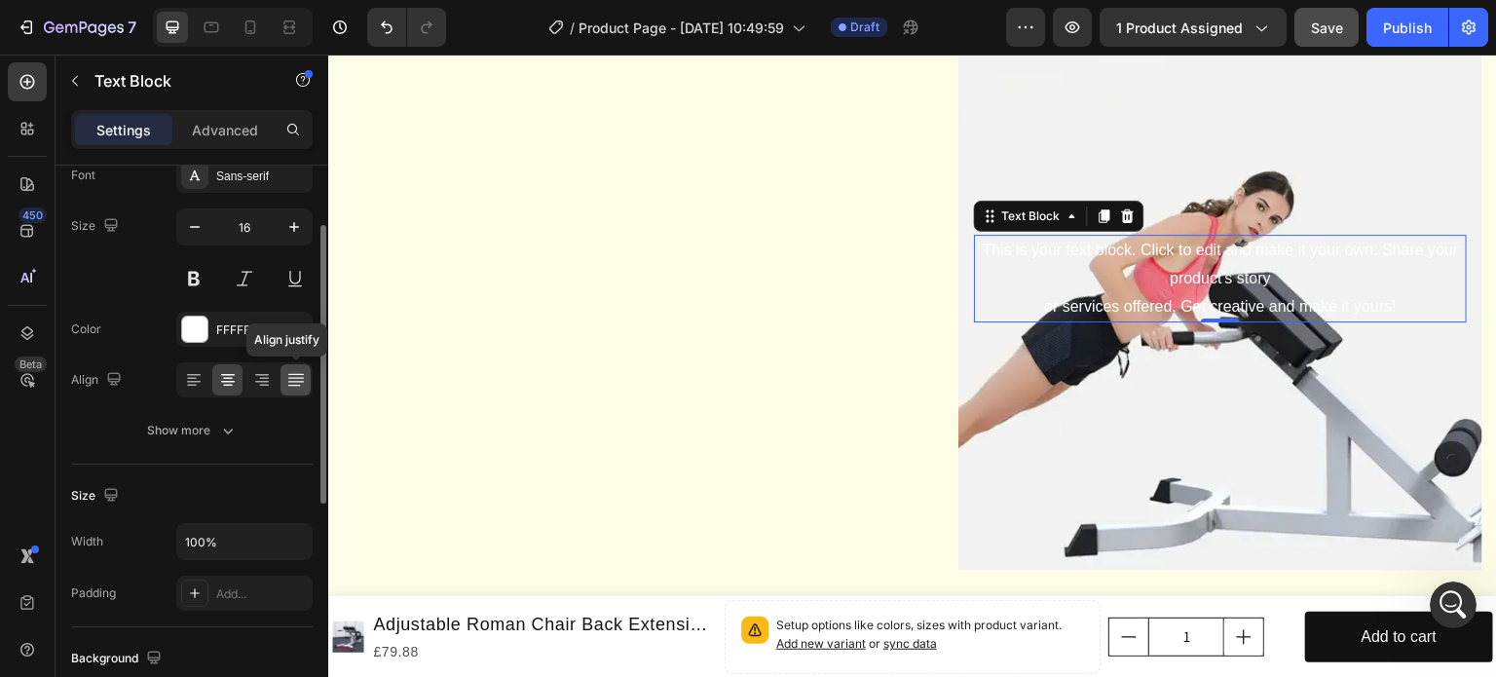
click at [286, 385] on icon at bounding box center [295, 379] width 19 height 19
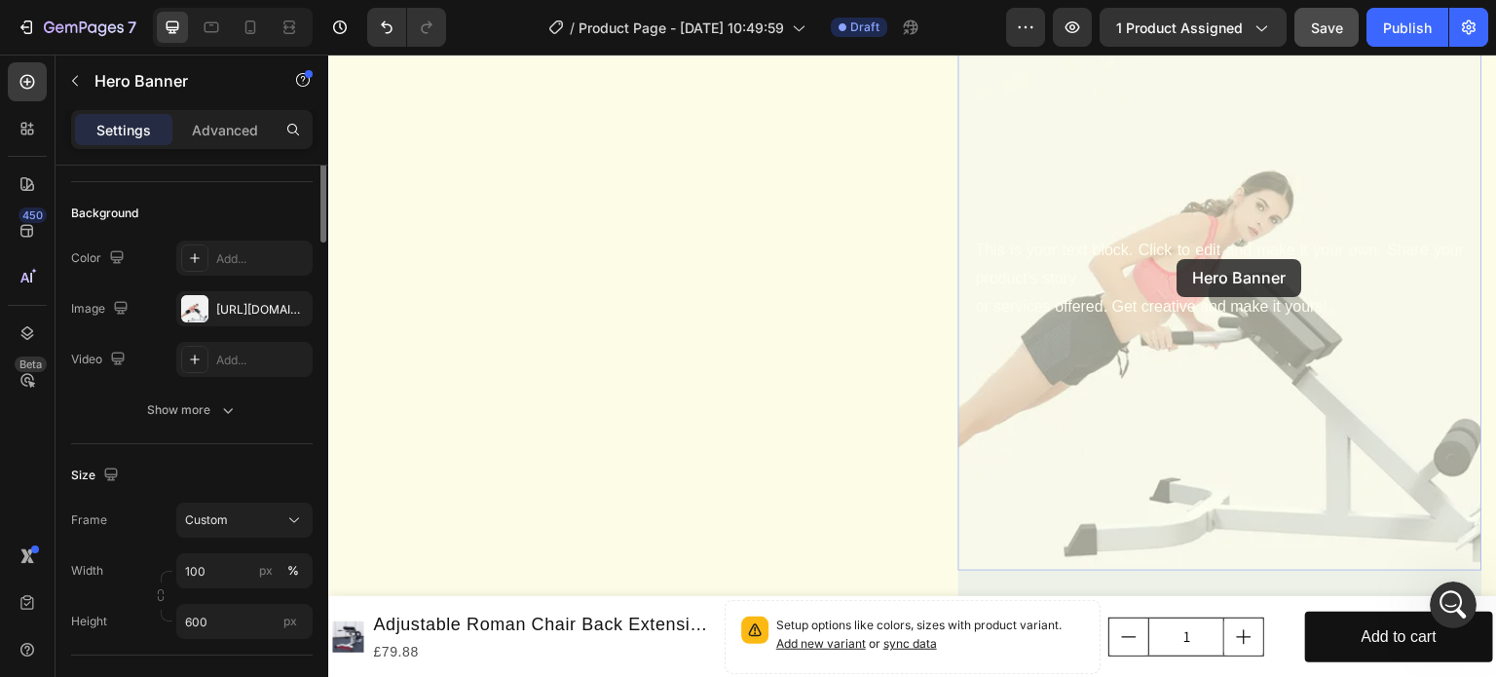
scroll to position [0, 0]
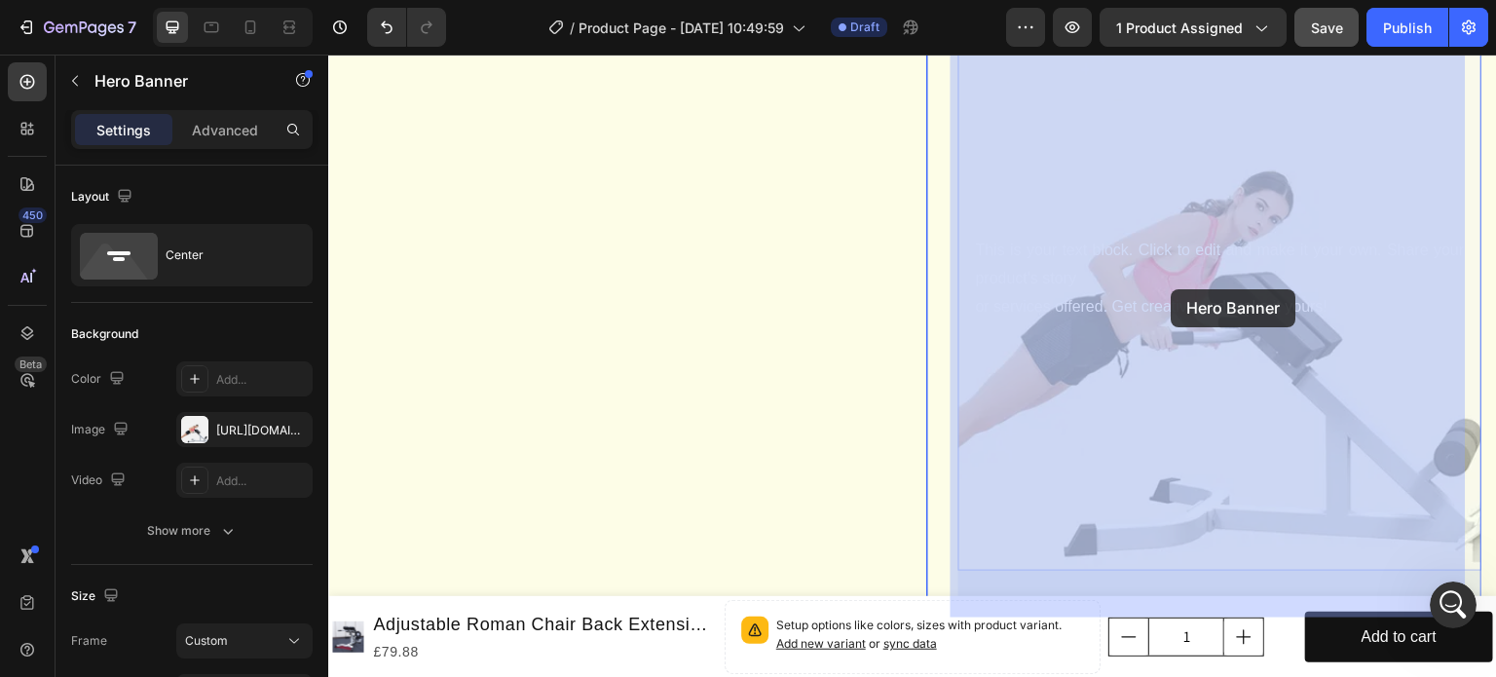
drag, startPoint x: 1166, startPoint y: 279, endPoint x: 1172, endPoint y: 289, distance: 12.2
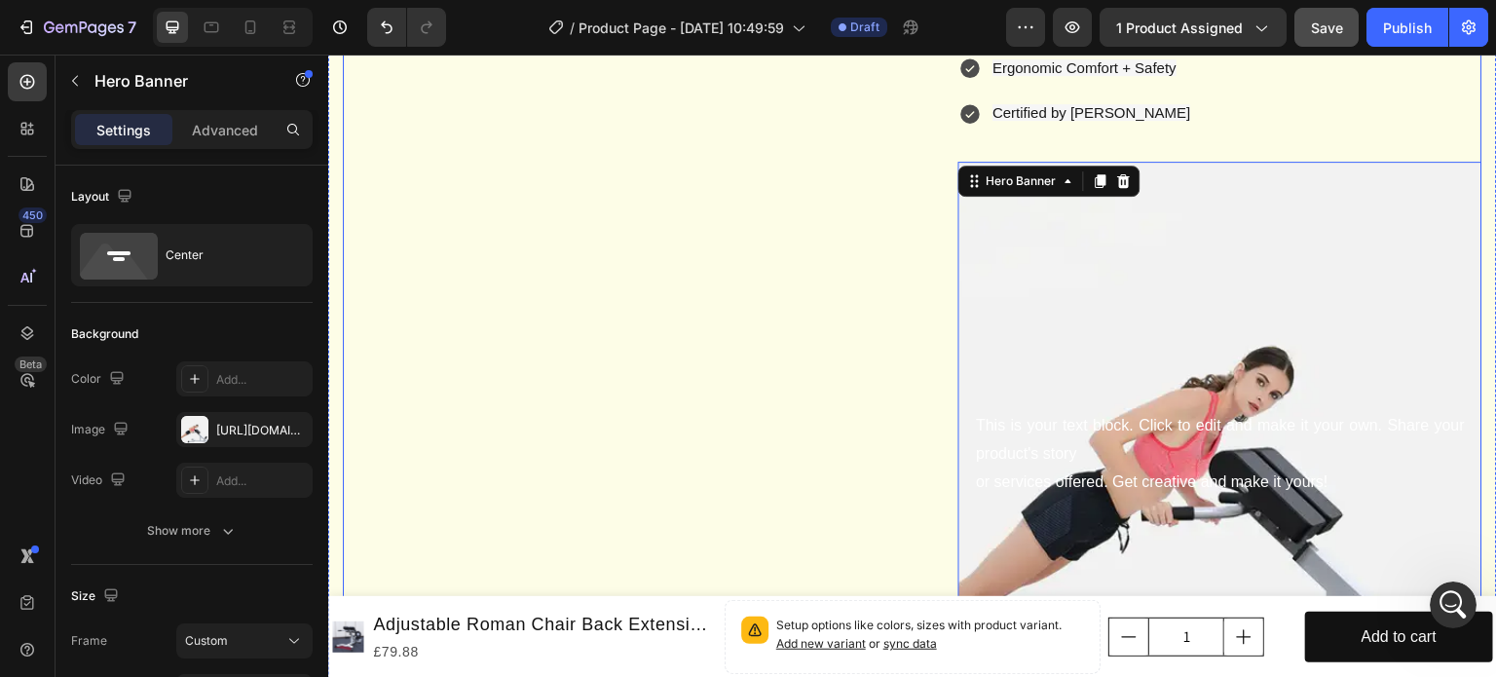
scroll to position [2253, 0]
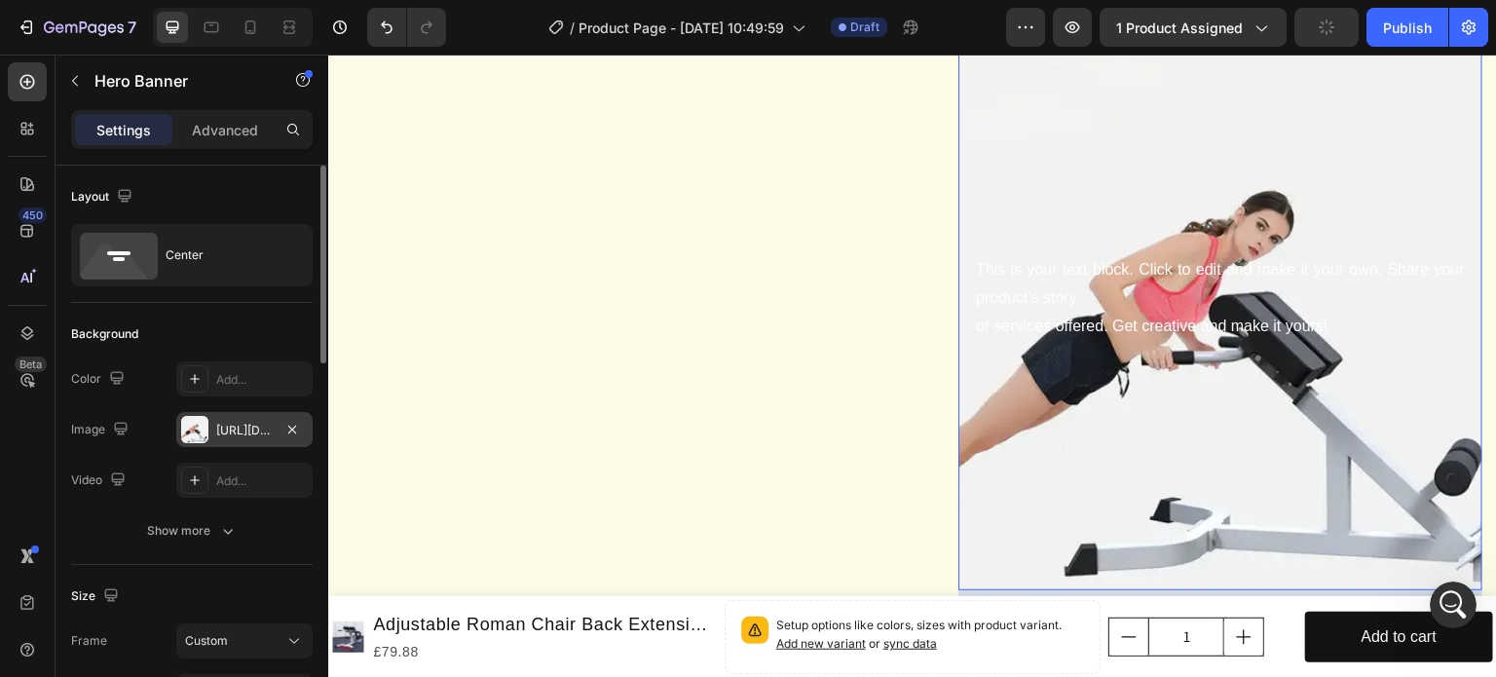
click at [242, 436] on div "https://cdn.shopify.com/s/files/1/0675/4349/9042/files/gempages_581471964049179…" at bounding box center [244, 431] width 56 height 18
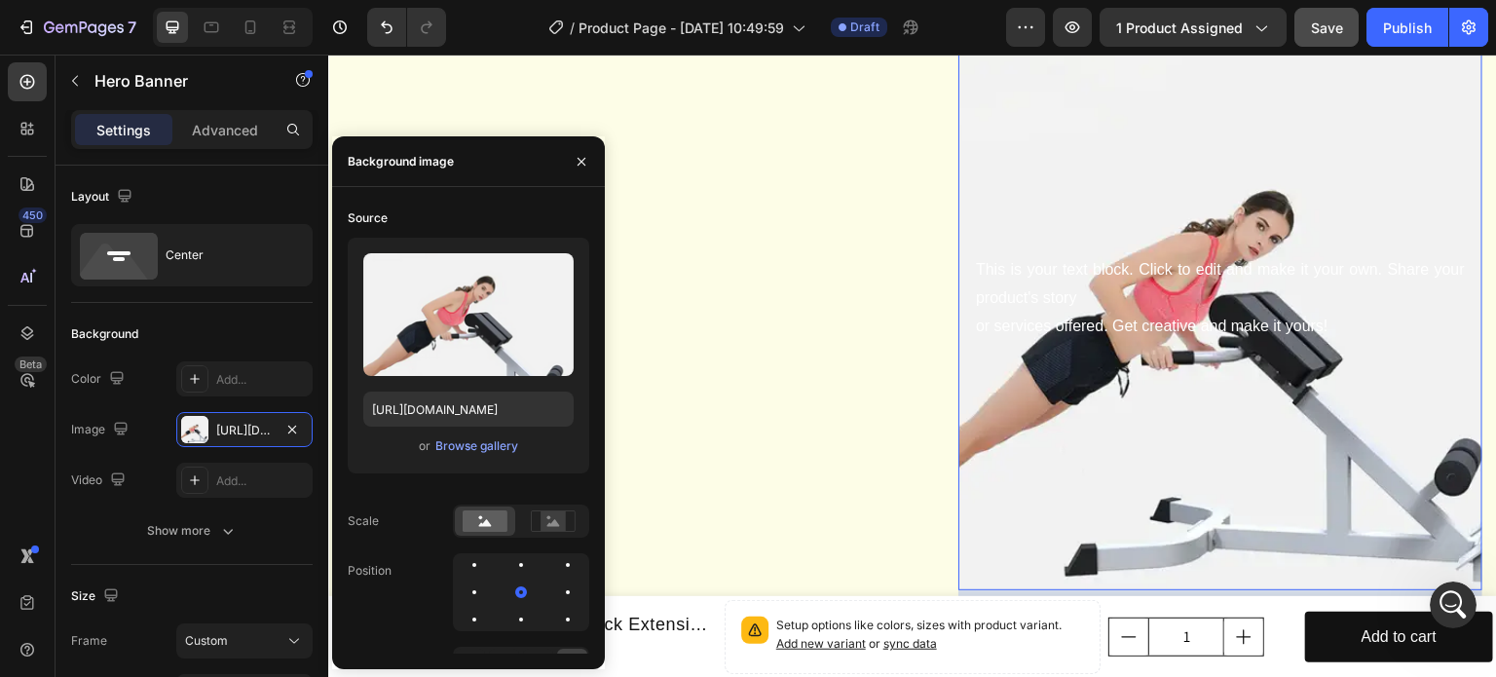
click at [1083, 325] on div "This is your text block. Click to edit and make it your own. Share your product…" at bounding box center [1220, 298] width 493 height 88
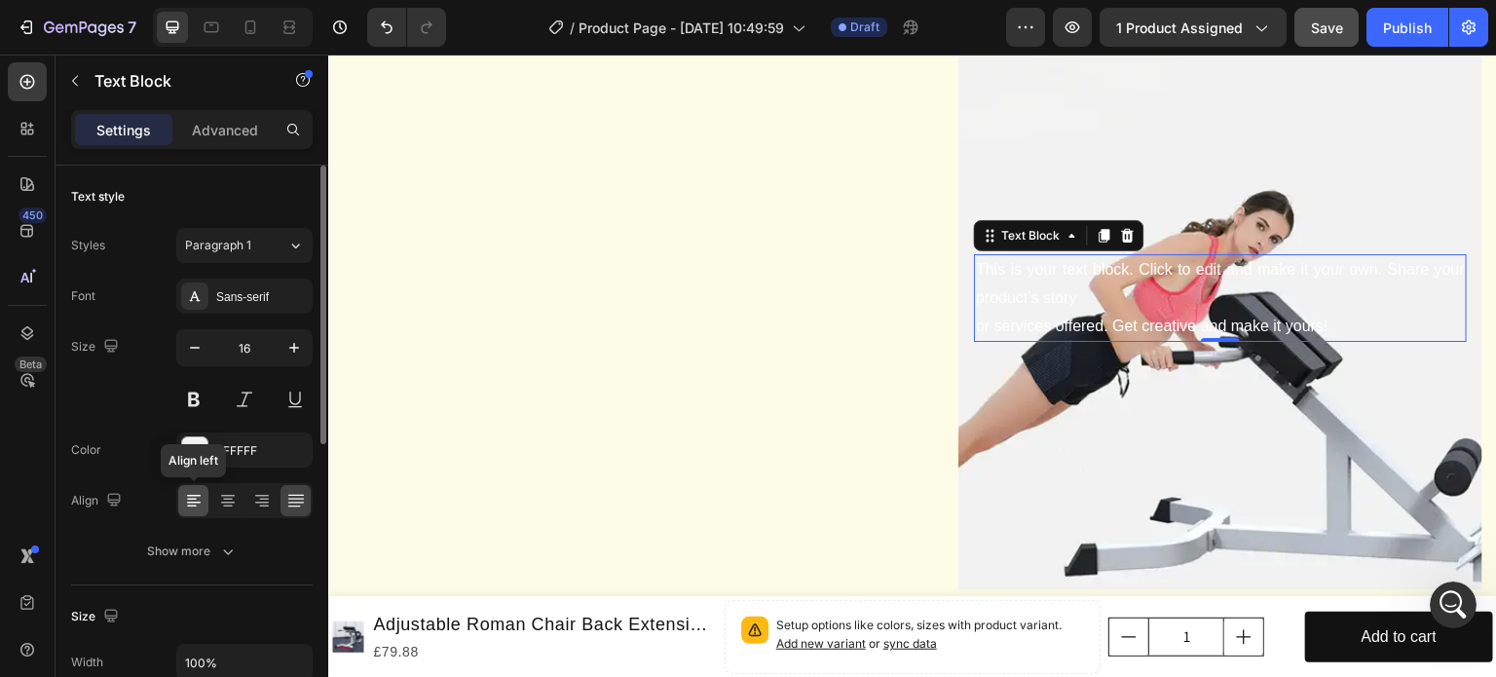
click at [178, 504] on div at bounding box center [193, 500] width 30 height 31
click at [222, 502] on icon at bounding box center [227, 500] width 19 height 19
click at [259, 502] on icon at bounding box center [262, 503] width 14 height 2
click at [288, 495] on icon at bounding box center [295, 495] width 16 height 1
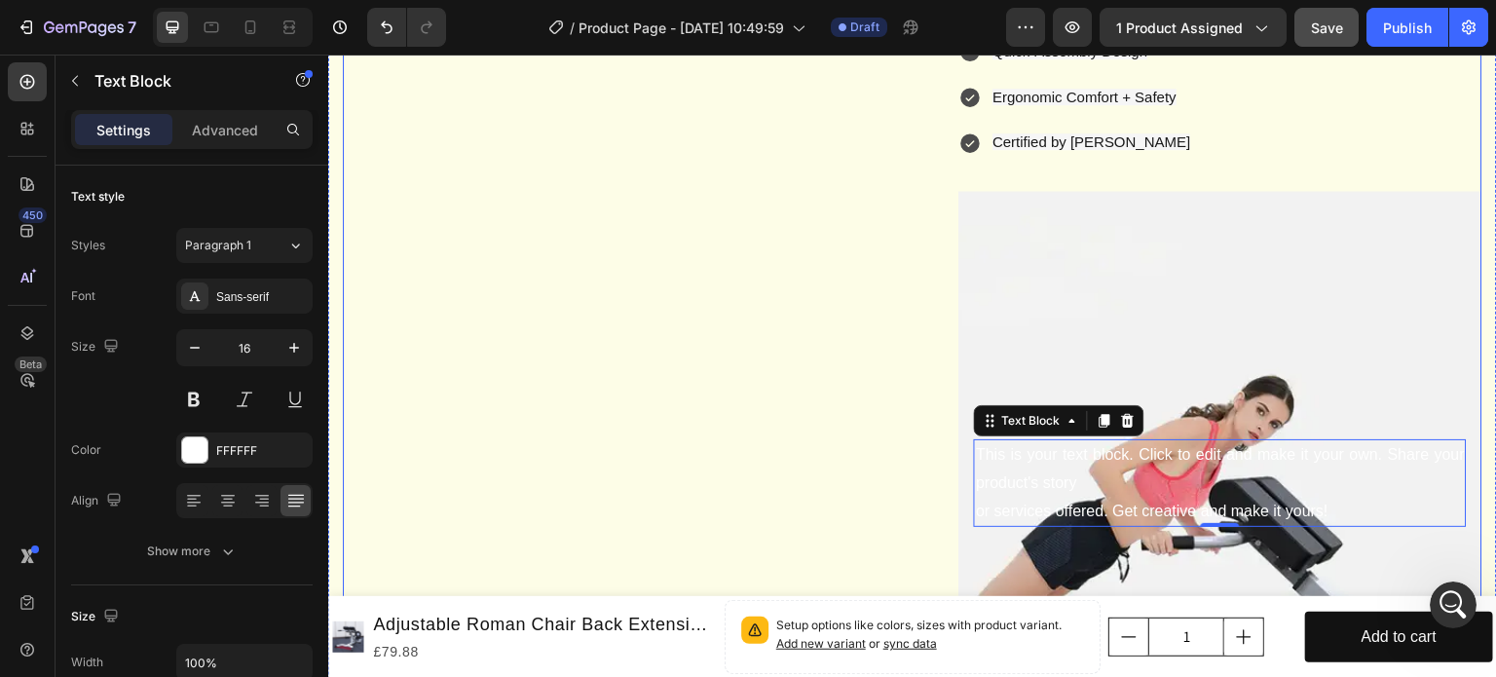
scroll to position [2155, 0]
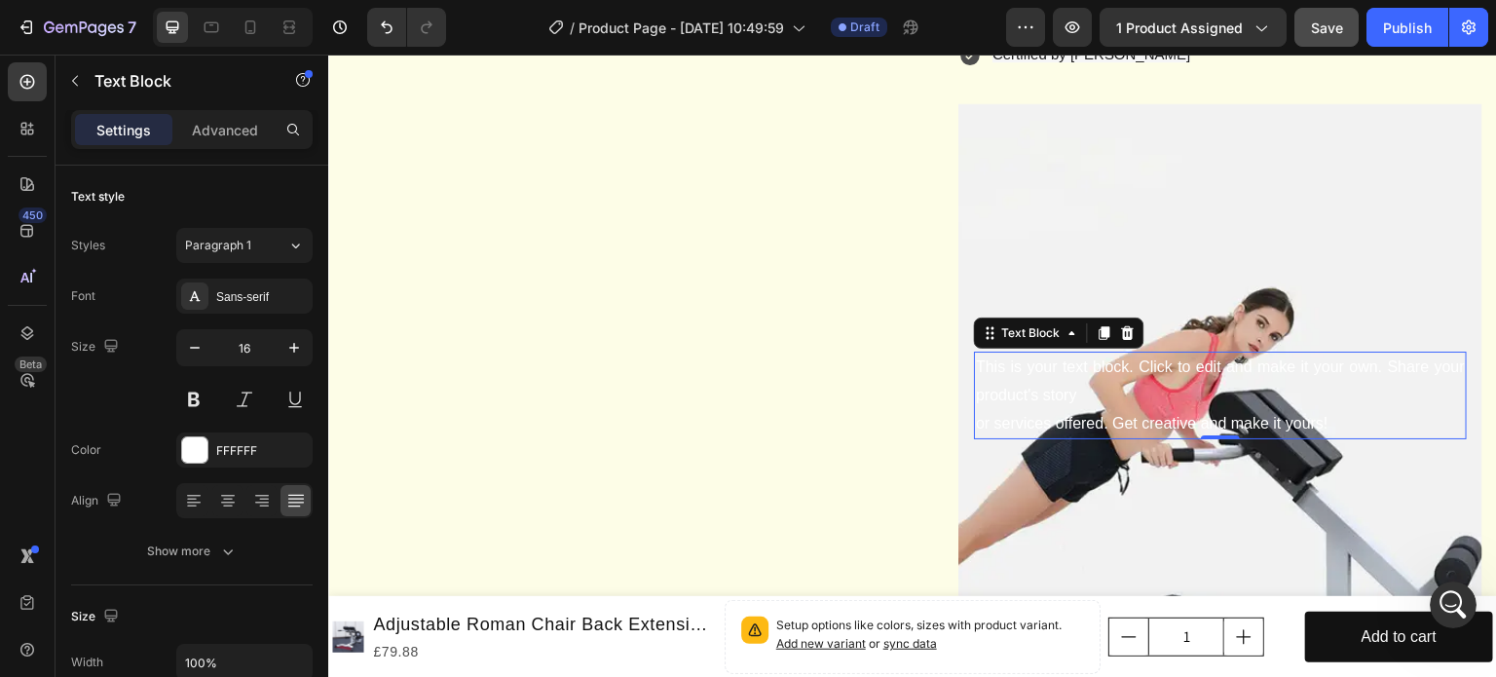
click at [1029, 424] on div "This is your text block. Click to edit and make it your own. Share your product…" at bounding box center [1220, 396] width 493 height 88
drag, startPoint x: 1029, startPoint y: 425, endPoint x: 1060, endPoint y: 418, distance: 31.9
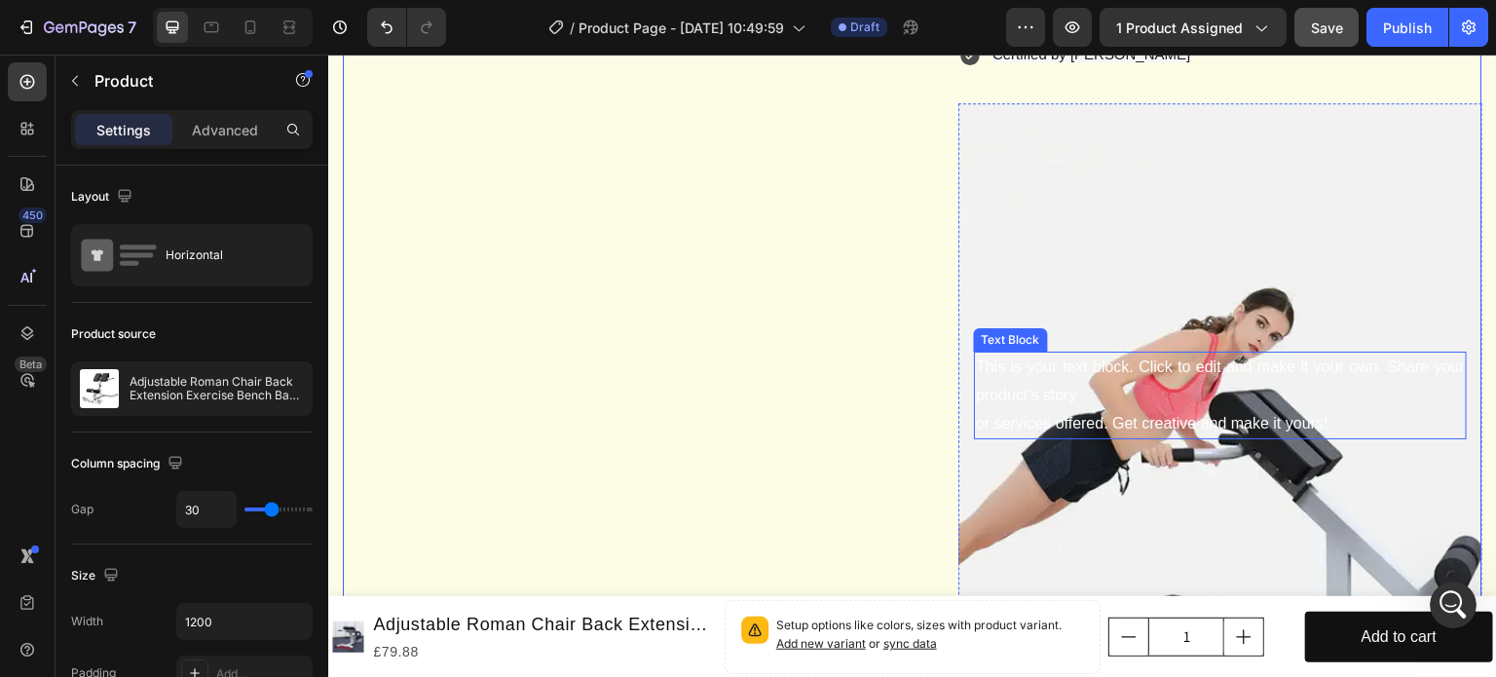
click at [1090, 422] on p "This is your text block. Click to edit and make it your own. Share your product…" at bounding box center [1220, 396] width 489 height 84
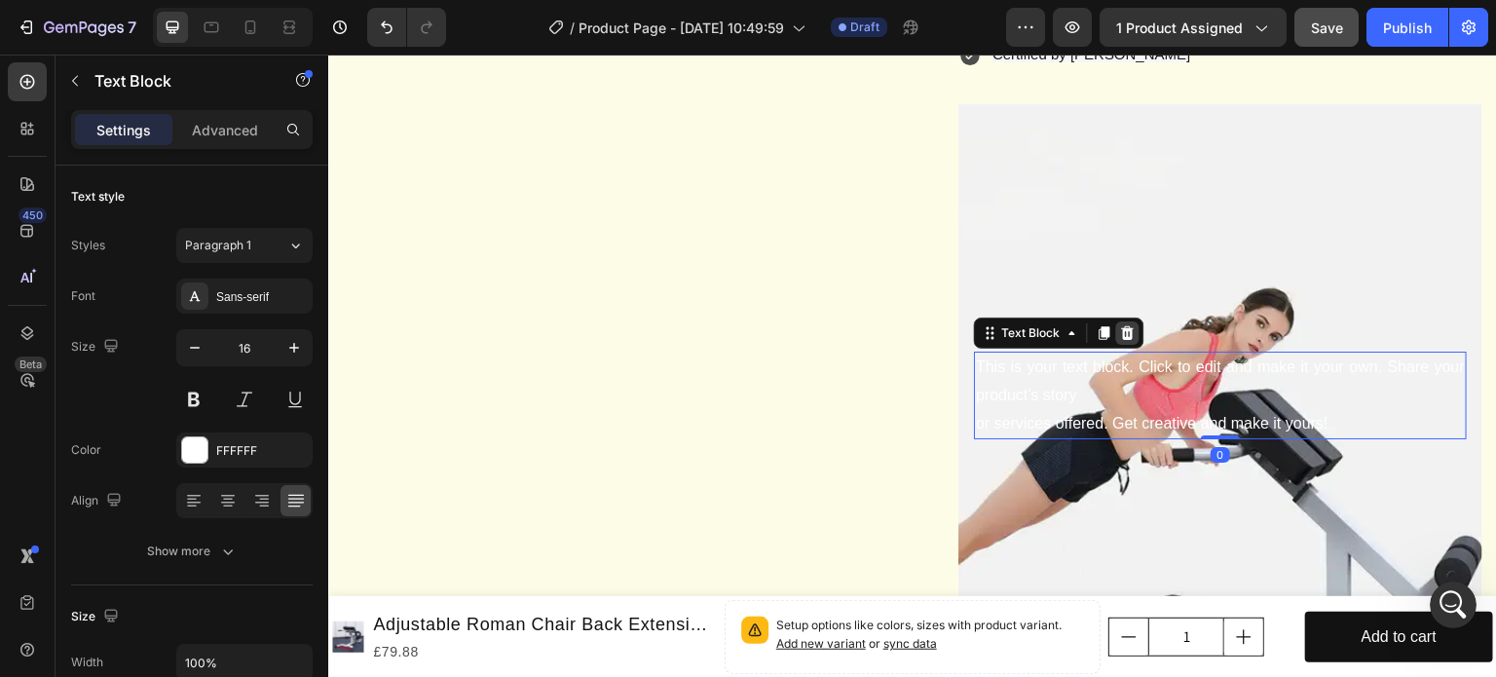
click at [1122, 340] on icon at bounding box center [1128, 333] width 13 height 14
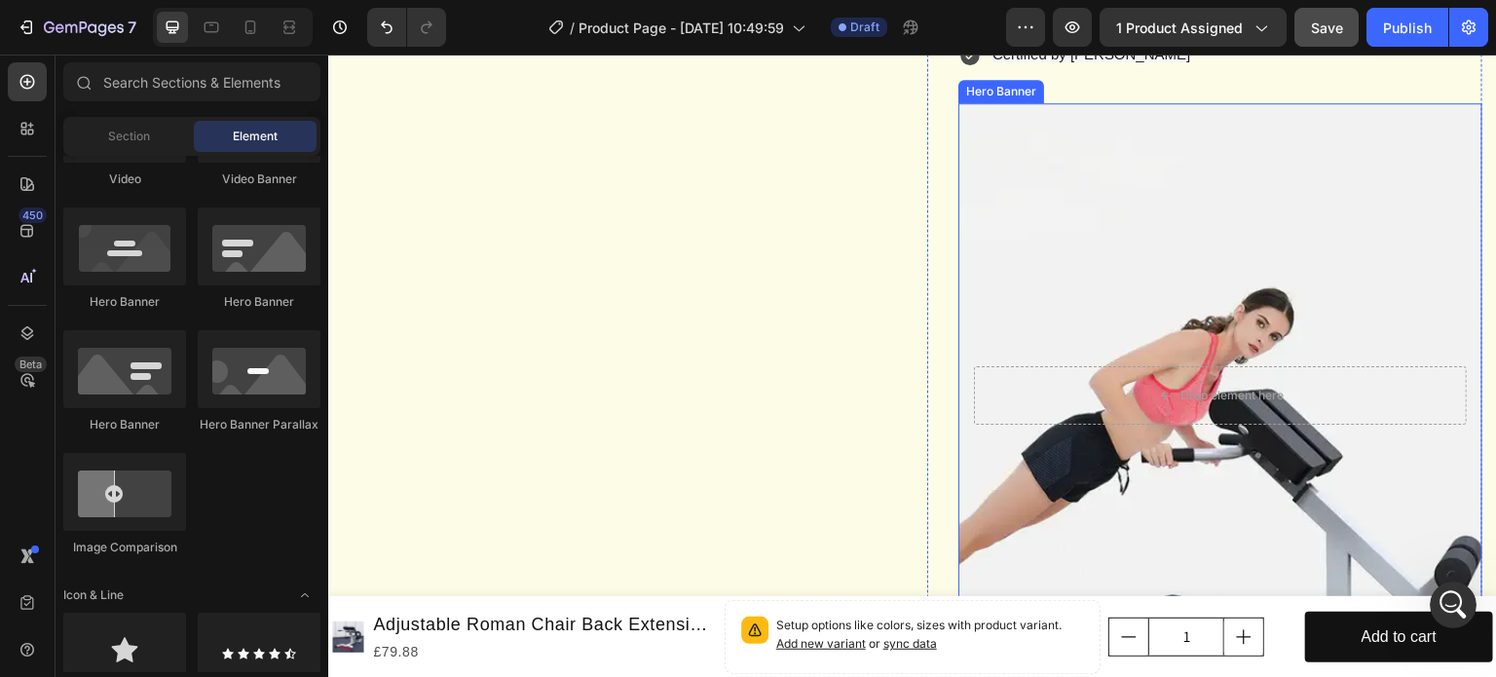
click at [1054, 208] on div "Background Image" at bounding box center [1220, 395] width 524 height 584
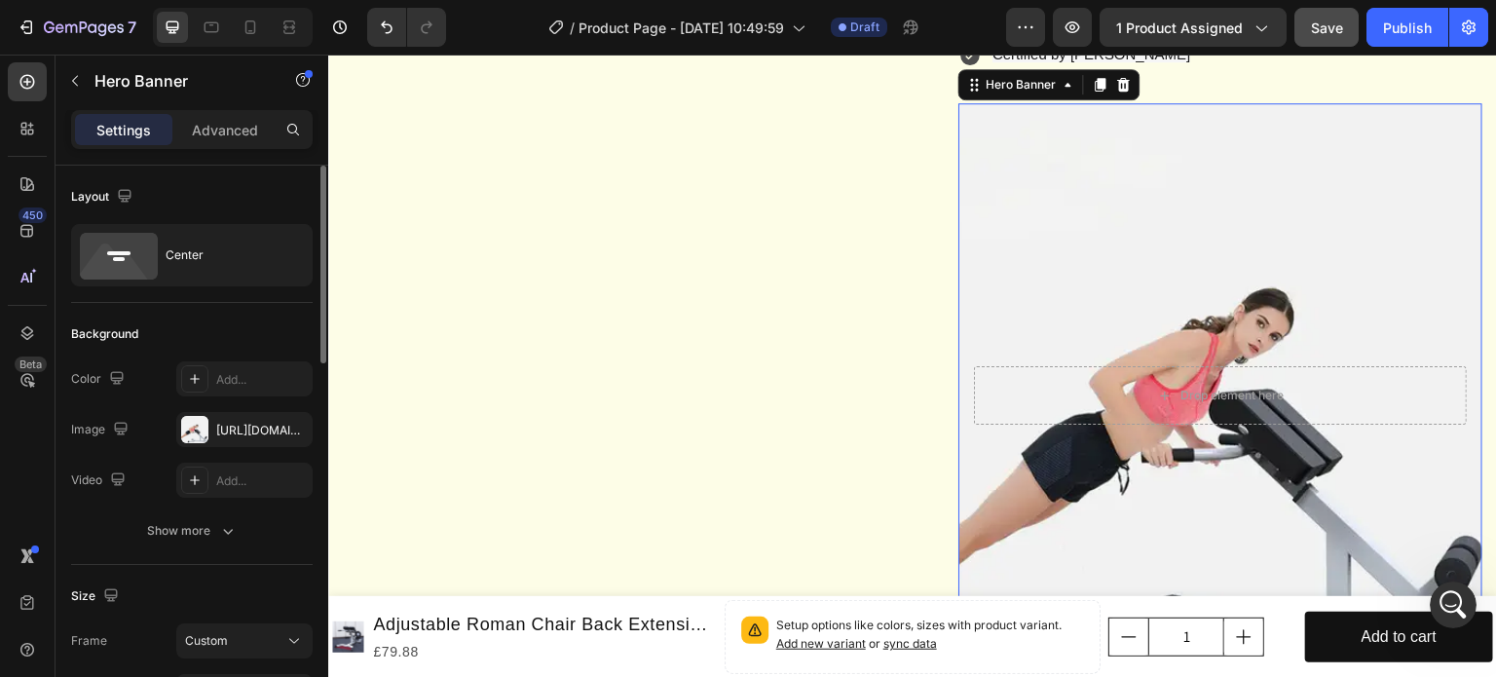
click at [194, 469] on div at bounding box center [194, 480] width 27 height 27
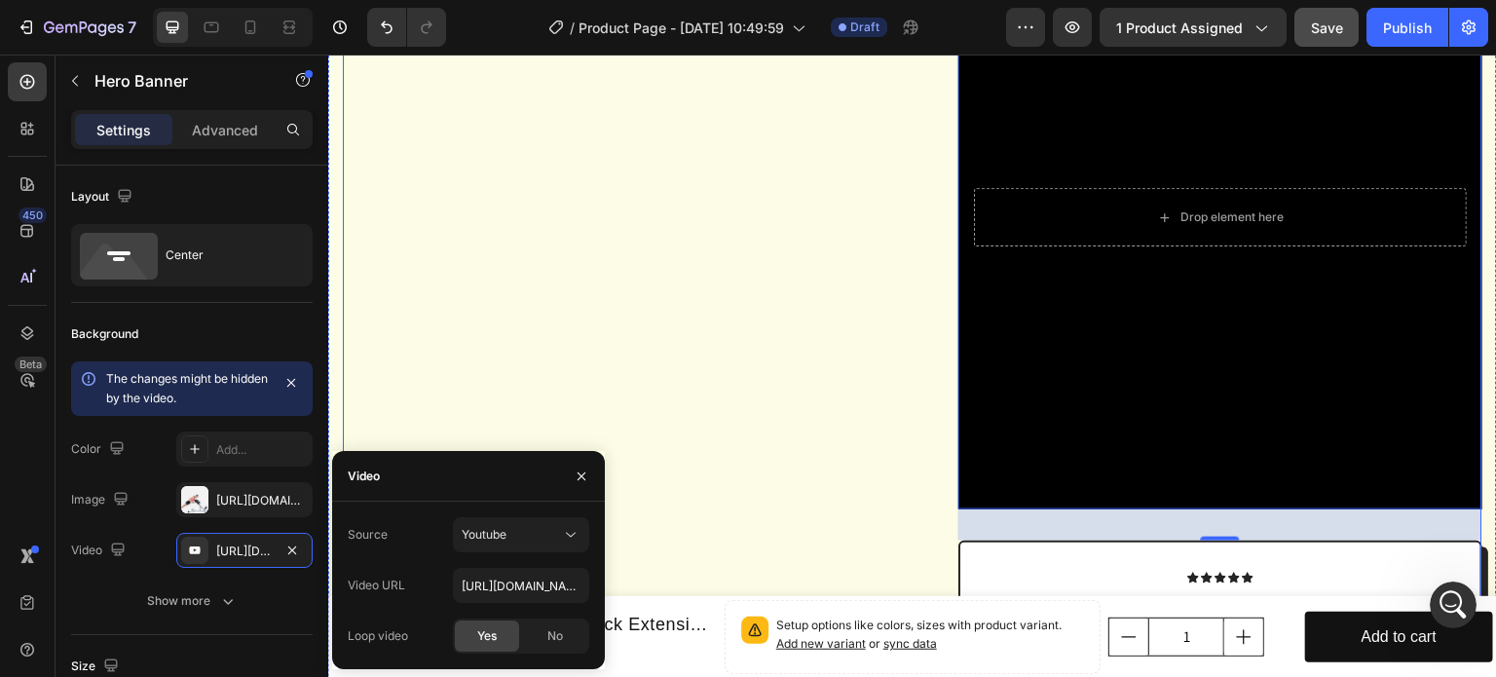
scroll to position [2253, 0]
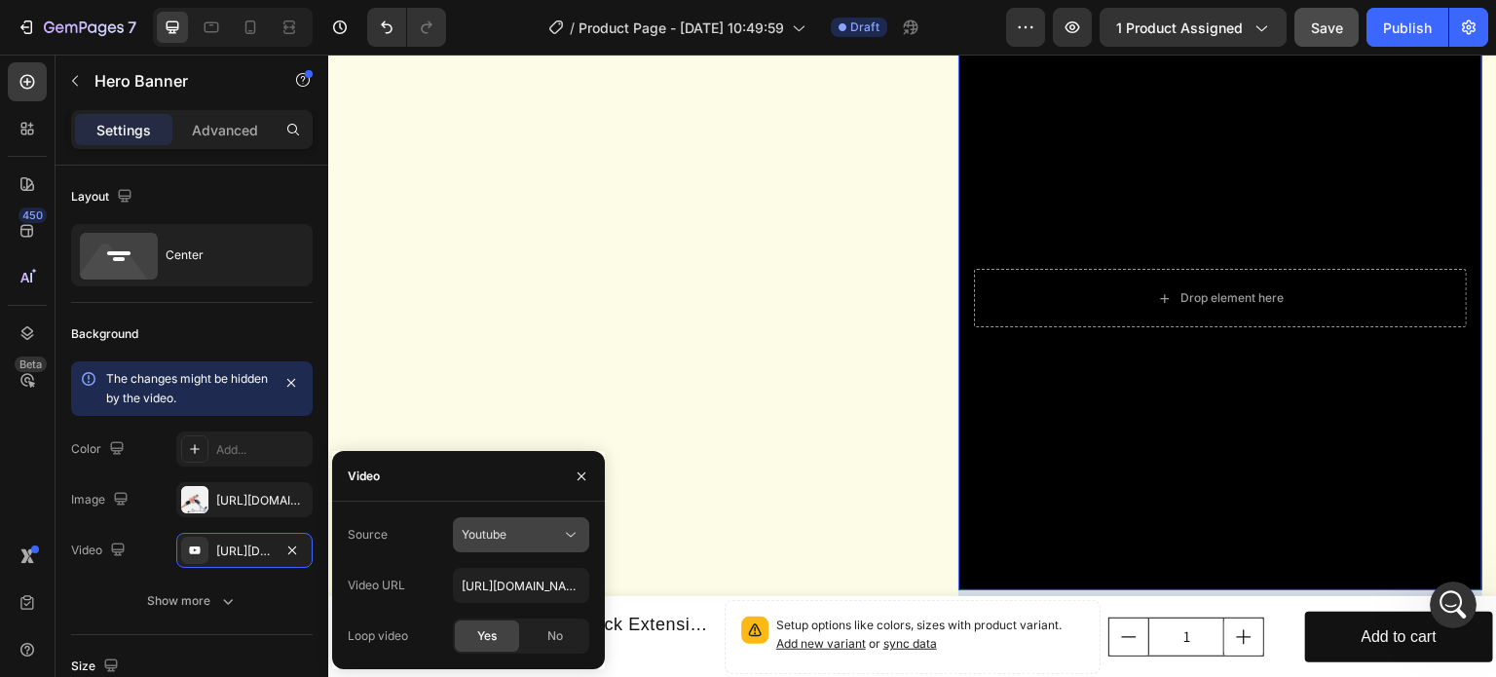
click at [543, 529] on div "Youtube" at bounding box center [511, 535] width 99 height 18
click at [543, 533] on div "Youtube" at bounding box center [511, 535] width 99 height 18
click at [551, 533] on div "Youtube" at bounding box center [511, 535] width 99 height 18
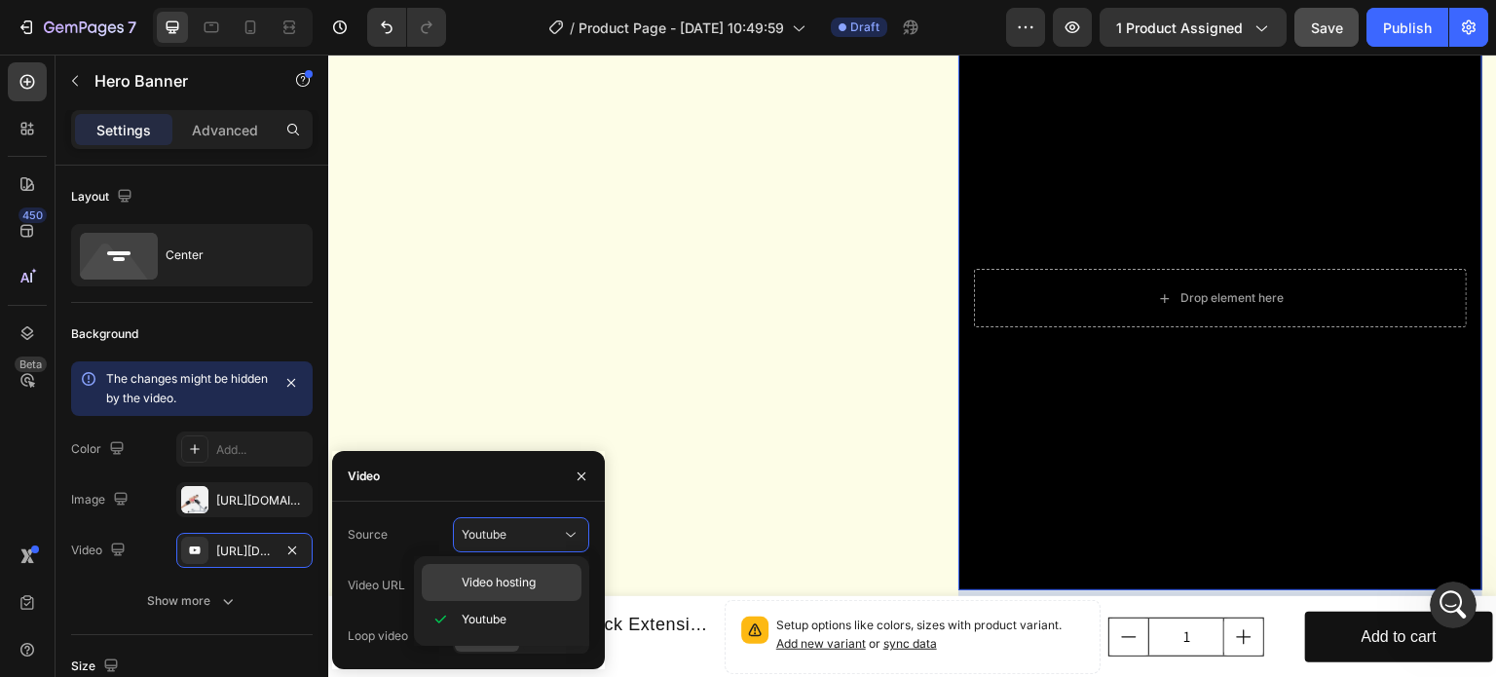
click at [540, 580] on p "Video hosting" at bounding box center [517, 583] width 111 height 18
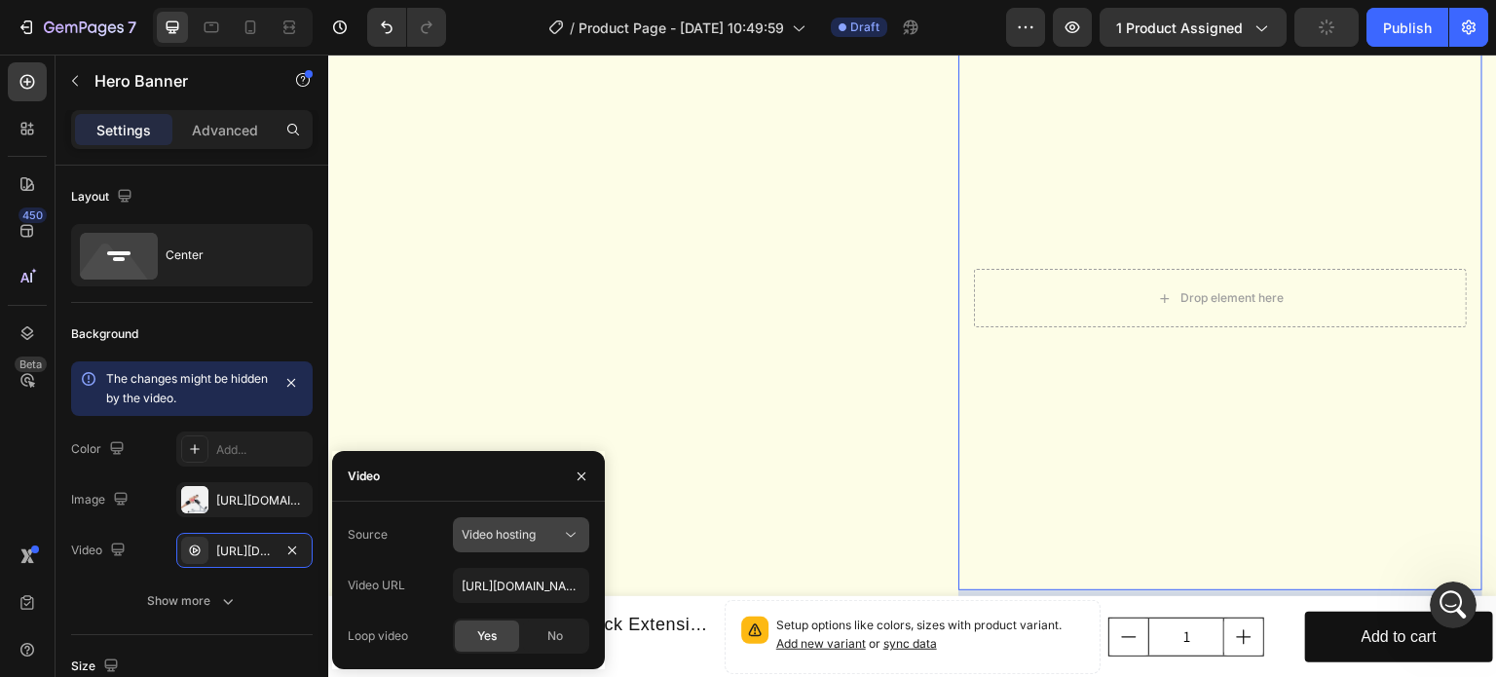
click at [538, 531] on div "Video hosting" at bounding box center [511, 535] width 99 height 18
click at [514, 607] on div "Youtube" at bounding box center [502, 619] width 160 height 37
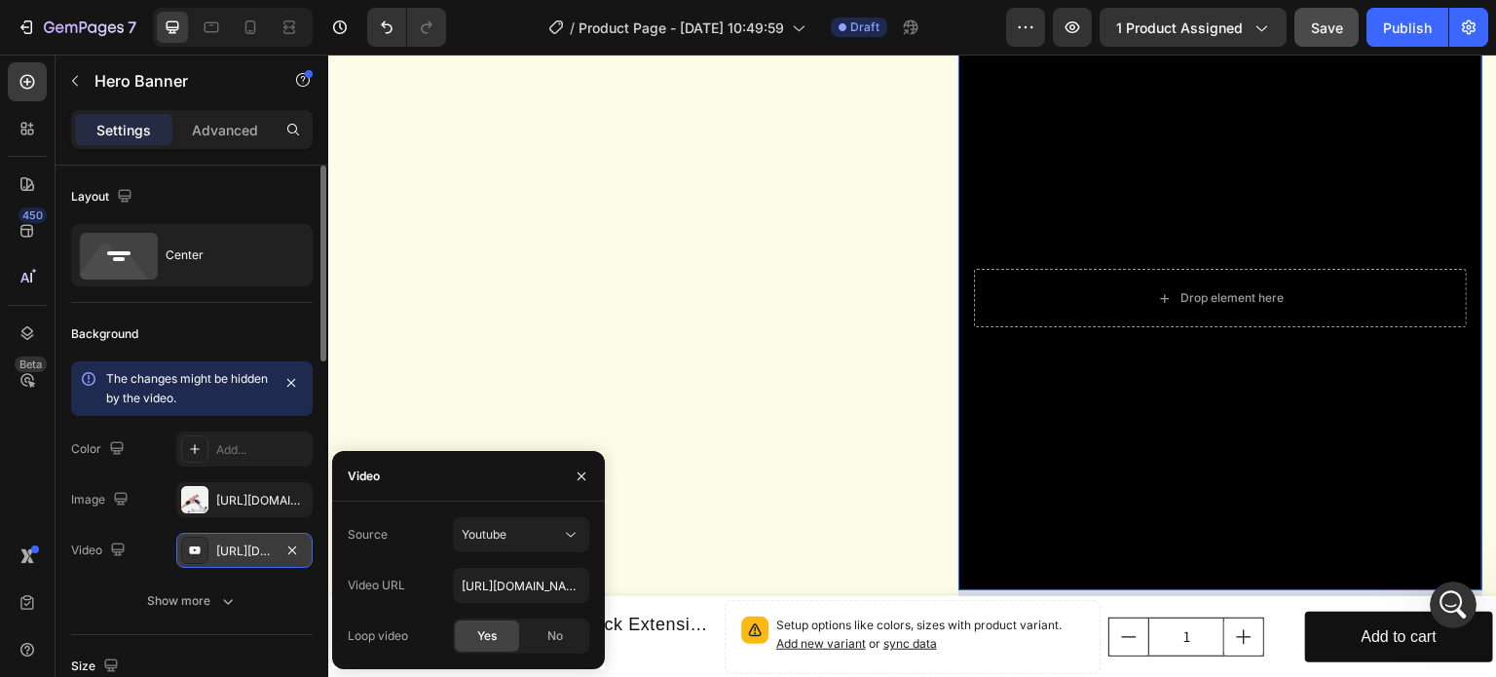
click at [257, 556] on div "https://youtu.be/KOxfzBp72uk" at bounding box center [244, 552] width 56 height 18
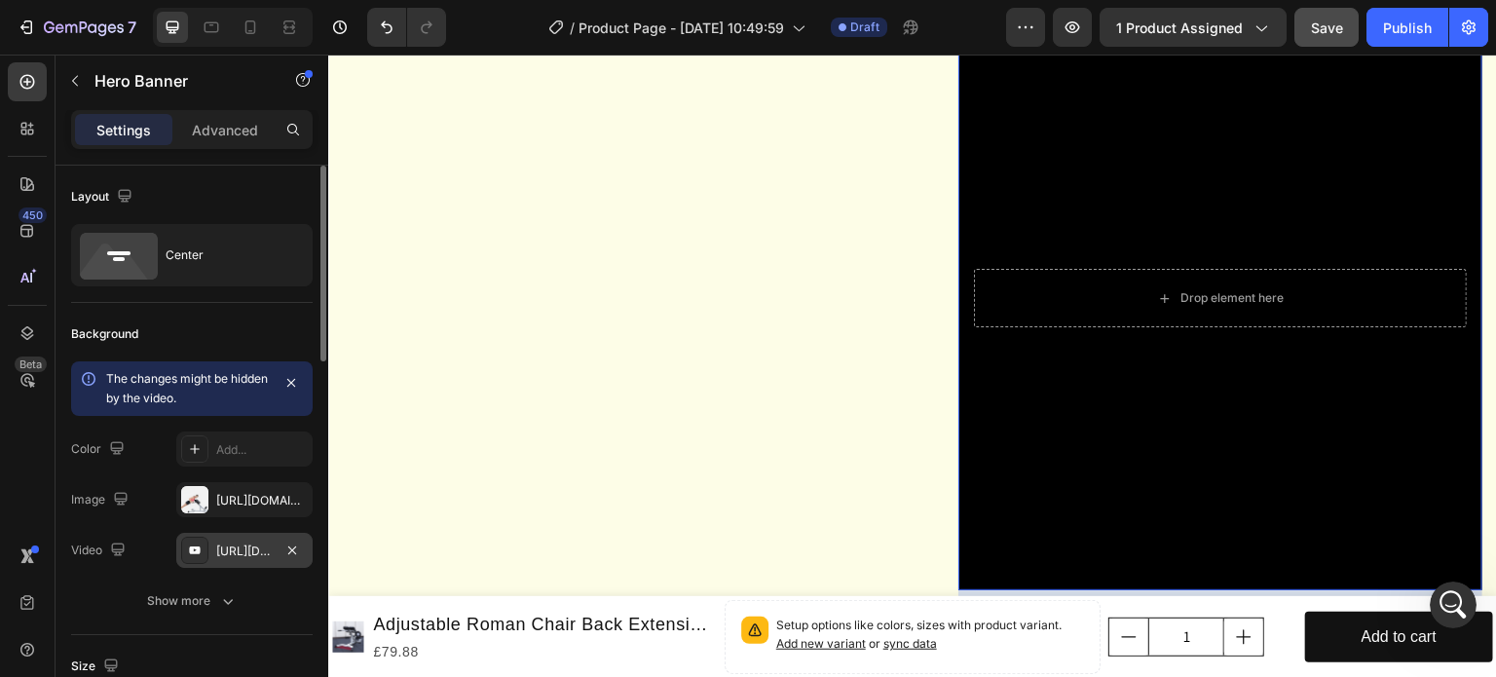
click at [251, 550] on div "https://youtu.be/KOxfzBp72uk" at bounding box center [244, 552] width 56 height 18
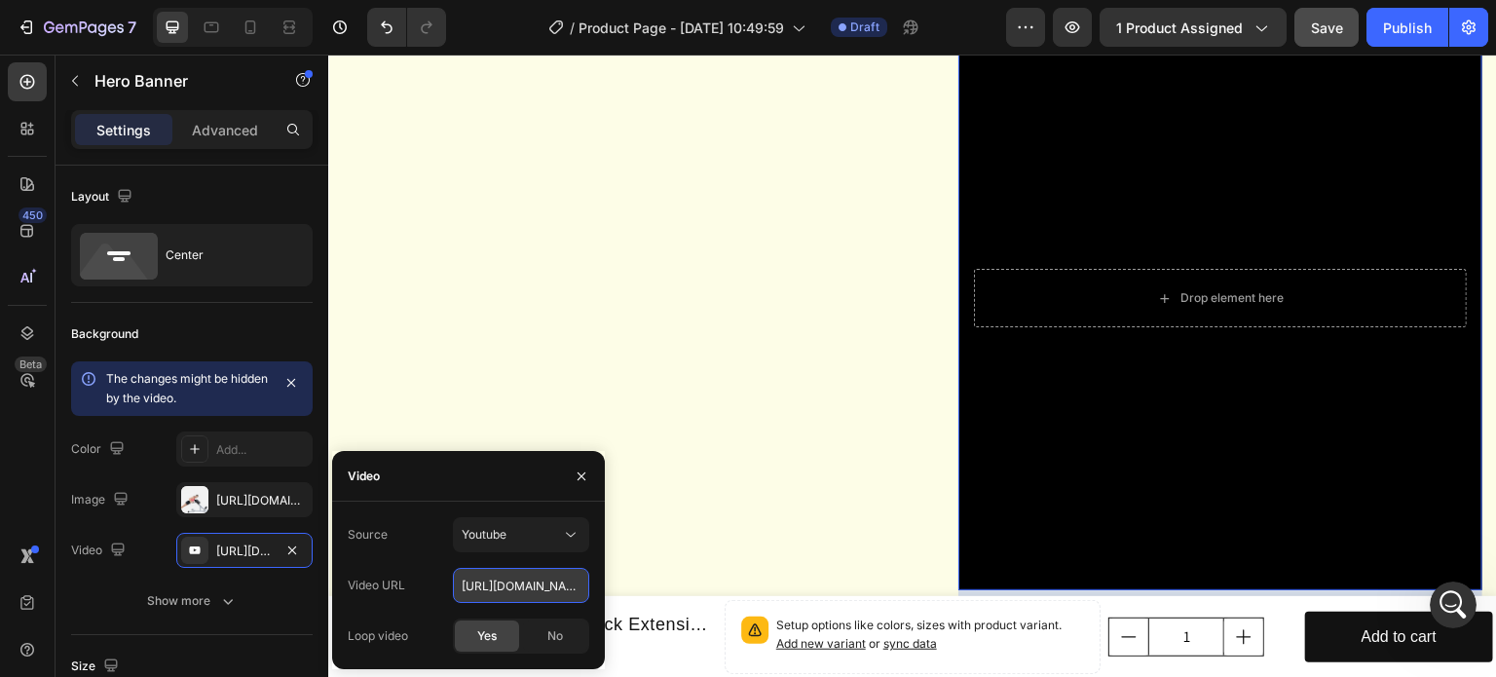
click at [527, 585] on input "https://youtu.be/KOxfzBp72uk" at bounding box center [521, 585] width 136 height 35
click at [585, 474] on icon "button" at bounding box center [582, 476] width 16 height 16
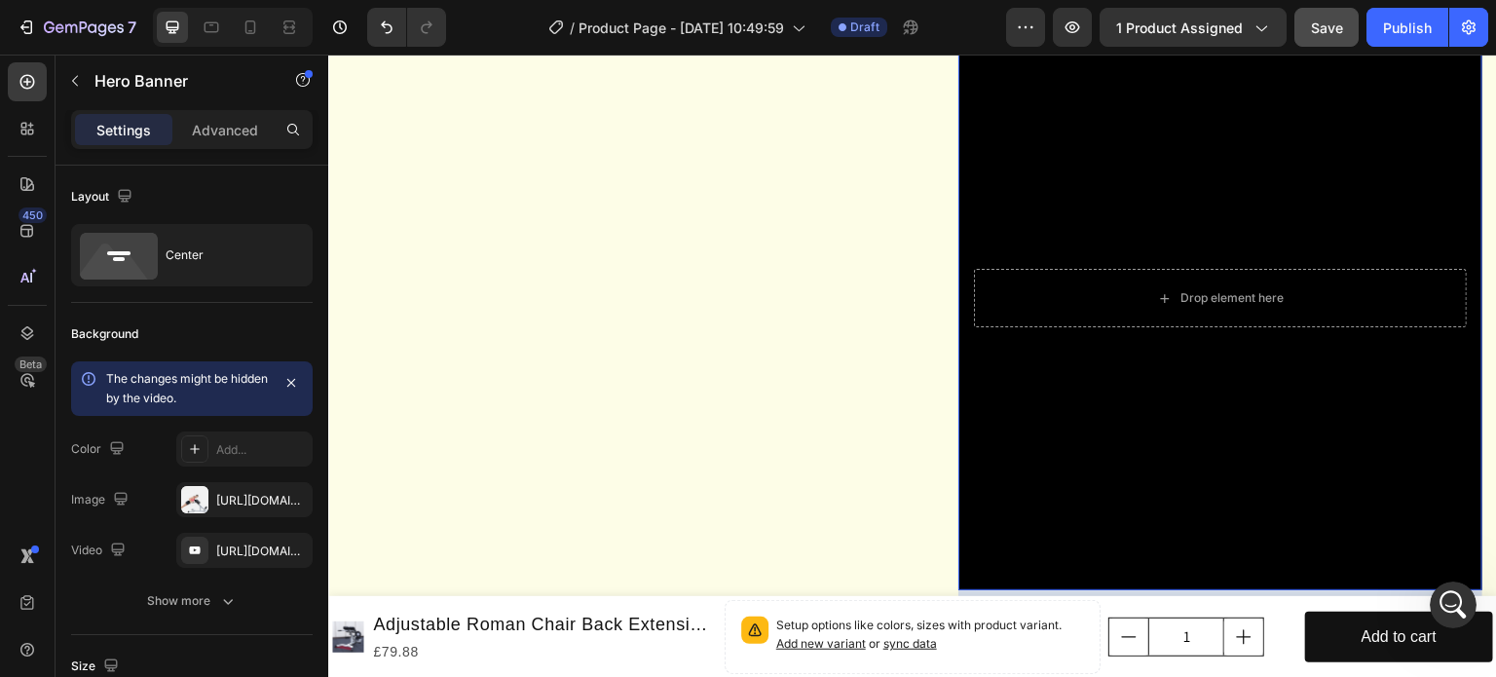
click at [1150, 421] on div "Background Image" at bounding box center [1220, 298] width 524 height 584
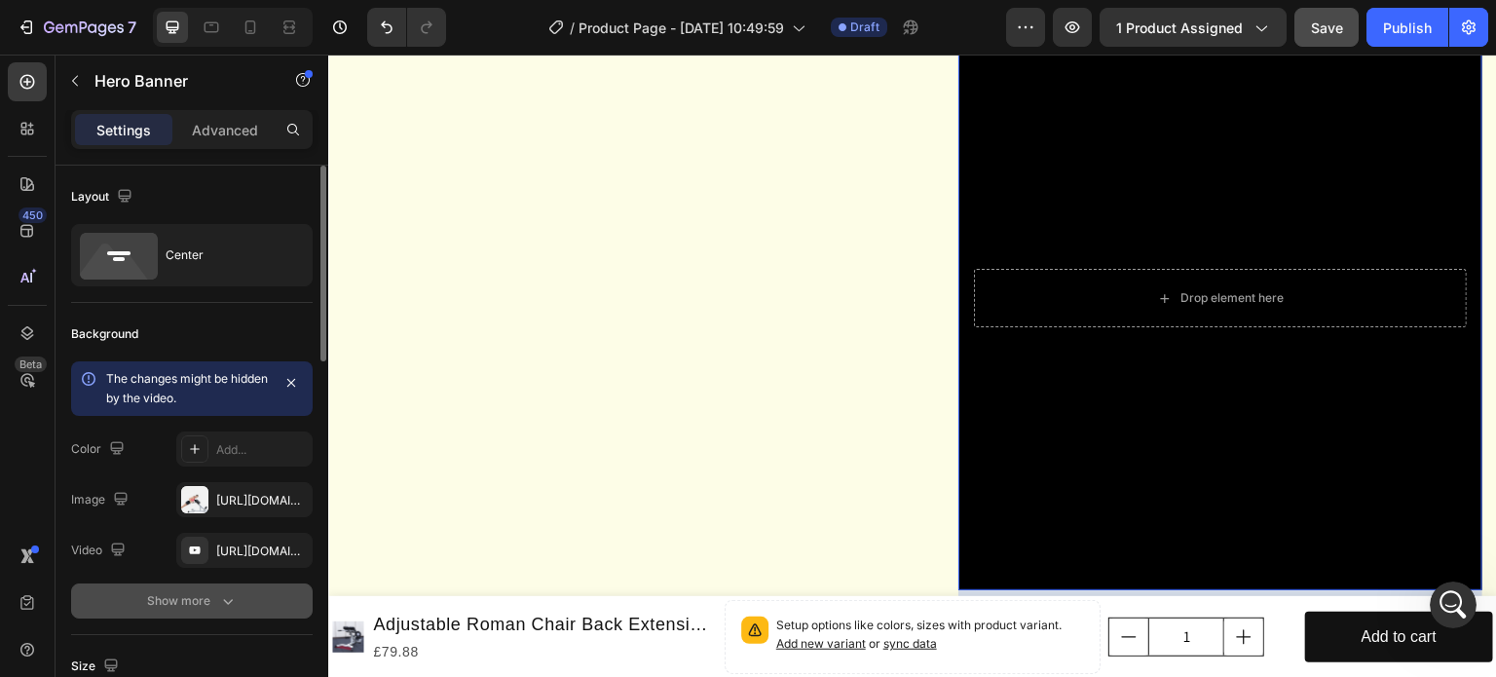
click at [222, 597] on icon "button" at bounding box center [227, 600] width 19 height 19
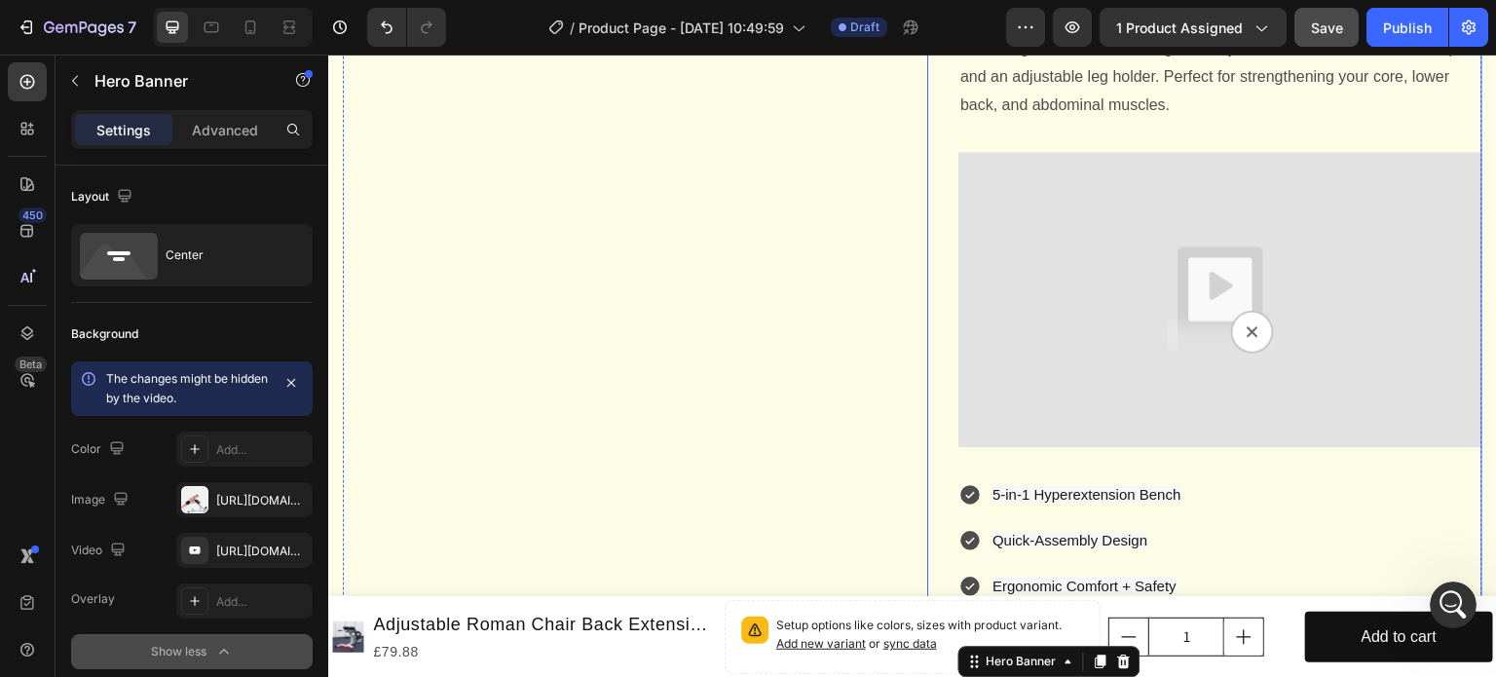
scroll to position [1656, 0]
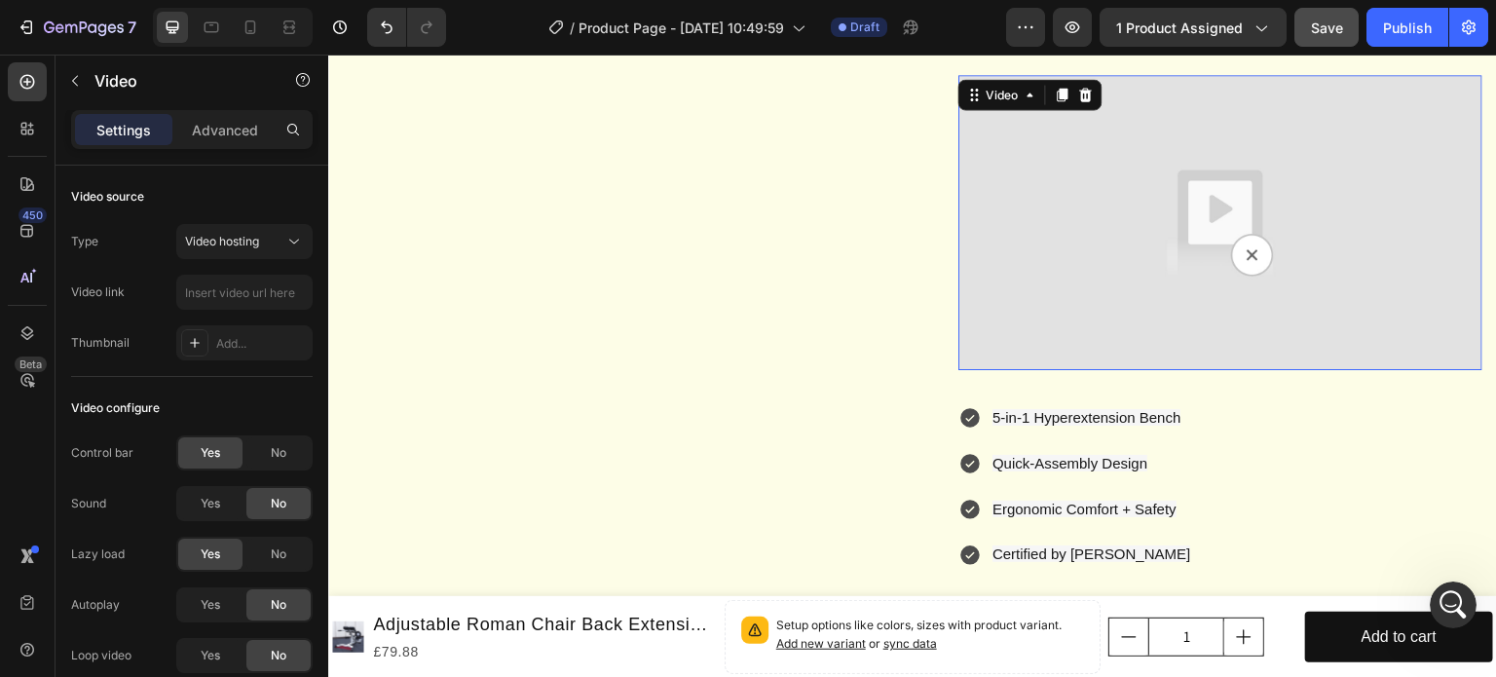
click at [1147, 305] on img at bounding box center [1220, 222] width 524 height 295
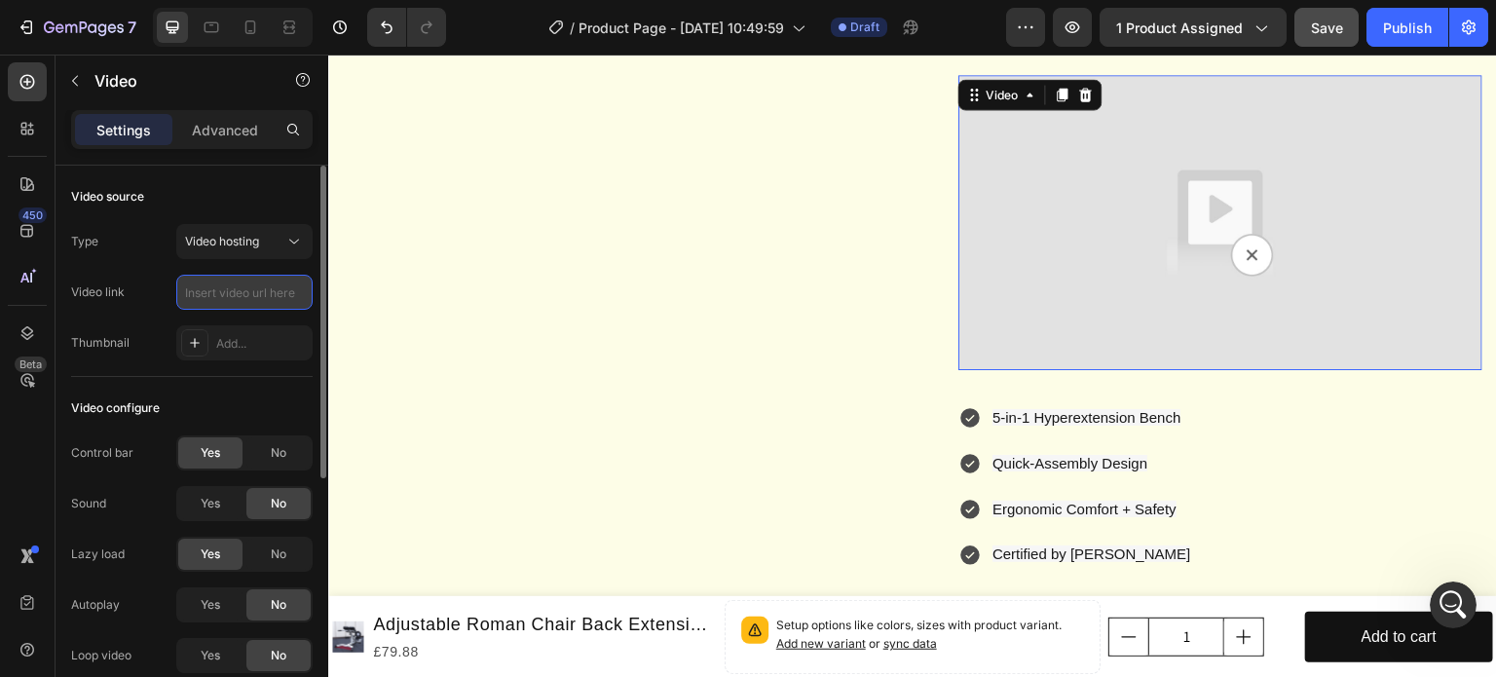
drag, startPoint x: 240, startPoint y: 297, endPoint x: 293, endPoint y: 304, distance: 54.0
click at [240, 297] on input "text" at bounding box center [244, 292] width 136 height 35
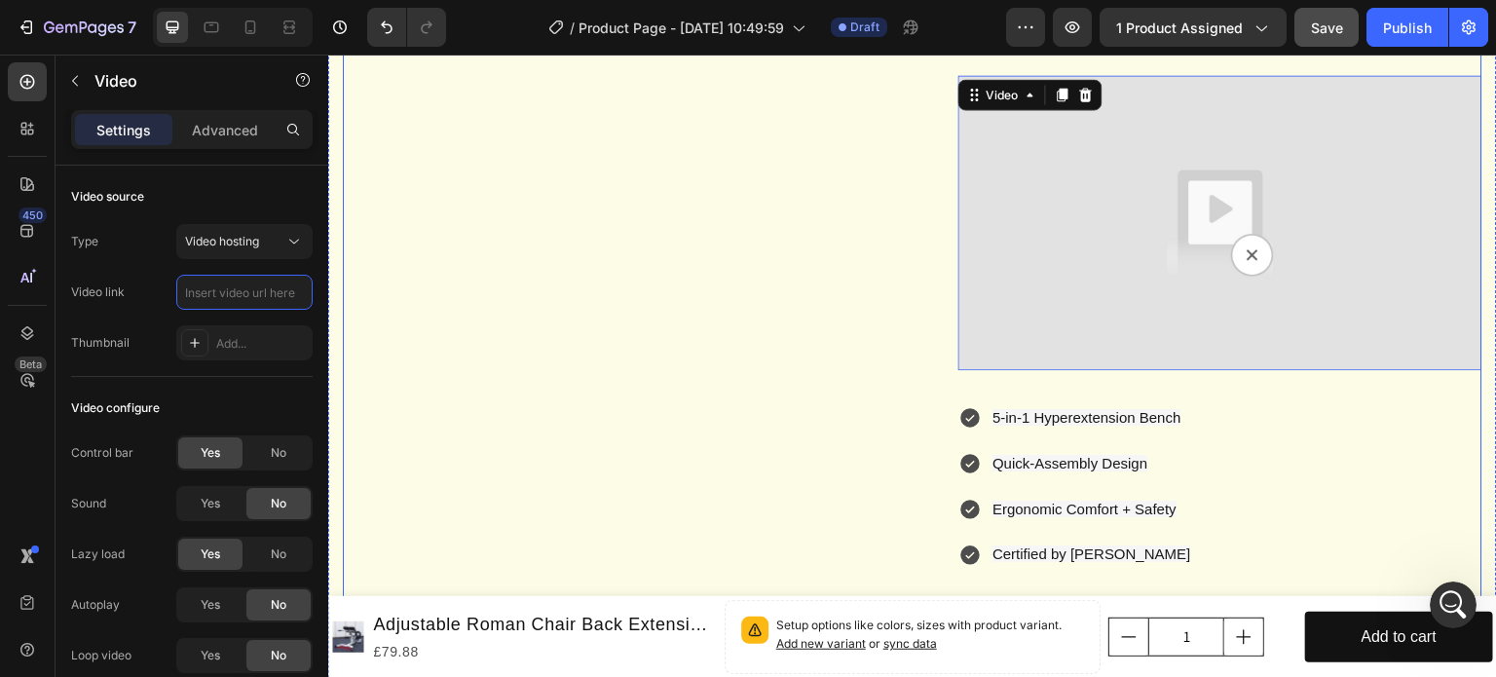
paste input "https://youtu.be/ndSzseyG2BI"
type input "https://youtu.be/ndSzseyG2BI"
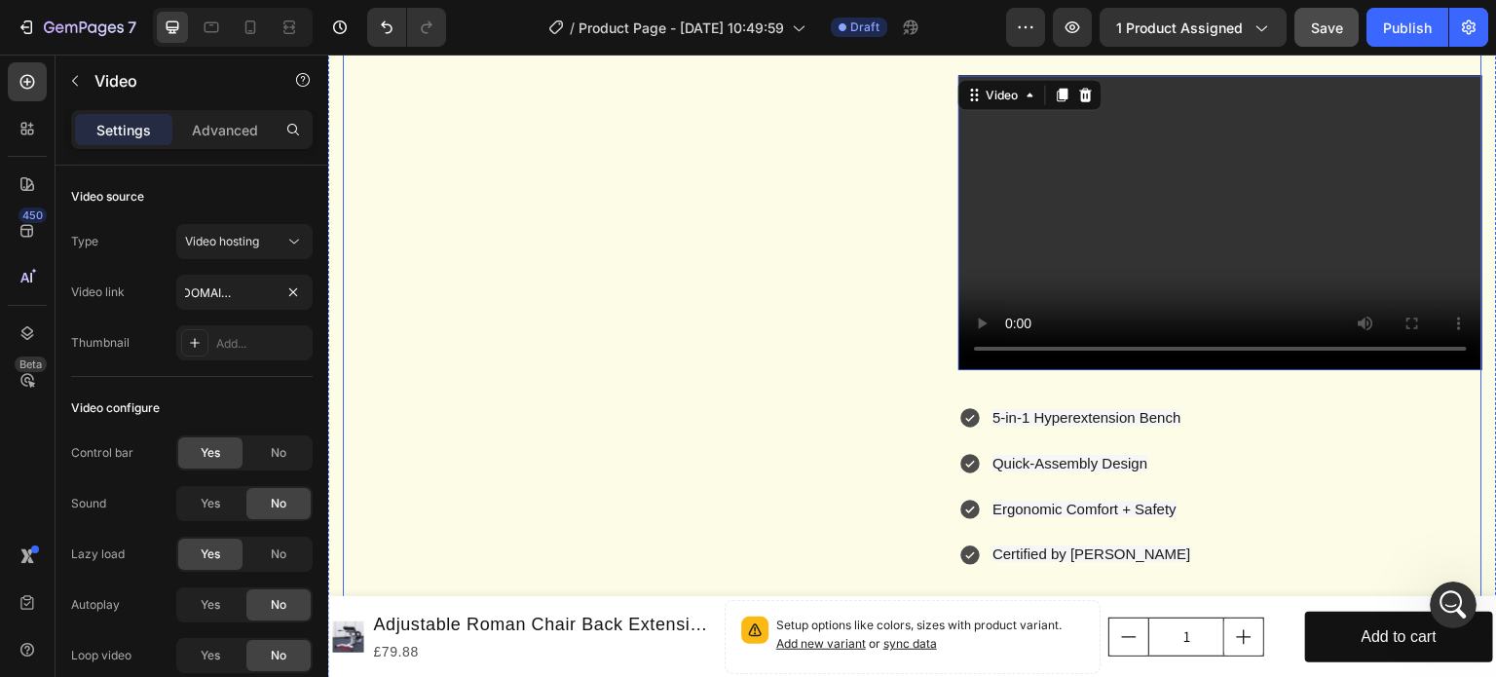
click at [483, 331] on div "Product Images Vero eos At accusamus Et iusto odio Consectetur Adipiscin Accord…" at bounding box center [620, 29] width 555 height 3024
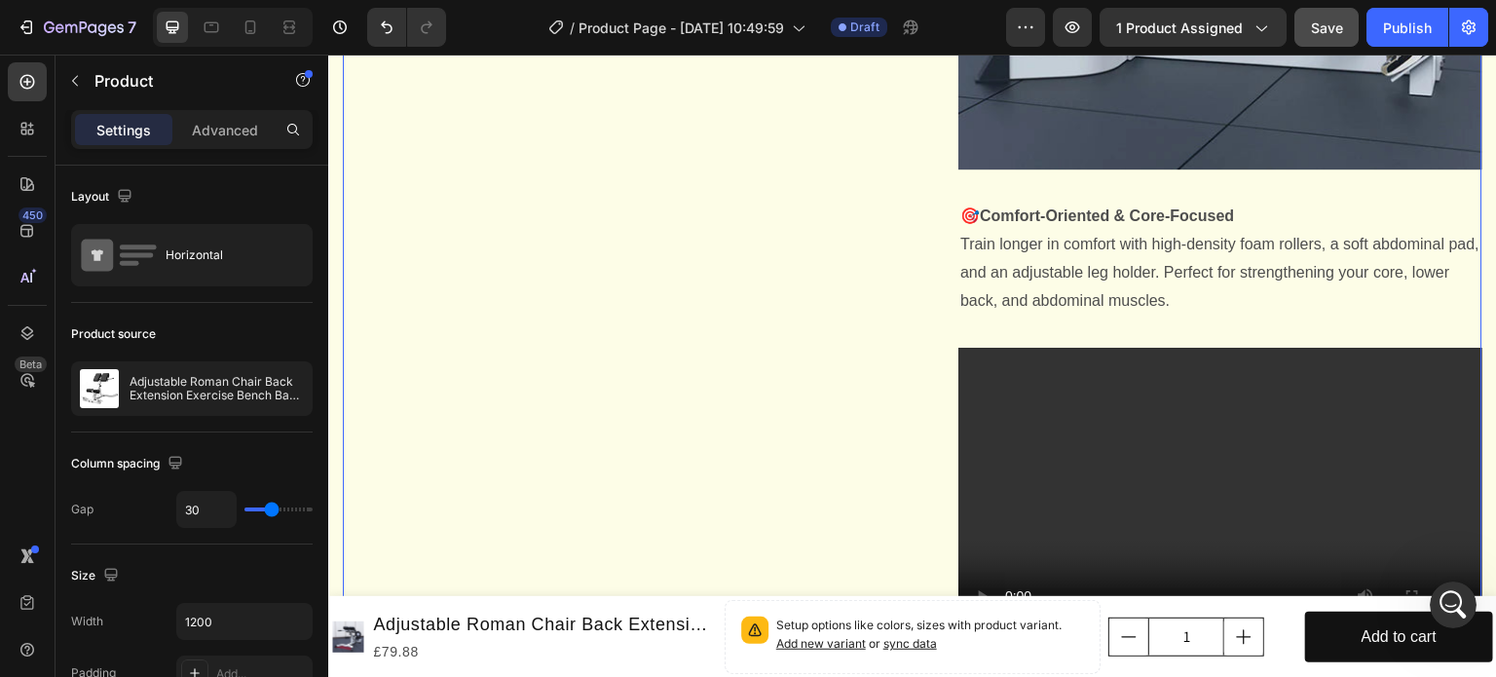
scroll to position [1656, 0]
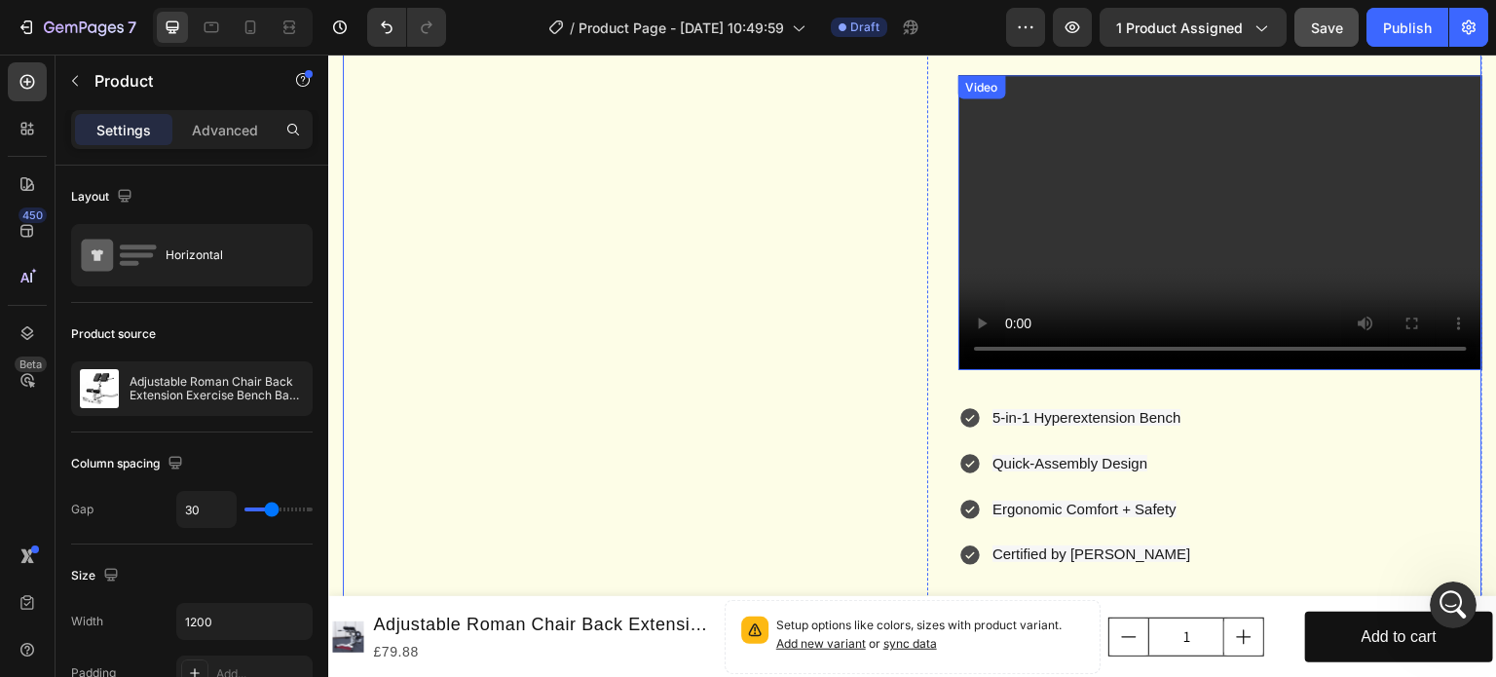
click at [1122, 279] on video at bounding box center [1220, 222] width 524 height 295
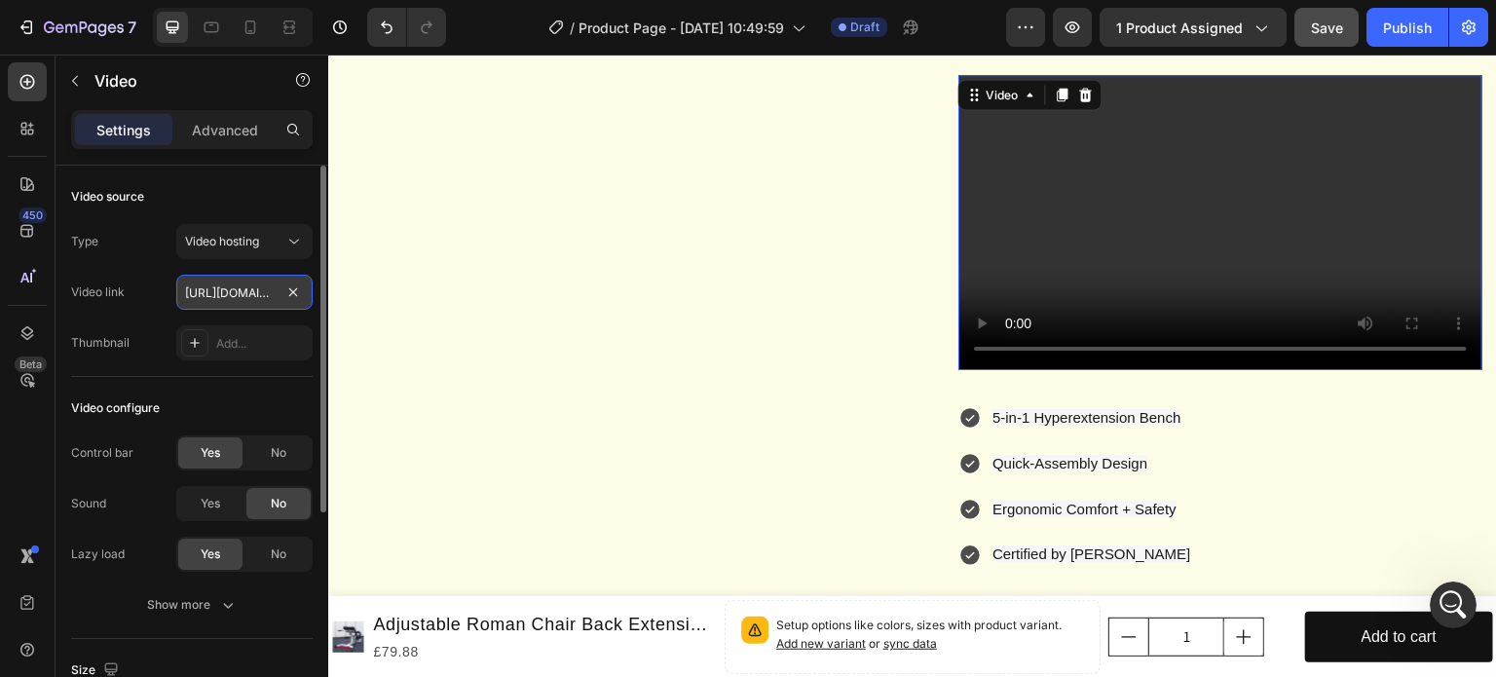
click at [272, 293] on input "https://youtu.be/ndSzseyG2BI" at bounding box center [244, 292] width 136 height 35
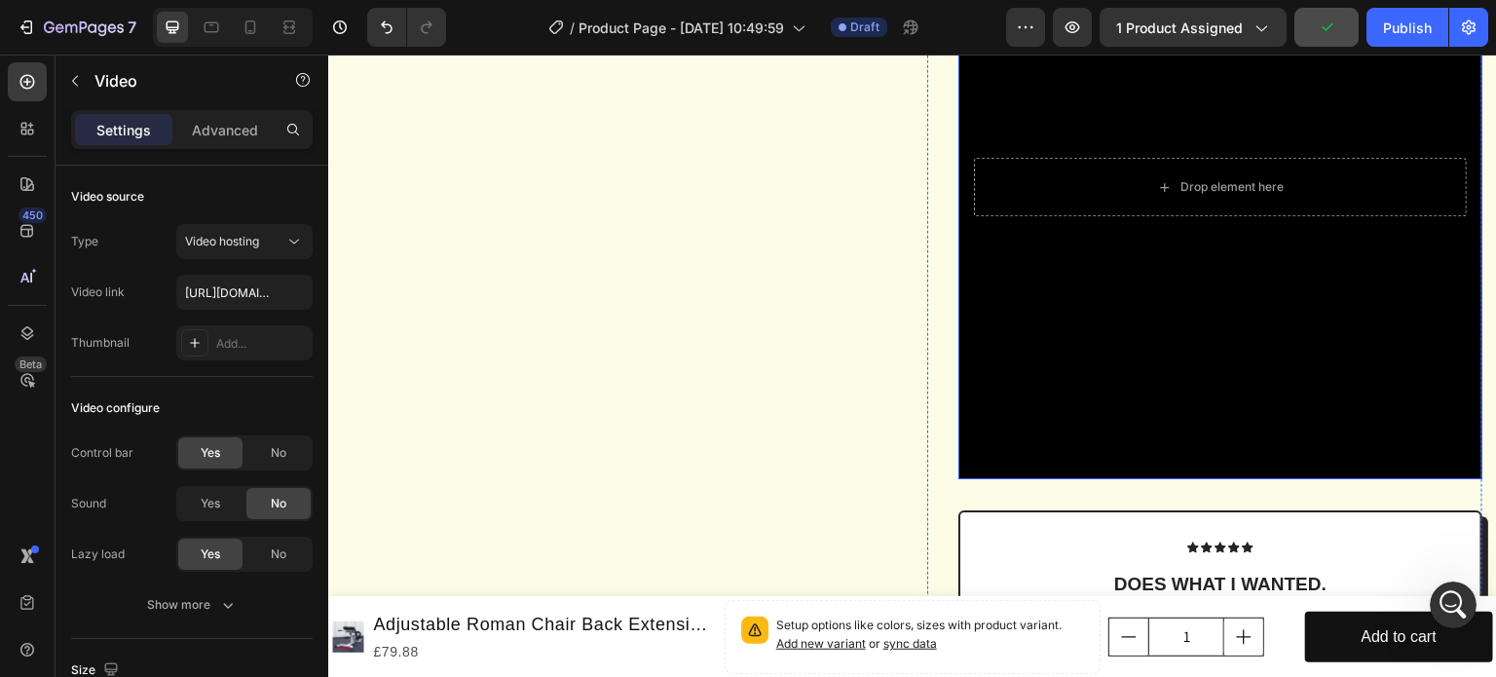
scroll to position [2253, 0]
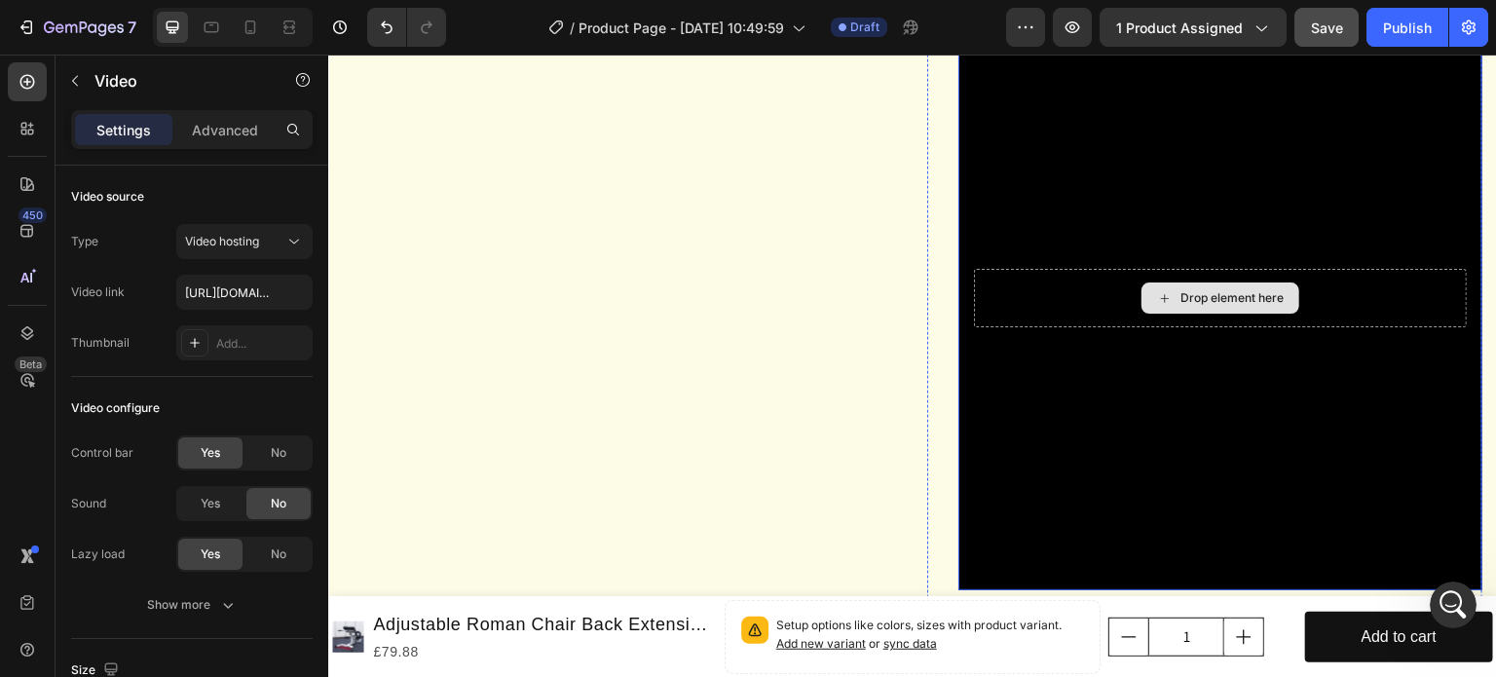
click at [1187, 241] on div "Background Image" at bounding box center [1220, 298] width 524 height 584
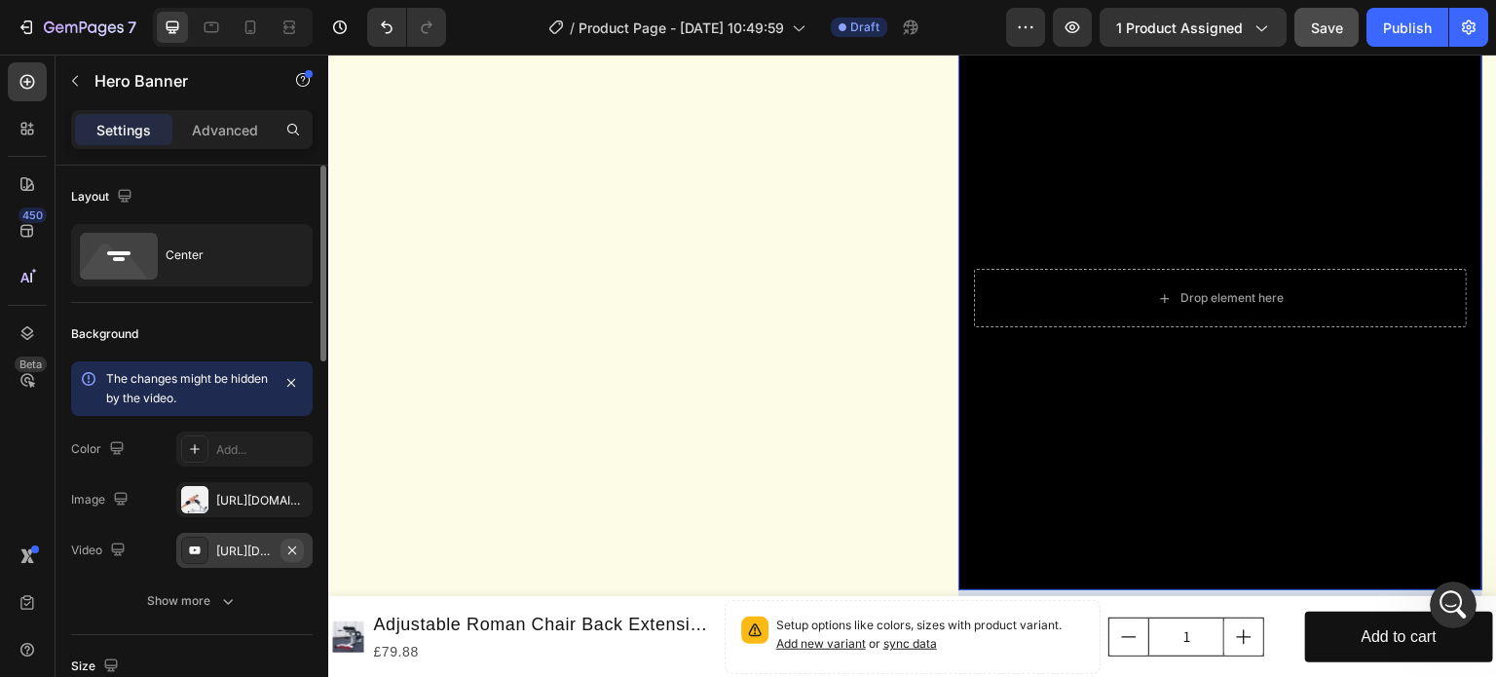
click at [296, 548] on icon "button" at bounding box center [292, 551] width 16 height 16
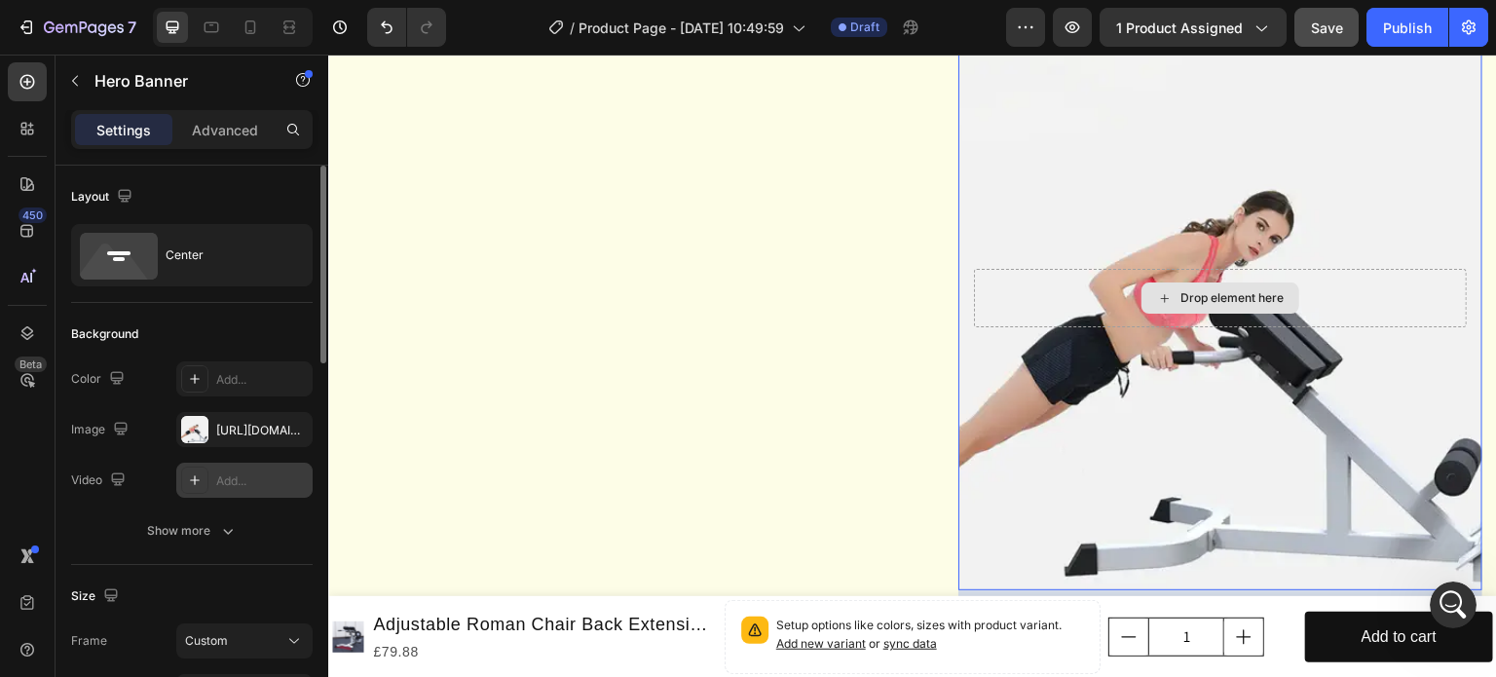
click at [1030, 327] on div "Drop element here" at bounding box center [1220, 298] width 493 height 58
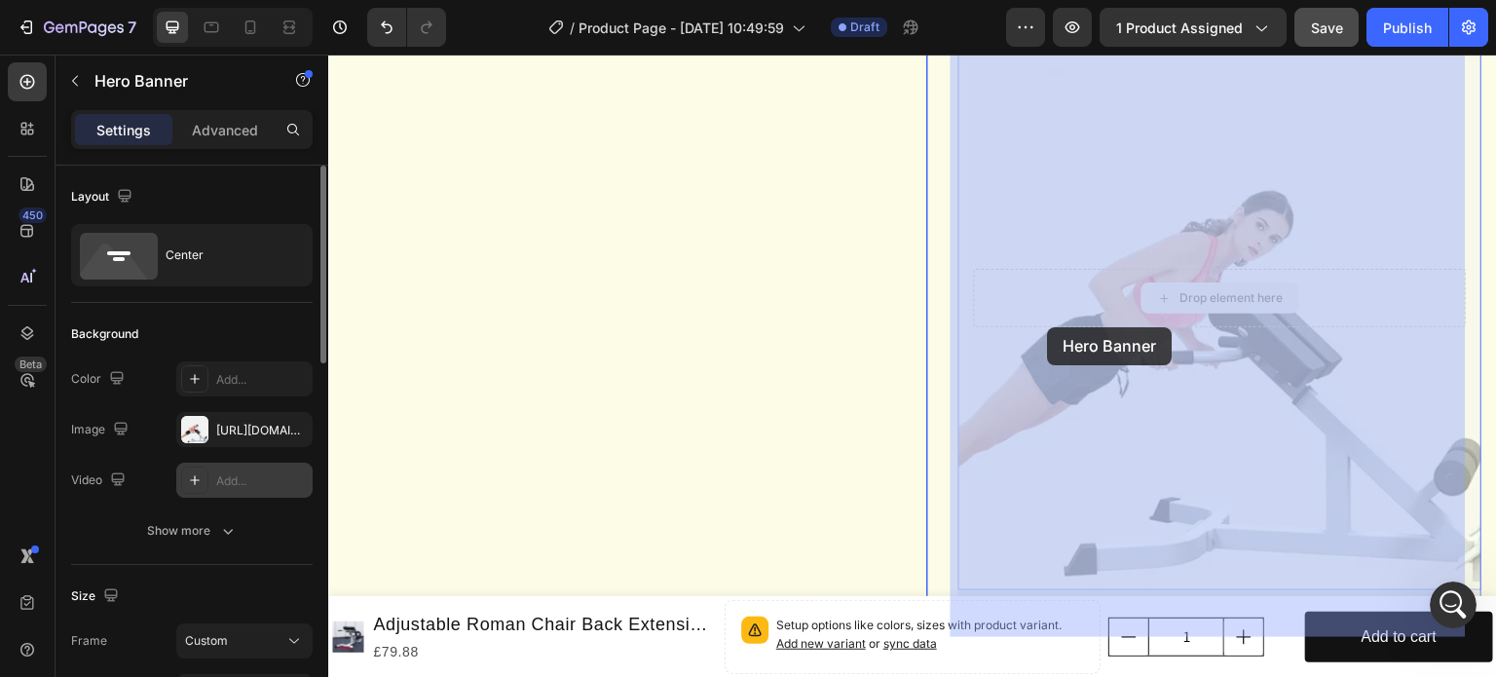
drag, startPoint x: 1029, startPoint y: 335, endPoint x: 1041, endPoint y: 330, distance: 12.7
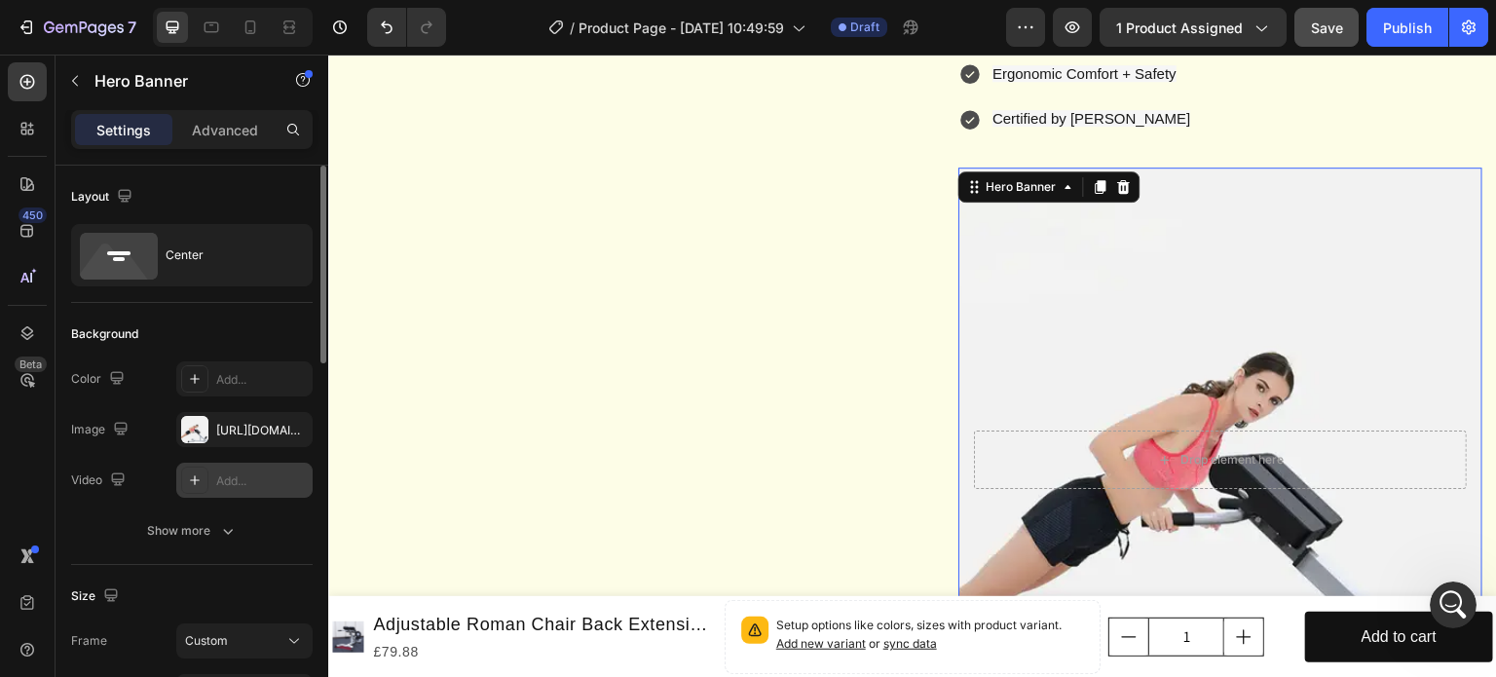
scroll to position [2058, 0]
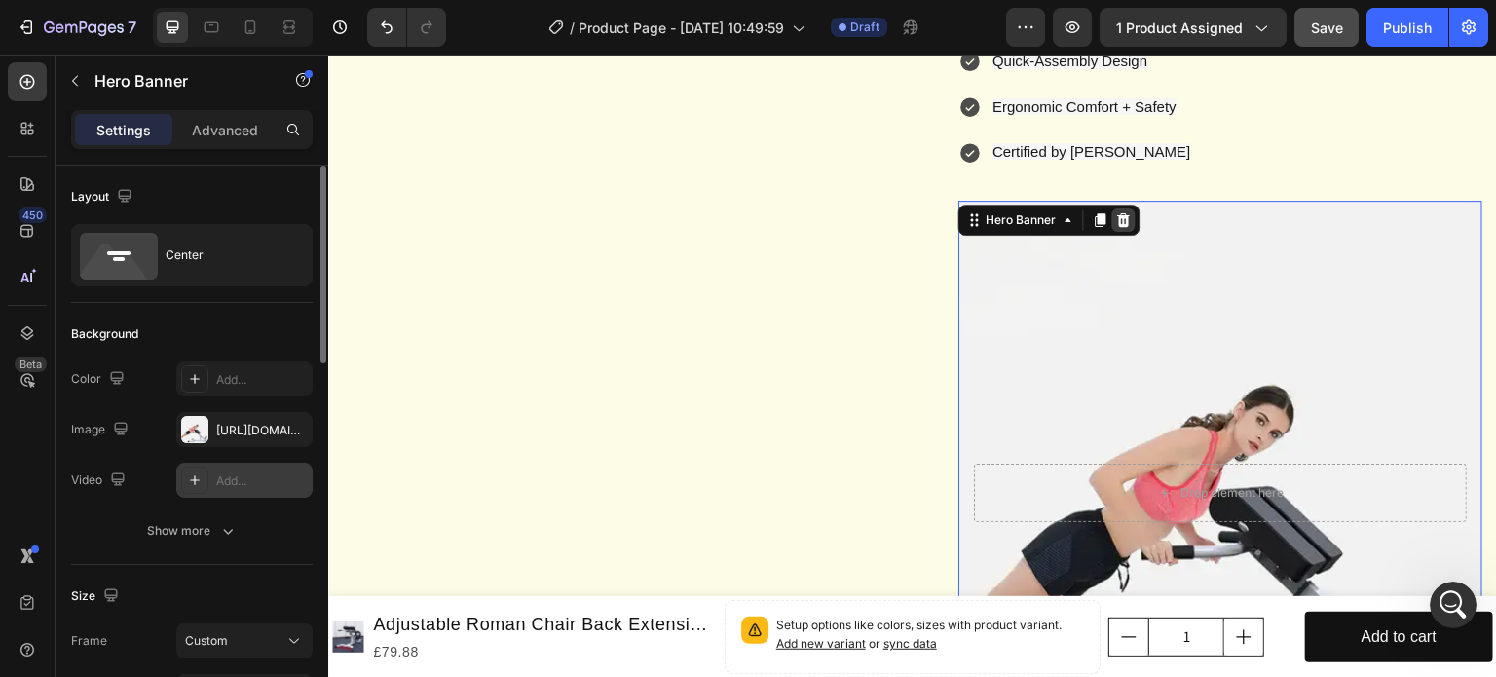
click at [1124, 232] on div at bounding box center [1123, 219] width 23 height 23
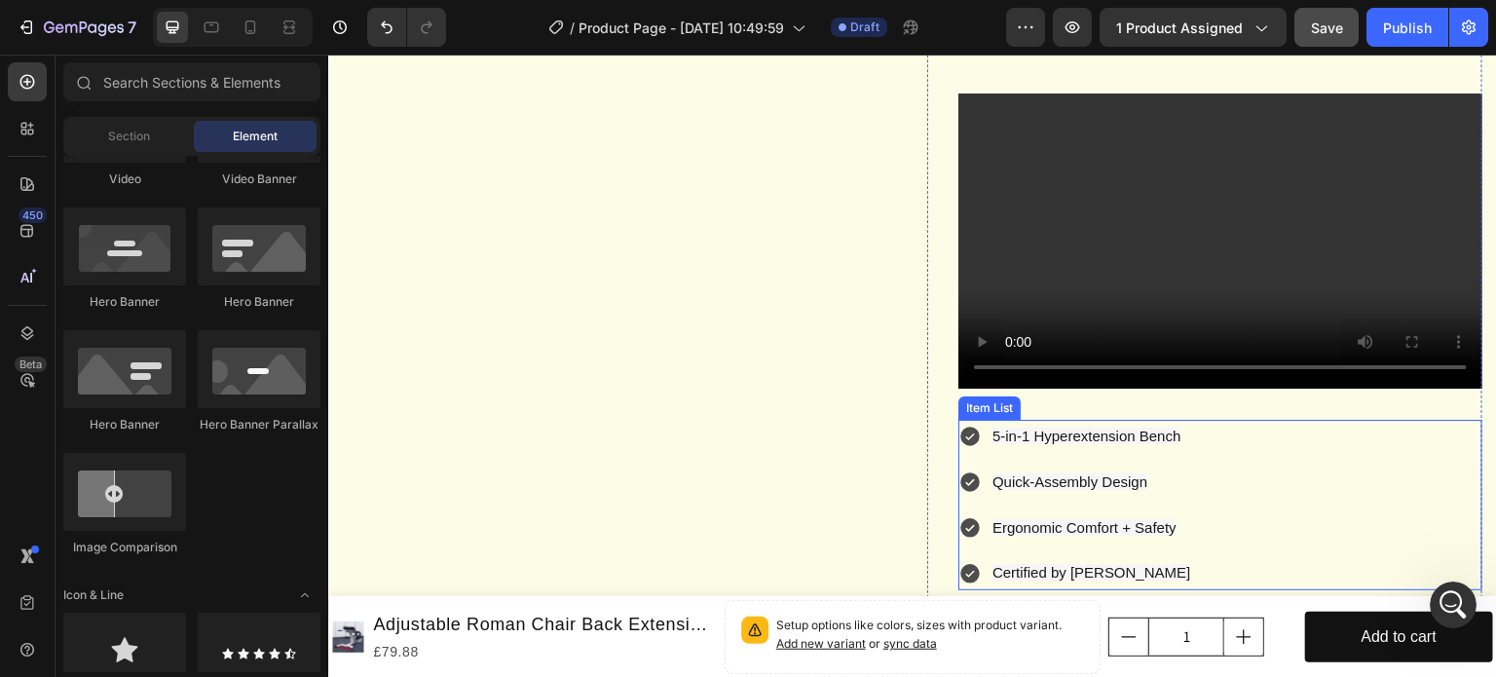
scroll to position [2027, 0]
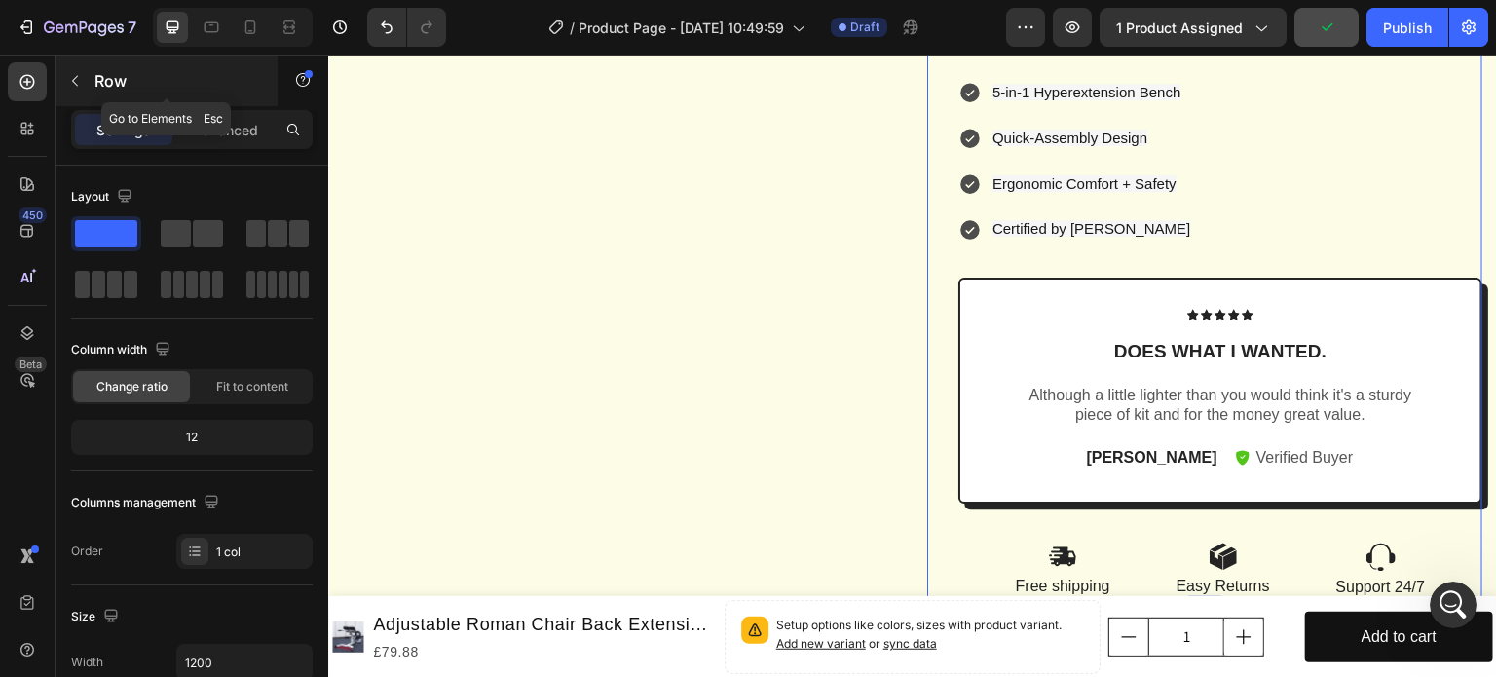
click at [84, 84] on button "button" at bounding box center [74, 80] width 31 height 31
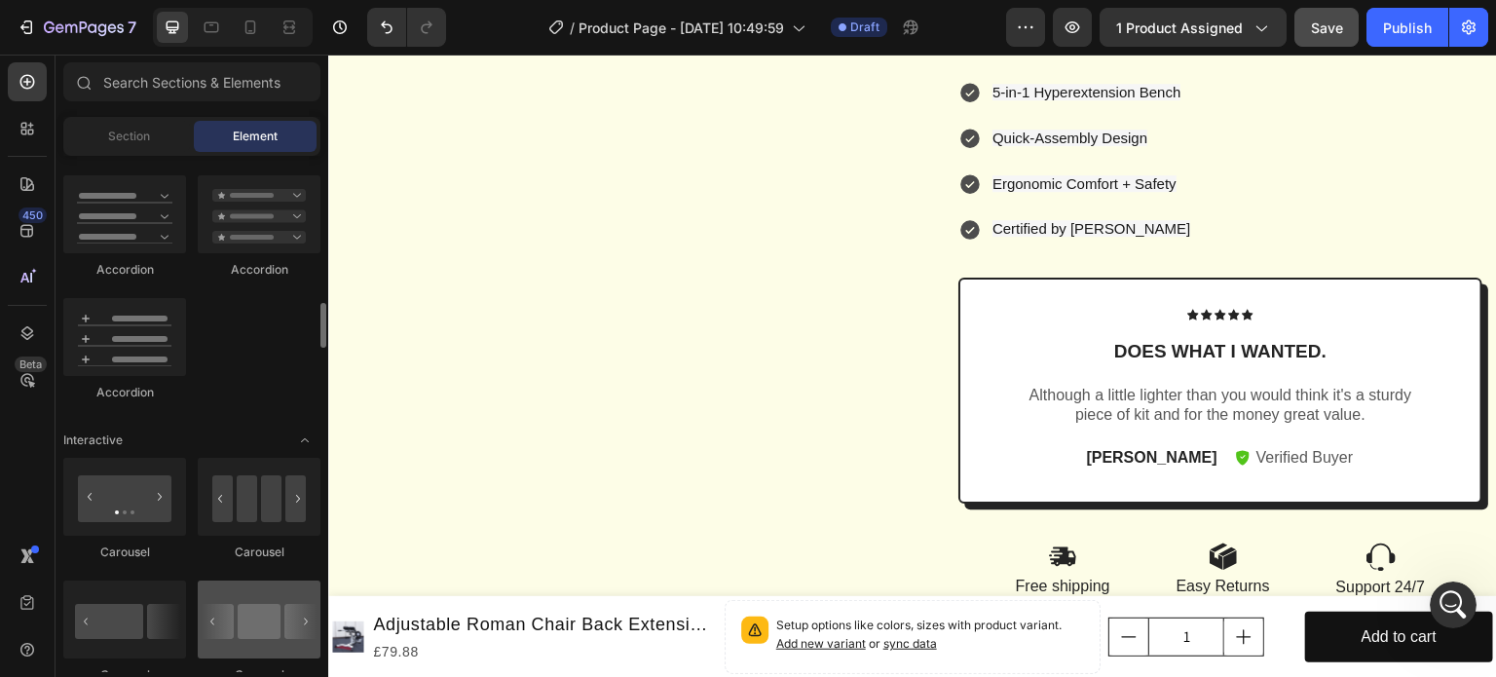
scroll to position [1930, 0]
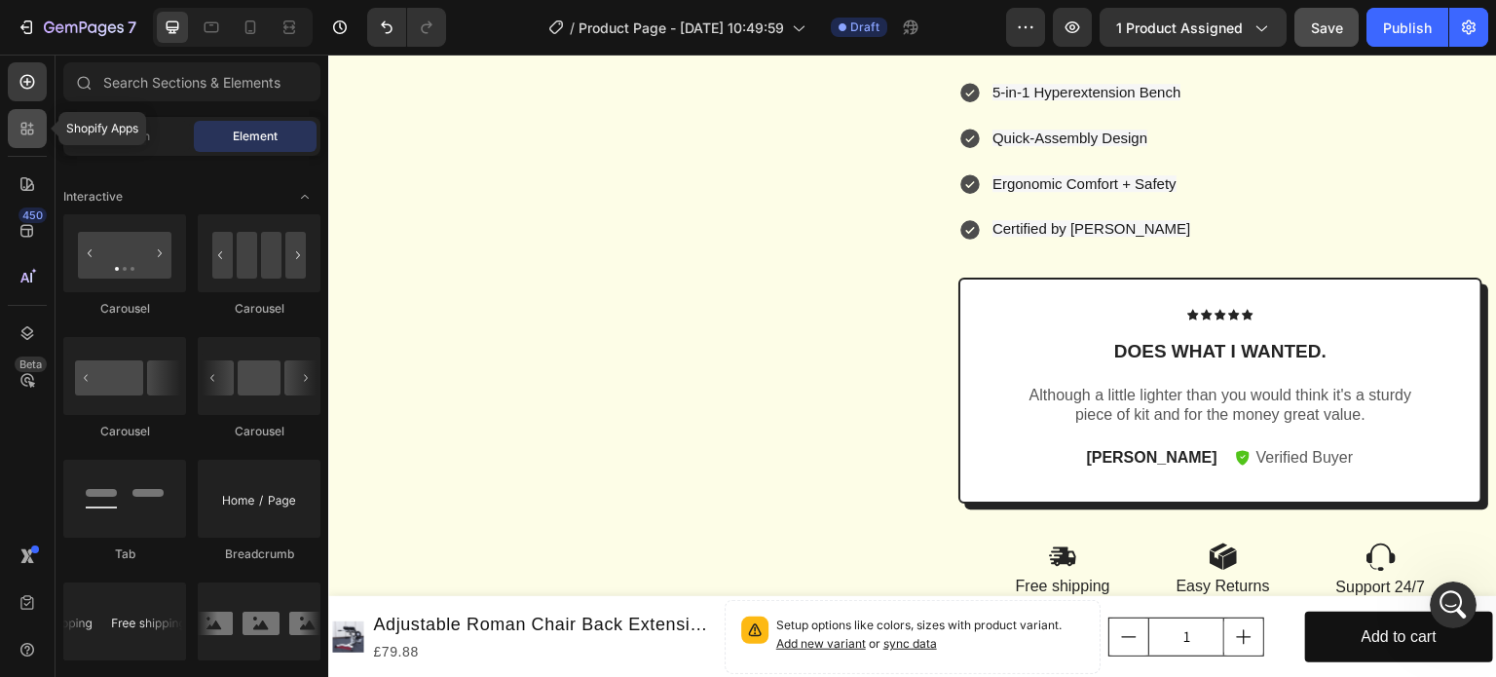
click at [30, 134] on icon at bounding box center [31, 133] width 6 height 6
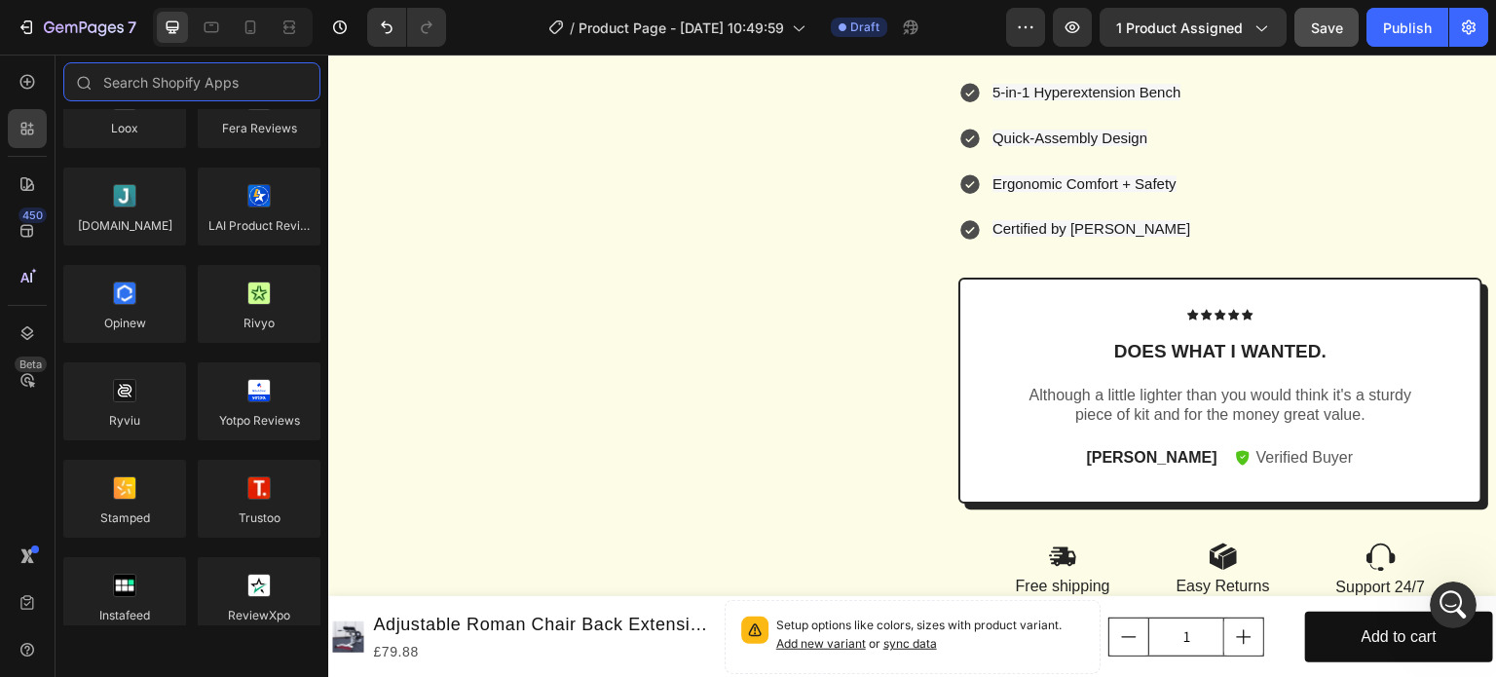
scroll to position [0, 0]
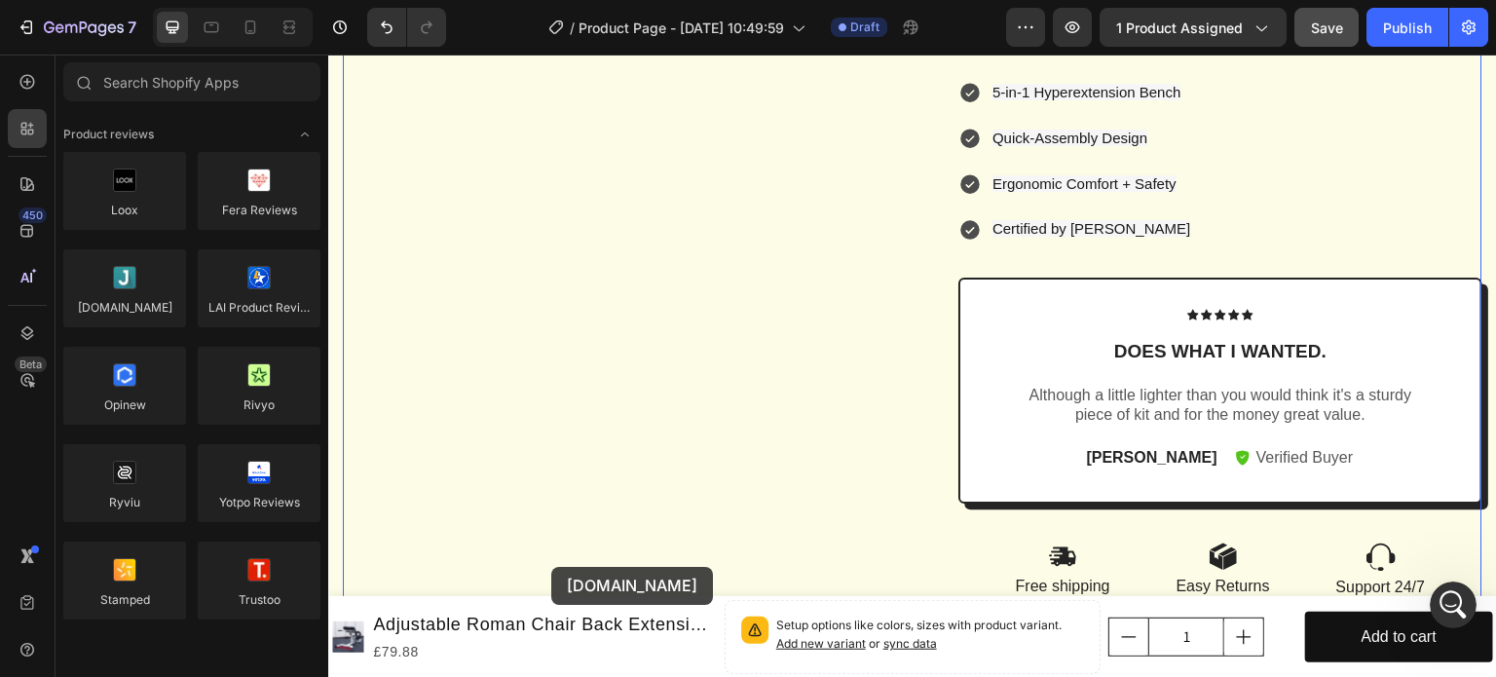
drag, startPoint x: 437, startPoint y: 339, endPoint x: 551, endPoint y: 567, distance: 254.8
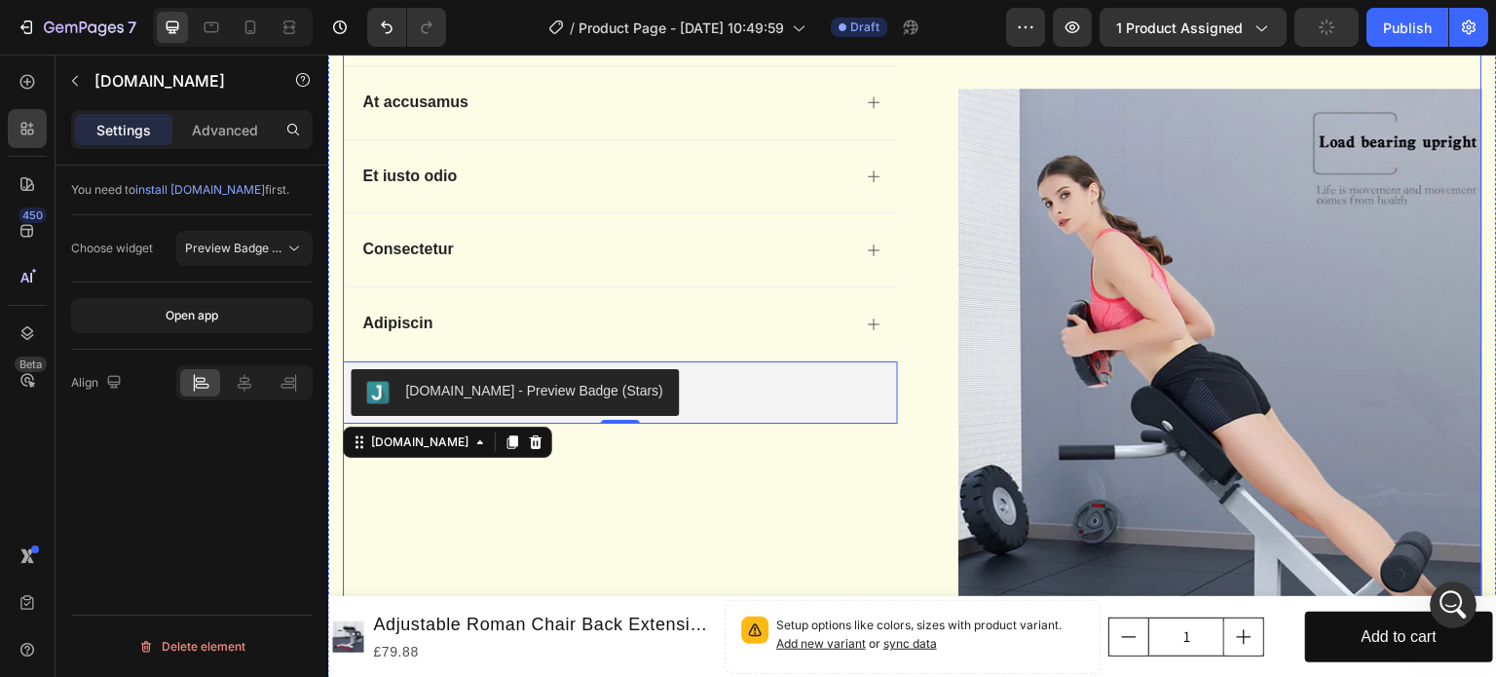
scroll to position [682, 0]
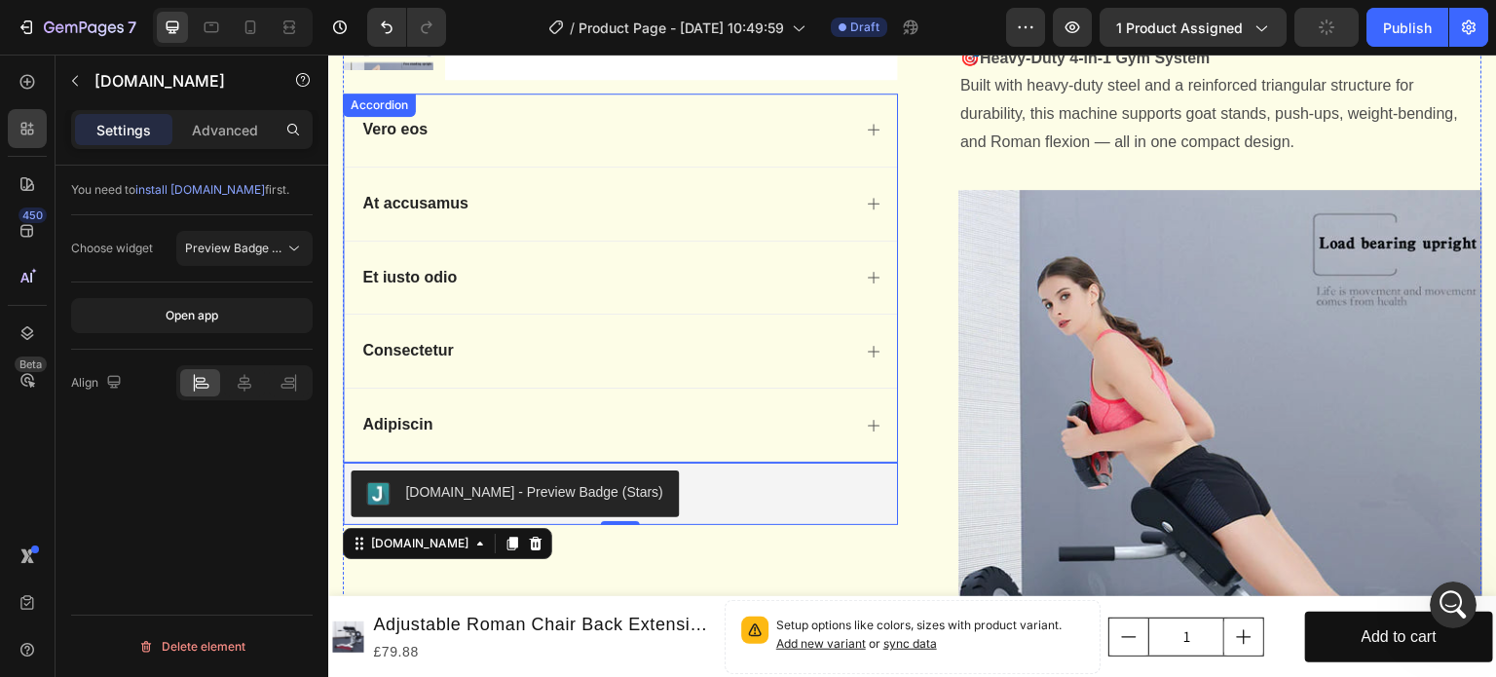
click at [777, 282] on div "Et iusto odio" at bounding box center [604, 278] width 491 height 26
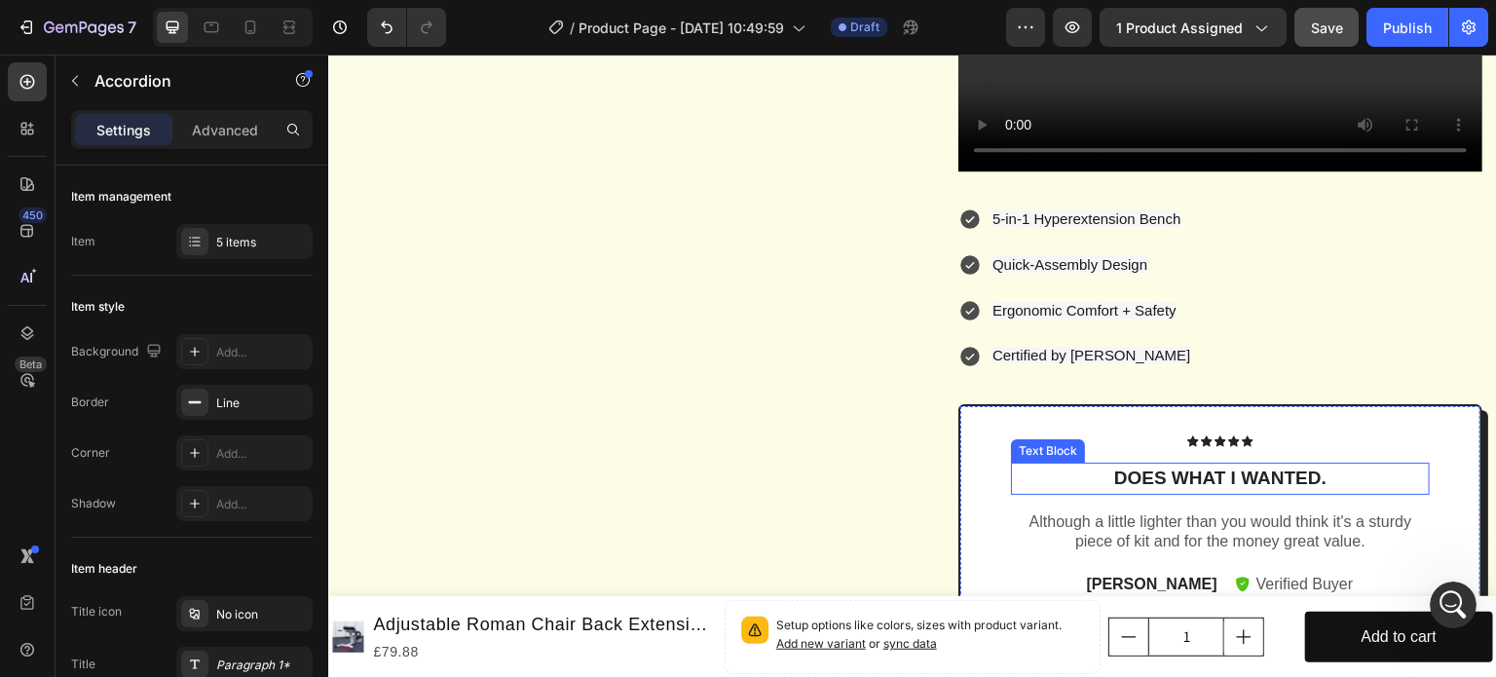
scroll to position [1753, 0]
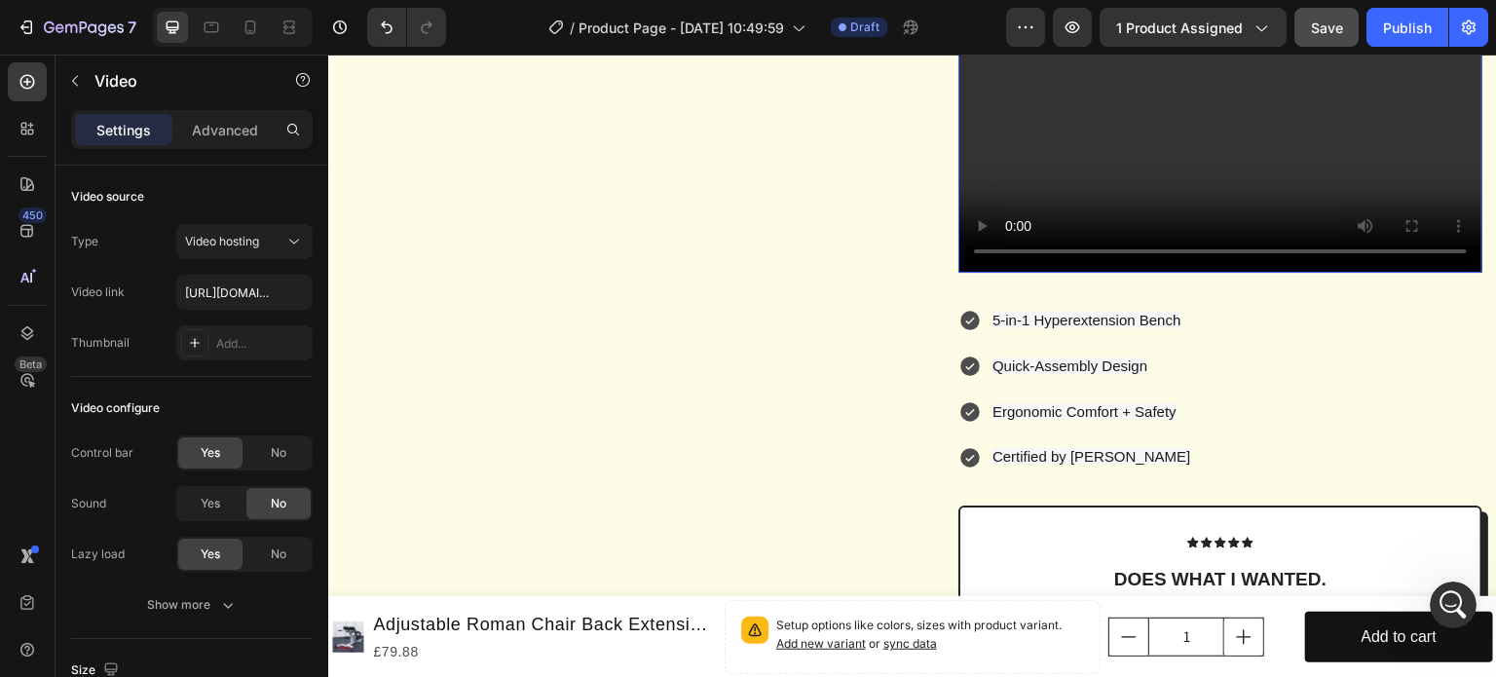
click at [1111, 184] on video at bounding box center [1220, 125] width 524 height 295
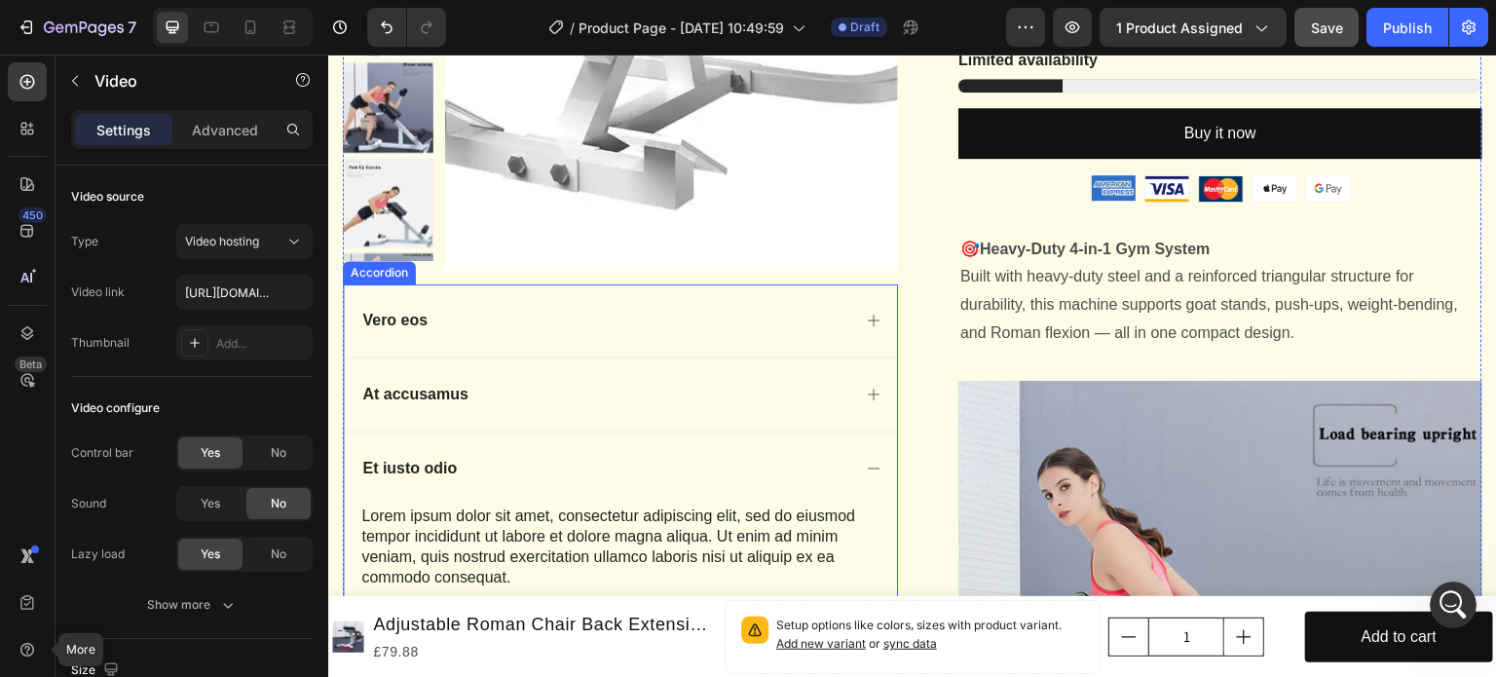
scroll to position [487, 0]
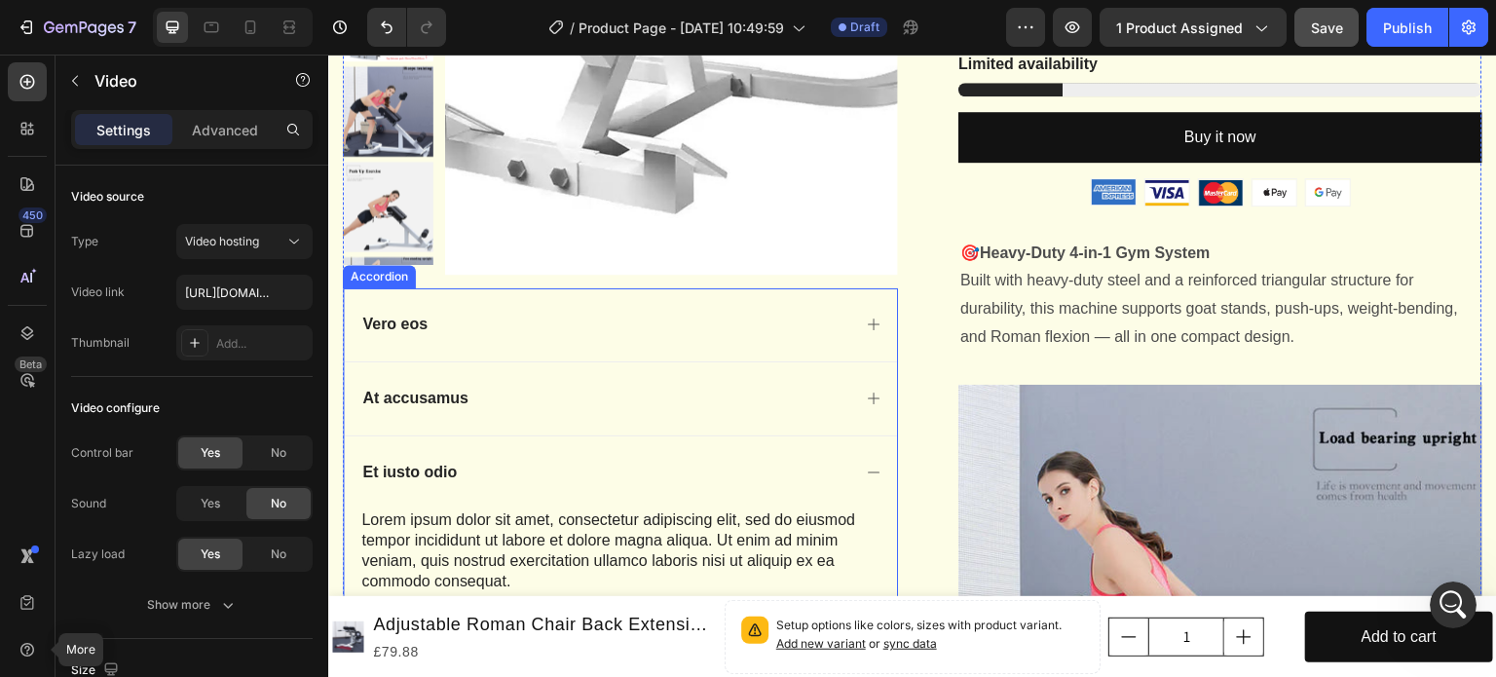
click at [775, 341] on div "Vero eos" at bounding box center [620, 324] width 553 height 73
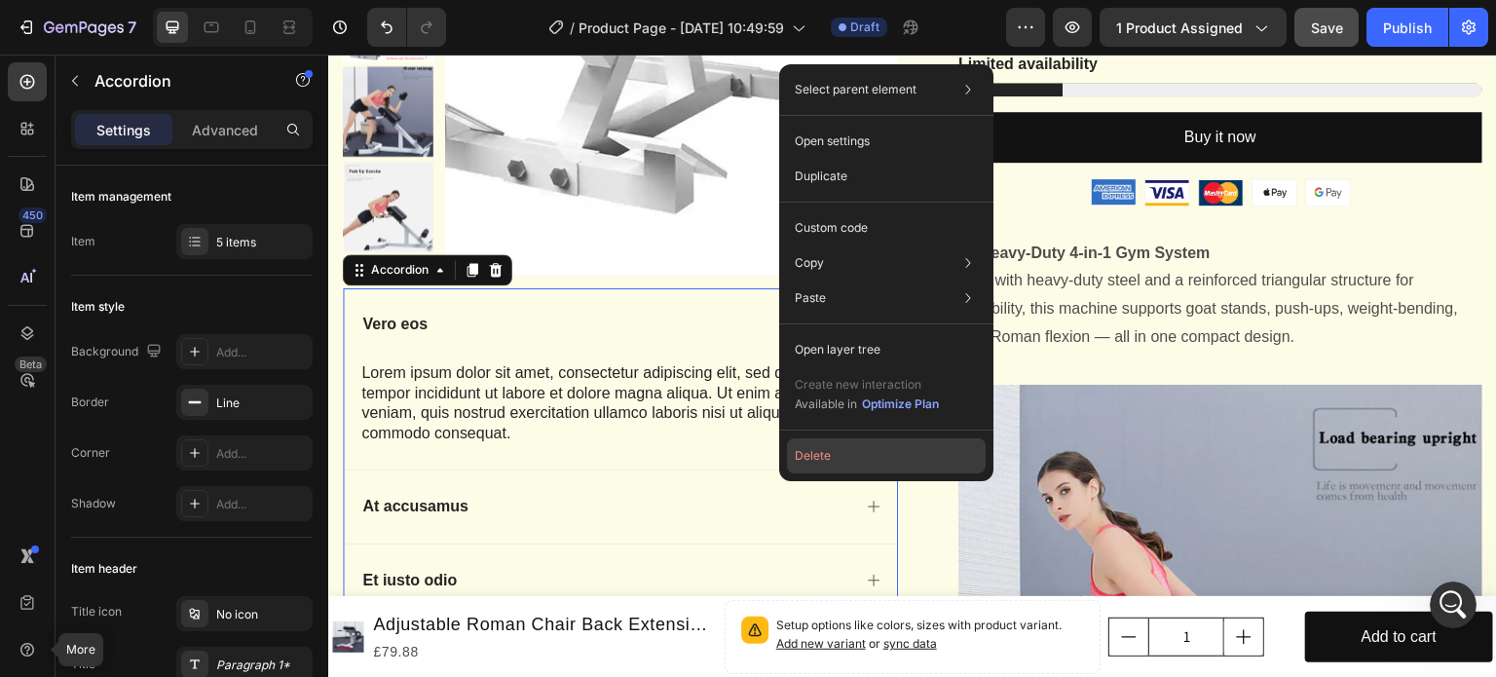
click at [834, 447] on button "Delete" at bounding box center [886, 455] width 199 height 35
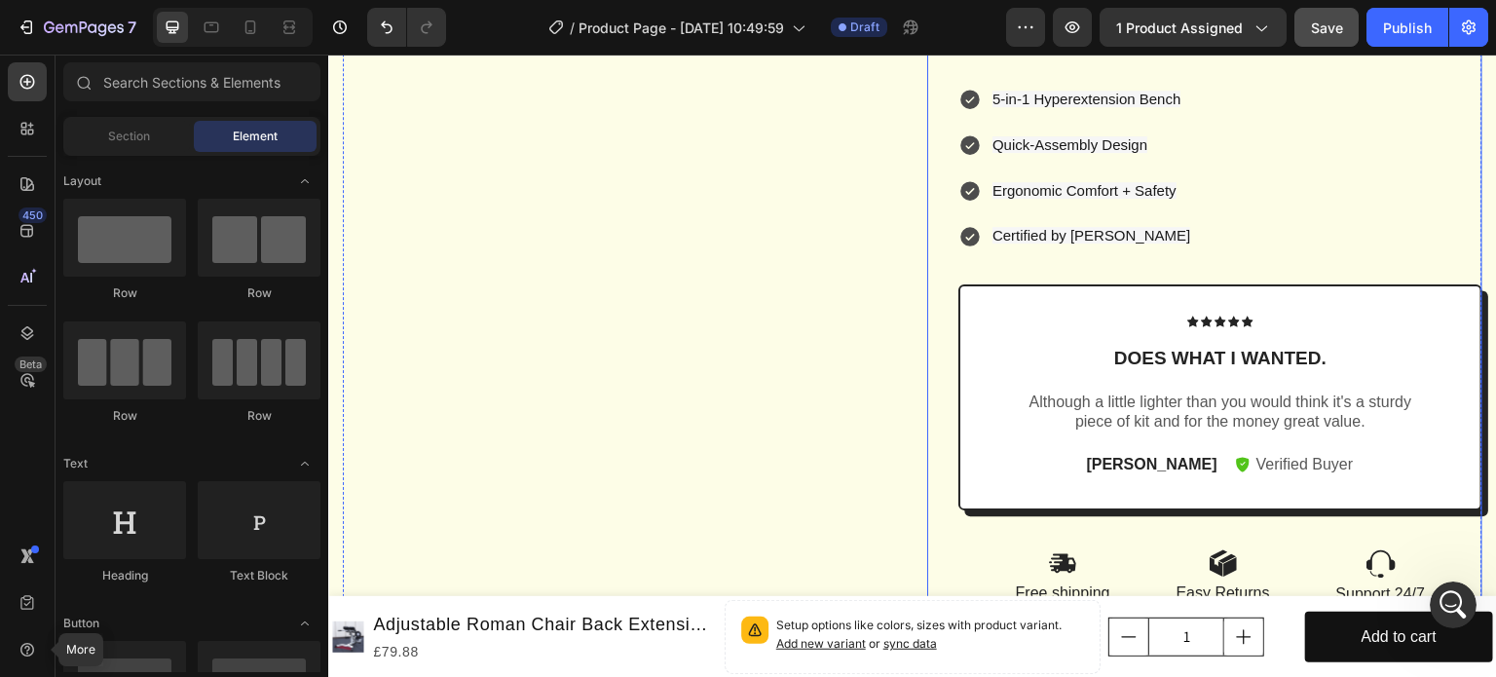
scroll to position [2027, 0]
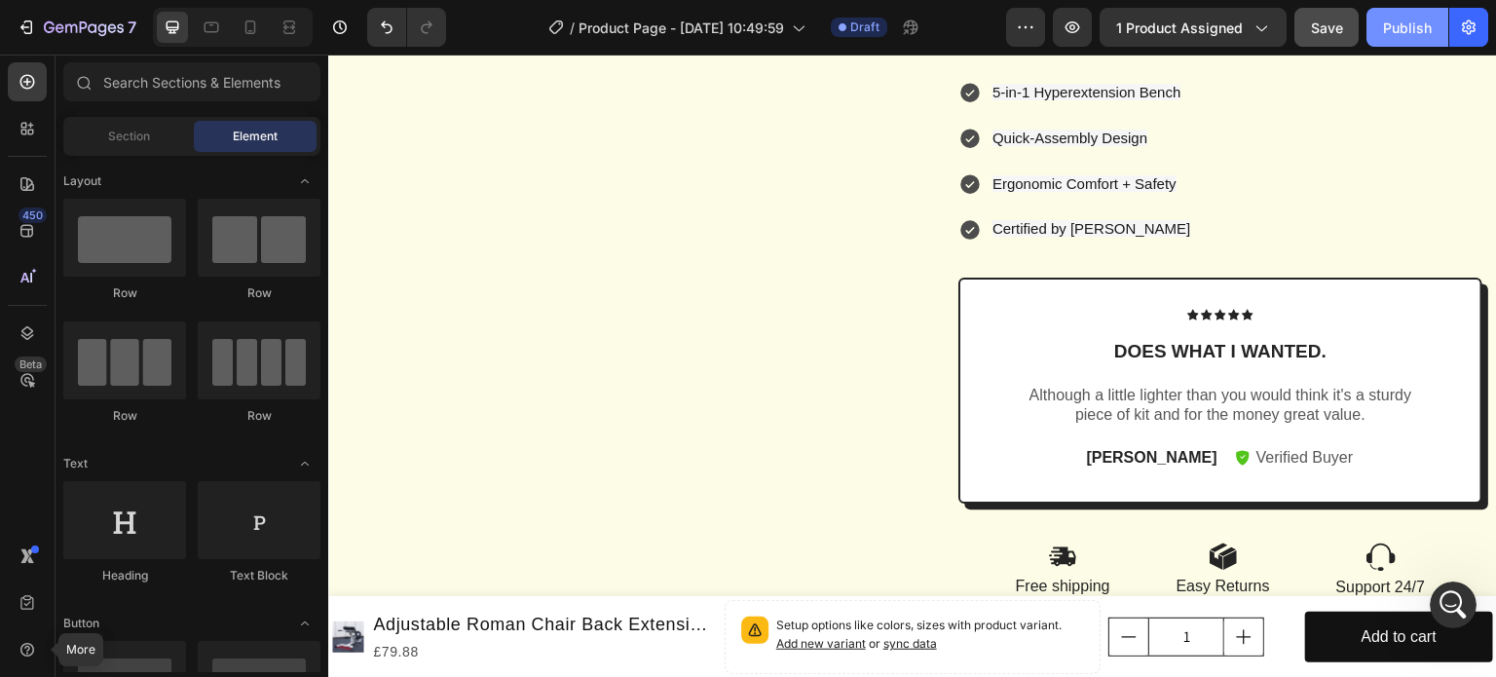
click at [1401, 34] on div "Publish" at bounding box center [1407, 28] width 49 height 20
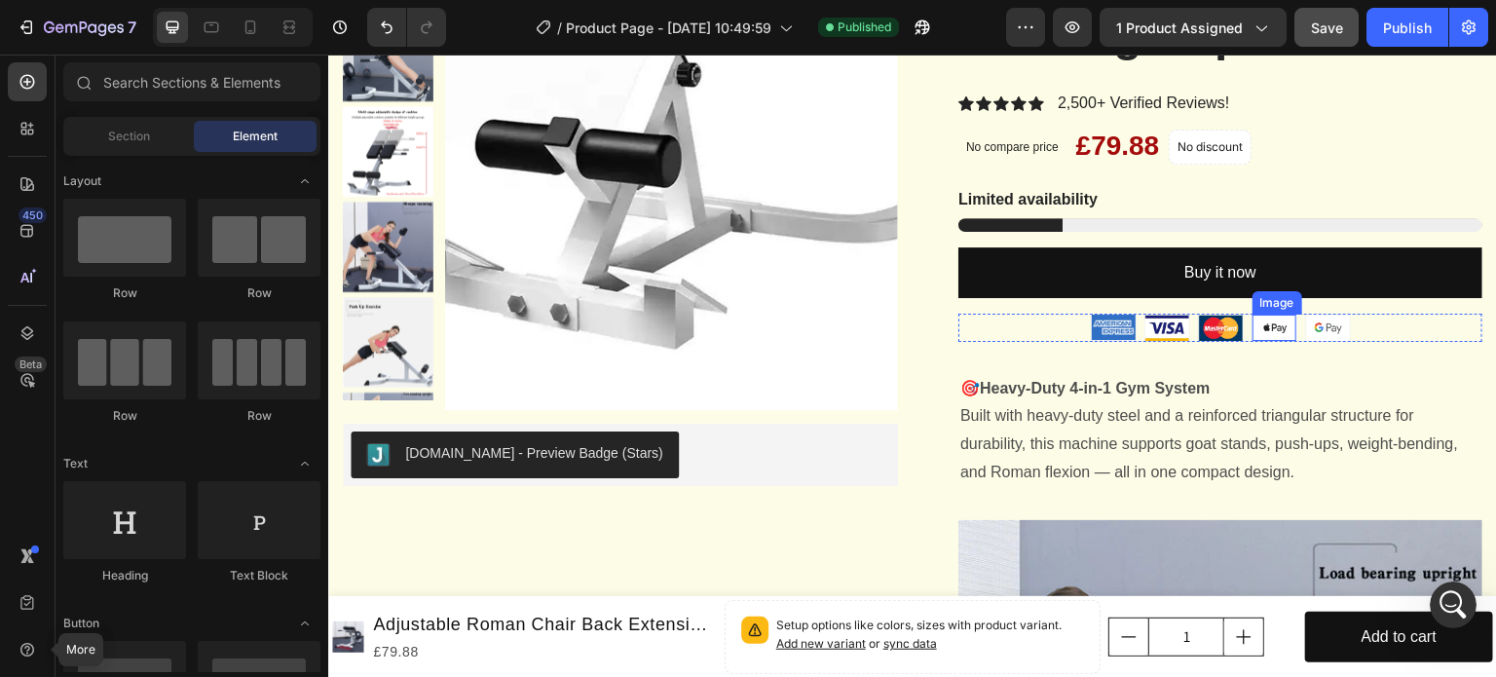
scroll to position [0, 0]
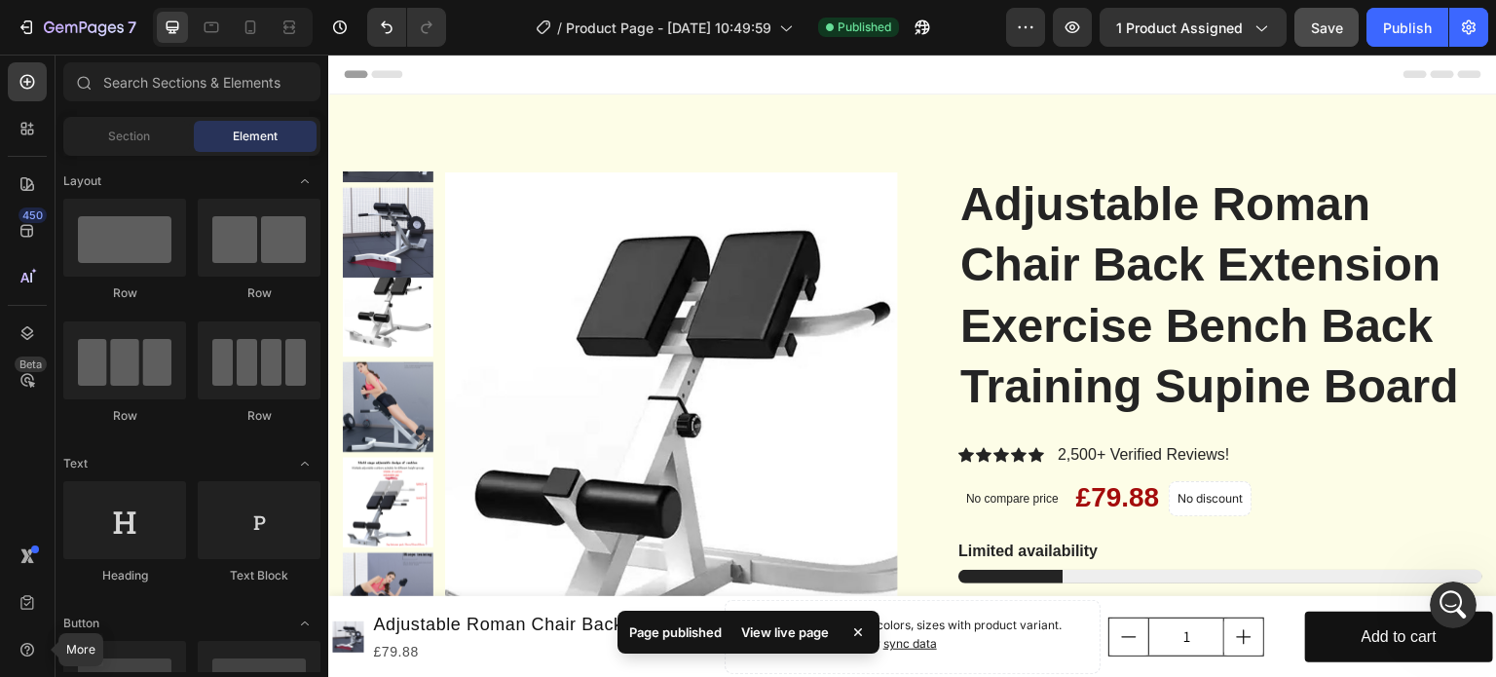
click at [774, 626] on div "View live page" at bounding box center [785, 631] width 111 height 27
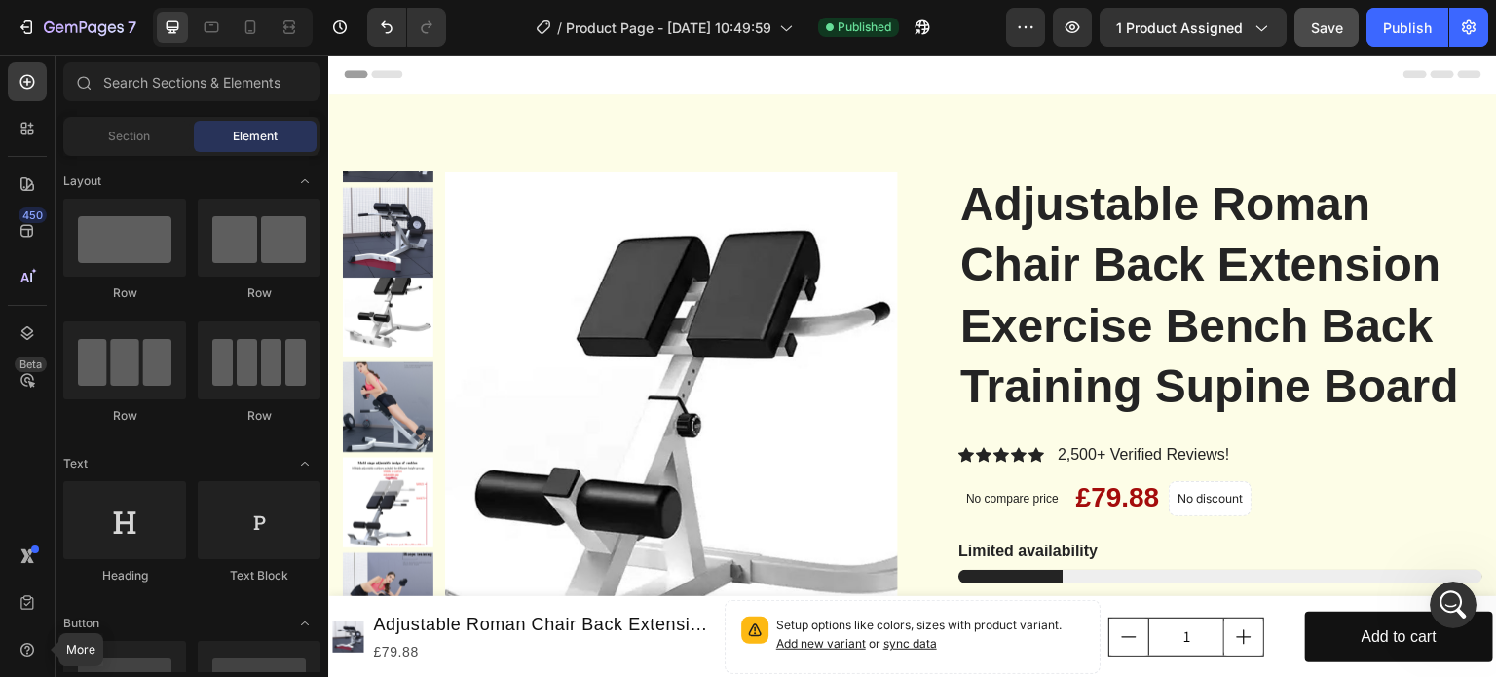
click at [702, 76] on div "Header" at bounding box center [913, 74] width 1138 height 39
drag, startPoint x: 702, startPoint y: 76, endPoint x: 663, endPoint y: 80, distance: 39.2
click at [663, 80] on div "Header" at bounding box center [913, 74] width 1138 height 39
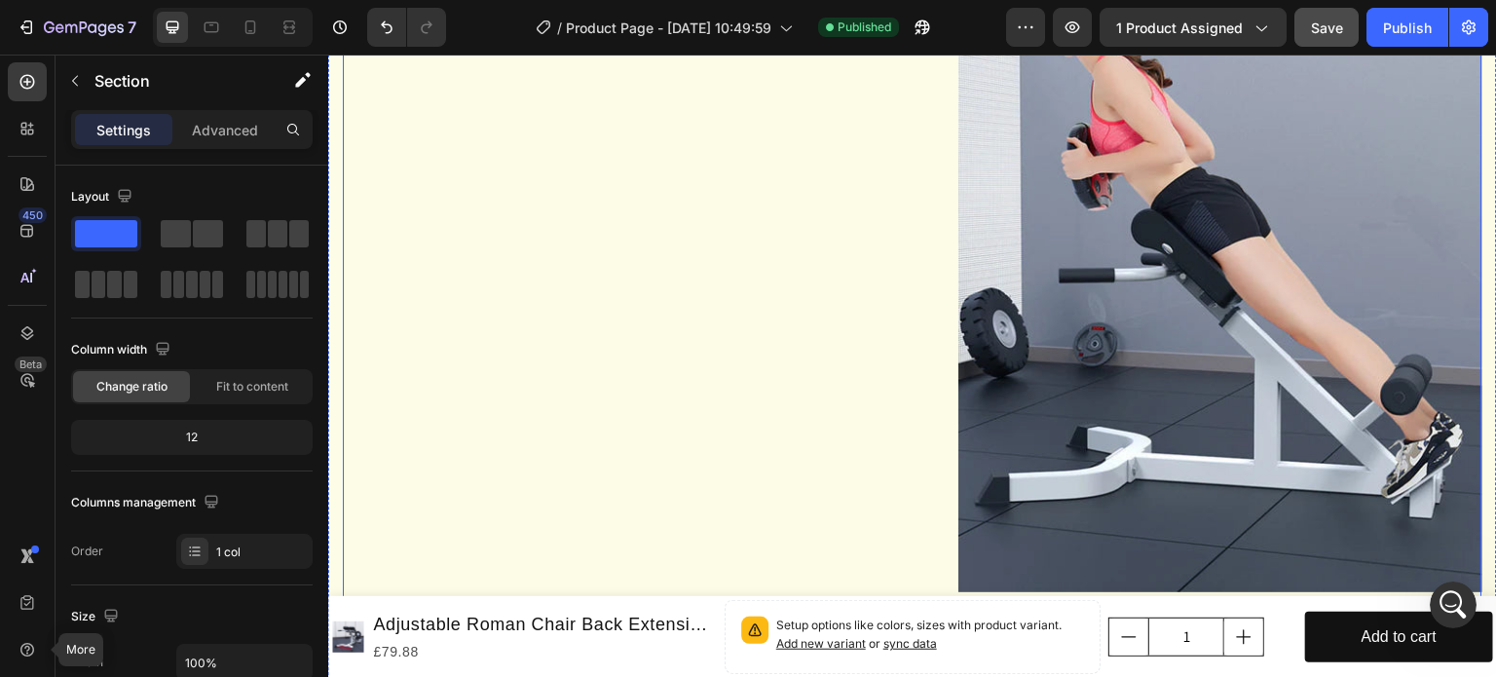
scroll to position [1053, 0]
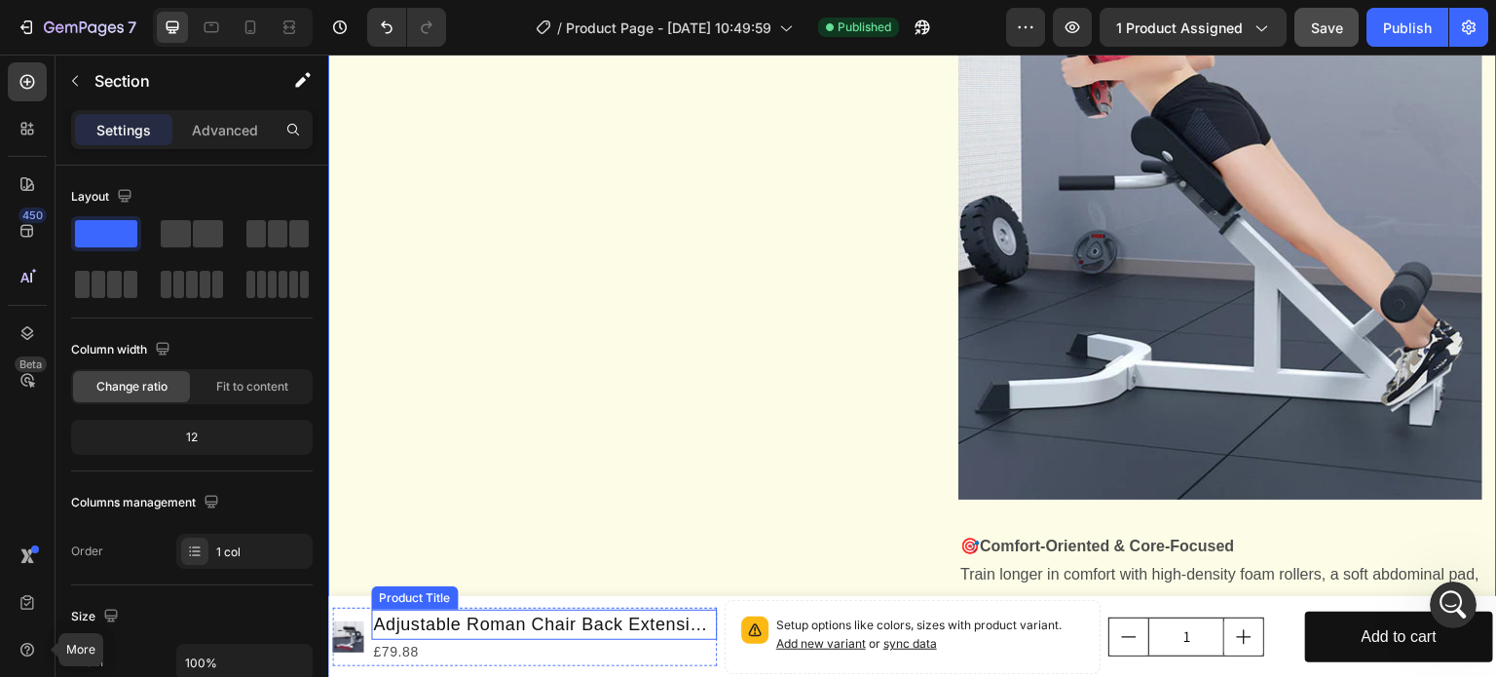
click at [612, 614] on h1 "Adjustable Roman Chair Back Extension Exercise Bench Back Training Supine Board" at bounding box center [544, 625] width 346 height 30
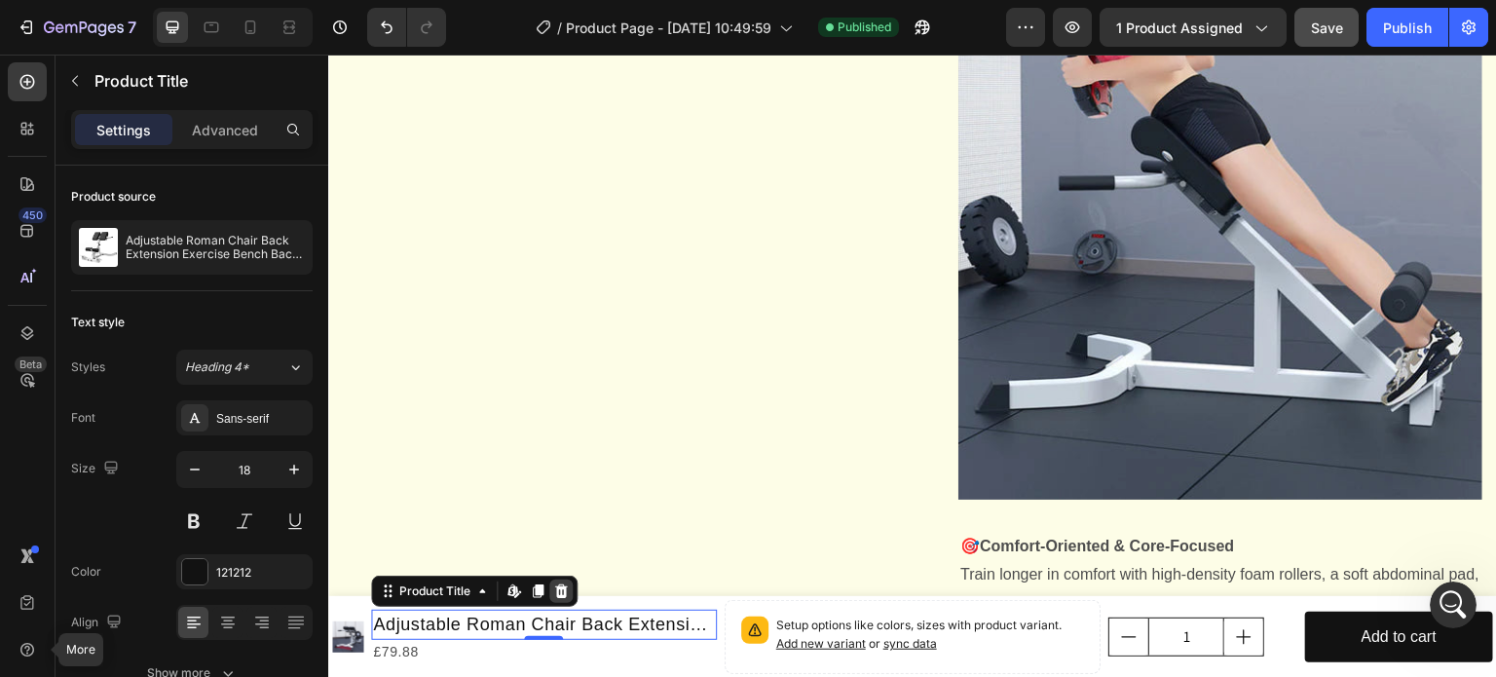
click at [560, 591] on icon at bounding box center [561, 591] width 13 height 14
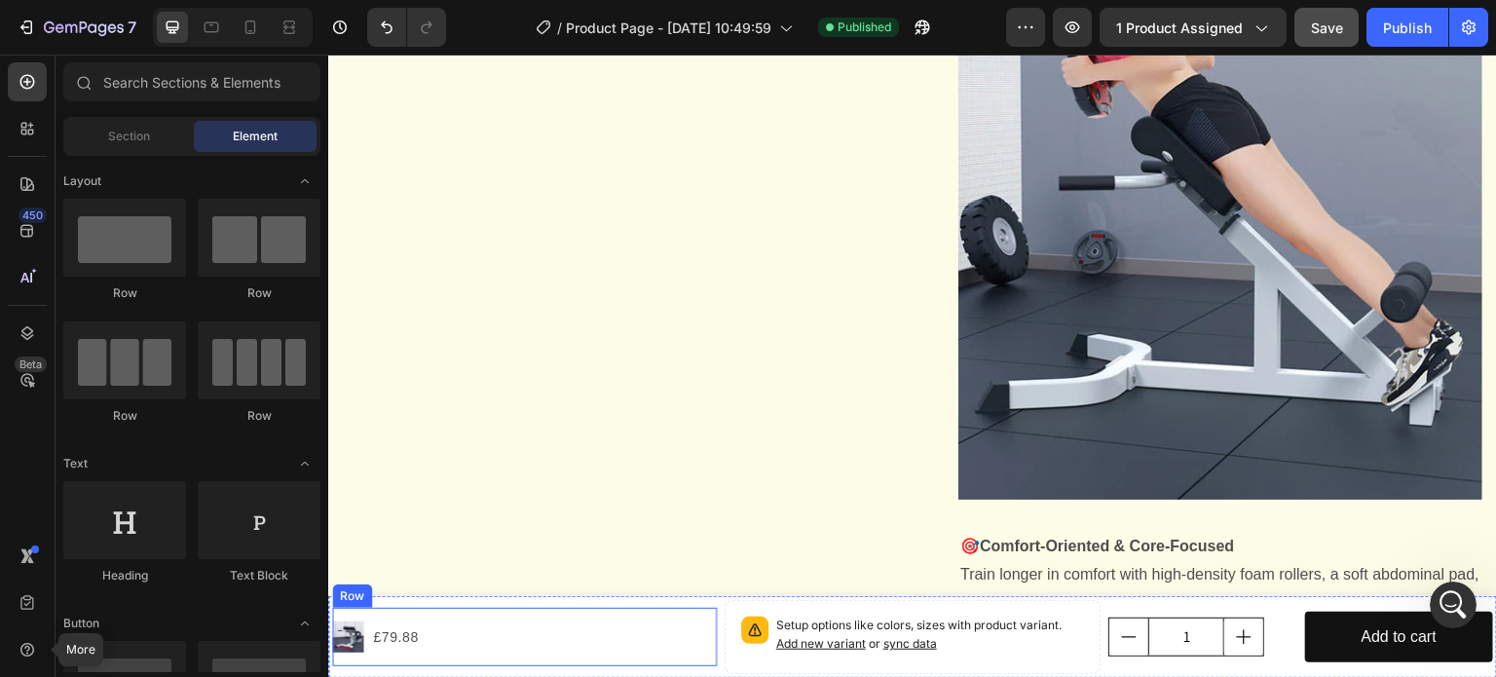
click at [586, 617] on div "Product Images £79.88 Product Price Product Price Row" at bounding box center [524, 637] width 385 height 58
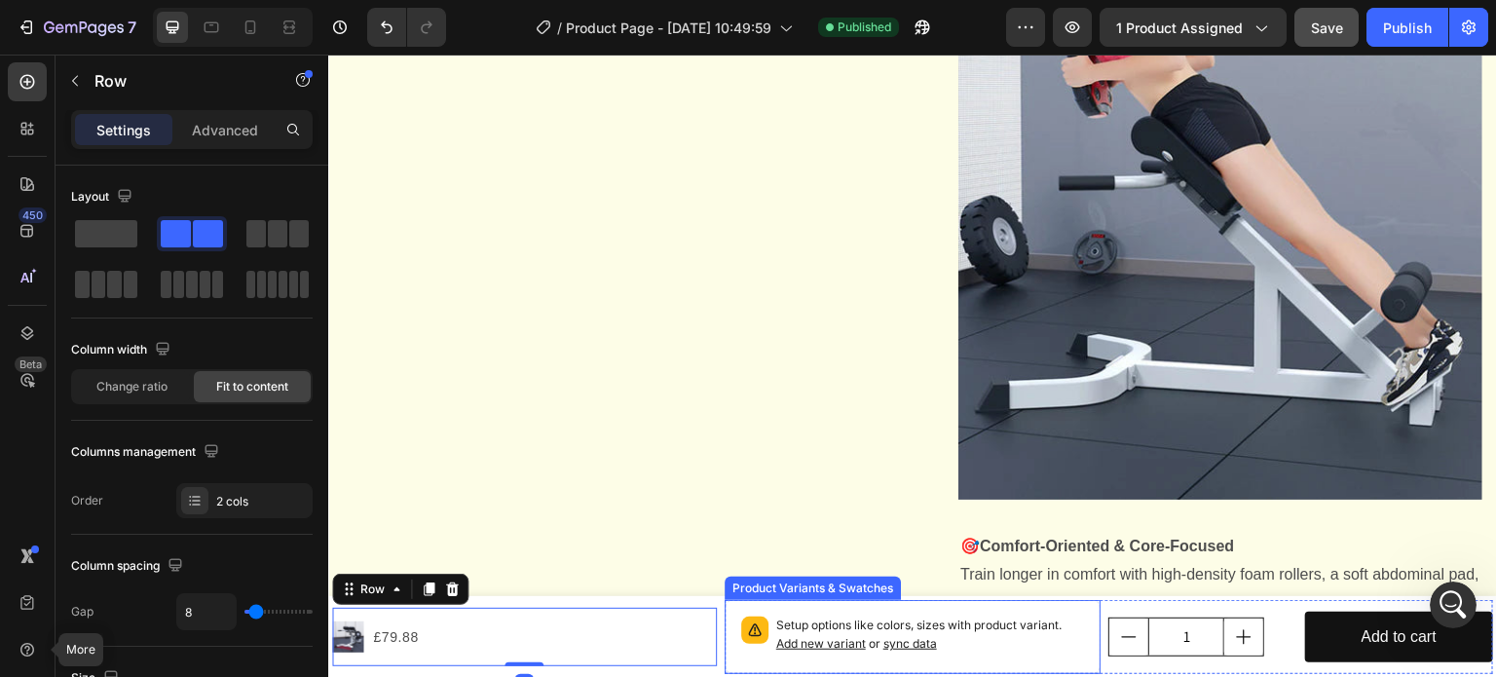
click at [725, 617] on div "Setup options like colors, sizes with product variant. Add new variant or sync …" at bounding box center [913, 637] width 377 height 74
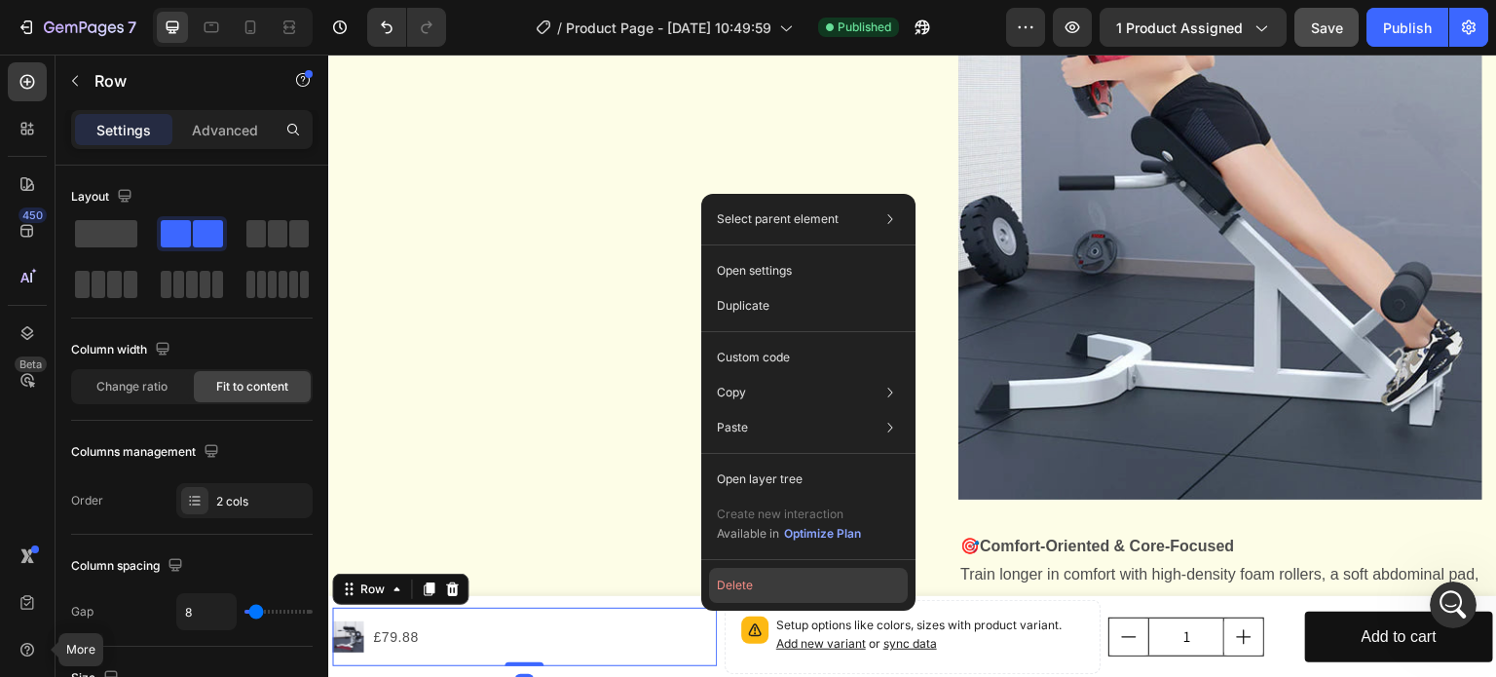
click at [751, 583] on button "Delete" at bounding box center [808, 585] width 199 height 35
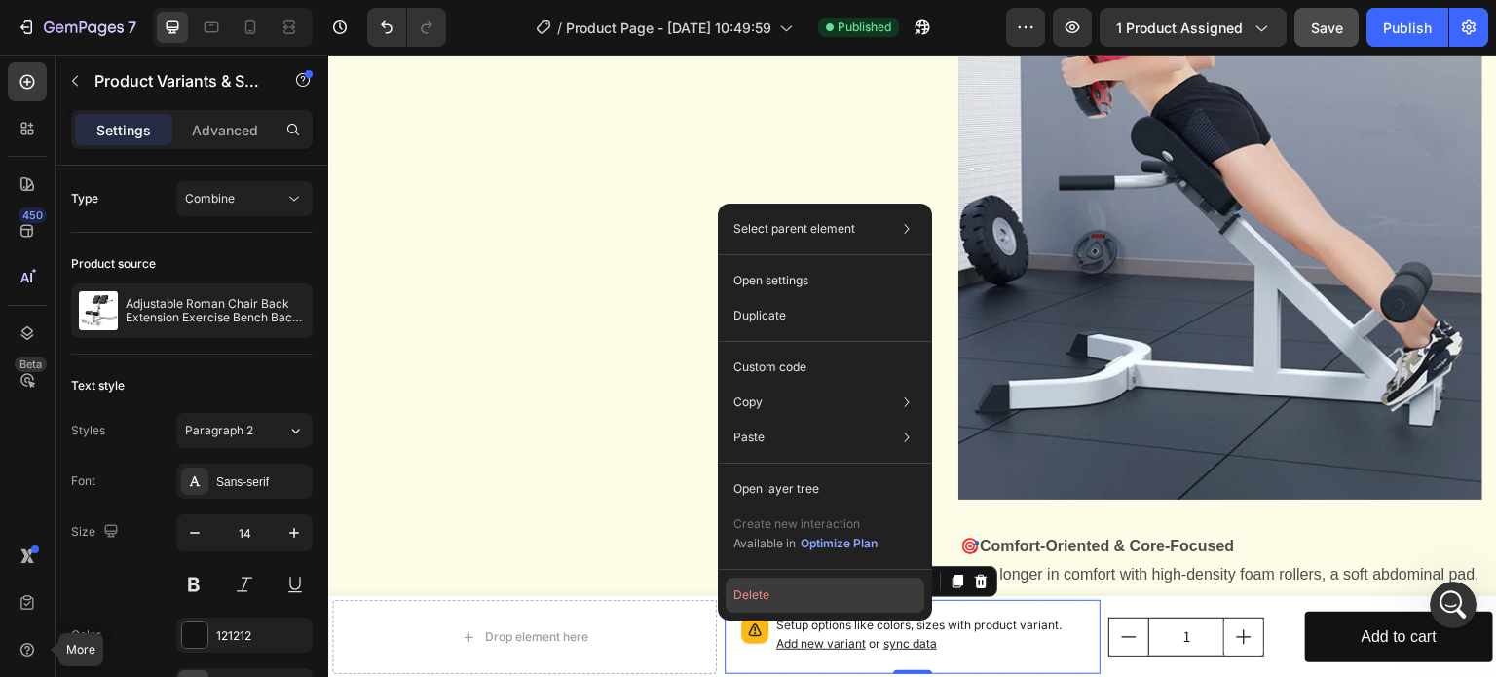
click at [758, 596] on button "Delete" at bounding box center [825, 595] width 199 height 35
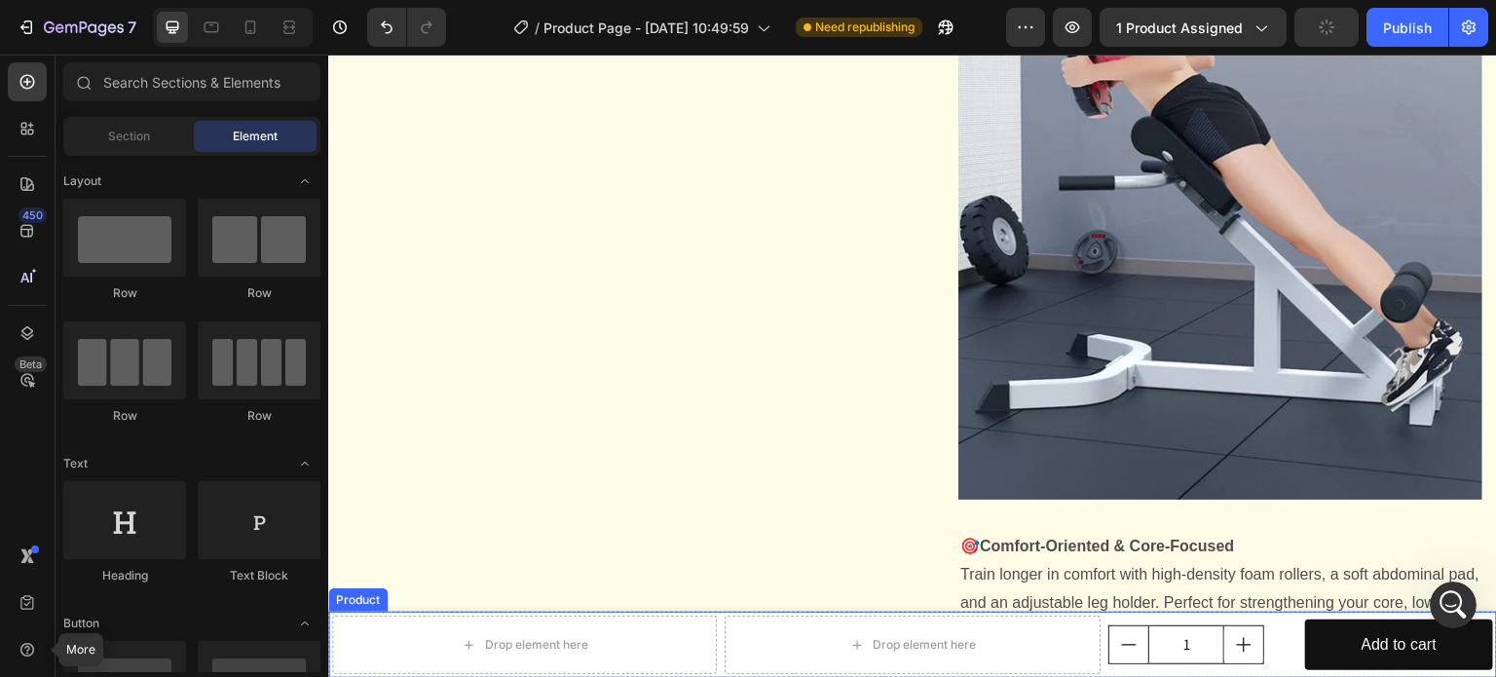
click at [1261, 612] on div "Drop element here Drop element here 1 Product Quantity Add to cart Add to Cart …" at bounding box center [912, 645] width 1169 height 66
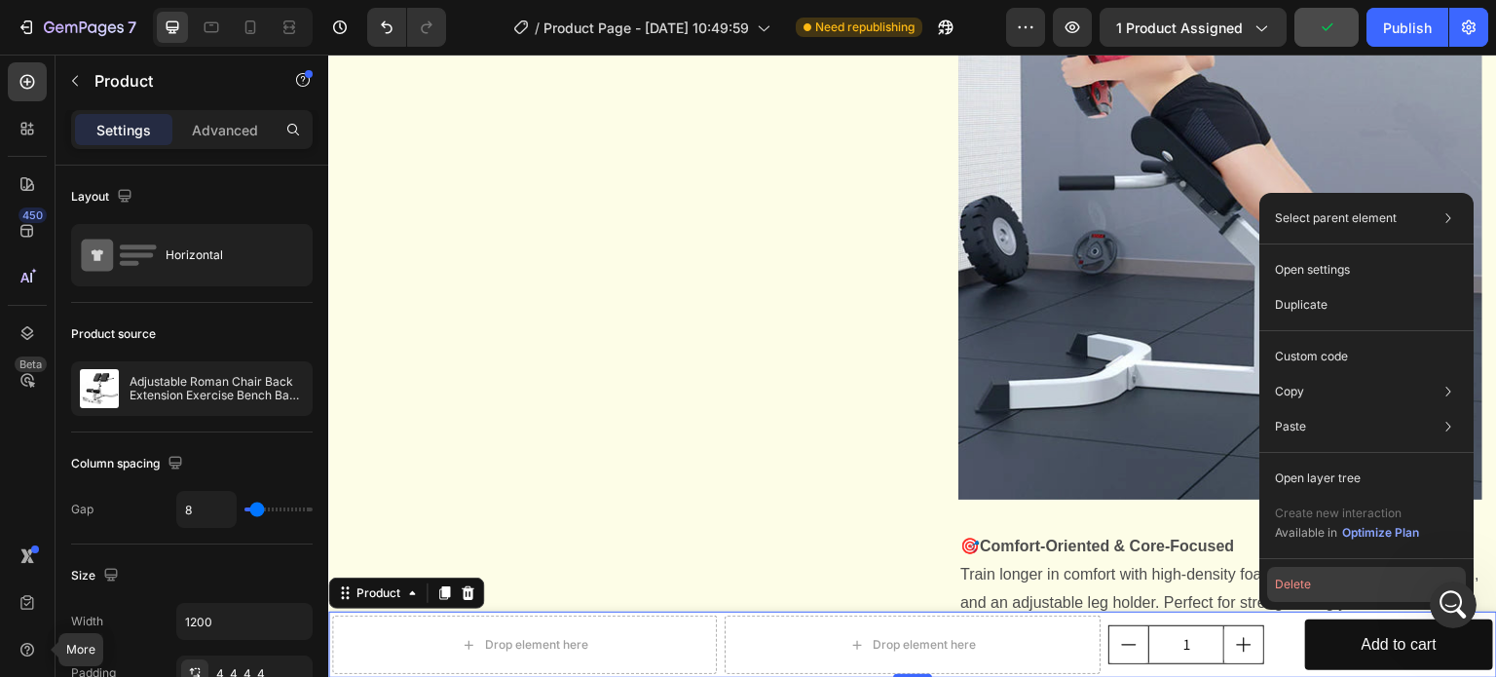
click at [1317, 588] on button "Delete" at bounding box center [1366, 584] width 199 height 35
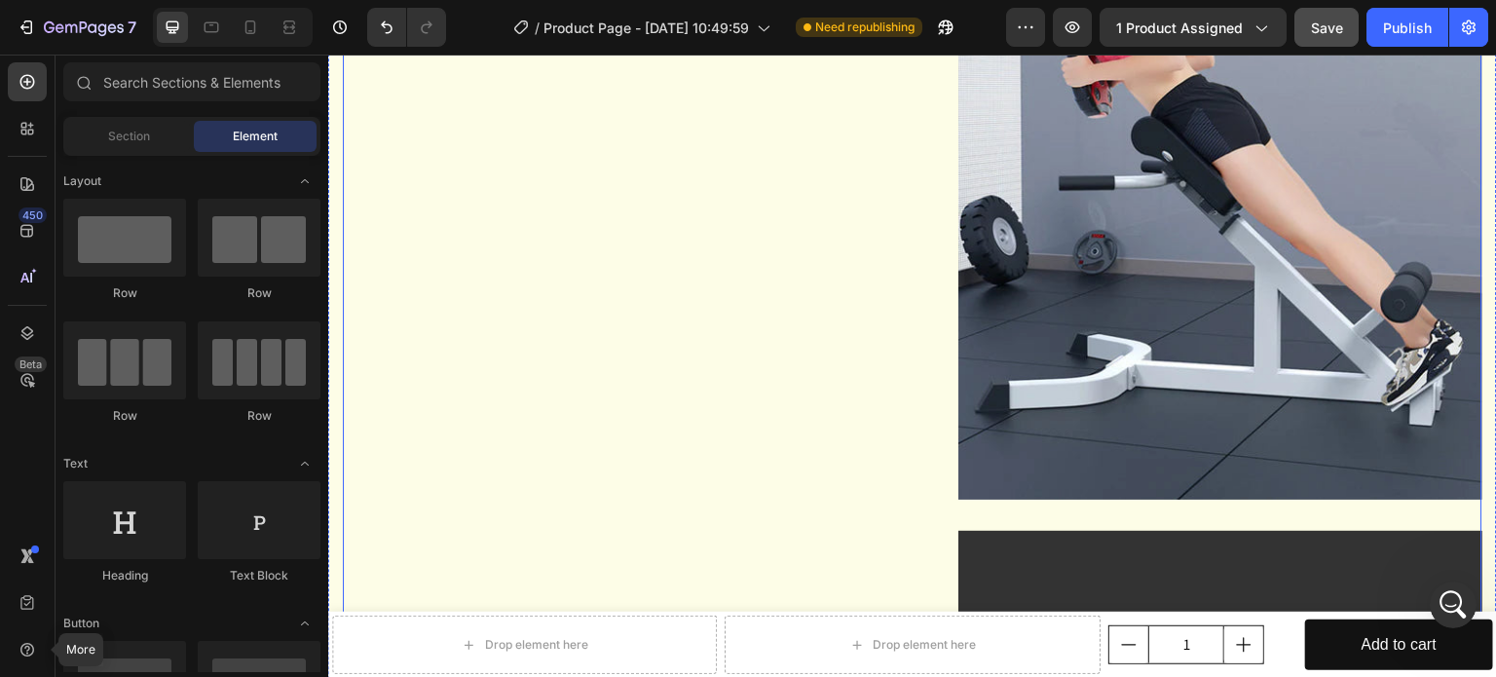
click at [715, 606] on div "Product Images Judge.me - Preview Badge (Stars) Judge.me" at bounding box center [620, 251] width 555 height 2262
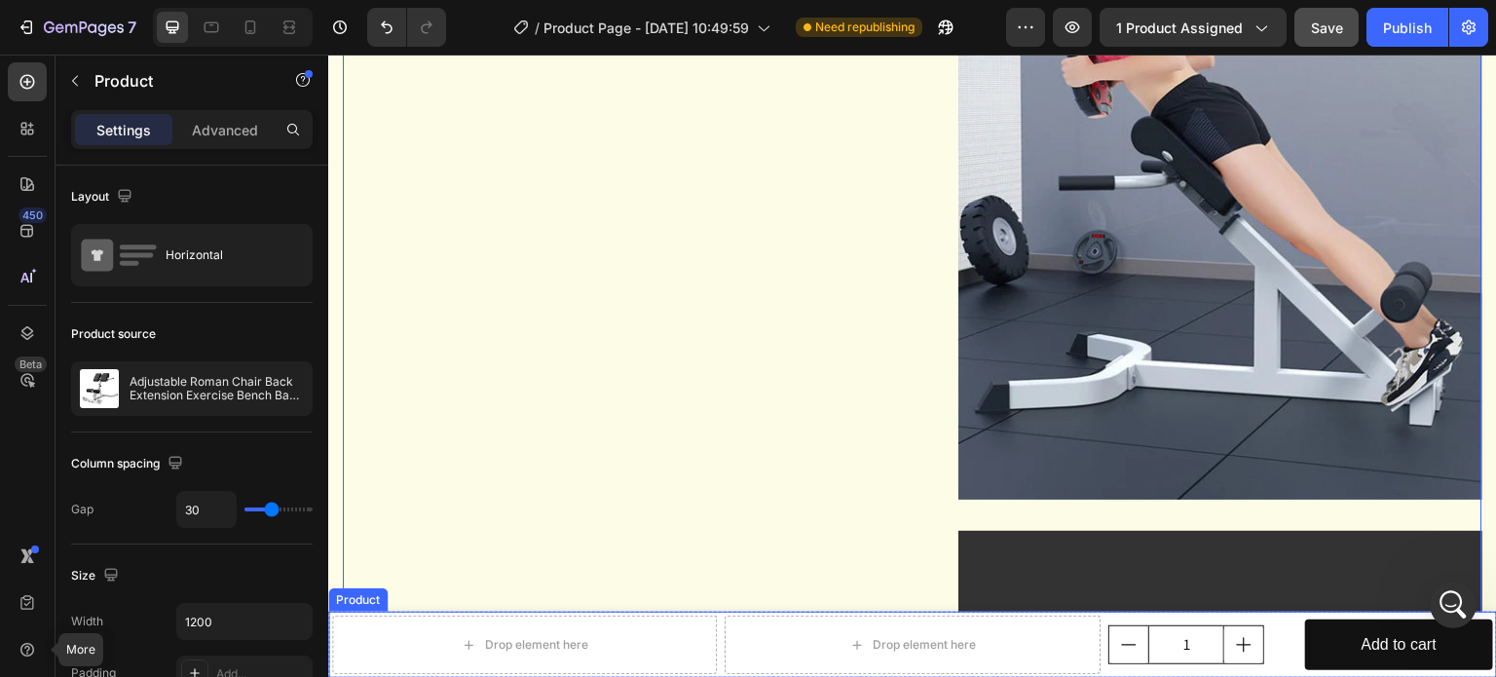
click at [712, 613] on div "Drop element here Drop element here 1 Product Quantity Add to cart Add to Cart …" at bounding box center [912, 645] width 1169 height 66
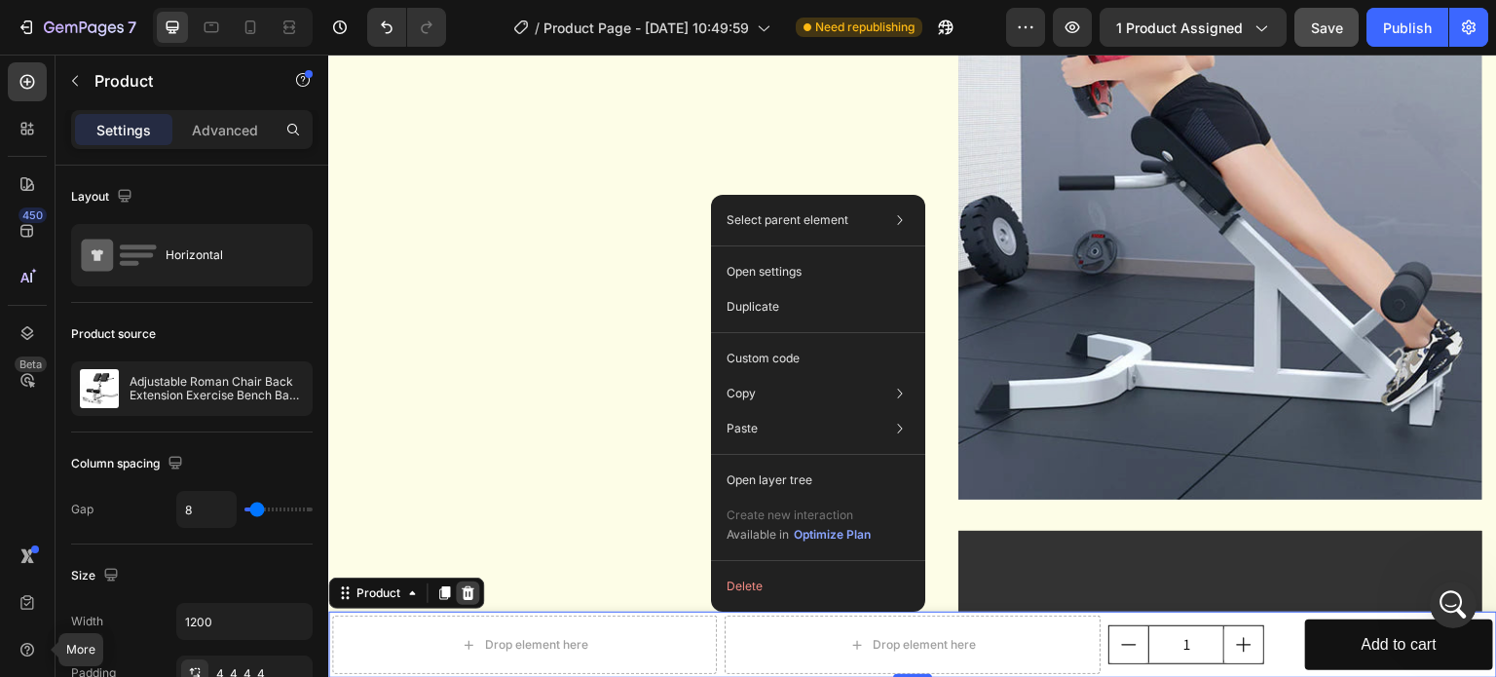
click at [465, 593] on icon at bounding box center [468, 593] width 16 height 16
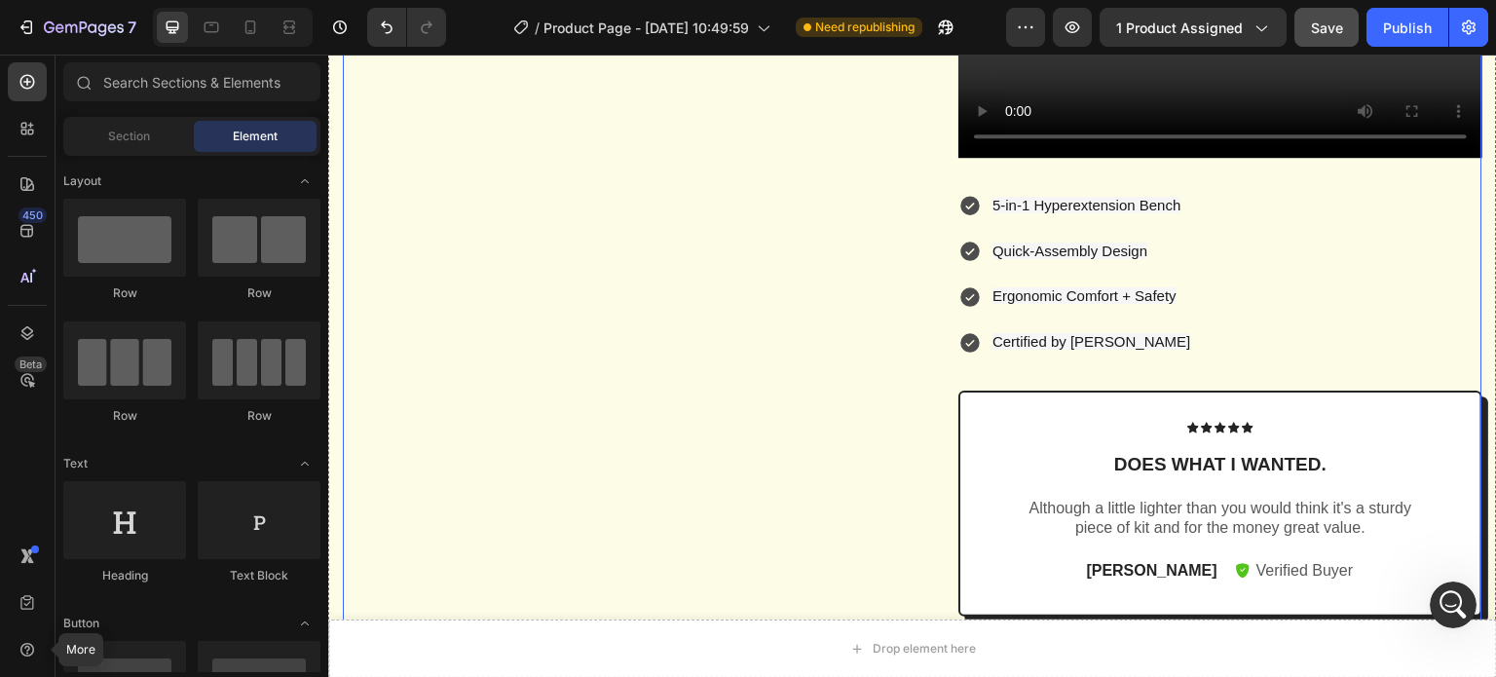
scroll to position [1880, 0]
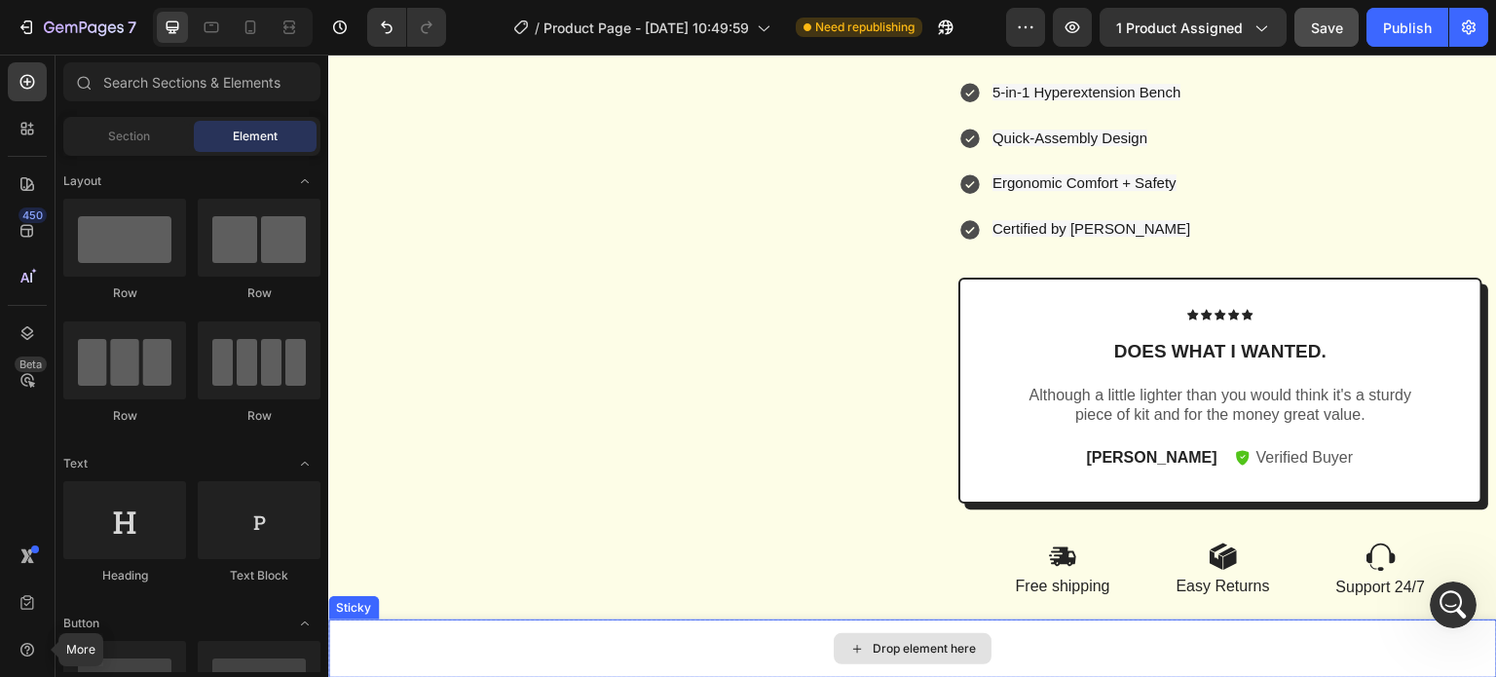
click at [592, 633] on div "Drop element here" at bounding box center [912, 648] width 1169 height 58
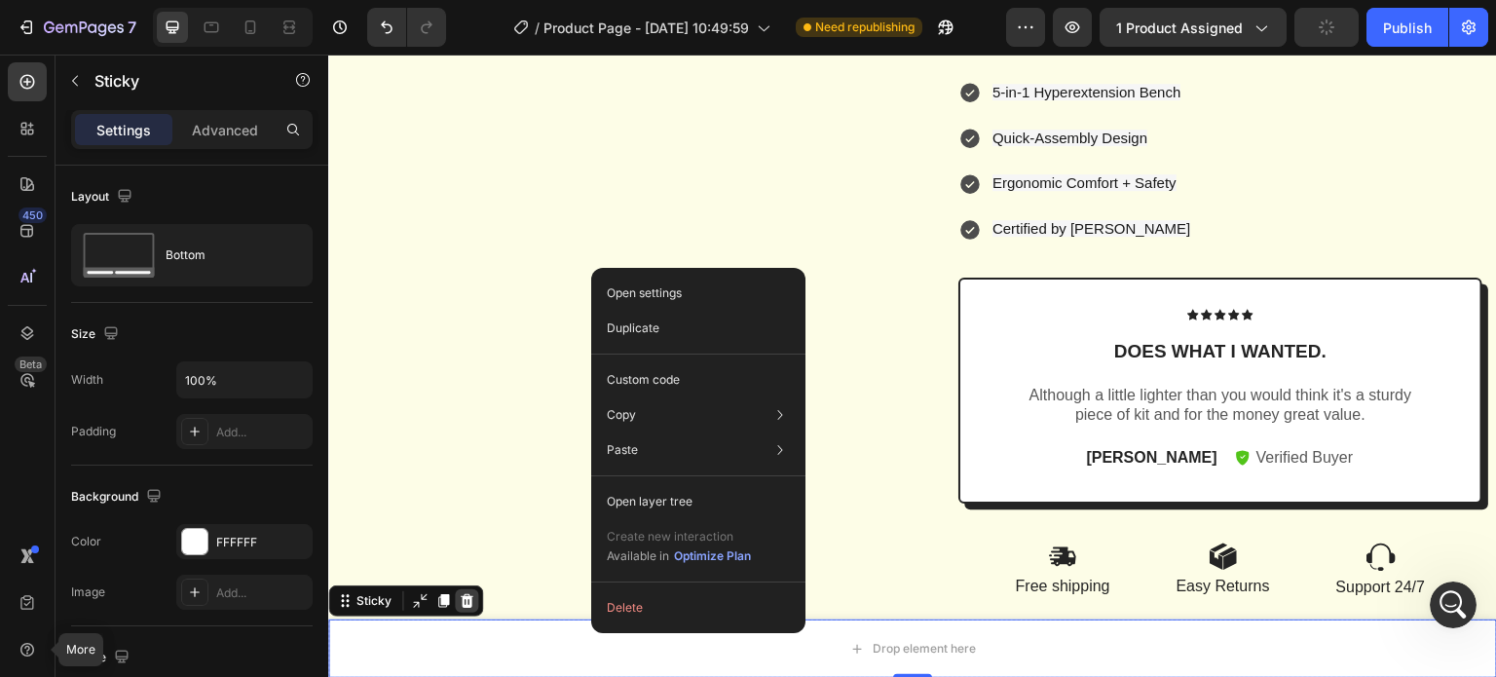
click at [475, 602] on div at bounding box center [466, 600] width 23 height 23
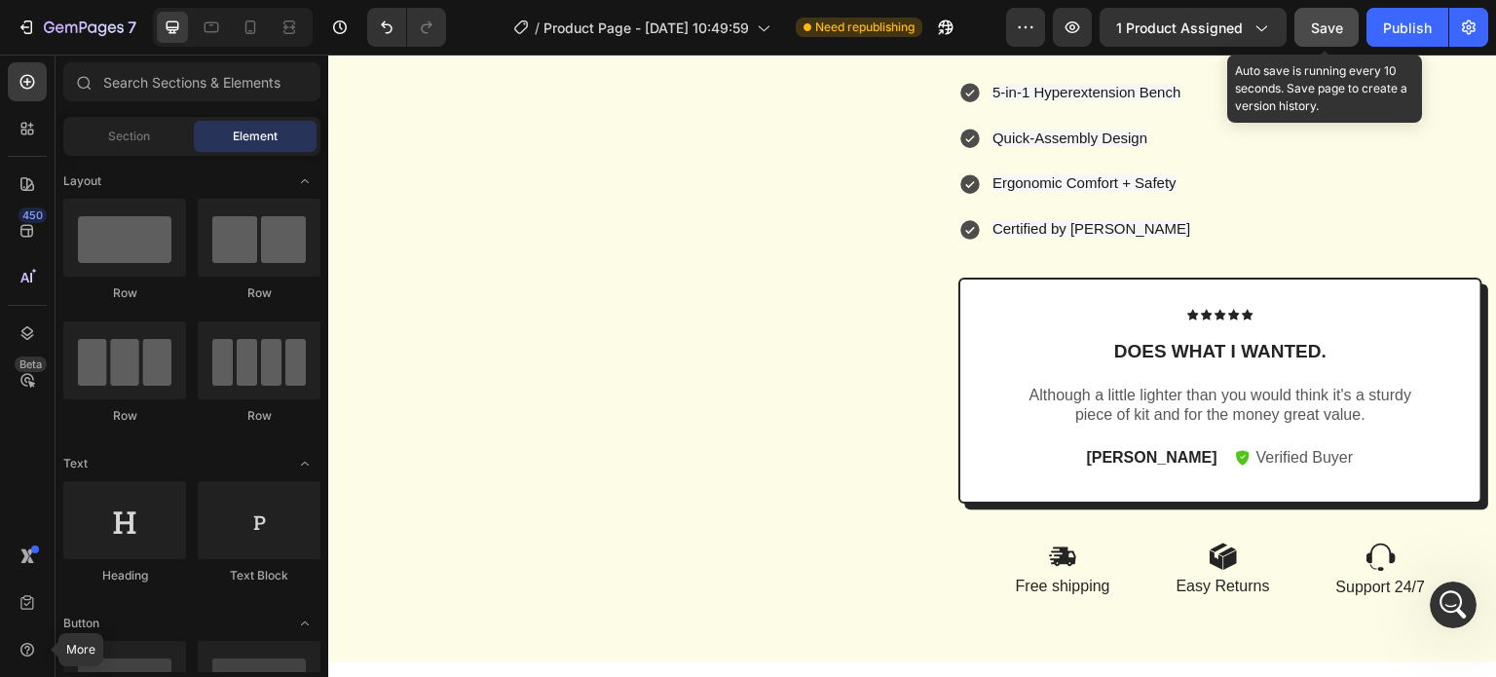
click at [1327, 33] on span "Save" at bounding box center [1327, 27] width 32 height 17
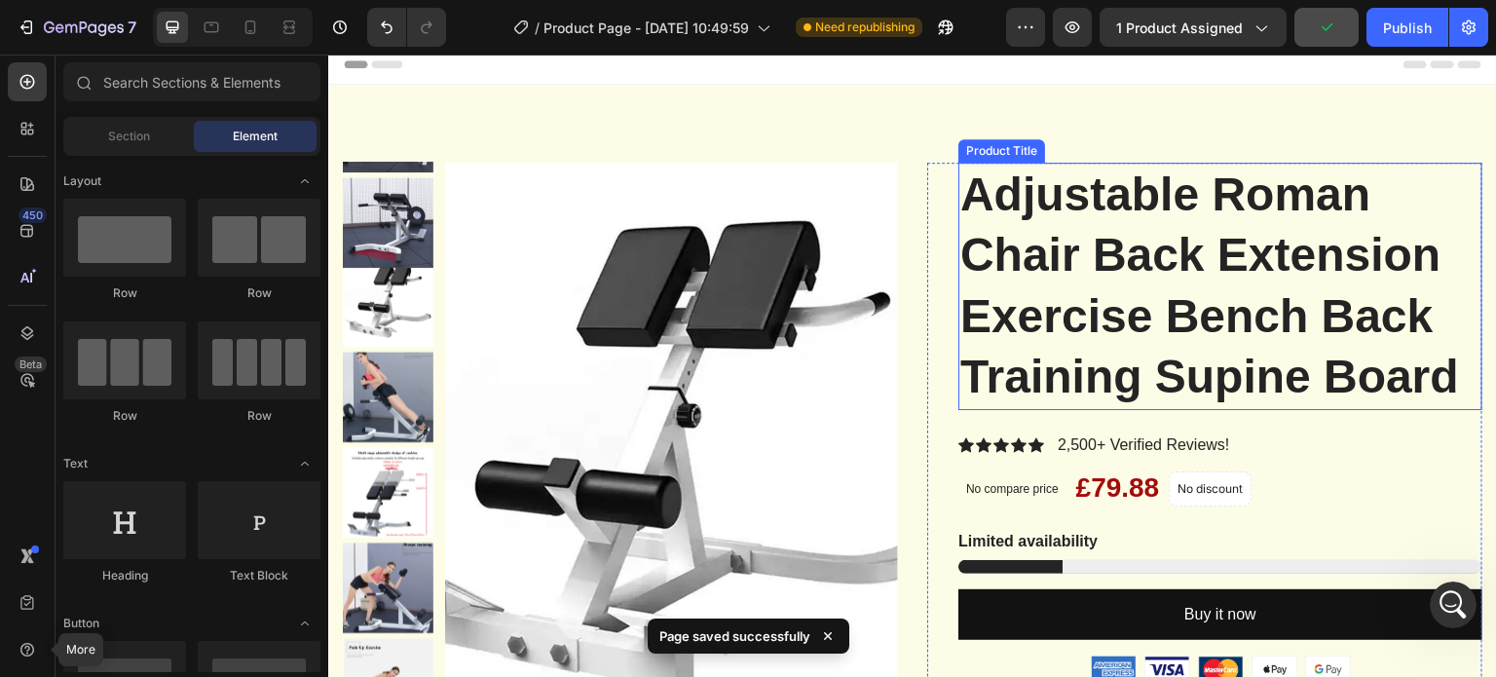
scroll to position [0, 0]
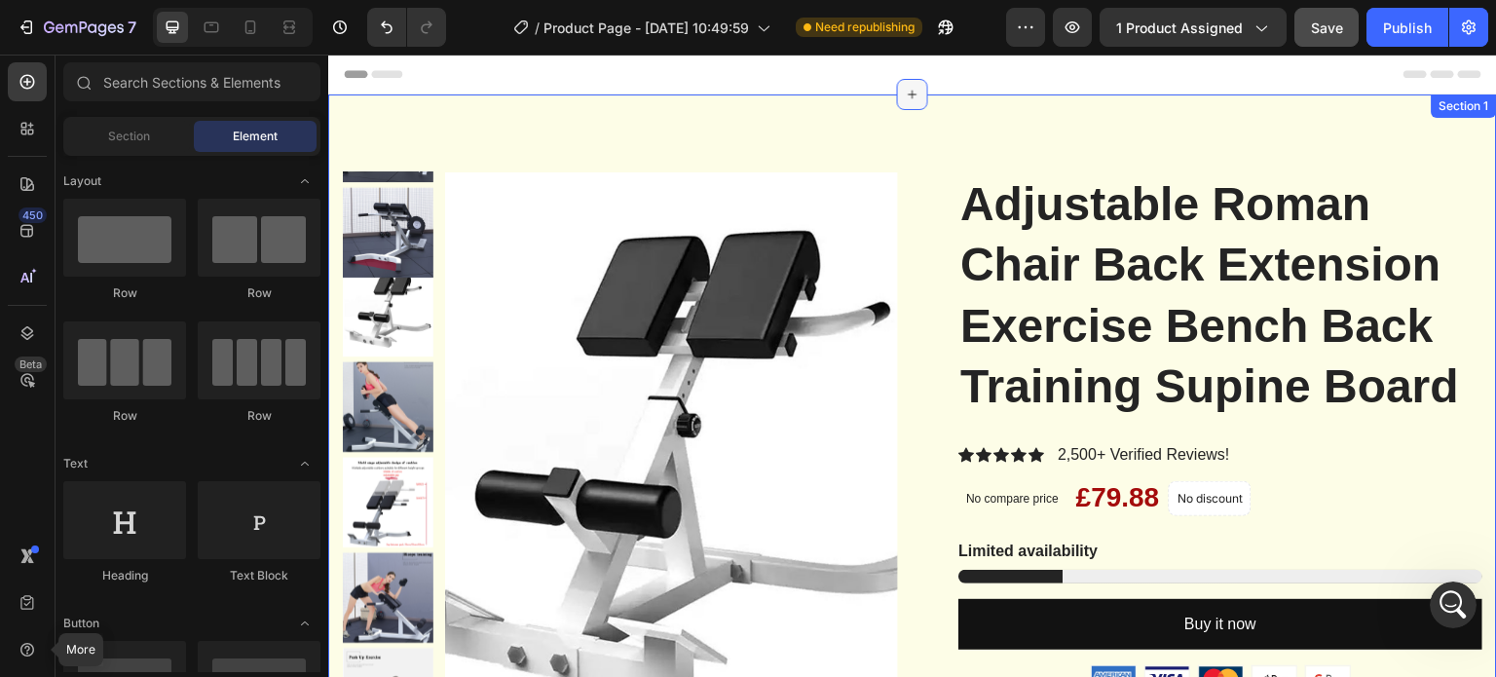
click at [909, 94] on icon at bounding box center [913, 95] width 9 height 9
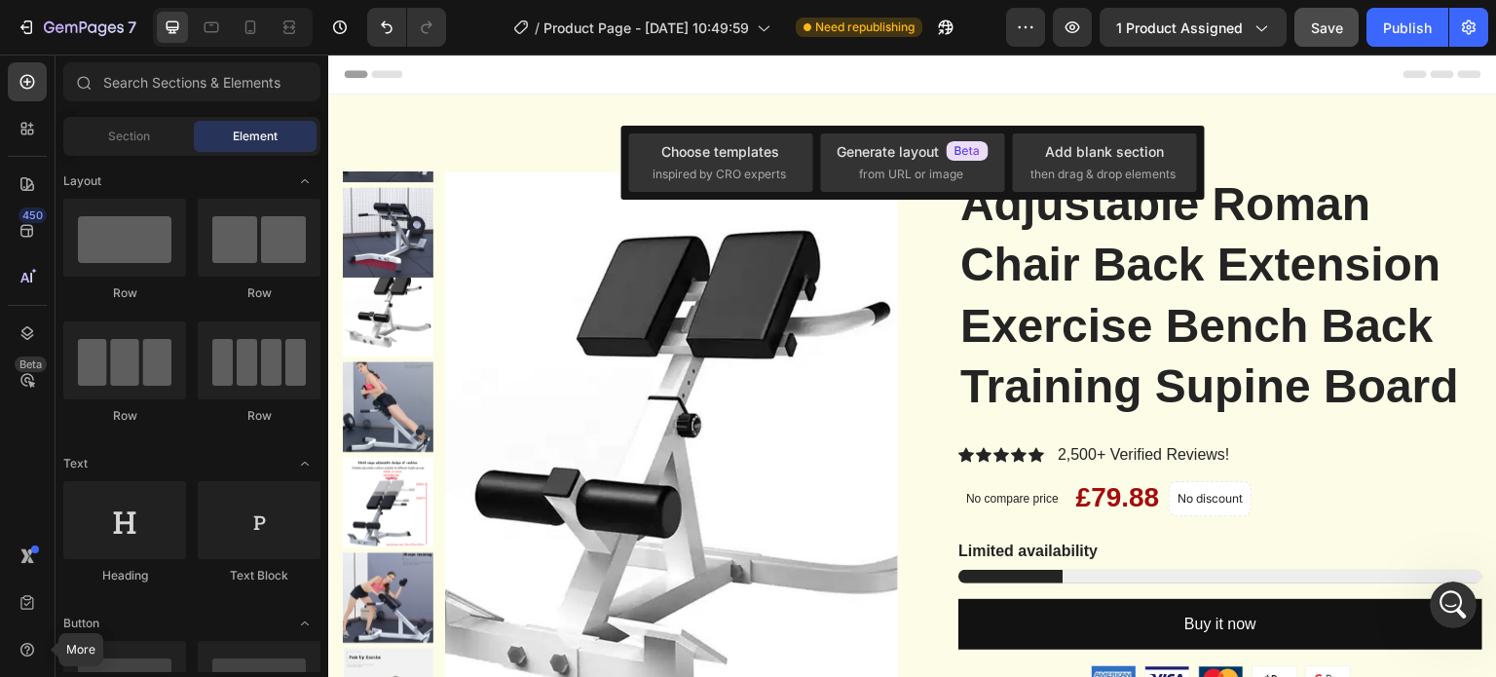
click at [523, 73] on div "Header" at bounding box center [913, 74] width 1138 height 39
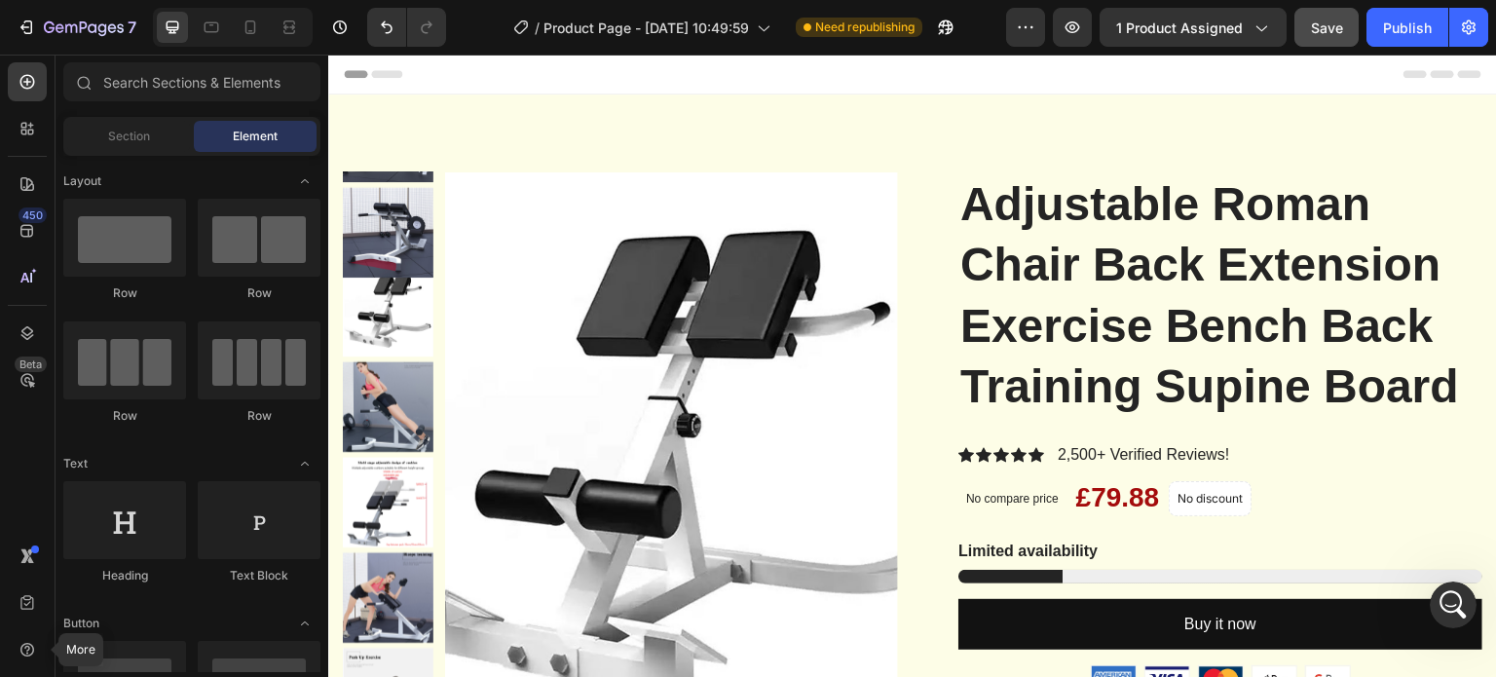
click at [363, 69] on div "Header" at bounding box center [376, 73] width 72 height 23
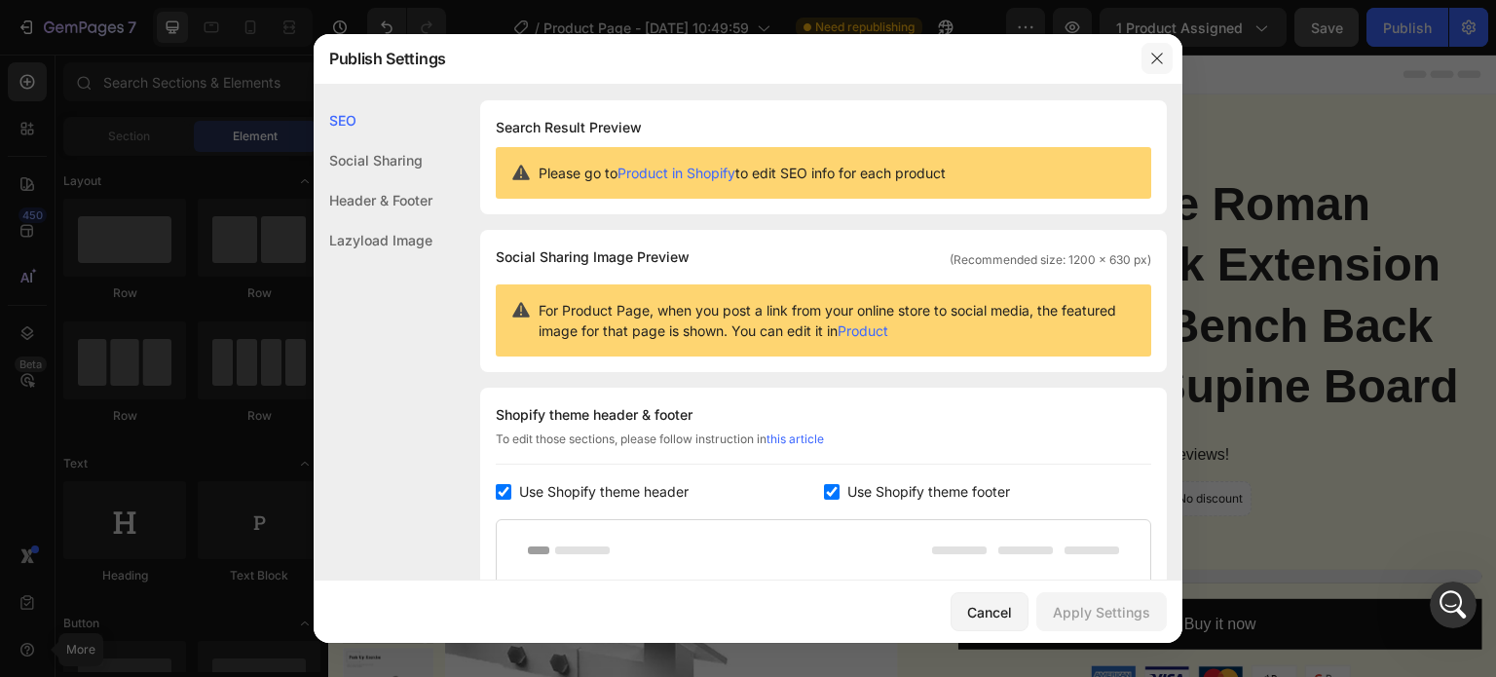
click at [1157, 59] on icon "button" at bounding box center [1157, 59] width 16 height 16
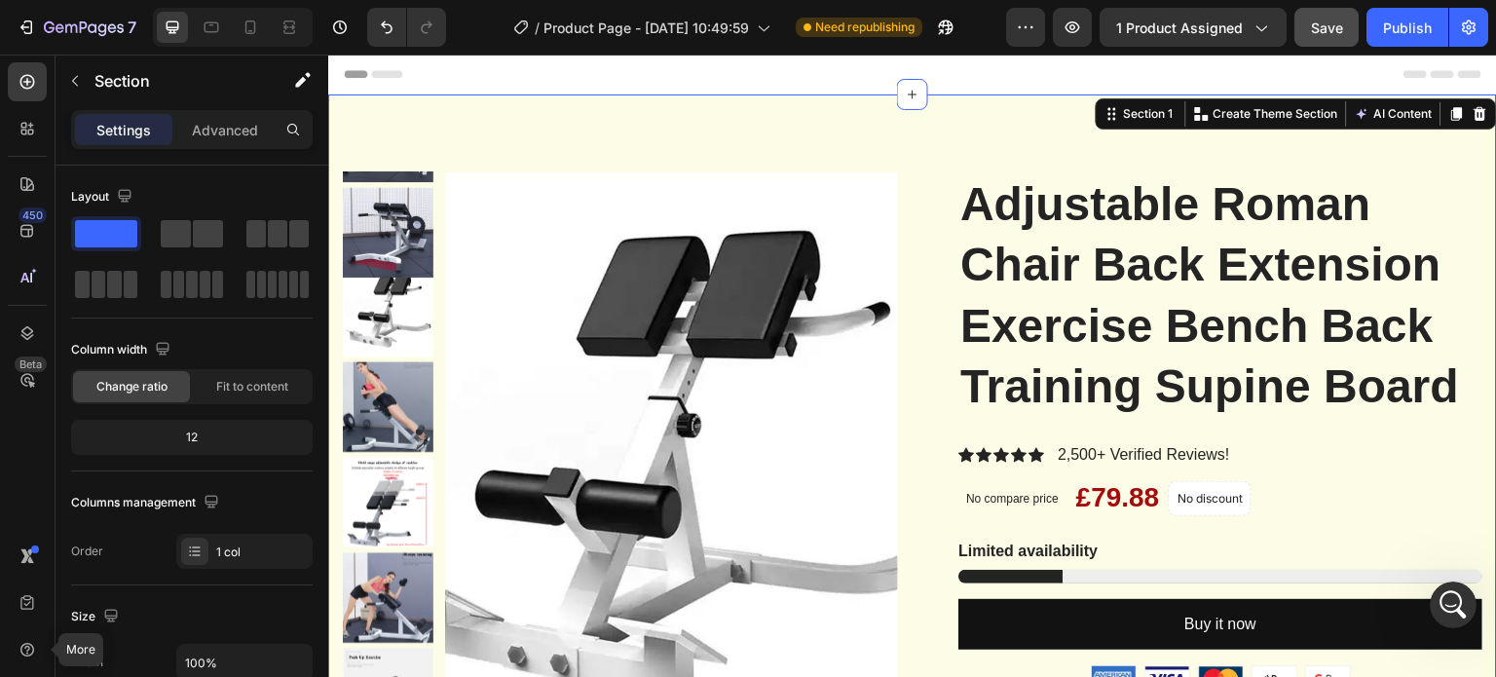
click at [910, 99] on icon at bounding box center [913, 95] width 16 height 16
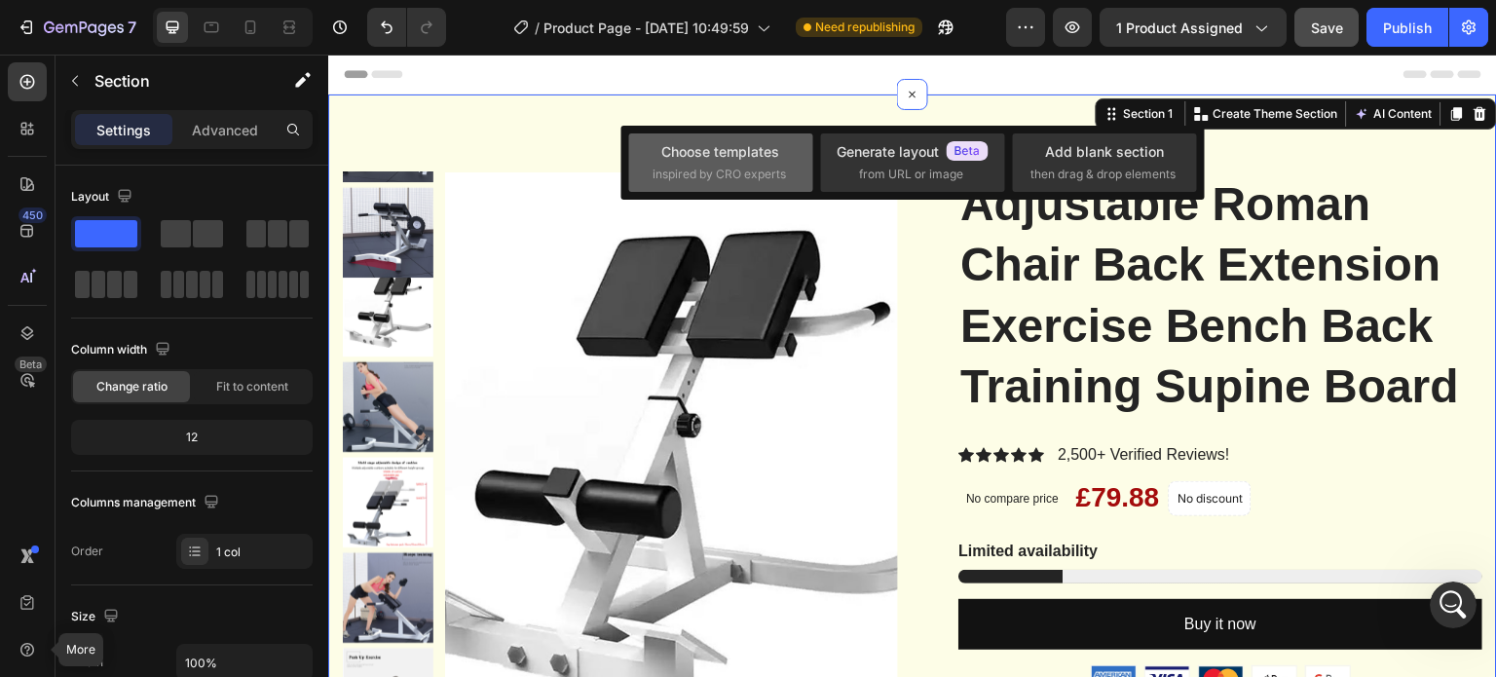
click at [681, 157] on div "Choose templates" at bounding box center [720, 151] width 118 height 20
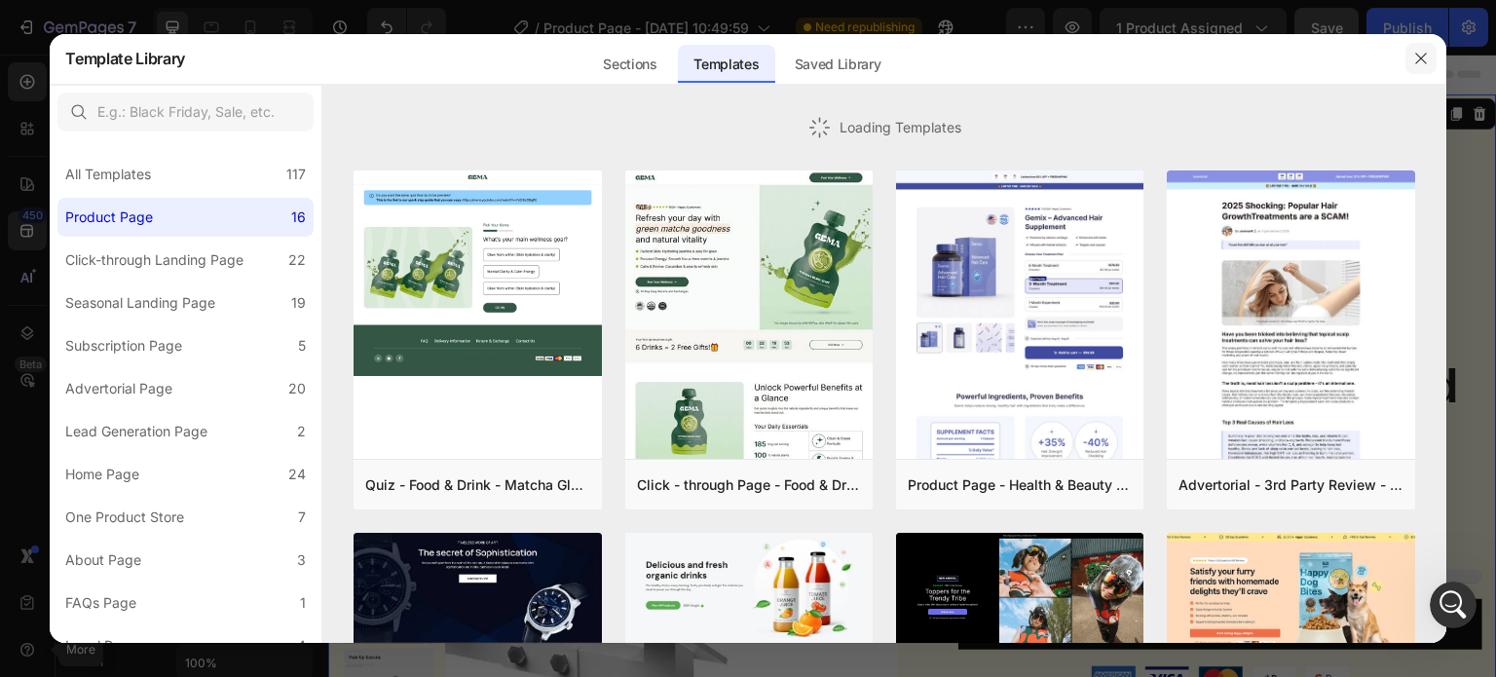
click at [1411, 51] on button "button" at bounding box center [1420, 58] width 31 height 31
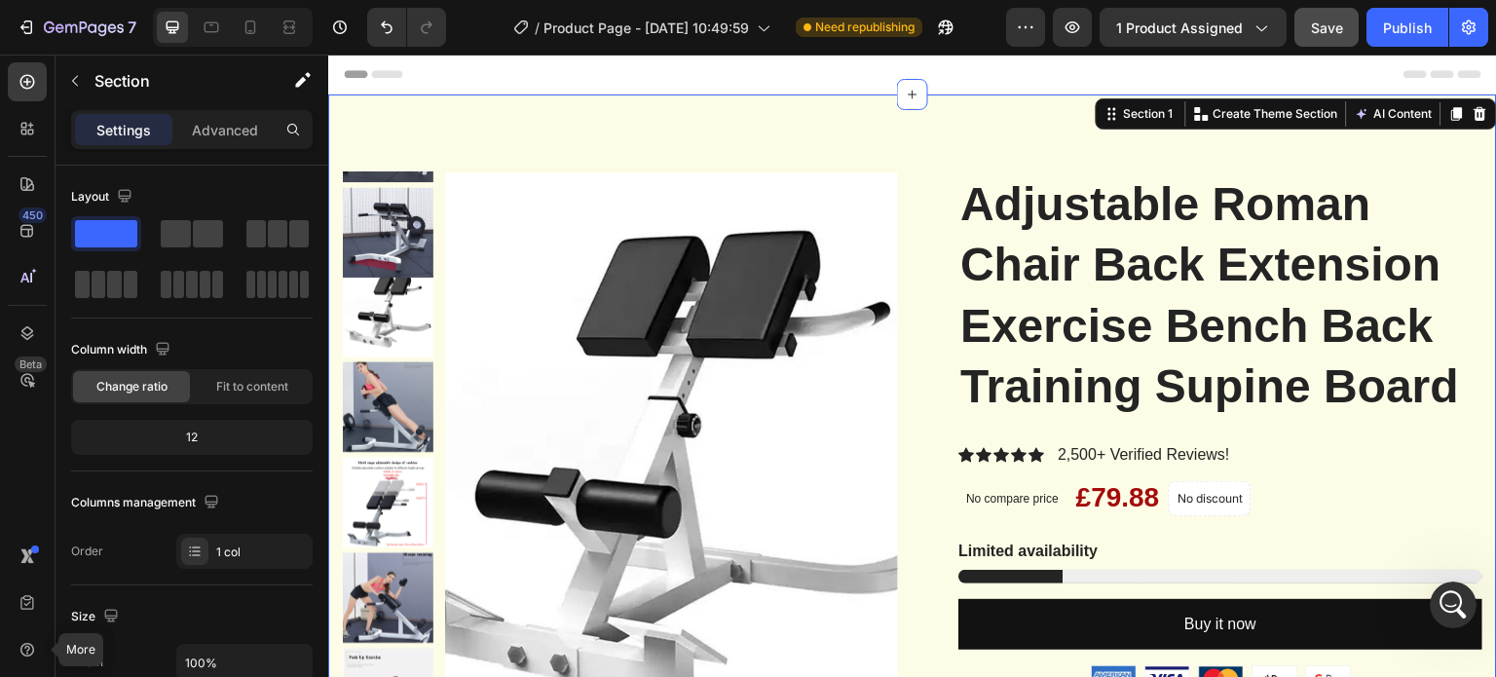
click at [909, 93] on icon at bounding box center [913, 95] width 9 height 9
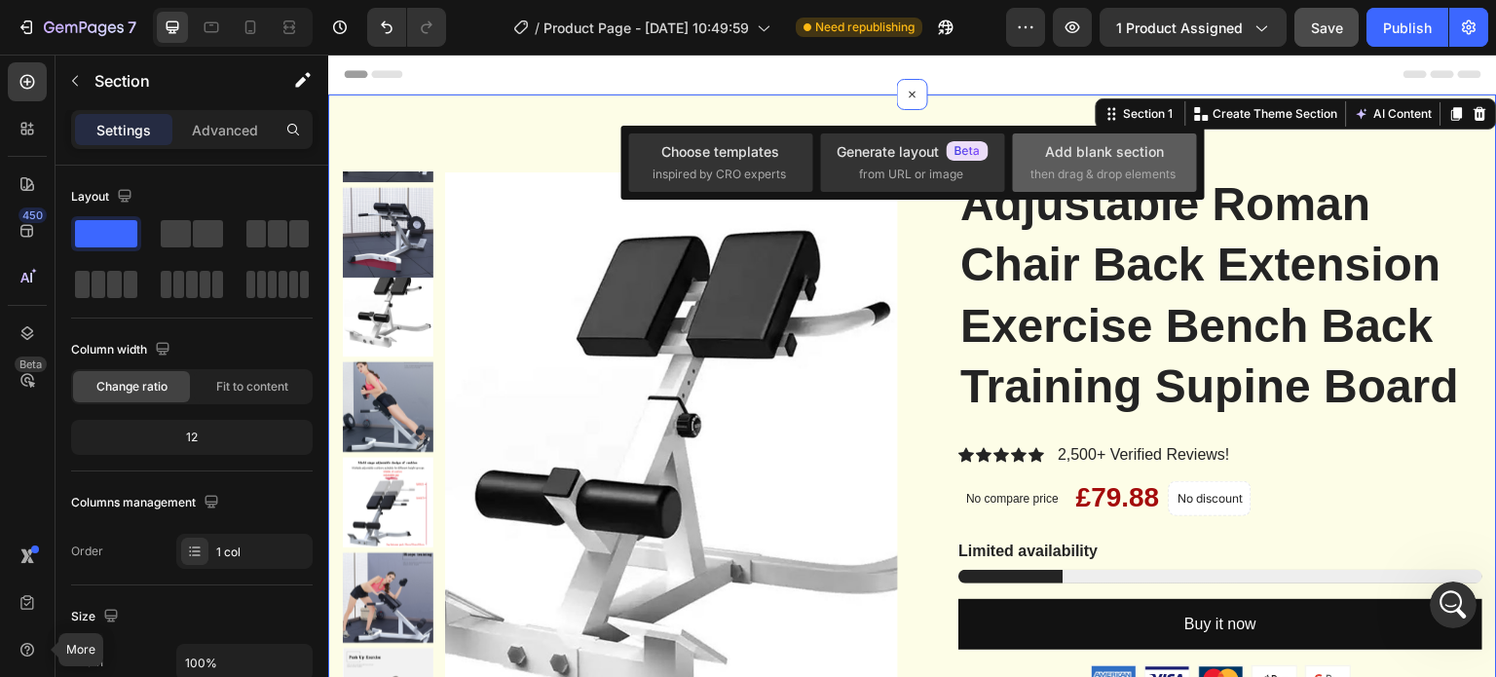
click at [1099, 165] on div "Add blank section then drag & drop elements" at bounding box center [1104, 162] width 148 height 42
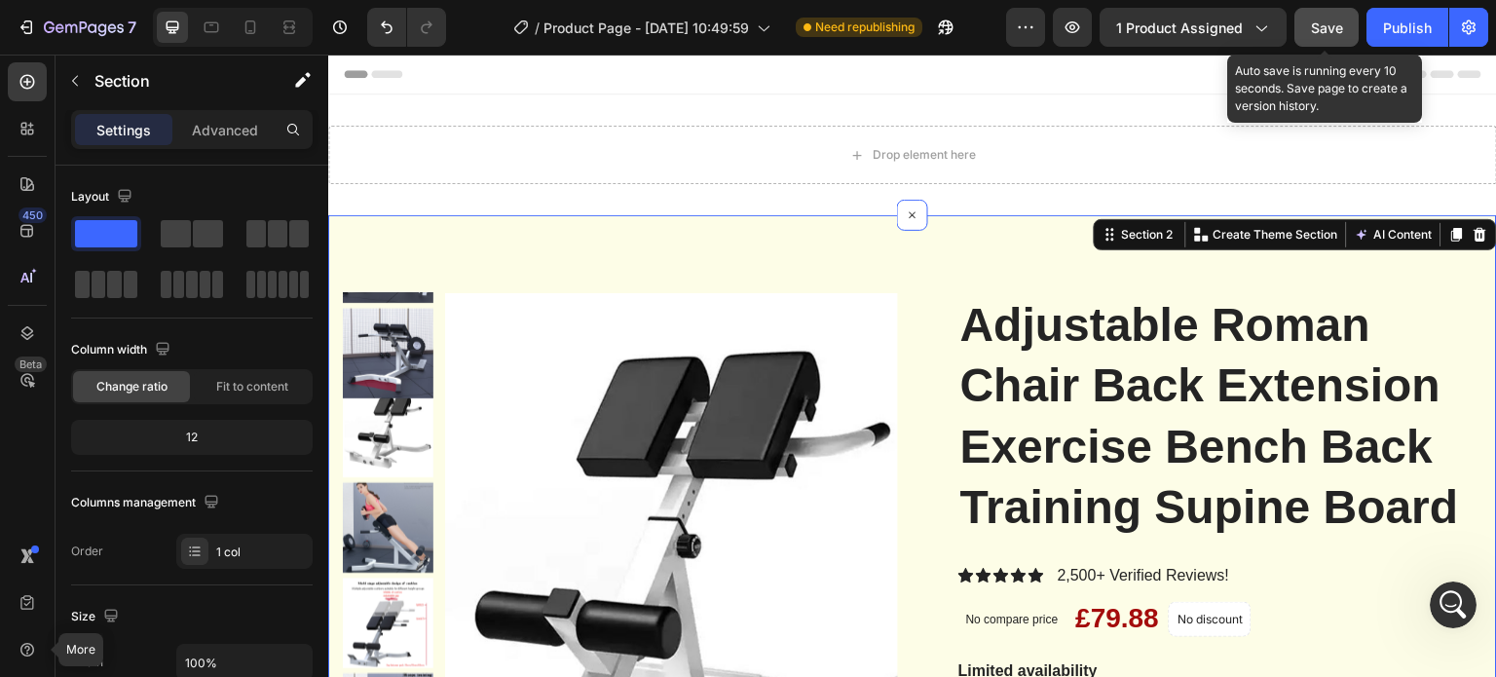
click at [1313, 34] on span "Save" at bounding box center [1327, 27] width 32 height 17
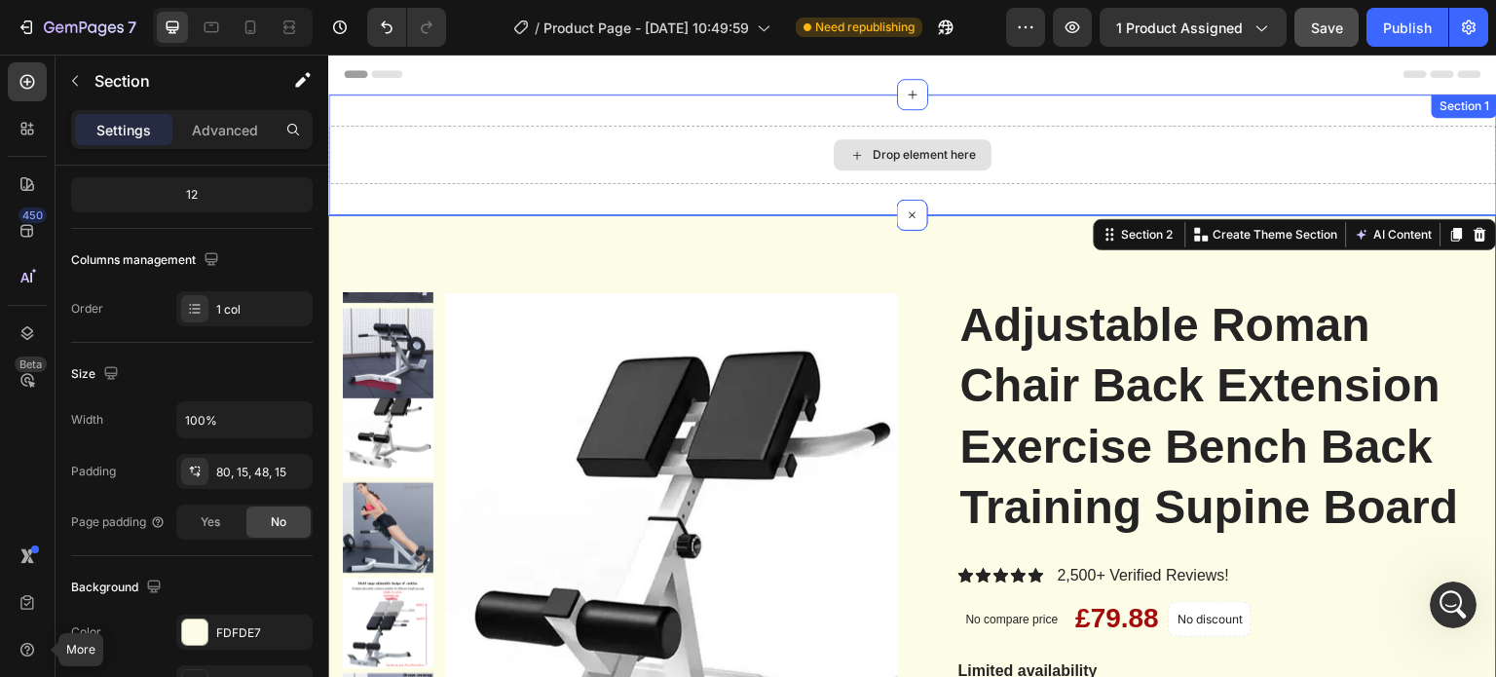
click at [1130, 162] on div "Drop element here" at bounding box center [912, 155] width 1169 height 58
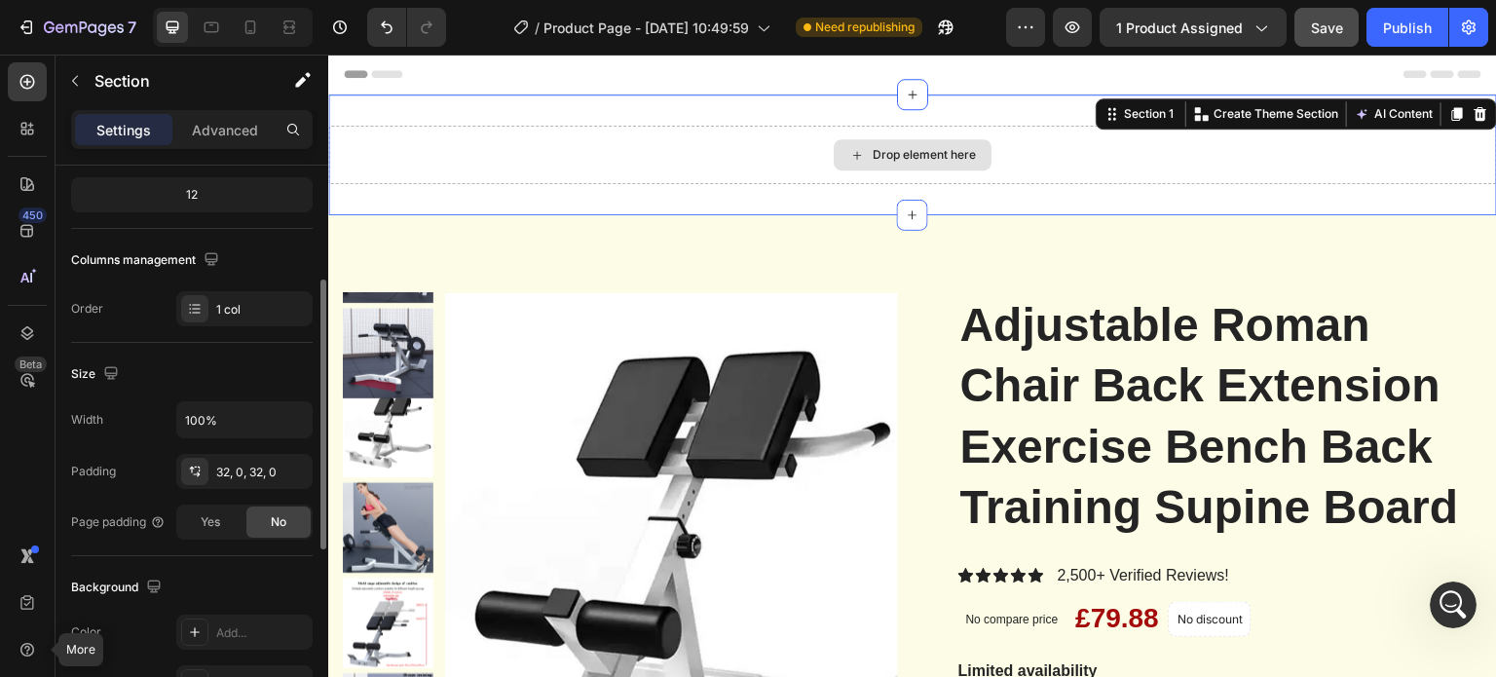
scroll to position [242, 0]
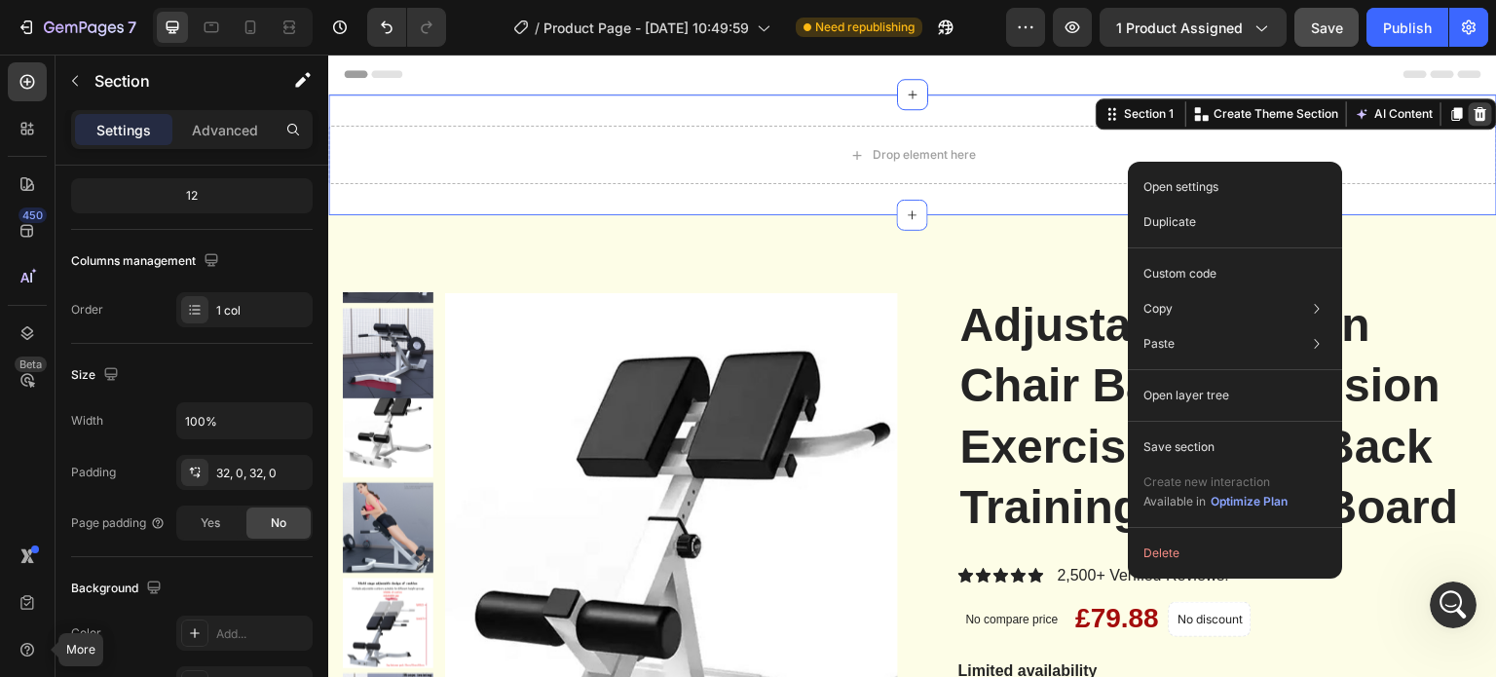
click at [1473, 119] on icon at bounding box center [1481, 114] width 16 height 16
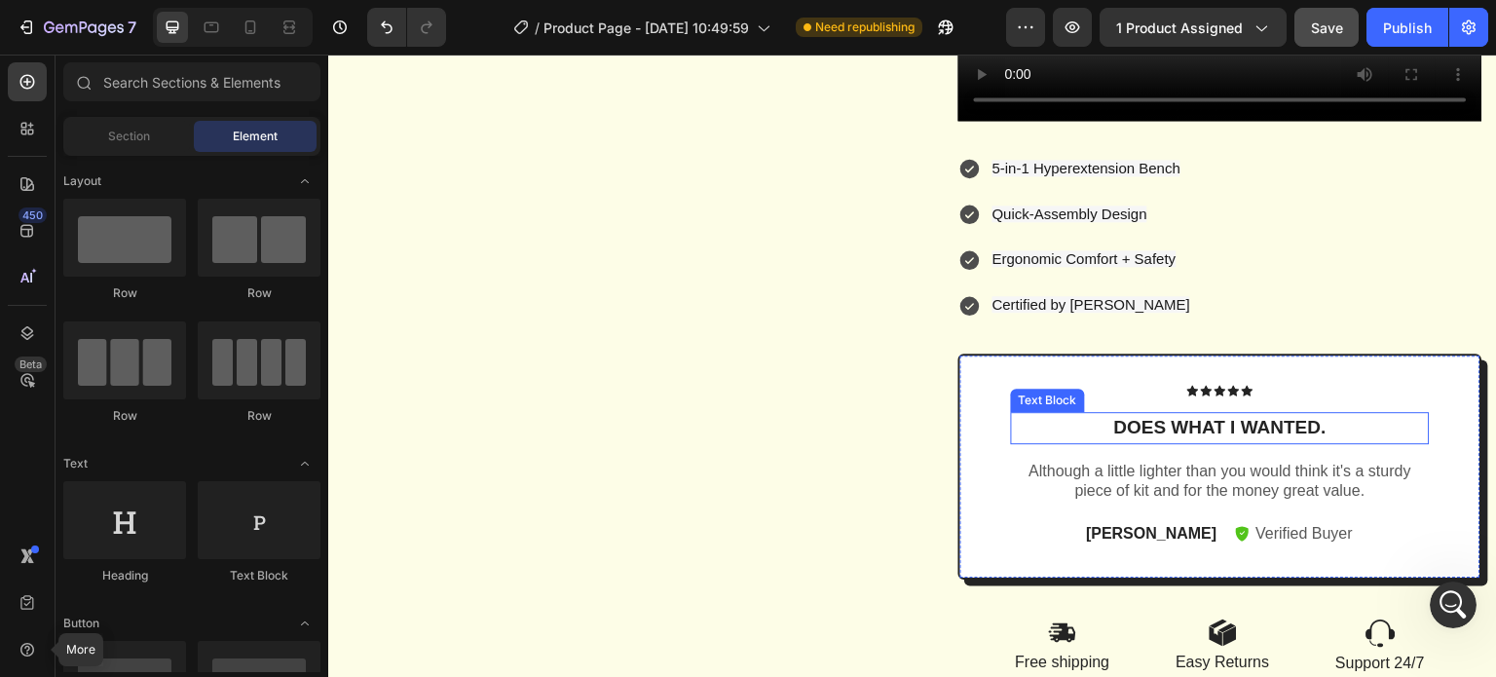
scroll to position [1880, 0]
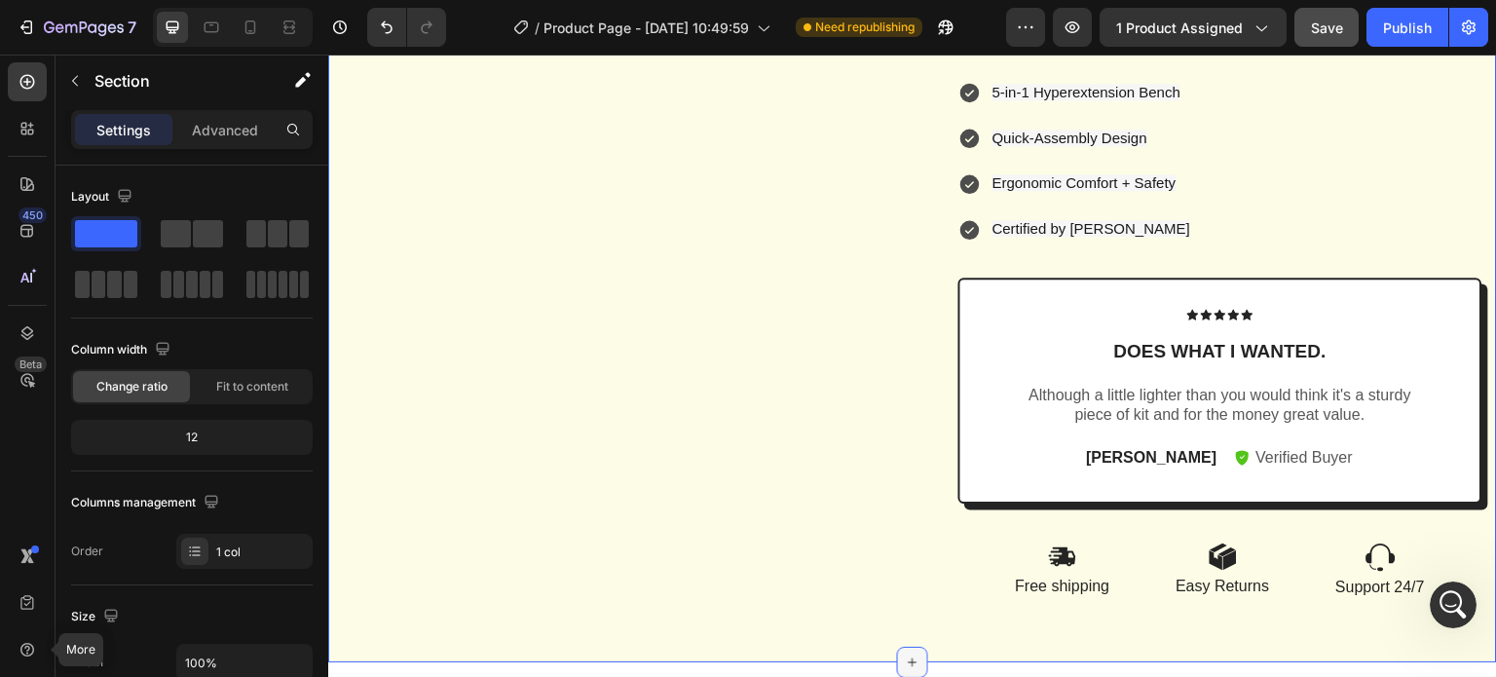
click at [905, 665] on icon at bounding box center [913, 663] width 16 height 16
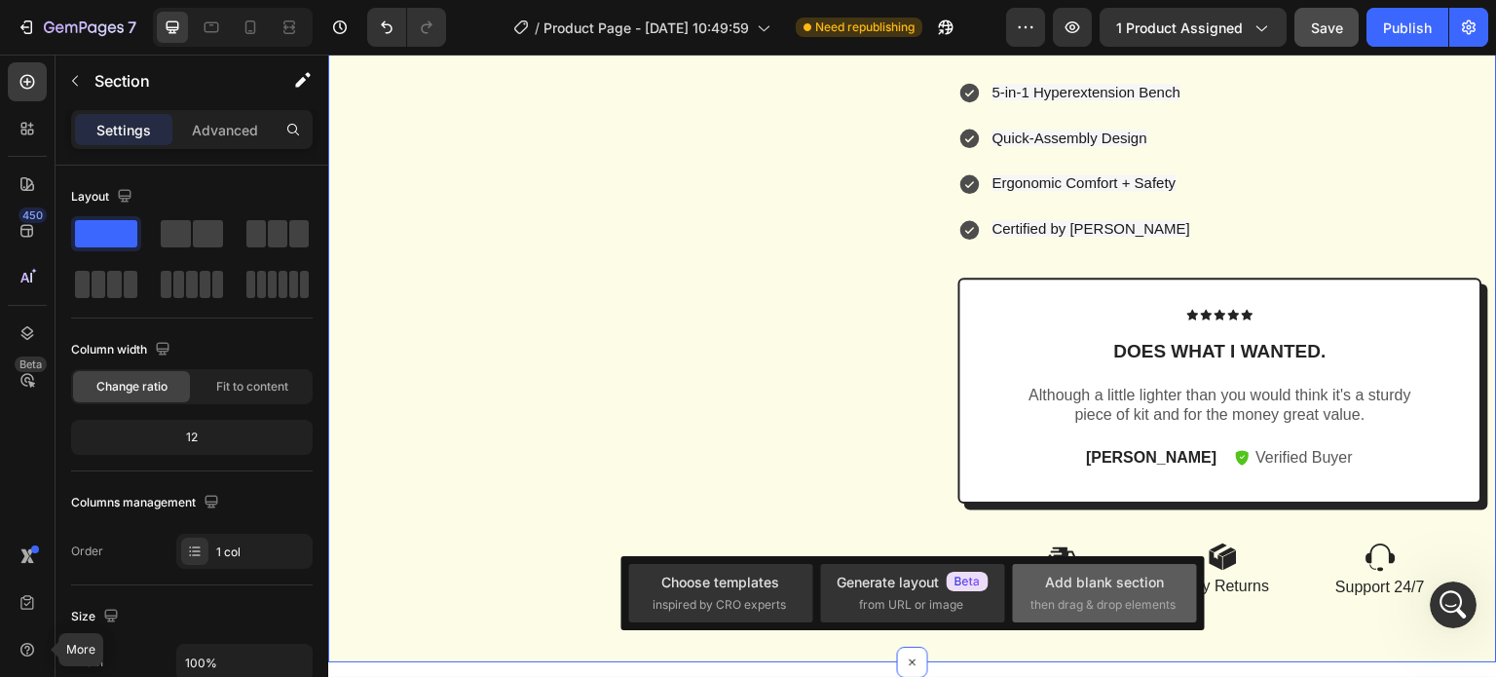
click at [1050, 596] on span "then drag & drop elements" at bounding box center [1102, 605] width 145 height 18
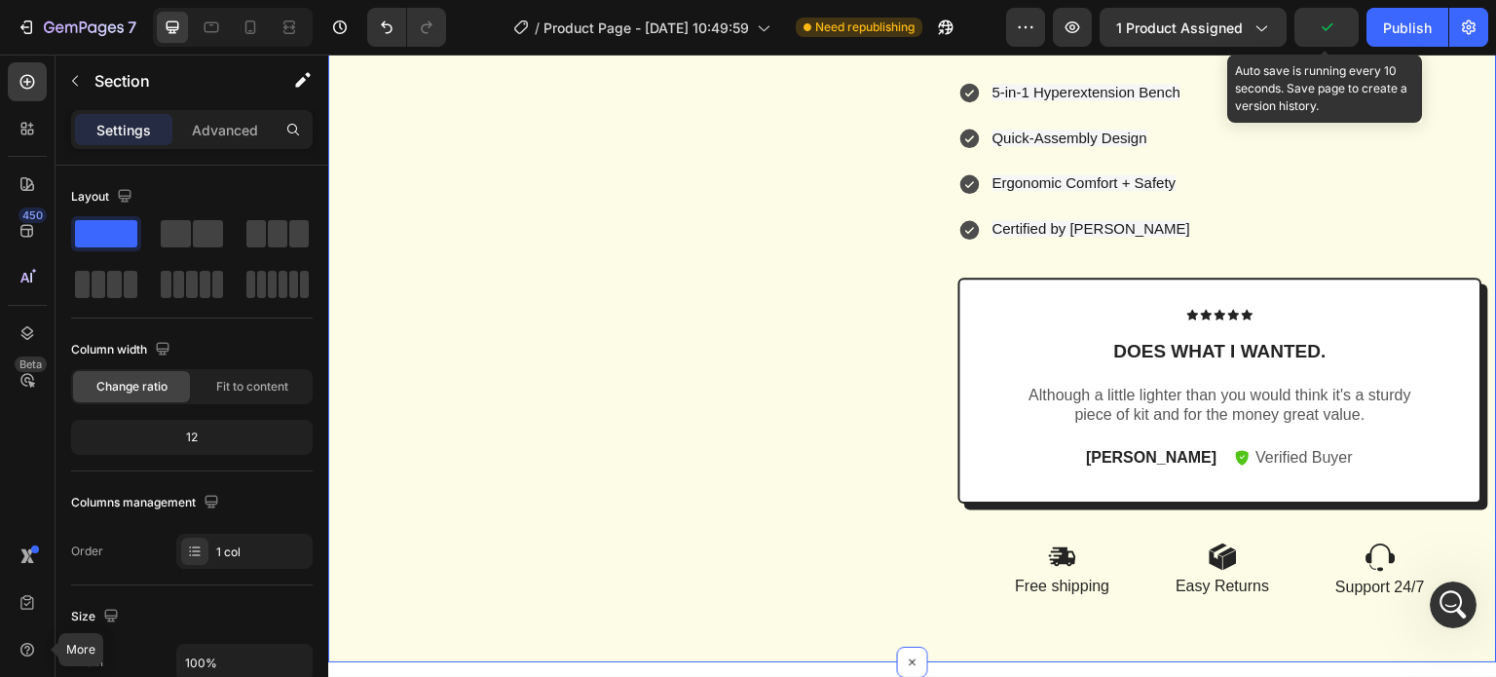
drag, startPoint x: 1318, startPoint y: 28, endPoint x: 1319, endPoint y: 50, distance: 21.4
click at [1318, 28] on icon "button" at bounding box center [1326, 27] width 19 height 19
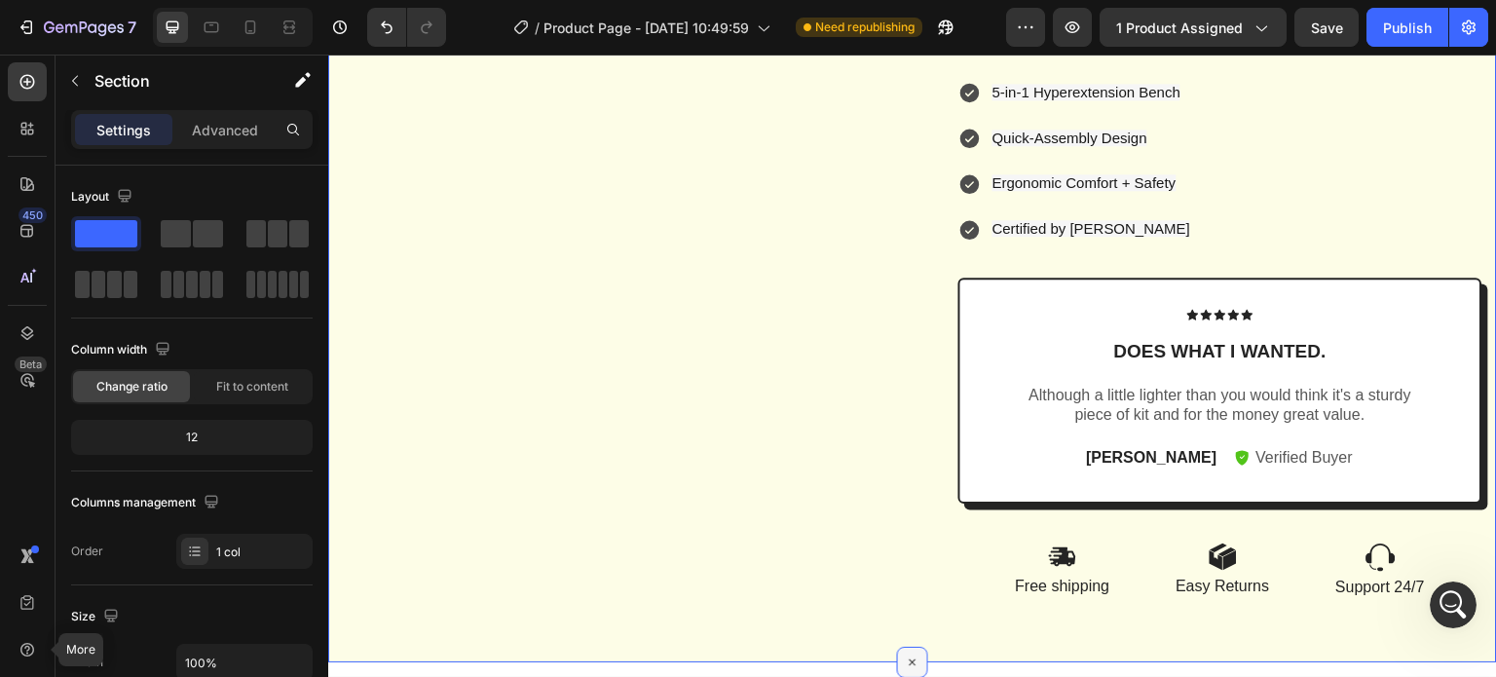
click at [902, 661] on icon at bounding box center [913, 663] width 22 height 22
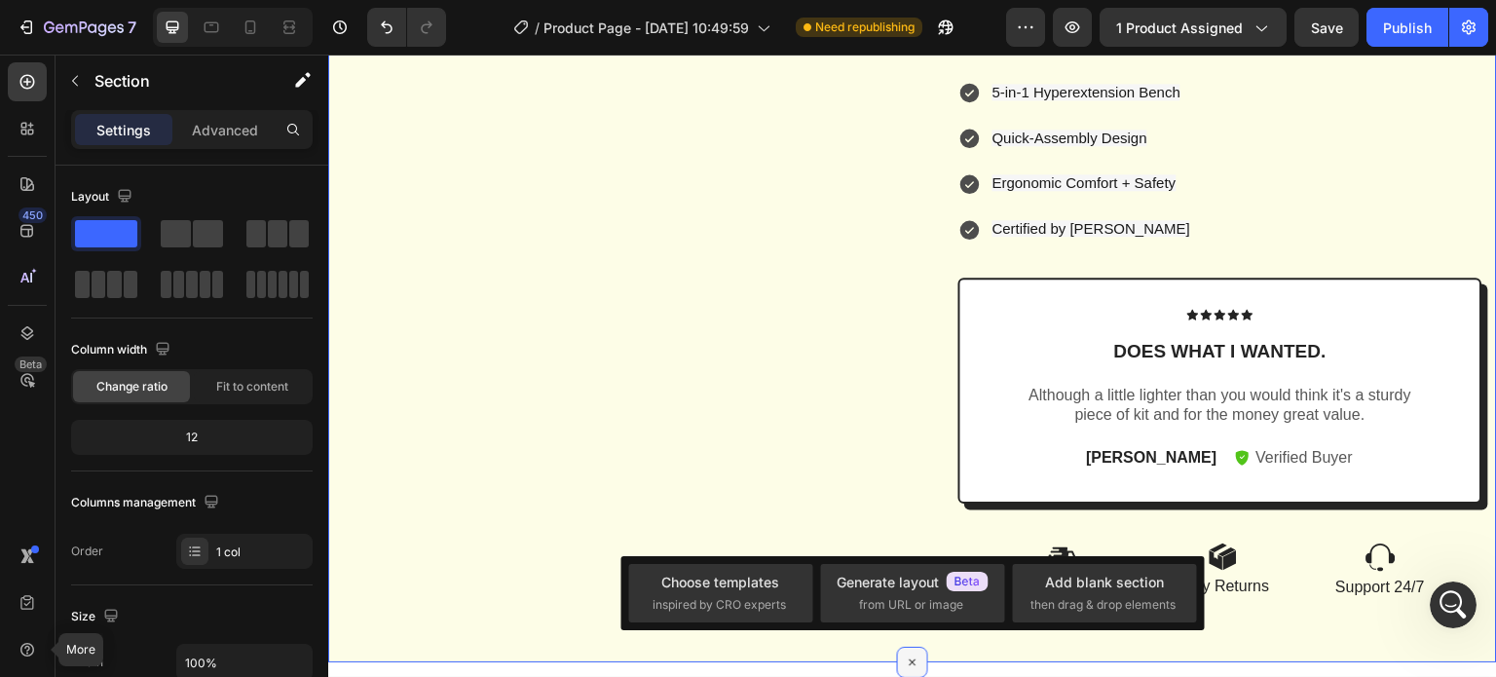
click at [912, 663] on icon at bounding box center [913, 663] width 22 height 22
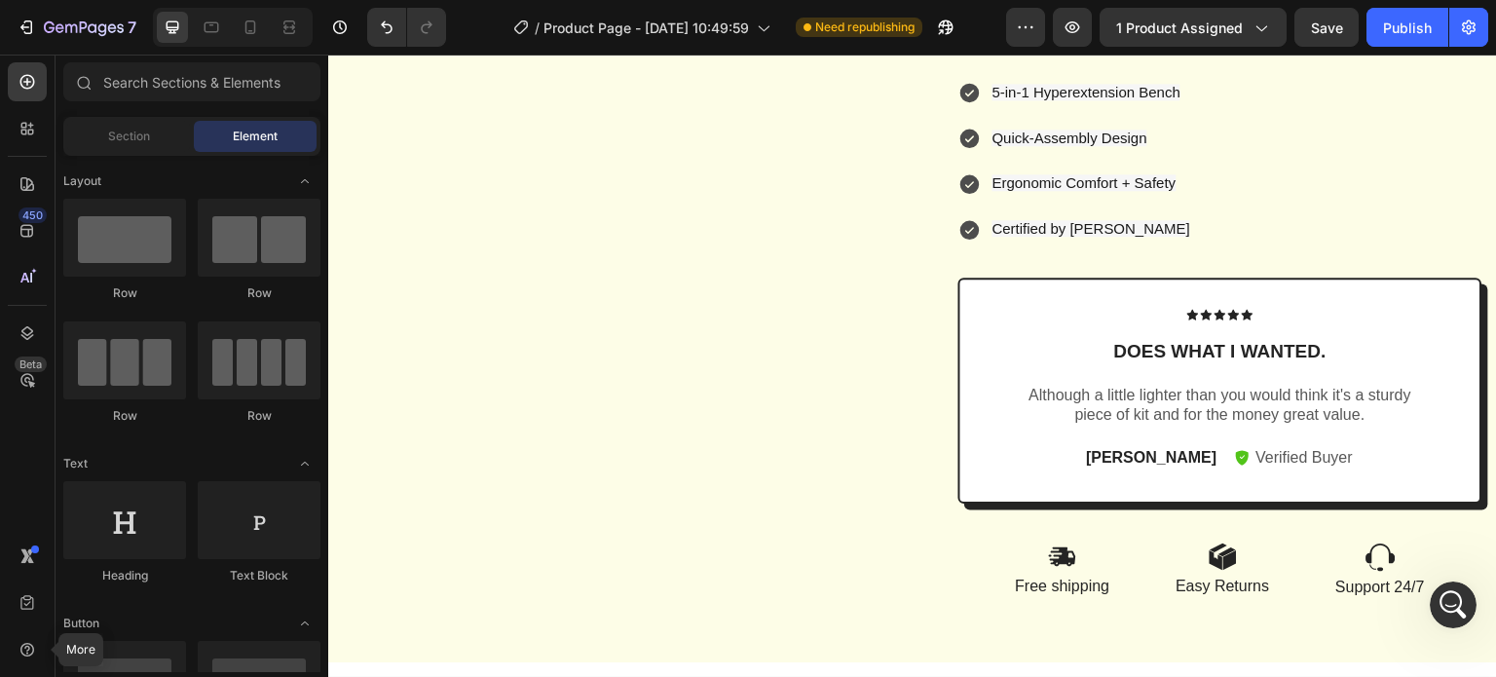
drag, startPoint x: 780, startPoint y: 667, endPoint x: 774, endPoint y: 597, distance: 70.4
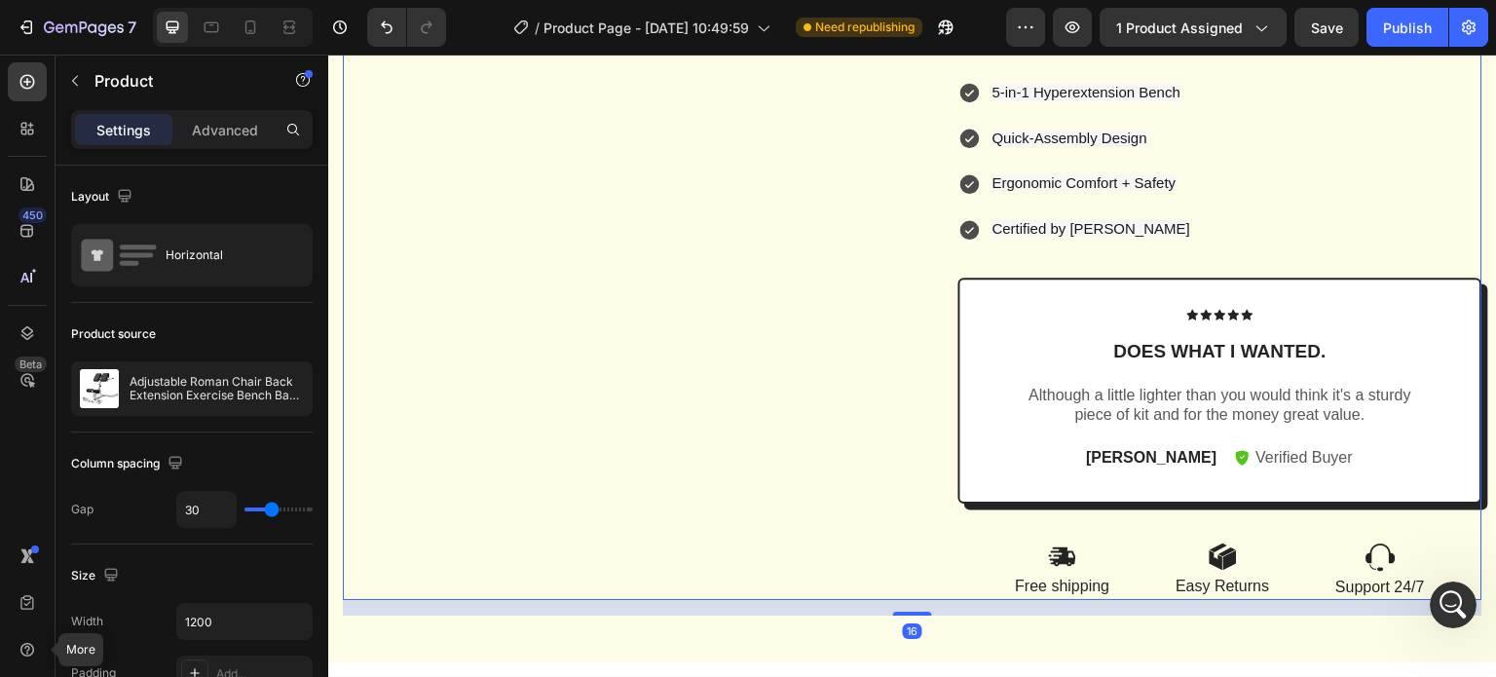
click at [1002, 665] on div "Footer" at bounding box center [913, 657] width 1138 height 39
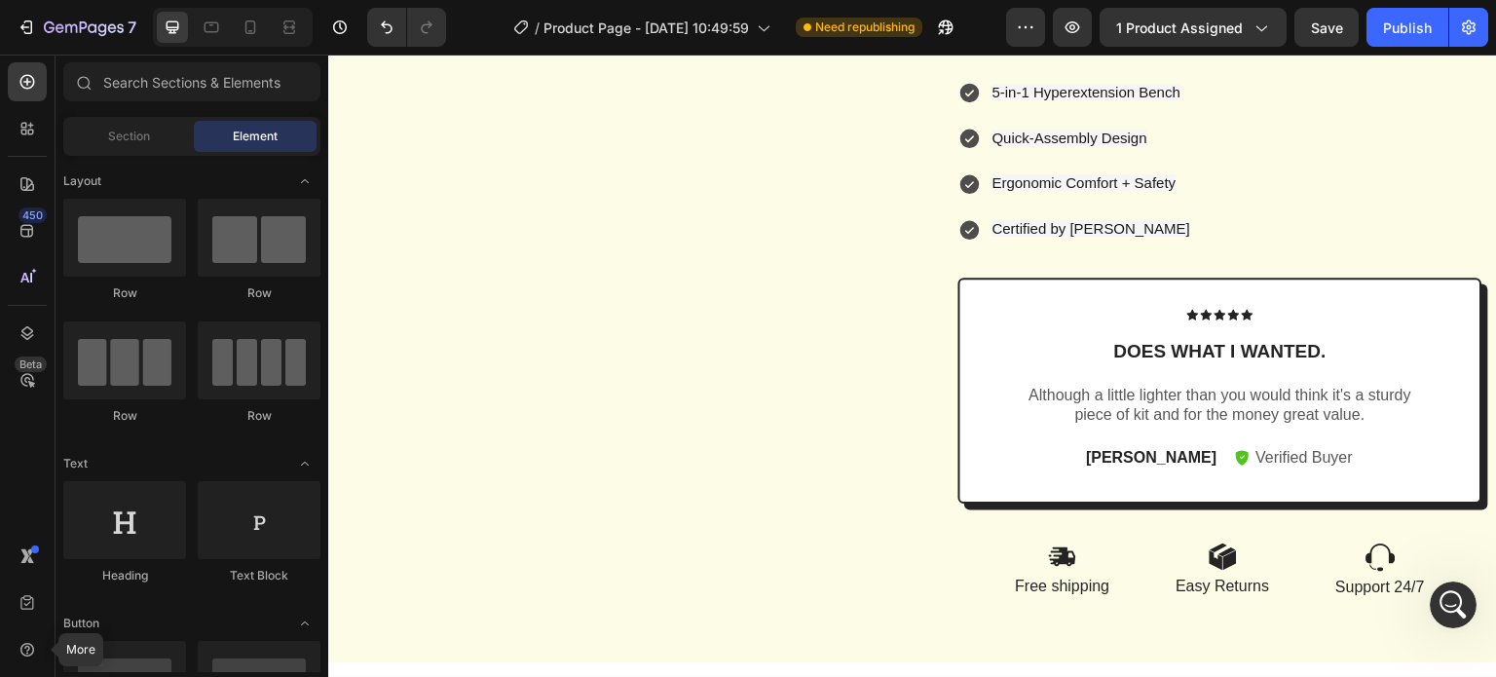
click at [765, 663] on div "Footer" at bounding box center [913, 657] width 1138 height 39
drag, startPoint x: 758, startPoint y: 668, endPoint x: 365, endPoint y: 666, distance: 392.5
click at [365, 666] on div "Footer" at bounding box center [373, 657] width 66 height 23
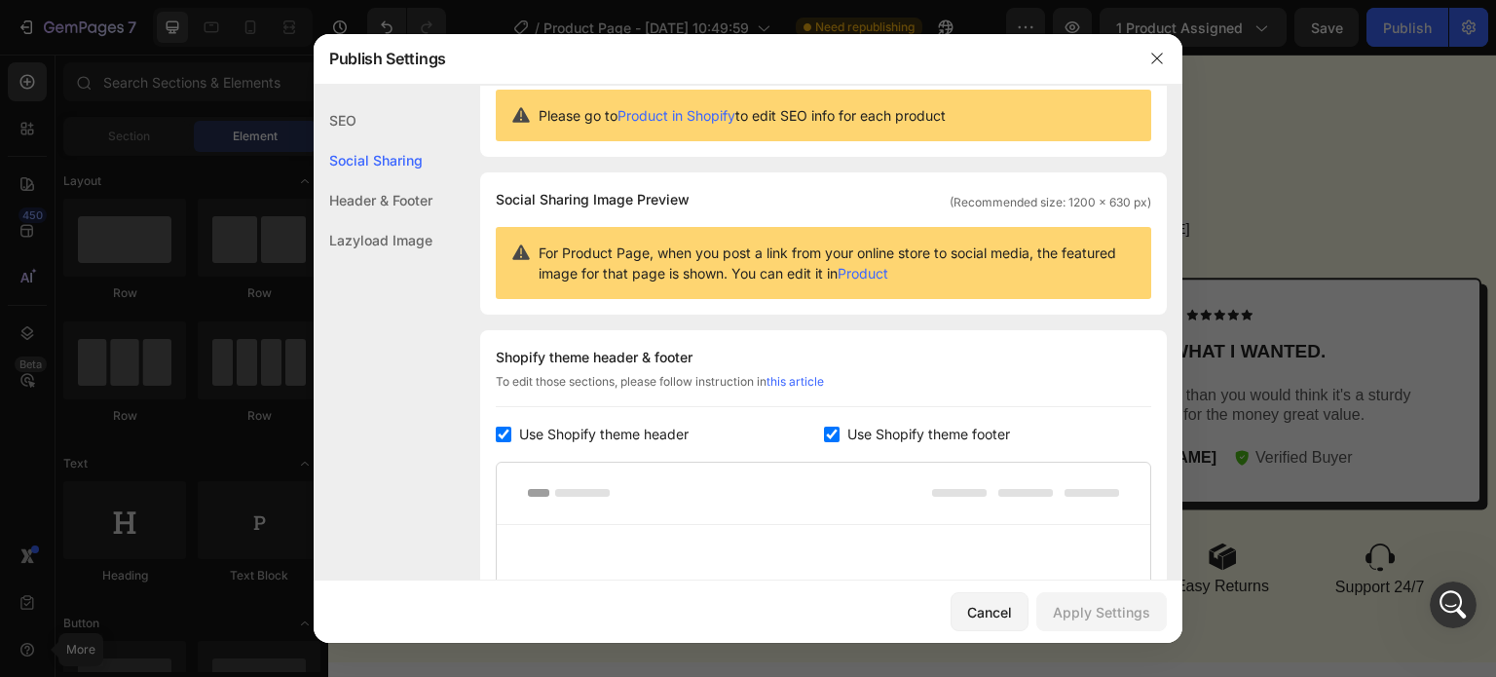
scroll to position [0, 0]
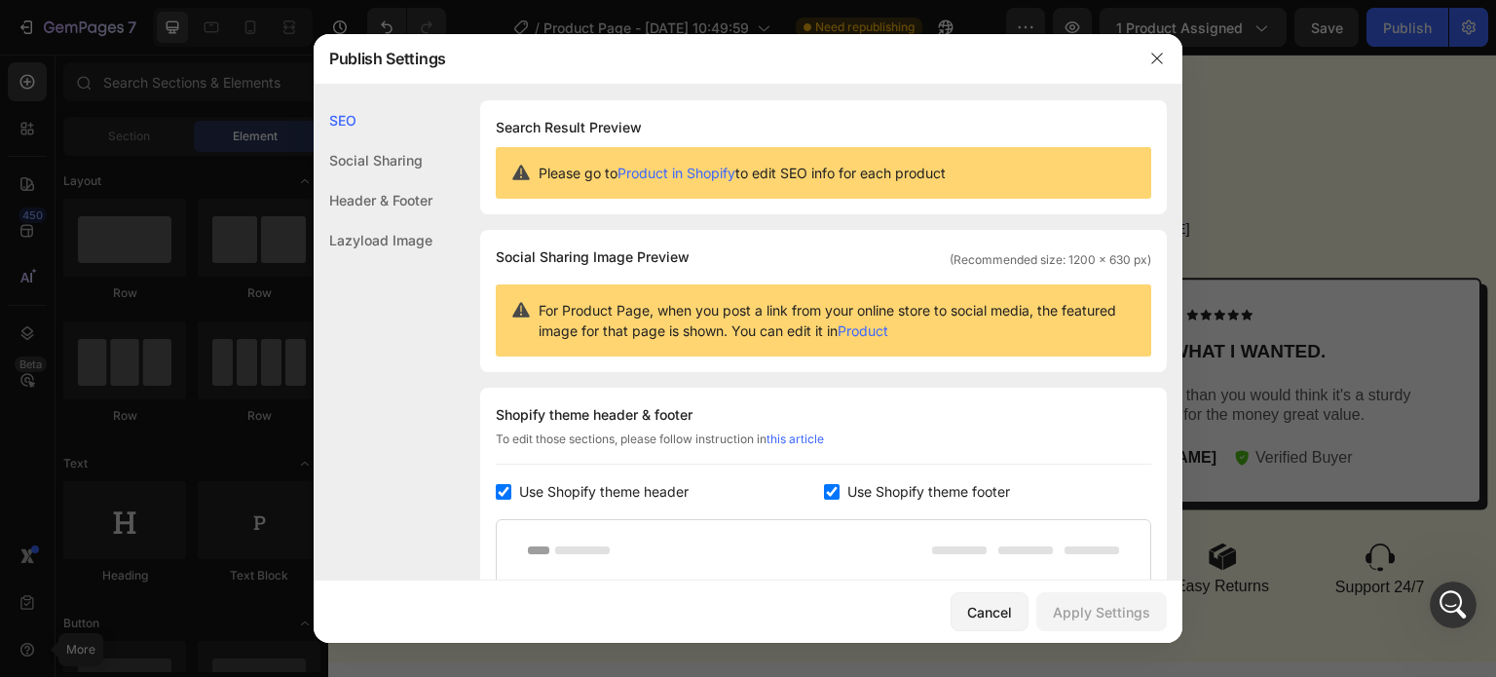
click at [862, 488] on span "Use Shopify theme footer" at bounding box center [928, 491] width 163 height 23
checkbox input "false"
click at [600, 494] on span "Use Shopify theme header" at bounding box center [603, 491] width 169 height 23
checkbox input "false"
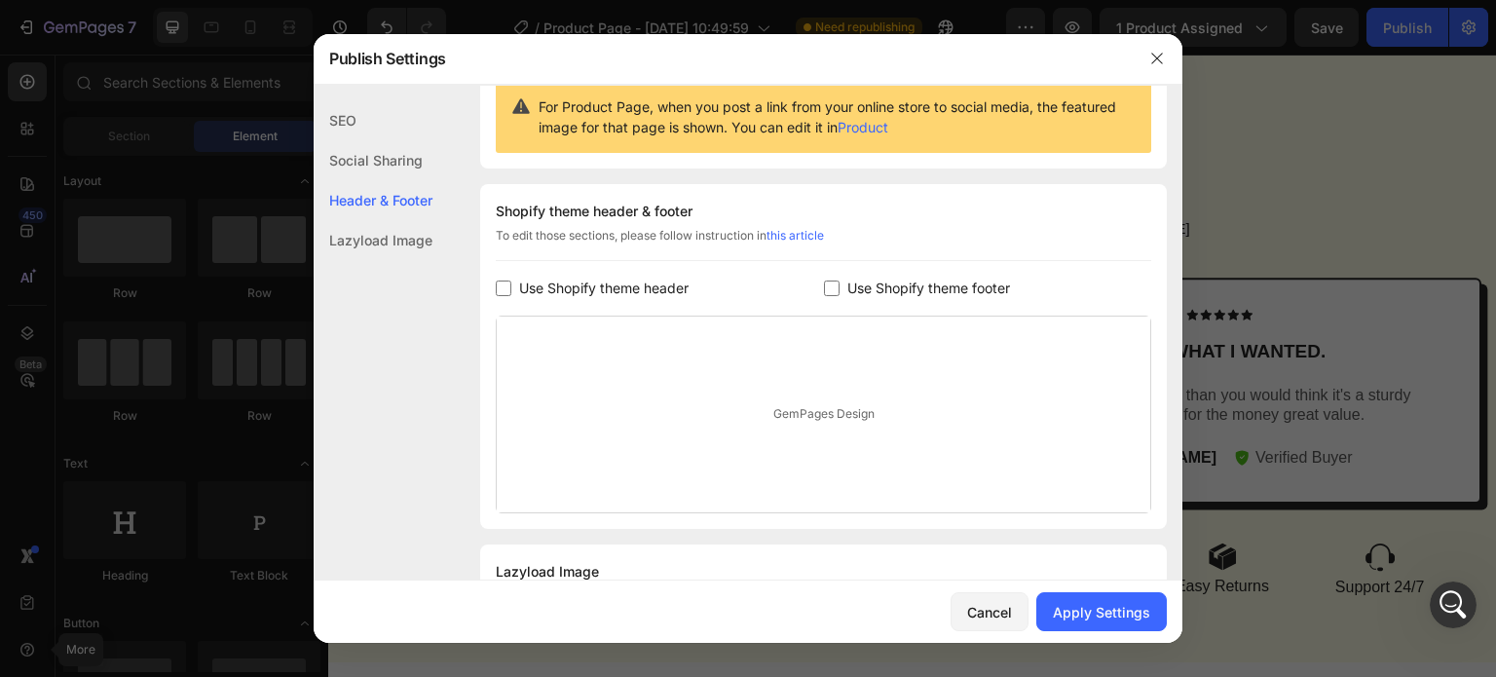
scroll to position [294, 0]
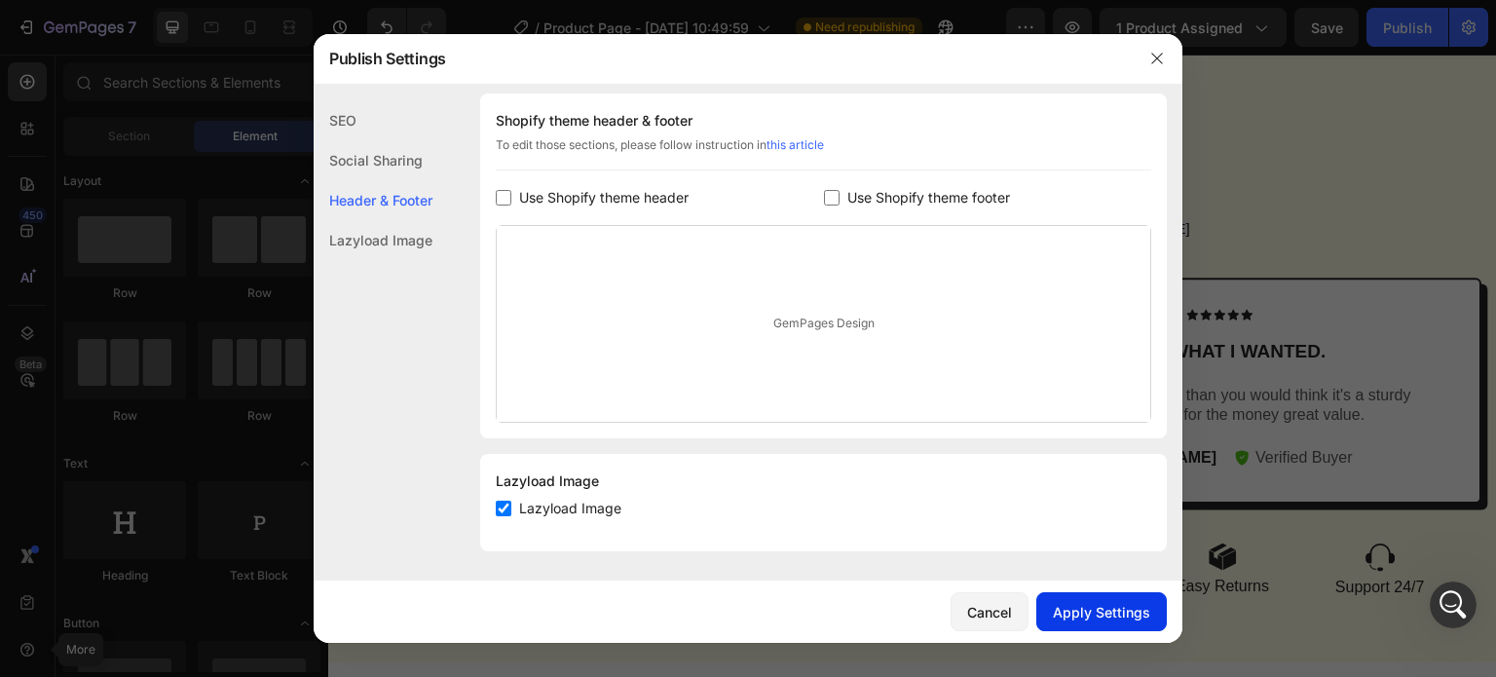
click at [1075, 611] on div "Apply Settings" at bounding box center [1101, 612] width 97 height 20
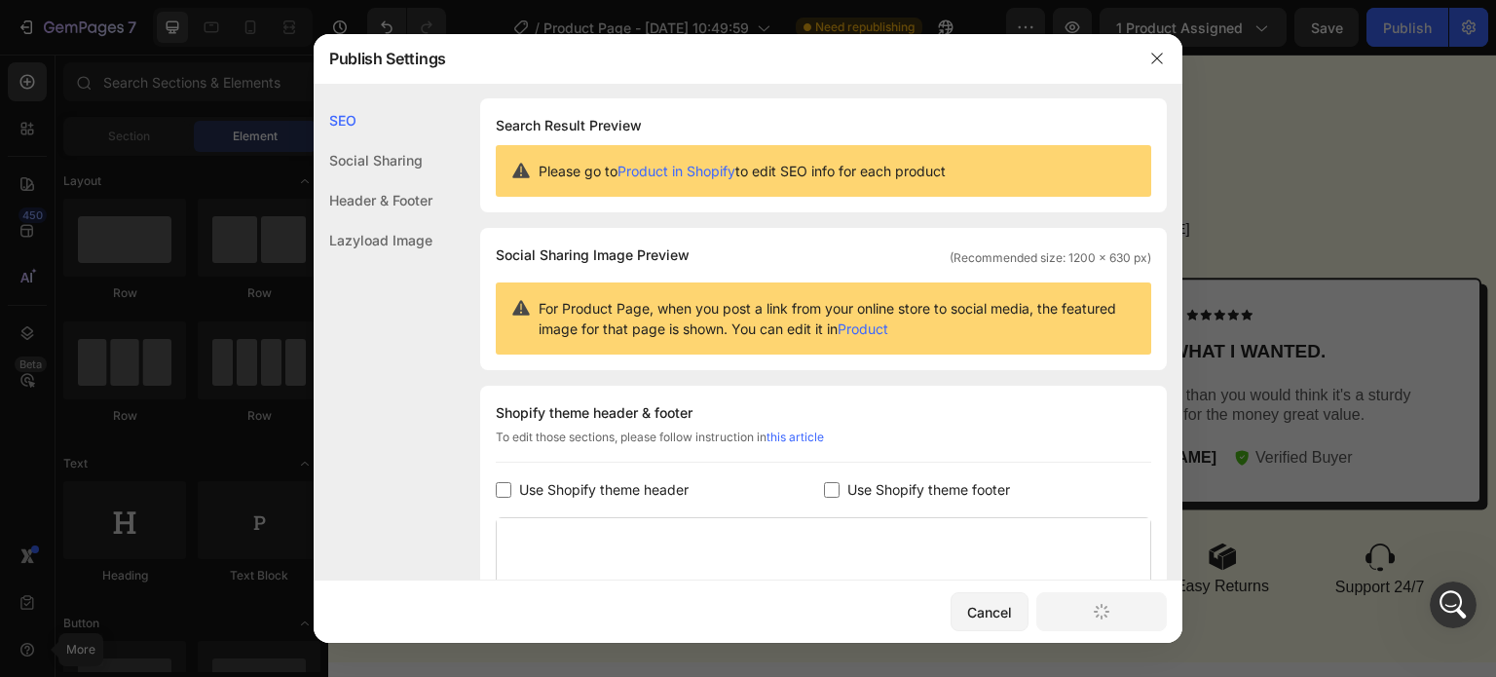
scroll to position [0, 0]
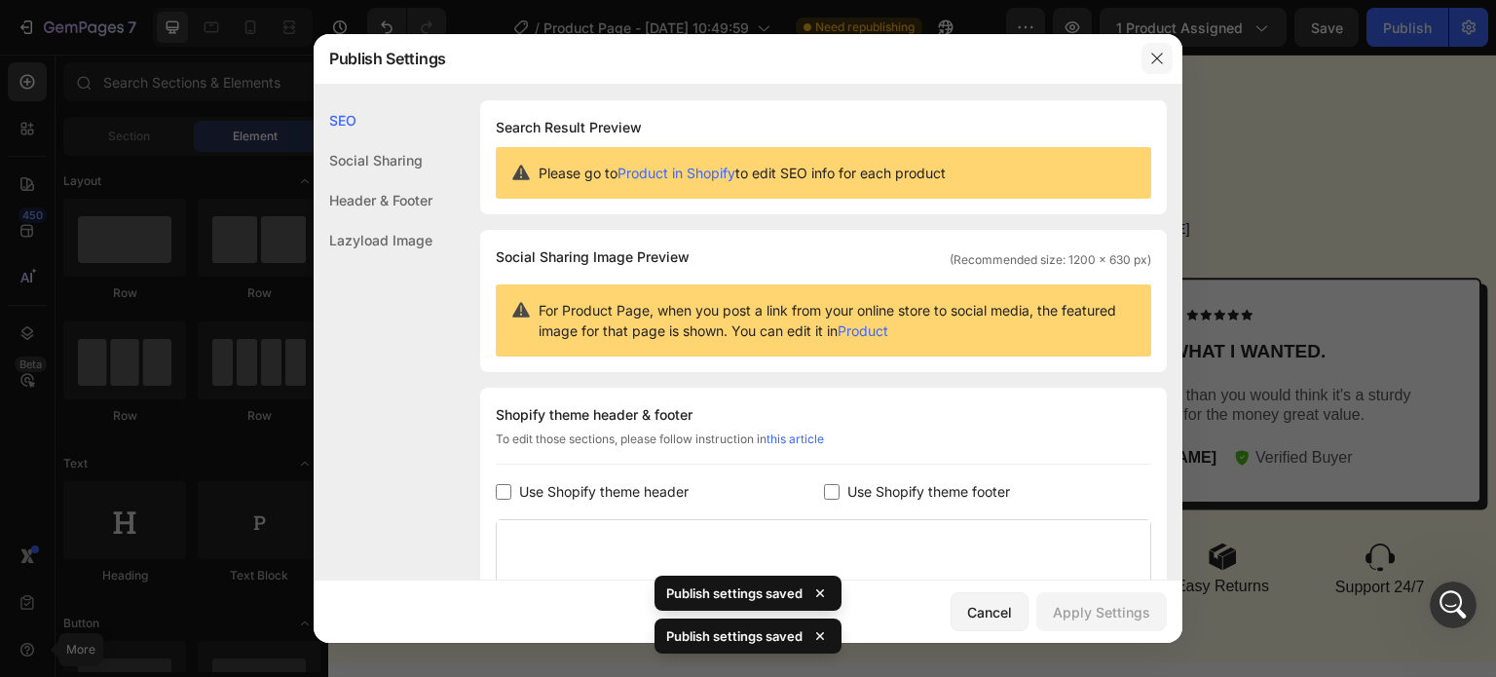
click at [1153, 51] on icon "button" at bounding box center [1157, 59] width 16 height 16
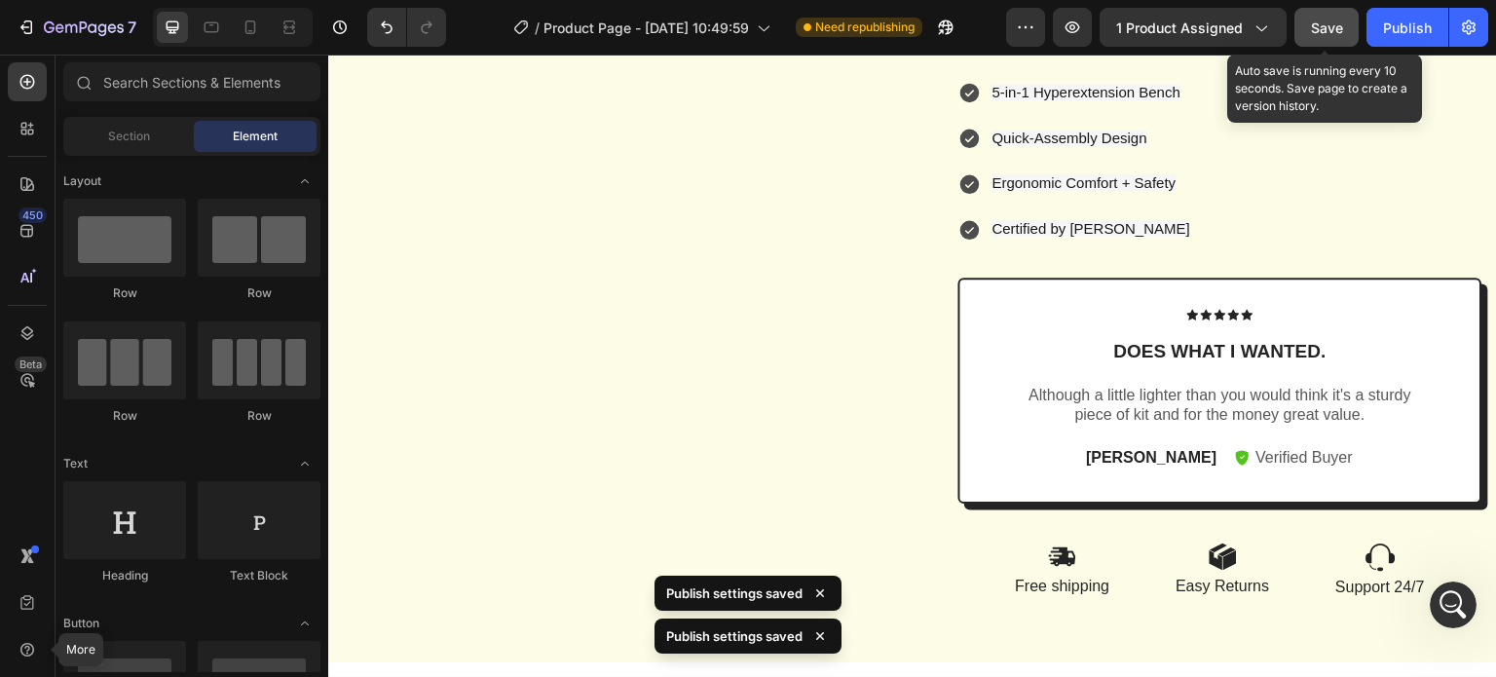
click at [1340, 23] on span "Save" at bounding box center [1327, 27] width 32 height 17
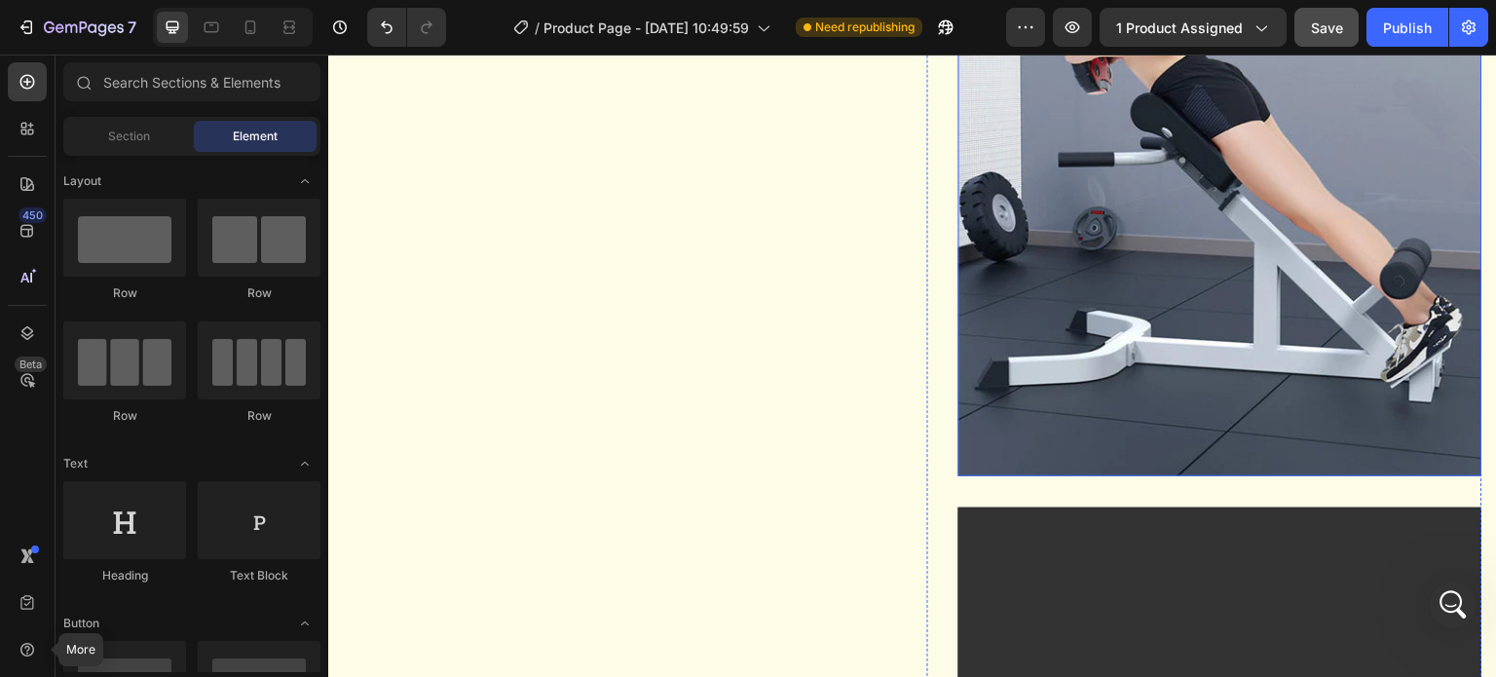
scroll to position [1558, 0]
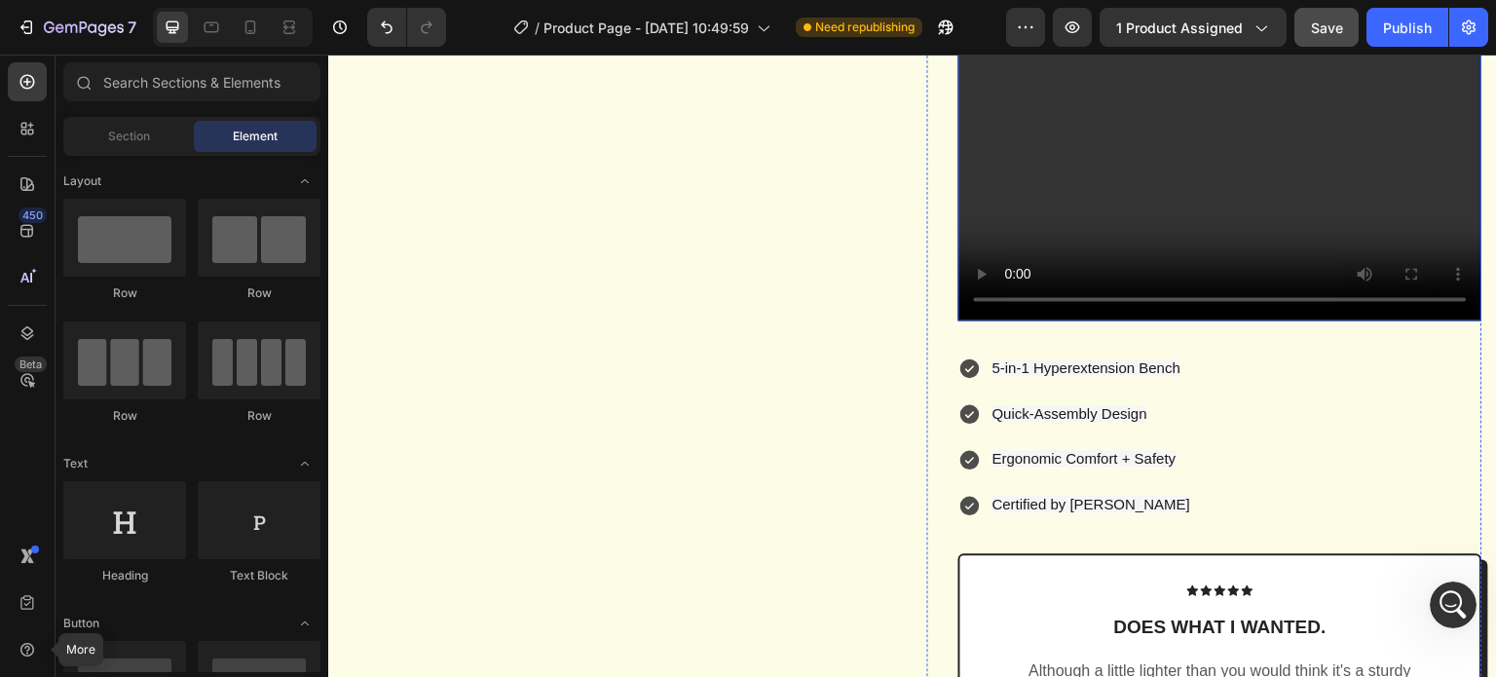
click at [1178, 224] on video at bounding box center [1220, 172] width 524 height 295
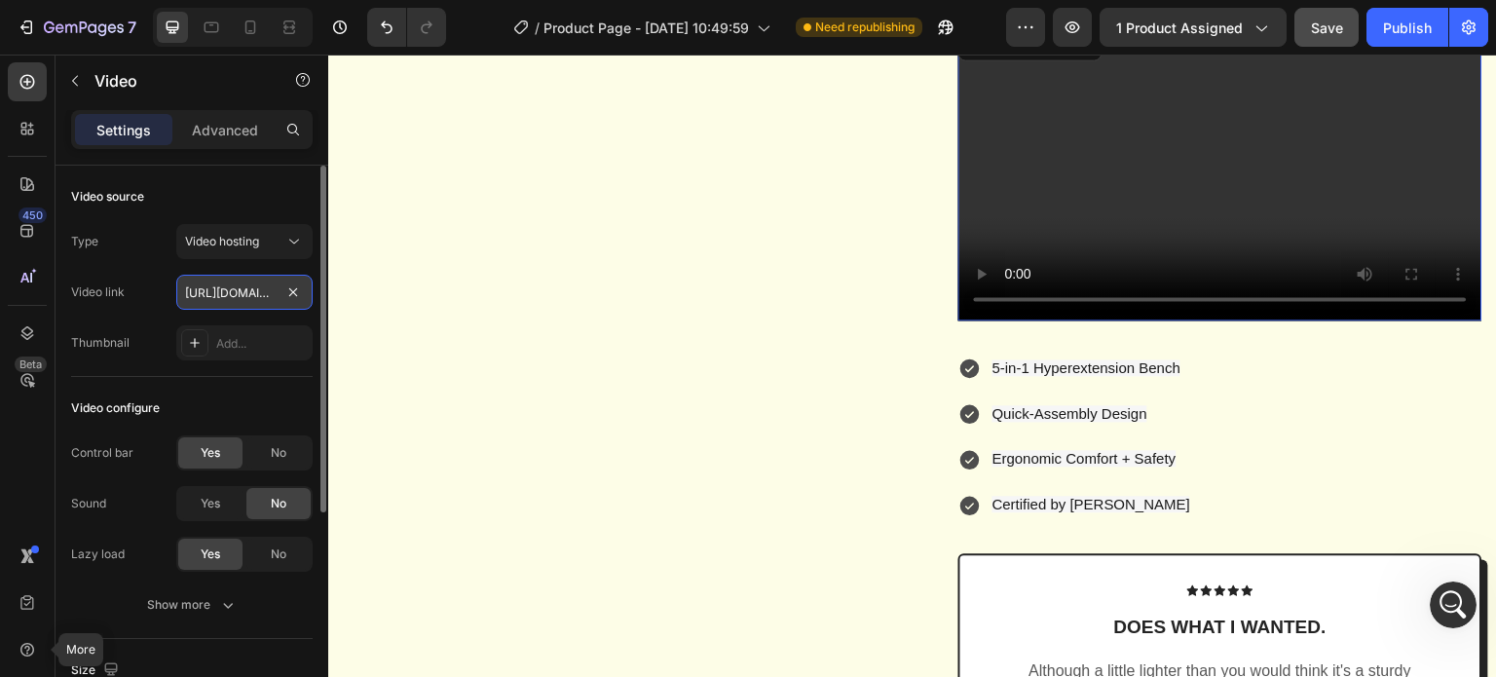
click at [265, 293] on input "https://youtu.be/ndSzseyG2BI" at bounding box center [244, 292] width 136 height 35
click at [271, 250] on div "Video hosting" at bounding box center [244, 241] width 119 height 19
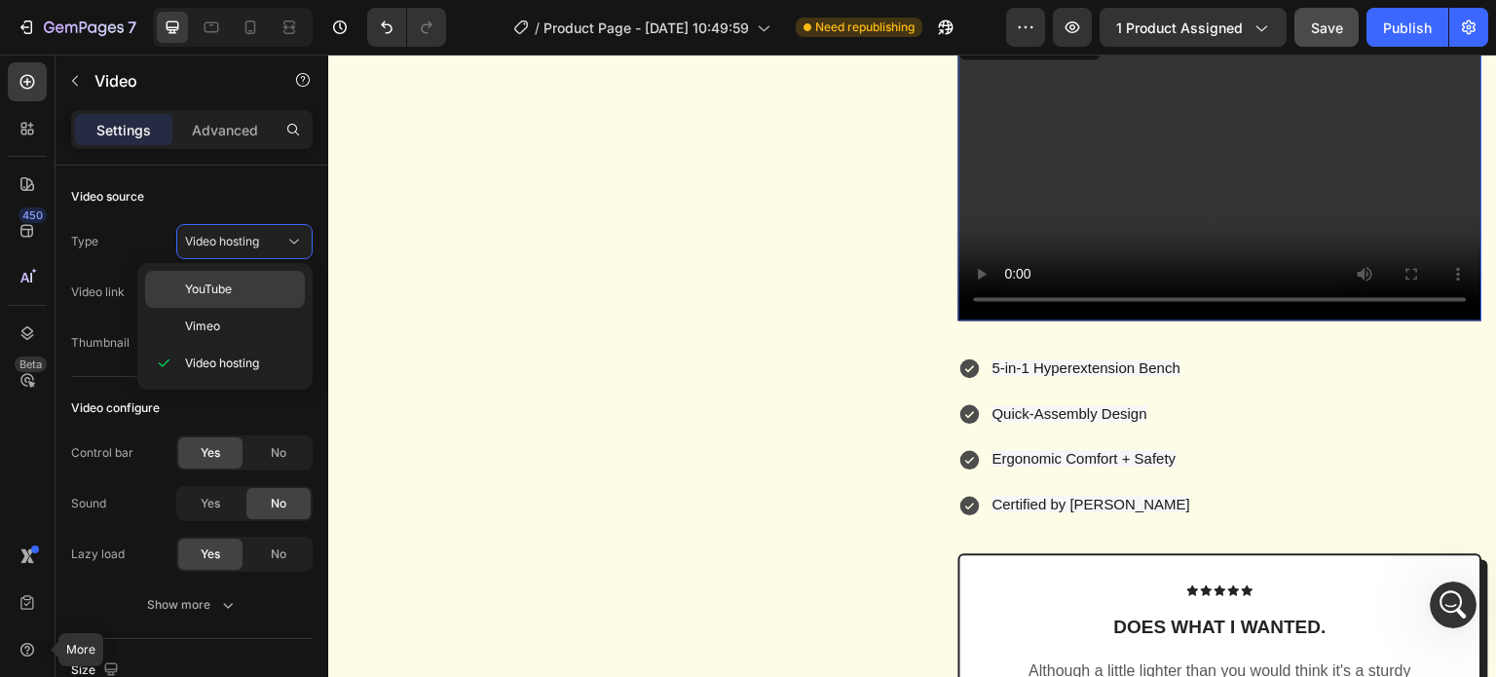
click at [238, 284] on p "YouTube" at bounding box center [240, 290] width 111 height 18
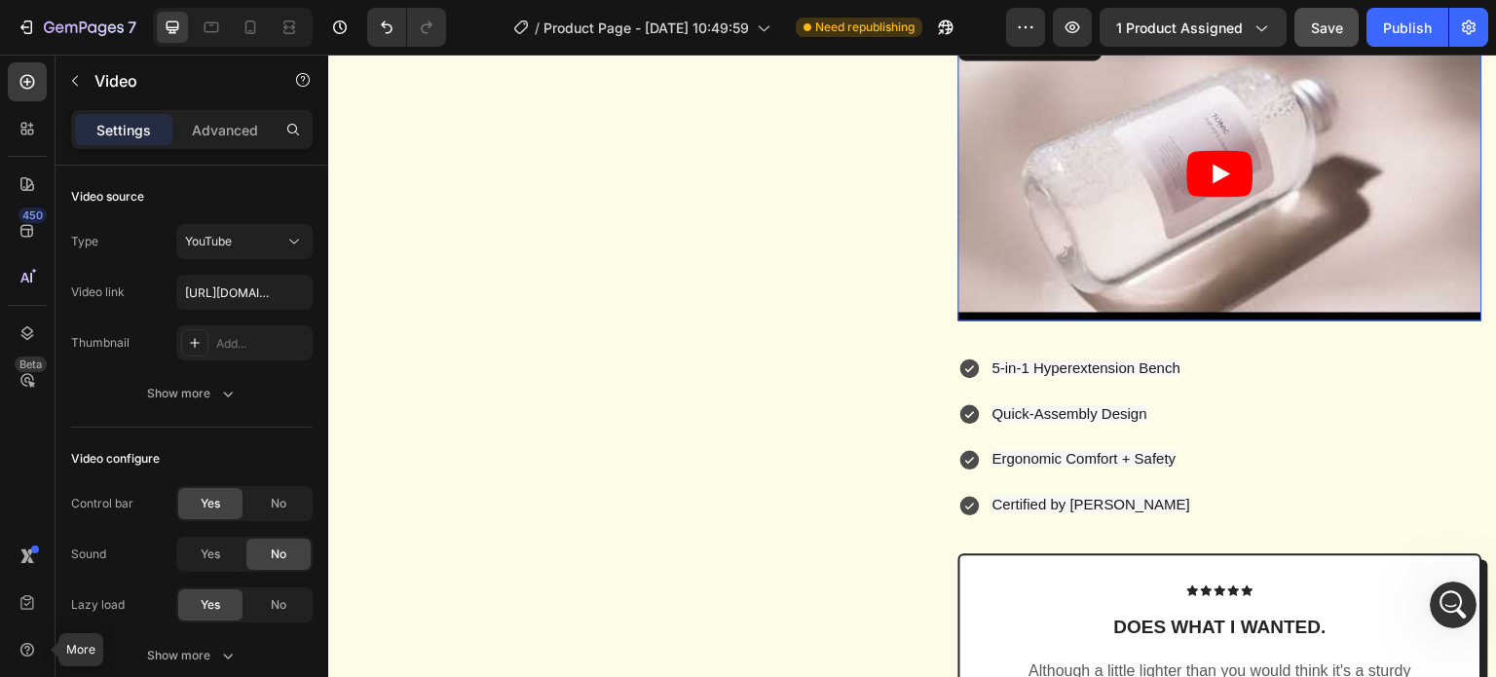
click at [1214, 183] on icon "Play" at bounding box center [1223, 173] width 18 height 19
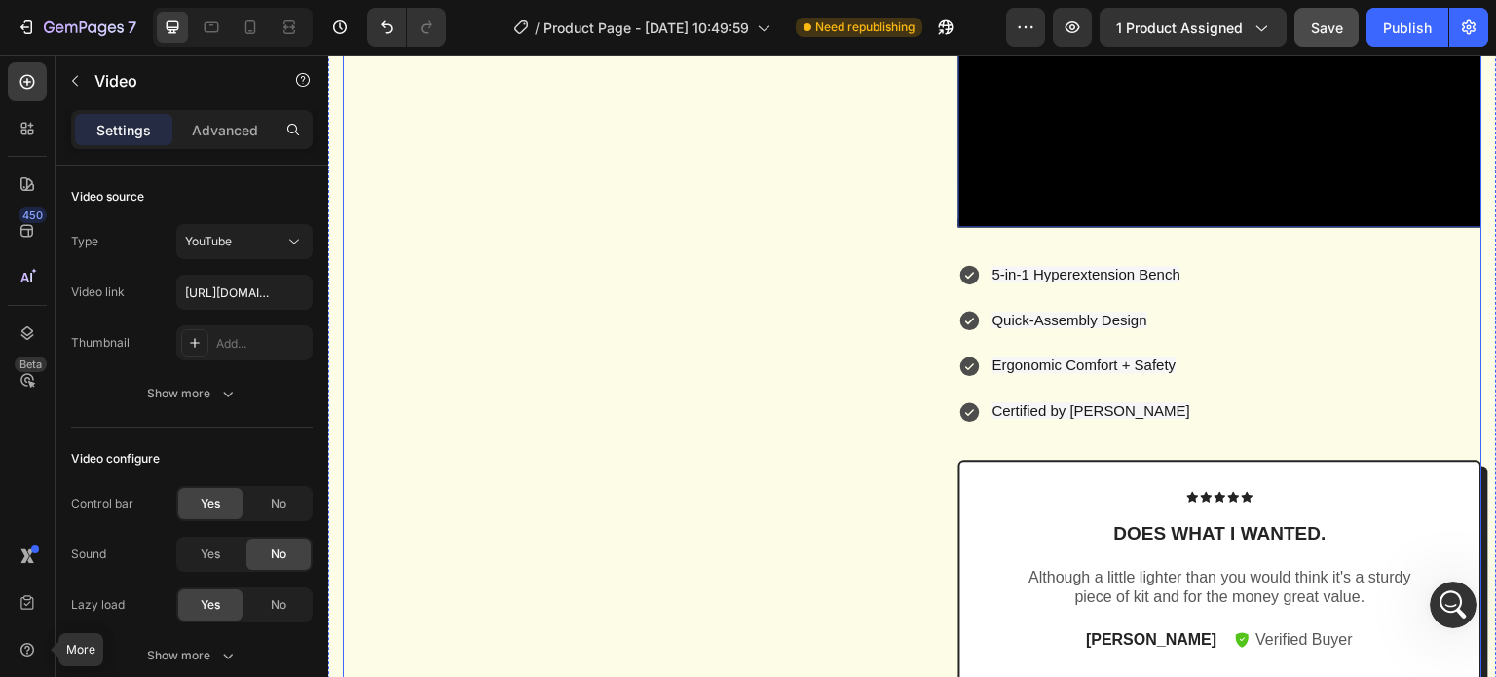
scroll to position [1656, 0]
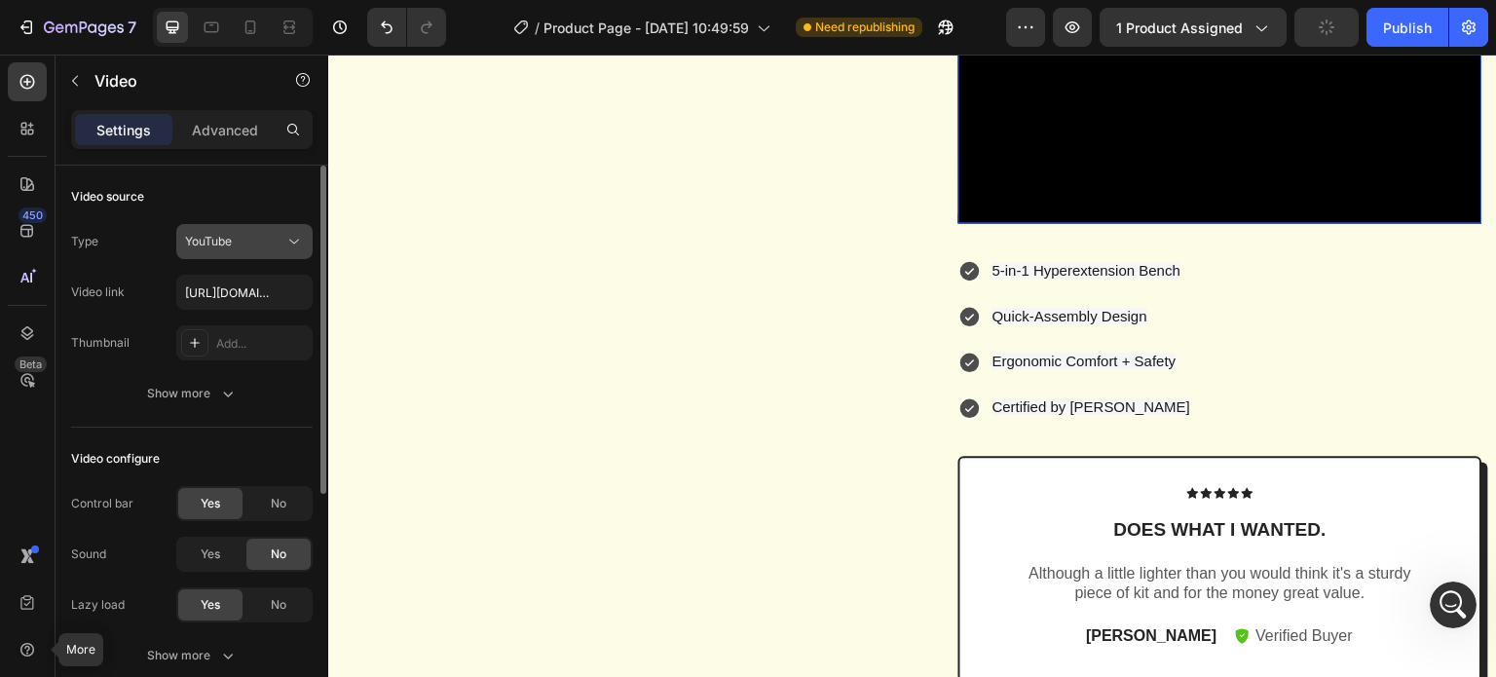
click at [261, 241] on div "YouTube" at bounding box center [234, 242] width 99 height 18
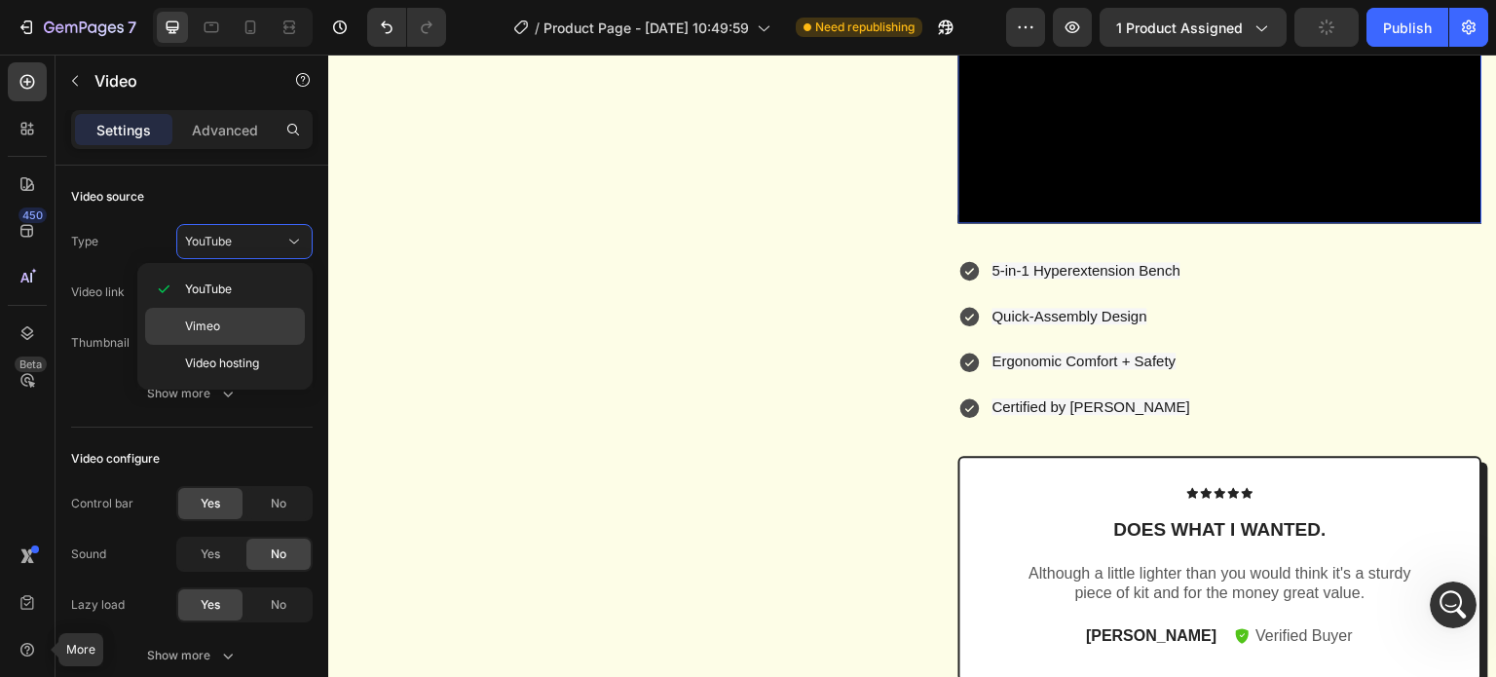
click at [239, 322] on p "Vimeo" at bounding box center [240, 327] width 111 height 18
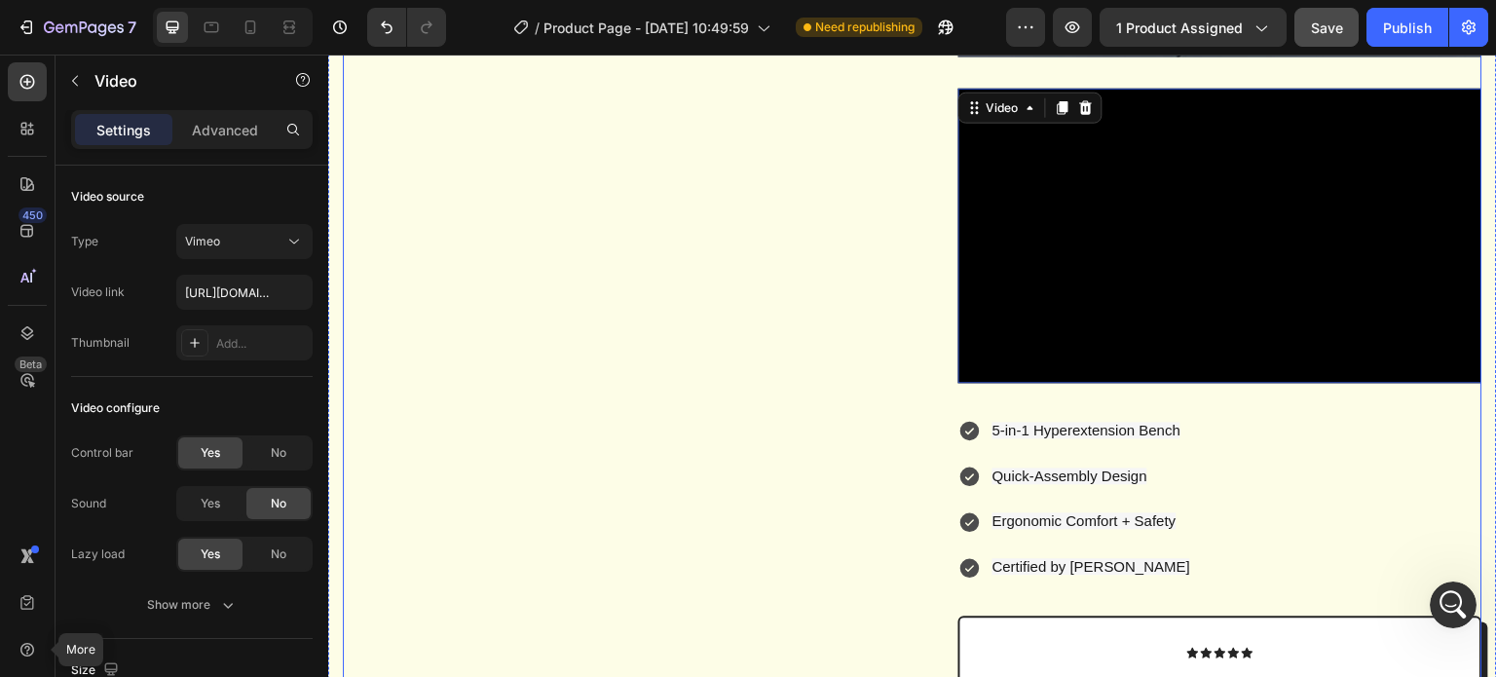
scroll to position [1364, 0]
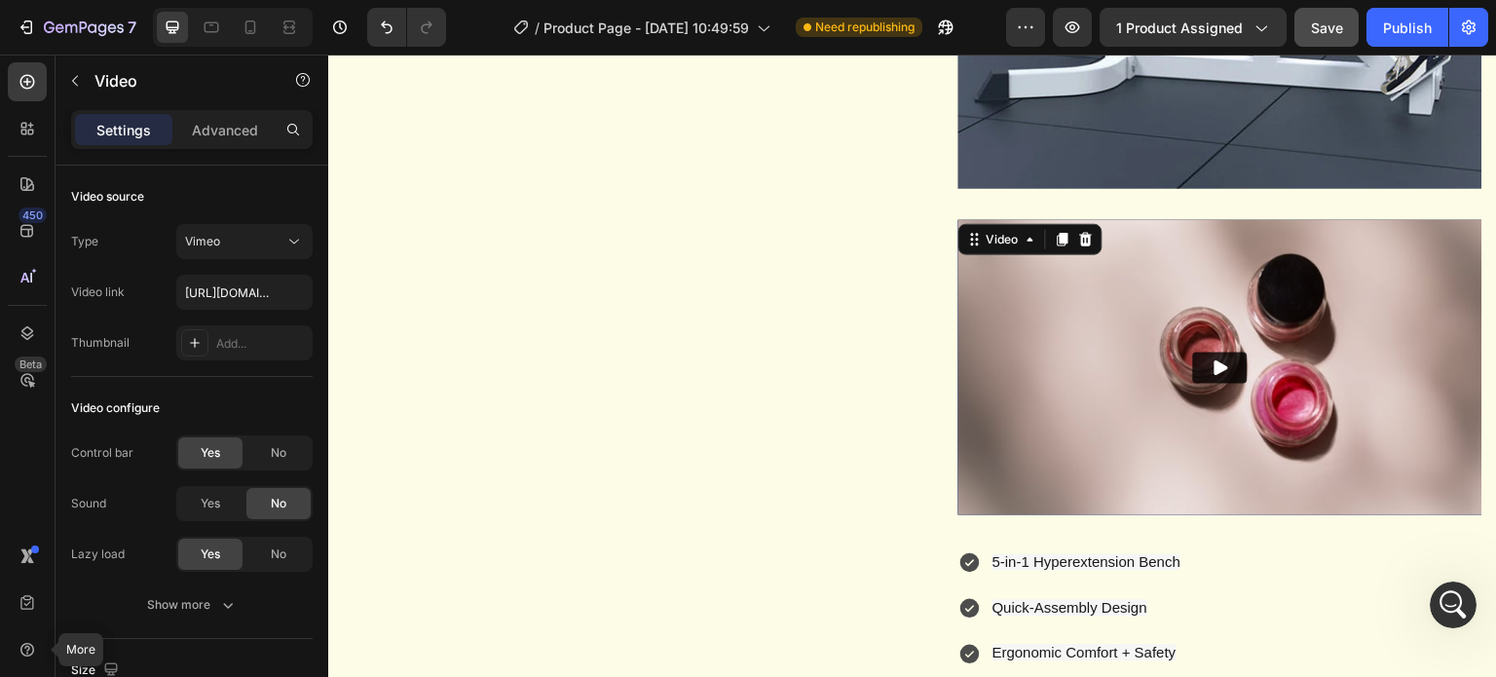
click at [1202, 384] on button "Play" at bounding box center [1220, 368] width 55 height 31
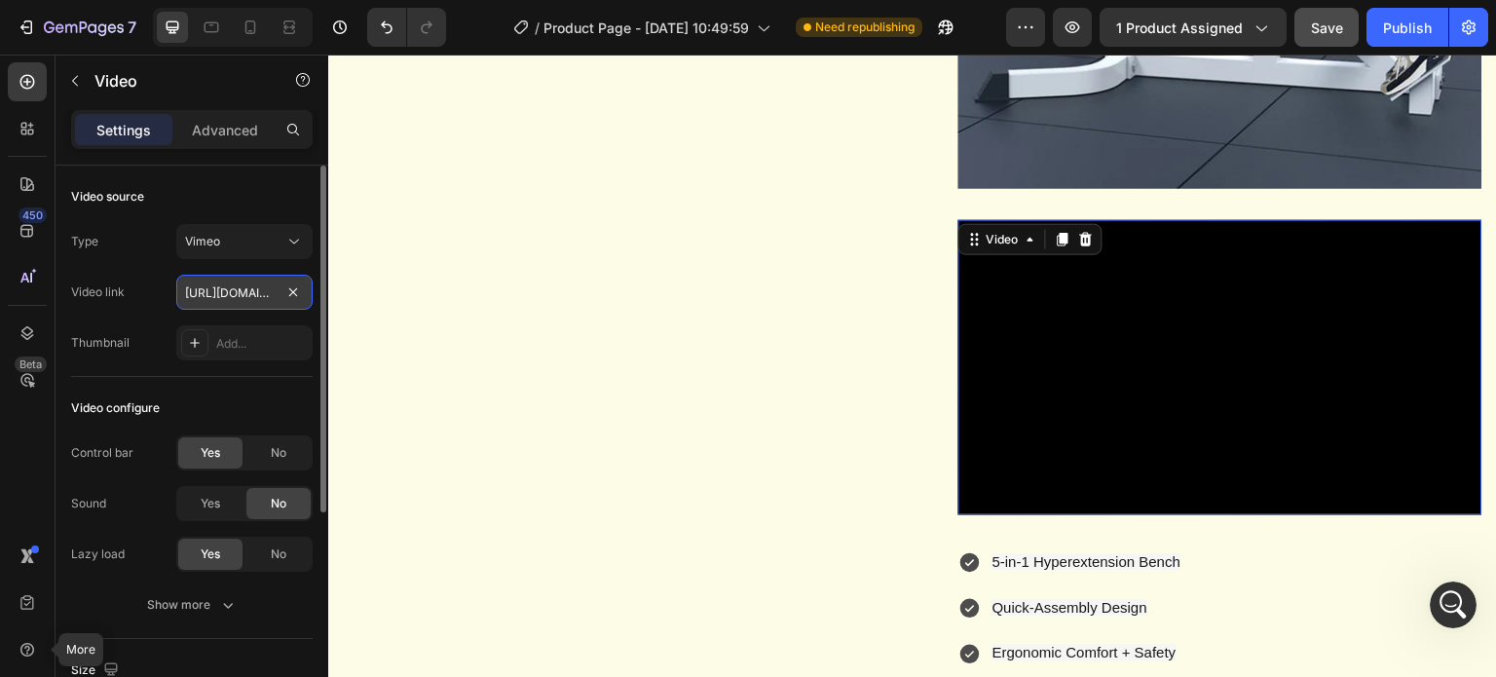
click at [253, 301] on input "https://vimeo.com/1095883398" at bounding box center [244, 292] width 136 height 35
click at [261, 294] on input "https://vimeo.com/1095883398" at bounding box center [244, 292] width 136 height 35
click at [254, 291] on input "https://vimeo.com/1095883398" at bounding box center [244, 292] width 136 height 35
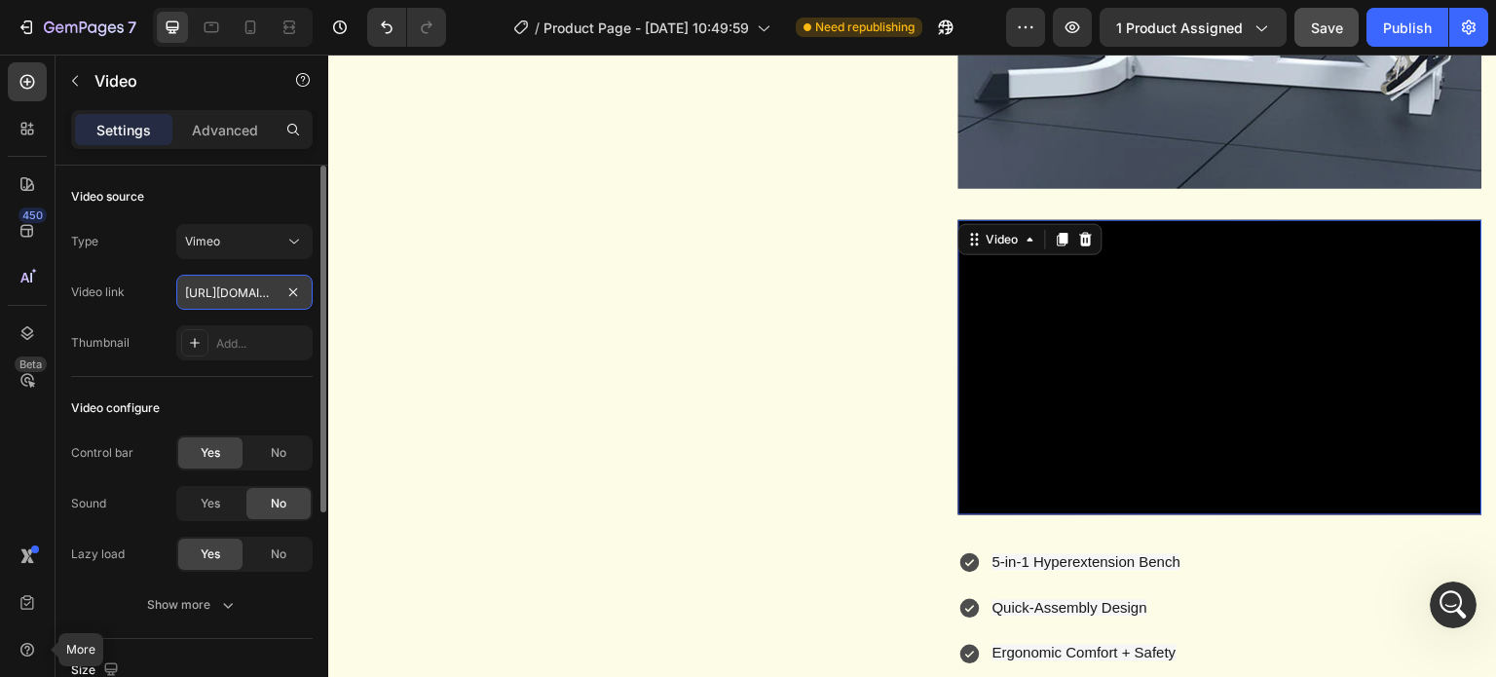
click at [235, 297] on input "https://vimeo.com/1095883398" at bounding box center [244, 292] width 136 height 35
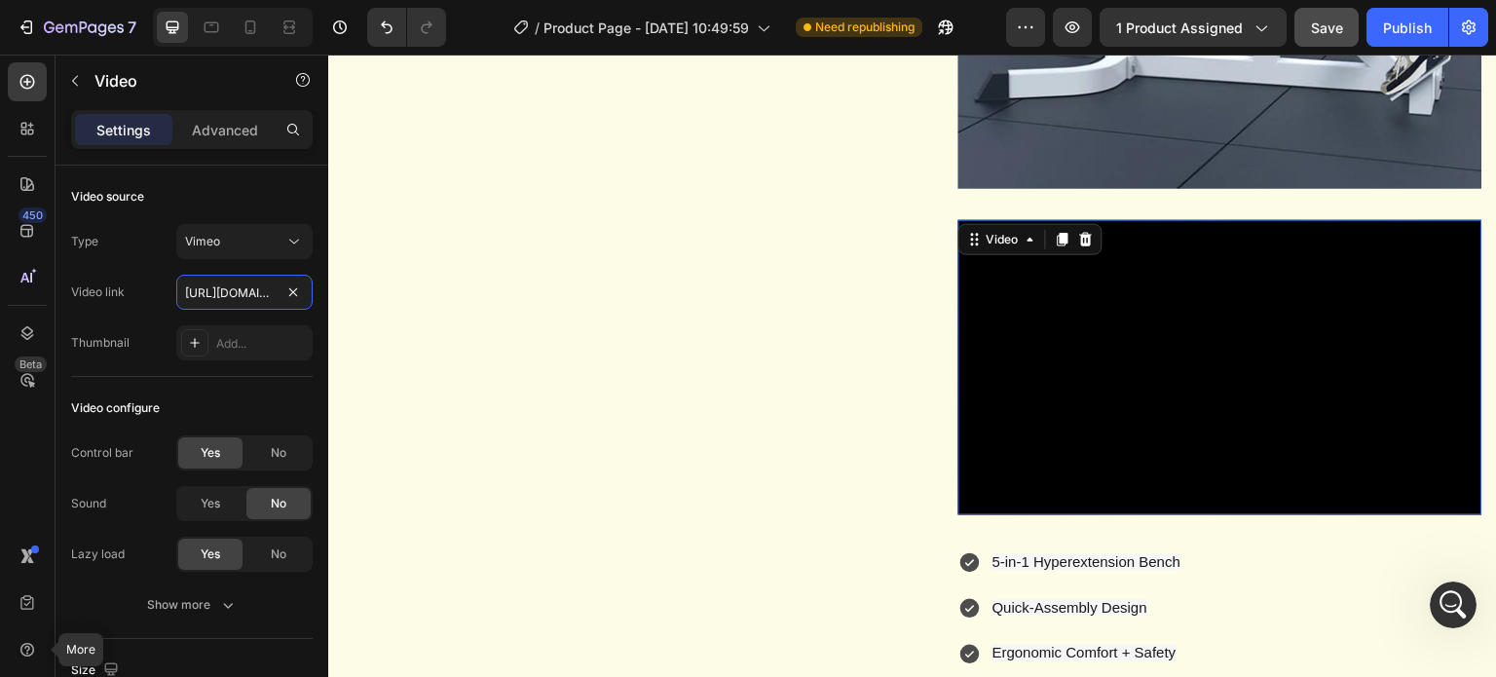
scroll to position [0, 86]
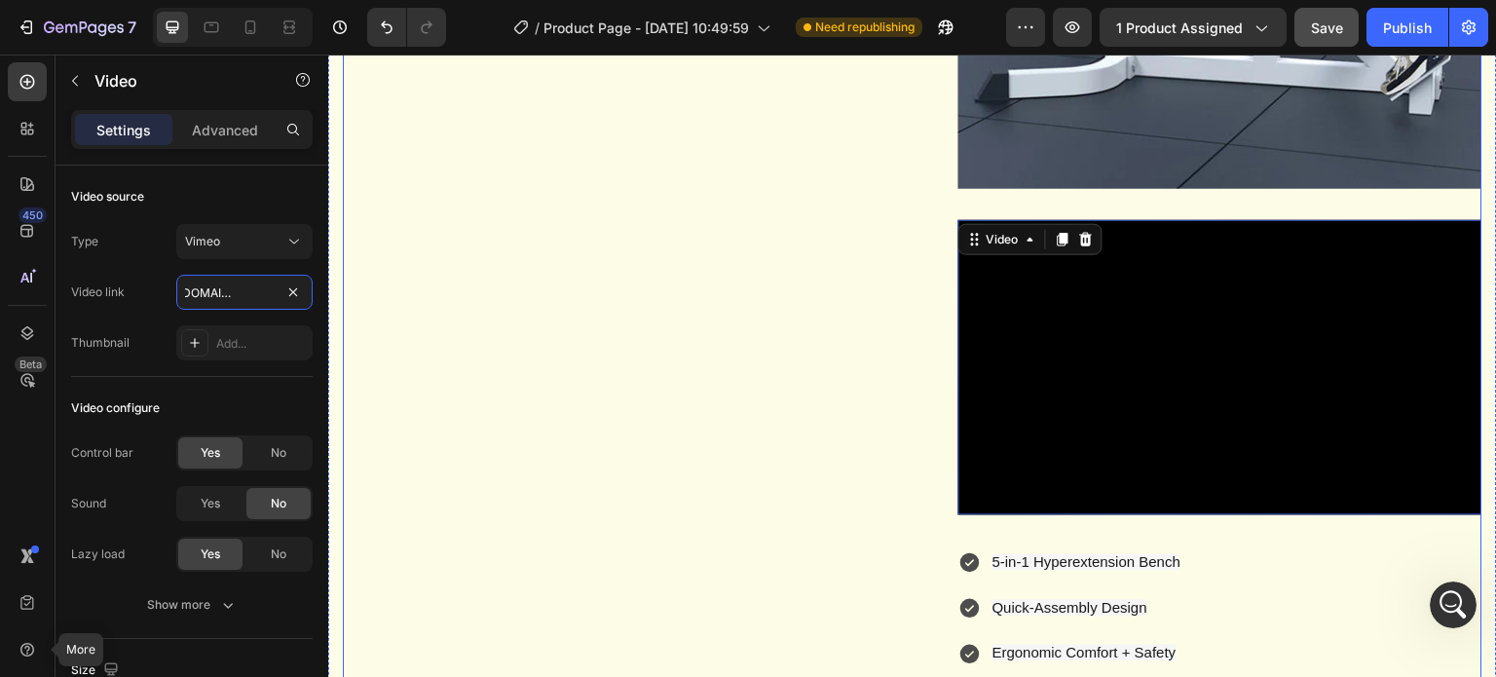
drag, startPoint x: 527, startPoint y: 346, endPoint x: 586, endPoint y: 314, distance: 67.5
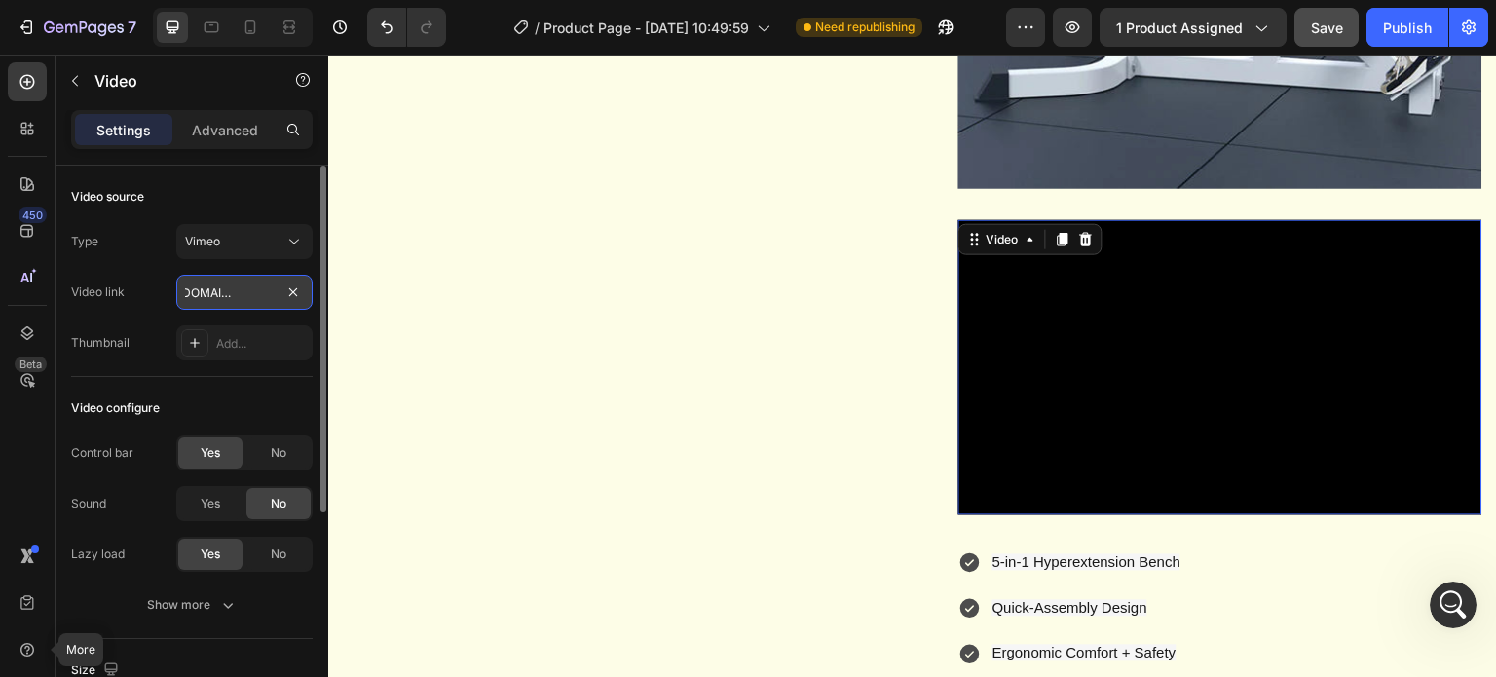
click at [224, 283] on input "https://vimeo.com/1095883398" at bounding box center [244, 292] width 136 height 35
drag, startPoint x: 226, startPoint y: 286, endPoint x: 56, endPoint y: 281, distance: 169.5
click at [56, 281] on div "Video source Type Vimeo Video link https://vimeo.com/1095883398 Thumbnail Add..…" at bounding box center [192, 629] width 273 height 927
click at [253, 307] on input "https://vimeo.com/1095883398" at bounding box center [244, 292] width 136 height 35
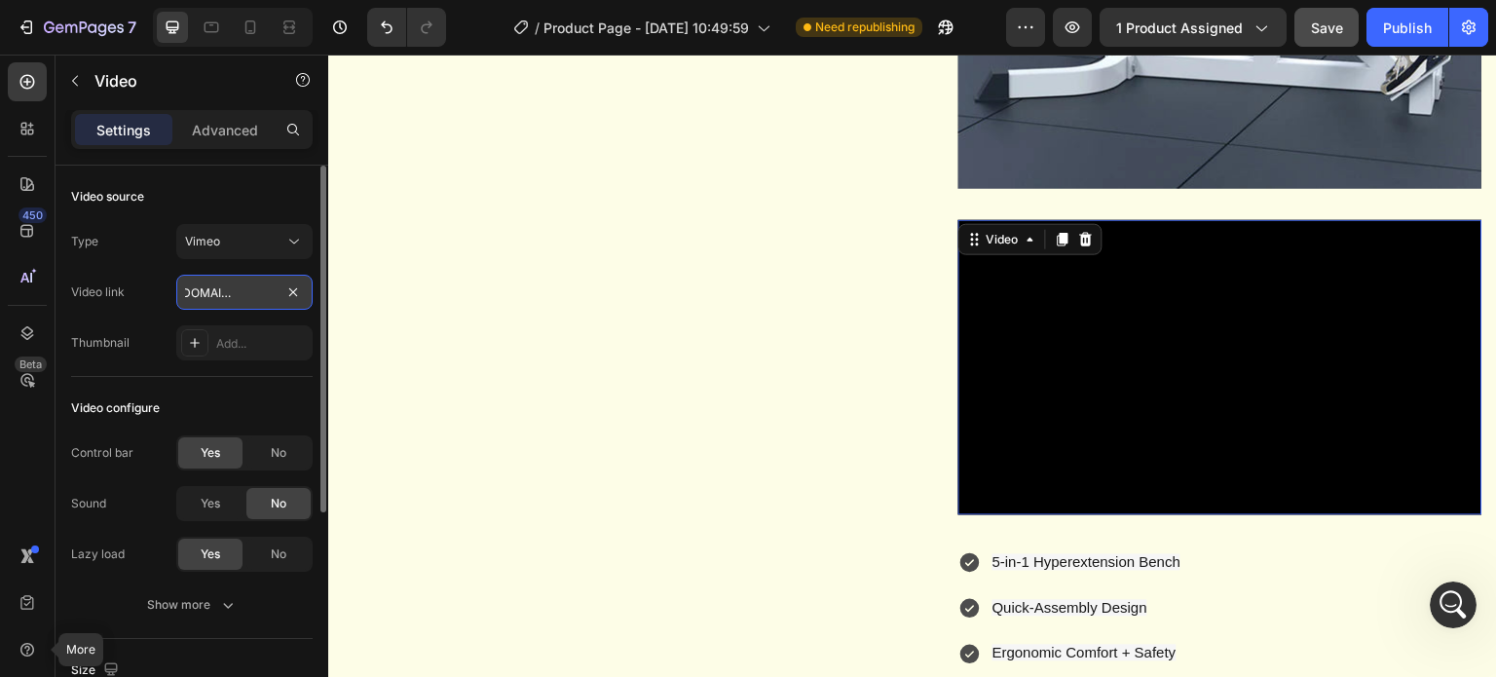
scroll to position [0, 24]
drag, startPoint x: 184, startPoint y: 291, endPoint x: 257, endPoint y: 293, distance: 73.1
click at [257, 293] on input "https://vimeo.com/1095883398" at bounding box center [244, 292] width 136 height 35
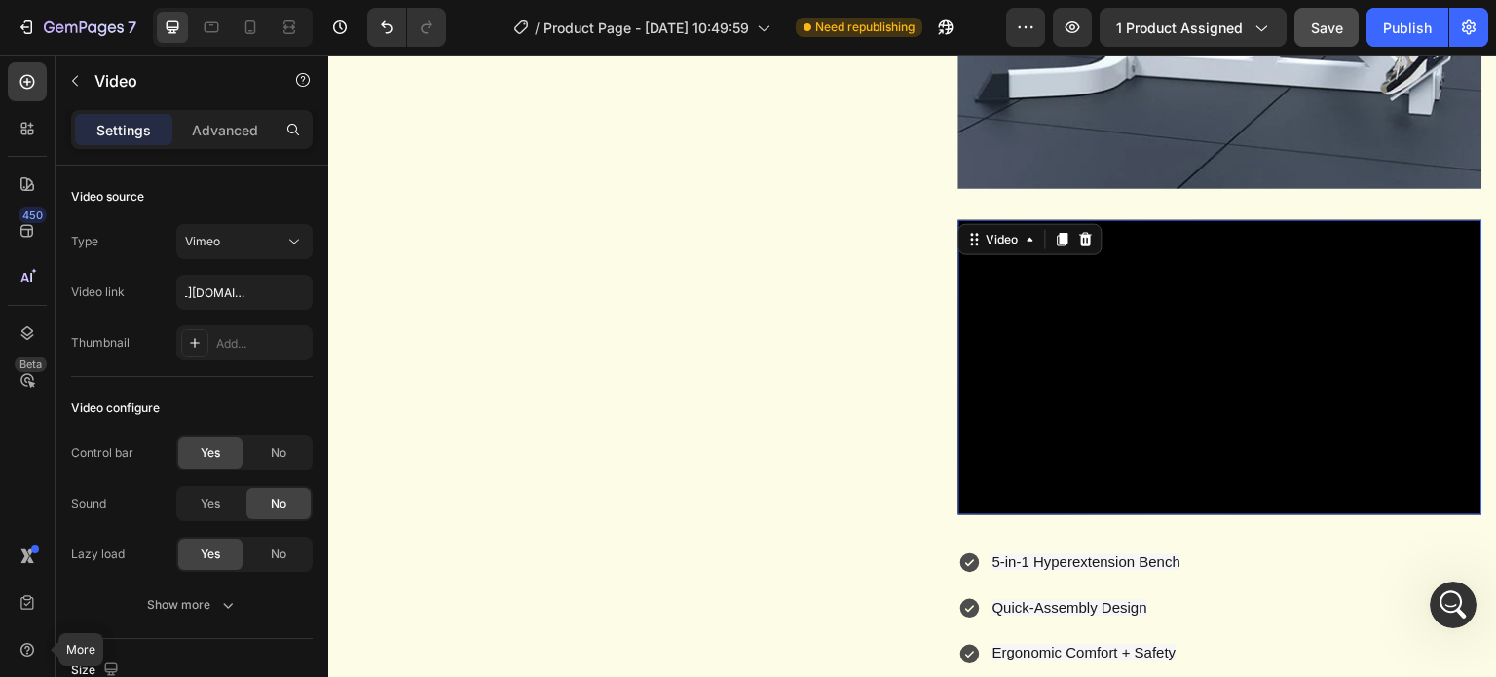
scroll to position [0, 0]
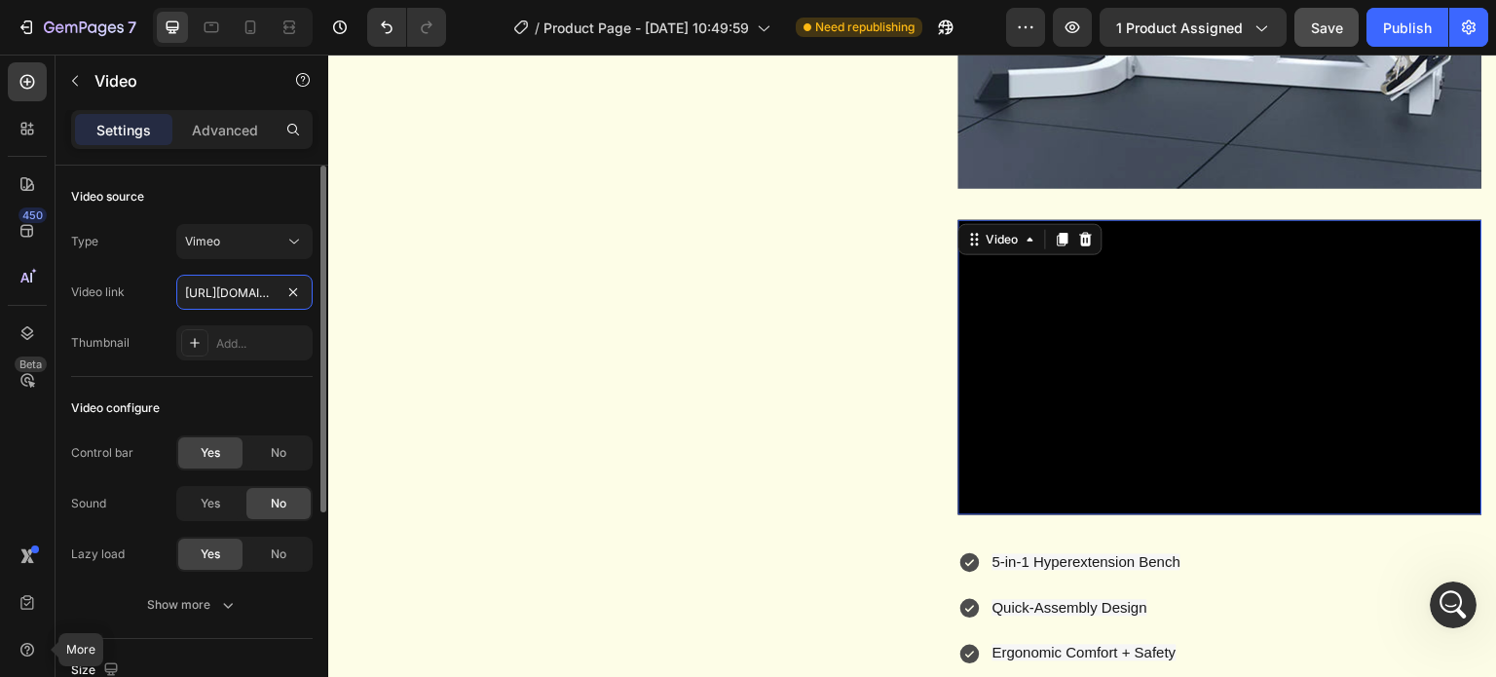
paste input "manage/videos/1113106976"
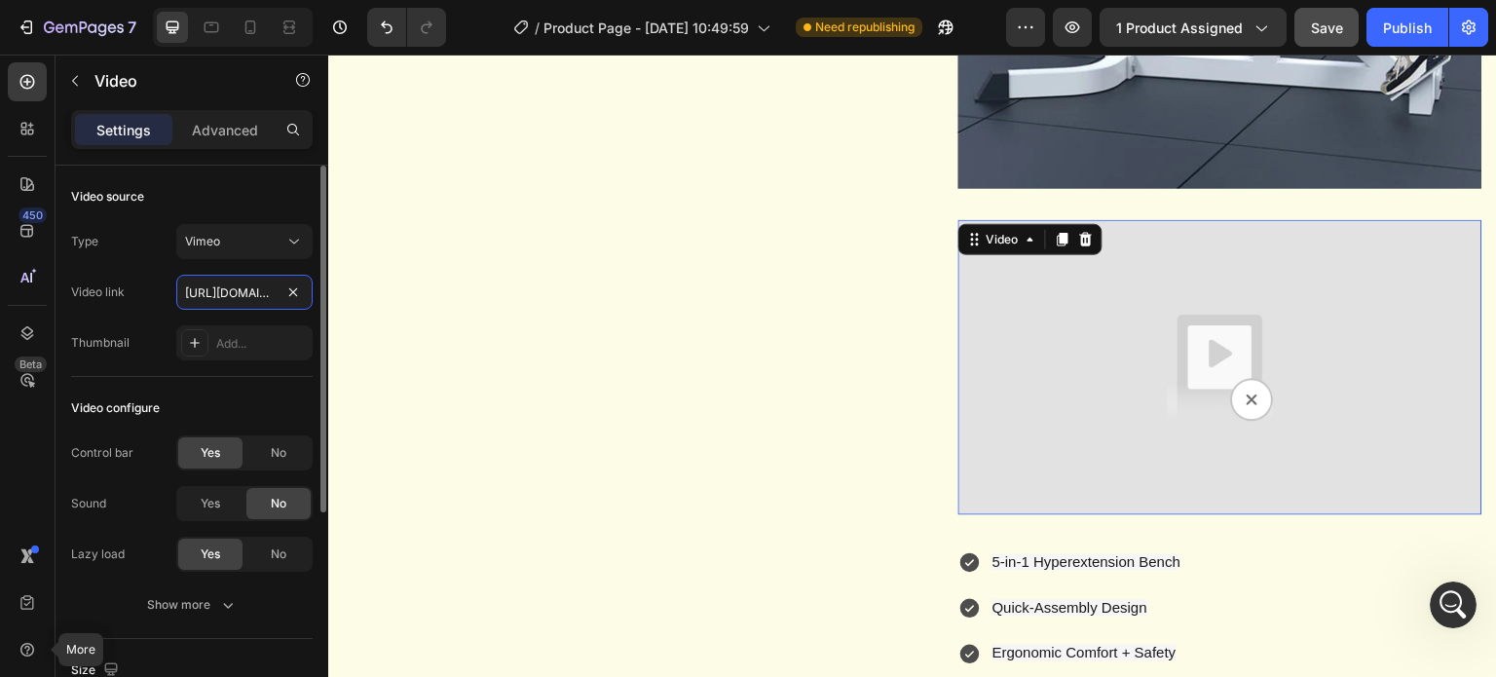
scroll to position [0, 168]
type input "https://vimeo.com/manage/videos/1113106976"
click at [275, 290] on input "https://vimeo.com/manage/videos/1113106976" at bounding box center [244, 292] width 136 height 35
click at [255, 294] on input "https://vimeo.com/manage/videos/1113106976" at bounding box center [244, 292] width 136 height 35
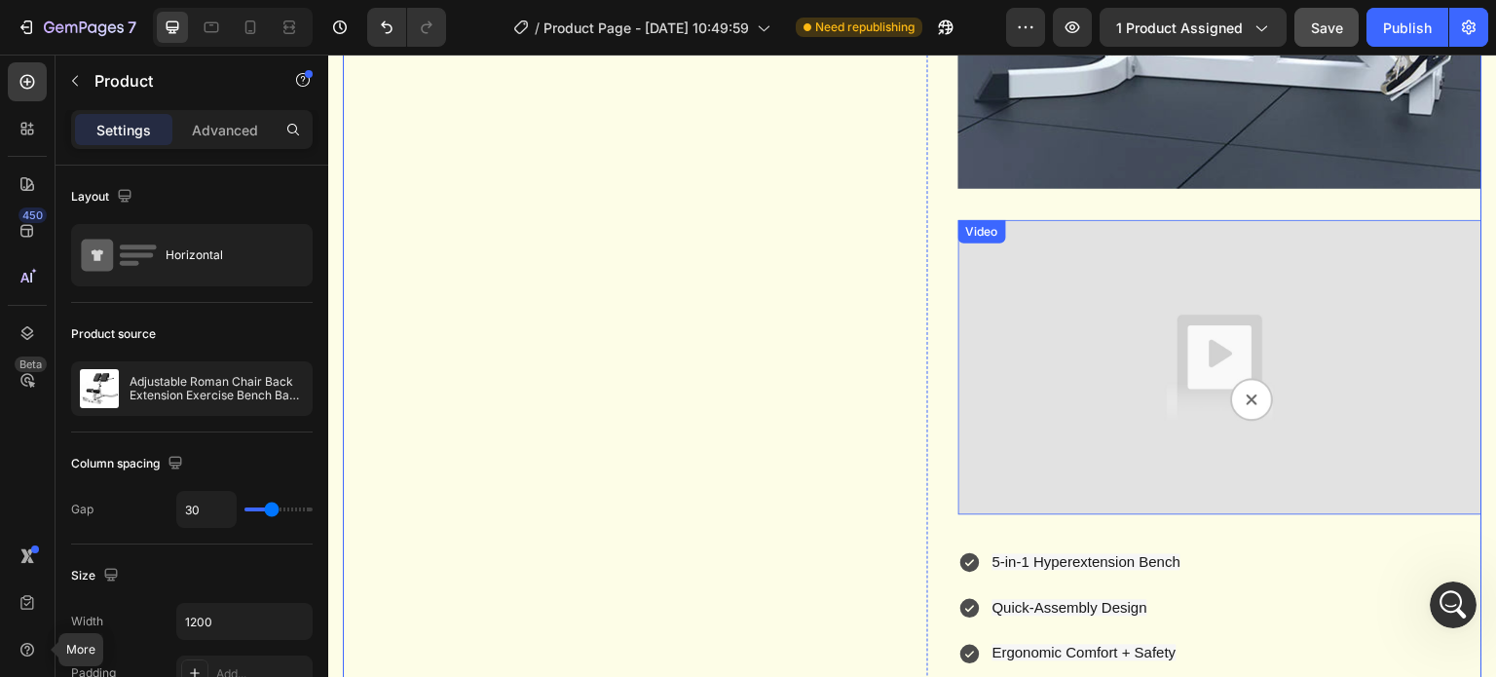
click at [1063, 362] on img at bounding box center [1220, 367] width 524 height 295
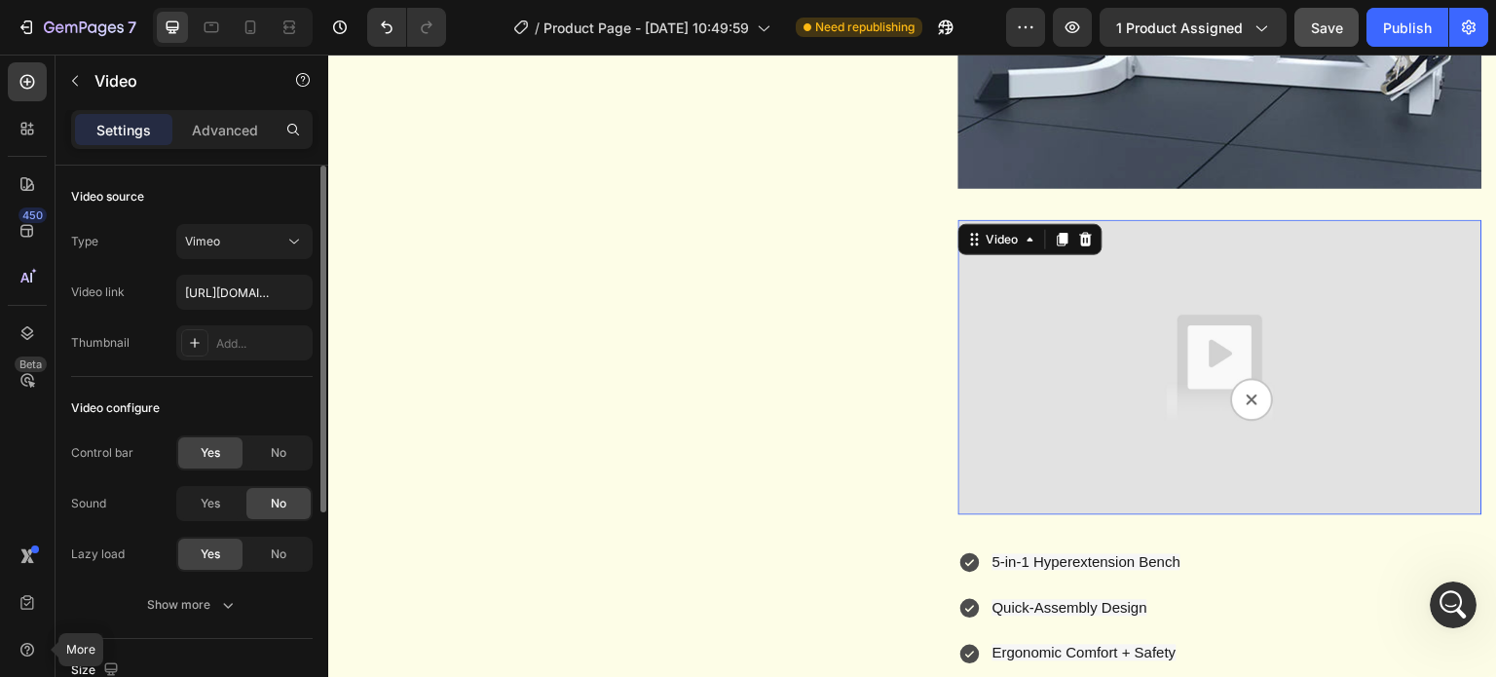
click at [252, 272] on div "Type Vimeo Video link https://vimeo.com/manage/videos/1113106976 Thumbnail Add.…" at bounding box center [192, 292] width 242 height 136
click at [252, 289] on input "https://vimeo.com/manage/videos/1113106976" at bounding box center [244, 292] width 136 height 35
click at [234, 295] on input "https://vimeo.com/manage/videos/1113106976" at bounding box center [244, 292] width 136 height 35
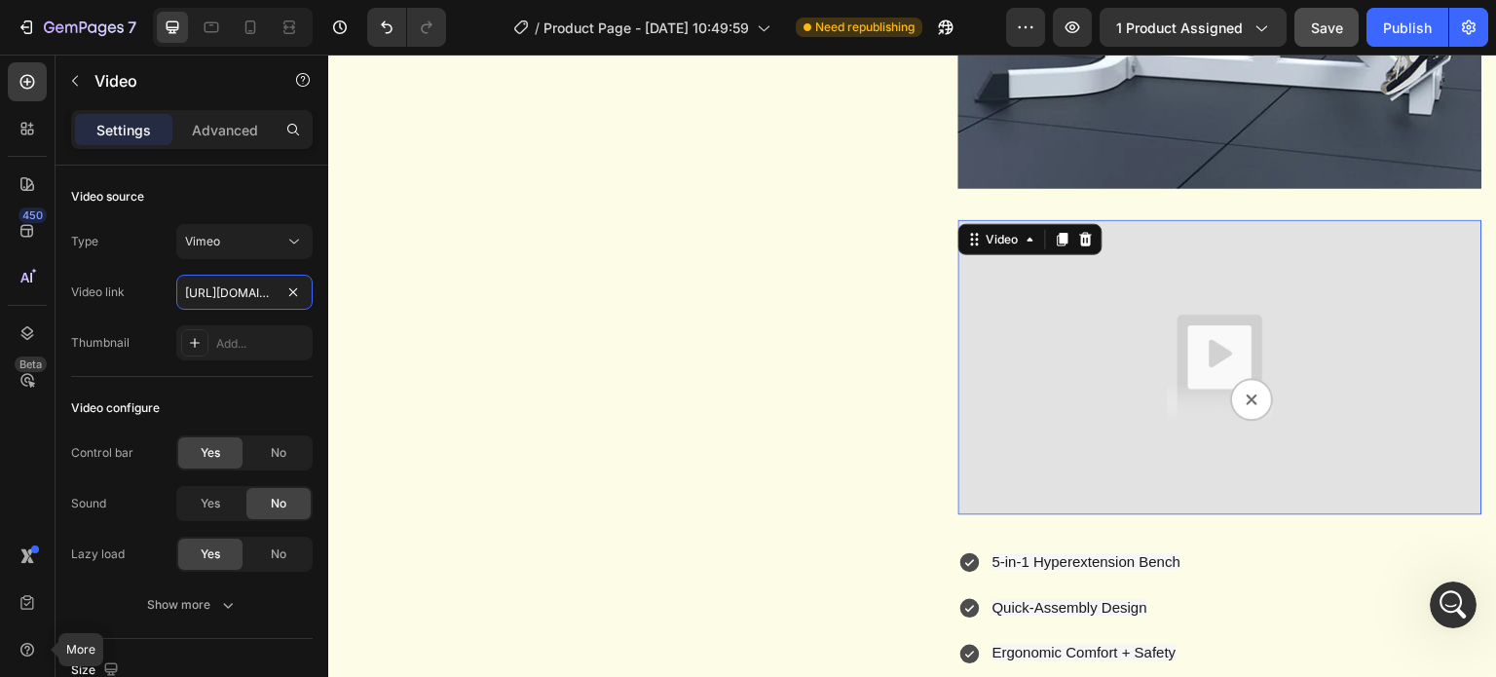
scroll to position [0, 168]
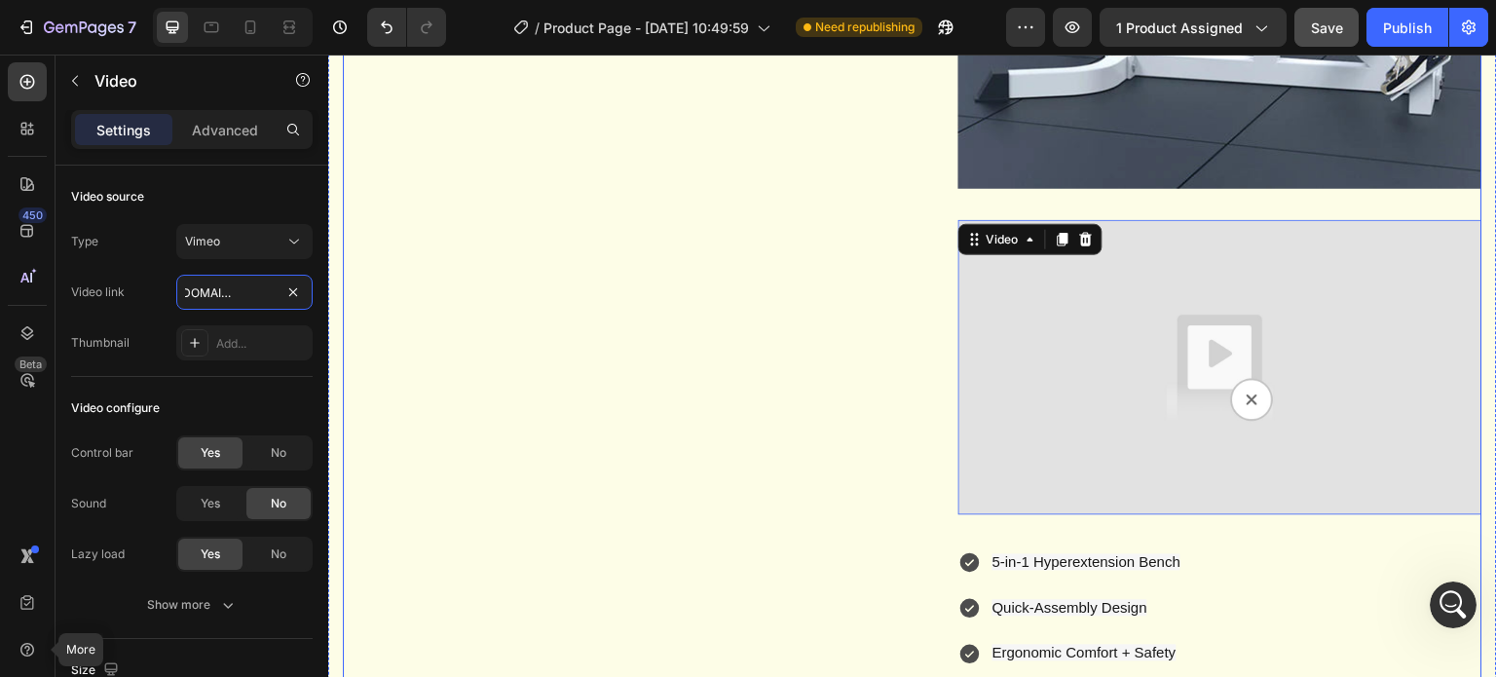
drag, startPoint x: 531, startPoint y: 349, endPoint x: 425, endPoint y: 296, distance: 118.5
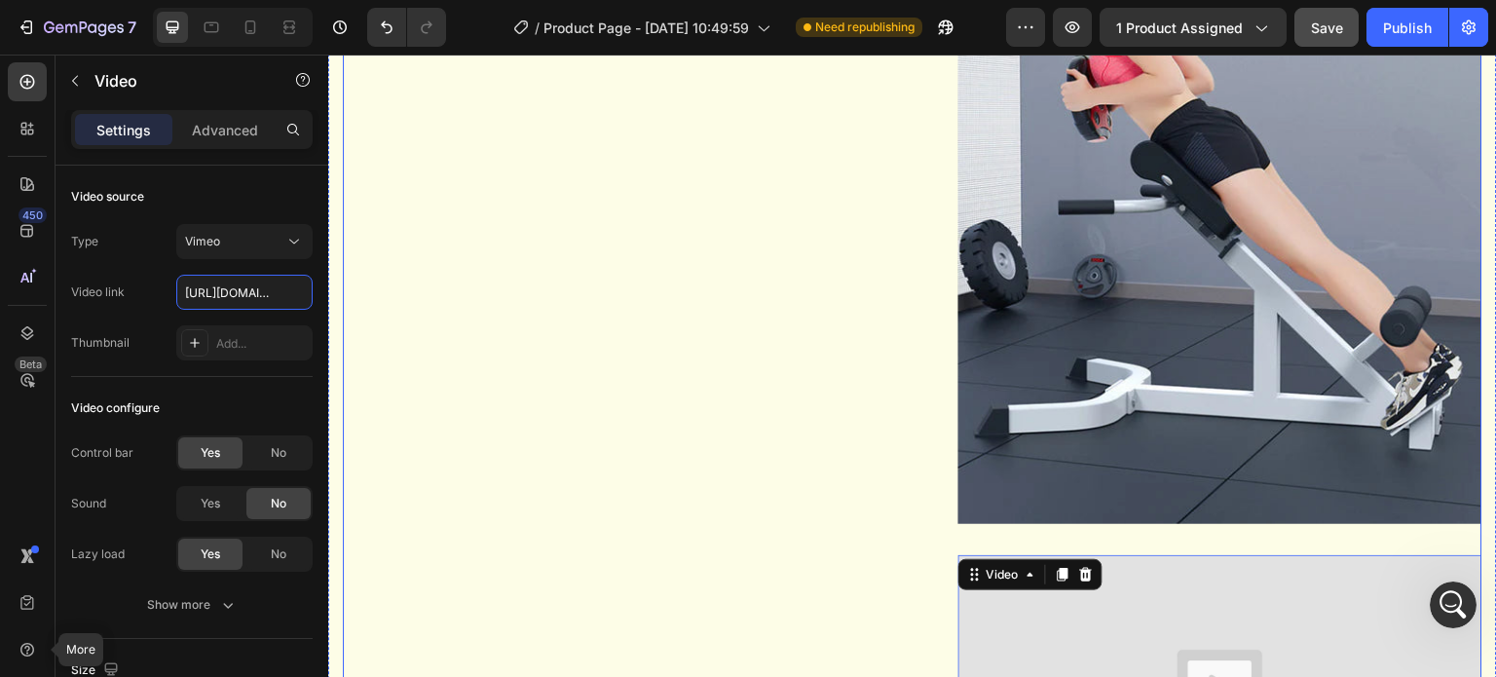
scroll to position [1295, 0]
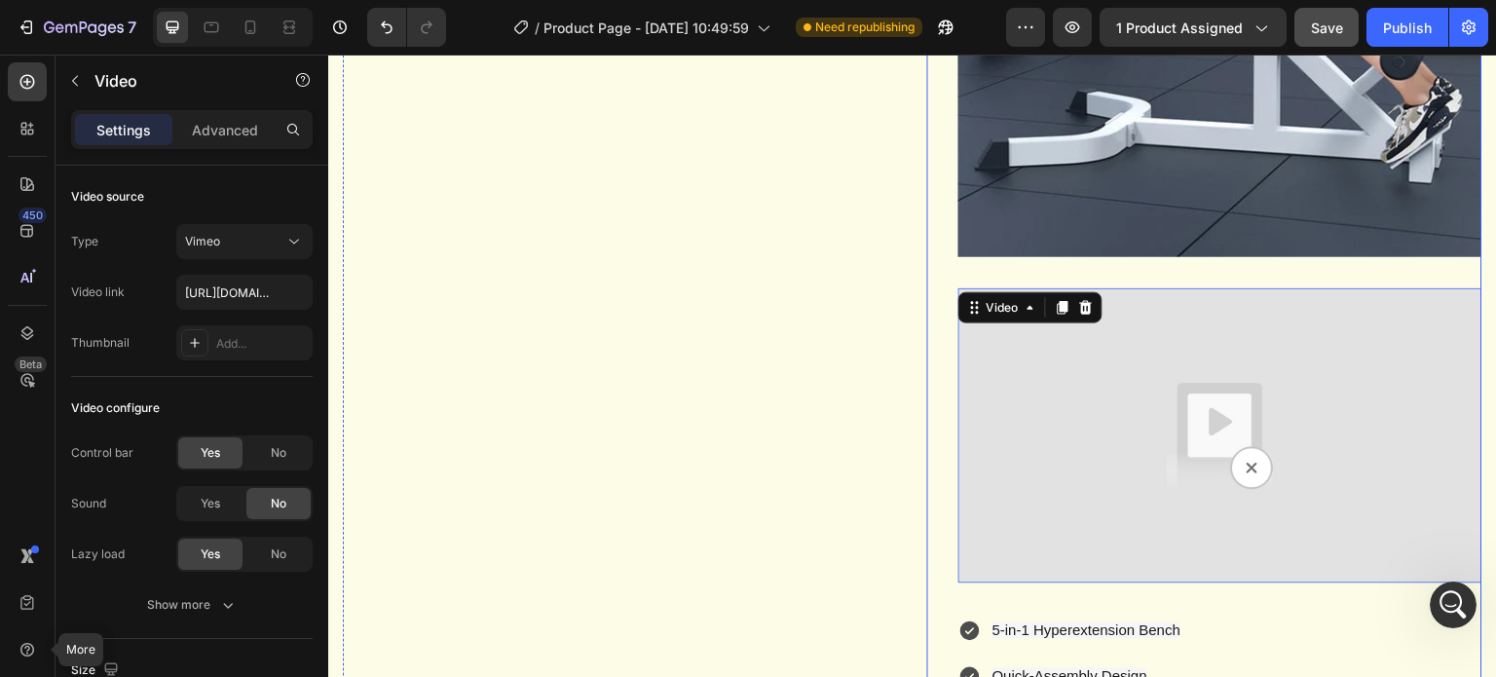
click at [974, 323] on div "Adjustable Roman Chair Back Extension Exercise Bench Back Training Supine Board…" at bounding box center [1220, 8] width 524 height 2262
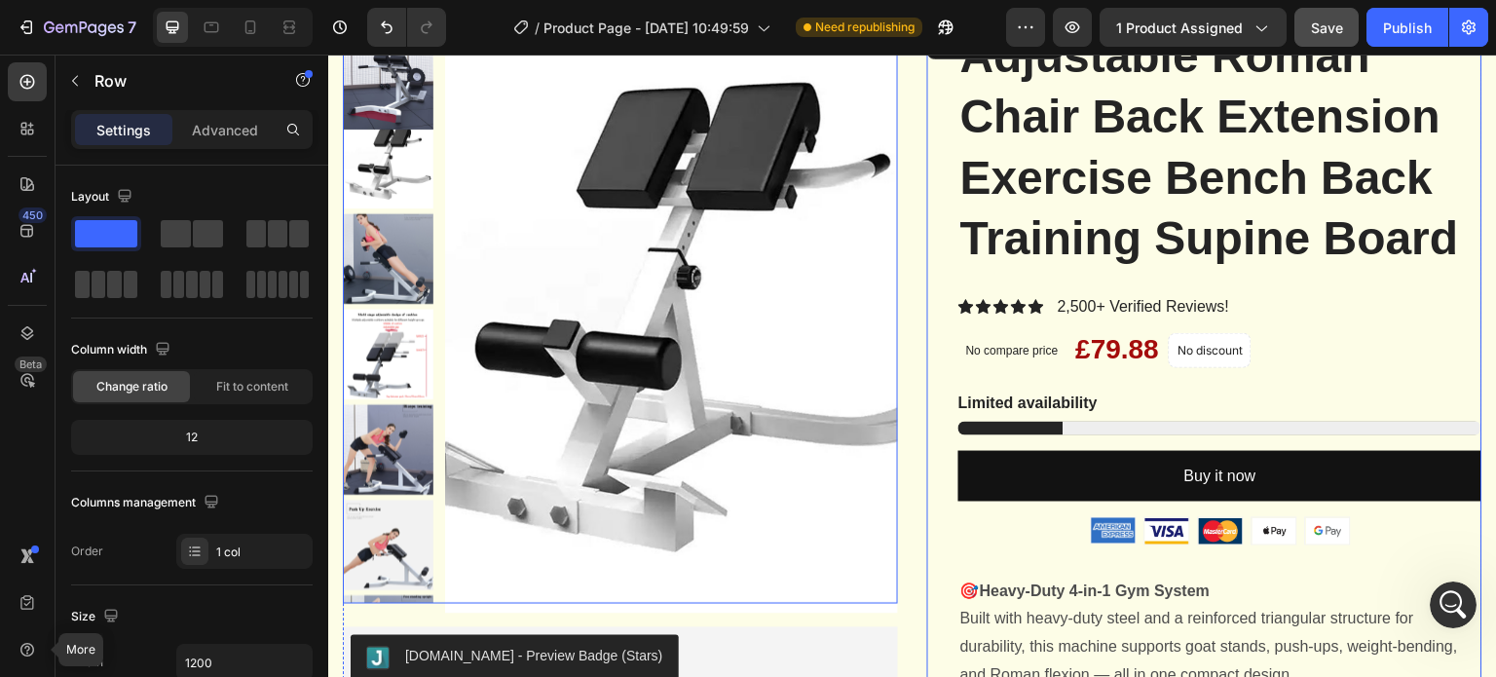
scroll to position [614, 0]
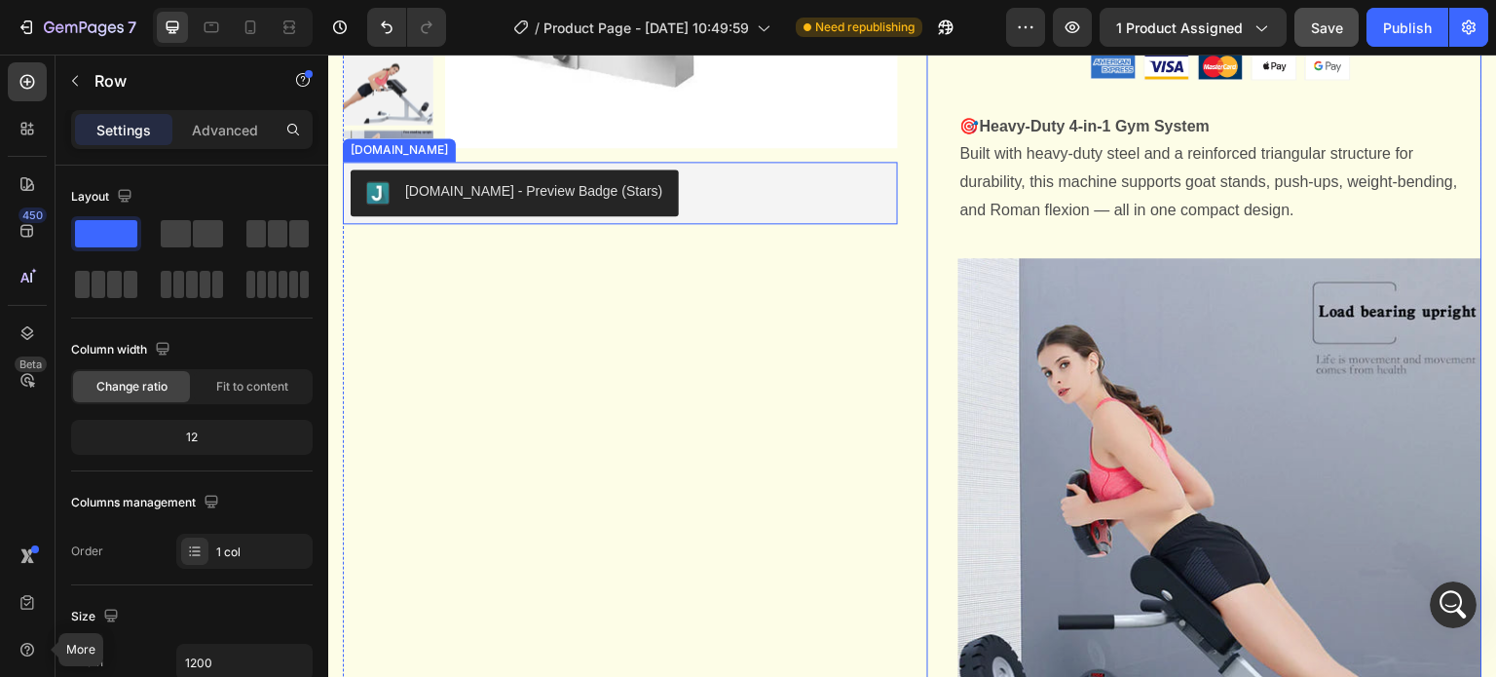
click at [421, 181] on div "Judge.me - Preview Badge (Stars)" at bounding box center [534, 191] width 258 height 20
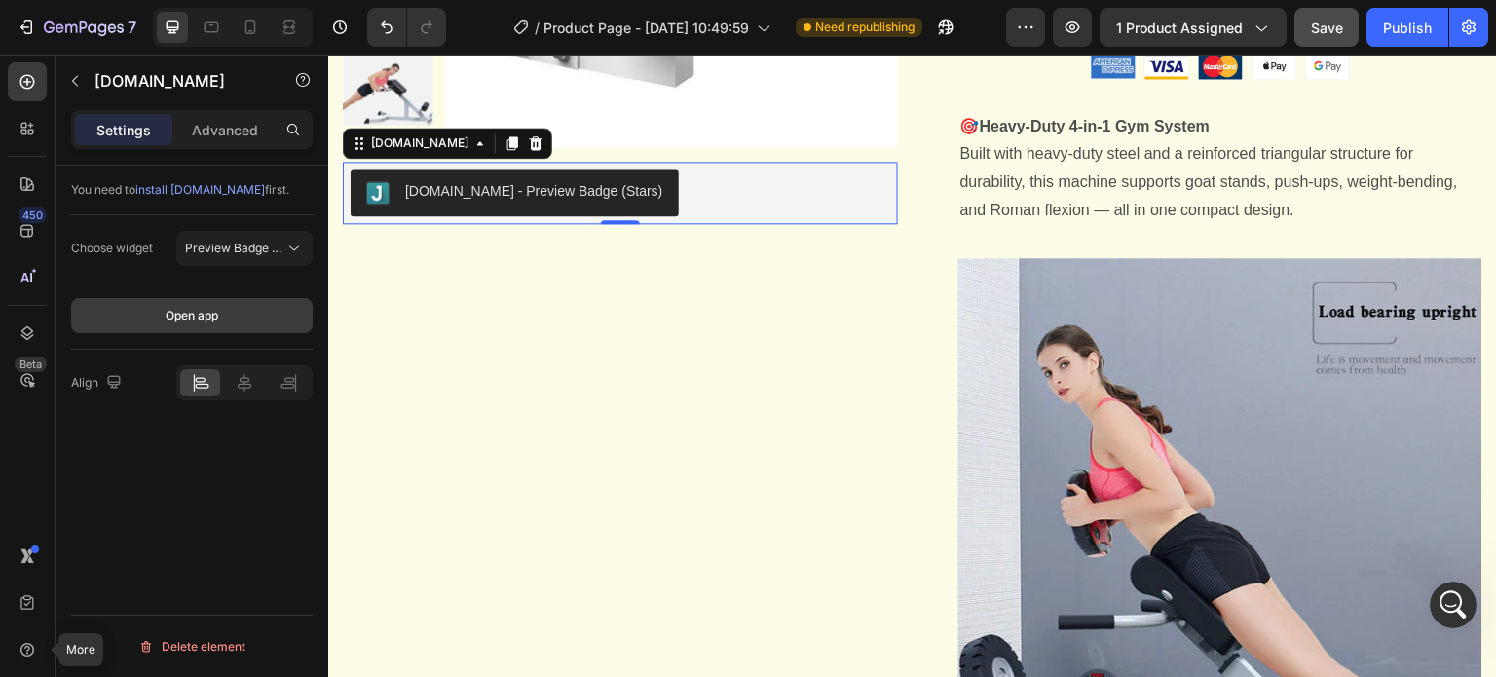
click at [188, 322] on div "Open app" at bounding box center [192, 316] width 53 height 18
click at [271, 244] on span "Preview Badge (Stars)" at bounding box center [247, 248] width 124 height 15
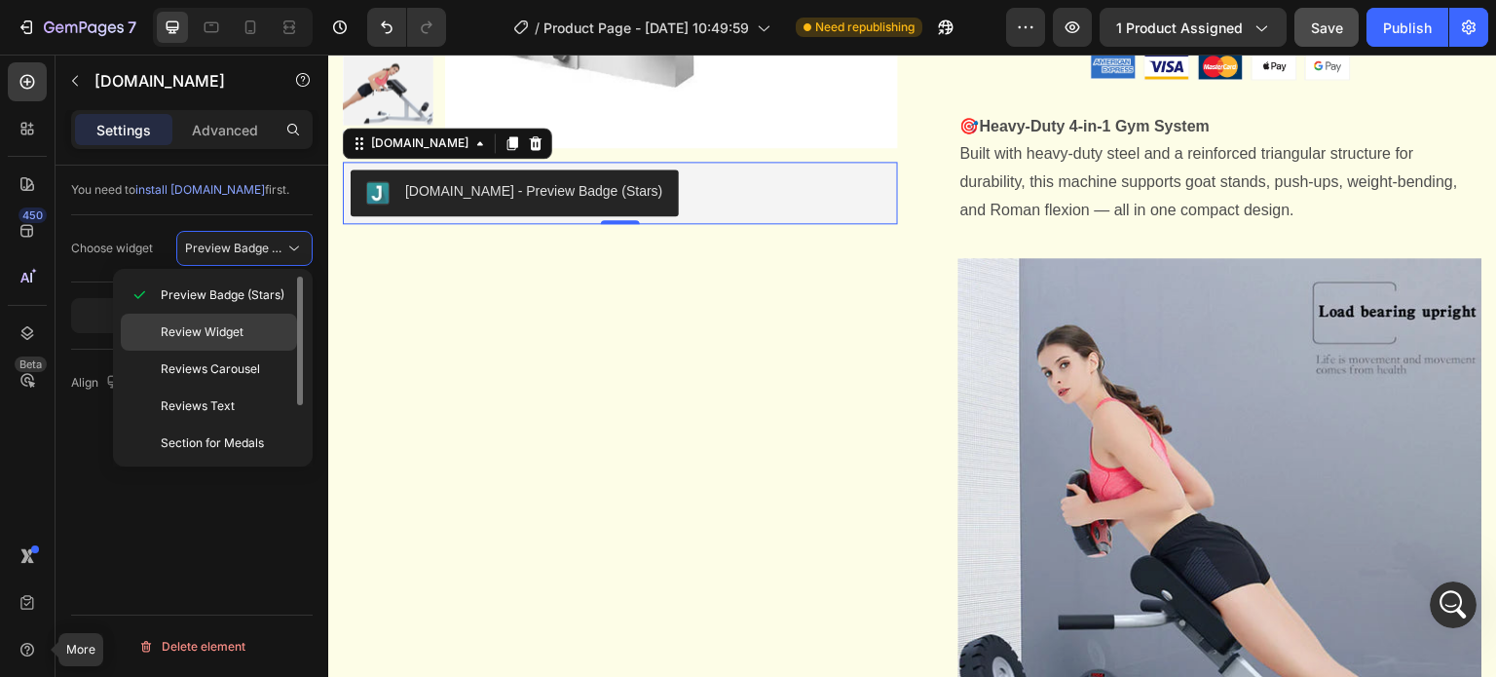
click at [243, 338] on p "Review Widget" at bounding box center [225, 332] width 128 height 18
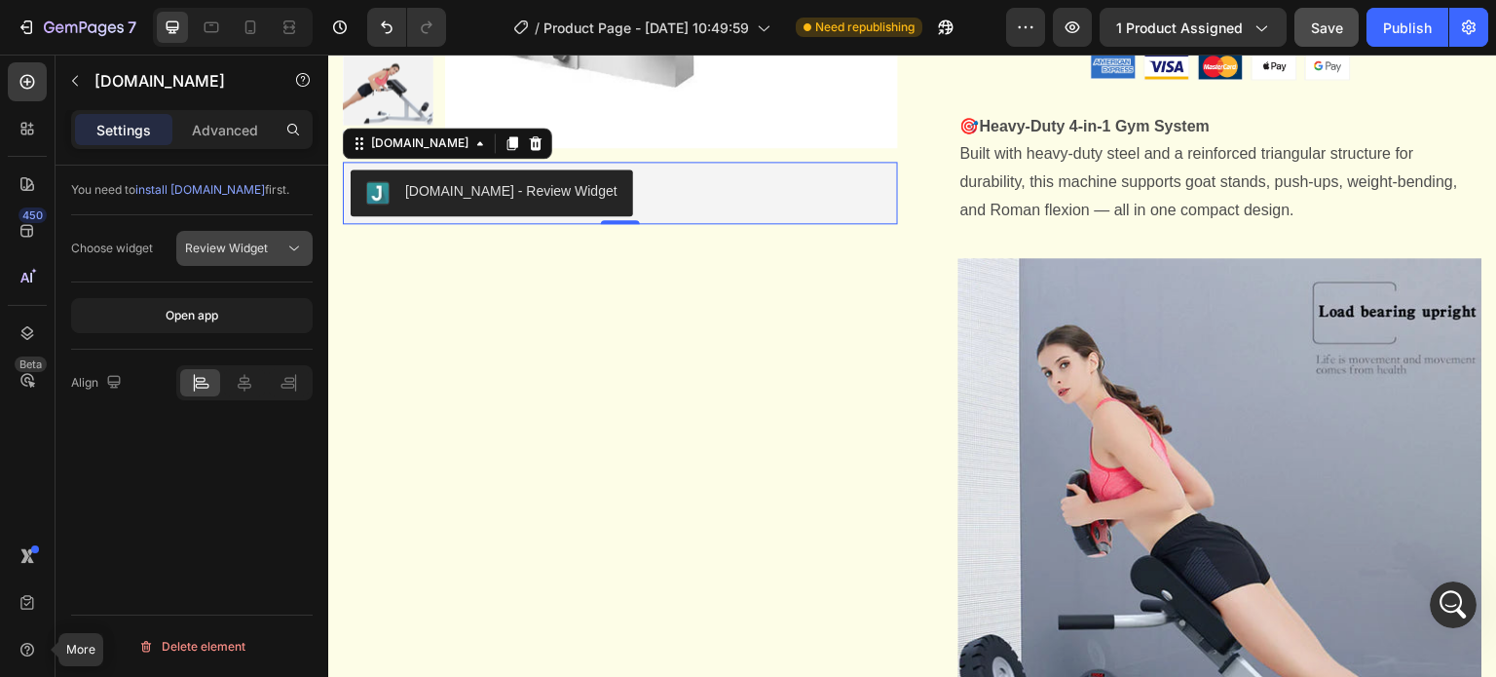
click at [275, 244] on div "Review Widget" at bounding box center [234, 249] width 99 height 18
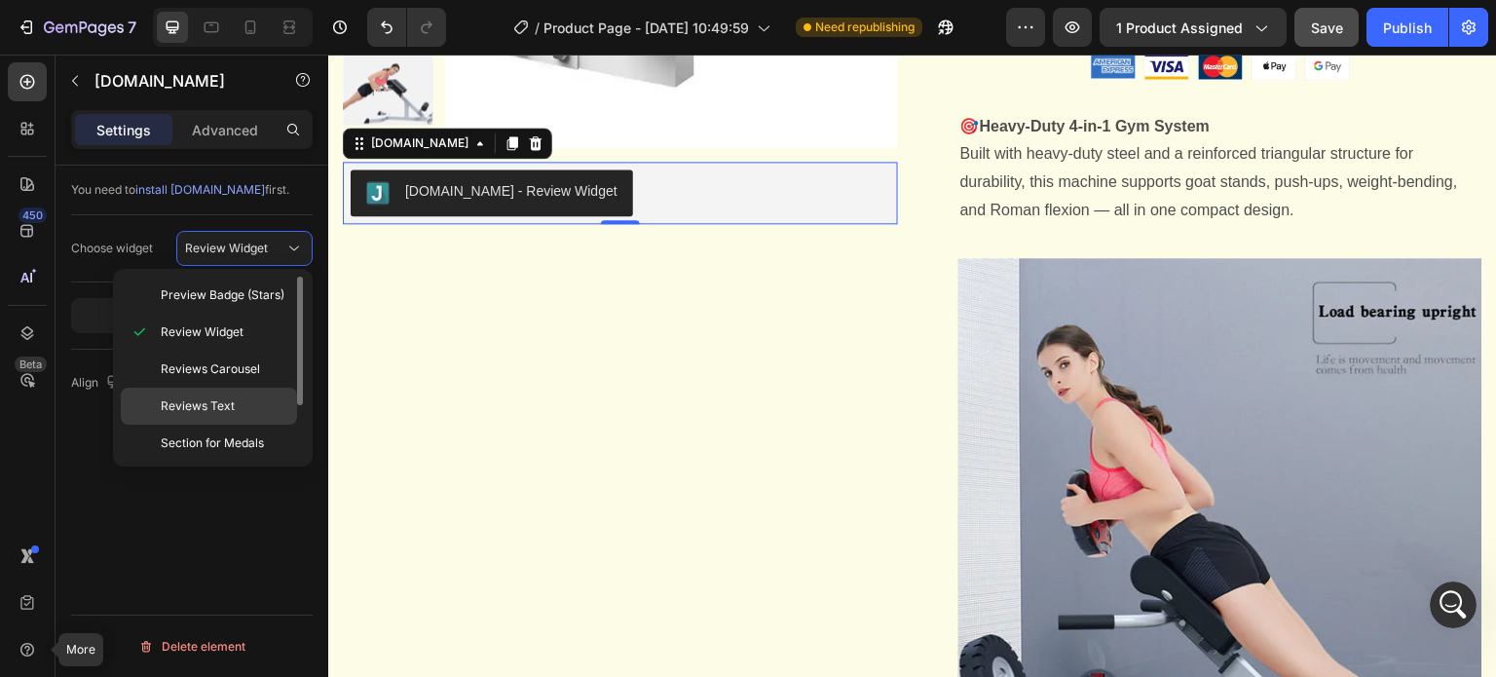
click at [244, 402] on p "Reviews Text" at bounding box center [225, 406] width 128 height 18
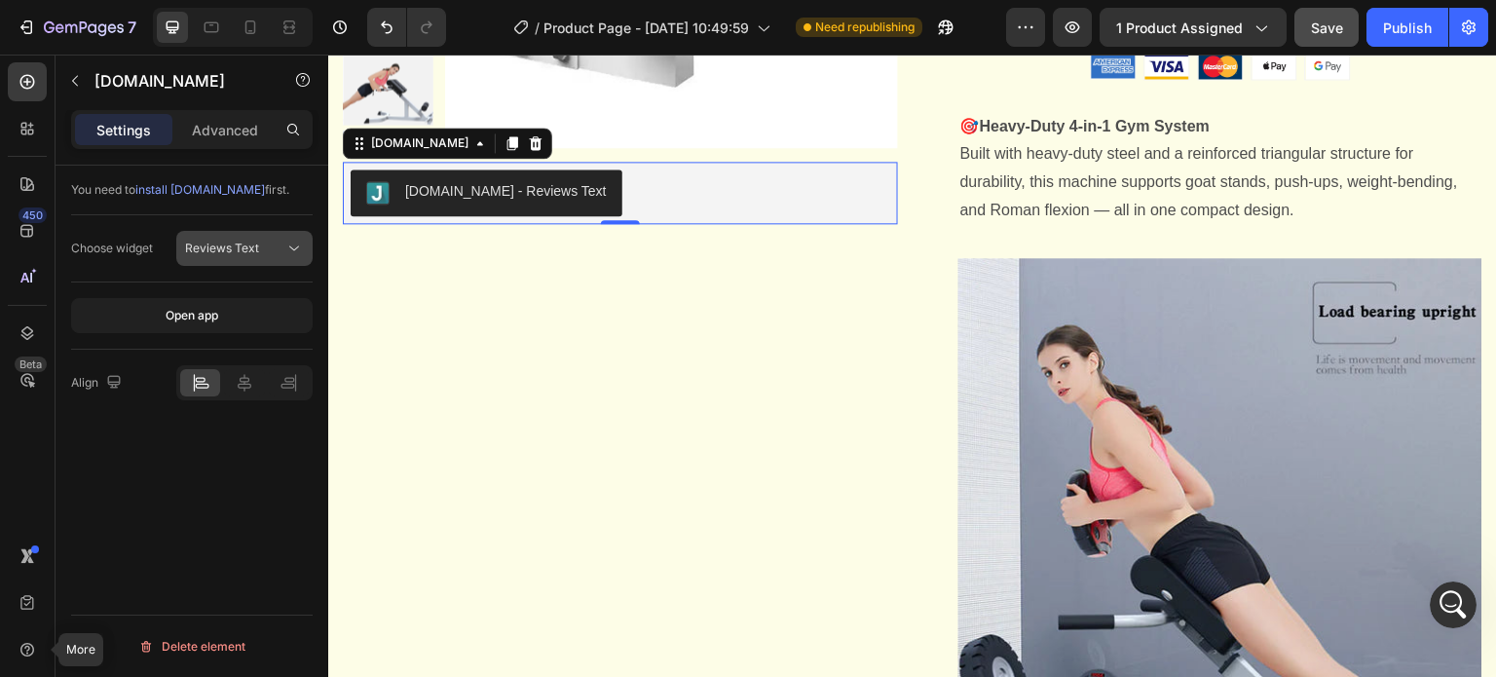
click at [265, 254] on div "Reviews Text" at bounding box center [234, 249] width 99 height 18
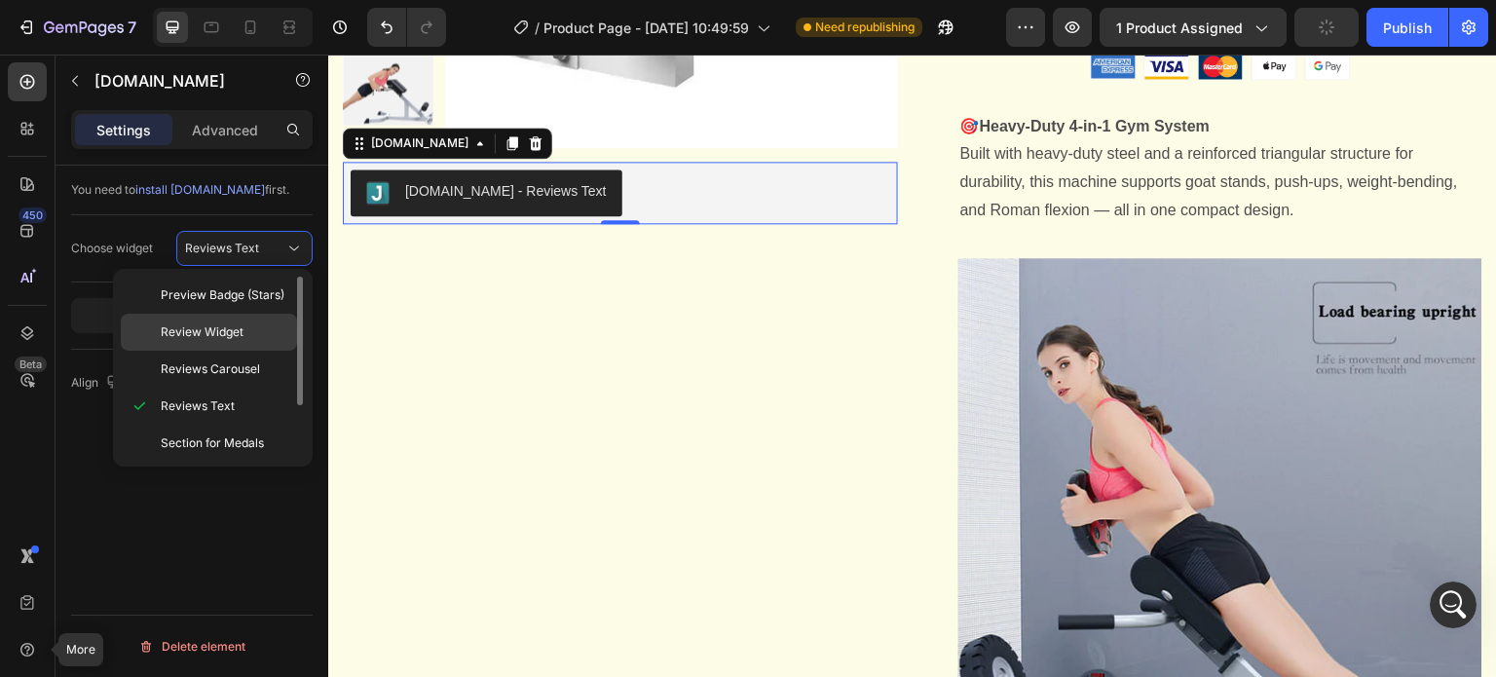
click at [256, 351] on div "Review Widget" at bounding box center [209, 369] width 176 height 37
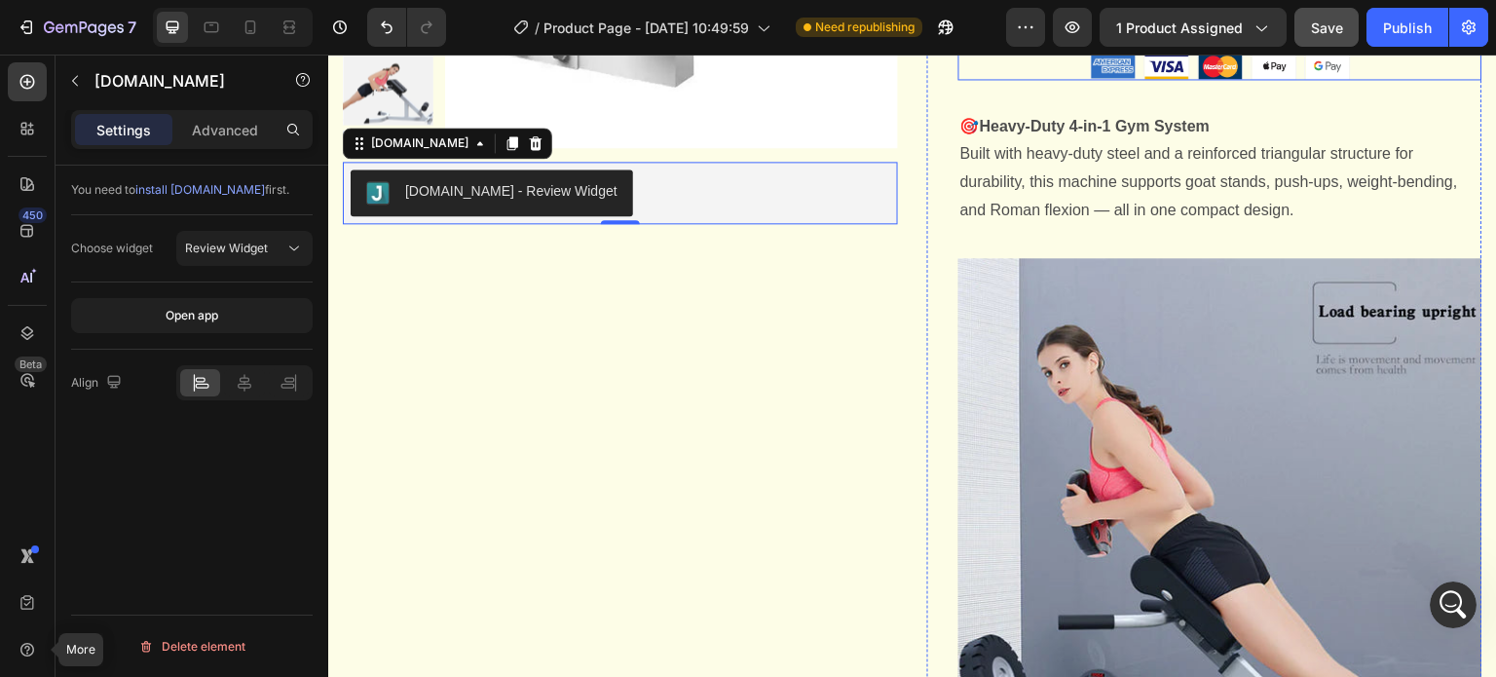
scroll to position [224, 0]
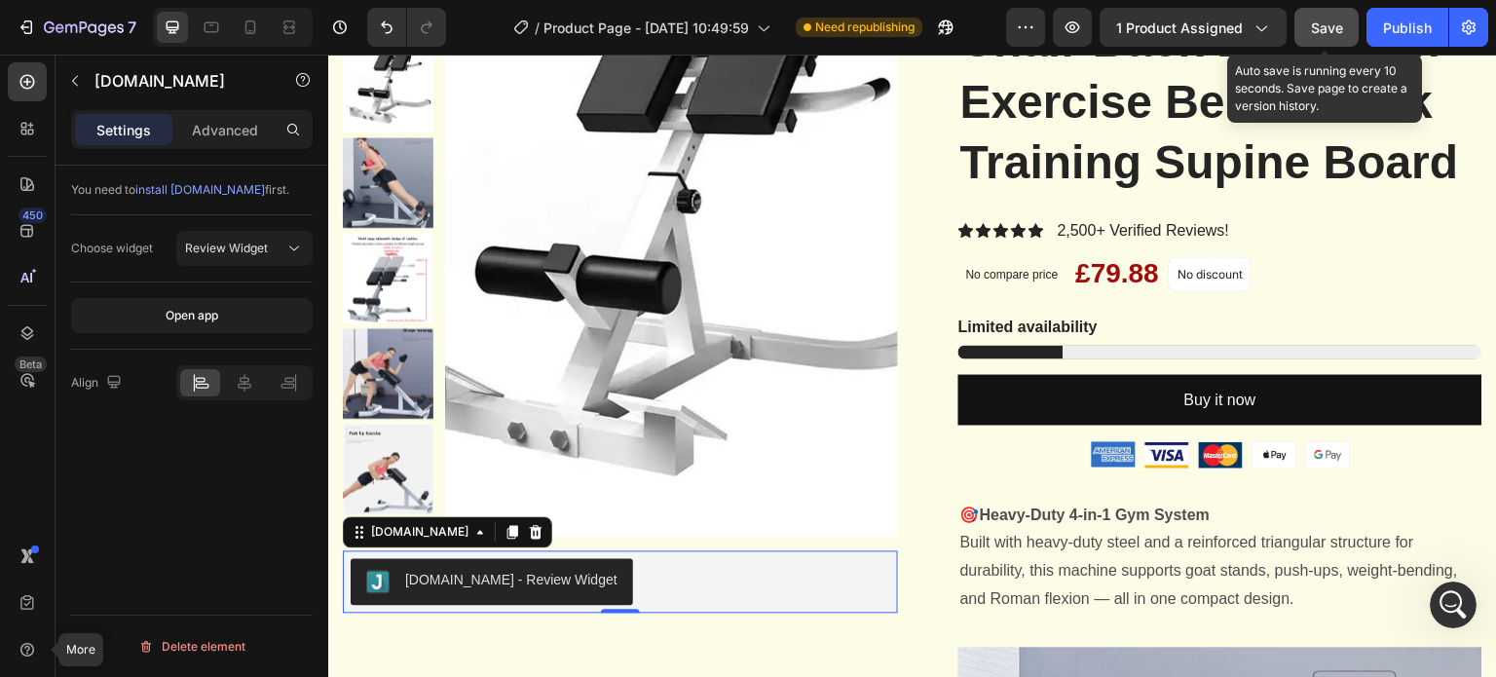
click at [1307, 26] on button "Save" at bounding box center [1326, 27] width 64 height 39
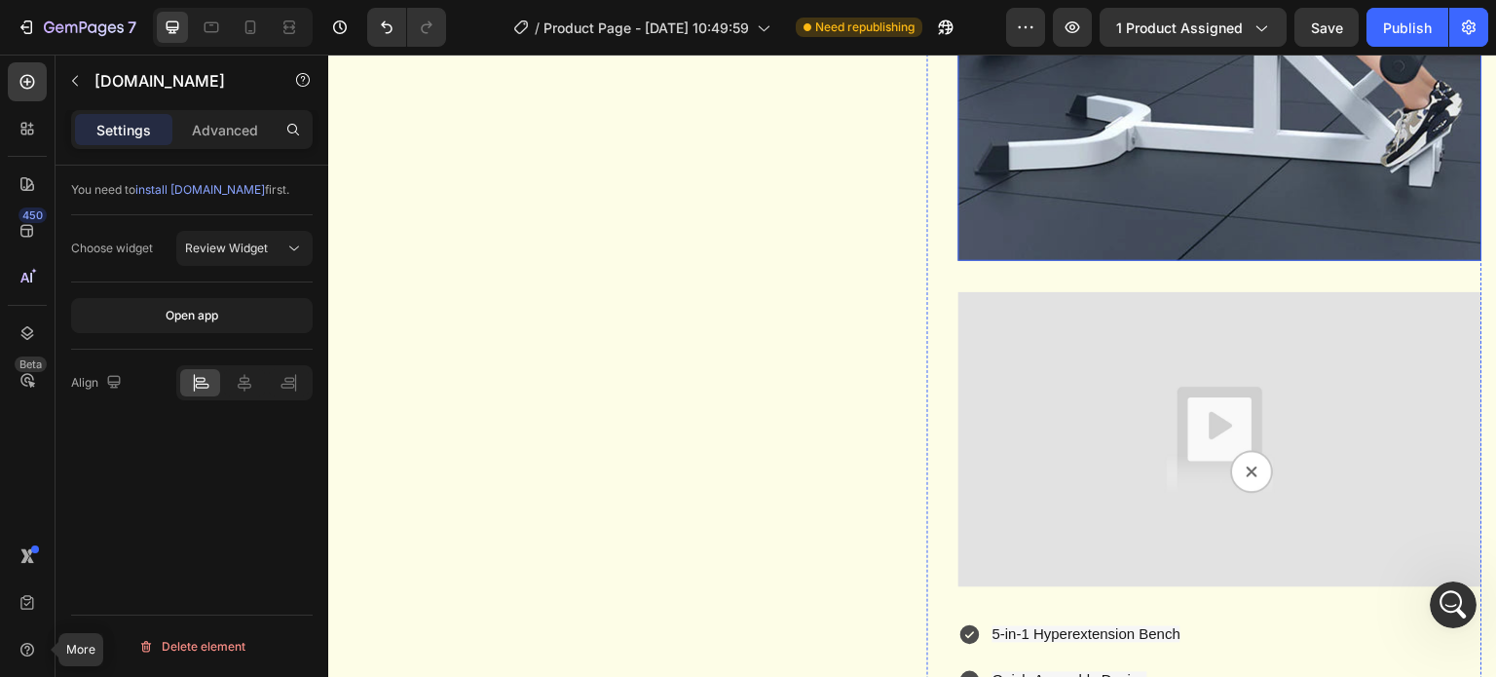
scroll to position [1490, 0]
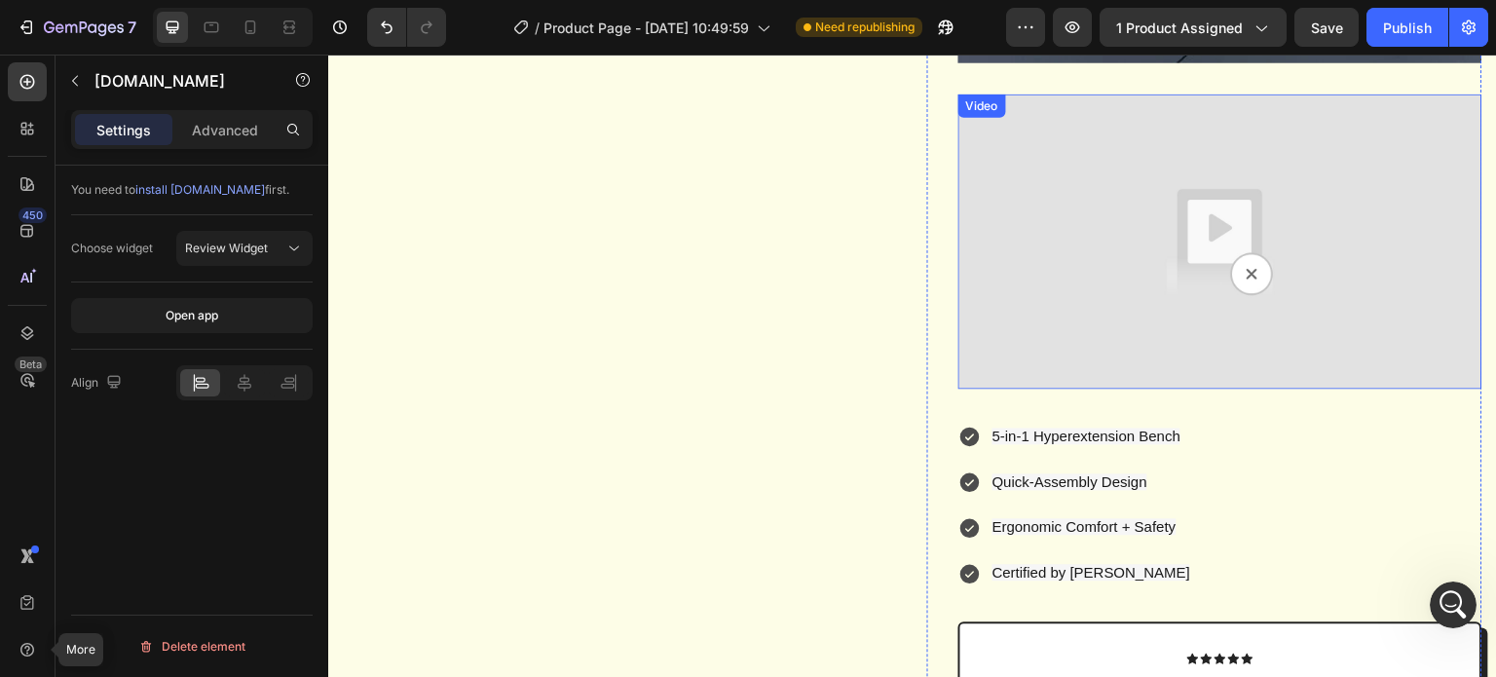
click at [1087, 293] on img at bounding box center [1220, 241] width 524 height 295
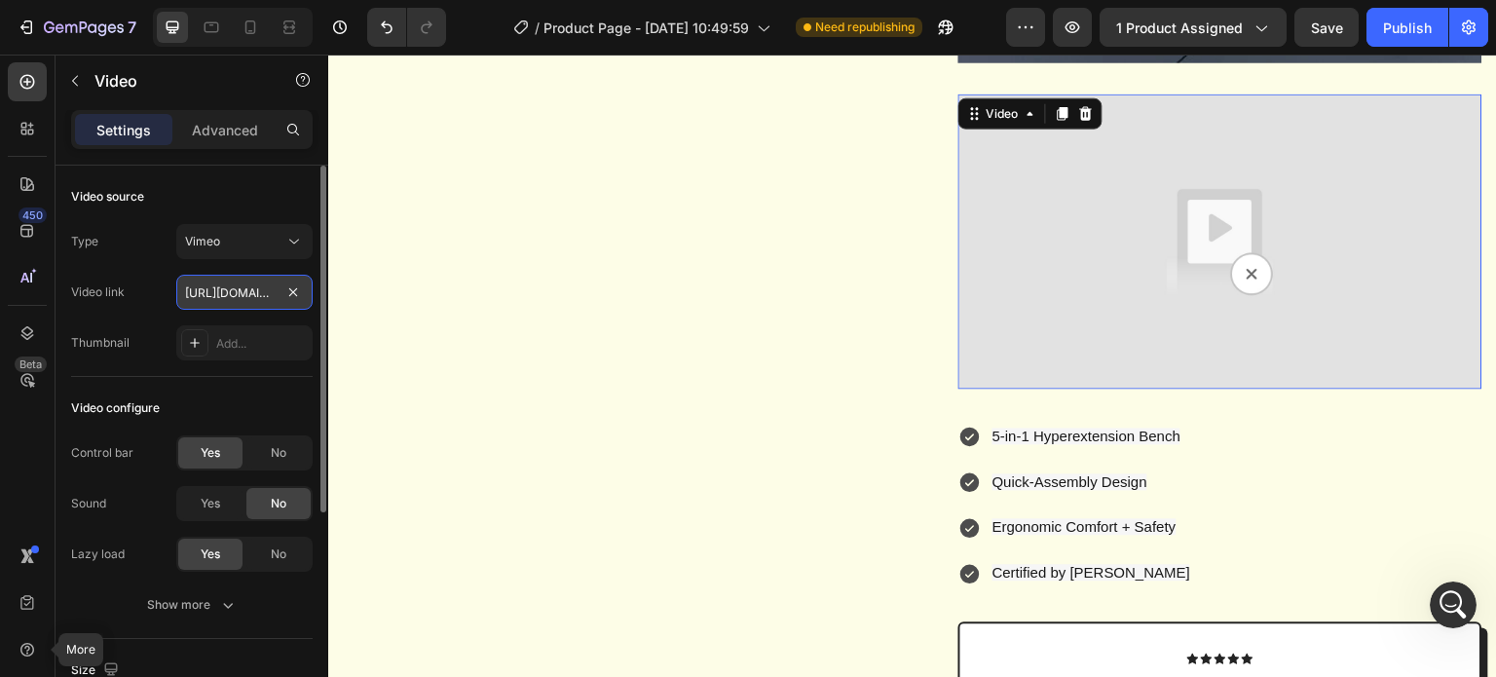
drag, startPoint x: 226, startPoint y: 296, endPoint x: 249, endPoint y: 295, distance: 23.4
click at [226, 296] on input "https://vimeo.com/manage/videos/1113106976" at bounding box center [244, 292] width 136 height 35
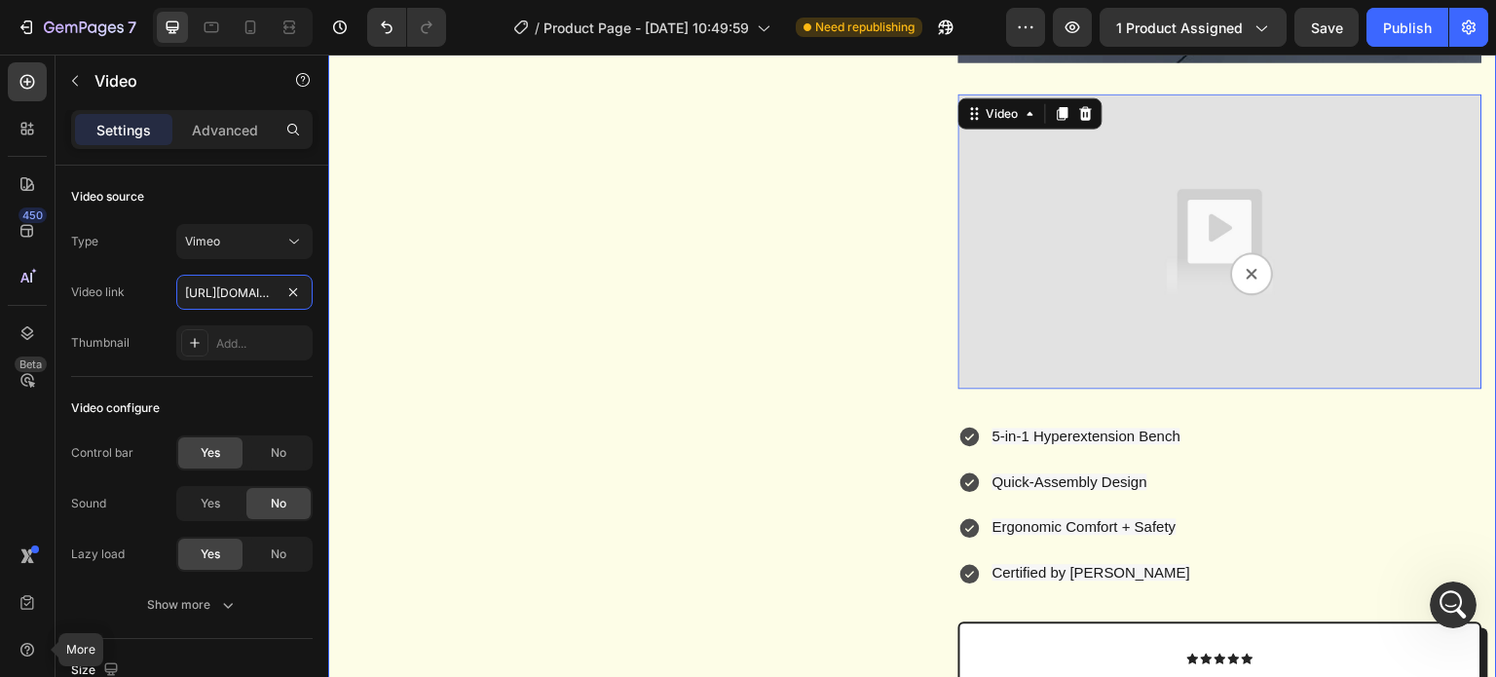
paste input "1113106976?share=copy#t=0"
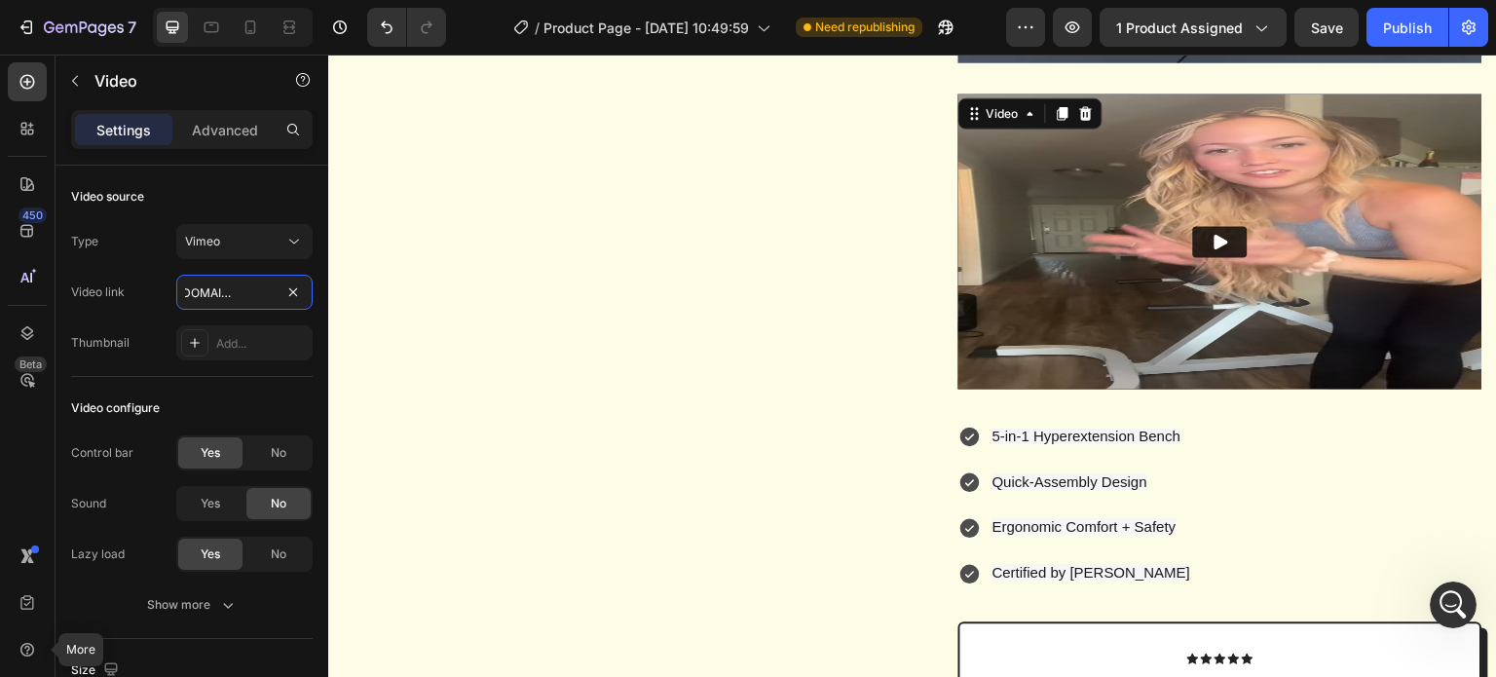
type input "https://vimeo.com/1113106976?share=copy#t=0"
click at [1215, 248] on icon "Play" at bounding box center [1222, 241] width 14 height 15
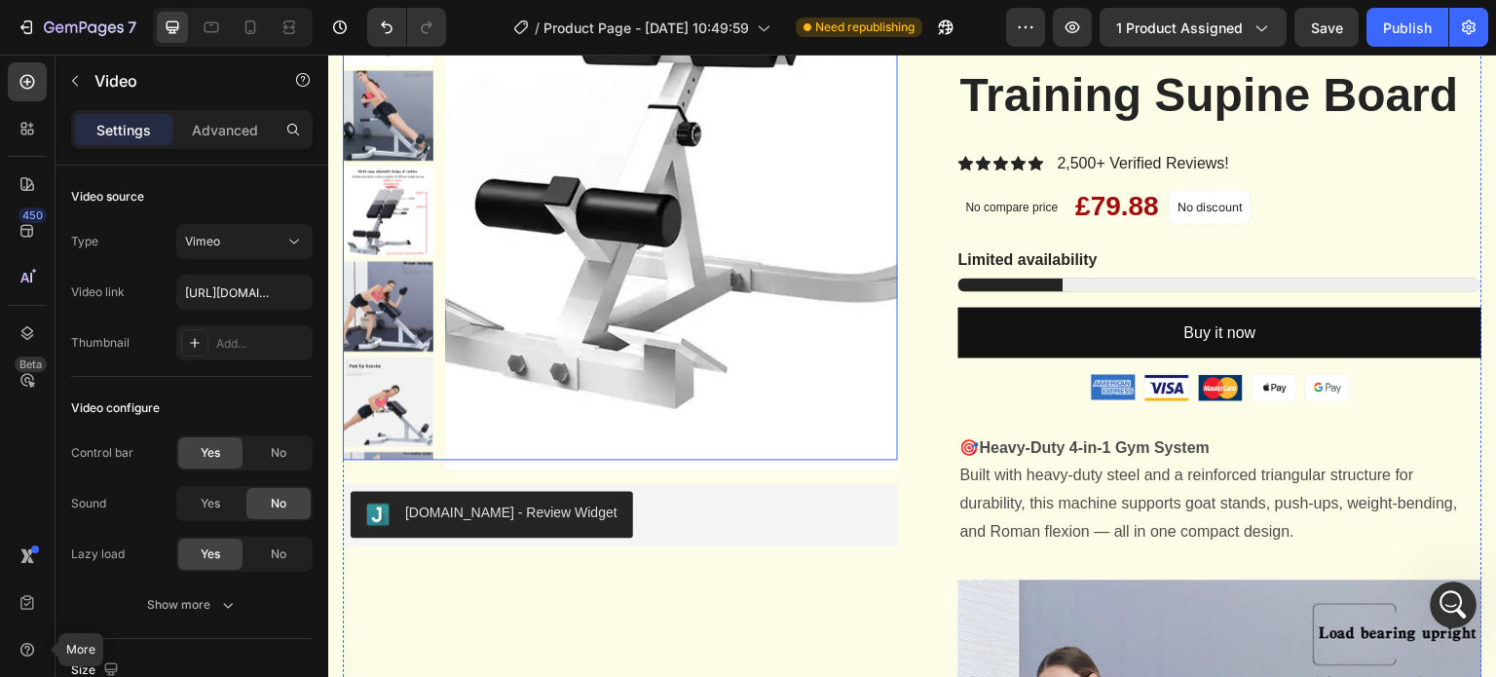
scroll to position [487, 0]
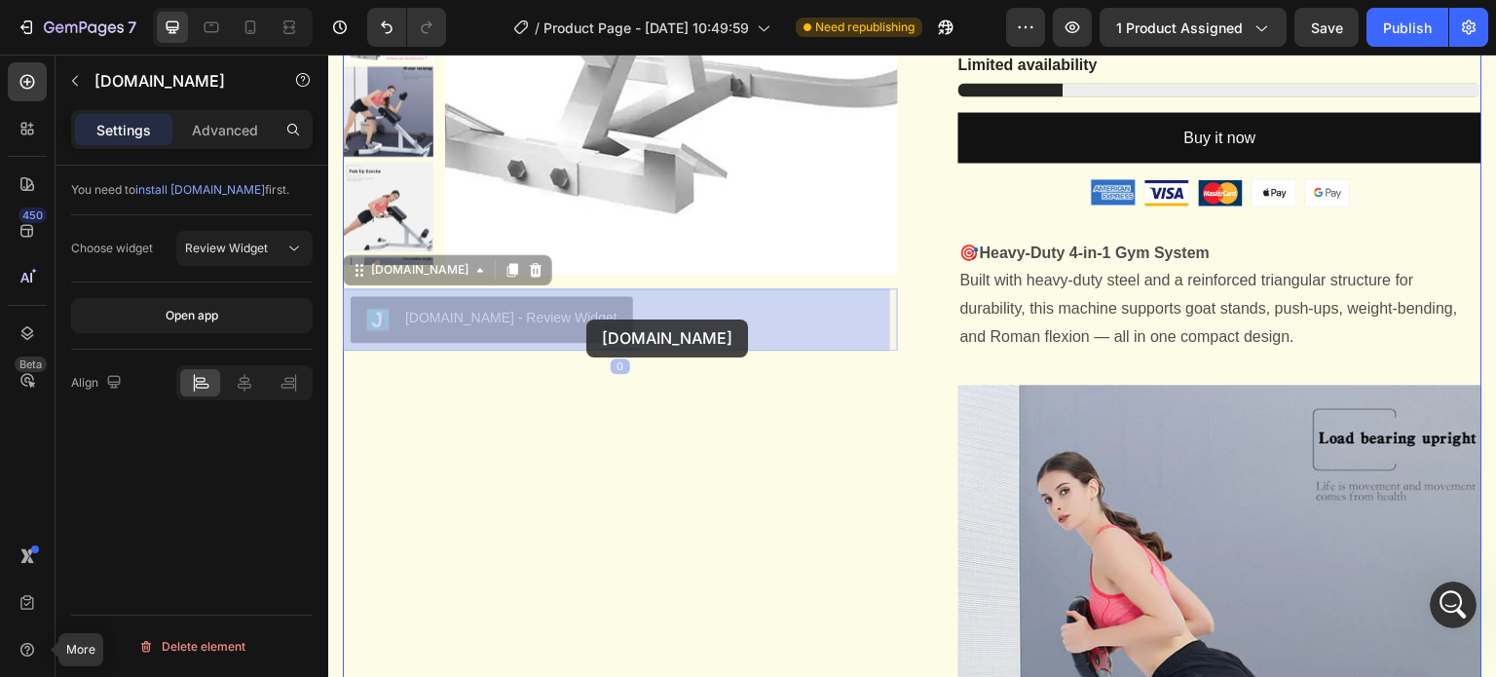
drag, startPoint x: 600, startPoint y: 320, endPoint x: 586, endPoint y: 319, distance: 13.7
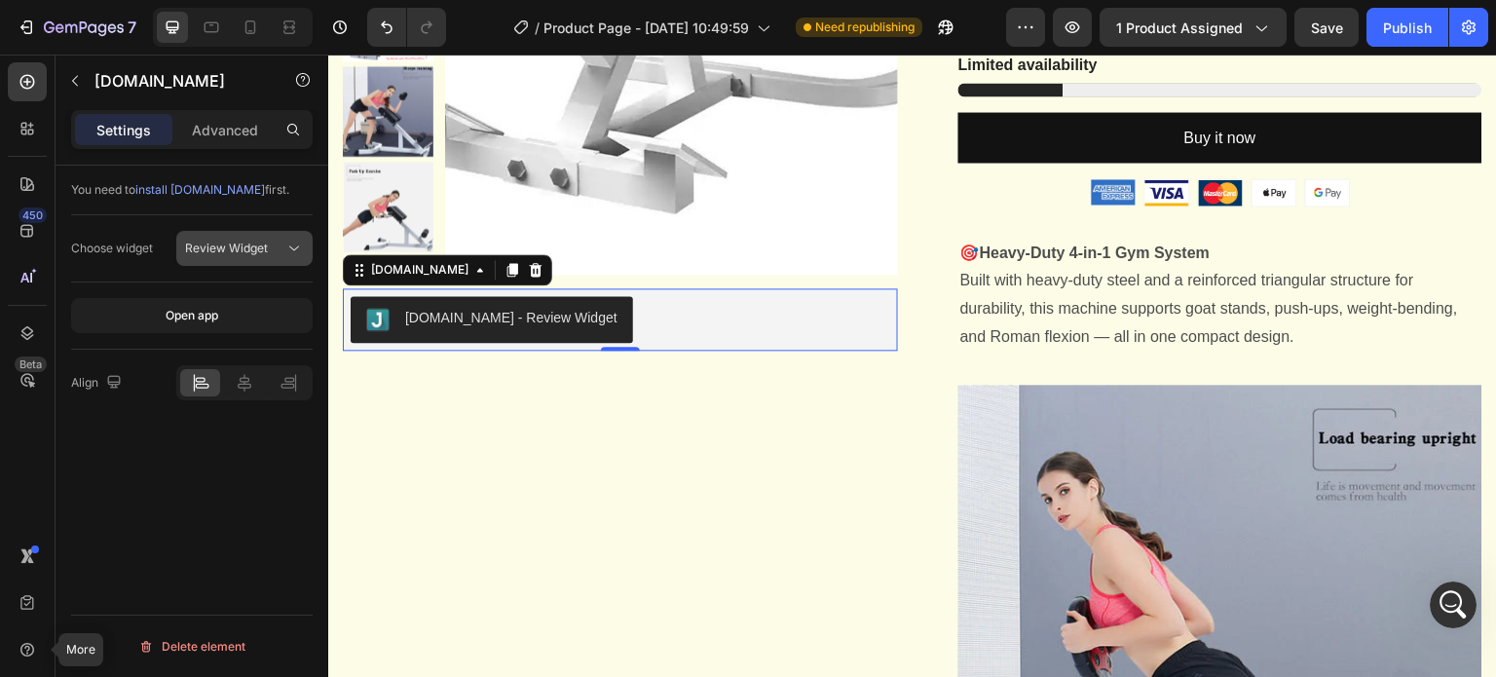
click at [281, 255] on div "Review Widget" at bounding box center [234, 249] width 99 height 18
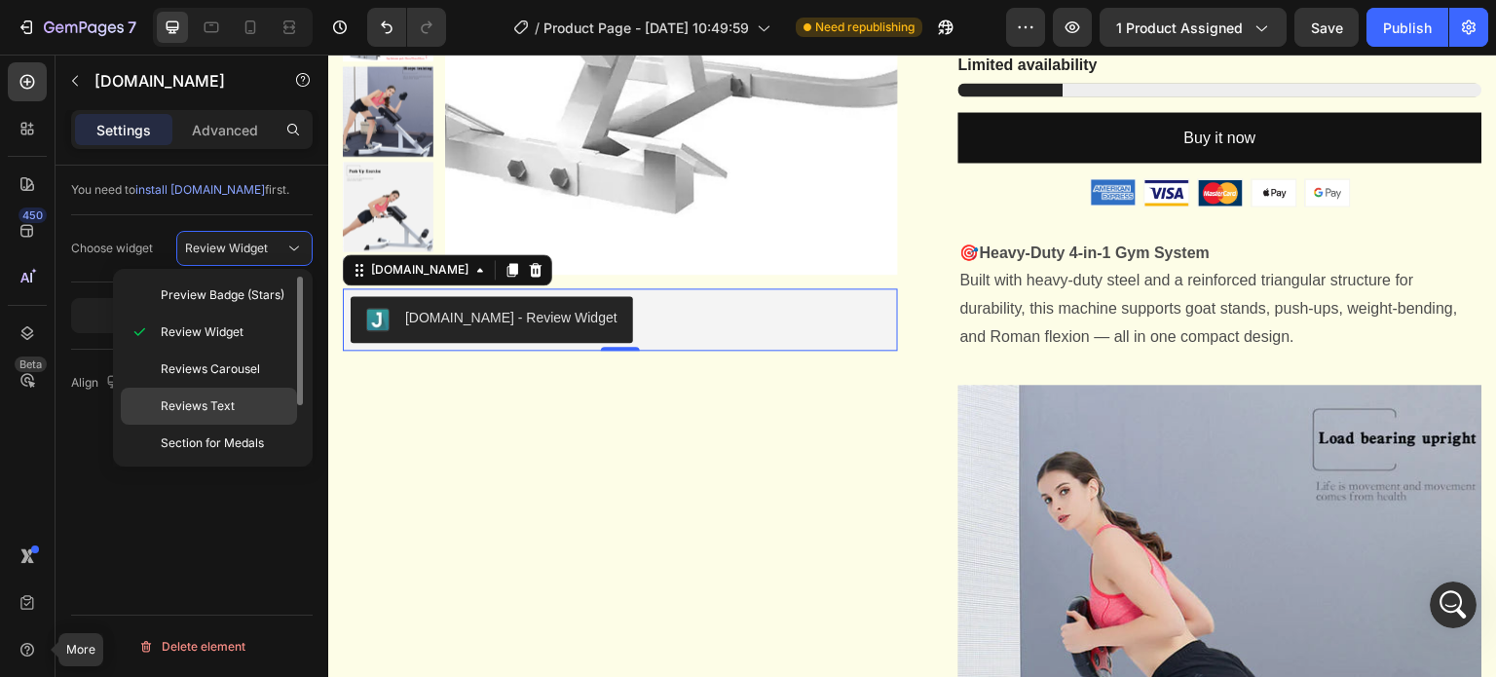
click at [242, 411] on p "Reviews Text" at bounding box center [225, 406] width 128 height 18
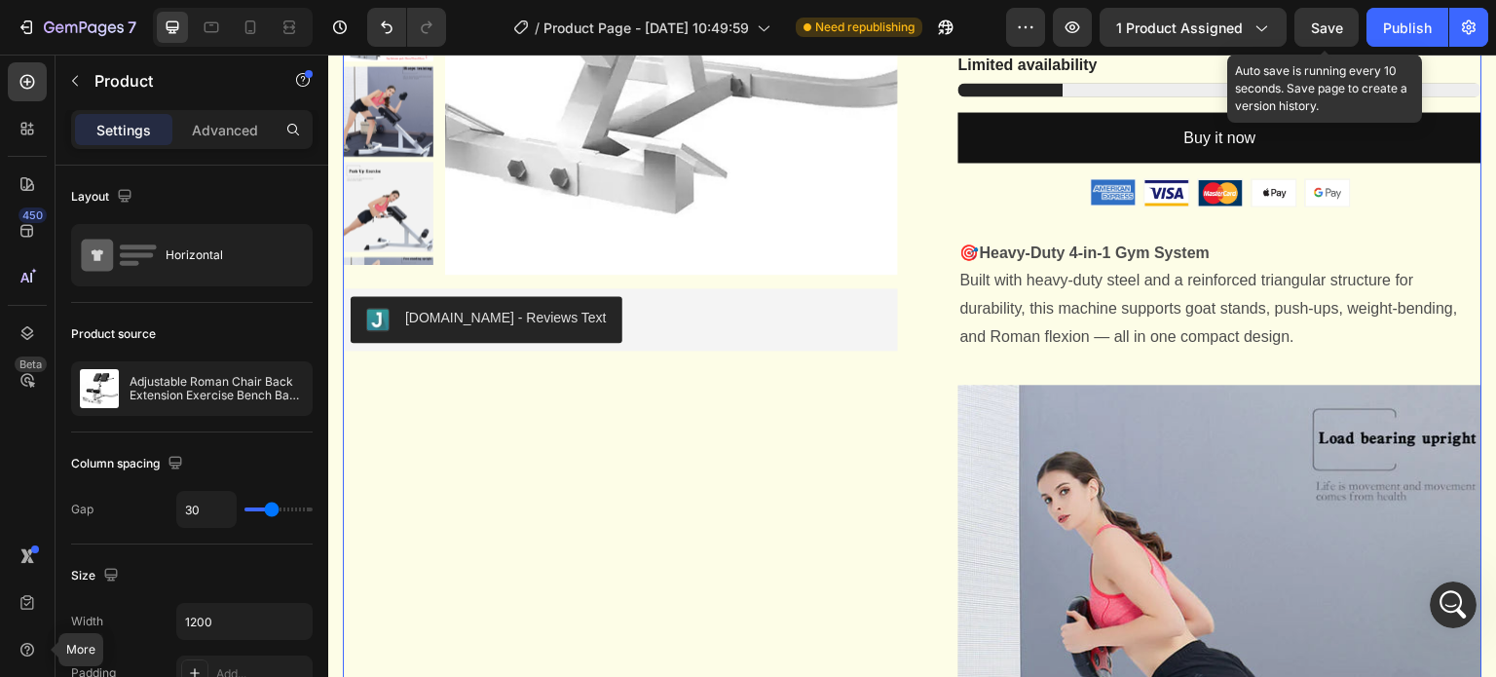
click at [1340, 33] on span "Save" at bounding box center [1327, 27] width 32 height 17
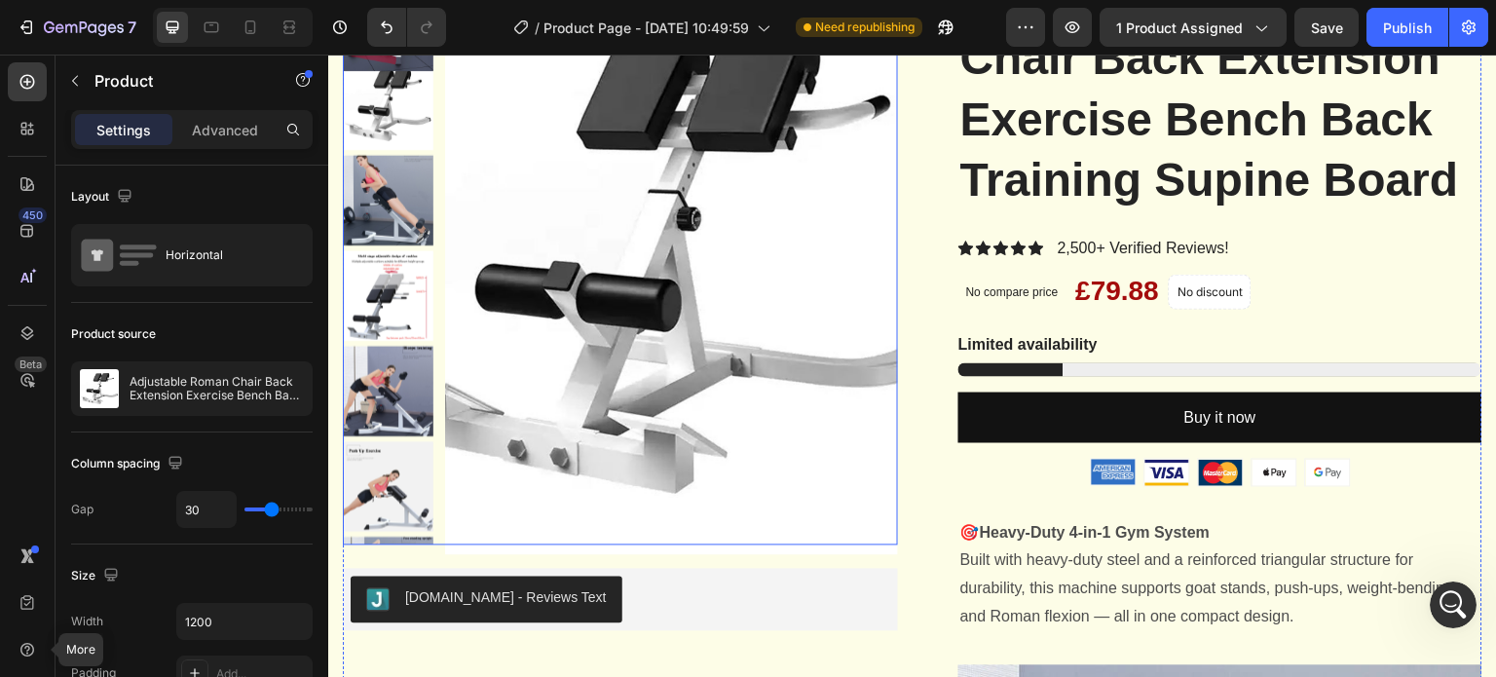
scroll to position [0, 0]
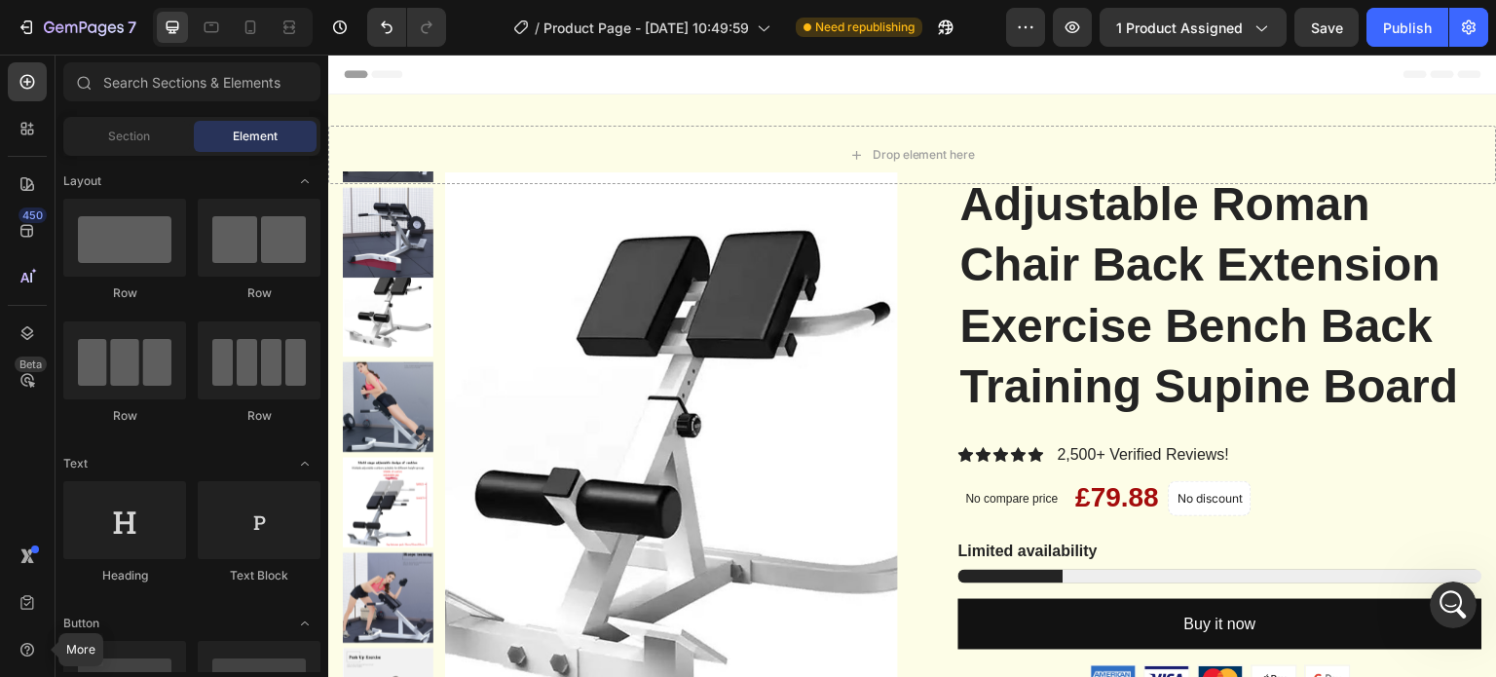
click at [497, 77] on div "Header" at bounding box center [913, 74] width 1138 height 39
click at [371, 81] on span "Header" at bounding box center [386, 73] width 43 height 19
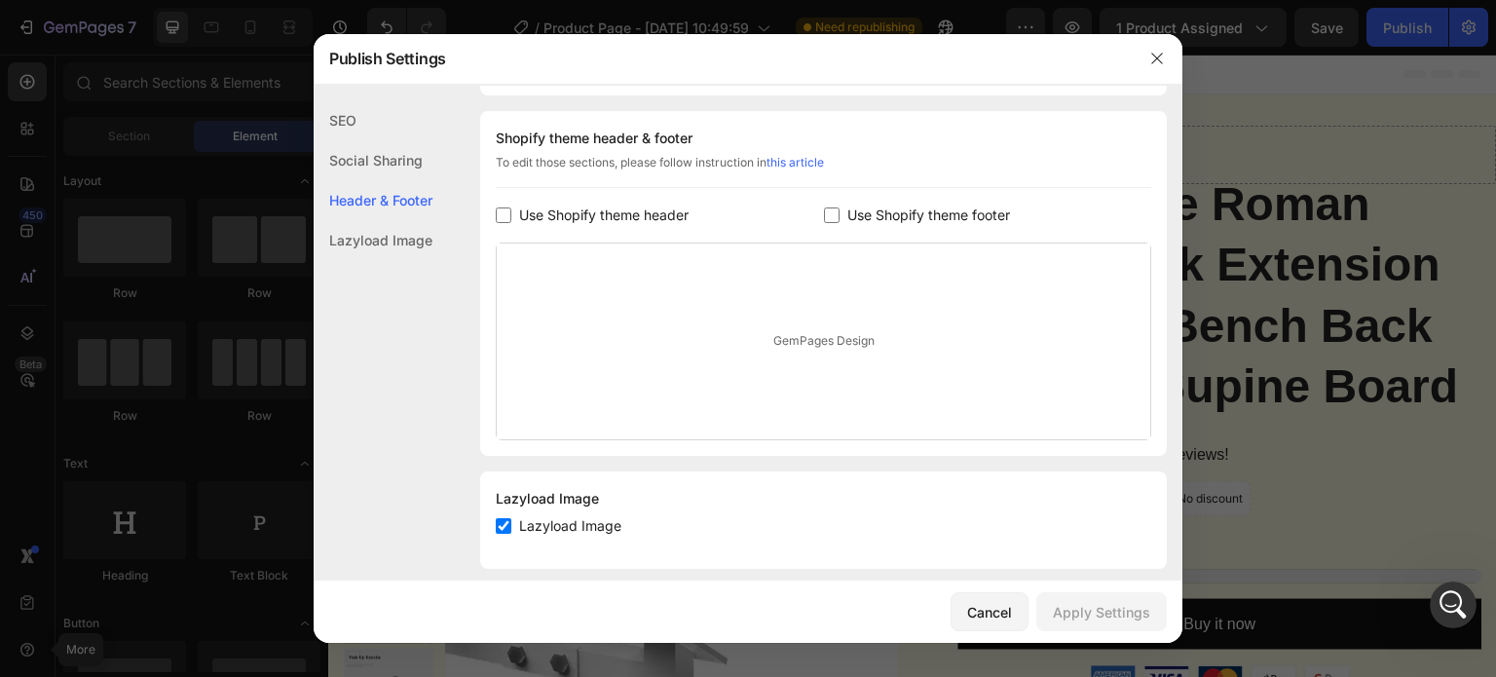
scroll to position [282, 0]
click at [626, 206] on span "Use Shopify theme header" at bounding box center [603, 209] width 169 height 23
checkbox input "true"
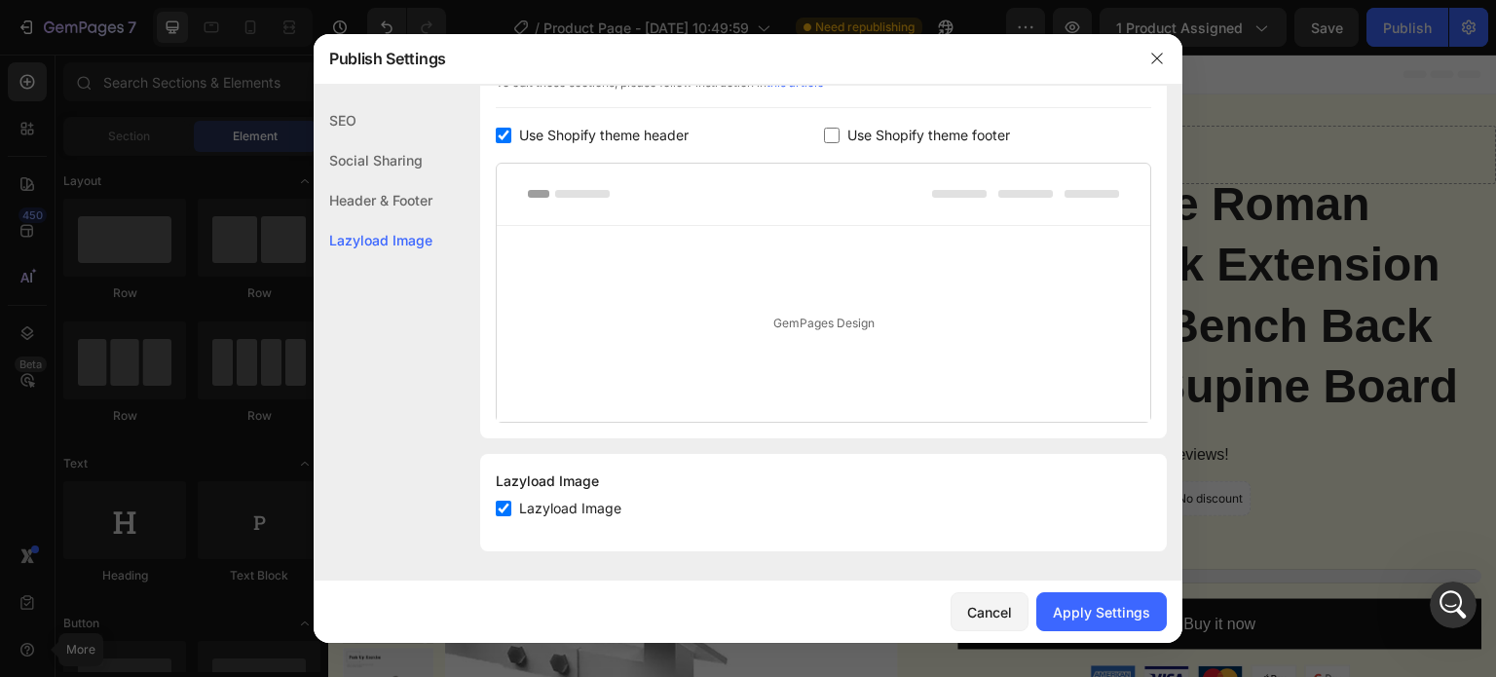
scroll to position [0, 0]
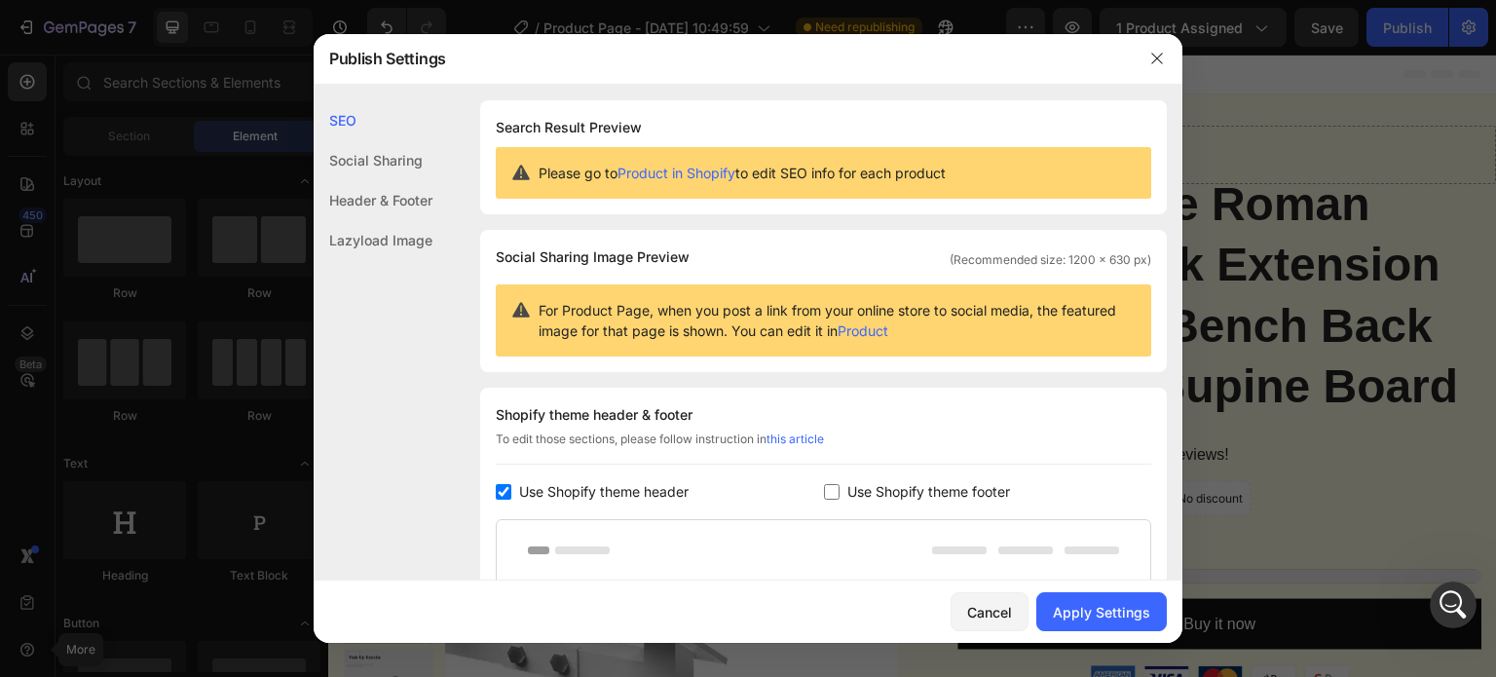
click at [376, 220] on div "Header & Footer" at bounding box center [373, 240] width 119 height 40
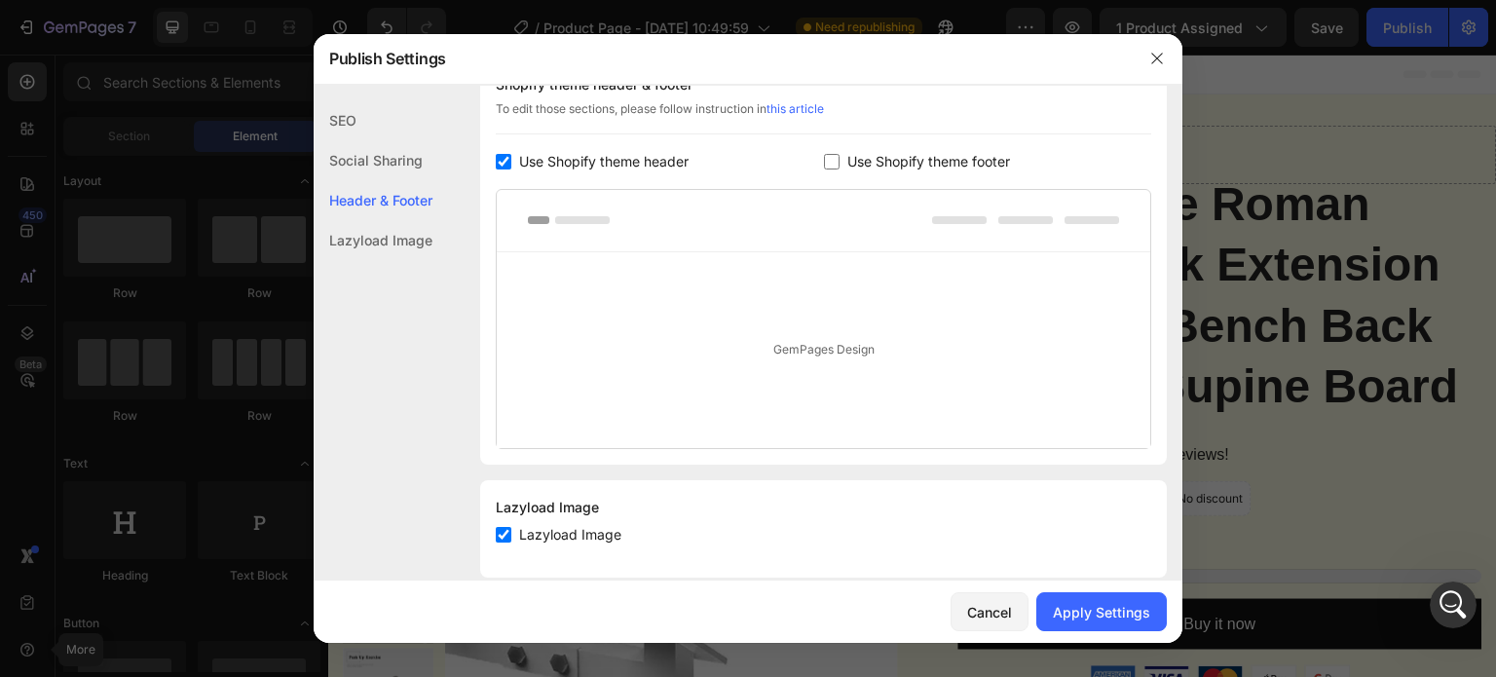
scroll to position [356, 0]
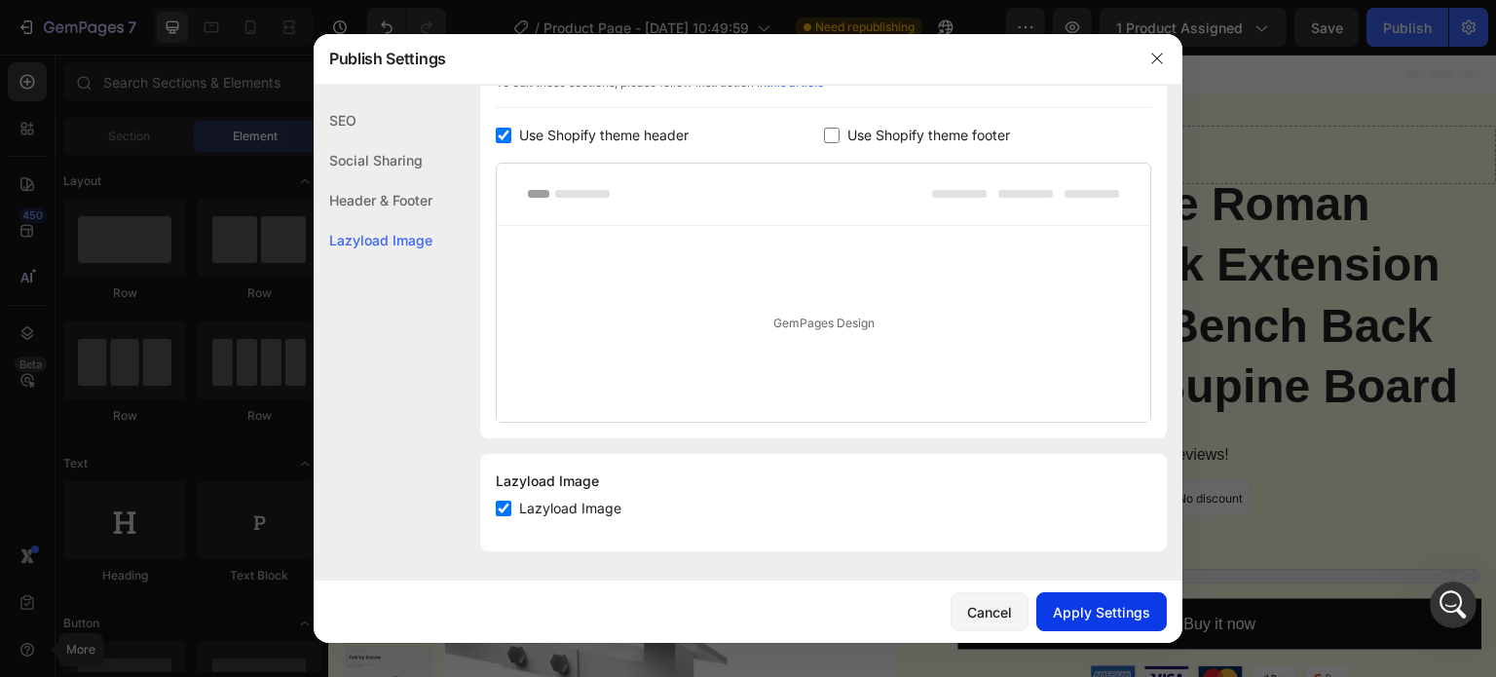
click at [1088, 602] on div "Apply Settings" at bounding box center [1101, 612] width 97 height 20
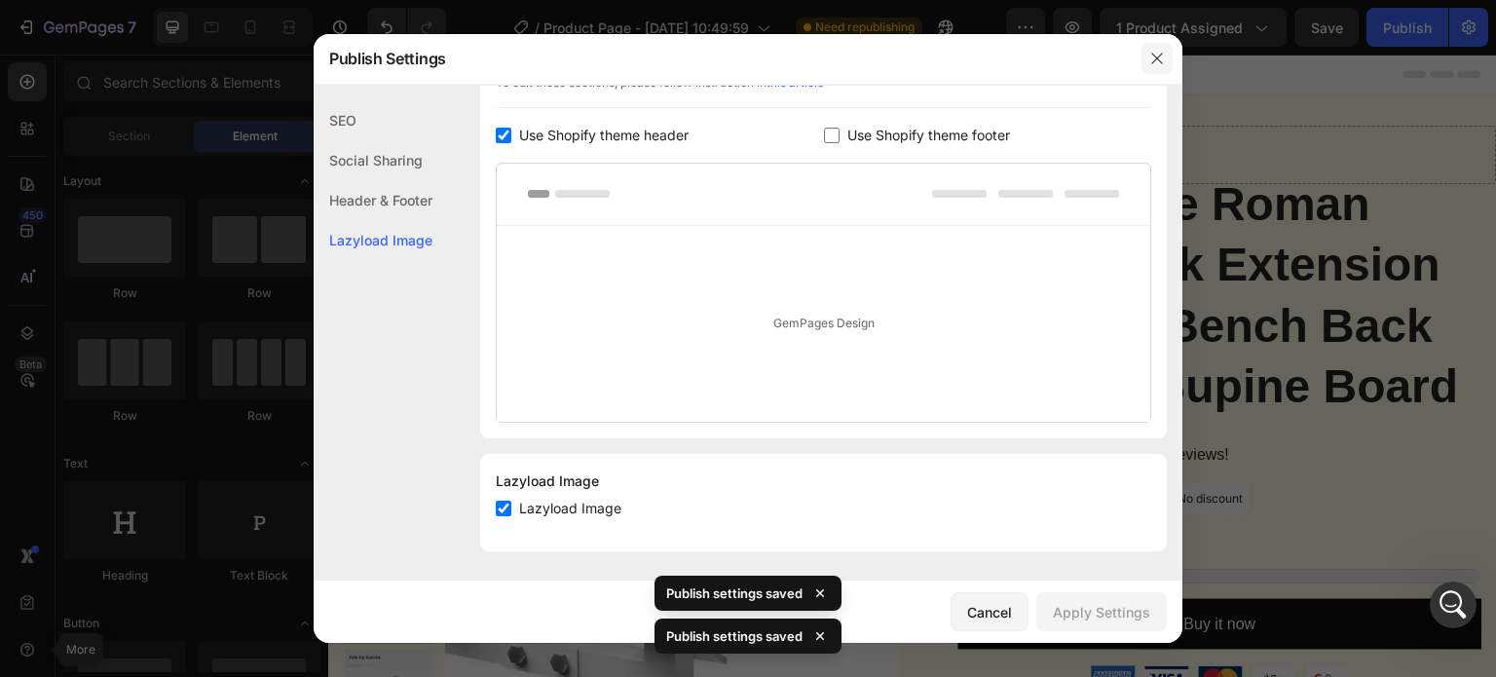
click at [1153, 55] on icon "button" at bounding box center [1156, 59] width 11 height 11
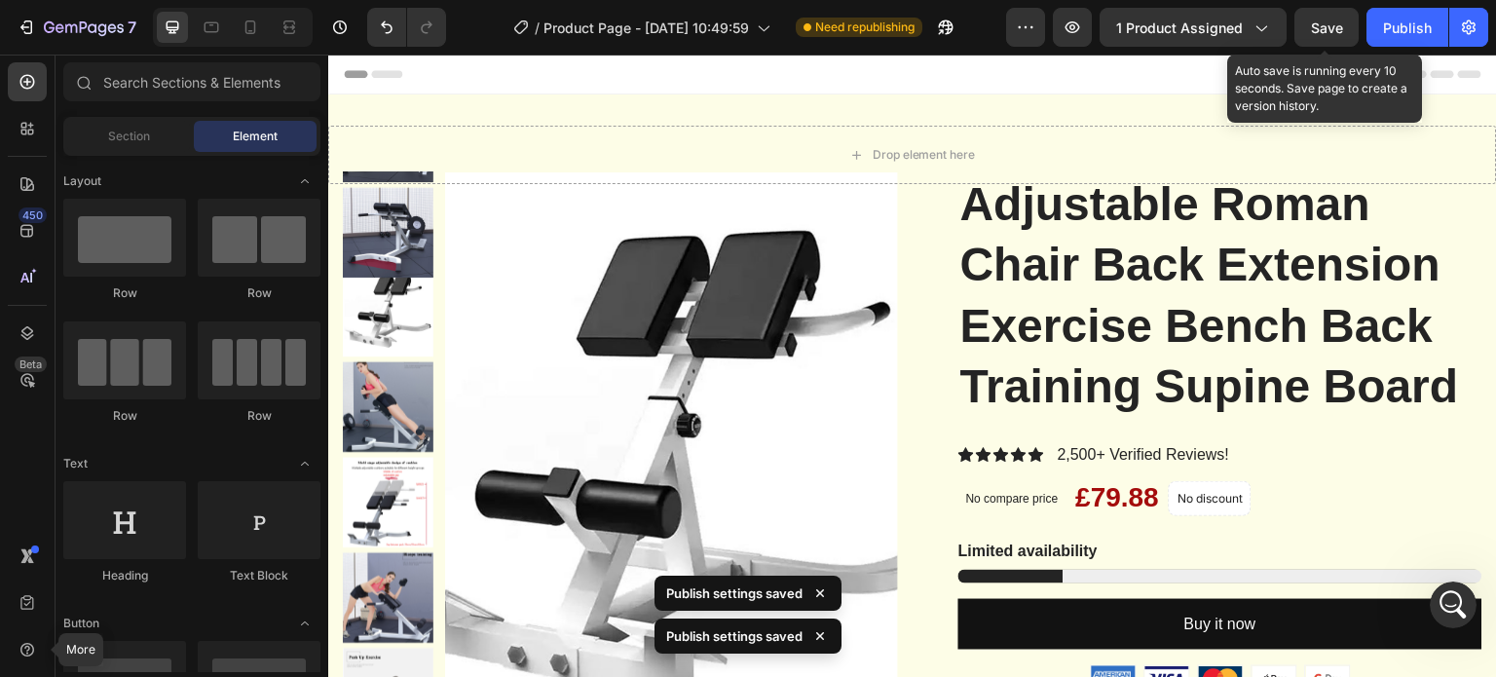
click at [1327, 30] on span "Save" at bounding box center [1327, 27] width 32 height 17
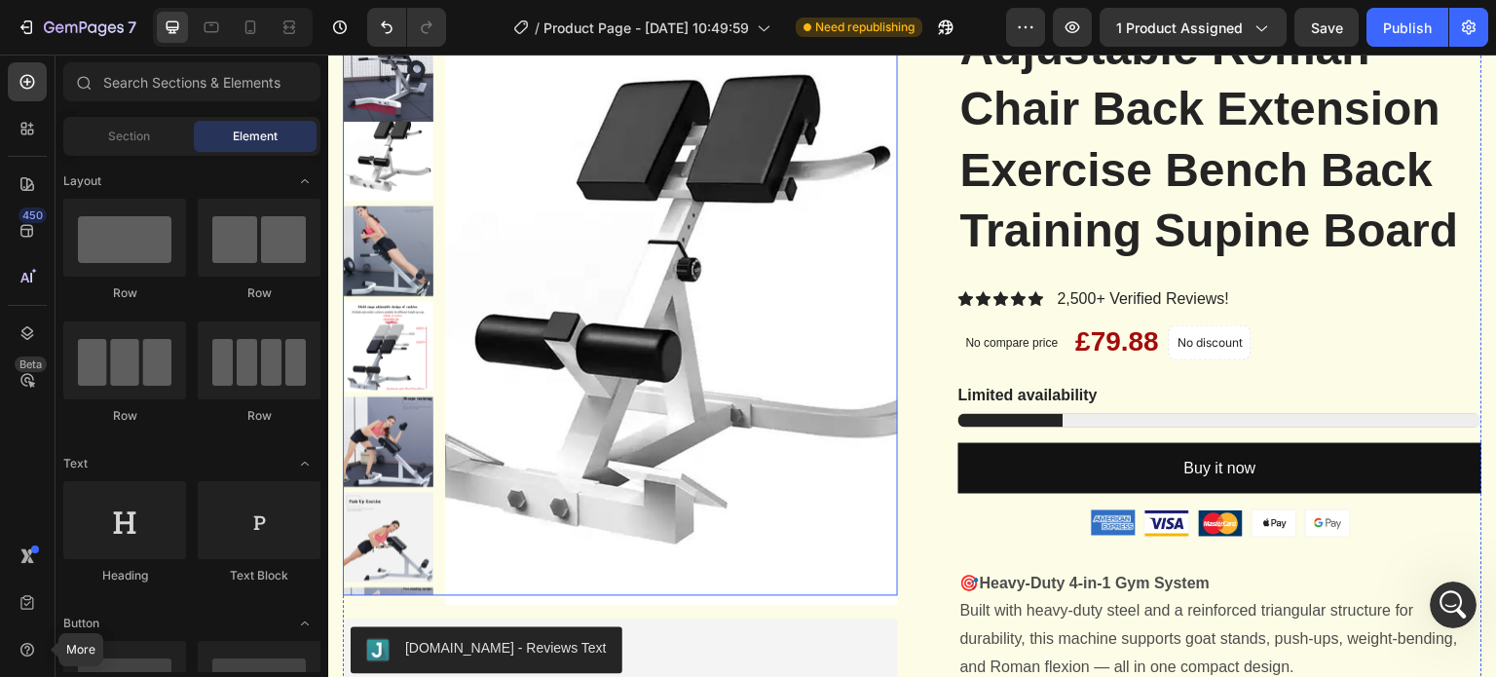
scroll to position [390, 0]
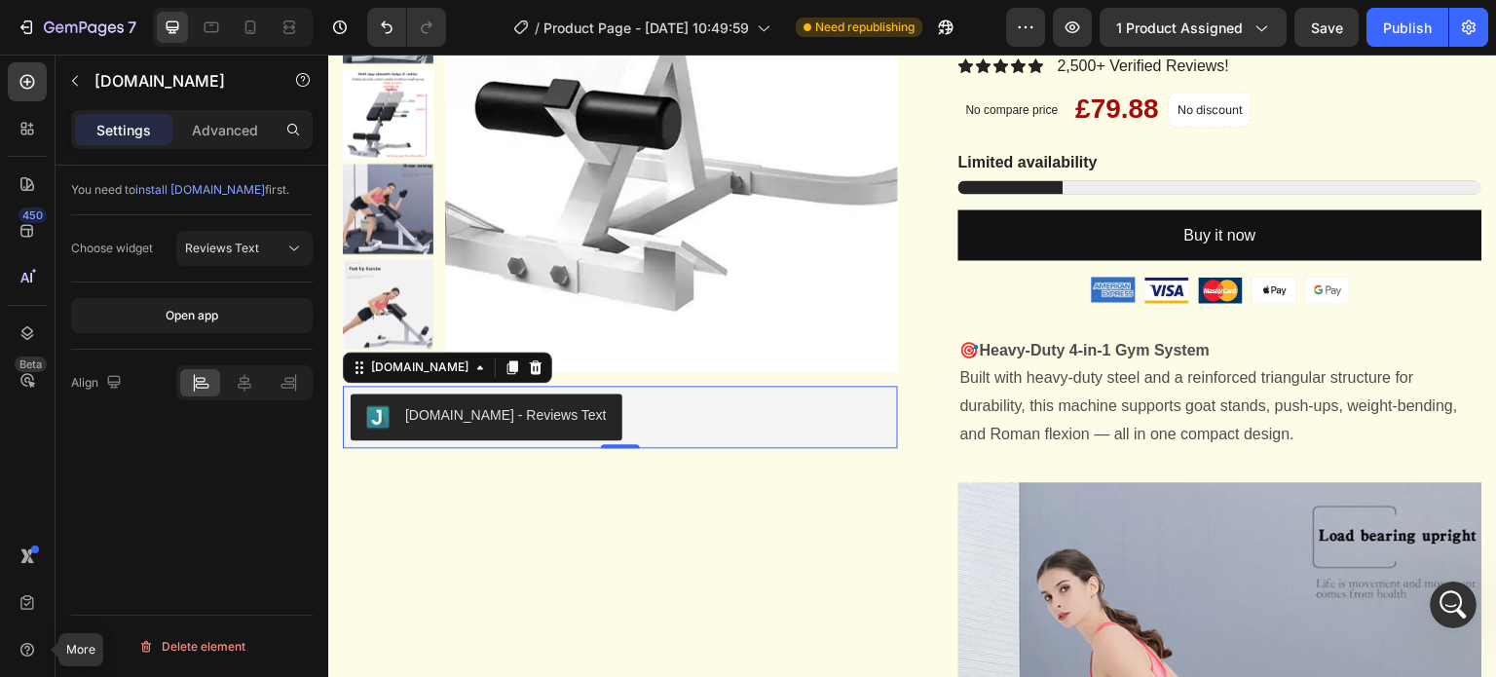
click at [799, 413] on div "Judge.me - Reviews Text" at bounding box center [621, 416] width 540 height 47
click at [237, 126] on p "Advanced" at bounding box center [225, 130] width 66 height 20
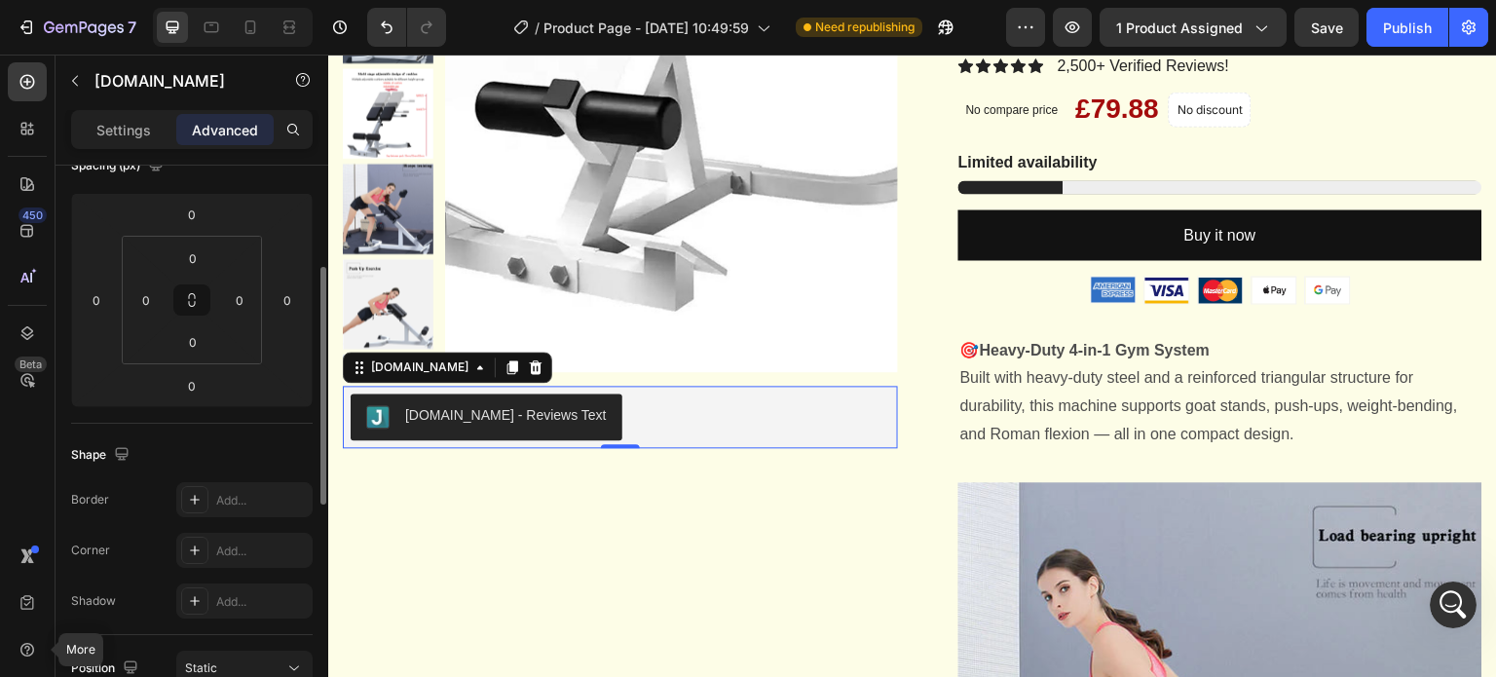
scroll to position [486, 0]
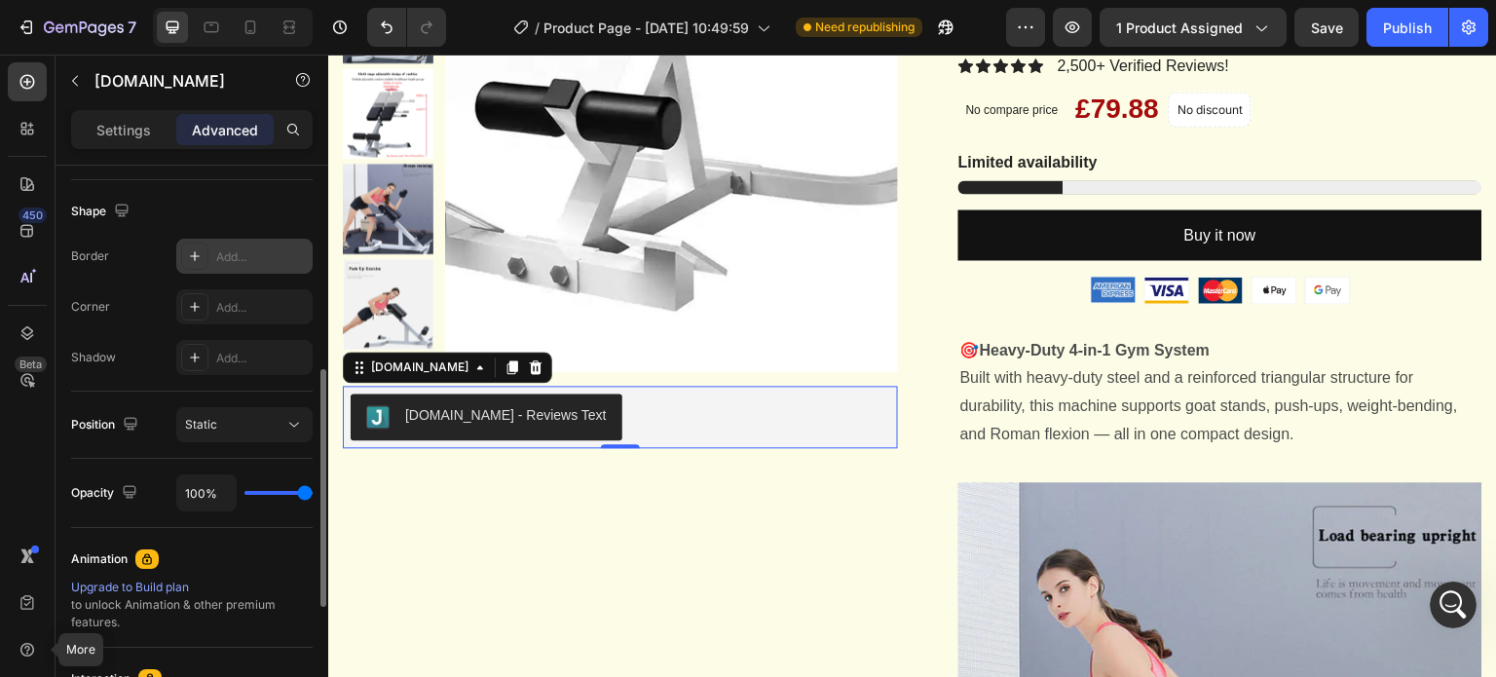
click at [209, 261] on div "Add..." at bounding box center [244, 256] width 136 height 35
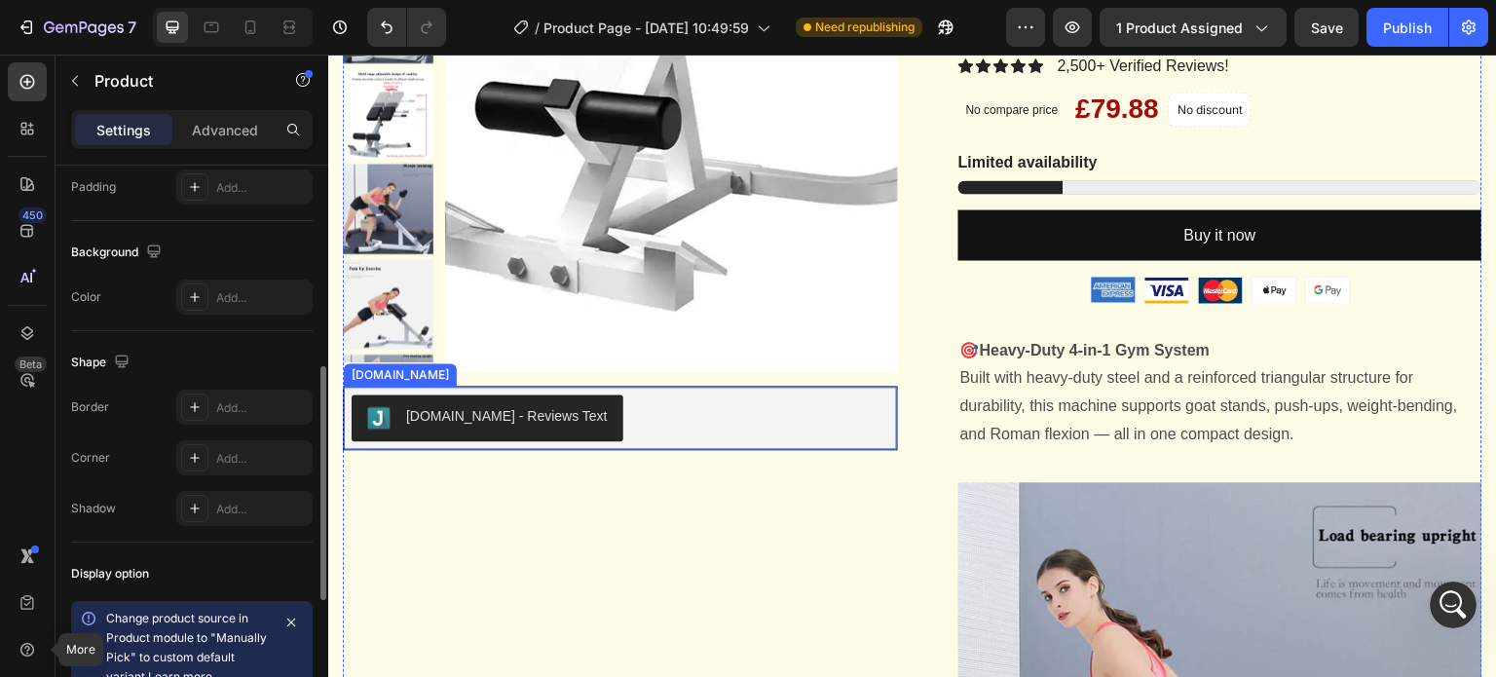
click at [695, 420] on div "Judge.me - Reviews Text" at bounding box center [621, 417] width 538 height 47
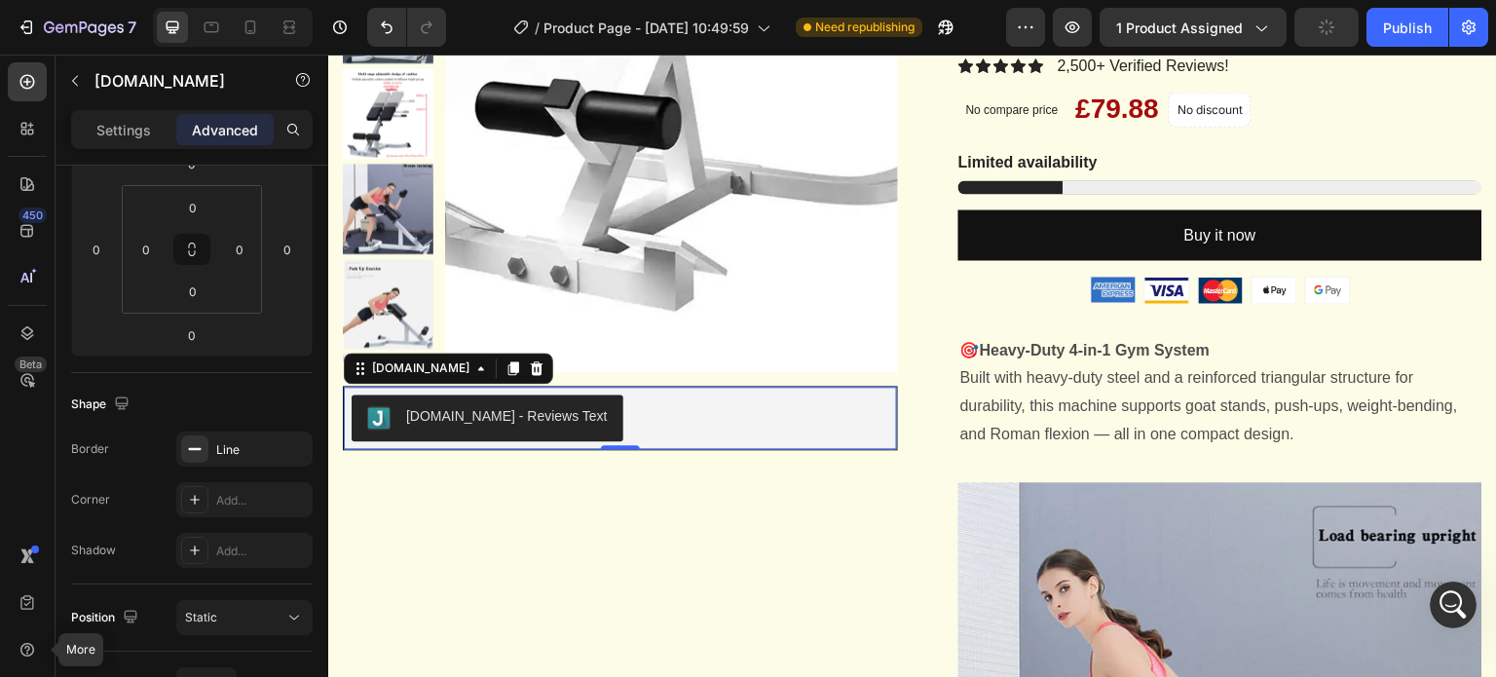
scroll to position [0, 0]
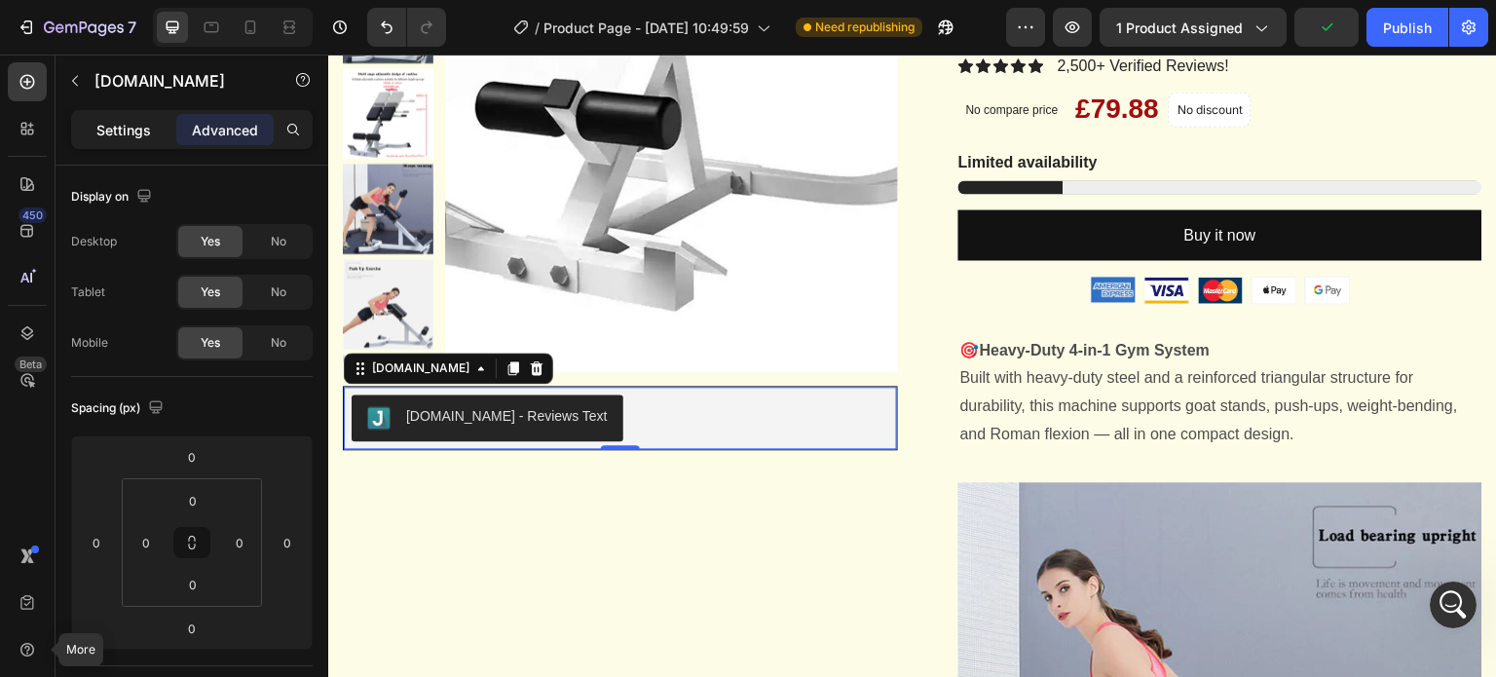
click at [113, 139] on p "Settings" at bounding box center [123, 130] width 55 height 20
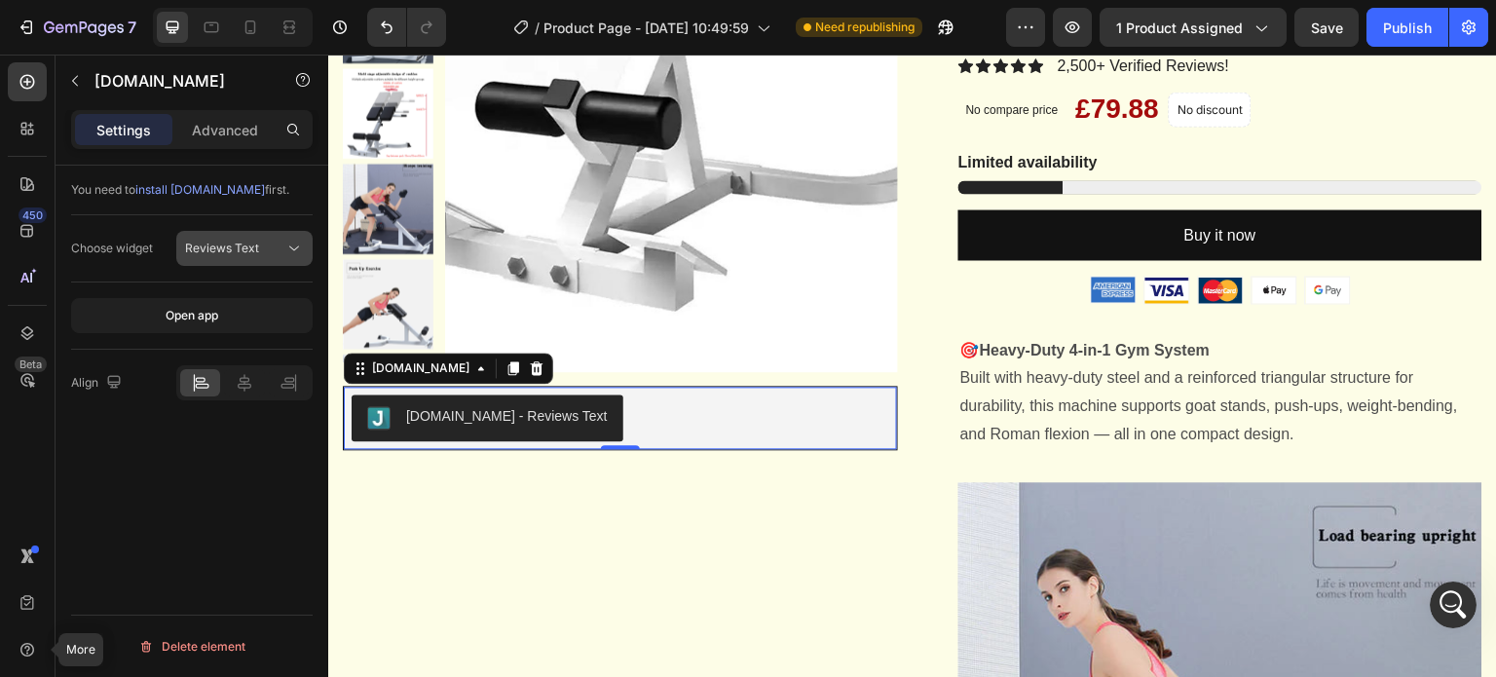
click at [294, 248] on icon at bounding box center [294, 248] width 10 height 5
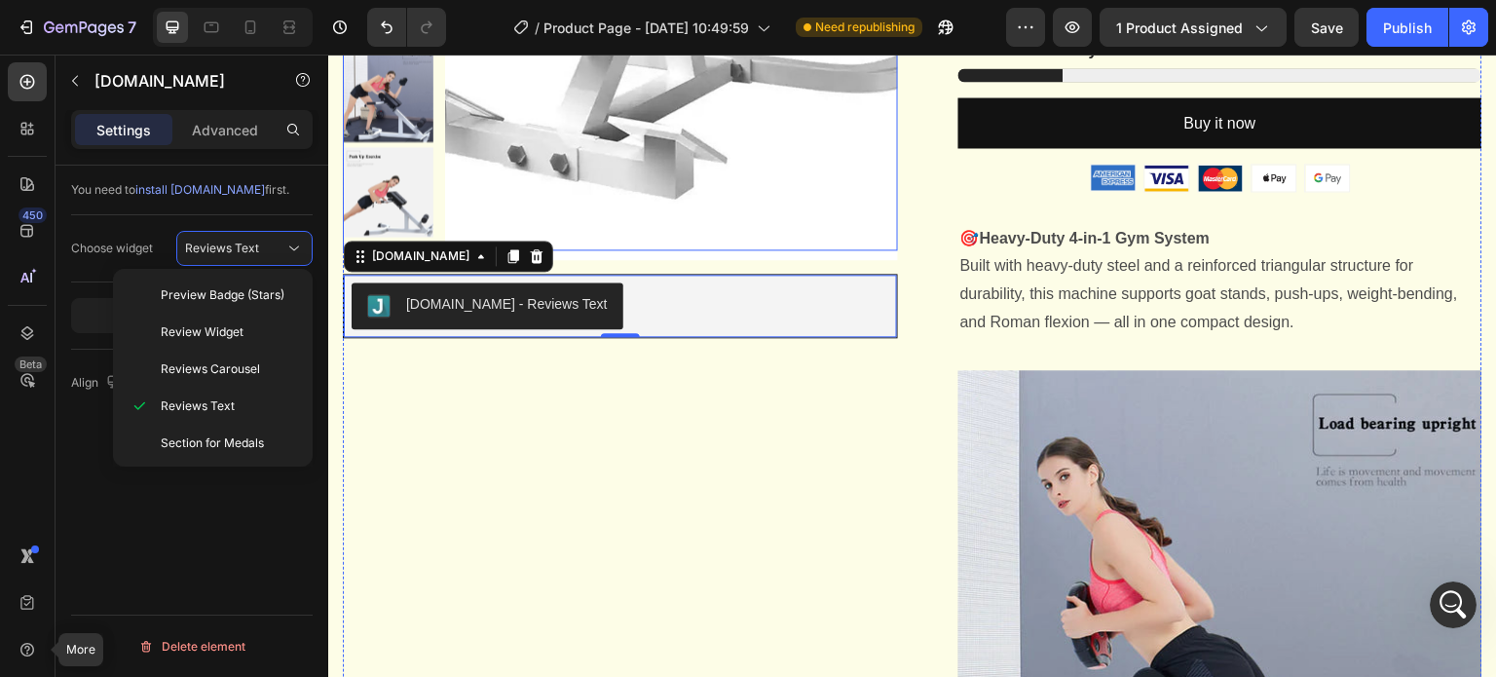
scroll to position [487, 0]
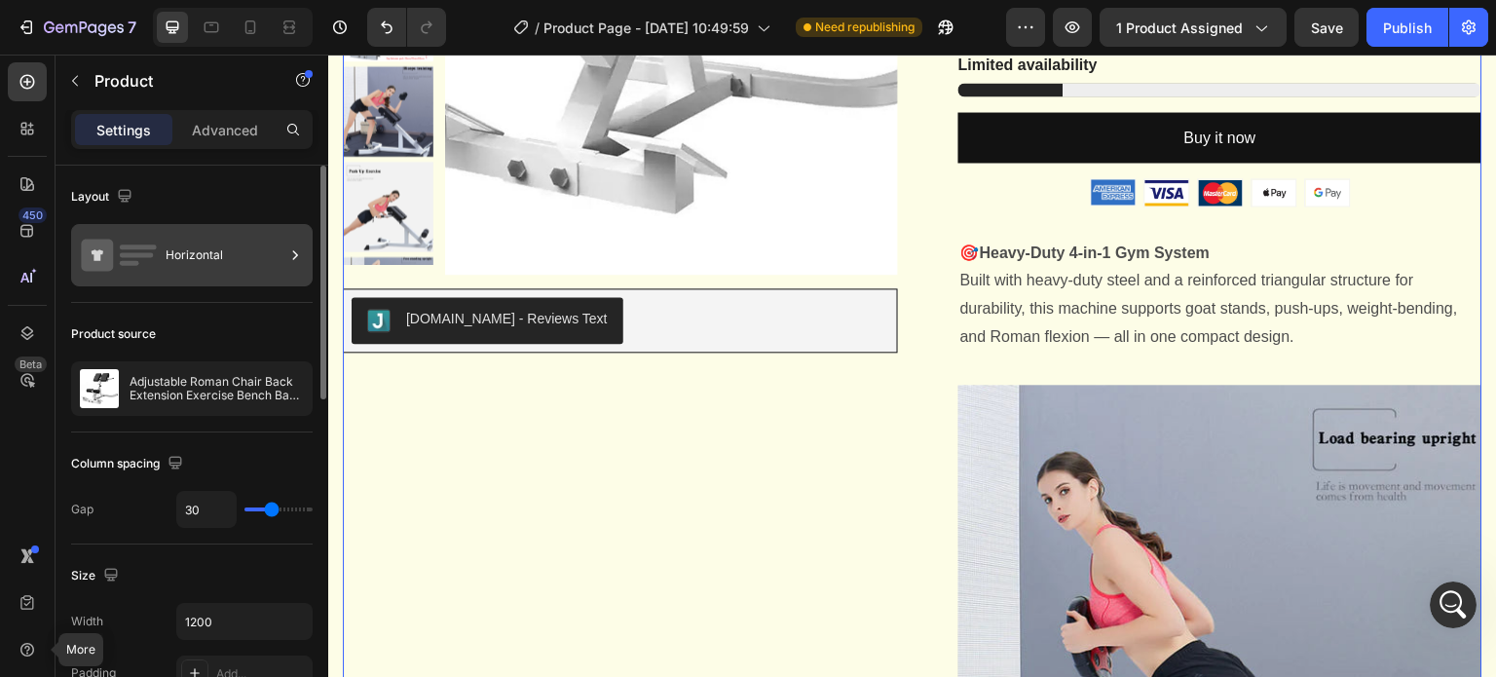
click at [221, 268] on div "Horizontal" at bounding box center [225, 255] width 119 height 45
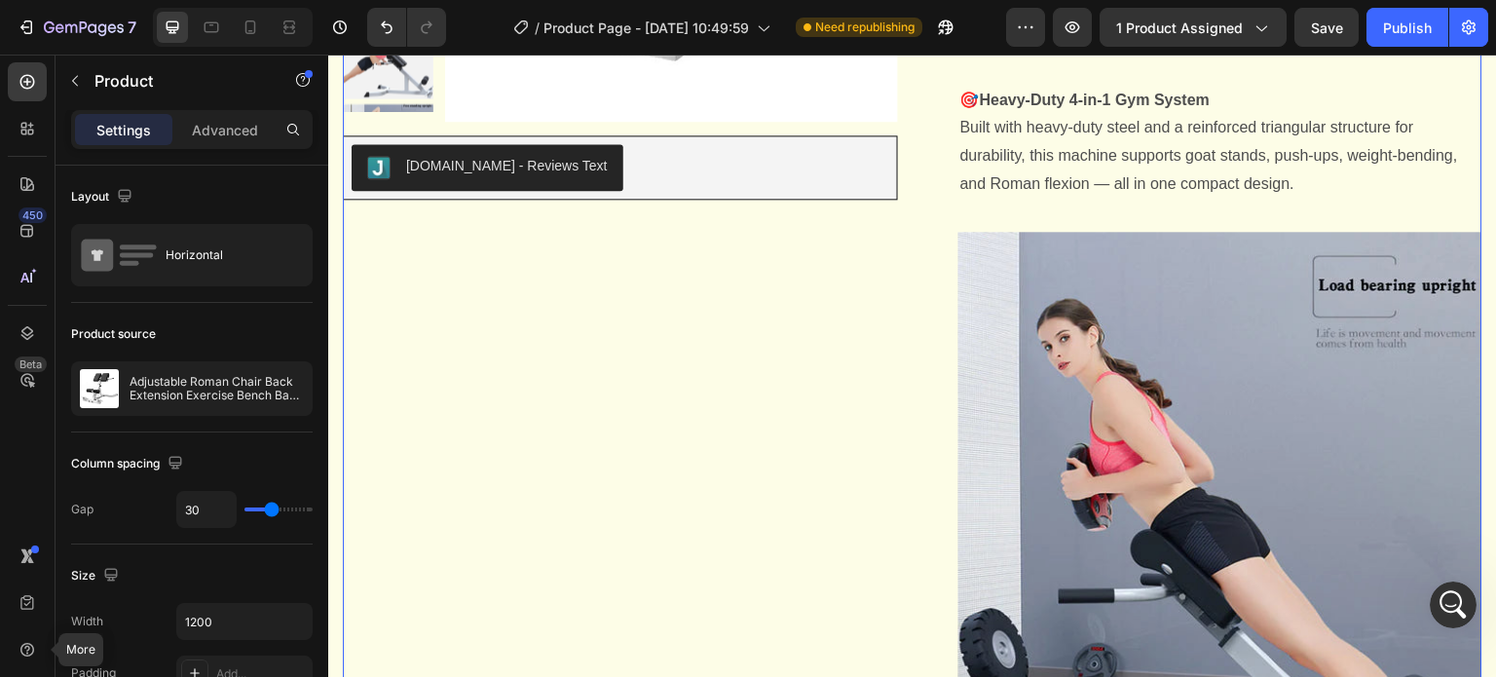
scroll to position [877, 0]
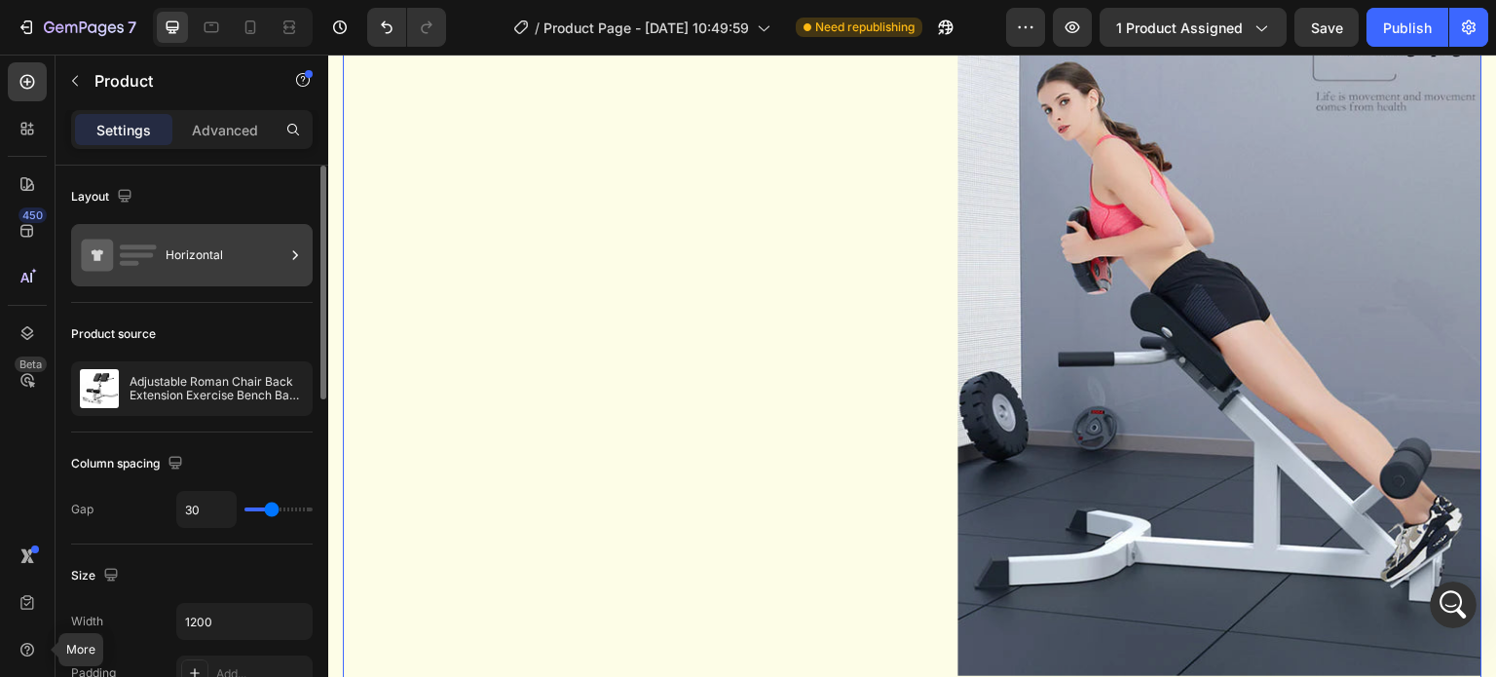
click at [204, 244] on div "Horizontal" at bounding box center [225, 255] width 119 height 45
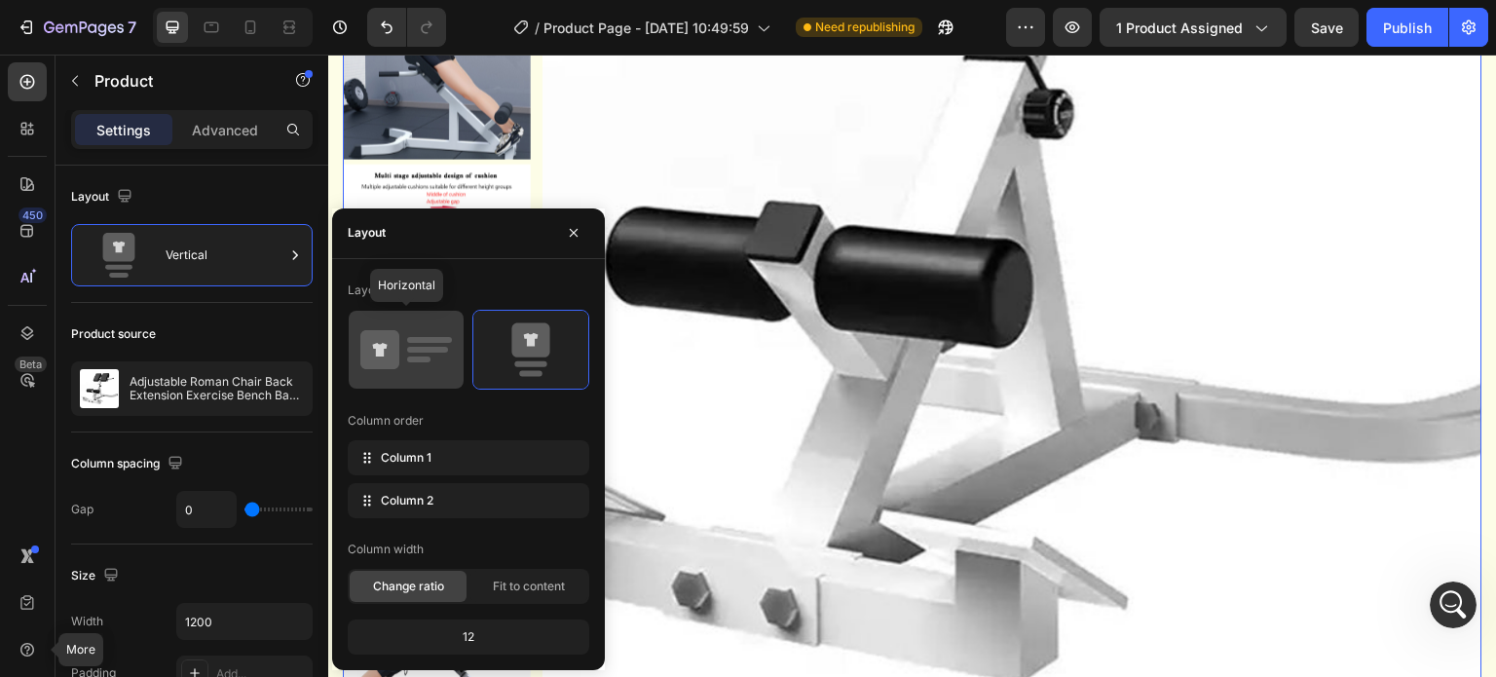
drag, startPoint x: 389, startPoint y: 368, endPoint x: 278, endPoint y: 333, distance: 116.4
click at [389, 368] on icon at bounding box center [379, 349] width 39 height 39
type input "30"
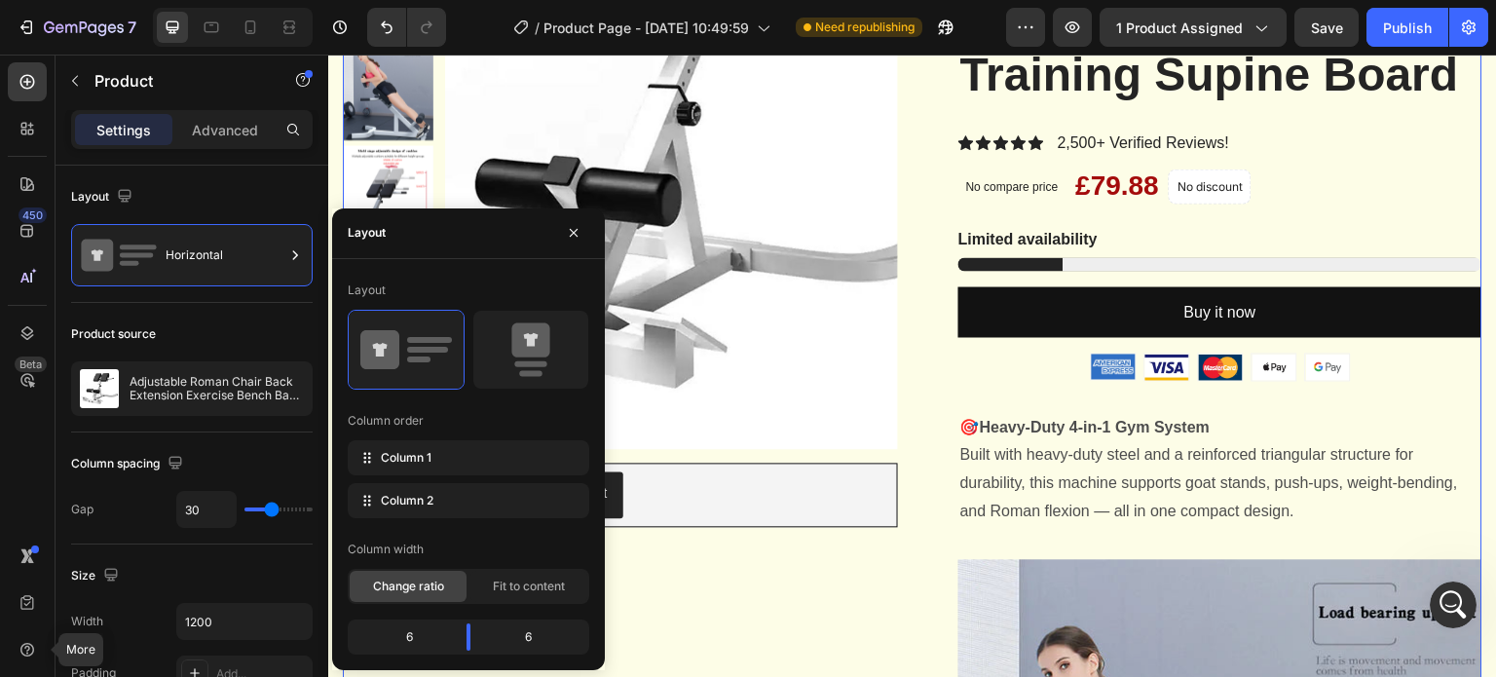
scroll to position [487, 0]
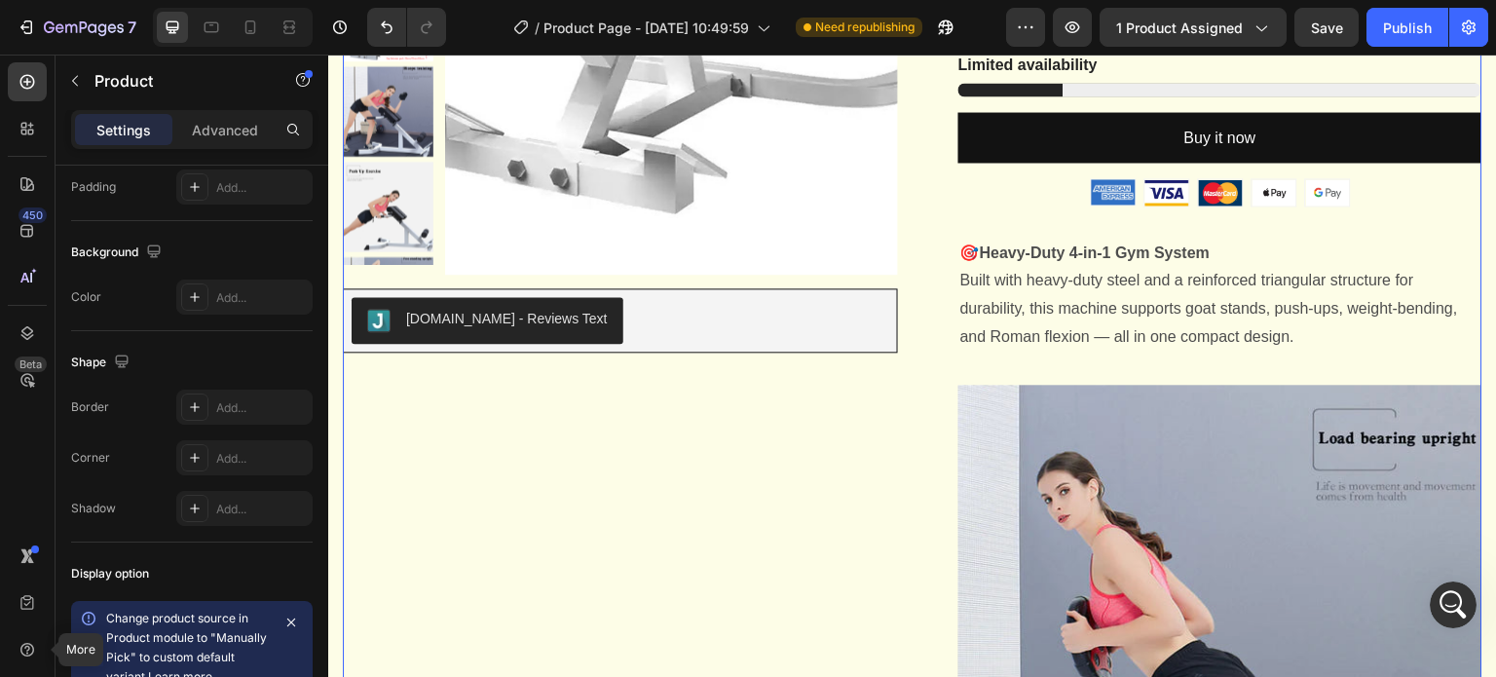
scroll to position [805, 0]
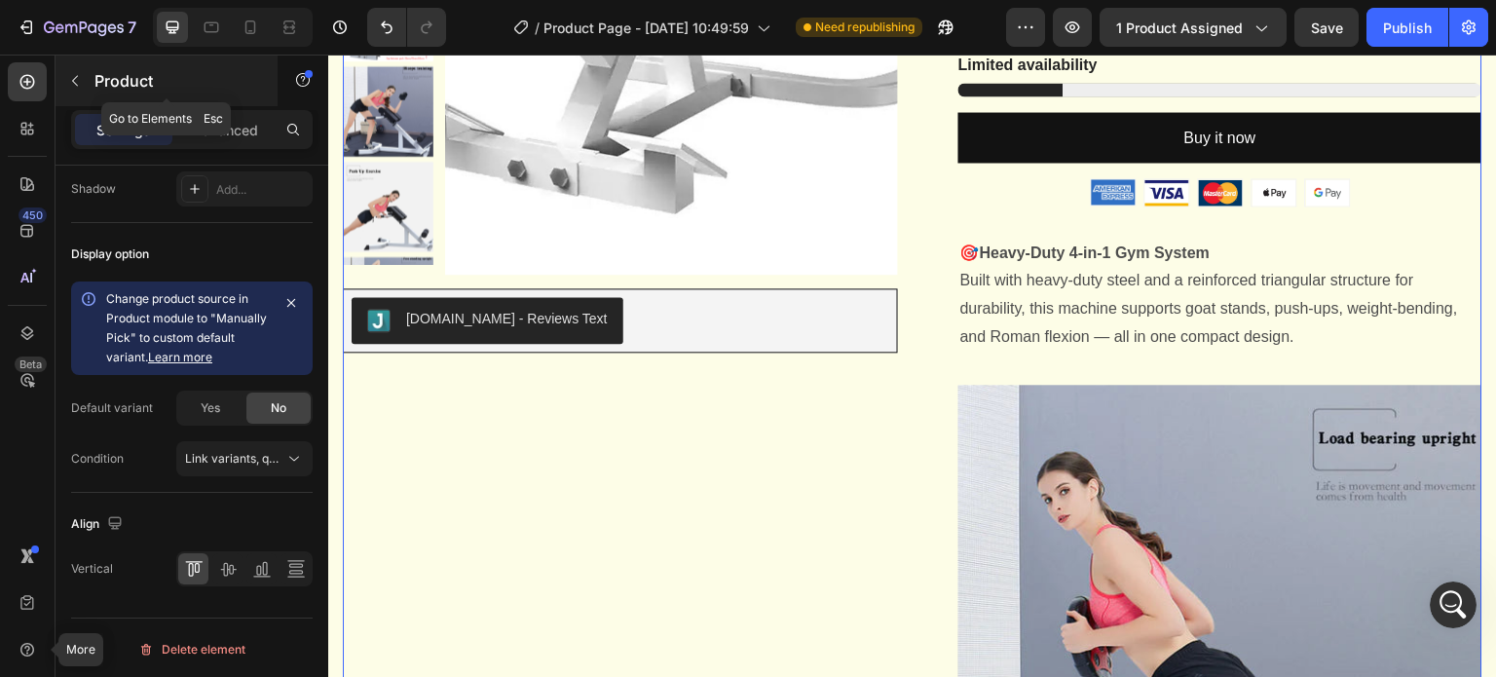
click at [76, 86] on icon "button" at bounding box center [75, 81] width 16 height 16
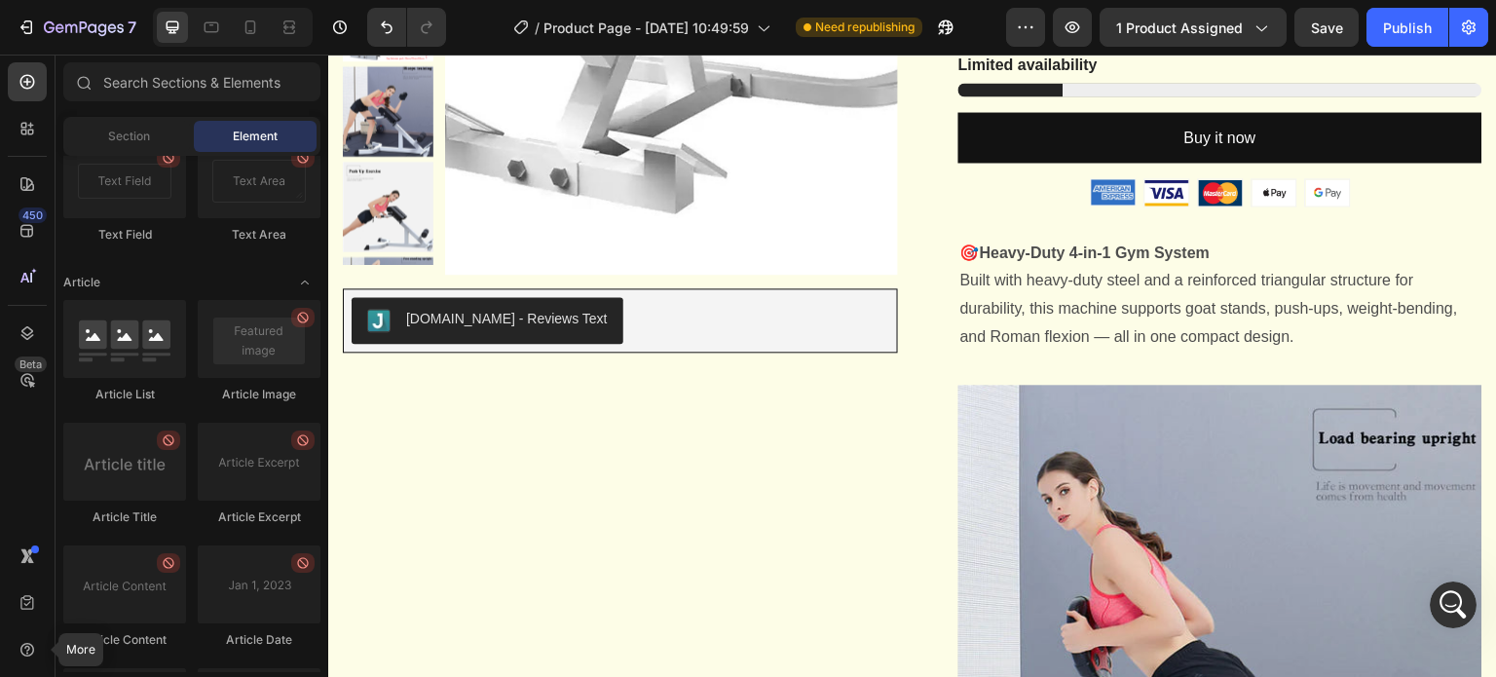
scroll to position [5384, 0]
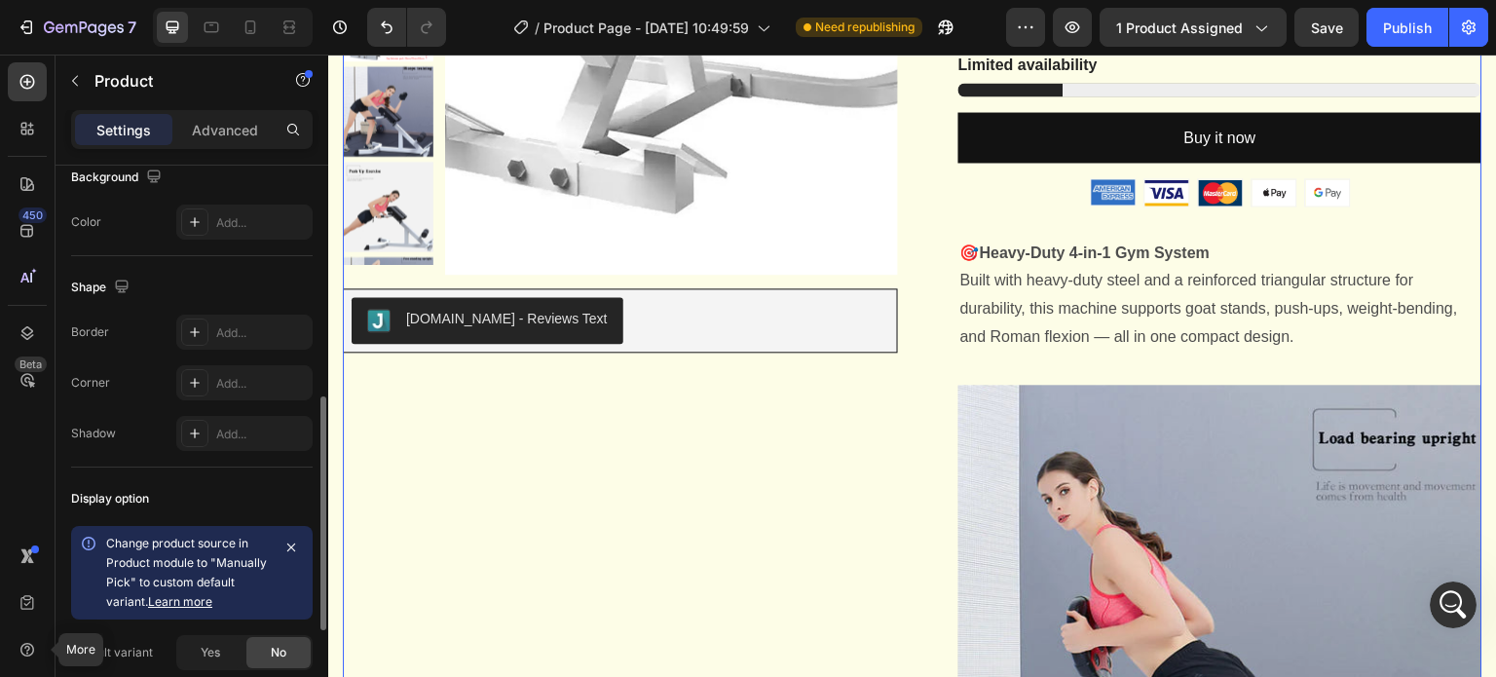
scroll to position [805, 0]
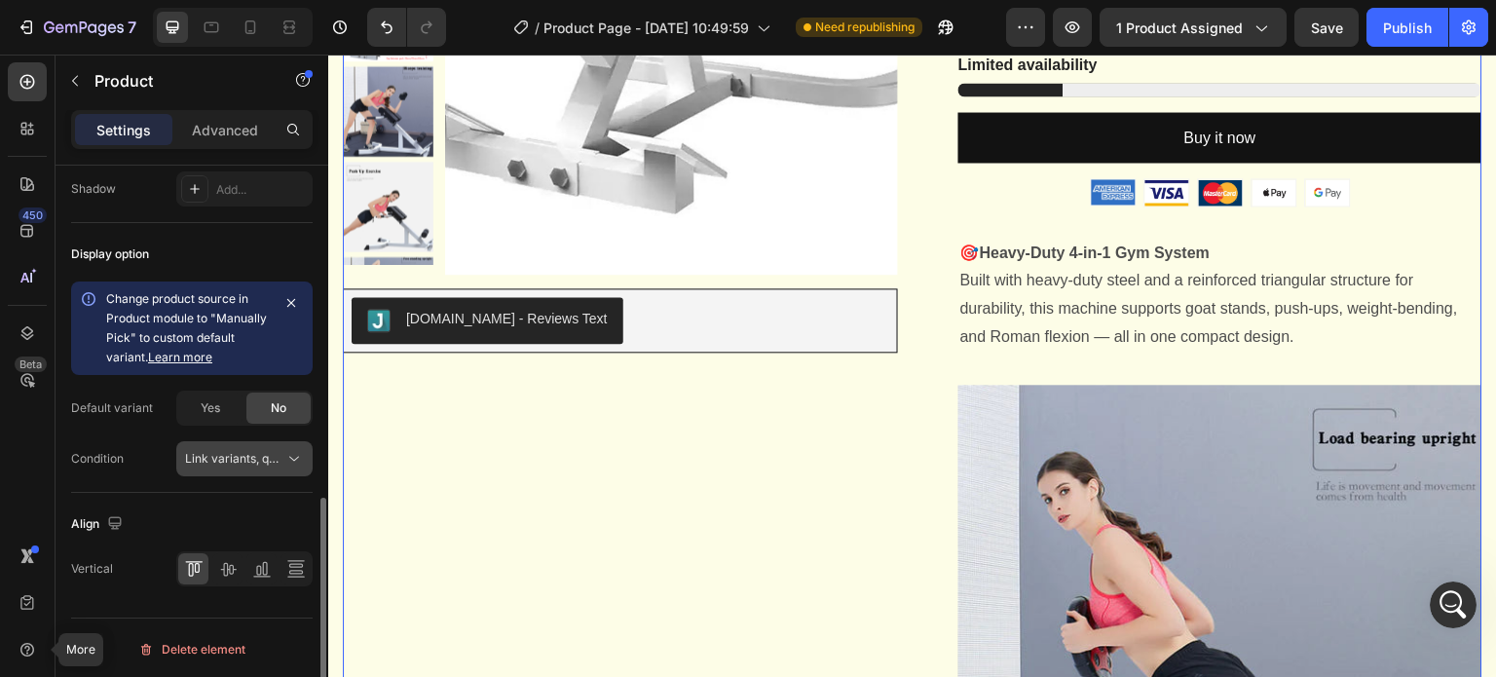
click at [300, 456] on icon at bounding box center [293, 458] width 19 height 19
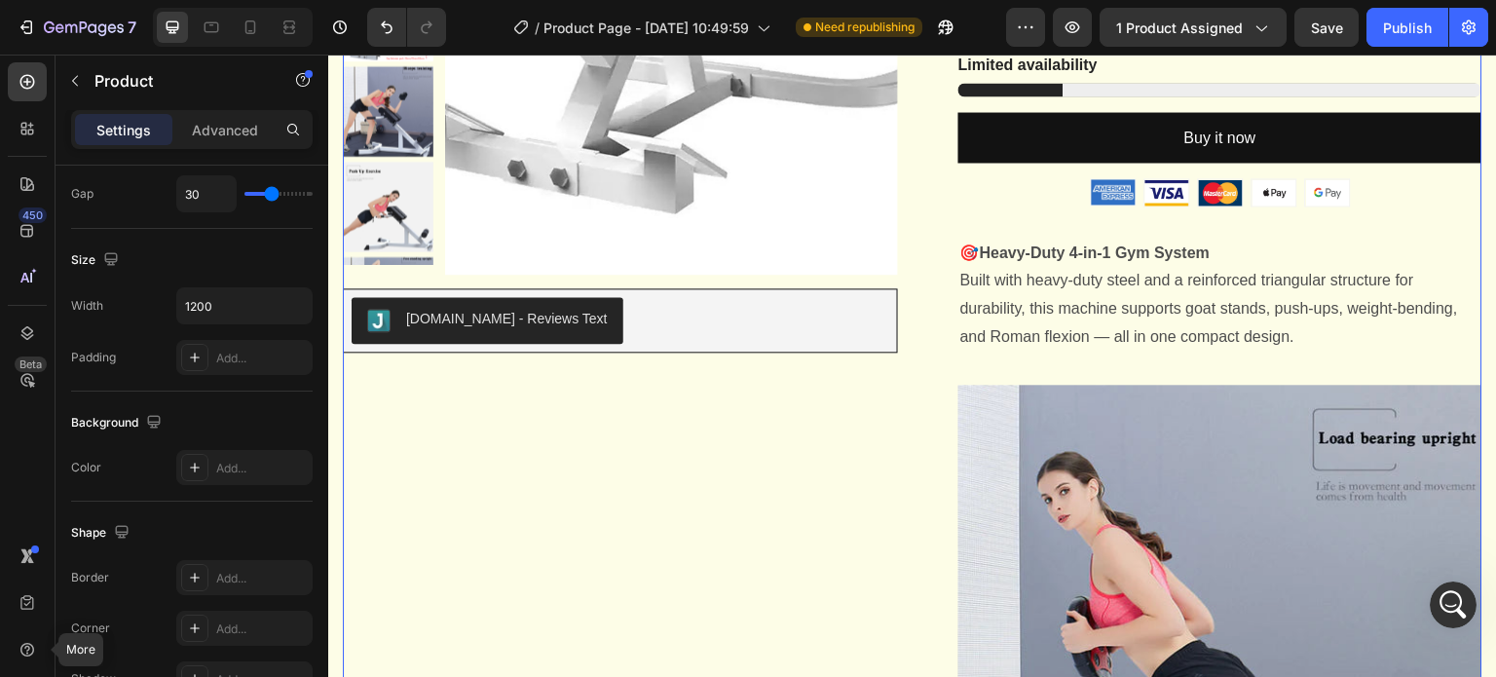
scroll to position [0, 0]
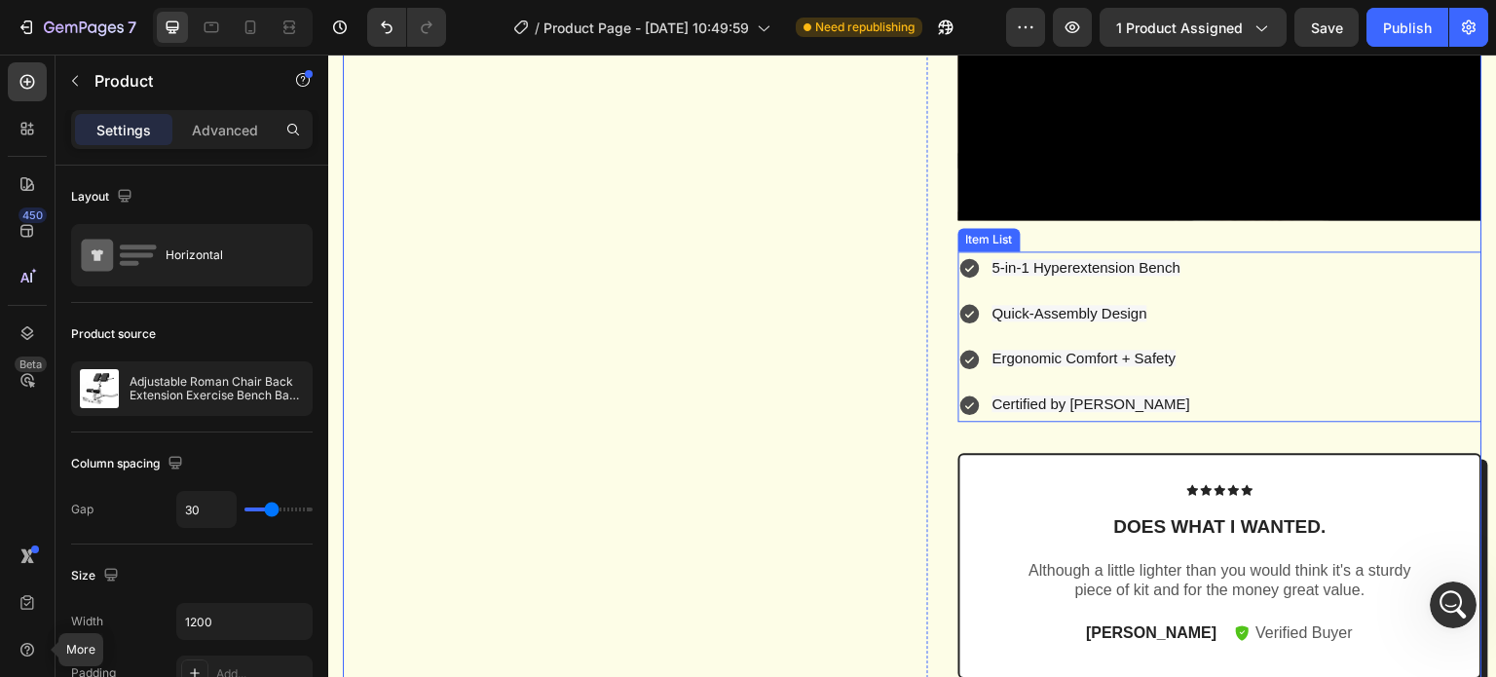
scroll to position [1558, 0]
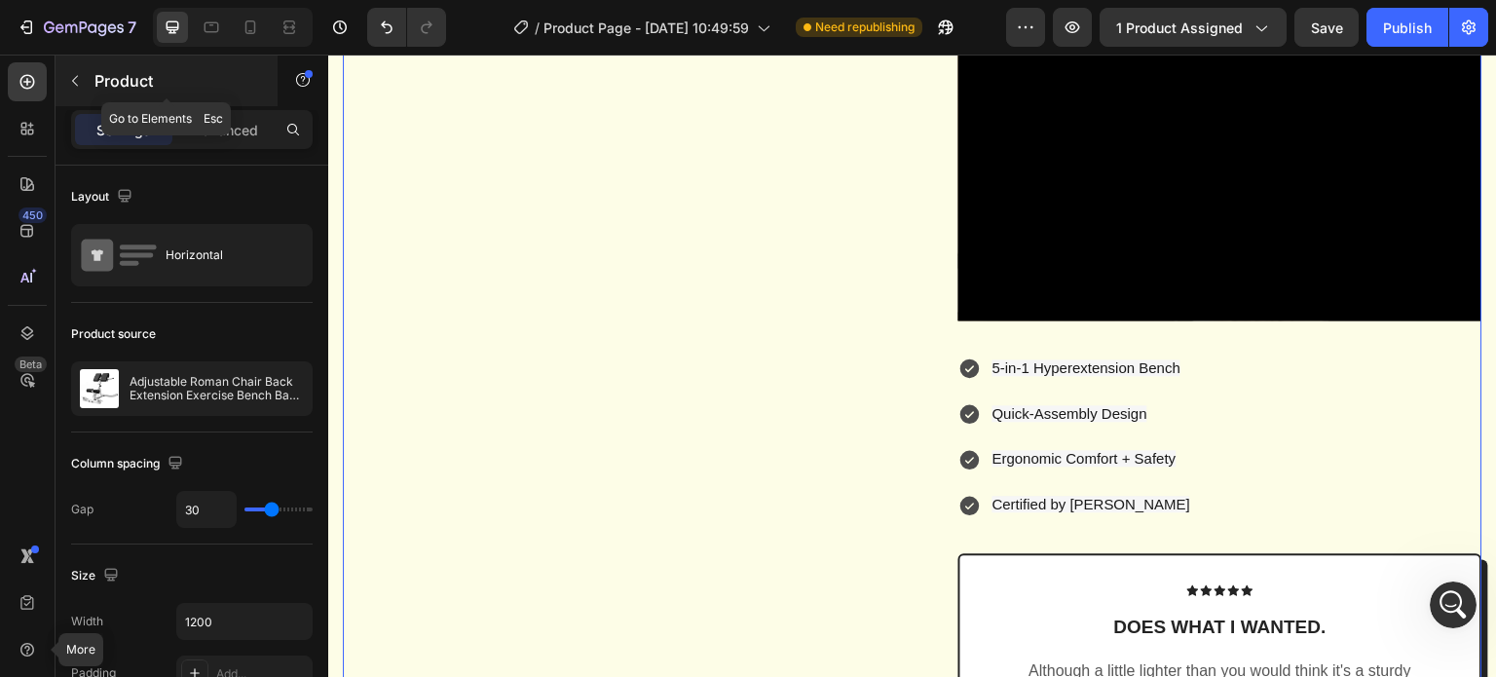
click at [78, 73] on icon "button" at bounding box center [75, 81] width 16 height 16
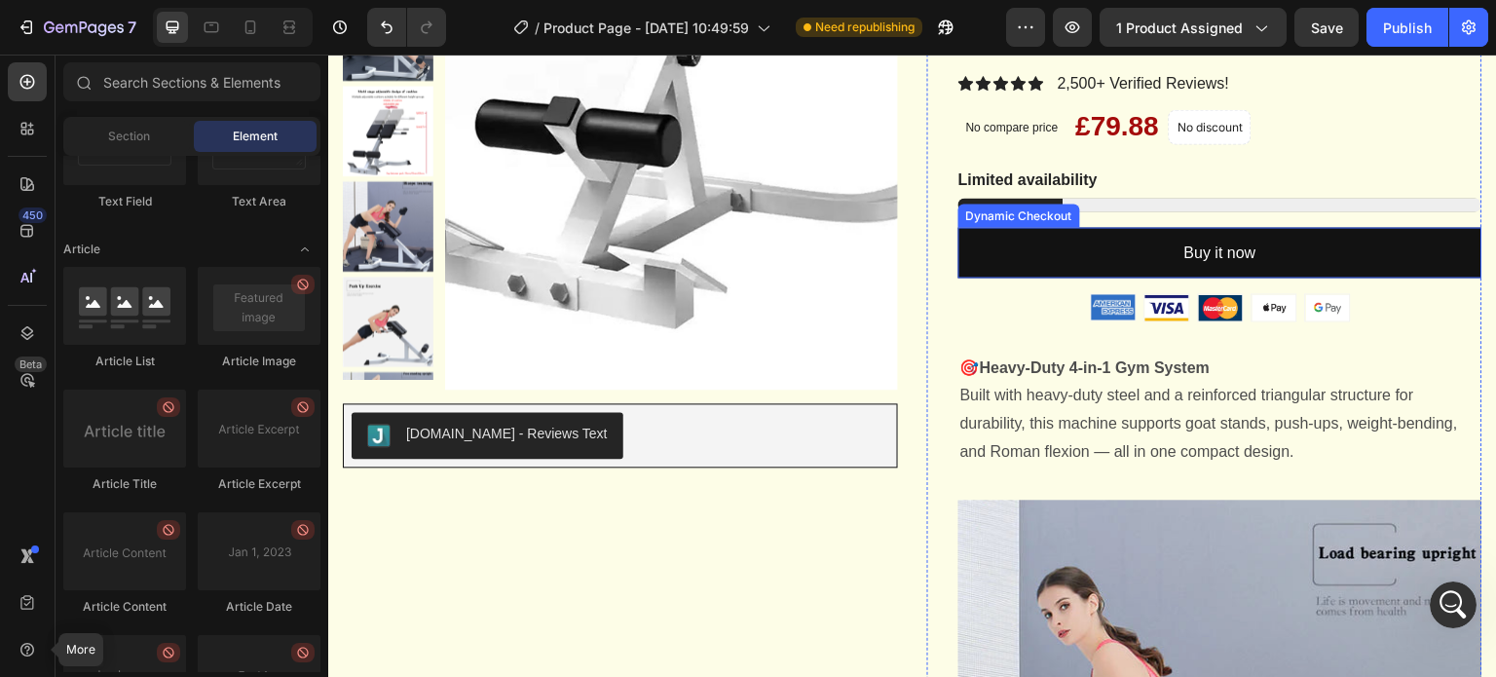
scroll to position [0, 0]
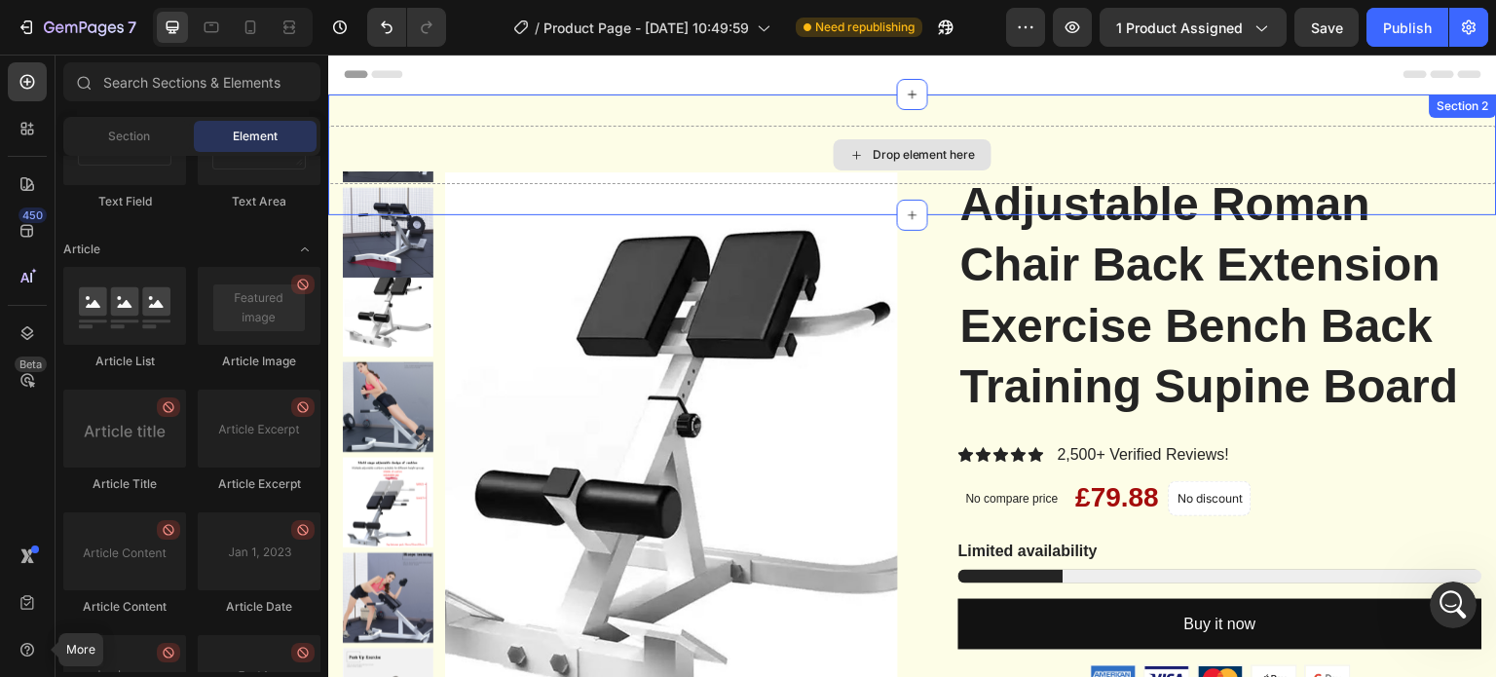
click at [884, 151] on div "Drop element here" at bounding box center [924, 155] width 103 height 16
click at [724, 120] on div "Drop element here Section 2" at bounding box center [912, 154] width 1169 height 121
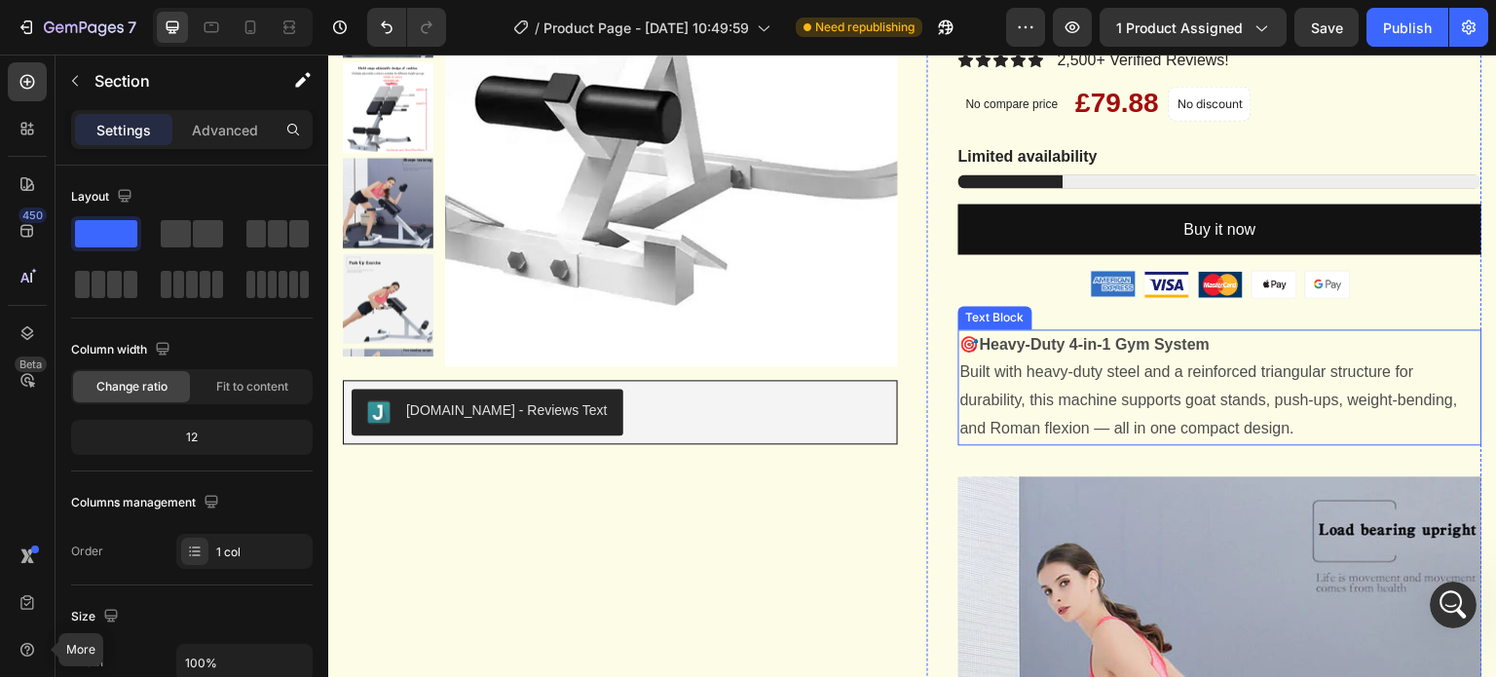
scroll to position [682, 0]
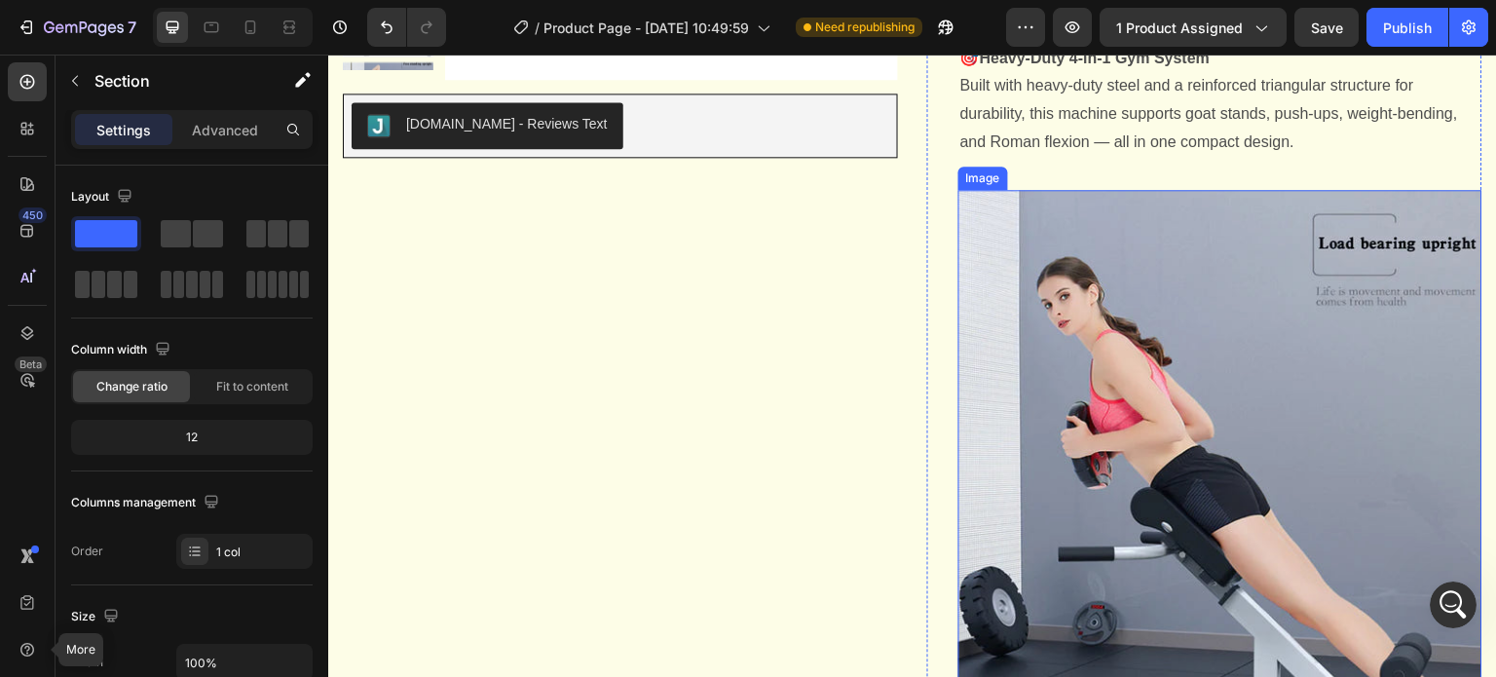
click at [1154, 409] on img at bounding box center [1220, 530] width 524 height 681
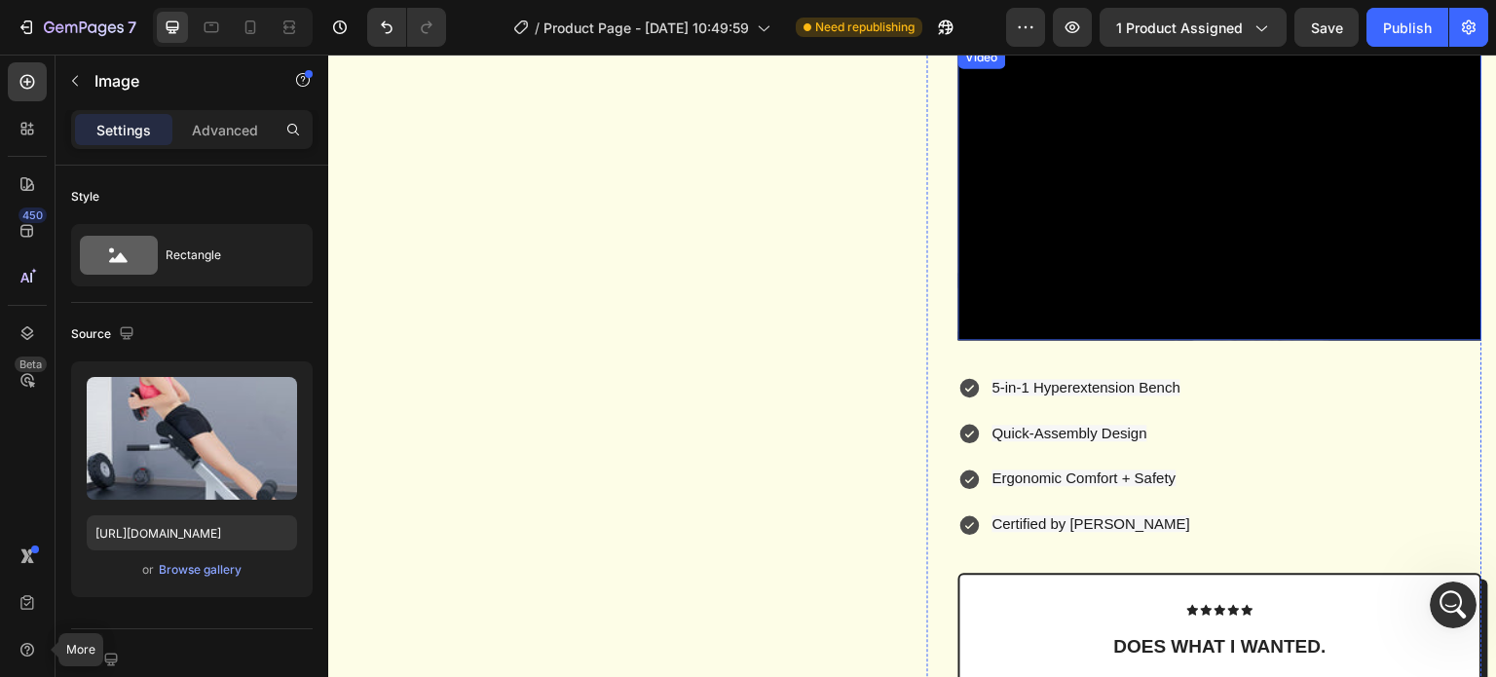
scroll to position [1558, 0]
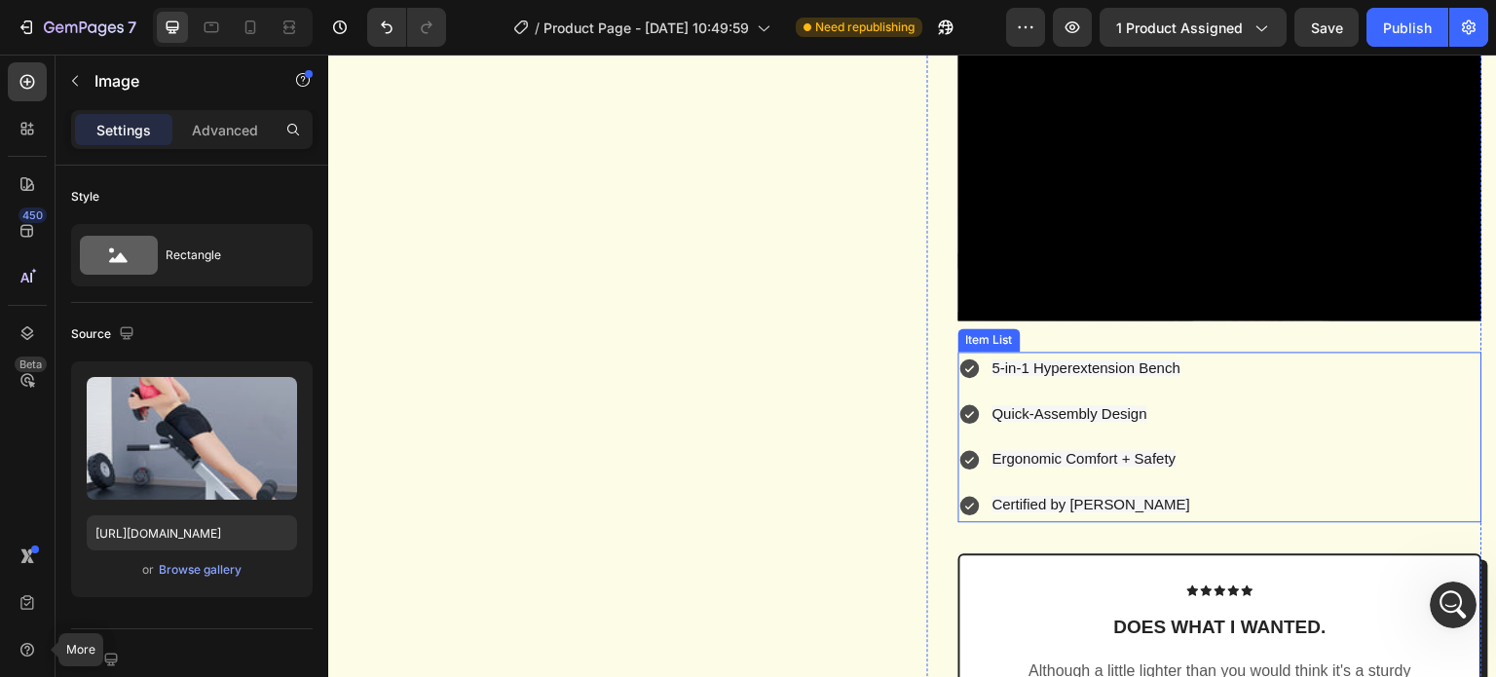
click at [1346, 401] on div "5-in-1 Hyperextension Bench Quick-Assembly Design Ergonomic Comfort + Safety Ce…" at bounding box center [1220, 437] width 524 height 170
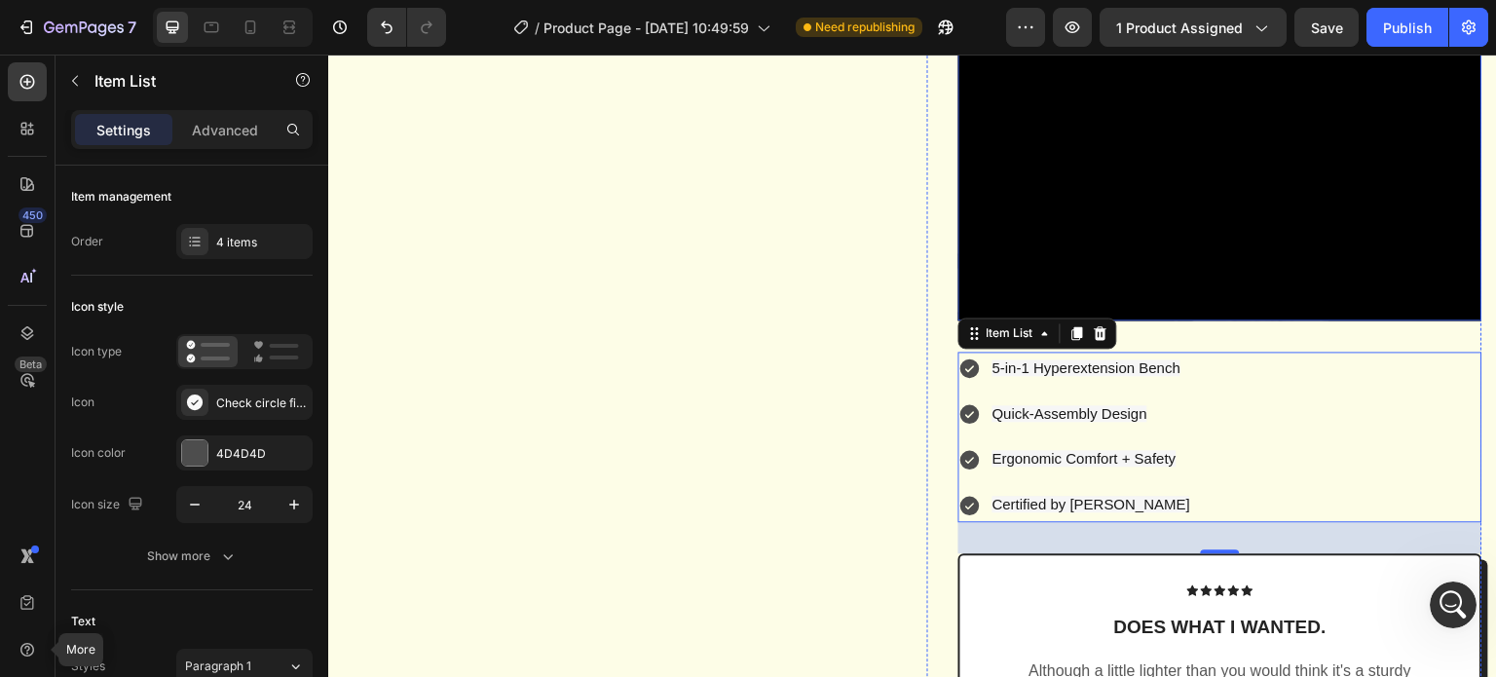
scroll to position [1266, 0]
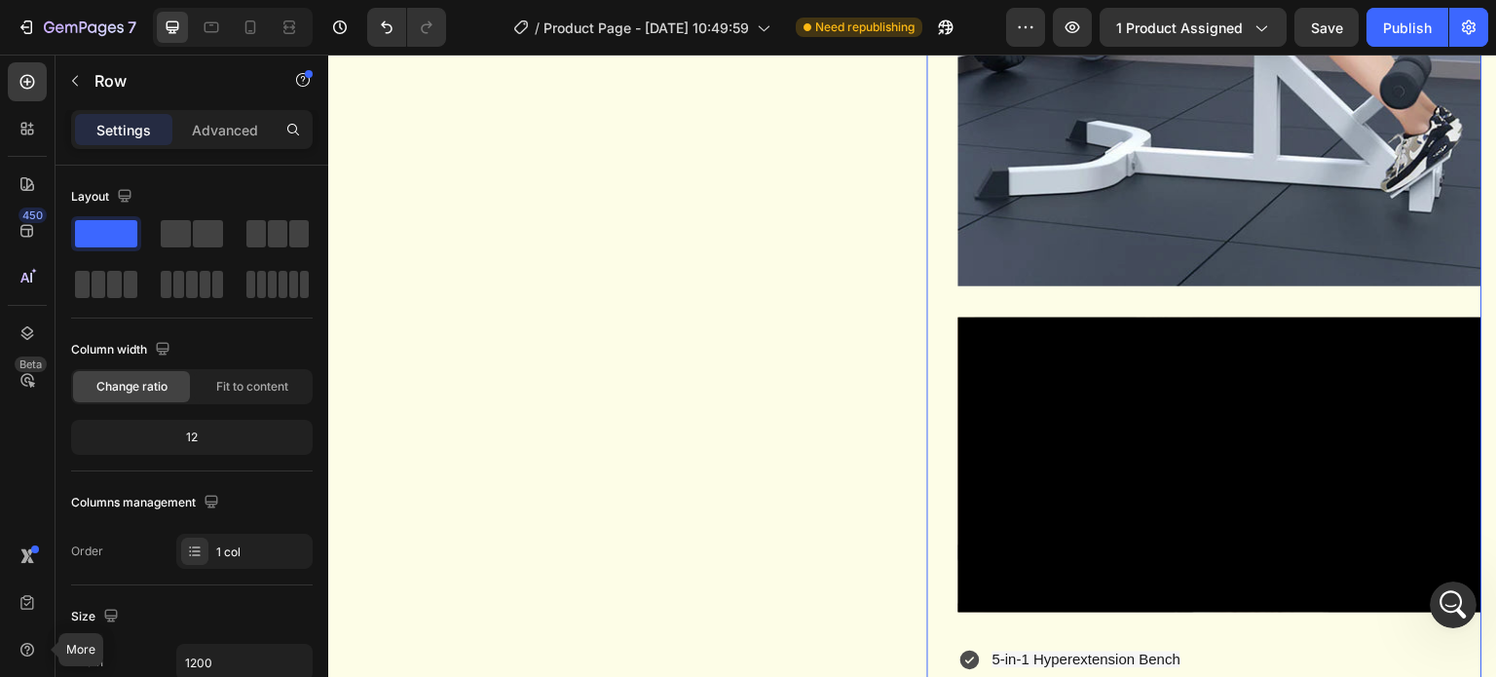
click at [1050, 356] on div "Adjustable Roman Chair Back Extension Exercise Bench Back Training Supine Board…" at bounding box center [1220, 22] width 524 height 2232
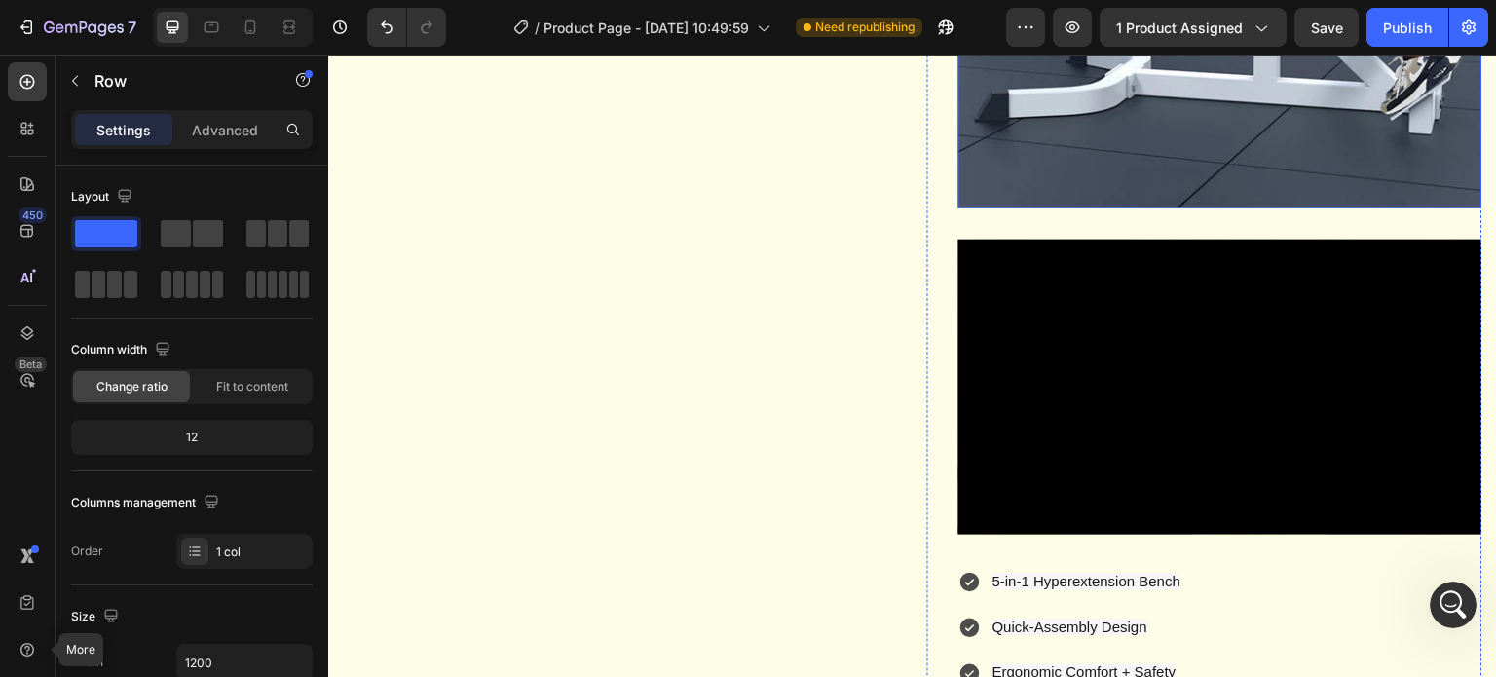
scroll to position [1461, 0]
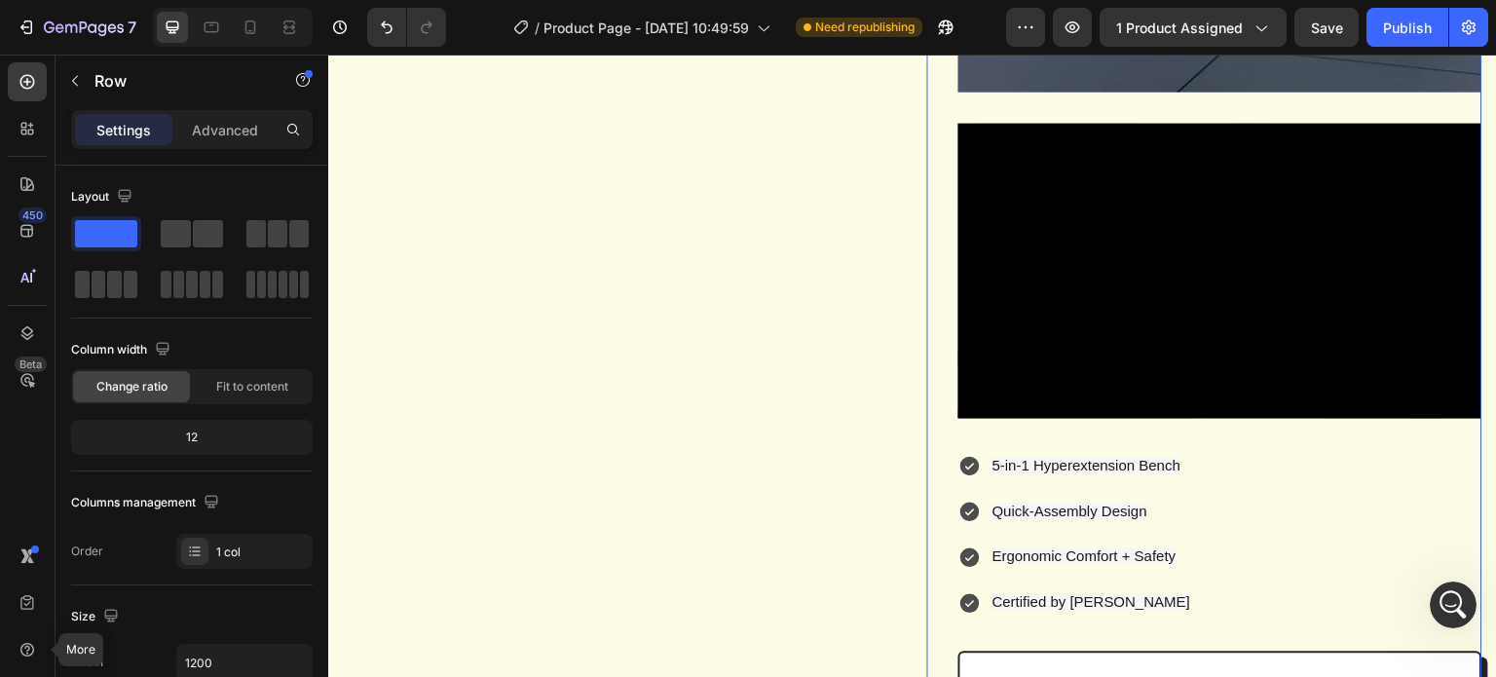
click at [1399, 35] on div "Publish" at bounding box center [1407, 28] width 49 height 20
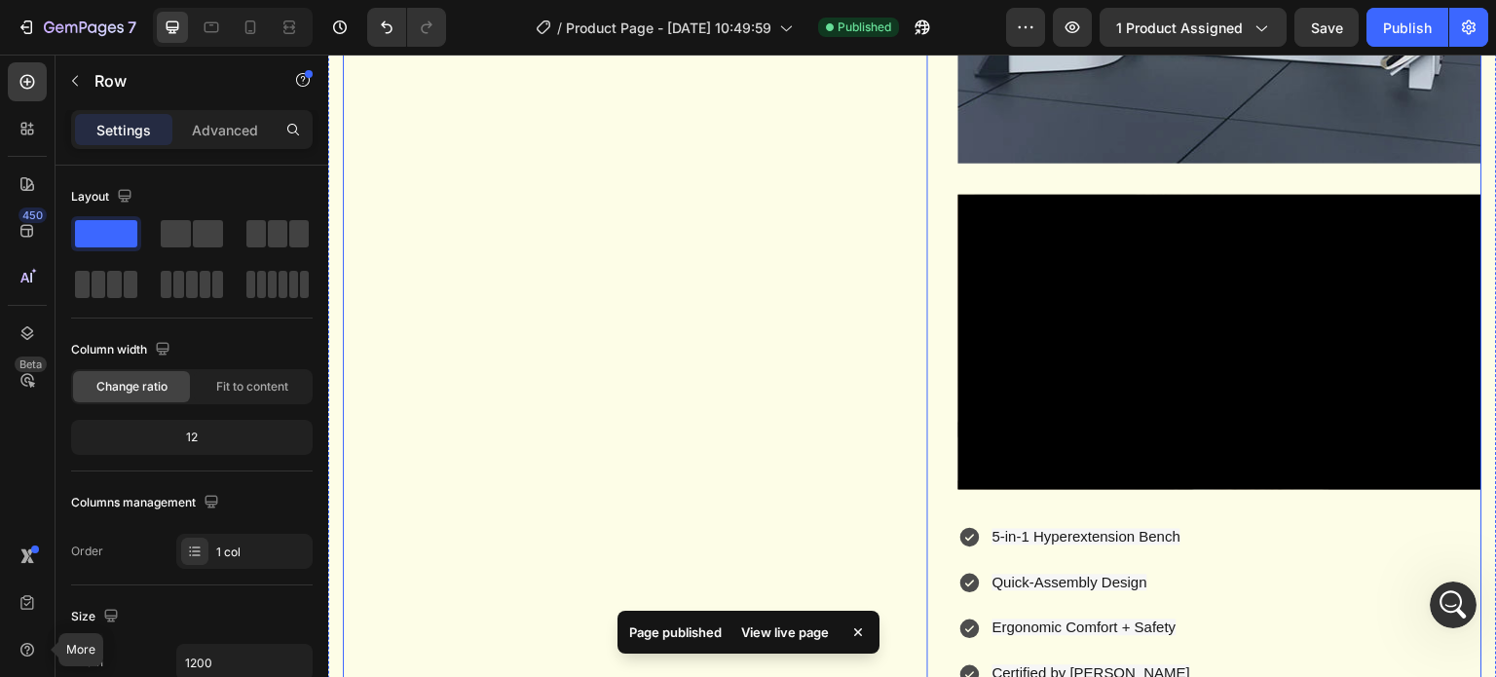
scroll to position [1490, 0]
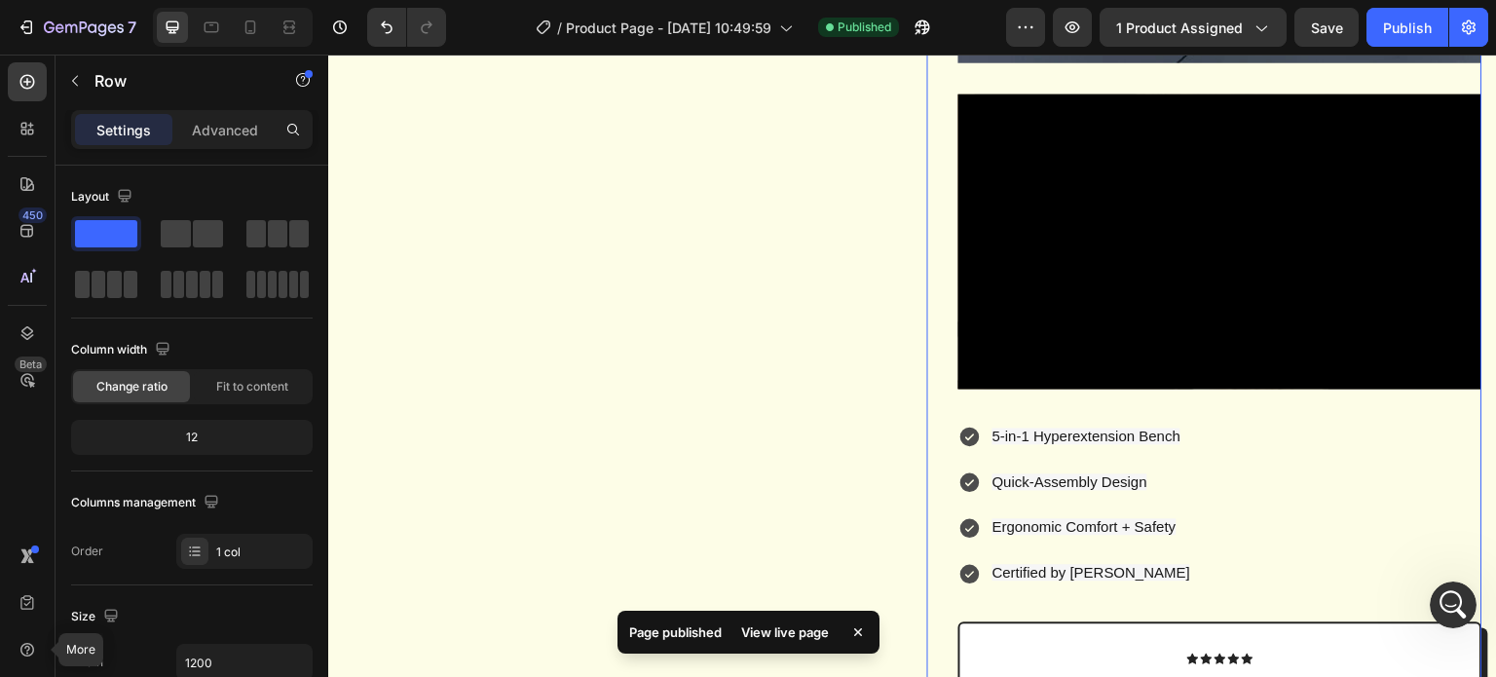
click at [775, 632] on div "View live page" at bounding box center [785, 631] width 111 height 27
click at [71, 73] on icon "button" at bounding box center [75, 81] width 16 height 16
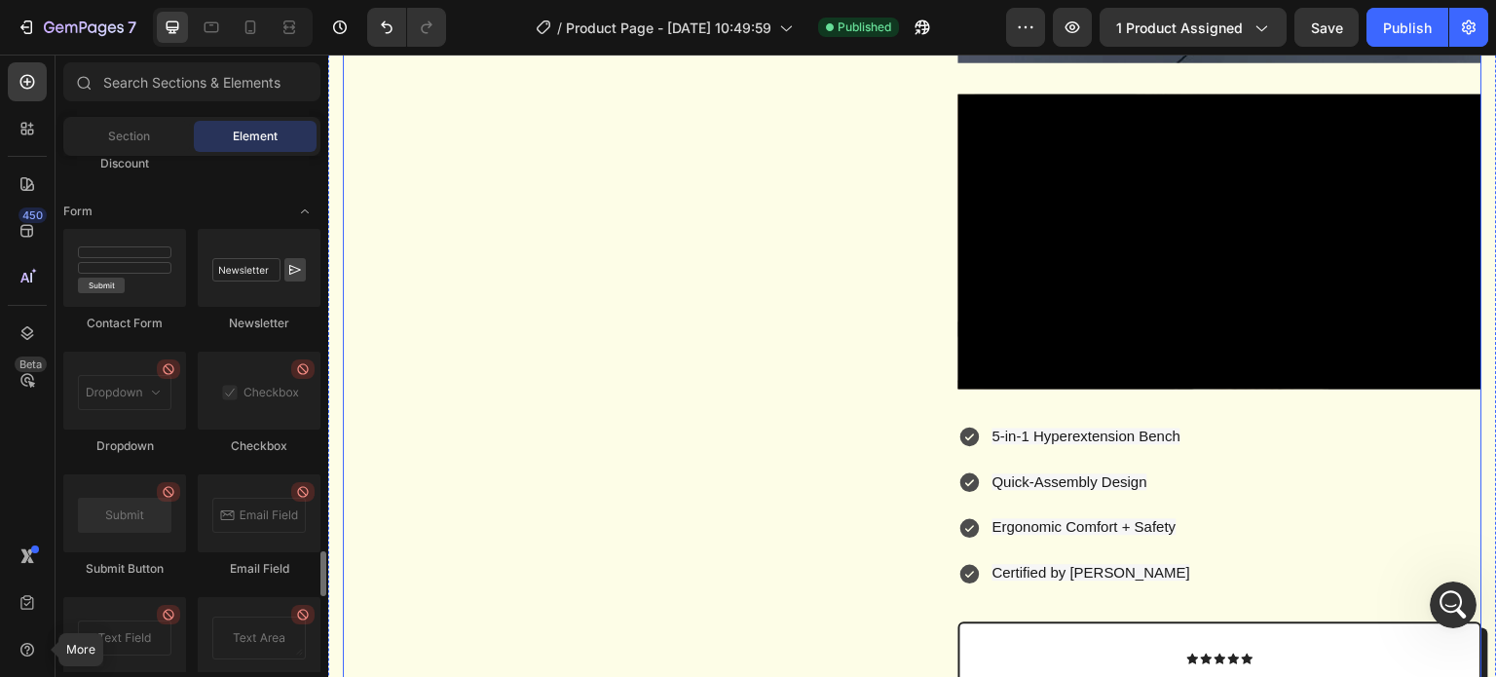
scroll to position [1101, 0]
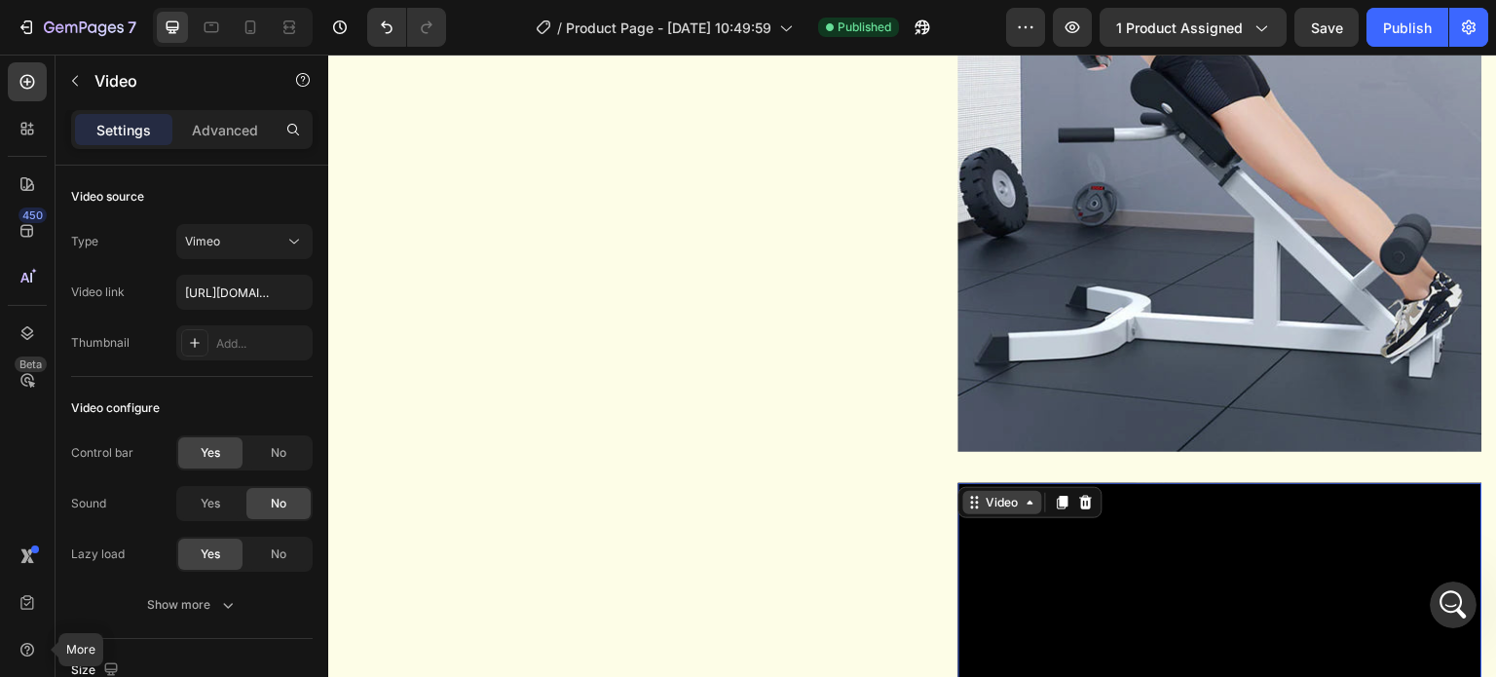
click at [992, 511] on div "Video" at bounding box center [1003, 503] width 40 height 18
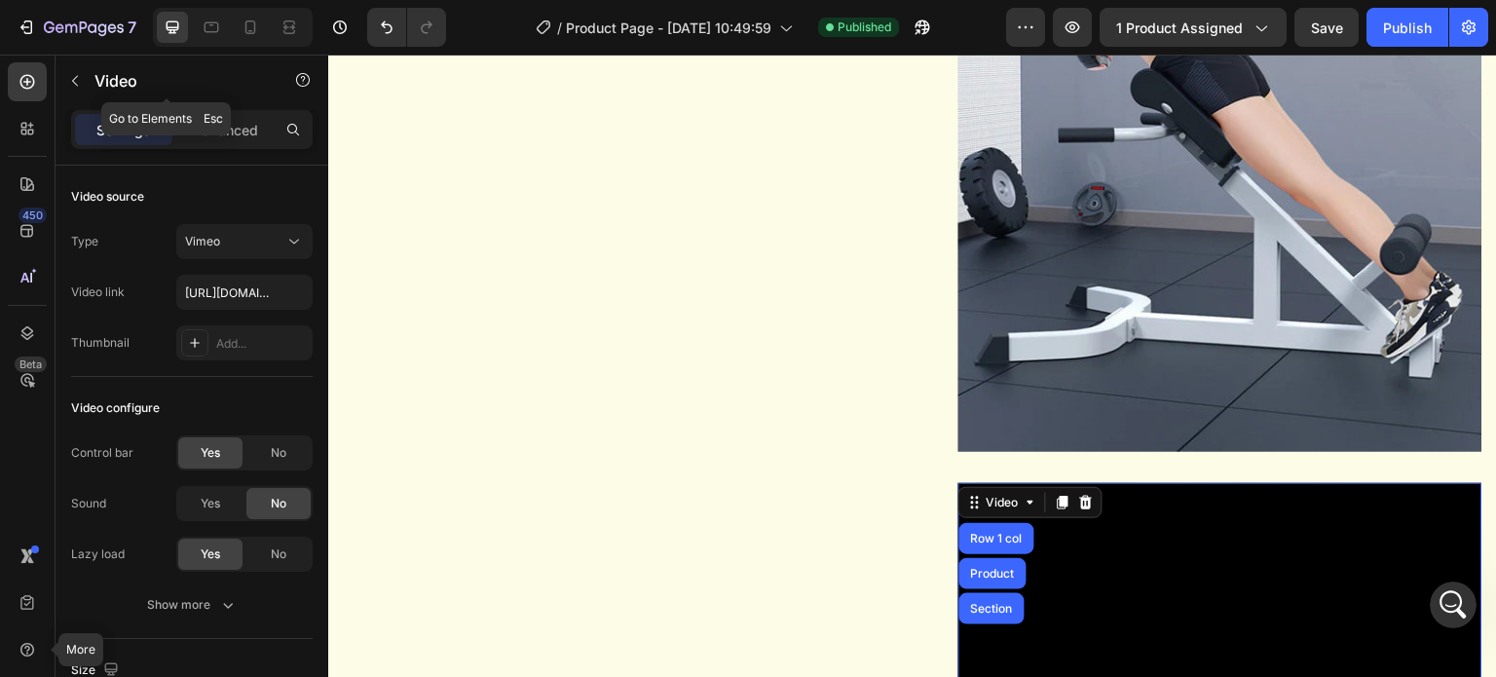
drag, startPoint x: 81, startPoint y: 69, endPoint x: 114, endPoint y: 98, distance: 44.2
click at [81, 69] on button "button" at bounding box center [74, 80] width 31 height 31
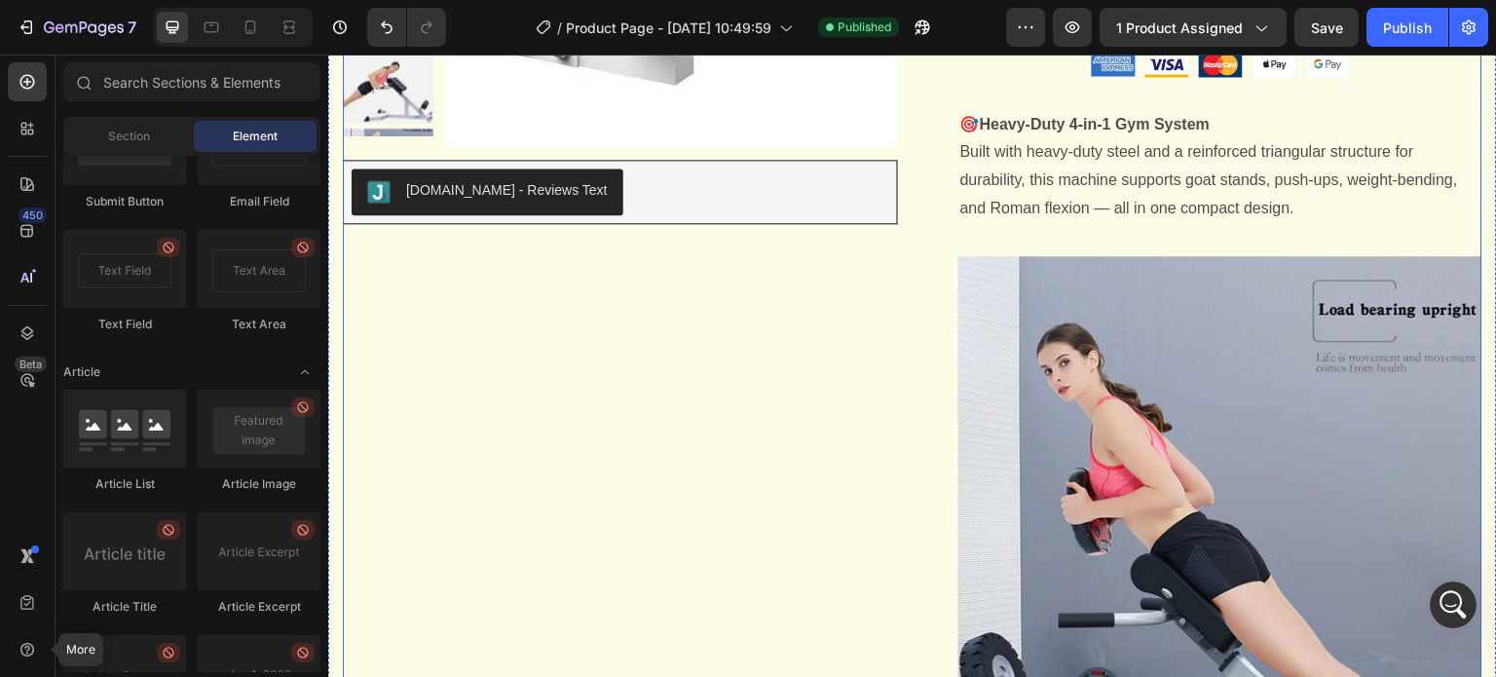
scroll to position [614, 0]
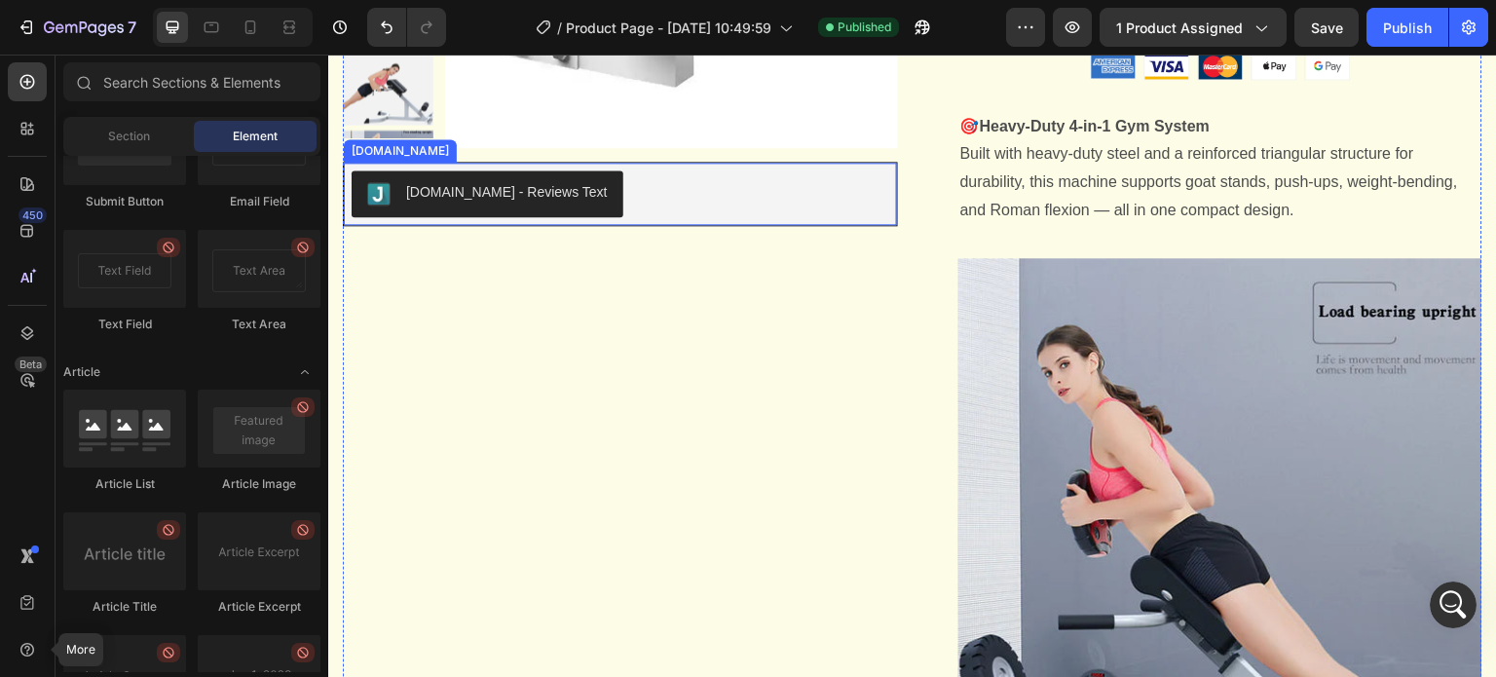
click at [684, 197] on div "Judge.me - Reviews Text" at bounding box center [621, 193] width 538 height 47
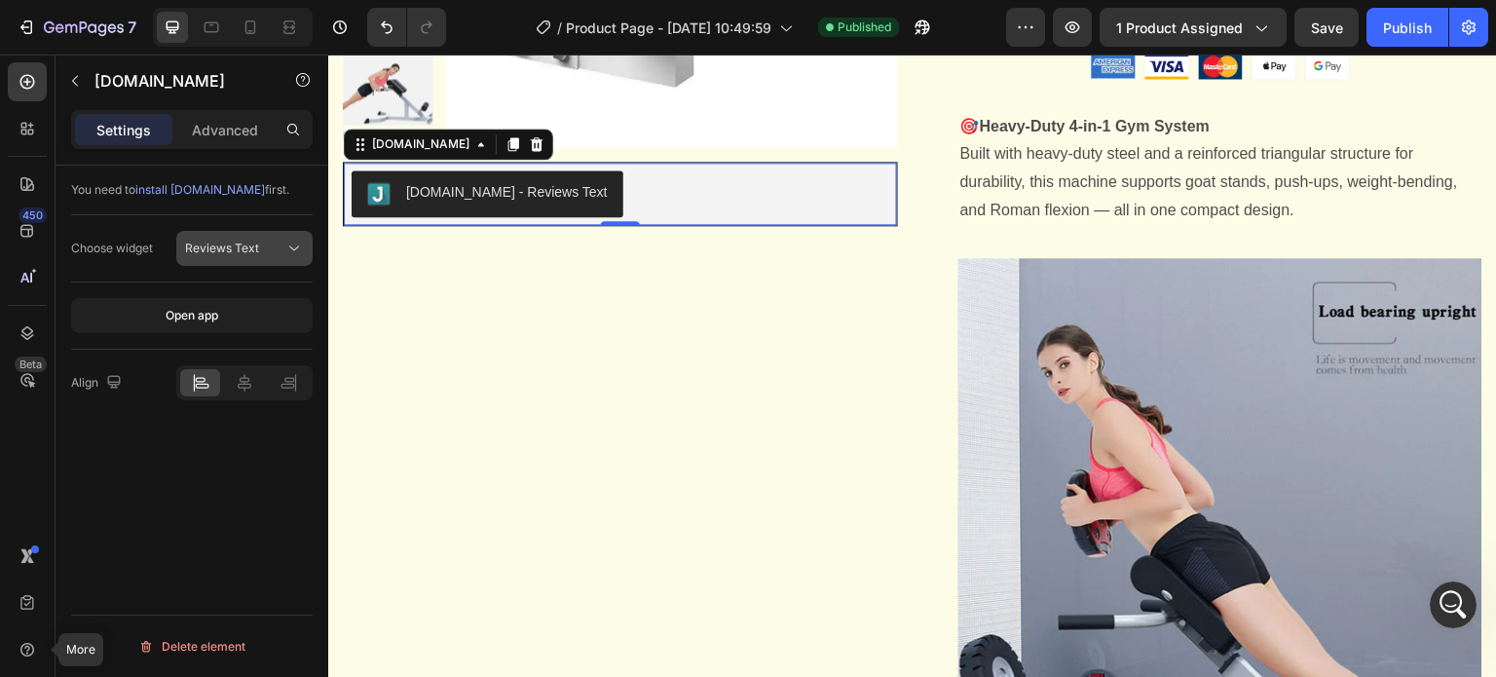
click at [261, 252] on div "Reviews Text" at bounding box center [234, 249] width 99 height 18
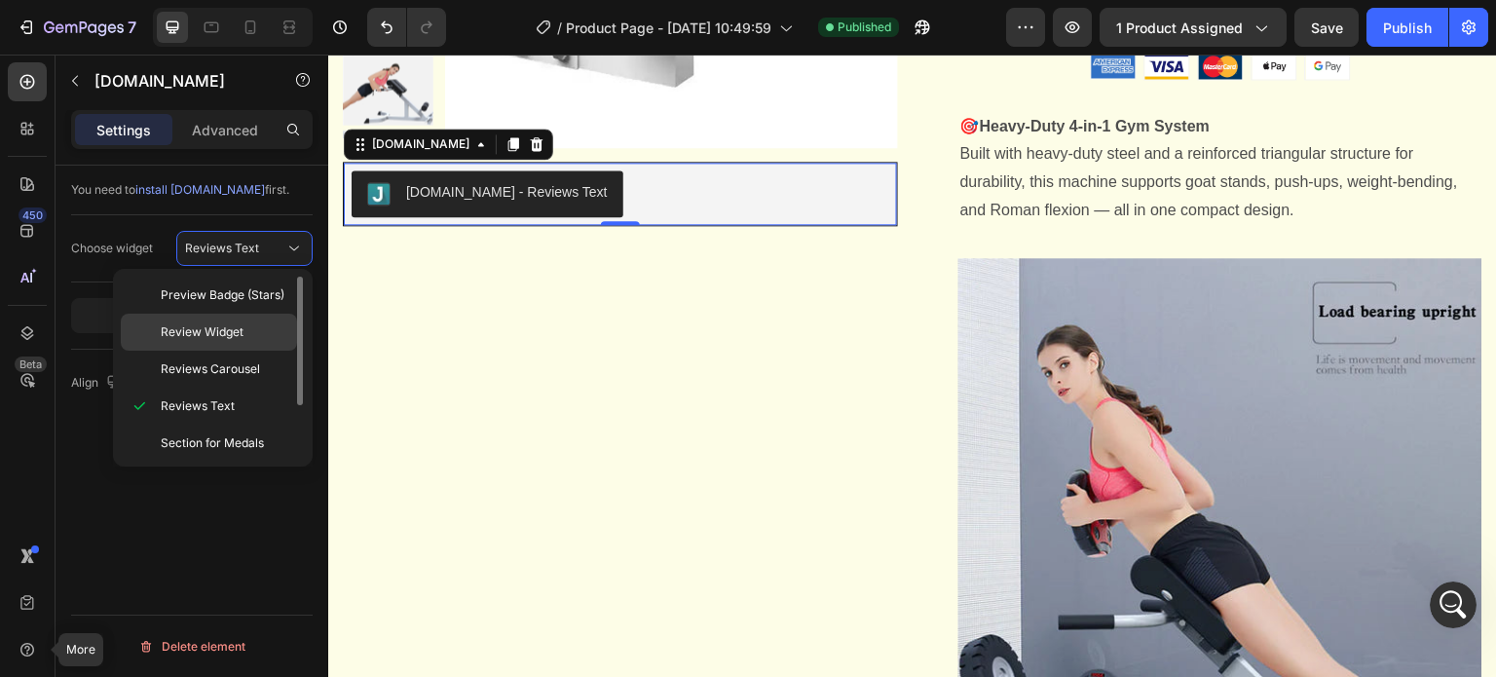
click at [240, 333] on span "Review Widget" at bounding box center [202, 332] width 83 height 18
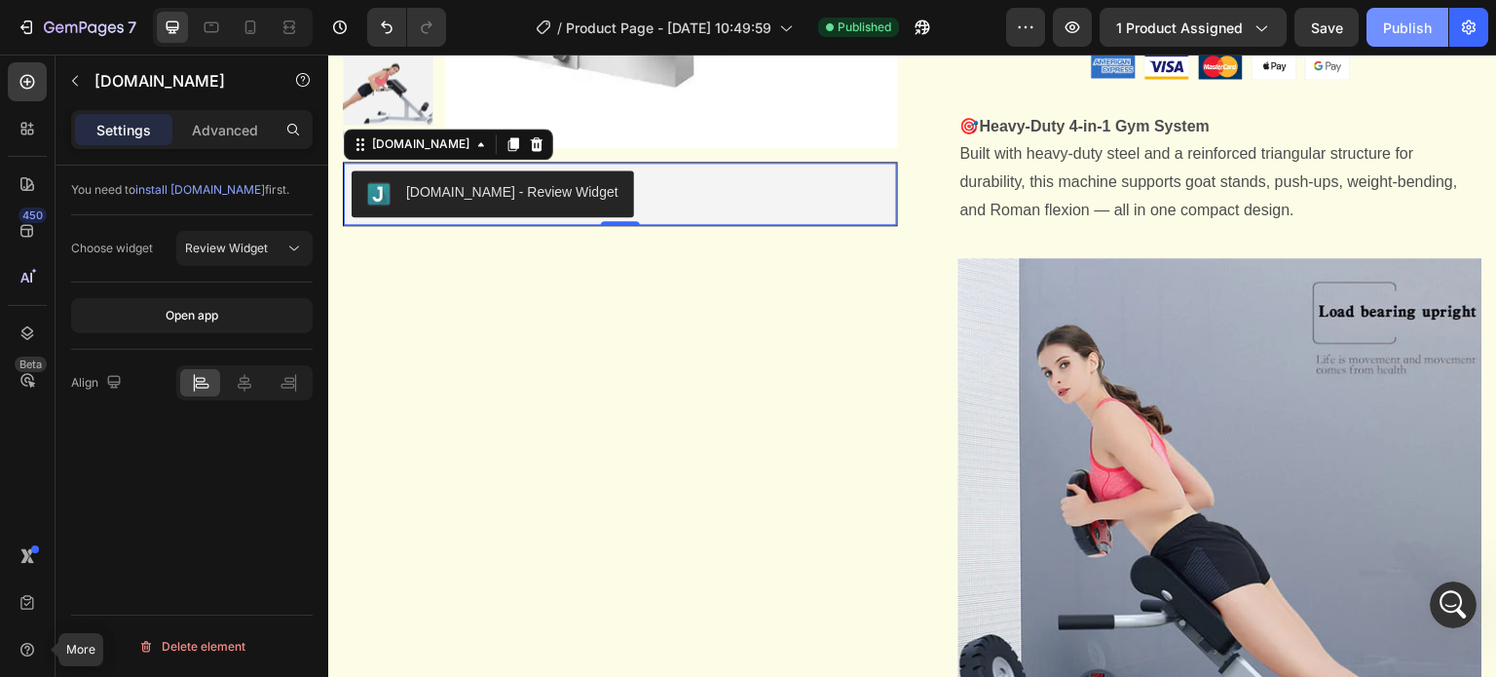
click at [1406, 18] on div "Publish" at bounding box center [1407, 28] width 49 height 20
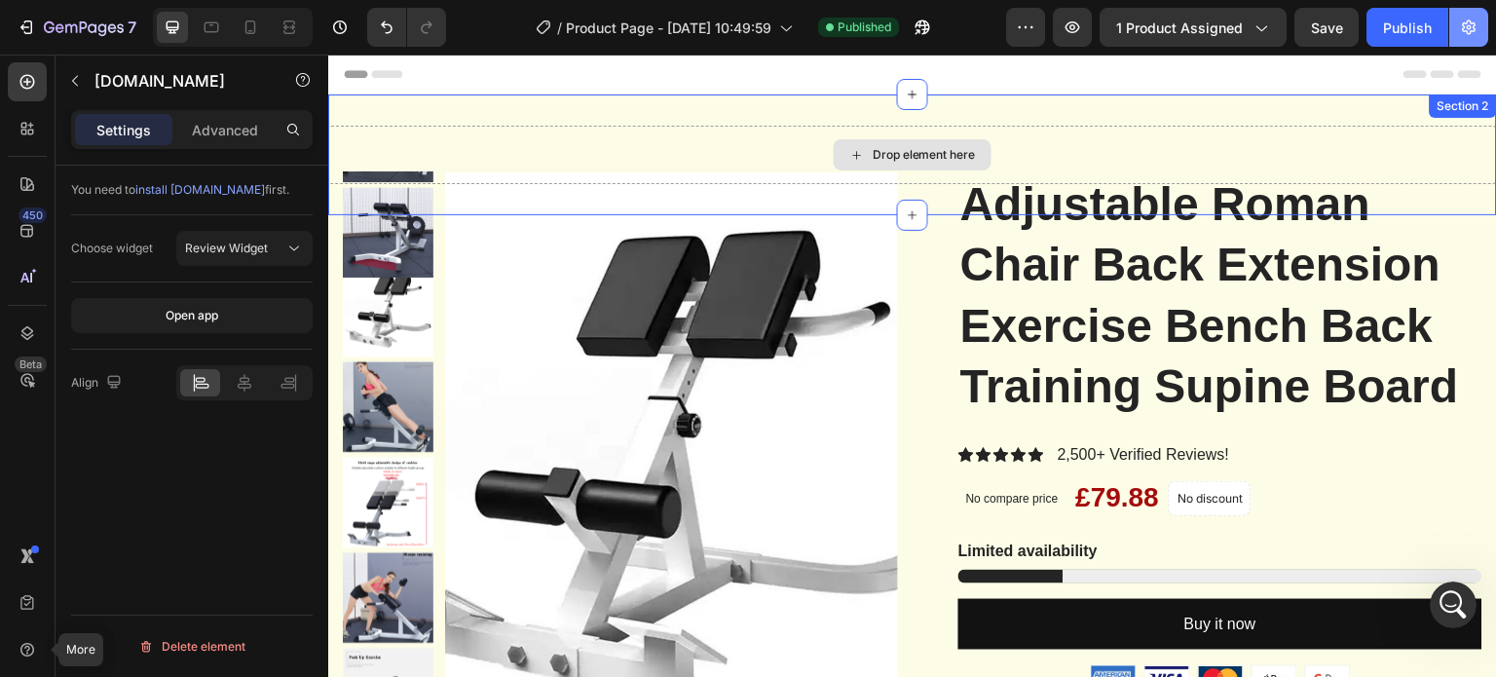
scroll to position [0, 0]
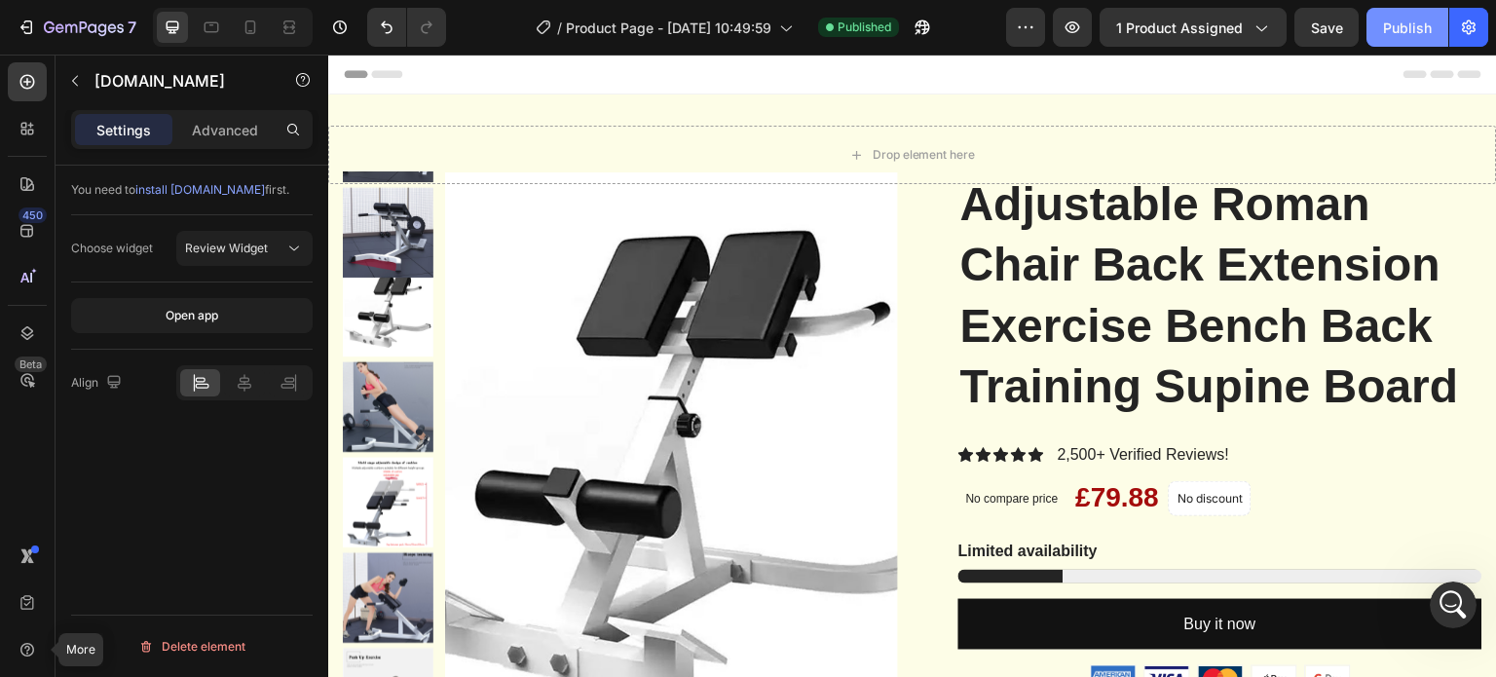
click at [1391, 31] on div "Publish" at bounding box center [1407, 28] width 49 height 20
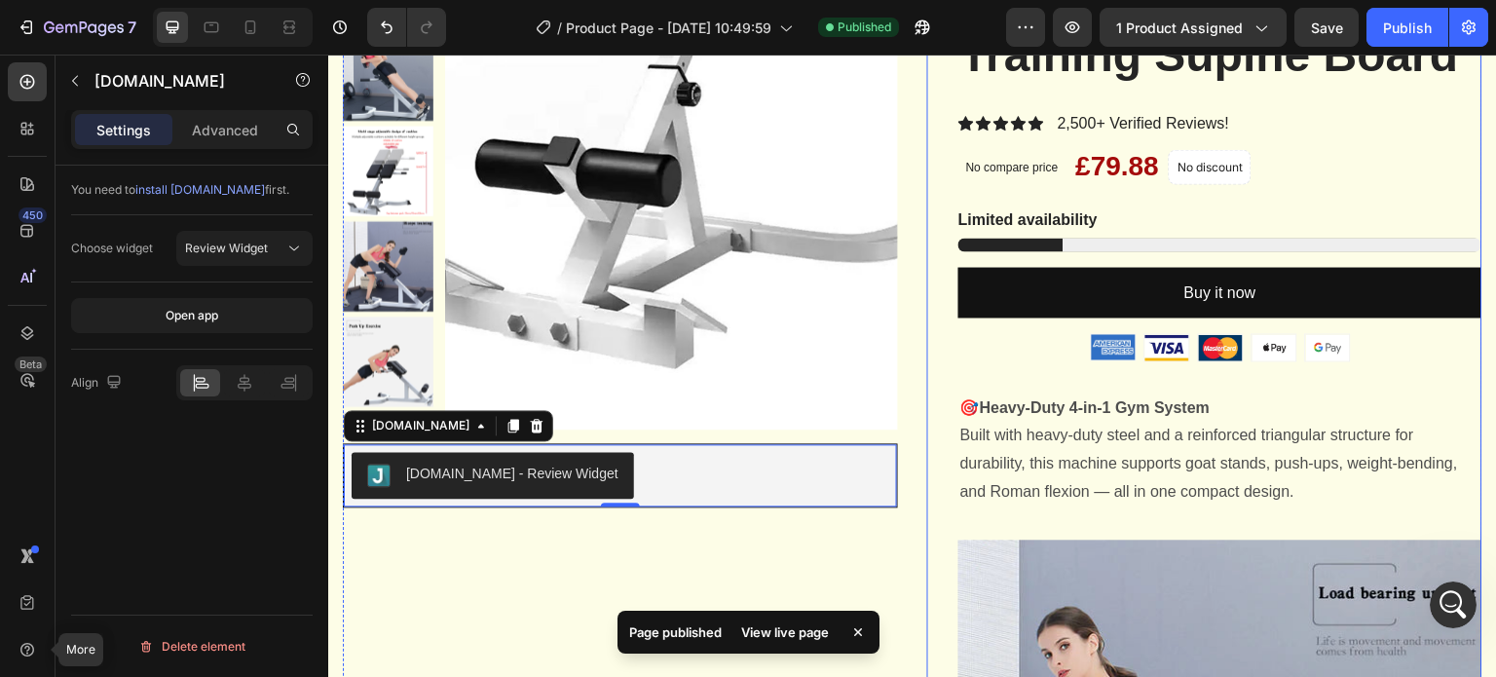
scroll to position [390, 0]
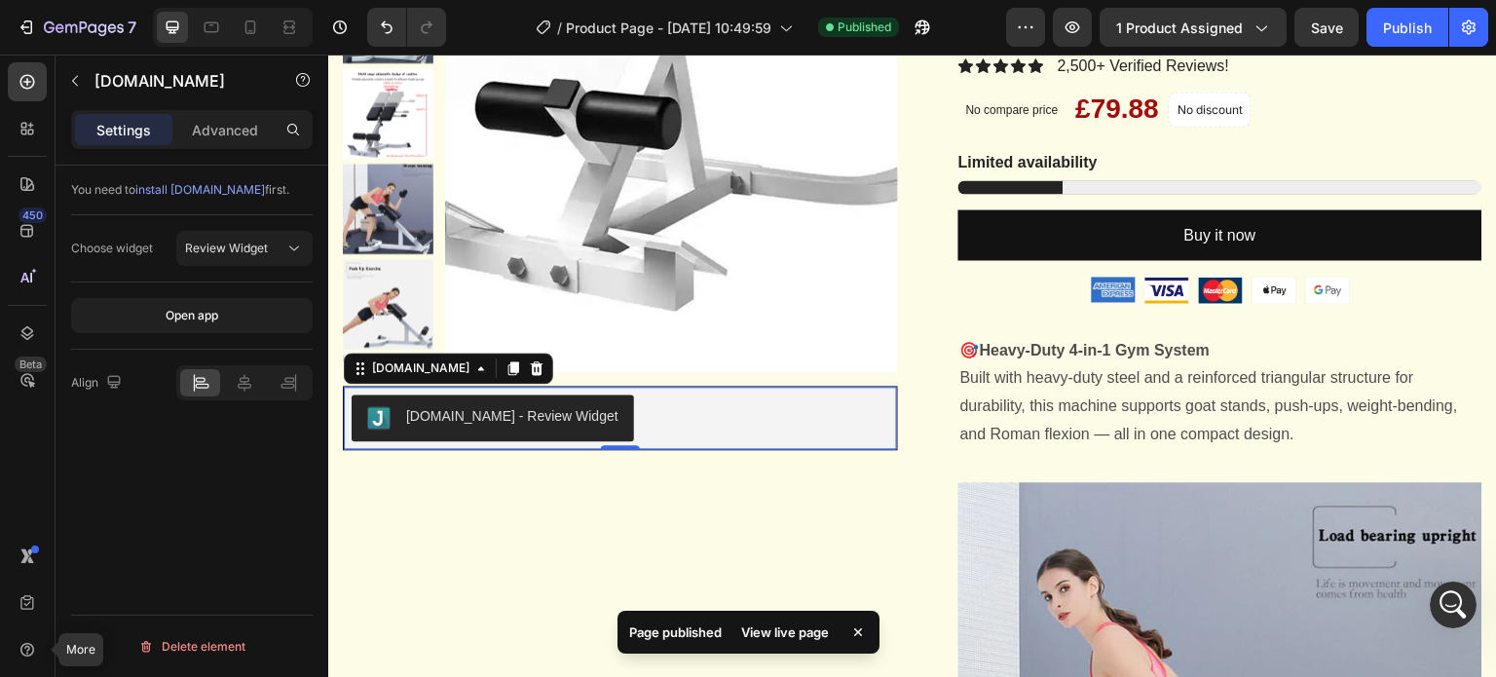
click at [772, 628] on div "View live page" at bounding box center [785, 631] width 111 height 27
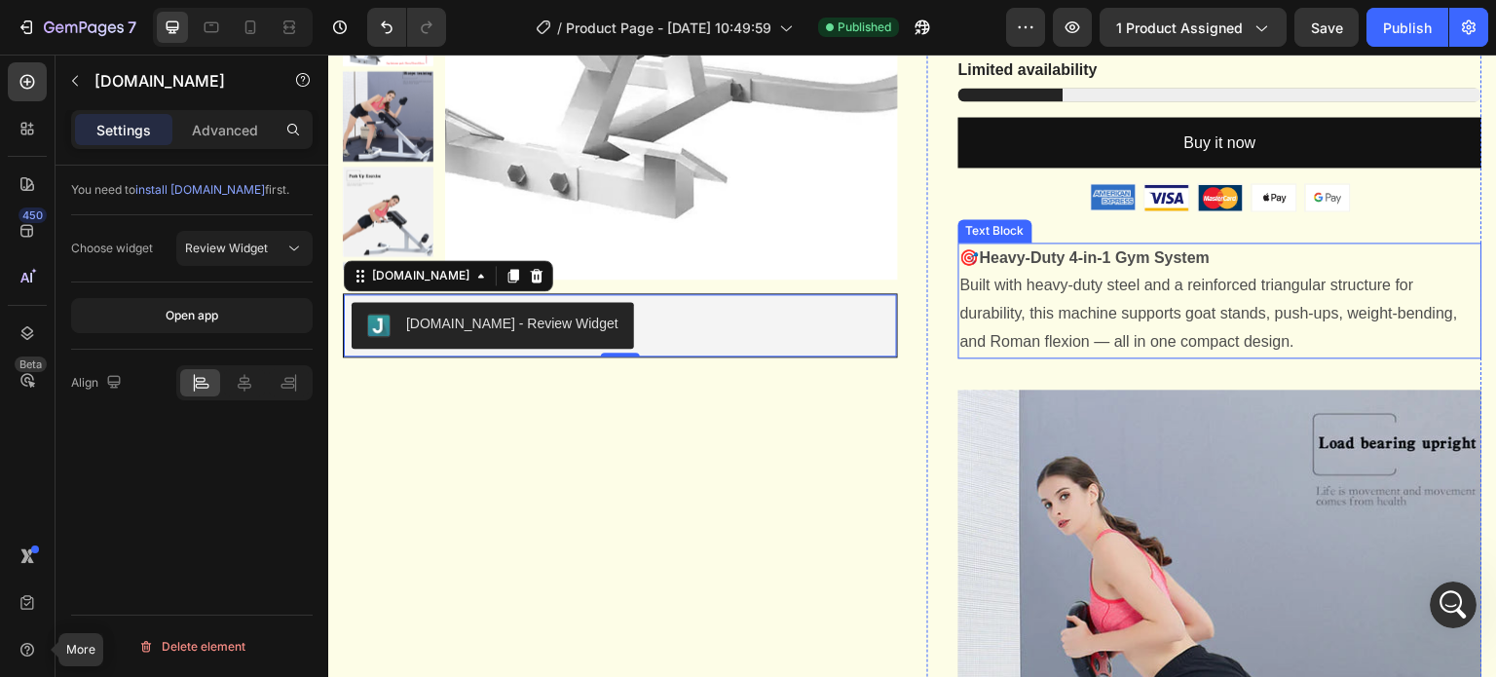
scroll to position [779, 0]
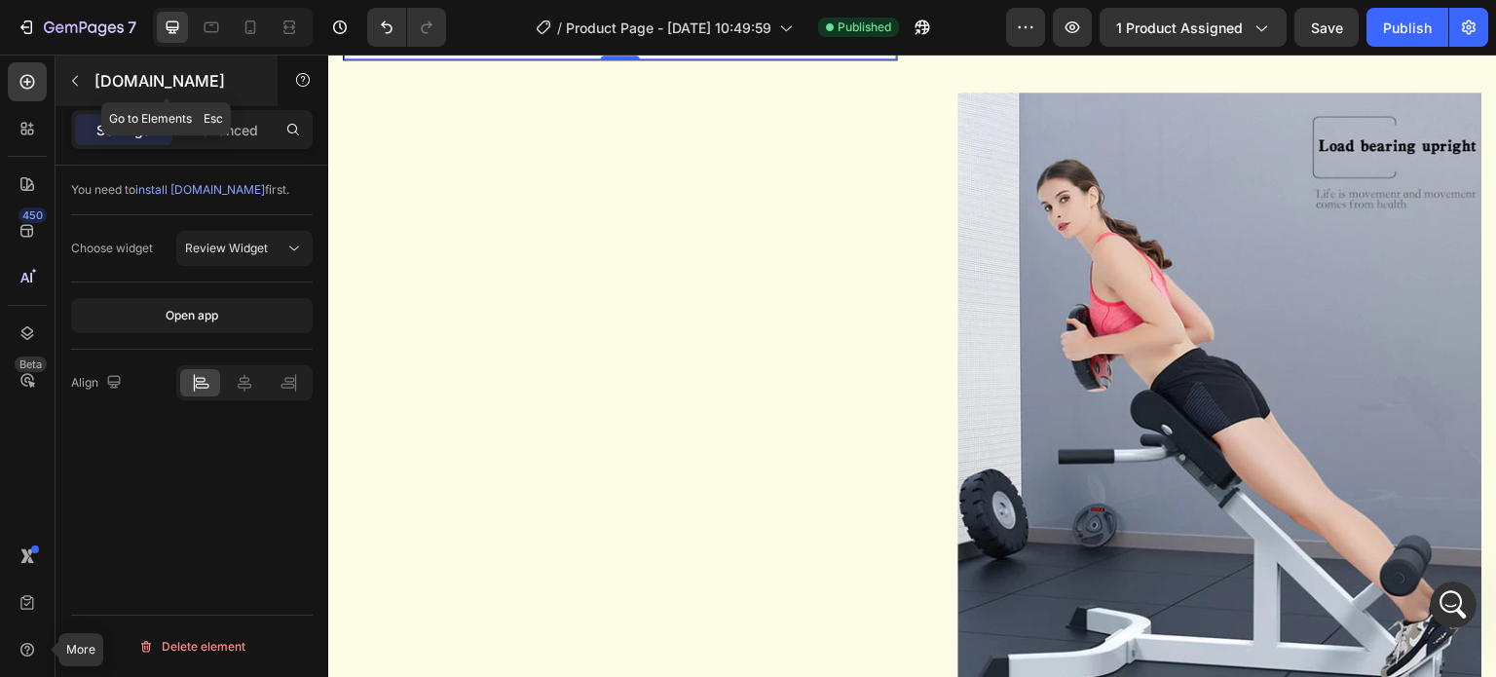
click at [74, 76] on icon "button" at bounding box center [75, 81] width 16 height 16
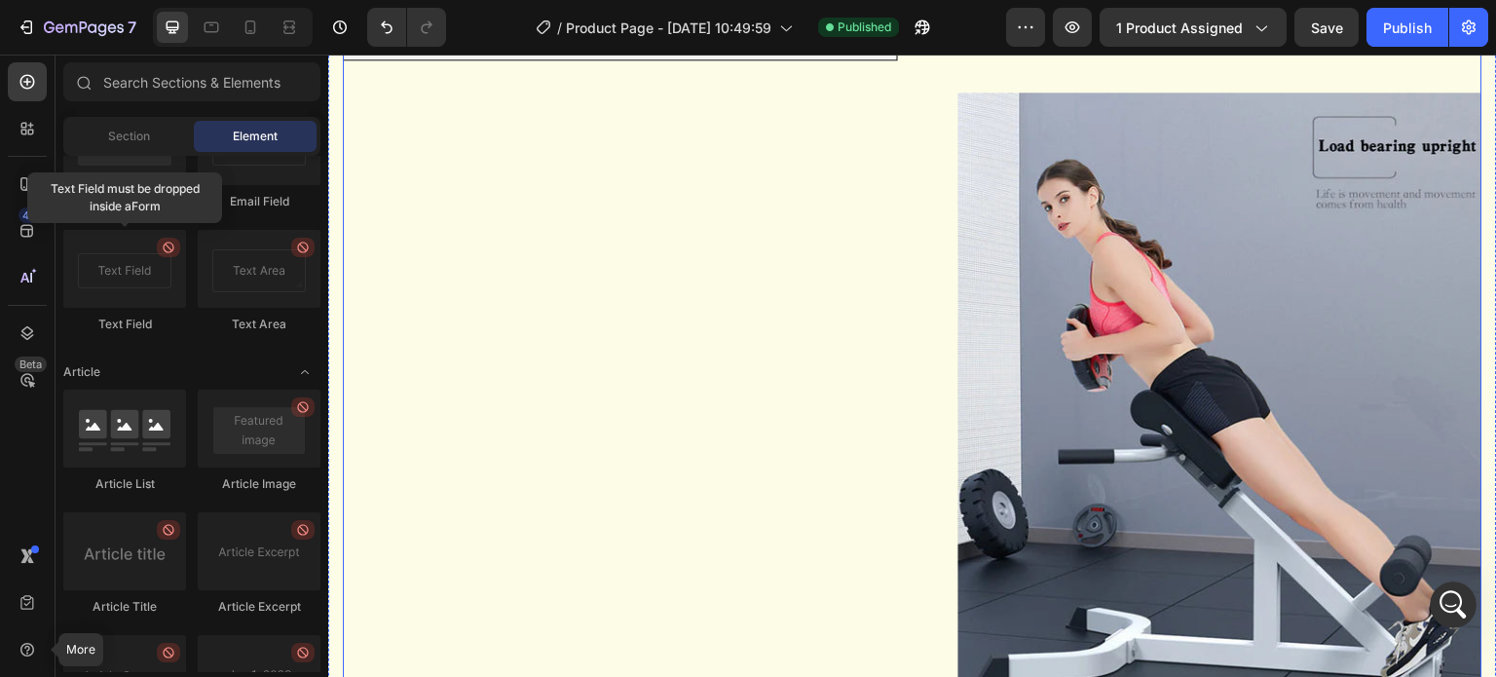
scroll to position [1169, 0]
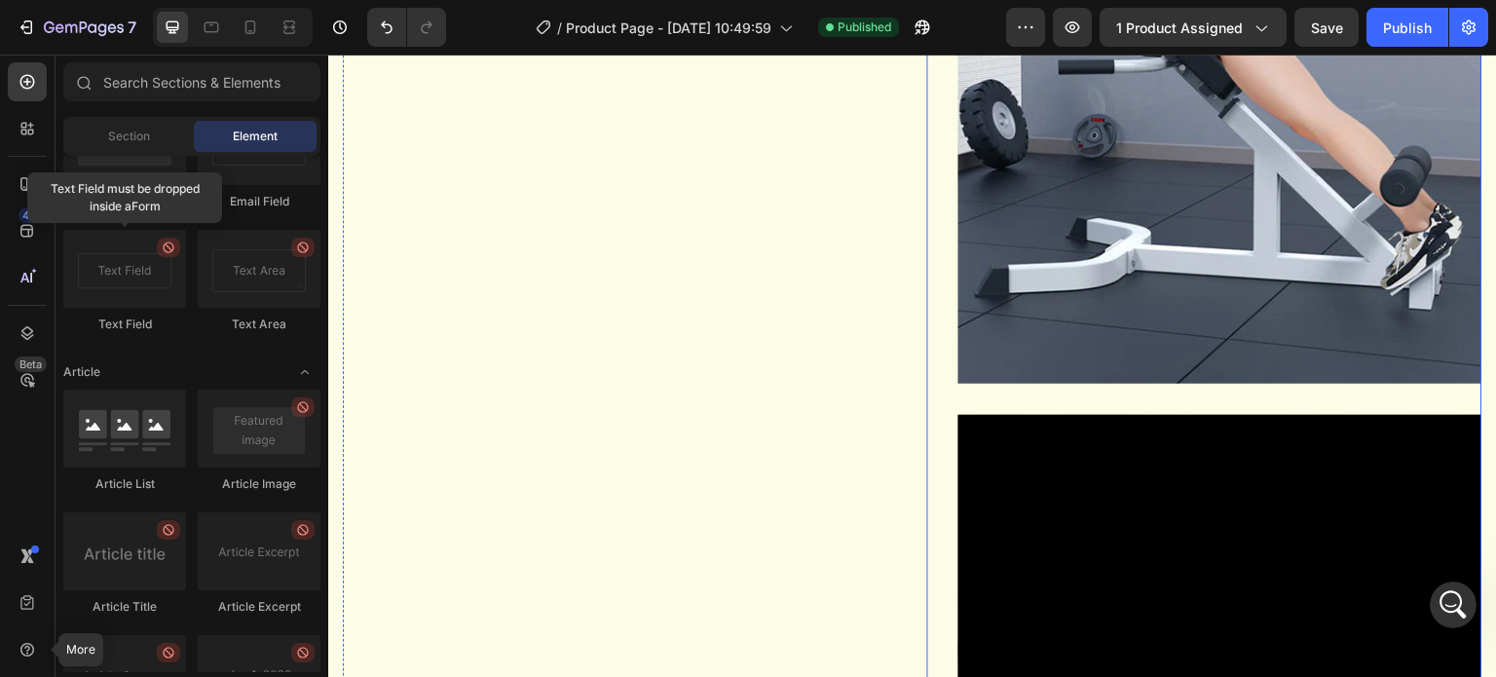
click at [1067, 451] on div "Adjustable Roman Chair Back Extension Exercise Bench Back Training Supine Board…" at bounding box center [1220, 120] width 524 height 2232
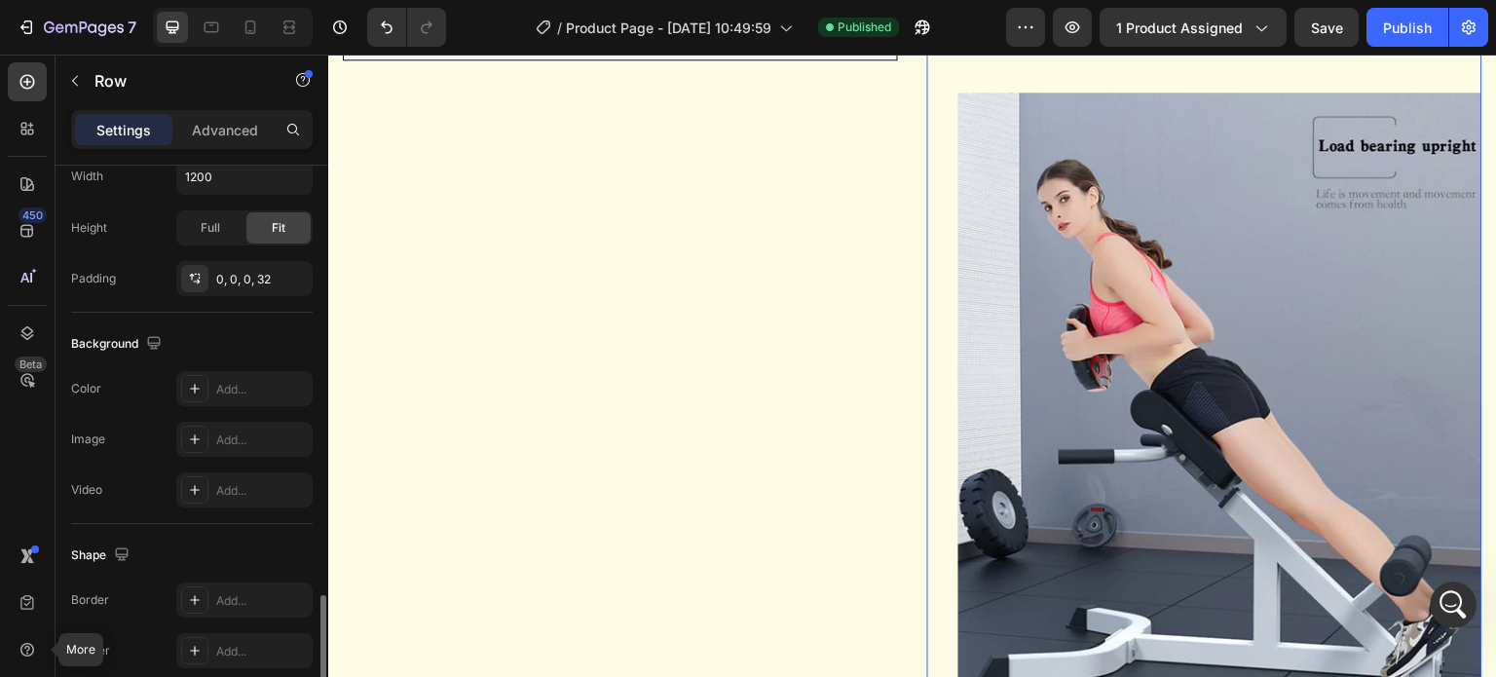
scroll to position [619, 0]
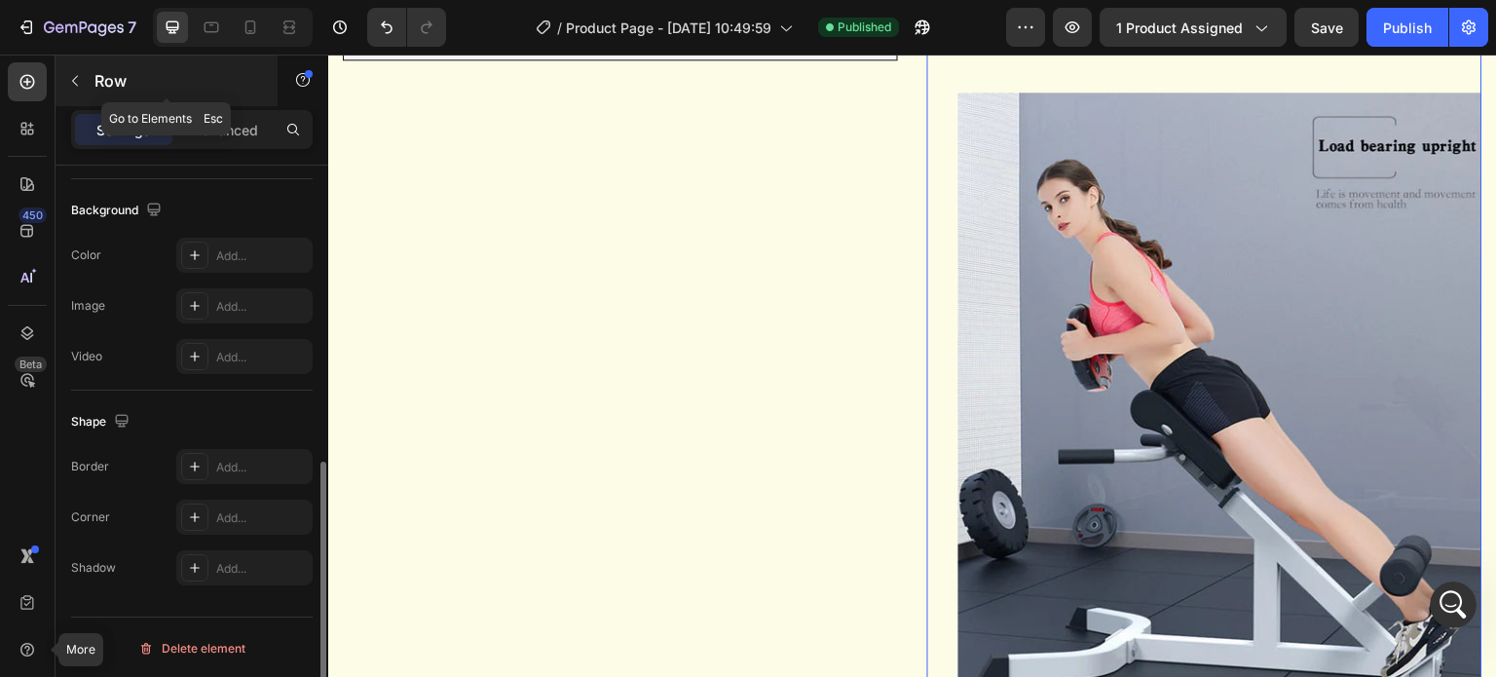
click at [77, 88] on icon "button" at bounding box center [75, 81] width 16 height 16
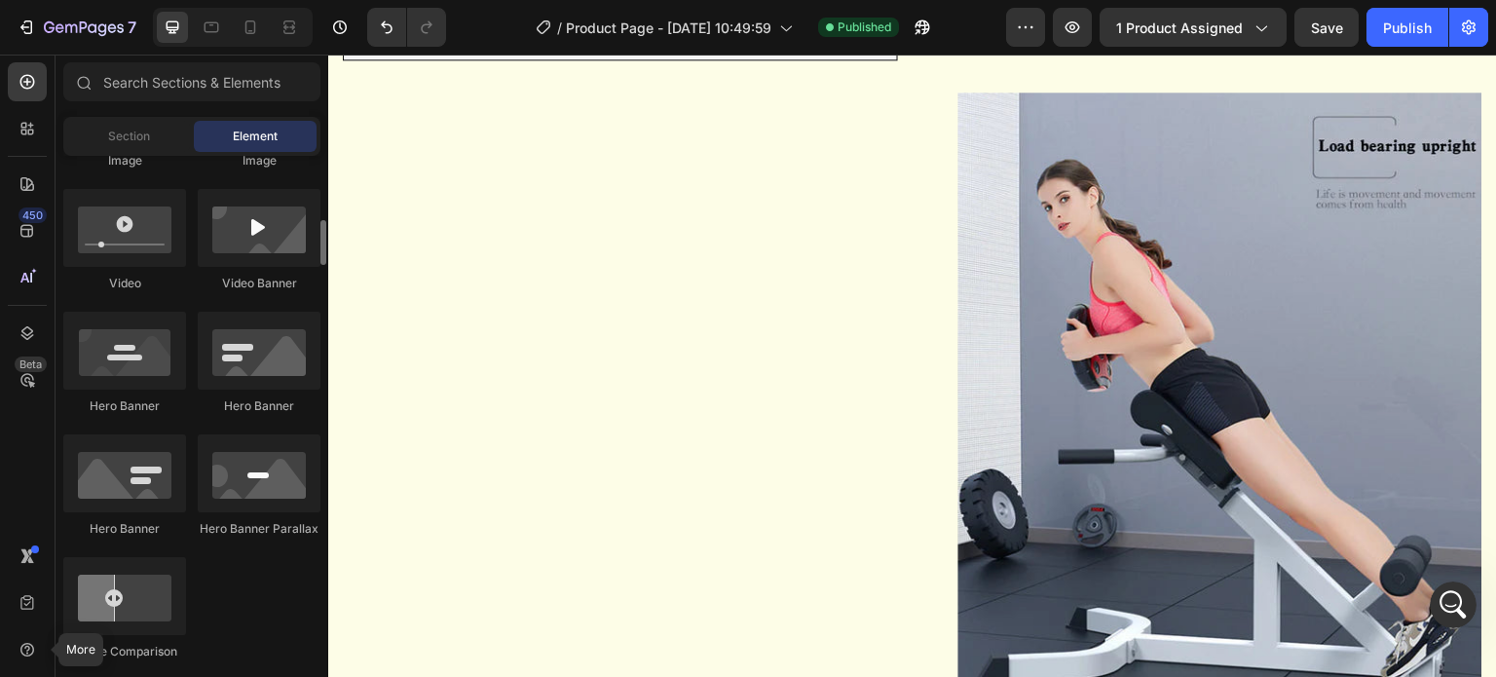
scroll to position [490, 0]
